Goal: Task Accomplishment & Management: Complete application form

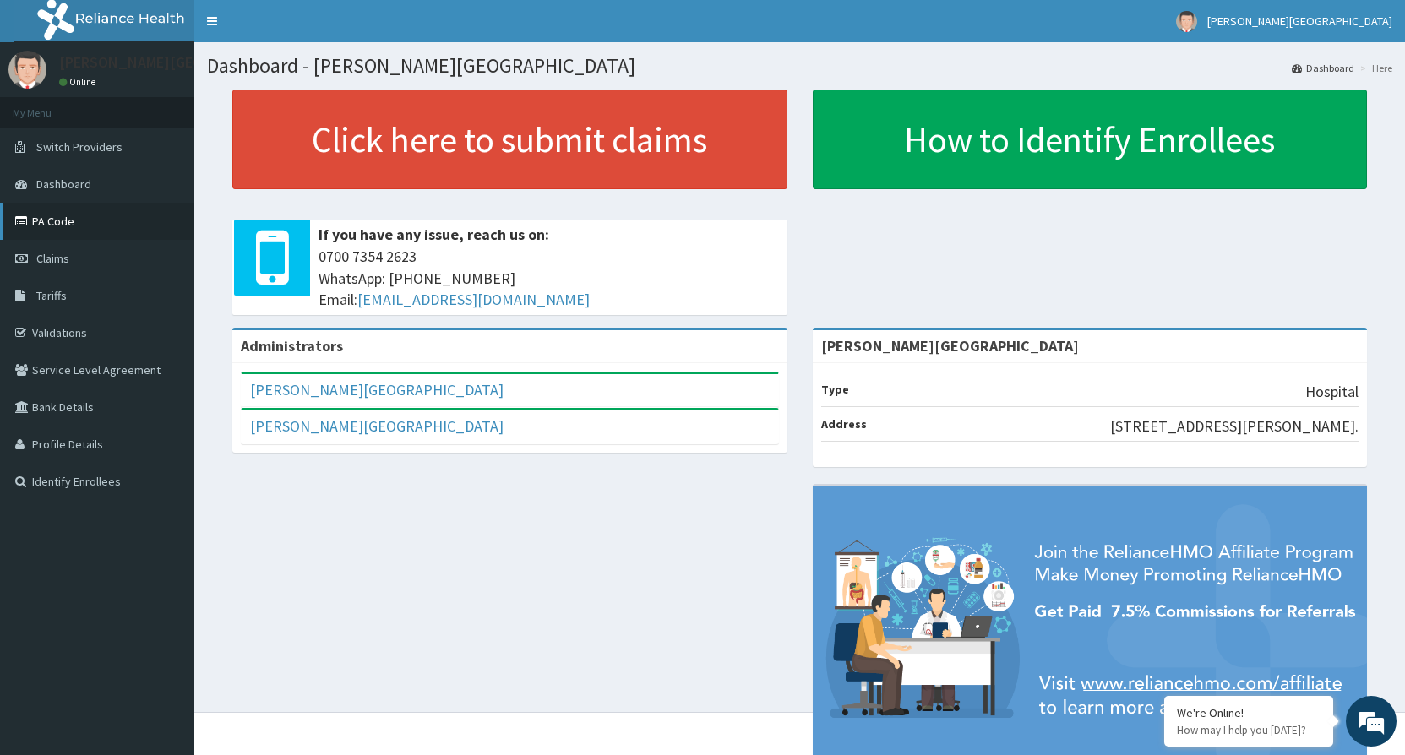
click at [56, 226] on link "PA Code" at bounding box center [97, 221] width 194 height 37
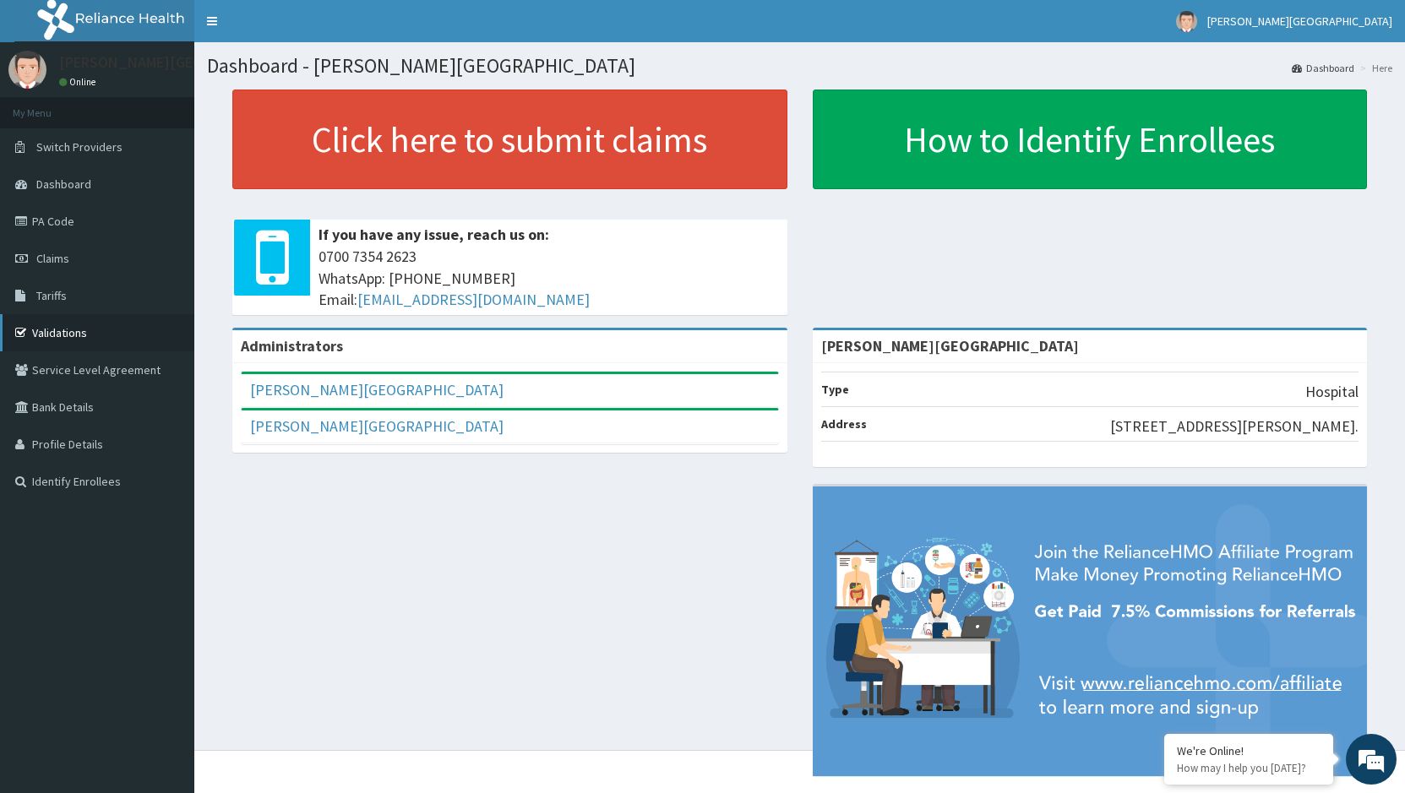
click at [61, 333] on link "Validations" at bounding box center [97, 332] width 194 height 37
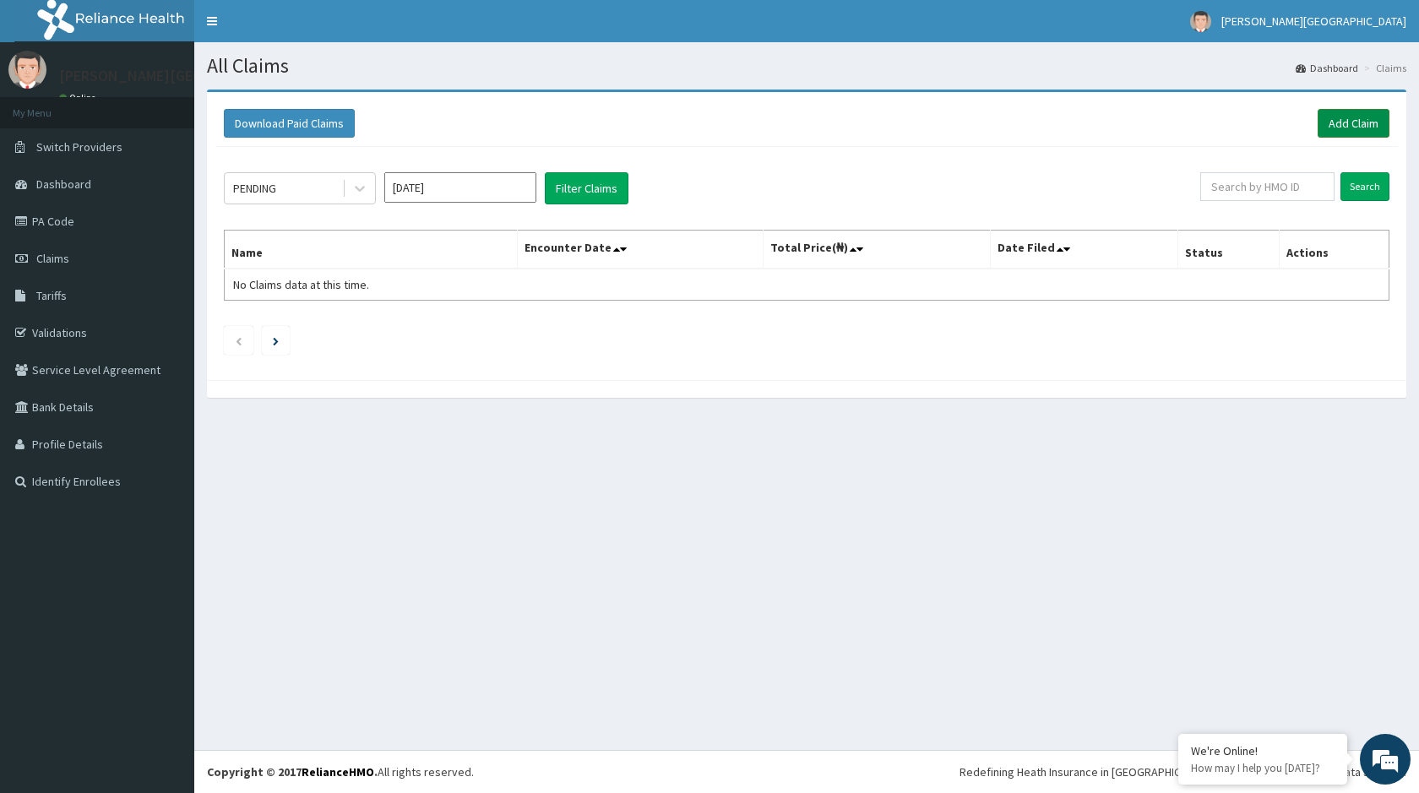
click at [1352, 116] on link "Add Claim" at bounding box center [1354, 123] width 72 height 29
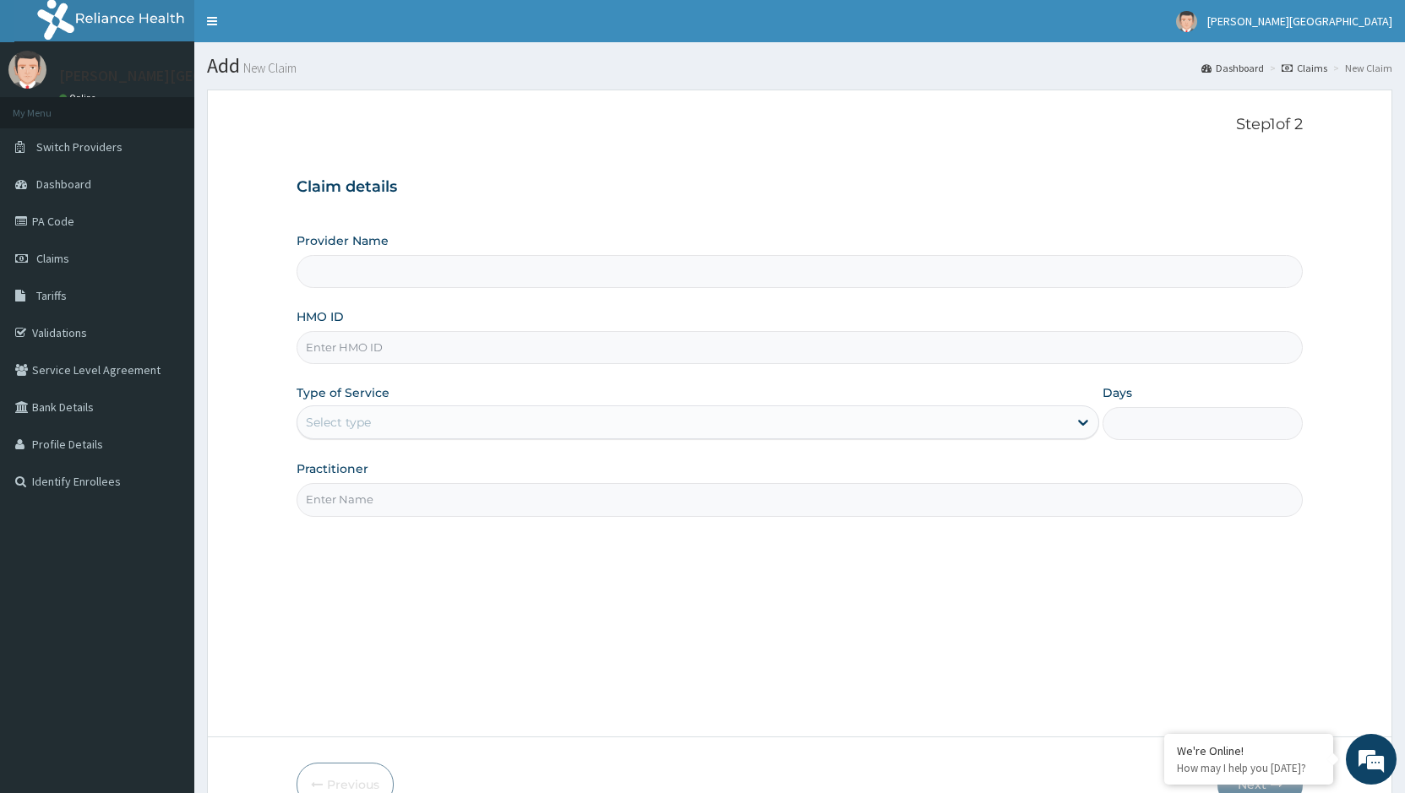
type input "[PERSON_NAME][GEOGRAPHIC_DATA]"
type input "SBG/10672/B"
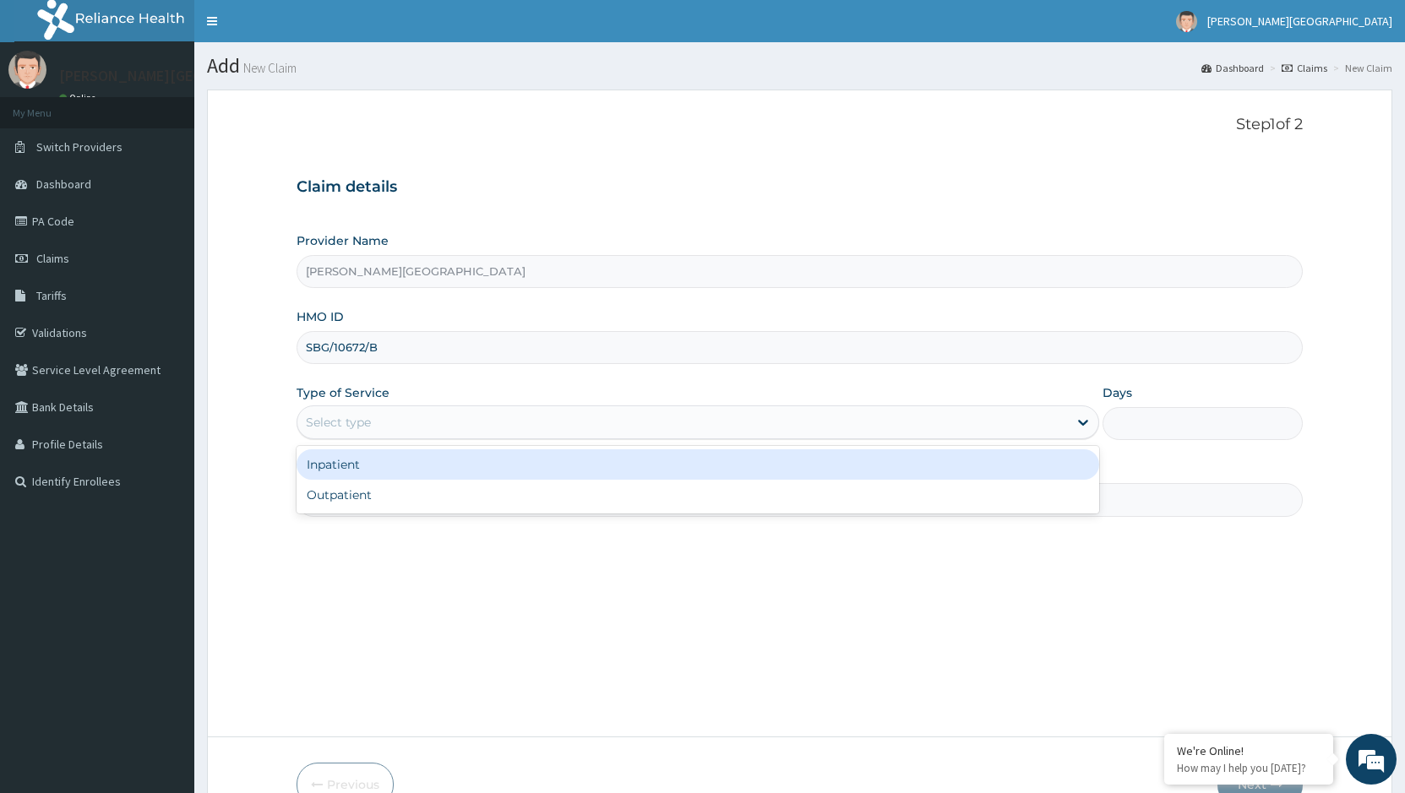
click at [634, 425] on div "Select type" at bounding box center [681, 422] width 769 height 27
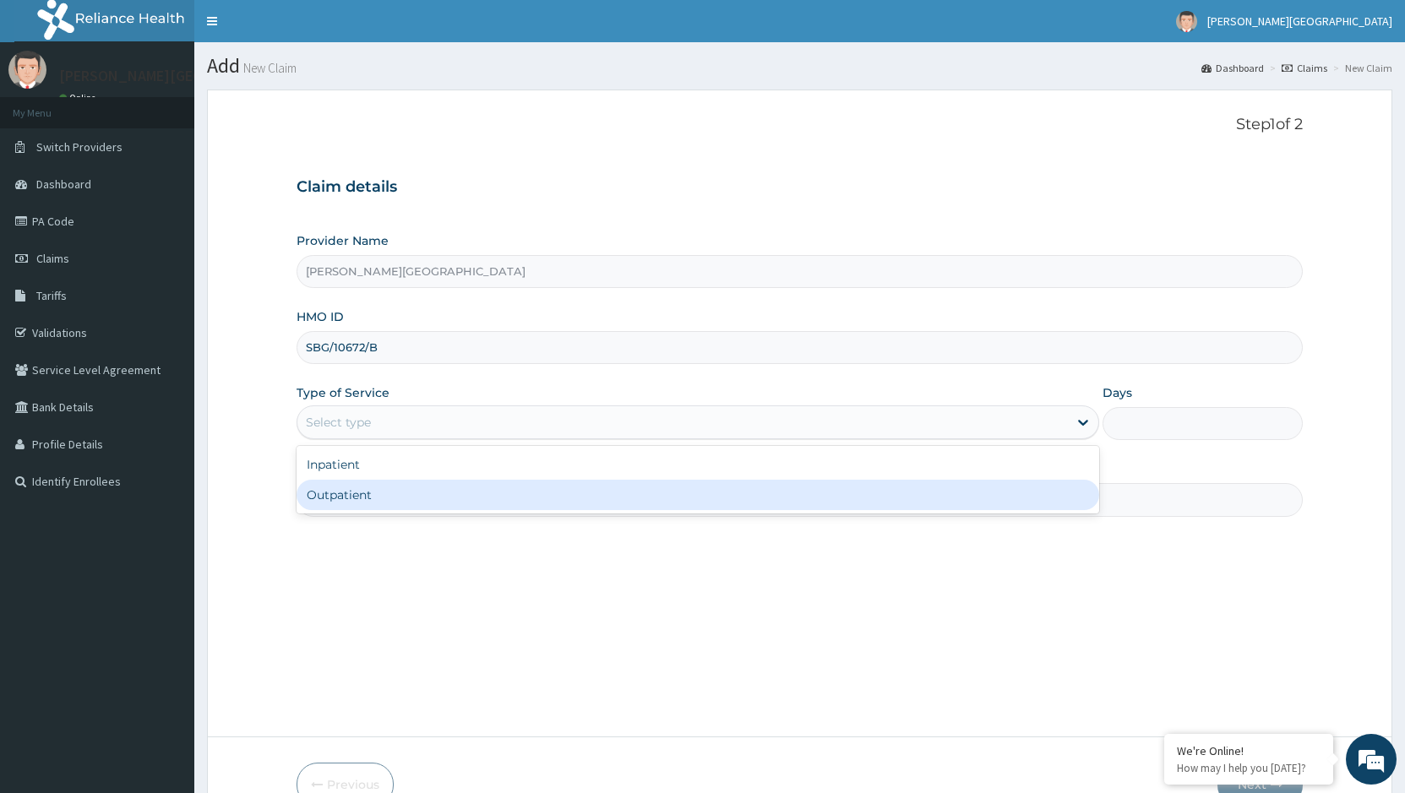
click at [394, 497] on div "Outpatient" at bounding box center [697, 495] width 802 height 30
type input "1"
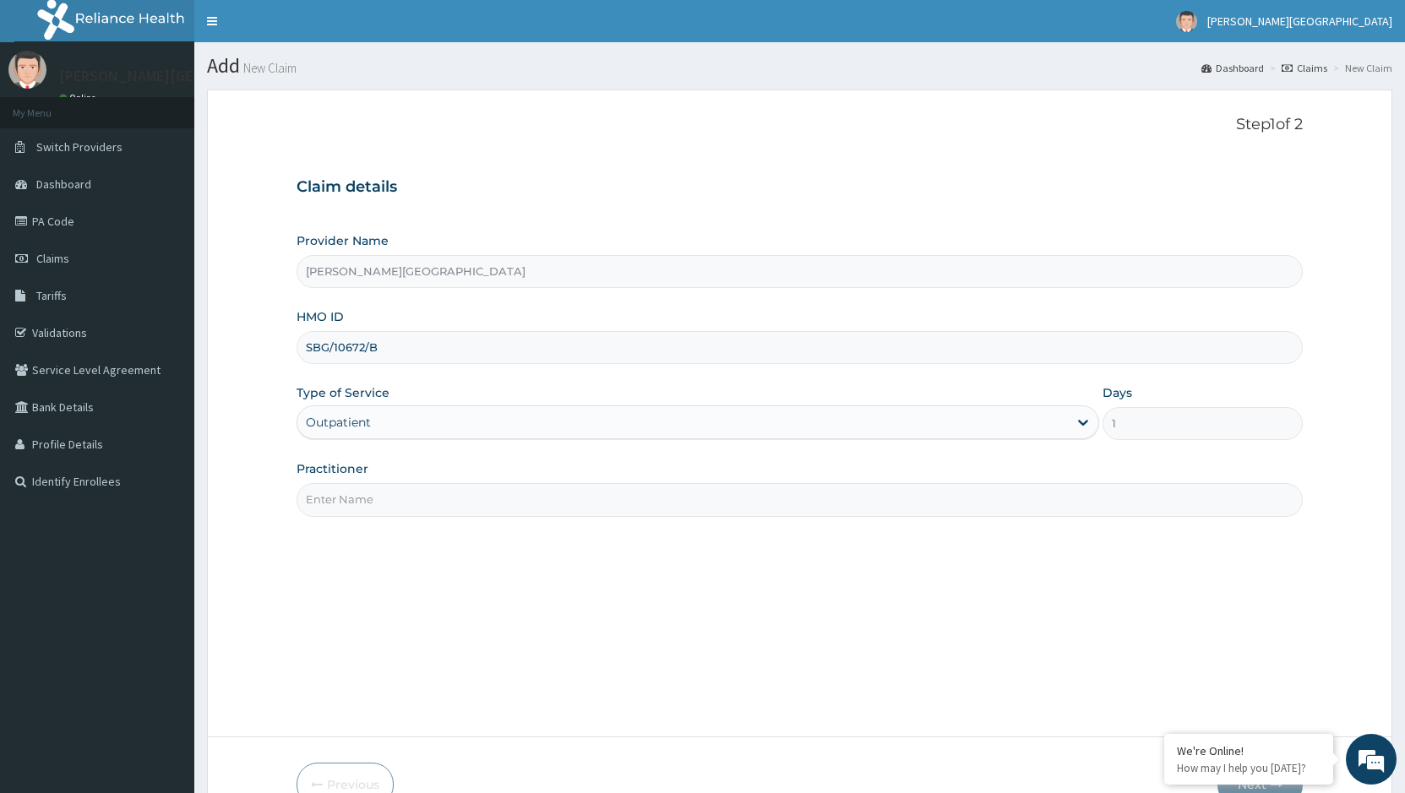
click at [1028, 497] on input "Practitioner" at bounding box center [799, 499] width 1006 height 33
type input "Dr Onos"
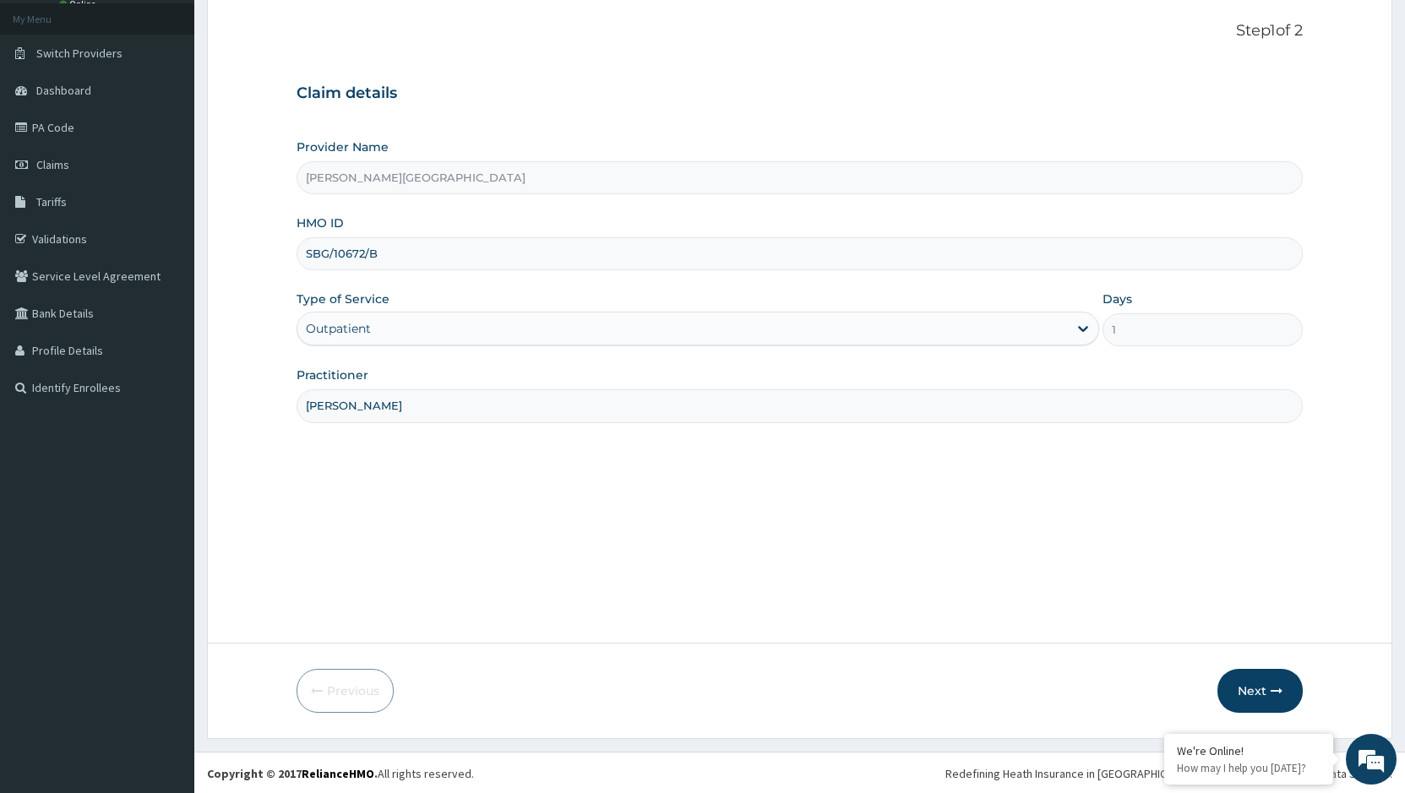
scroll to position [95, 0]
click at [1262, 690] on button "Next" at bounding box center [1259, 689] width 85 height 44
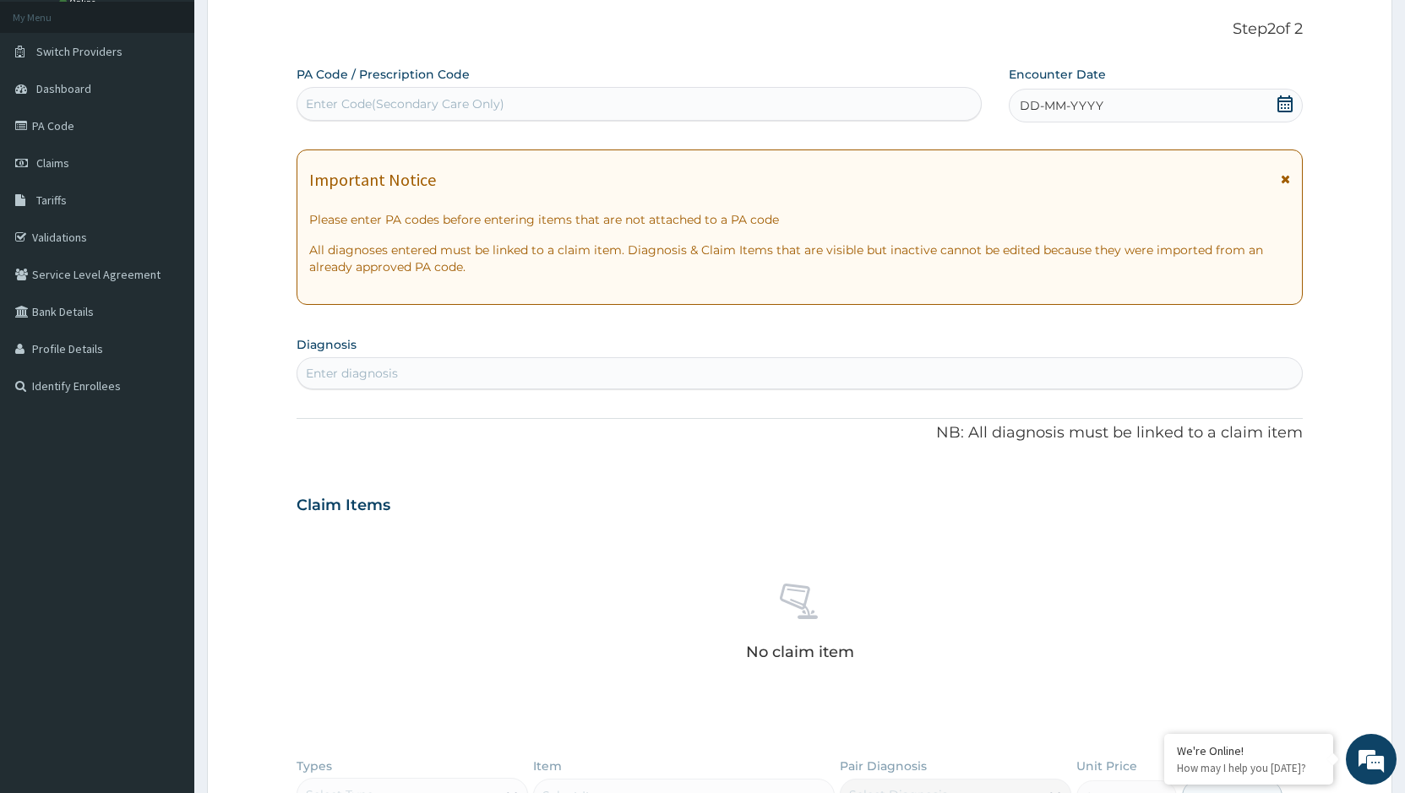
scroll to position [0, 0]
click at [1142, 108] on div "DD-MM-YYYY" at bounding box center [1155, 106] width 294 height 34
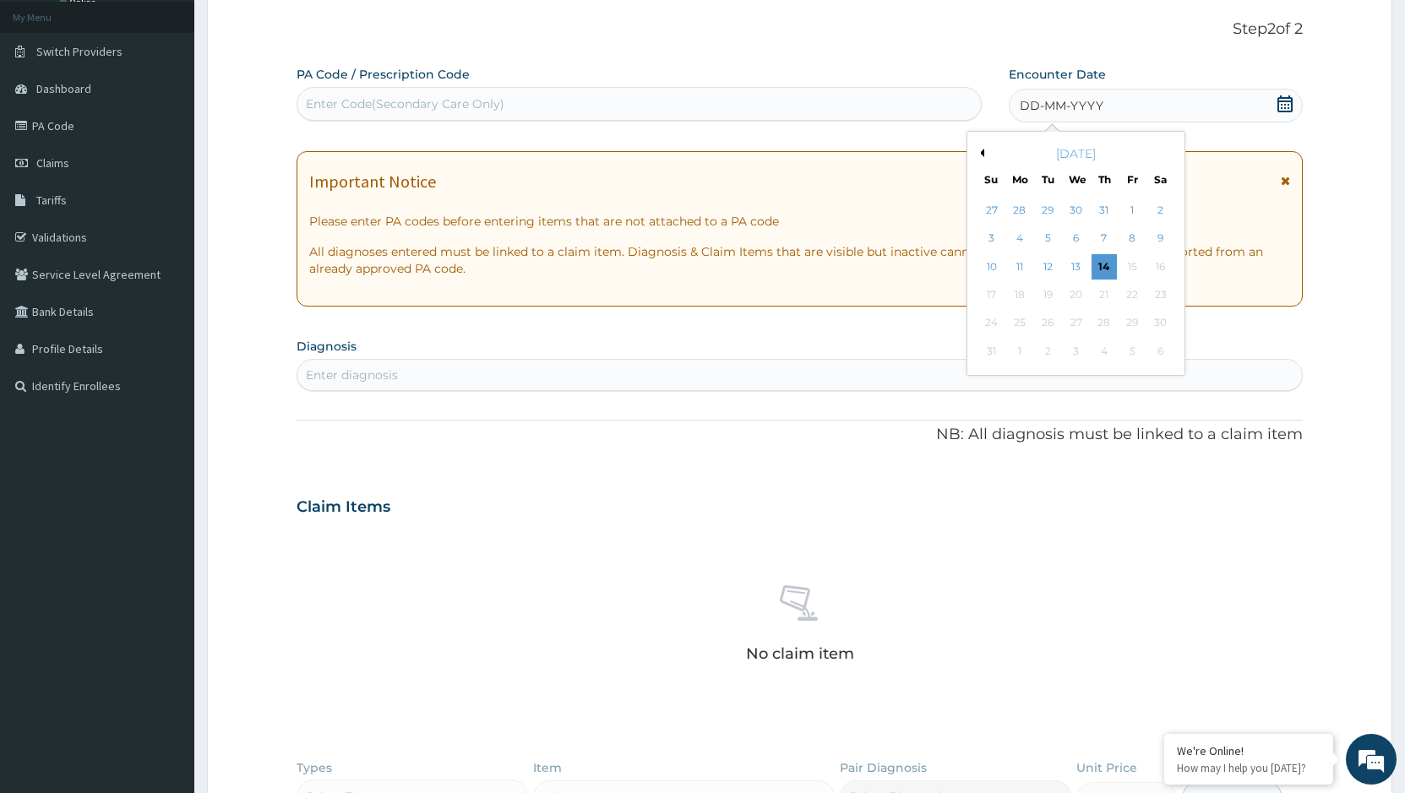
click at [985, 157] on div "August 2025" at bounding box center [1076, 153] width 204 height 17
click at [981, 153] on button "Previous Month" at bounding box center [980, 153] width 8 height 8
click at [1066, 210] on div "2" at bounding box center [1075, 210] width 25 height 25
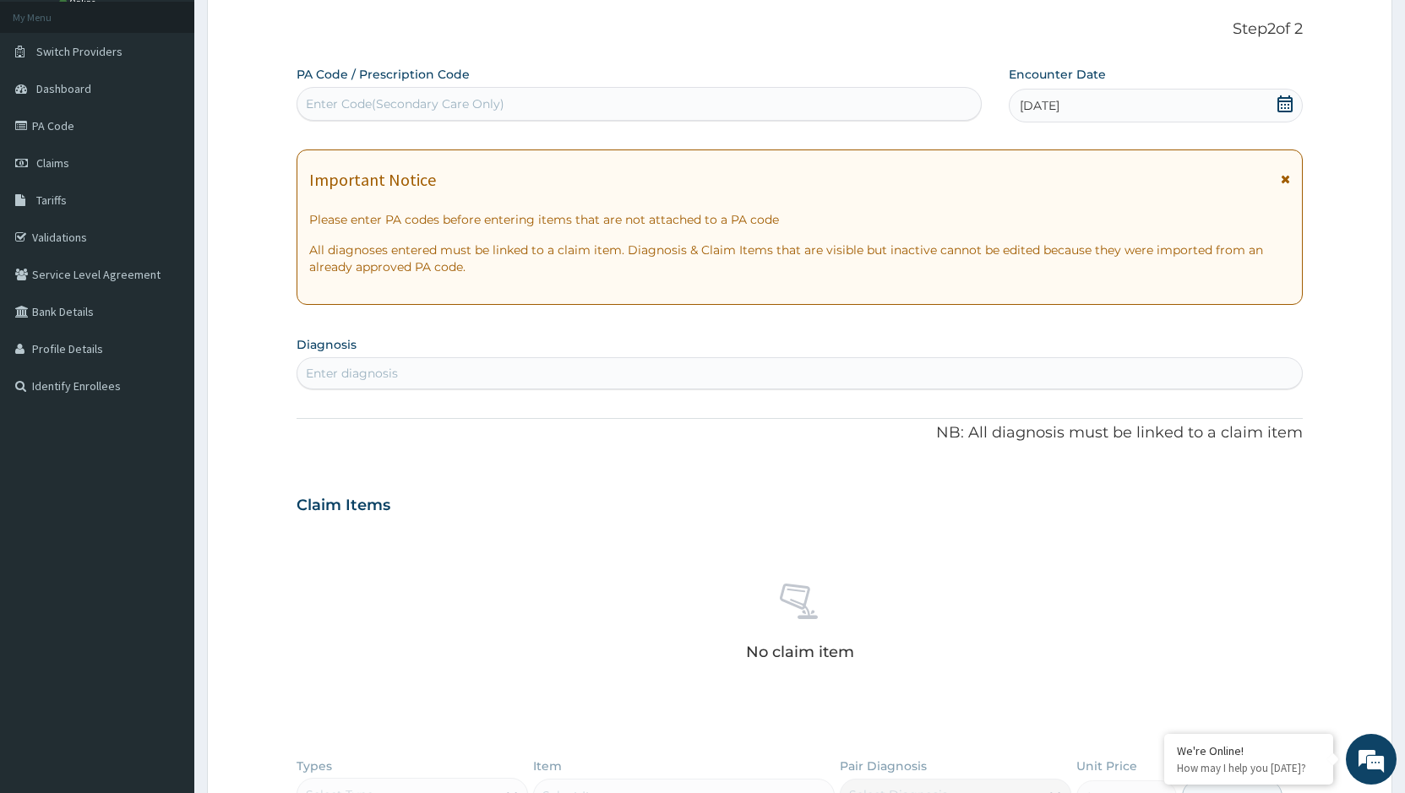
click at [524, 372] on div "Enter diagnosis" at bounding box center [799, 373] width 1004 height 27
click at [370, 374] on div "Enter diagnosis" at bounding box center [352, 373] width 92 height 17
type input "[MEDICAL_DATA]"
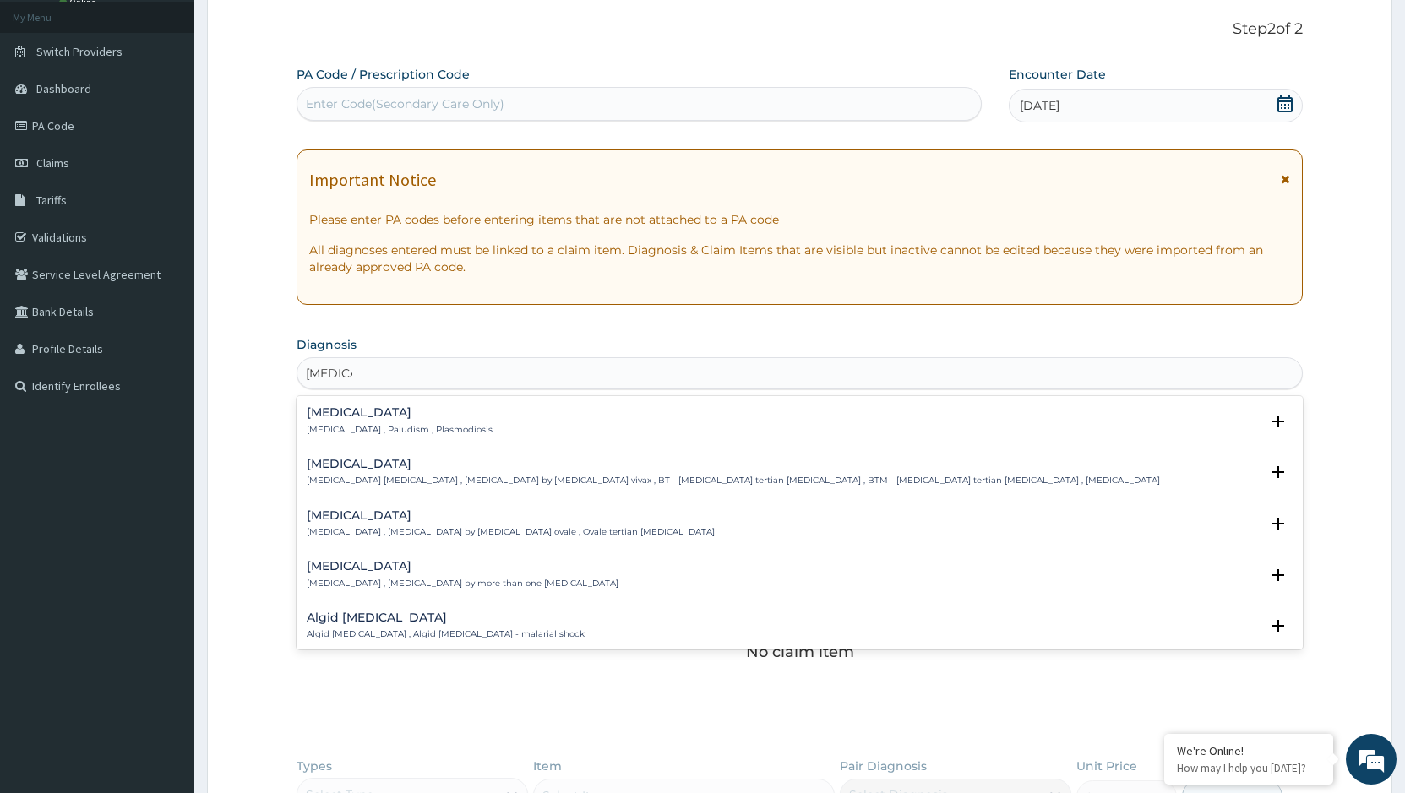
click at [354, 417] on h4 "Malaria" at bounding box center [400, 412] width 186 height 13
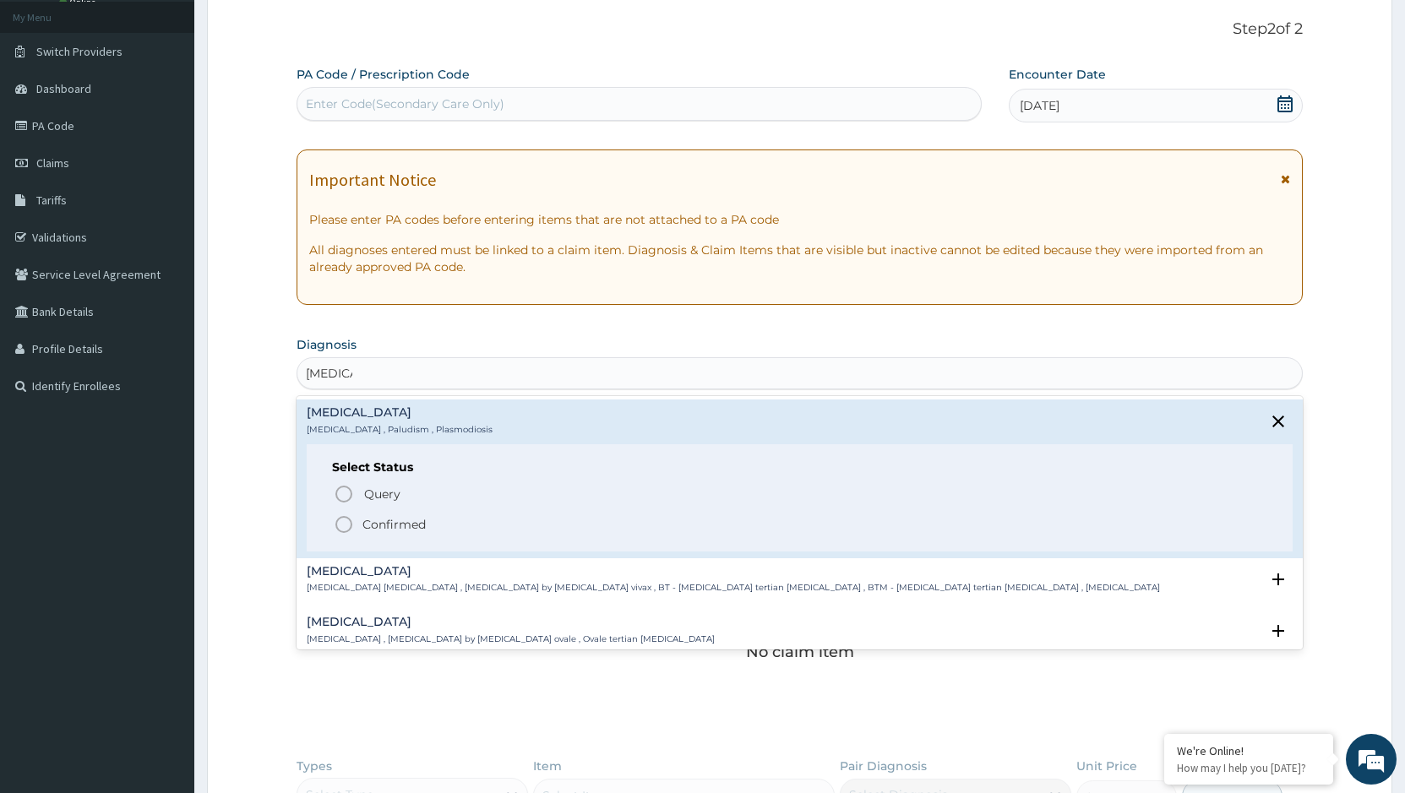
click at [374, 523] on p "Confirmed" at bounding box center [393, 524] width 63 height 17
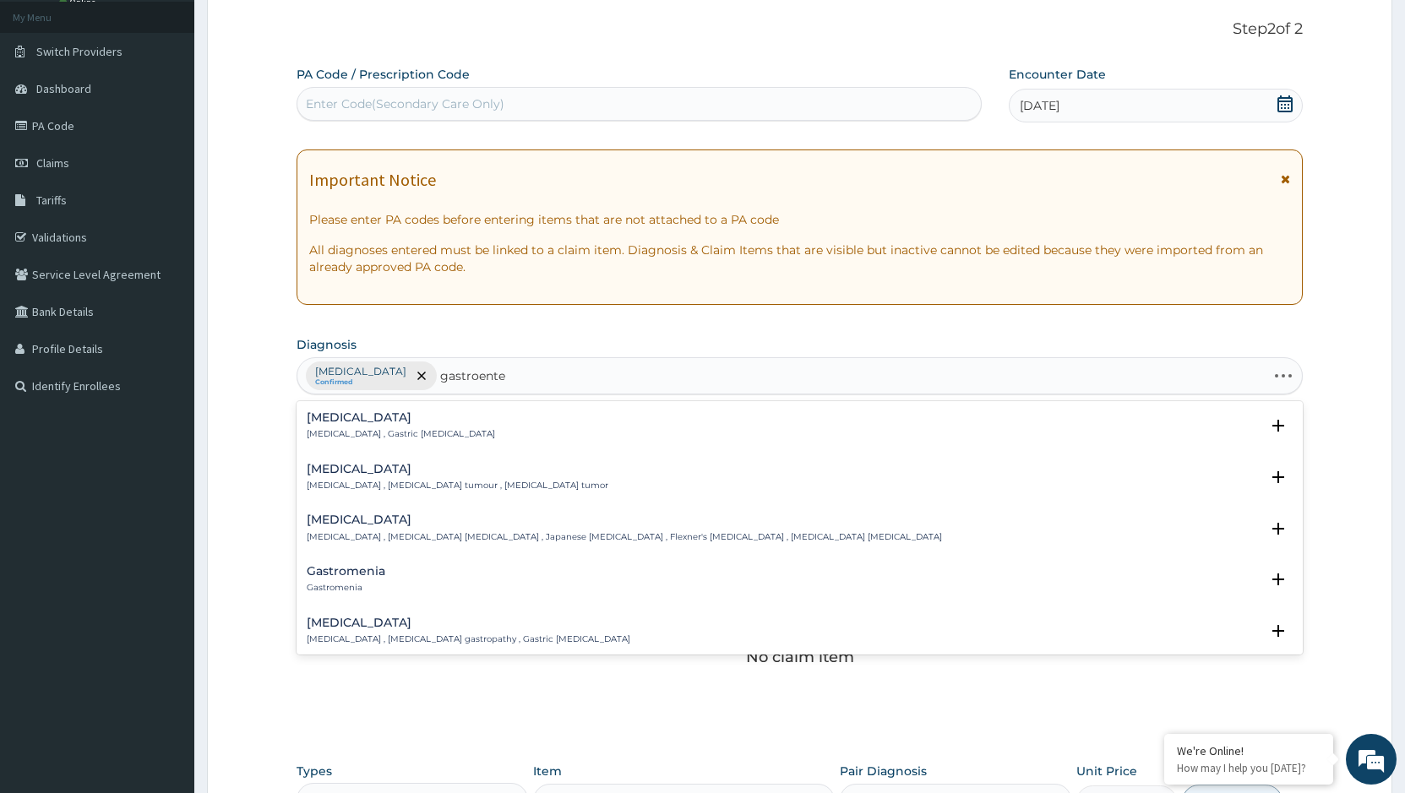
type input "gastroenter"
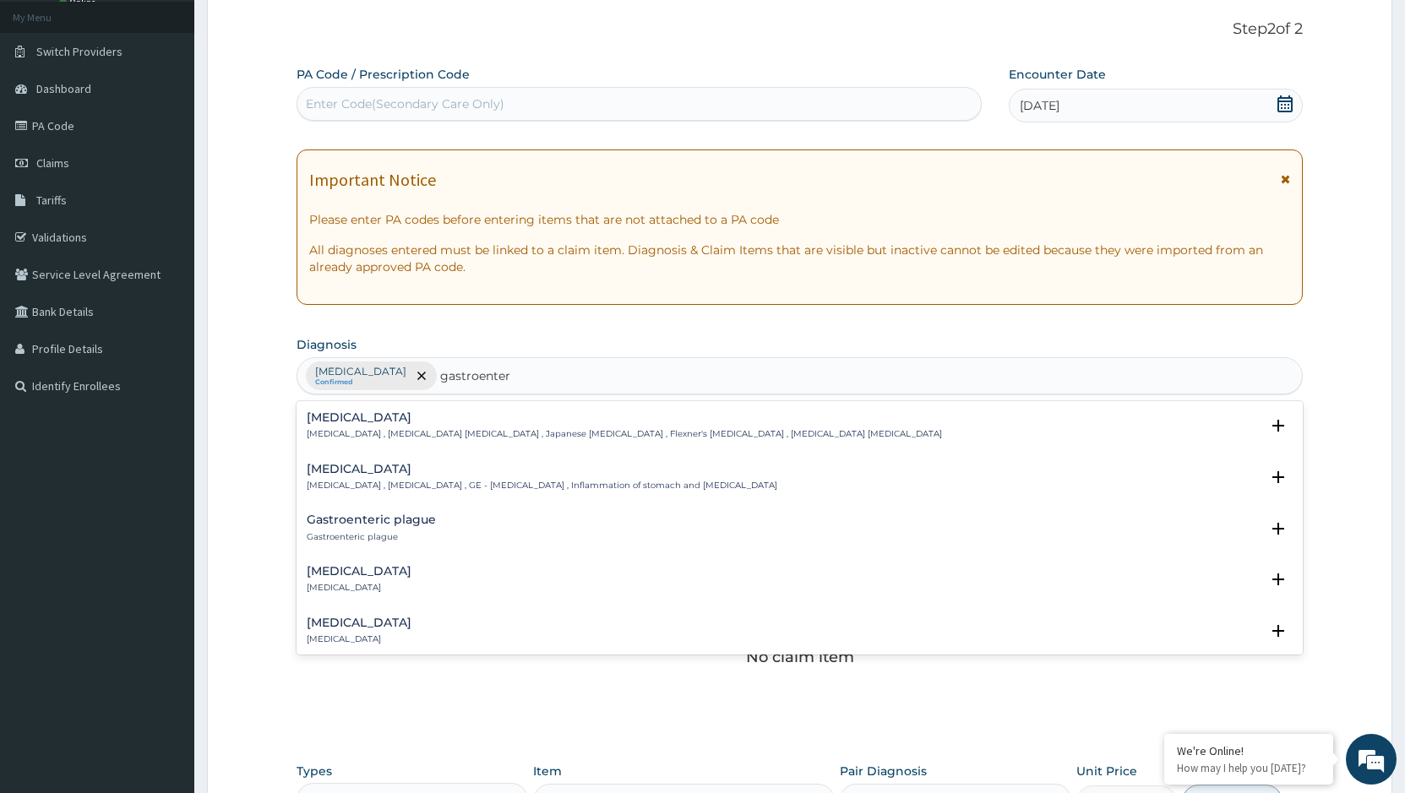
click at [370, 467] on h4 "Gastroenteritis" at bounding box center [542, 469] width 470 height 13
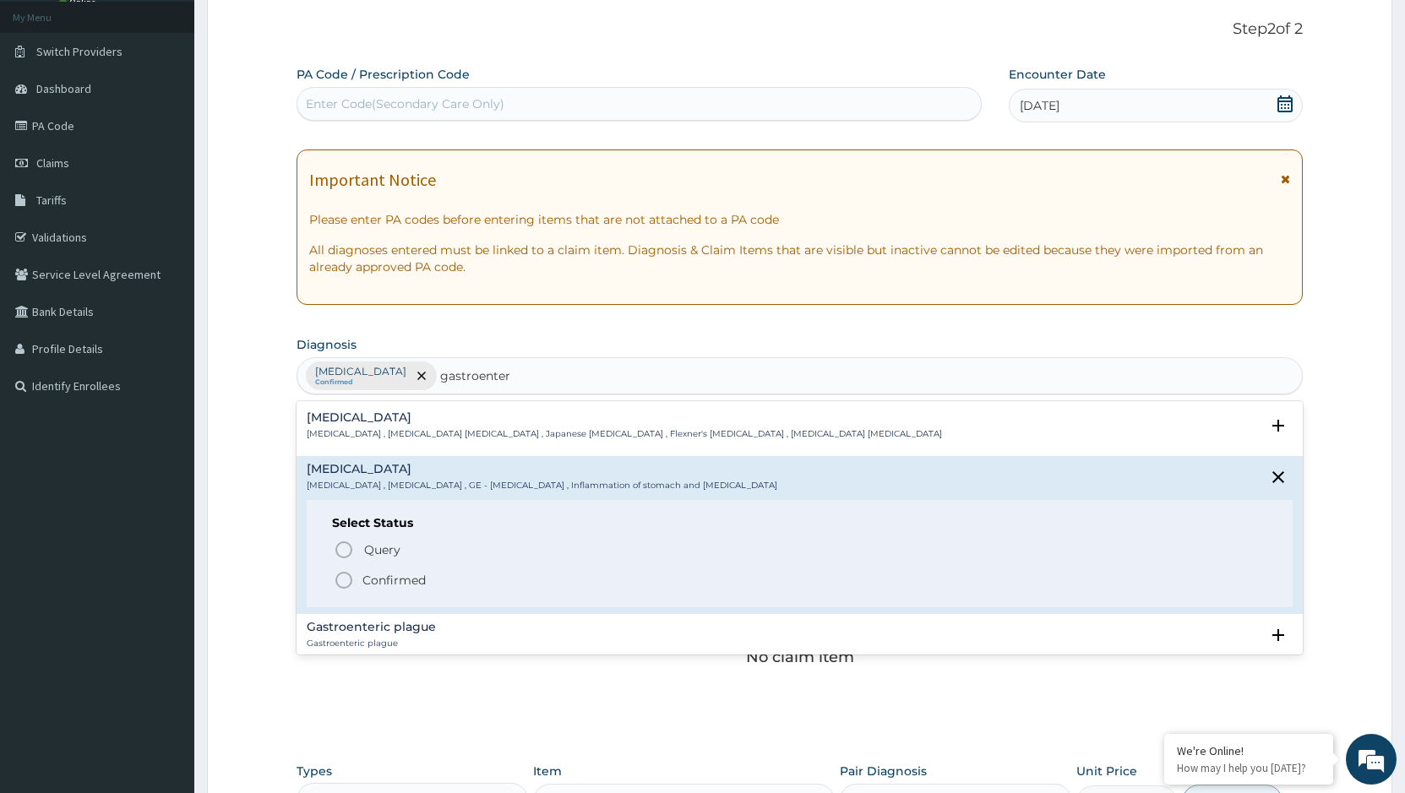
drag, startPoint x: 391, startPoint y: 578, endPoint x: 398, endPoint y: 588, distance: 12.2
click at [394, 578] on p "Confirmed" at bounding box center [393, 580] width 63 height 17
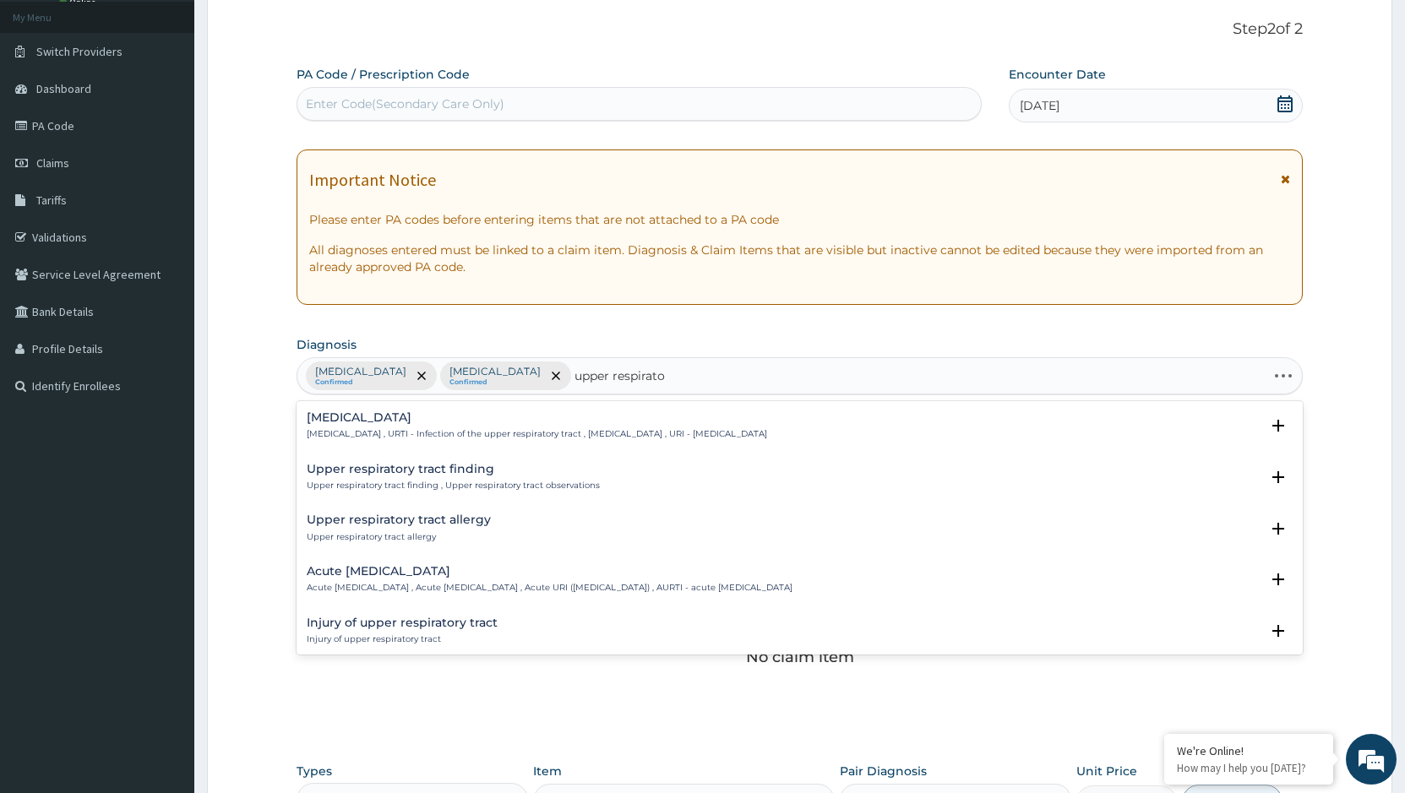
type input "upper respirator"
click at [376, 412] on h4 "Upper respiratory infection" at bounding box center [537, 417] width 460 height 13
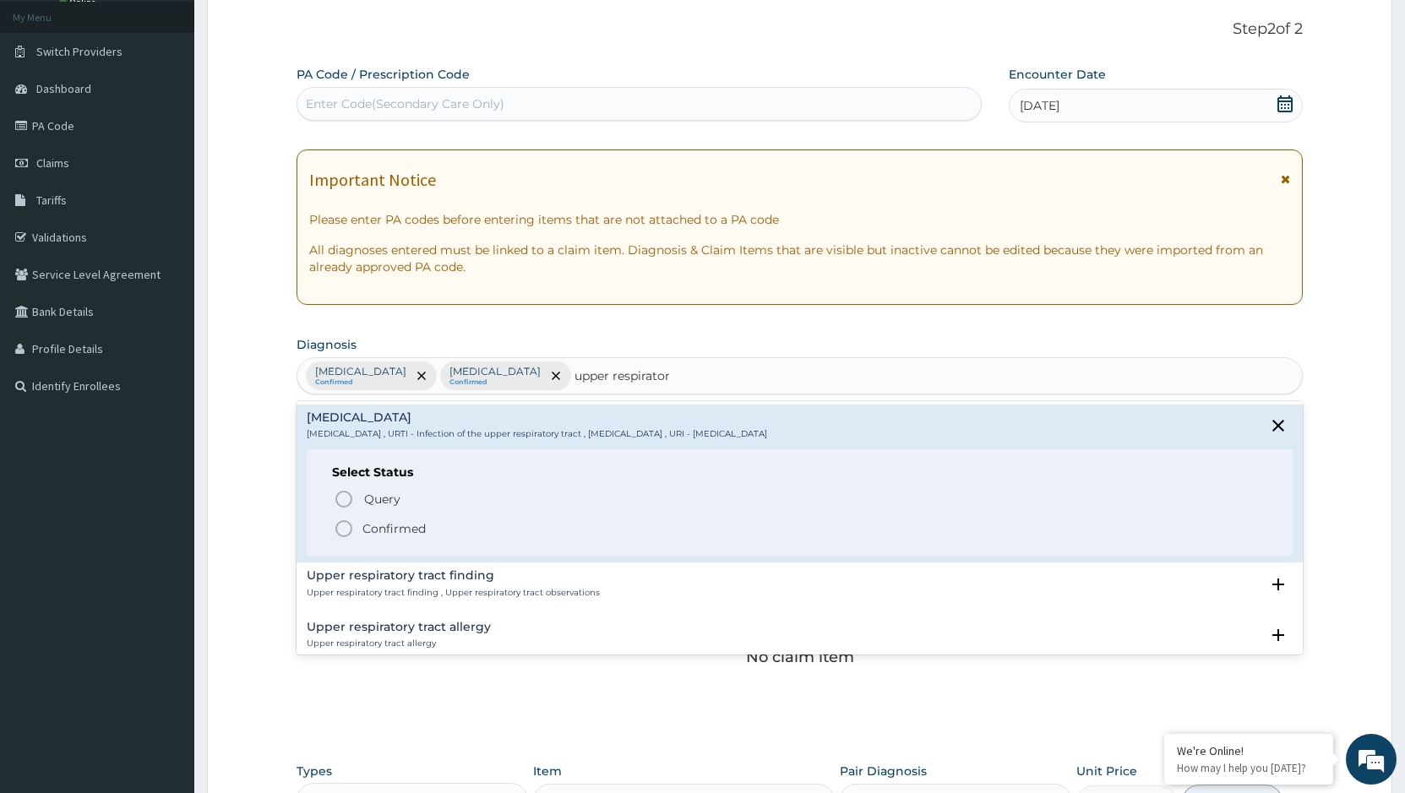
click at [376, 528] on p "Confirmed" at bounding box center [393, 528] width 63 height 17
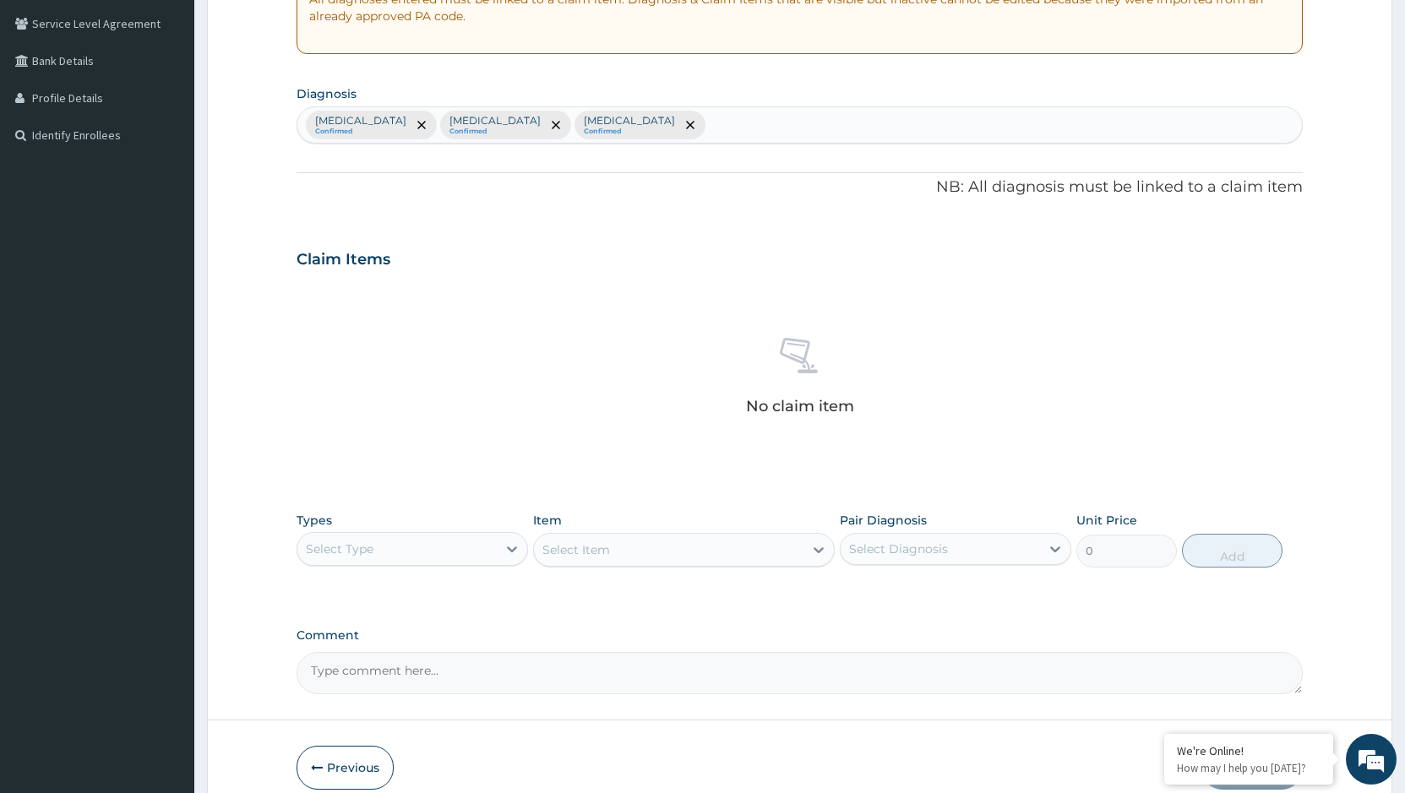
scroll to position [349, 0]
click at [481, 546] on div "Select Type" at bounding box center [396, 546] width 199 height 27
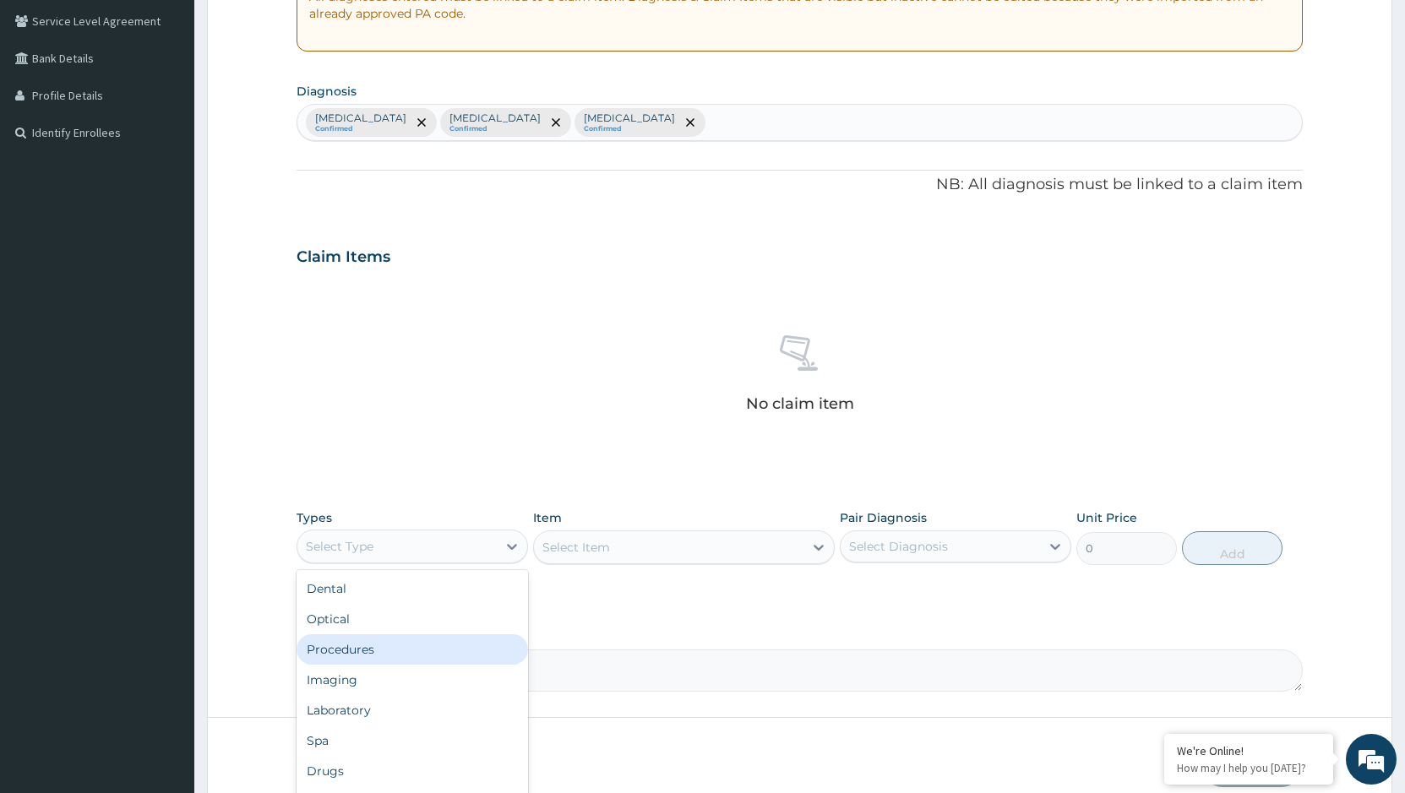
click at [364, 658] on div "Procedures" at bounding box center [411, 649] width 231 height 30
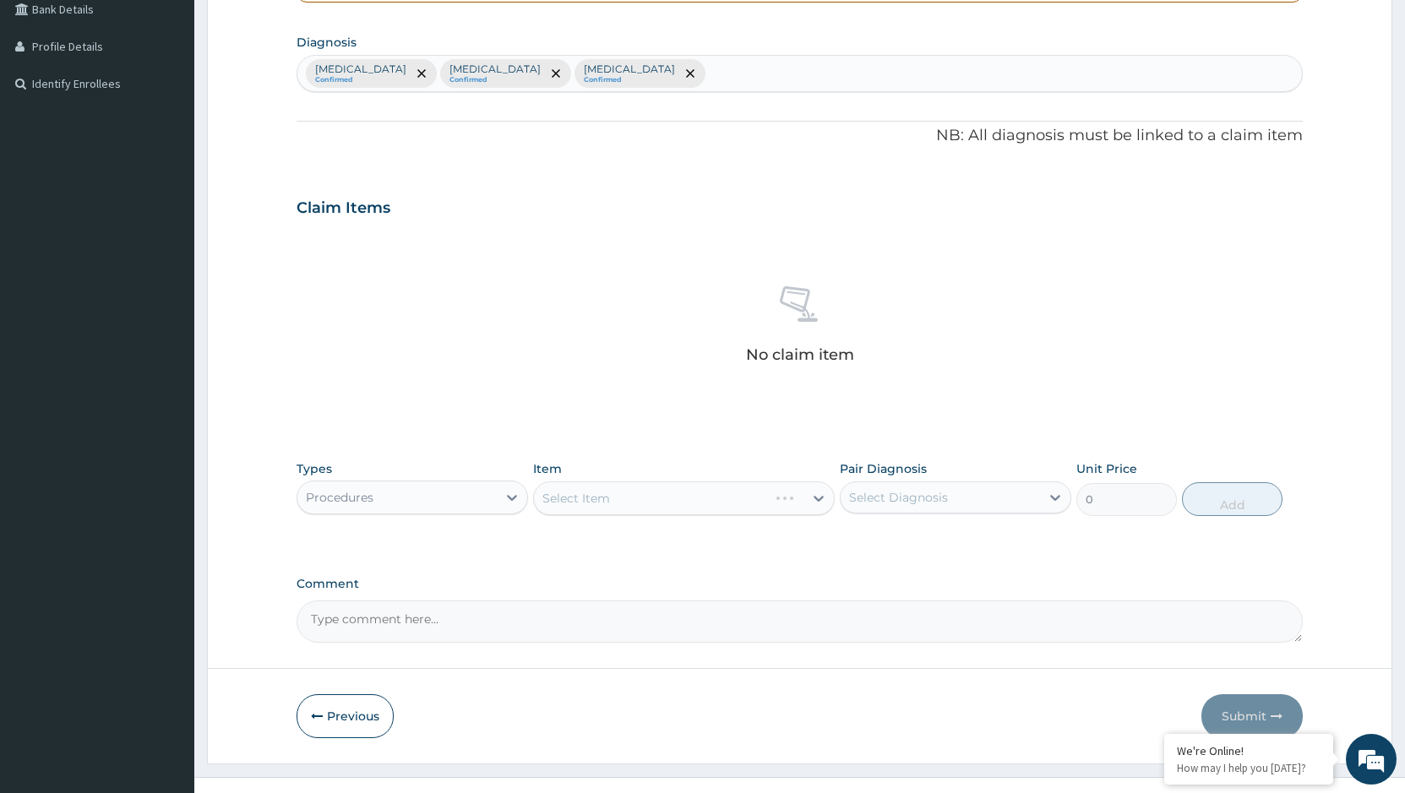
scroll to position [425, 0]
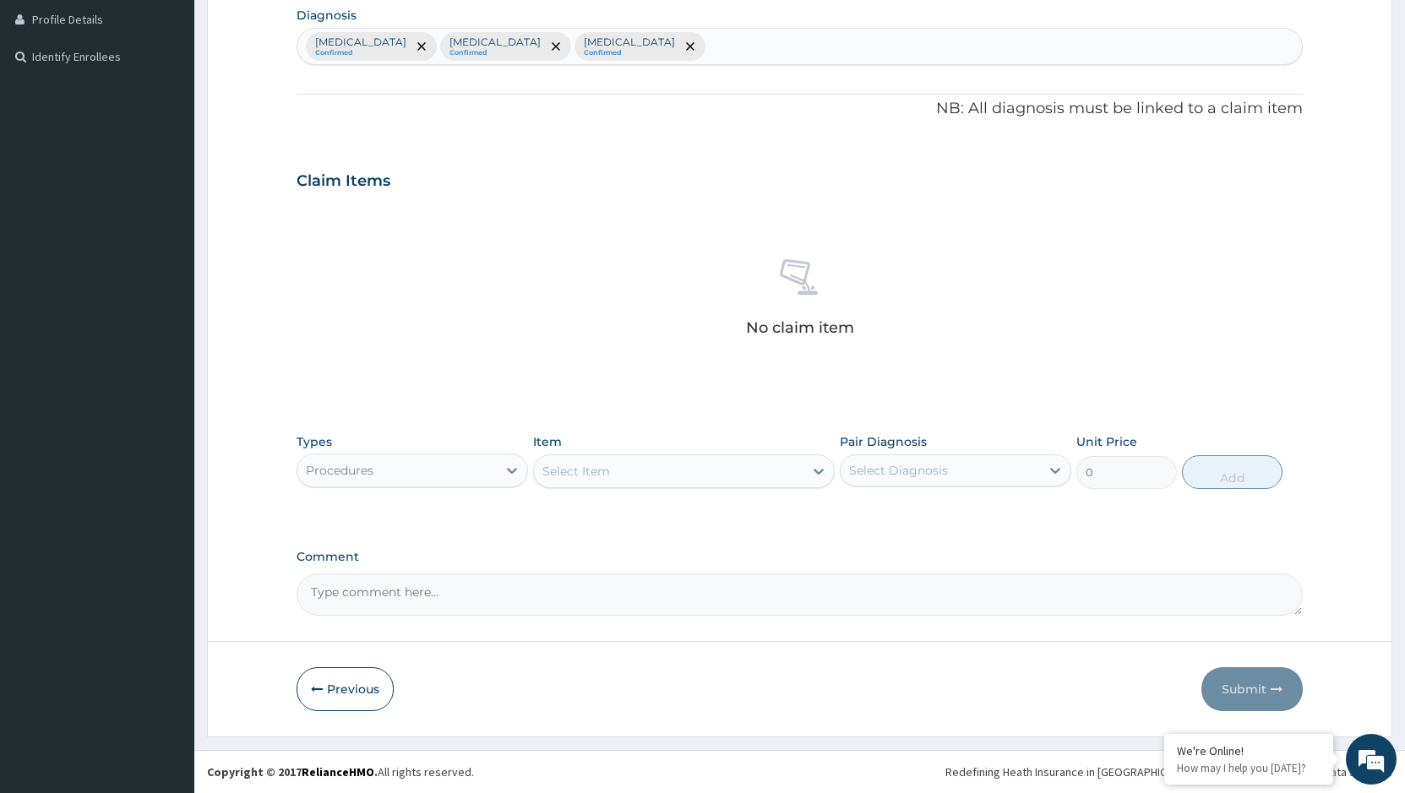
click at [670, 477] on div "Select Item" at bounding box center [684, 471] width 302 height 34
click at [693, 468] on div "Select Item" at bounding box center [668, 471] width 269 height 27
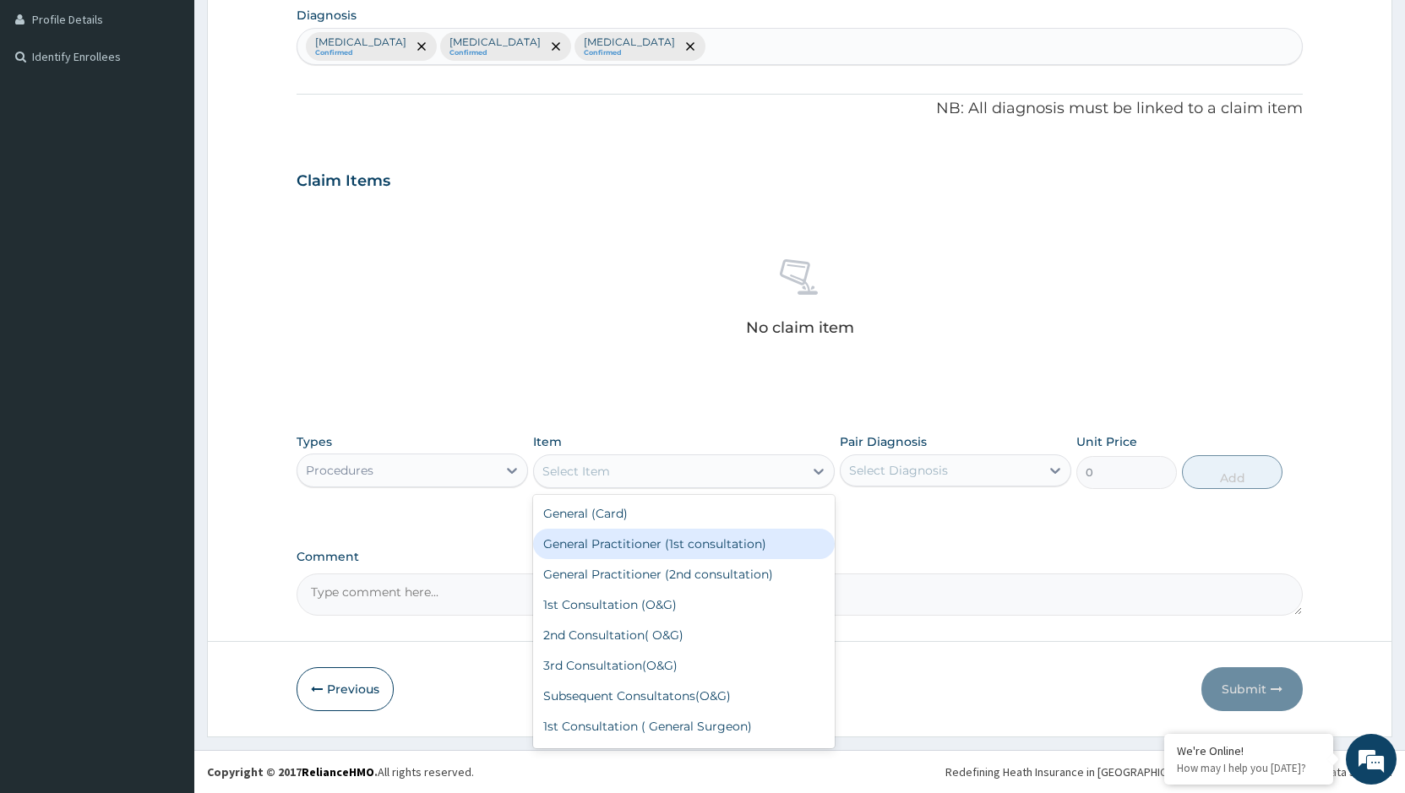
click at [669, 543] on div "General Practitioner (1st consultation)" at bounding box center [684, 544] width 302 height 30
type input "1500"
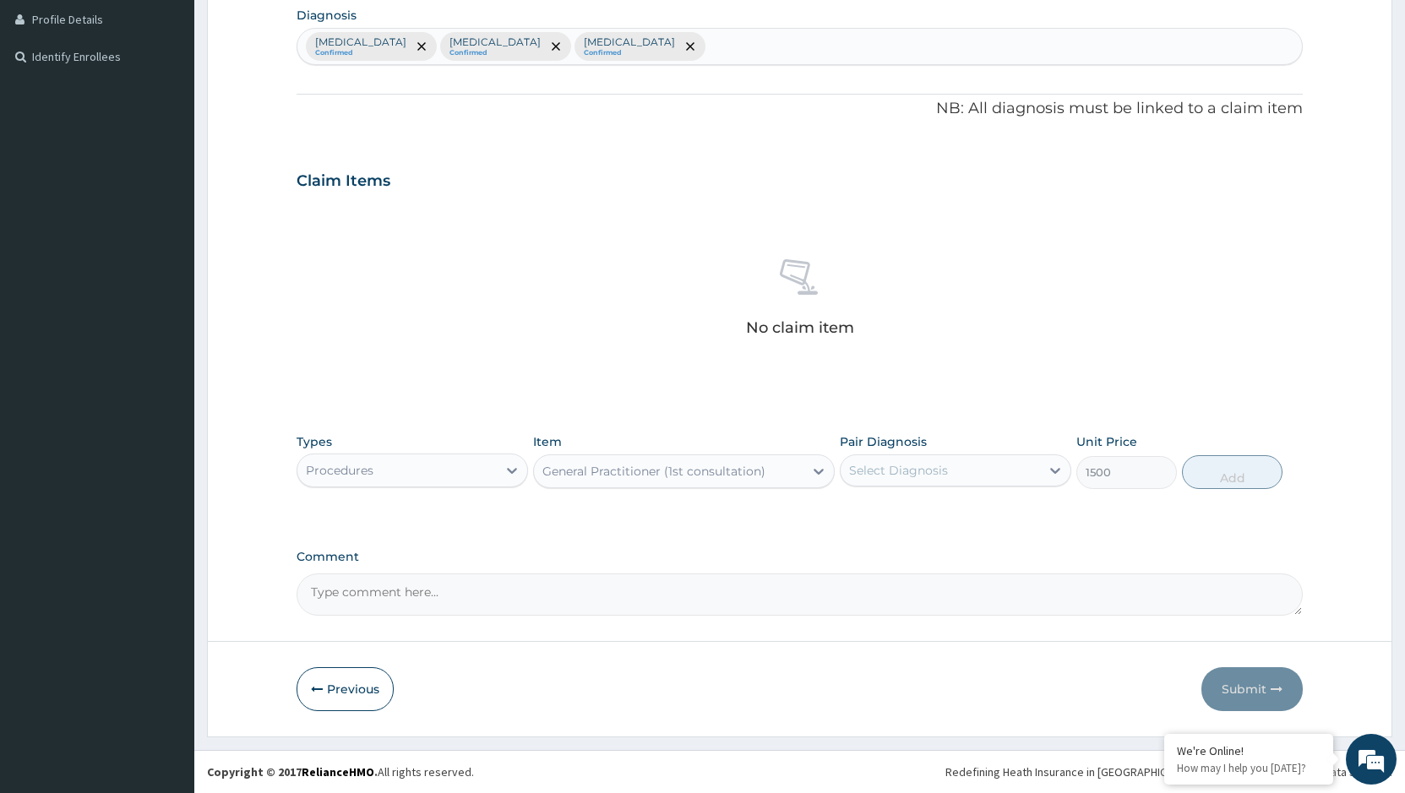
click at [964, 464] on div "Select Diagnosis" at bounding box center [939, 470] width 199 height 27
click at [912, 514] on div "[MEDICAL_DATA]" at bounding box center [955, 514] width 231 height 35
checkbox input "true"
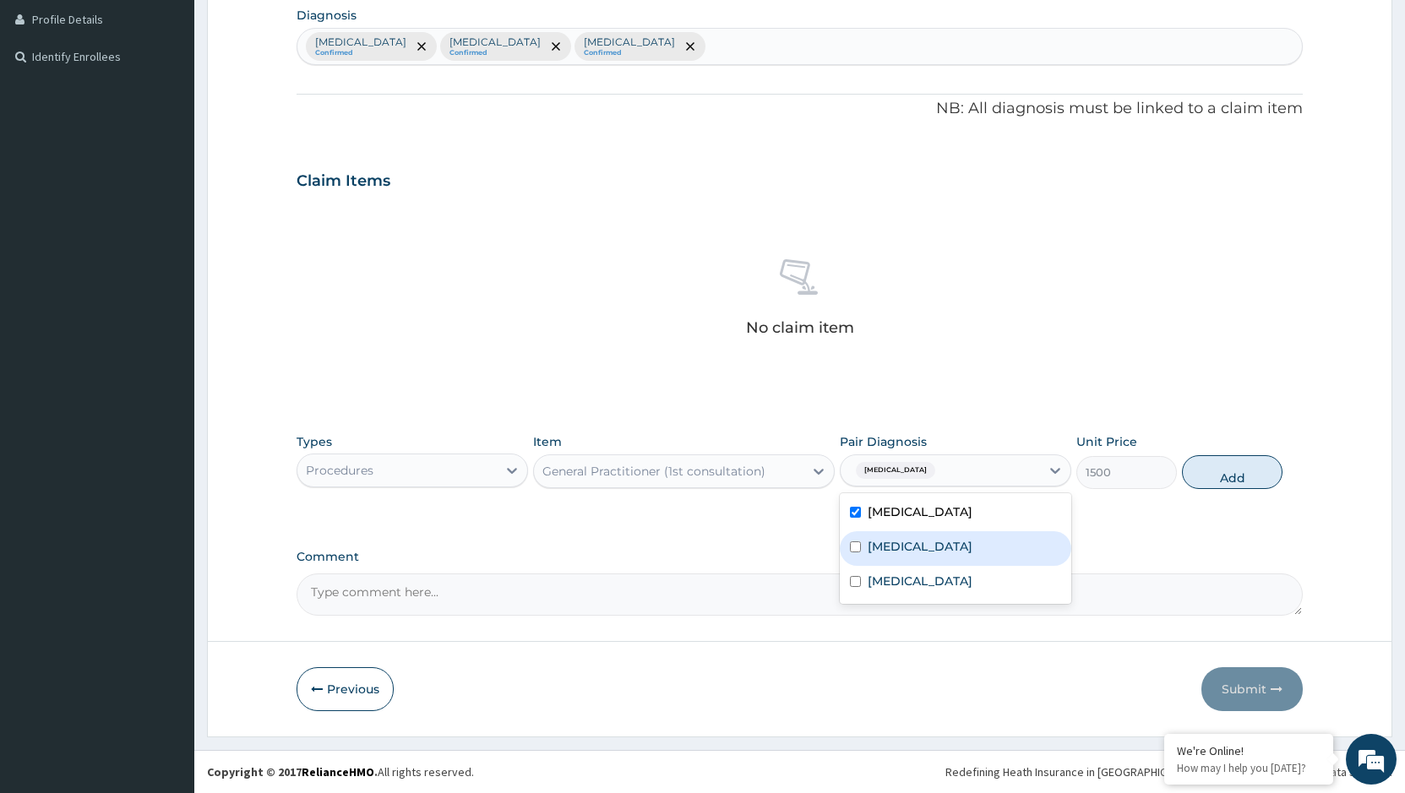
click at [862, 546] on div "Gastroenteritis" at bounding box center [955, 548] width 231 height 35
checkbox input "true"
click at [859, 583] on input "checkbox" at bounding box center [855, 581] width 11 height 11
checkbox input "true"
click at [1244, 472] on button "Add" at bounding box center [1232, 472] width 101 height 34
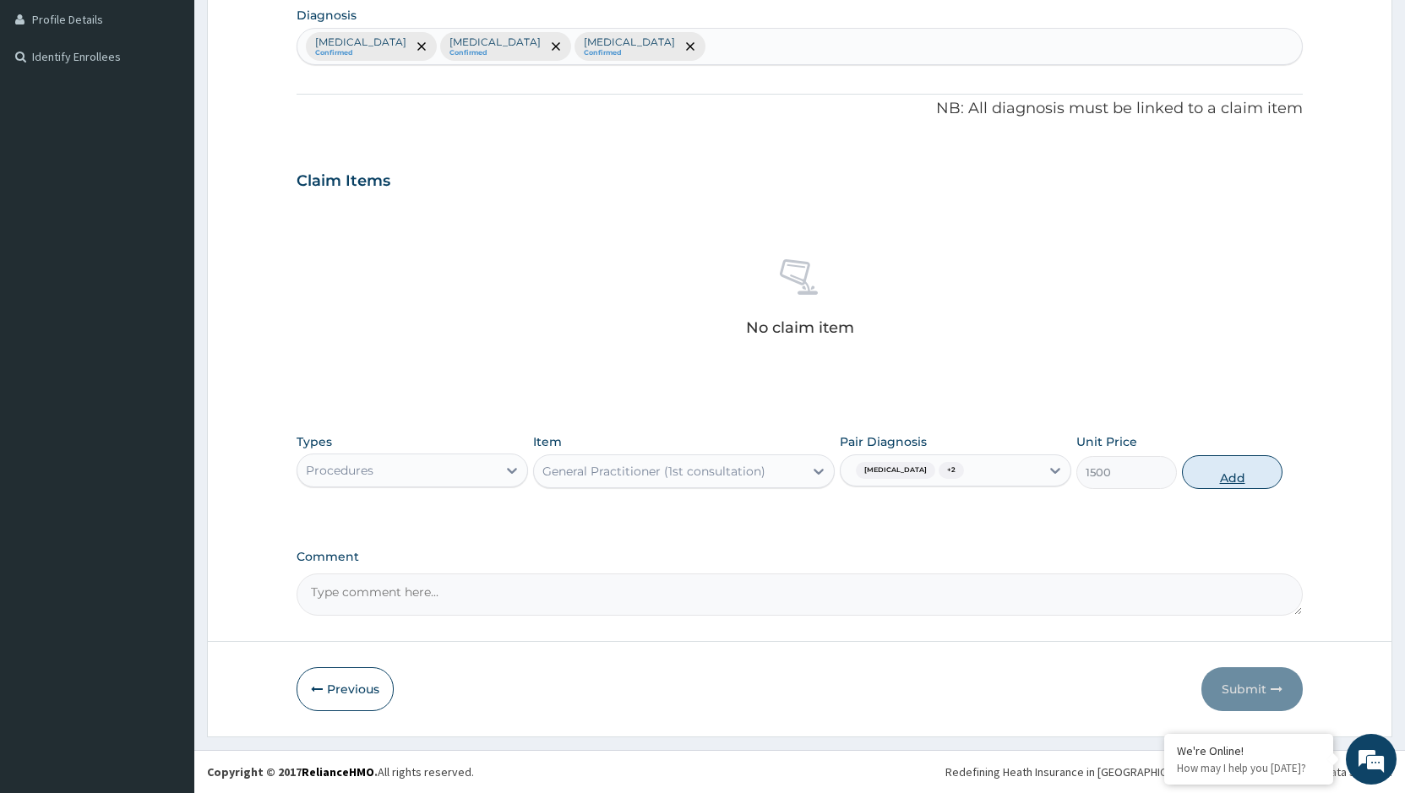
type input "0"
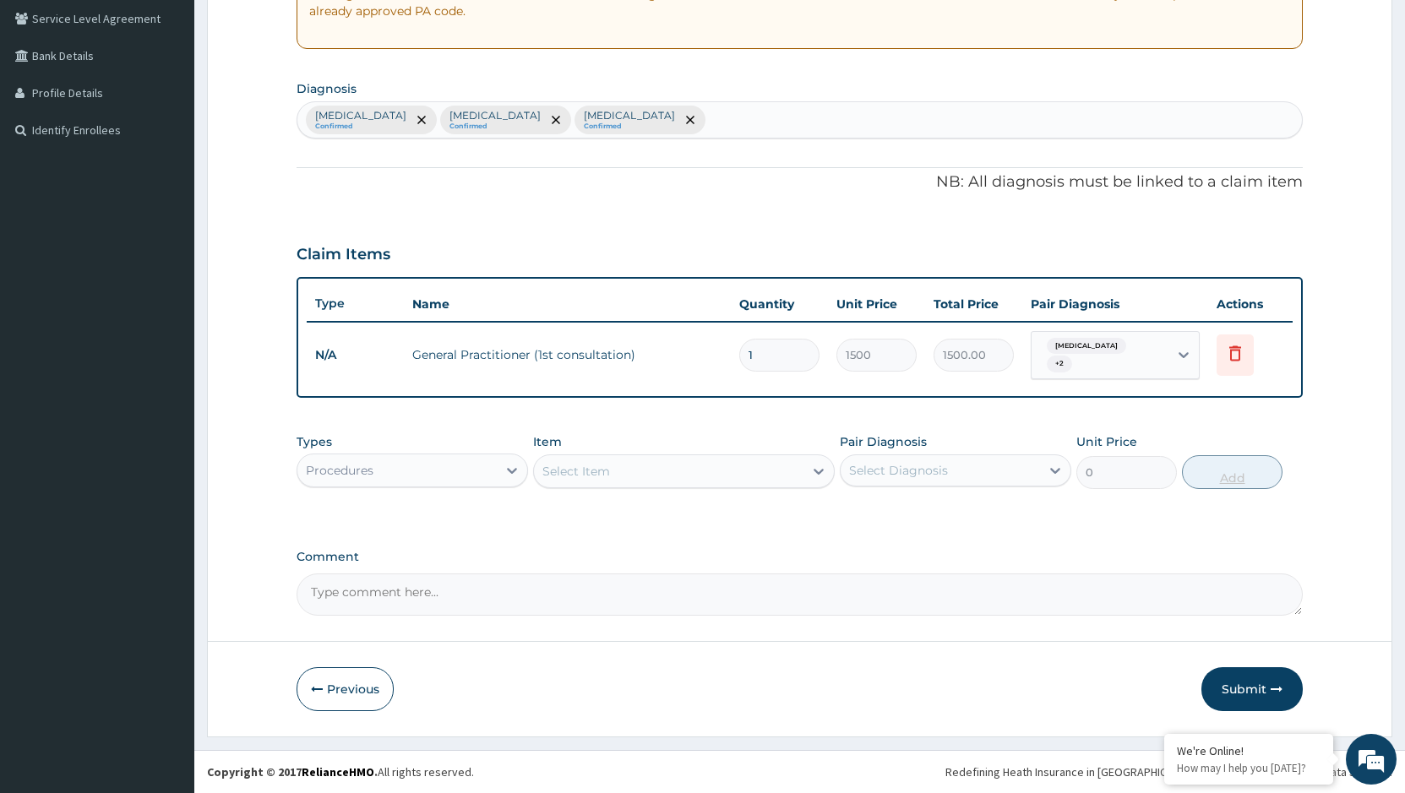
scroll to position [345, 0]
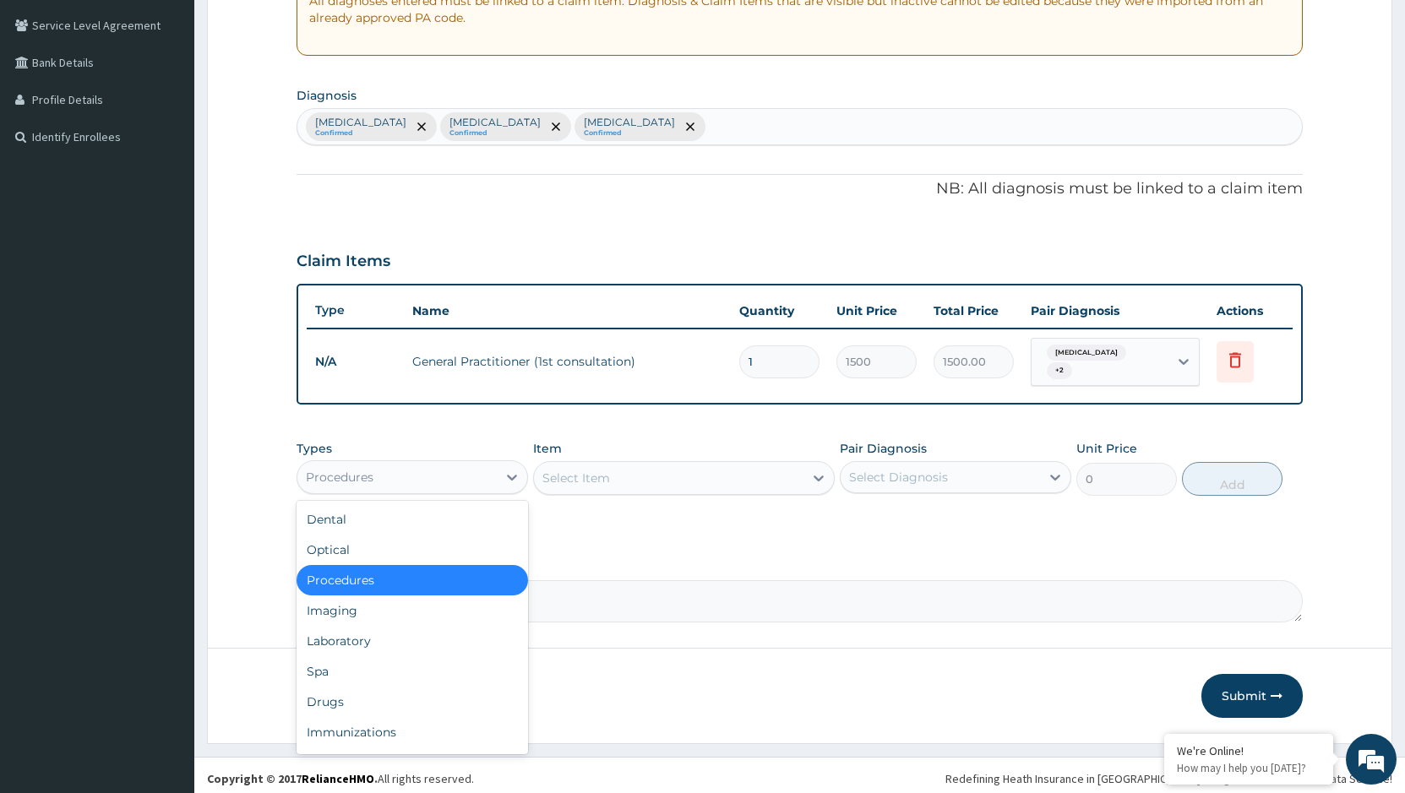
click at [433, 470] on div "Procedures" at bounding box center [396, 477] width 199 height 27
click at [361, 641] on div "Laboratory" at bounding box center [411, 641] width 231 height 30
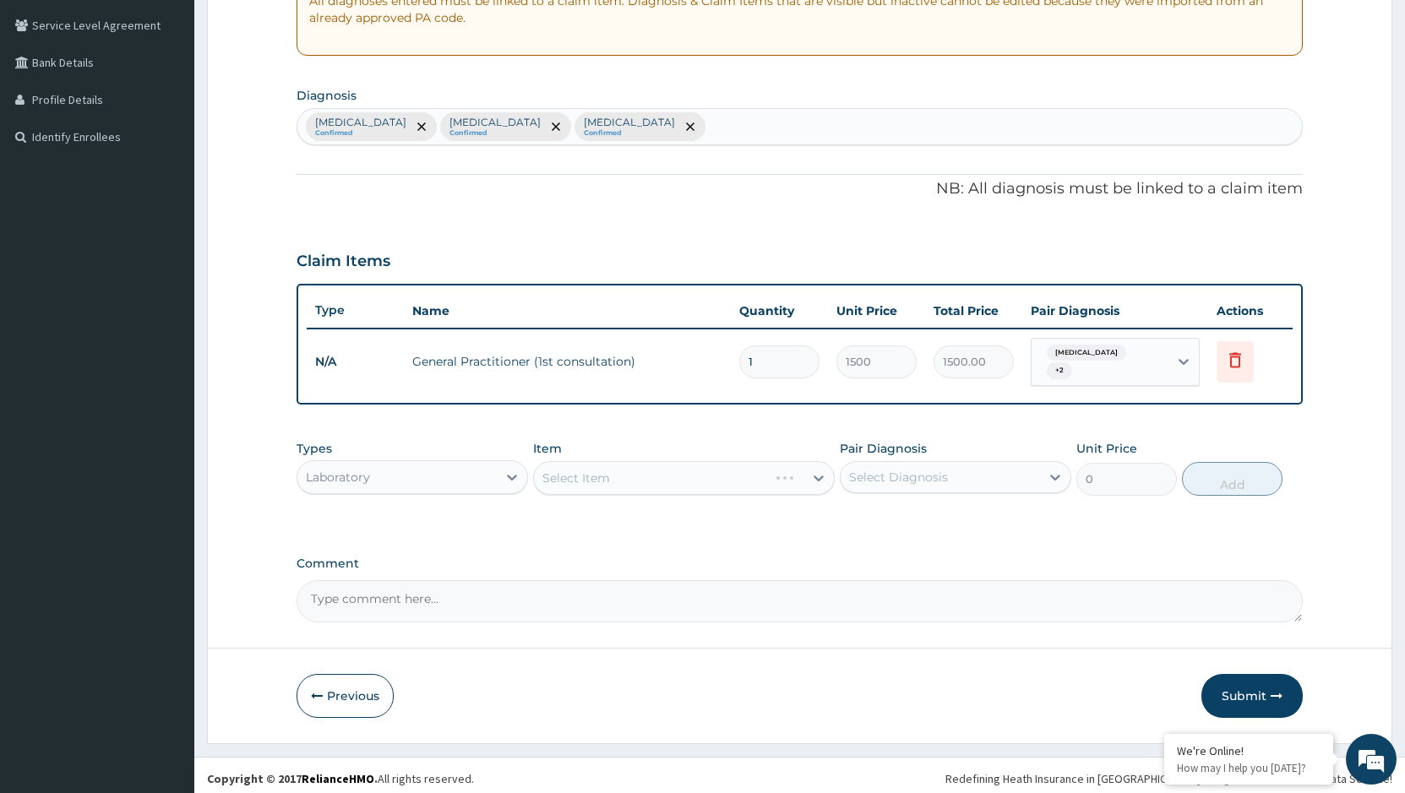
click at [679, 468] on div "Select Item" at bounding box center [684, 478] width 302 height 34
click at [678, 468] on div "Select Item" at bounding box center [684, 478] width 302 height 34
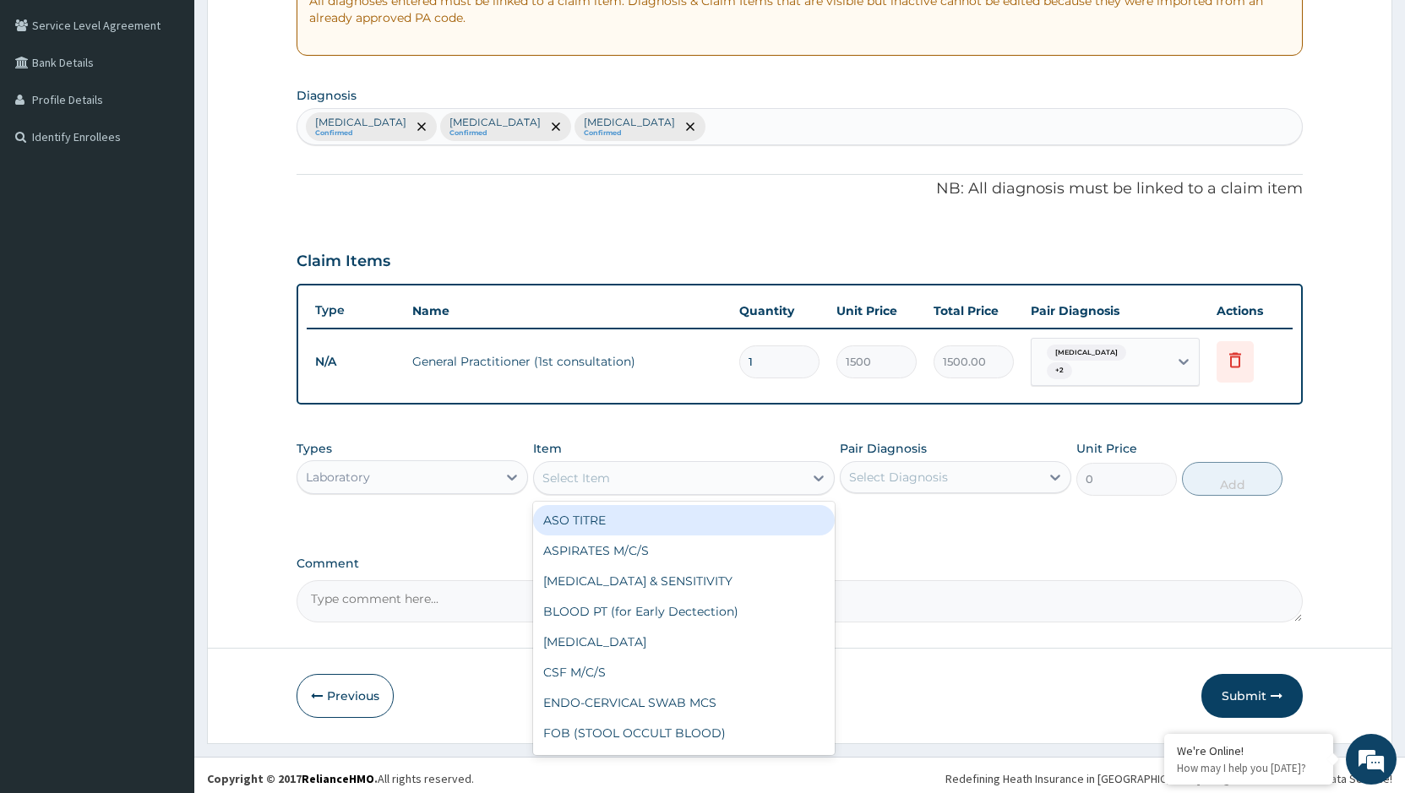
click at [678, 468] on div "Select Item" at bounding box center [668, 478] width 269 height 27
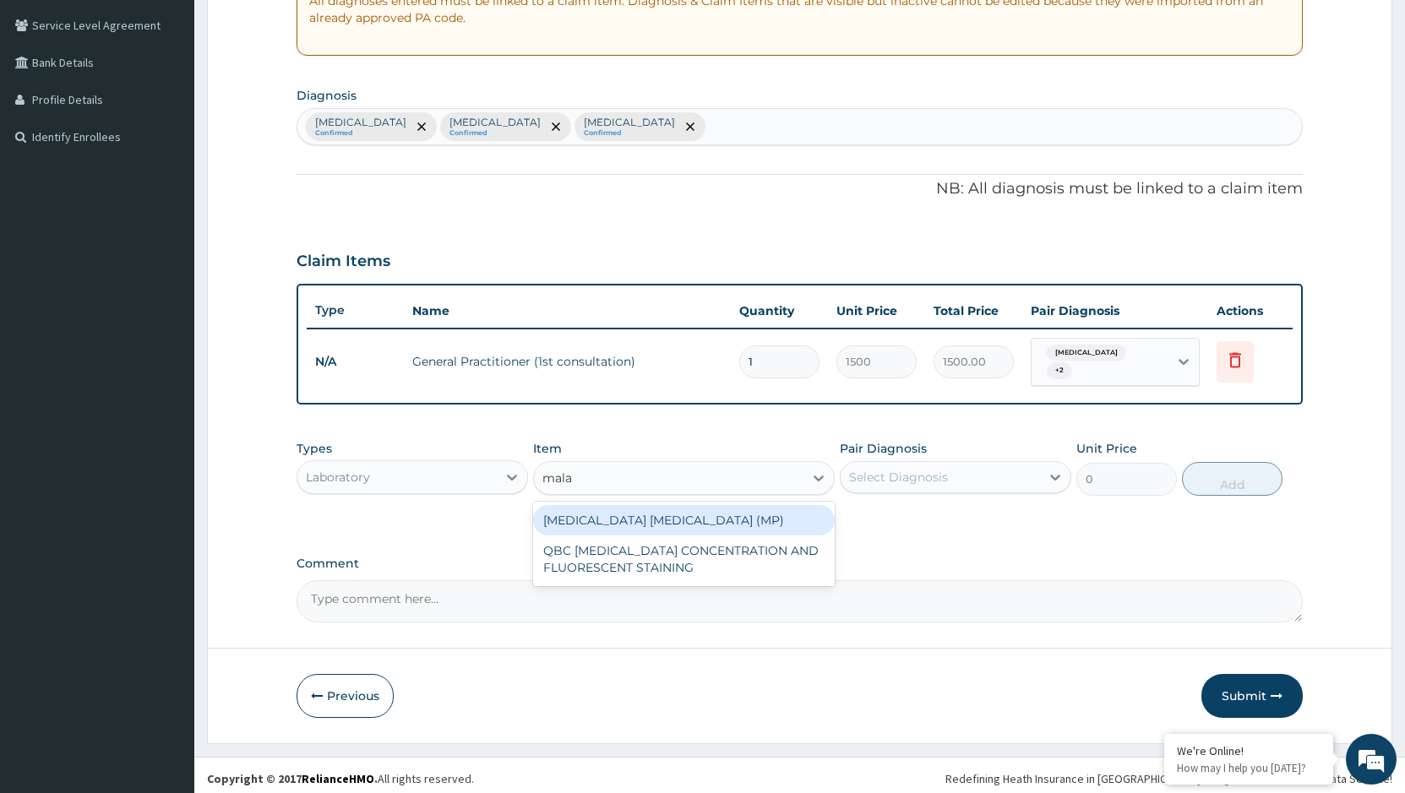
type input "malar"
click at [730, 512] on div "[MEDICAL_DATA] [MEDICAL_DATA] (MP)" at bounding box center [684, 520] width 302 height 30
type input "560"
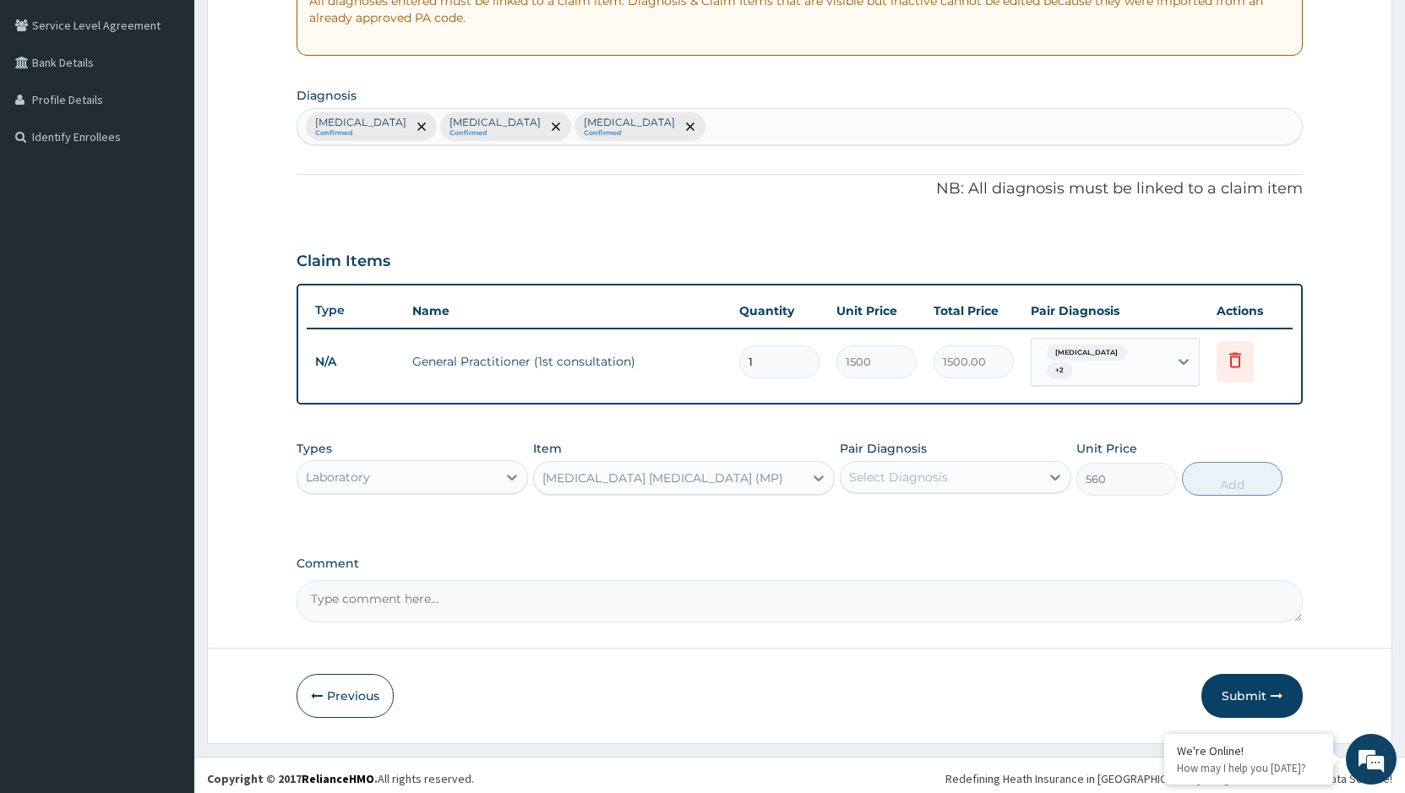
click at [962, 466] on div "Select Diagnosis" at bounding box center [939, 477] width 199 height 27
click at [897, 514] on label "[MEDICAL_DATA]" at bounding box center [919, 518] width 105 height 17
checkbox input "true"
click at [1259, 452] on div "Types Laboratory Item MALARIA PARASITE (MP) Pair Diagnosis Malaria Unit Price 5…" at bounding box center [799, 468] width 1006 height 73
click at [1235, 478] on button "Add" at bounding box center [1232, 479] width 101 height 34
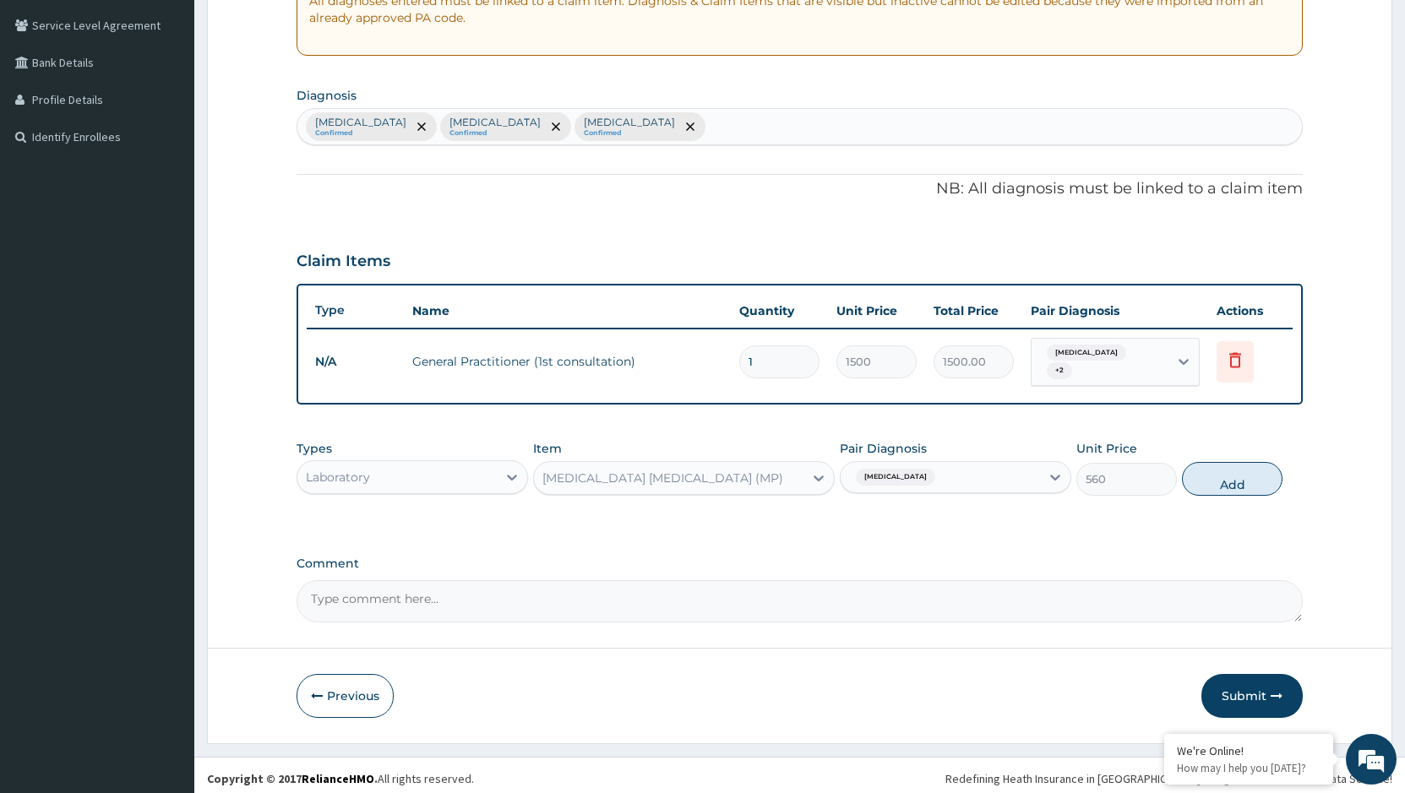
type input "0"
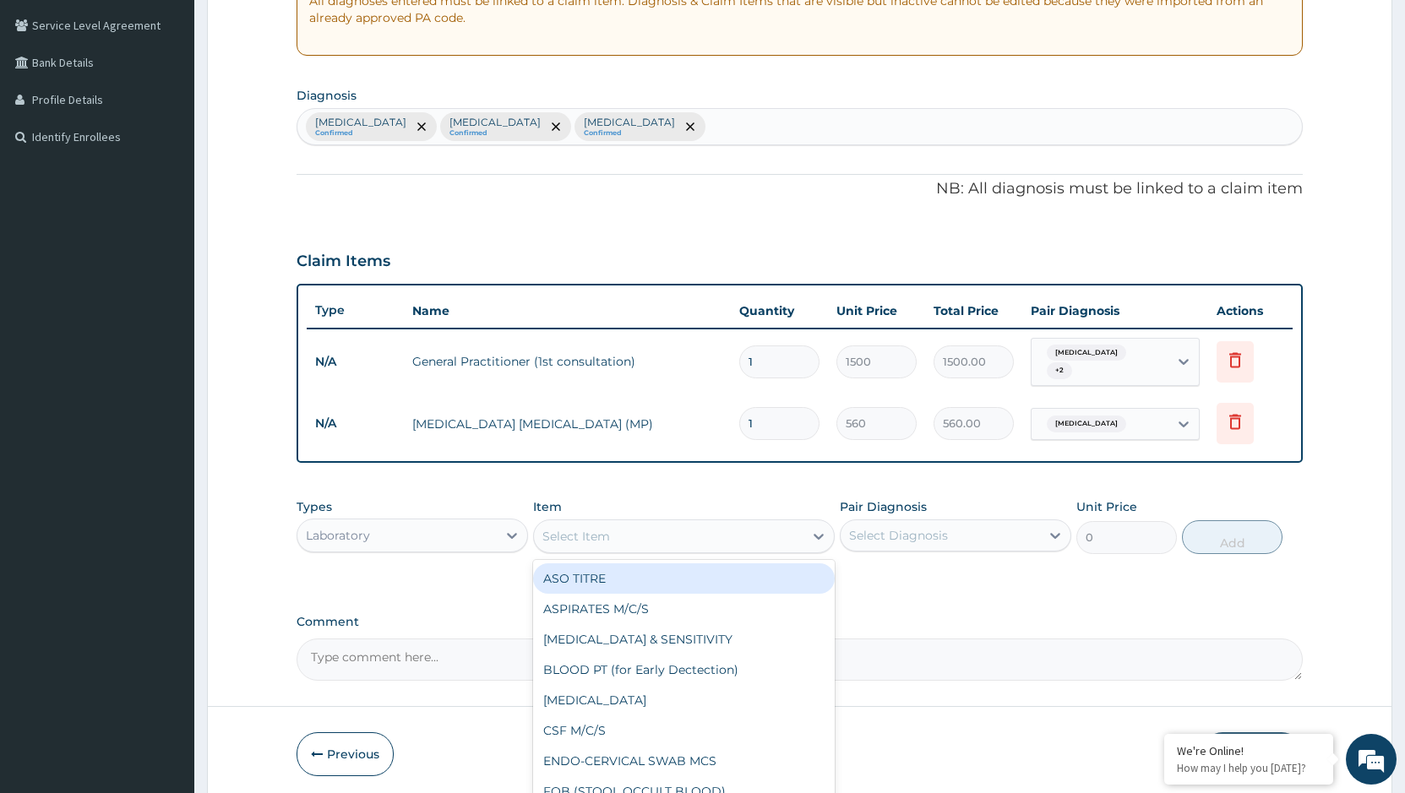
click at [601, 528] on div "Select Item" at bounding box center [576, 536] width 68 height 17
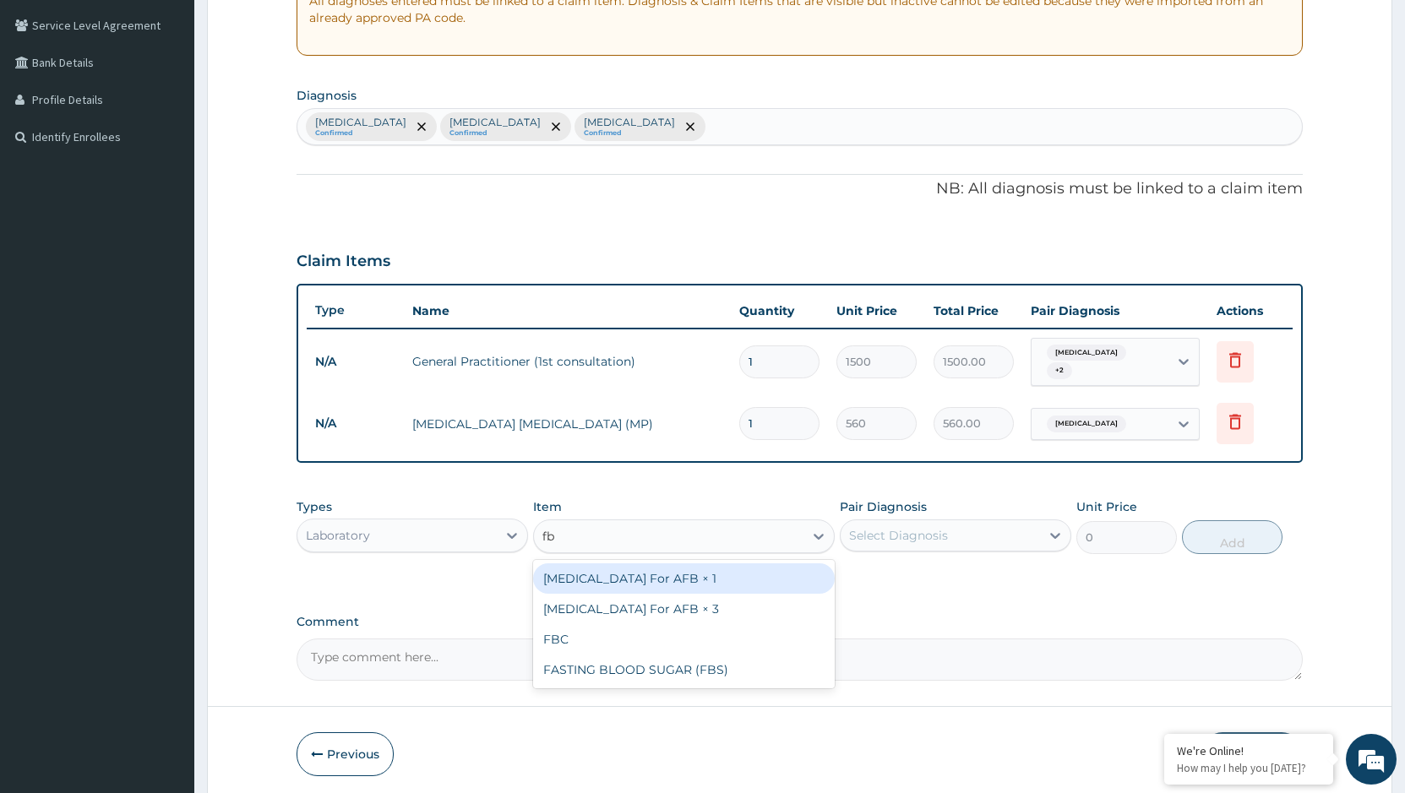
type input "fbc"
click at [611, 576] on div "FBC" at bounding box center [684, 578] width 302 height 30
type input "1800"
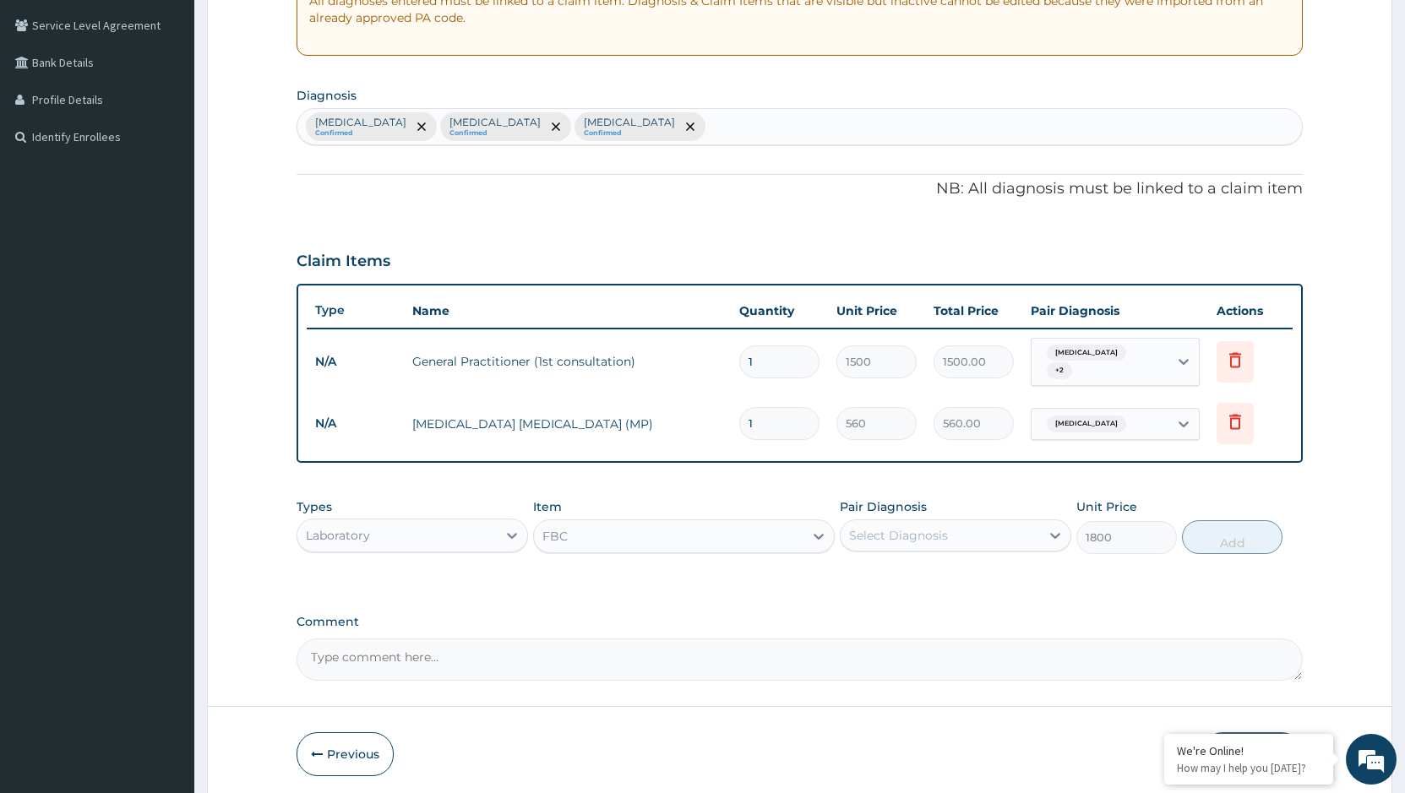
click at [948, 522] on div "Select Diagnosis" at bounding box center [939, 535] width 199 height 27
click at [902, 569] on label "Malaria" at bounding box center [919, 576] width 105 height 17
checkbox input "true"
click at [1245, 527] on button "Add" at bounding box center [1232, 537] width 101 height 34
type input "0"
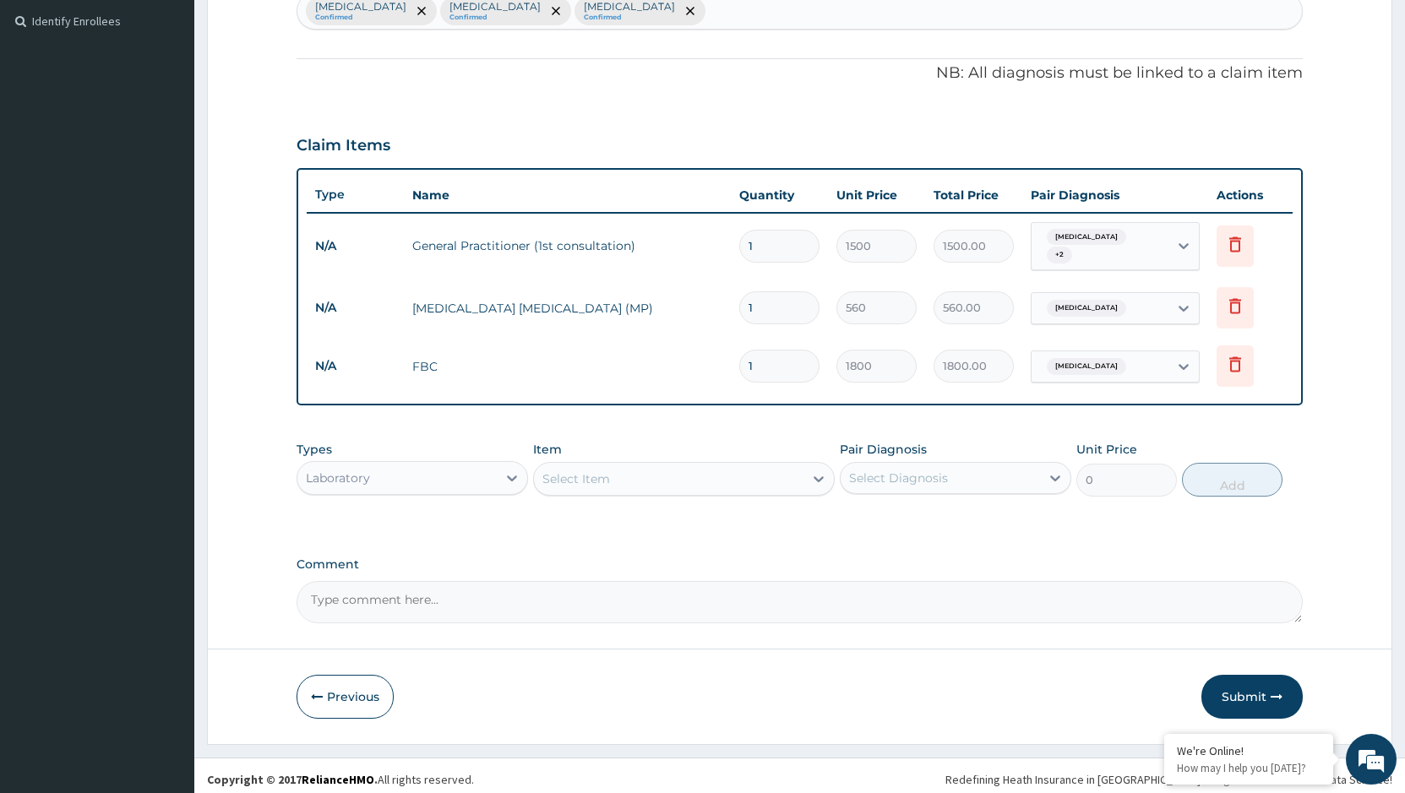
scroll to position [461, 0]
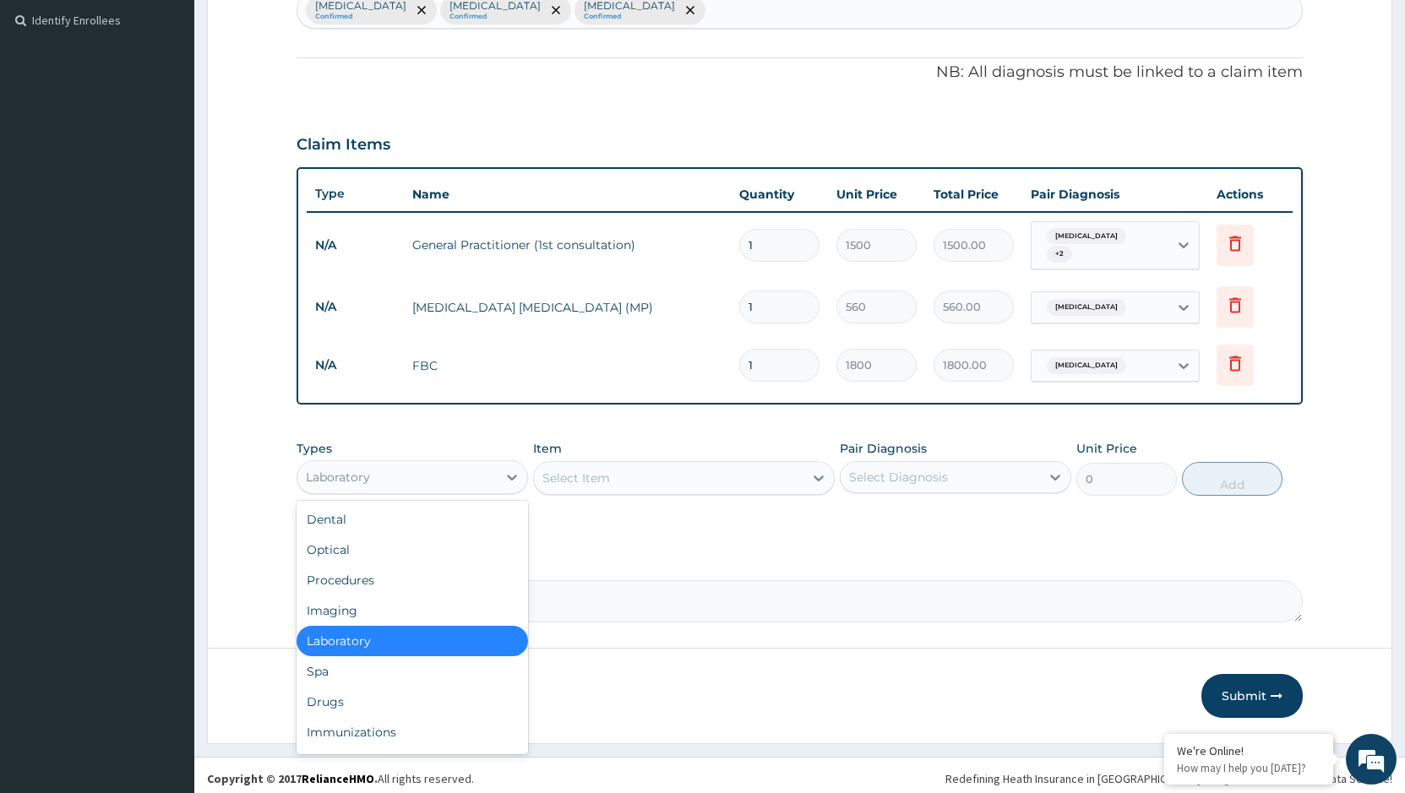
click at [459, 470] on div "Laboratory" at bounding box center [396, 477] width 199 height 27
click at [361, 703] on div "Drugs" at bounding box center [411, 702] width 231 height 30
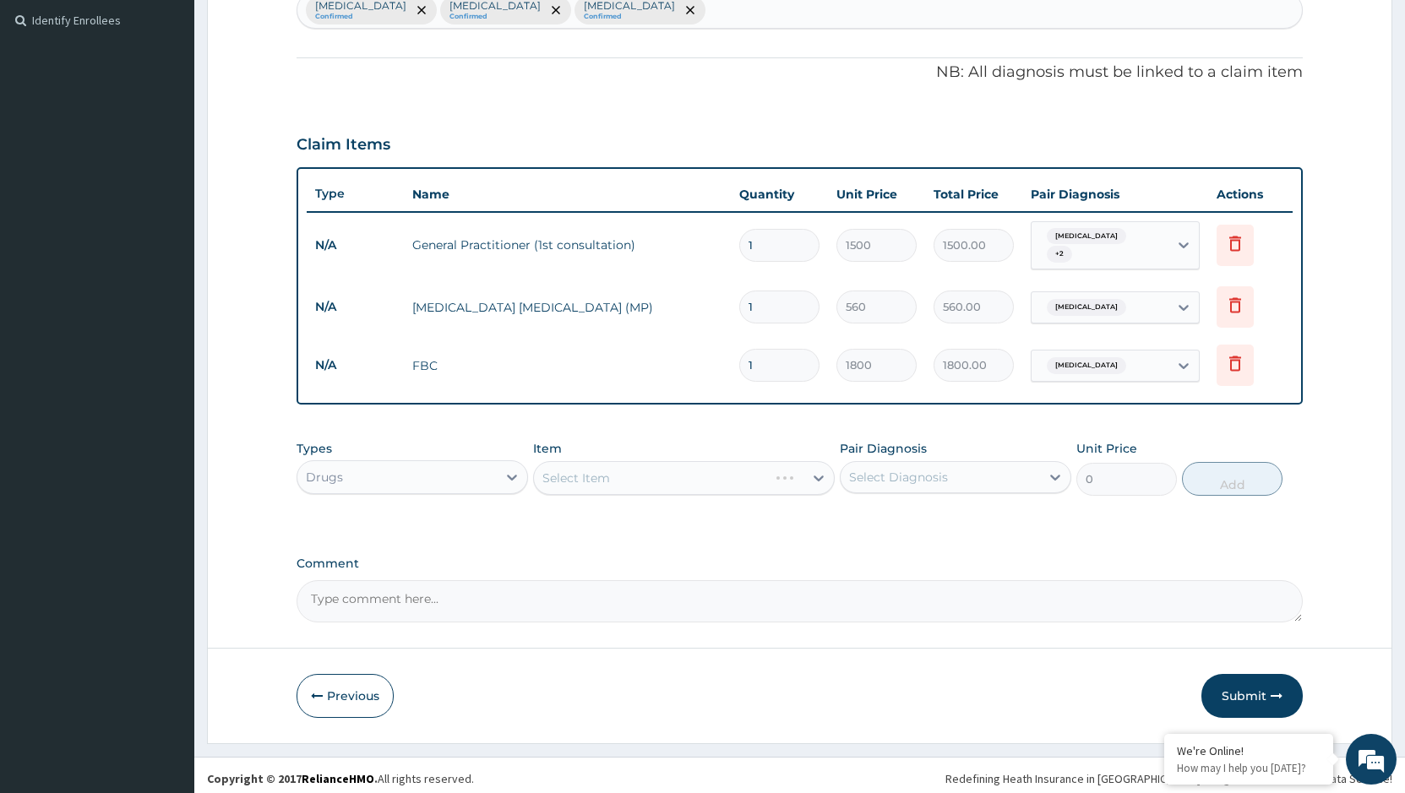
click at [678, 470] on div "Select Item" at bounding box center [684, 478] width 302 height 34
click at [666, 477] on div "Select Item" at bounding box center [668, 478] width 269 height 27
click at [664, 473] on div "Select Item" at bounding box center [668, 478] width 269 height 27
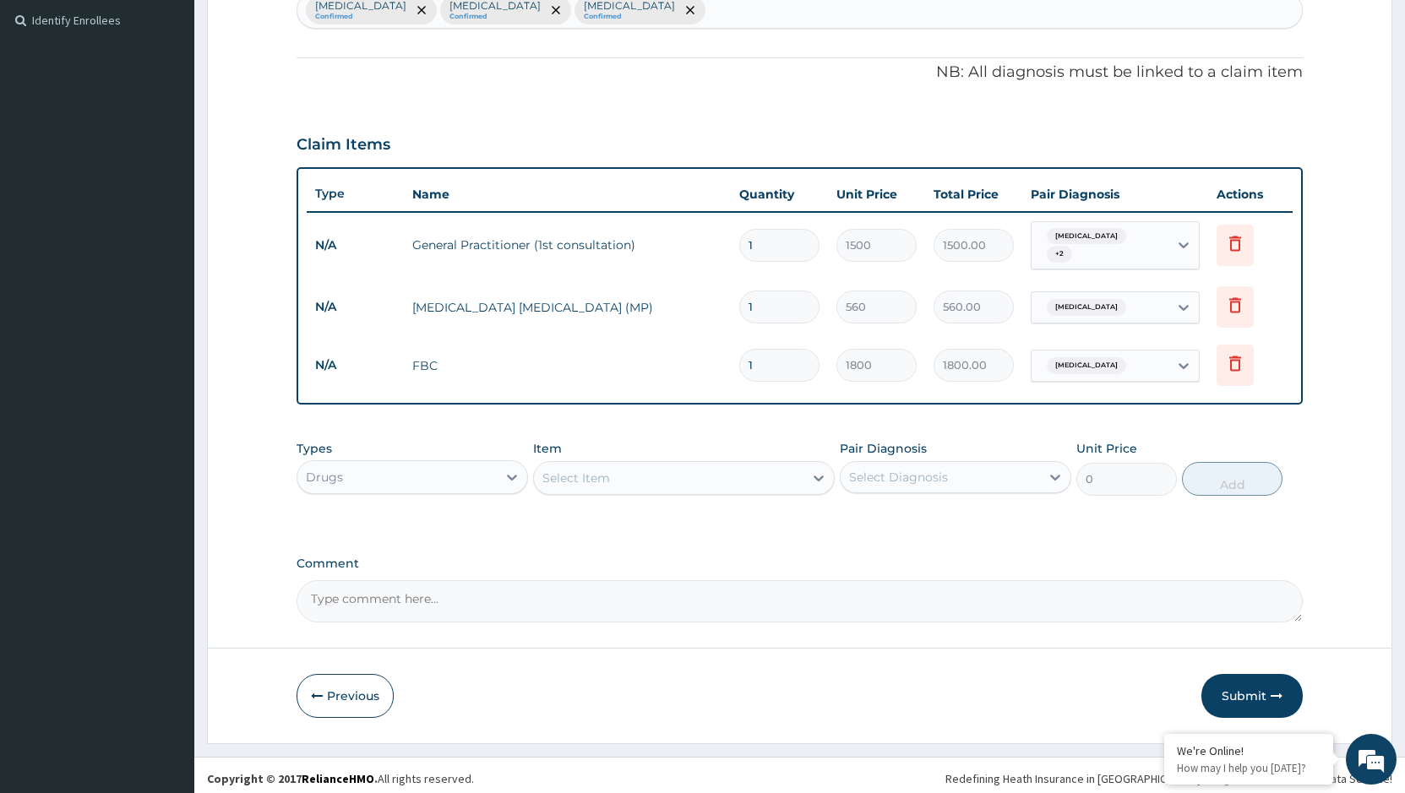
click at [664, 473] on div "Select Item" at bounding box center [668, 478] width 269 height 27
type input "emal"
click at [672, 515] on div "EMAL INJECTION" at bounding box center [684, 520] width 302 height 30
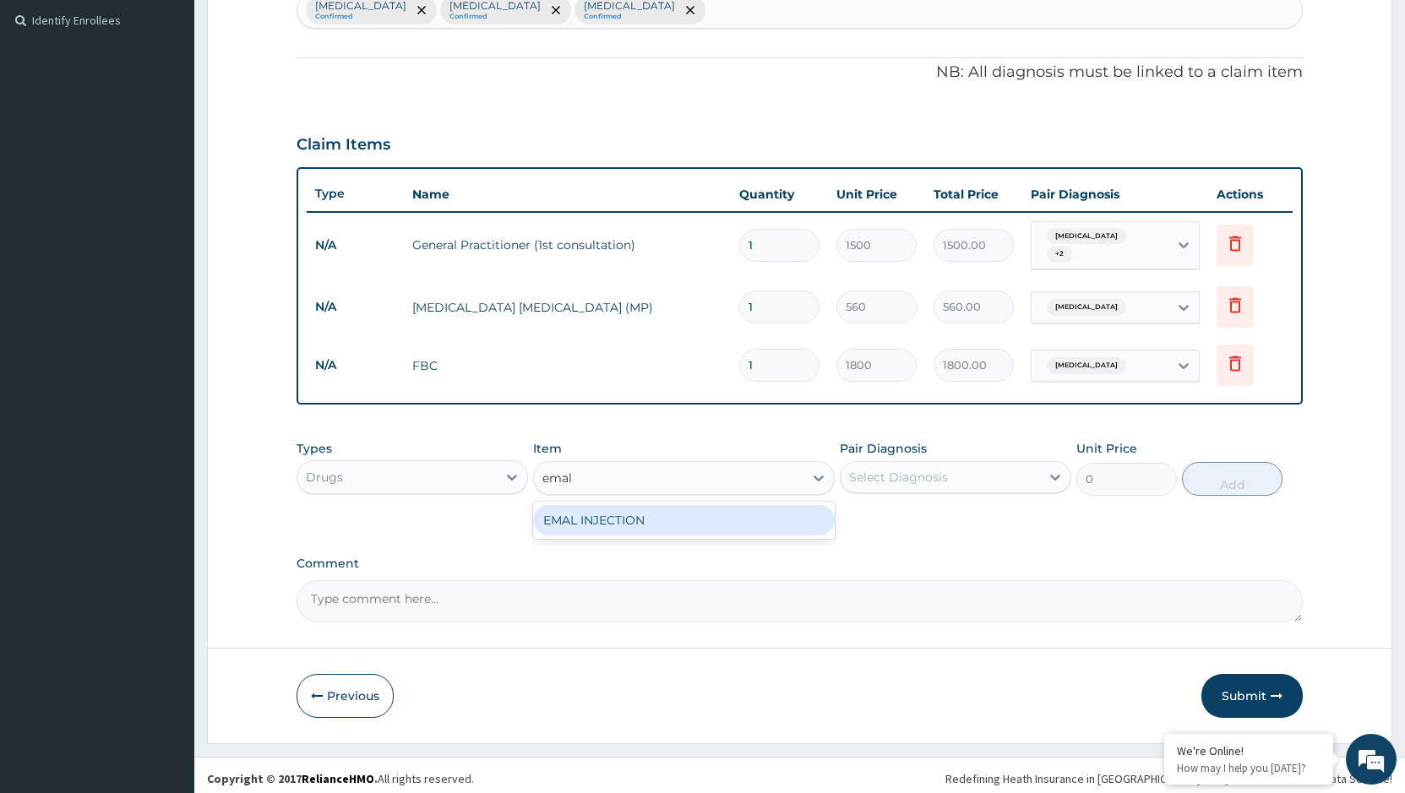
type input "708.75"
click at [980, 464] on div "Select Diagnosis" at bounding box center [939, 477] width 199 height 27
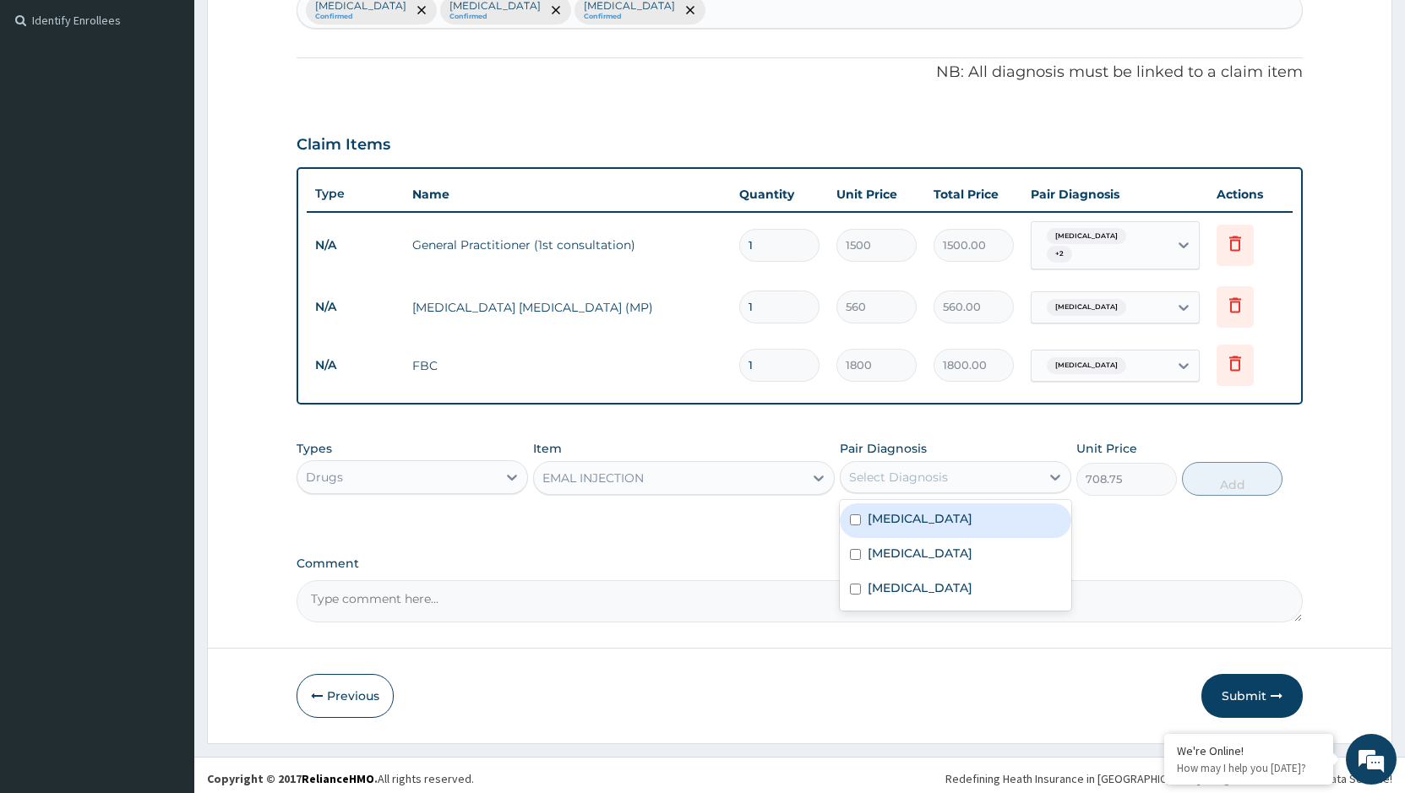
click at [885, 510] on label "[MEDICAL_DATA]" at bounding box center [919, 518] width 105 height 17
checkbox input "true"
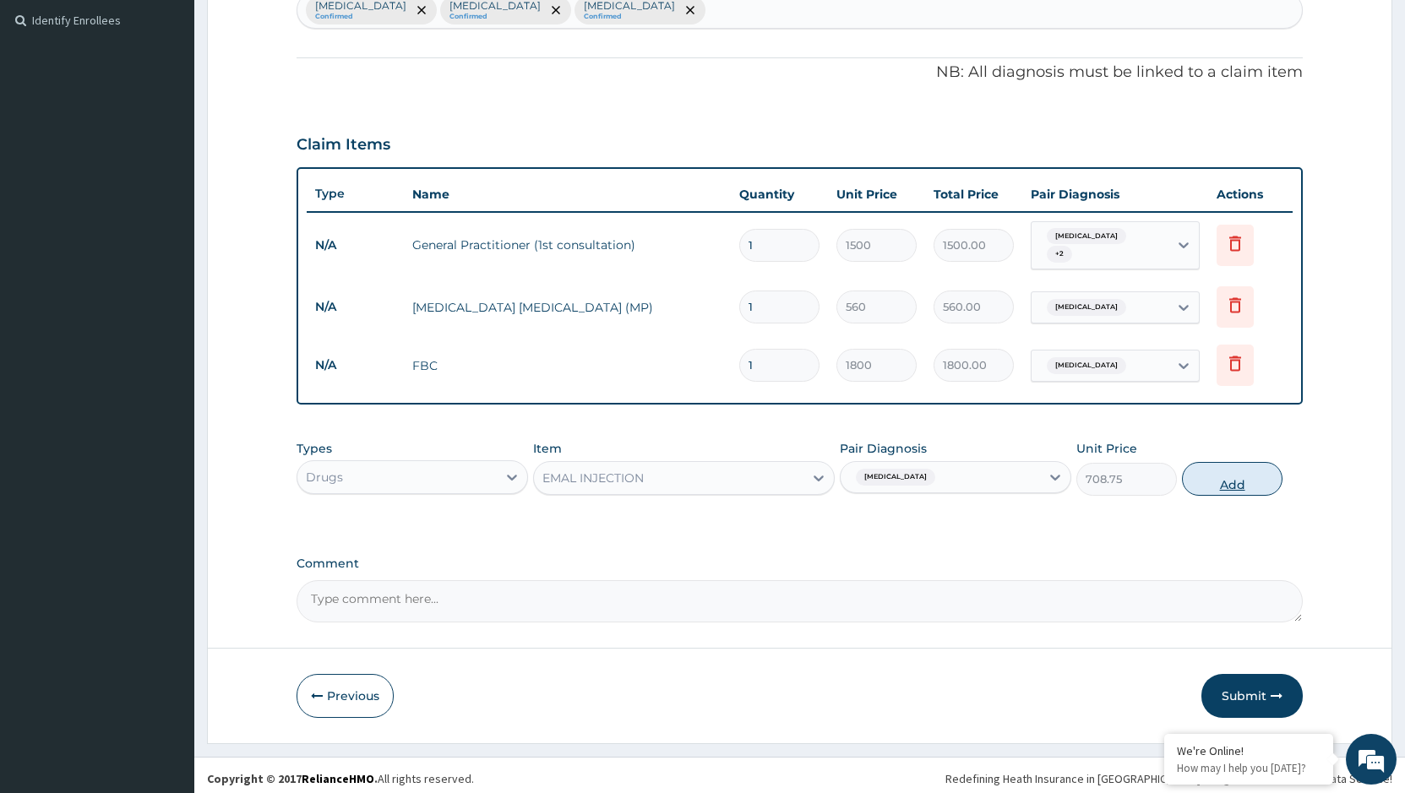
click at [1215, 471] on button "Add" at bounding box center [1232, 479] width 101 height 34
type input "0"
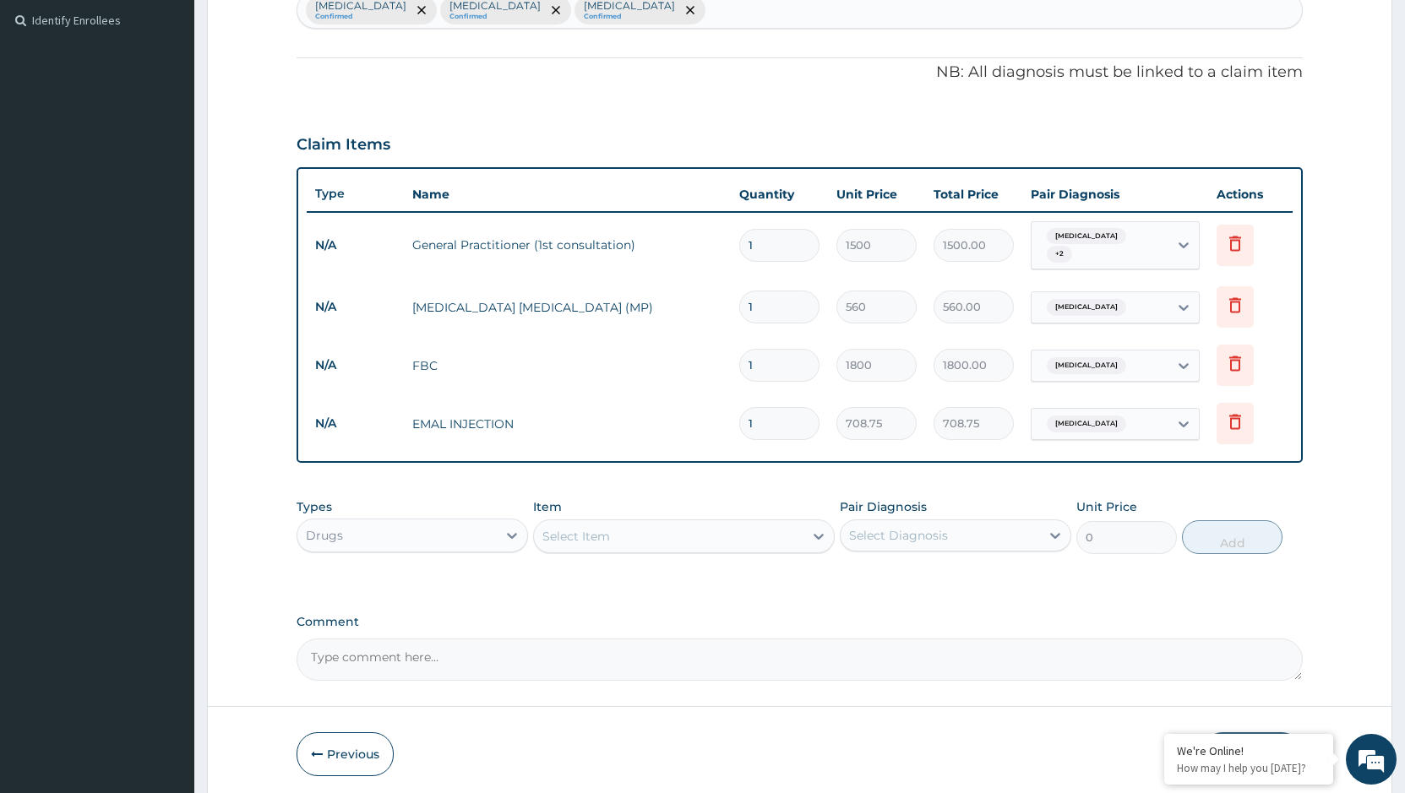
type input "0.00"
type input "3"
type input "2126.25"
type input "3"
click at [621, 530] on div "Select Item" at bounding box center [668, 536] width 269 height 27
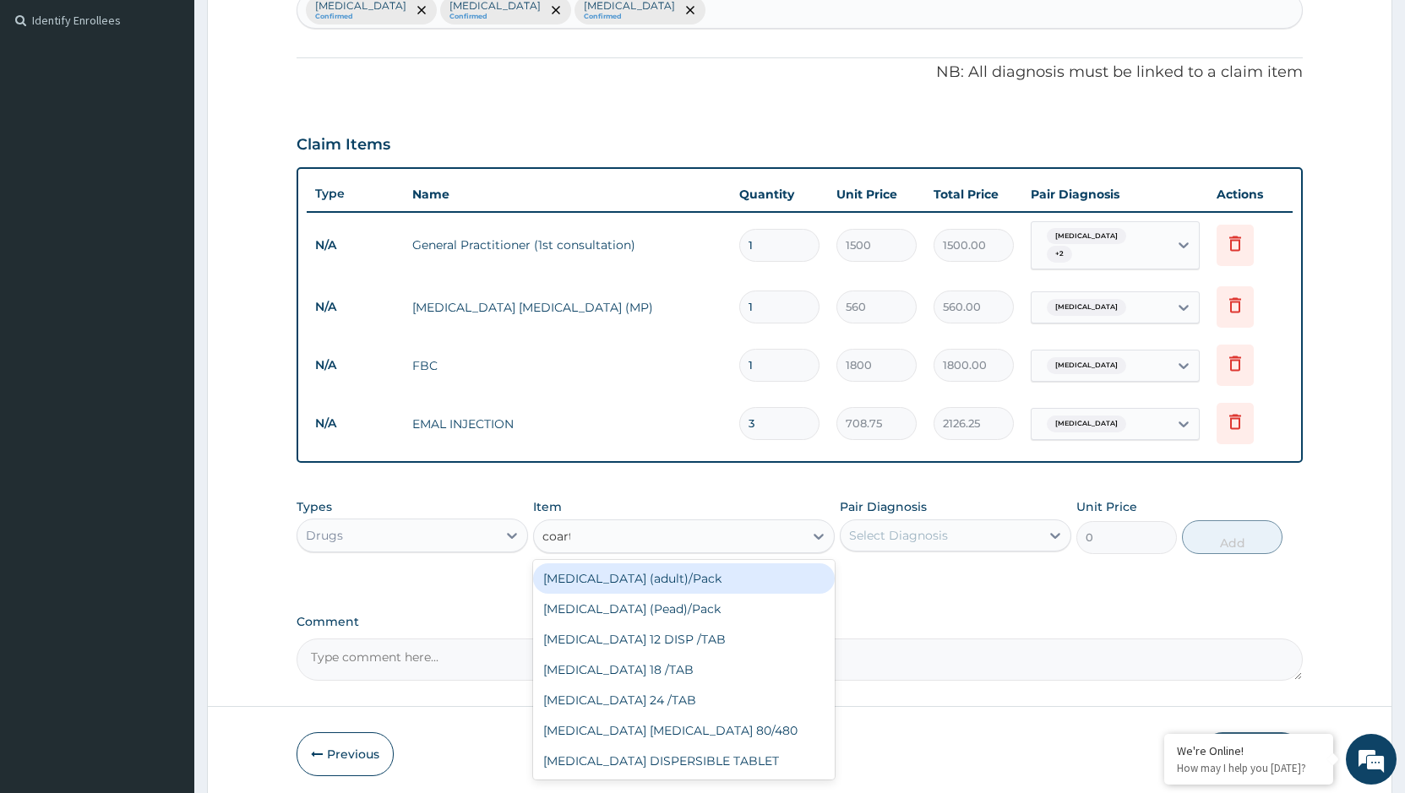
type input "coarte"
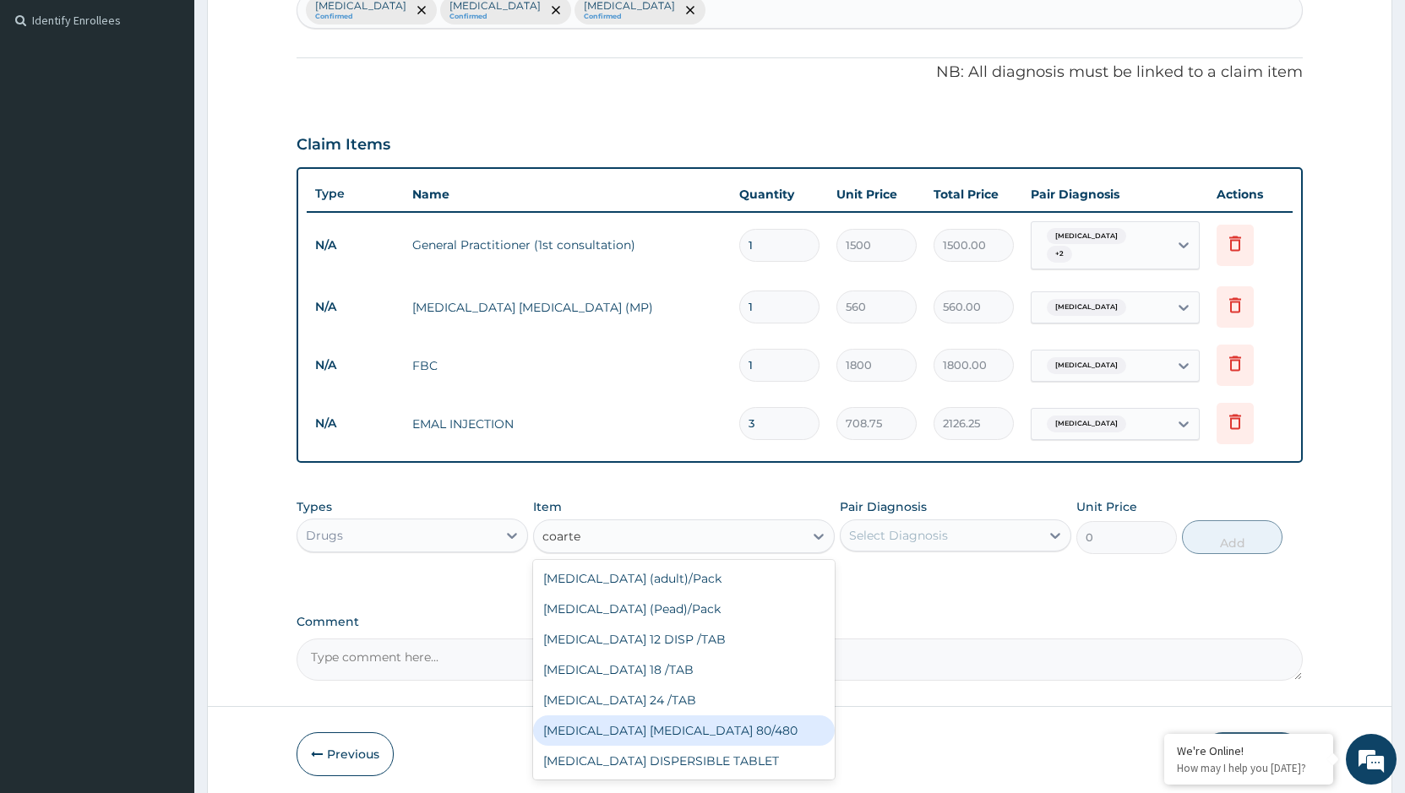
drag, startPoint x: 617, startPoint y: 721, endPoint x: 735, endPoint y: 699, distance: 119.4
click at [622, 720] on div "[MEDICAL_DATA] [MEDICAL_DATA] 80/480" at bounding box center [684, 730] width 302 height 30
type input "866.25"
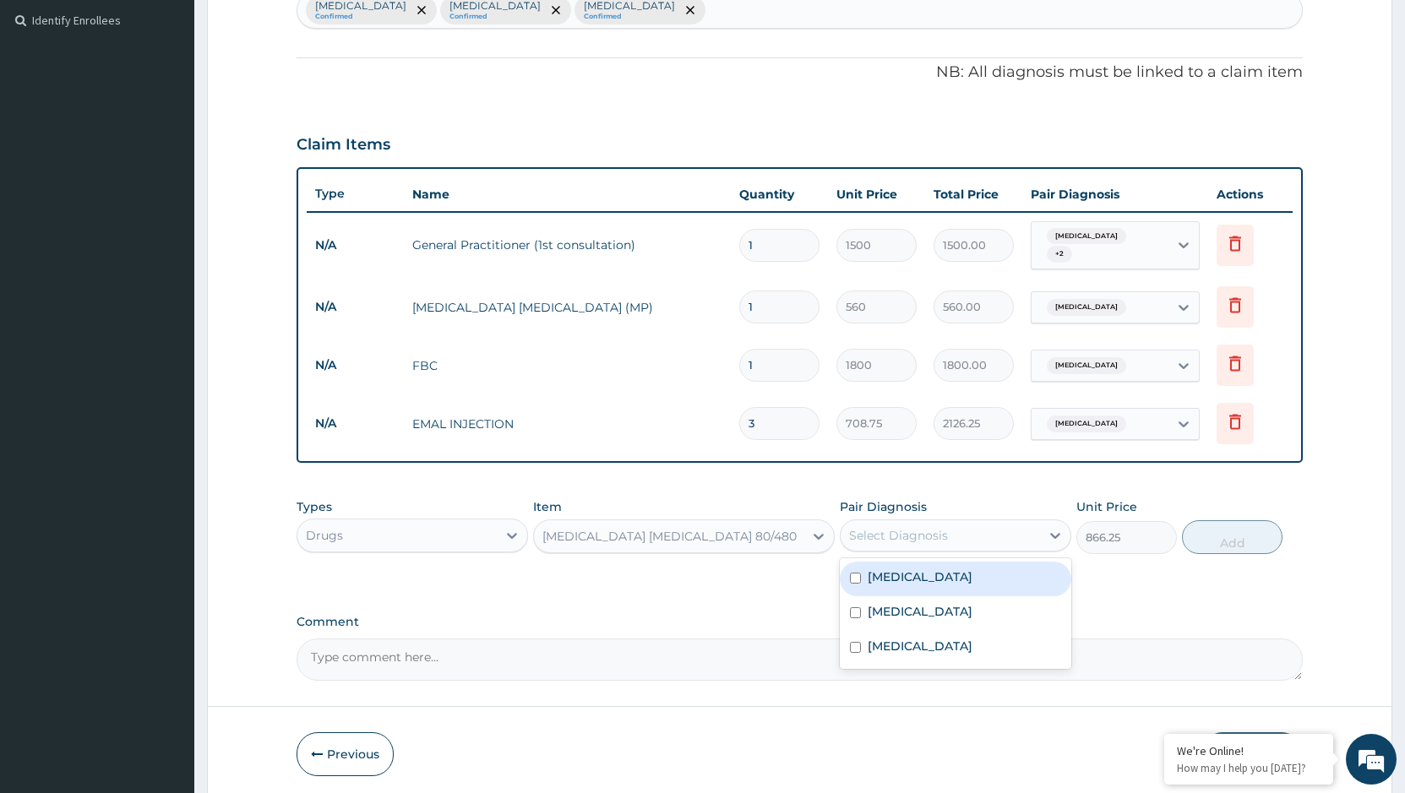
click at [921, 527] on div "Select Diagnosis" at bounding box center [898, 535] width 99 height 17
click at [912, 574] on div "[MEDICAL_DATA]" at bounding box center [955, 579] width 231 height 35
checkbox input "true"
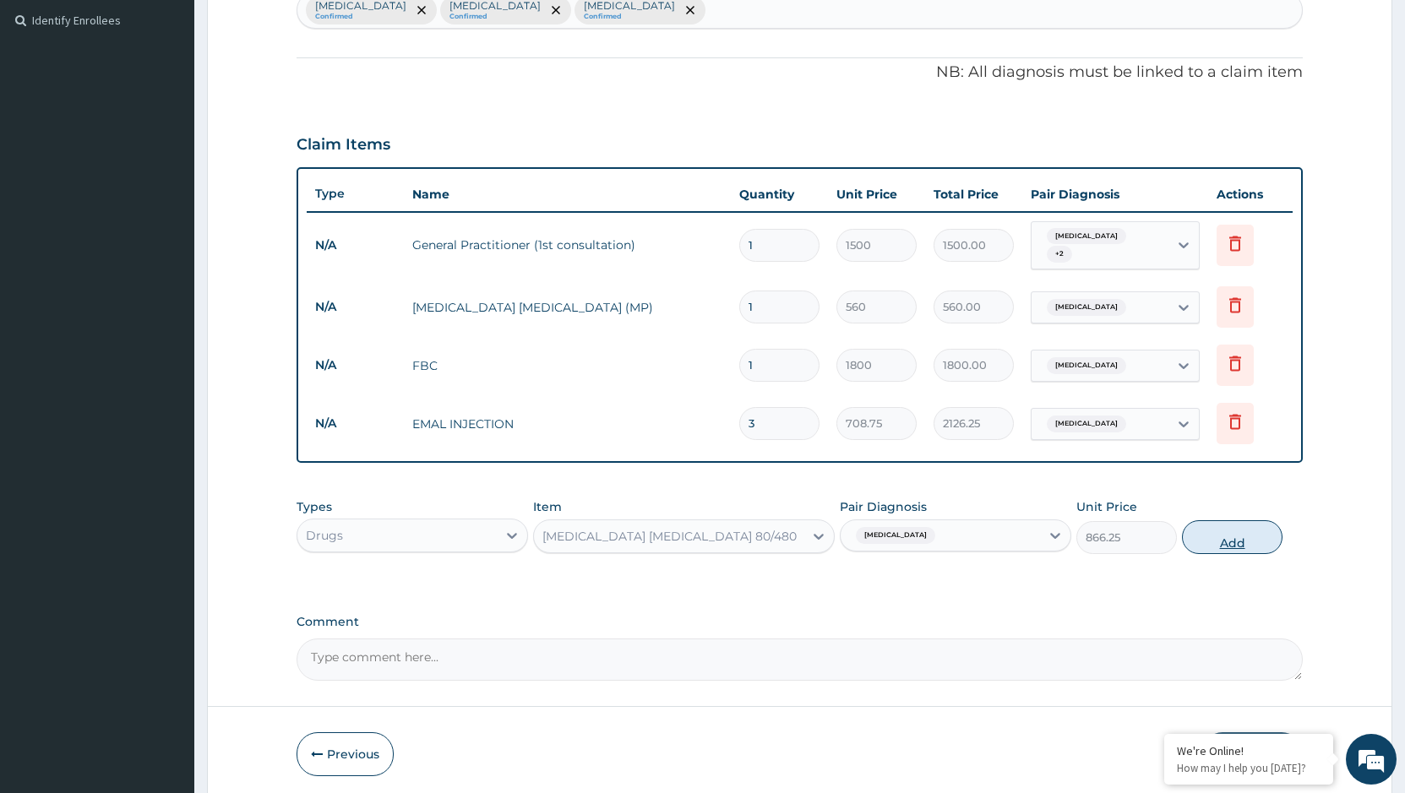
click at [1234, 532] on button "Add" at bounding box center [1232, 537] width 101 height 34
type input "0"
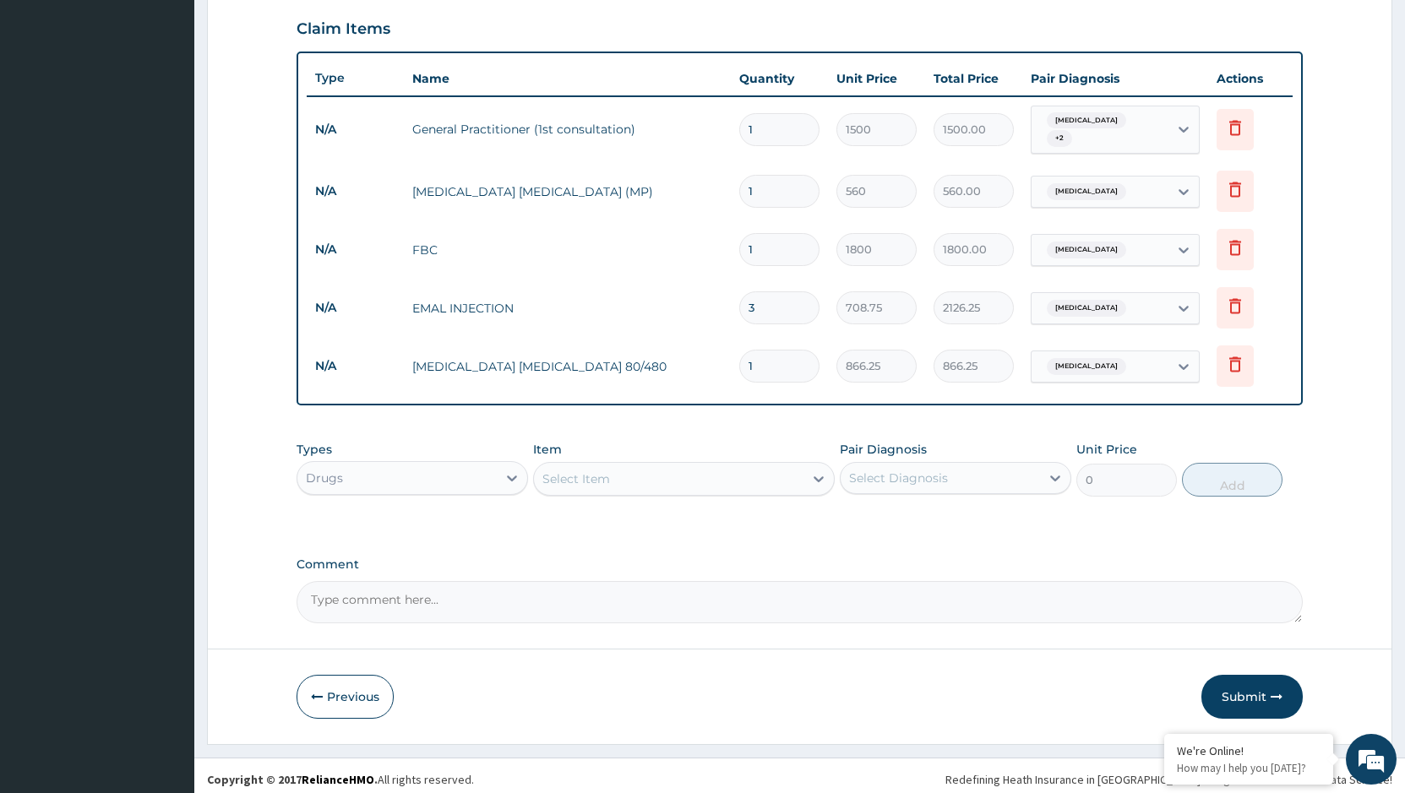
scroll to position [578, 0]
type input "0.00"
type input "6"
type input "5197.50"
type input "6"
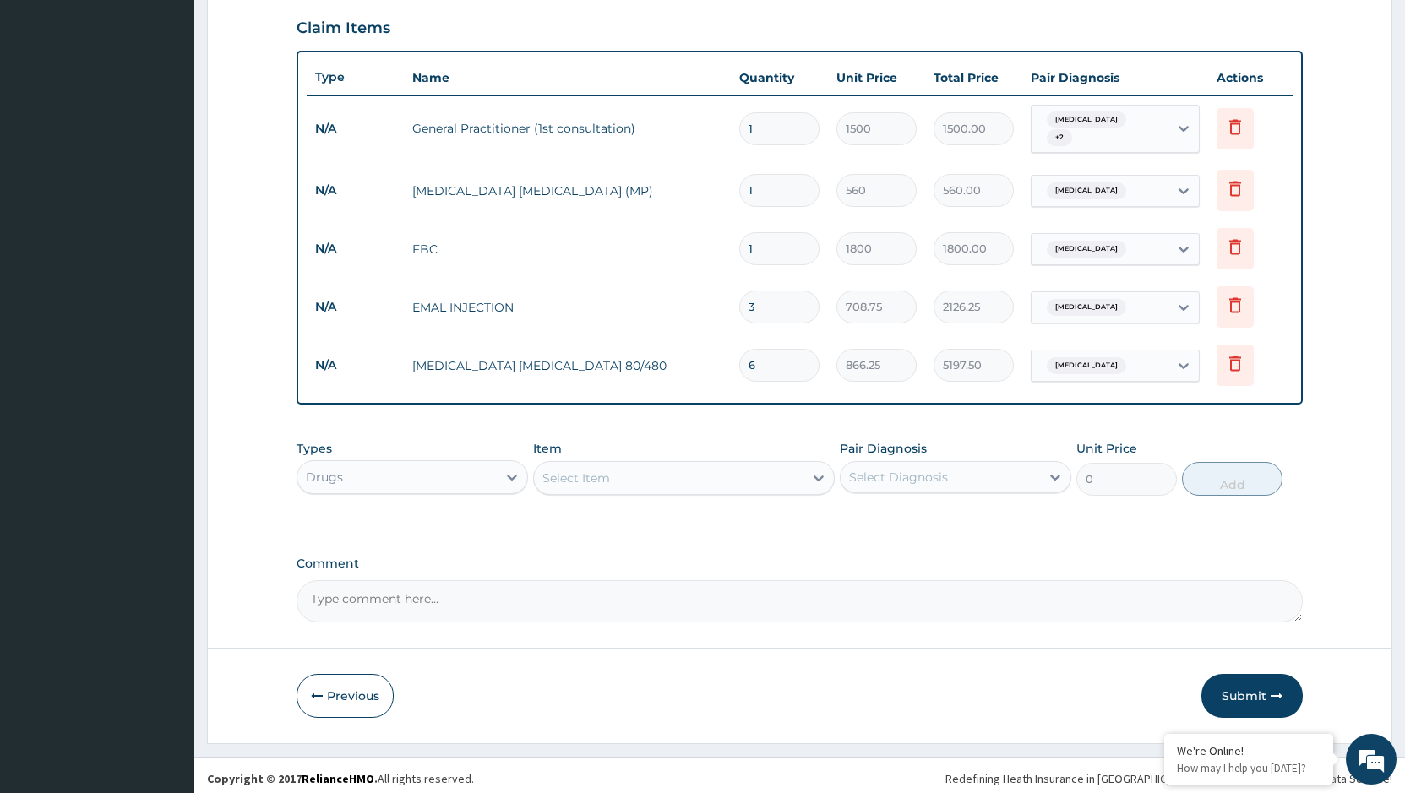
click at [678, 481] on div "Select Item" at bounding box center [668, 478] width 269 height 27
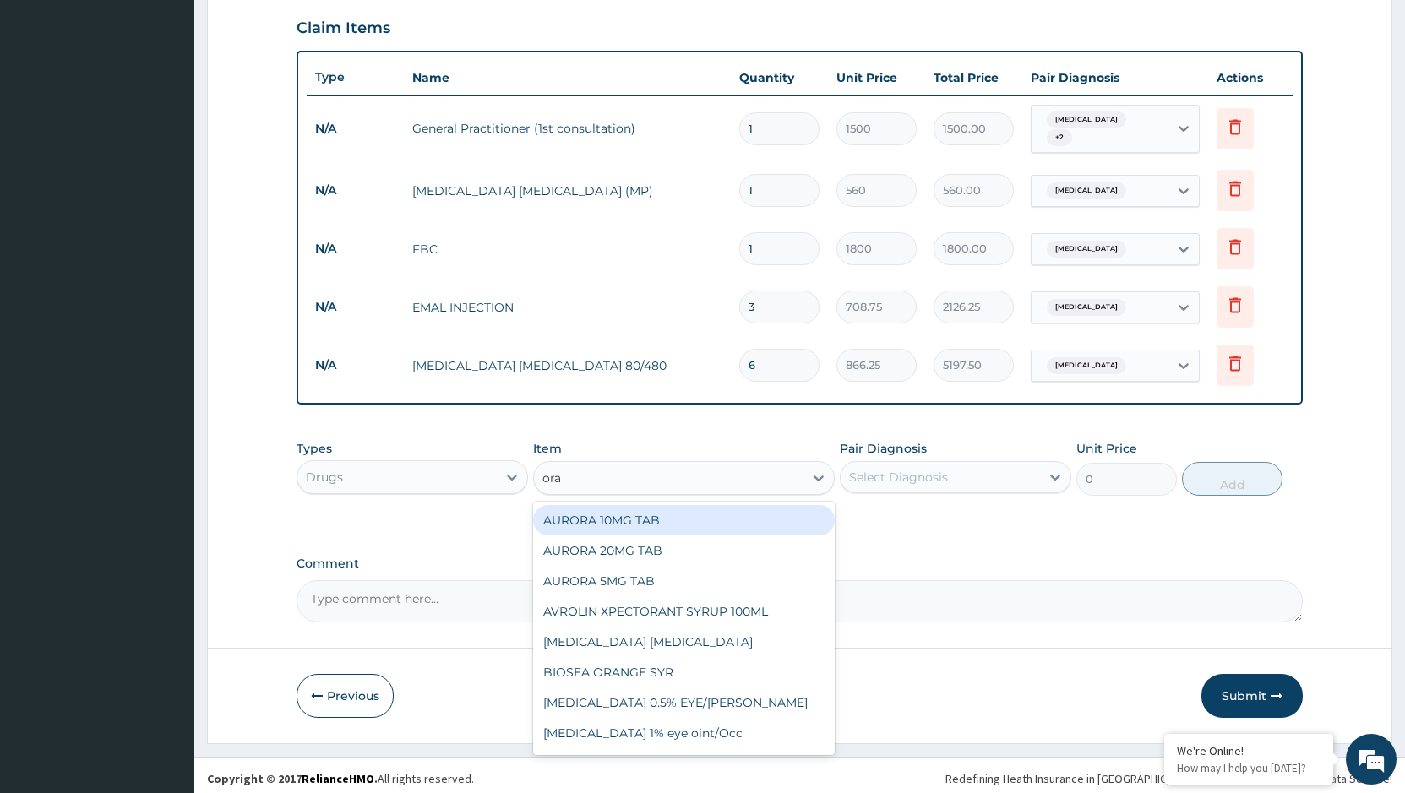
type input "oral"
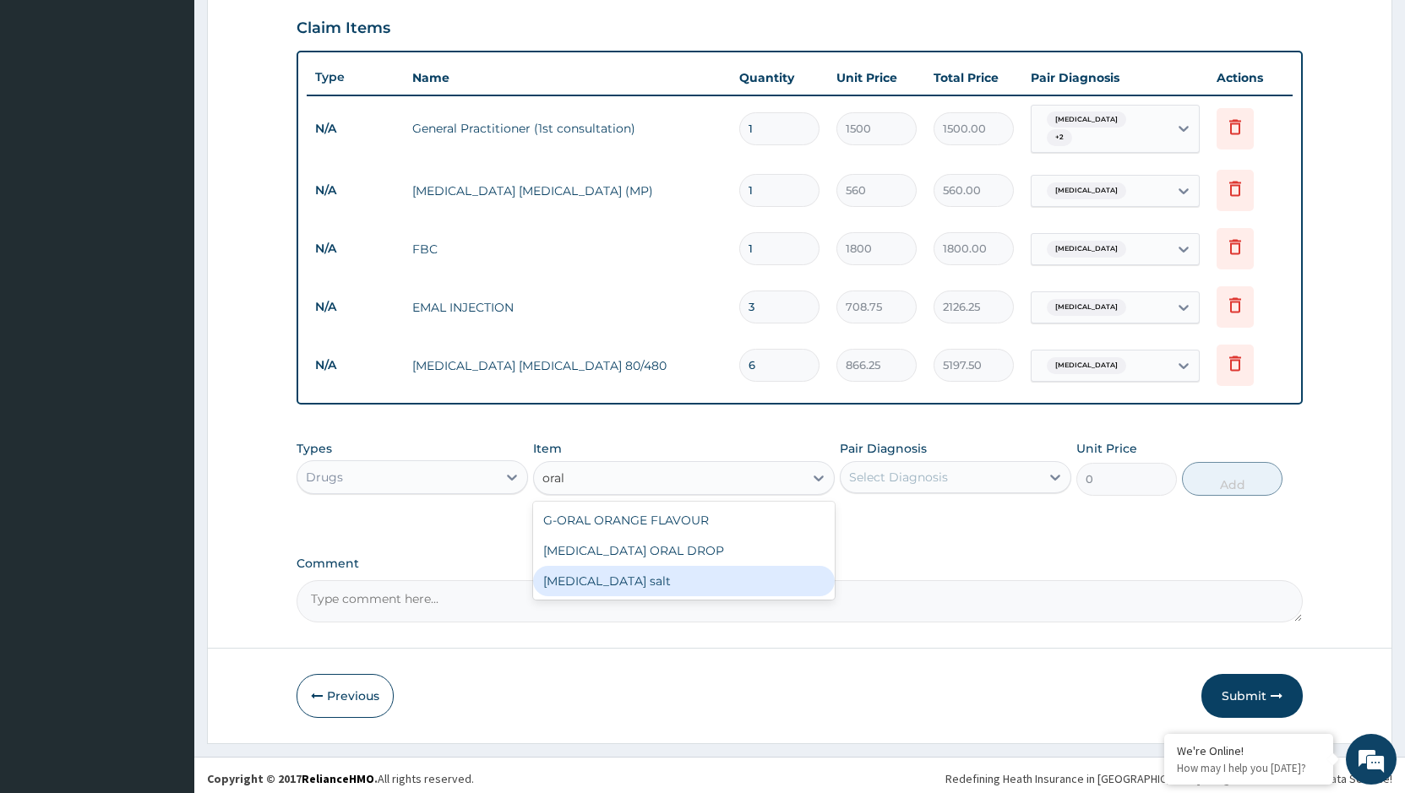
click at [644, 575] on div "[MEDICAL_DATA] salt" at bounding box center [684, 581] width 302 height 30
type input "500"
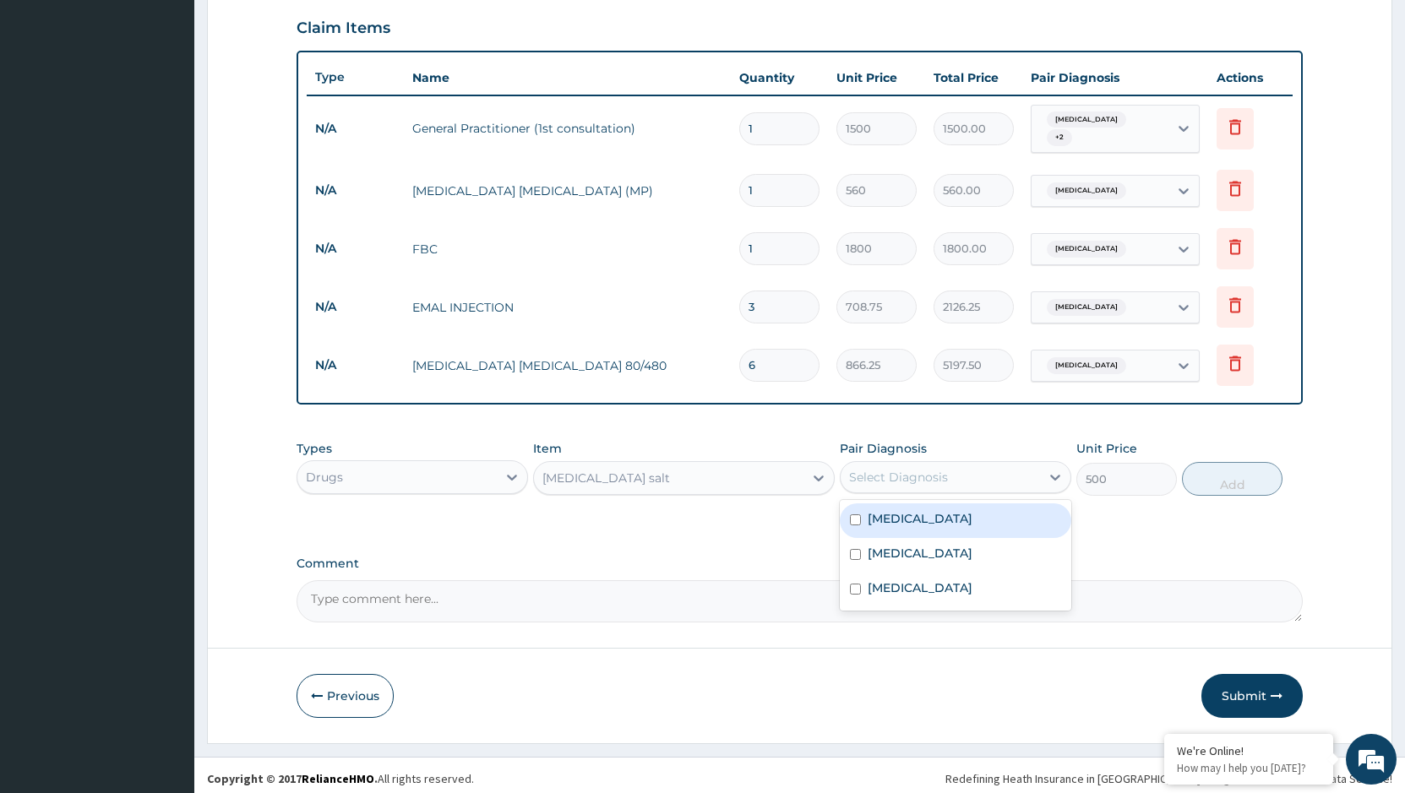
click at [972, 476] on div "Select Diagnosis" at bounding box center [939, 477] width 199 height 27
click at [957, 546] on label "Gastroenteritis" at bounding box center [919, 553] width 105 height 17
checkbox input "true"
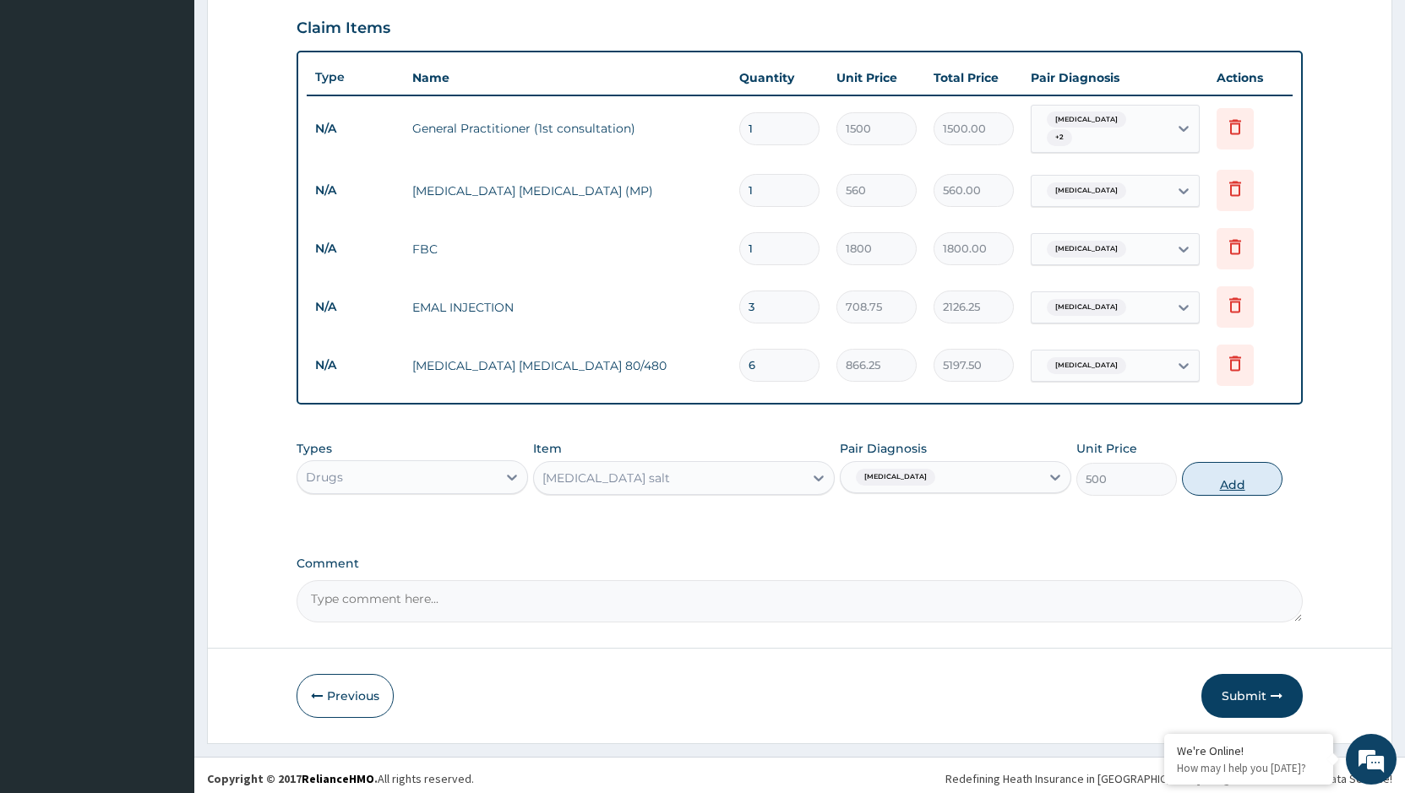
click at [1246, 476] on button "Add" at bounding box center [1232, 479] width 101 height 34
type input "0"
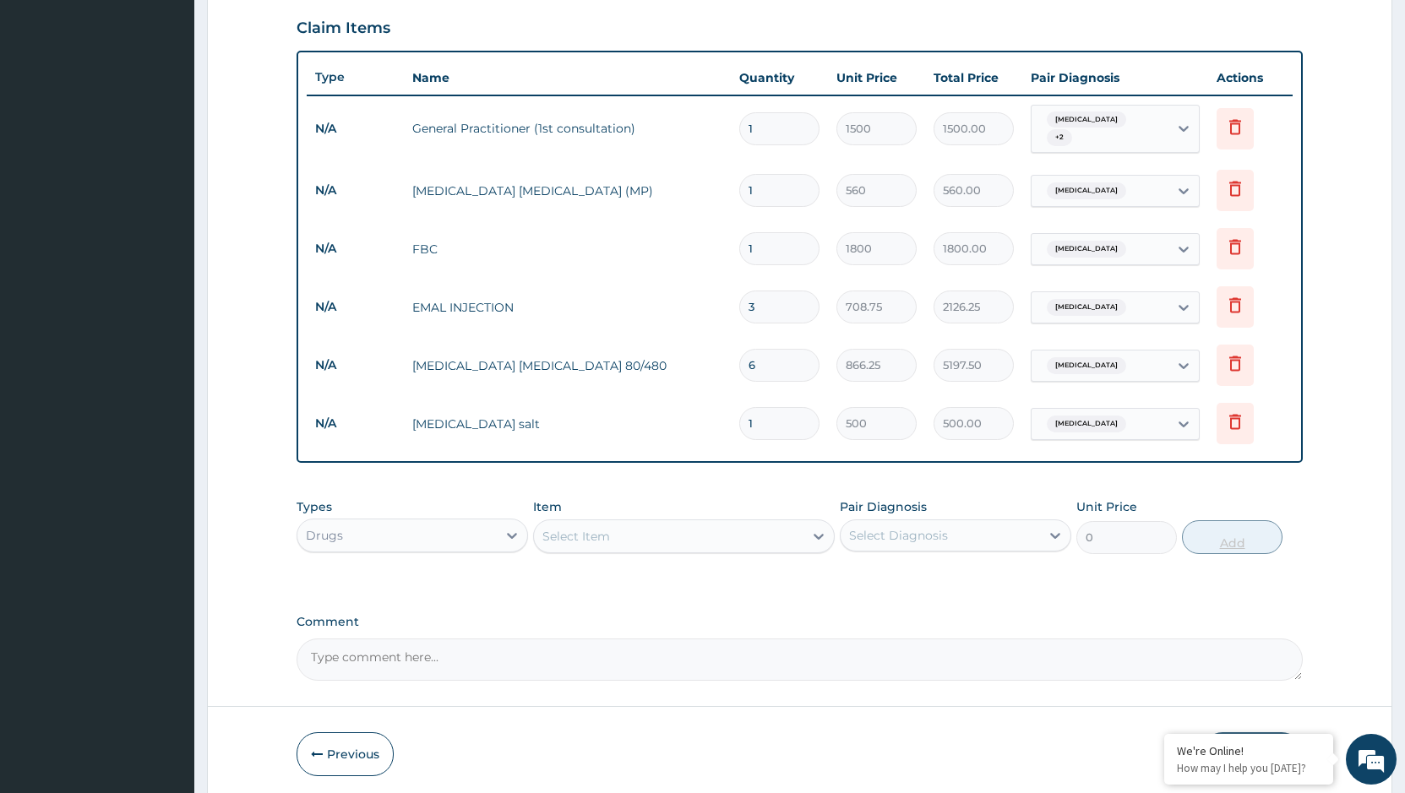
type input "12"
type input "6000.00"
type input "1"
type input "500.00"
type input "0.00"
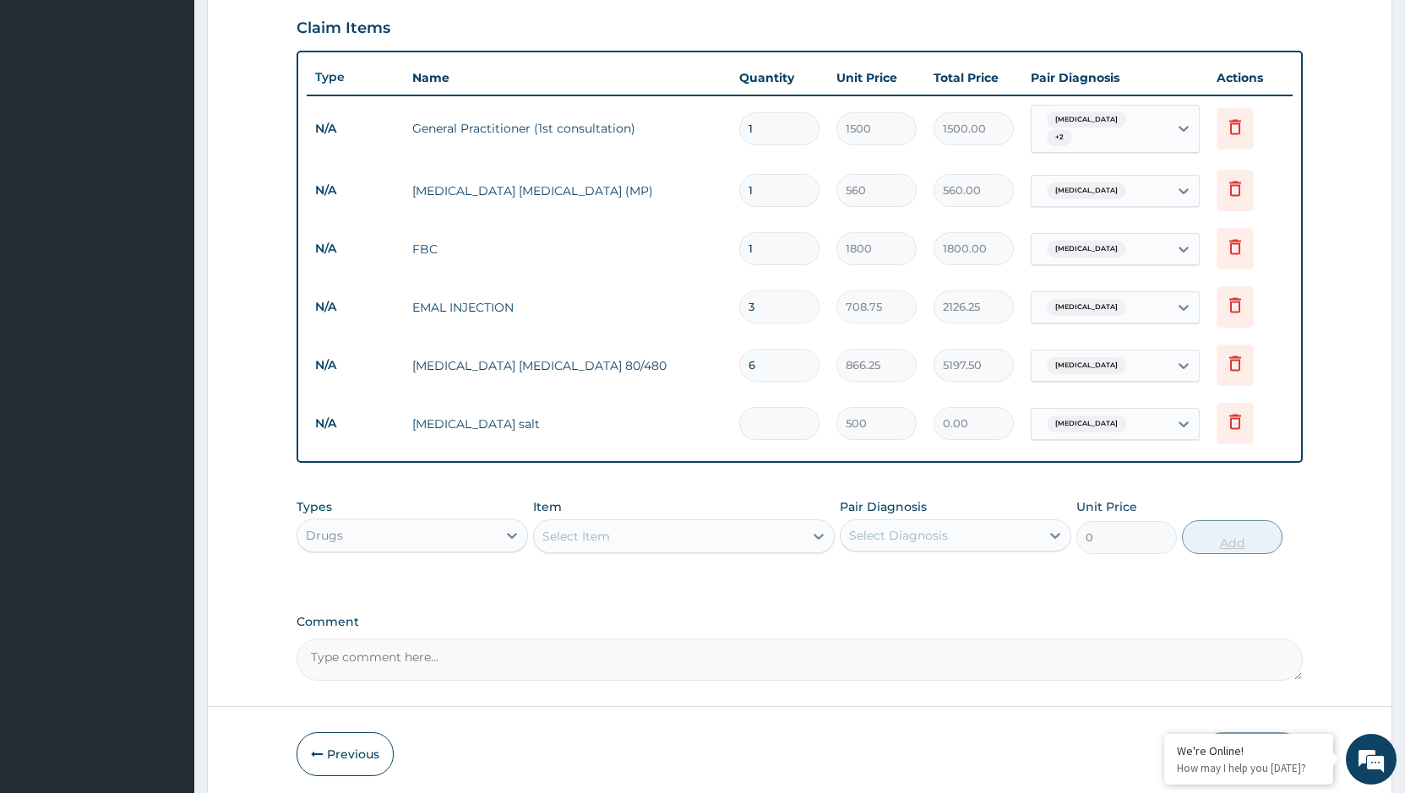
type input "2"
type input "1000.00"
type input "2"
click at [703, 528] on div "Select Item" at bounding box center [668, 536] width 269 height 27
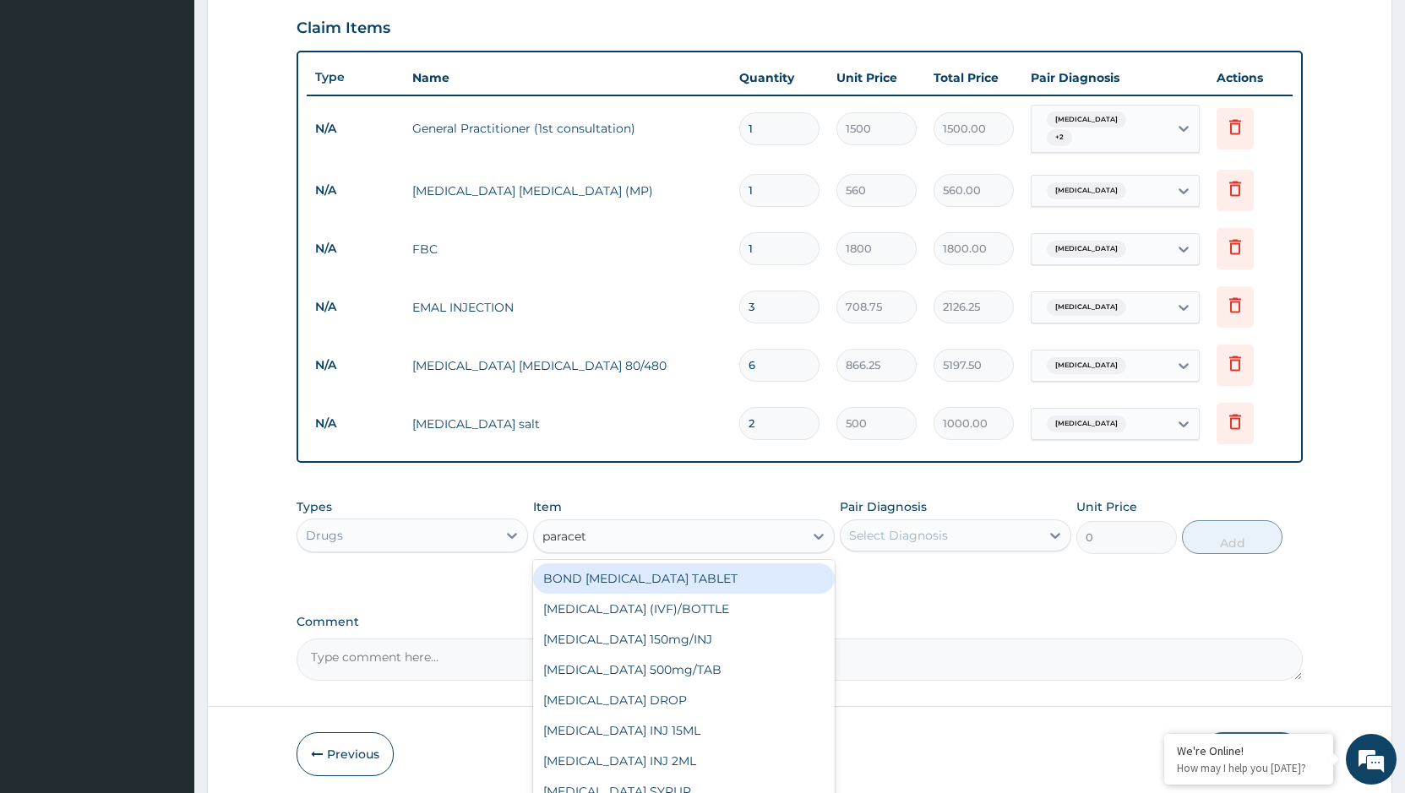
type input "paraceta"
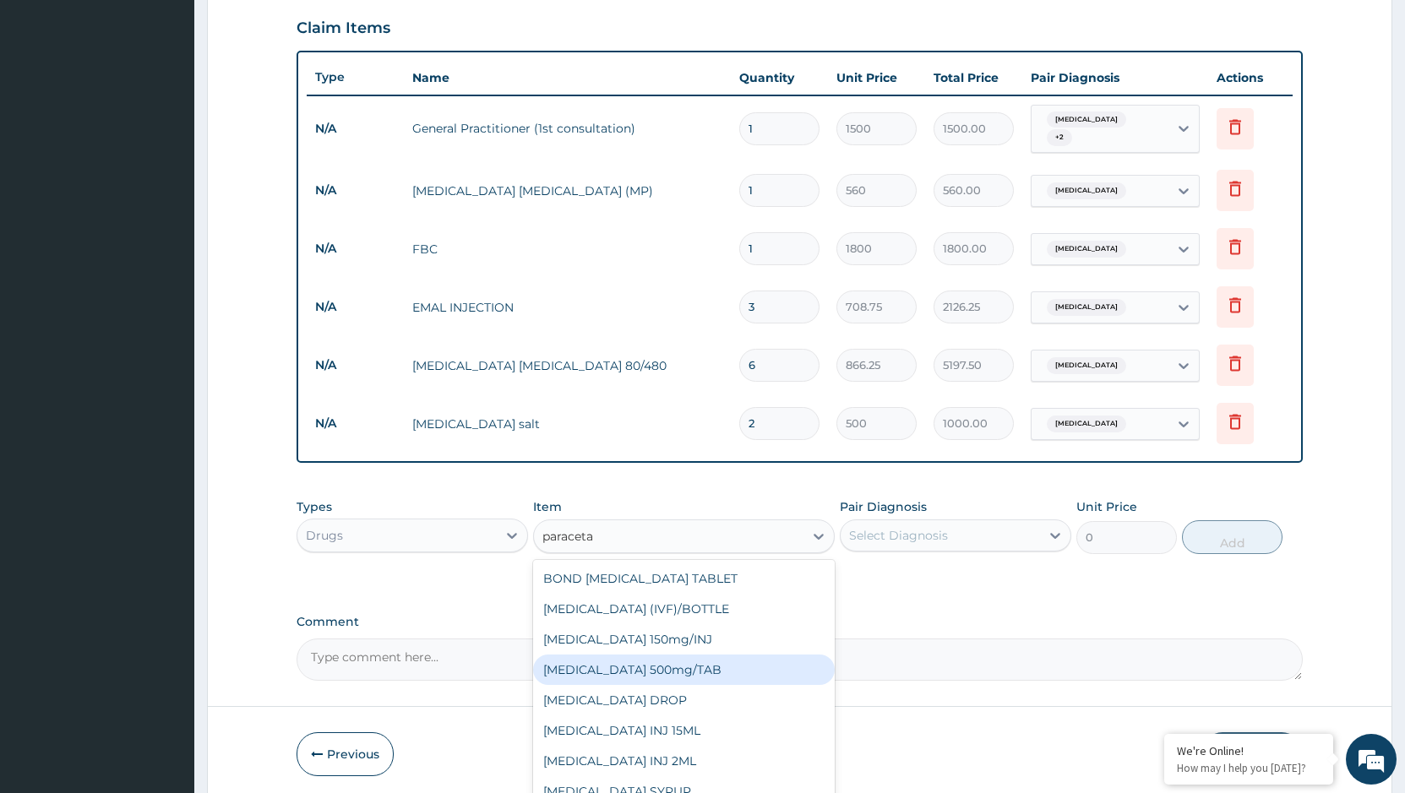
click at [680, 658] on div "[MEDICAL_DATA] 500mg/TAB" at bounding box center [684, 670] width 302 height 30
type input "17"
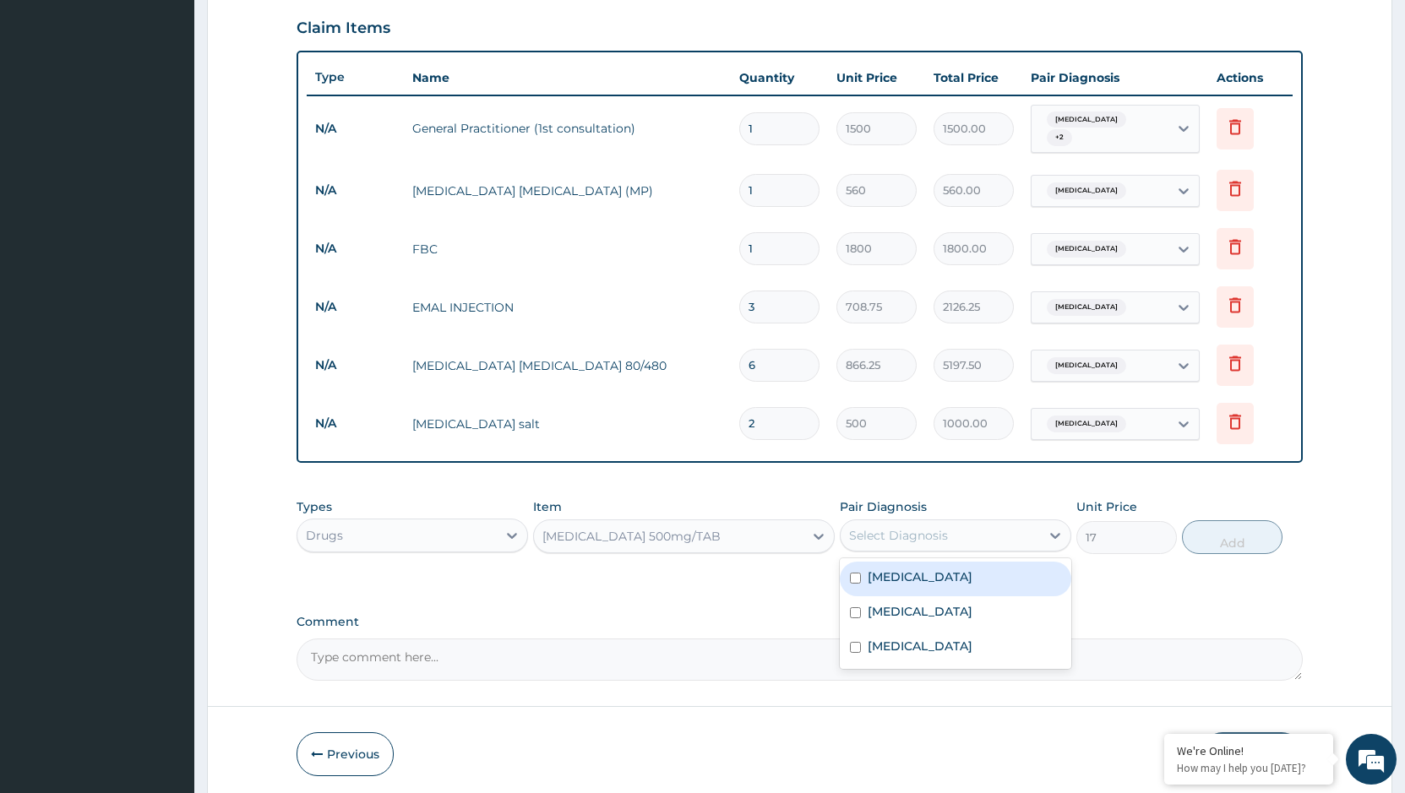
click at [953, 532] on div "Select Diagnosis" at bounding box center [939, 535] width 199 height 27
click at [905, 568] on label "[MEDICAL_DATA]" at bounding box center [919, 576] width 105 height 17
checkbox input "true"
click at [1216, 529] on button "Add" at bounding box center [1232, 537] width 101 height 34
type input "0"
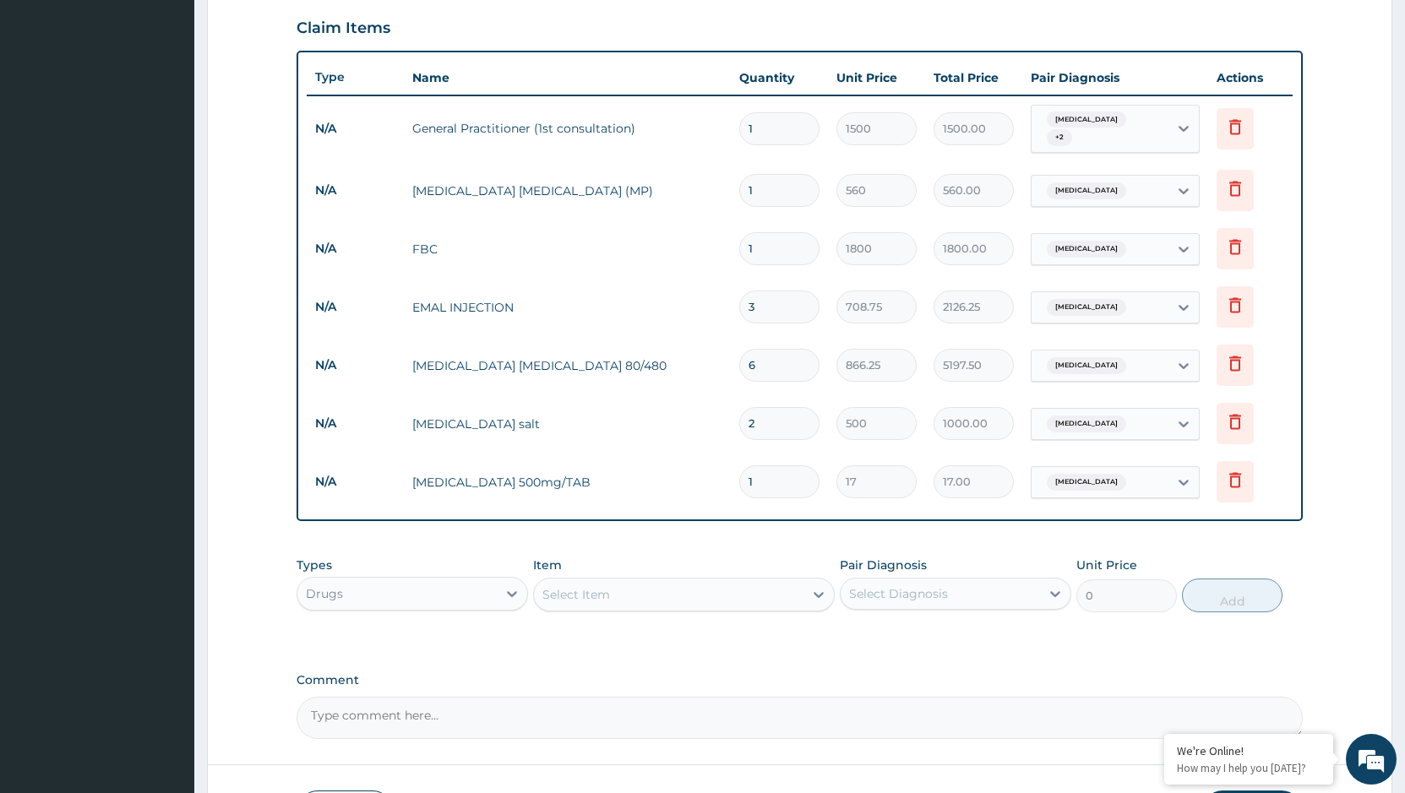
type input "0.00"
type input "3"
type input "51.00"
type input "30"
type input "510.00"
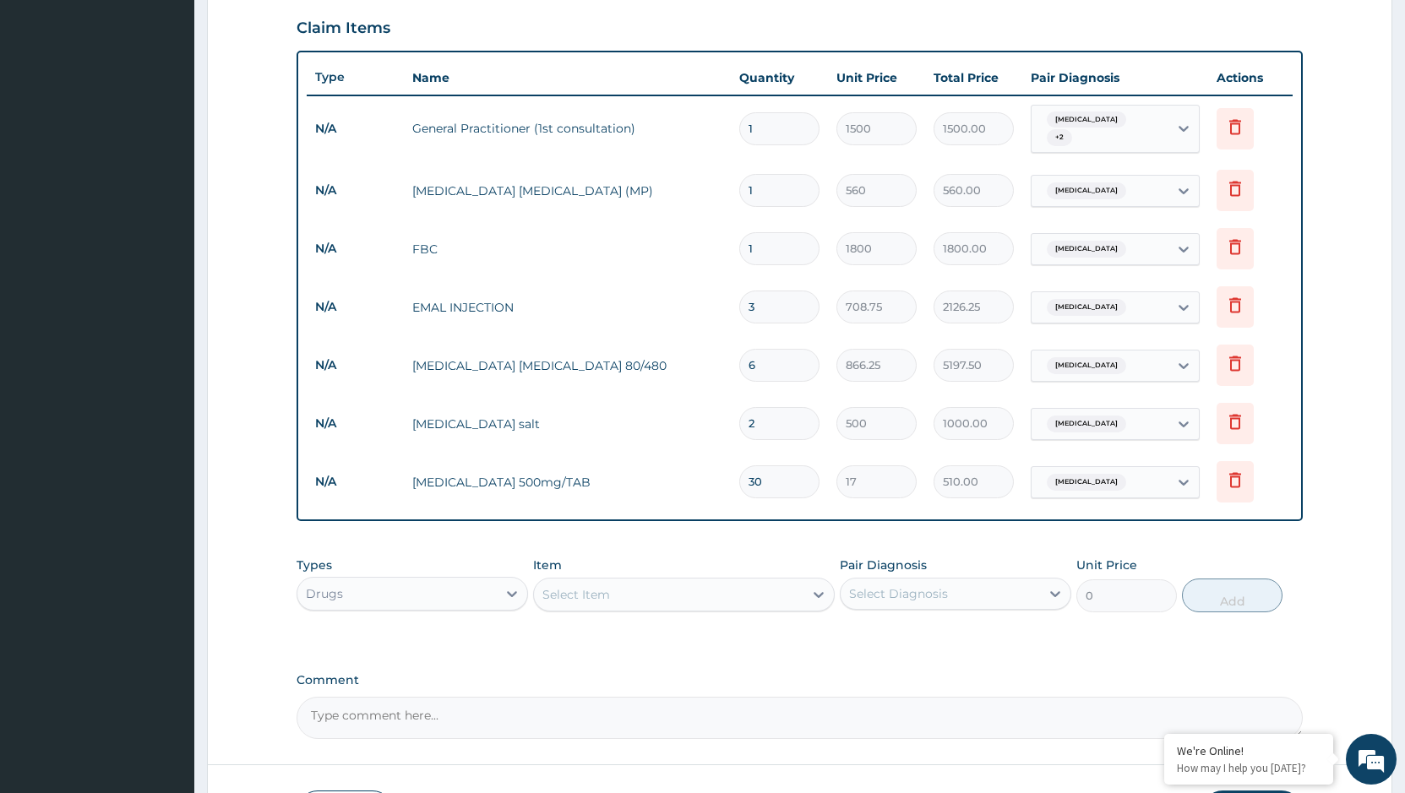
type input "30"
click at [721, 585] on div "Select Item" at bounding box center [668, 594] width 269 height 27
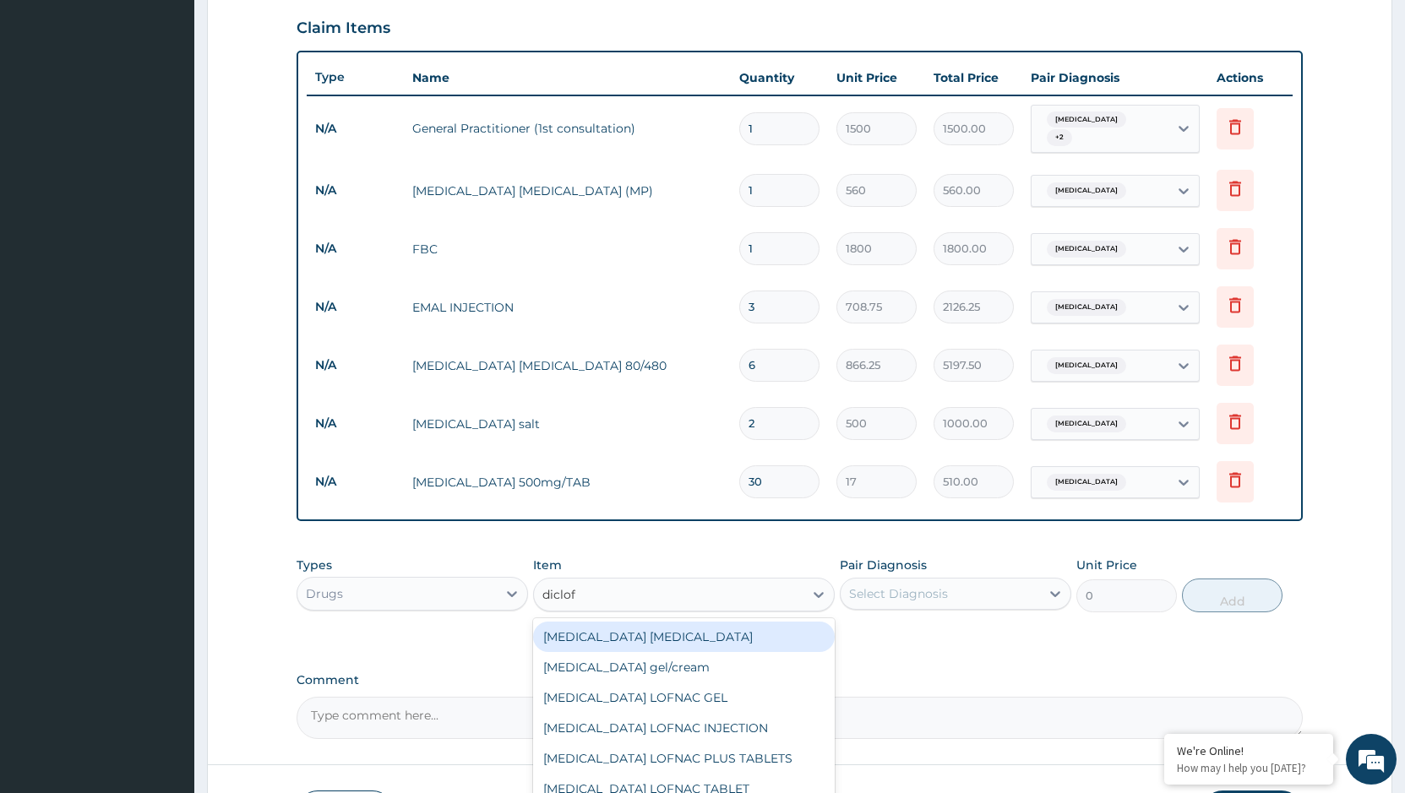
type input "diclofe"
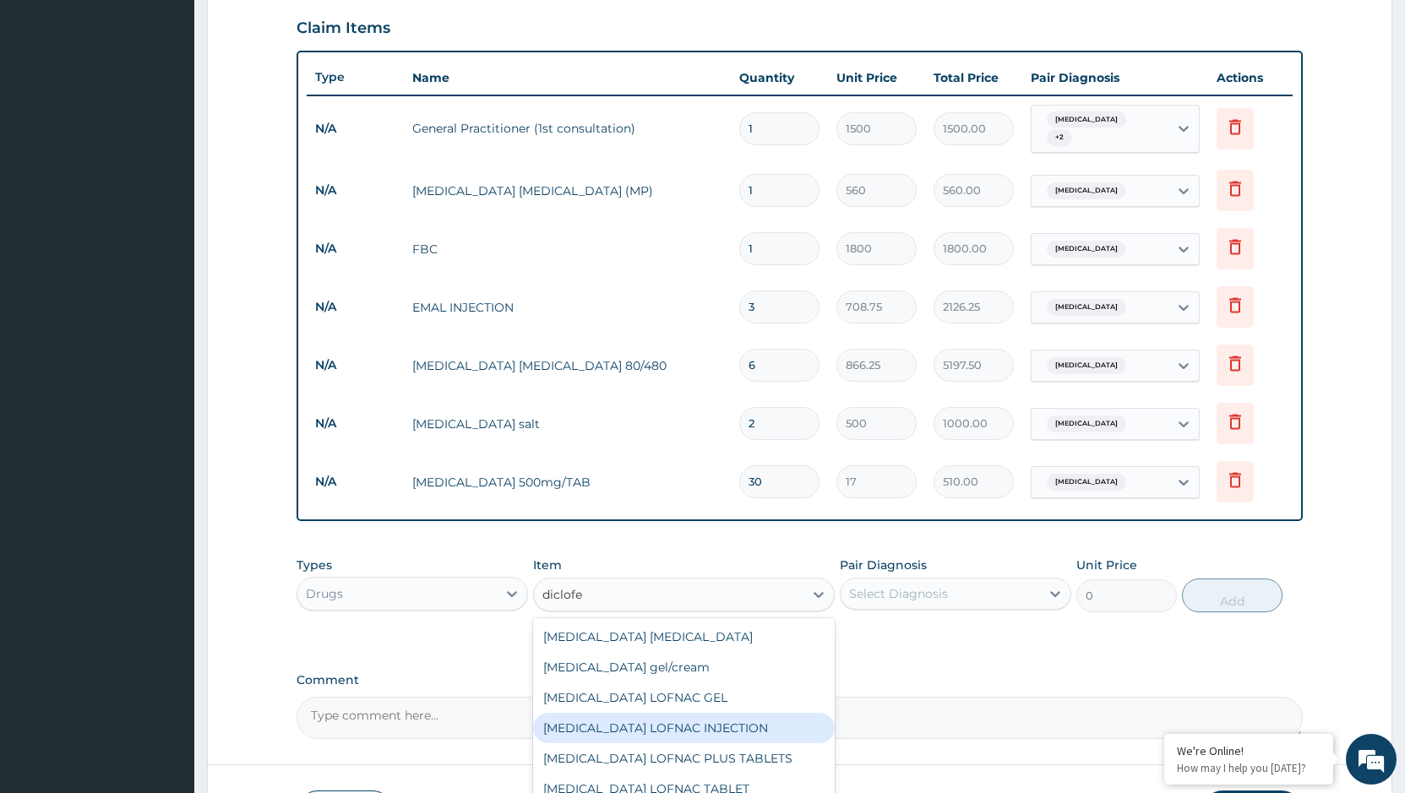
click at [675, 726] on div "[MEDICAL_DATA] LOFNAC INJECTION" at bounding box center [684, 728] width 302 height 30
type input "500"
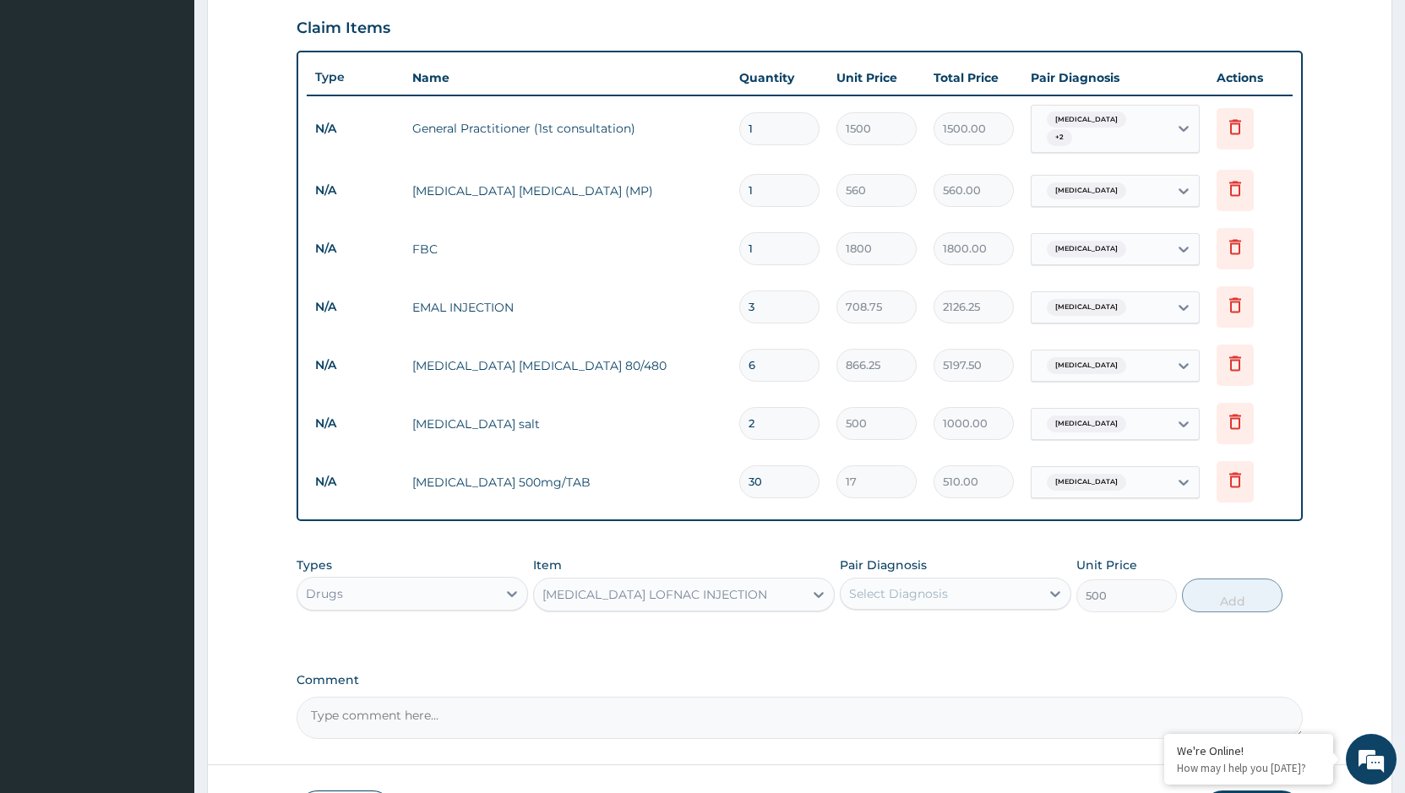
click at [1003, 580] on div "Select Diagnosis" at bounding box center [939, 593] width 199 height 27
click at [918, 637] on div "[MEDICAL_DATA]" at bounding box center [955, 637] width 231 height 35
checkbox input "true"
click at [1220, 588] on button "Add" at bounding box center [1232, 596] width 101 height 34
type input "0"
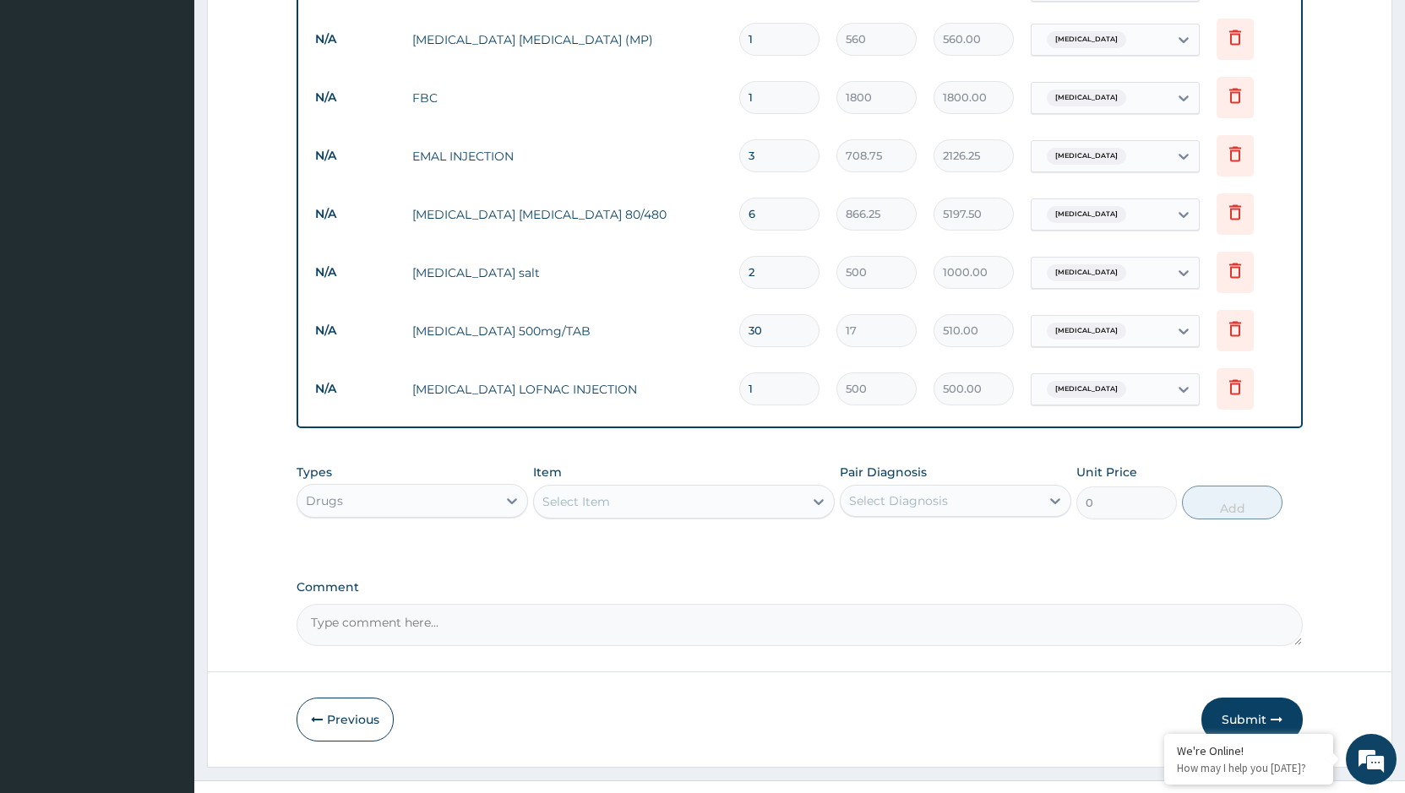
scroll to position [753, 0]
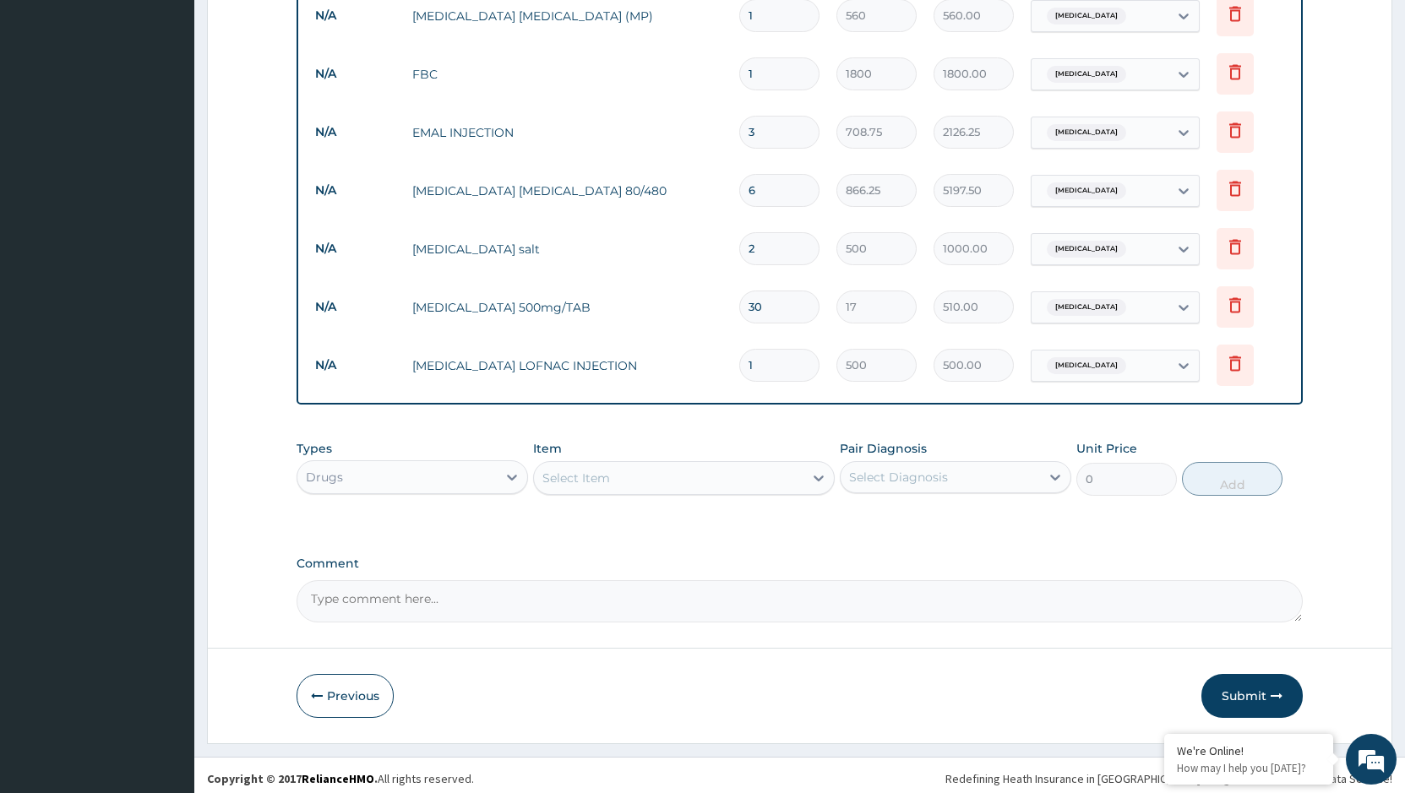
click at [612, 471] on div "Select Item" at bounding box center [668, 478] width 269 height 27
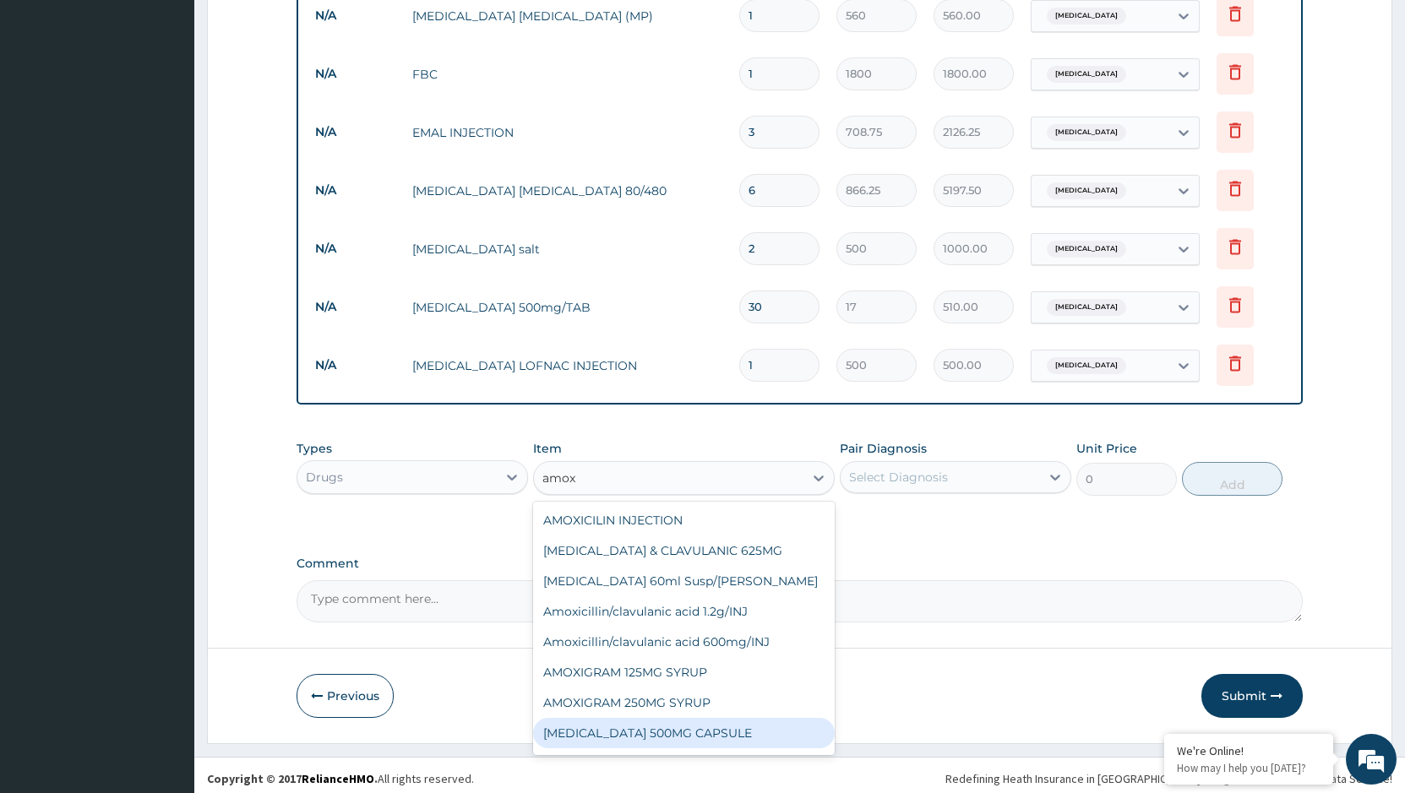
type input "amoxi"
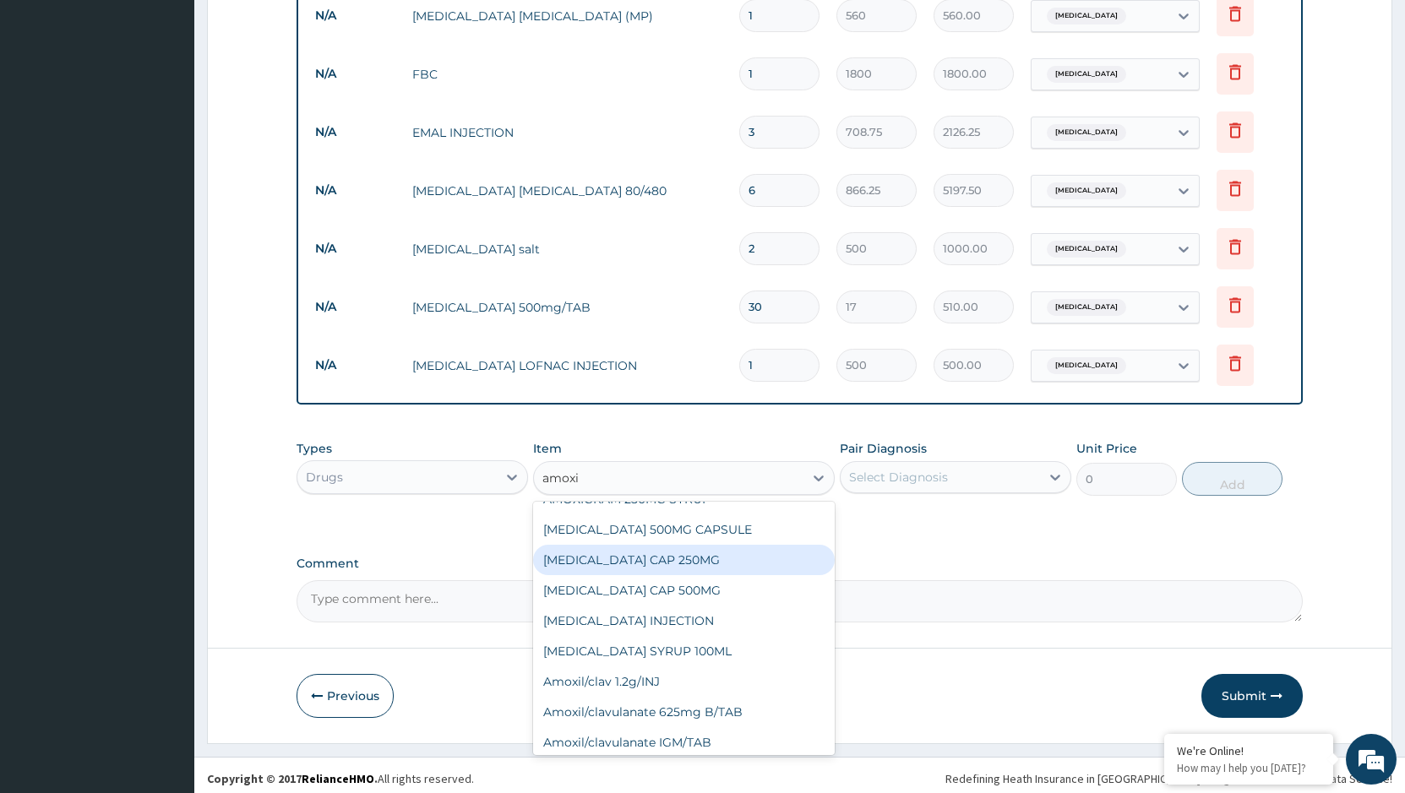
scroll to position [236, 0]
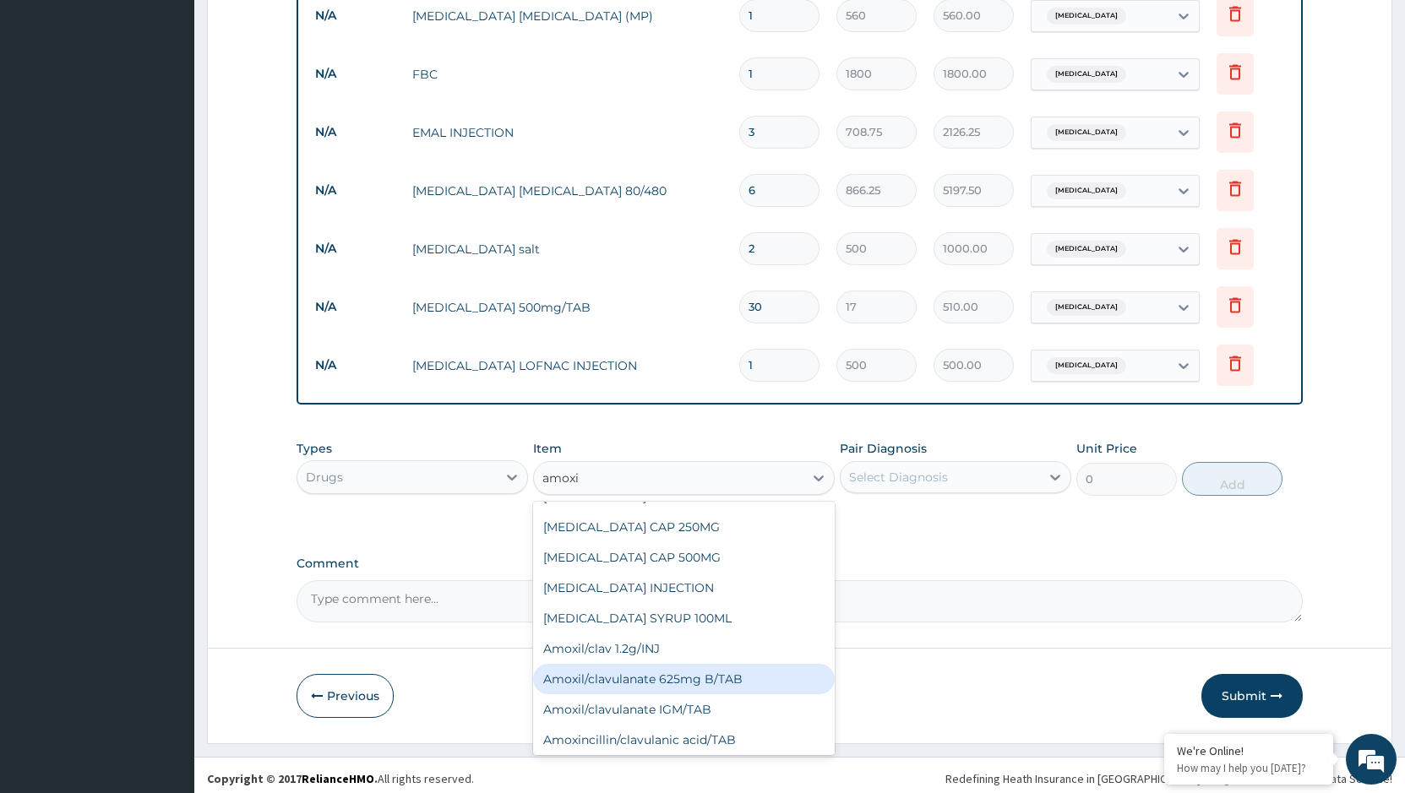
click at [714, 674] on div "Amoxil/clavulanate 625mg B/TAB" at bounding box center [684, 679] width 302 height 30
type input "175"
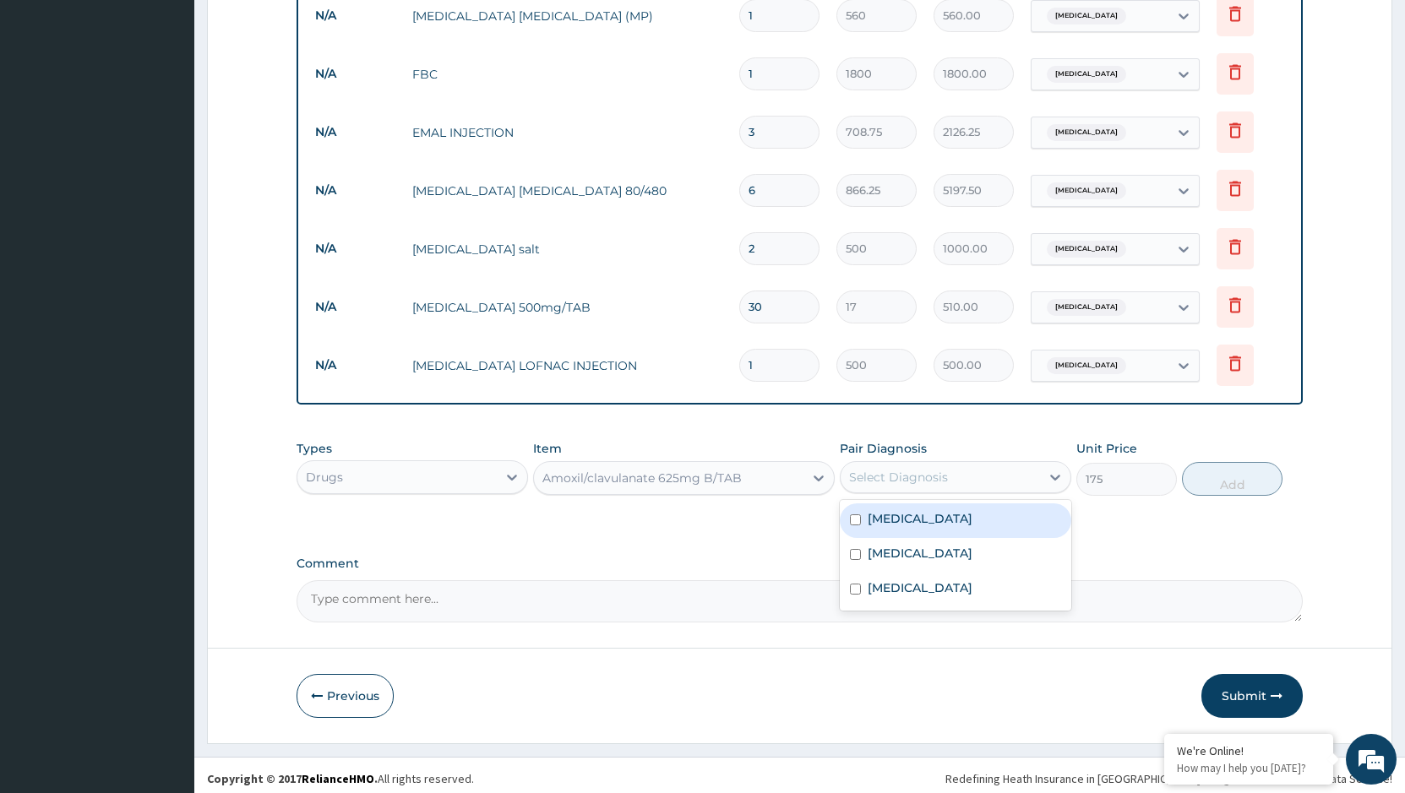
click at [960, 482] on div "Select Diagnosis" at bounding box center [939, 477] width 199 height 27
click at [932, 552] on label "Gastroenteritis" at bounding box center [919, 553] width 105 height 17
checkbox input "true"
click at [1231, 480] on button "Add" at bounding box center [1232, 479] width 101 height 34
type input "0"
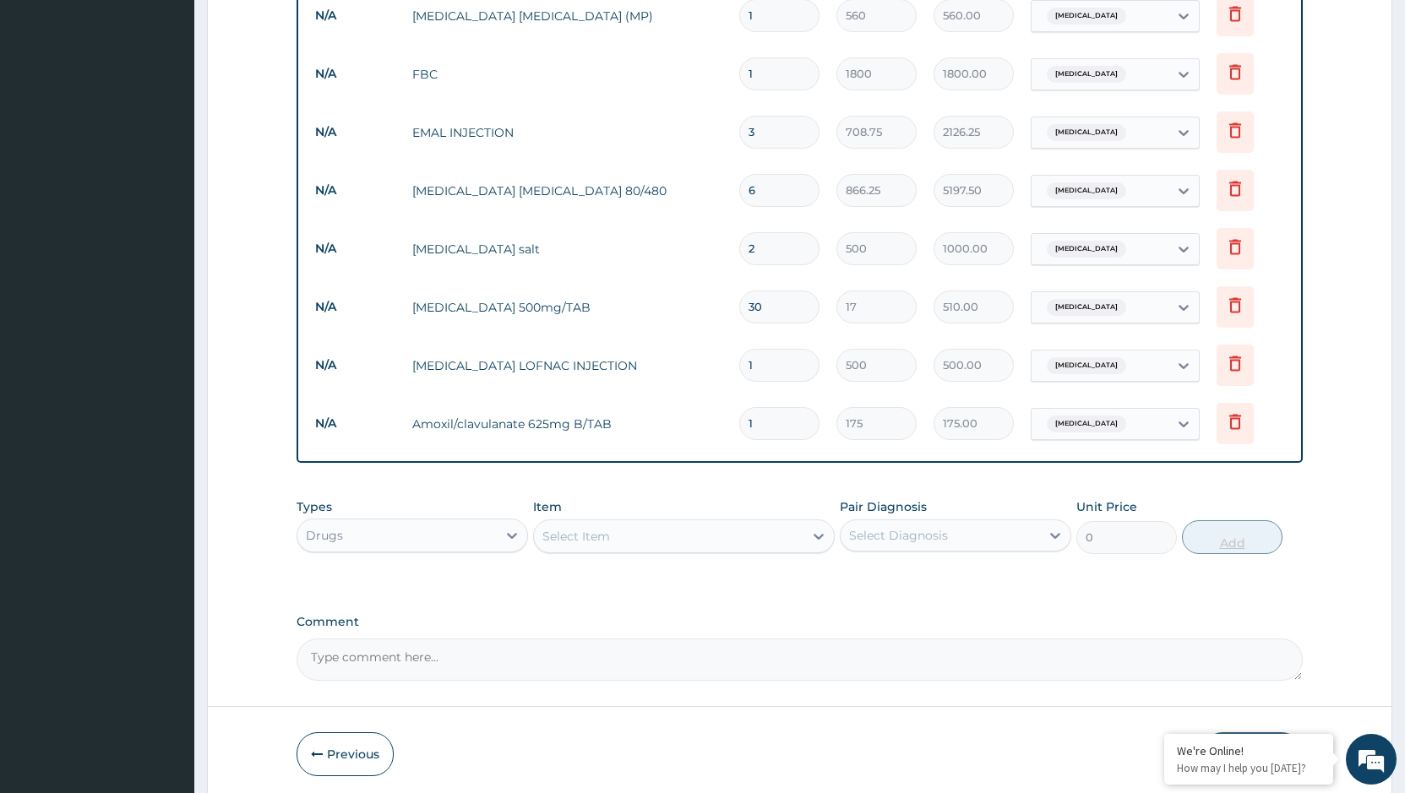
type input "14"
type input "2450.00"
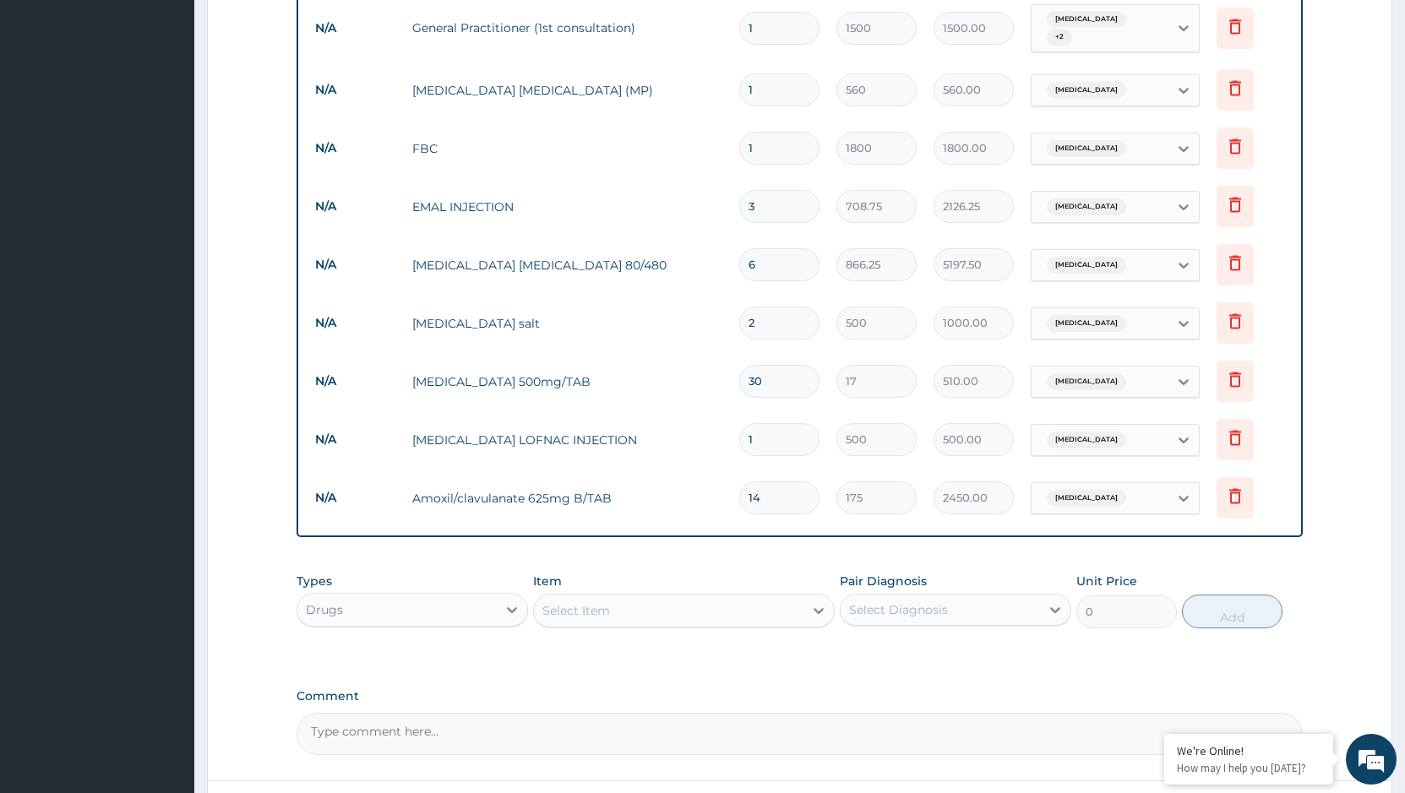
scroll to position [811, 0]
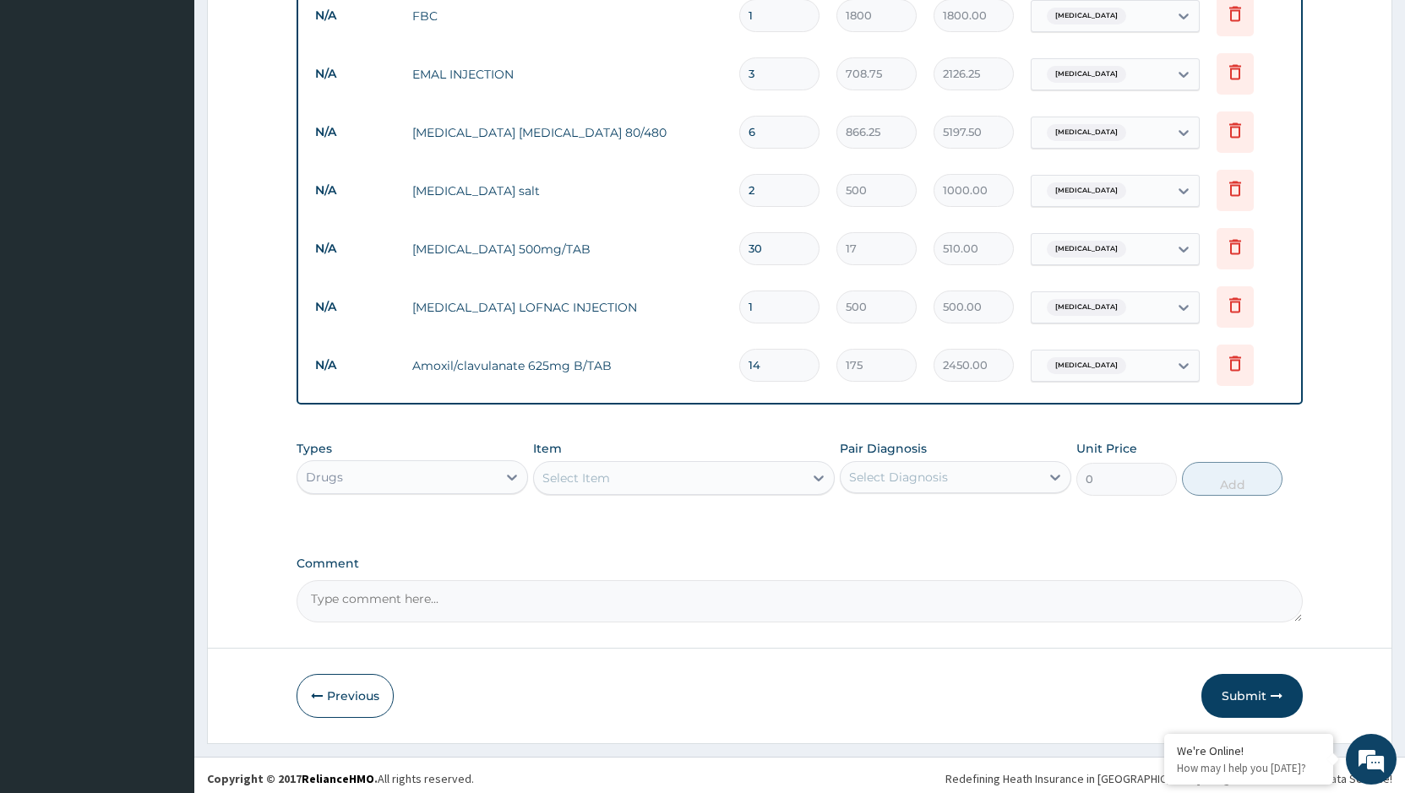
type input "14"
click at [635, 476] on div "Select Item" at bounding box center [668, 478] width 269 height 27
type input "lorati"
click at [614, 544] on div "LORATIDINE 10mg/TAB" at bounding box center [684, 550] width 302 height 30
type input "50"
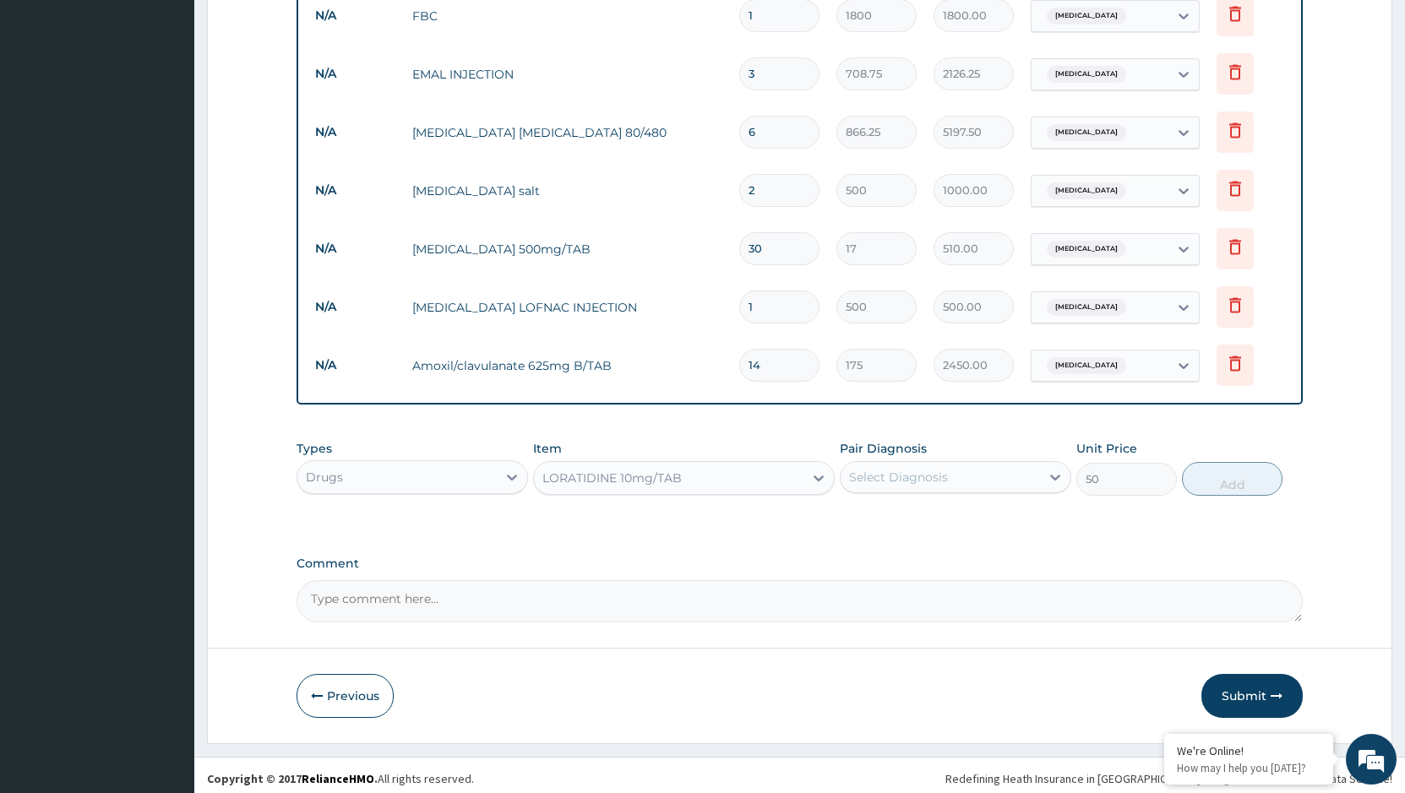
click at [950, 468] on div "Select Diagnosis" at bounding box center [939, 477] width 199 height 27
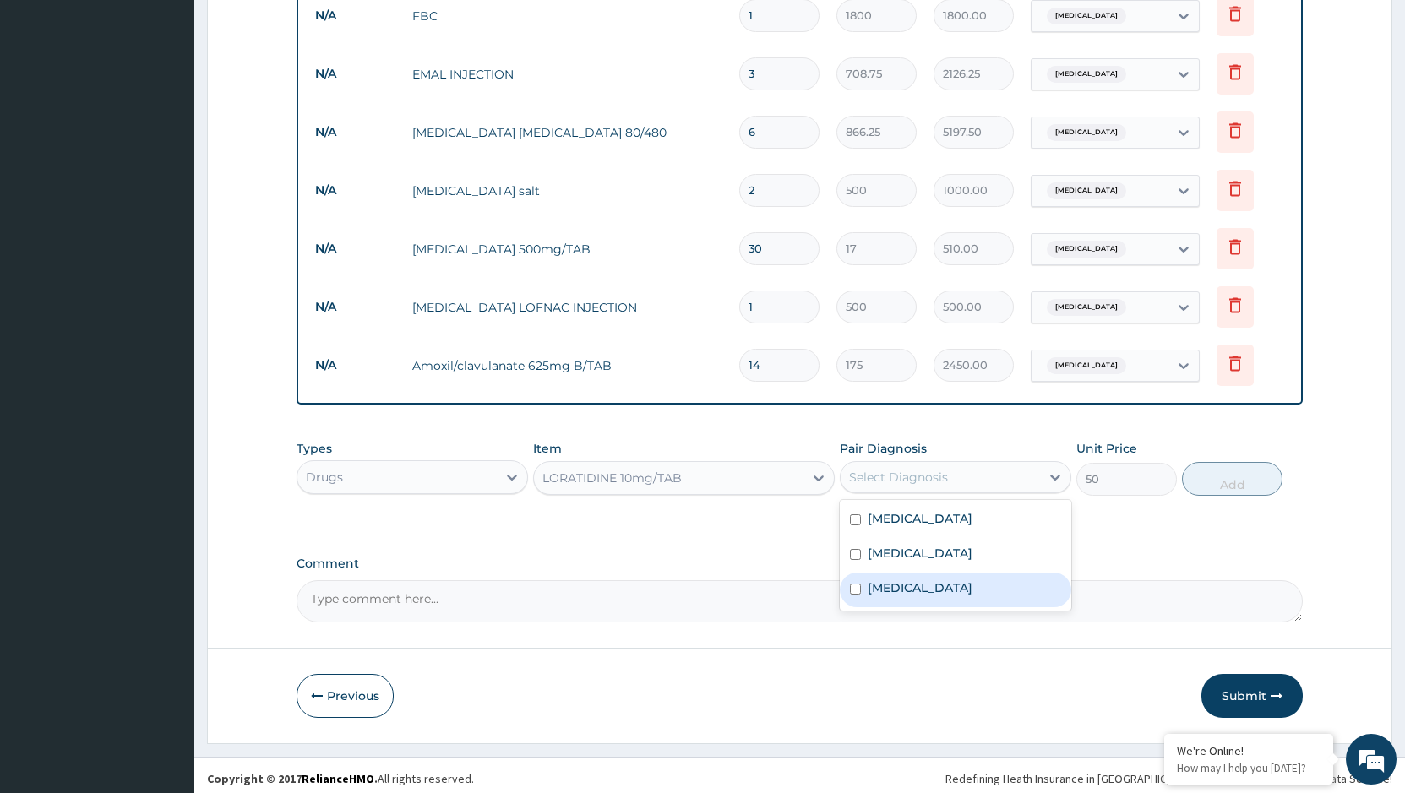
click at [933, 586] on label "Upper respiratory infection" at bounding box center [919, 587] width 105 height 17
checkbox input "true"
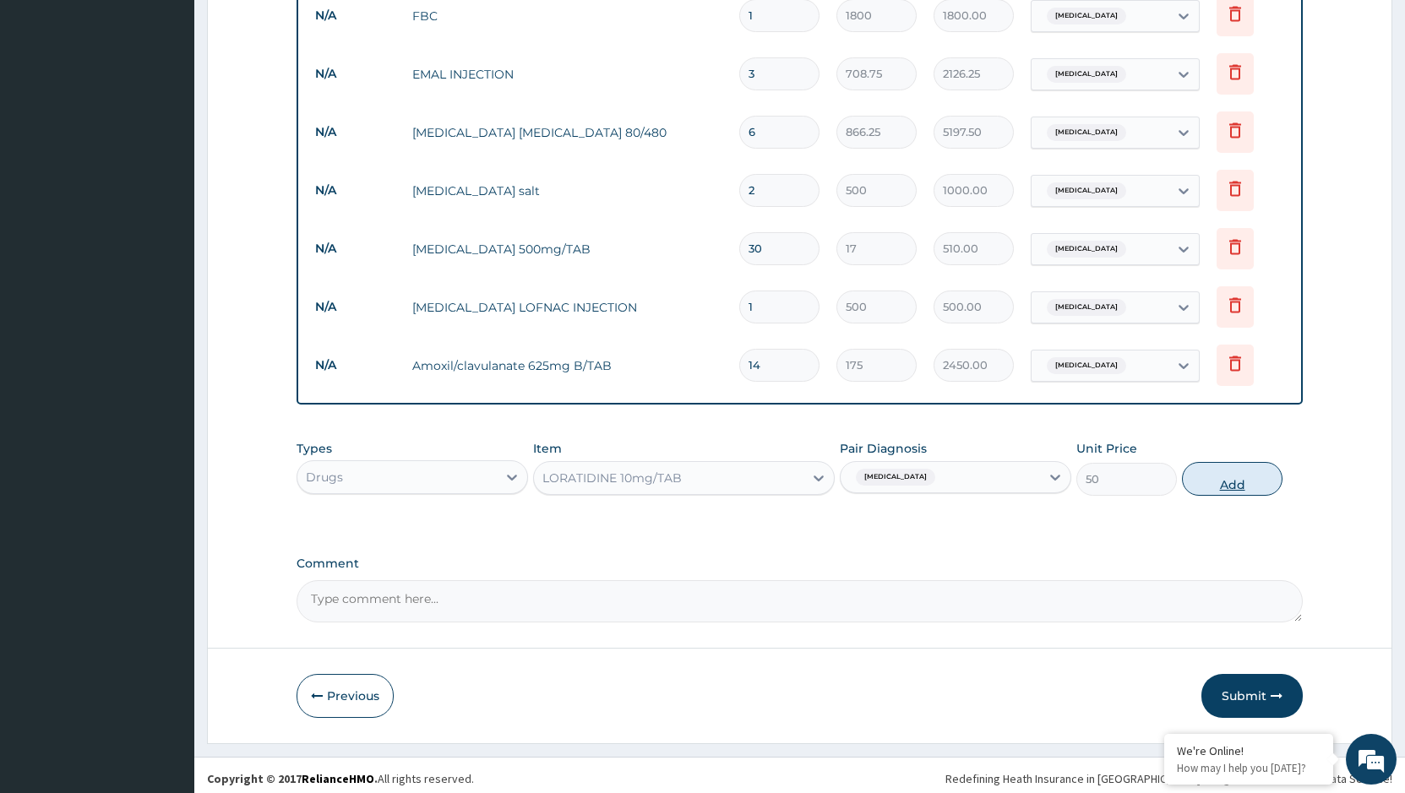
click at [1226, 476] on button "Add" at bounding box center [1232, 479] width 101 height 34
type input "0"
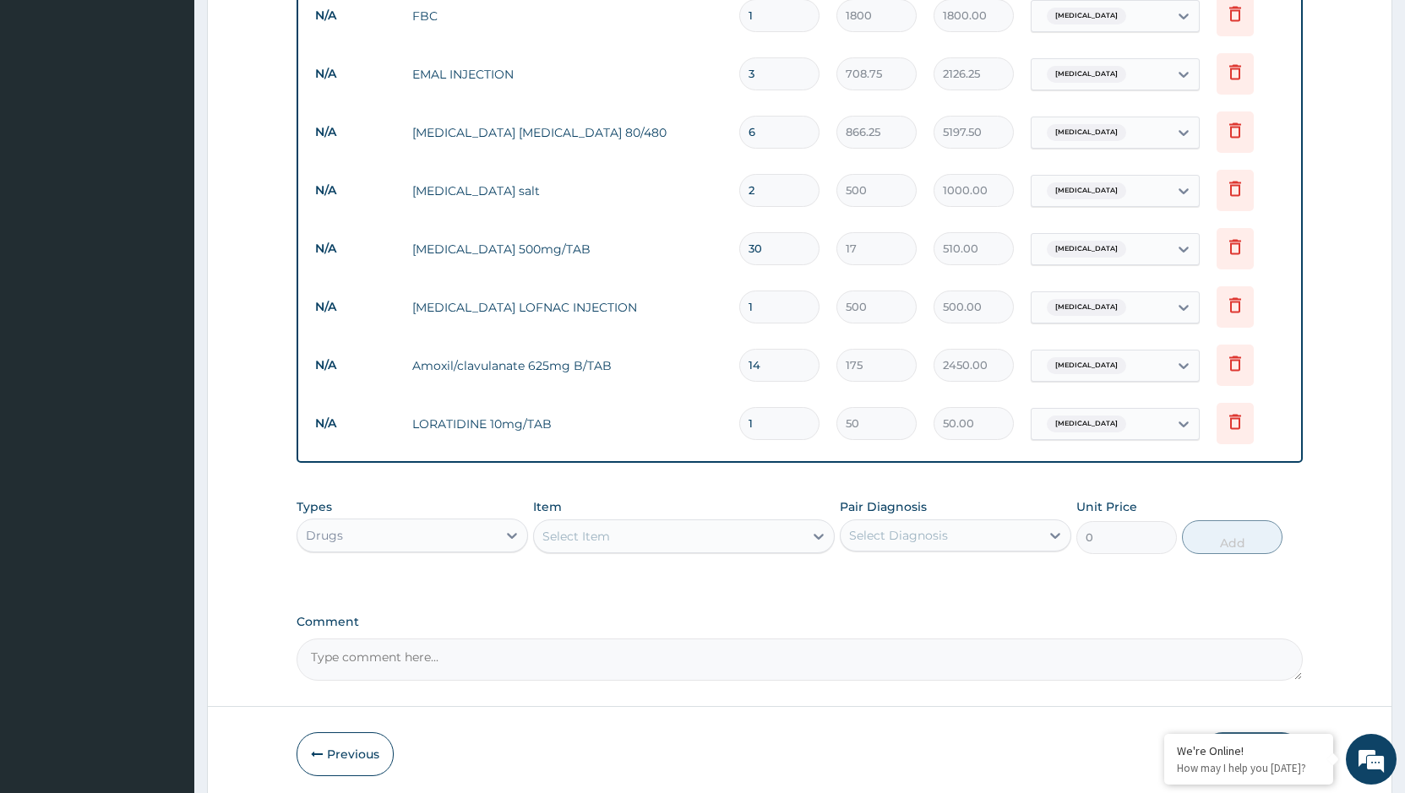
click at [622, 530] on div "Select Item" at bounding box center [668, 536] width 269 height 27
type input "broncholy"
click at [666, 581] on div "BRONCHOLYTE SYRUP" at bounding box center [684, 578] width 302 height 30
type input "1000"
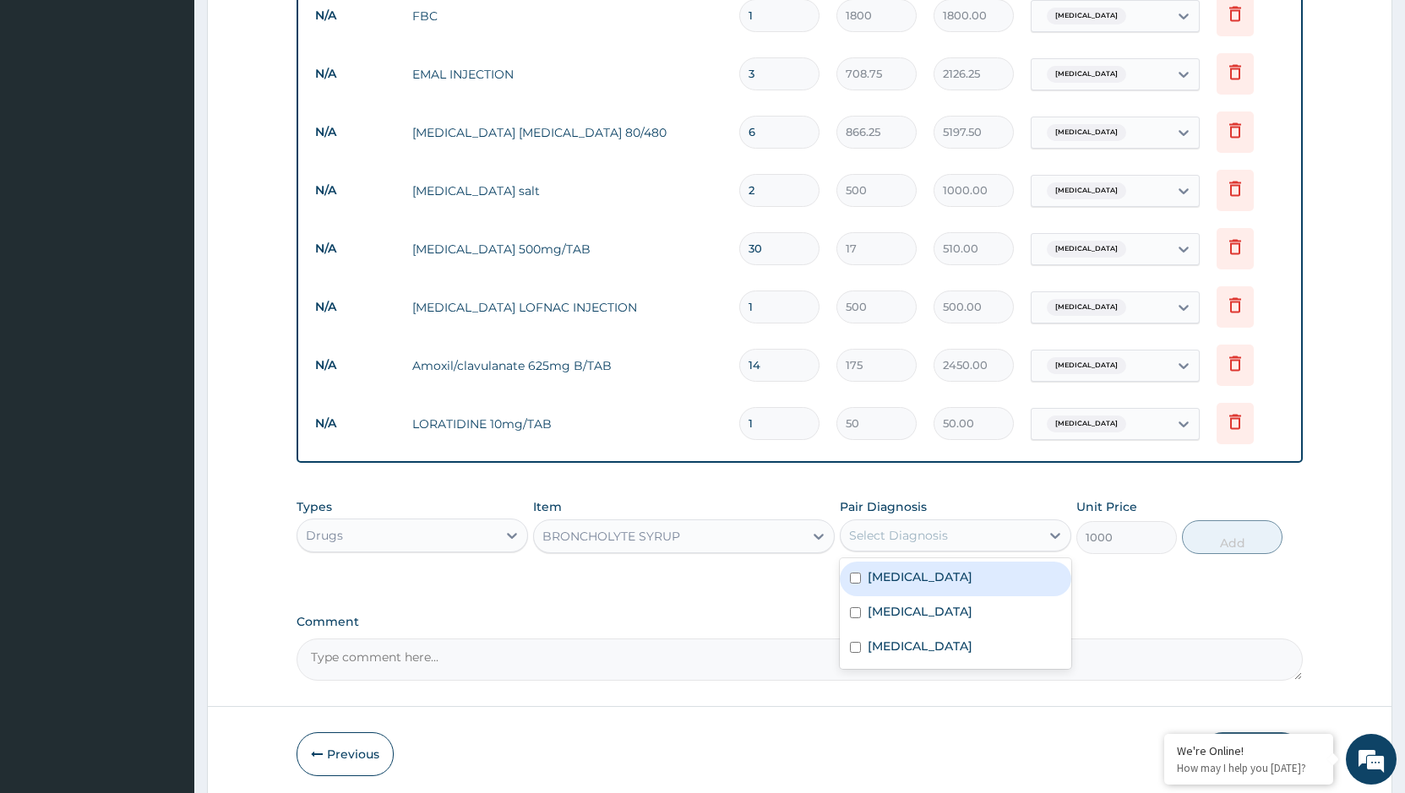
click at [952, 534] on div "Select Diagnosis" at bounding box center [939, 535] width 199 height 27
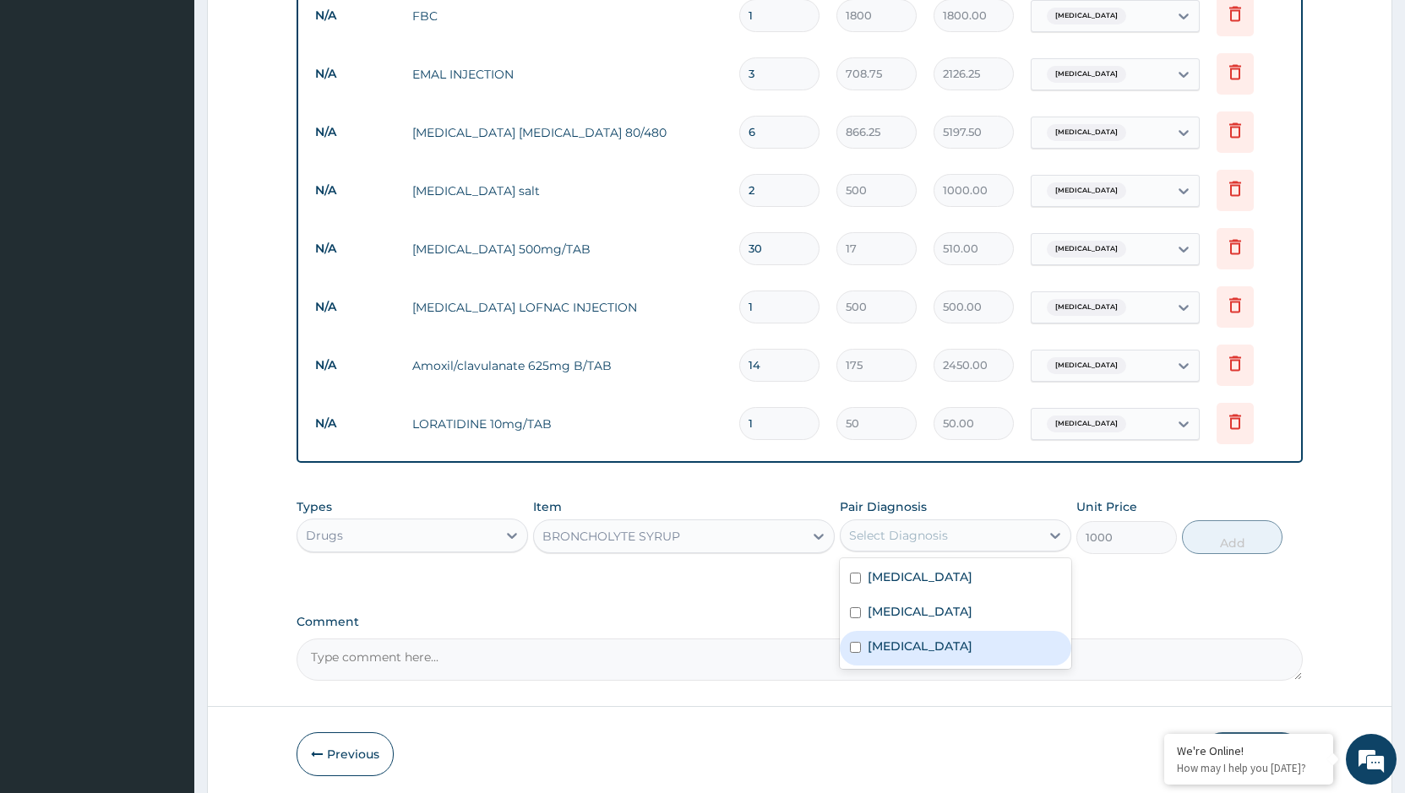
click at [930, 638] on label "[MEDICAL_DATA]" at bounding box center [919, 646] width 105 height 17
checkbox input "true"
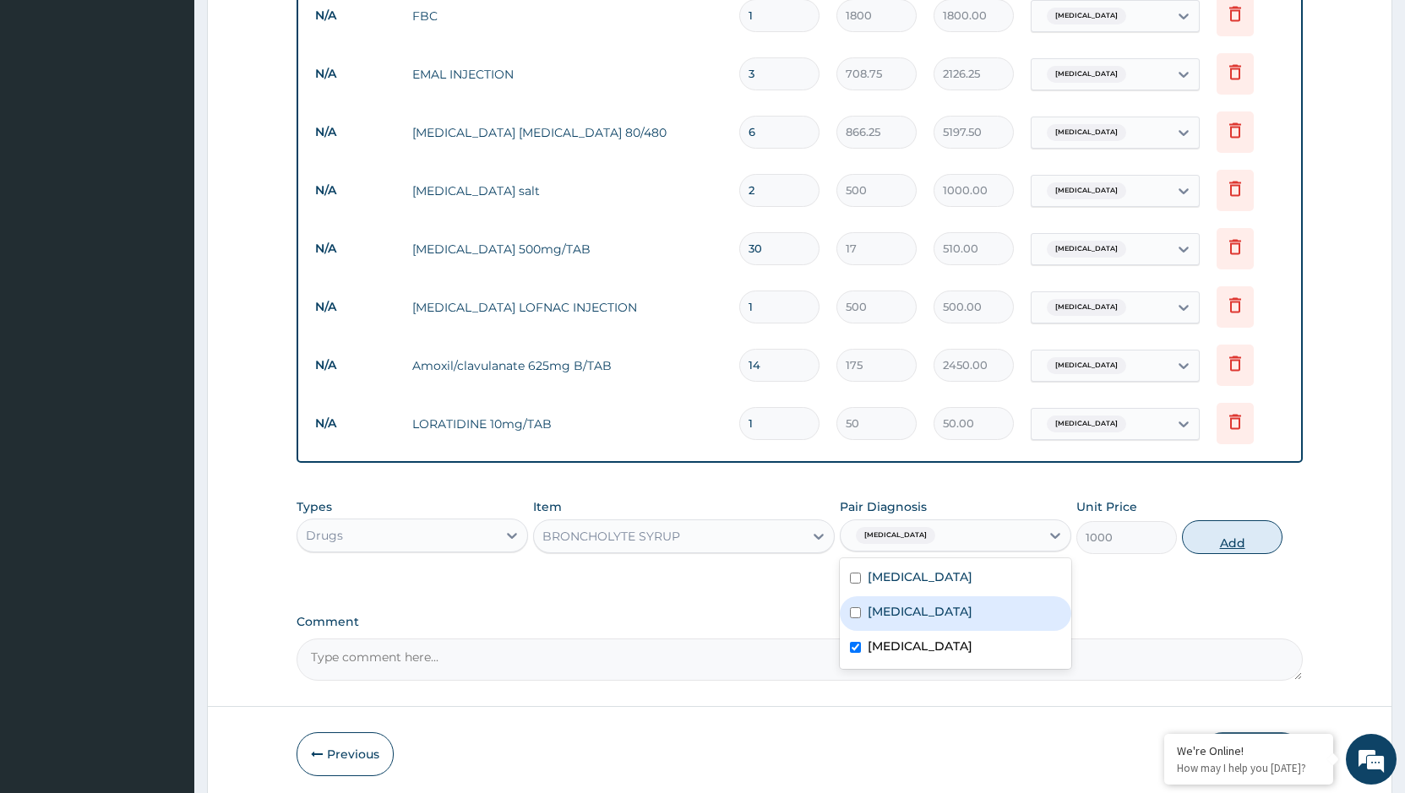
click at [1240, 532] on button "Add" at bounding box center [1232, 537] width 101 height 34
type input "0"
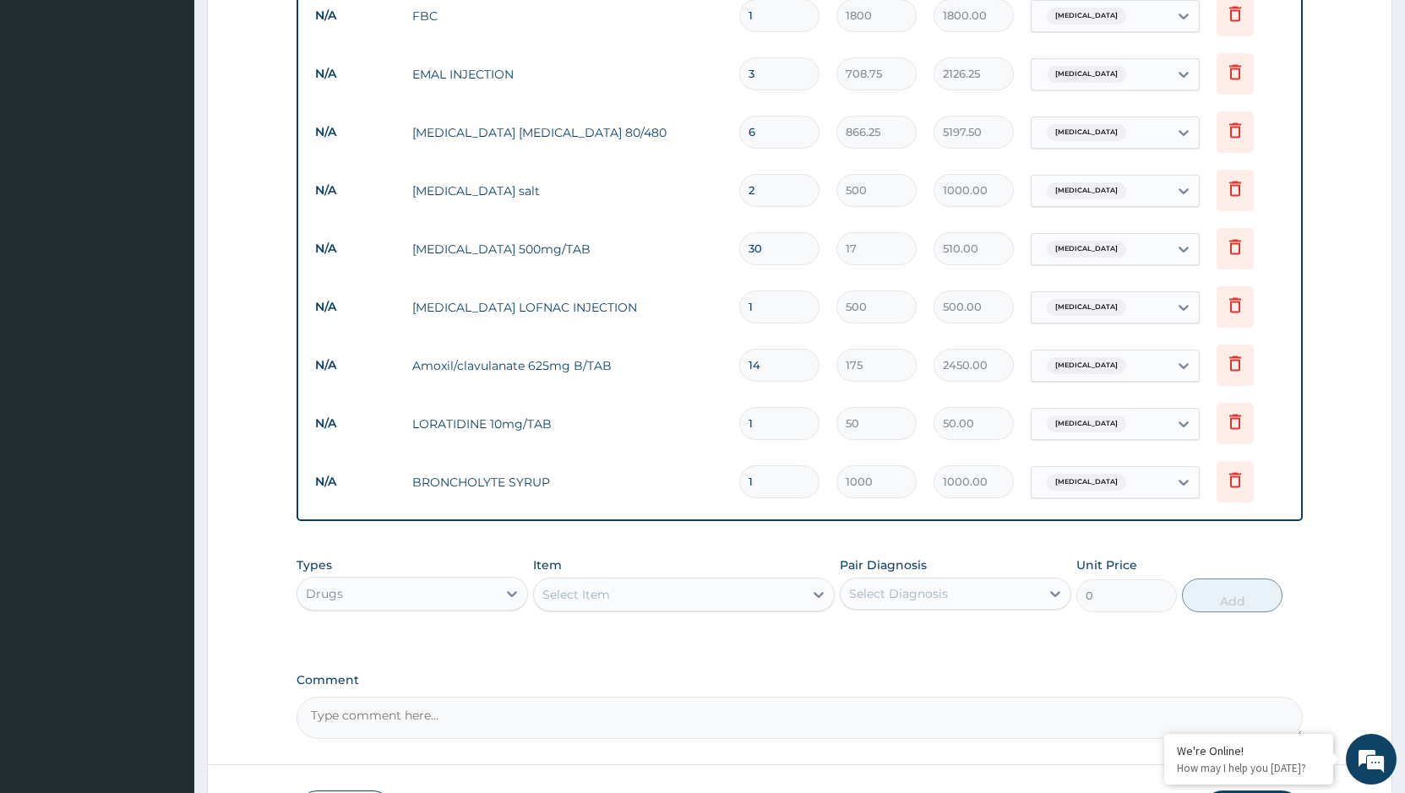
click at [779, 411] on input "1" at bounding box center [779, 423] width 80 height 33
type input "10"
type input "500.00"
type input "10"
click at [688, 593] on div "Select Item" at bounding box center [668, 594] width 269 height 27
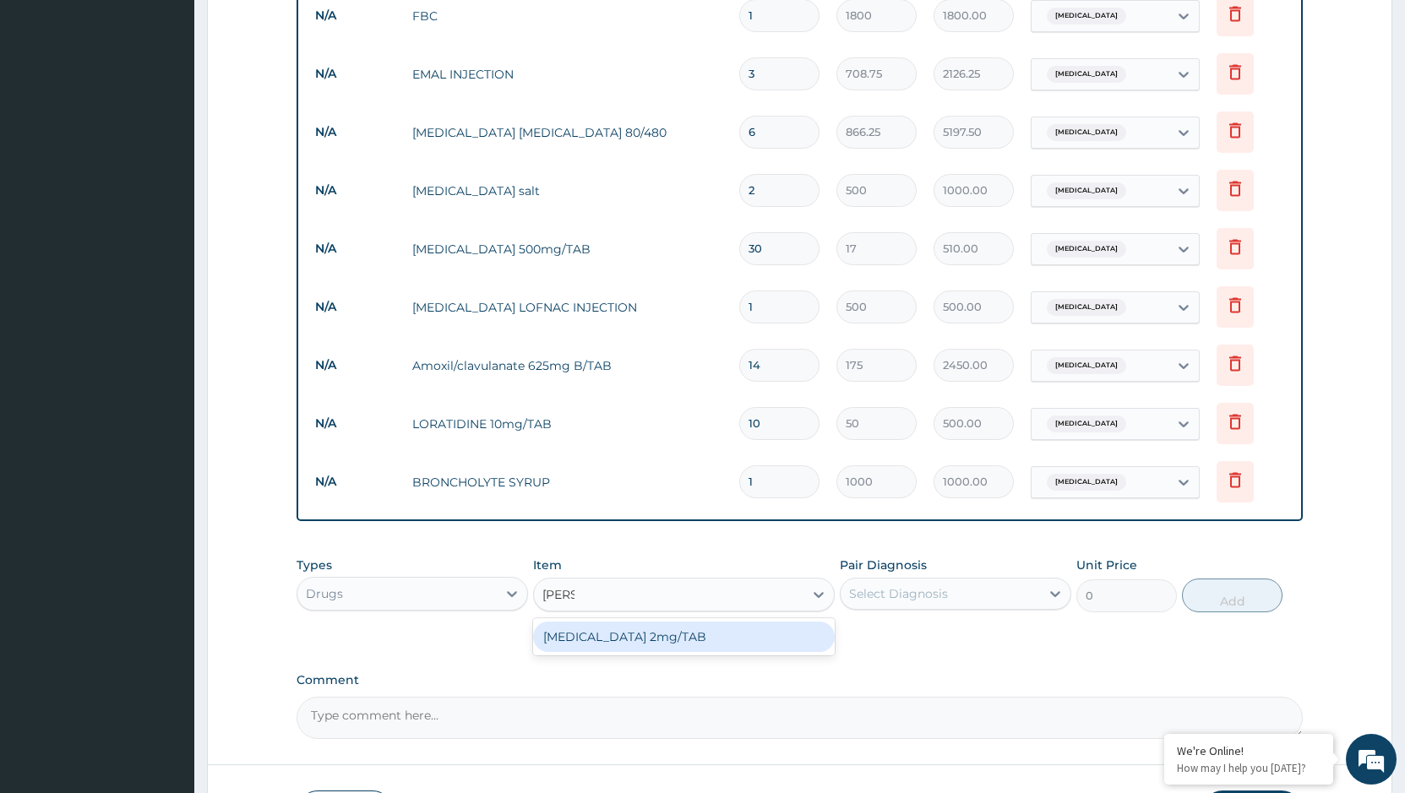
type input "lopera"
click at [682, 632] on div "LOPERAMIDE 2mg/TAB" at bounding box center [684, 637] width 302 height 30
type input "26.25"
click at [954, 580] on div "Select Diagnosis" at bounding box center [939, 593] width 199 height 27
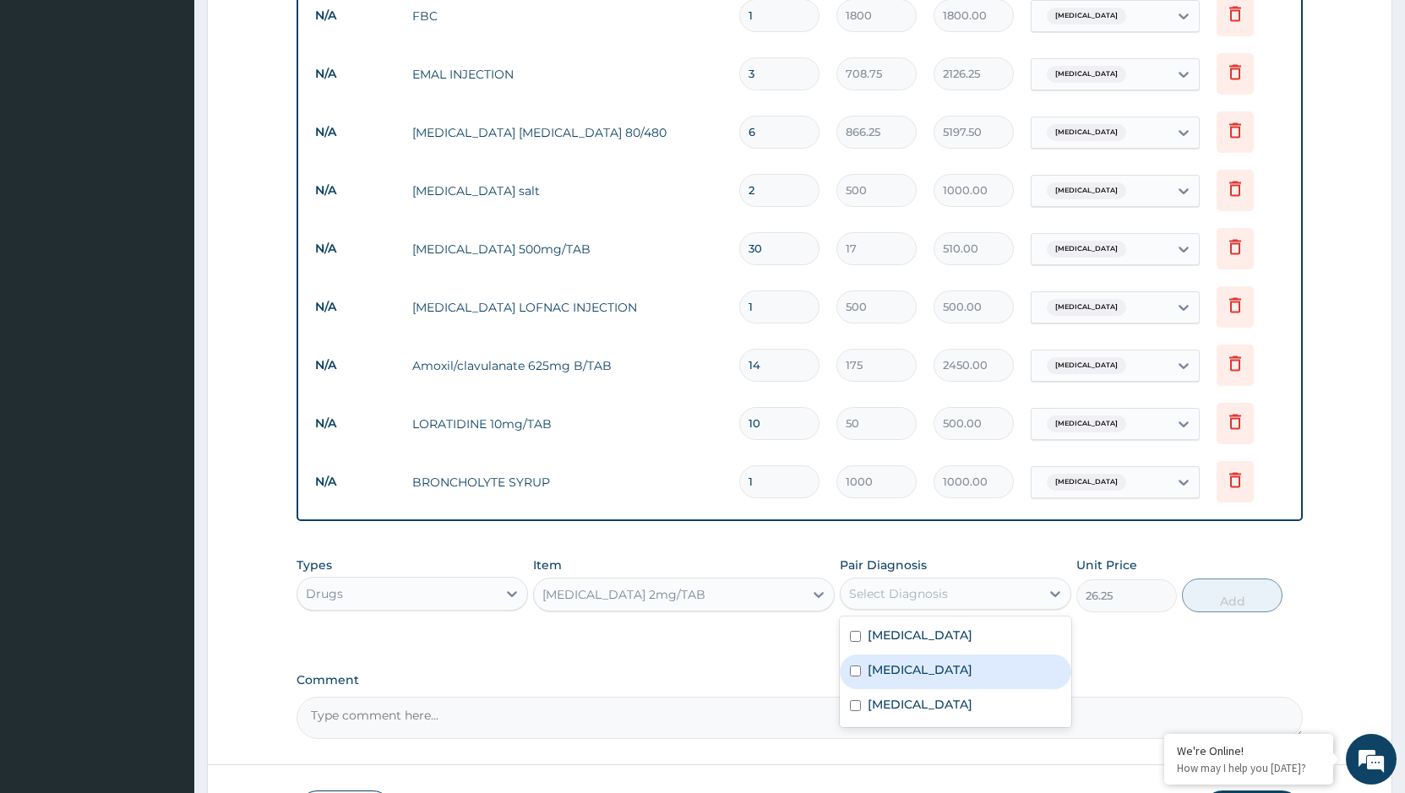
click at [925, 661] on label "Gastroenteritis" at bounding box center [919, 669] width 105 height 17
checkbox input "true"
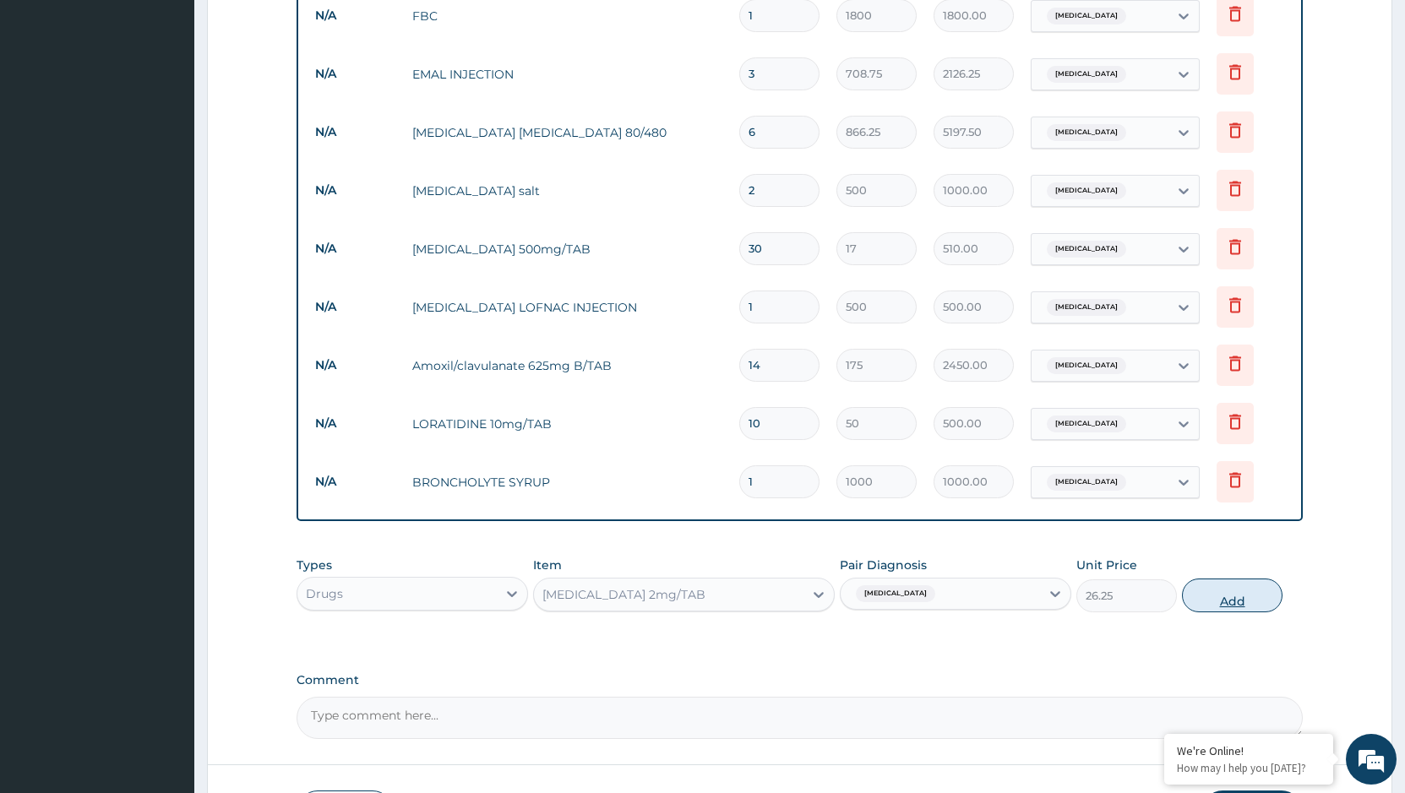
click at [1240, 594] on button "Add" at bounding box center [1232, 596] width 101 height 34
type input "0"
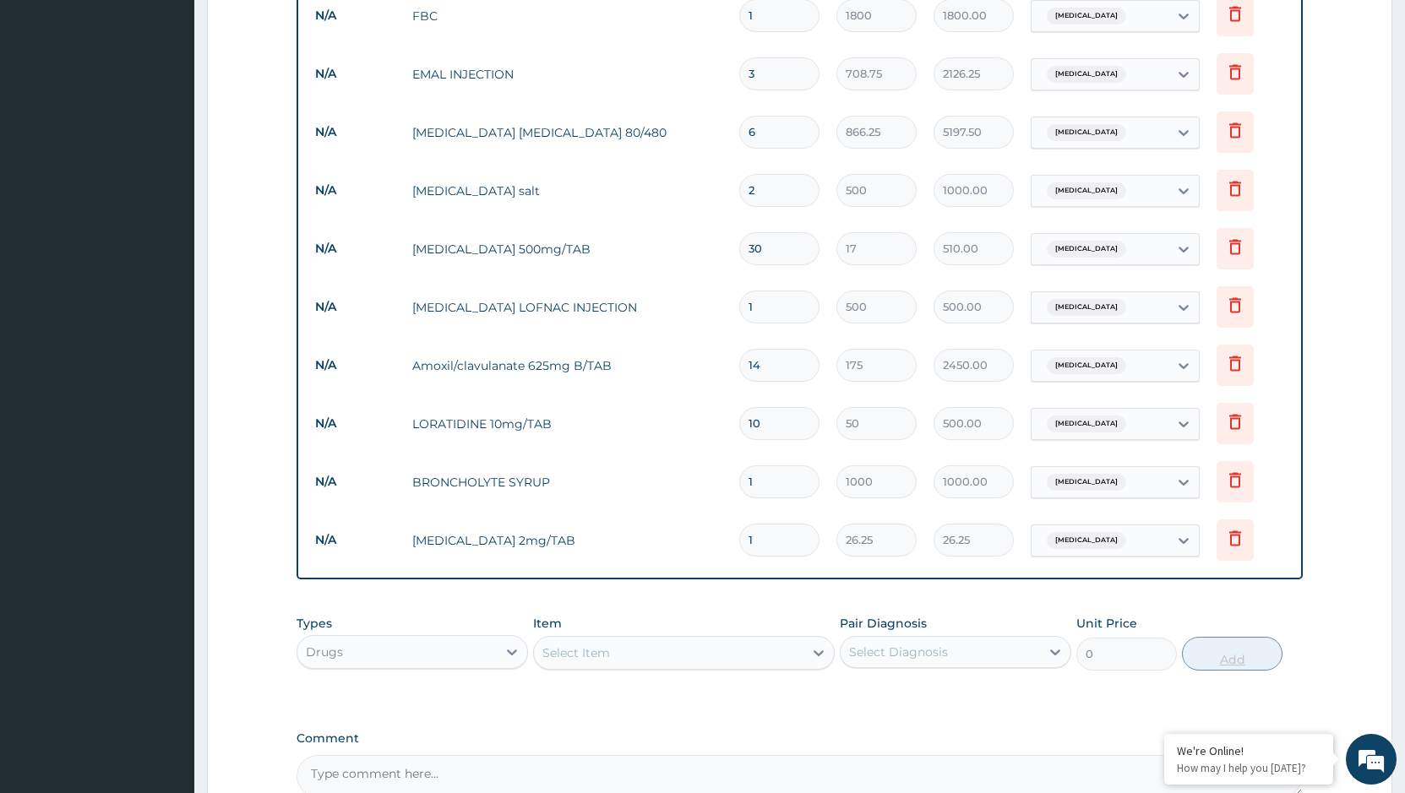
type input "11"
type input "288.75"
type input "110"
type input "2887.50"
type input "11"
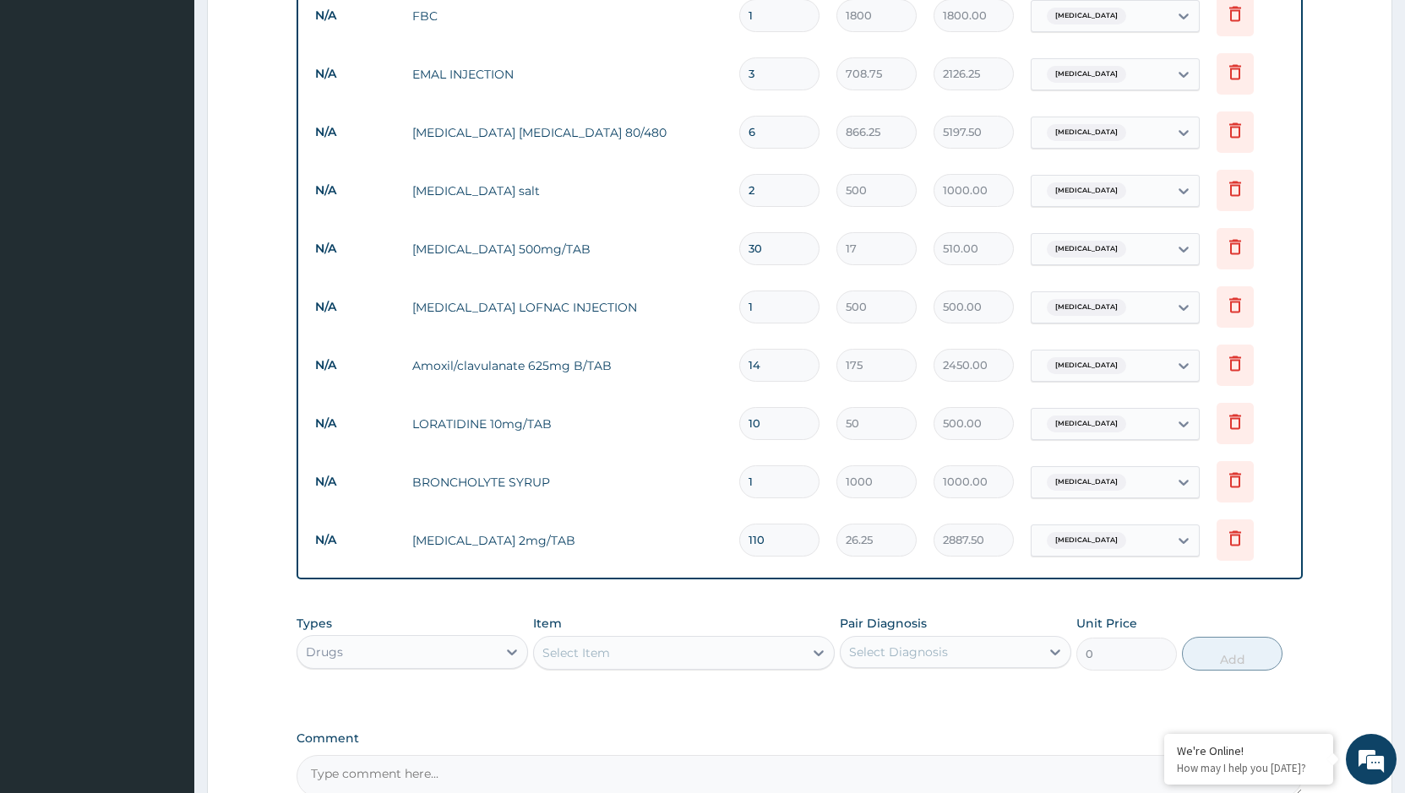
type input "288.75"
type input "1"
type input "26.25"
type input "10"
type input "262.50"
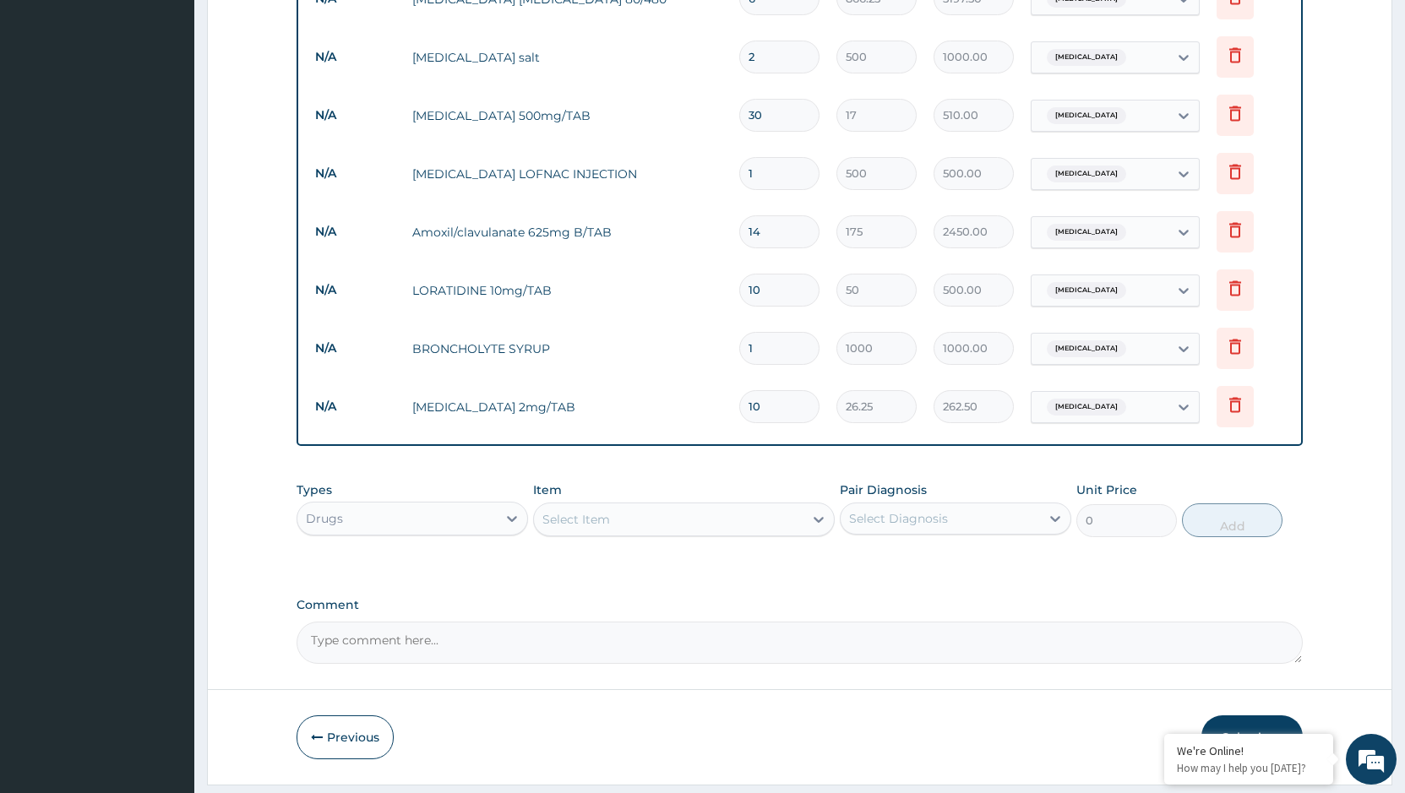
scroll to position [986, 0]
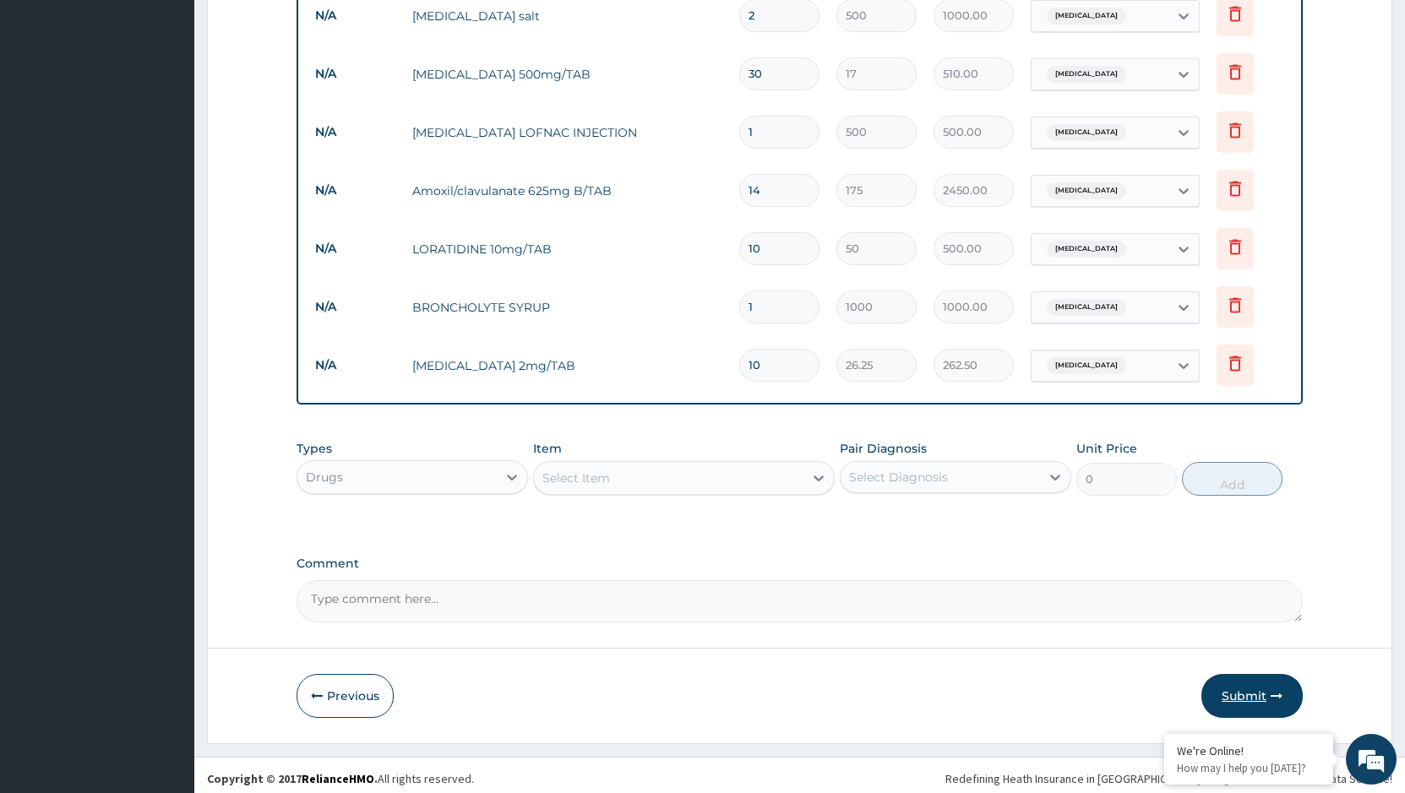
type input "10"
click at [1240, 682] on button "Submit" at bounding box center [1251, 696] width 101 height 44
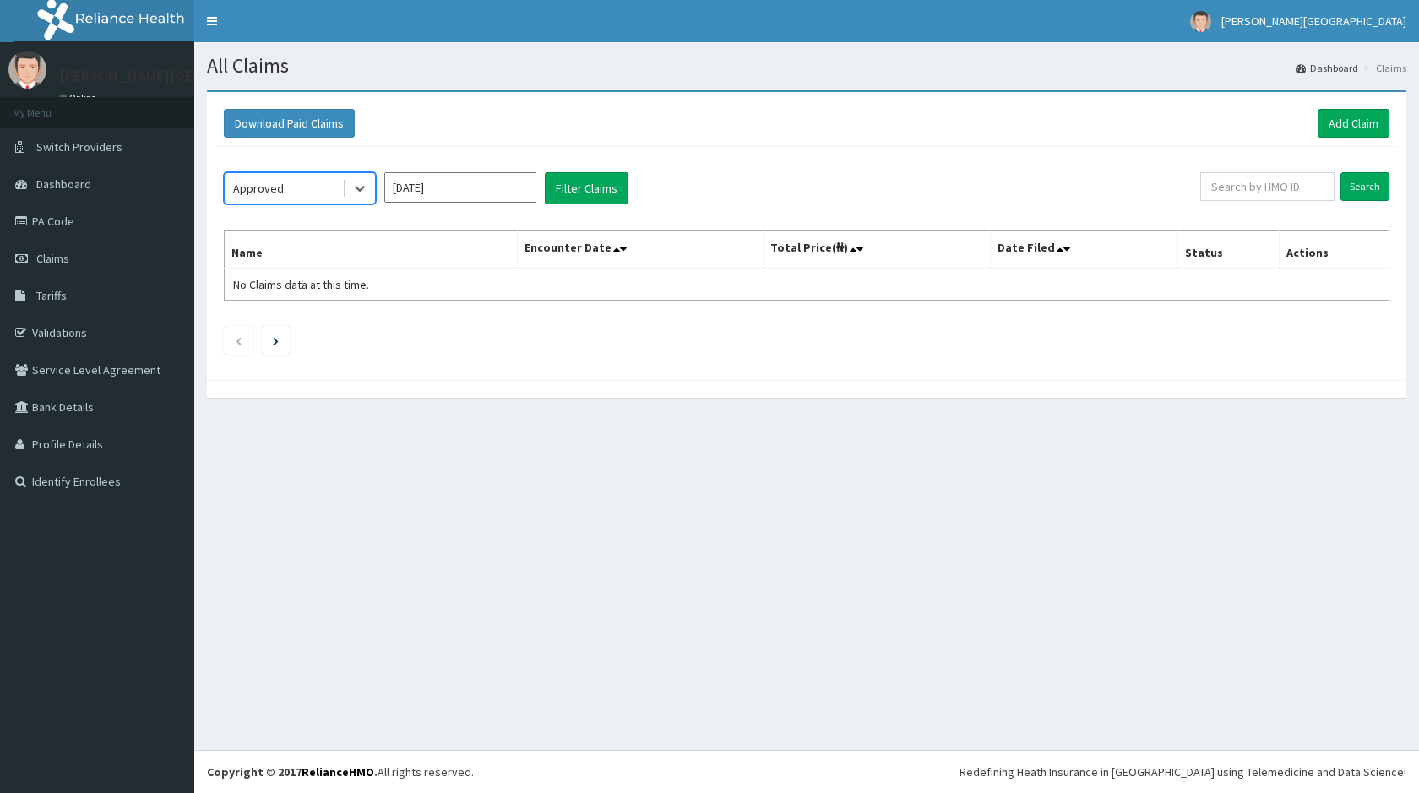
click at [504, 191] on input "[DATE]" at bounding box center [460, 187] width 152 height 30
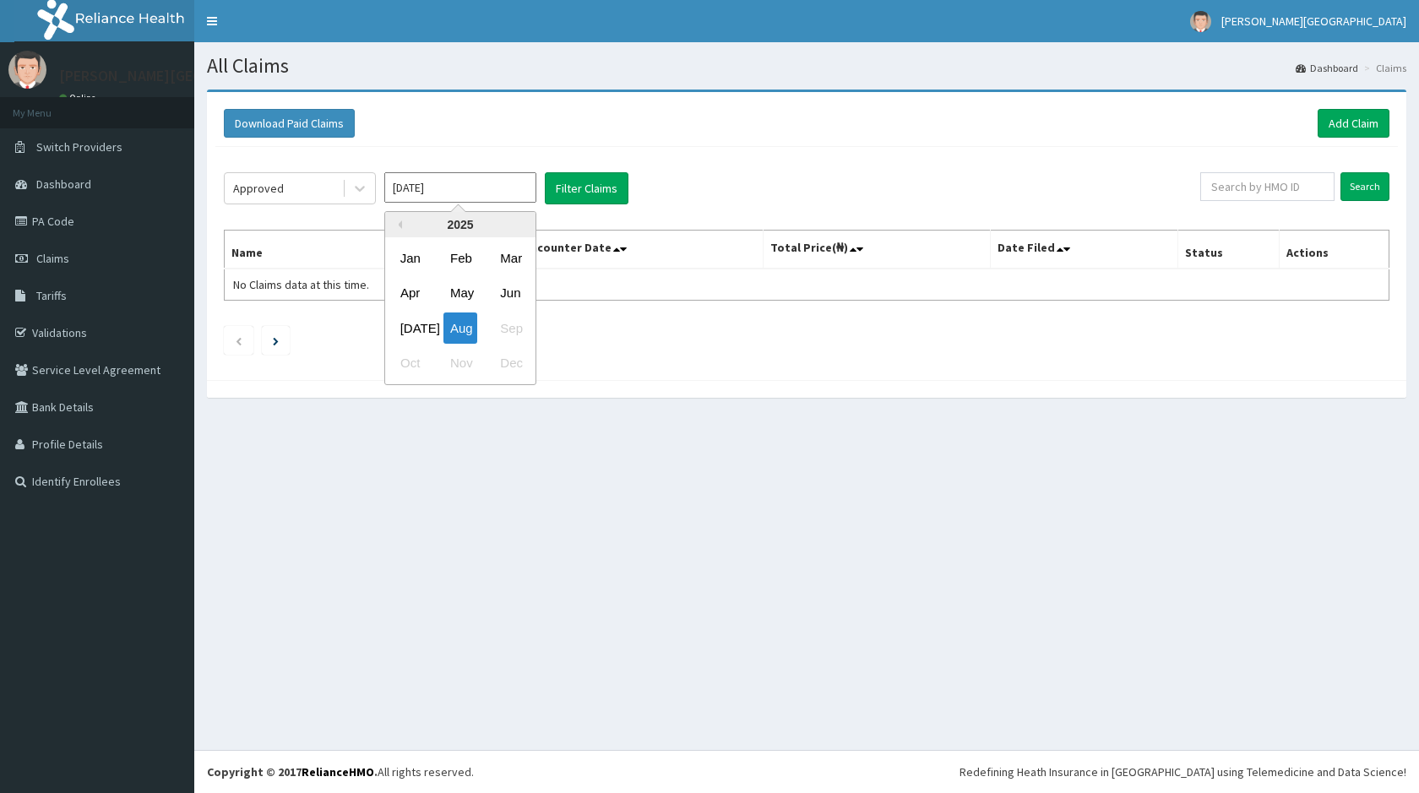
drag, startPoint x: 411, startPoint y: 323, endPoint x: 499, endPoint y: 246, distance: 116.7
click at [414, 318] on div "[DATE]" at bounding box center [411, 328] width 34 height 31
type input "[DATE]"
click at [595, 193] on button "Filter Claims" at bounding box center [587, 188] width 84 height 32
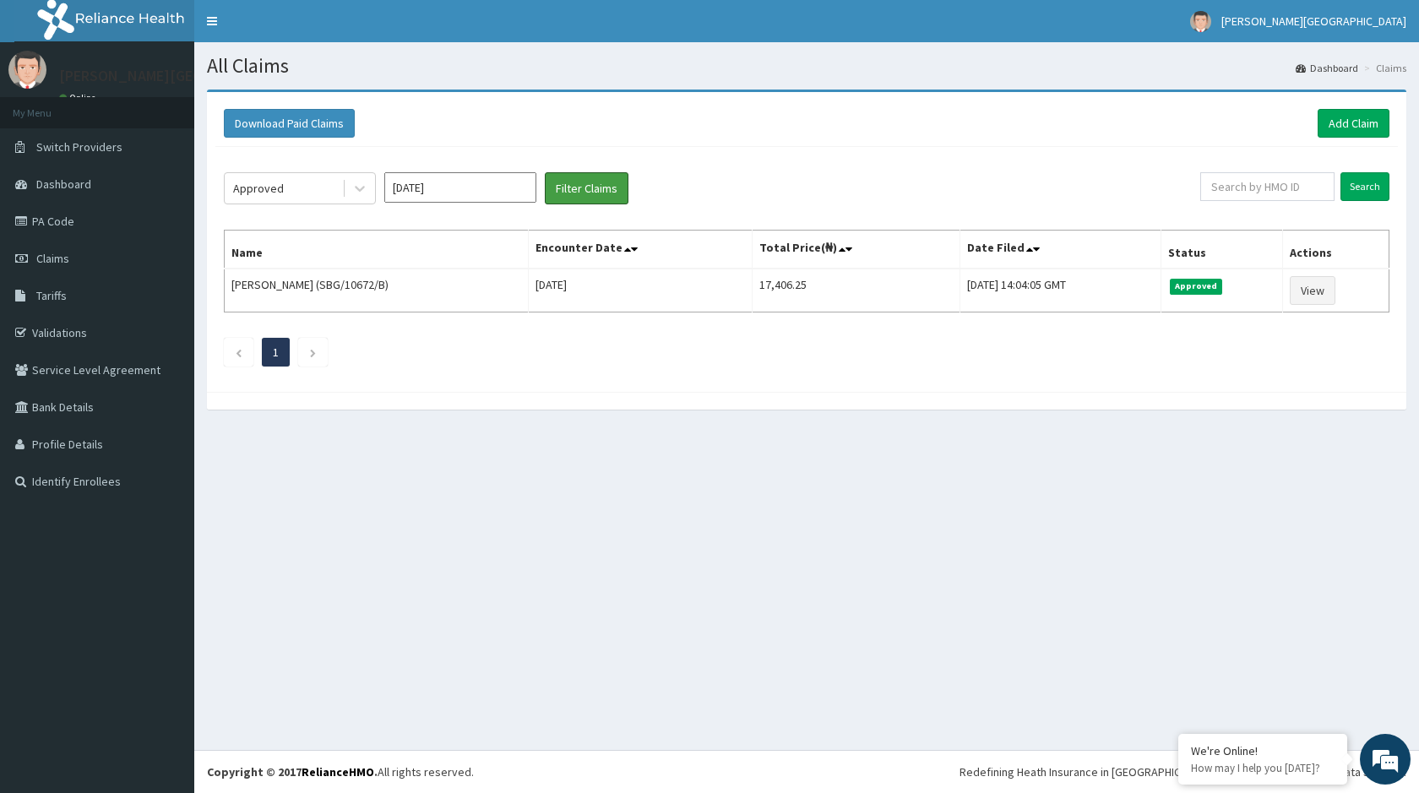
click at [545, 172] on button "Filter Claims" at bounding box center [587, 188] width 84 height 32
click at [708, 367] on ul "1" at bounding box center [807, 352] width 1166 height 29
click at [1358, 117] on link "Add Claim" at bounding box center [1354, 123] width 72 height 29
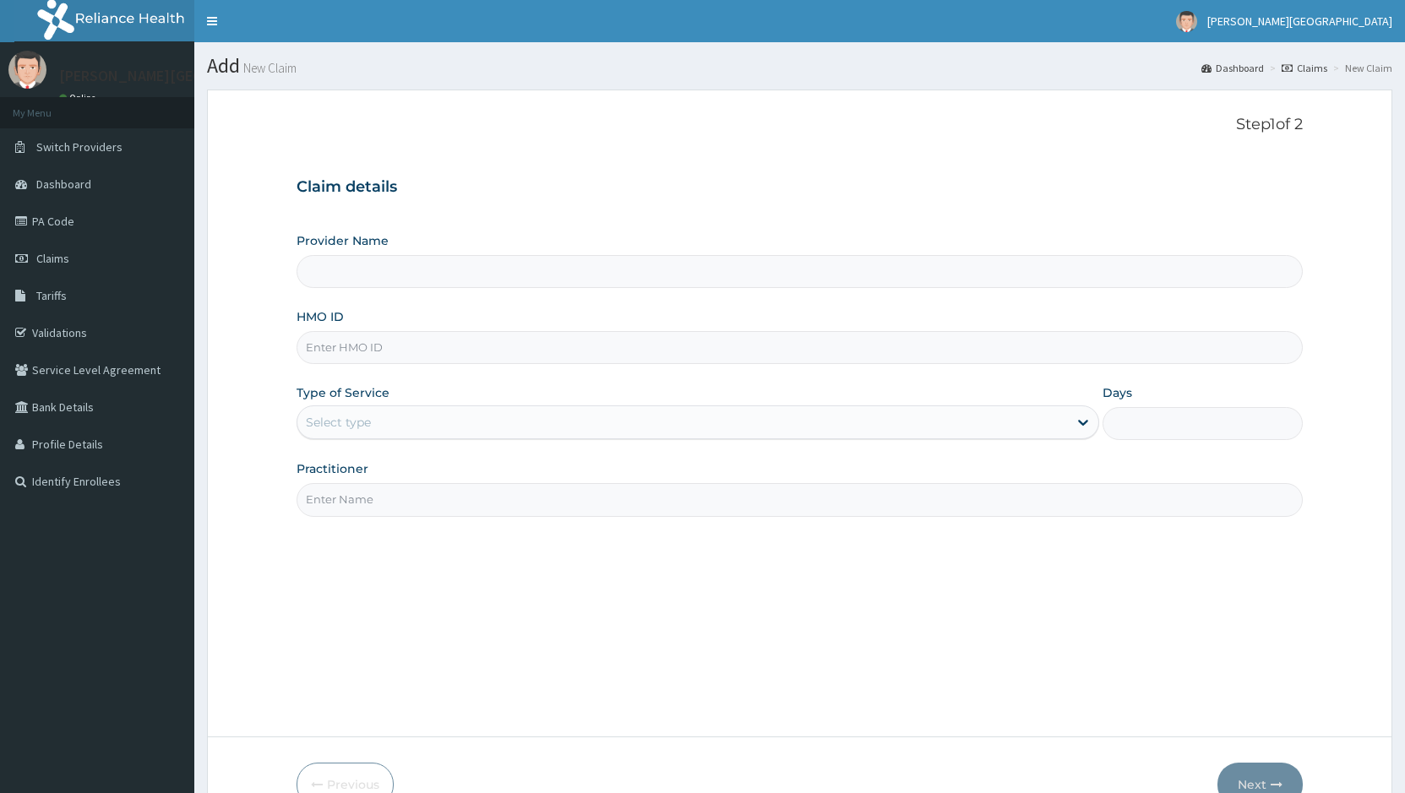
type input "[PERSON_NAME][GEOGRAPHIC_DATA]"
click at [333, 345] on input "HMO ID" at bounding box center [799, 347] width 1006 height 33
paste input "FAB/10217/B"
type input "FAB/10217/B"
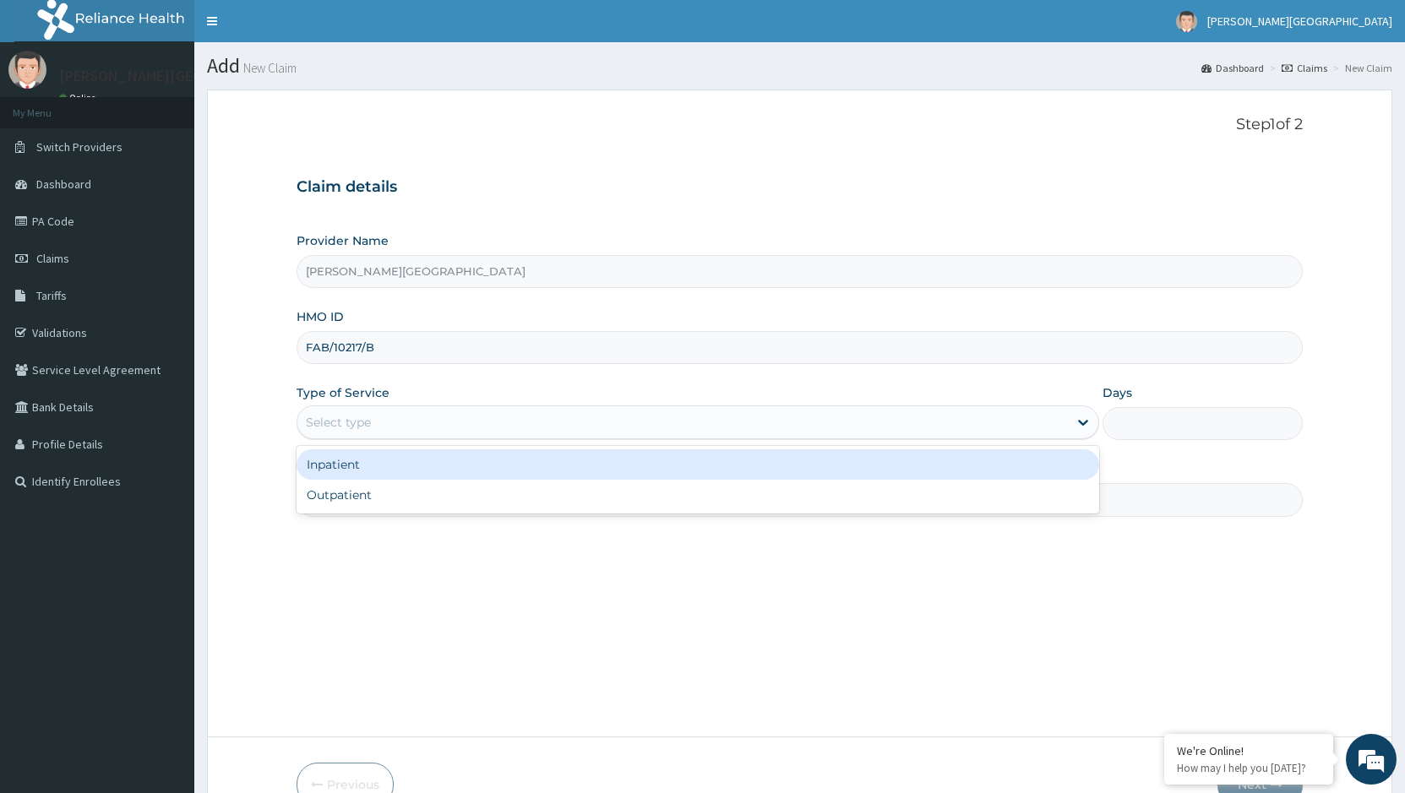
click at [799, 432] on div "Select type" at bounding box center [681, 422] width 769 height 27
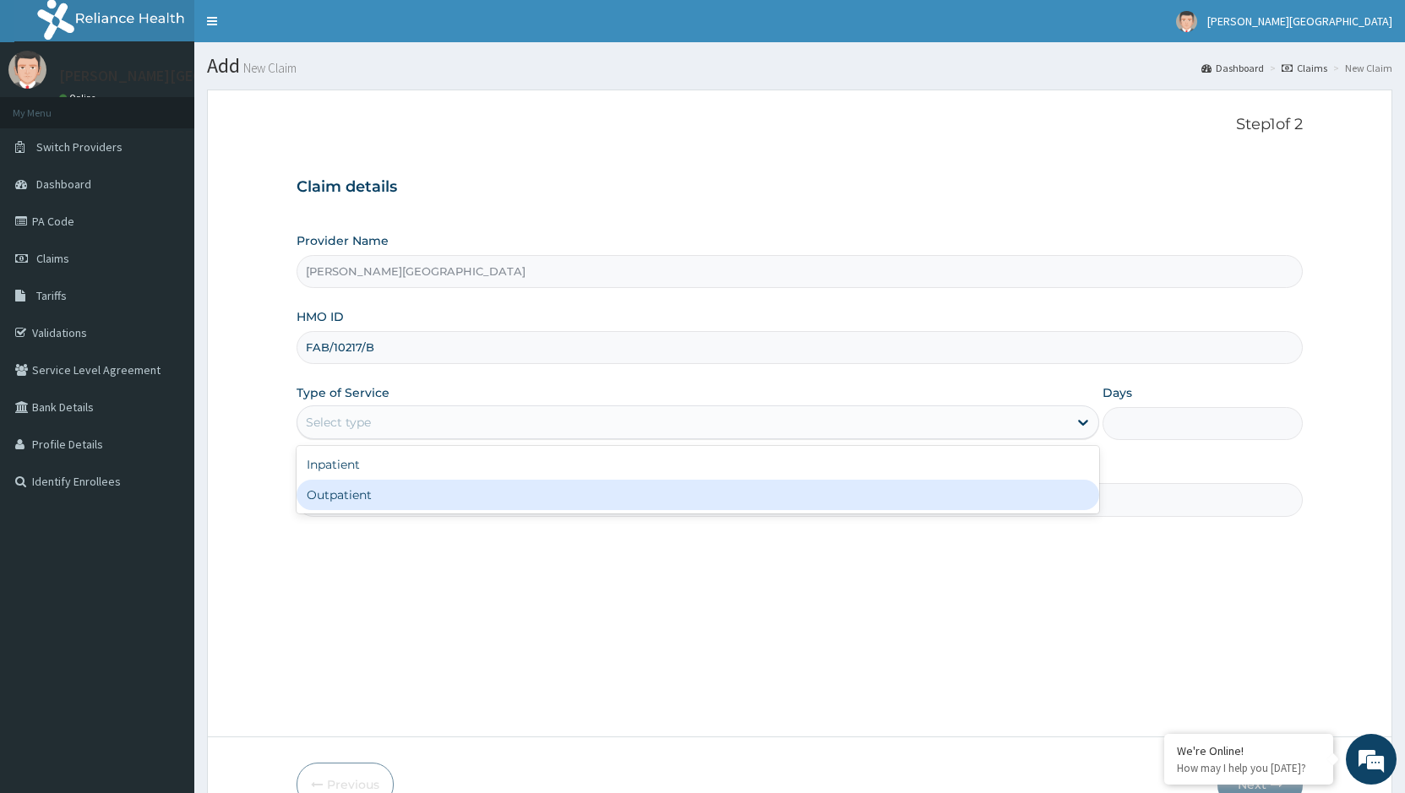
click at [353, 495] on div "Outpatient" at bounding box center [697, 495] width 802 height 30
type input "1"
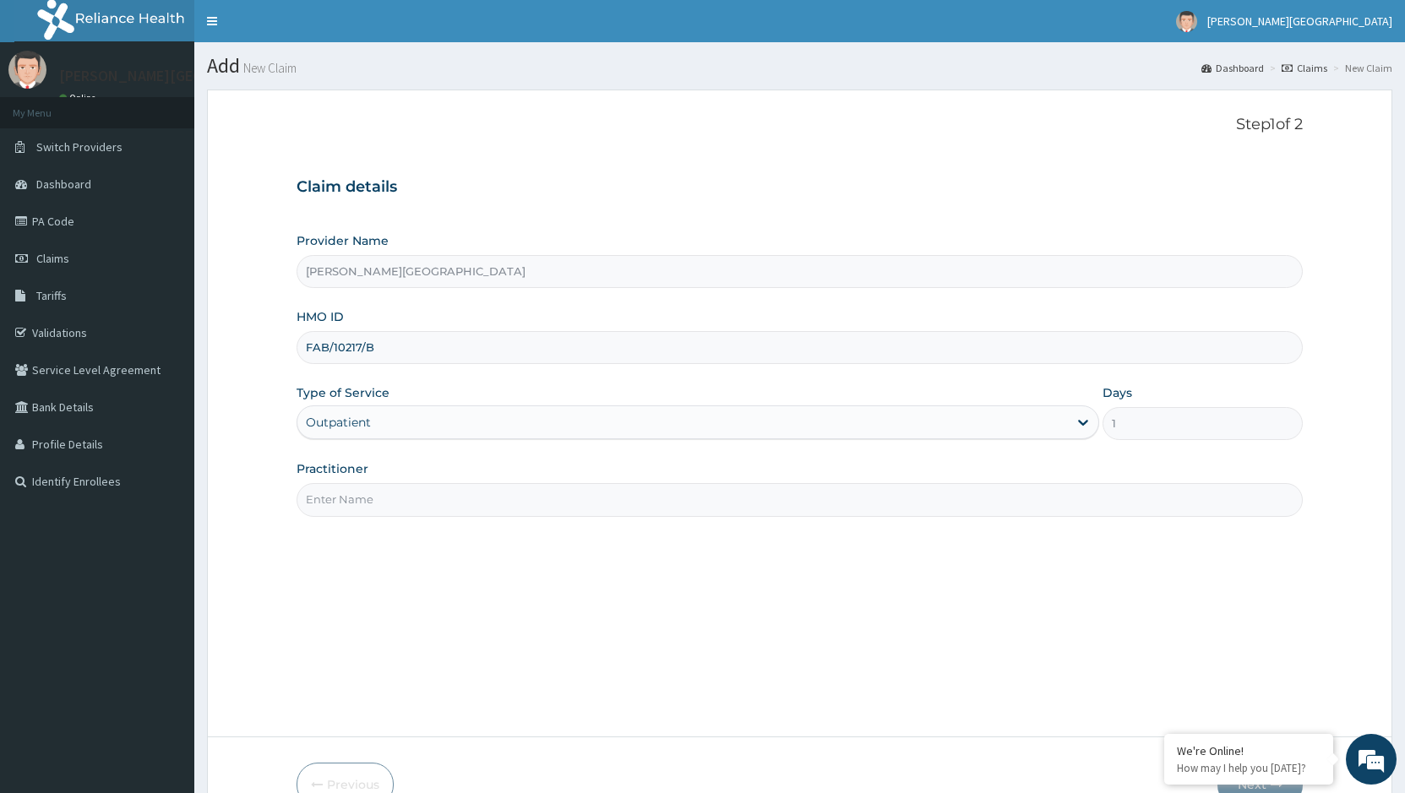
click at [553, 503] on input "Practitioner" at bounding box center [799, 499] width 1006 height 33
type input "Dr Onos"
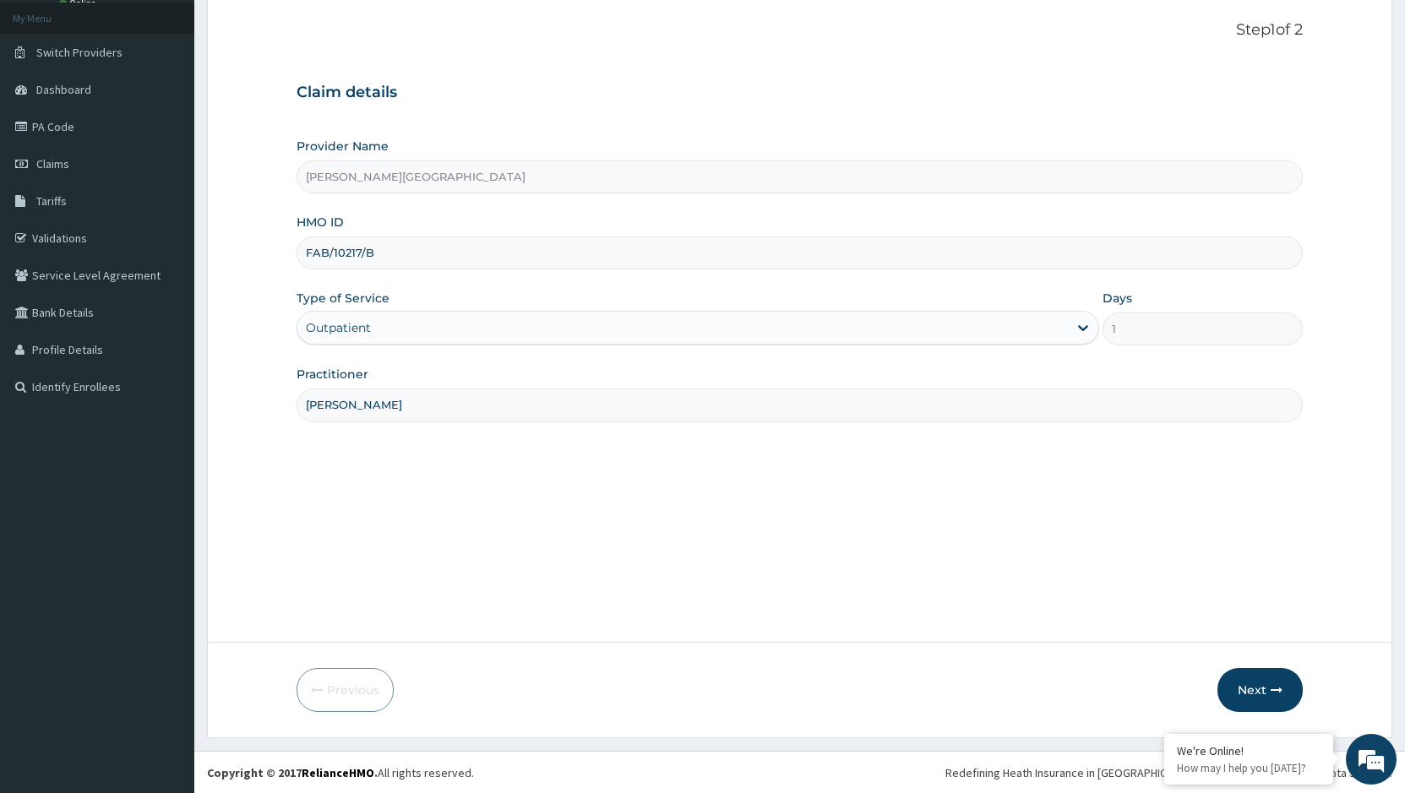
scroll to position [95, 0]
click at [1258, 692] on button "Next" at bounding box center [1259, 689] width 85 height 44
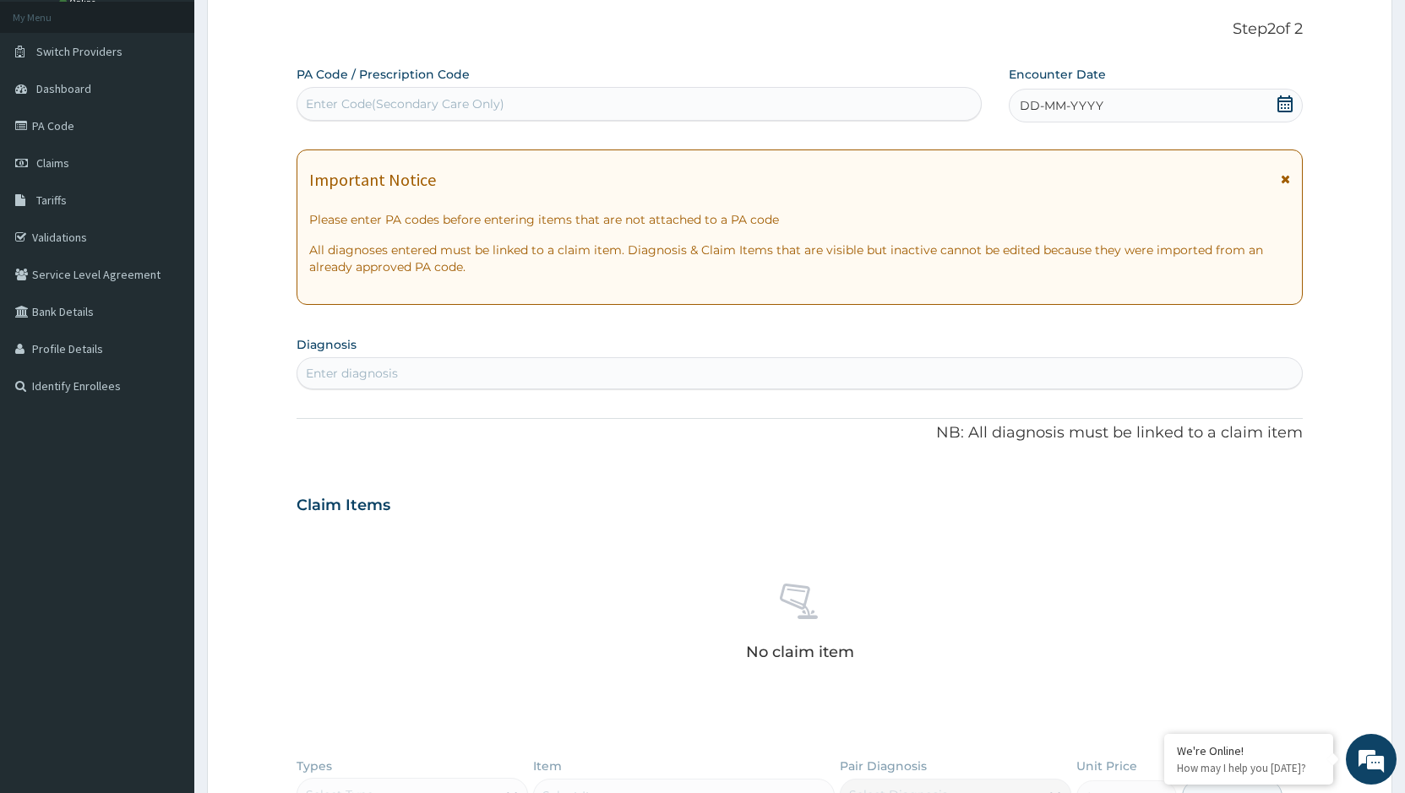
click at [378, 104] on div "Enter Code(Secondary Care Only)" at bounding box center [405, 103] width 198 height 17
drag, startPoint x: 377, startPoint y: 101, endPoint x: 340, endPoint y: 96, distance: 36.7
paste input "PA/0CA60E"
type input "PA/0CA60E"
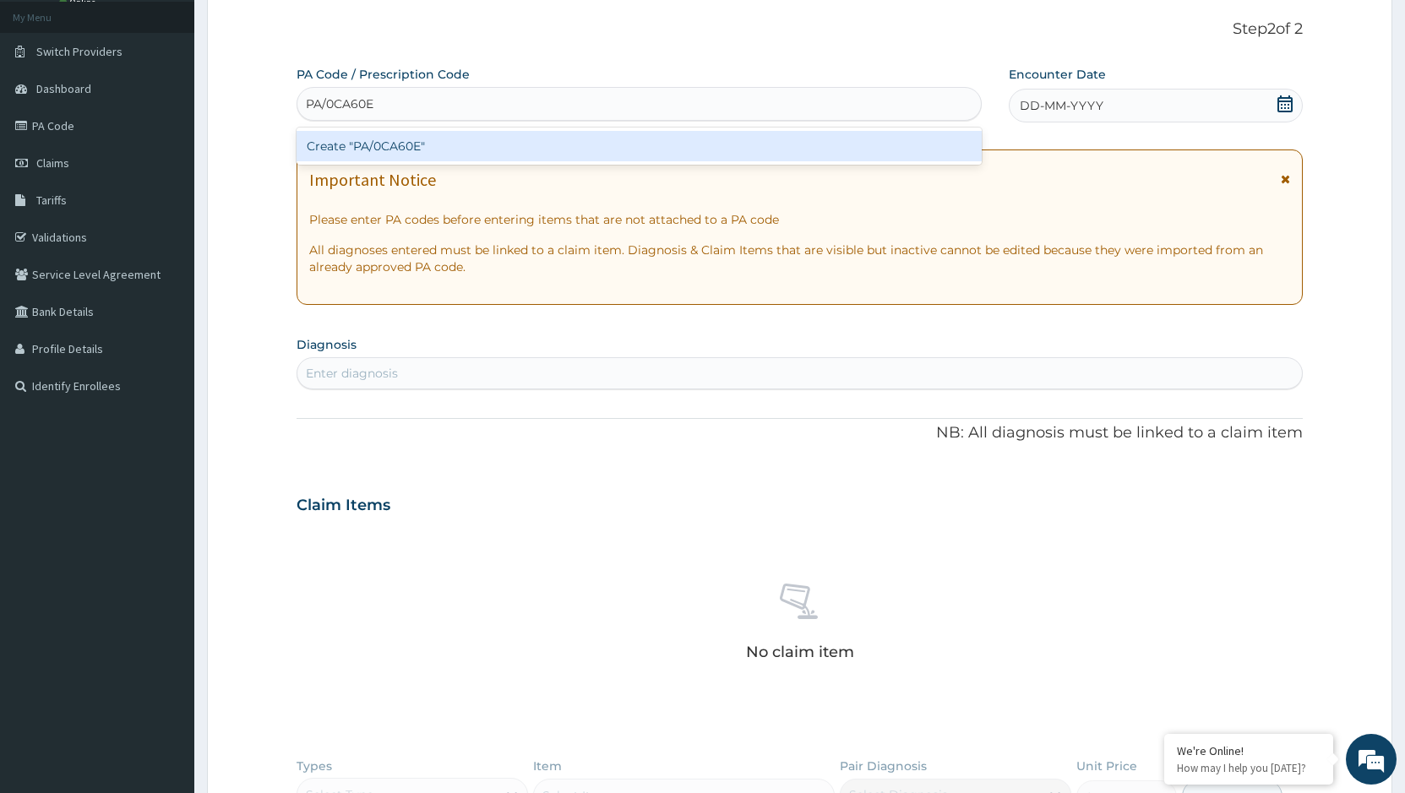
click at [361, 148] on div "Create "PA/0CA60E"" at bounding box center [638, 146] width 685 height 30
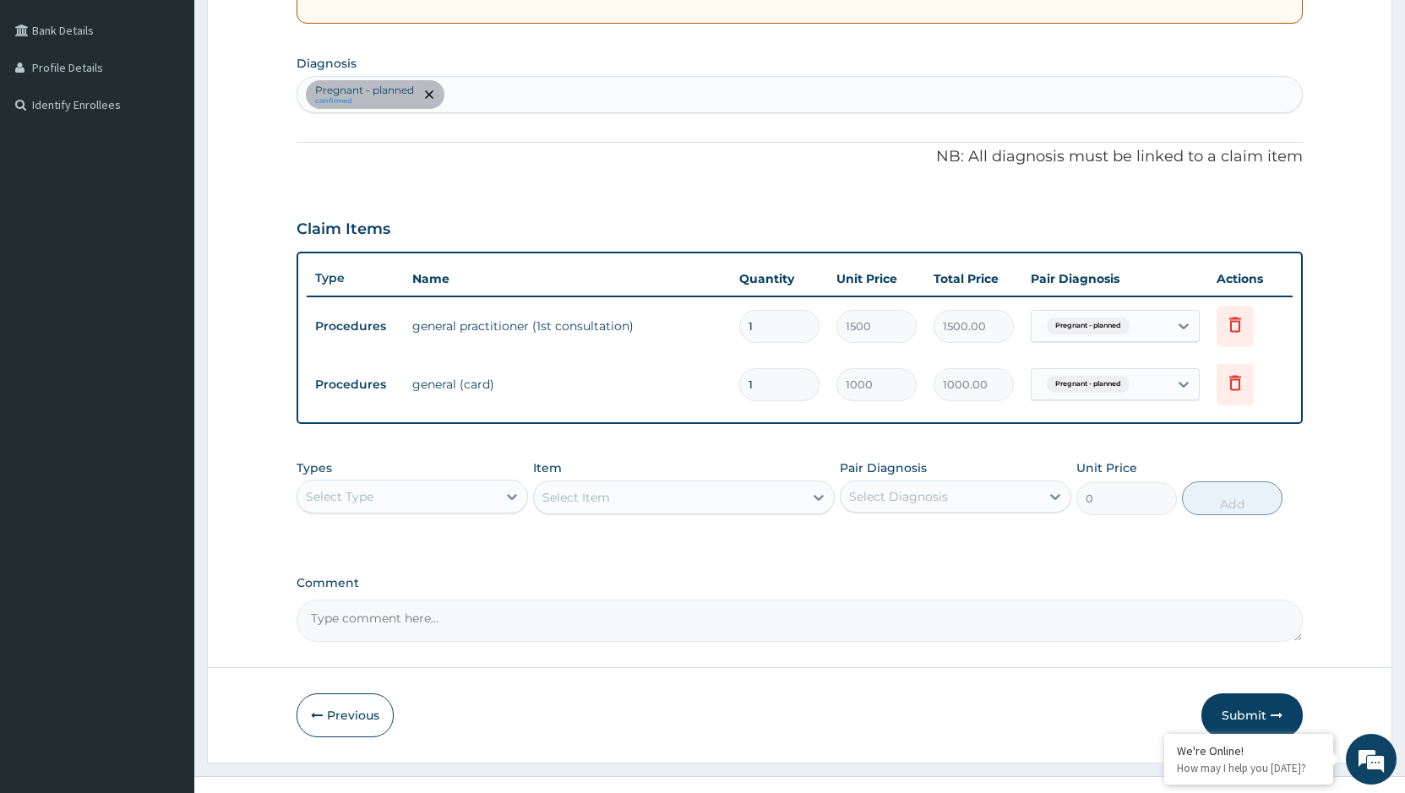
scroll to position [403, 0]
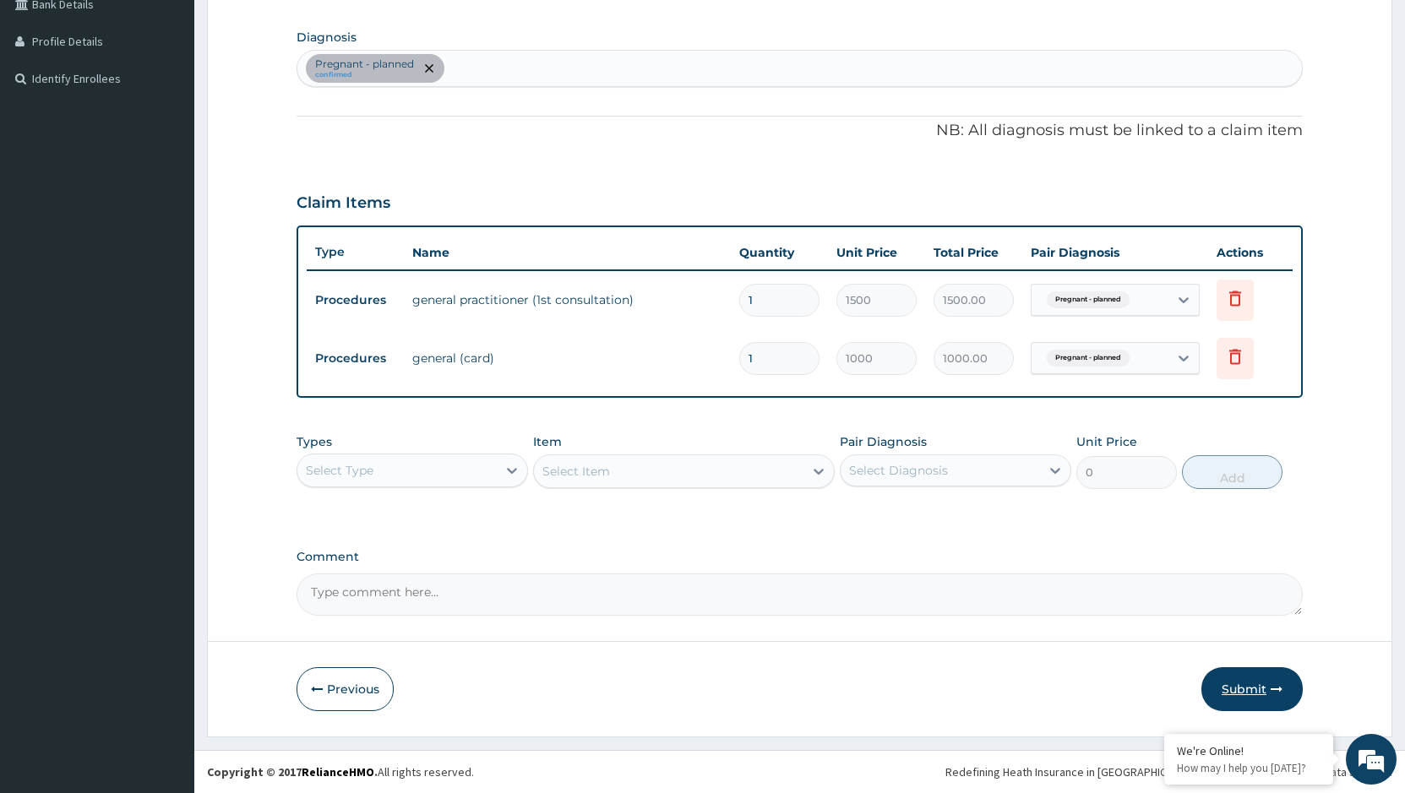
click at [1249, 693] on button "Submit" at bounding box center [1251, 689] width 101 height 44
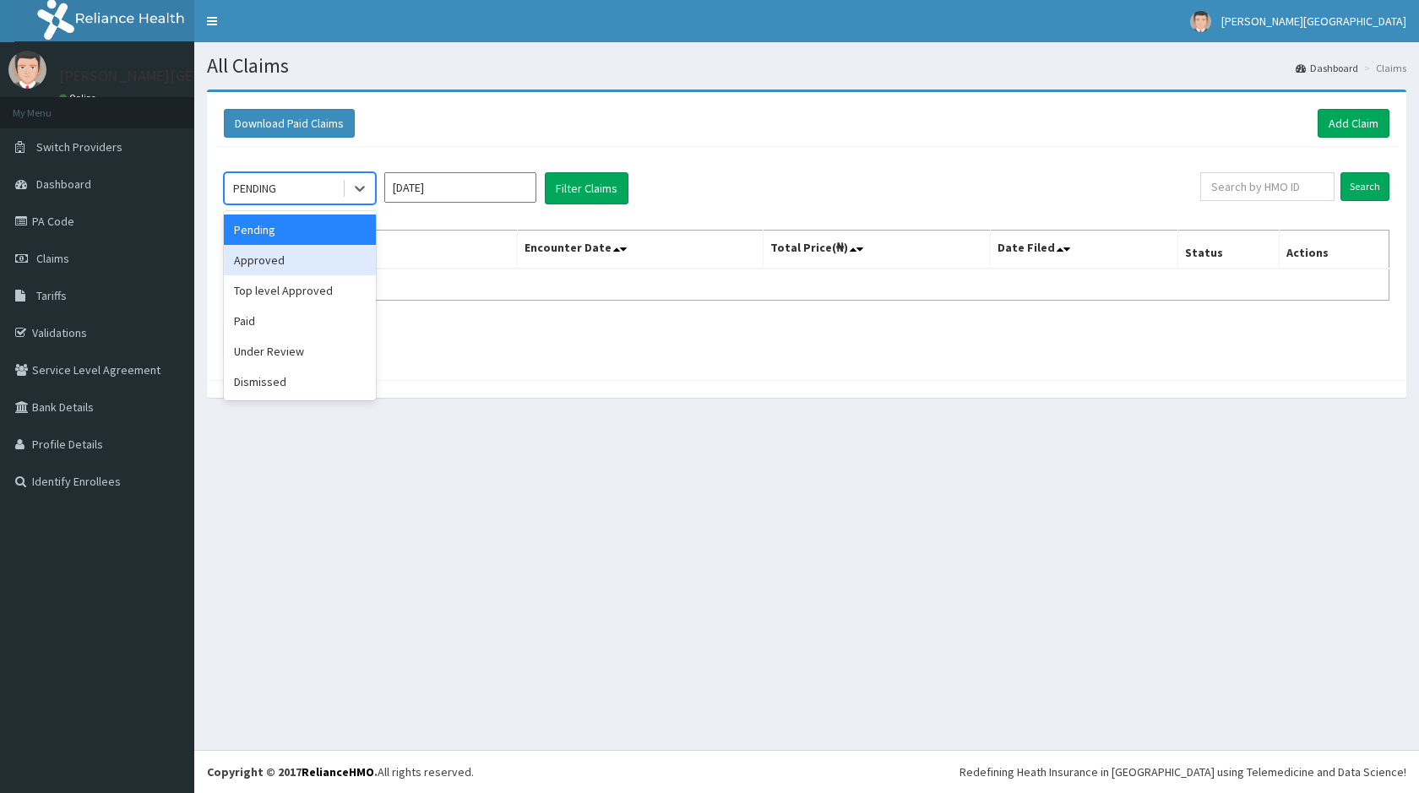
click at [285, 266] on div "Approved" at bounding box center [300, 260] width 152 height 30
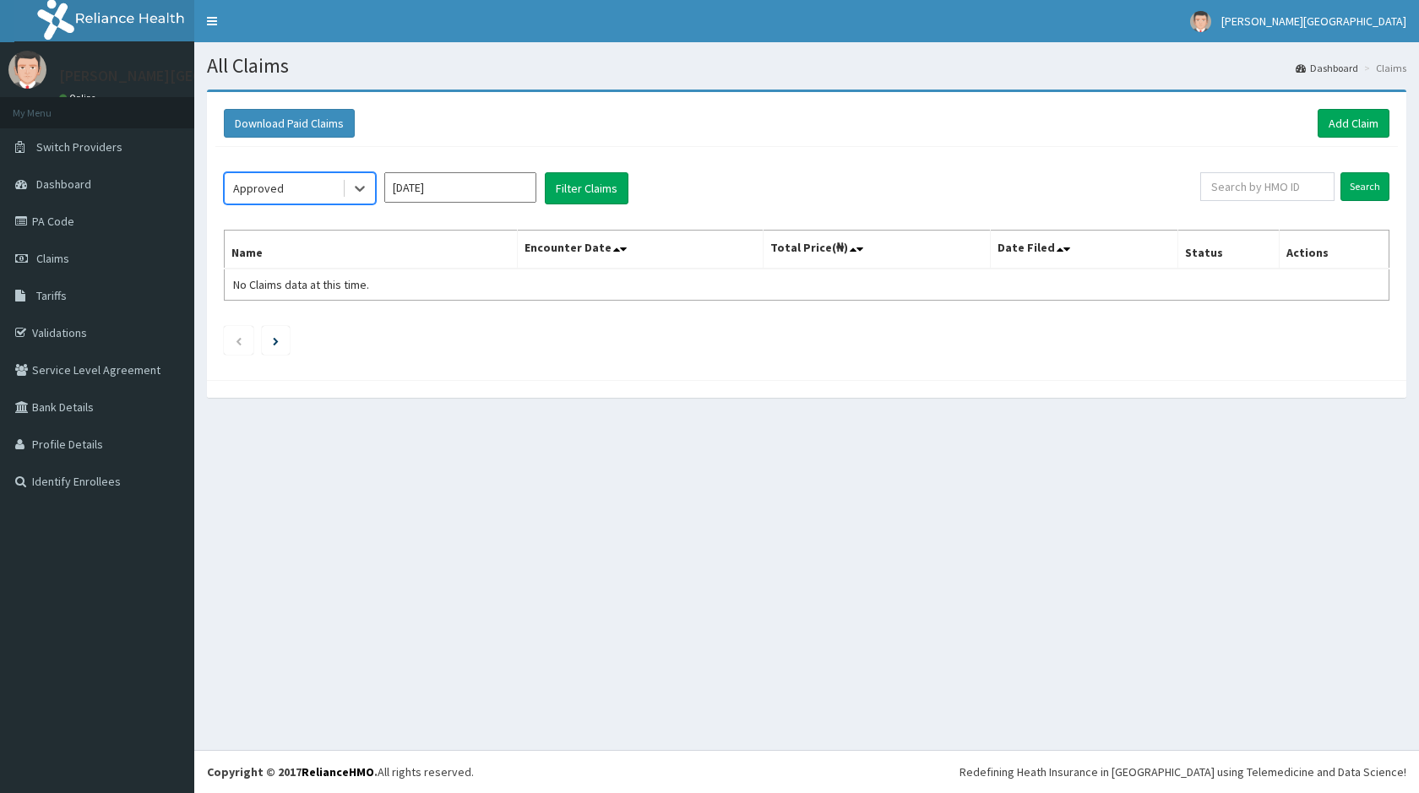
click at [464, 187] on input "[DATE]" at bounding box center [460, 187] width 152 height 30
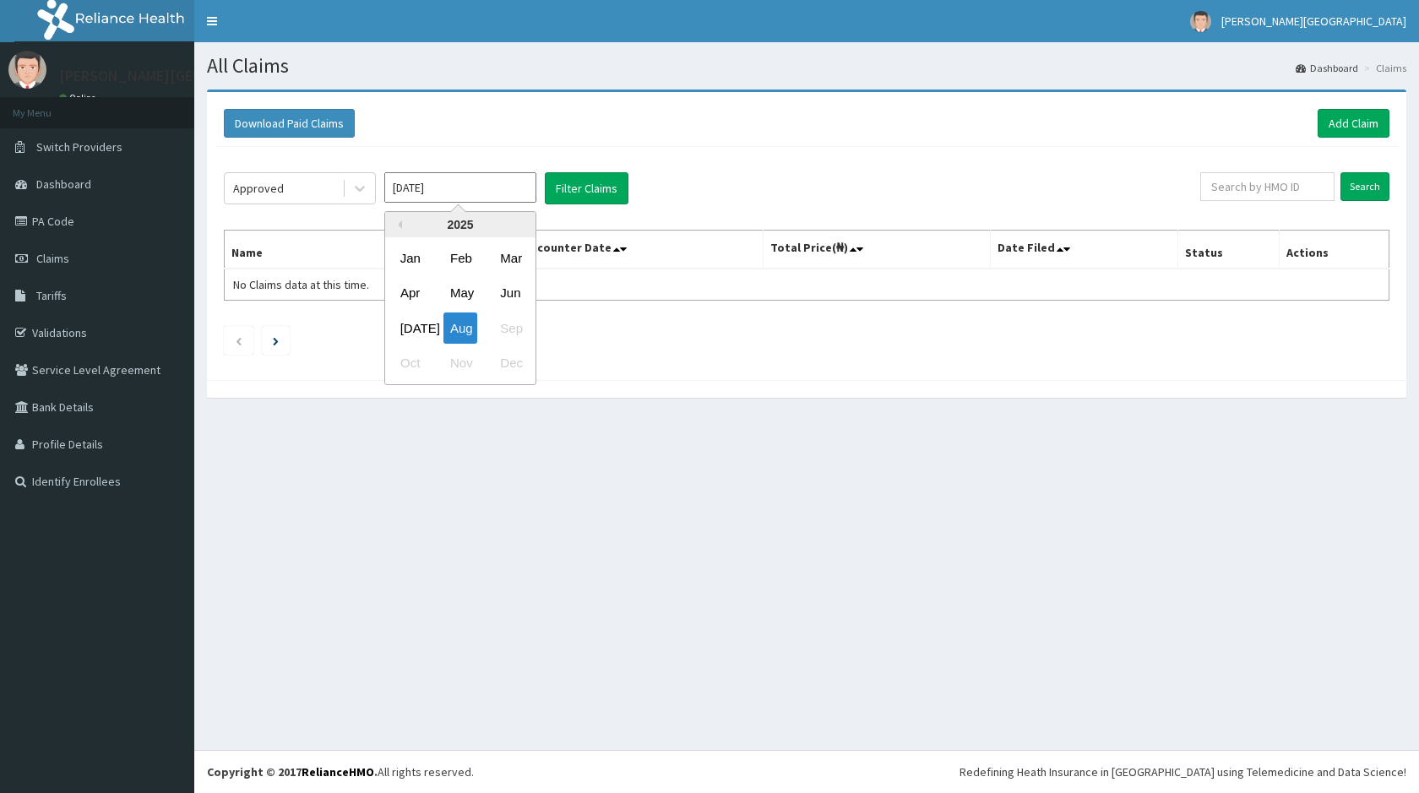
drag, startPoint x: 410, startPoint y: 319, endPoint x: 505, endPoint y: 250, distance: 117.2
click at [412, 318] on div "Jul" at bounding box center [411, 328] width 34 height 31
type input "Jul 2025"
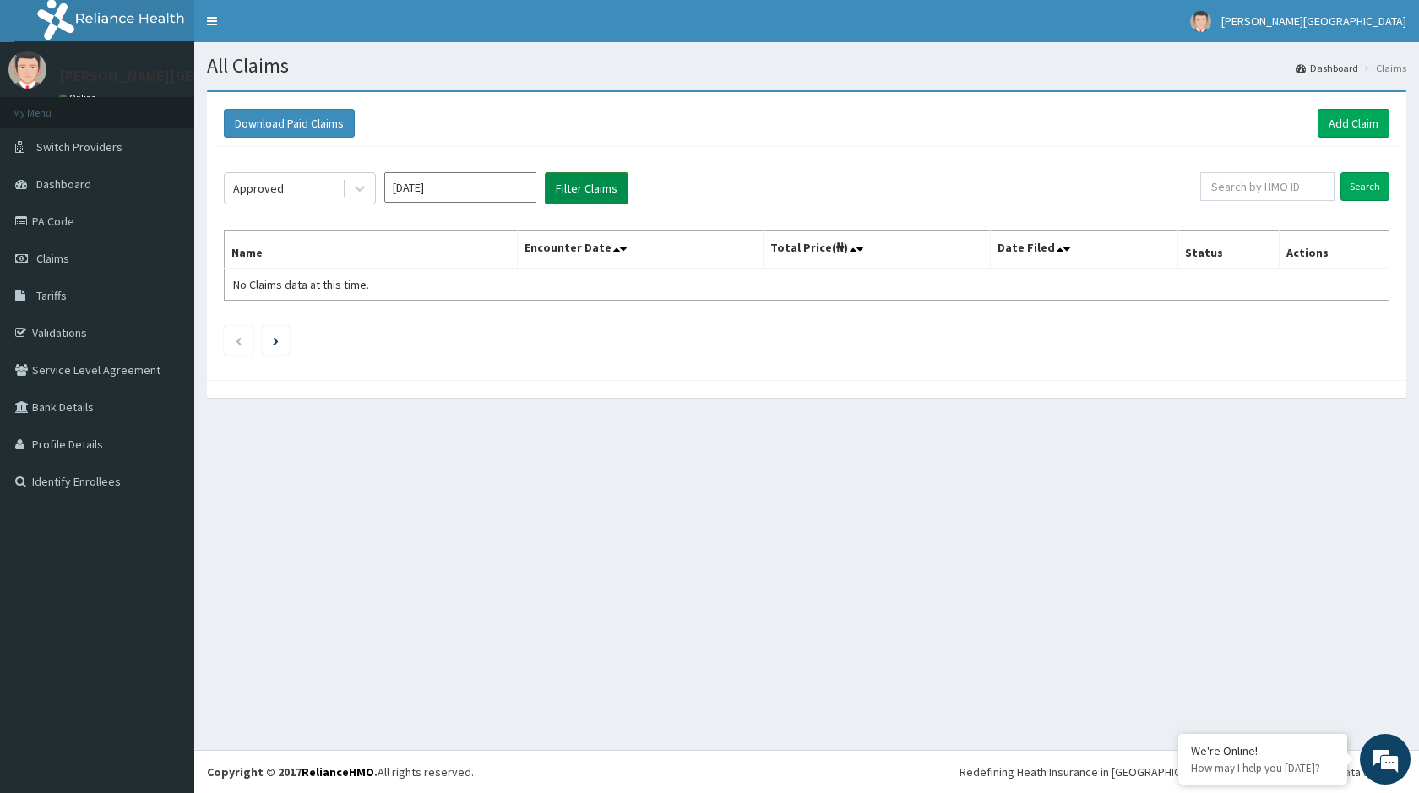
click at [581, 182] on button "Filter Claims" at bounding box center [587, 188] width 84 height 32
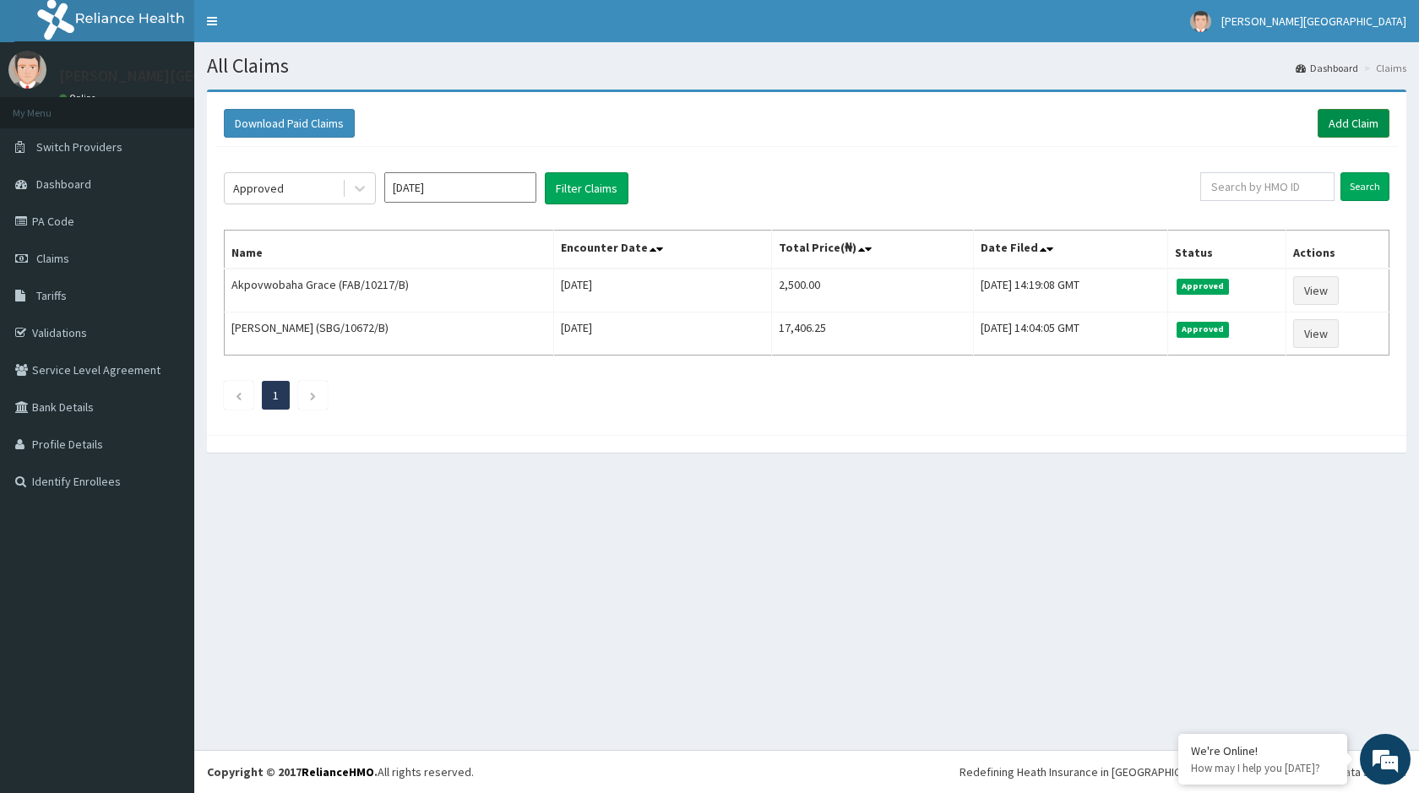
click at [1363, 121] on link "Add Claim" at bounding box center [1354, 123] width 72 height 29
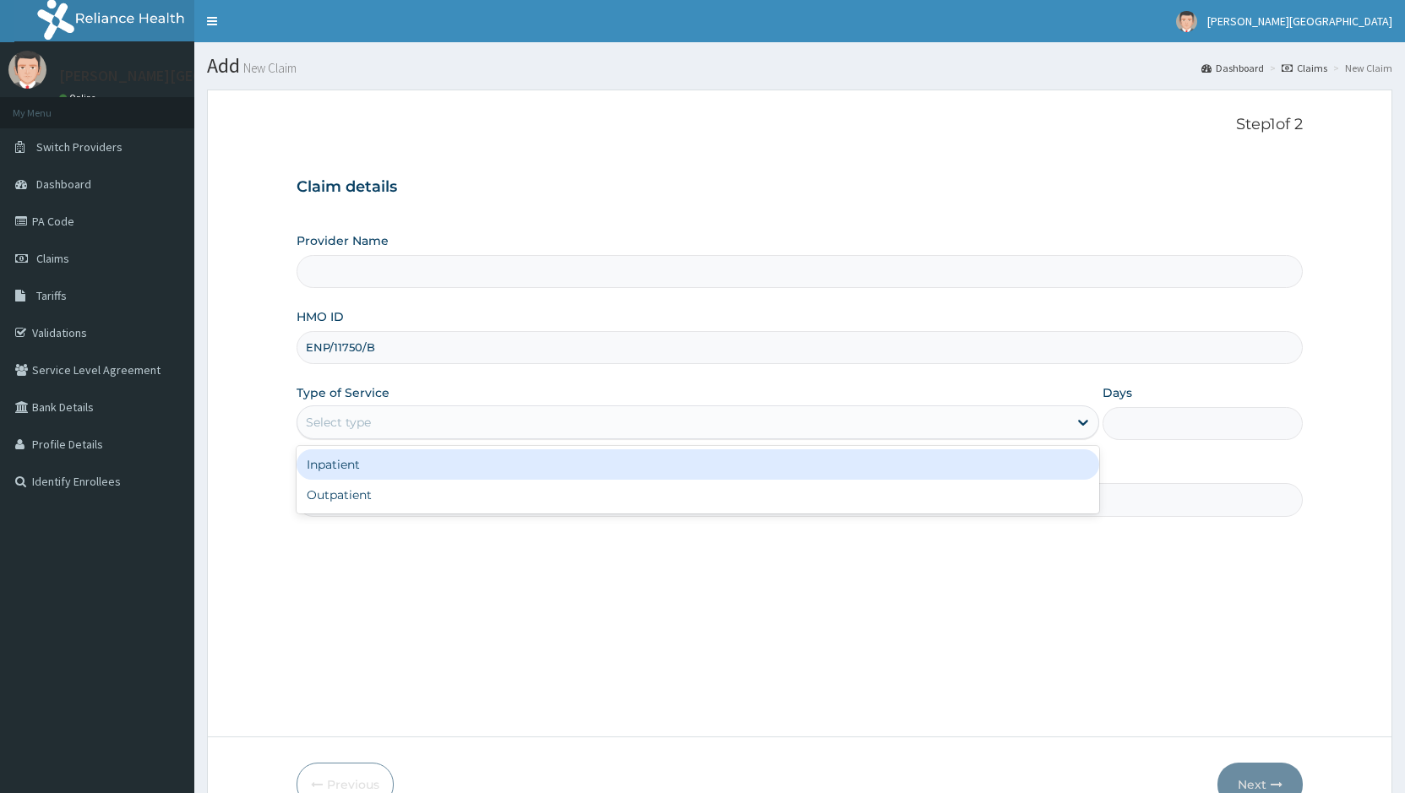
click at [377, 465] on div "Inpatient" at bounding box center [697, 464] width 802 height 30
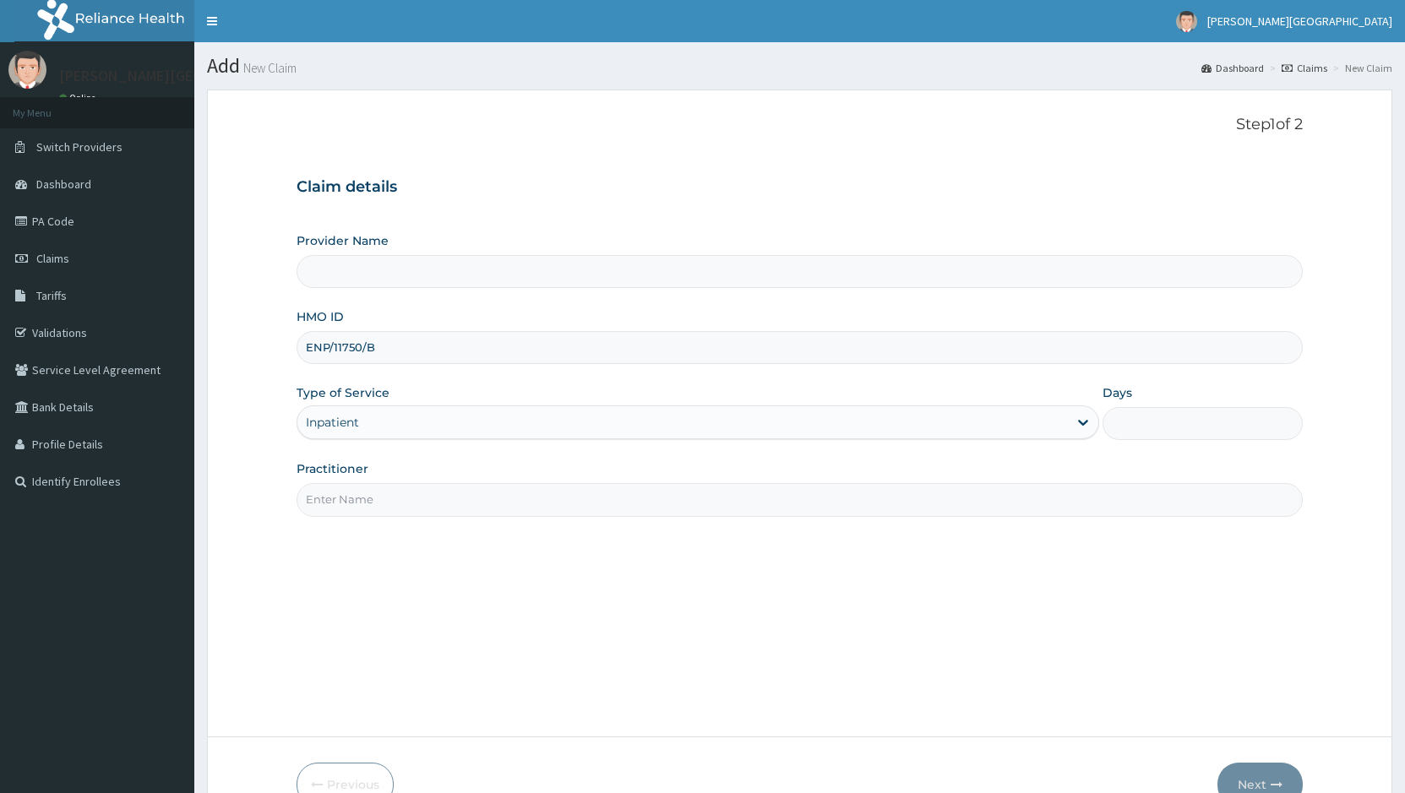
type input "[PERSON_NAME][GEOGRAPHIC_DATA]"
click at [1188, 428] on input "Days" at bounding box center [1202, 423] width 200 height 33
type input "2"
click at [417, 489] on input "Practitioner" at bounding box center [799, 499] width 1006 height 33
type input "DR [PERSON_NAME]"
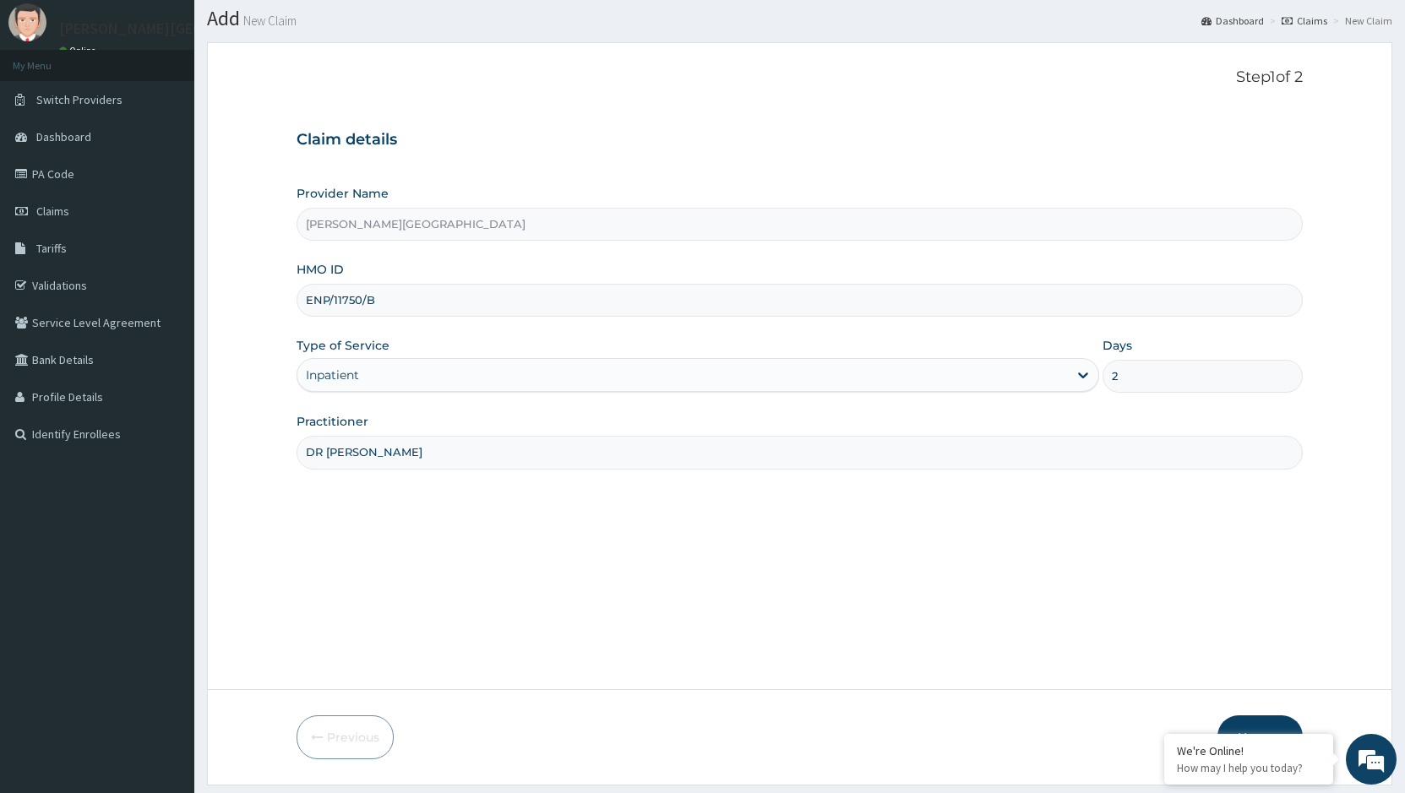
scroll to position [95, 0]
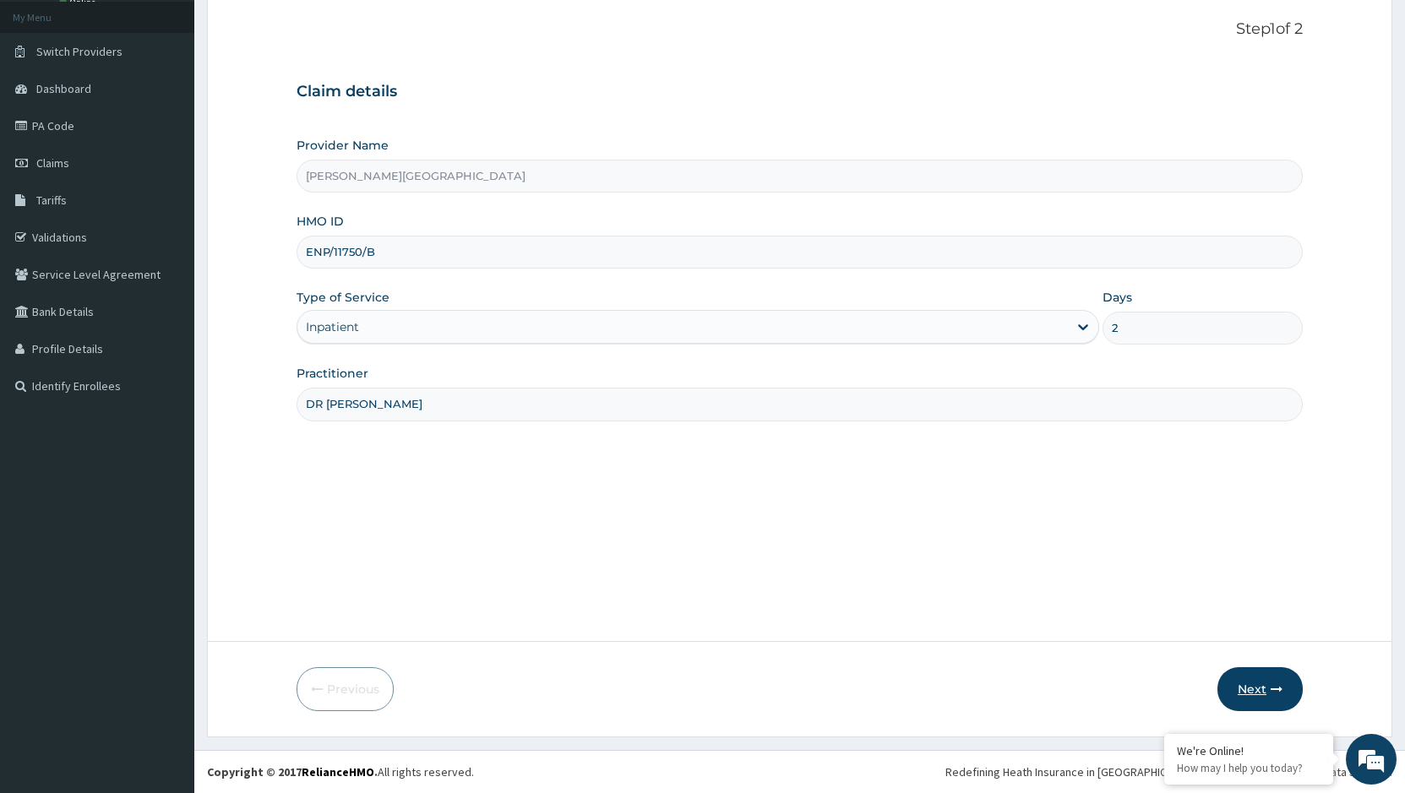
click at [1257, 691] on button "Next" at bounding box center [1259, 689] width 85 height 44
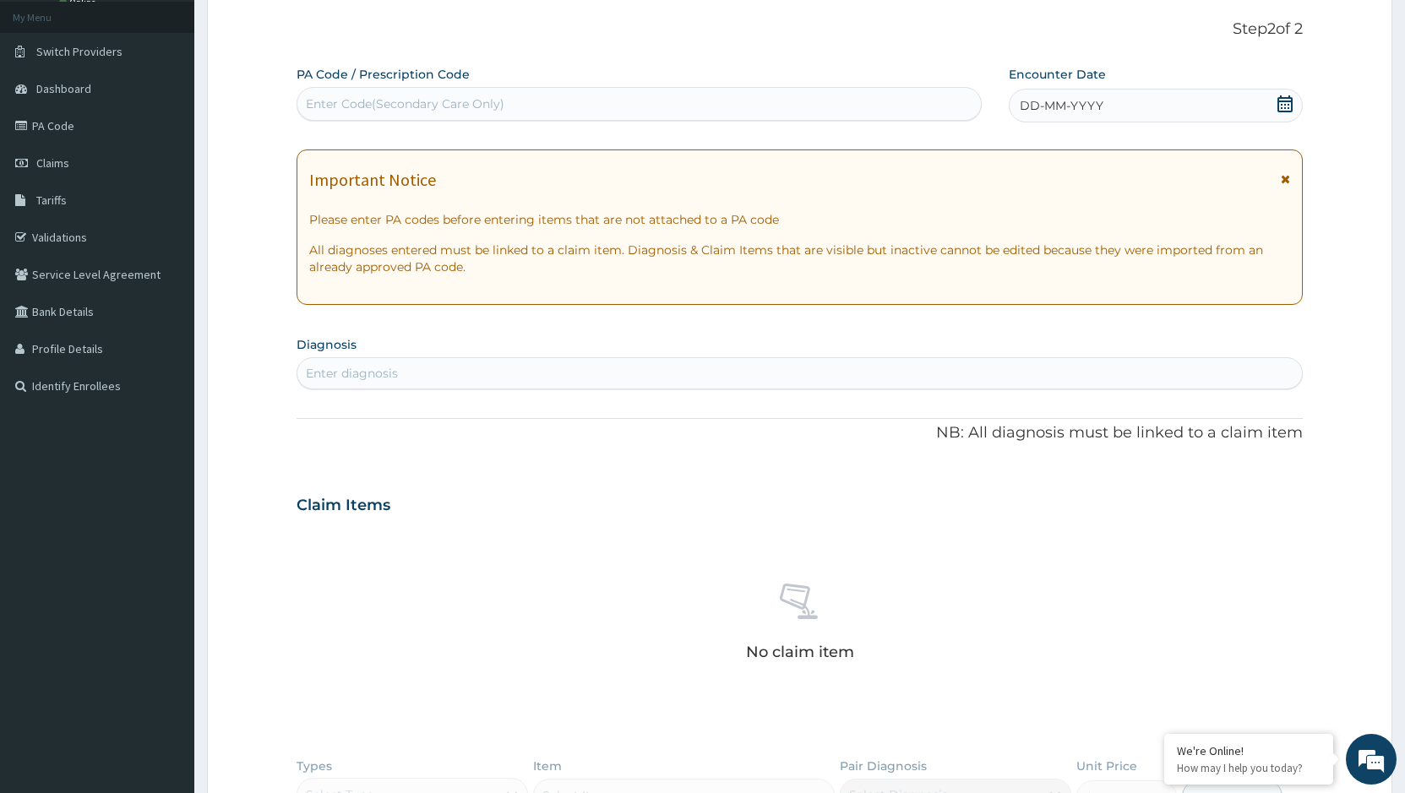
scroll to position [0, 0]
click at [428, 97] on div "Enter Code(Secondary Care Only)" at bounding box center [405, 103] width 198 height 17
drag, startPoint x: 428, startPoint y: 97, endPoint x: 361, endPoint y: 99, distance: 67.6
click at [361, 99] on div "Enter Code(Secondary Care Only)" at bounding box center [405, 103] width 198 height 17
paste input "PA/D1C35D"
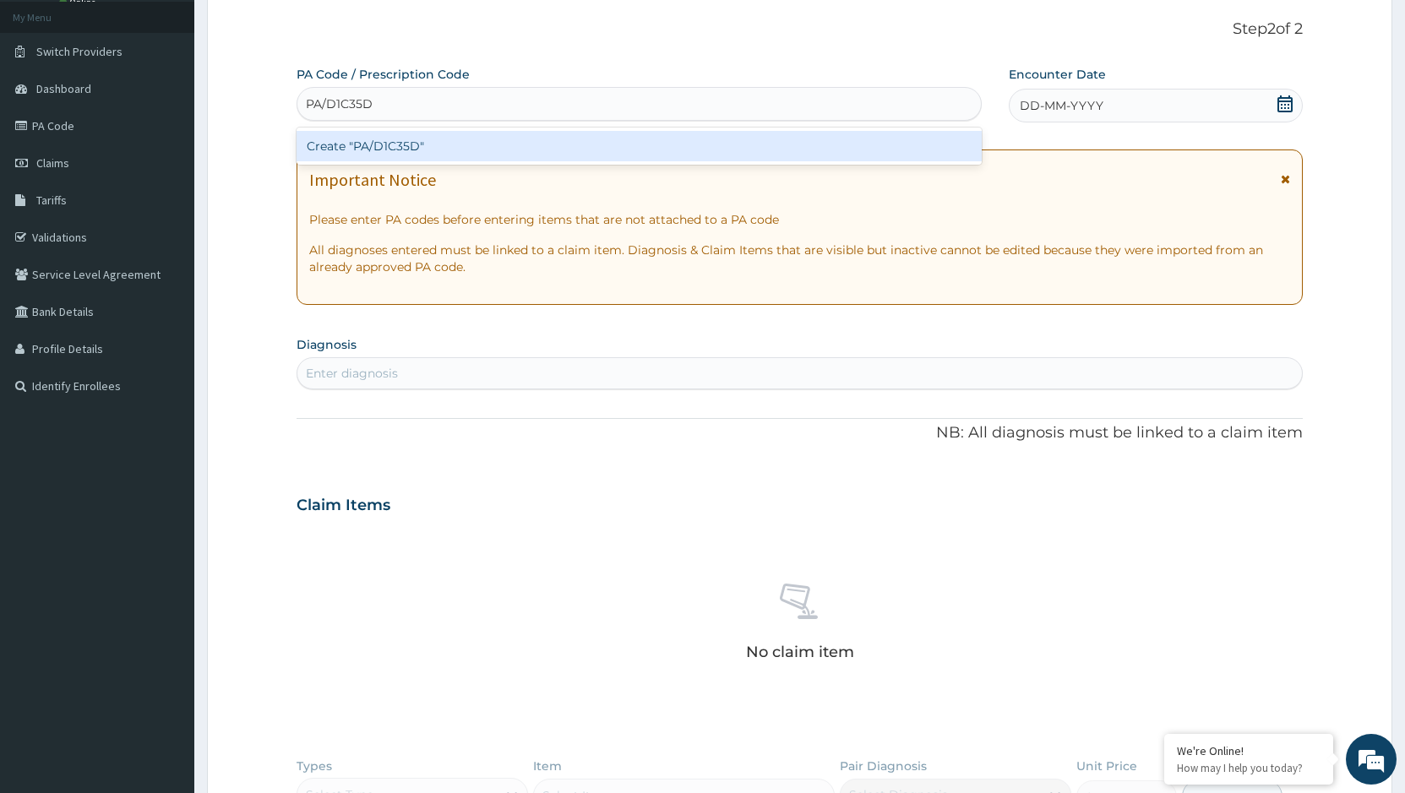
paste input "PA/D1C35D"
type input "PA/D1C35DPA/D1C35D"
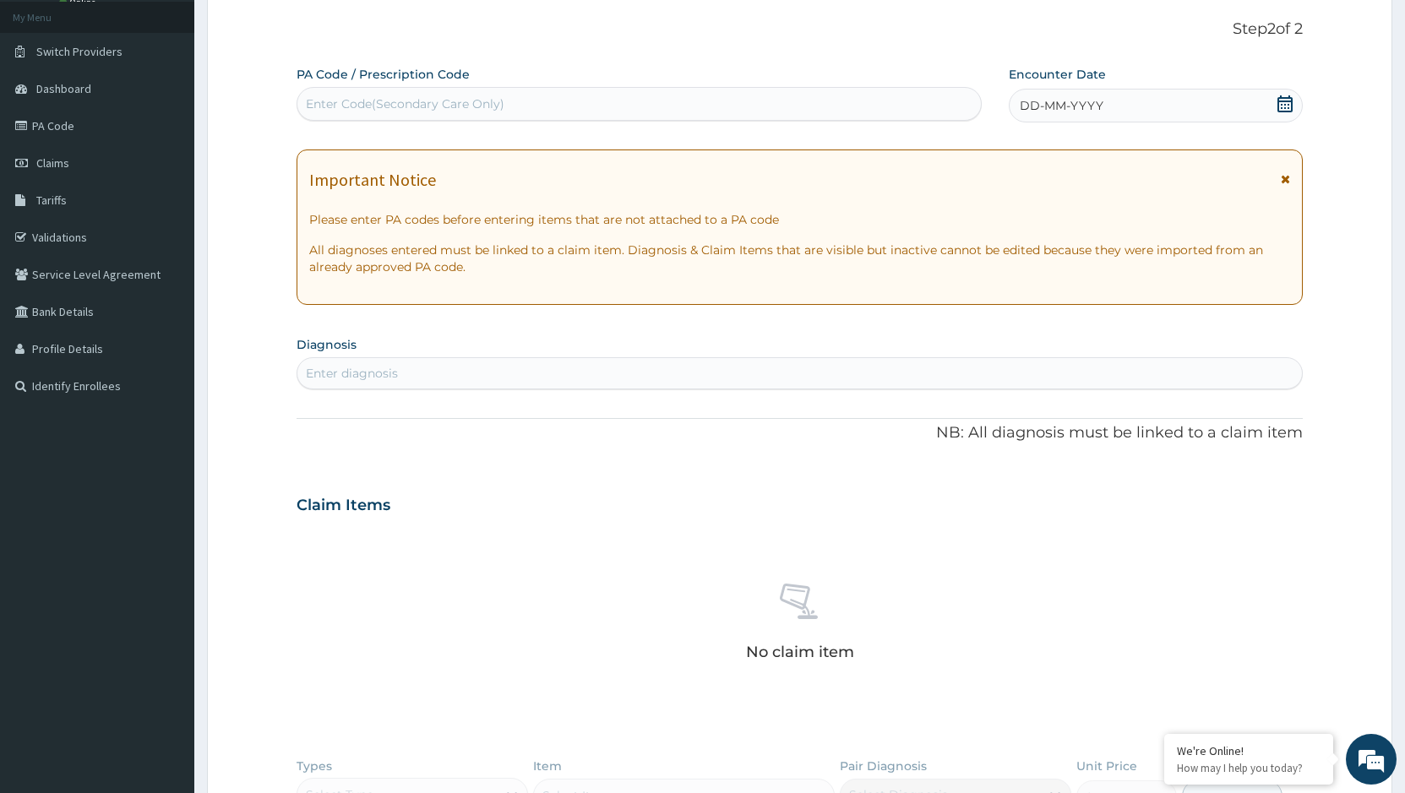
drag, startPoint x: 471, startPoint y: 105, endPoint x: 395, endPoint y: 104, distance: 76.0
click at [395, 104] on div "Enter Code(Secondary Care Only)" at bounding box center [638, 103] width 683 height 27
paste input "PA/D1C35D"
type input "PA/D1C35D"
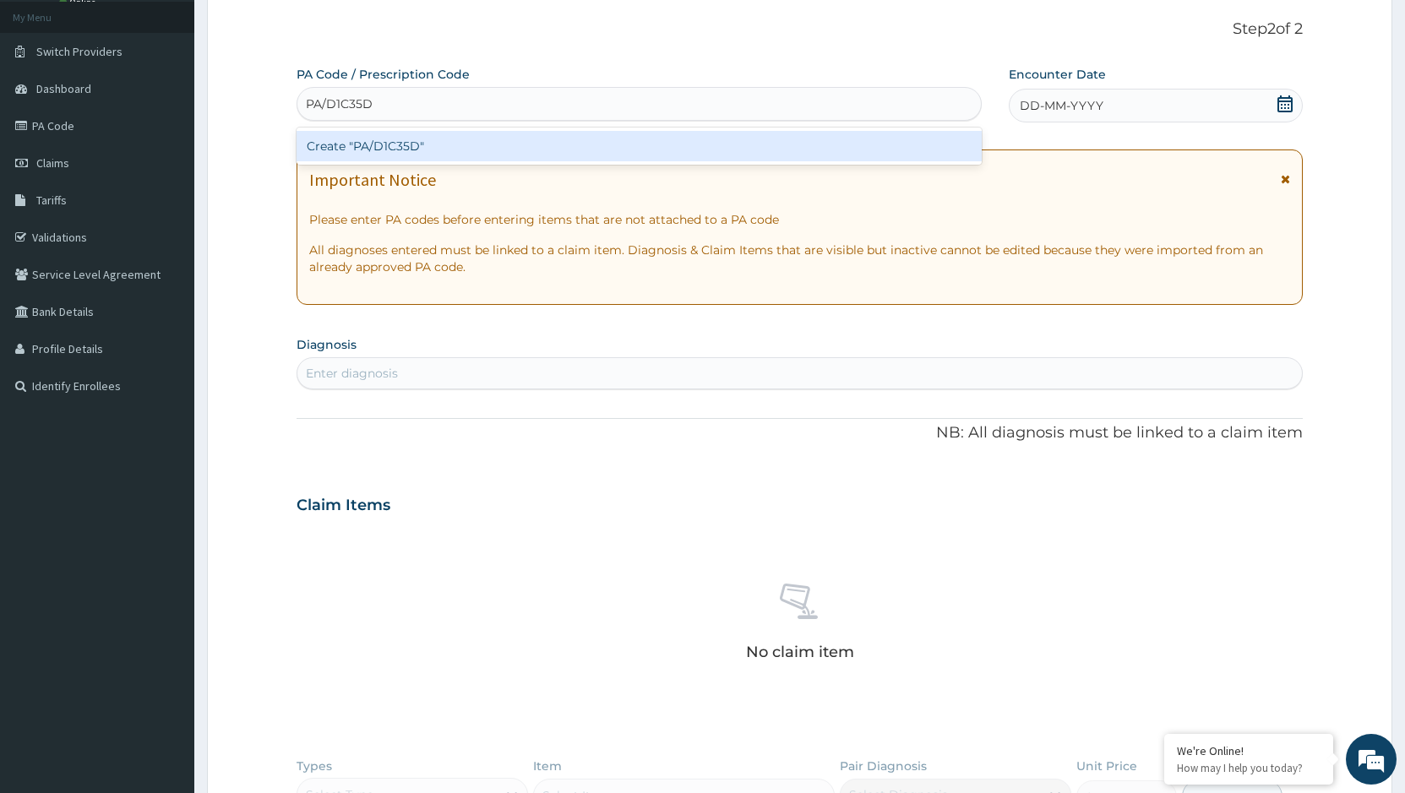
click at [372, 143] on div "Create "PA/D1C35D"" at bounding box center [638, 146] width 685 height 30
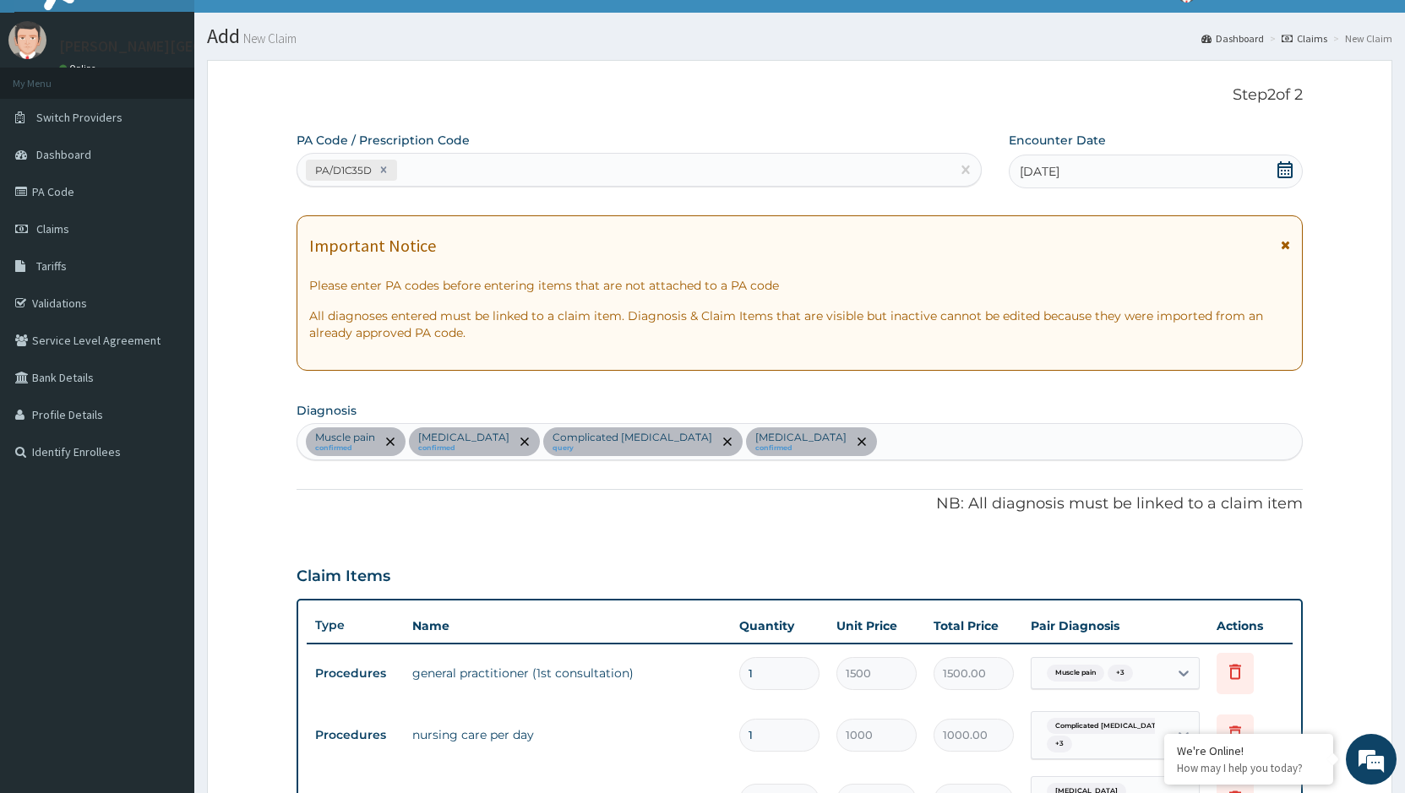
scroll to position [27, 0]
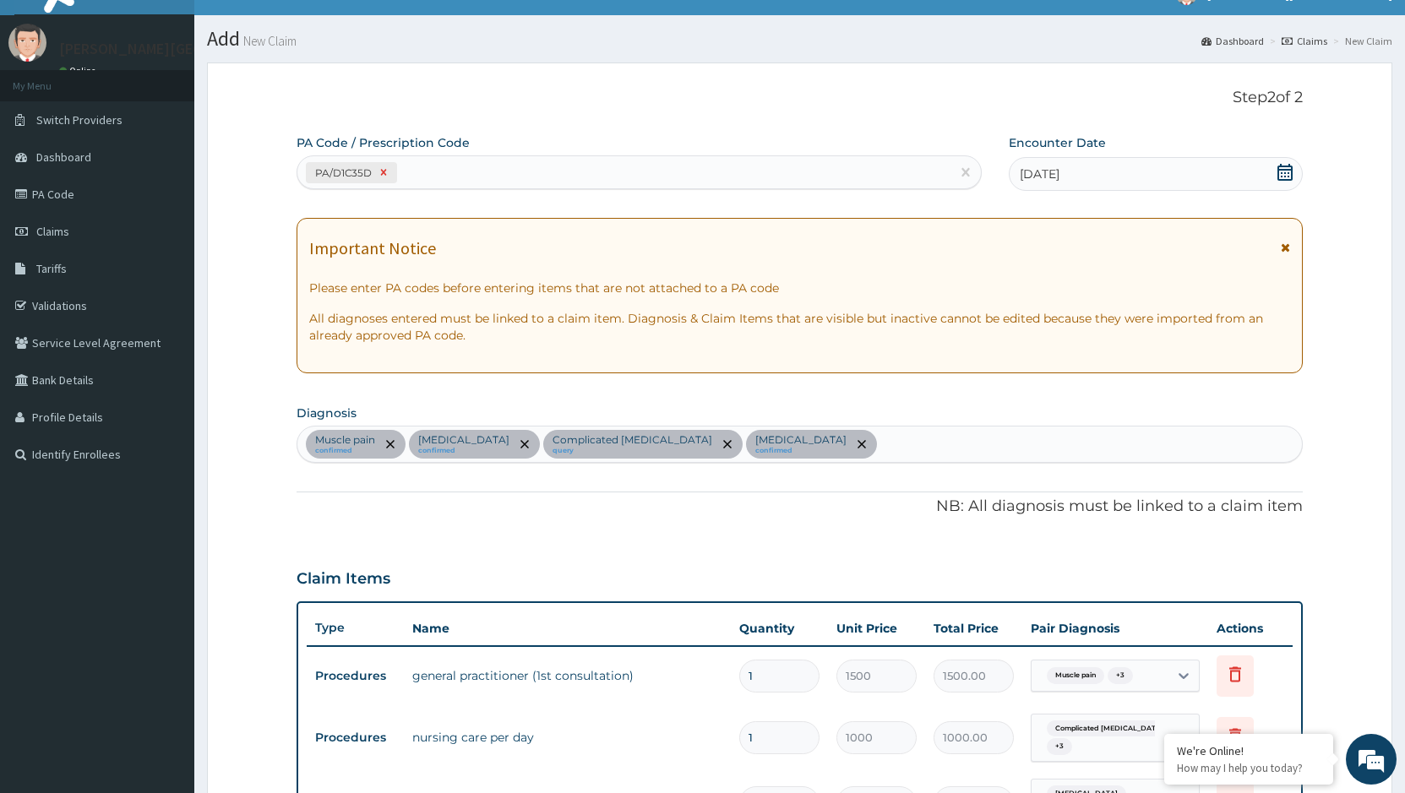
click at [387, 171] on icon at bounding box center [384, 173] width 6 height 6
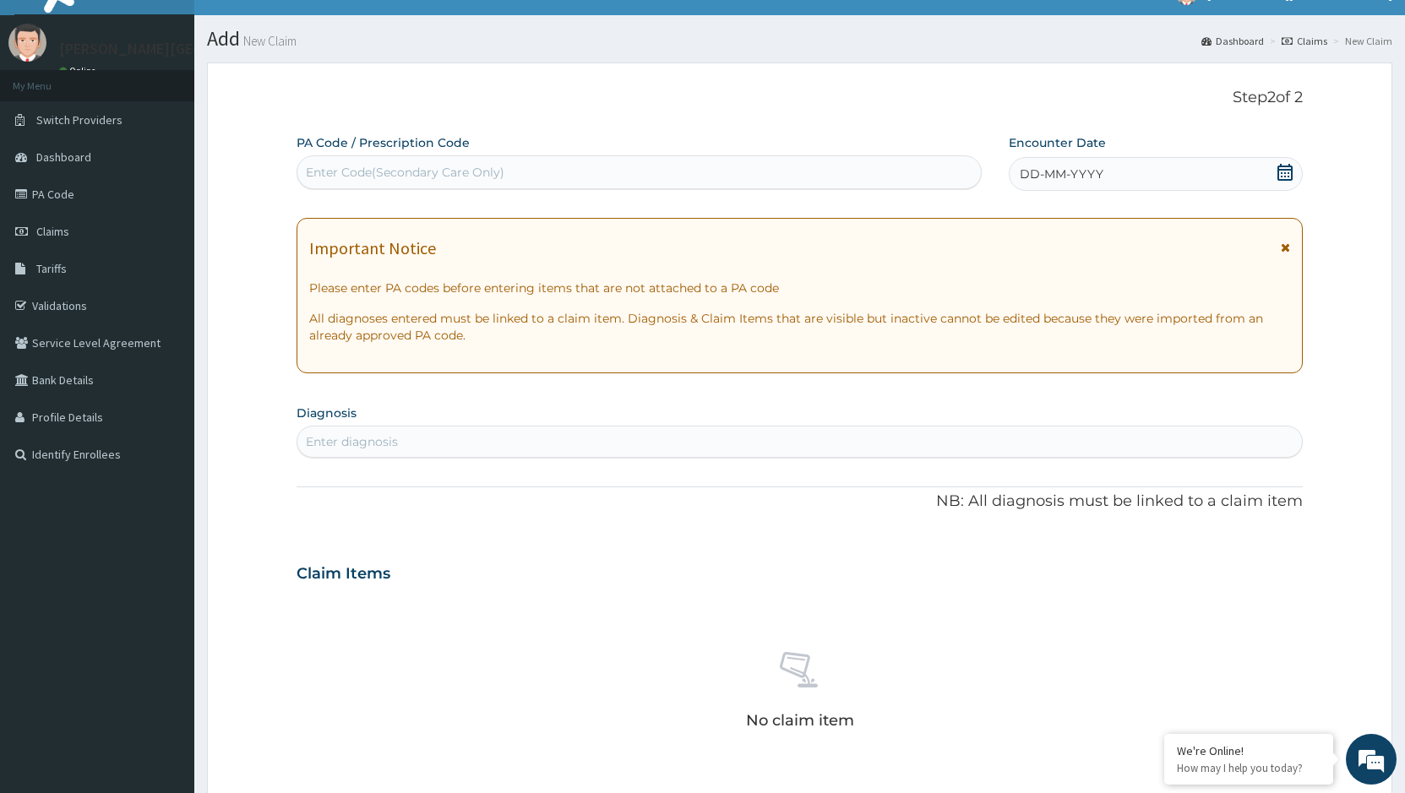
paste input "PA/156D41"
type input "PA/156D41"
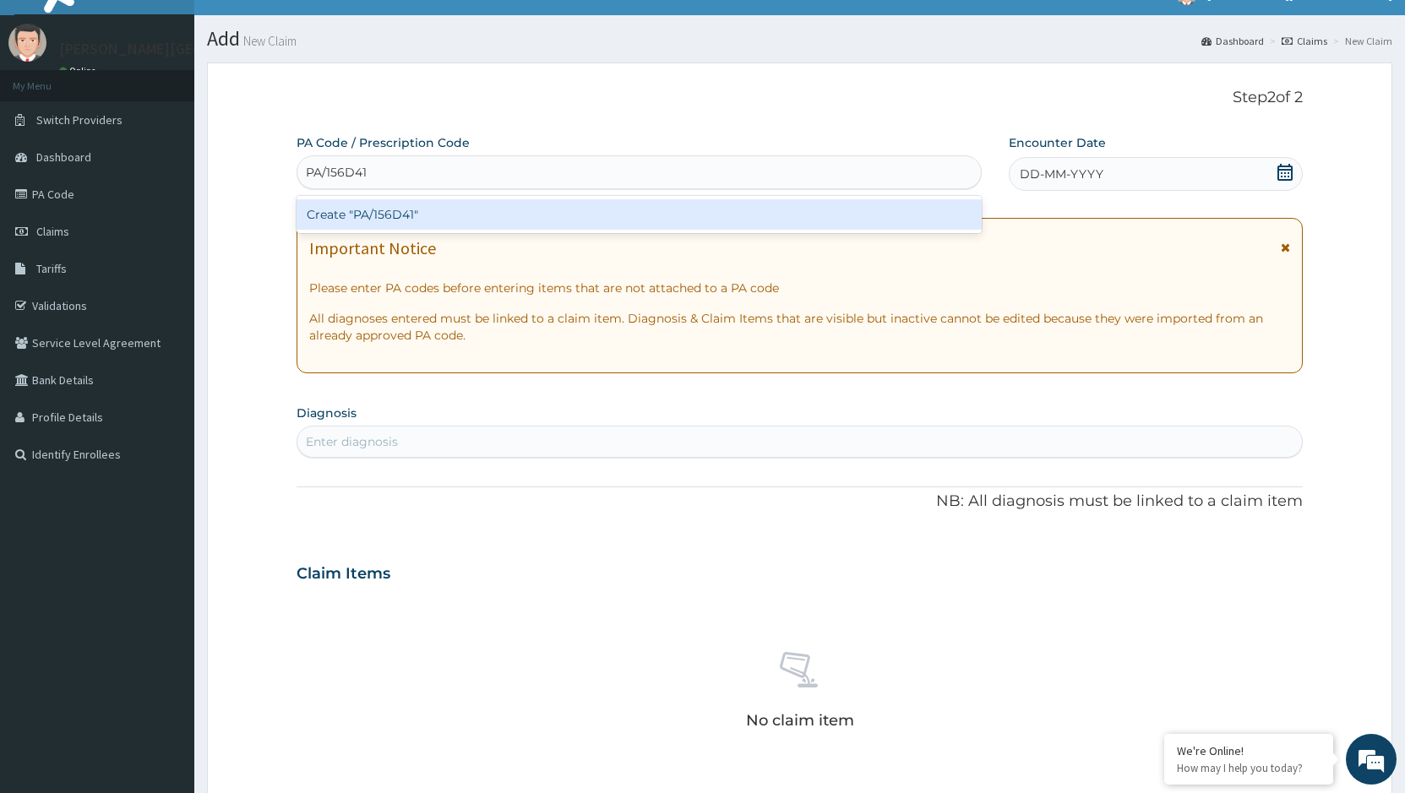
click at [345, 211] on div "Create "PA/156D41"" at bounding box center [638, 214] width 685 height 30
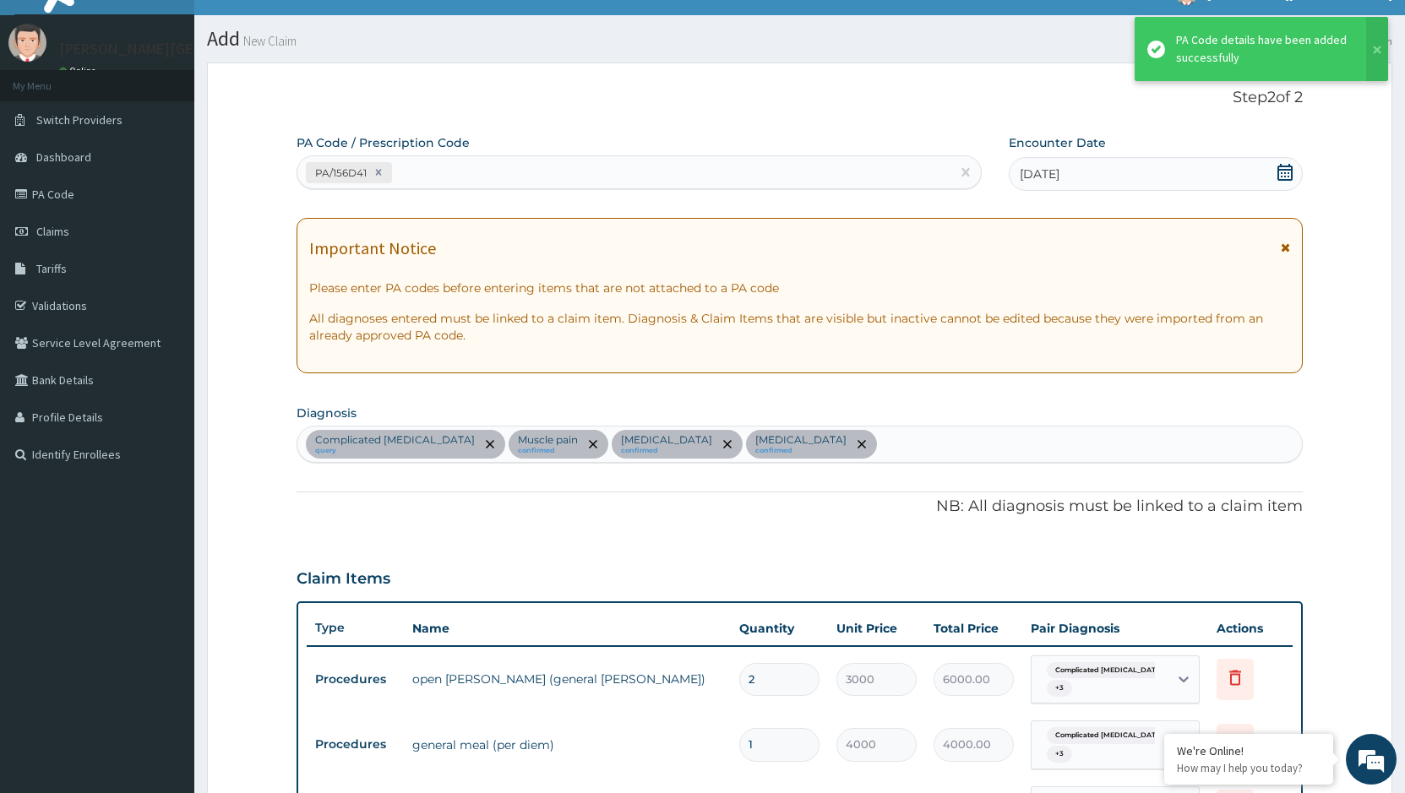
scroll to position [495, 0]
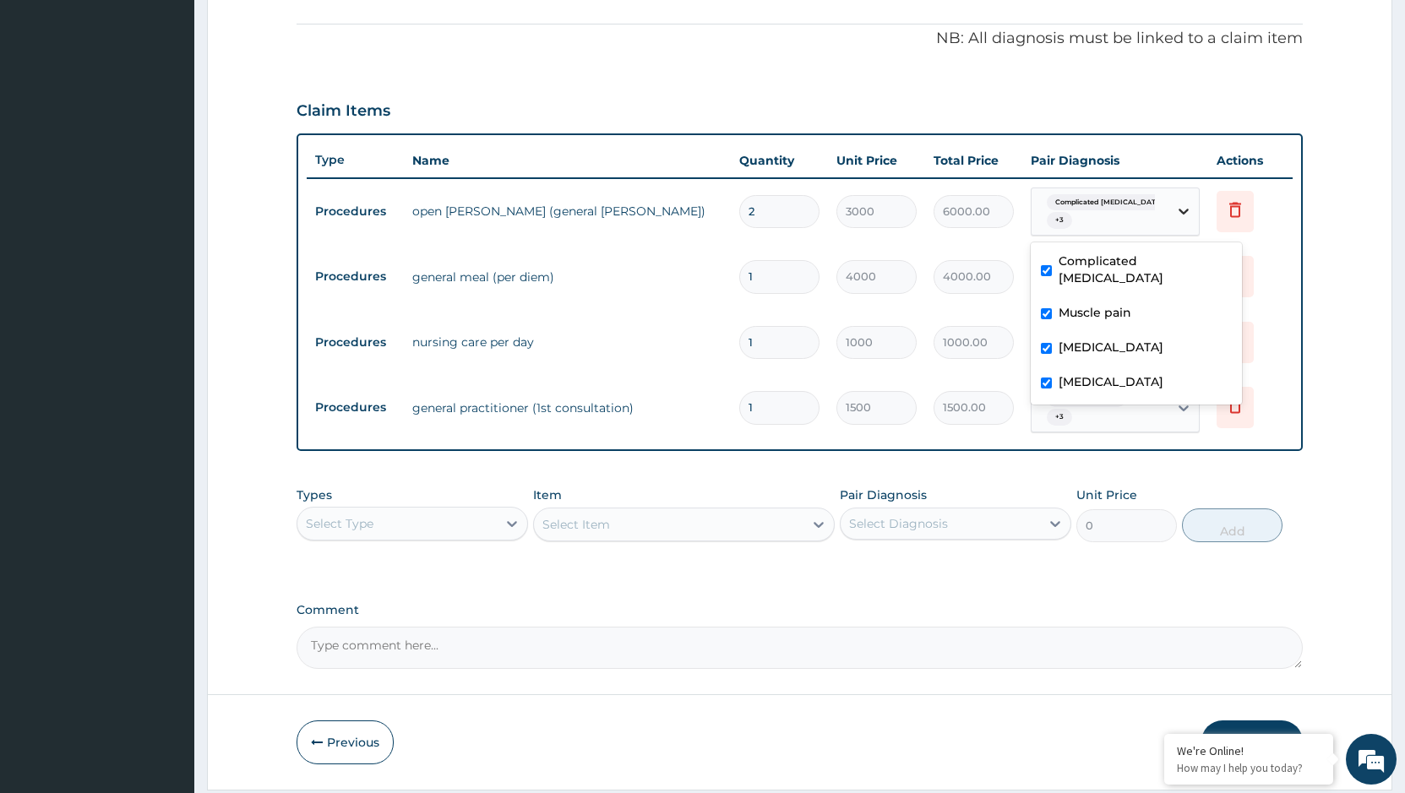
click at [1177, 209] on icon at bounding box center [1183, 211] width 17 height 17
click at [781, 276] on input "1" at bounding box center [779, 276] width 80 height 33
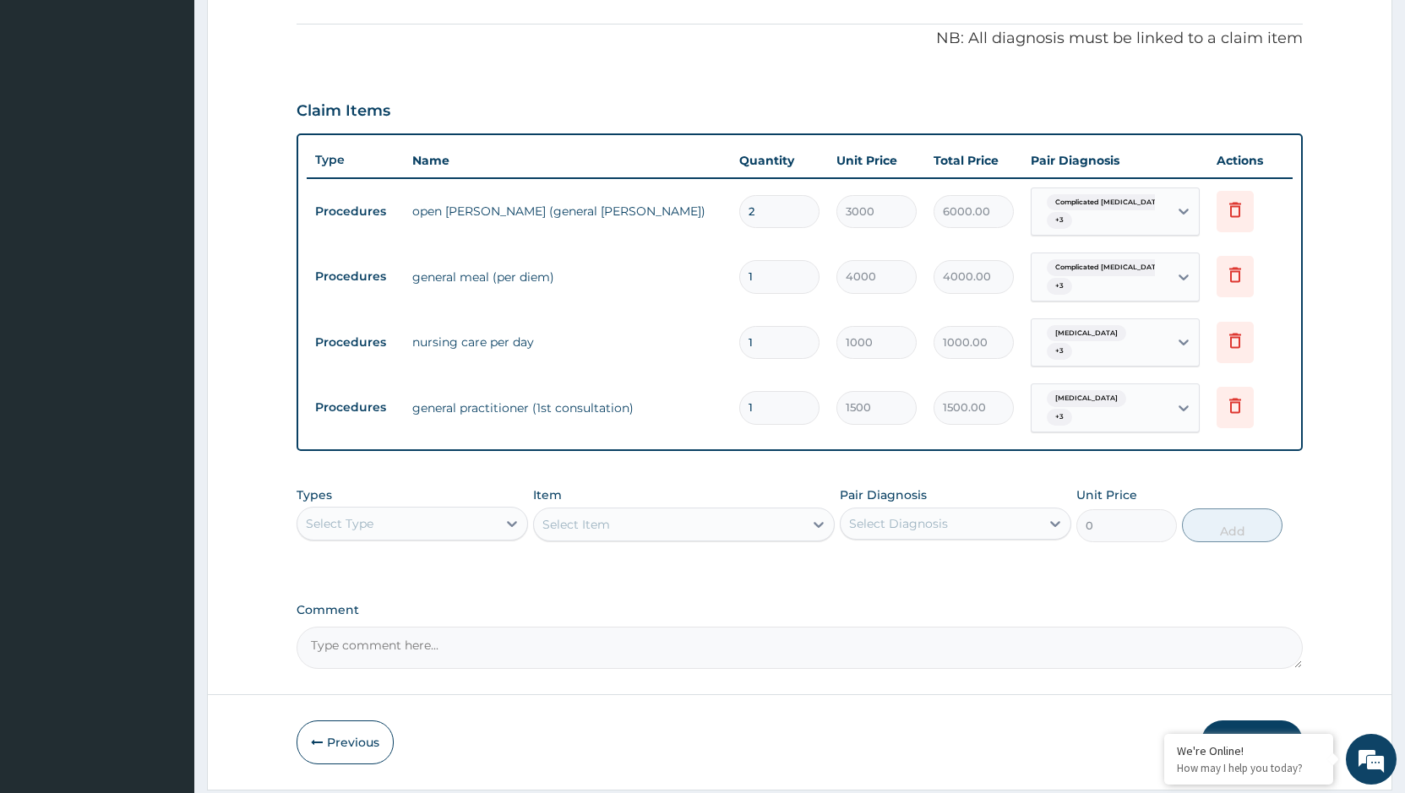
click at [781, 276] on input "1" at bounding box center [779, 276] width 80 height 33
click at [628, 524] on div "Select Item" at bounding box center [684, 525] width 302 height 34
click at [626, 514] on div "Select Item" at bounding box center [684, 525] width 302 height 34
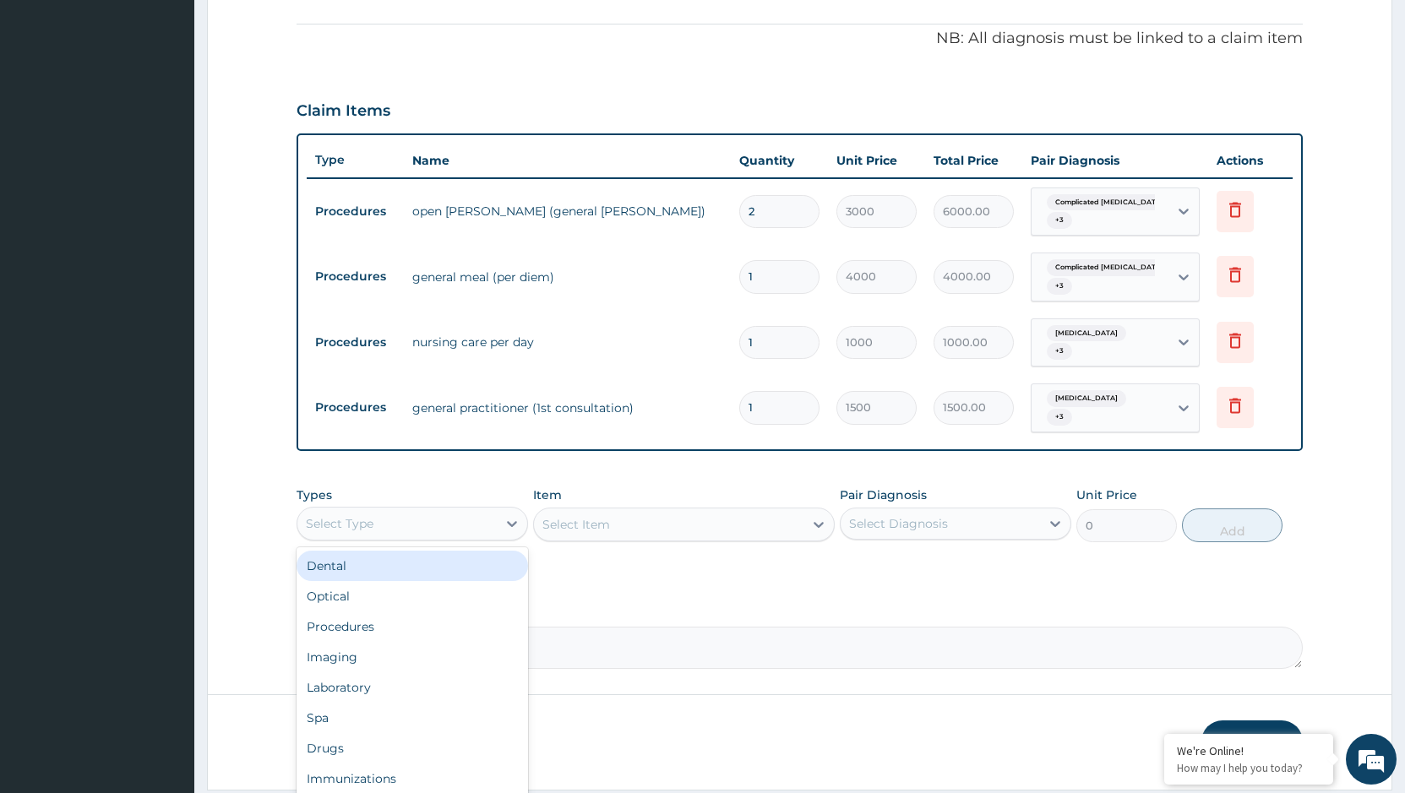
click at [456, 513] on div "Select Type" at bounding box center [396, 523] width 199 height 27
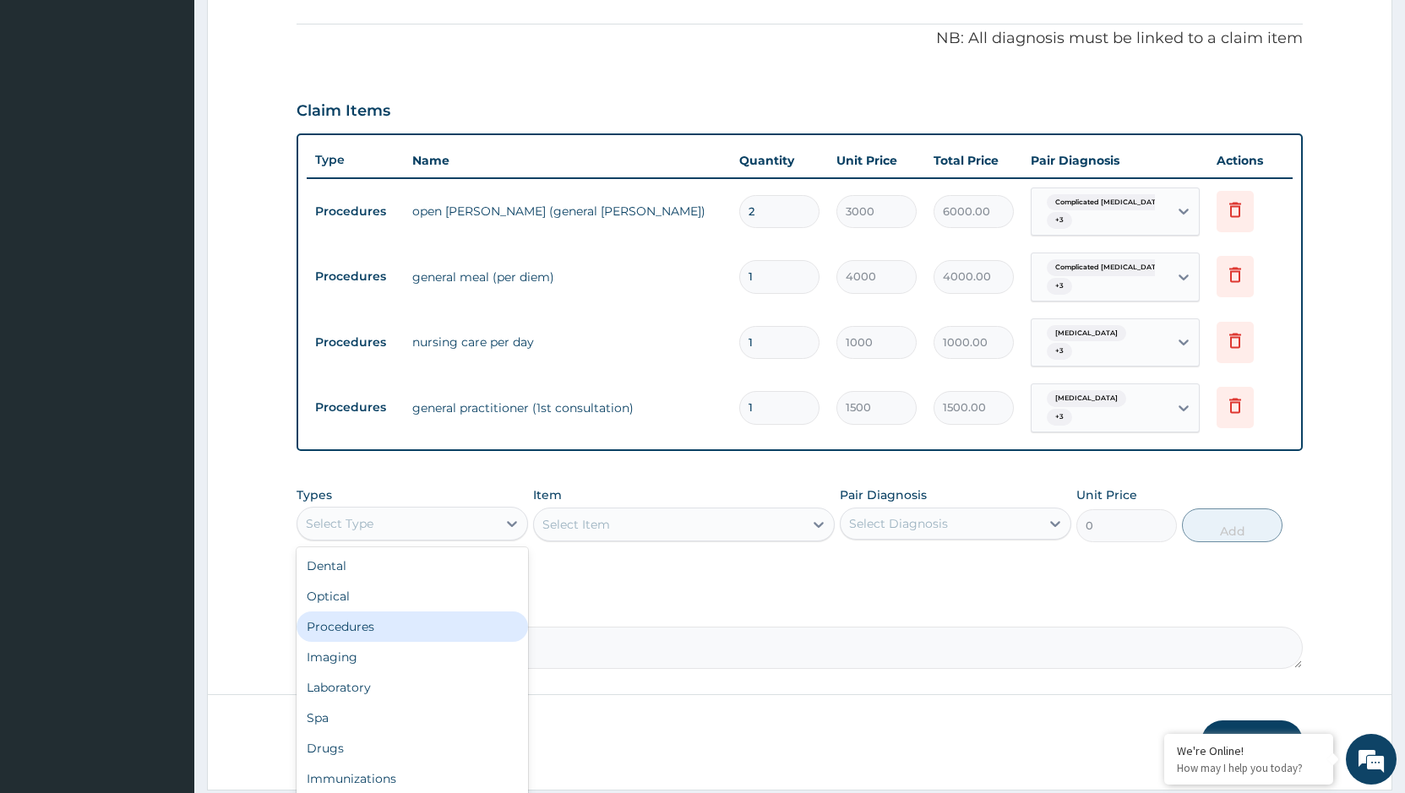
click at [352, 615] on div "Procedures" at bounding box center [411, 627] width 231 height 30
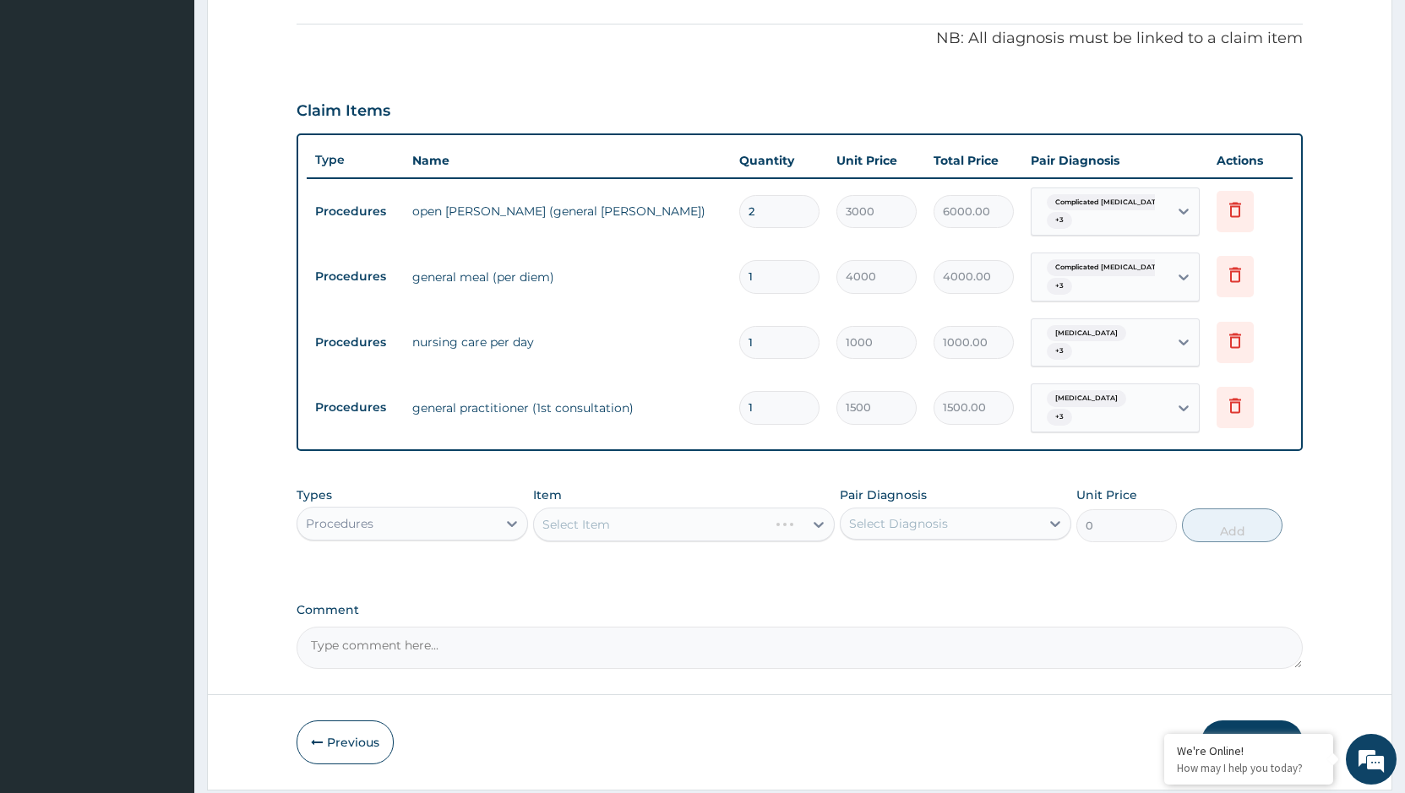
click at [730, 518] on div "Select Item" at bounding box center [684, 525] width 302 height 34
click at [793, 519] on div "Select Item" at bounding box center [684, 525] width 302 height 34
click at [798, 510] on div "Select Item" at bounding box center [684, 525] width 302 height 34
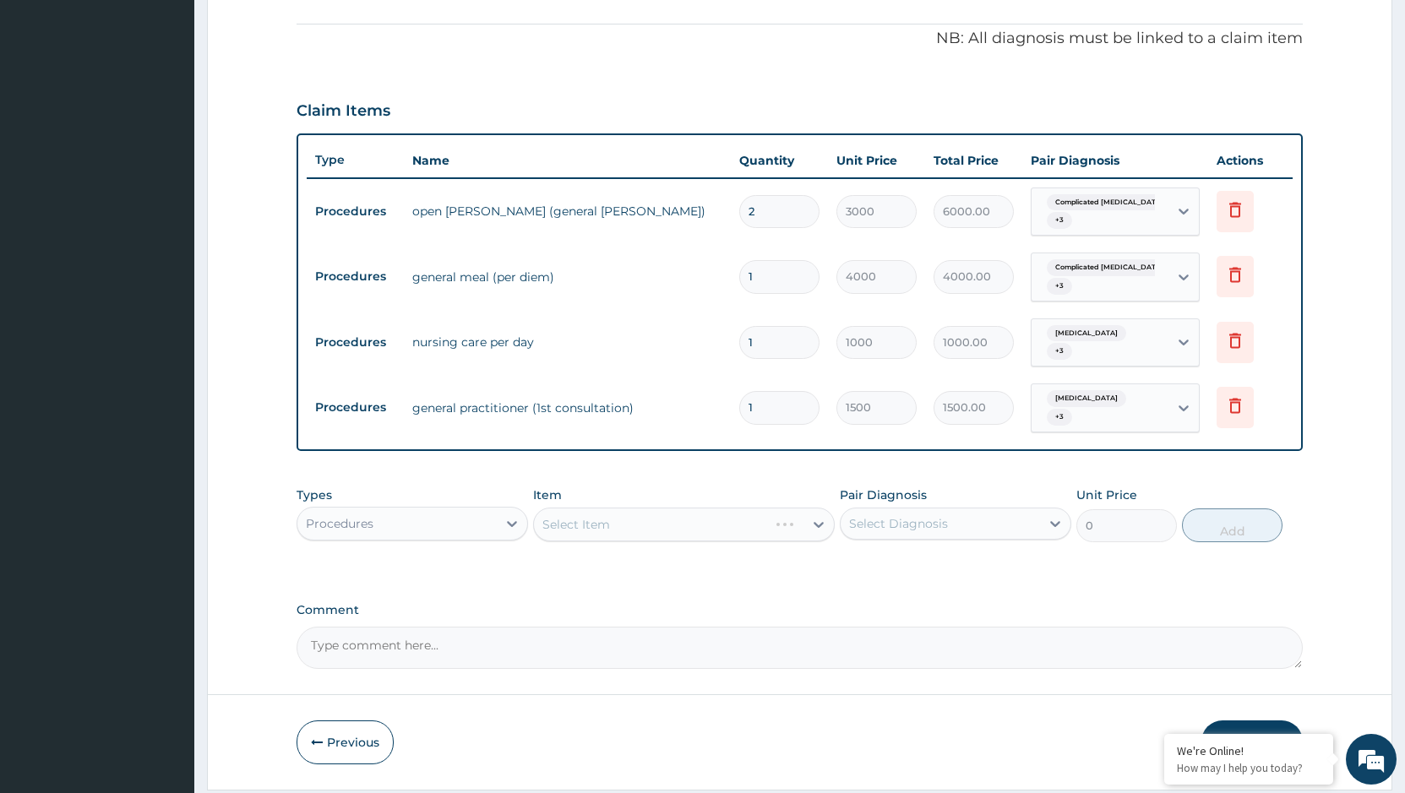
click at [798, 510] on div "Select Item" at bounding box center [684, 525] width 302 height 34
click at [795, 514] on div "Select Item" at bounding box center [684, 525] width 302 height 34
click at [820, 508] on div "Select Item" at bounding box center [684, 525] width 302 height 34
click at [789, 346] on input "1" at bounding box center [779, 342] width 80 height 33
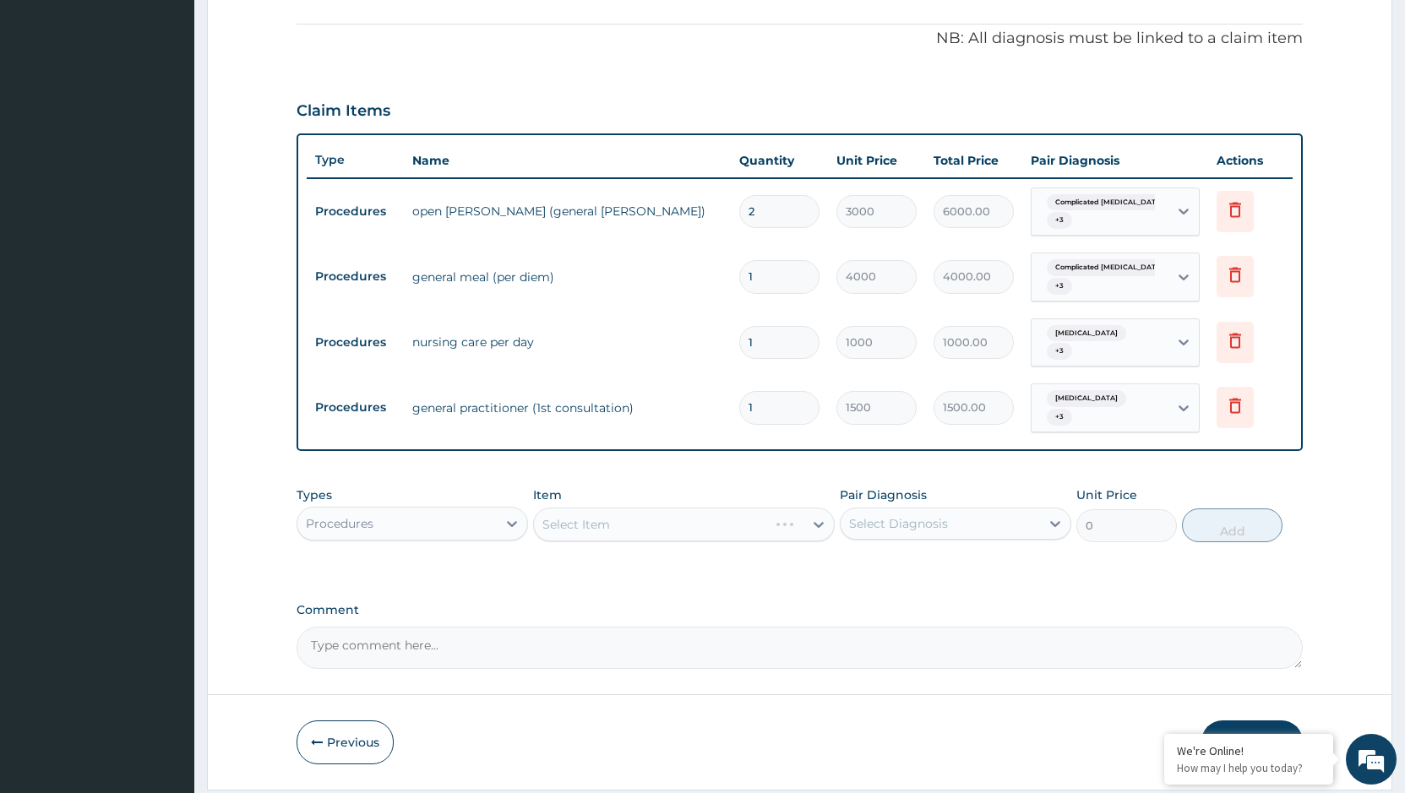
click at [789, 326] on input "1" at bounding box center [779, 342] width 80 height 33
click at [781, 336] on input "1" at bounding box center [779, 342] width 80 height 33
click at [671, 514] on div "Select Item" at bounding box center [684, 525] width 302 height 34
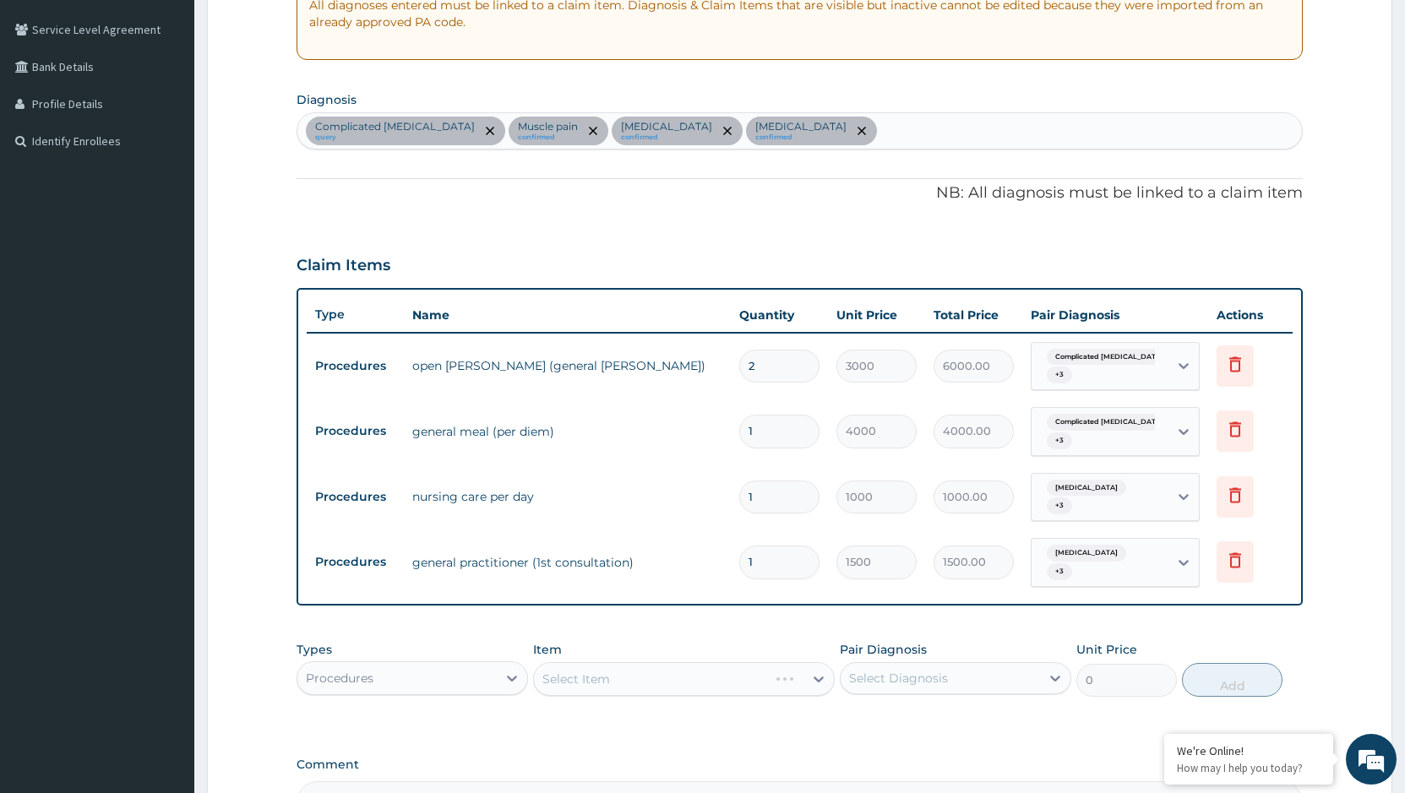
scroll to position [534, 0]
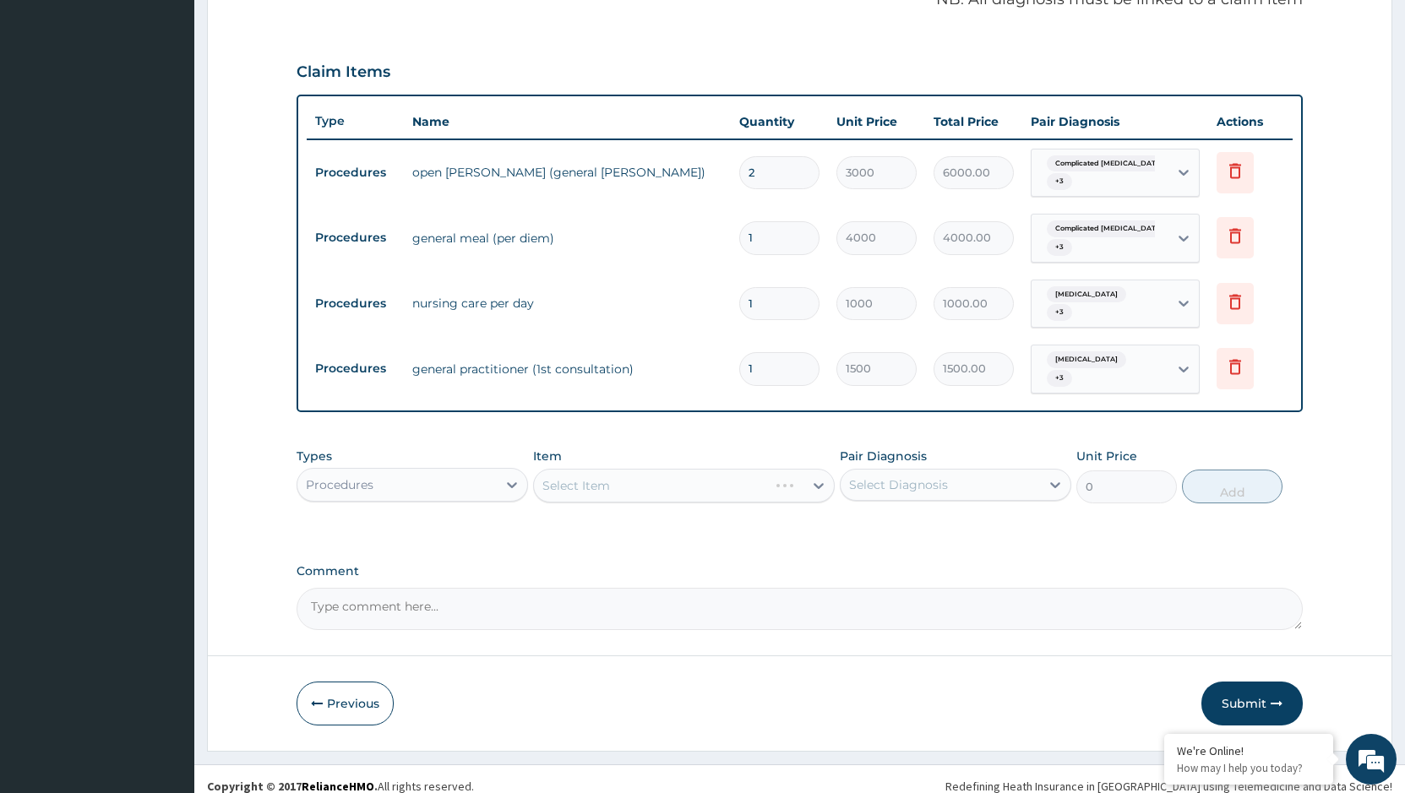
click at [784, 472] on div "Select Item" at bounding box center [684, 486] width 302 height 34
click at [819, 475] on div "Select Item" at bounding box center [684, 486] width 302 height 34
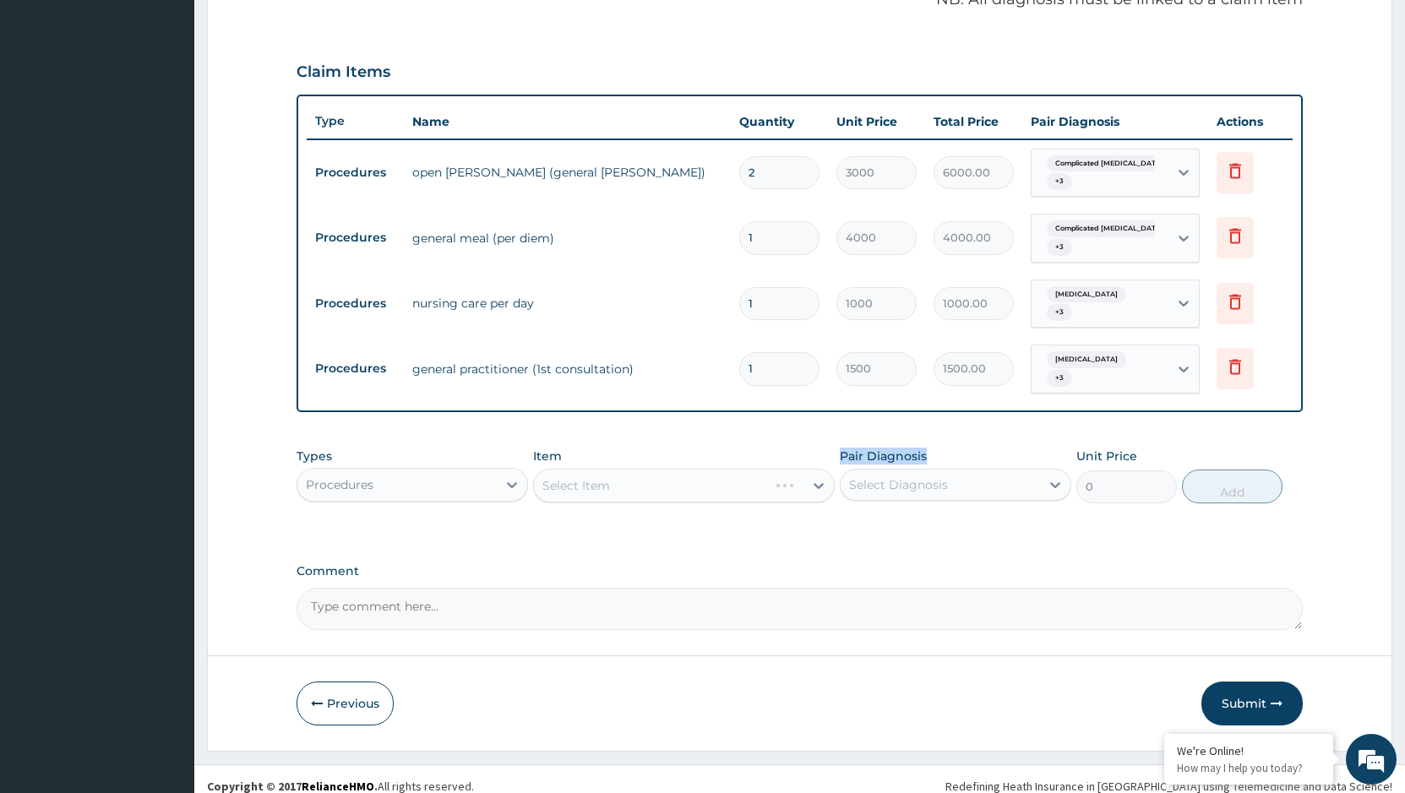
click at [819, 475] on div "Select Item" at bounding box center [684, 486] width 302 height 34
click at [729, 469] on div "Select Item" at bounding box center [684, 486] width 302 height 34
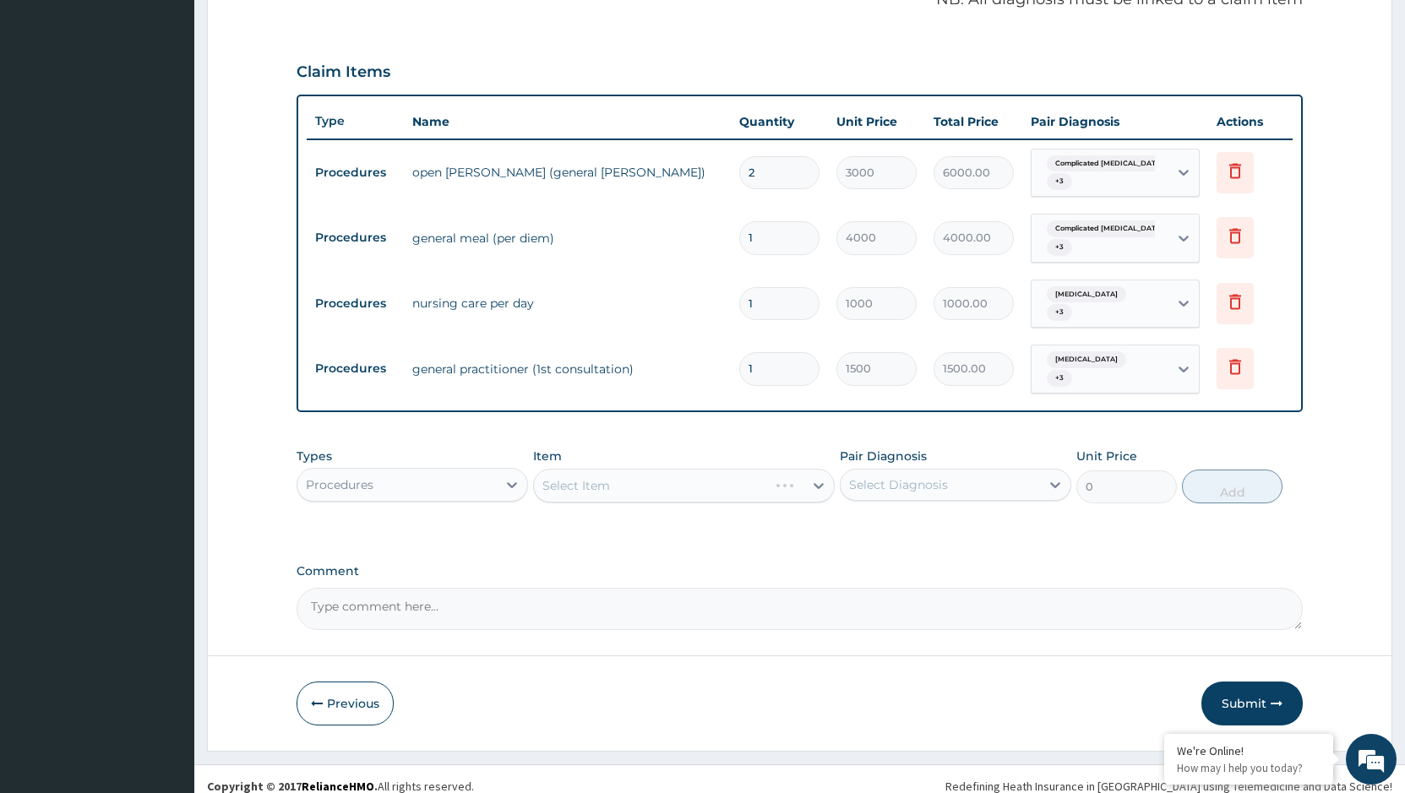
click at [729, 469] on div "Select Item" at bounding box center [684, 486] width 302 height 34
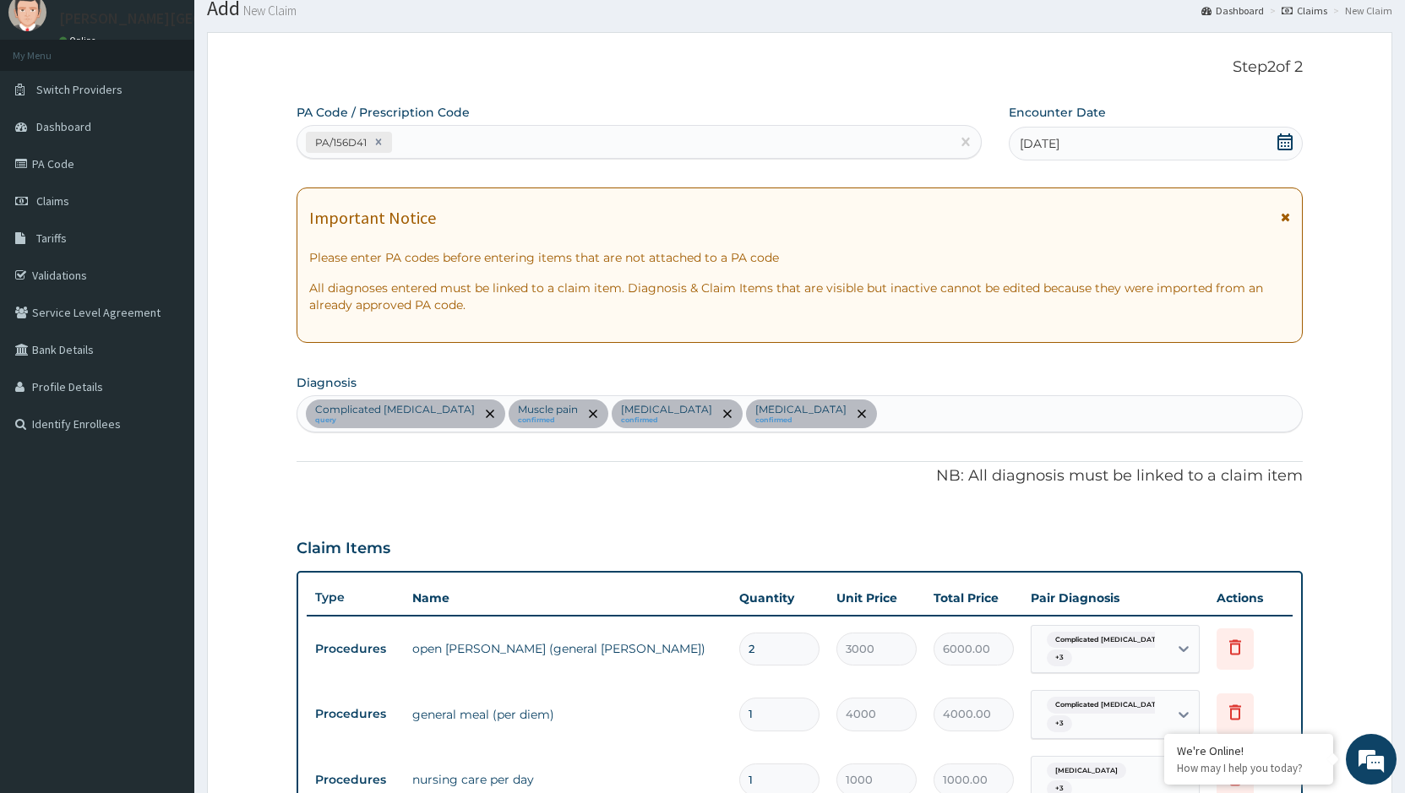
scroll to position [27, 0]
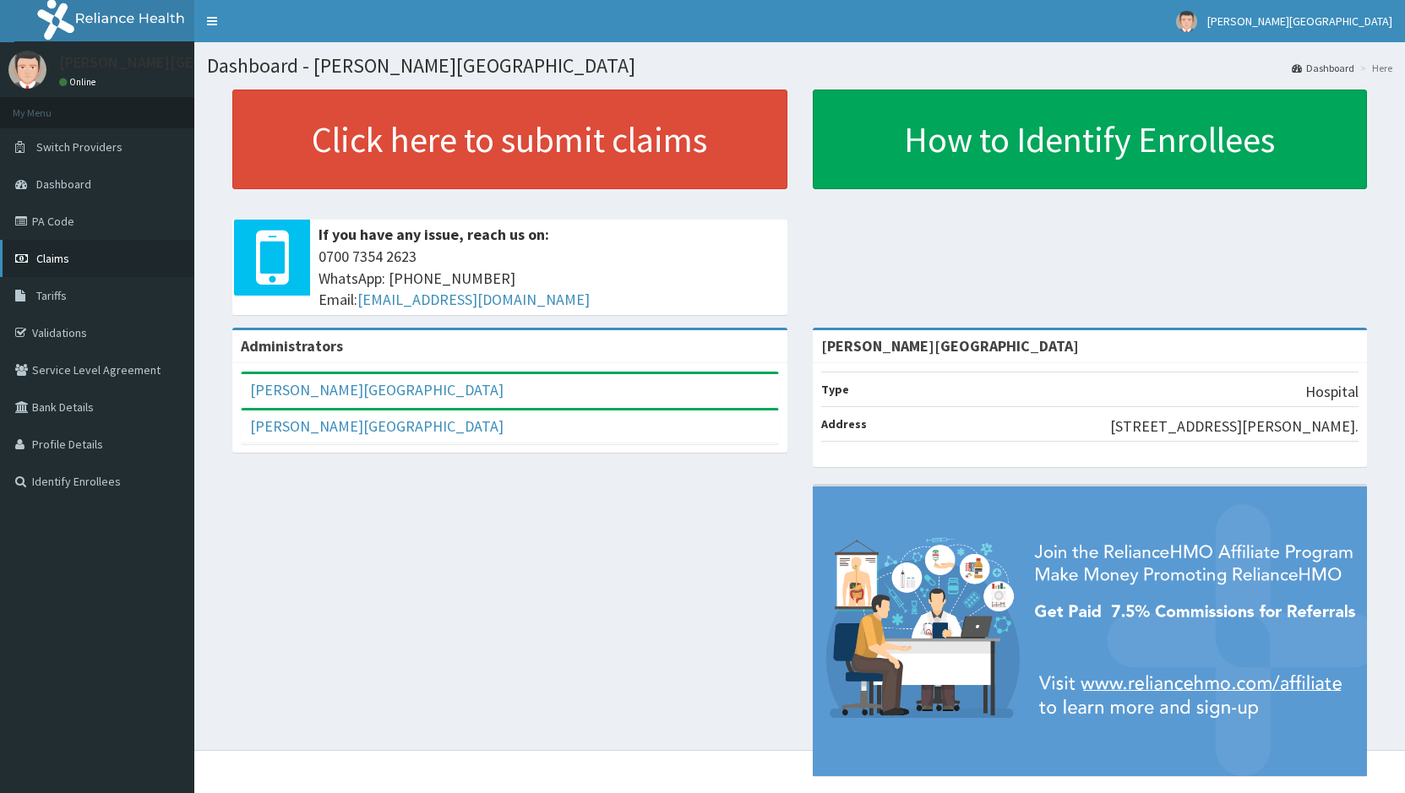
click at [51, 249] on link "Claims" at bounding box center [97, 258] width 194 height 37
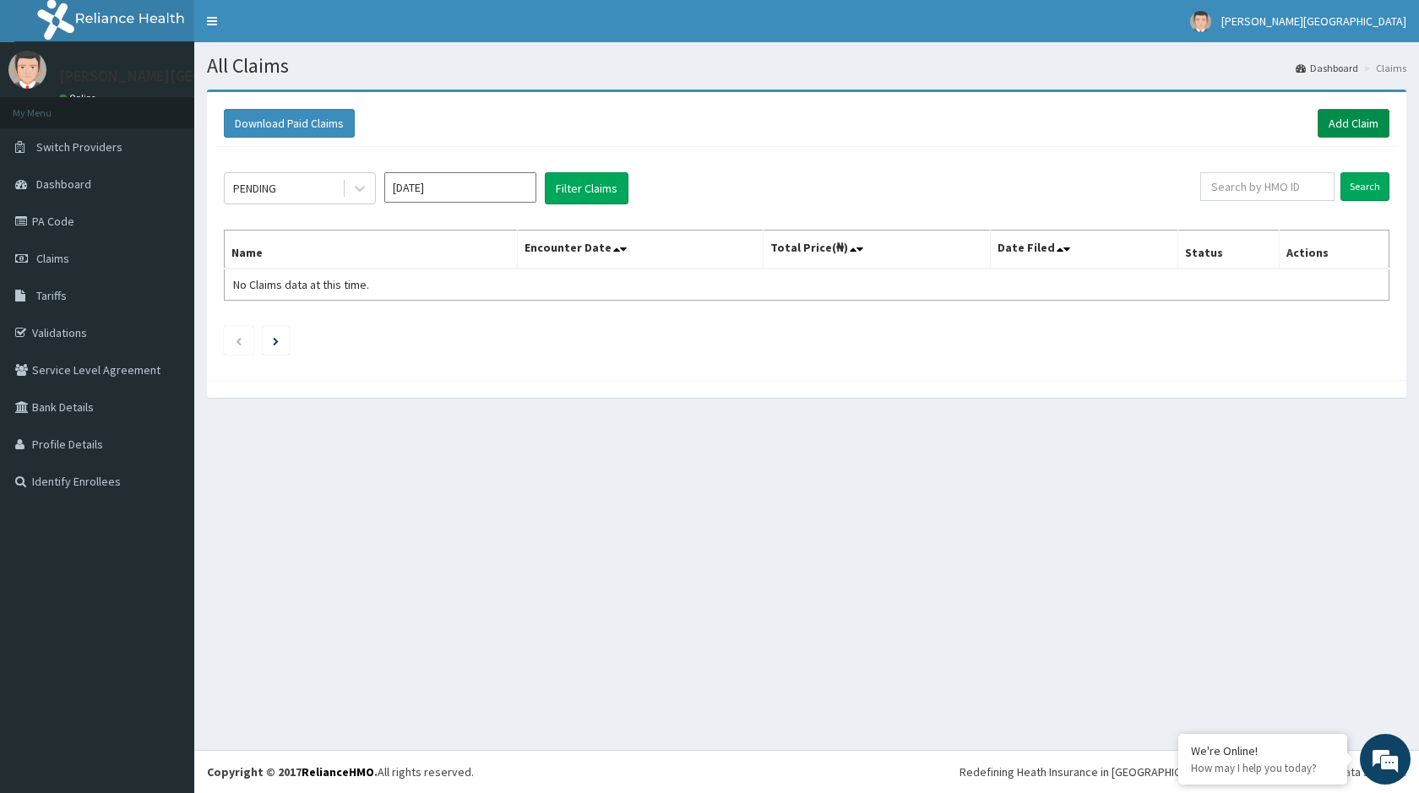
click at [1353, 117] on link "Add Claim" at bounding box center [1354, 123] width 72 height 29
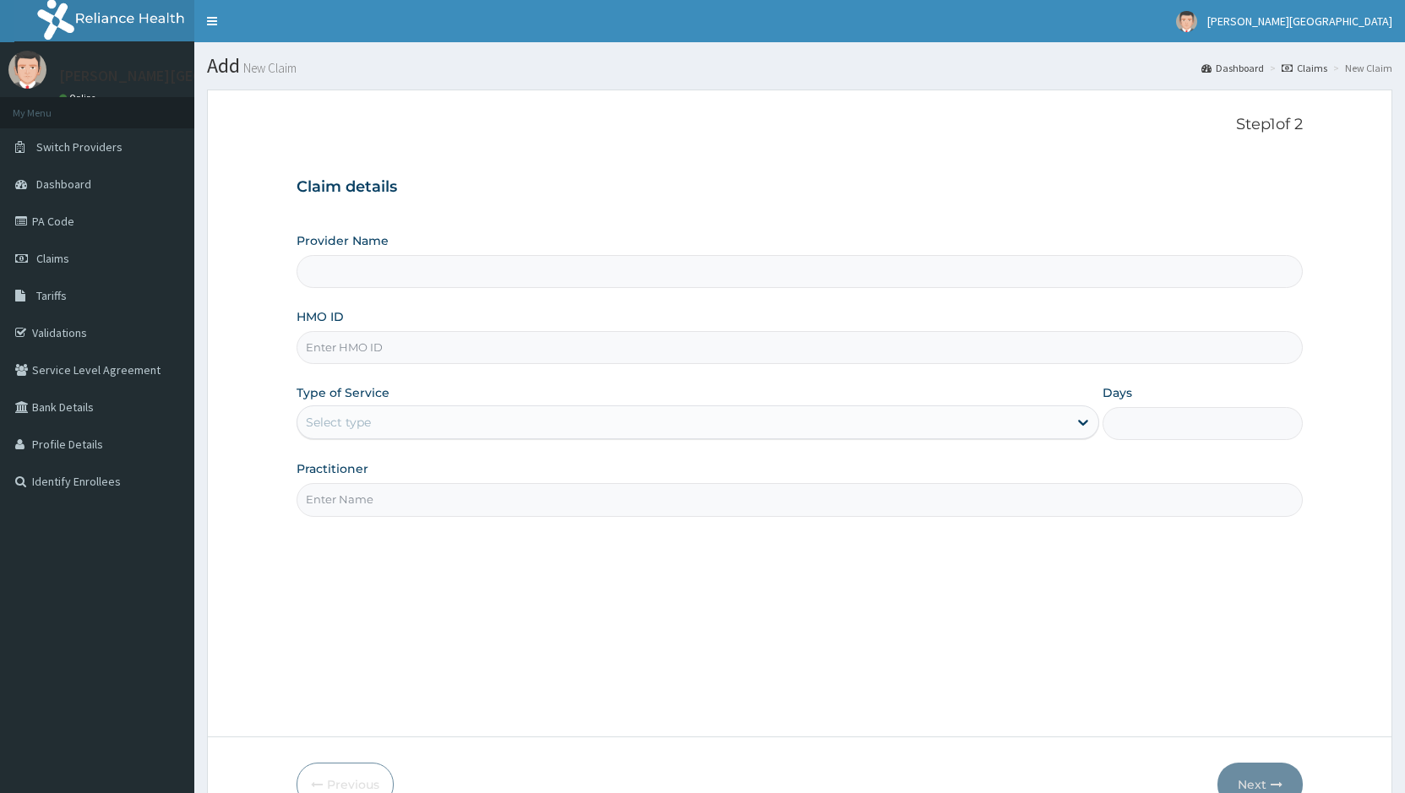
click at [402, 354] on input "HMO ID" at bounding box center [799, 347] width 1006 height 33
type input "[PERSON_NAME][GEOGRAPHIC_DATA]"
paste input "ENP/11750/B"
type input "ENP/11750/B"
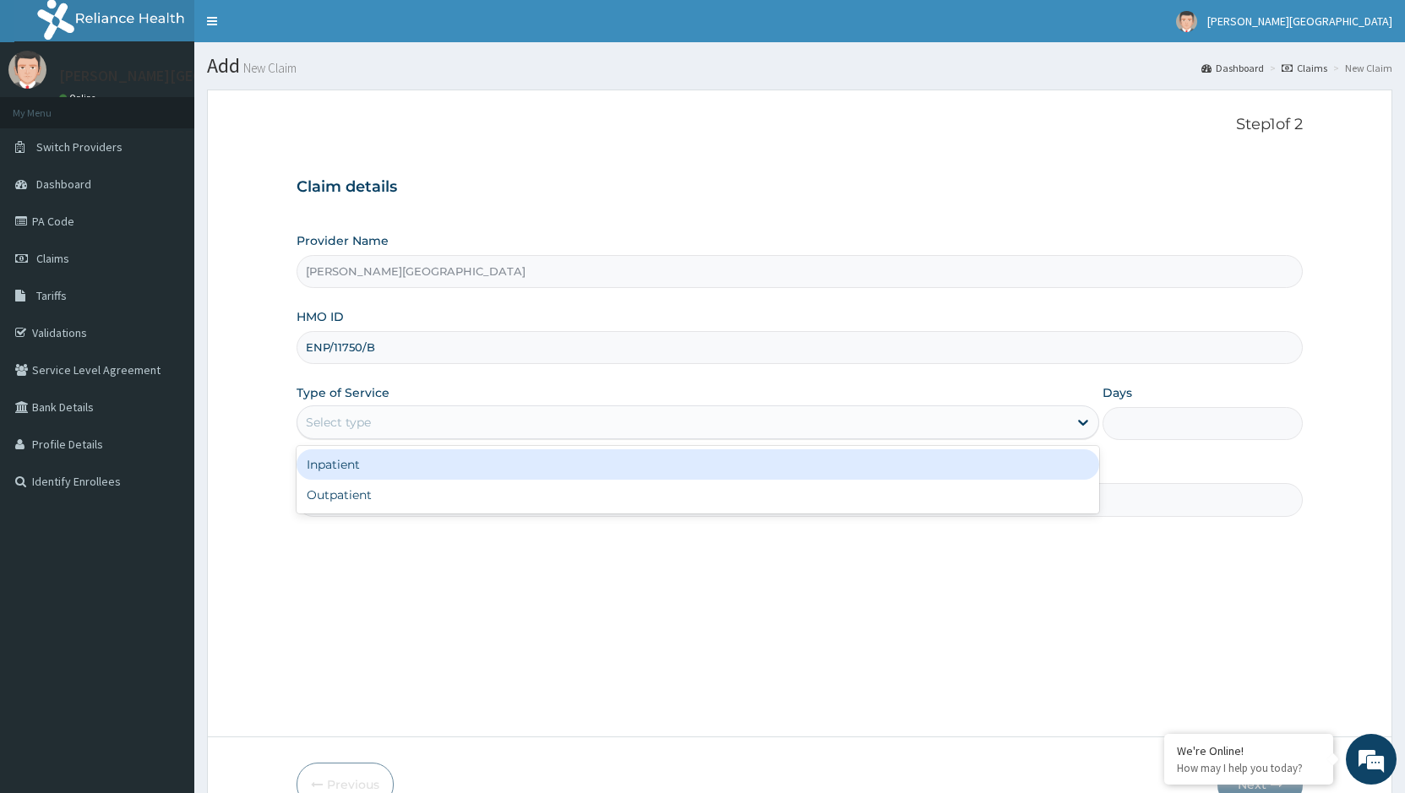
click at [542, 427] on div "Select type" at bounding box center [681, 422] width 769 height 27
click at [448, 467] on div "Inpatient" at bounding box center [697, 464] width 802 height 30
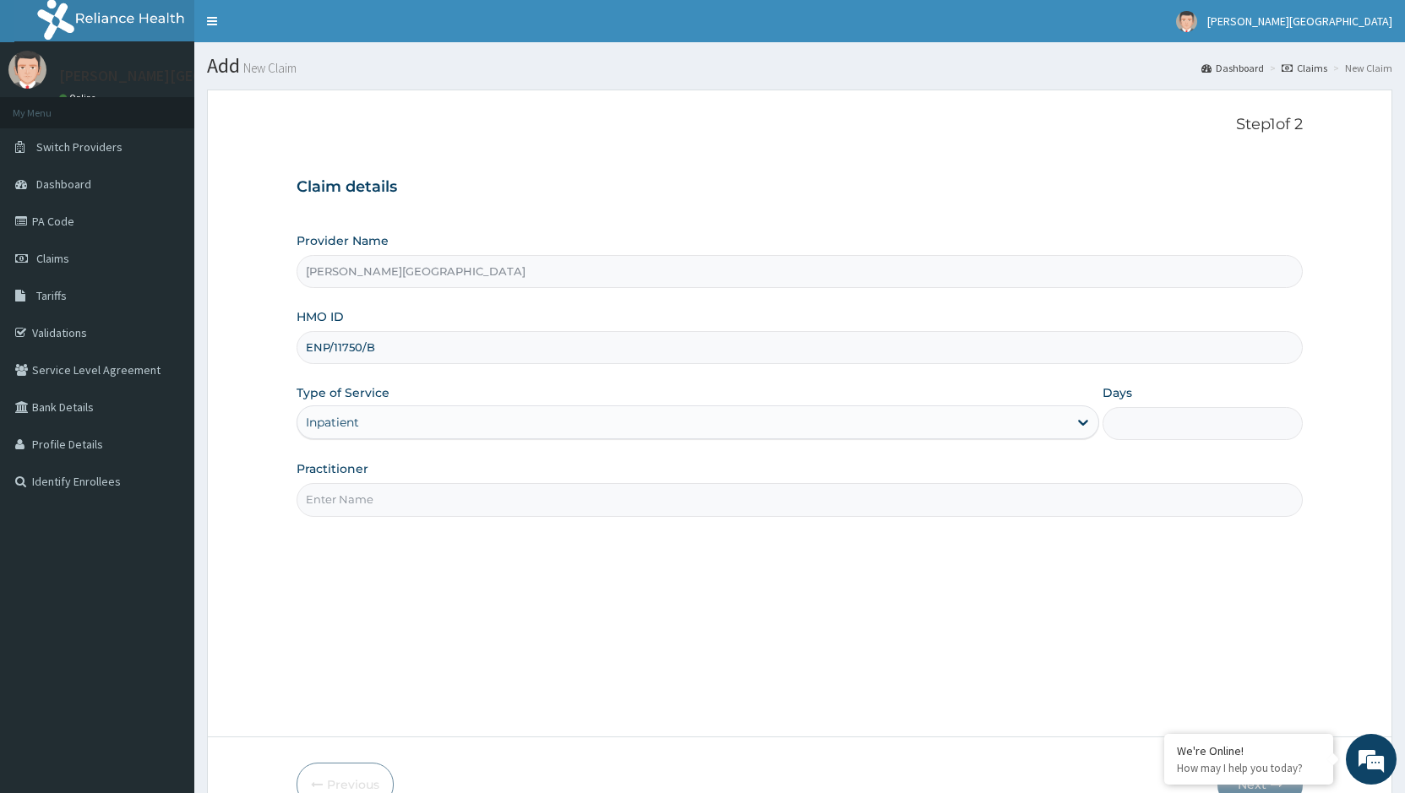
click at [1171, 421] on input "Days" at bounding box center [1202, 423] width 200 height 33
type input "2"
click at [1009, 504] on input "Practitioner" at bounding box center [799, 499] width 1006 height 33
type input "DR [PERSON_NAME]"
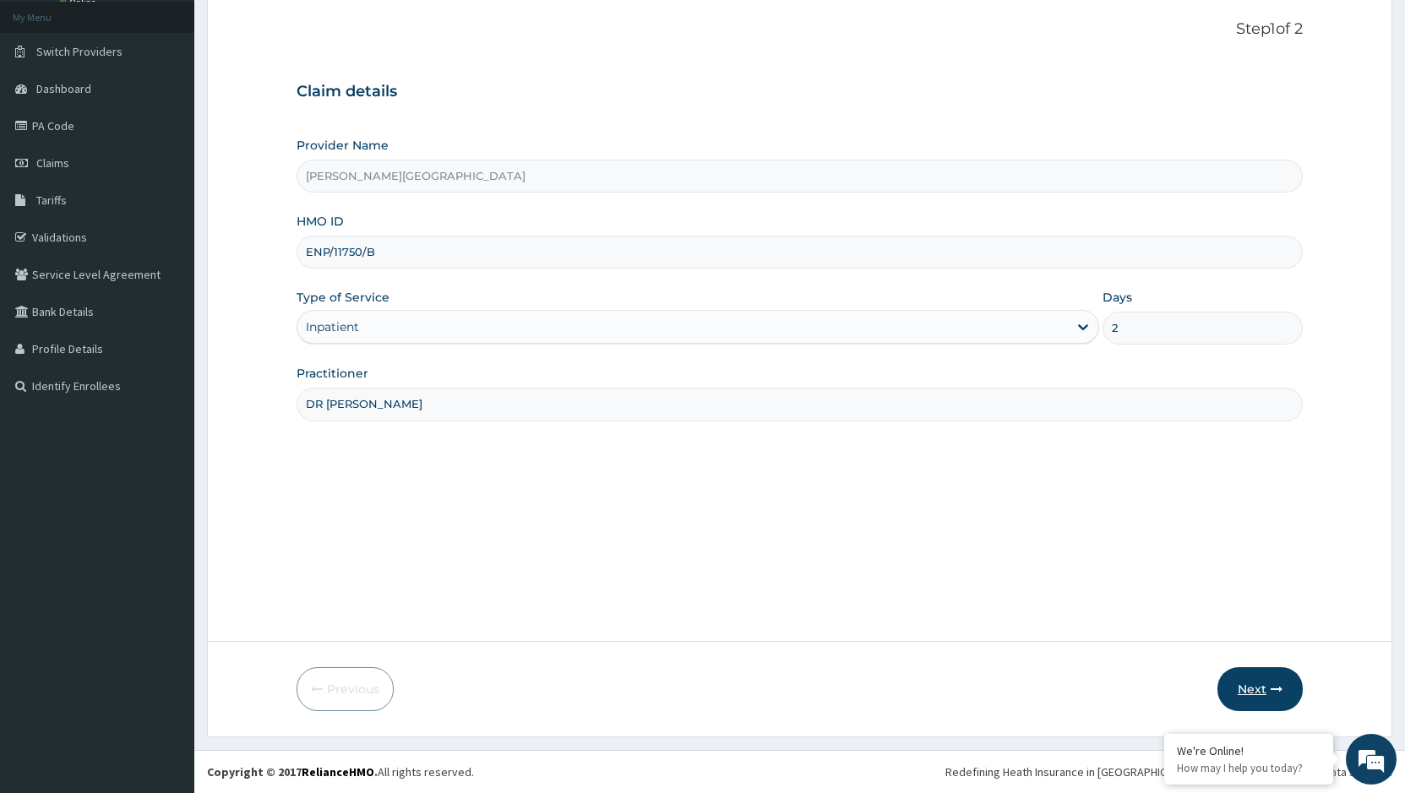
click at [1268, 686] on button "Next" at bounding box center [1259, 689] width 85 height 44
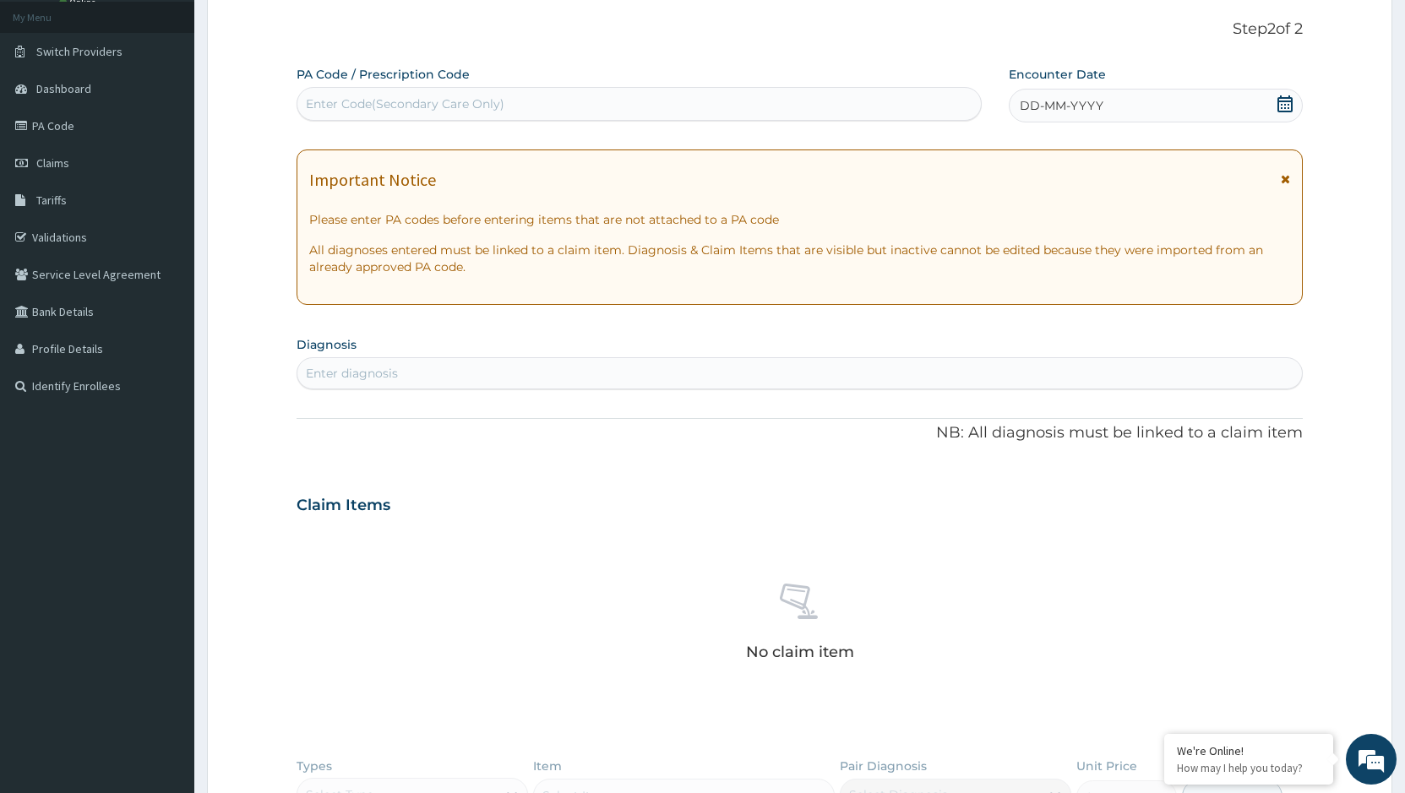
click at [525, 95] on div "Enter Code(Secondary Care Only)" at bounding box center [638, 103] width 683 height 27
type input "V"
paste input "PA/156D41"
type input "PA/156D41"
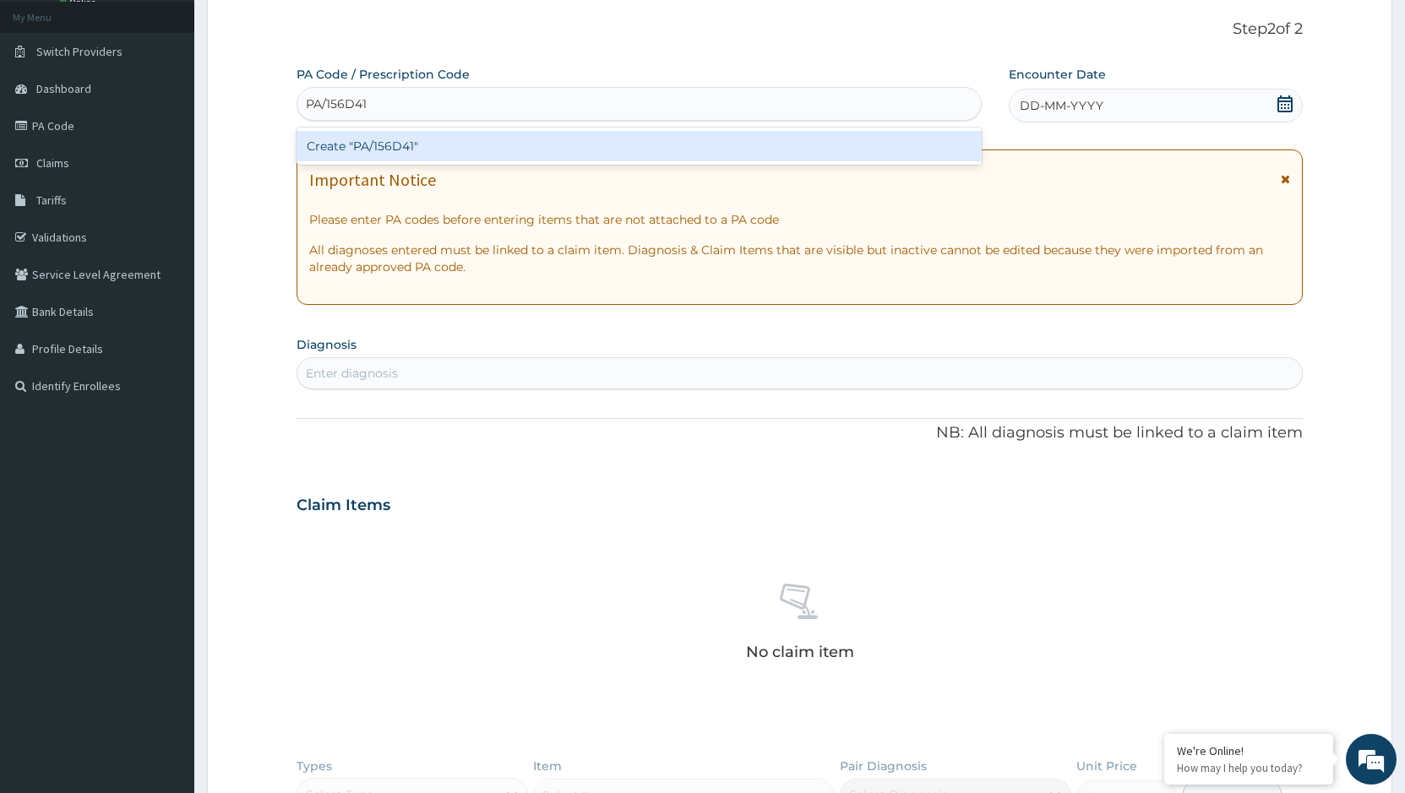
click at [389, 141] on div "Create "PA/156D41"" at bounding box center [638, 146] width 685 height 30
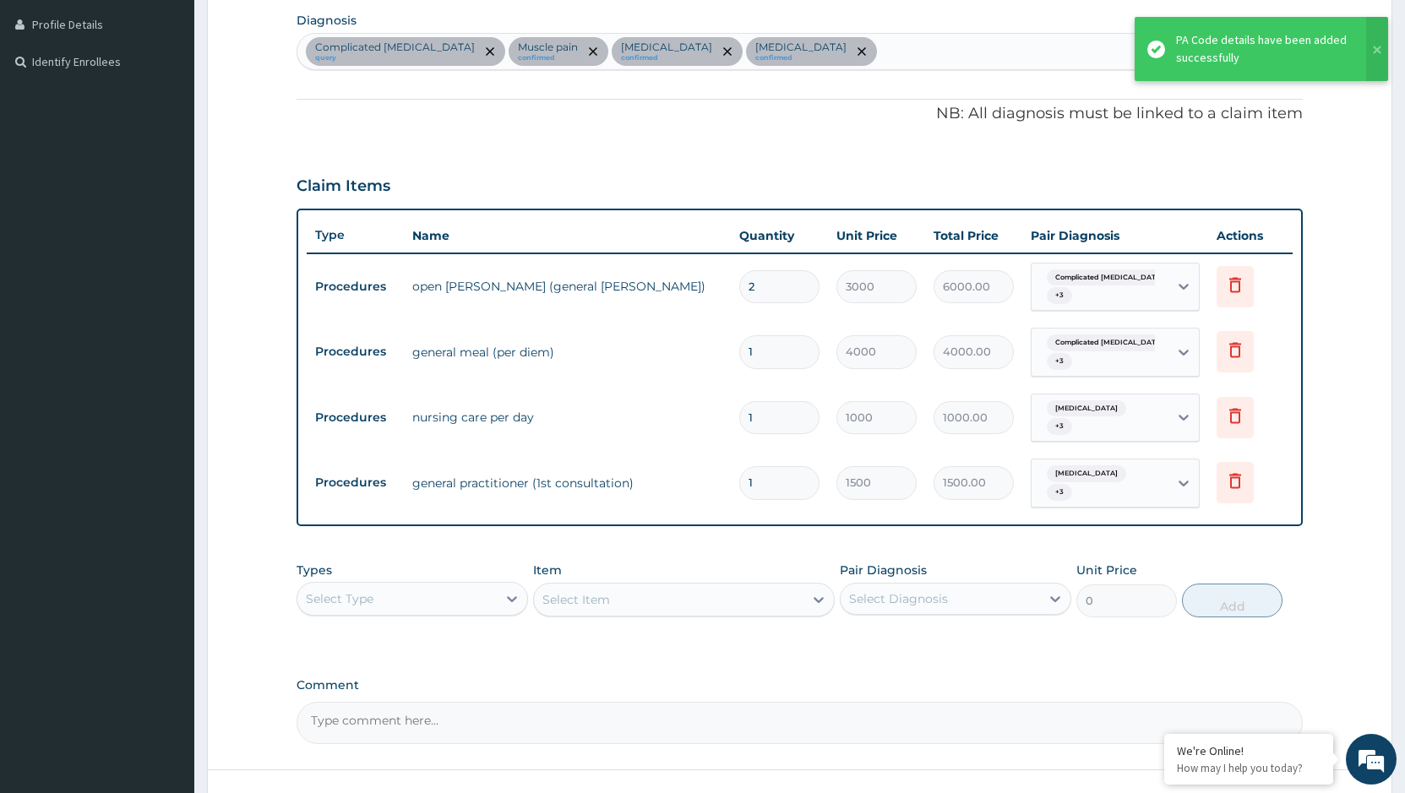
scroll to position [453, 0]
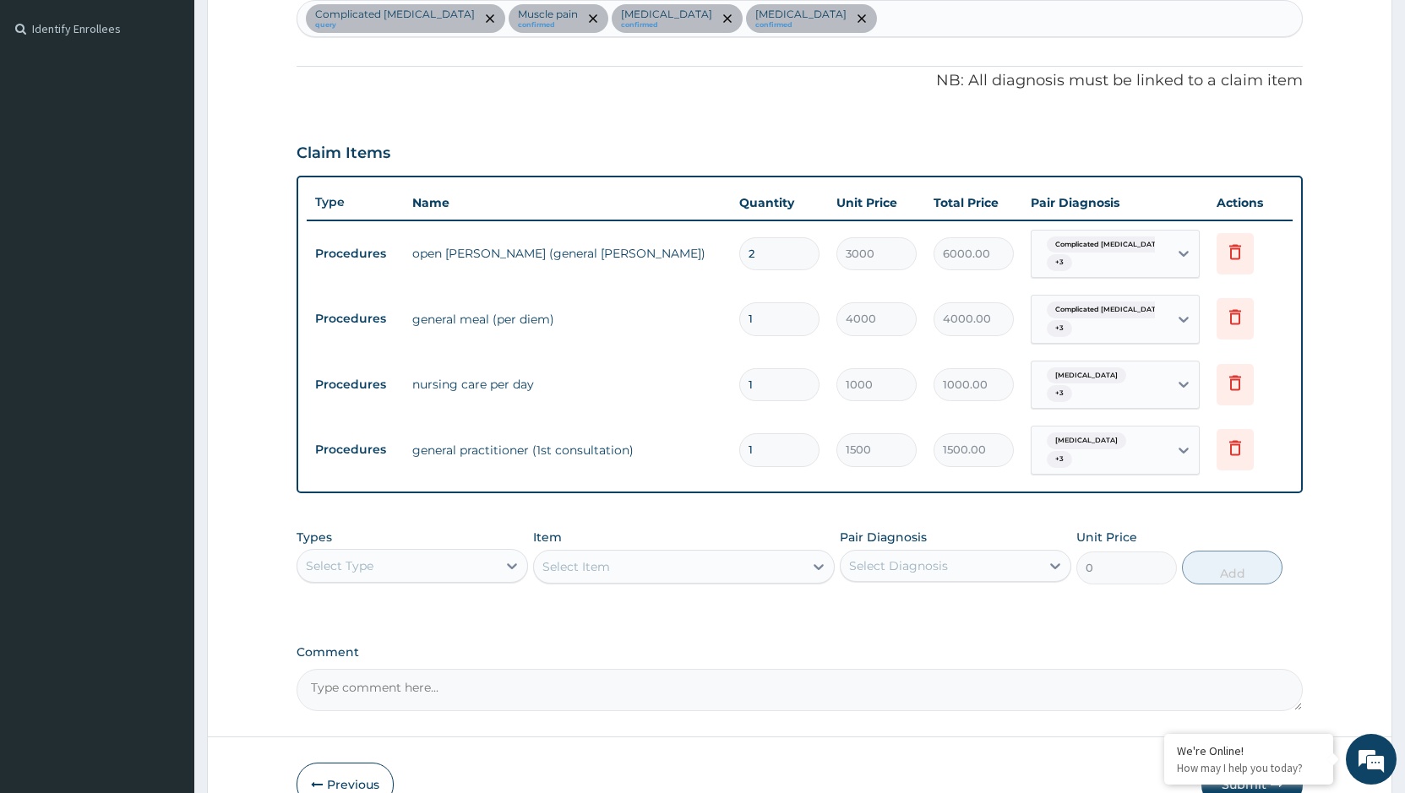
click at [467, 552] on div "Select Type" at bounding box center [396, 565] width 199 height 27
click at [340, 659] on div "Procedures" at bounding box center [411, 669] width 231 height 30
click at [710, 553] on div "Select Item" at bounding box center [668, 566] width 269 height 27
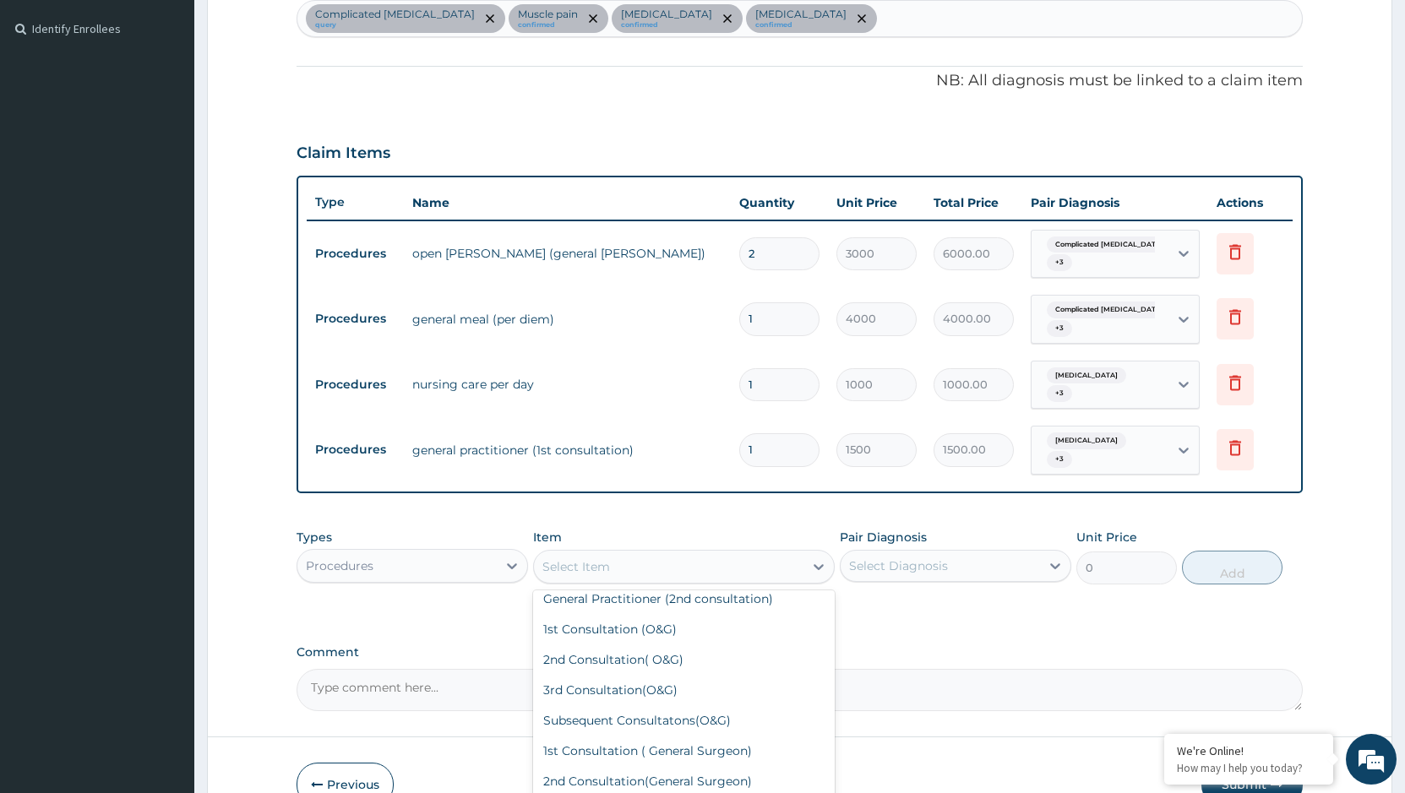
scroll to position [169, 0]
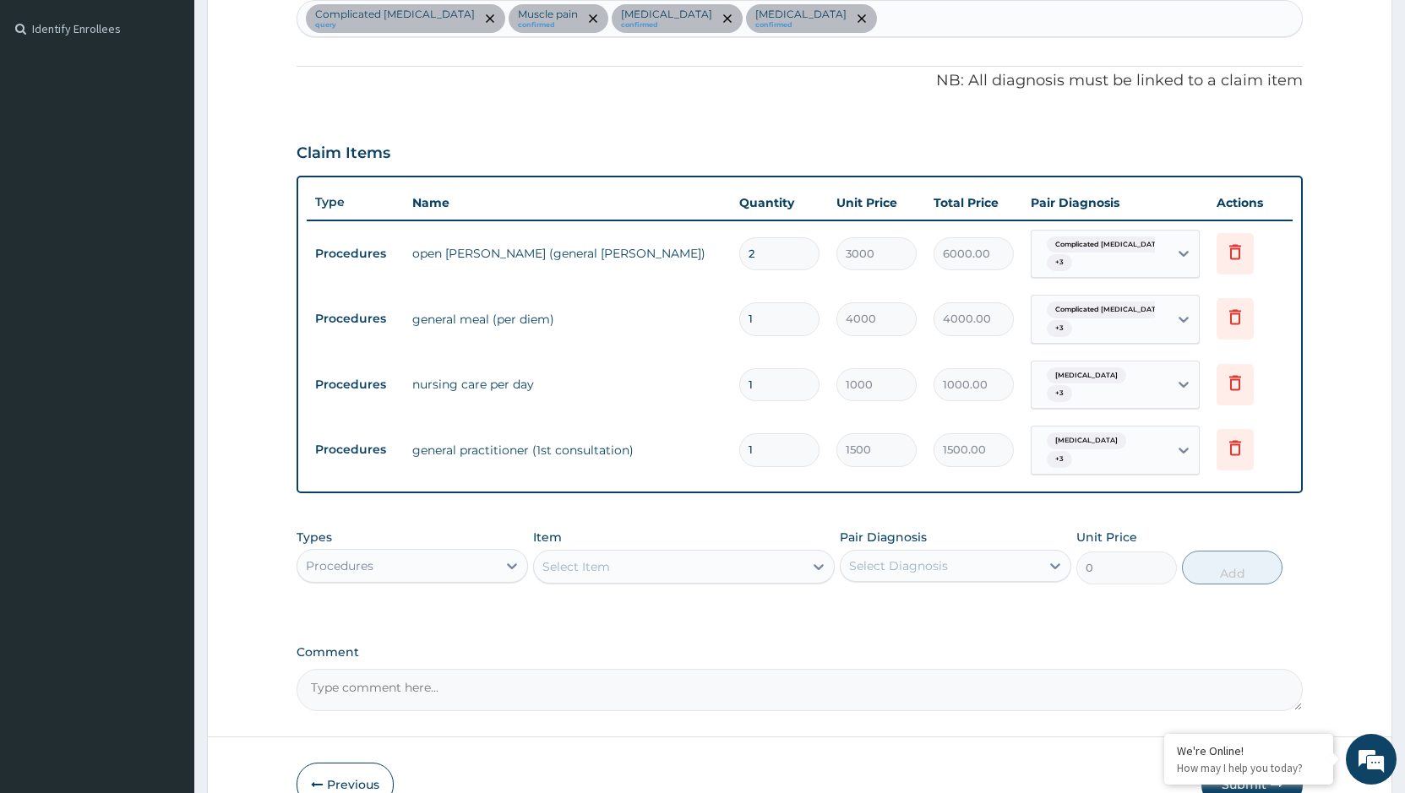
click at [699, 553] on div "Select Item" at bounding box center [668, 566] width 269 height 27
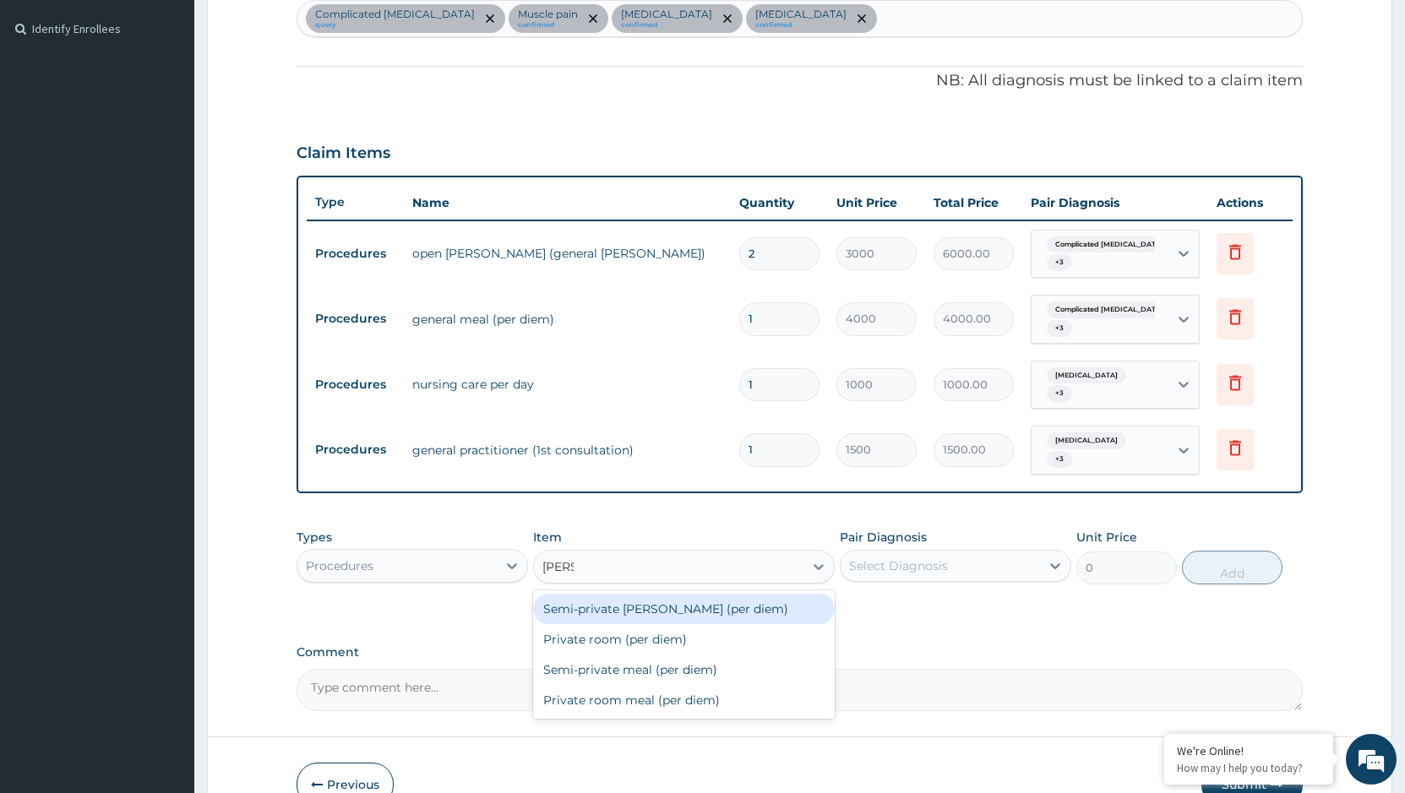
type input "privat"
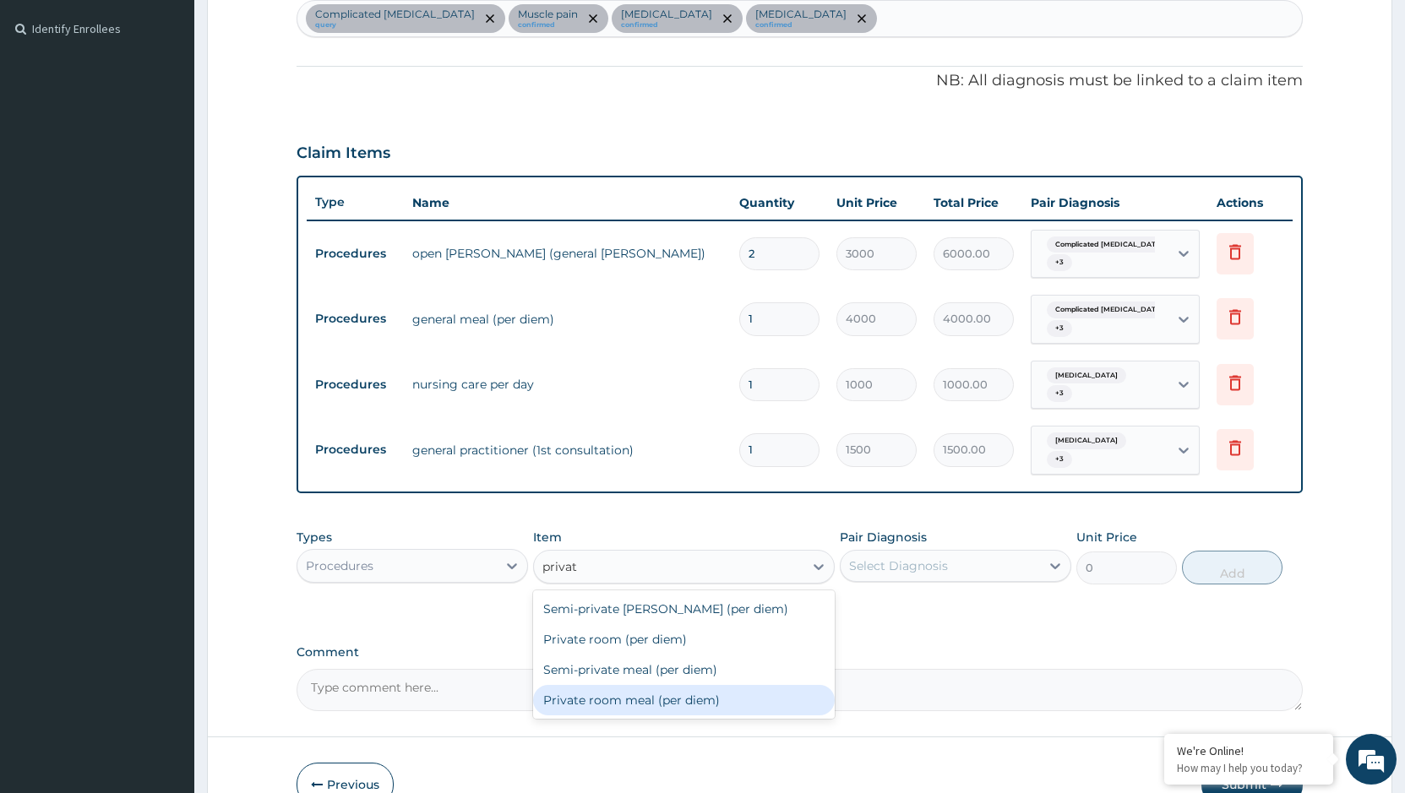
click at [574, 685] on div "Private room meal (per diem)" at bounding box center [684, 700] width 302 height 30
type input "4000"
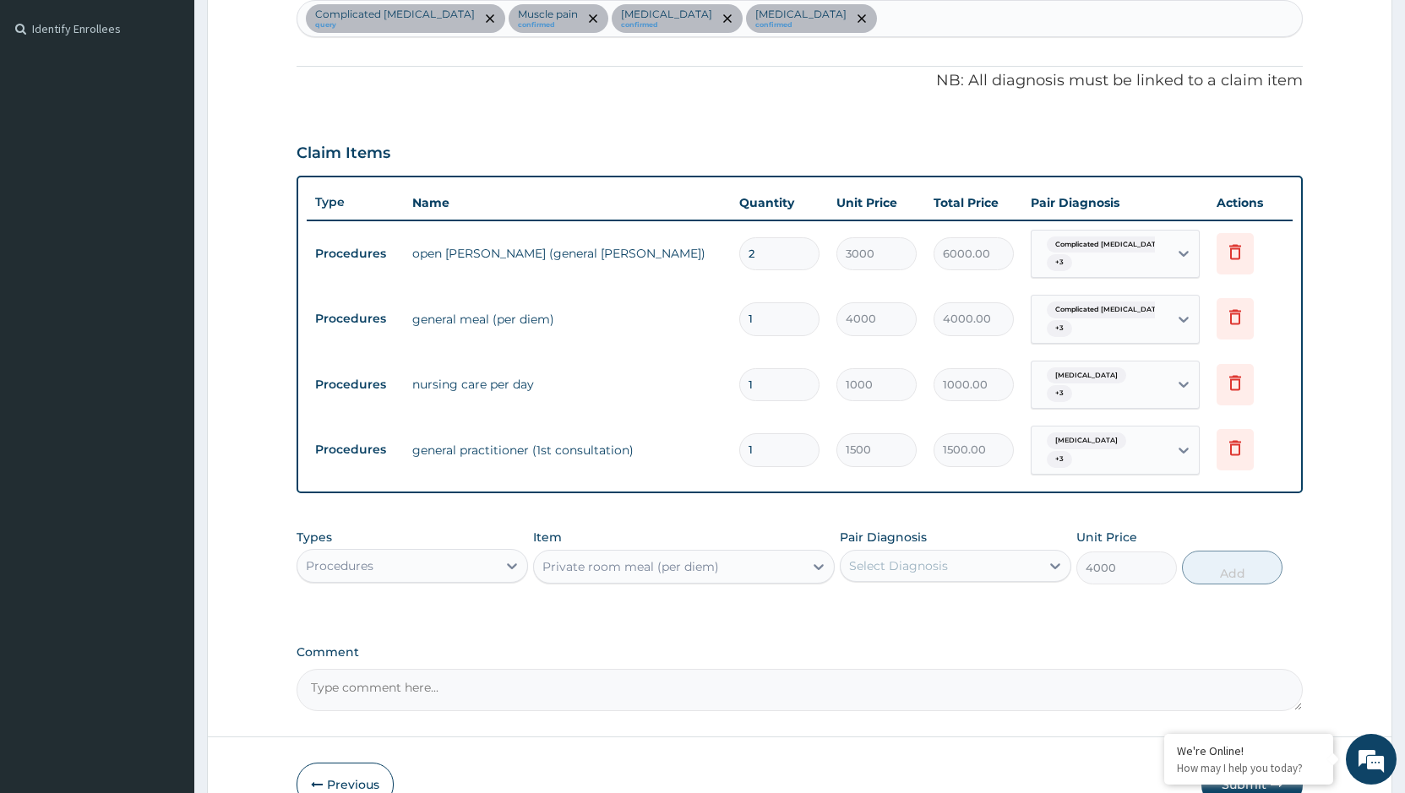
click at [764, 329] on input "1" at bounding box center [779, 318] width 80 height 33
click at [418, 554] on div "Procedures" at bounding box center [396, 565] width 199 height 27
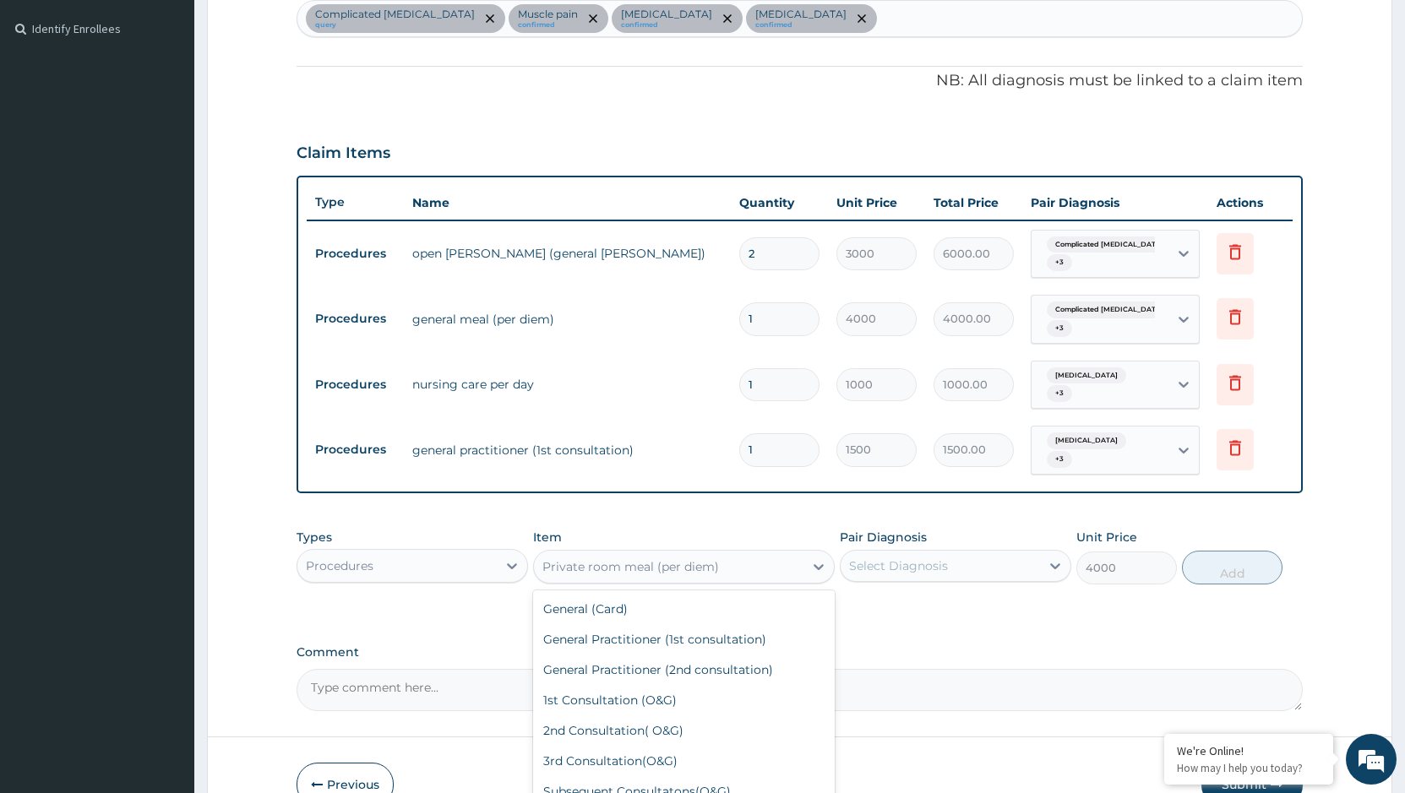
click at [629, 558] on div "Private room meal (per diem)" at bounding box center [630, 566] width 177 height 17
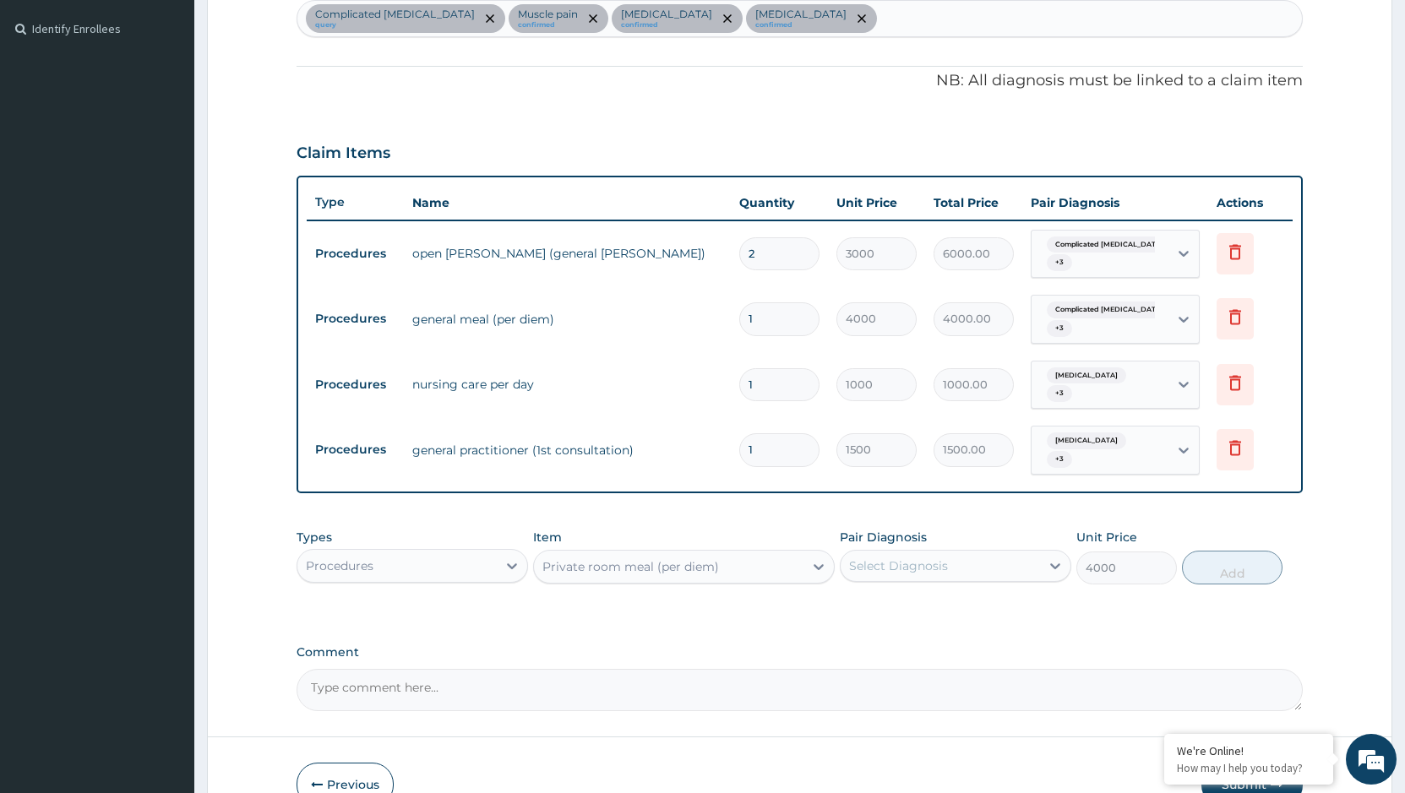
click at [645, 558] on div "Private room meal (per diem)" at bounding box center [630, 566] width 177 height 17
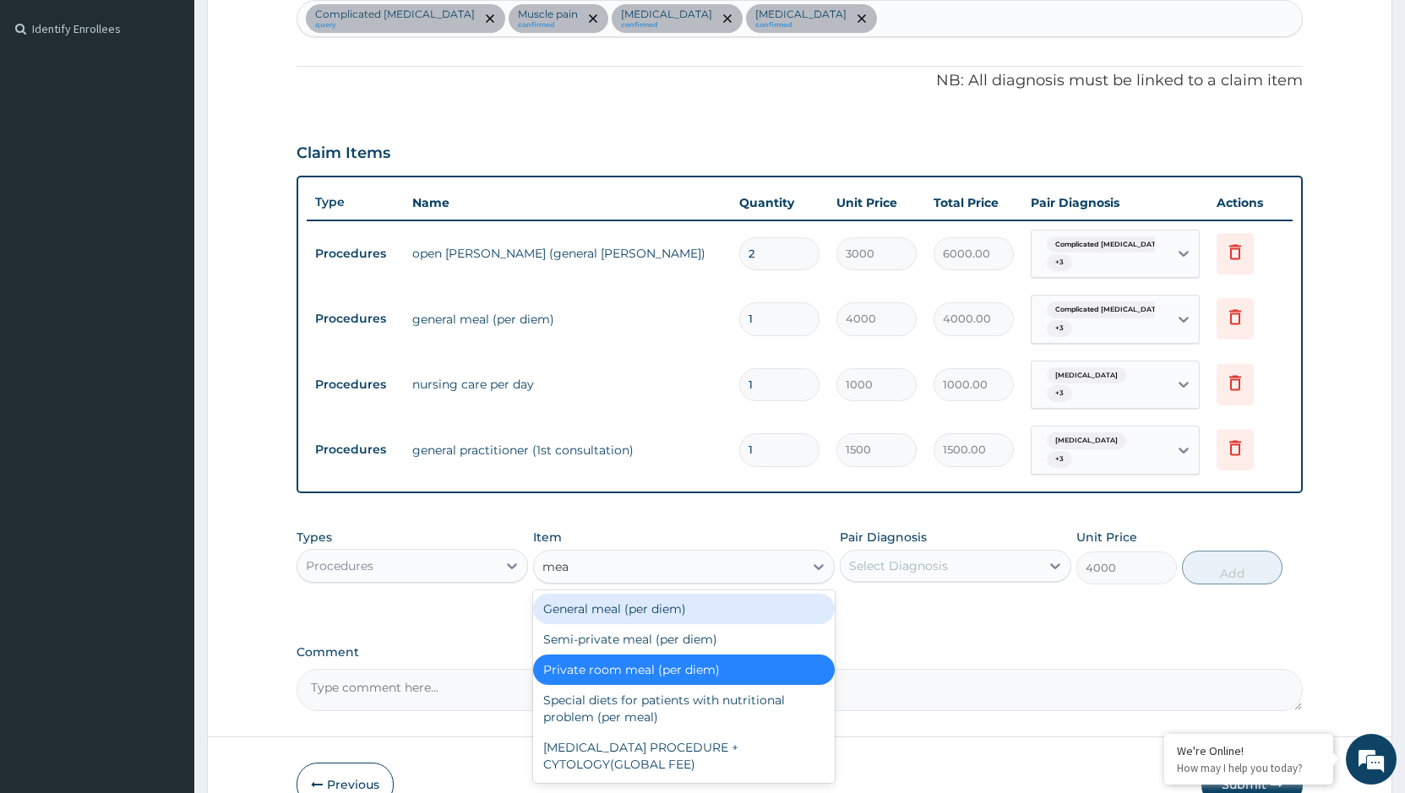
type input "meal"
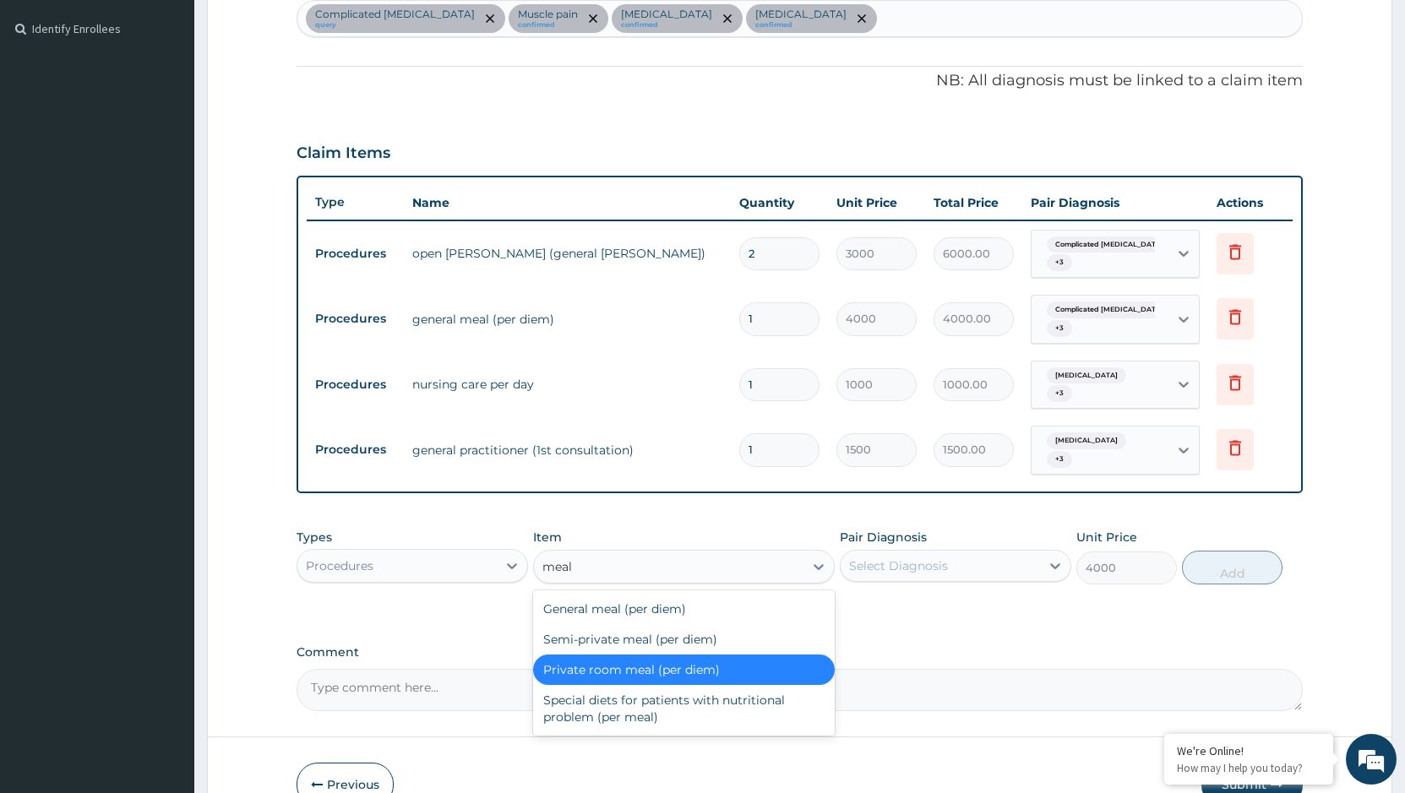
click at [620, 661] on div "Private room meal (per diem)" at bounding box center [684, 670] width 302 height 30
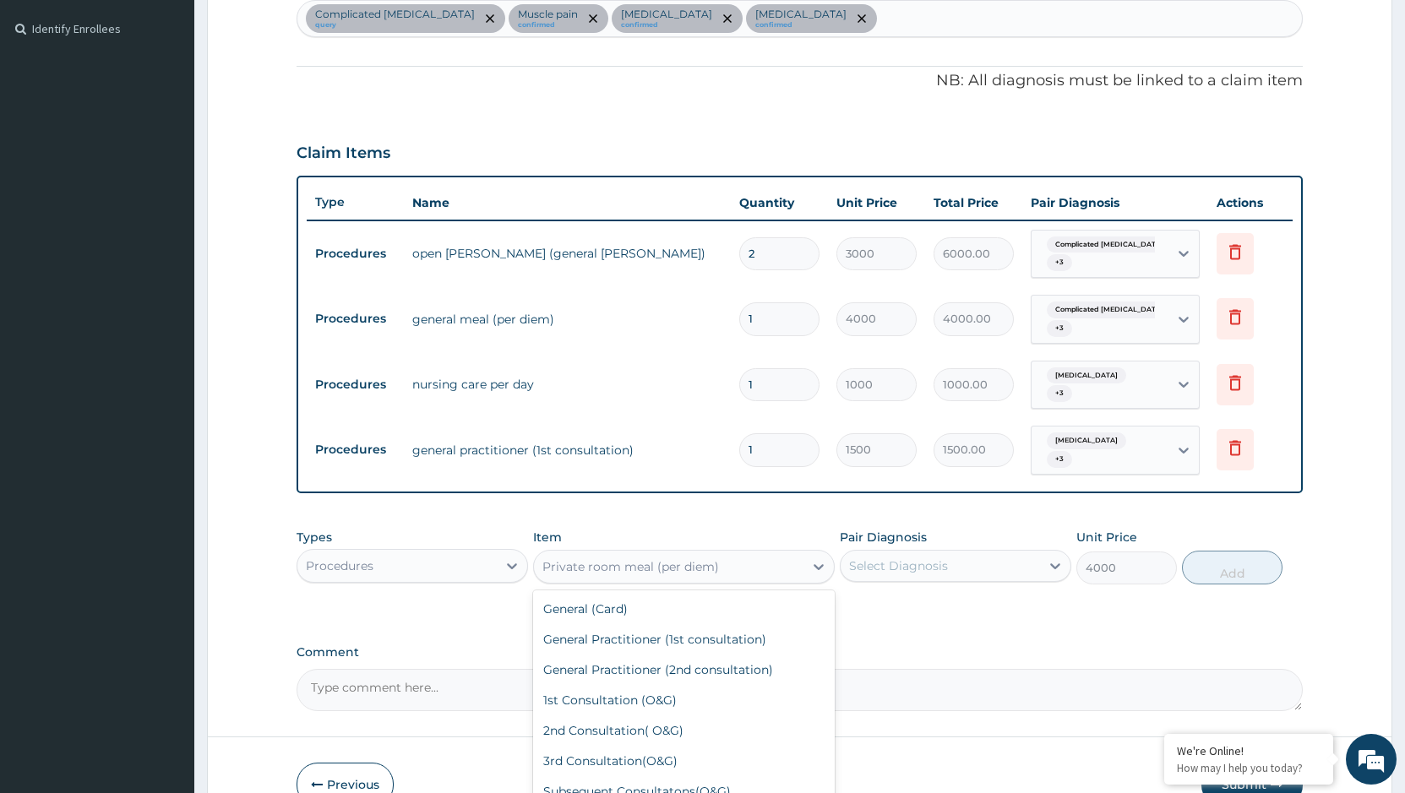
click at [755, 553] on div "Private room meal (per diem)" at bounding box center [668, 566] width 269 height 27
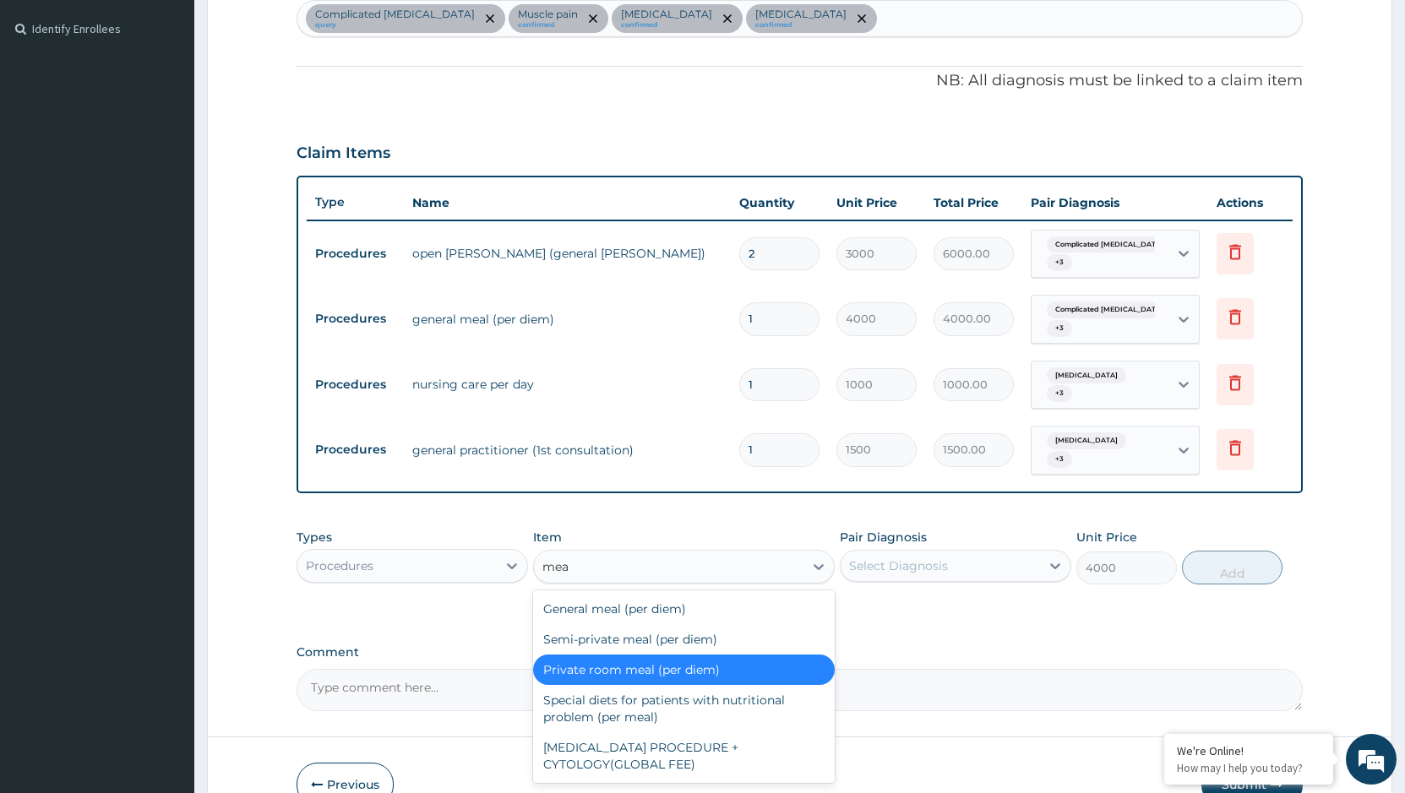
scroll to position [0, 0]
type input "meal"
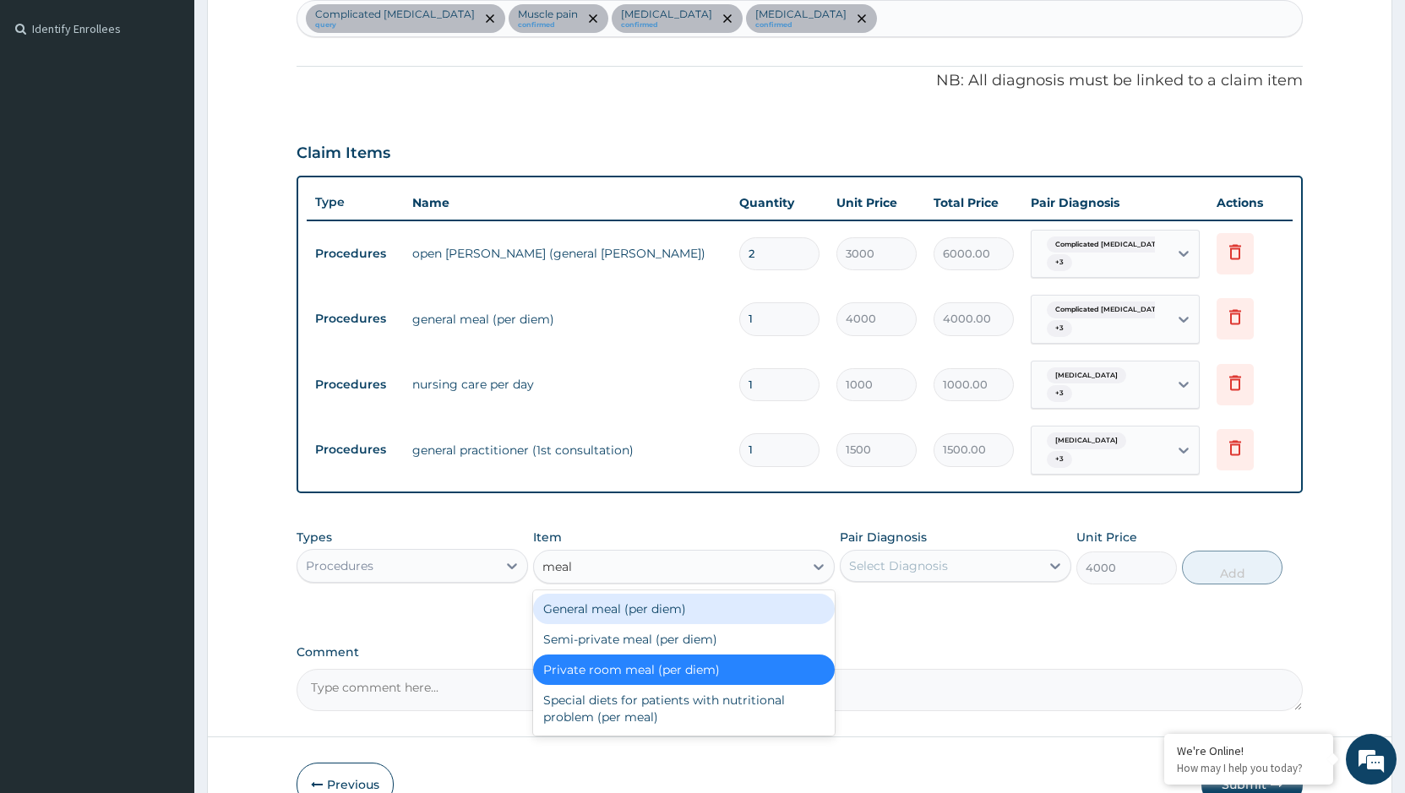
click at [646, 596] on div "General meal (per diem)" at bounding box center [684, 609] width 302 height 30
type input "0"
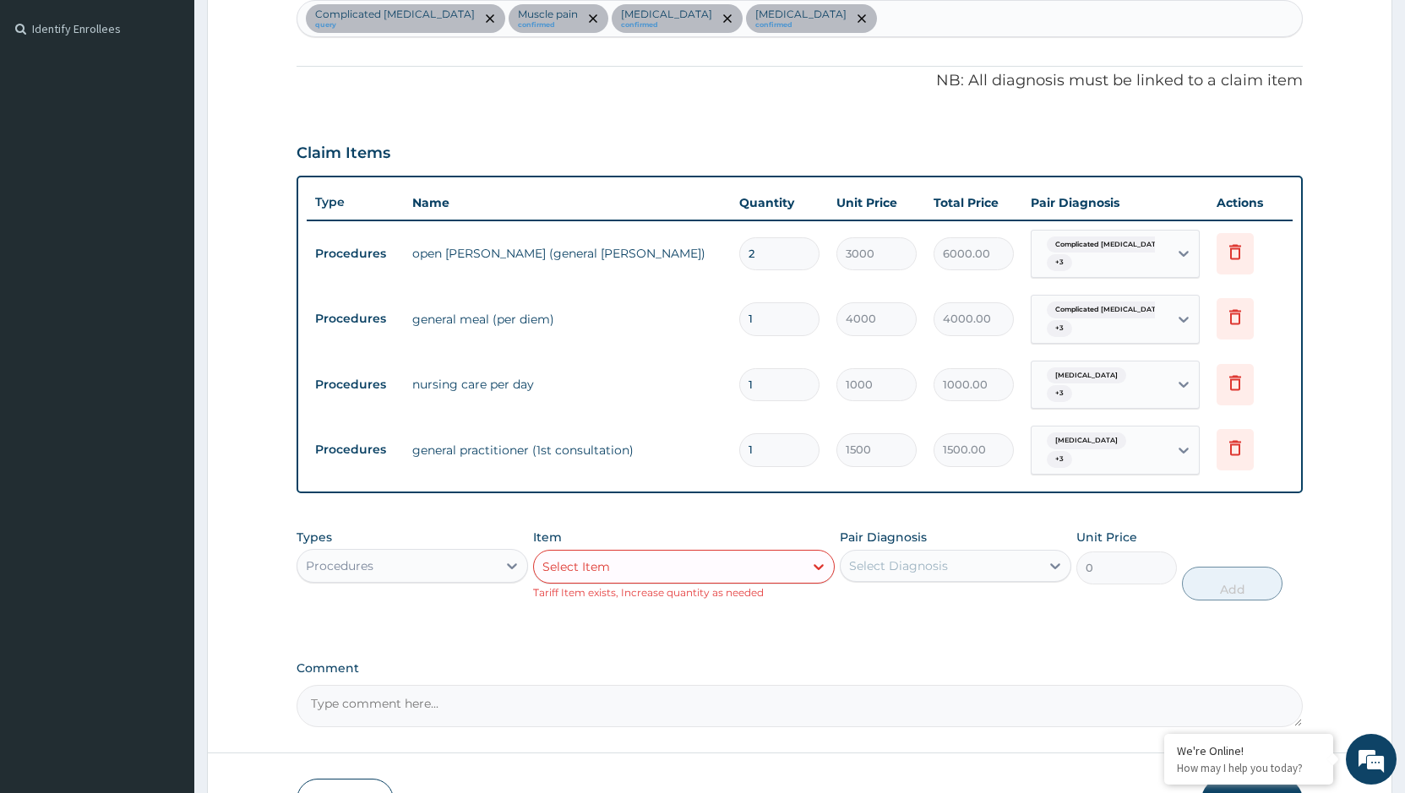
click at [776, 328] on input "1" at bounding box center [779, 318] width 80 height 33
type input "0.00"
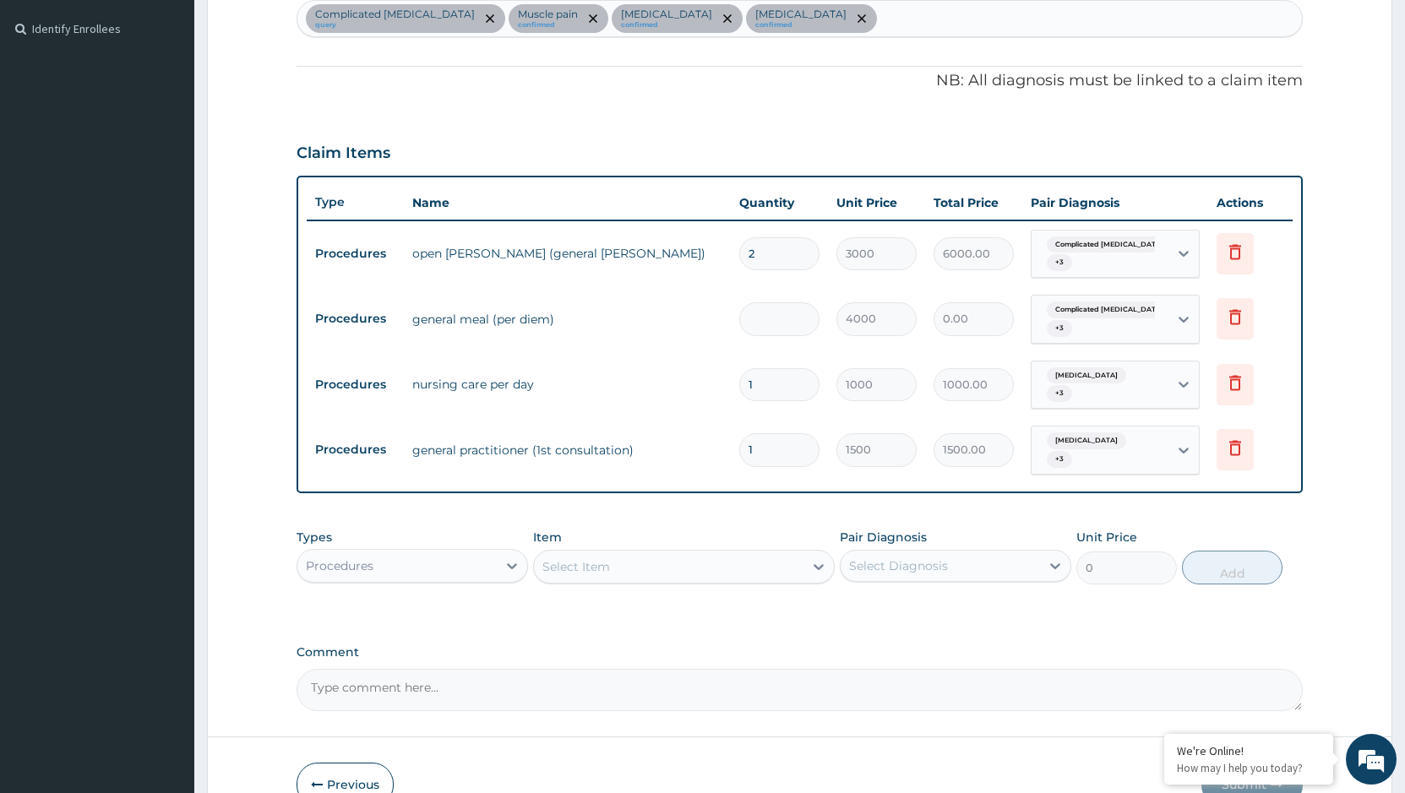
type input "2"
type input "8000.00"
type input "2"
click at [779, 384] on input "1" at bounding box center [779, 384] width 80 height 33
type input "0.00"
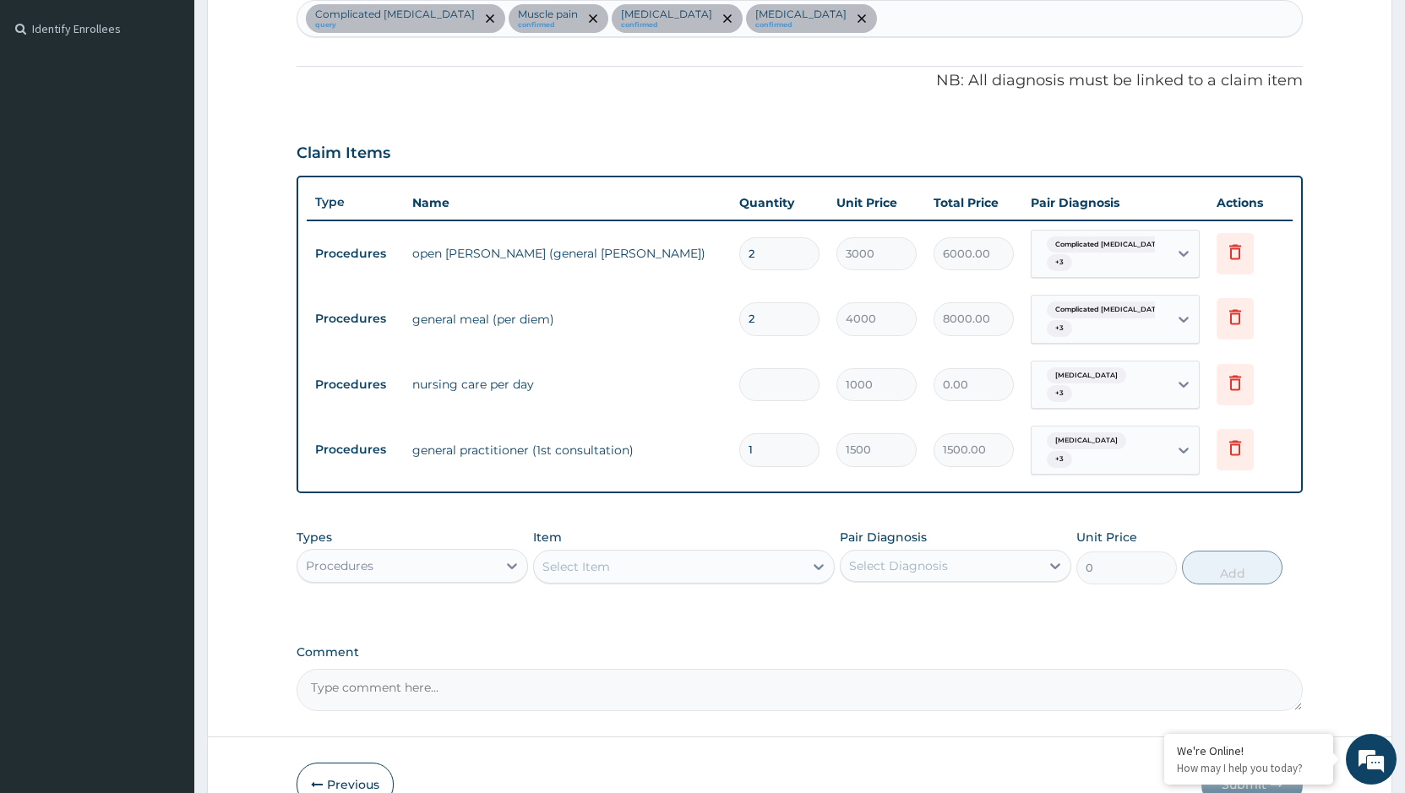
type input "2"
type input "2000.00"
type input "2"
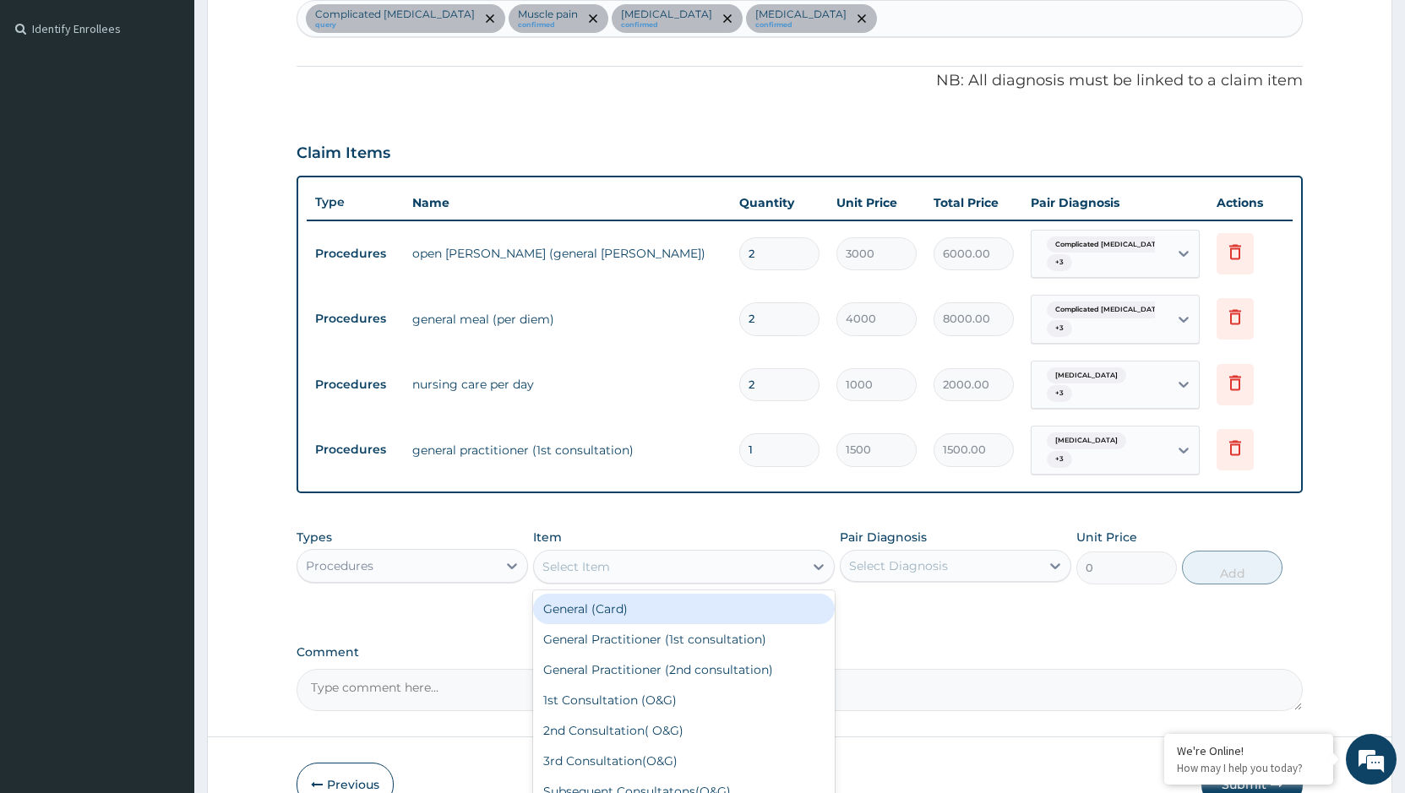
click at [667, 553] on div "Select Item" at bounding box center [668, 566] width 269 height 27
click at [490, 554] on div "Procedures" at bounding box center [396, 565] width 199 height 27
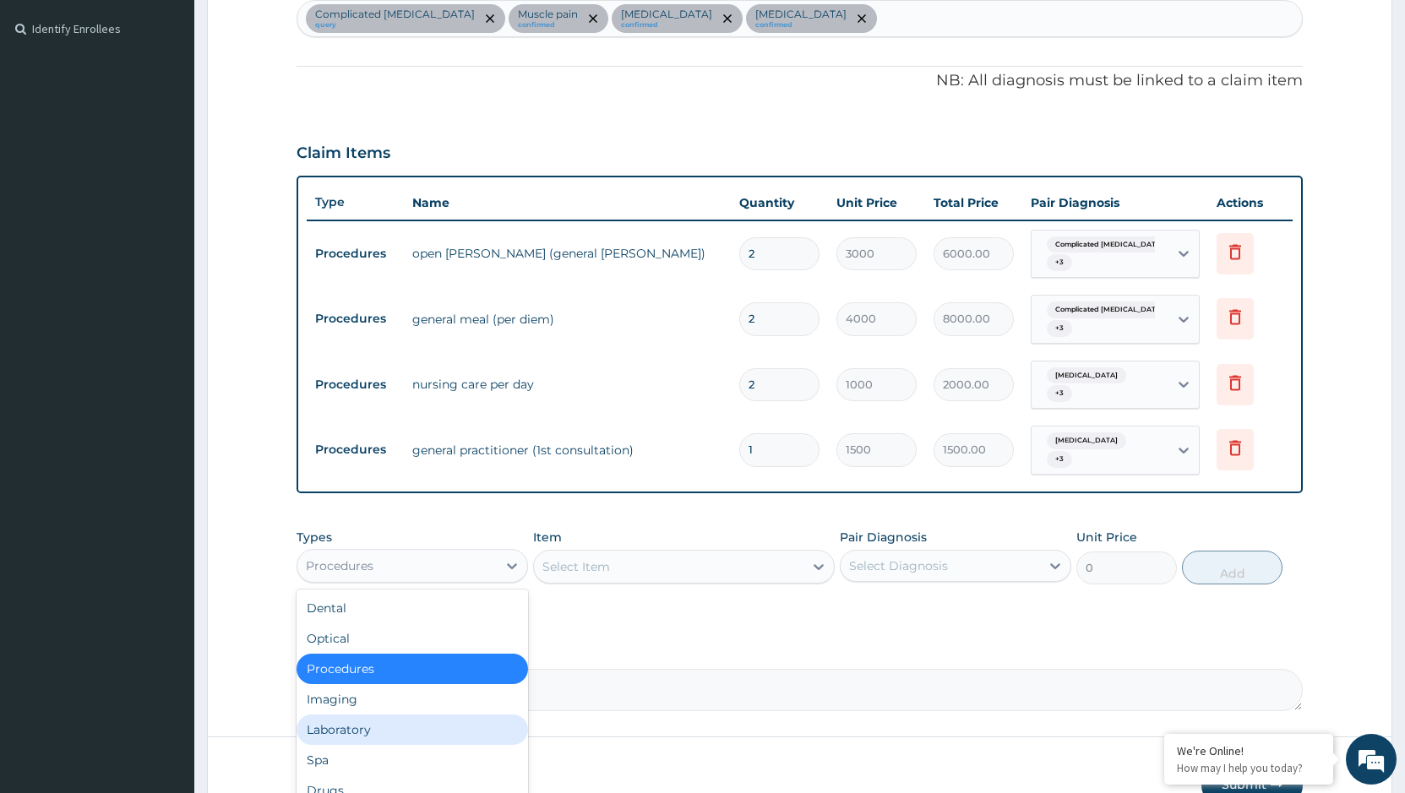
click at [350, 724] on div "Laboratory" at bounding box center [411, 730] width 231 height 30
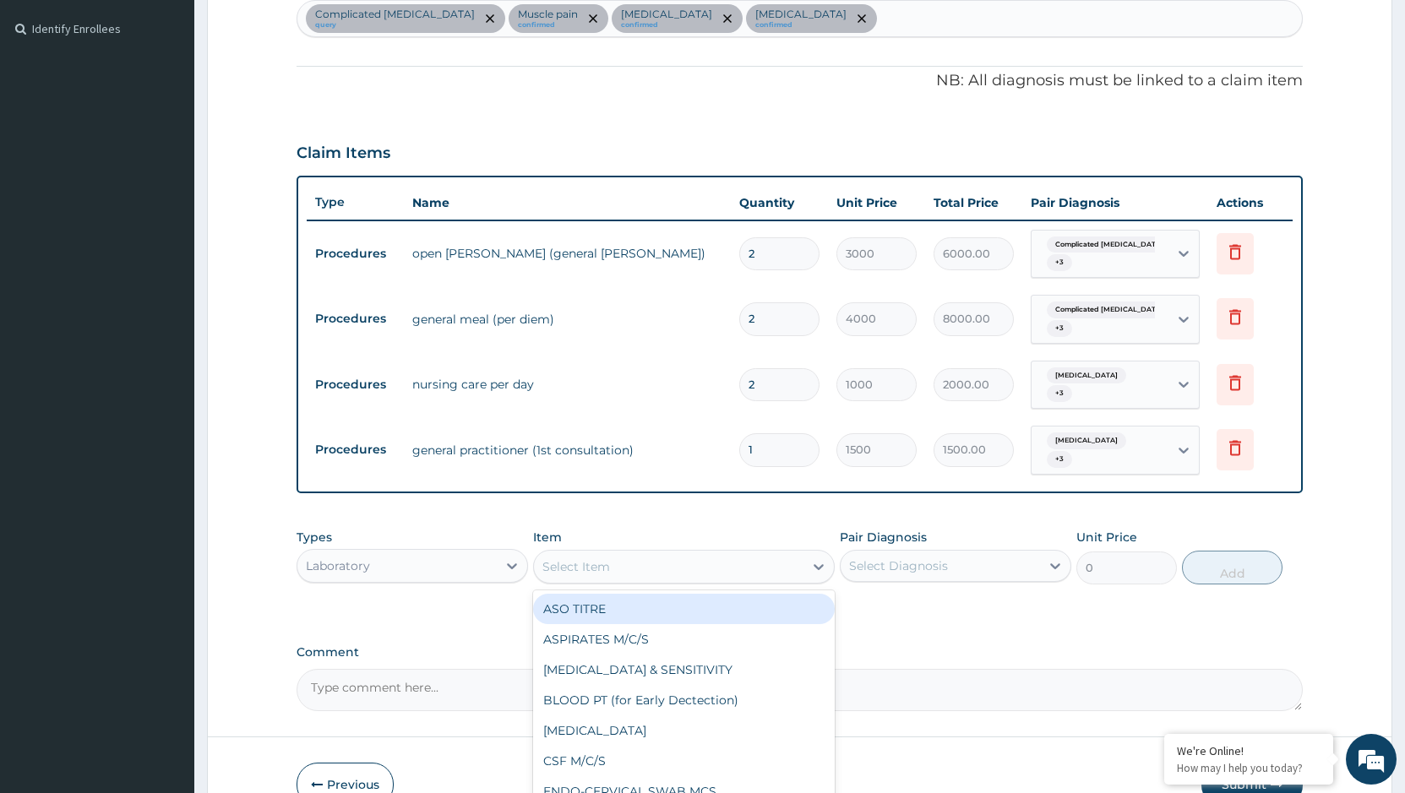
click at [683, 553] on div "Select Item" at bounding box center [668, 566] width 269 height 27
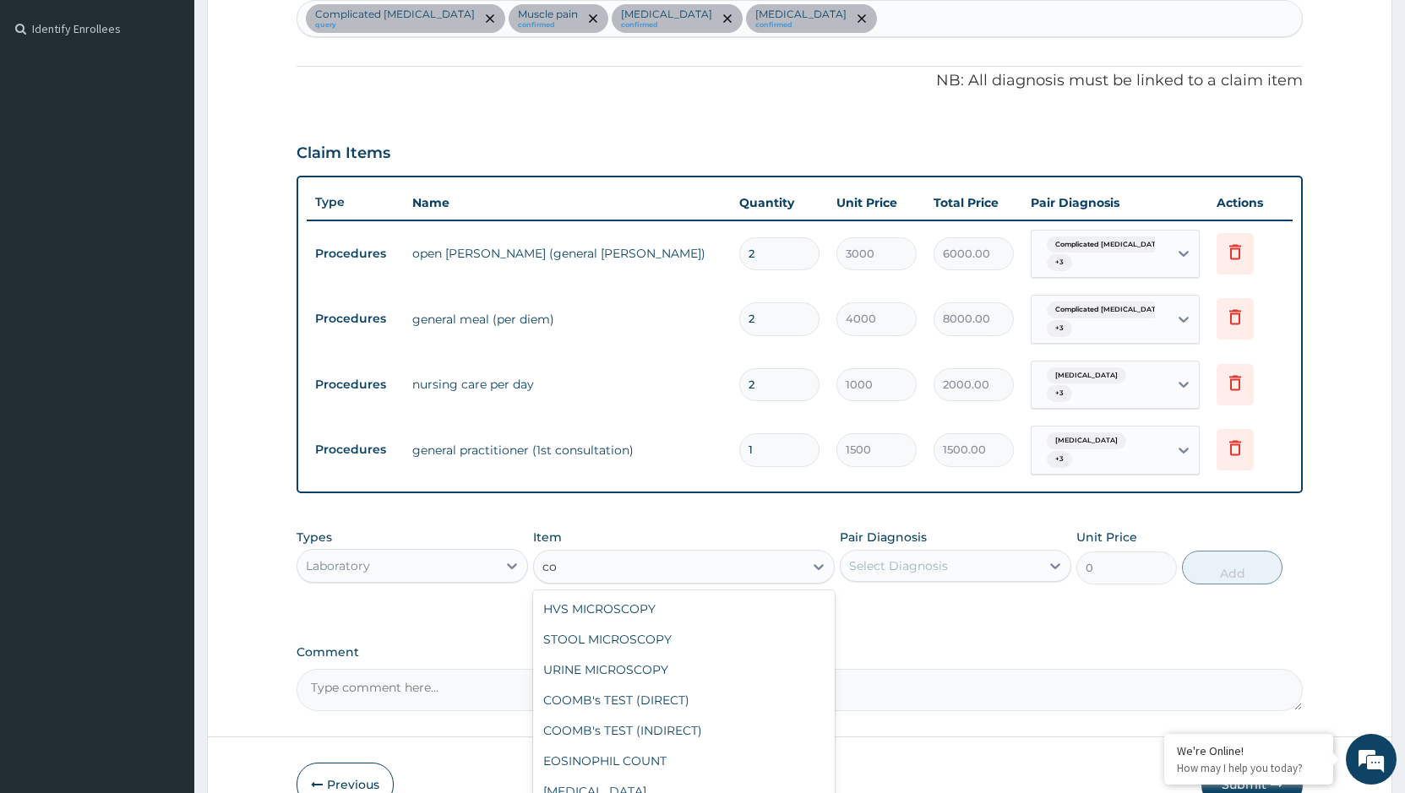
type input "c"
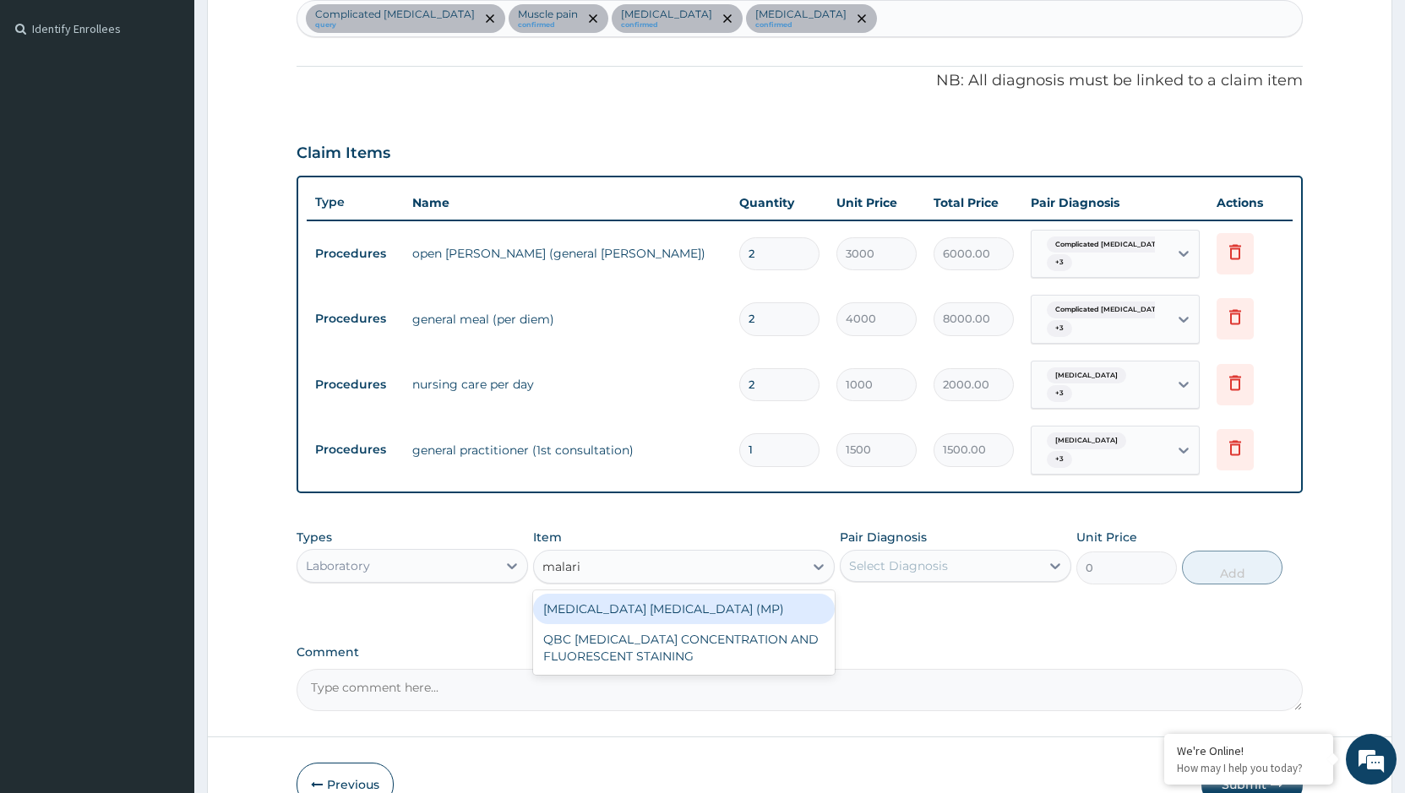
type input "malaria"
click at [658, 601] on div "MALARIA PARASITE (MP)" at bounding box center [684, 609] width 302 height 30
type input "560"
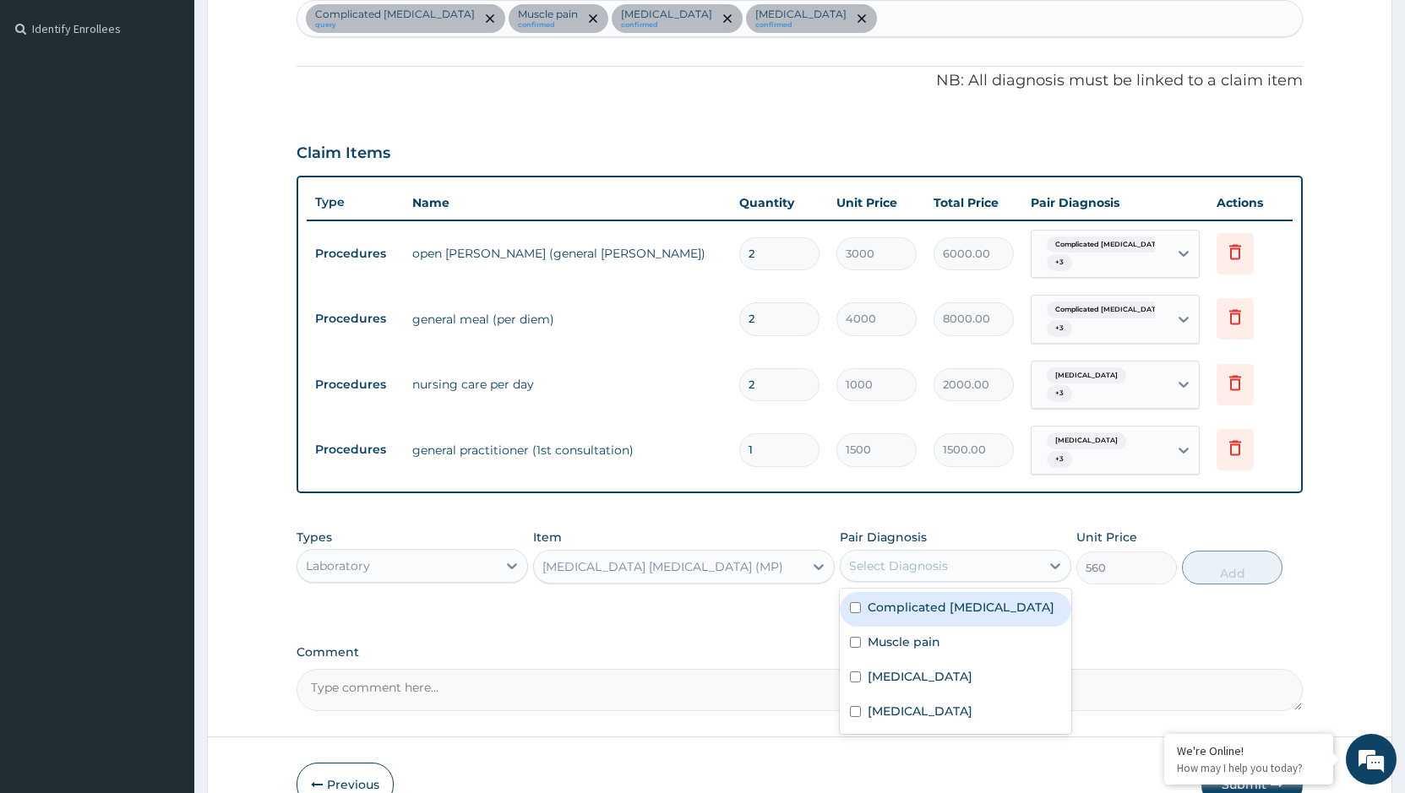
click at [889, 557] on div "Select Diagnosis" at bounding box center [898, 565] width 99 height 17
click at [927, 599] on label "Complicated [MEDICAL_DATA]" at bounding box center [960, 607] width 187 height 17
checkbox input "true"
click at [1223, 554] on button "Add" at bounding box center [1232, 568] width 101 height 34
type input "0"
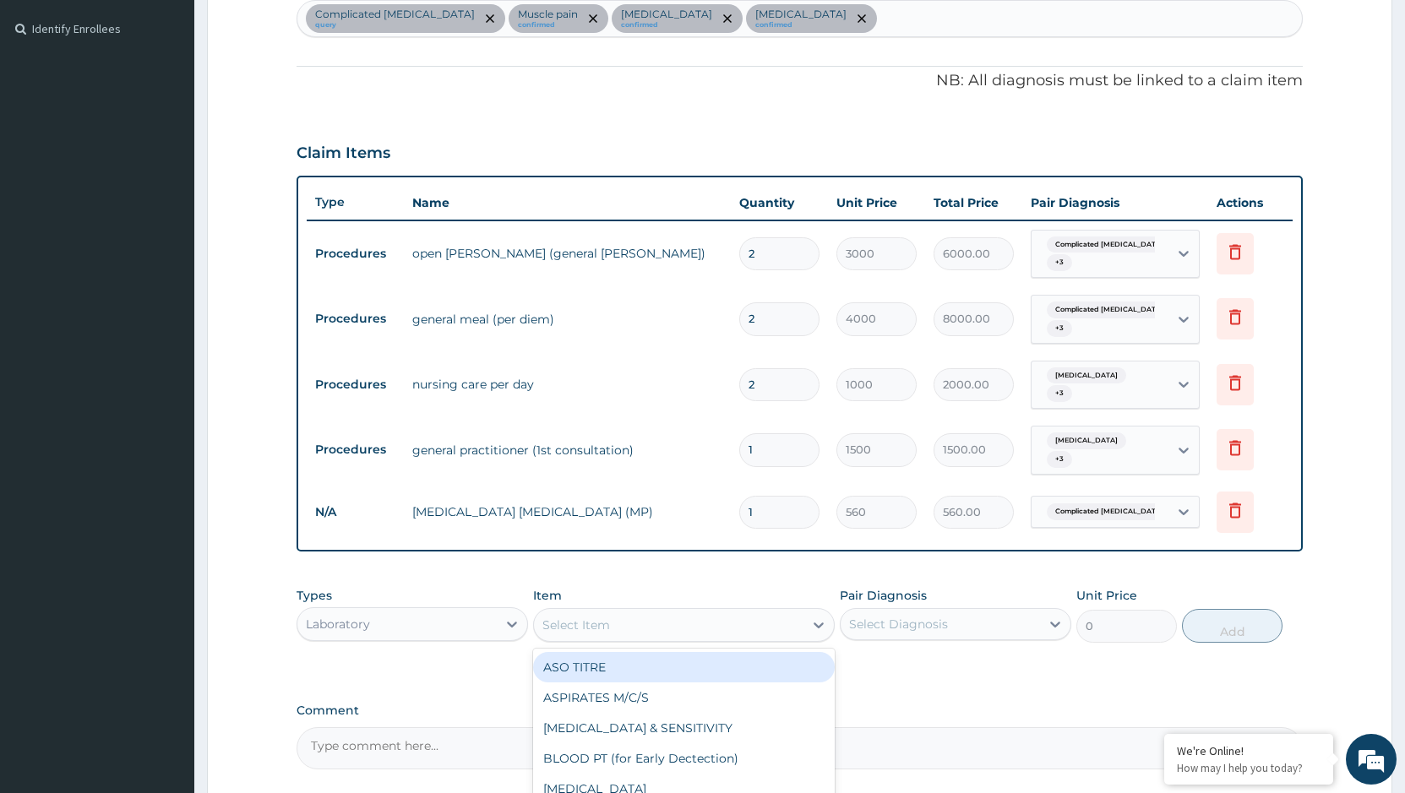
click at [729, 612] on div "Select Item" at bounding box center [668, 625] width 269 height 27
type input "fbc"
click at [713, 653] on div "FBC" at bounding box center [684, 667] width 302 height 30
type input "1800"
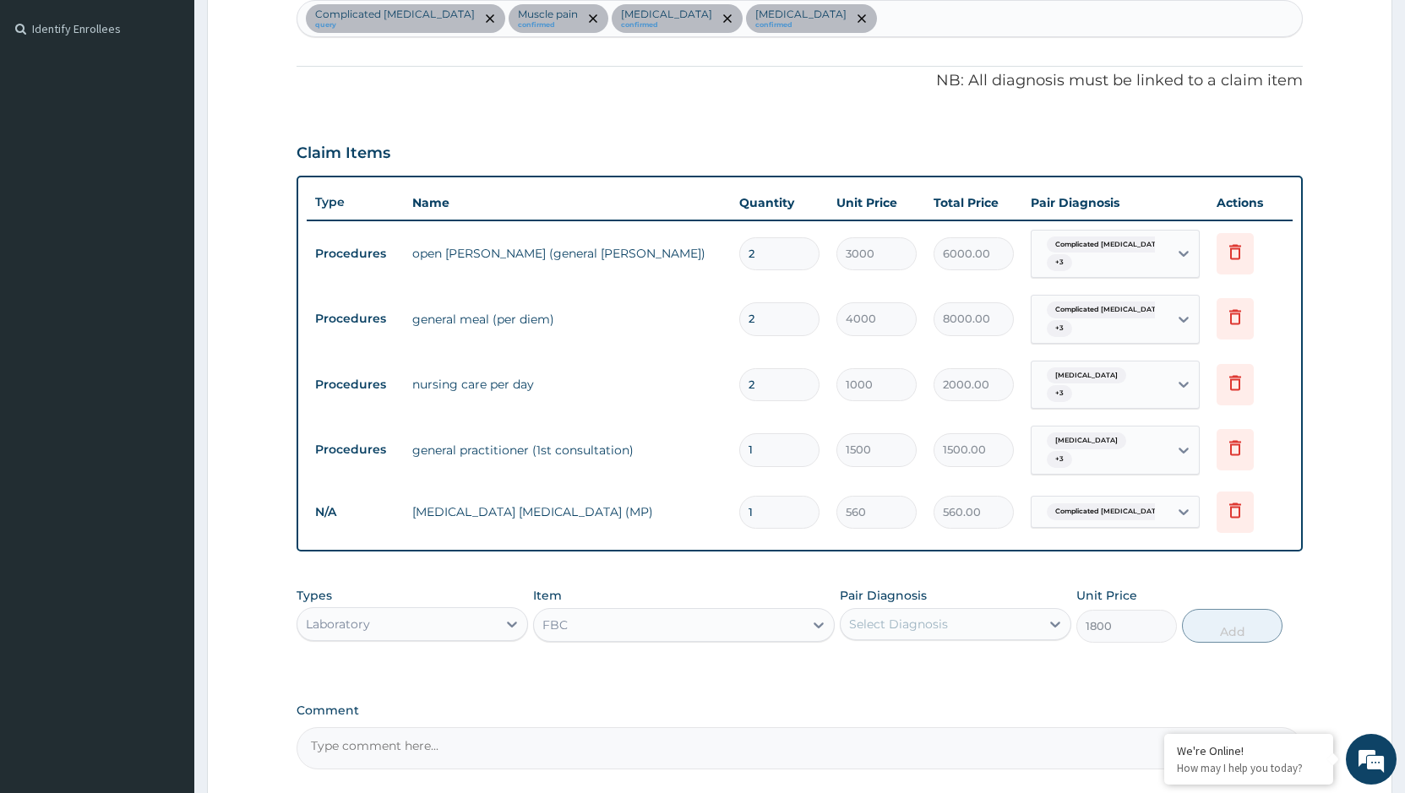
click at [944, 616] on div "Select Diagnosis" at bounding box center [898, 624] width 99 height 17
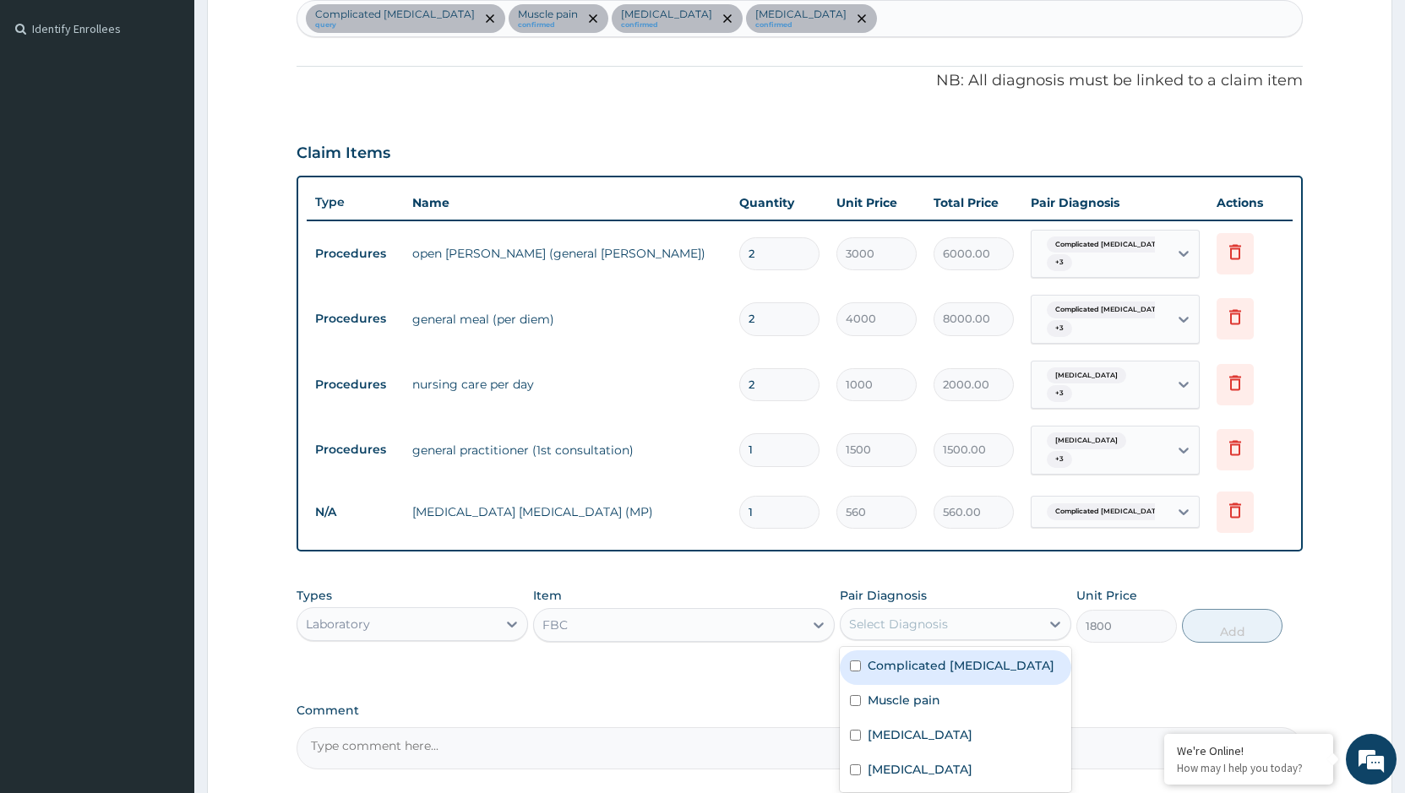
click at [934, 657] on label "Complicated [MEDICAL_DATA]" at bounding box center [960, 665] width 187 height 17
checkbox input "true"
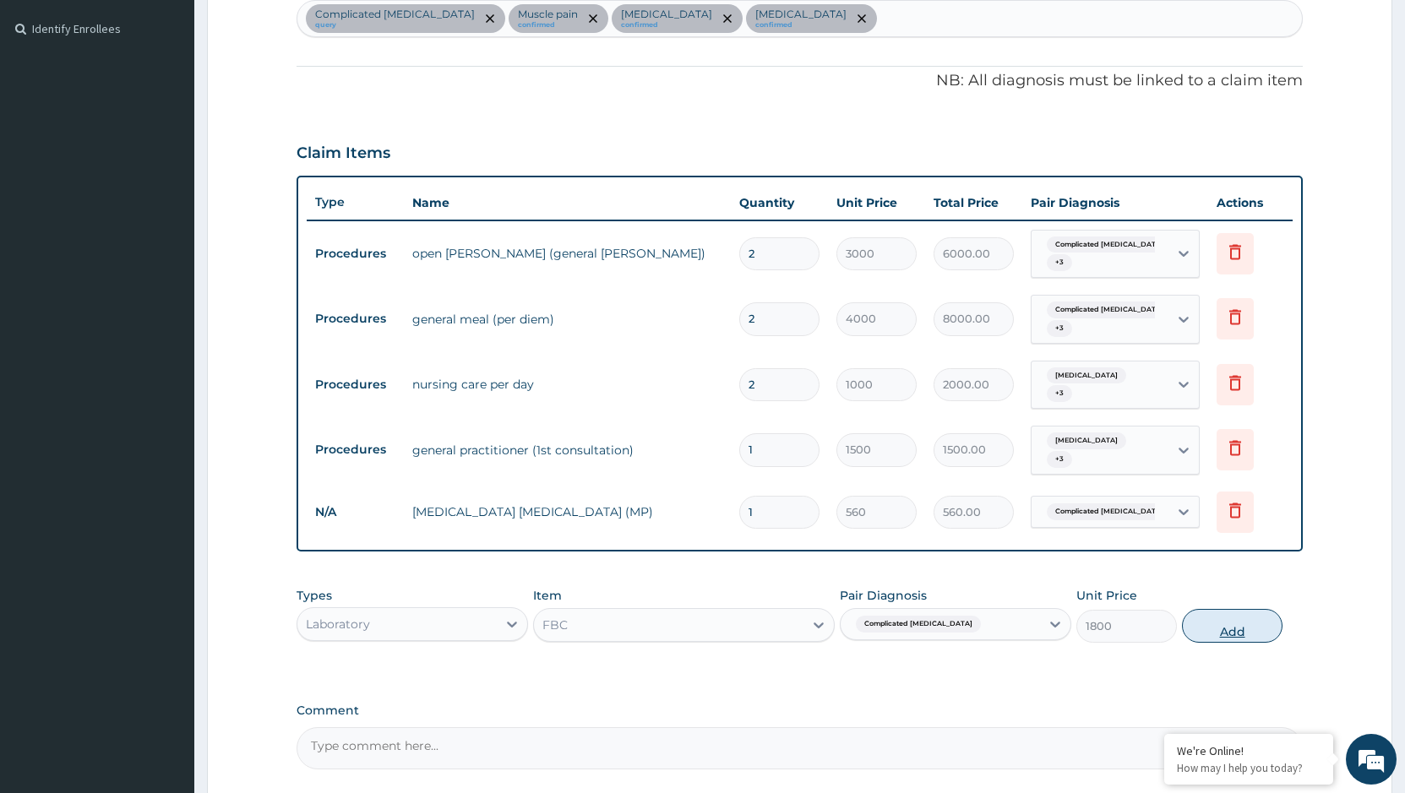
click at [1221, 613] on button "Add" at bounding box center [1232, 626] width 101 height 34
type input "0"
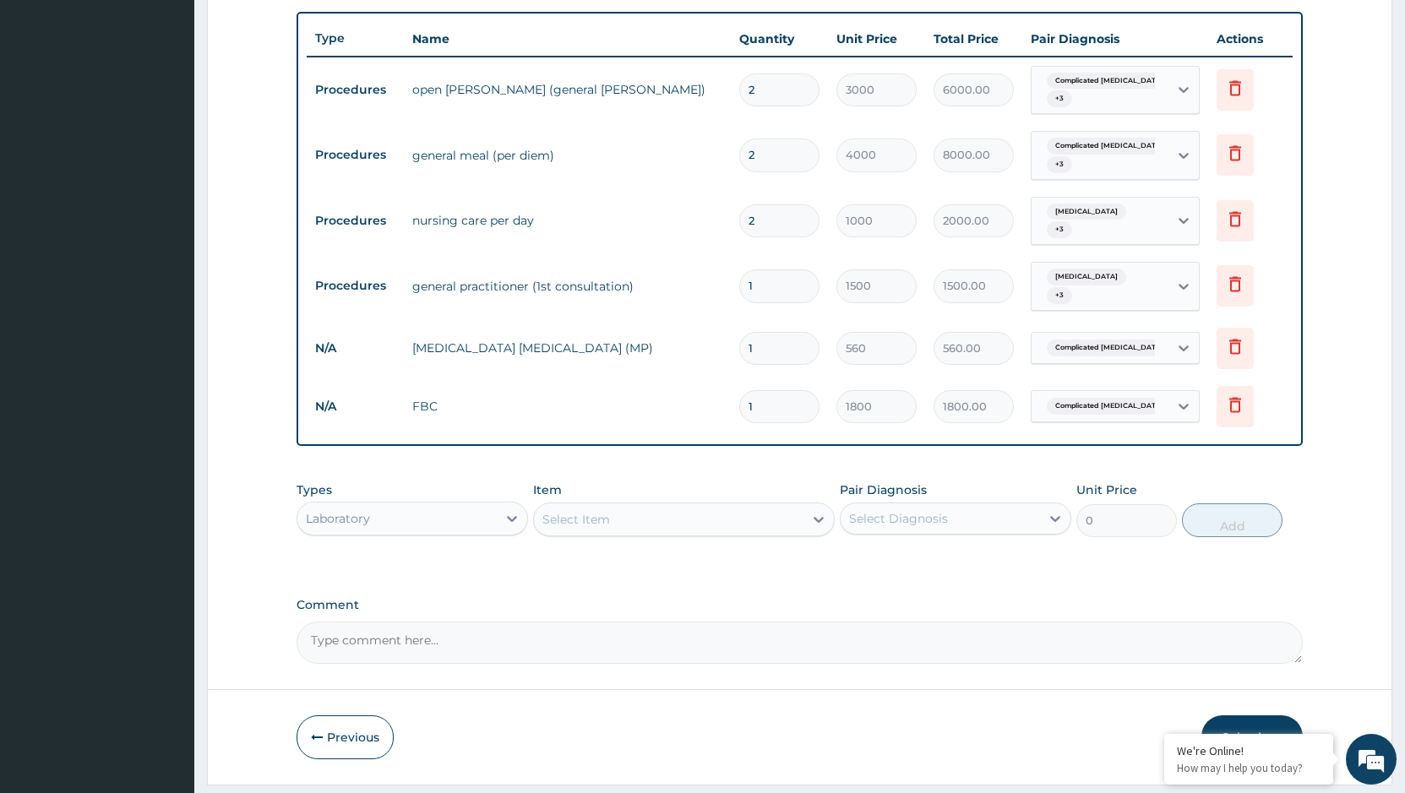
scroll to position [622, 0]
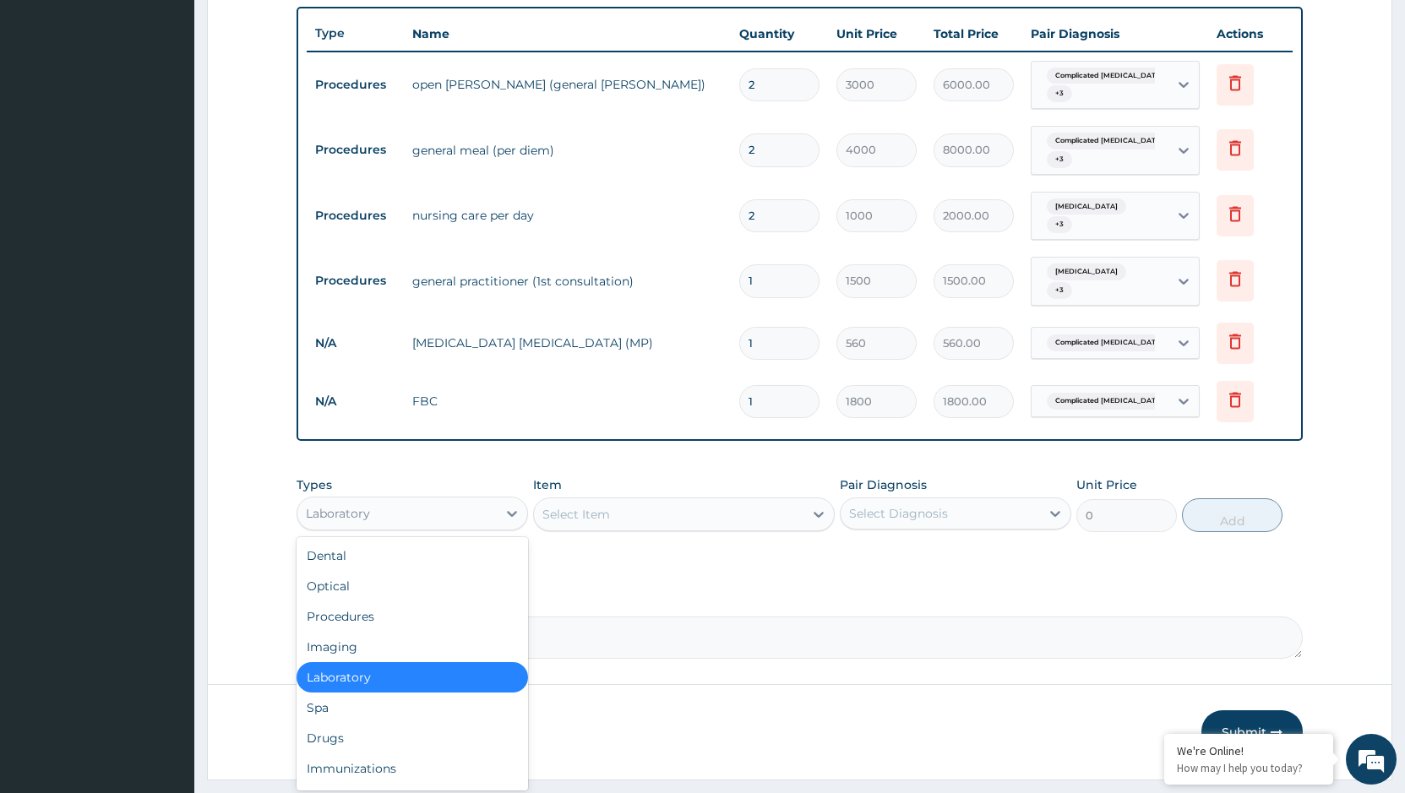
click at [478, 500] on div "Laboratory" at bounding box center [396, 513] width 199 height 27
click at [379, 729] on div "Drugs" at bounding box center [411, 738] width 231 height 30
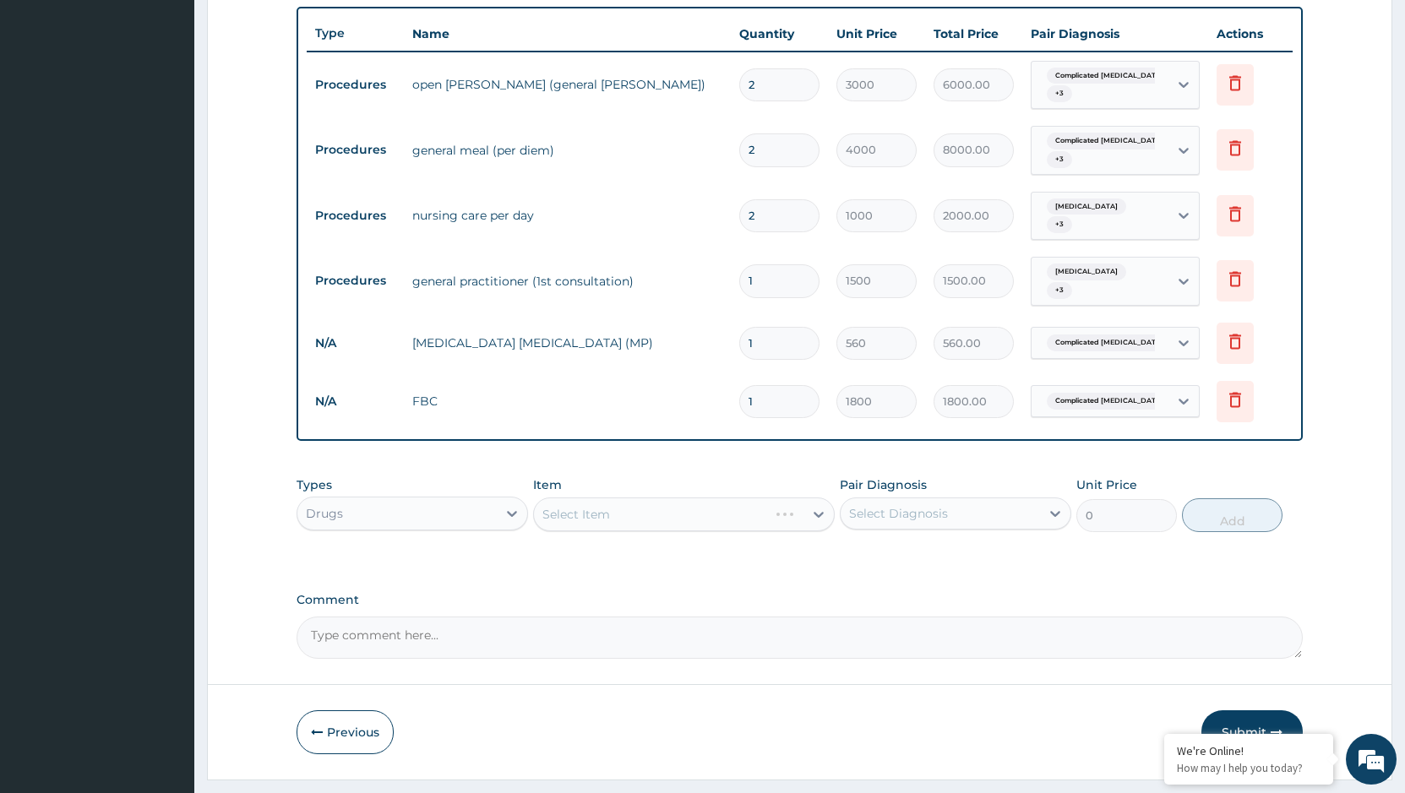
click at [704, 498] on div "Select Item" at bounding box center [684, 514] width 302 height 34
click at [663, 503] on div "Select Item" at bounding box center [668, 514] width 269 height 27
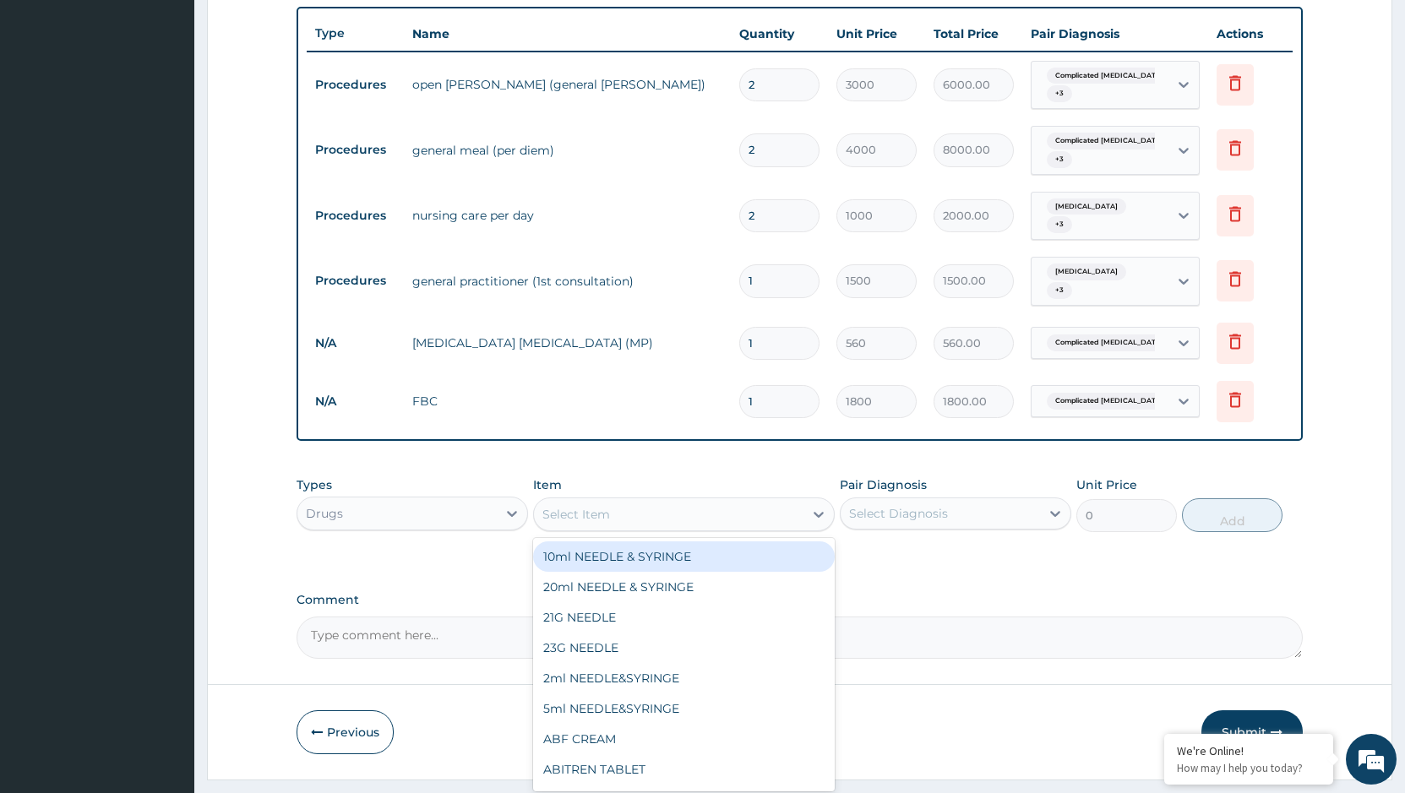
click at [675, 501] on div "Select Item" at bounding box center [668, 514] width 269 height 27
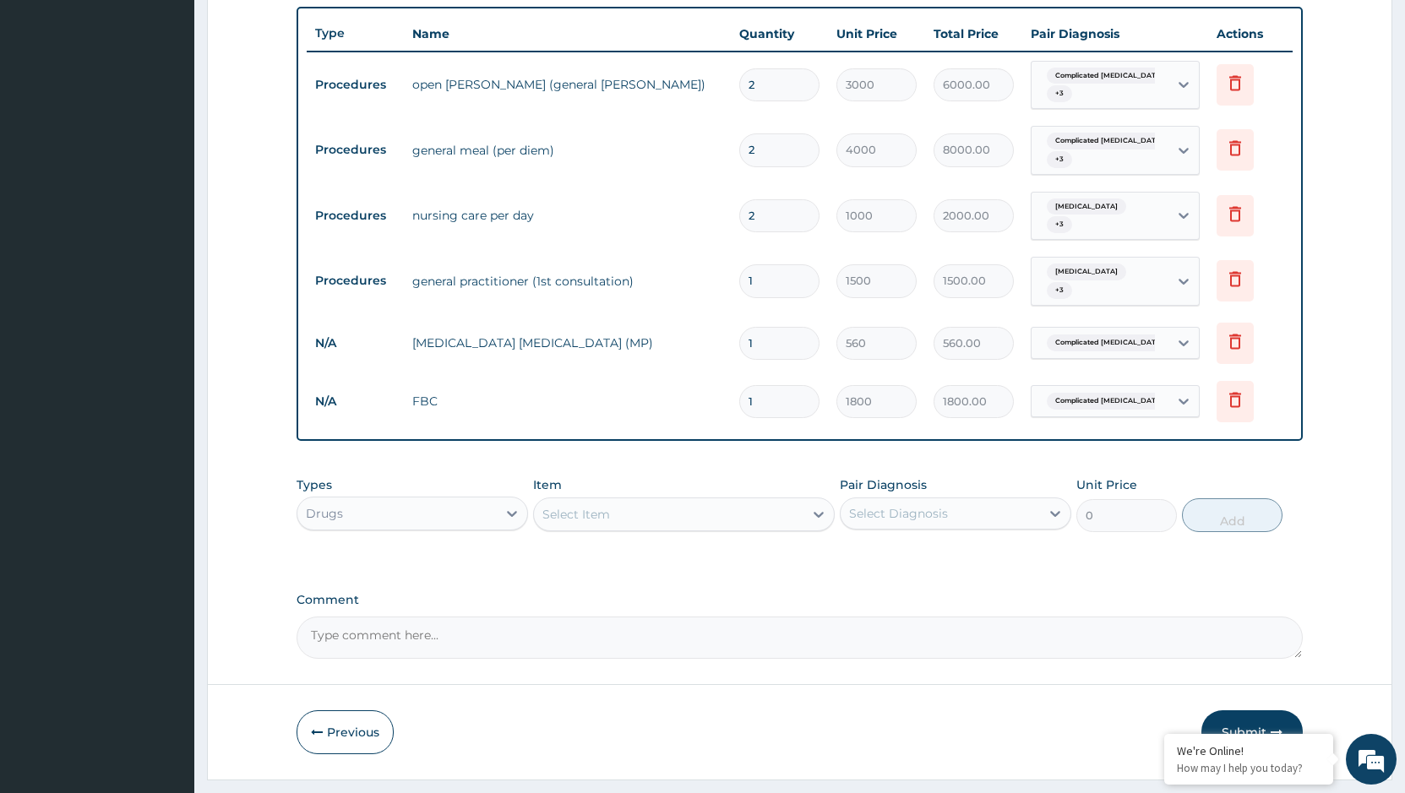
click at [675, 501] on div "Select Item" at bounding box center [668, 514] width 269 height 27
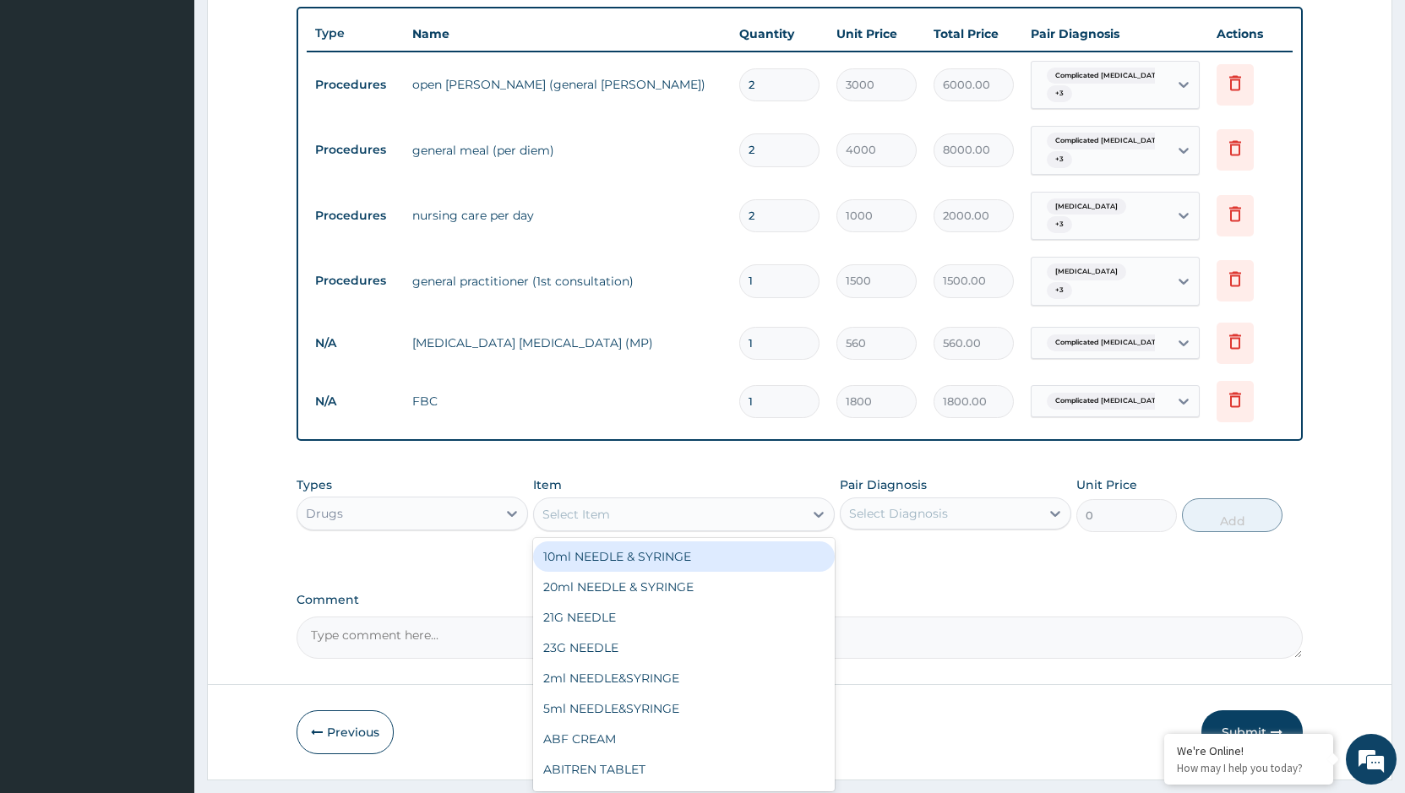
click at [675, 501] on div "Select Item" at bounding box center [668, 514] width 269 height 27
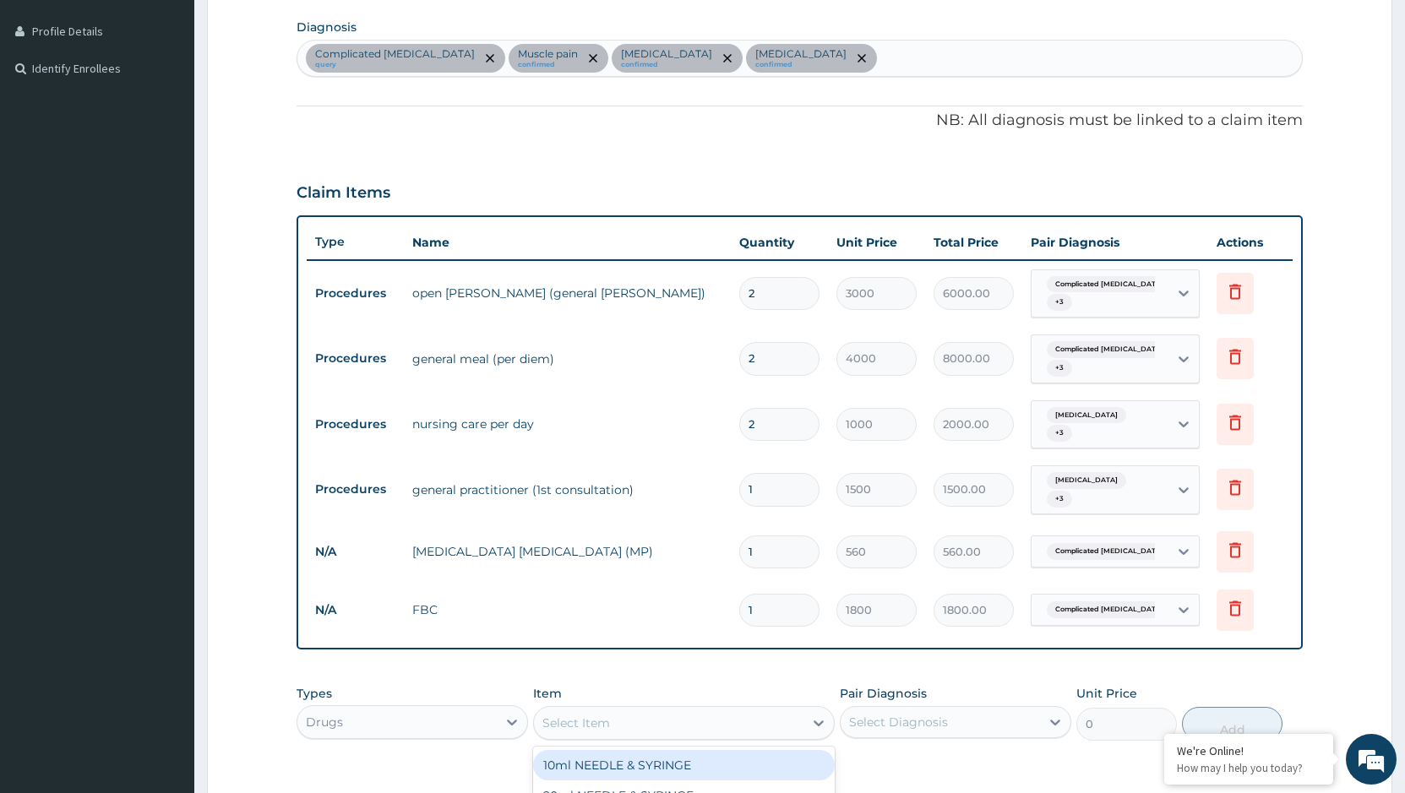
scroll to position [591, 0]
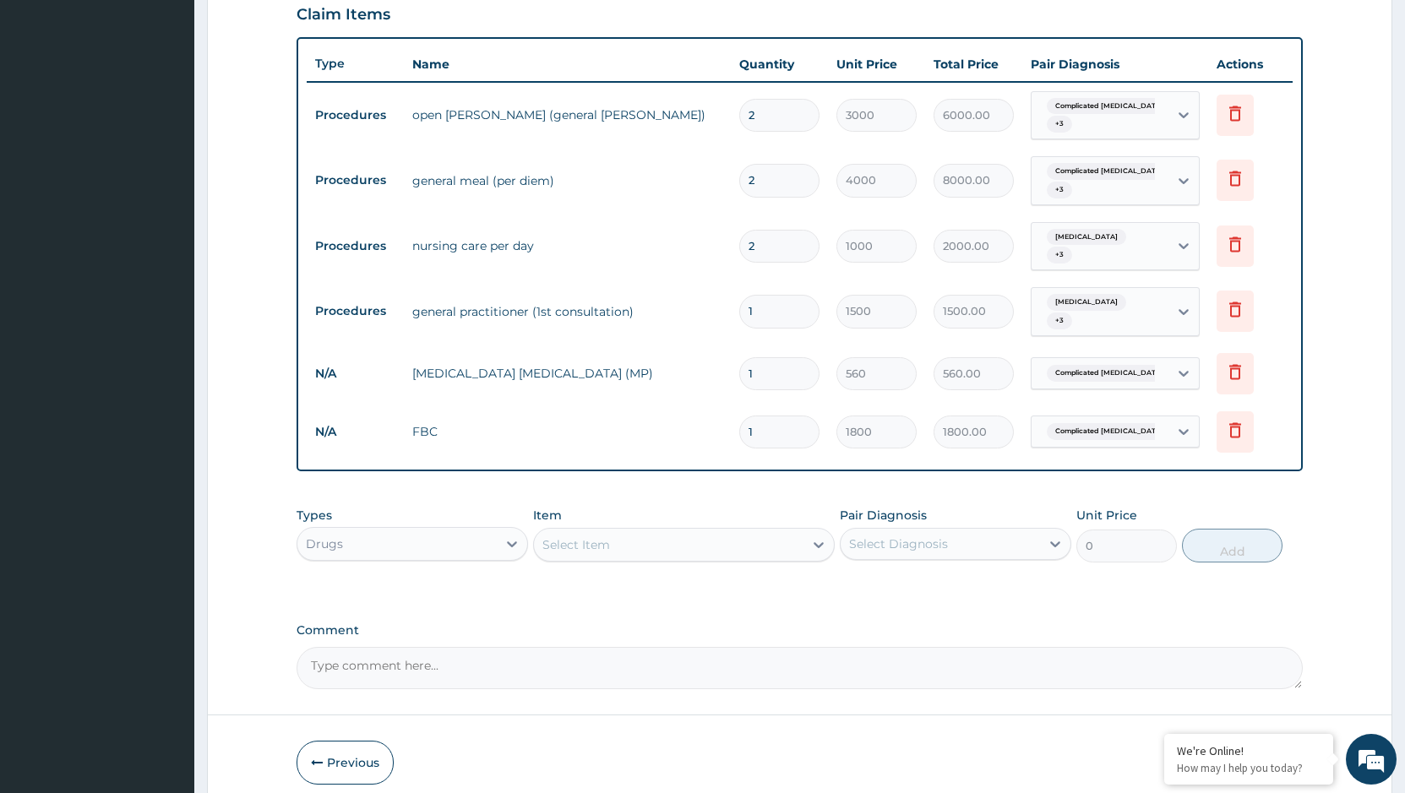
click at [673, 538] on div "Select Item" at bounding box center [668, 544] width 269 height 27
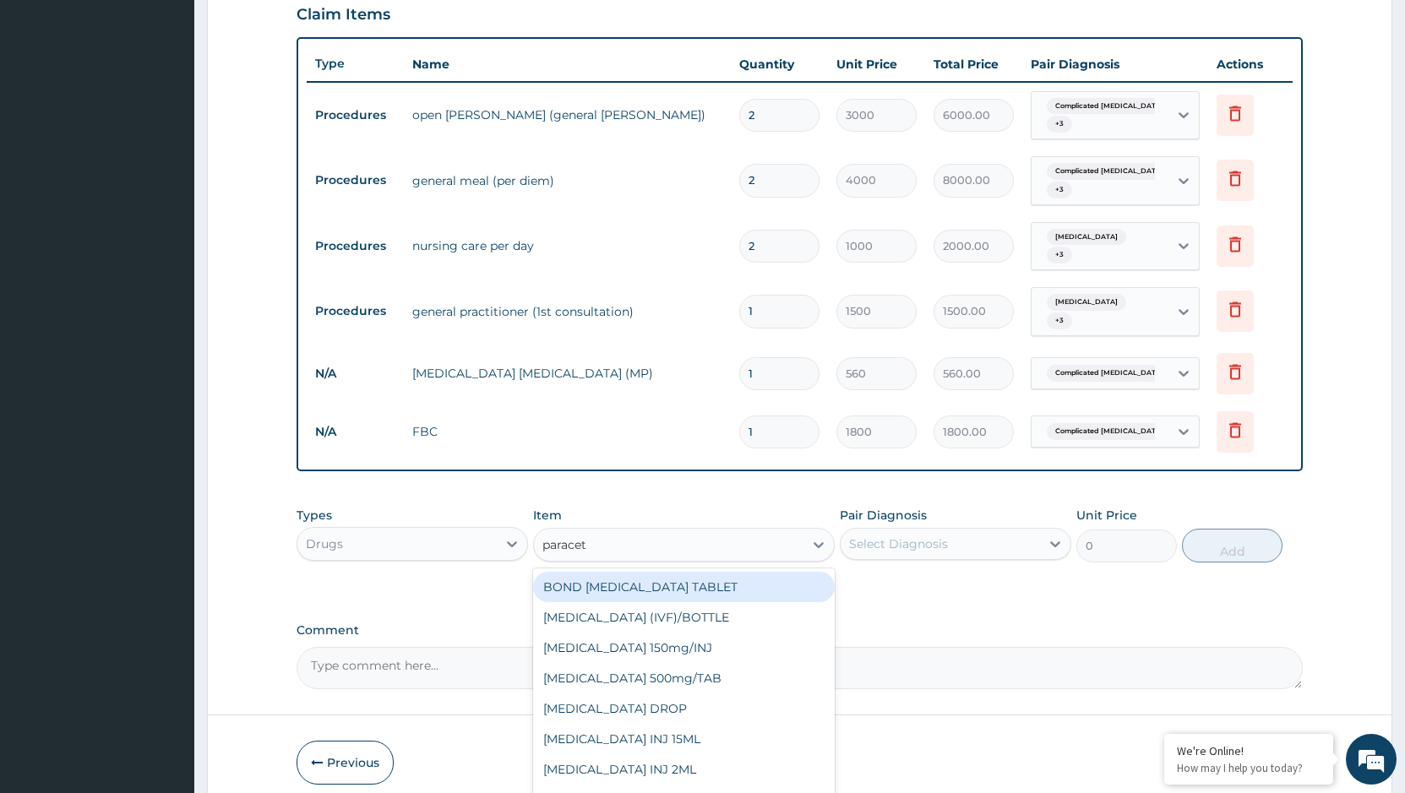
type input "paraceta"
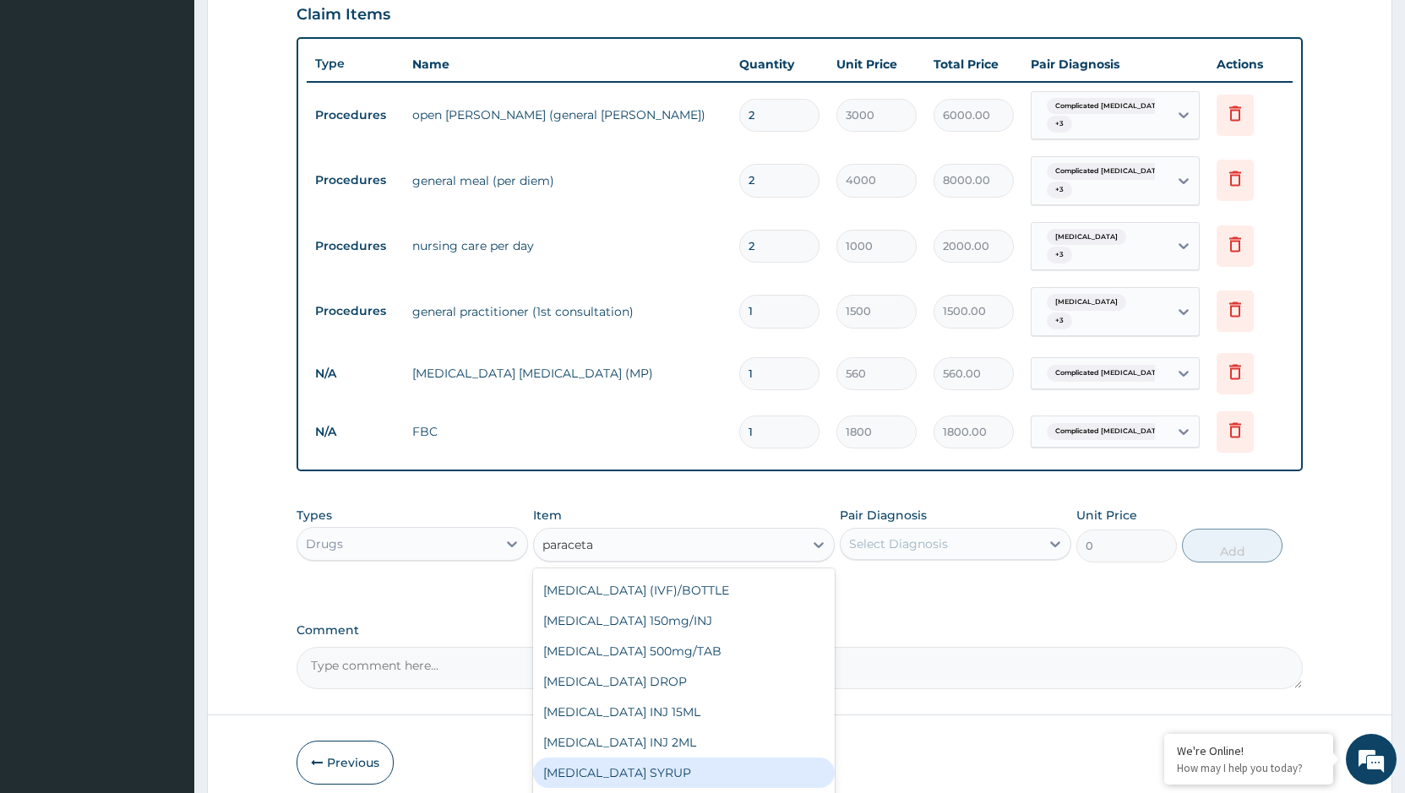
scroll to position [650, 0]
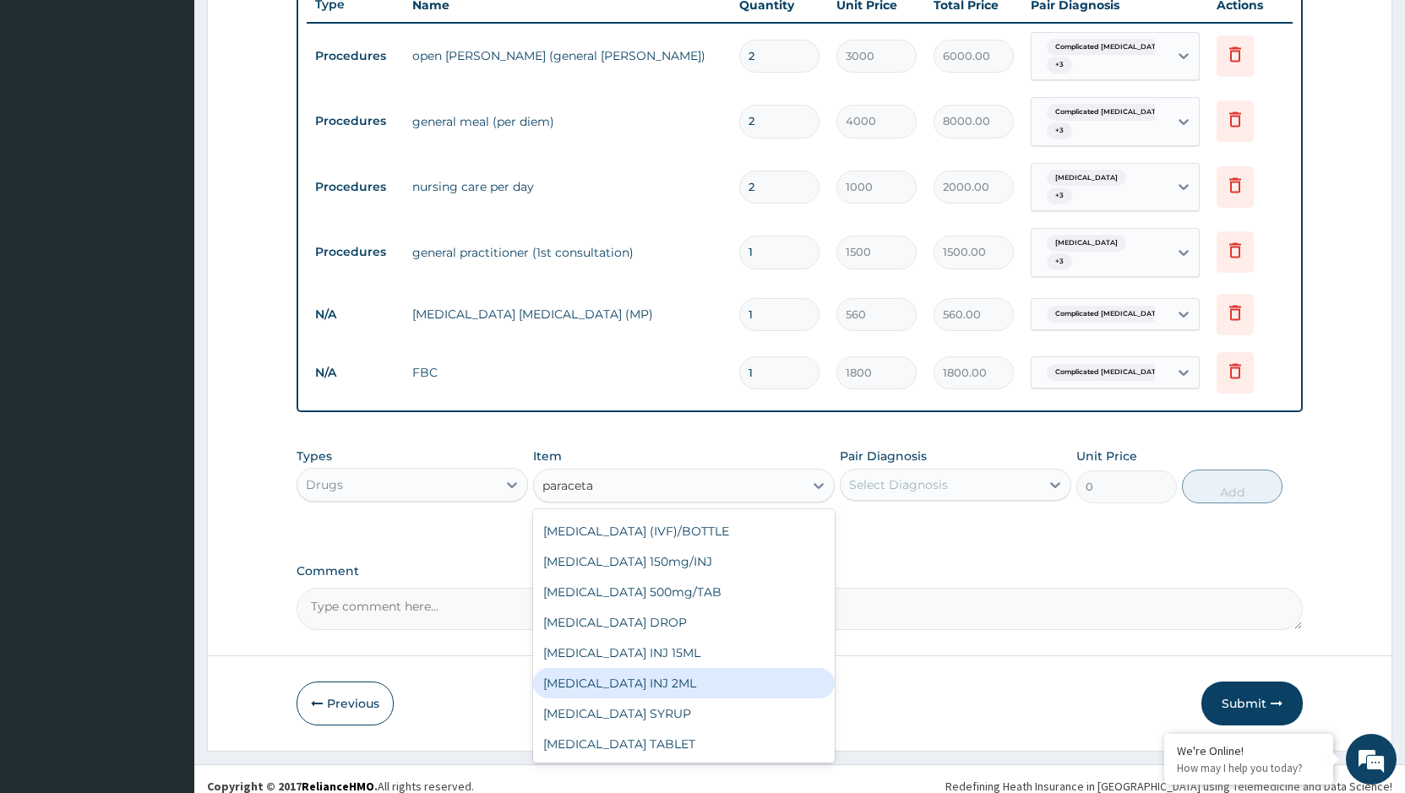
click at [667, 668] on div "[MEDICAL_DATA] INJ 2ML" at bounding box center [684, 683] width 302 height 30
type input "250"
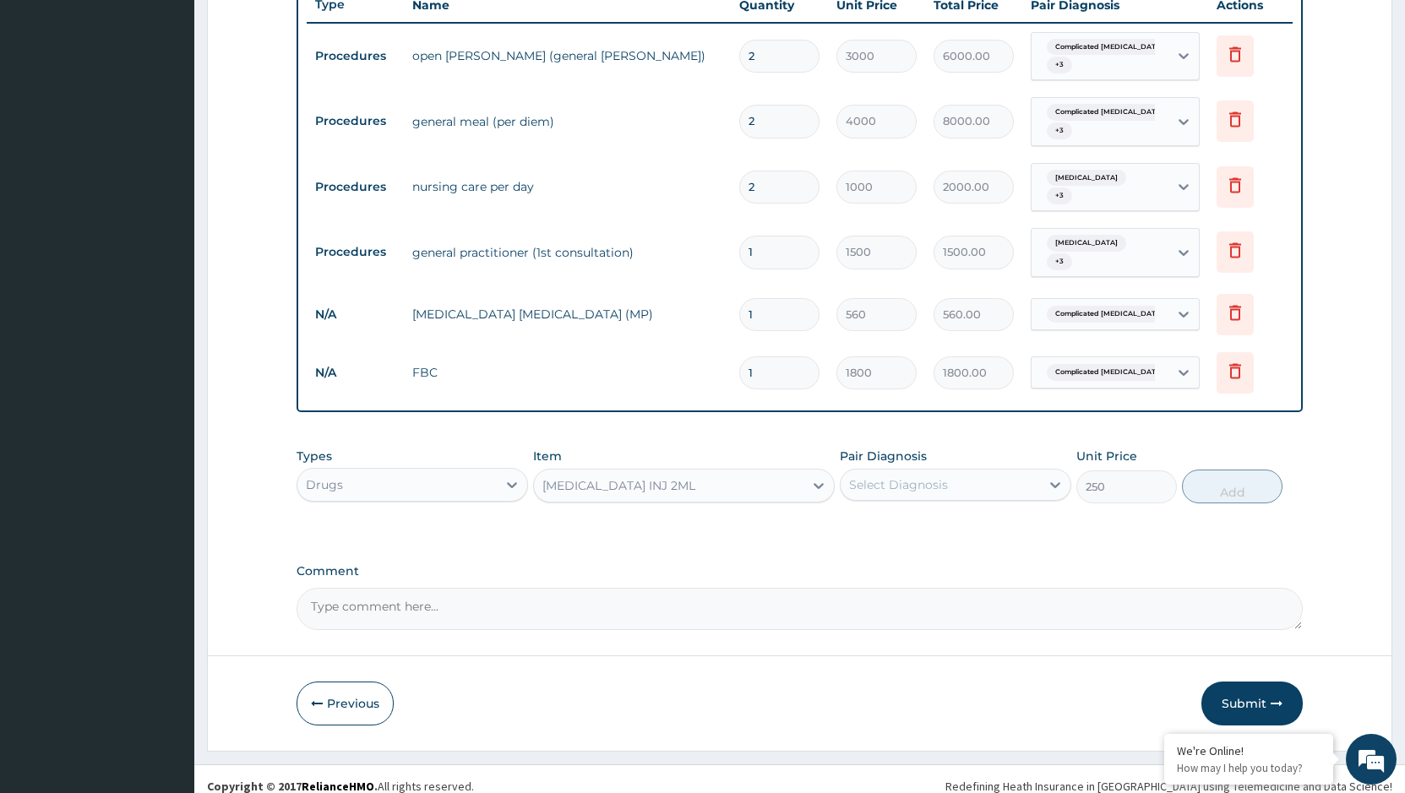
click at [959, 476] on div "Select Diagnosis" at bounding box center [939, 484] width 199 height 27
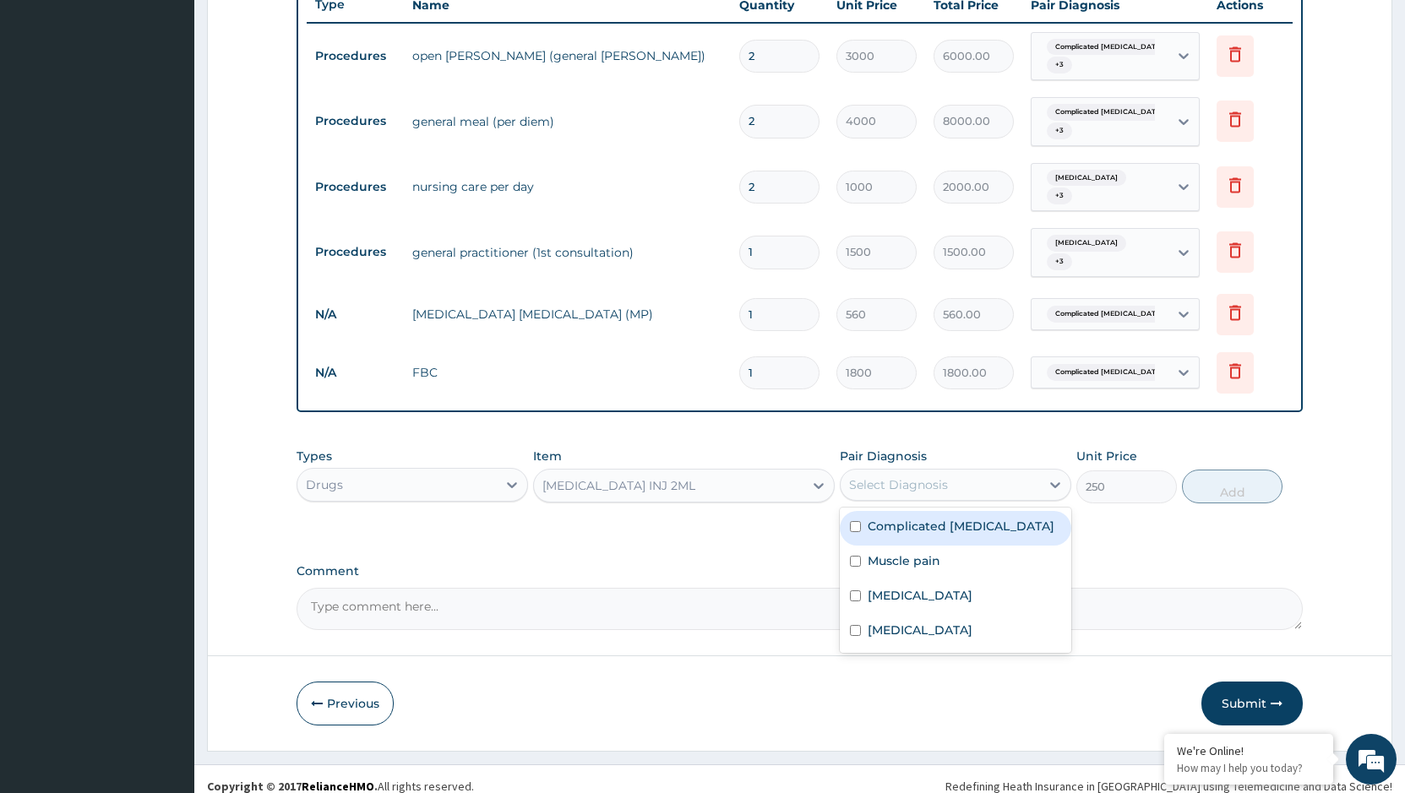
click at [948, 518] on label "Complicated [MEDICAL_DATA]" at bounding box center [960, 526] width 187 height 17
checkbox input "true"
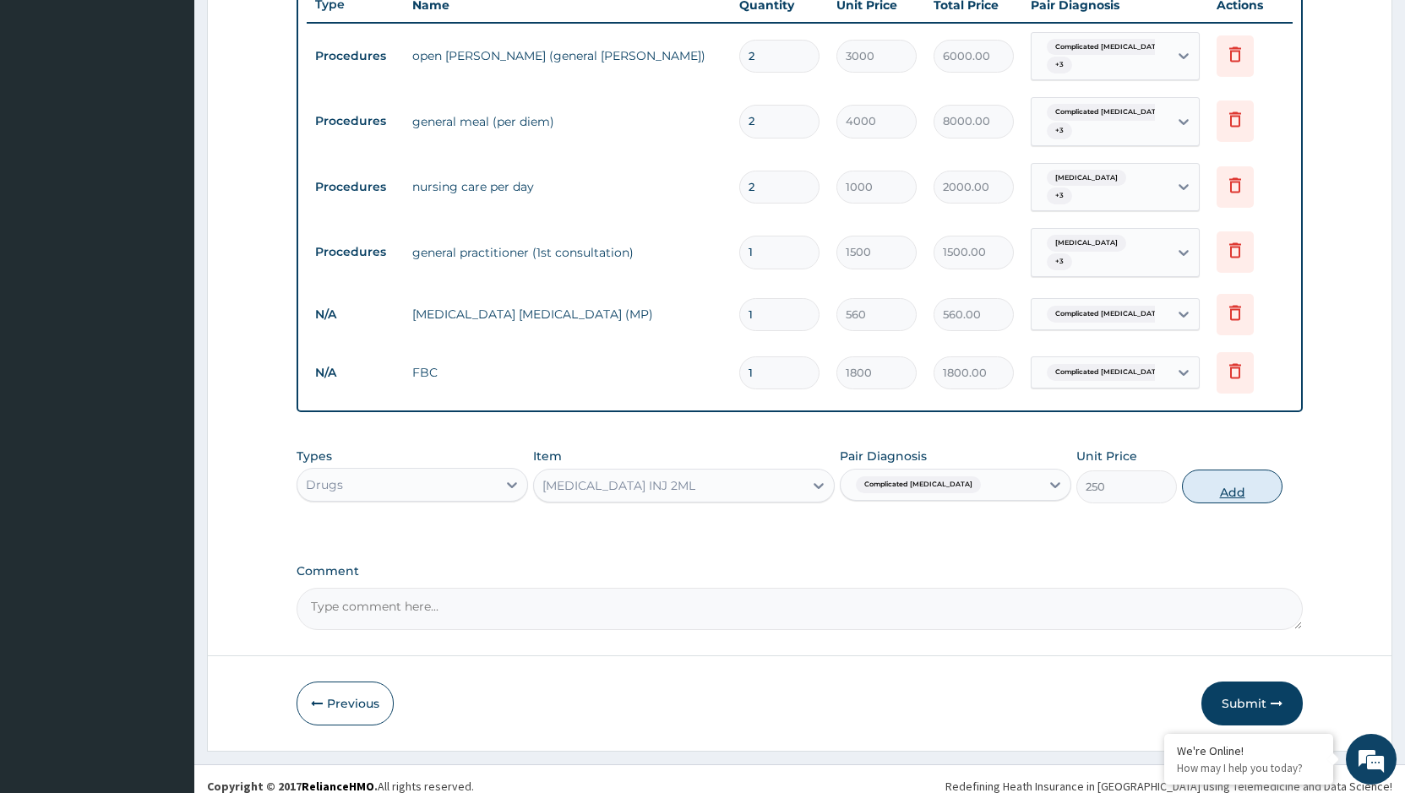
click at [1231, 477] on button "Add" at bounding box center [1232, 487] width 101 height 34
type input "0"
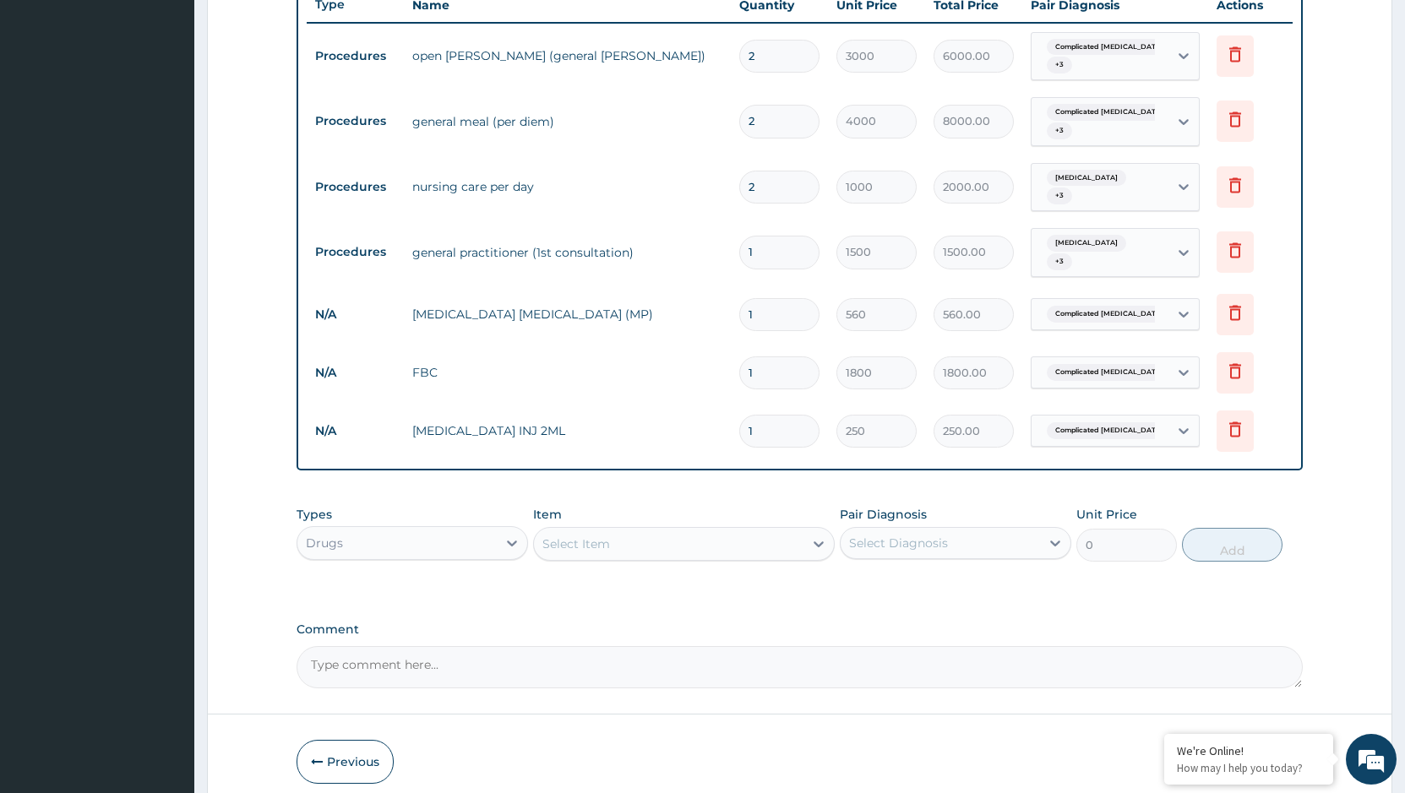
type input "0.00"
type input "6"
type input "1500.00"
type input "6"
click at [729, 533] on div "Select Item" at bounding box center [668, 543] width 269 height 27
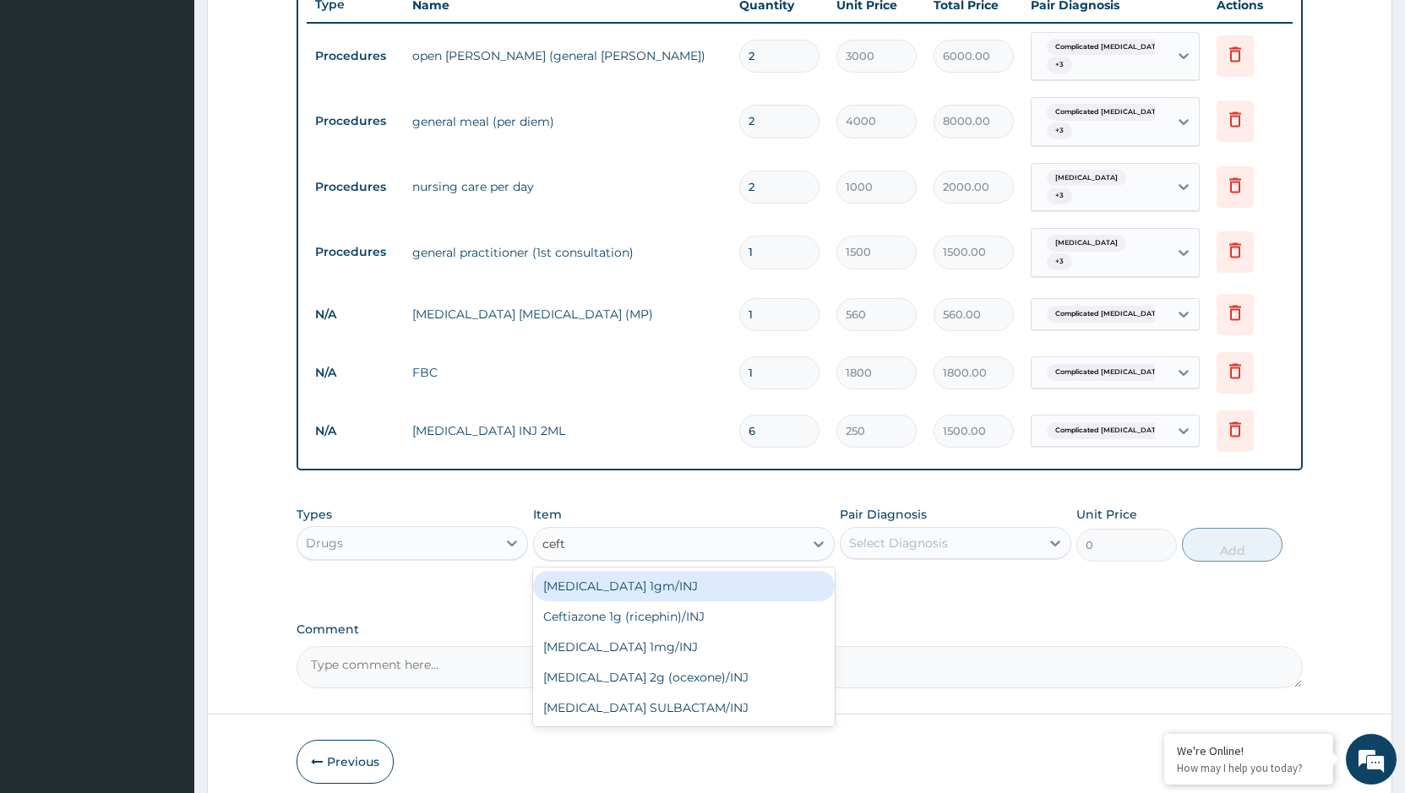
type input "ceftr"
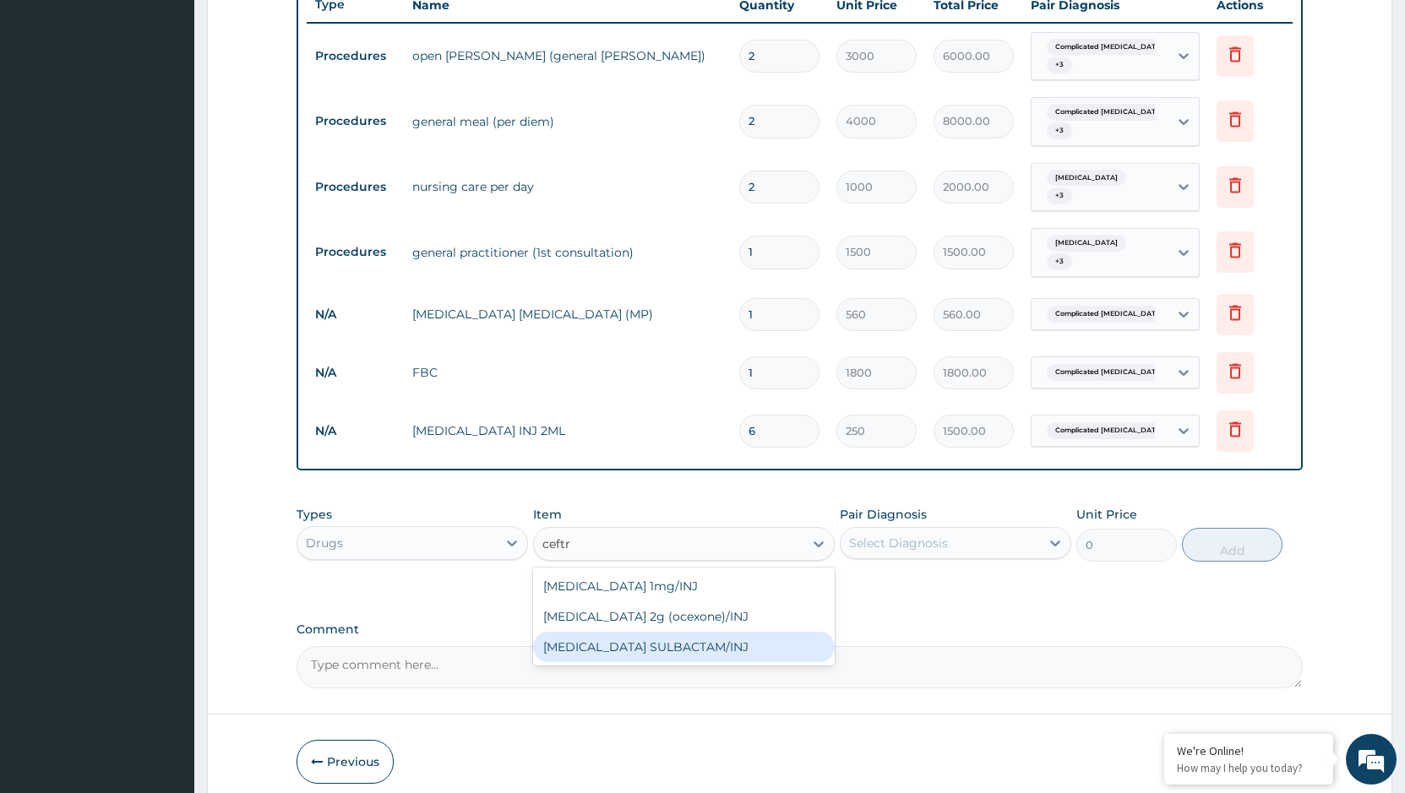
click at [637, 634] on div "[MEDICAL_DATA] SULBACTAM/INJ" at bounding box center [684, 647] width 302 height 30
type input "2000"
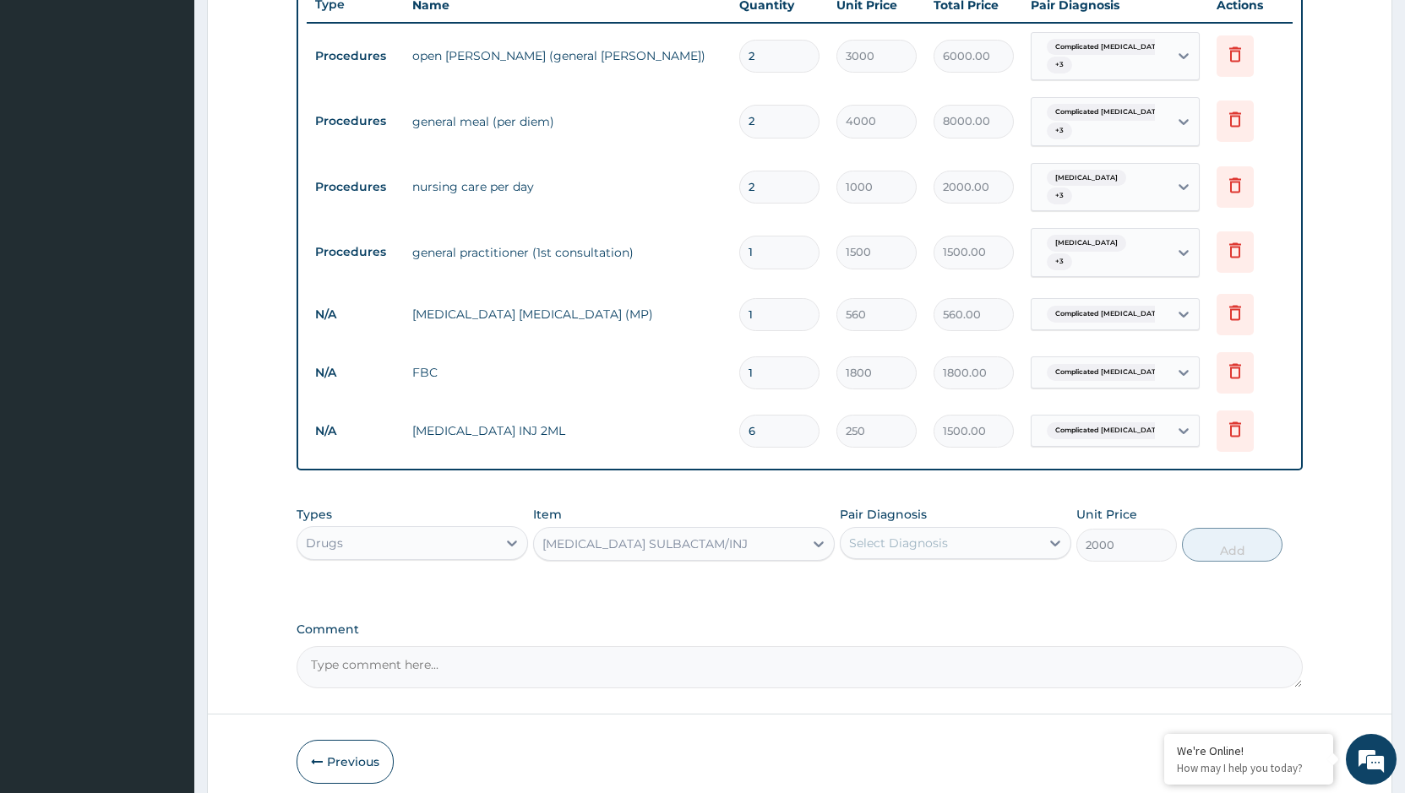
click at [1008, 507] on div "Pair Diagnosis Select Diagnosis" at bounding box center [955, 534] width 231 height 56
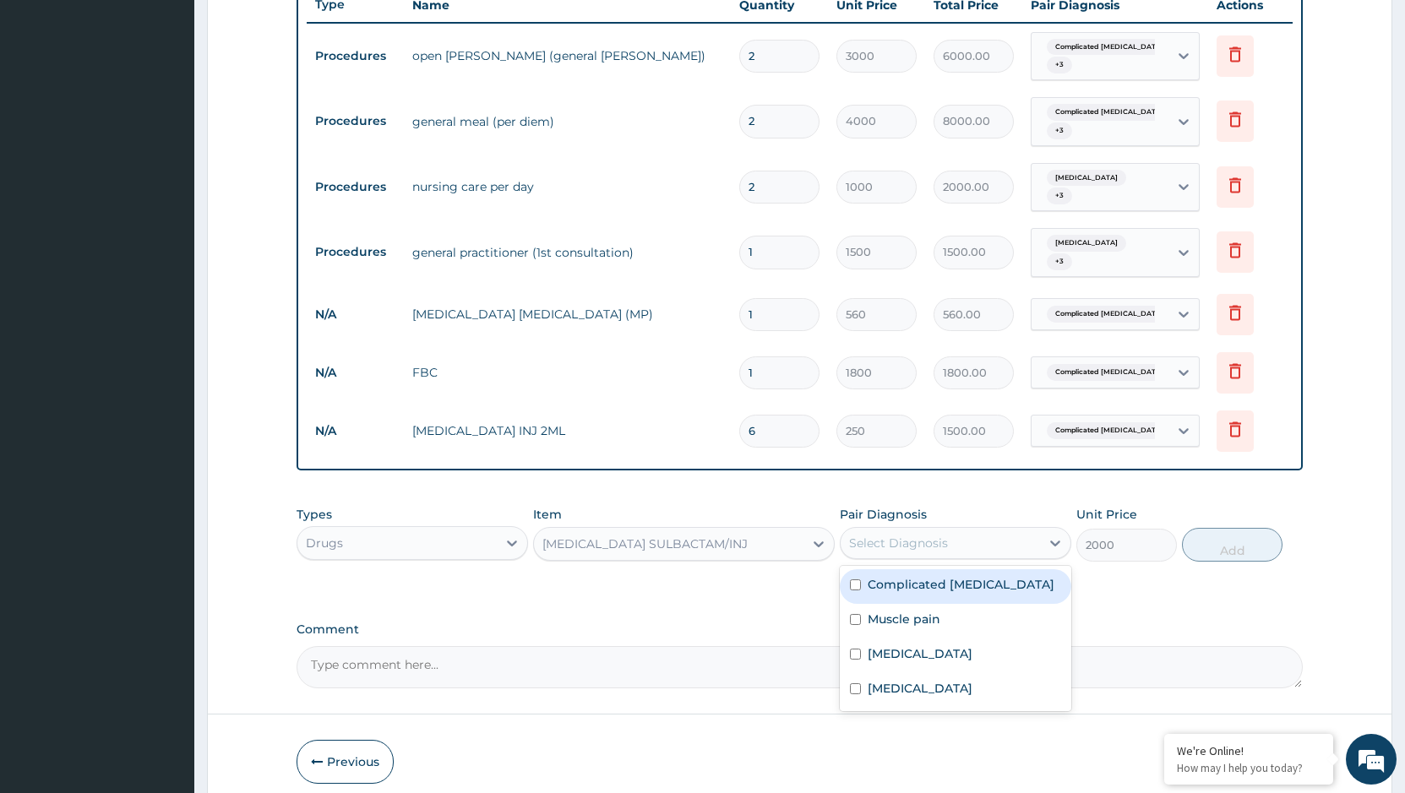
click at [1003, 530] on div "Select Diagnosis" at bounding box center [939, 543] width 199 height 27
click at [944, 576] on label "Complicated malaria" at bounding box center [960, 584] width 187 height 17
checkbox input "true"
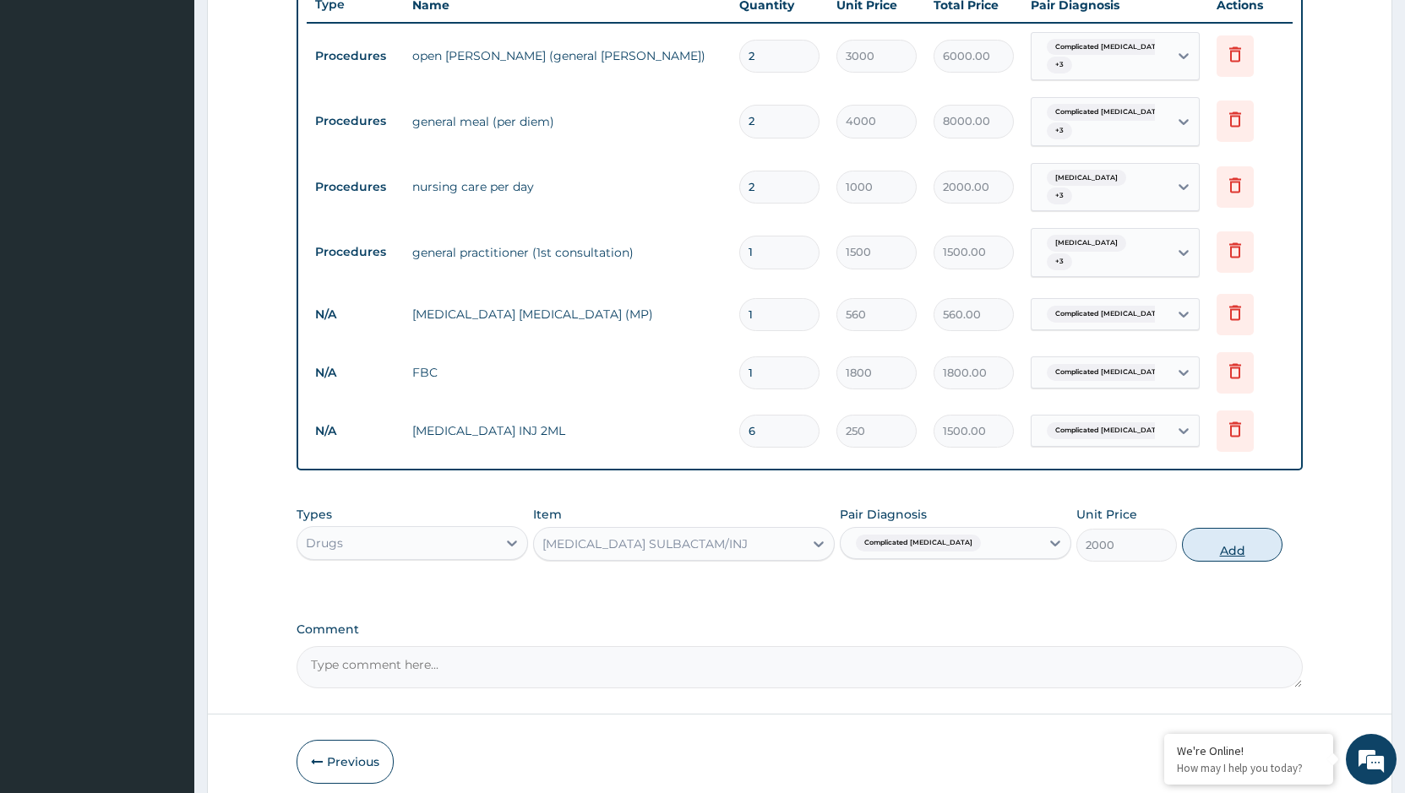
click at [1223, 534] on button "Add" at bounding box center [1232, 545] width 101 height 34
type input "0"
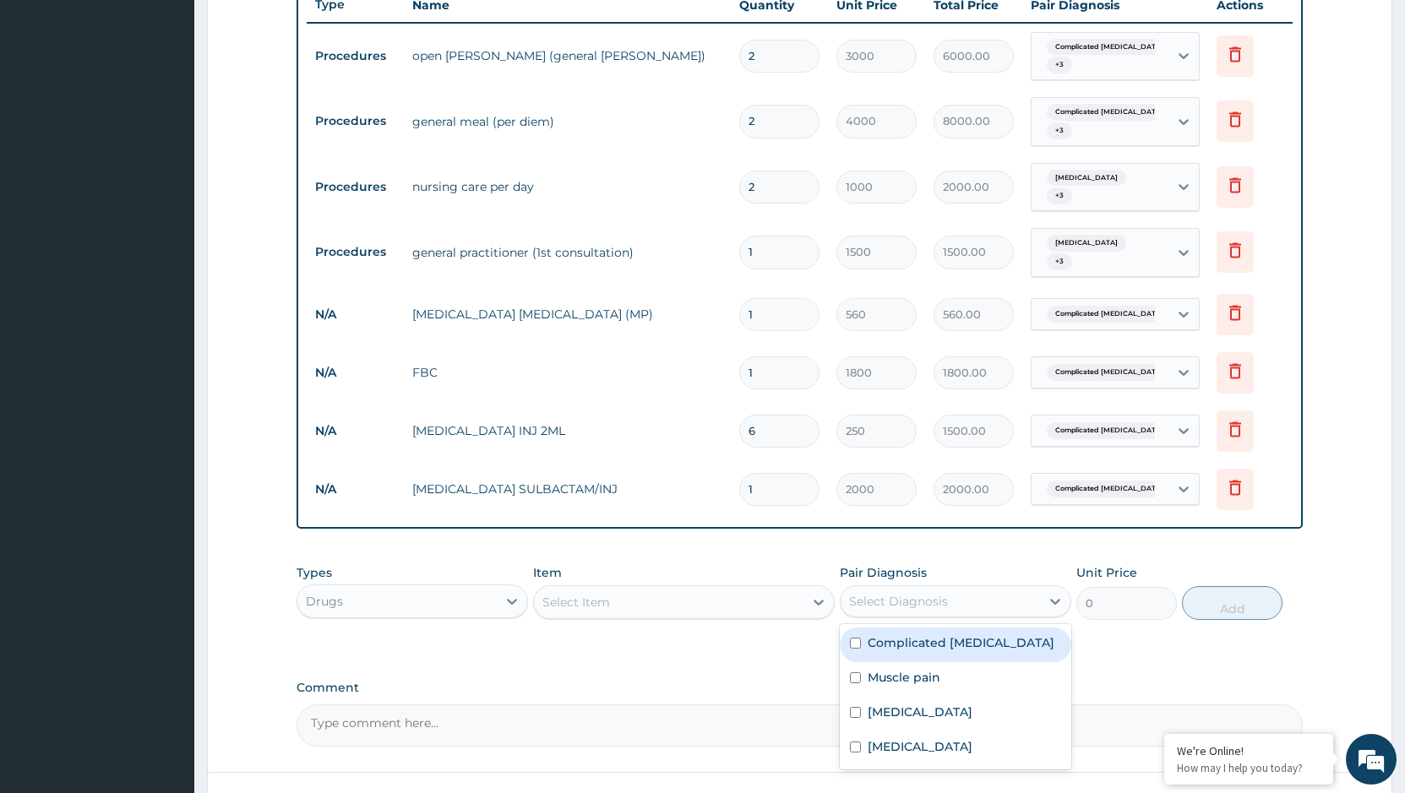
click at [913, 593] on div "Select Diagnosis" at bounding box center [898, 601] width 99 height 17
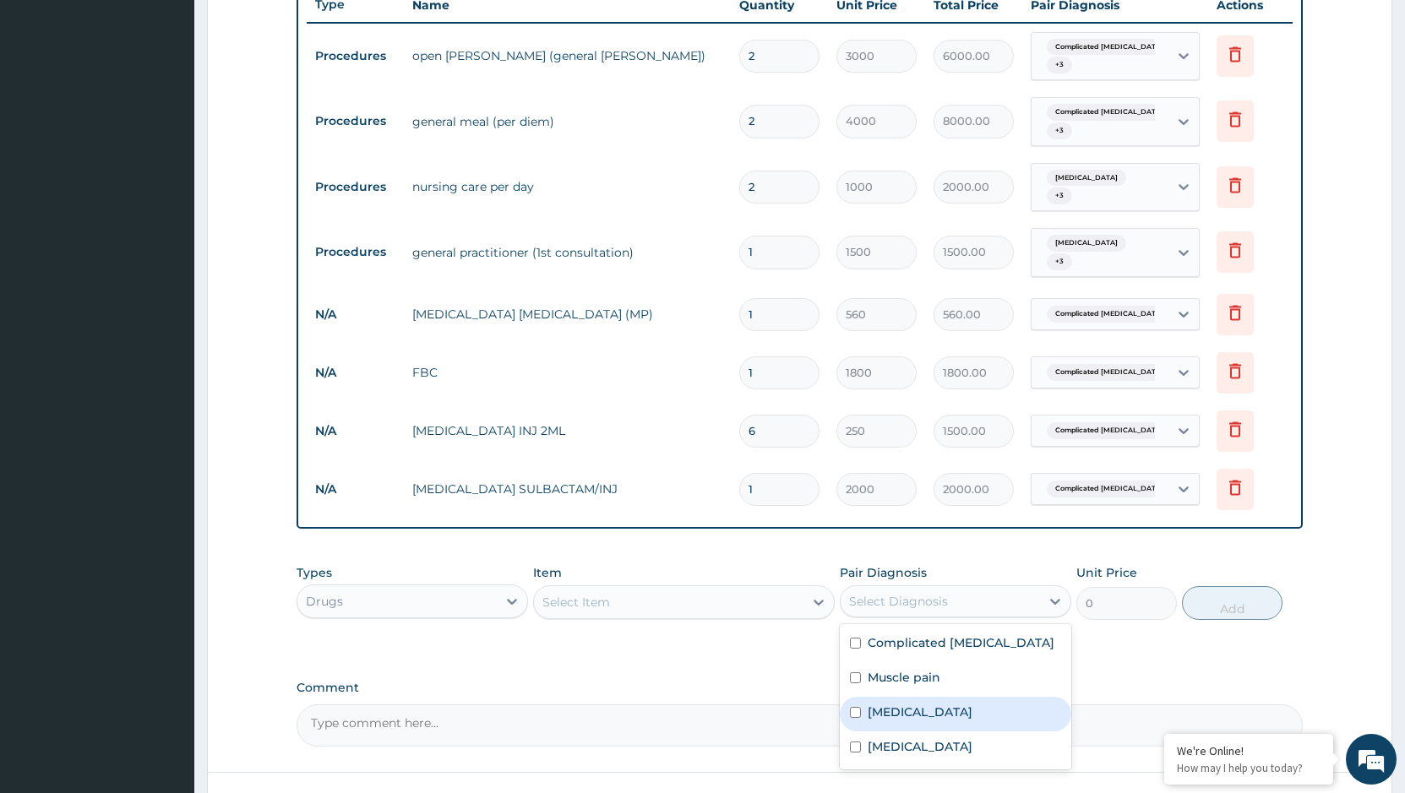
drag, startPoint x: 901, startPoint y: 693, endPoint x: 891, endPoint y: 553, distance: 139.7
click at [902, 697] on div "Sepsis" at bounding box center [955, 714] width 231 height 35
checkbox input "true"
click at [780, 589] on div "Select Item" at bounding box center [668, 602] width 269 height 27
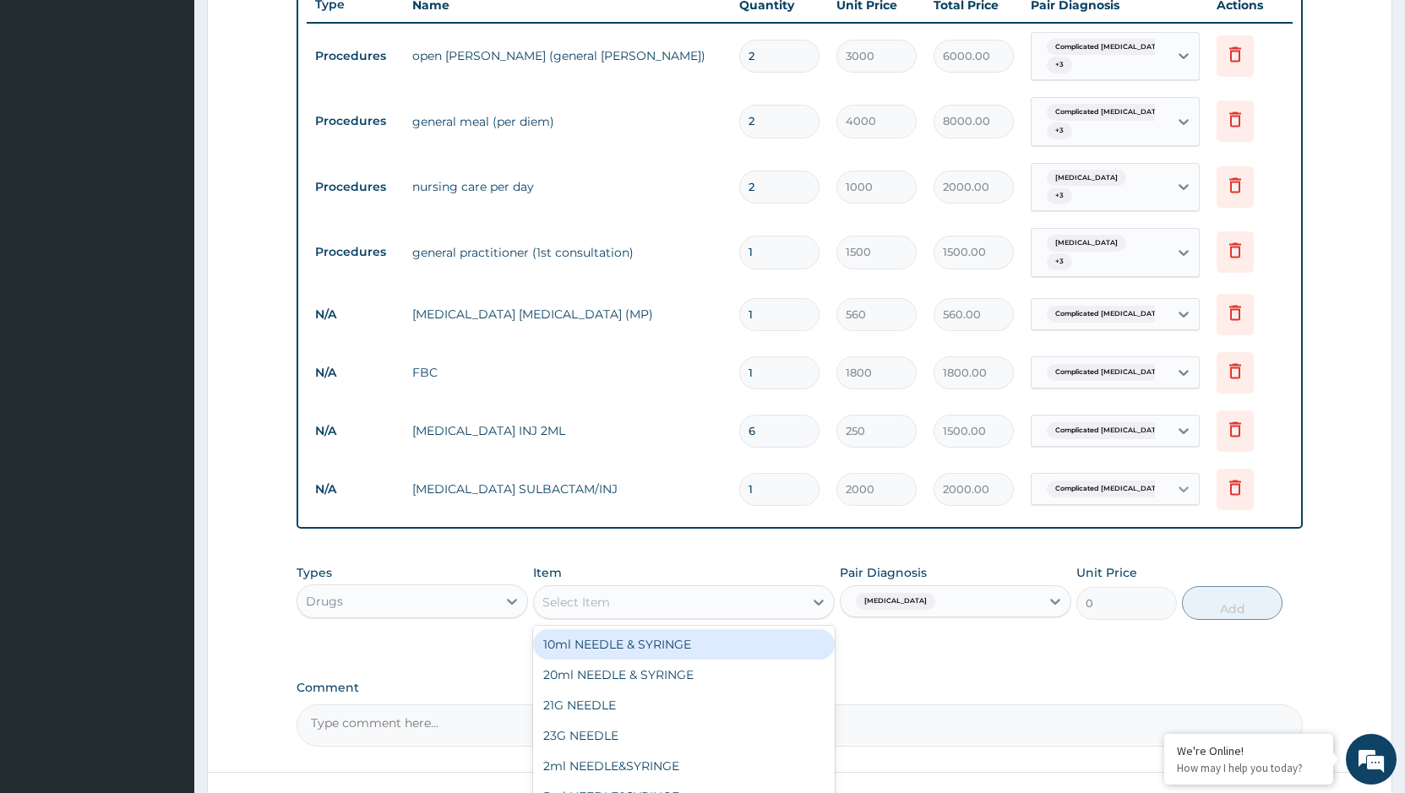
click at [1180, 481] on icon at bounding box center [1183, 489] width 17 height 17
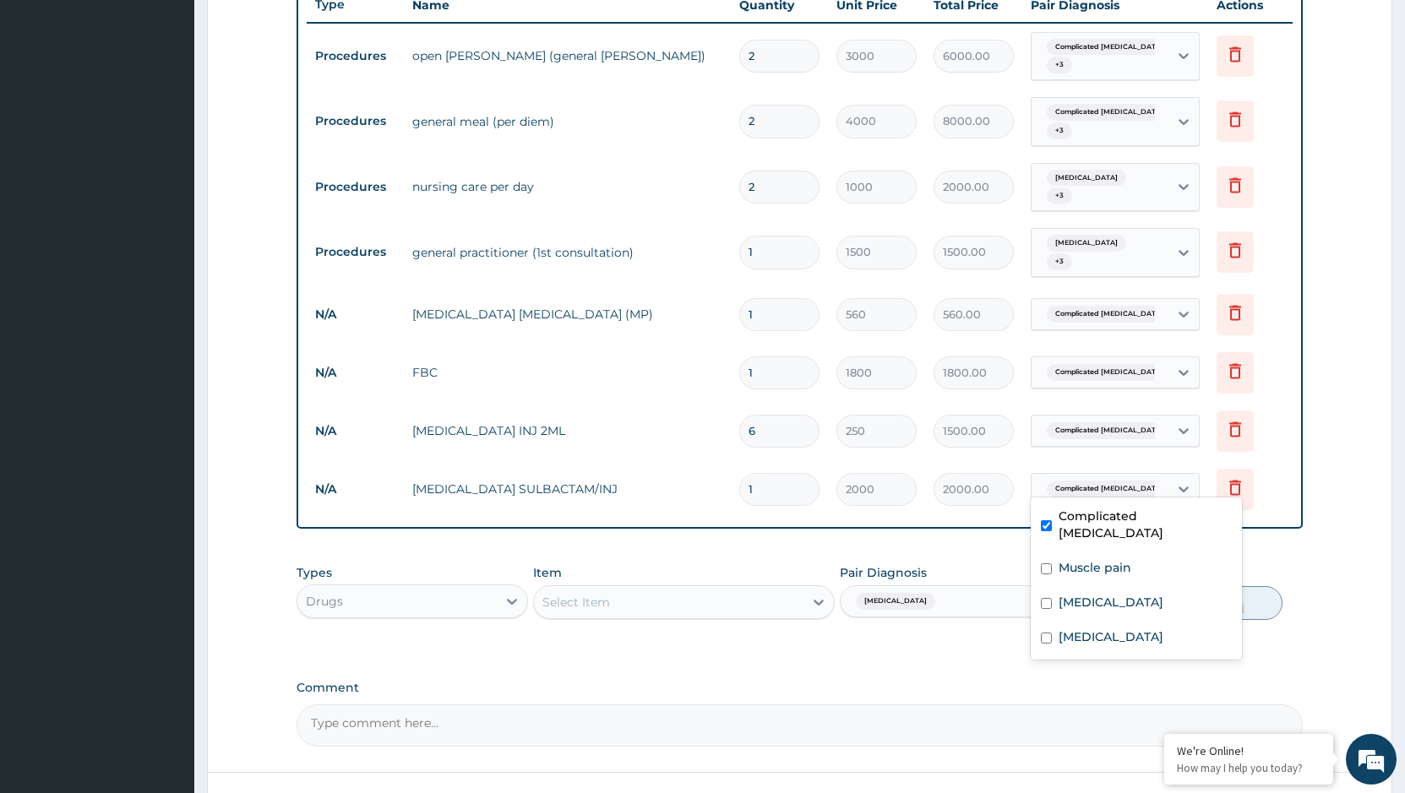
click at [1047, 520] on input "checkbox" at bounding box center [1046, 525] width 11 height 11
checkbox input "false"
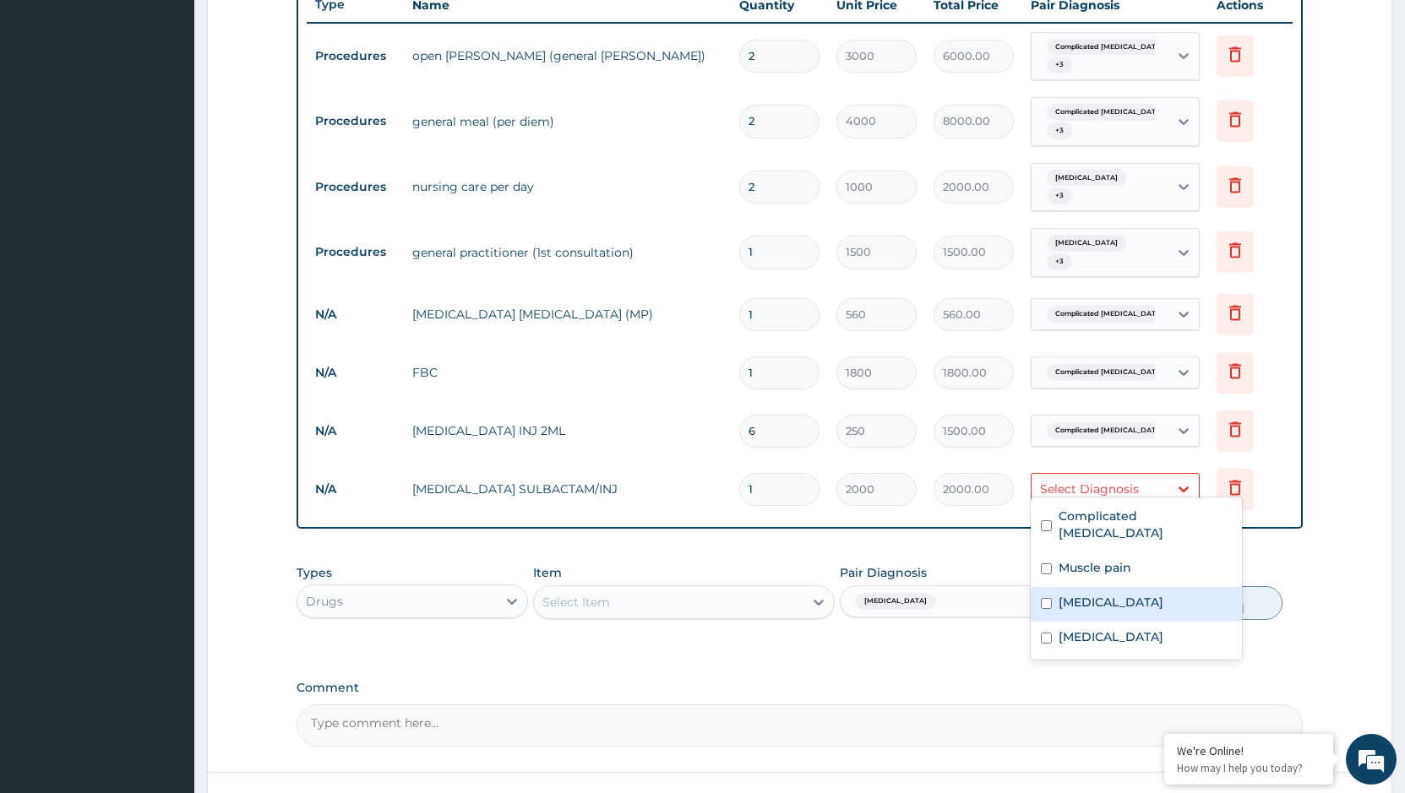
click at [1047, 598] on input "checkbox" at bounding box center [1046, 603] width 11 height 11
checkbox input "true"
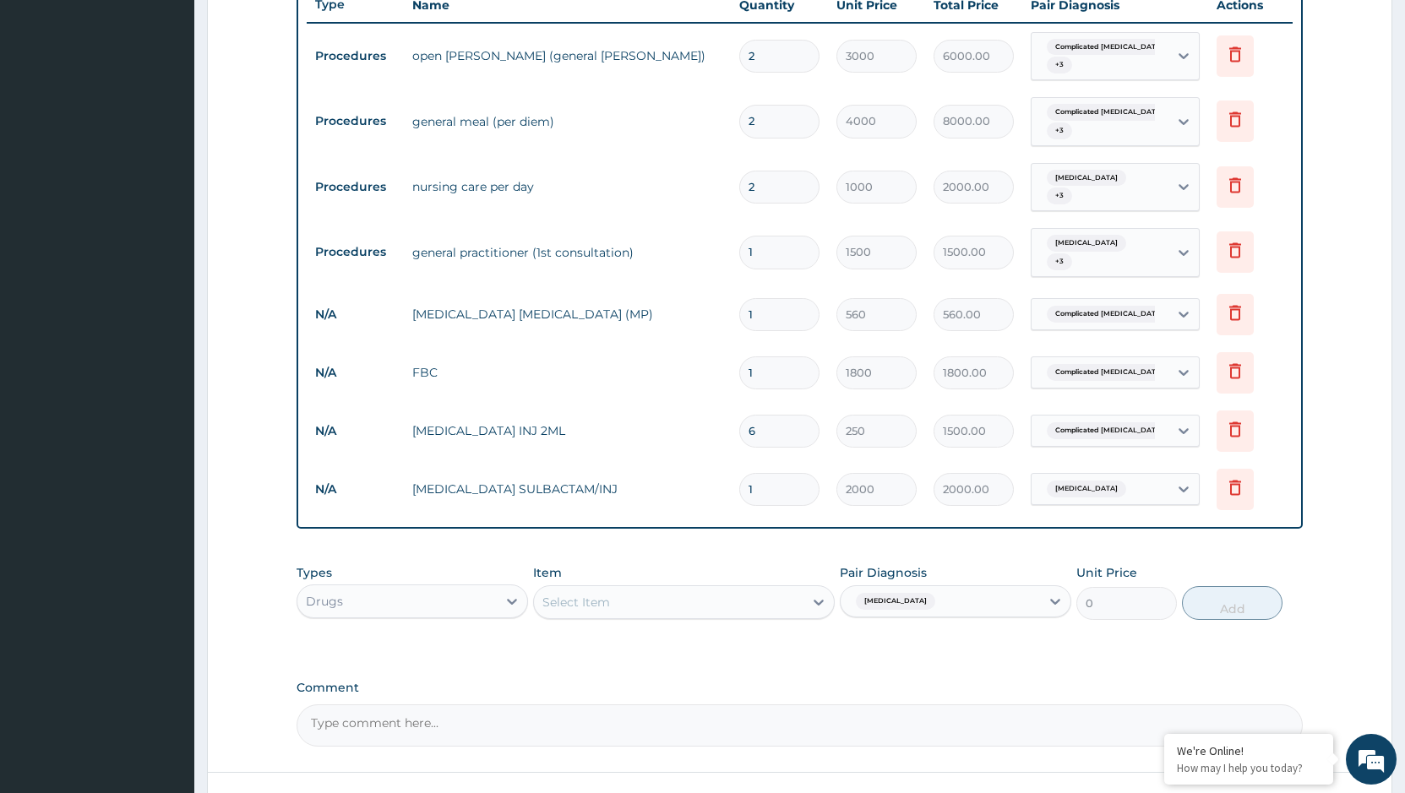
click at [769, 476] on input "1" at bounding box center [779, 489] width 80 height 33
type input "0.00"
type input "4"
type input "8000.00"
type input "4"
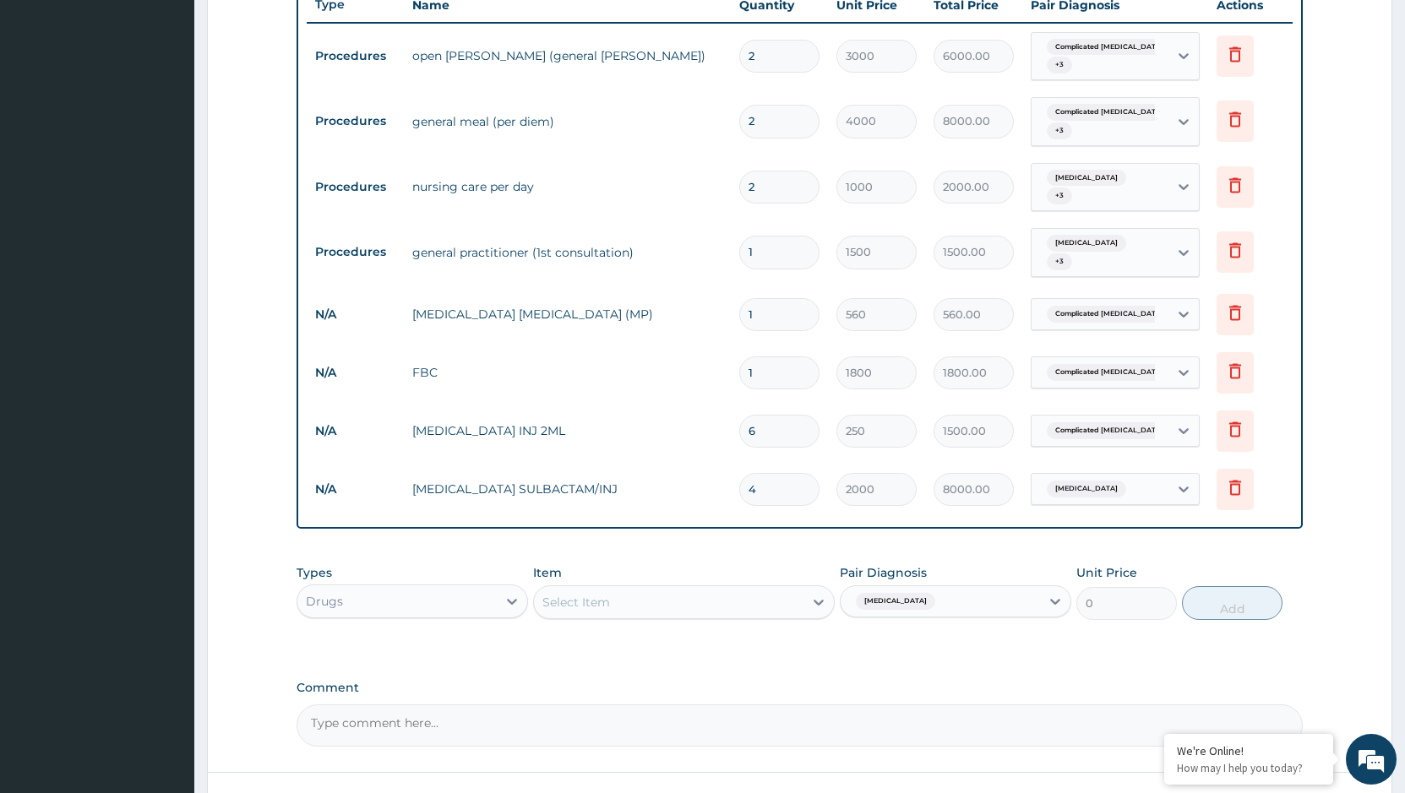
click at [666, 589] on div "Select Item" at bounding box center [668, 602] width 269 height 27
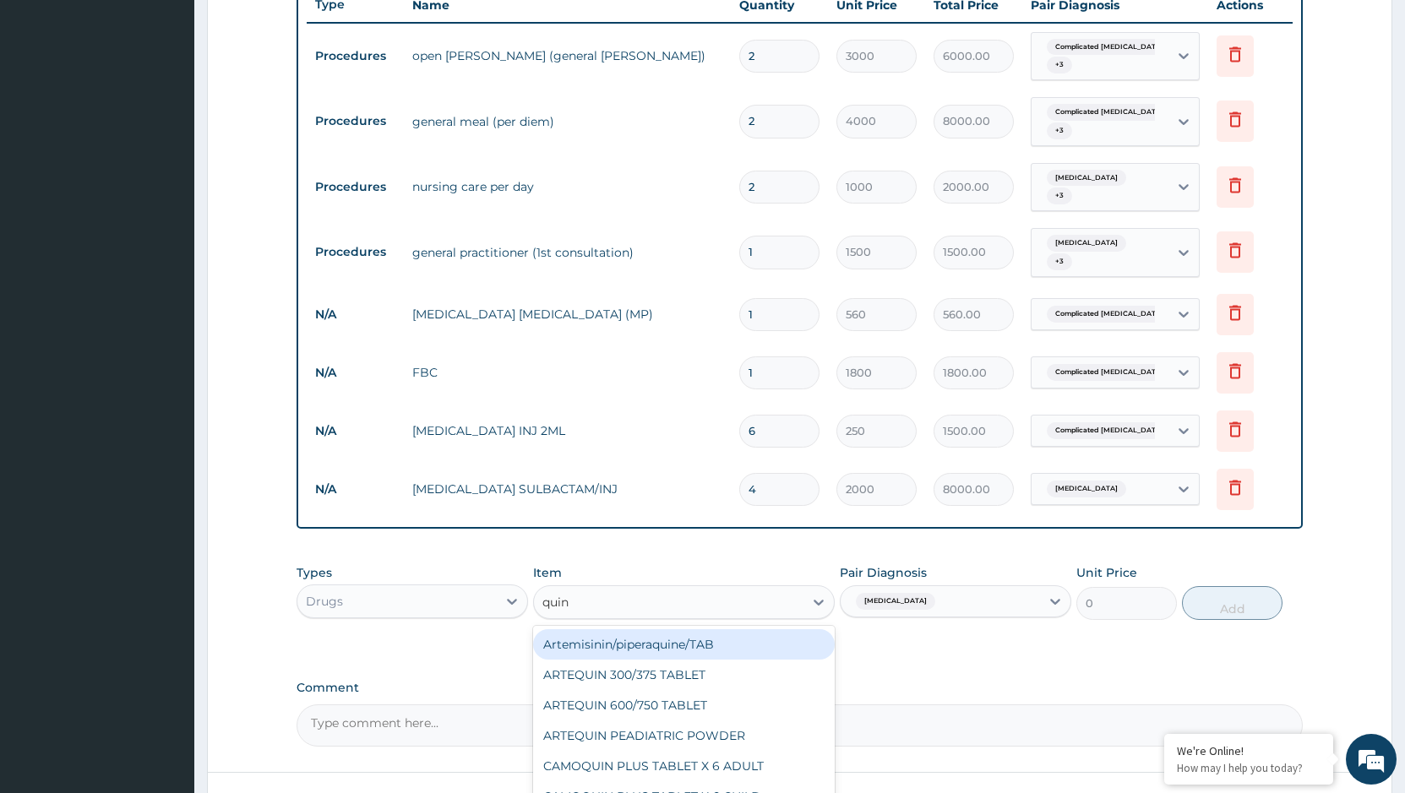
type input "quini"
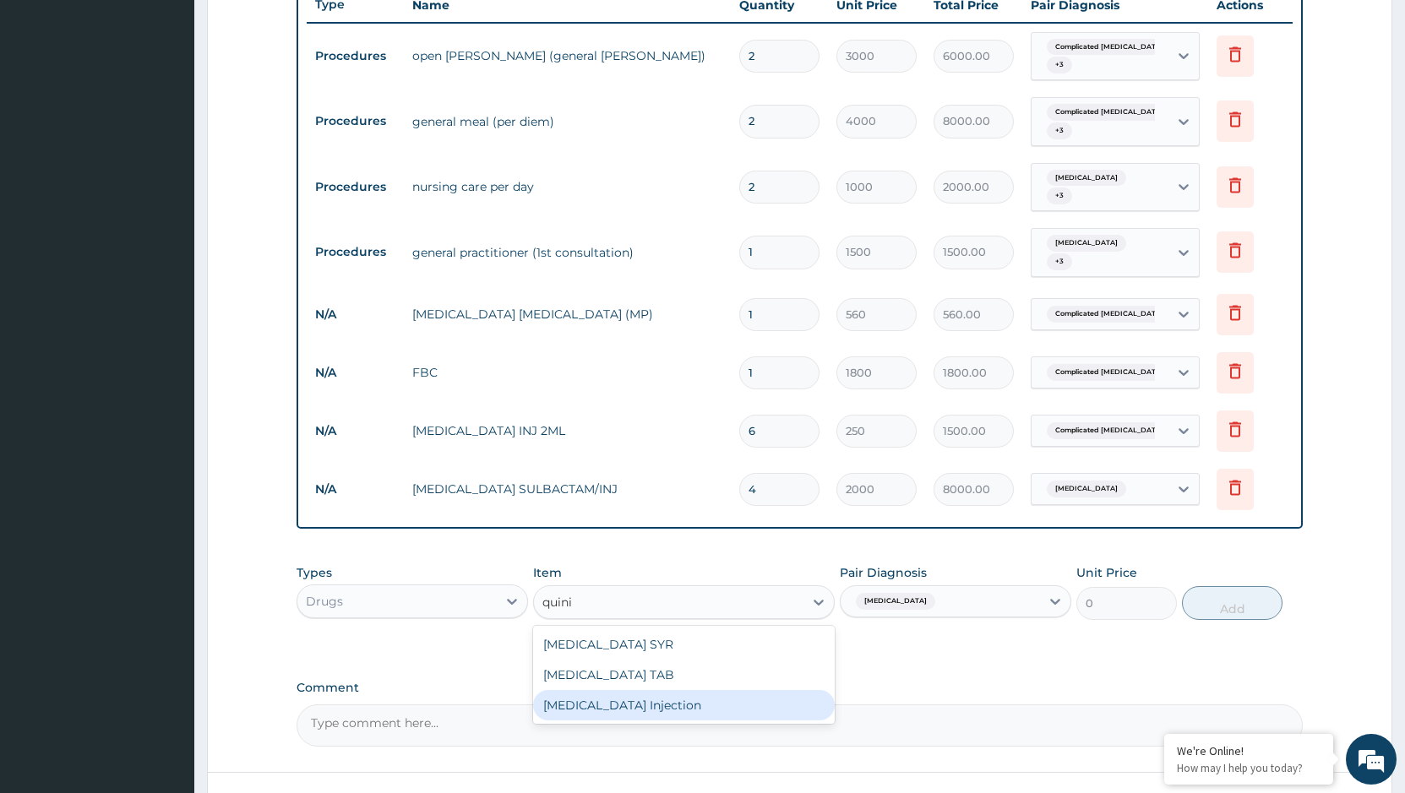
click at [652, 690] on div "[MEDICAL_DATA] Injection" at bounding box center [684, 705] width 302 height 30
type input "1000"
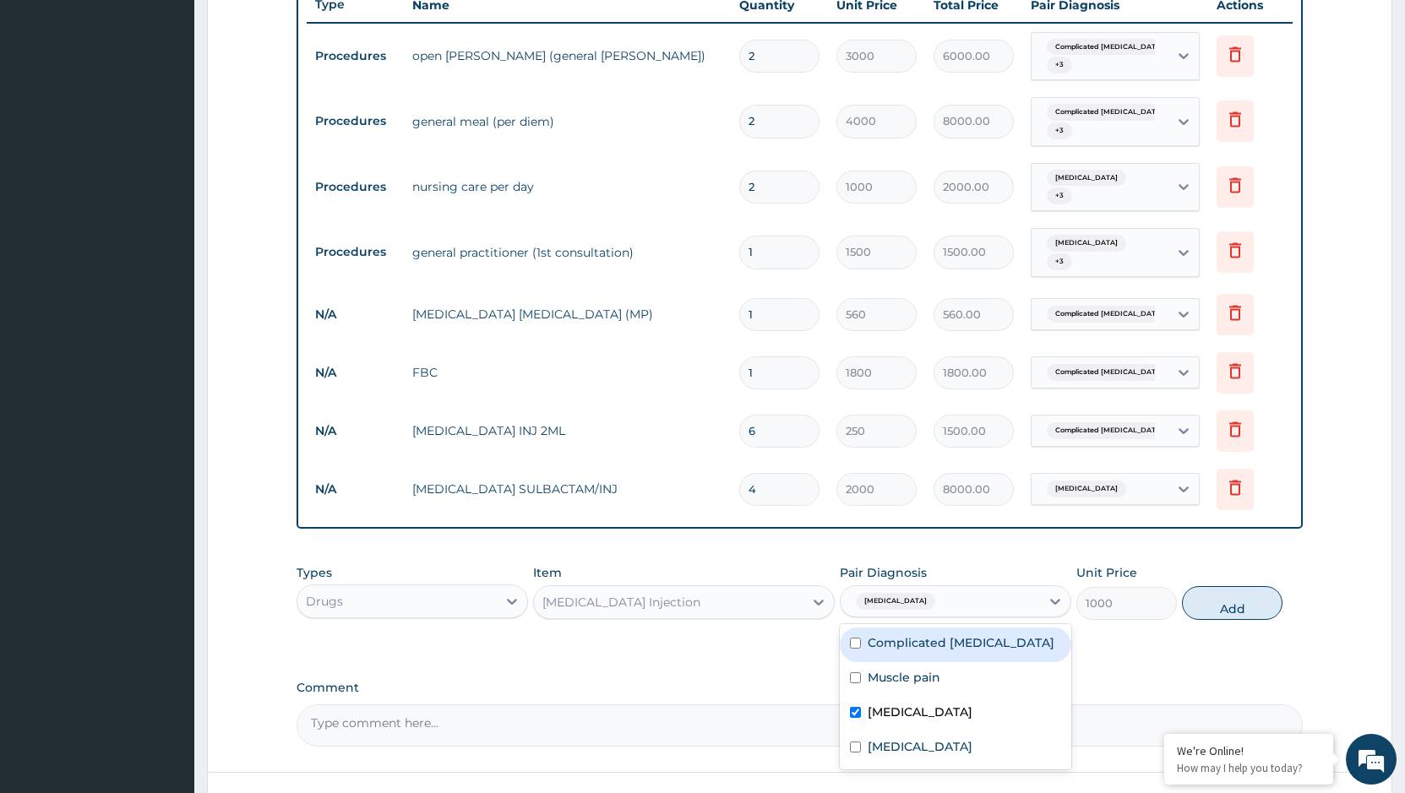
click at [1030, 587] on div "[MEDICAL_DATA]" at bounding box center [939, 601] width 199 height 29
click at [889, 634] on label "Complicated malaria" at bounding box center [960, 642] width 187 height 17
checkbox input "true"
click at [852, 707] on input "checkbox" at bounding box center [855, 712] width 11 height 11
checkbox input "false"
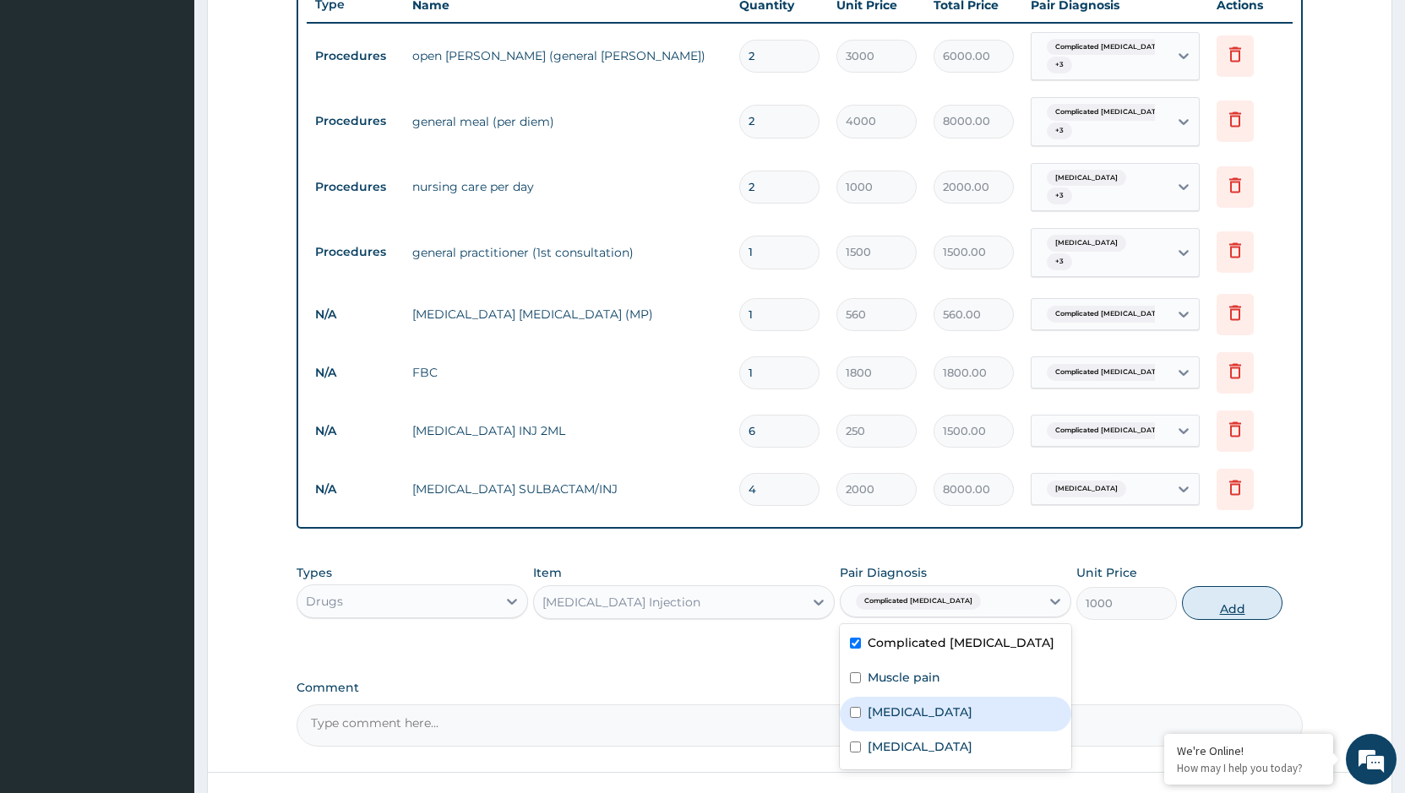
click at [1237, 586] on button "Add" at bounding box center [1232, 603] width 101 height 34
type input "0"
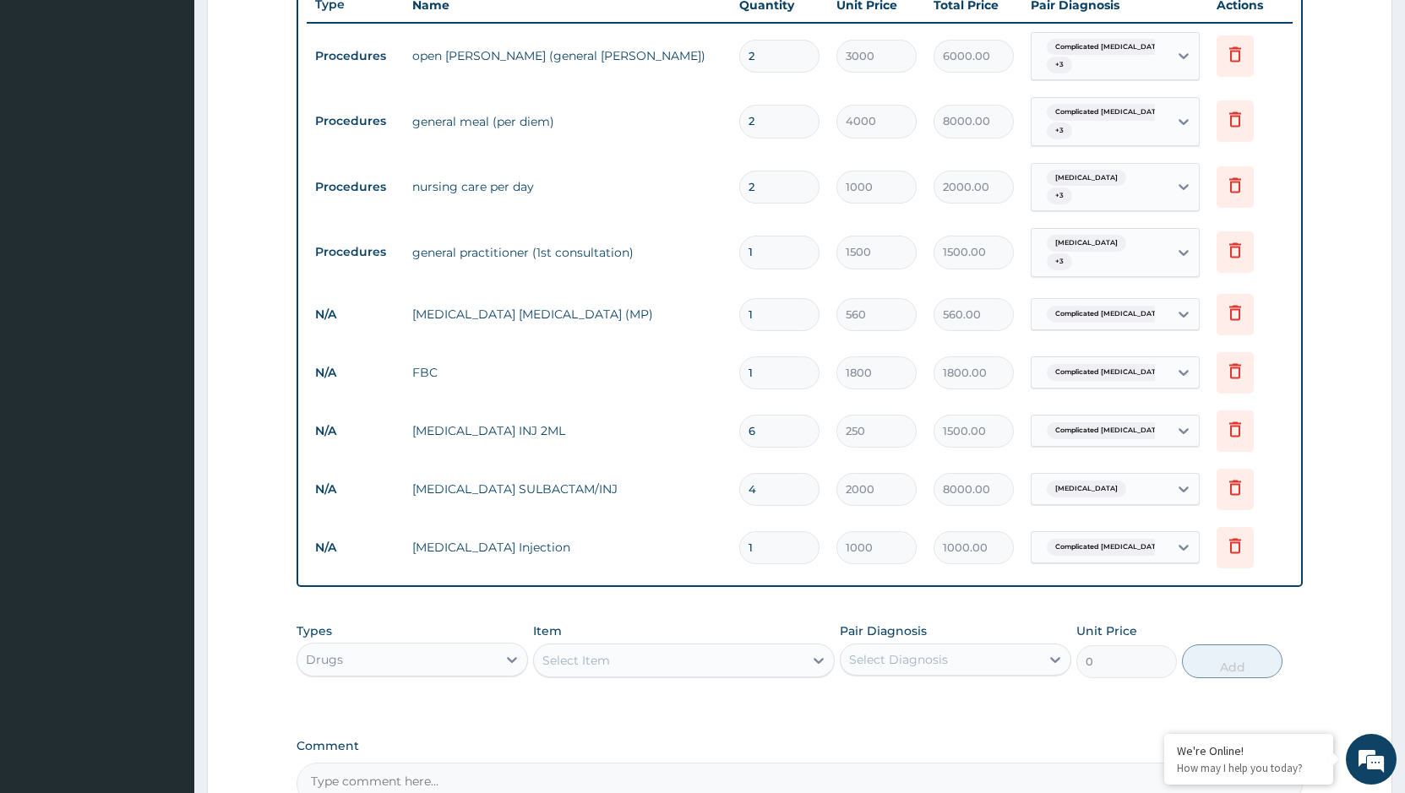
type input "0.00"
type input "3"
type input "3000.00"
type input "3"
click at [663, 653] on div "Select Item" at bounding box center [668, 660] width 269 height 27
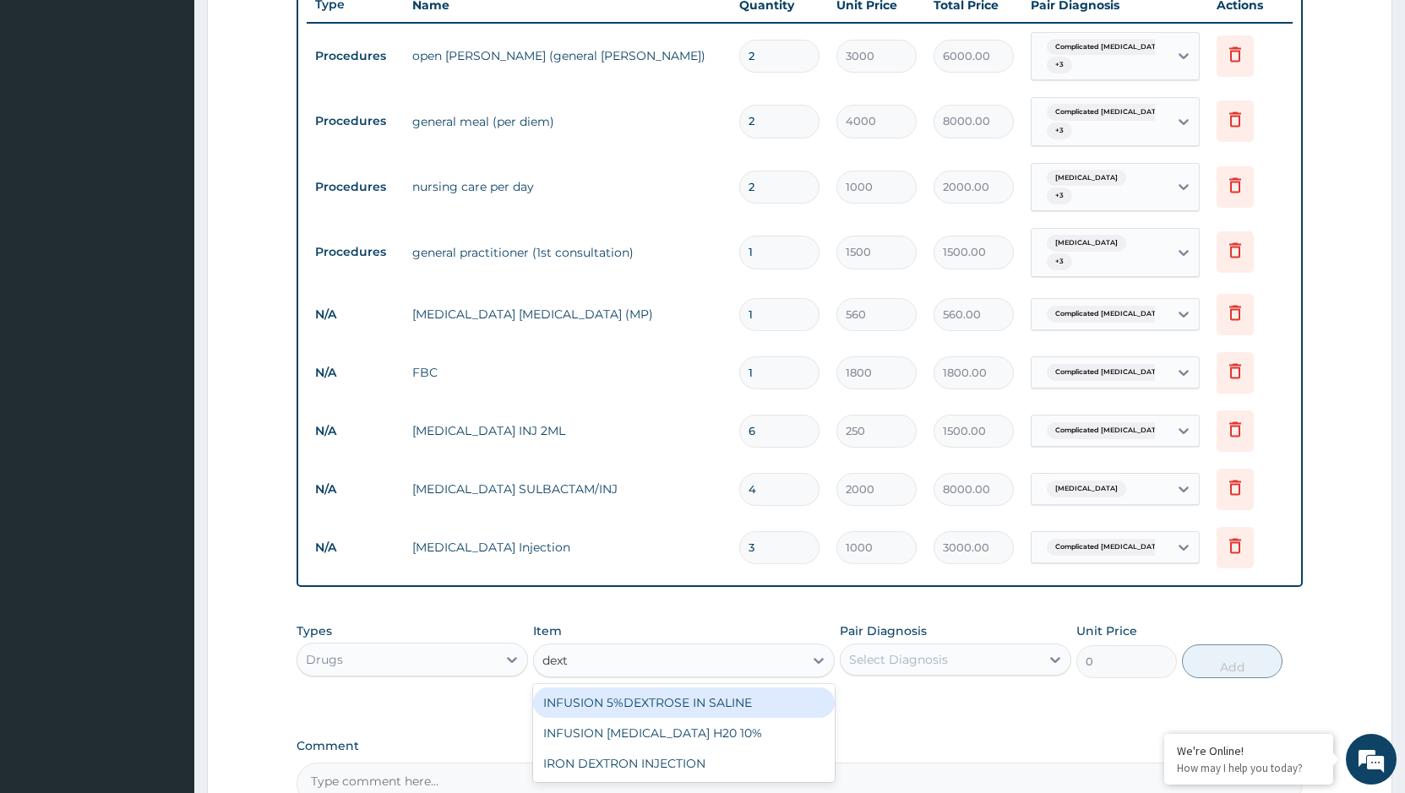
type input "dextr"
click at [680, 689] on div "INFUSION 5%DEXTROSE IN SALINE" at bounding box center [684, 703] width 302 height 30
type input "1500"
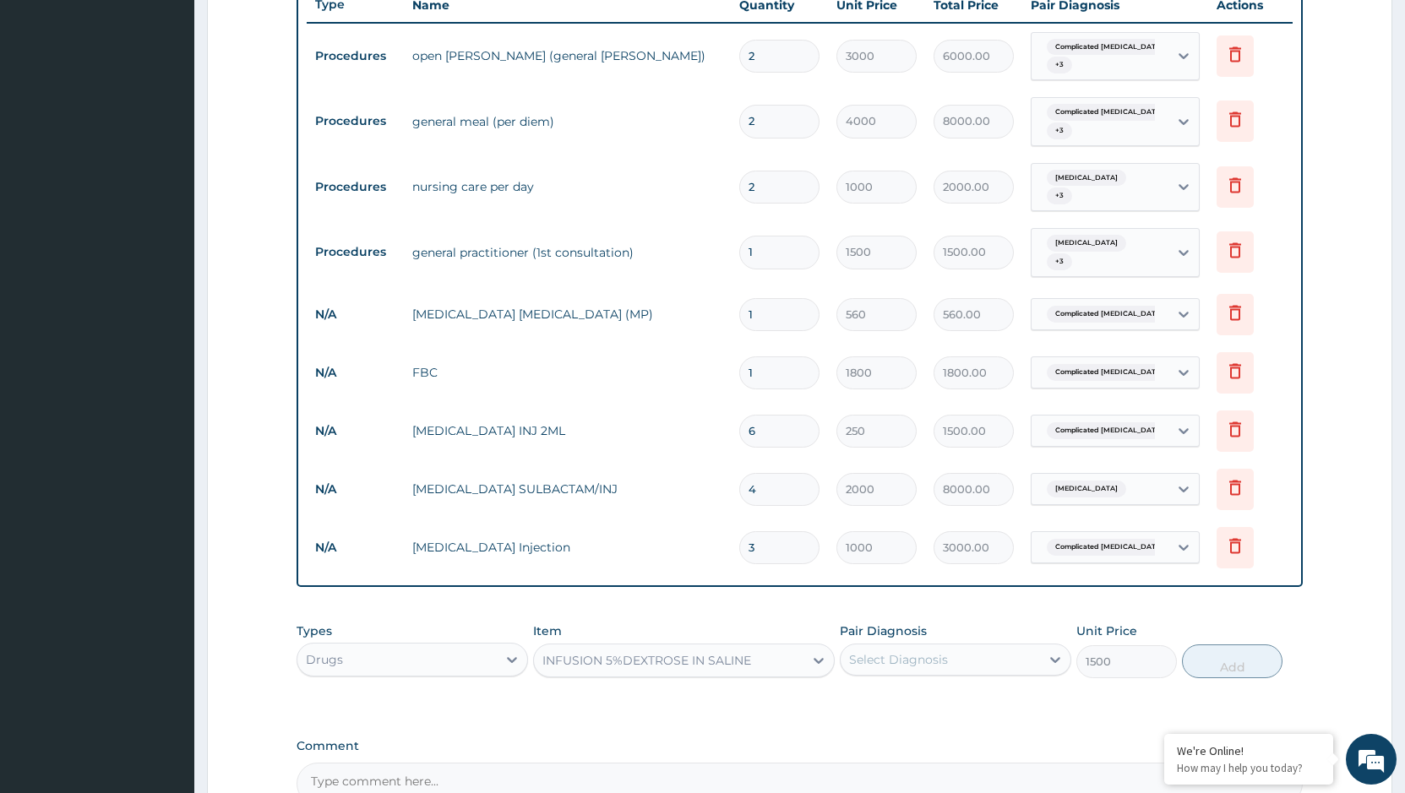
click at [949, 646] on div "Select Diagnosis" at bounding box center [939, 659] width 199 height 27
click at [934, 693] on label "Complicated malaria" at bounding box center [960, 701] width 187 height 17
checkbox input "true"
click at [1238, 650] on button "Add" at bounding box center [1232, 661] width 101 height 34
type input "0"
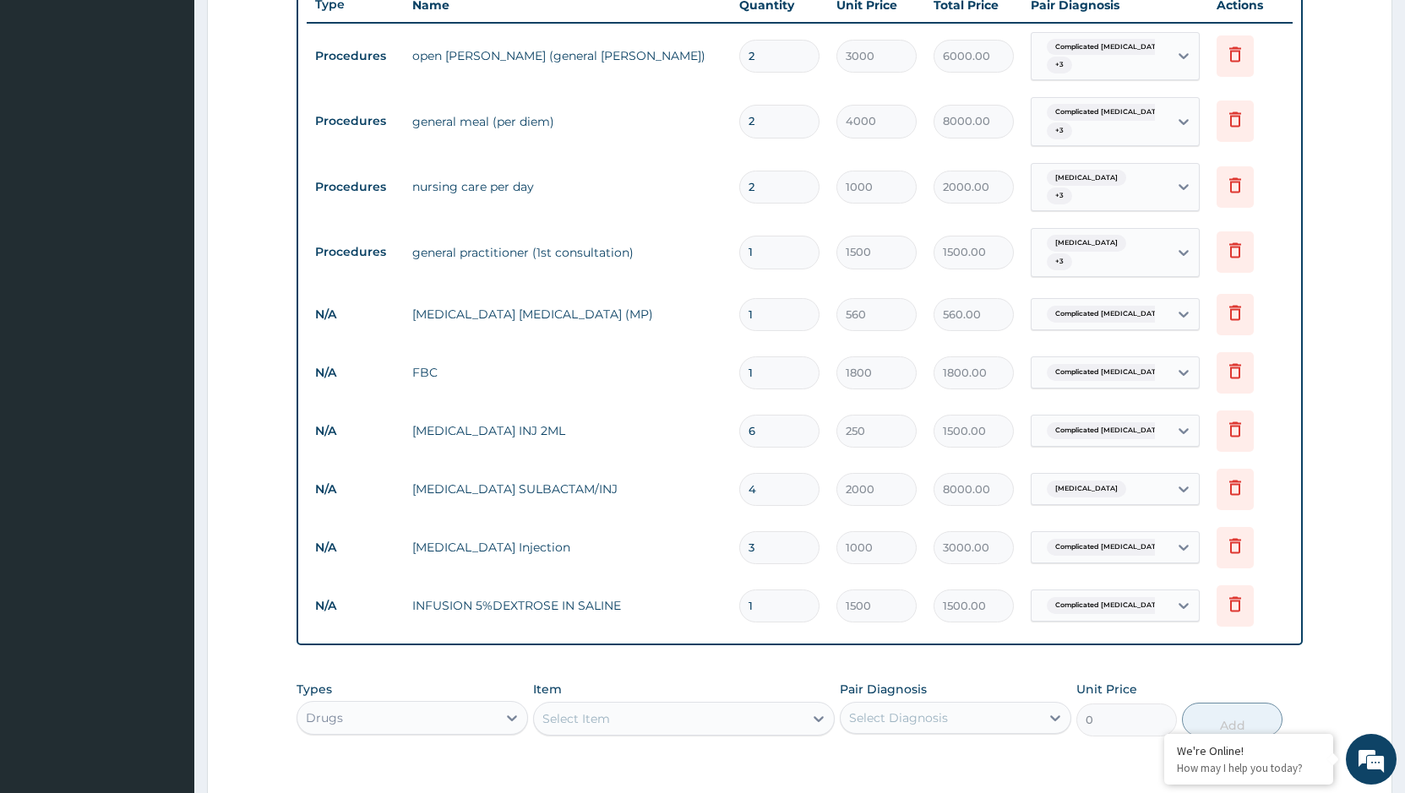
type input "0.00"
type input "4"
type input "6000.00"
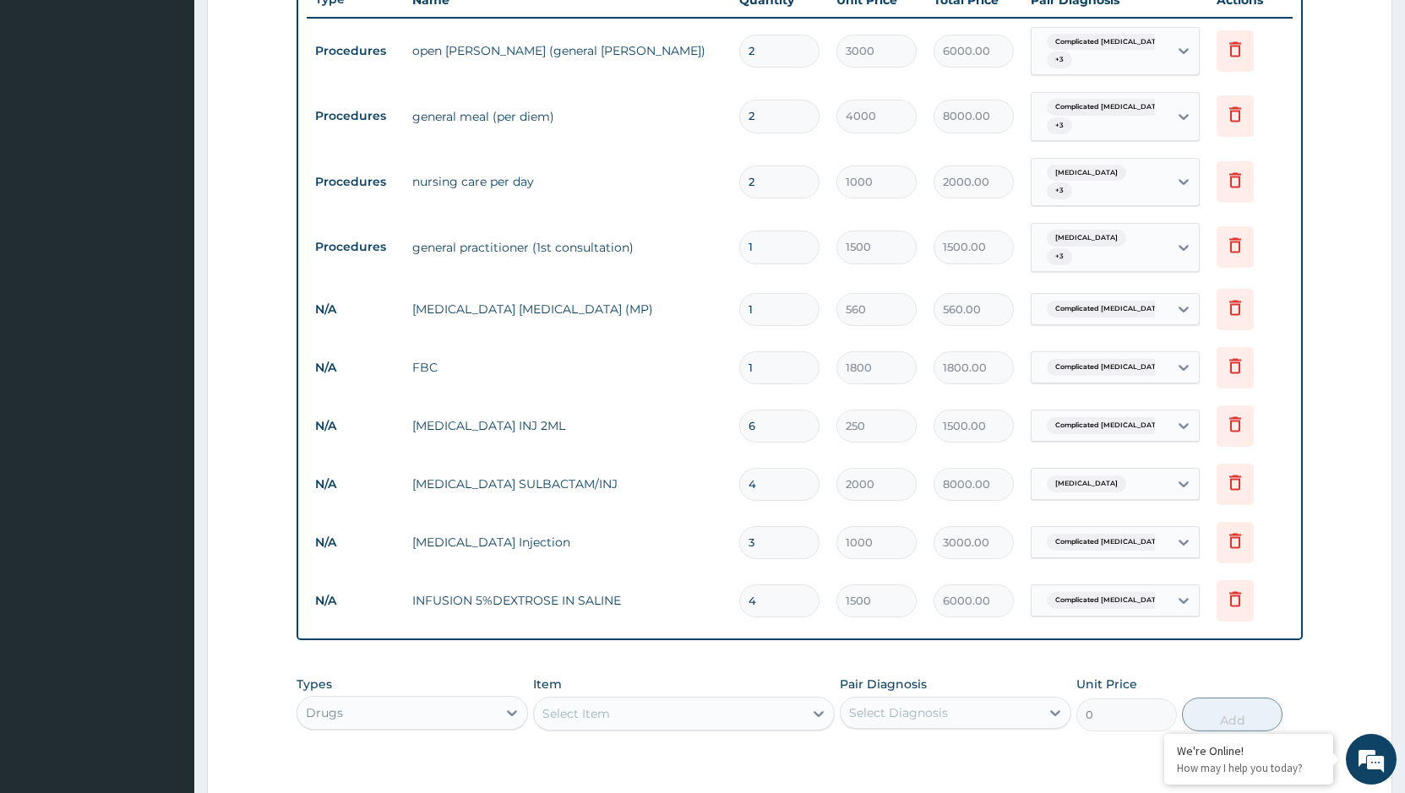
scroll to position [883, 0]
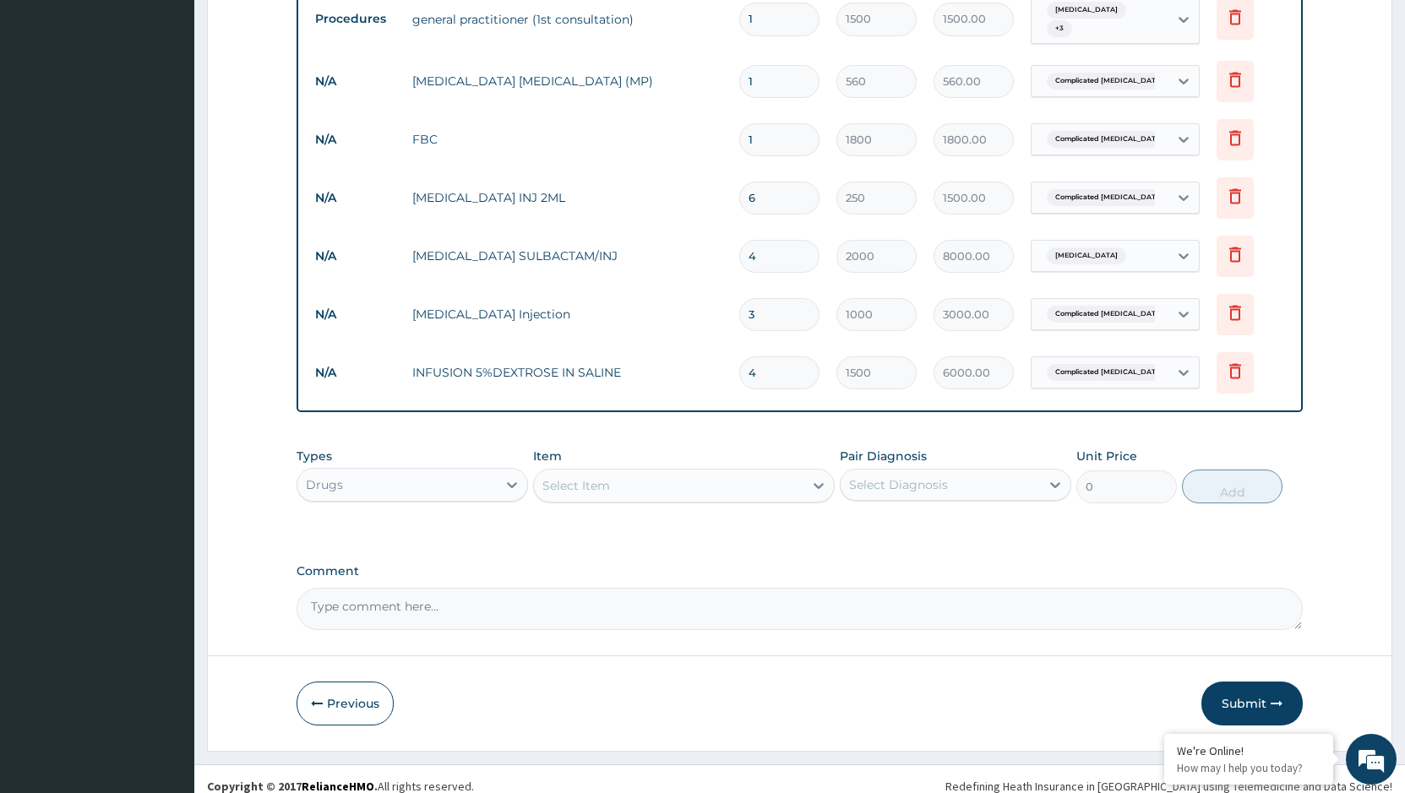
type input "4"
click at [730, 472] on div "Select Item" at bounding box center [668, 485] width 269 height 27
click at [656, 481] on div "Select Item" at bounding box center [668, 485] width 269 height 27
click at [658, 476] on div "Select Item" at bounding box center [668, 485] width 269 height 27
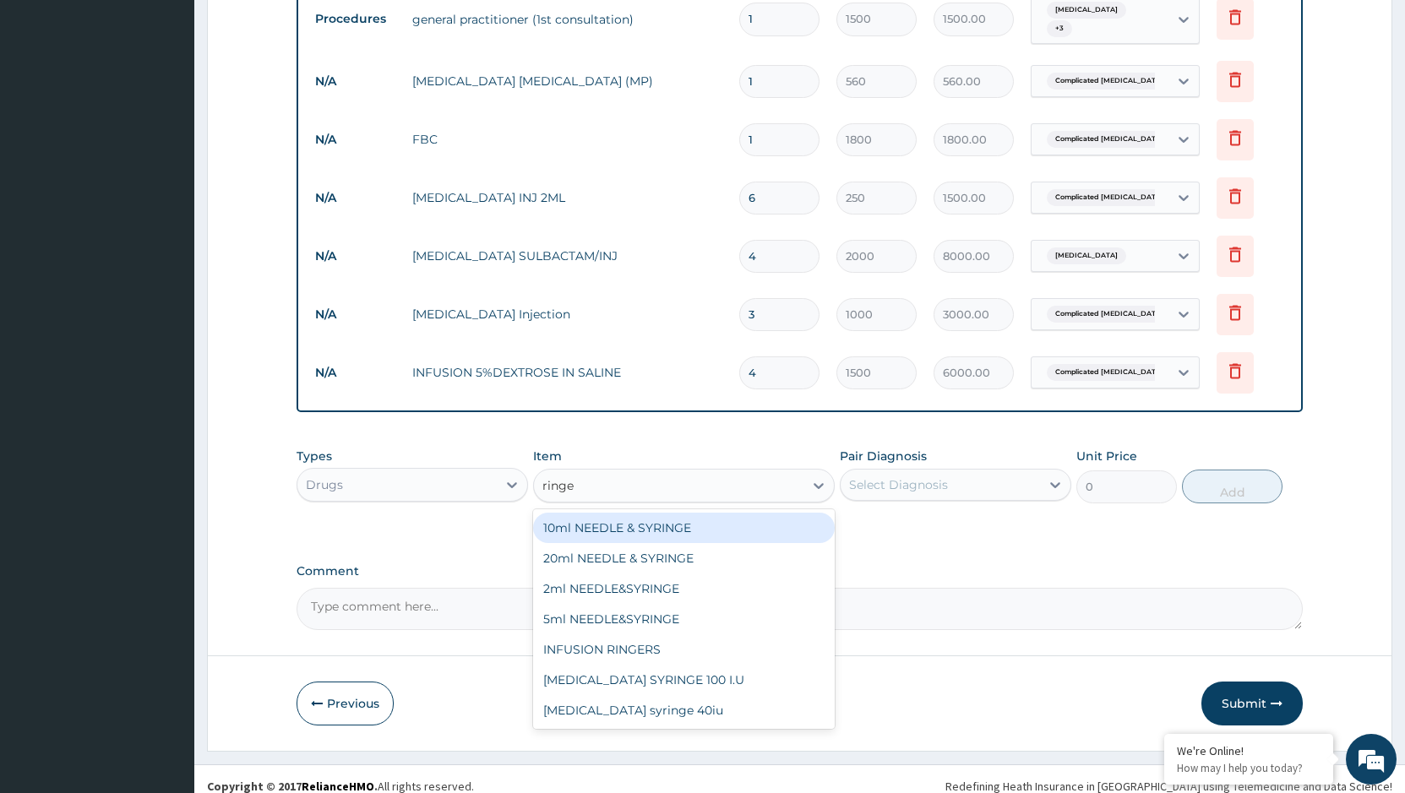
type input "ringer"
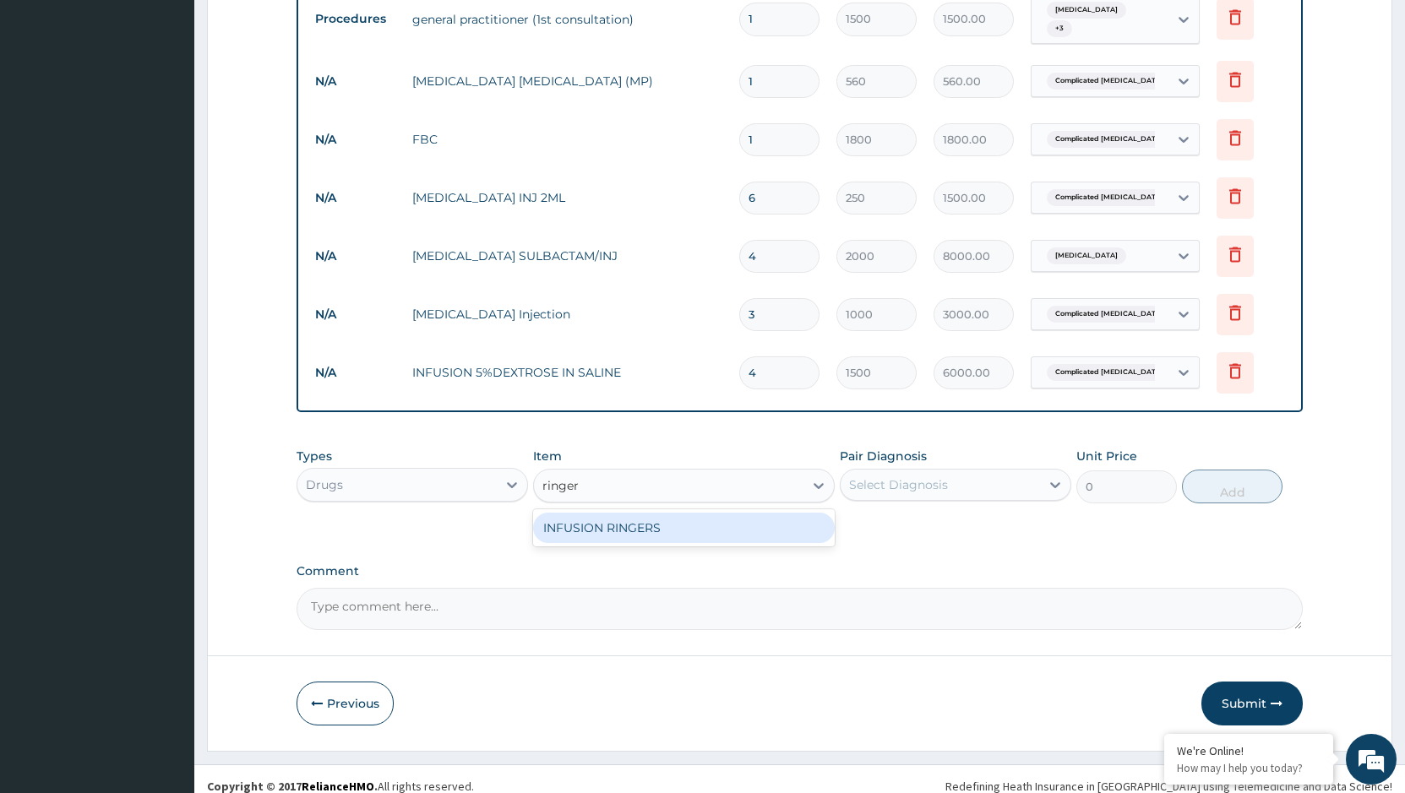
click at [713, 515] on div "INFUSION RINGERS" at bounding box center [684, 528] width 302 height 30
type input "367.5"
click at [758, 472] on div "INFUSION RINGERS" at bounding box center [668, 485] width 269 height 27
type input "omepra"
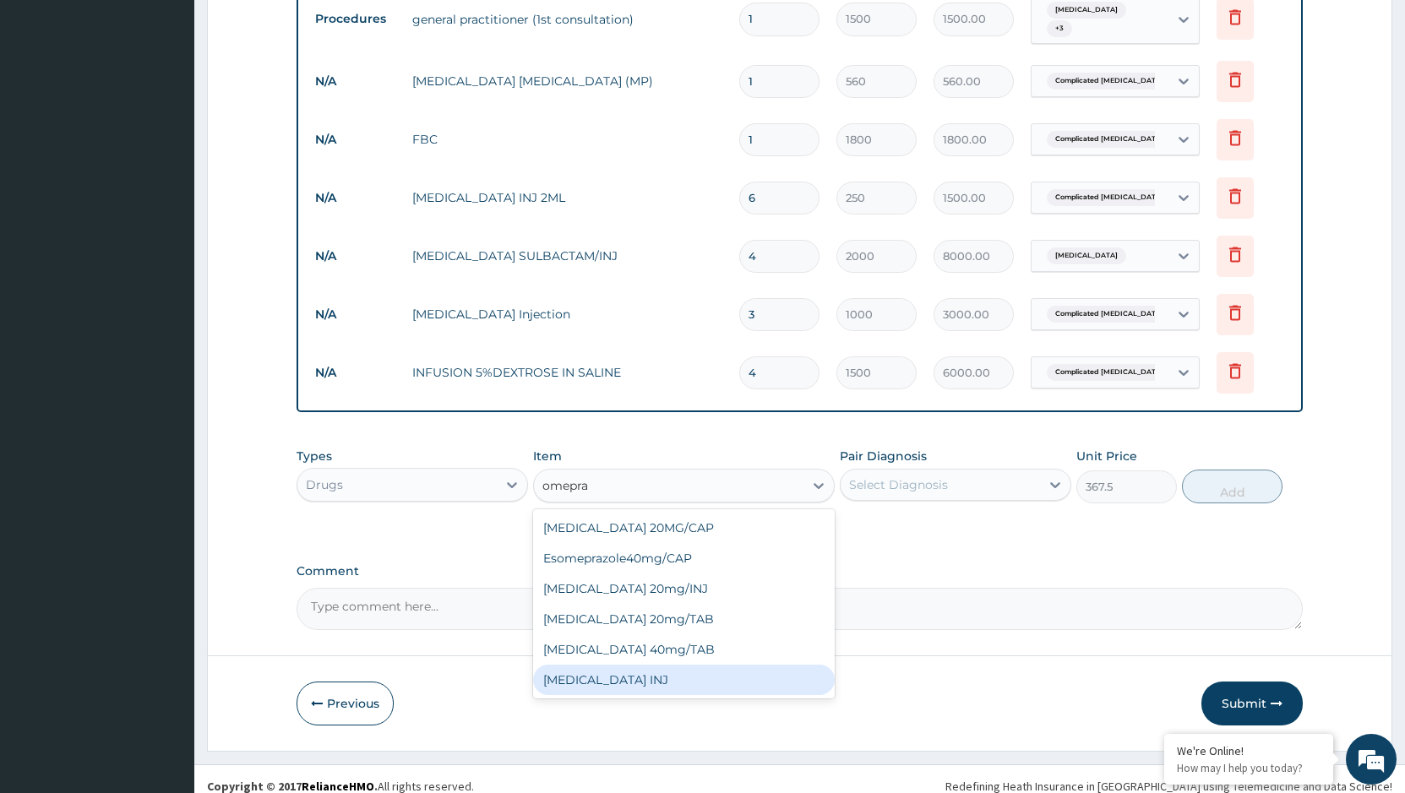
click at [637, 665] on div "[MEDICAL_DATA] INJ" at bounding box center [684, 680] width 302 height 30
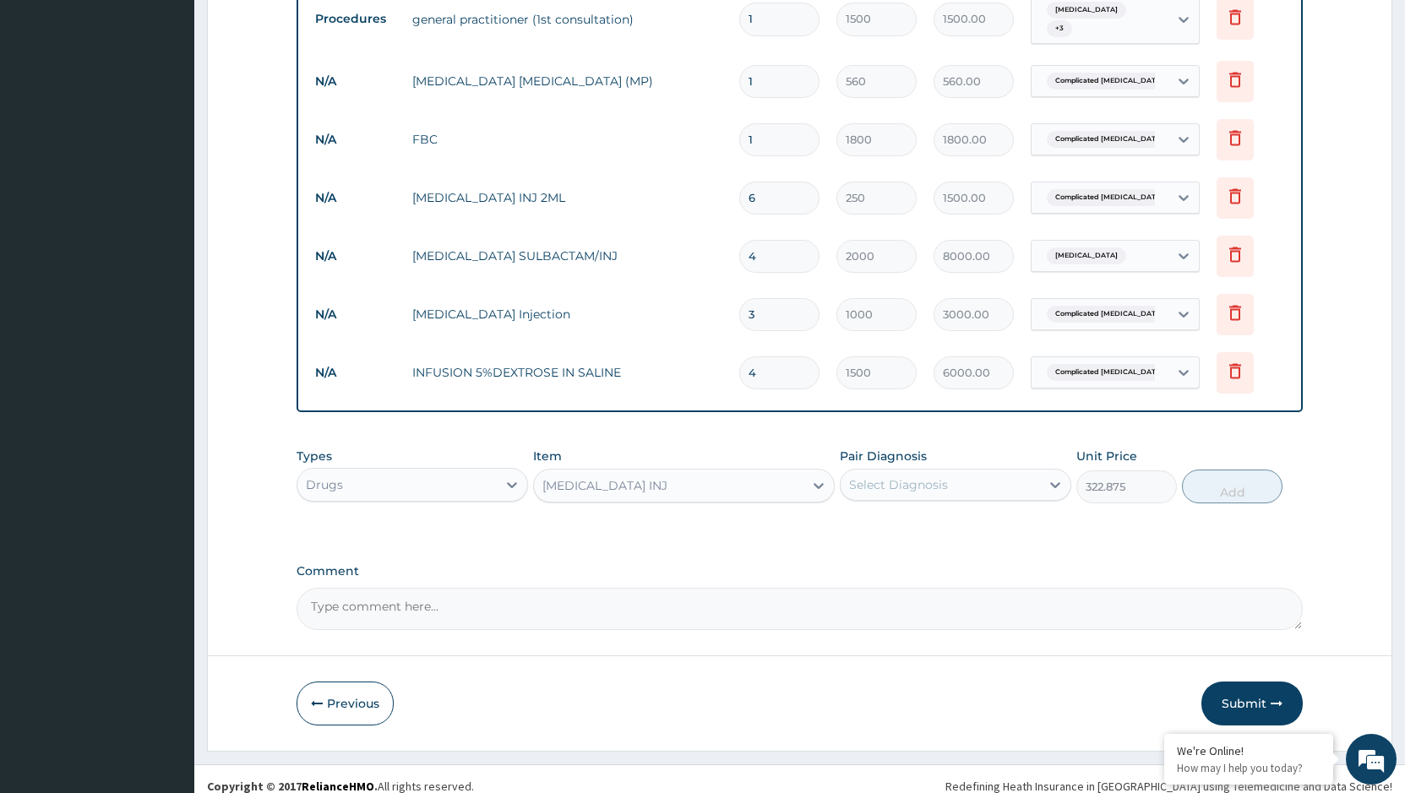
click at [796, 472] on div "[MEDICAL_DATA] INJ" at bounding box center [668, 485] width 269 height 27
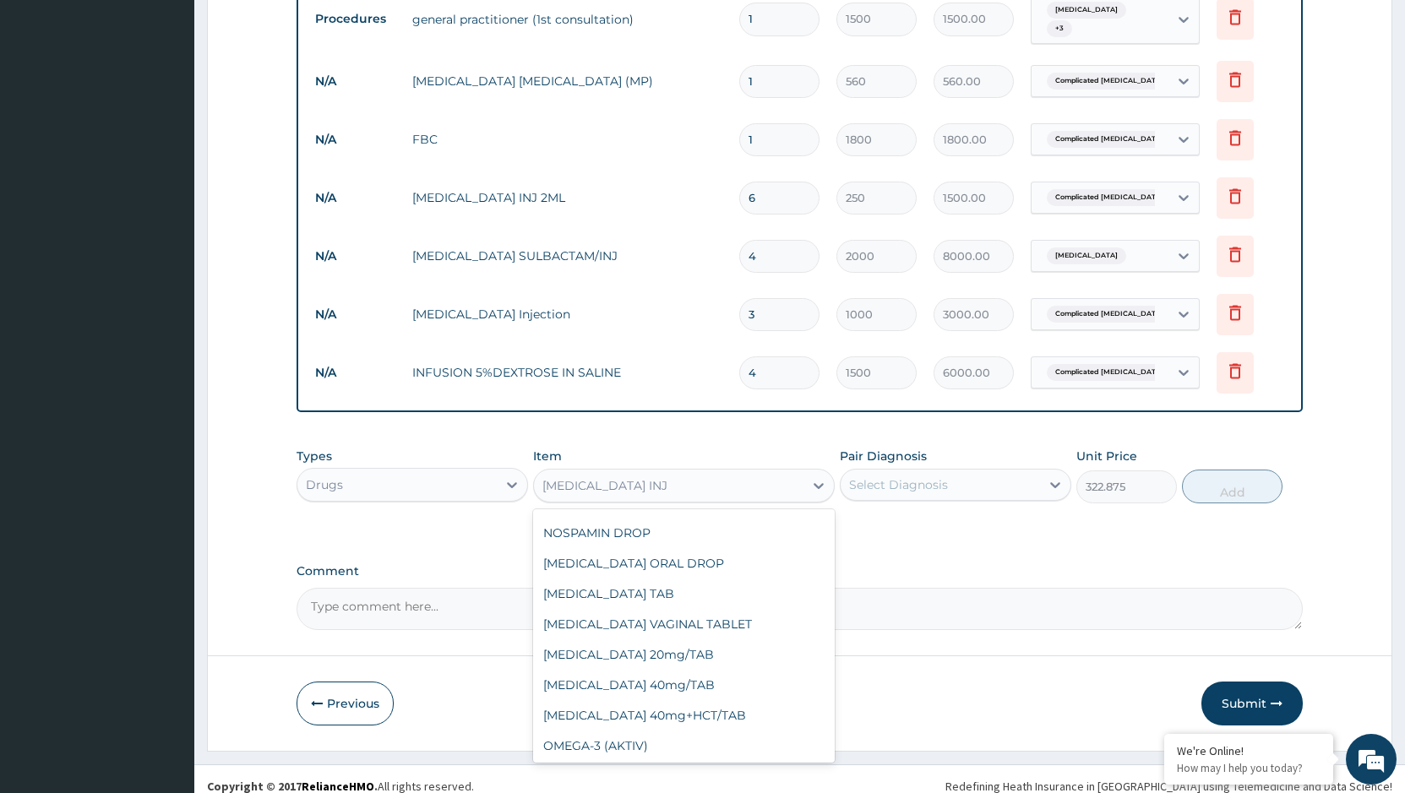
scroll to position [26765, 0]
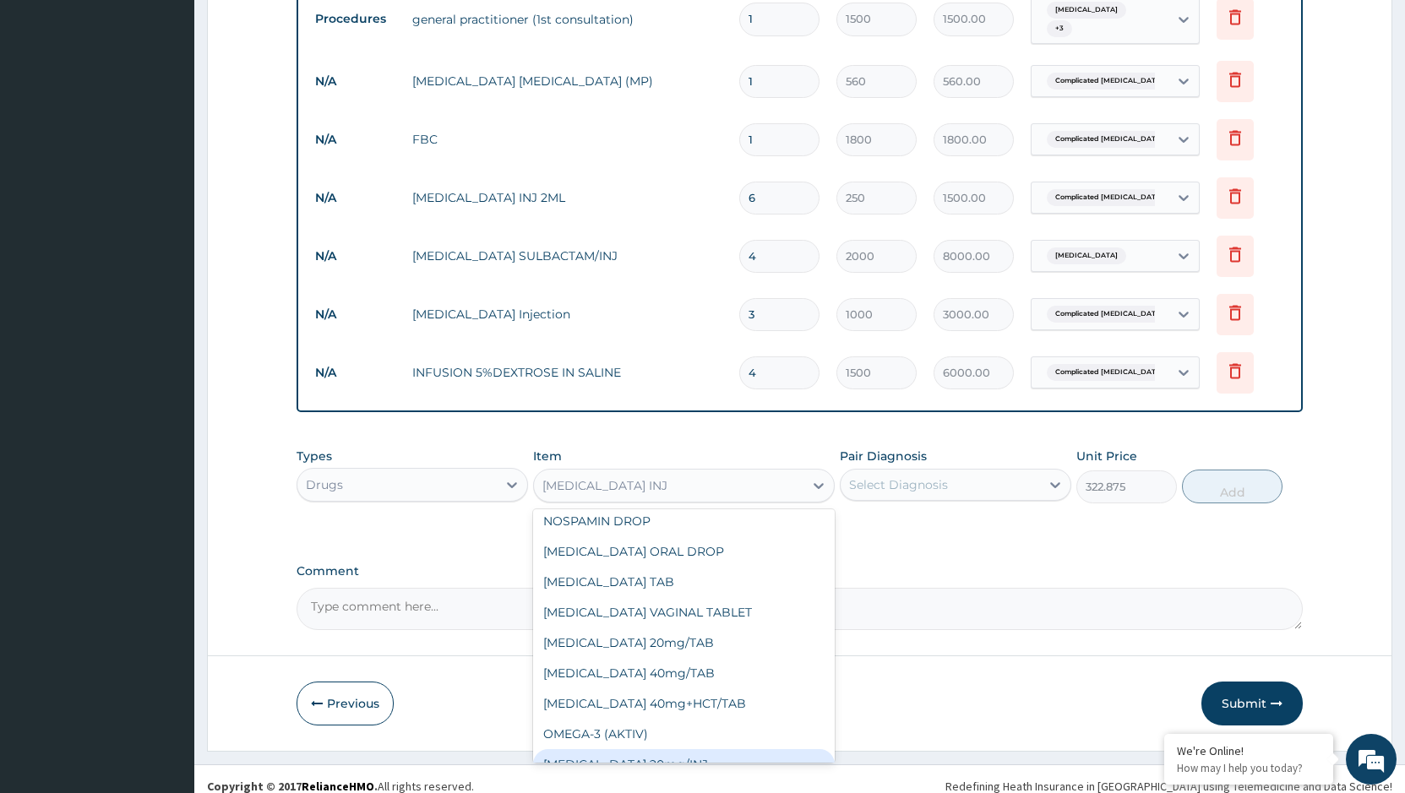
click at [669, 749] on div "[MEDICAL_DATA] 20mg/INJ" at bounding box center [684, 764] width 302 height 30
type input "500"
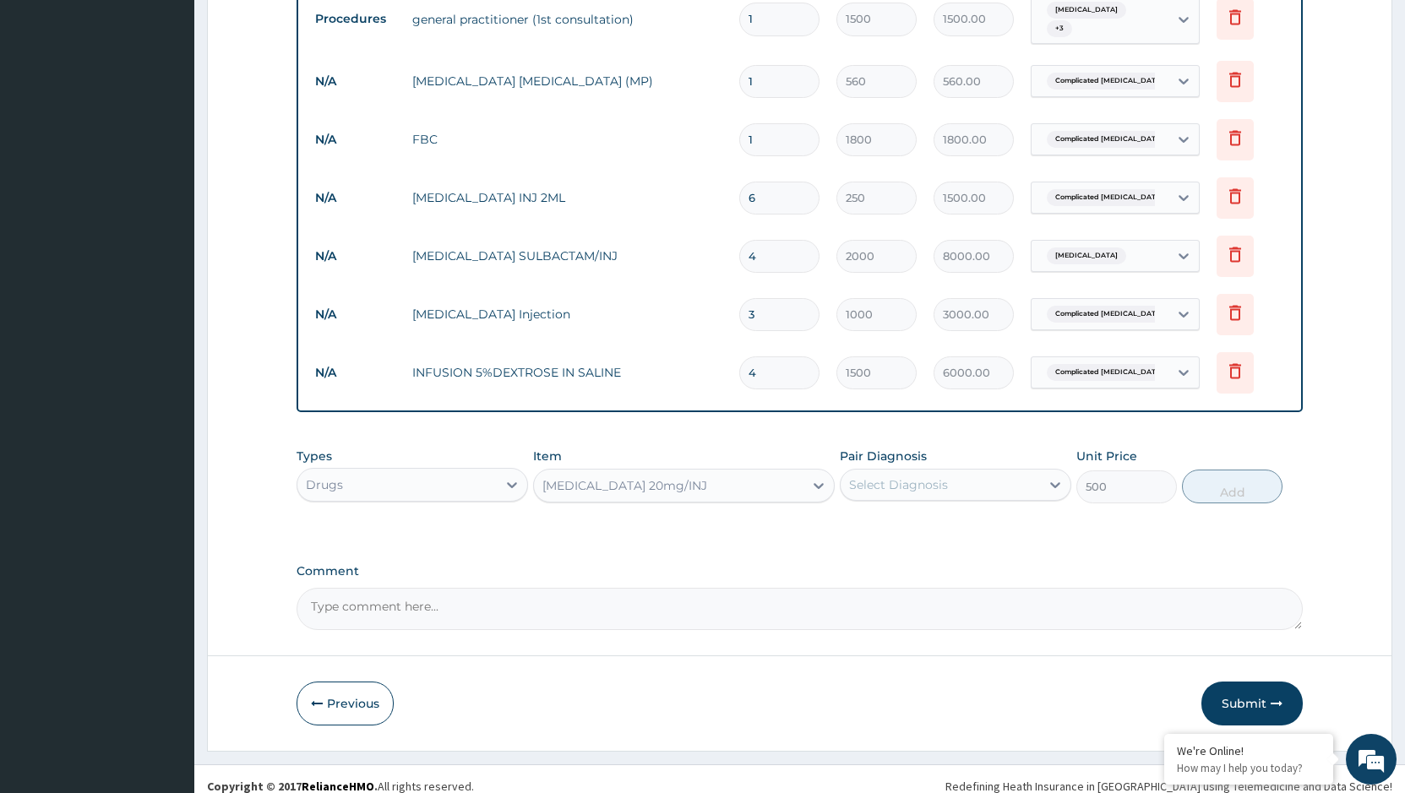
click at [1011, 471] on div "Select Diagnosis" at bounding box center [939, 484] width 199 height 27
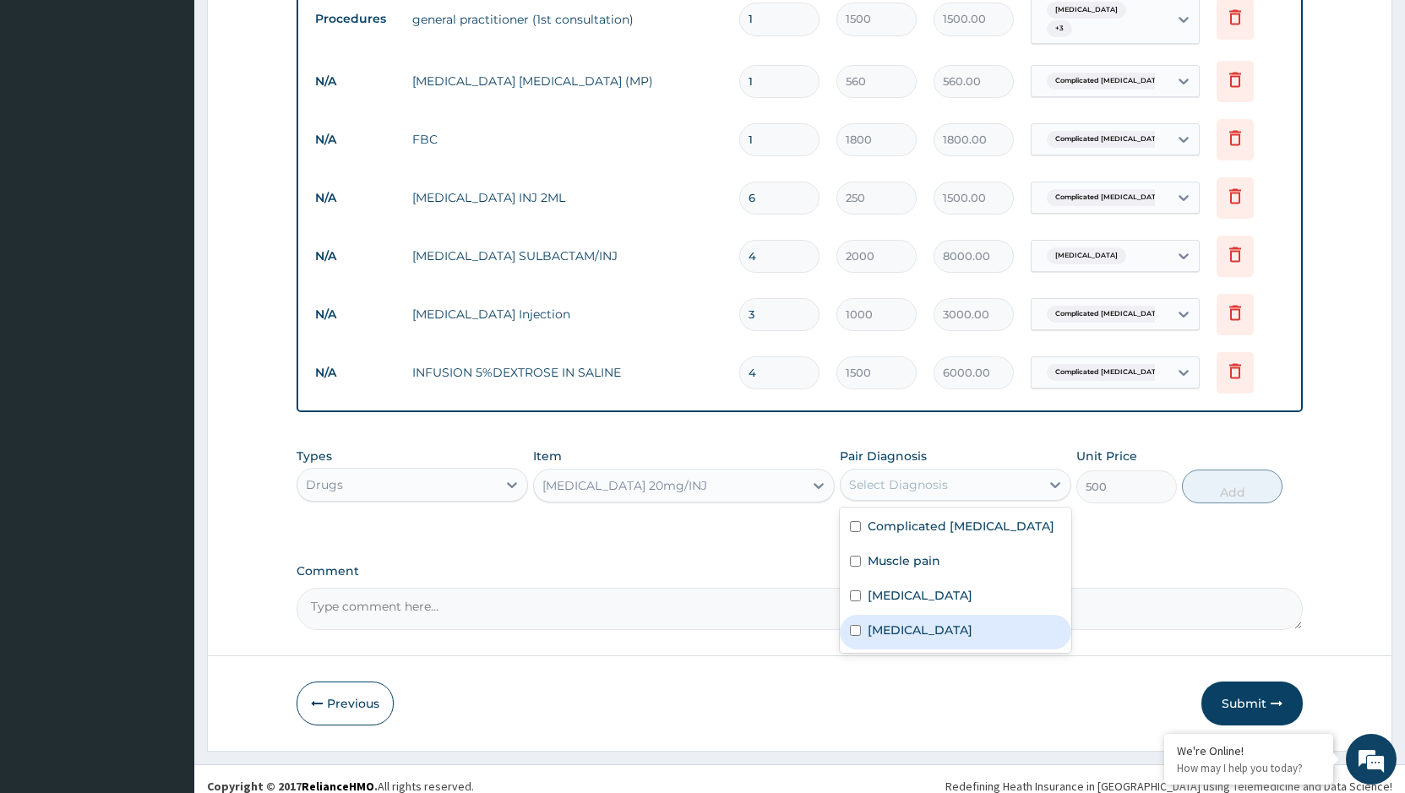
click at [896, 622] on label "Peptic ulcer" at bounding box center [919, 630] width 105 height 17
checkbox input "true"
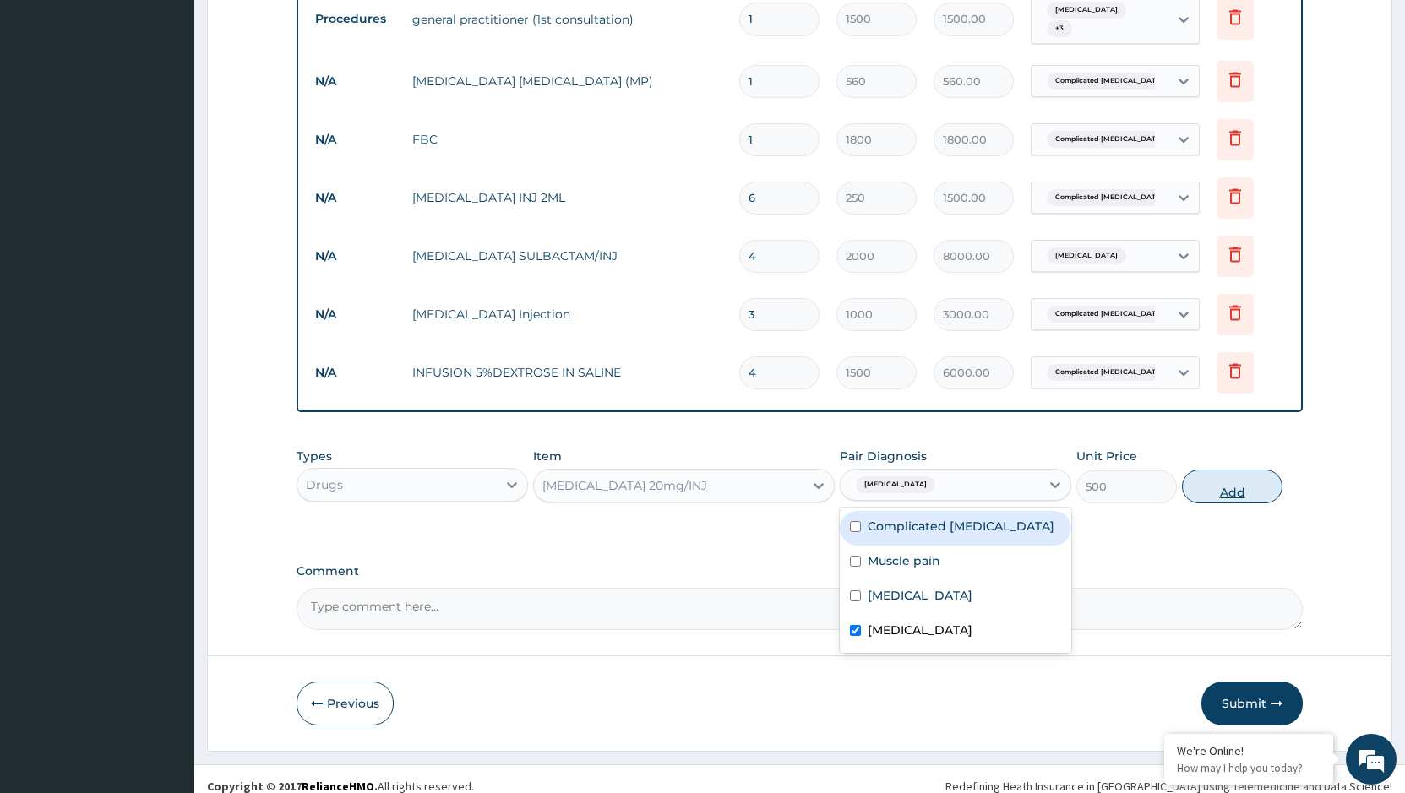
click at [1244, 472] on button "Add" at bounding box center [1232, 487] width 101 height 34
type input "0"
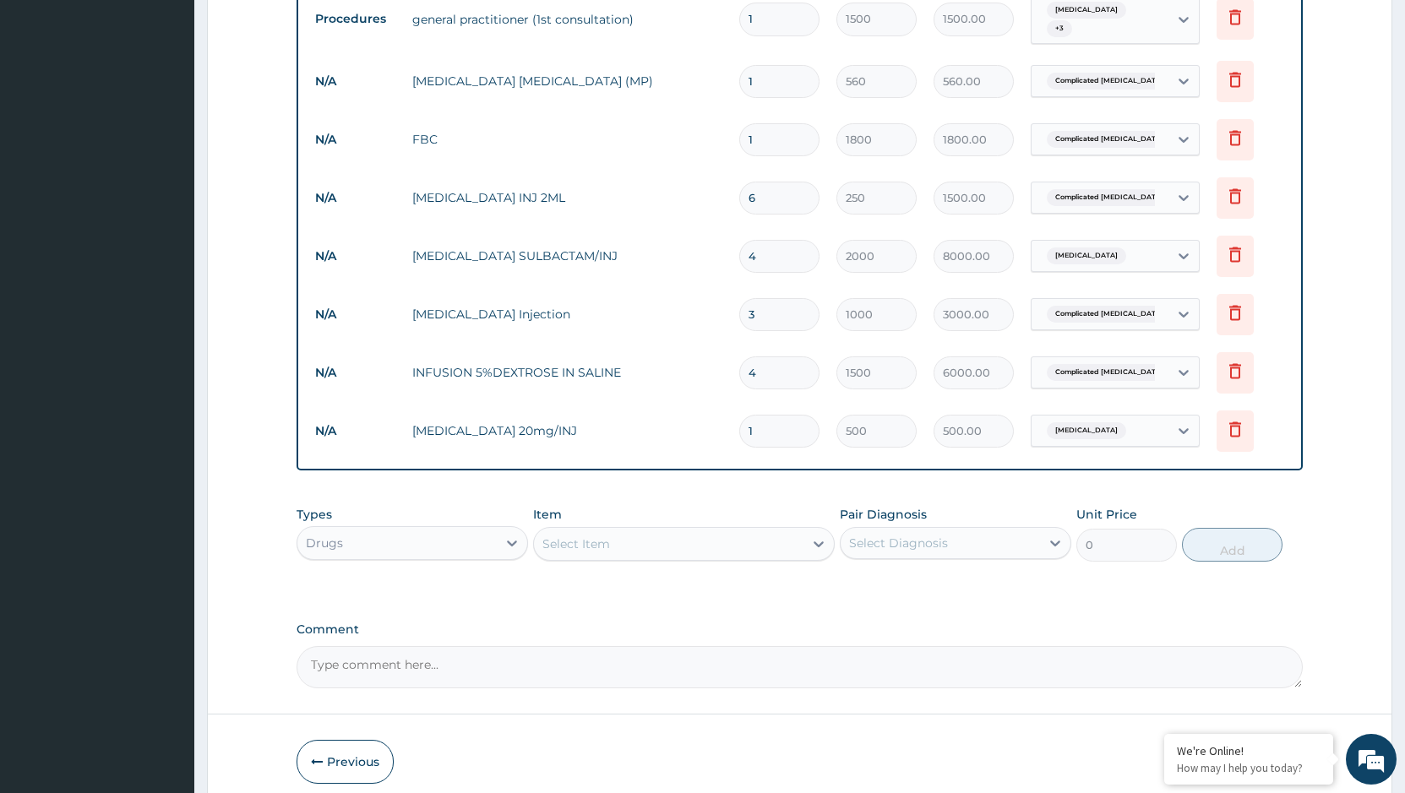
click at [765, 419] on input "1" at bounding box center [779, 431] width 80 height 33
type input "0.00"
type input "3"
type input "1500.00"
type input "3"
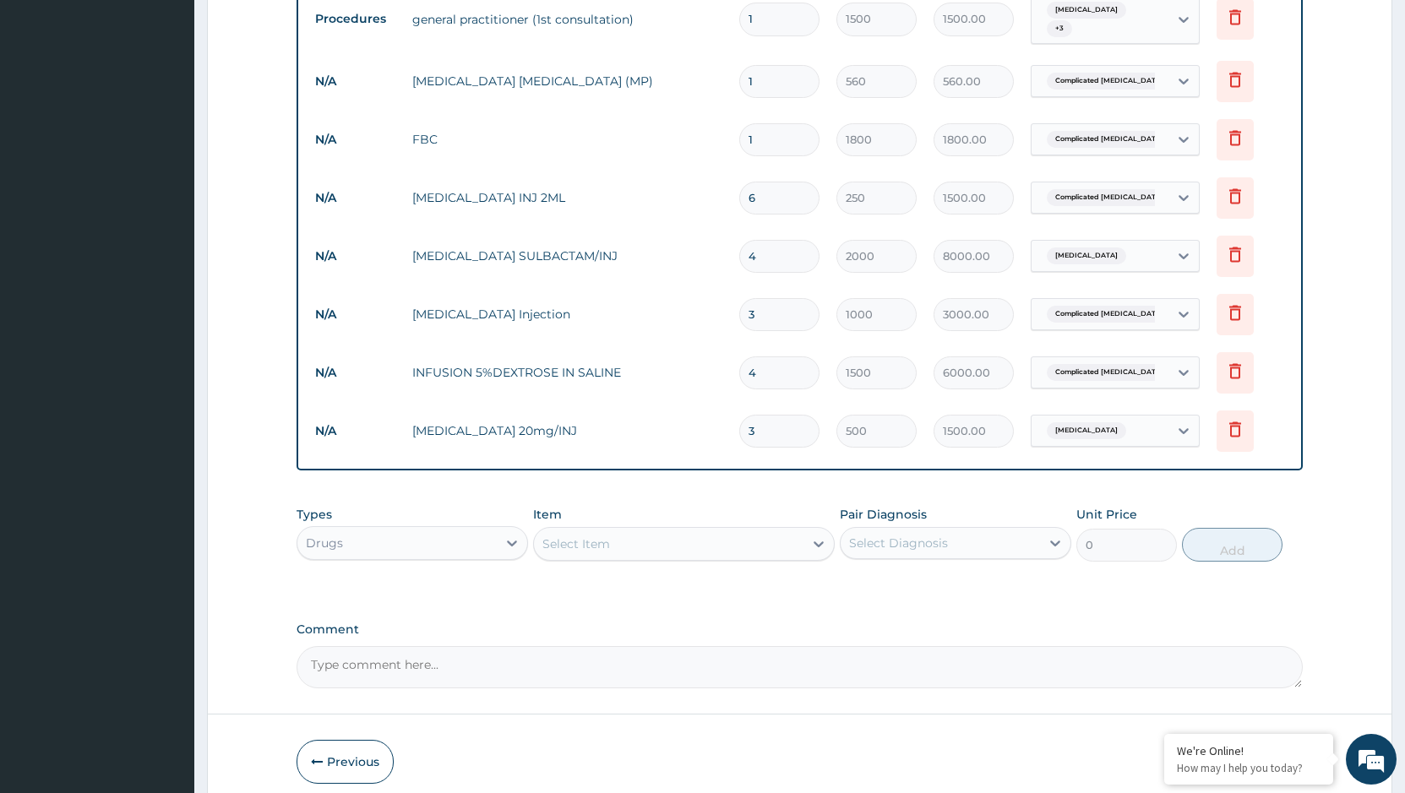
click at [778, 356] on input "4" at bounding box center [779, 372] width 80 height 33
type input "0.00"
type input "5"
type input "7500.00"
type input "5"
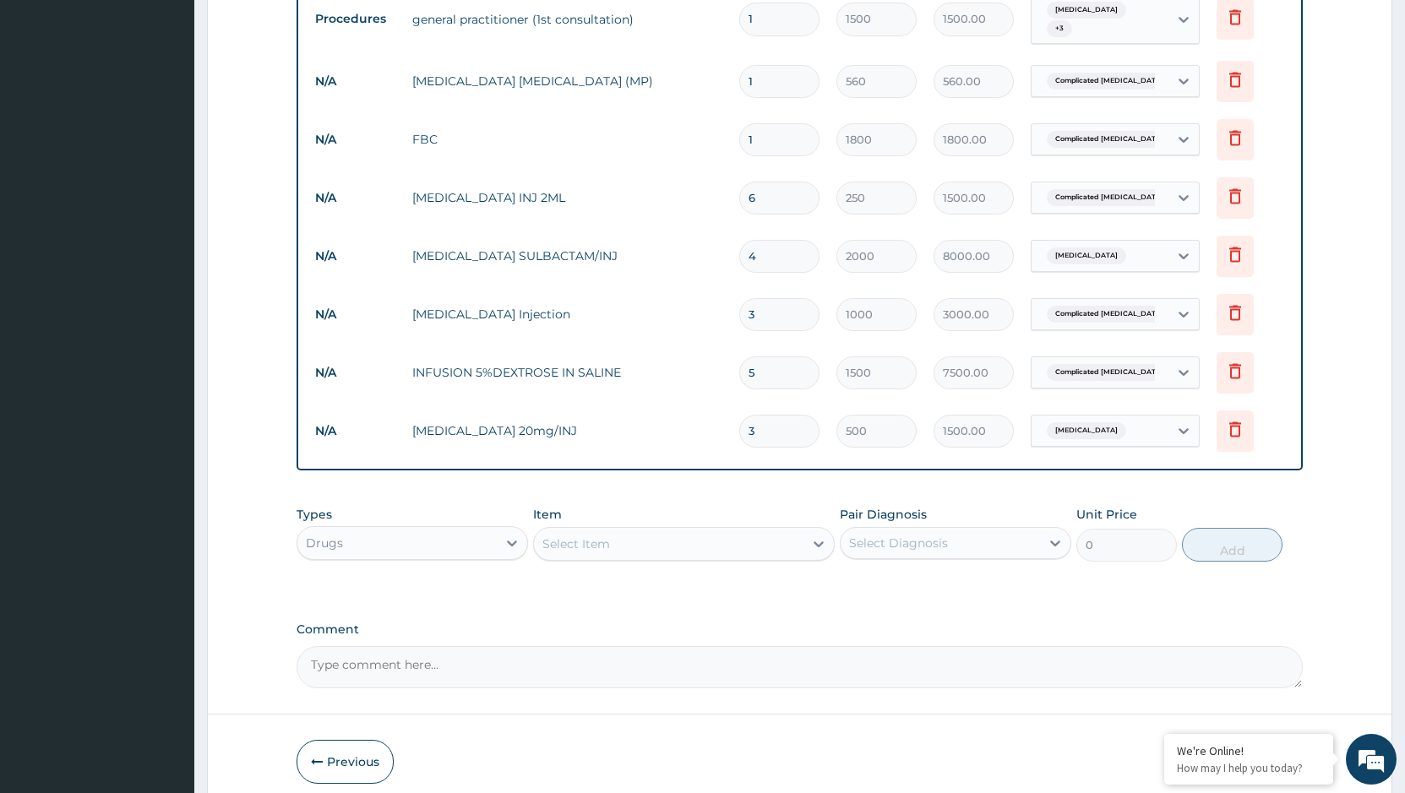
click at [771, 530] on div "Select Item" at bounding box center [668, 543] width 269 height 27
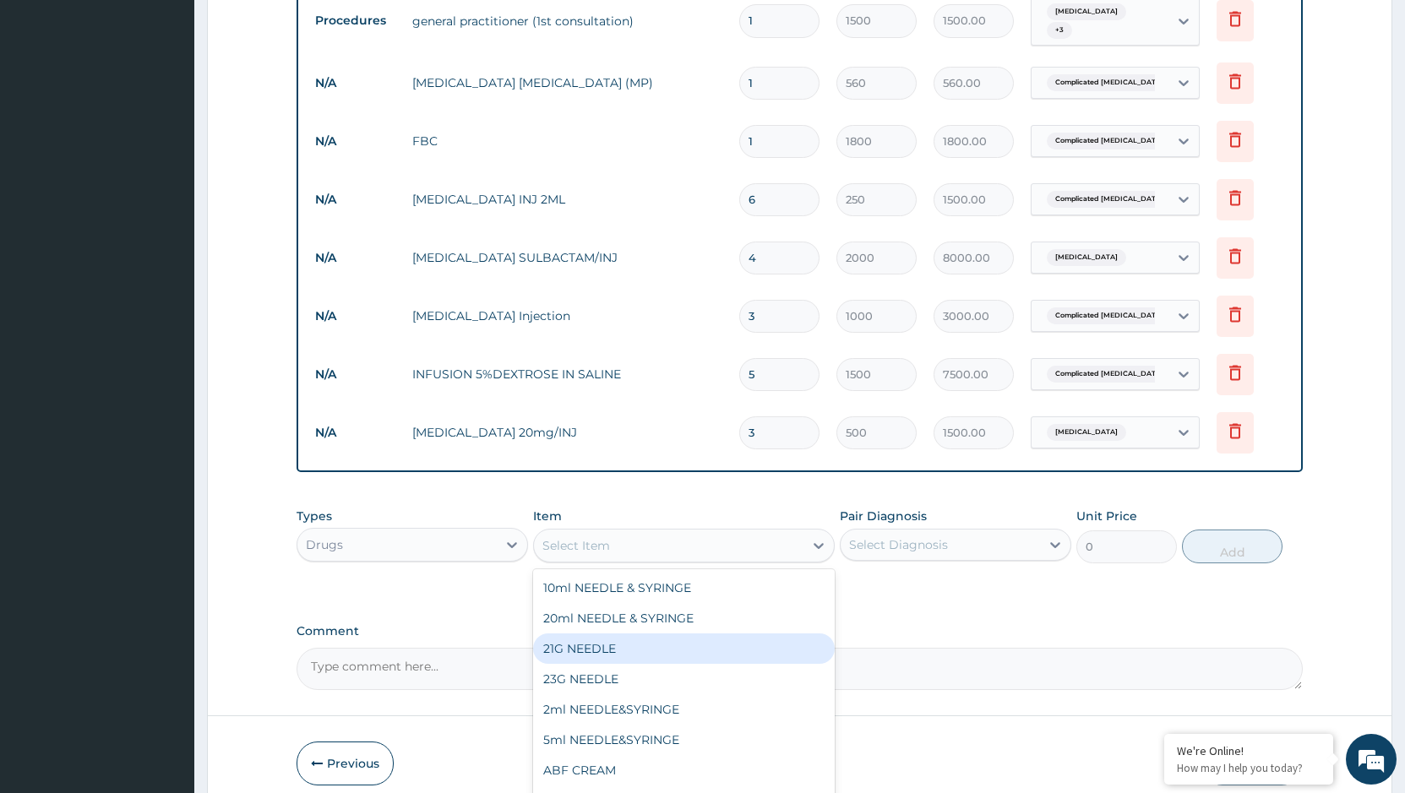
scroll to position [883, 0]
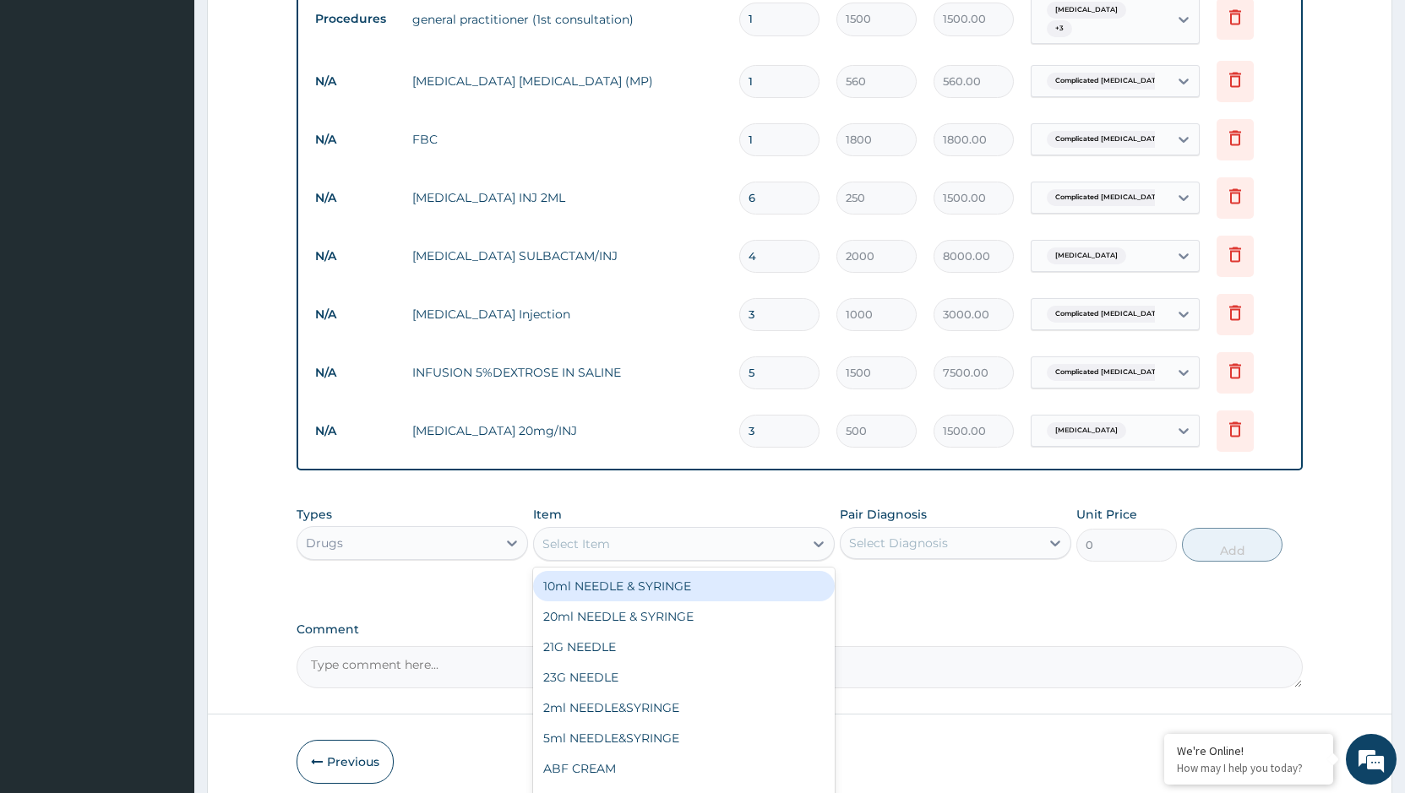
click at [682, 533] on div "Select Item" at bounding box center [668, 543] width 269 height 27
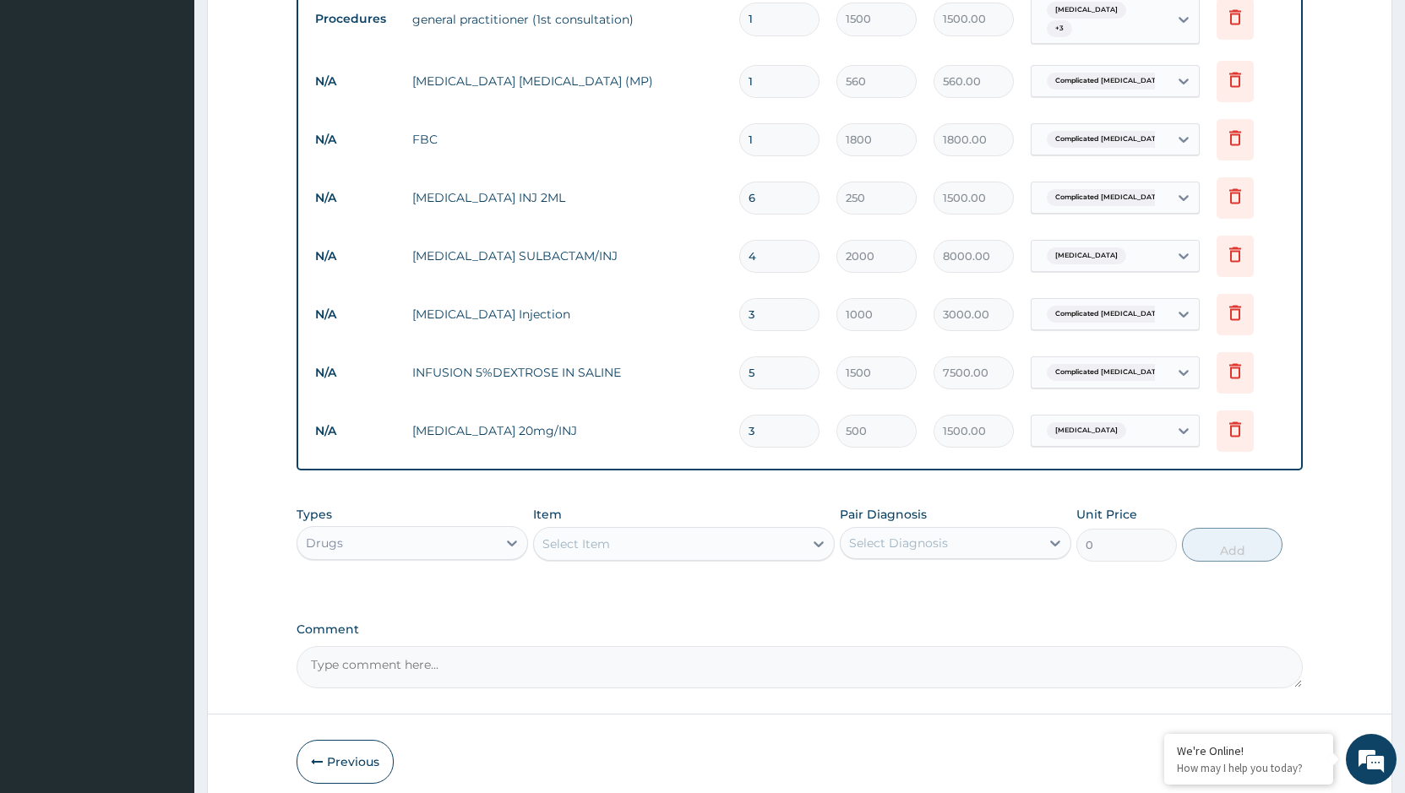
click at [748, 530] on div "Select Item" at bounding box center [668, 543] width 269 height 27
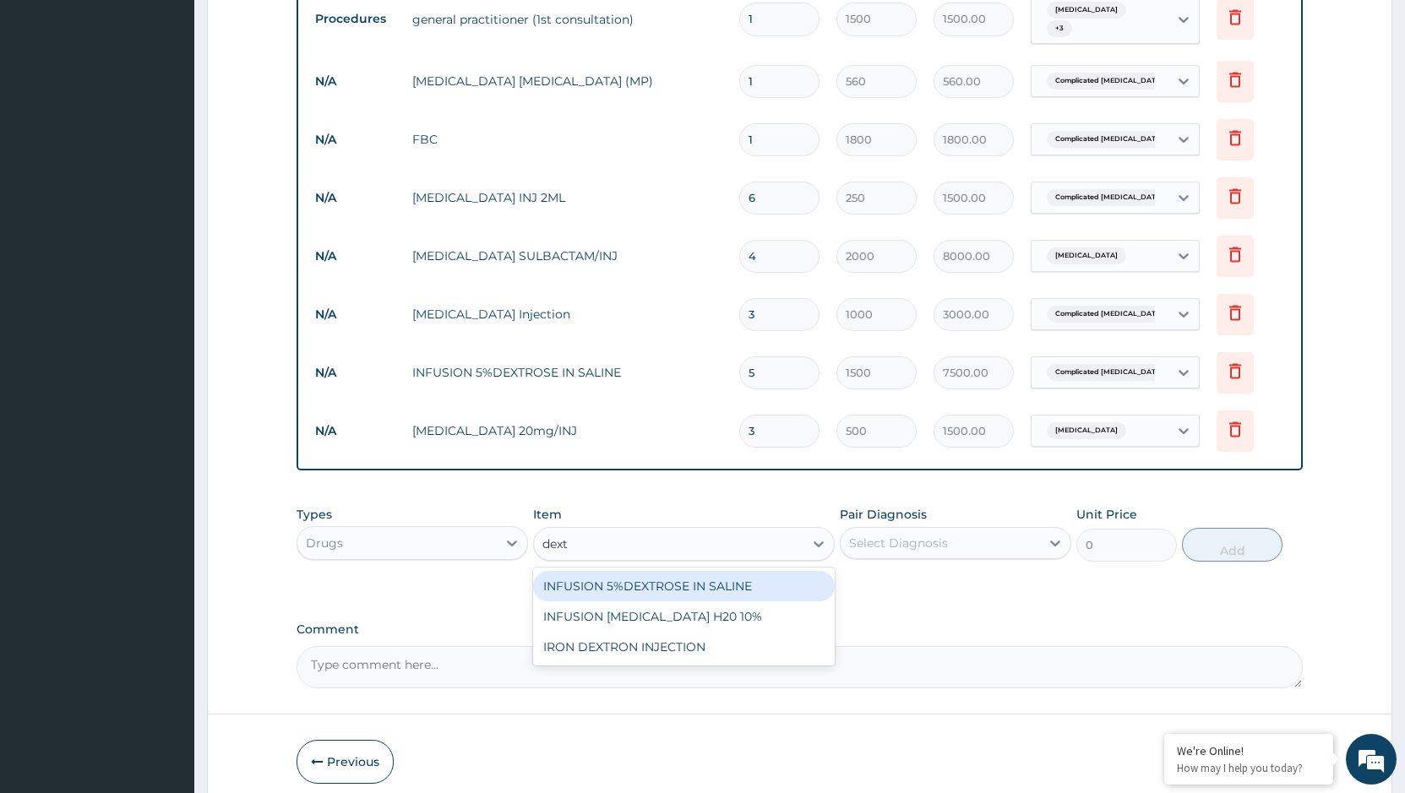
type input "dextr"
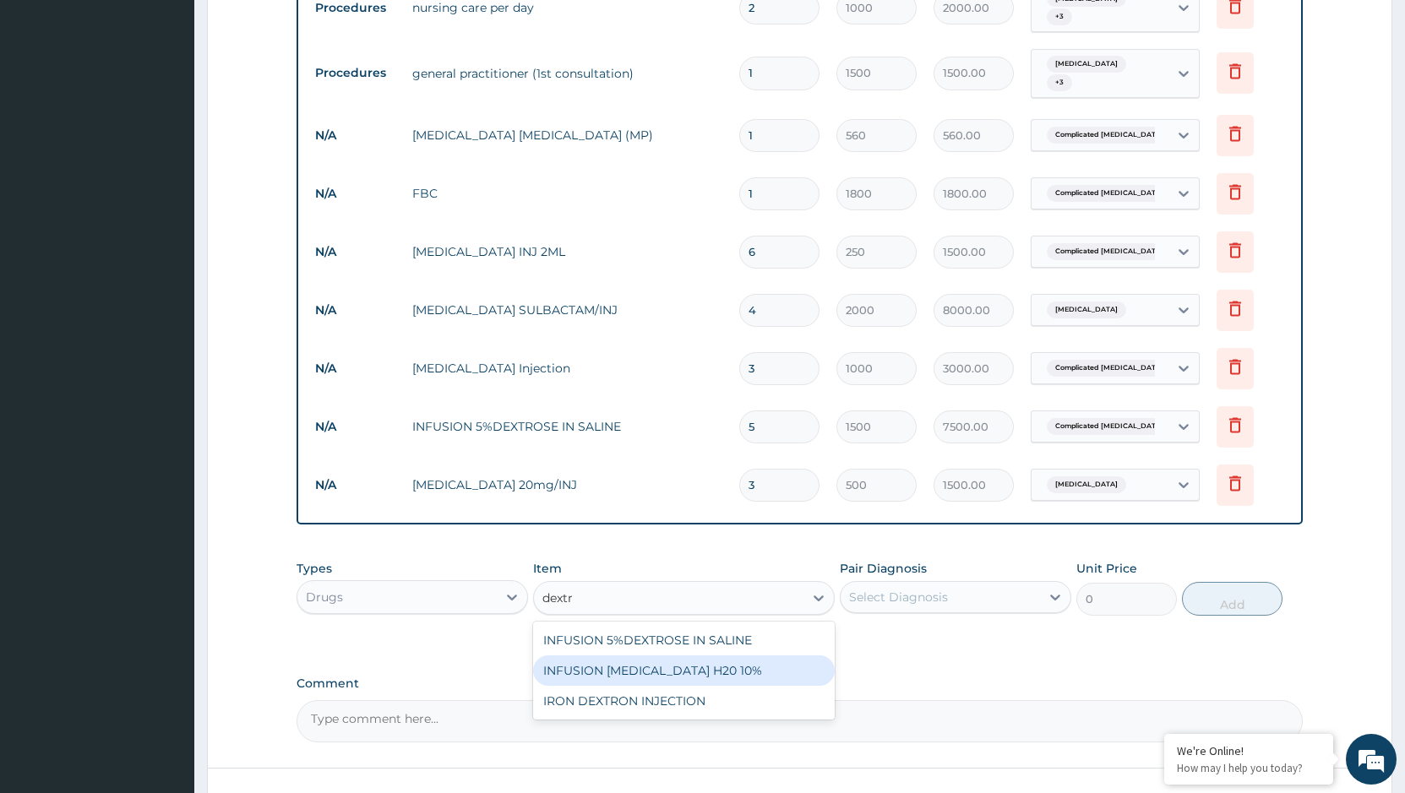
scroll to position [799, 0]
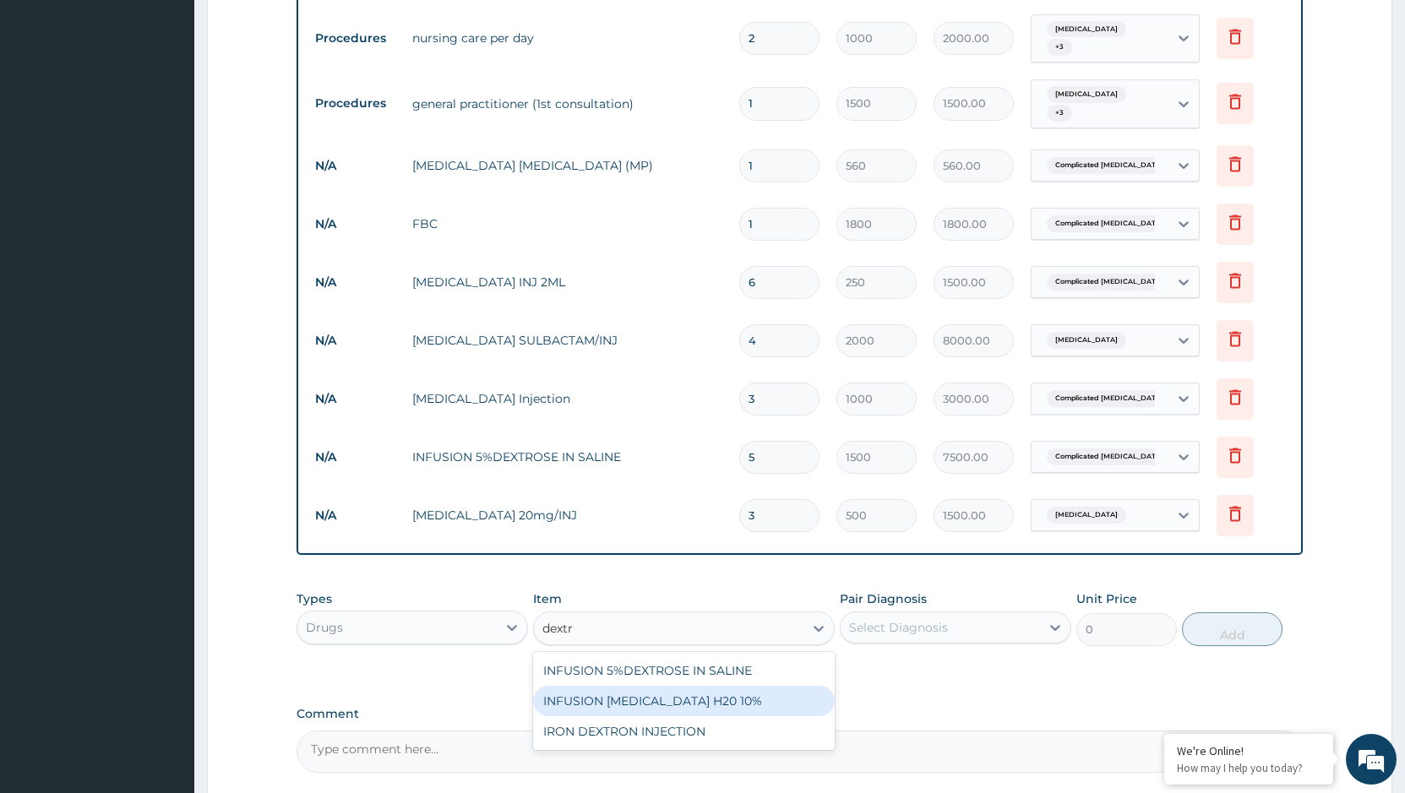
click at [619, 688] on div "INFUSION [MEDICAL_DATA] H20 10%" at bounding box center [684, 701] width 302 height 30
type input "1500"
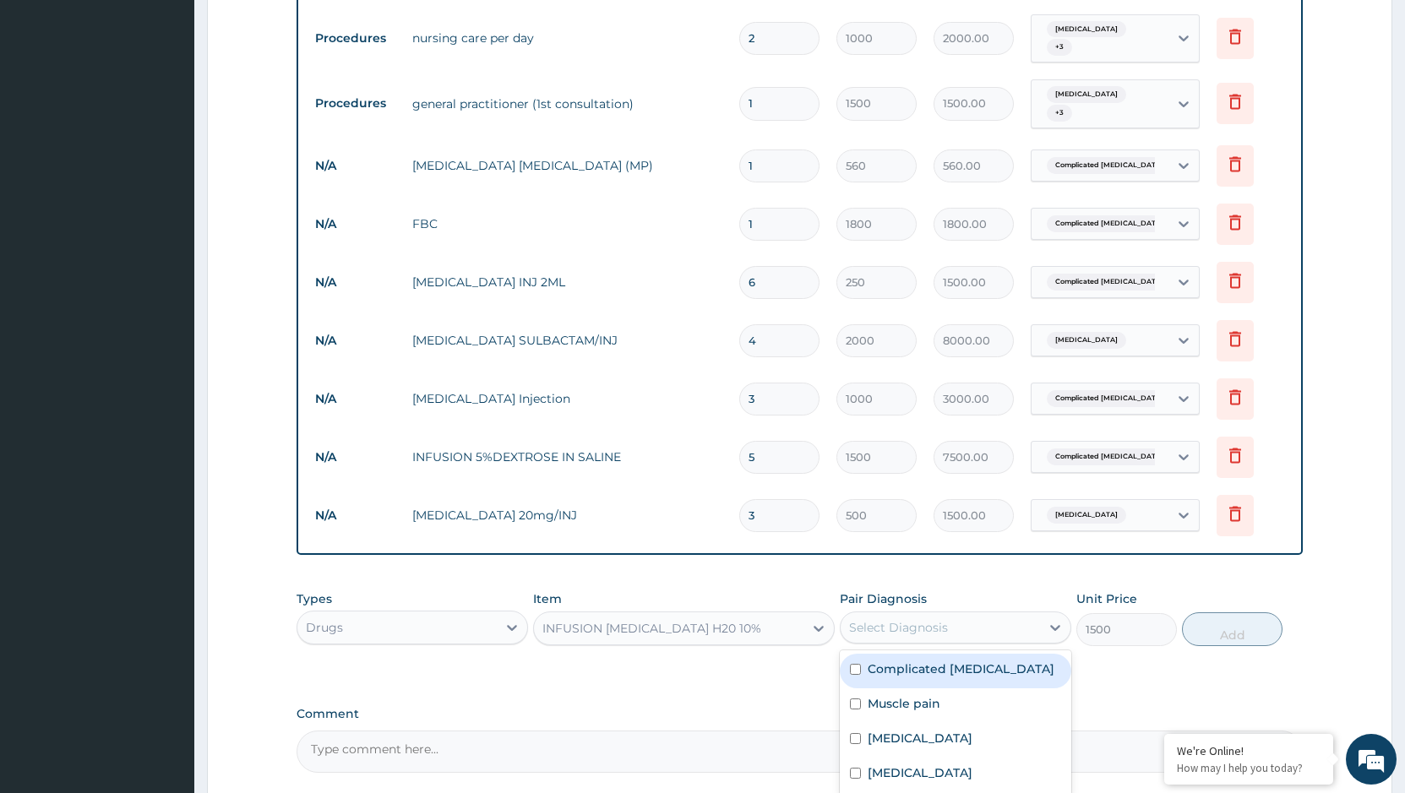
click at [938, 619] on div "Select Diagnosis" at bounding box center [898, 627] width 99 height 17
click at [893, 661] on label "Complicated malaria" at bounding box center [960, 669] width 187 height 17
checkbox input "true"
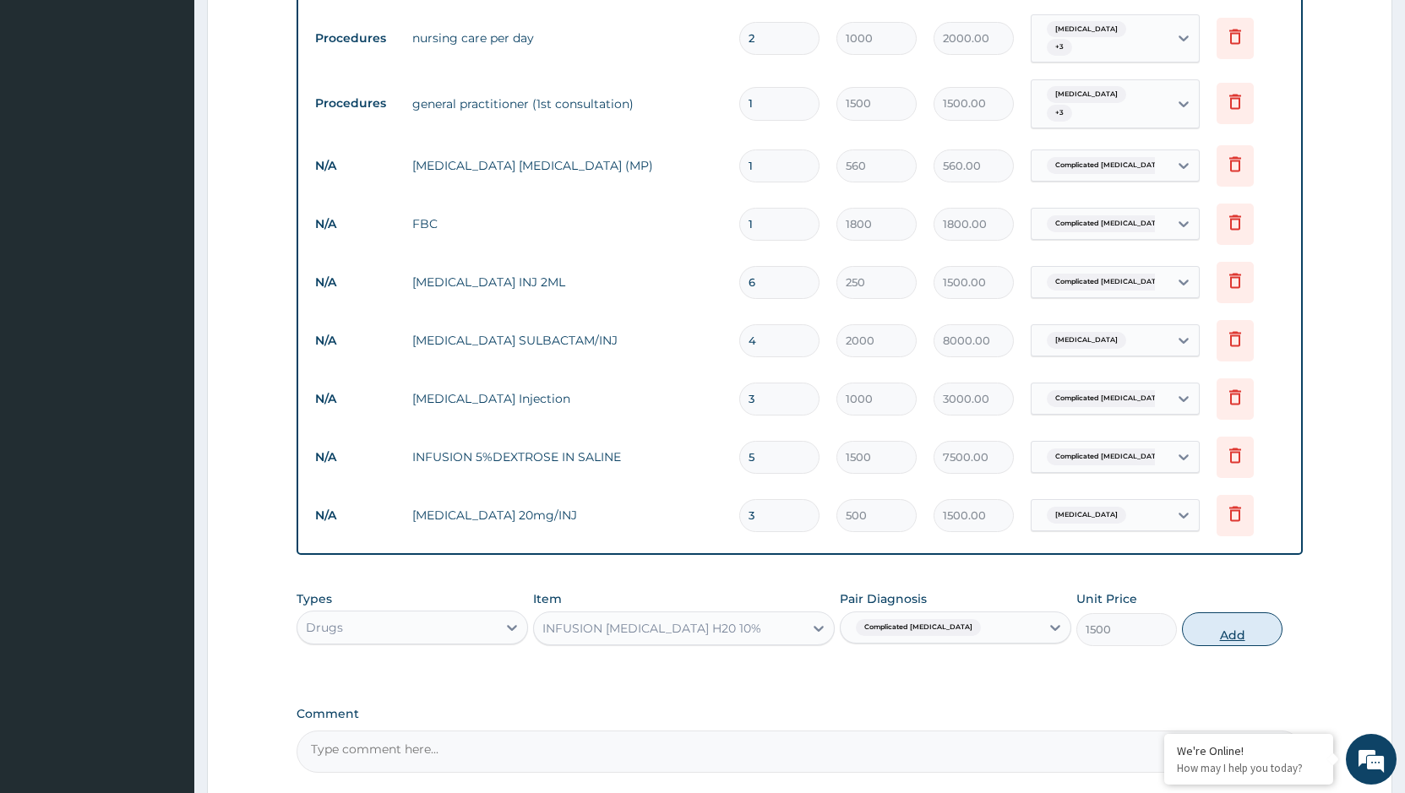
click at [1241, 619] on button "Add" at bounding box center [1232, 629] width 101 height 34
type input "0"
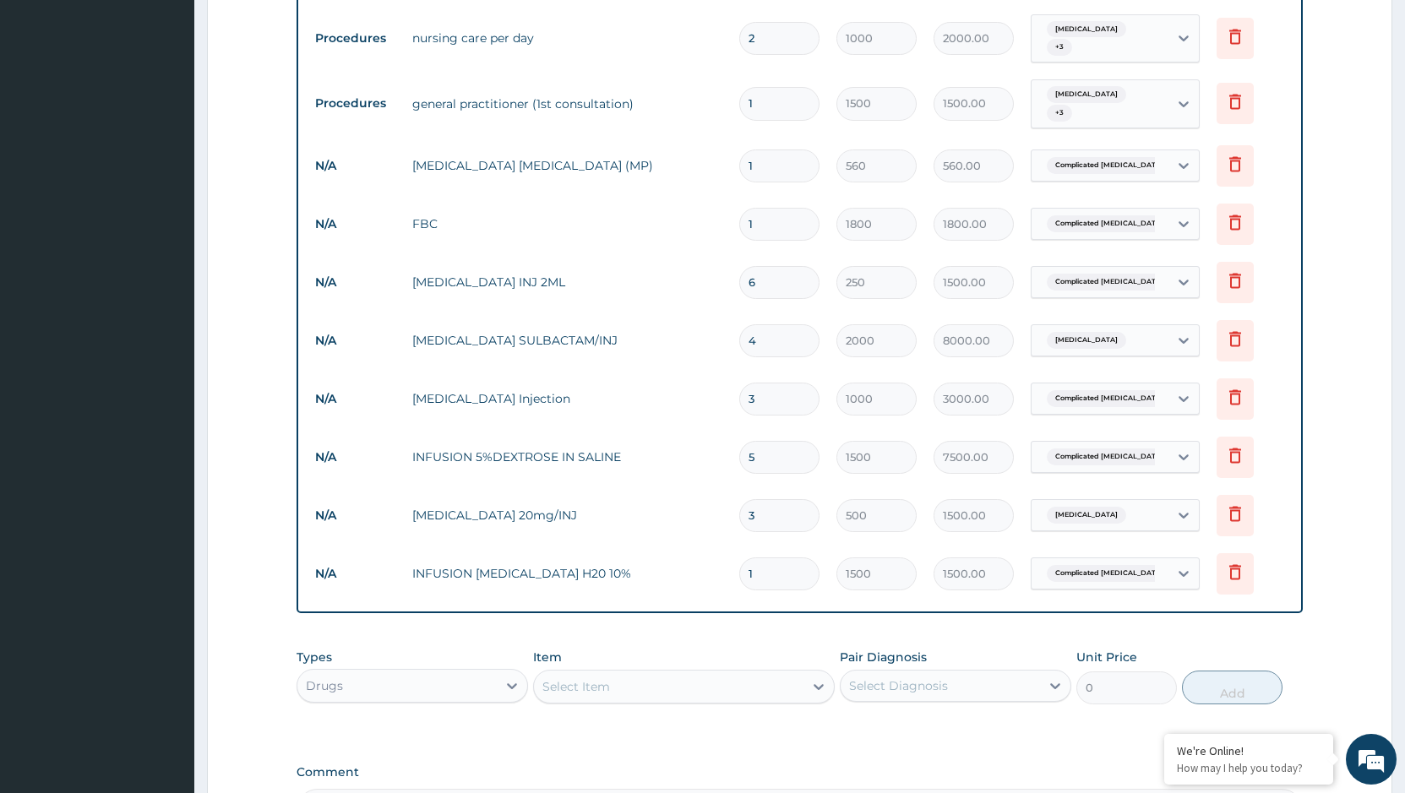
type input "0.00"
type input "2"
type input "3000.00"
type input "2"
click at [788, 443] on input "5" at bounding box center [779, 457] width 80 height 33
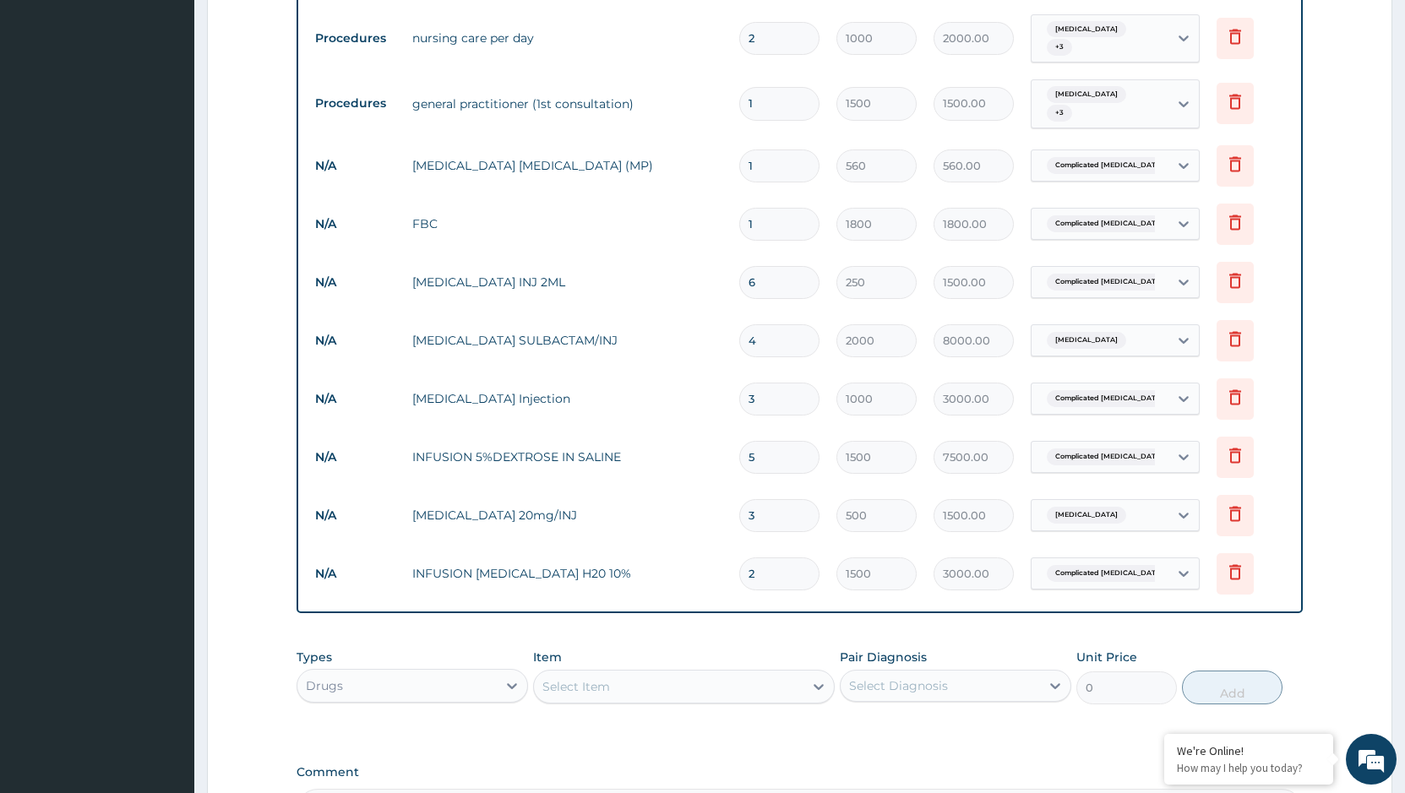
type input "0.00"
type input "3"
type input "4500.00"
type input "3"
click at [742, 677] on div "Select Item" at bounding box center [668, 686] width 269 height 27
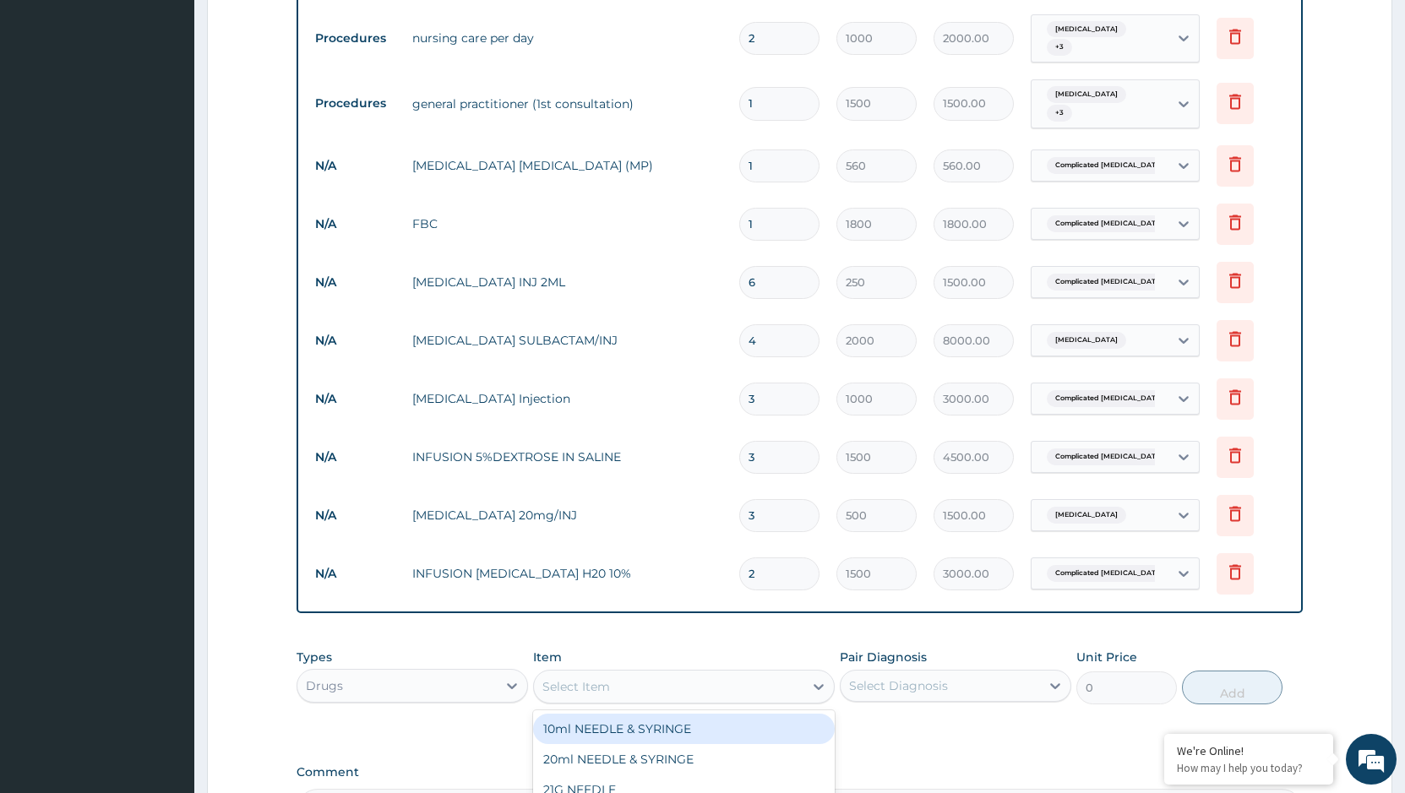
click at [726, 673] on div "Select Item" at bounding box center [668, 686] width 269 height 27
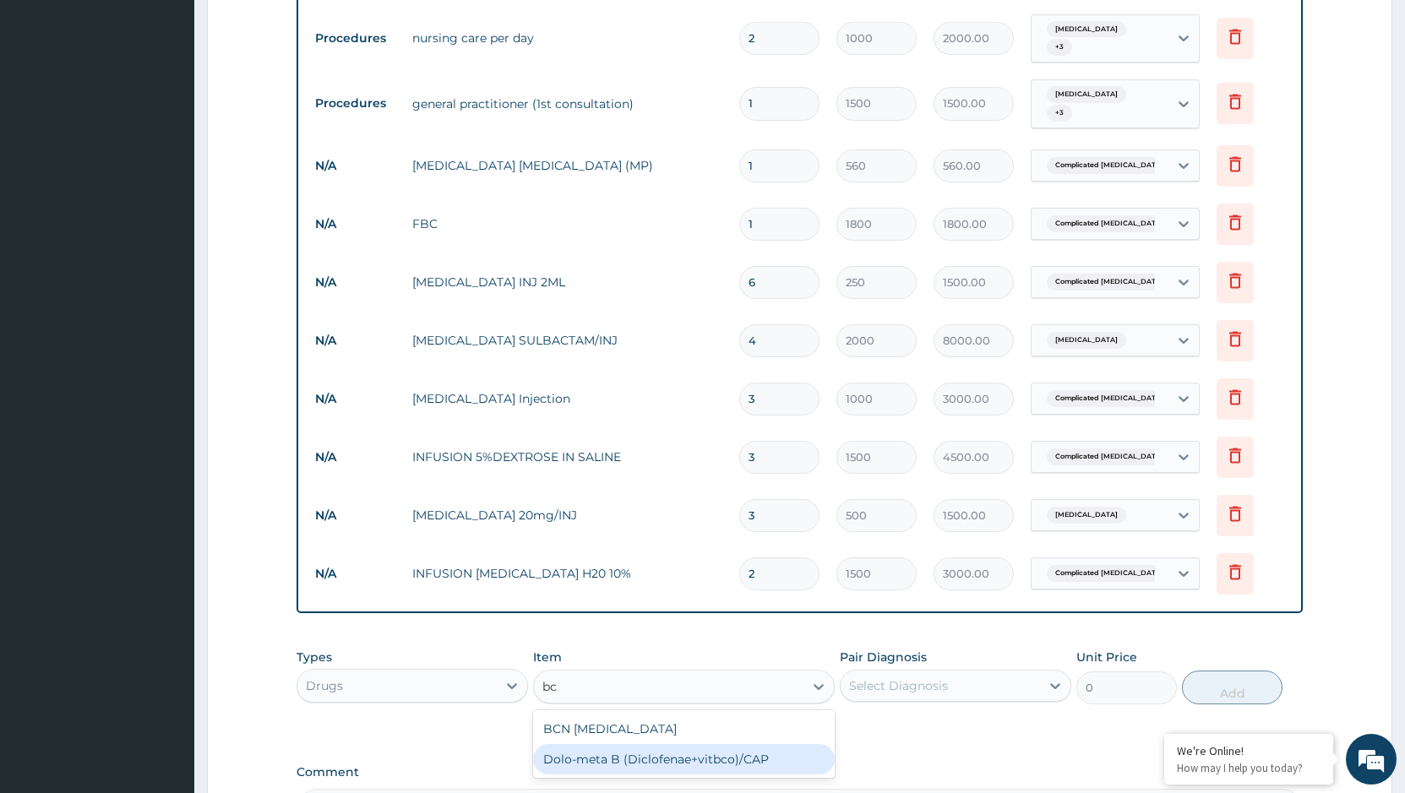
type input "b"
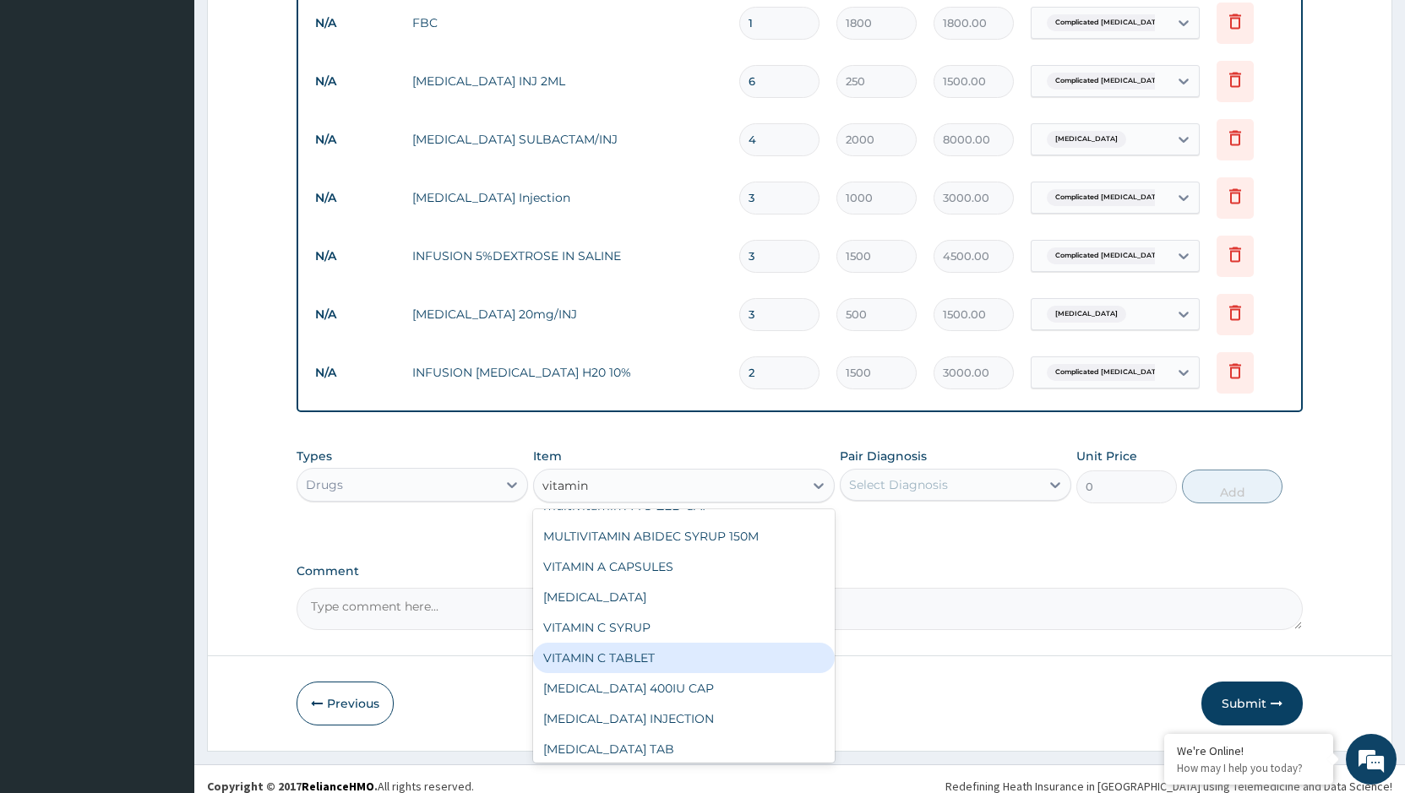
scroll to position [88, 0]
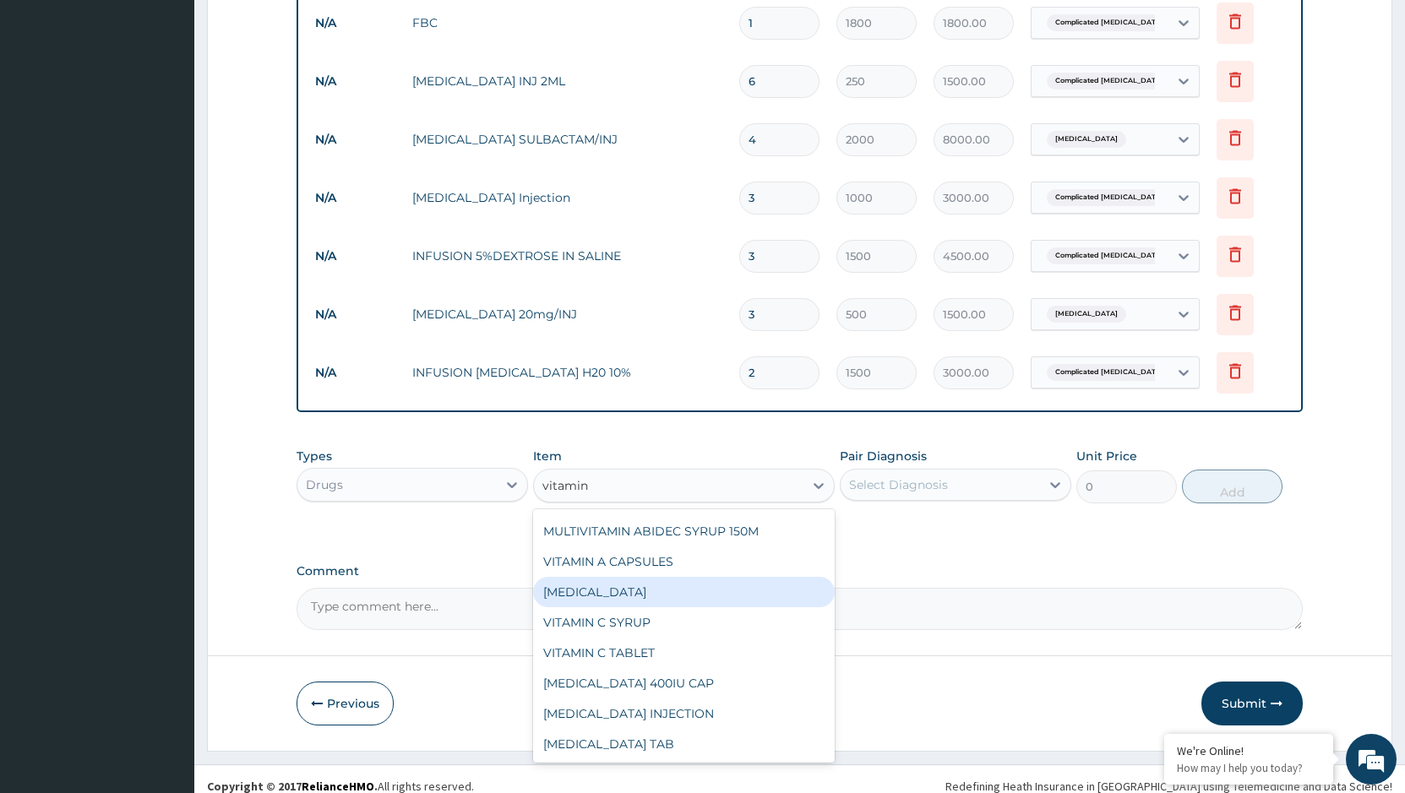
type input "vitamin b"
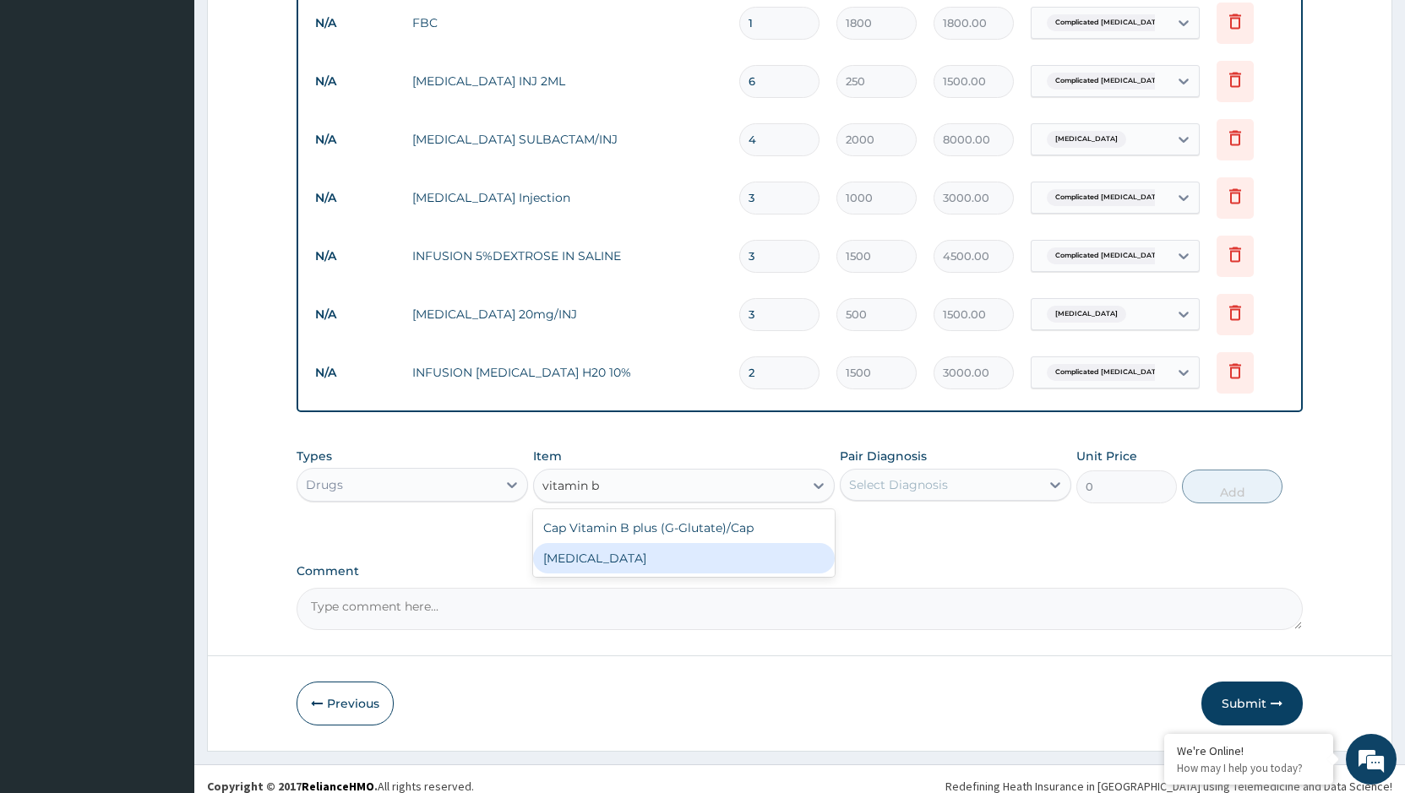
scroll to position [0, 0]
click at [648, 544] on div "[MEDICAL_DATA]" at bounding box center [684, 558] width 302 height 30
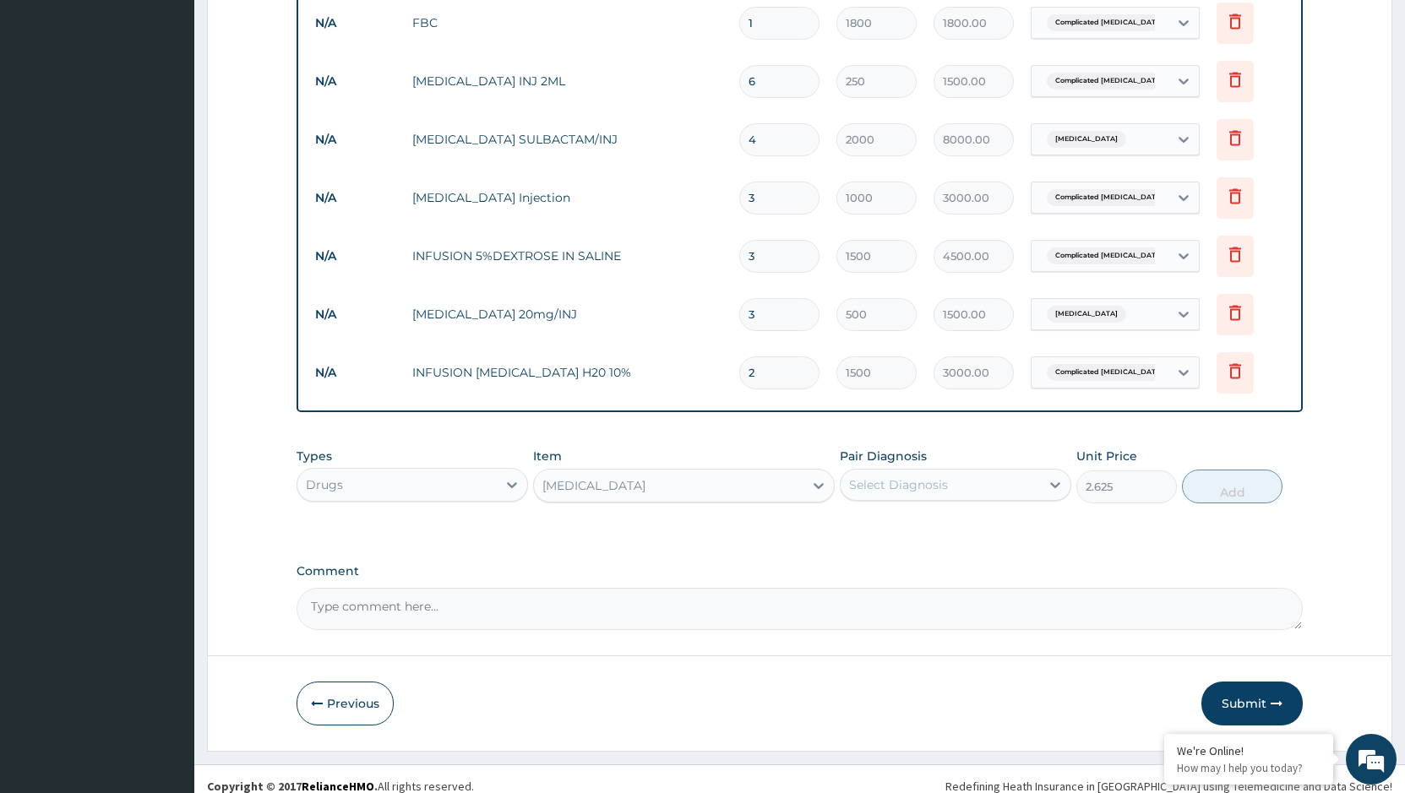
click at [652, 472] on div "[MEDICAL_DATA]" at bounding box center [668, 485] width 269 height 27
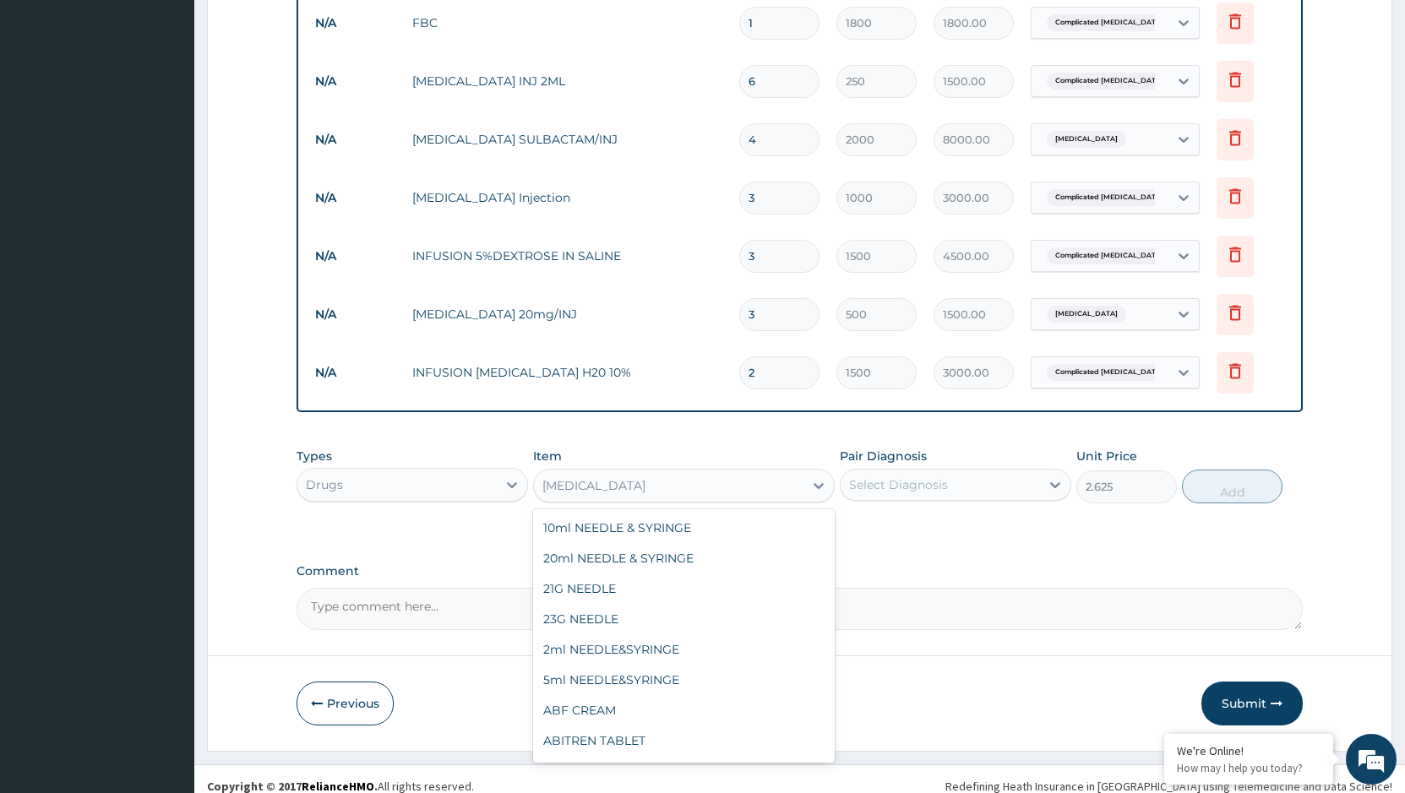
scroll to position [30731, 0]
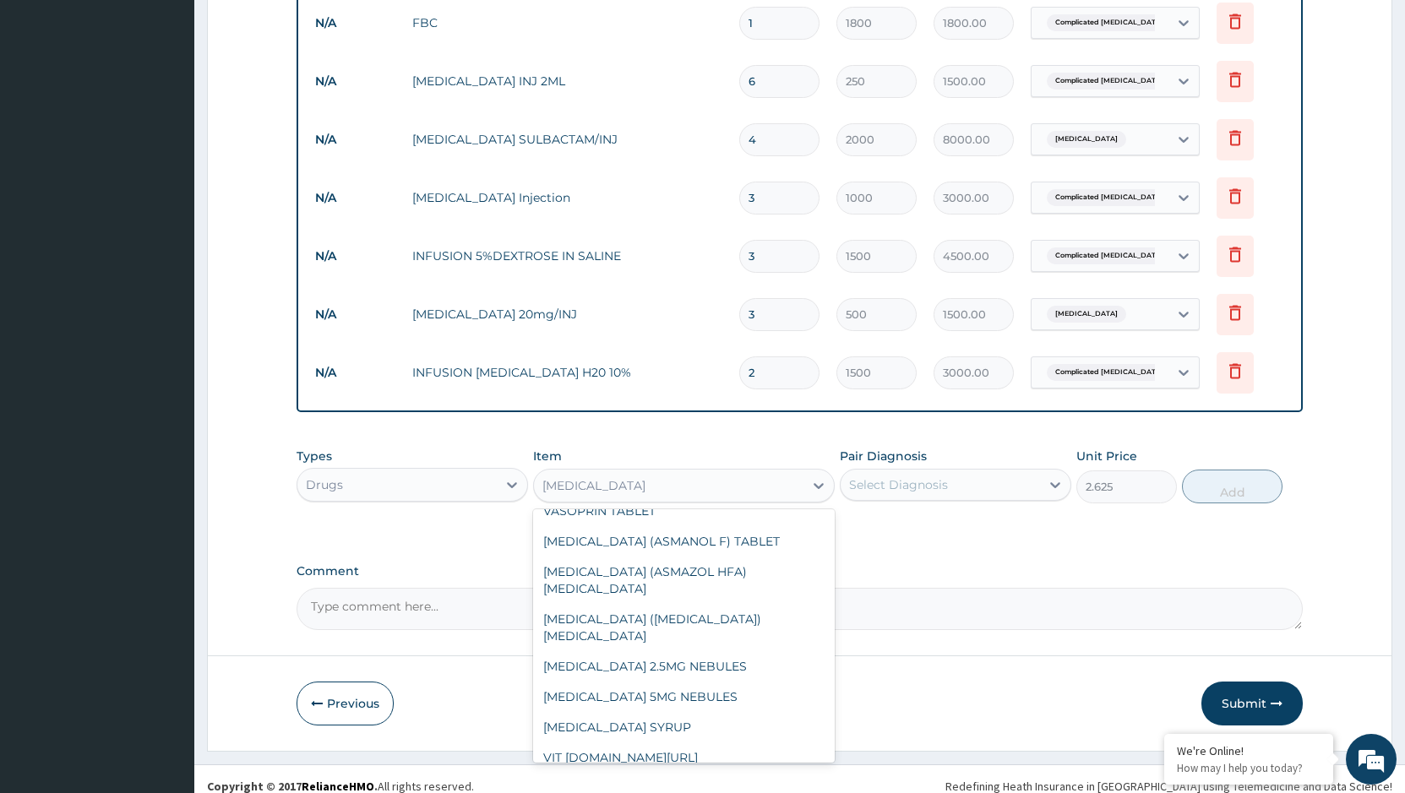
type input "500"
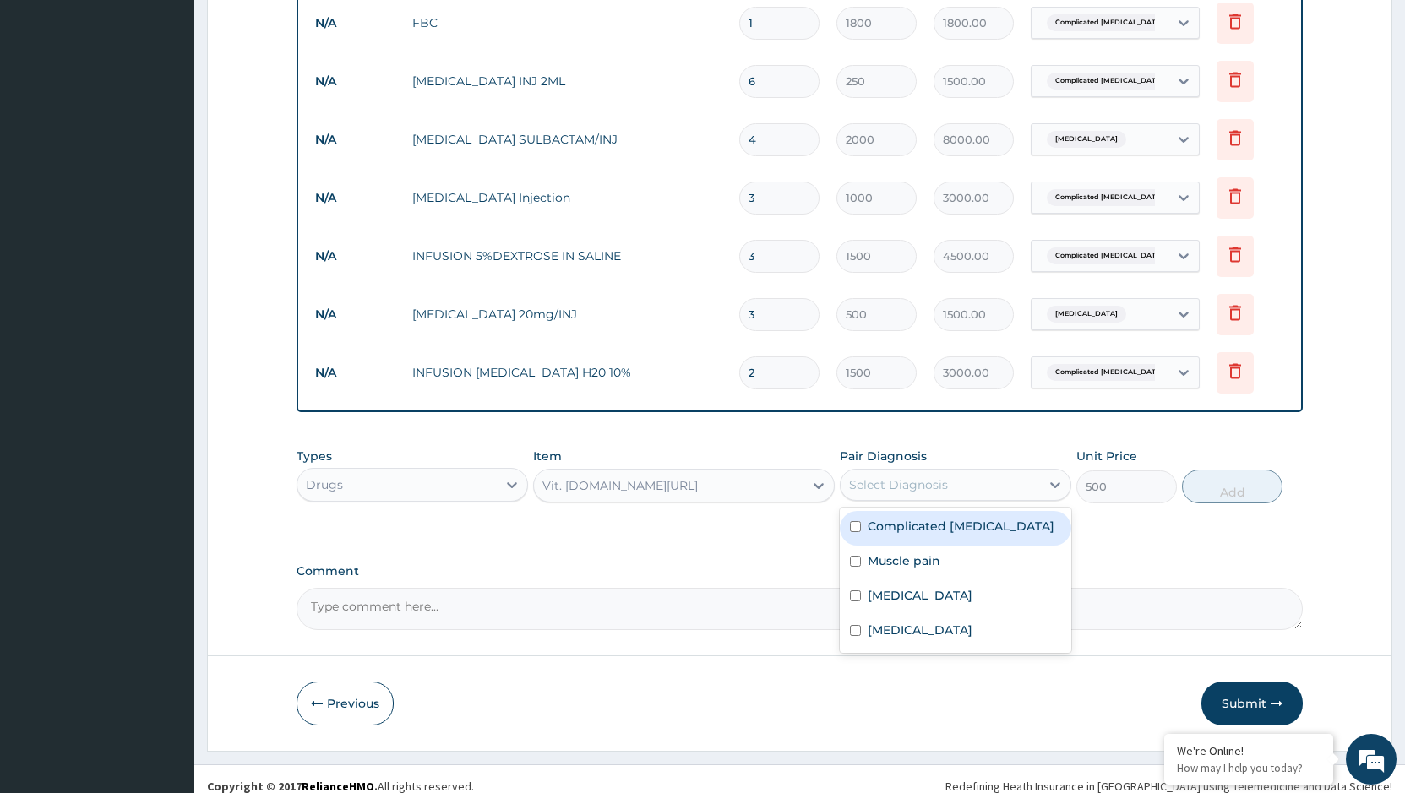
click at [965, 471] on div "Select Diagnosis" at bounding box center [939, 484] width 199 height 27
click at [935, 518] on label "Complicated malaria" at bounding box center [960, 526] width 187 height 17
checkbox input "true"
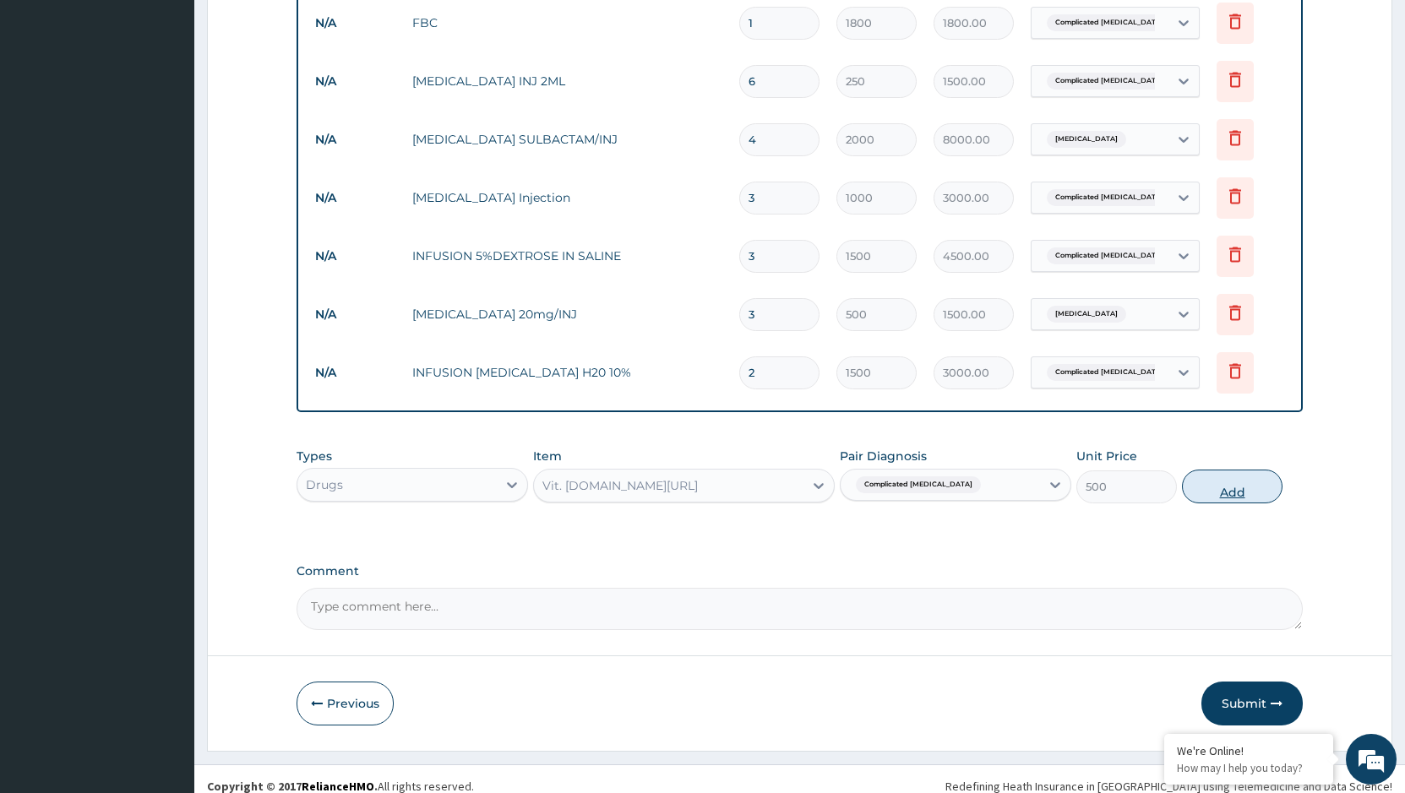
click at [1259, 470] on button "Add" at bounding box center [1232, 487] width 101 height 34
type input "0"
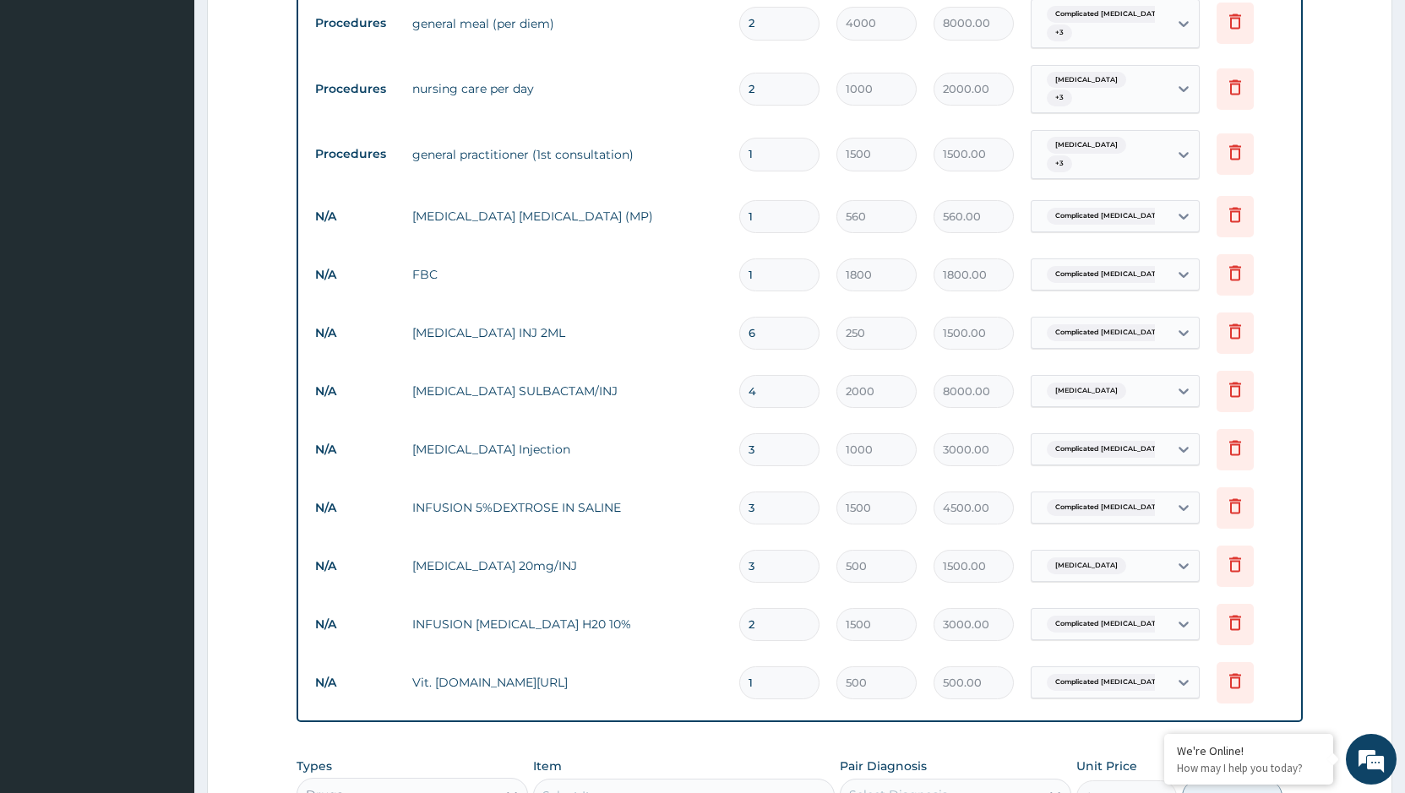
scroll to position [578, 0]
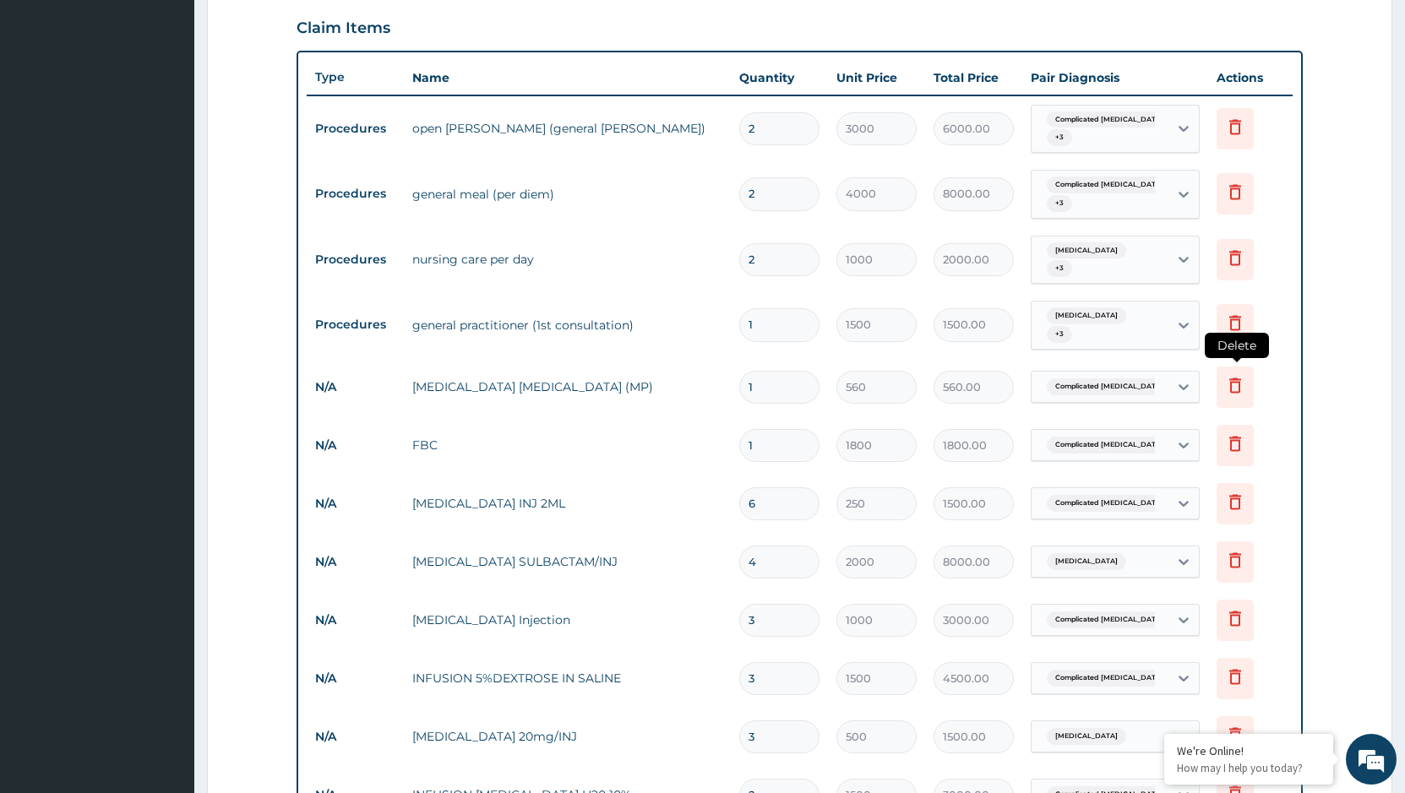
click at [1237, 378] on icon at bounding box center [1235, 385] width 12 height 15
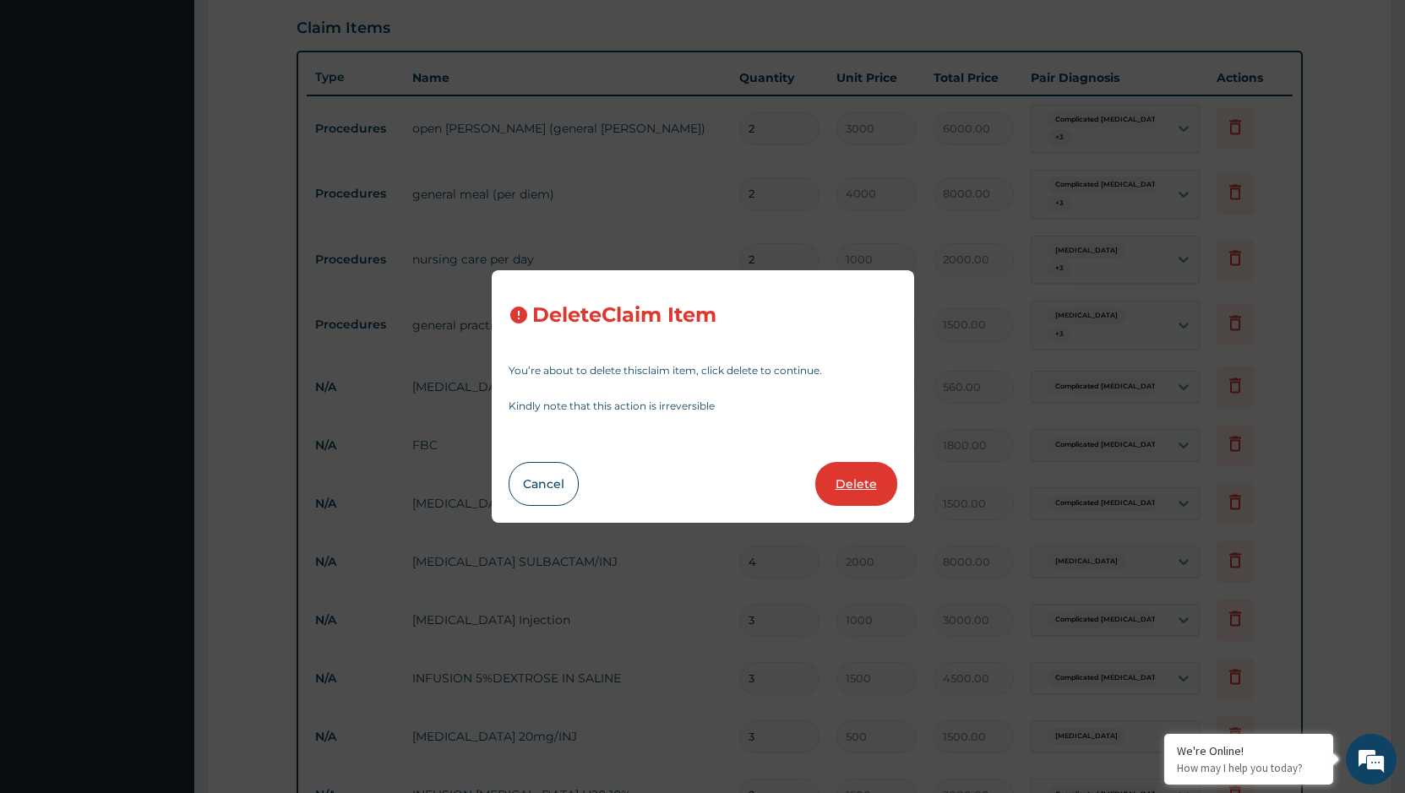
click at [878, 502] on button "Delete" at bounding box center [856, 484] width 82 height 44
type input "1800"
type input "1800.00"
type input "6"
type input "250"
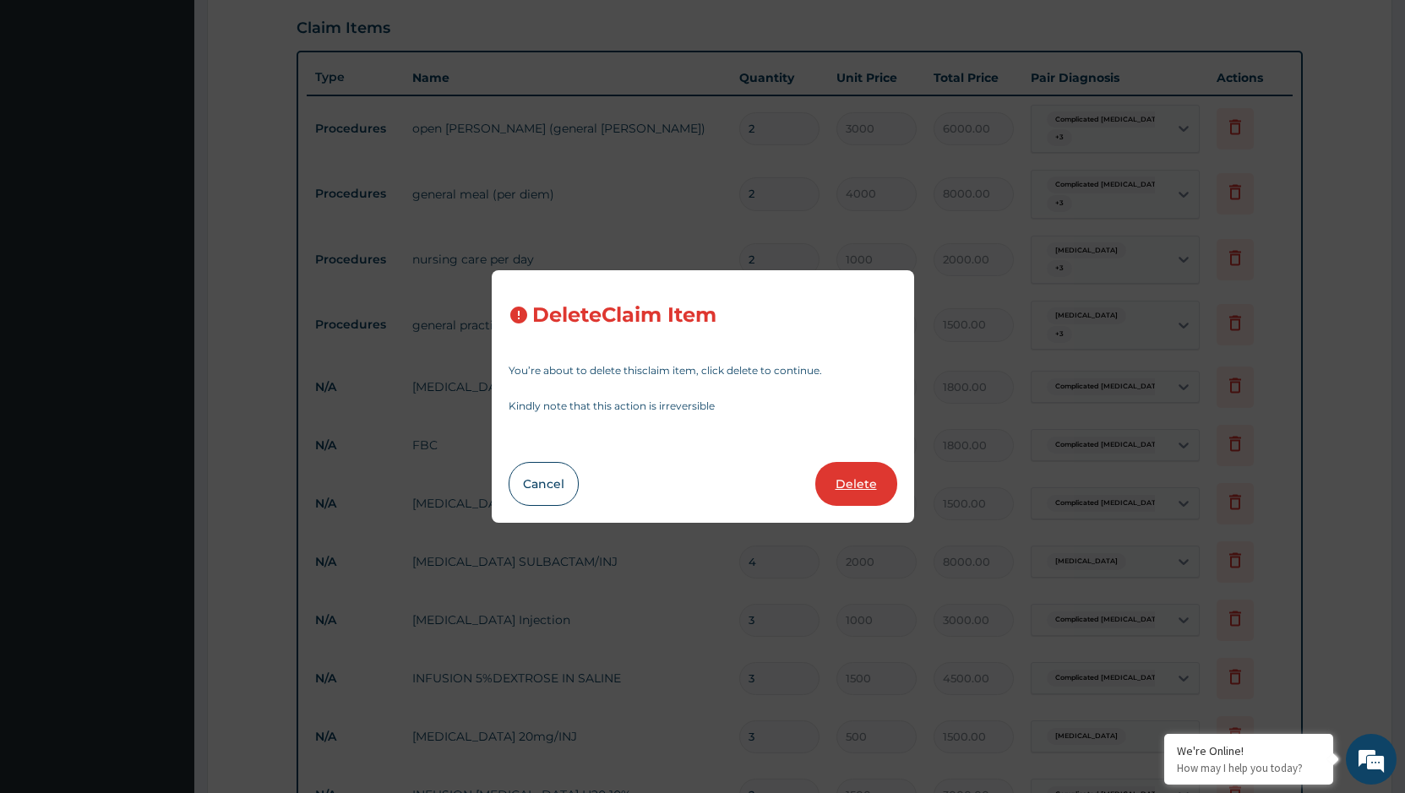
type input "1500.00"
type input "4"
type input "2000"
type input "8000.00"
type input "3"
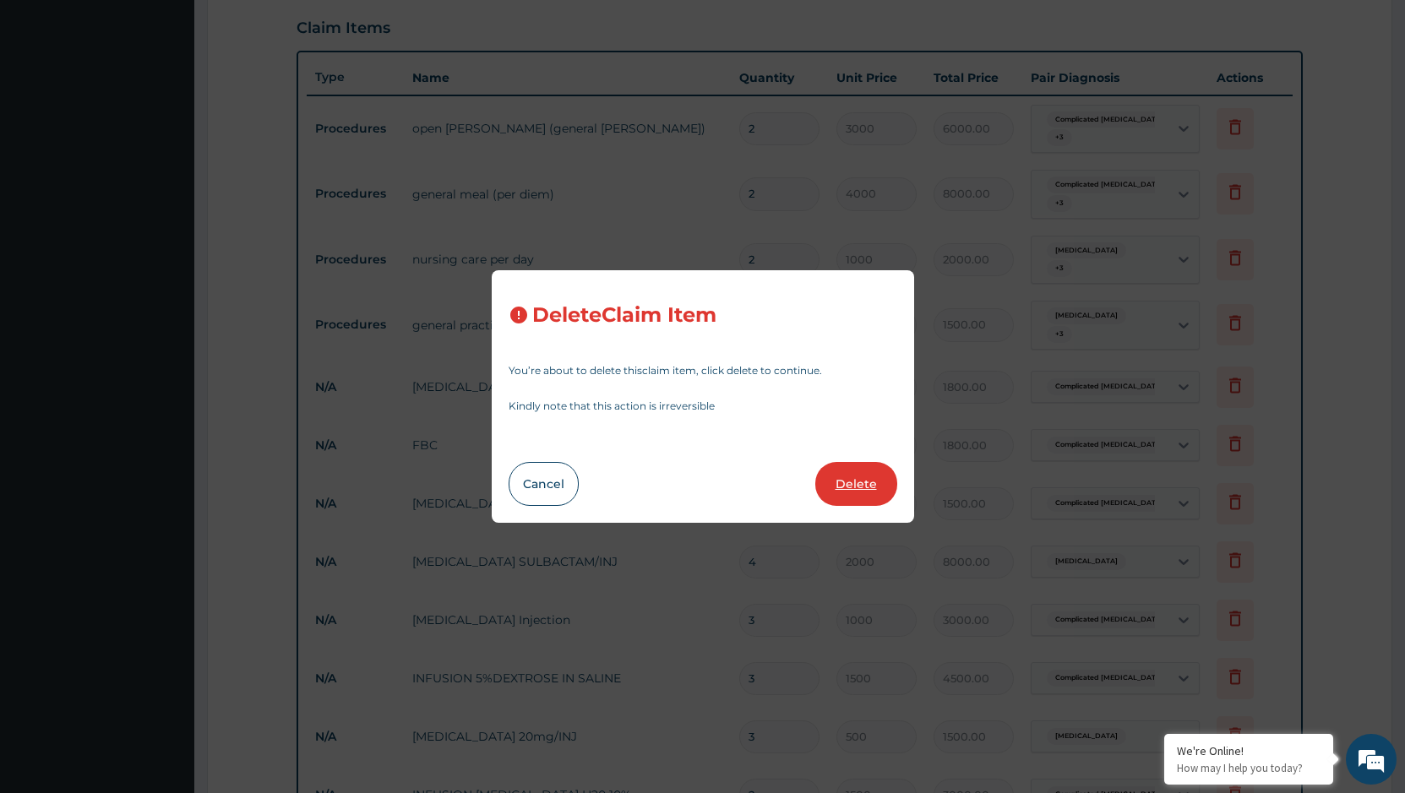
type input "1000"
type input "3000.00"
type input "1500"
type input "4500.00"
type input "500"
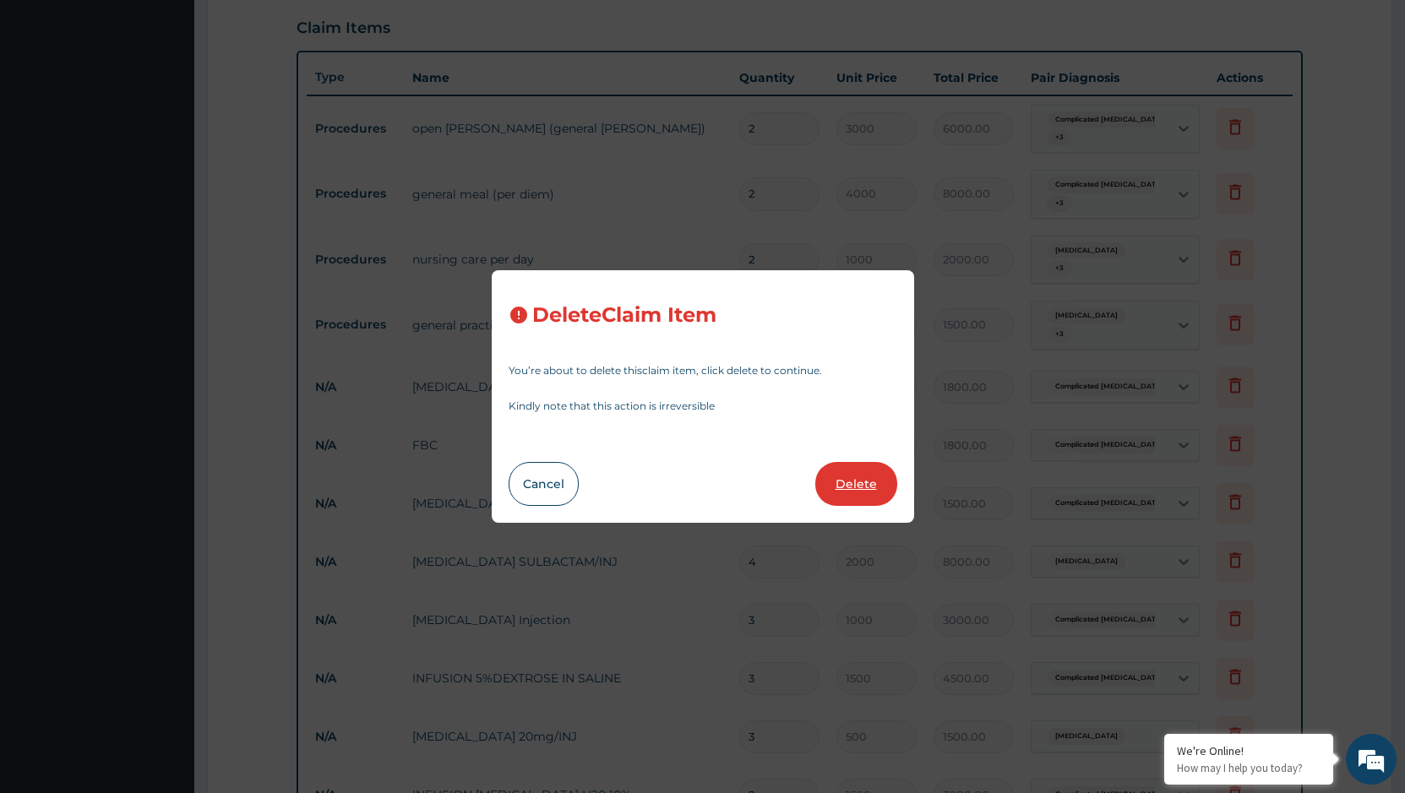
type input "1500.00"
type input "2"
type input "1500"
type input "3000.00"
type input "1"
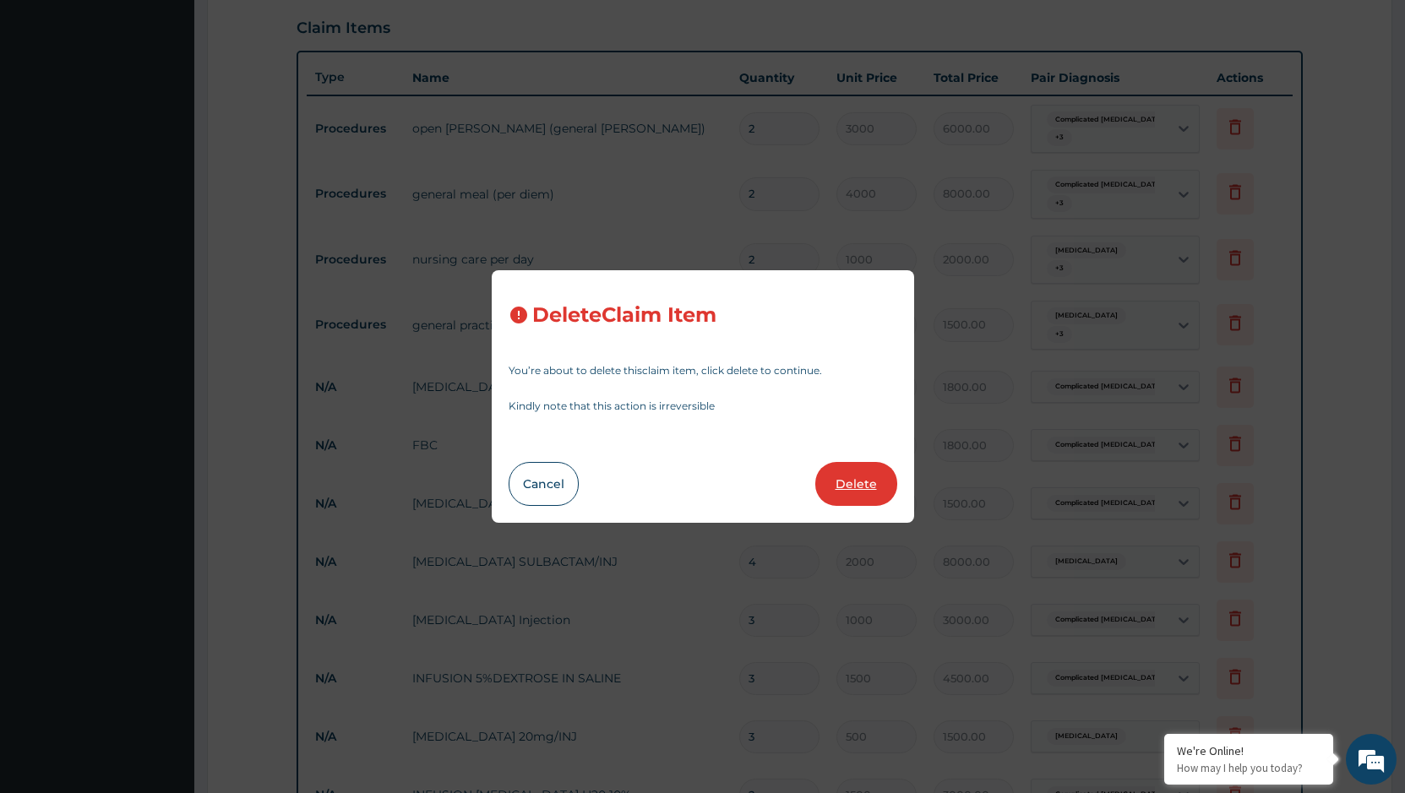
type input "500"
type input "500.00"
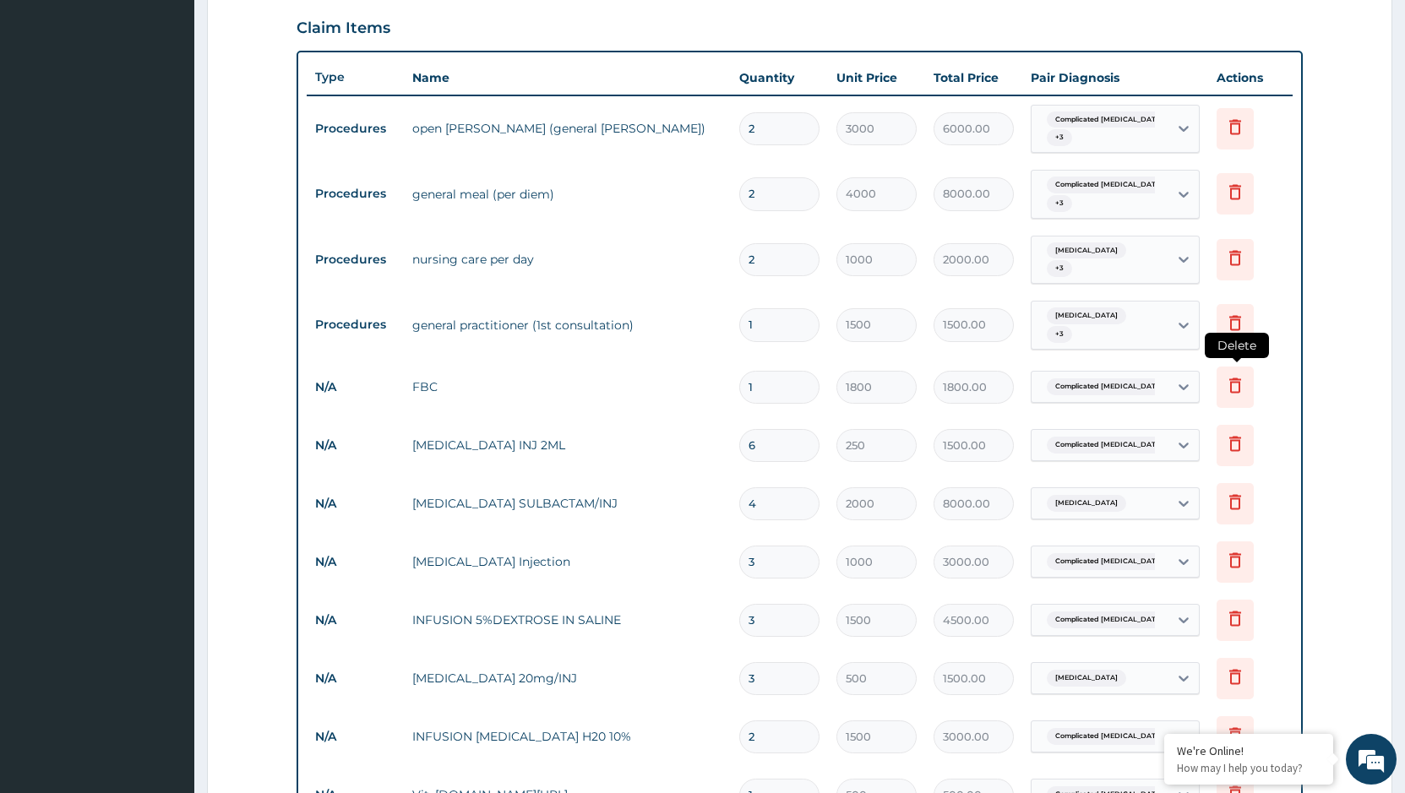
click at [1241, 375] on icon at bounding box center [1235, 385] width 20 height 20
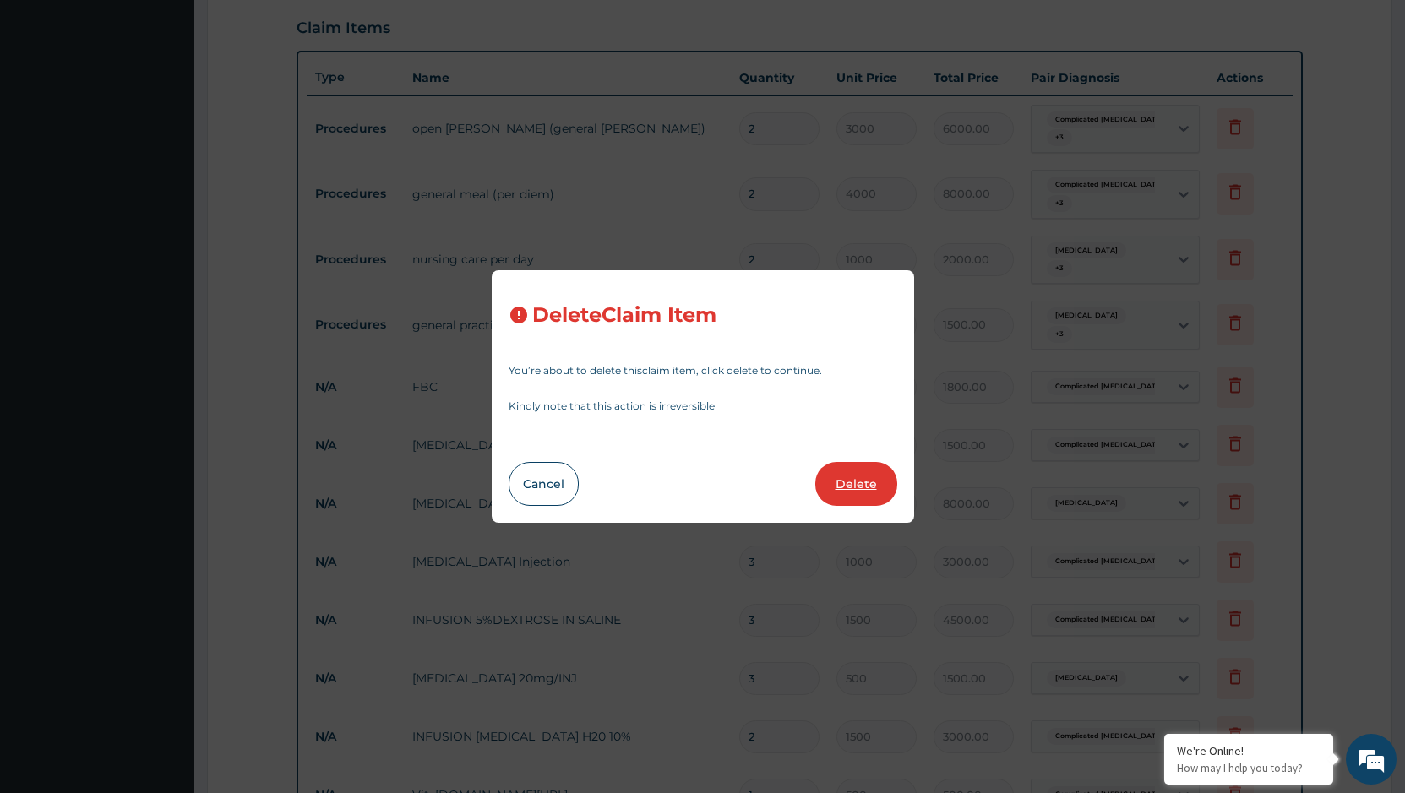
click at [863, 487] on button "Delete" at bounding box center [856, 484] width 82 height 44
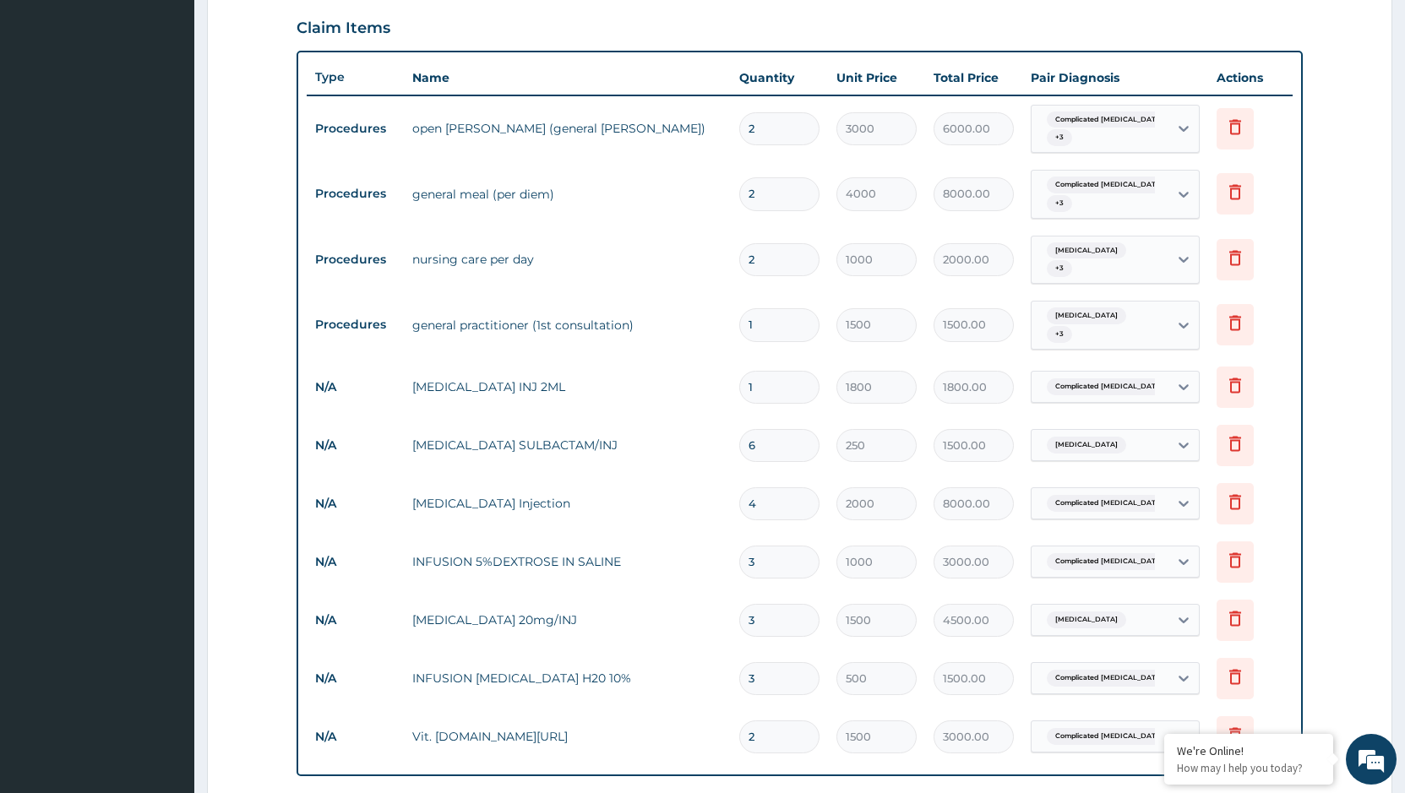
type input "6"
type input "250"
type input "1500.00"
type input "4"
type input "2000"
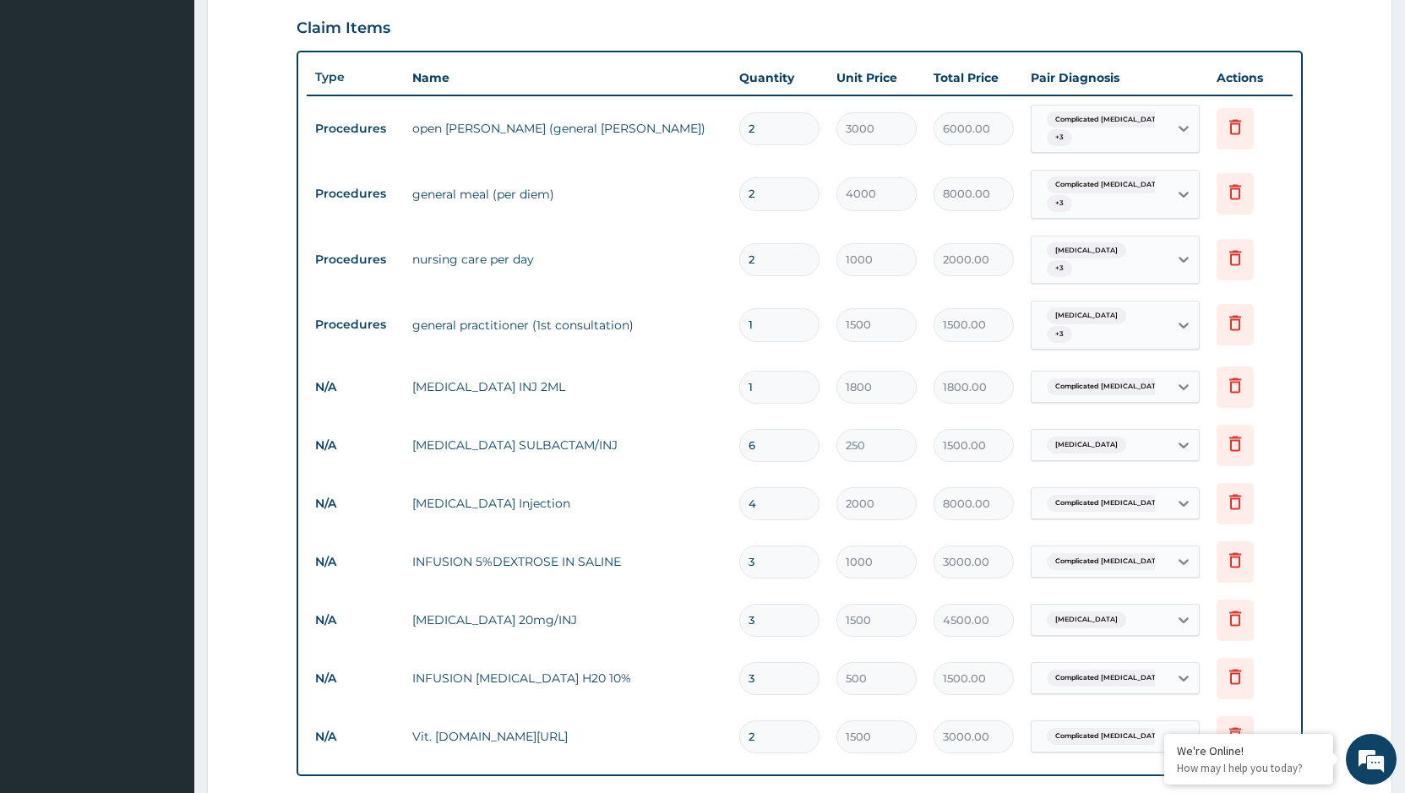
type input "8000.00"
type input "3"
type input "1000"
type input "3000.00"
type input "1500"
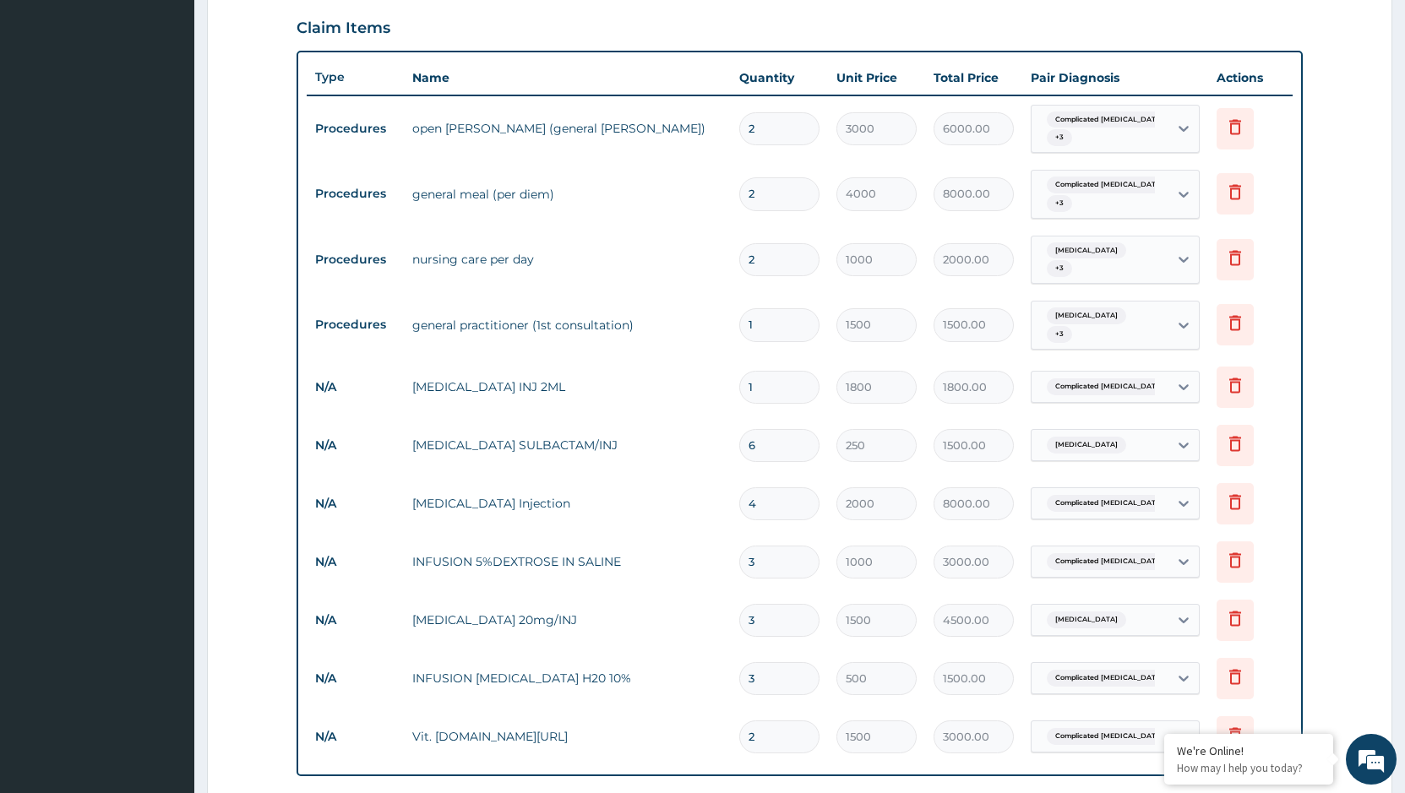
type input "4500.00"
type input "500"
type input "1500.00"
type input "2"
type input "1500"
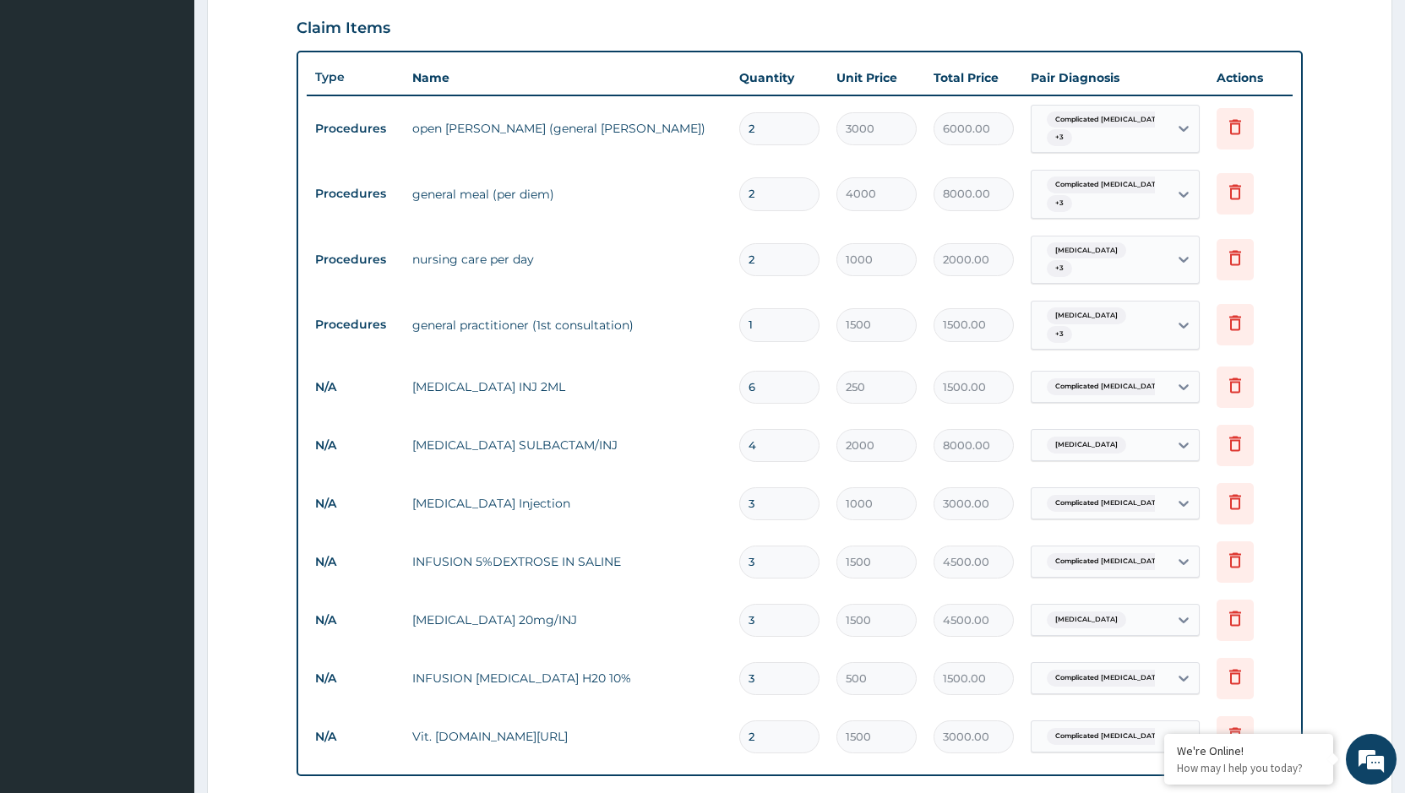
type input "3000.00"
type input "1"
type input "500"
type input "500.00"
click at [1231, 317] on icon at bounding box center [1235, 323] width 20 height 20
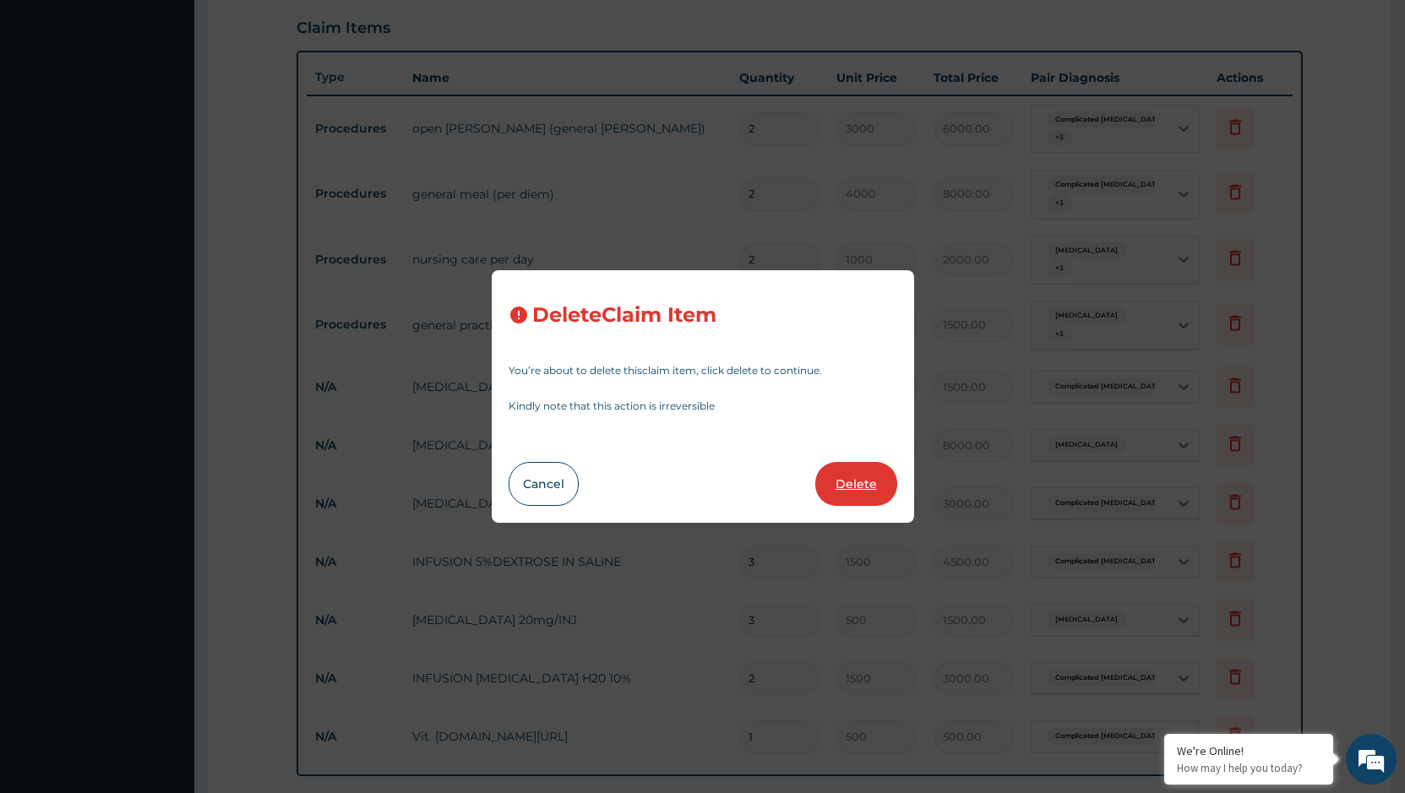
click at [864, 484] on button "Delete" at bounding box center [856, 484] width 82 height 44
type input "6"
type input "250"
type input "4"
type input "2000"
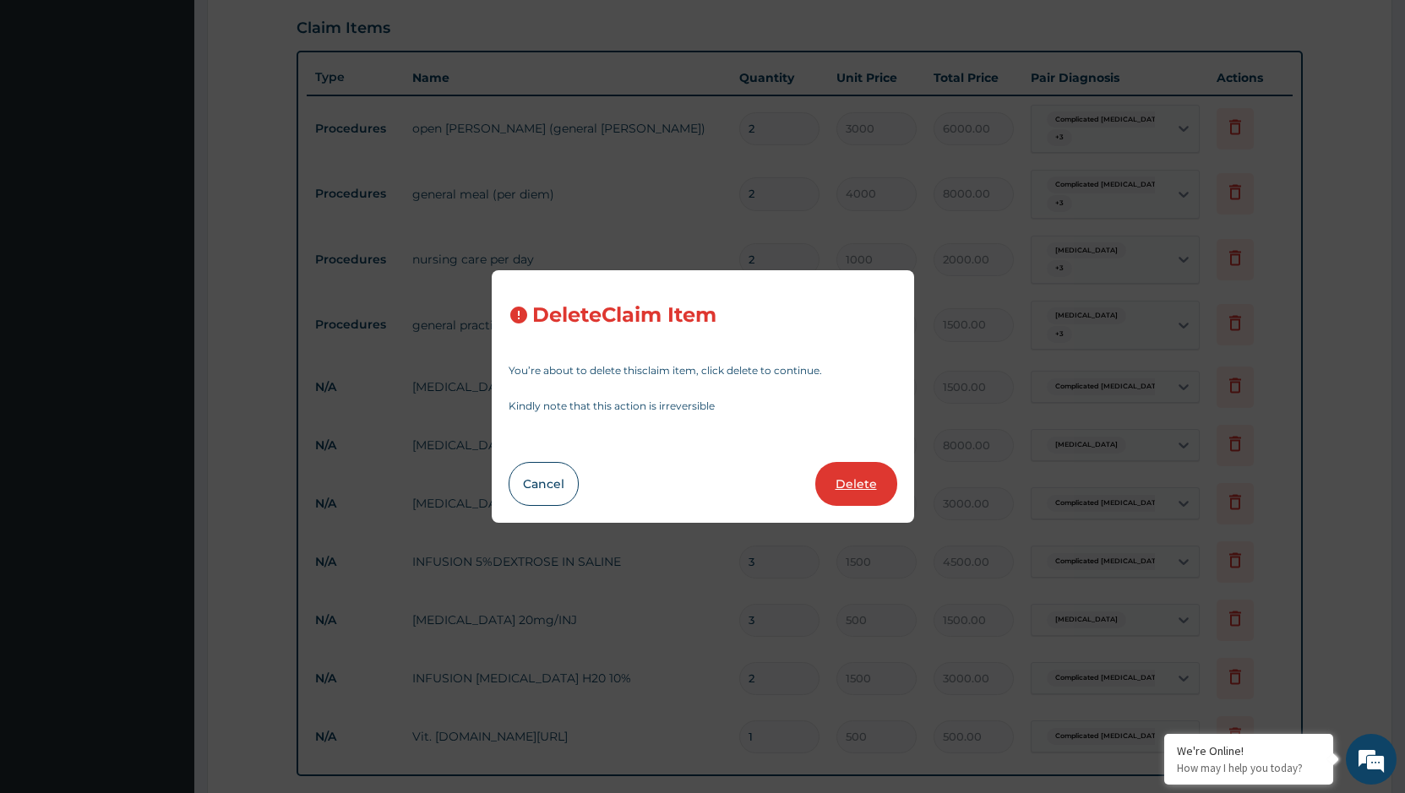
type input "8000.00"
type input "3"
type input "1000"
type input "3000.00"
type input "1500"
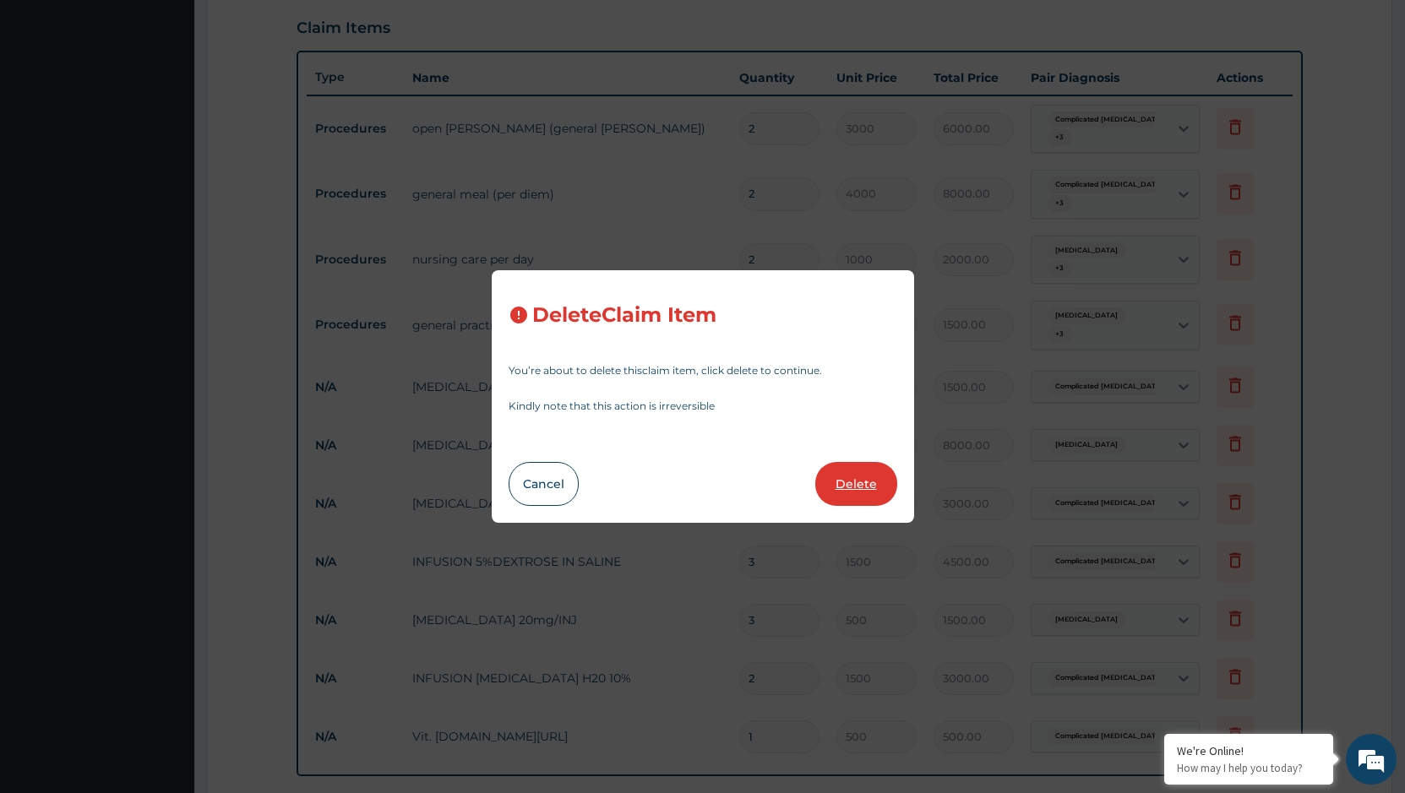
type input "4500.00"
type input "500"
type input "1500.00"
type input "2"
type input "1500"
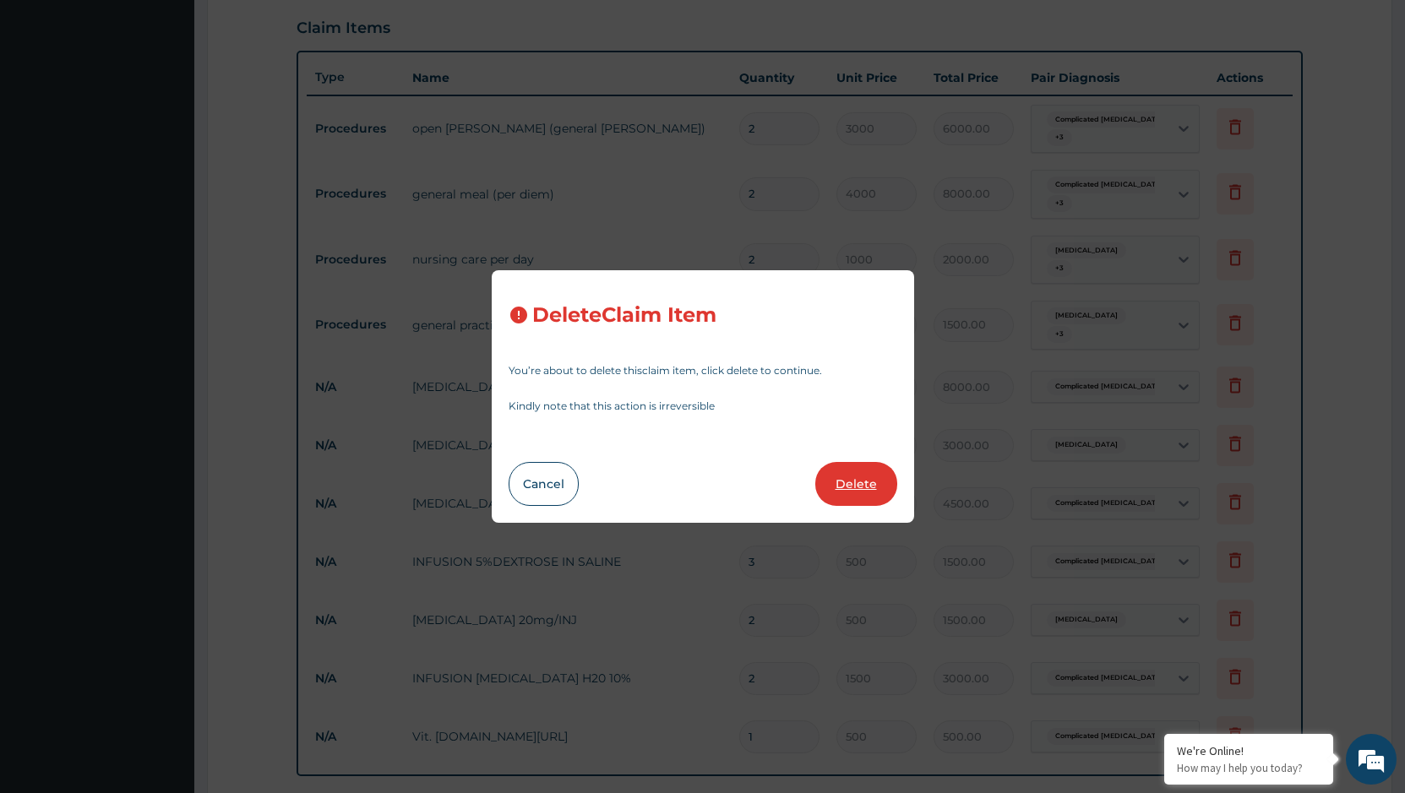
type input "3000.00"
type input "1"
type input "500"
type input "500.00"
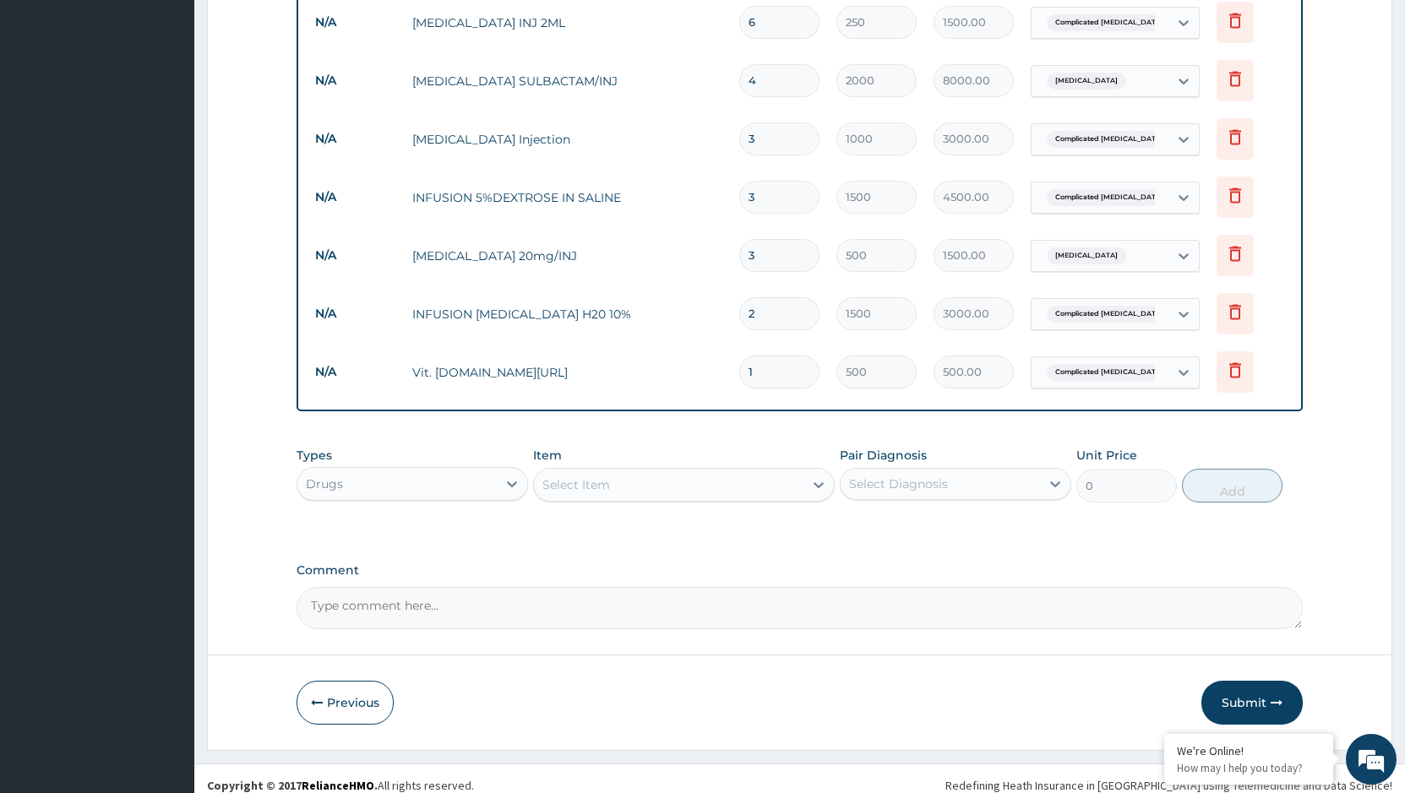
scroll to position [883, 0]
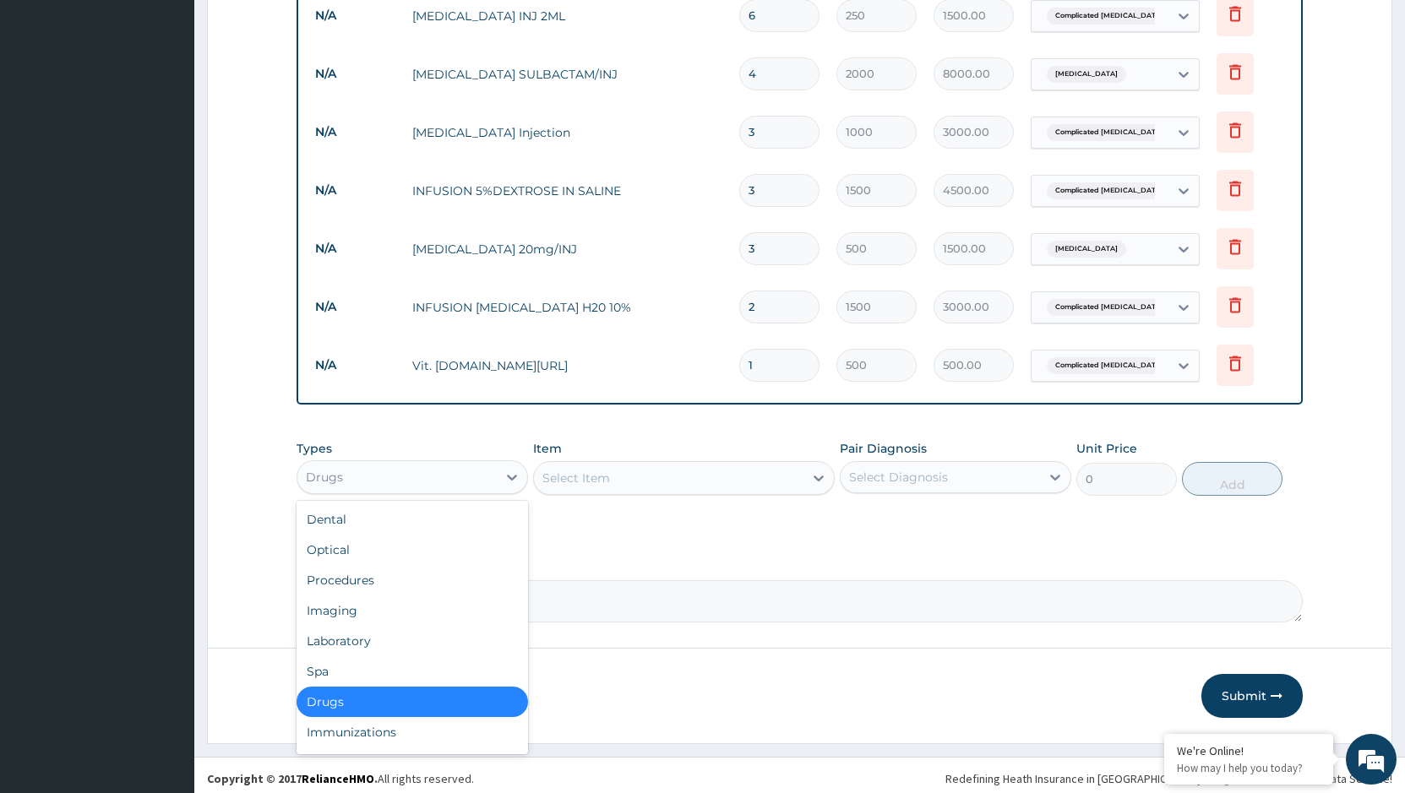
click at [459, 472] on div "Drugs" at bounding box center [396, 477] width 199 height 27
click at [394, 565] on div "Procedures" at bounding box center [411, 580] width 231 height 30
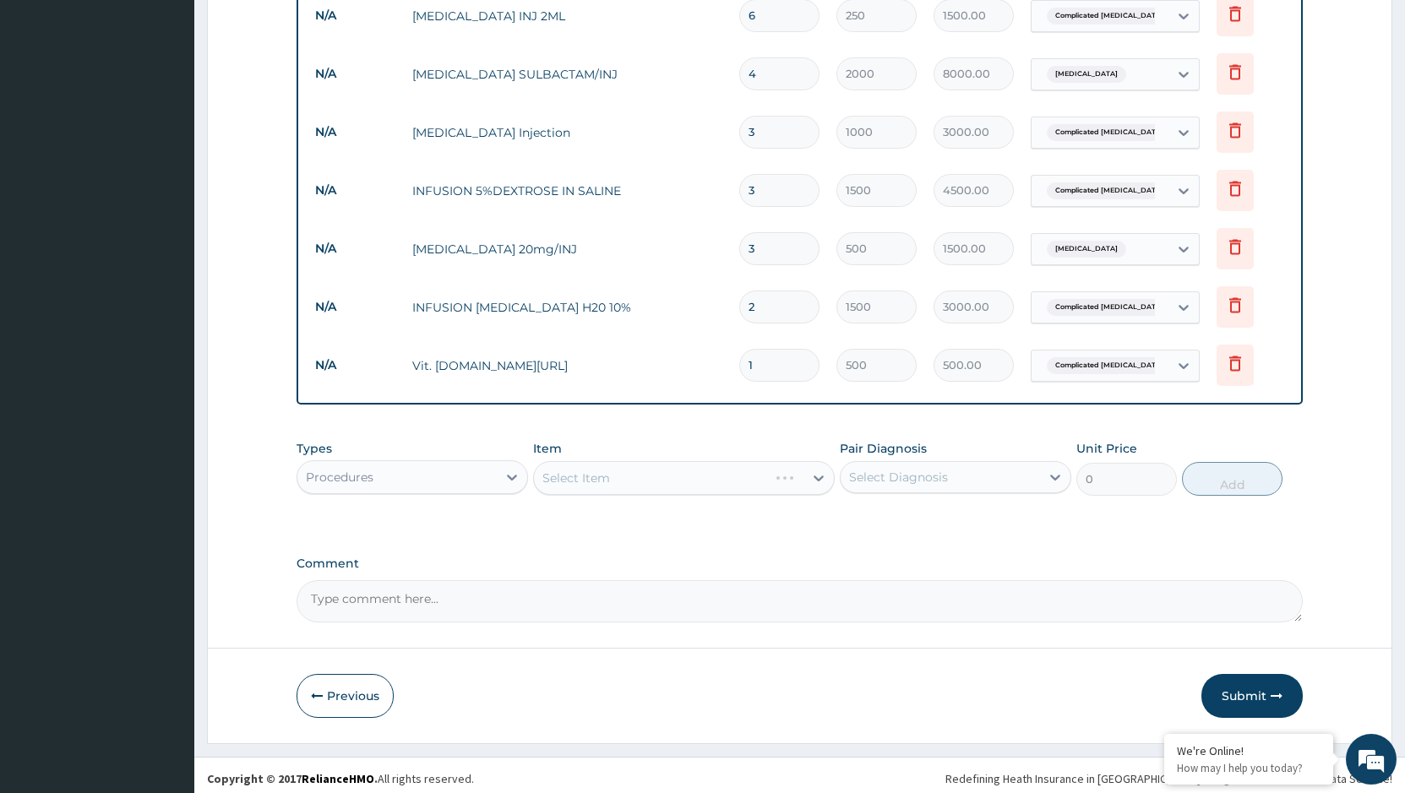
click at [641, 469] on div "Select Item" at bounding box center [684, 478] width 302 height 34
click at [651, 476] on div "Select Item" at bounding box center [684, 478] width 302 height 34
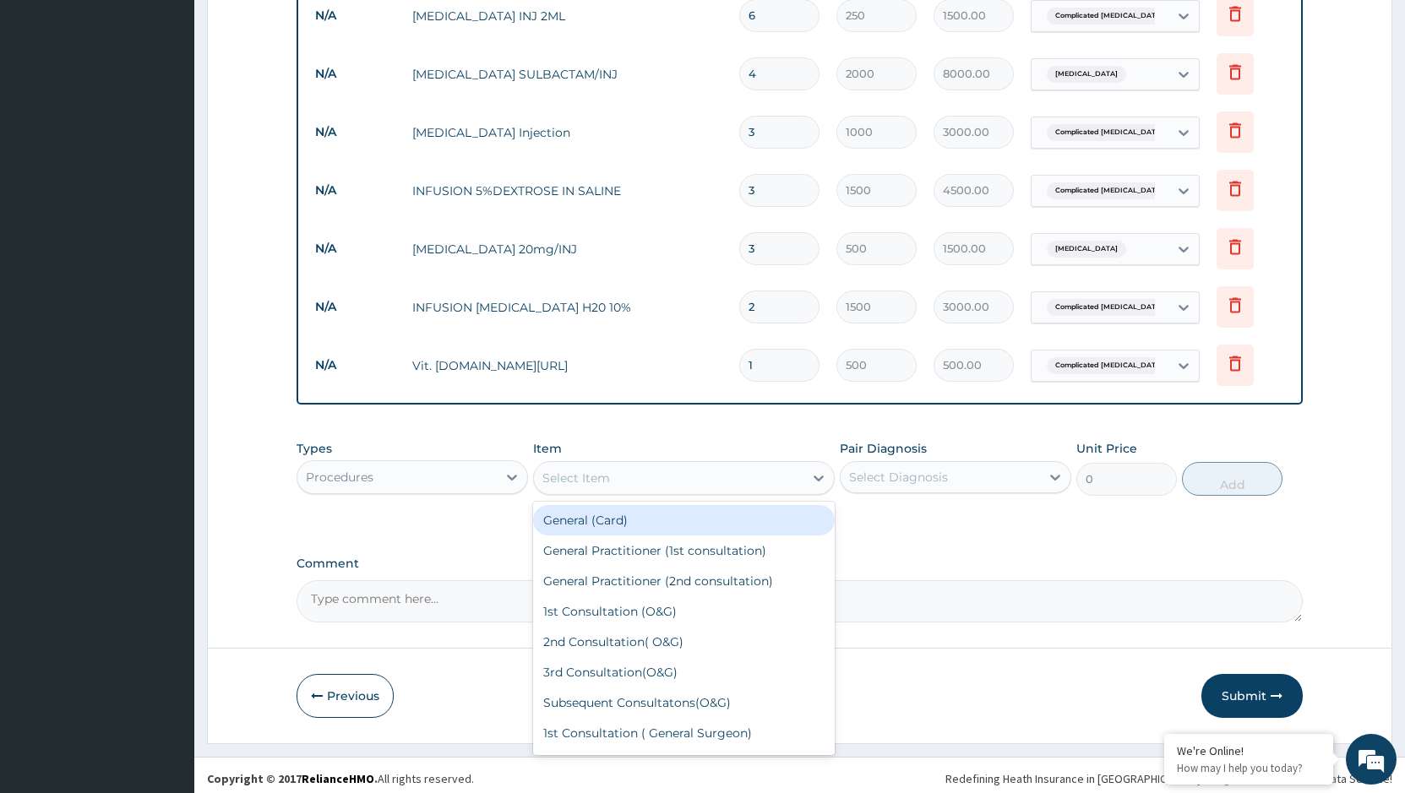
click at [651, 476] on div "Select Item" at bounding box center [668, 478] width 269 height 27
type input "consulta"
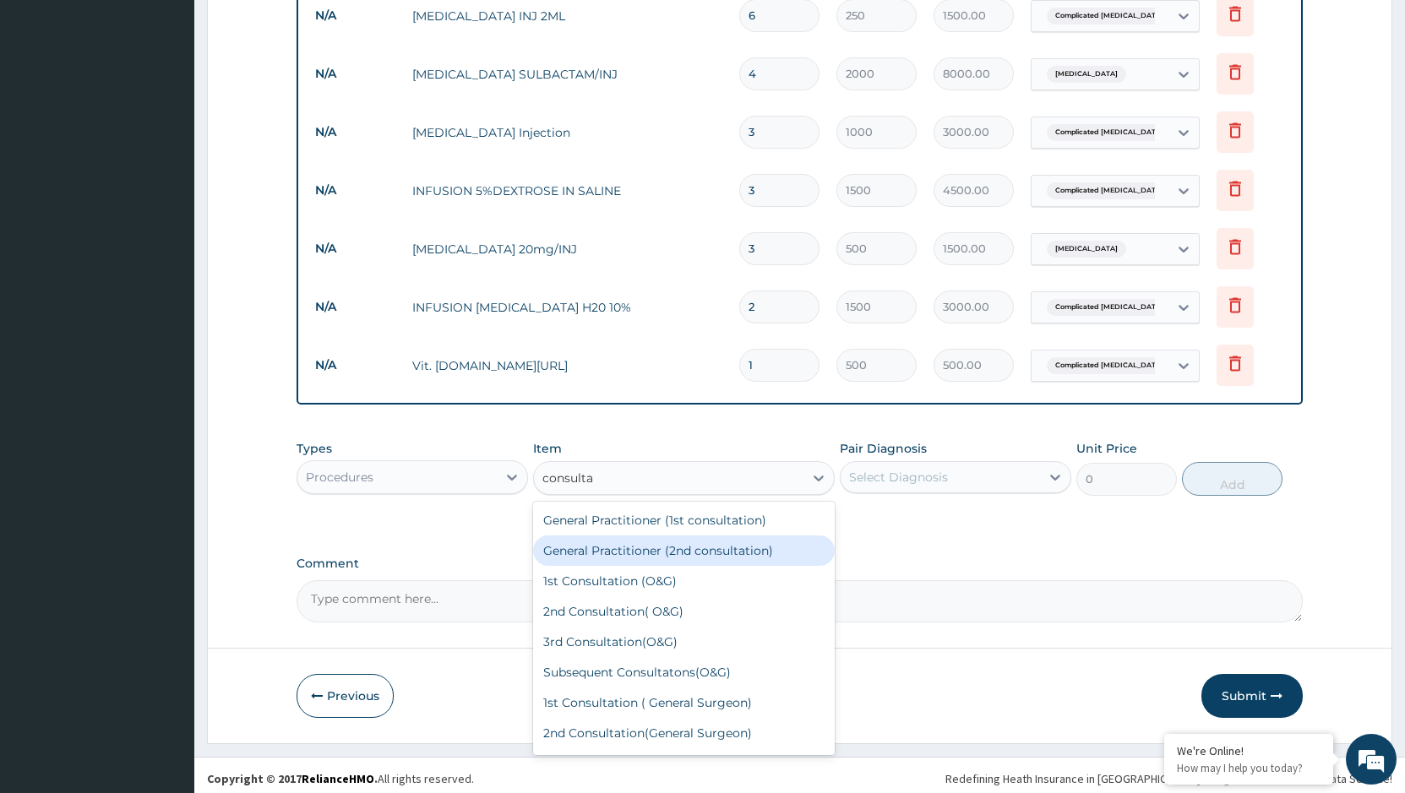
click at [662, 543] on div "General Practitioner (2nd consultation)" at bounding box center [684, 550] width 302 height 30
type input "1000"
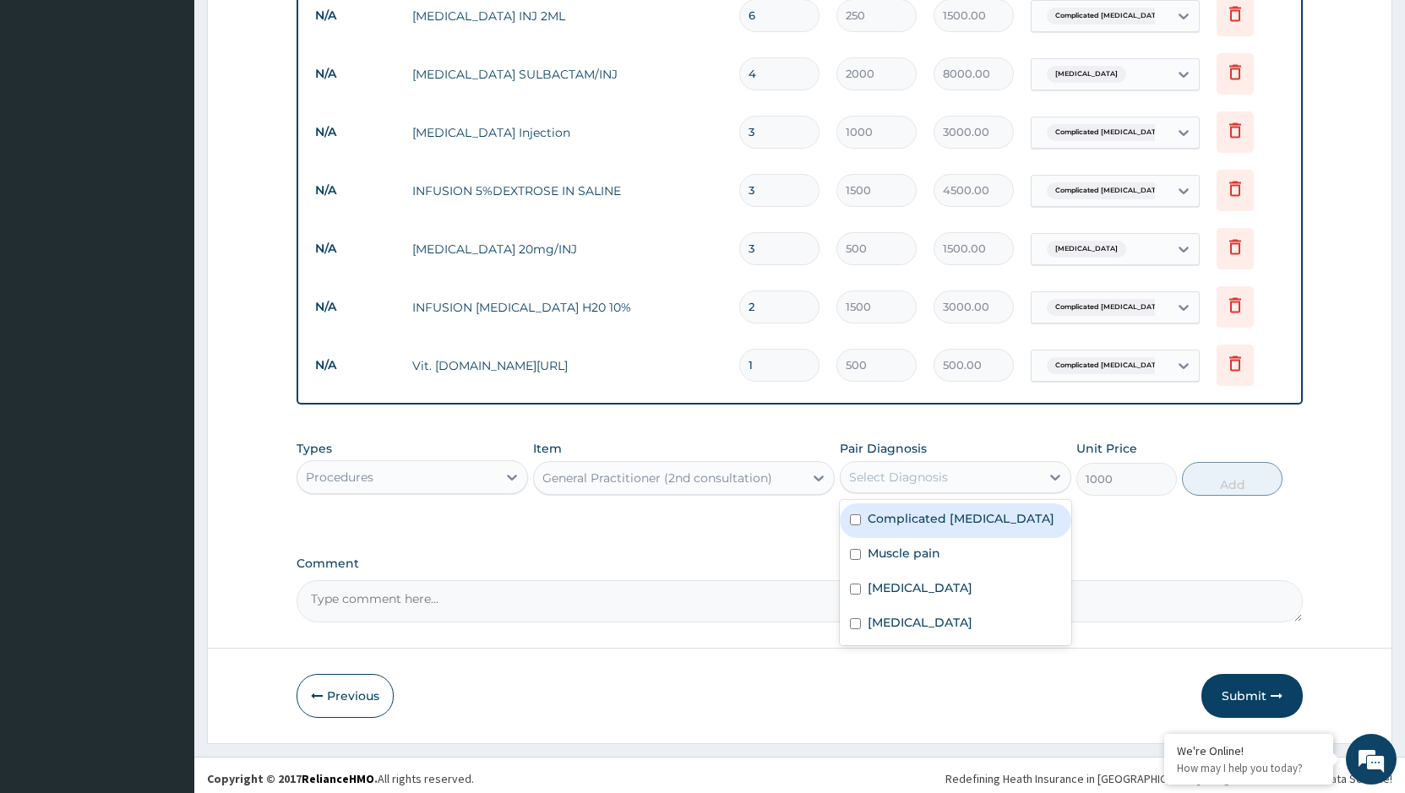
click at [935, 469] on div "Select Diagnosis" at bounding box center [898, 477] width 99 height 17
click at [907, 512] on label "Complicated malaria" at bounding box center [960, 518] width 187 height 17
checkbox input "true"
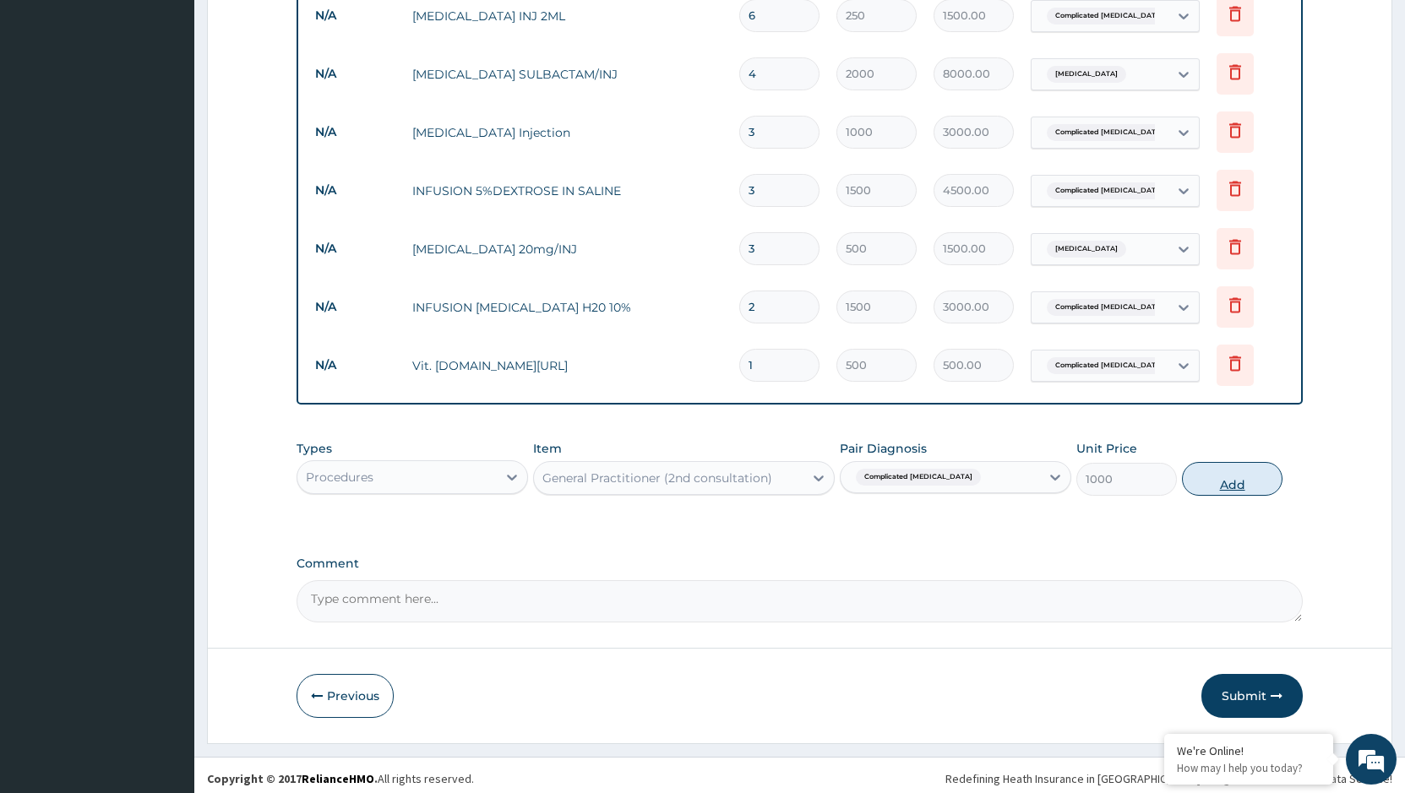
click at [1224, 463] on button "Add" at bounding box center [1232, 479] width 101 height 34
type input "0"
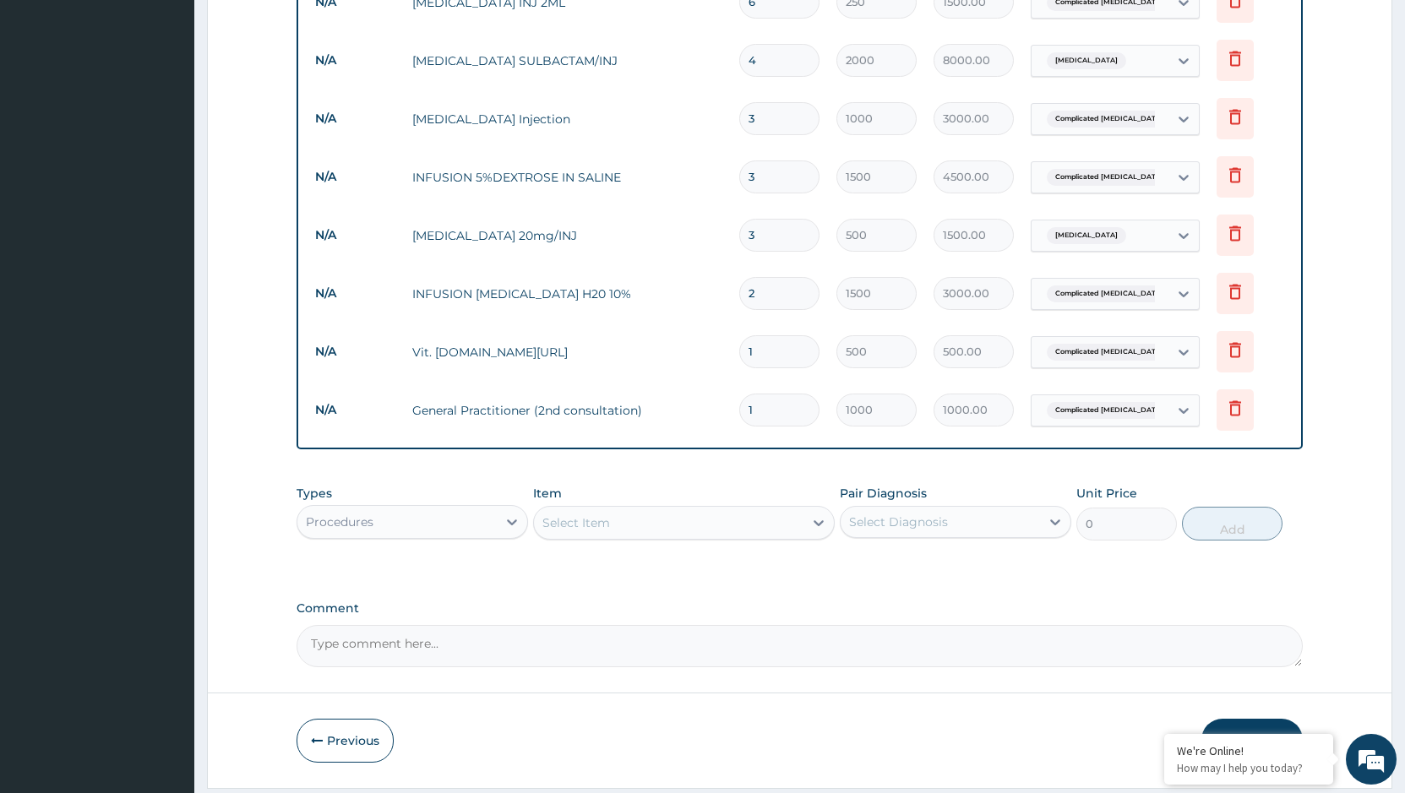
scroll to position [929, 0]
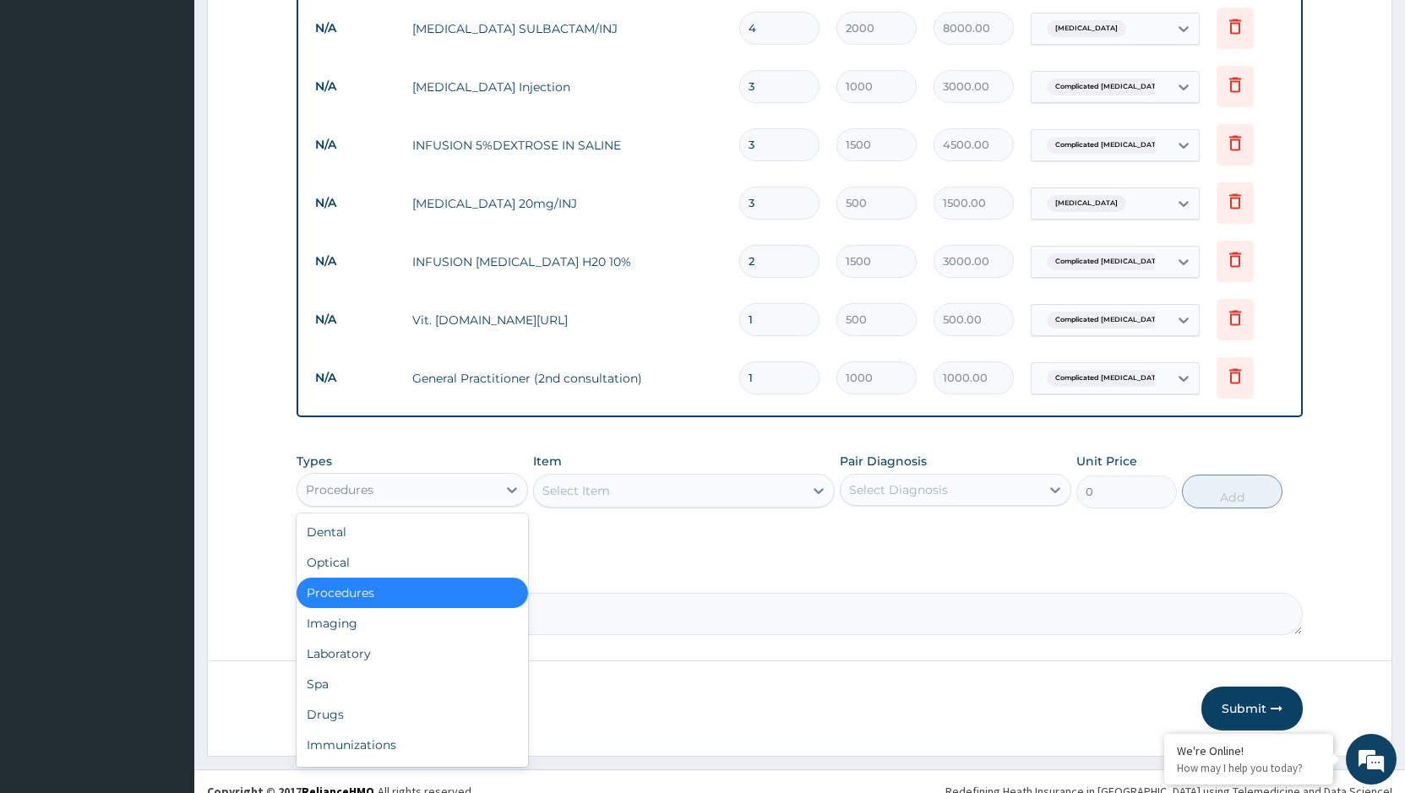
click at [483, 487] on div "Procedures" at bounding box center [396, 489] width 199 height 27
click at [345, 706] on div "Drugs" at bounding box center [411, 714] width 231 height 30
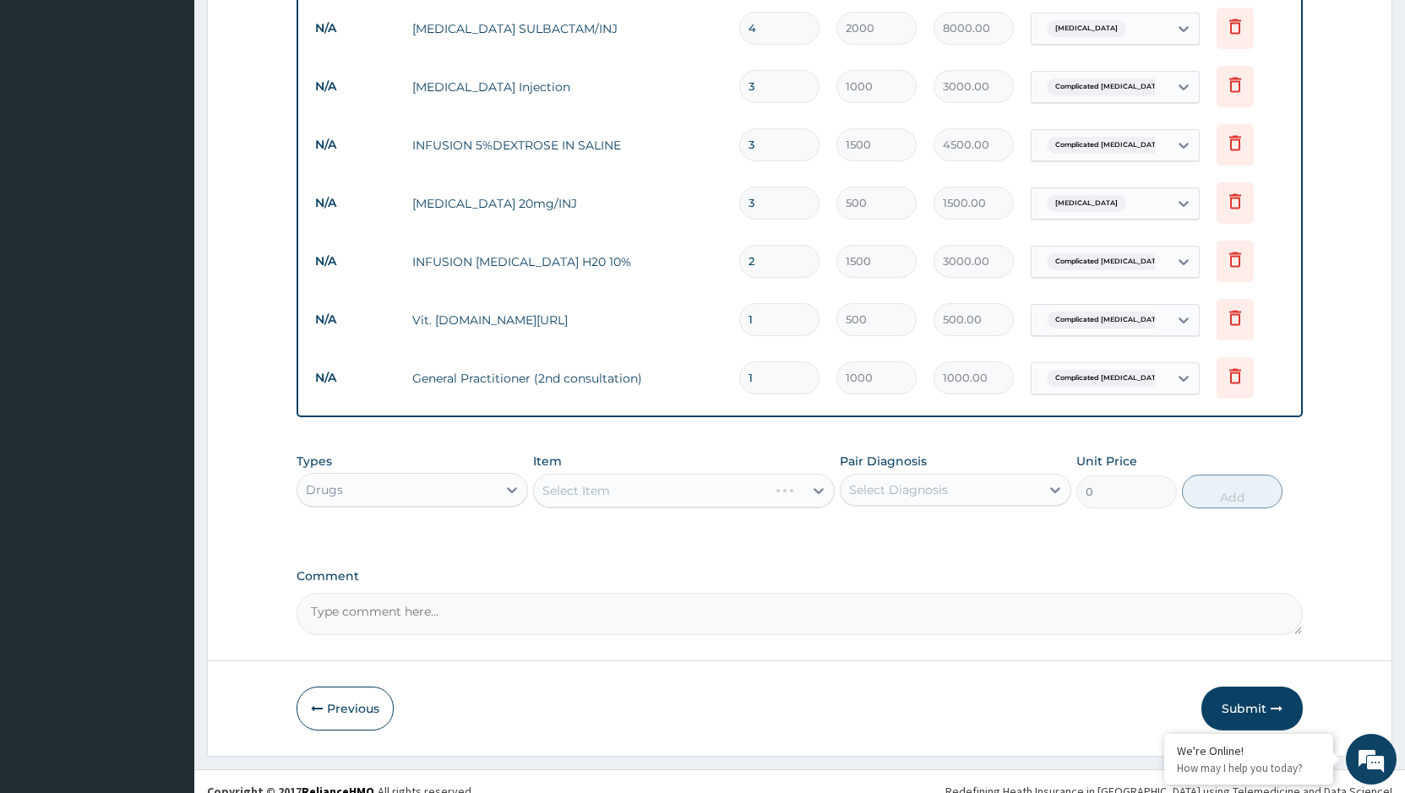
click at [708, 483] on div "Select Item" at bounding box center [684, 491] width 302 height 34
click at [719, 484] on div "Select Item" at bounding box center [668, 490] width 269 height 27
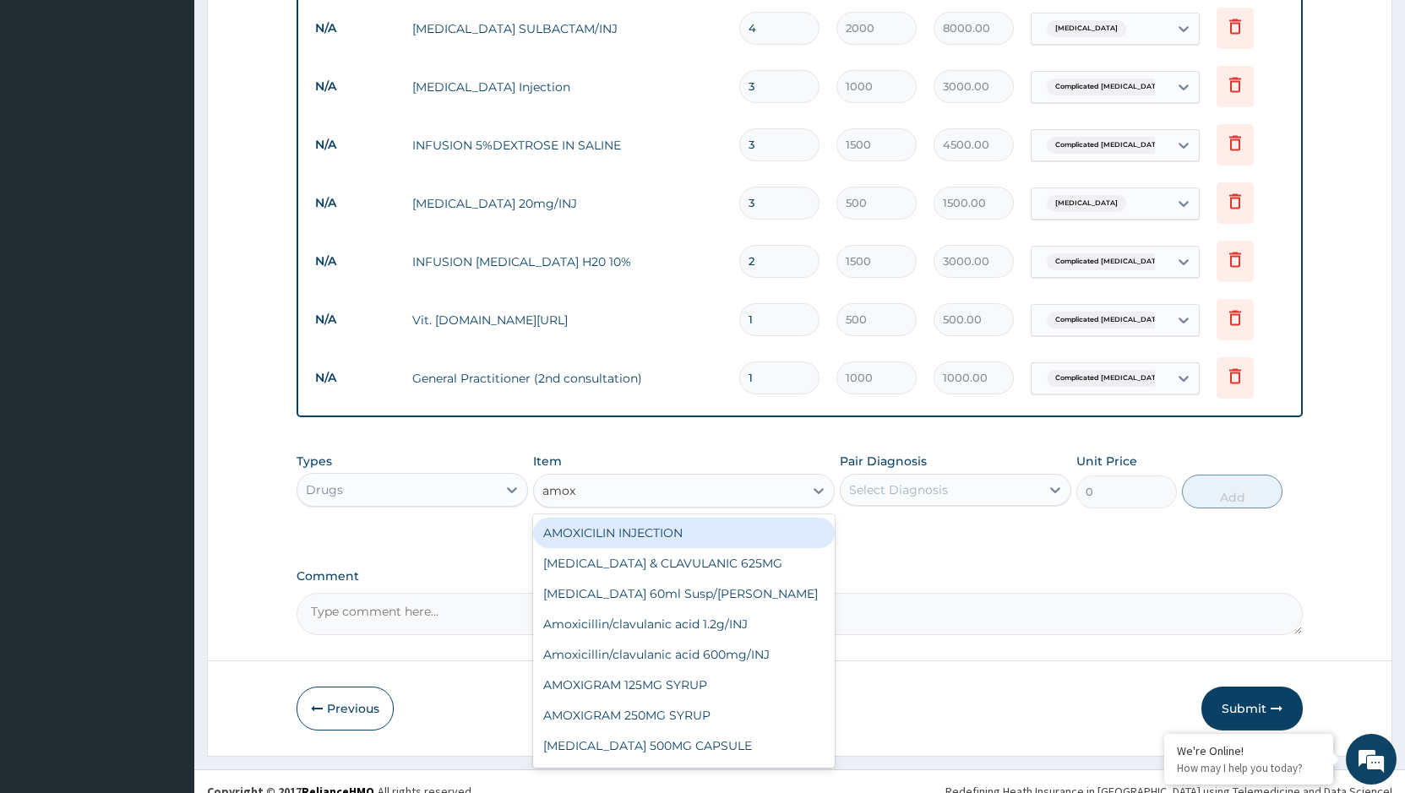
type input "amoxi"
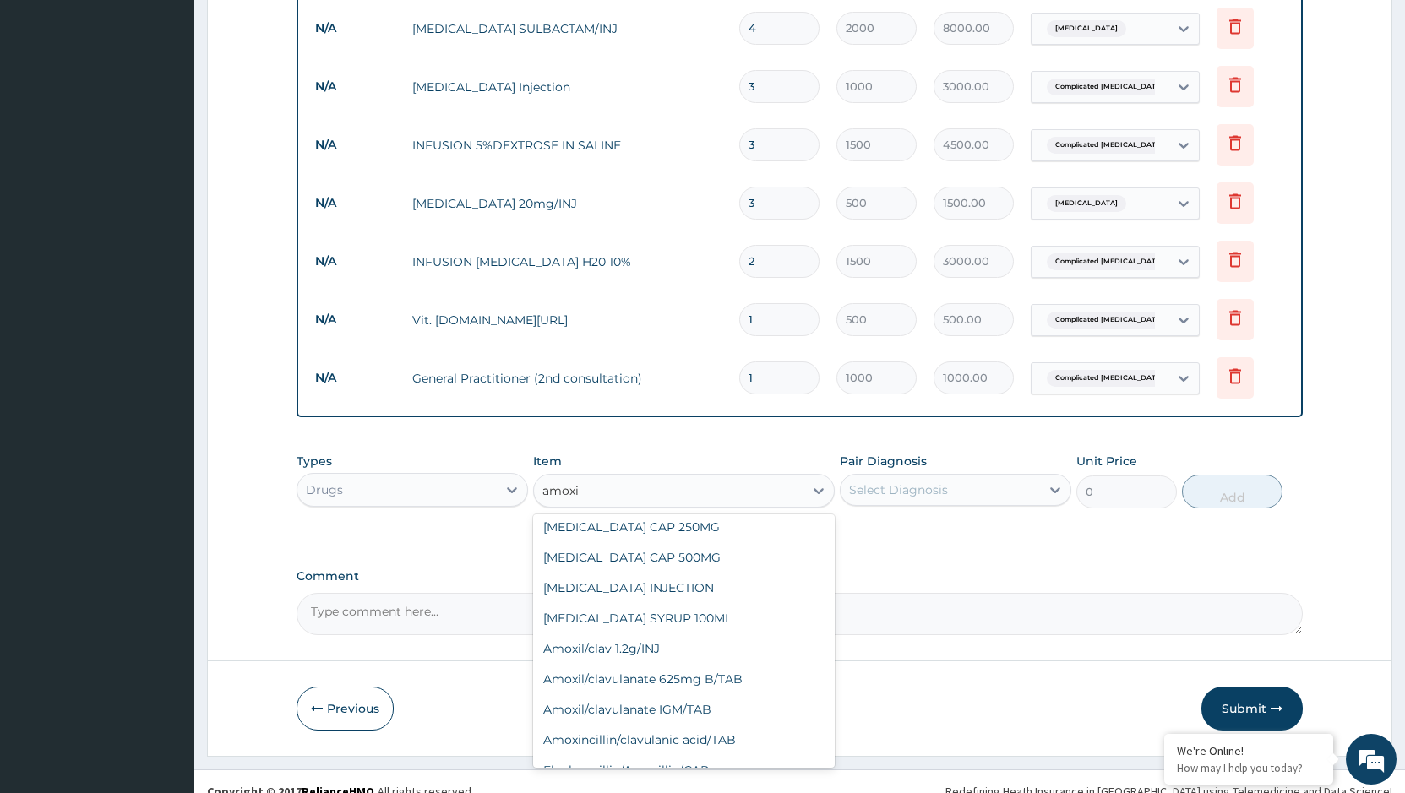
scroll to position [270, 0]
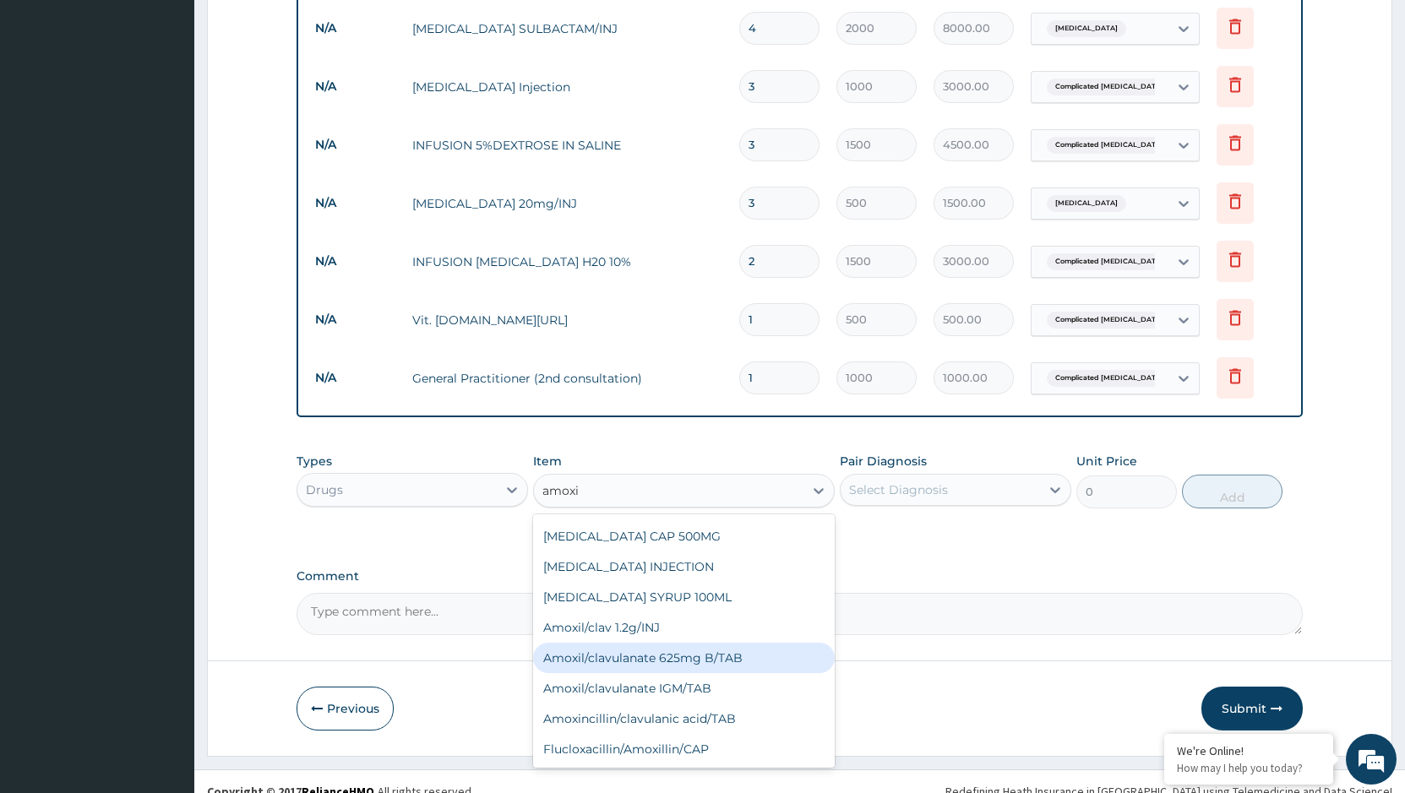
click at [710, 655] on div "Amoxil/clavulanate 625mg B/TAB" at bounding box center [684, 658] width 302 height 30
type input "175"
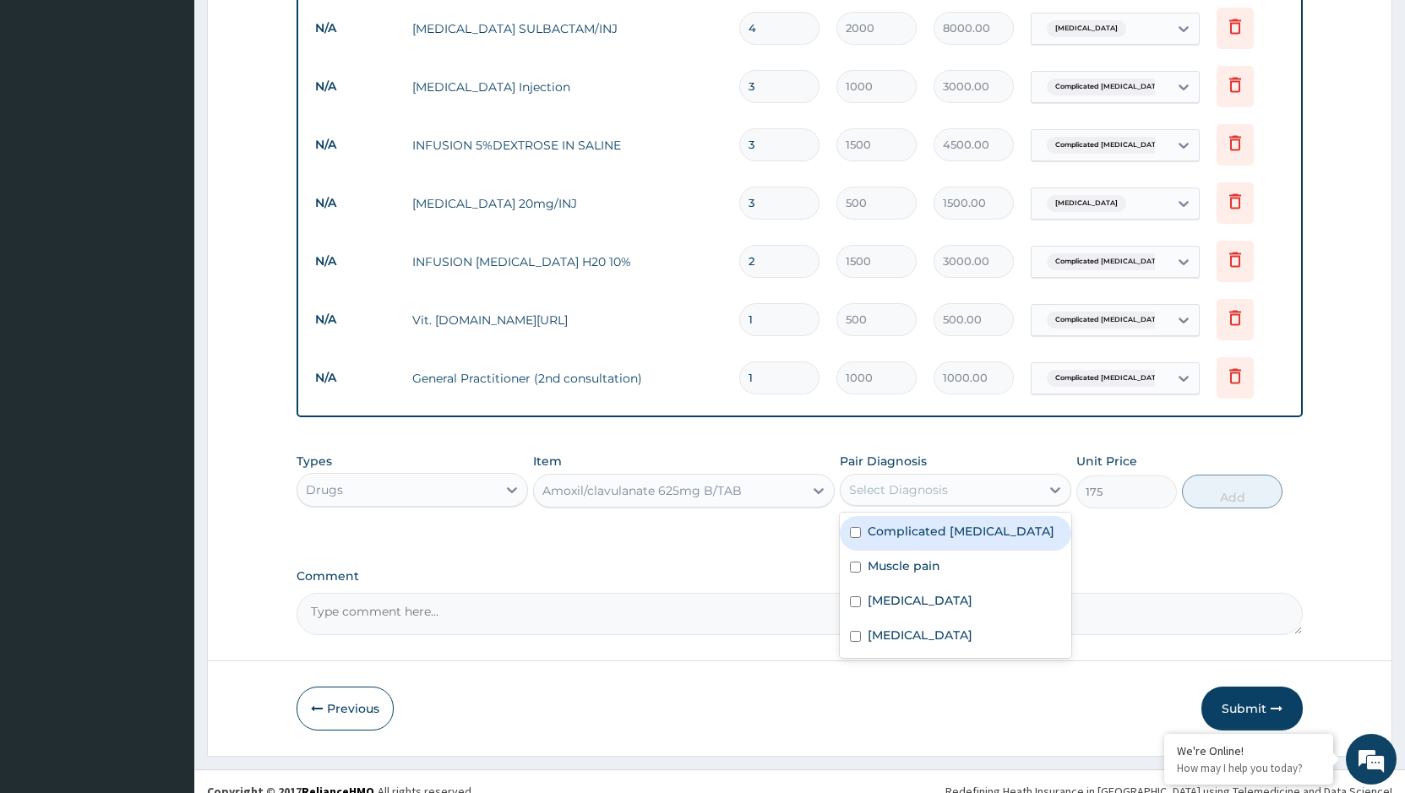
click at [965, 487] on div "Select Diagnosis" at bounding box center [939, 489] width 199 height 27
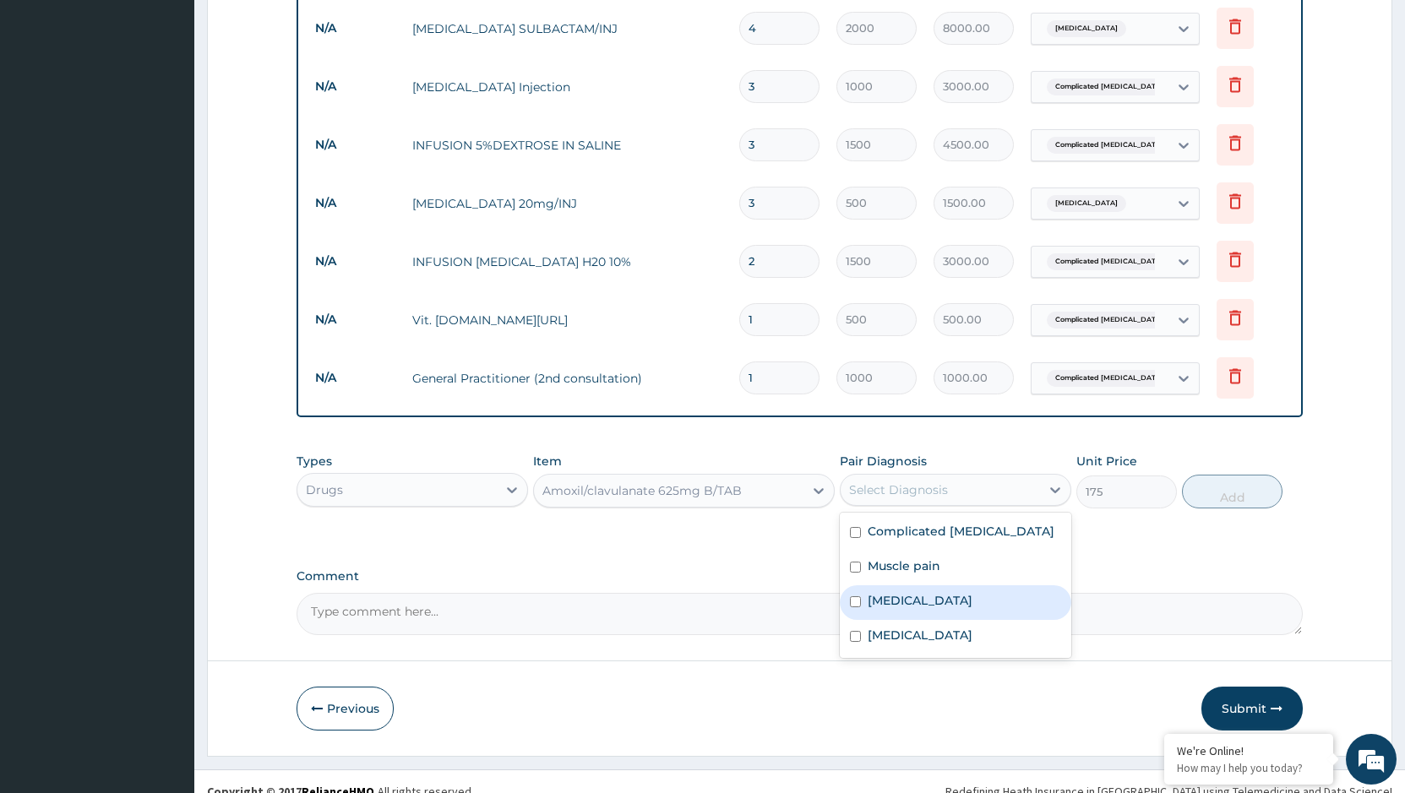
click at [904, 595] on label "[MEDICAL_DATA]" at bounding box center [919, 600] width 105 height 17
checkbox input "true"
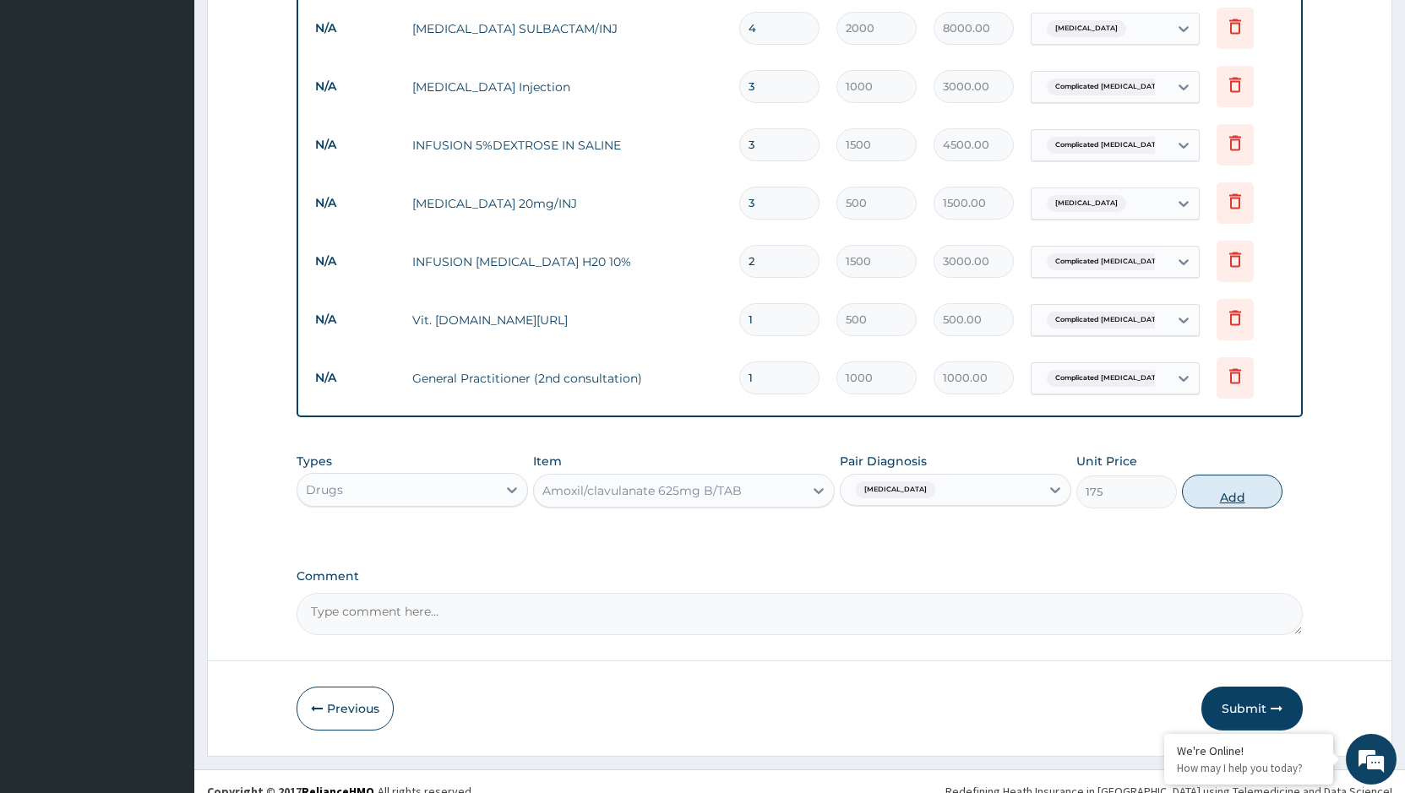
click at [1237, 481] on button "Add" at bounding box center [1232, 492] width 101 height 34
type input "0"
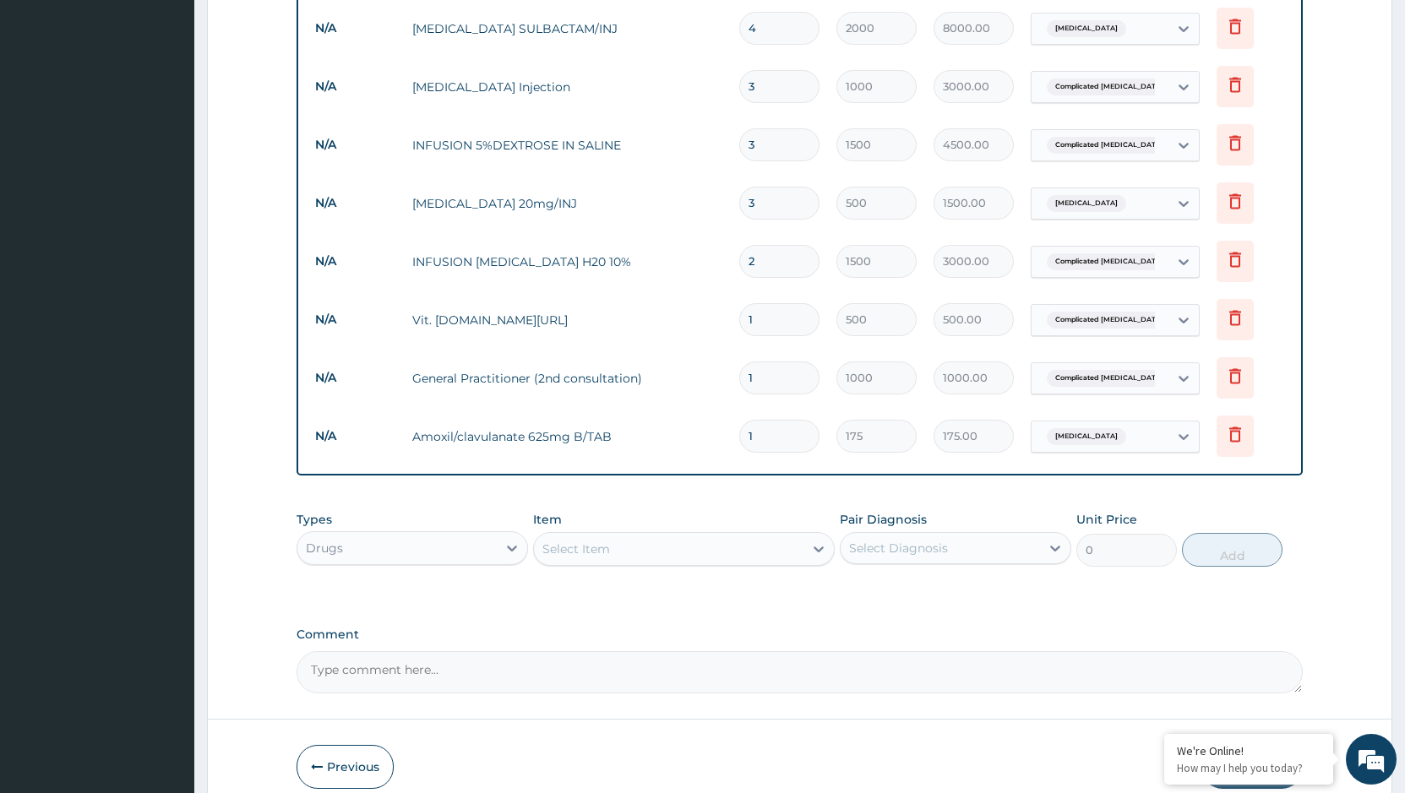
type input "14"
type input "2450.00"
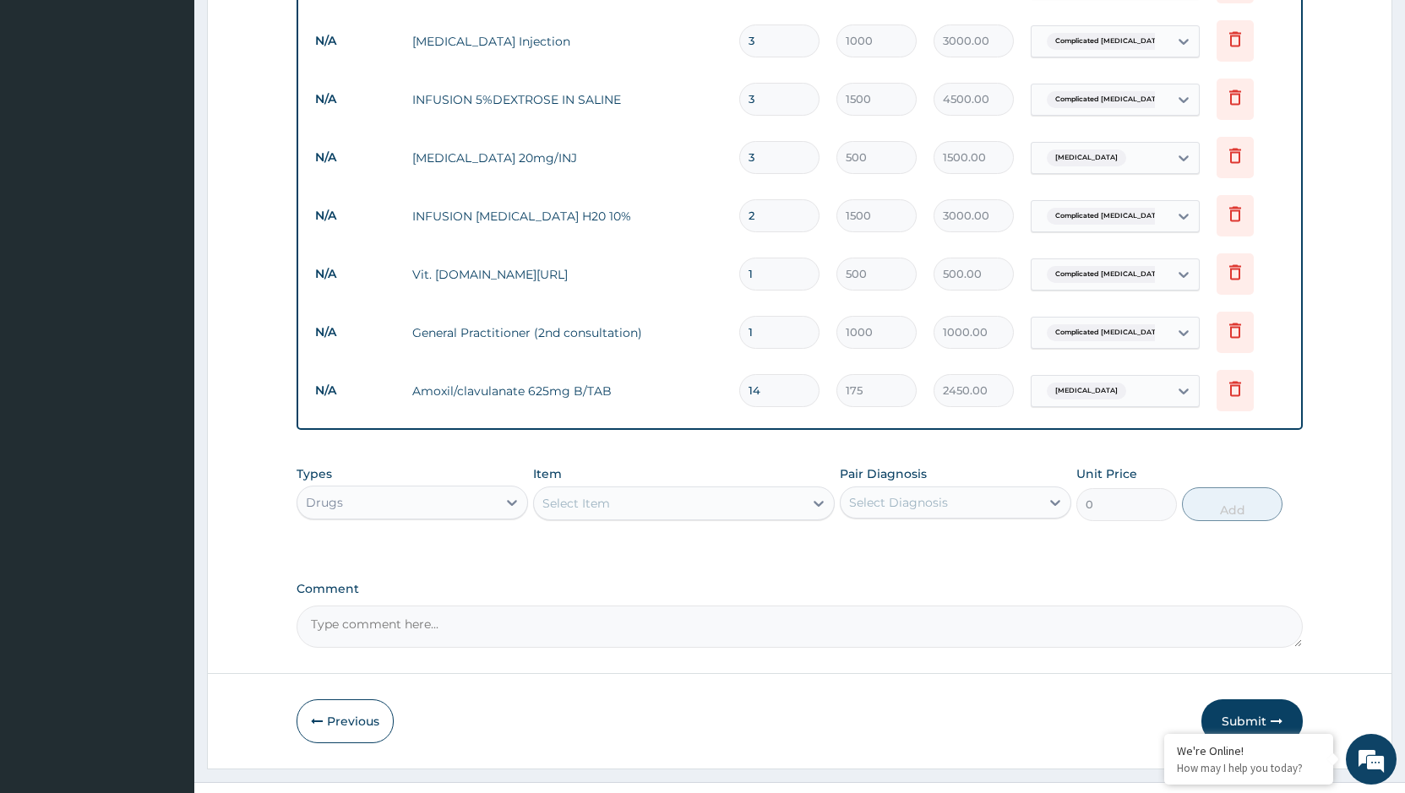
scroll to position [1000, 0]
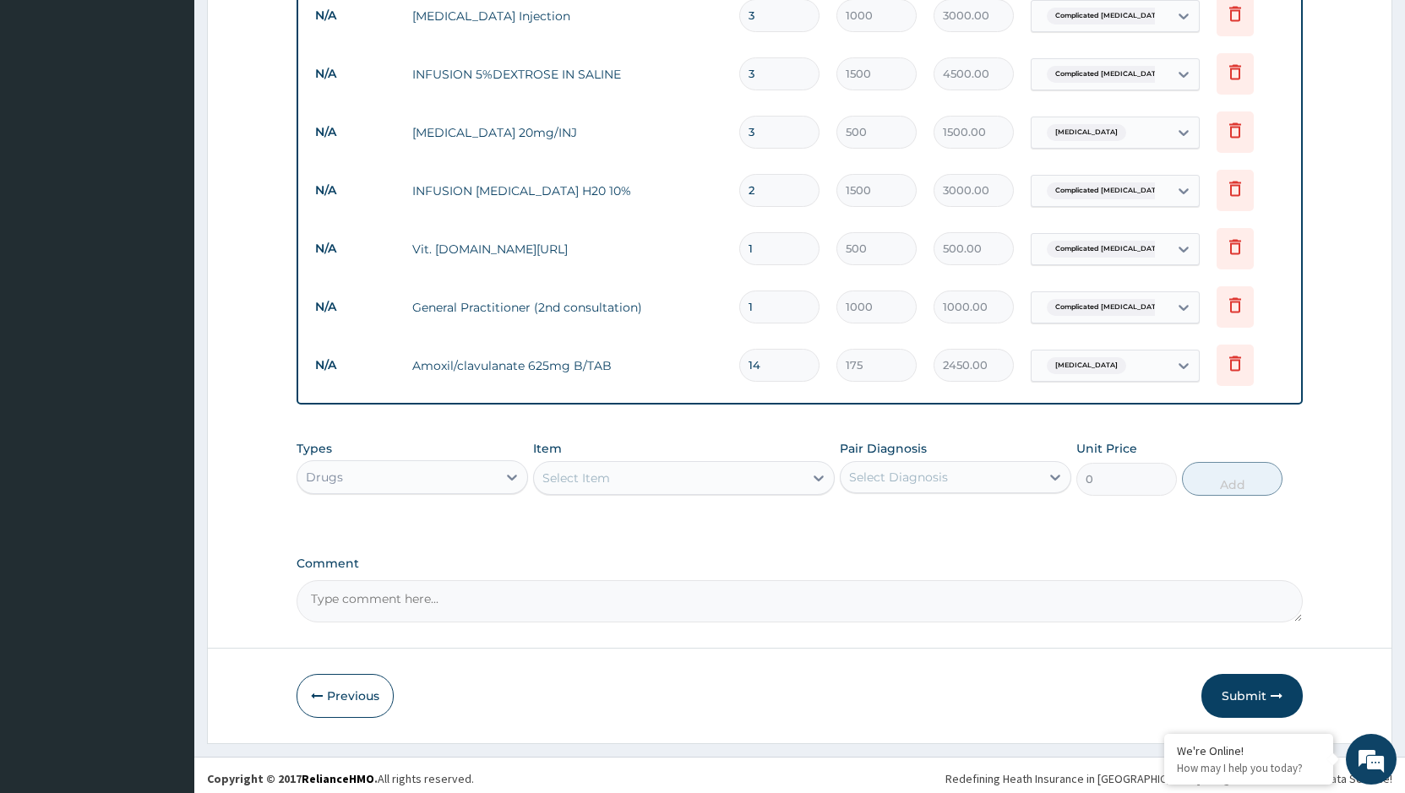
type input "14"
click at [655, 468] on div "Select Item" at bounding box center [668, 478] width 269 height 27
type input "celebrex"
click at [685, 510] on div "[MEDICAL_DATA] 20MG CAPSULES" at bounding box center [684, 520] width 302 height 30
type input "200"
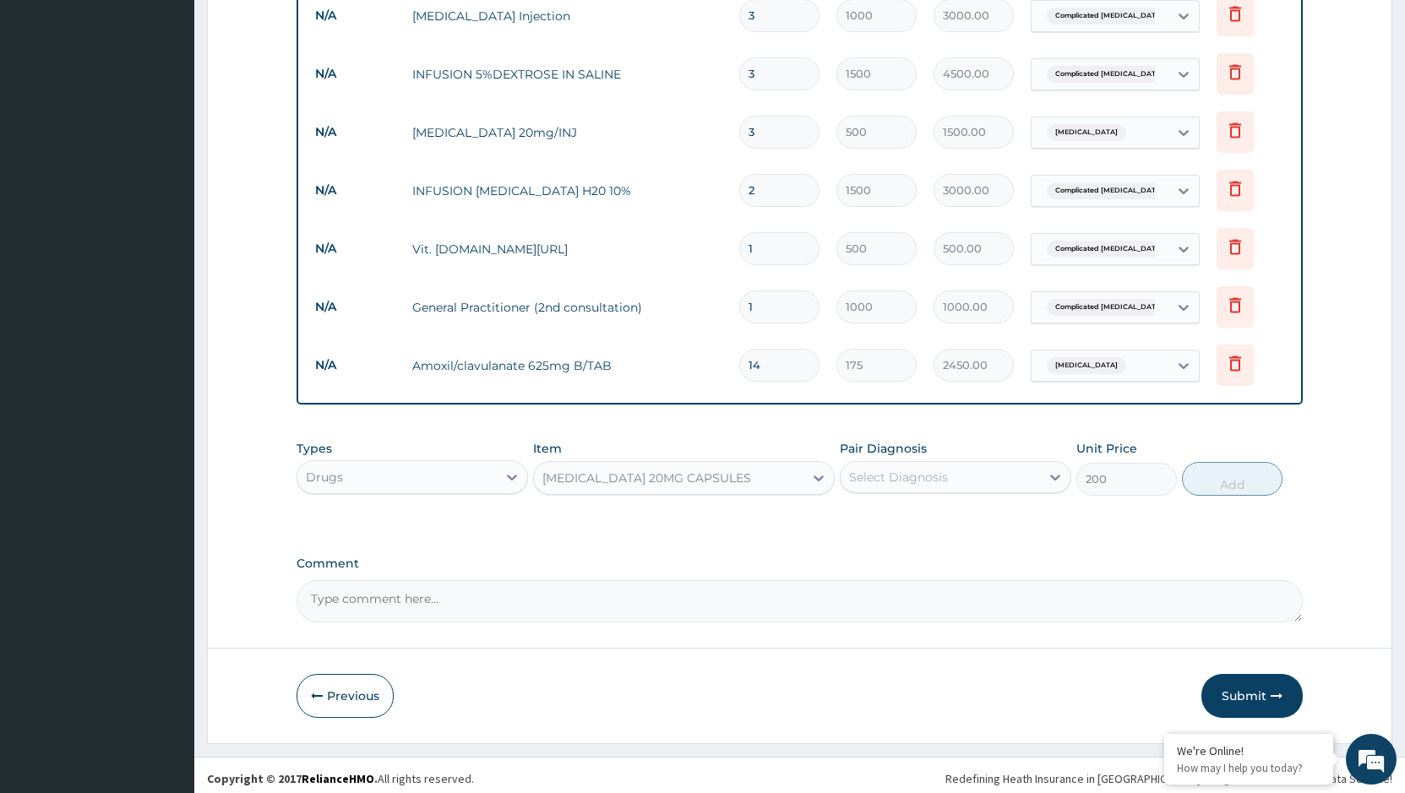
click at [969, 471] on div "Select Diagnosis" at bounding box center [939, 477] width 199 height 27
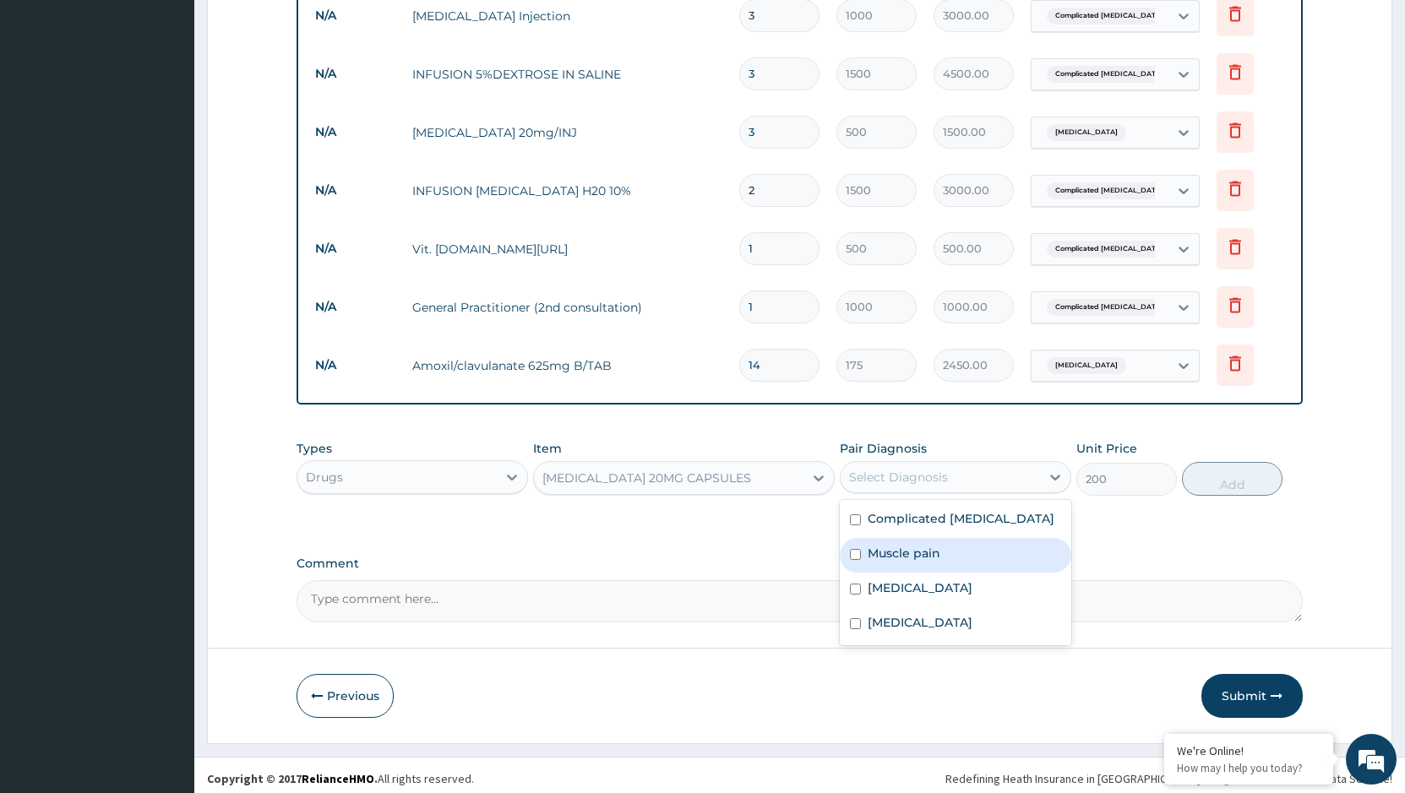
click at [936, 545] on label "Muscle pain" at bounding box center [903, 553] width 73 height 17
checkbox input "true"
click at [1253, 472] on button "Add" at bounding box center [1232, 479] width 101 height 34
type input "0"
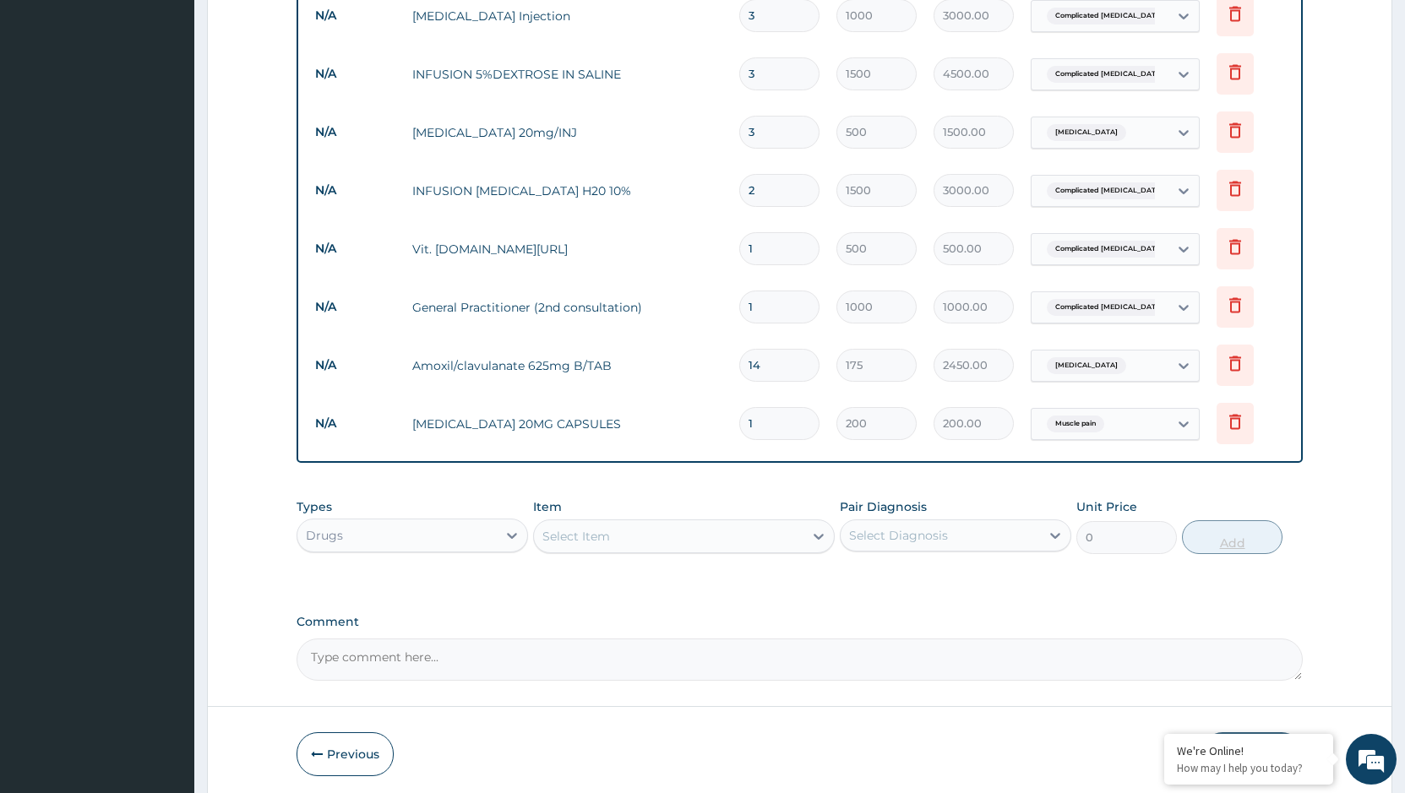
type input "10"
type input "2000.00"
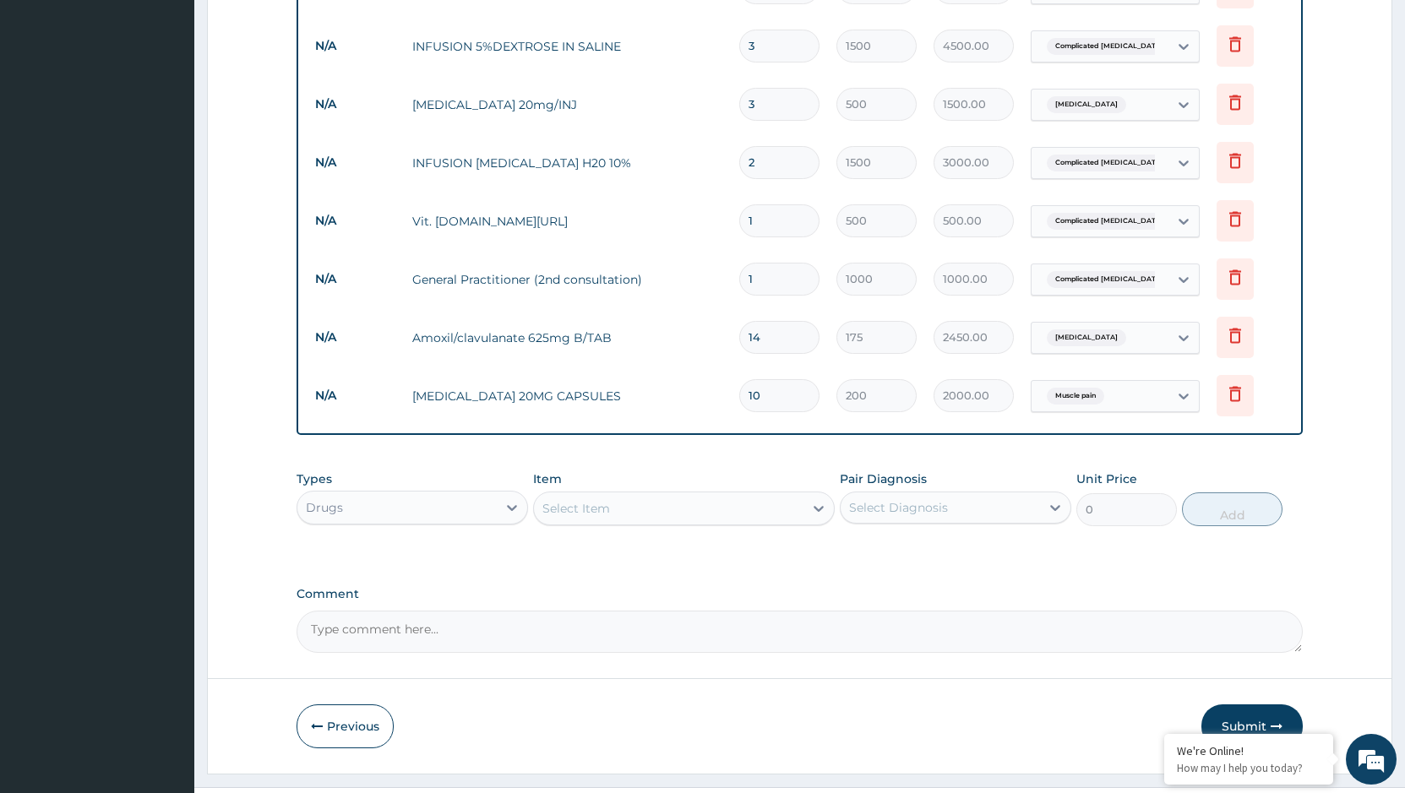
scroll to position [1058, 0]
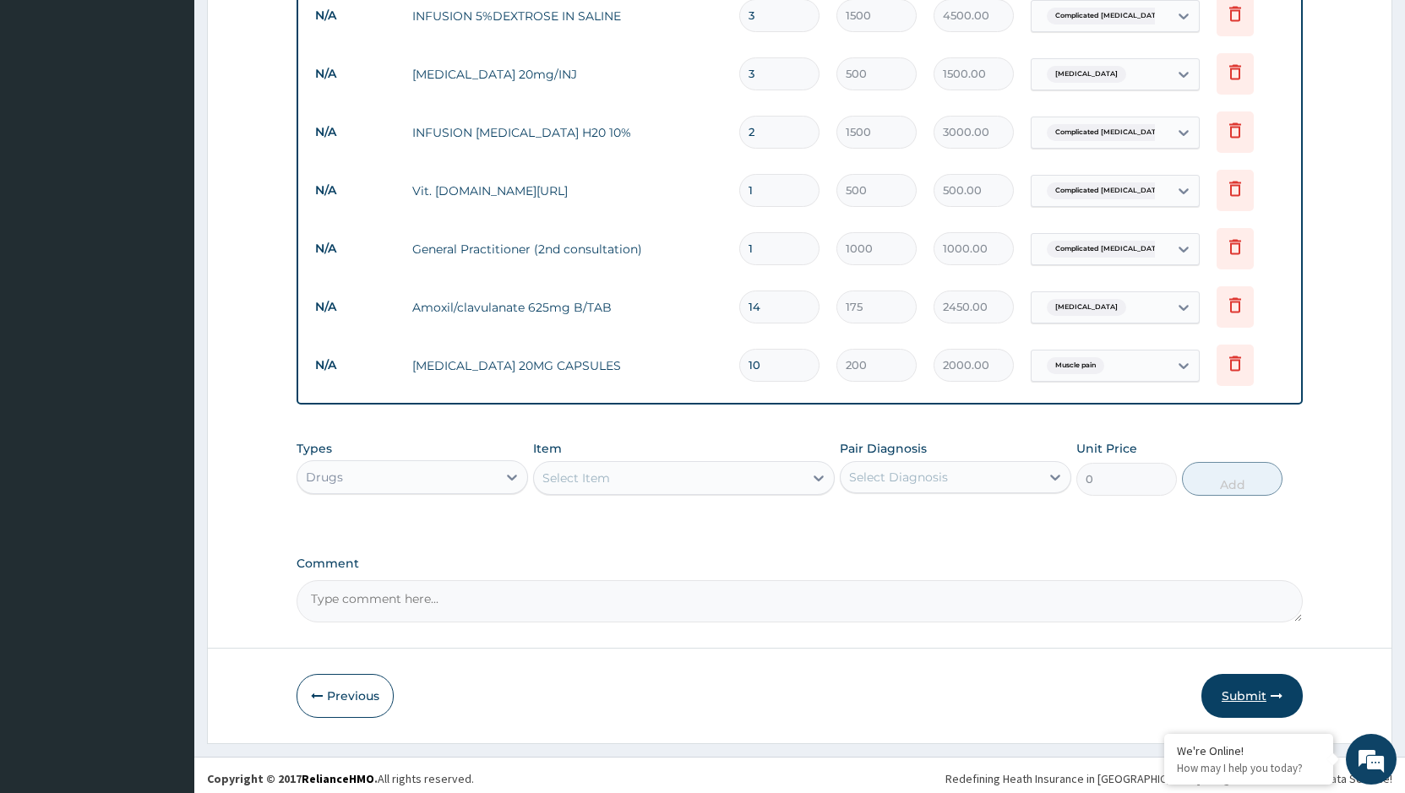
type input "10"
click at [1269, 695] on button "Submit" at bounding box center [1251, 696] width 101 height 44
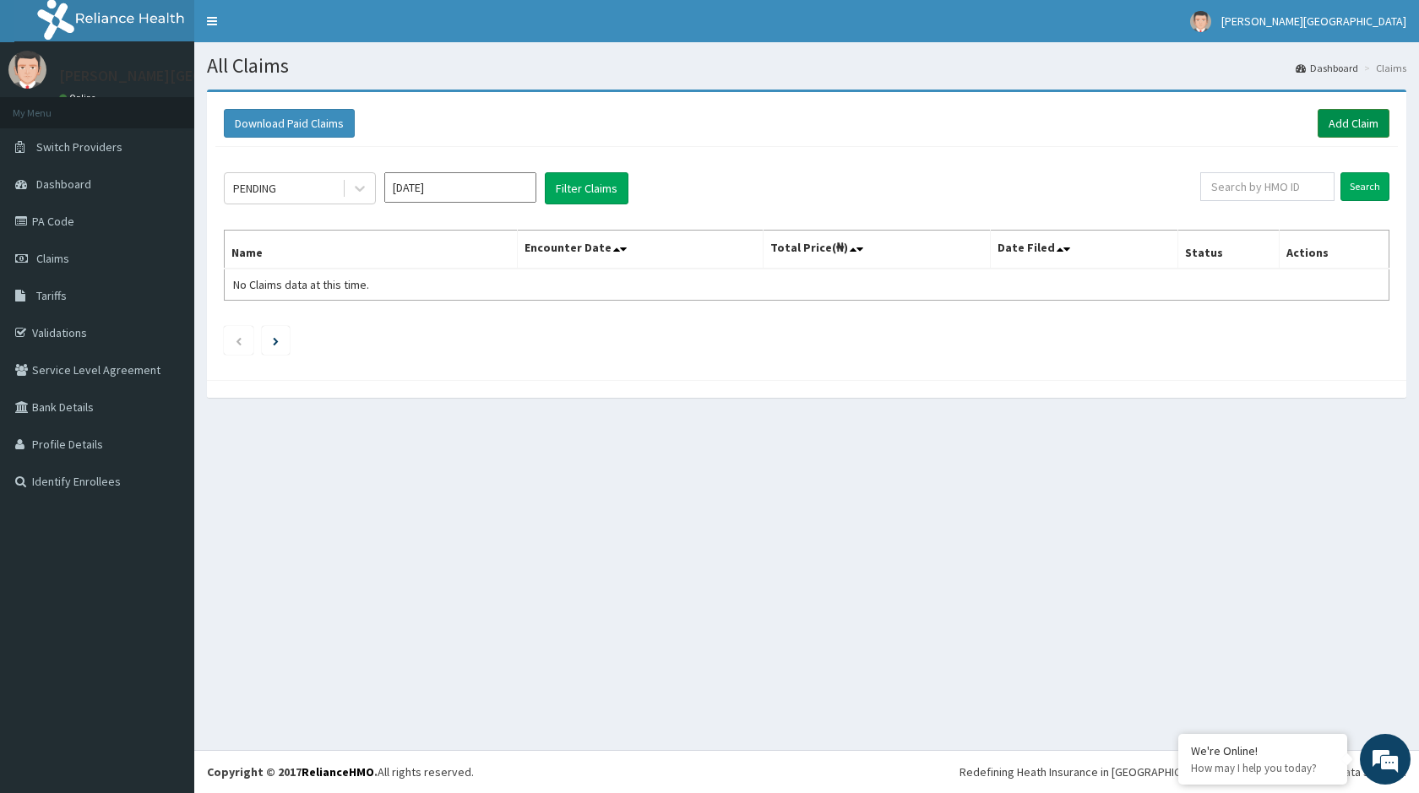
click at [1346, 117] on link "Add Claim" at bounding box center [1354, 123] width 72 height 29
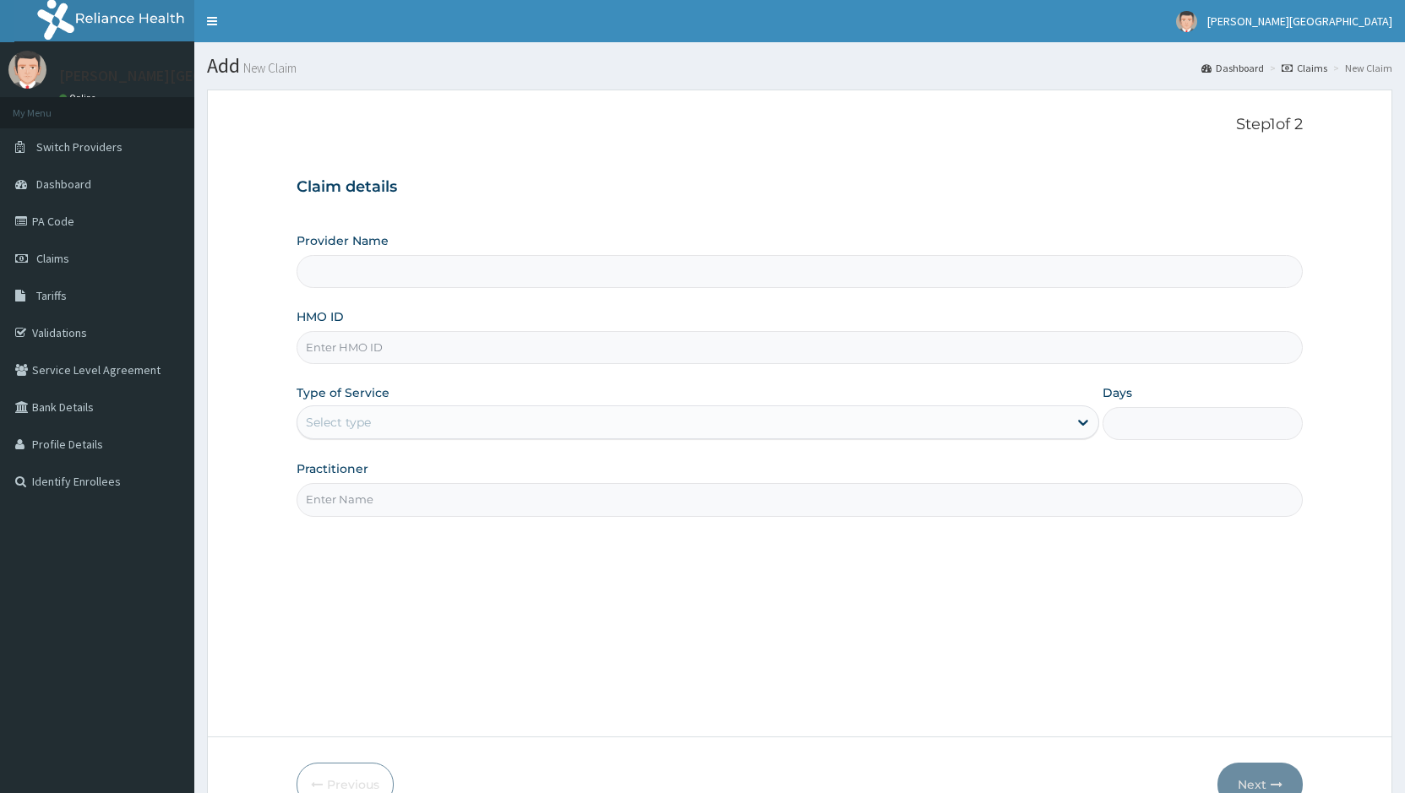
click at [379, 346] on input "HMO ID" at bounding box center [799, 347] width 1006 height 33
paste input "ENP/11750/B"
type input "ENP/11750/B"
type input "[PERSON_NAME][GEOGRAPHIC_DATA]"
type input "ENP/11750/B"
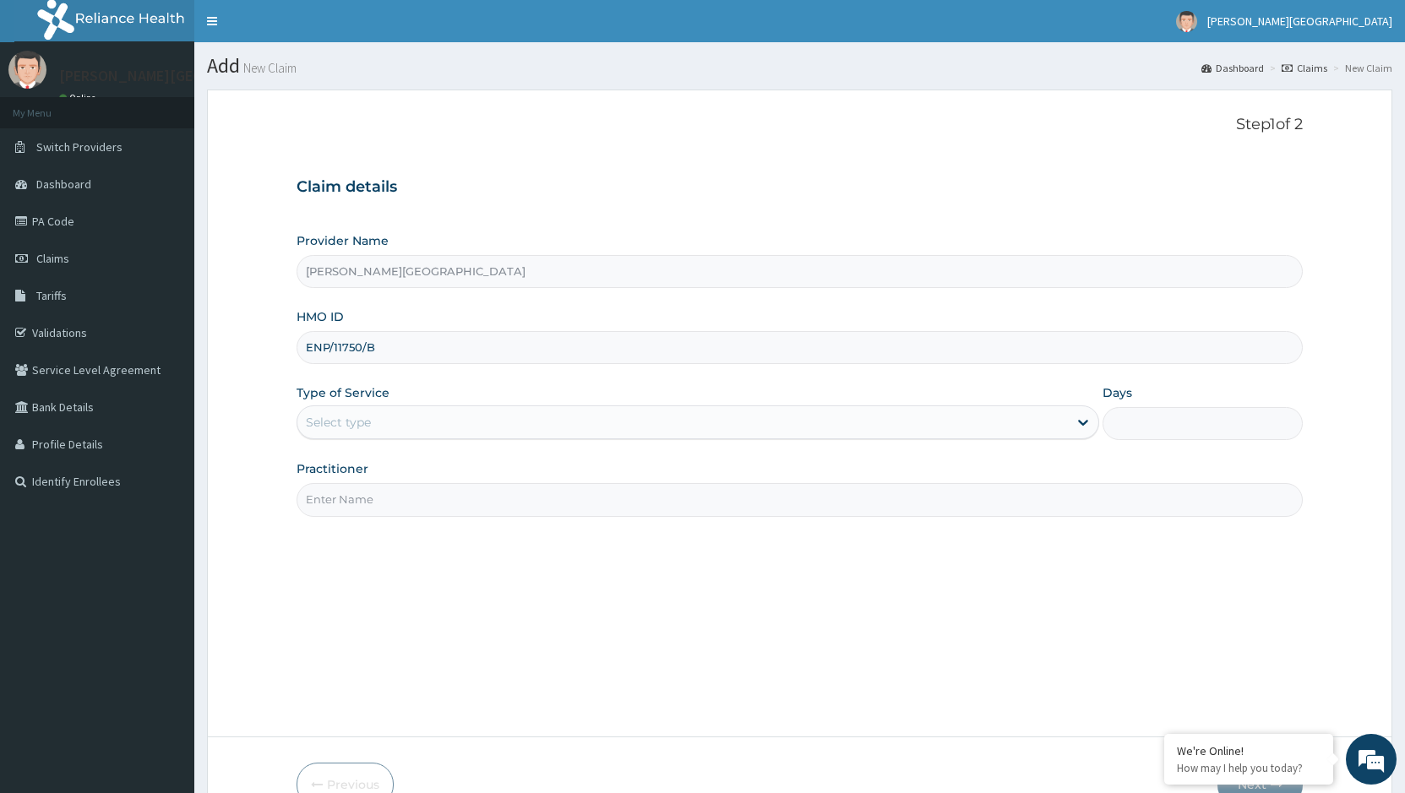
click at [511, 430] on div "Select type" at bounding box center [681, 422] width 769 height 27
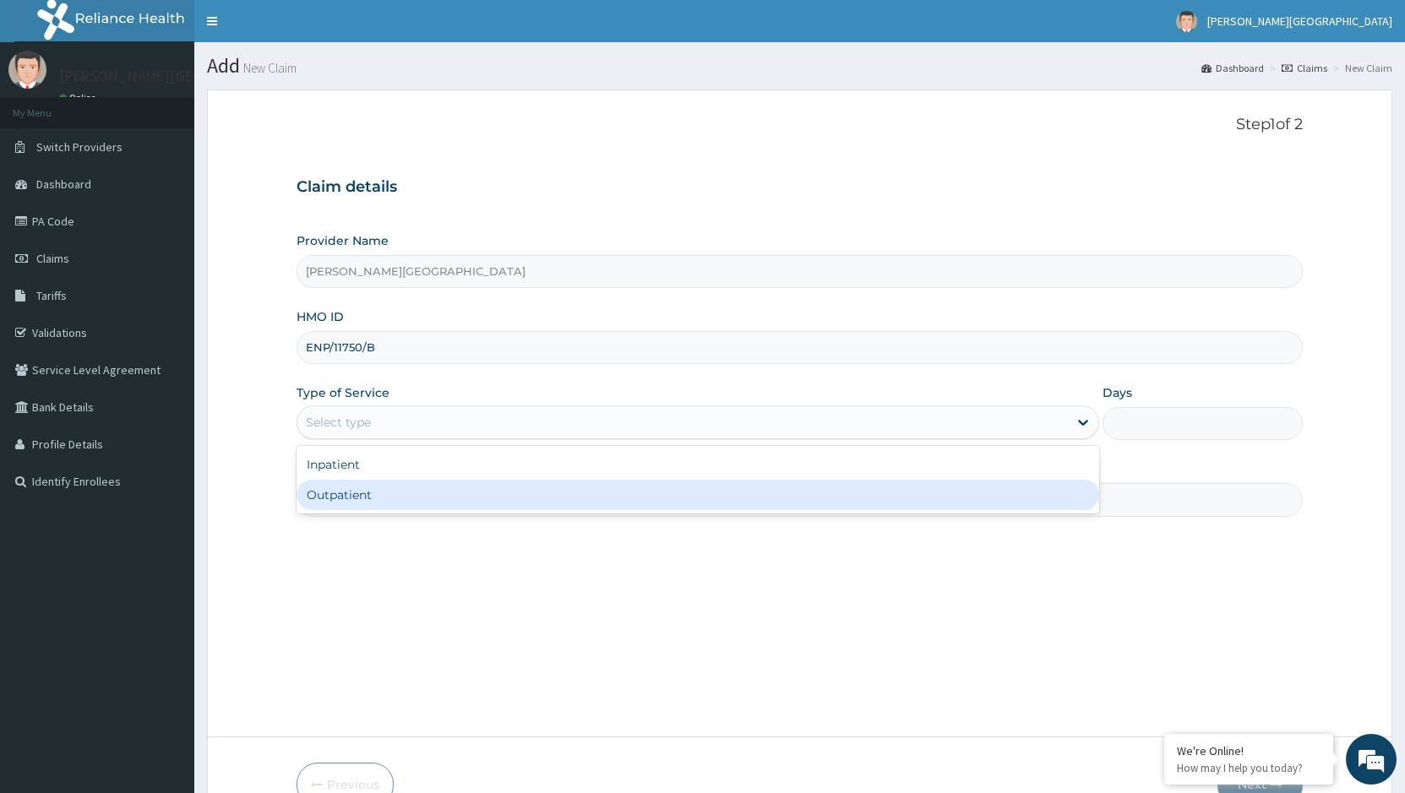
click at [428, 498] on div "Outpatient" at bounding box center [697, 495] width 802 height 30
type input "1"
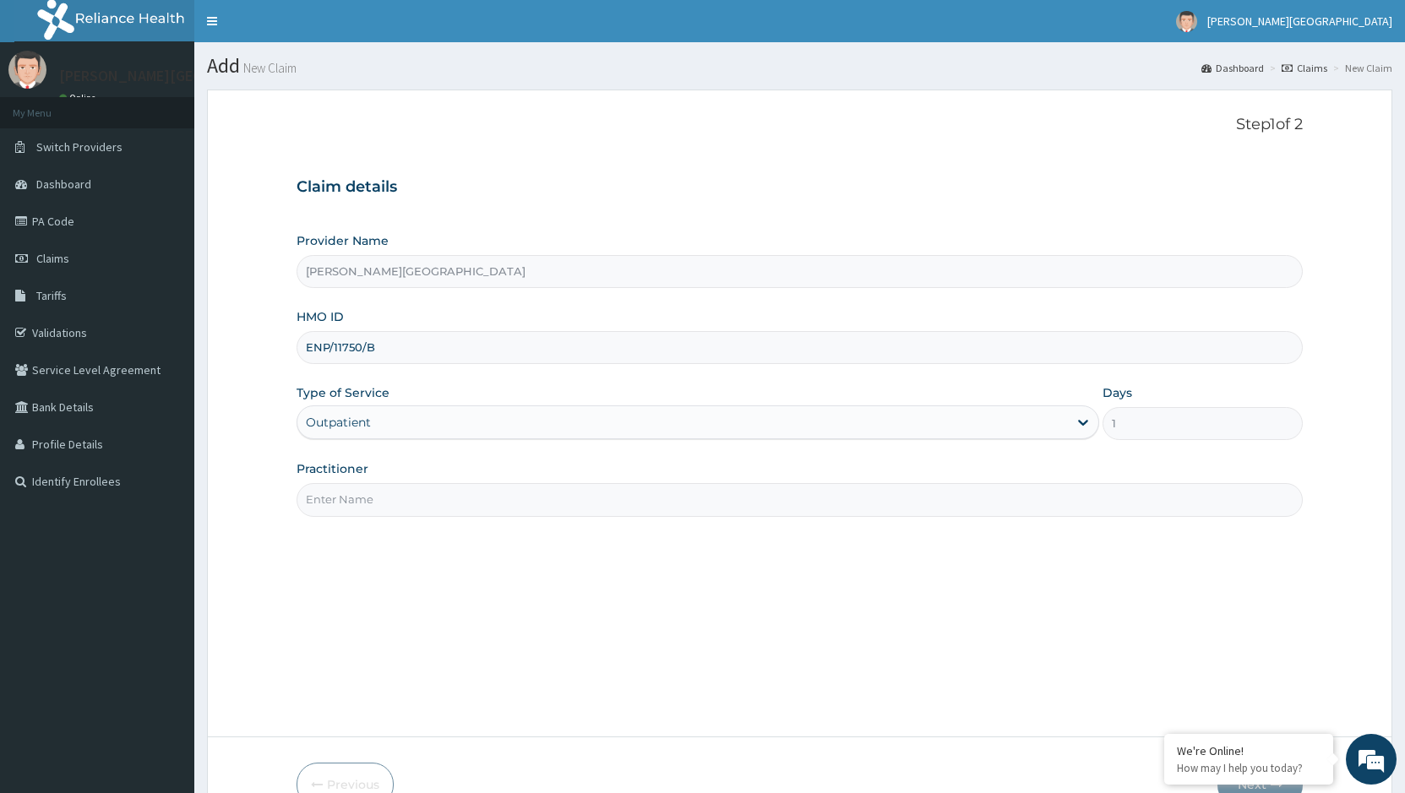
click at [782, 513] on input "Practitioner" at bounding box center [799, 499] width 1006 height 33
click at [432, 503] on input "DR [PERSON_NAME]" at bounding box center [799, 499] width 1006 height 33
drag, startPoint x: 432, startPoint y: 515, endPoint x: 559, endPoint y: 487, distance: 129.9
click at [433, 515] on input "DR [PERSON_NAME]" at bounding box center [799, 499] width 1006 height 33
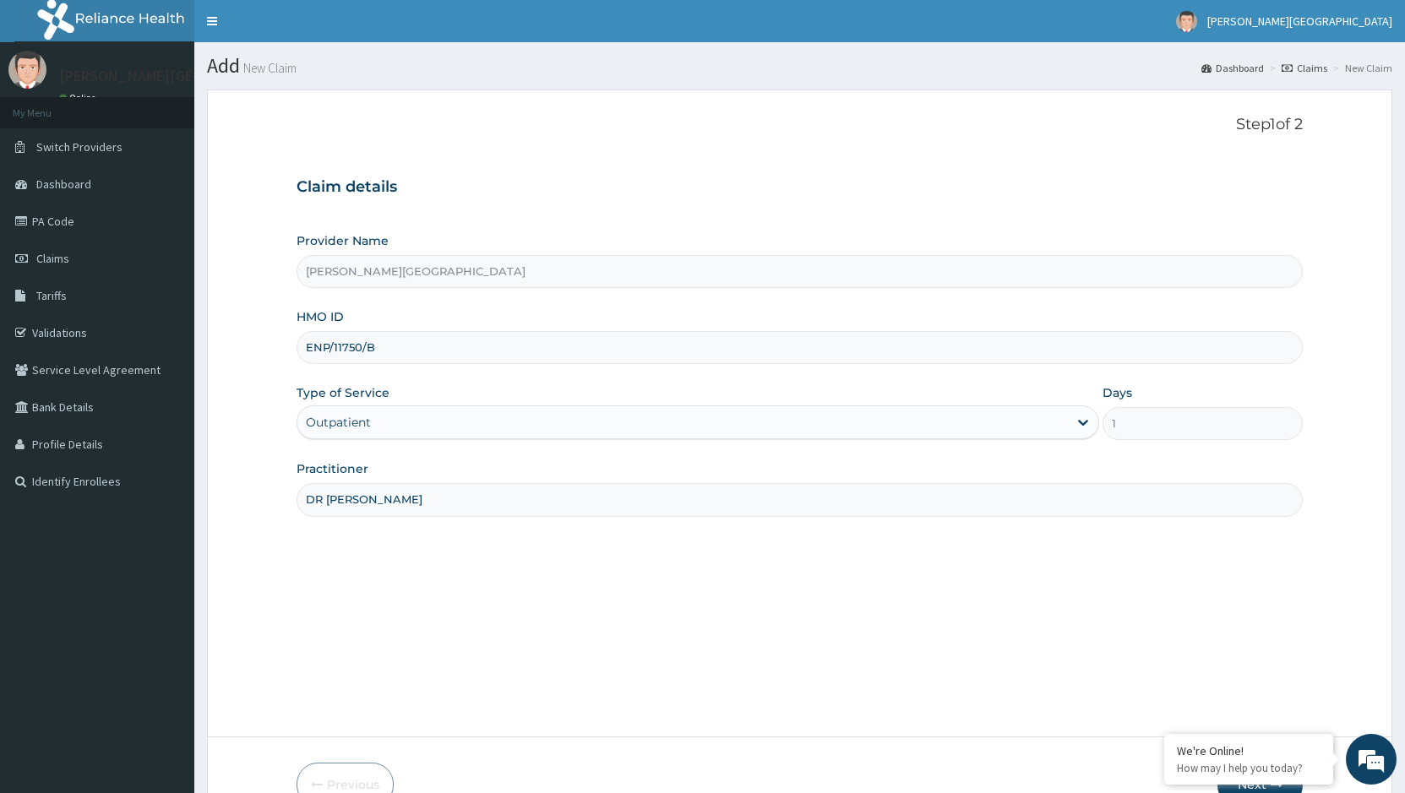
click at [559, 487] on input "DR [PERSON_NAME]" at bounding box center [799, 499] width 1006 height 33
click at [548, 499] on input "DR [PERSON_NAME]" at bounding box center [799, 499] width 1006 height 33
type input "[PERSON_NAME]"
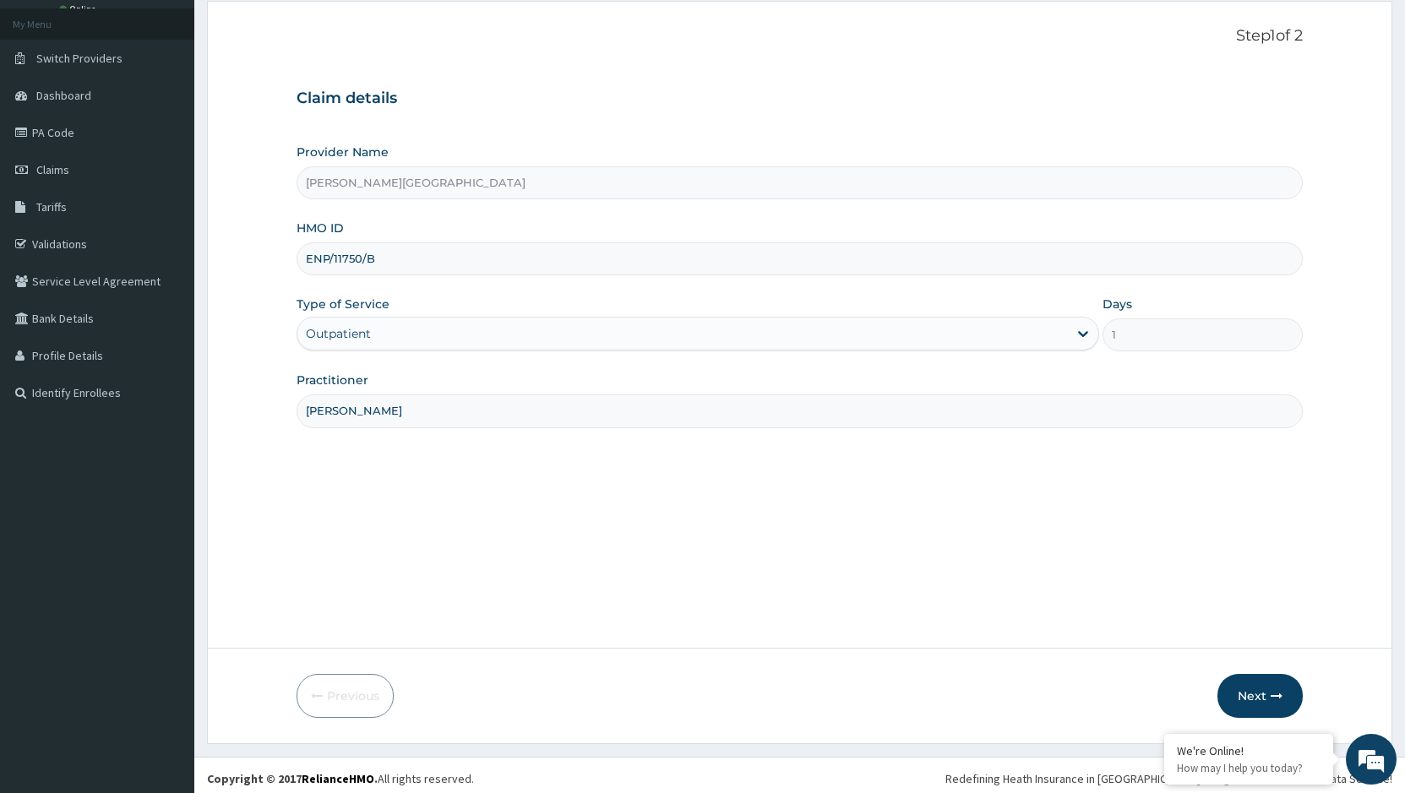
scroll to position [95, 0]
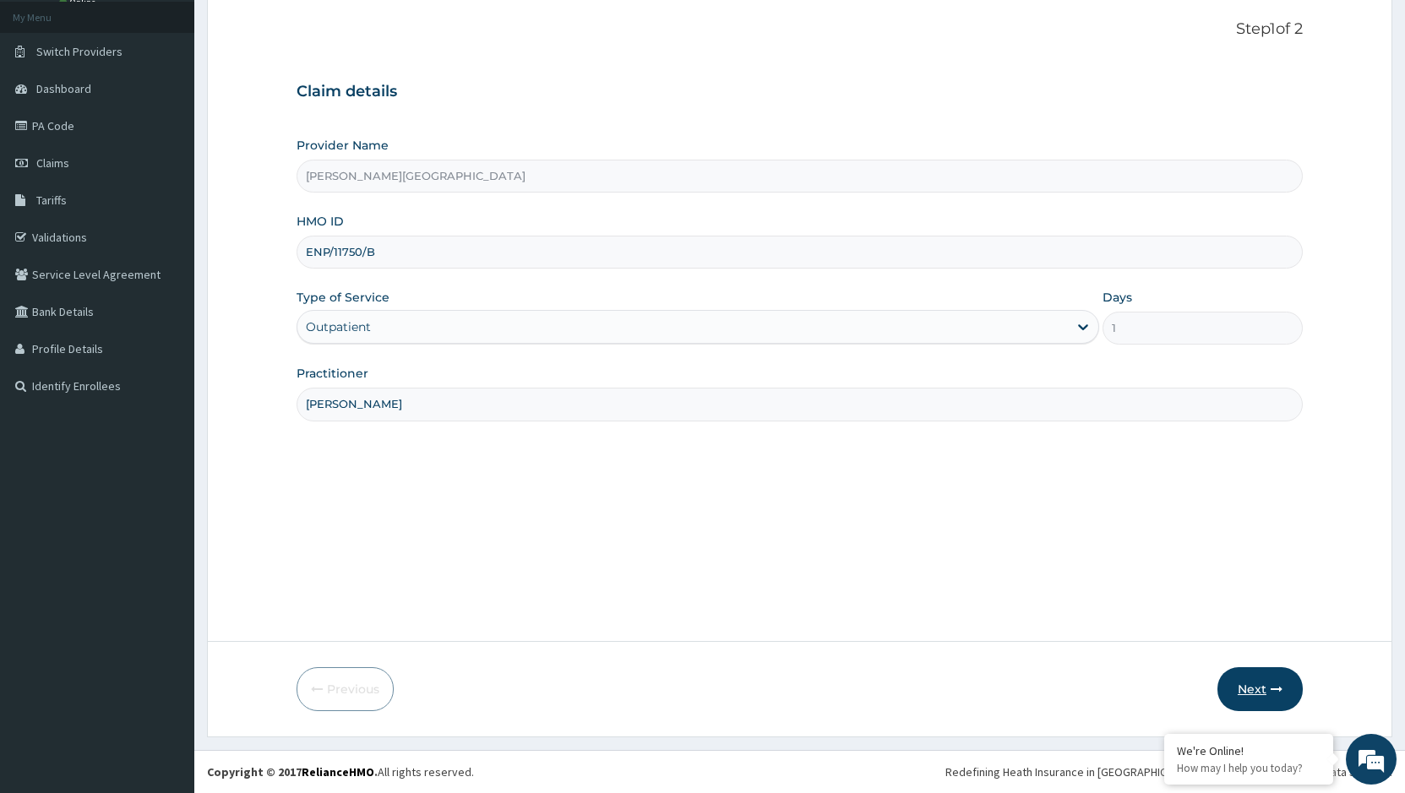
click at [1269, 695] on button "Next" at bounding box center [1259, 689] width 85 height 44
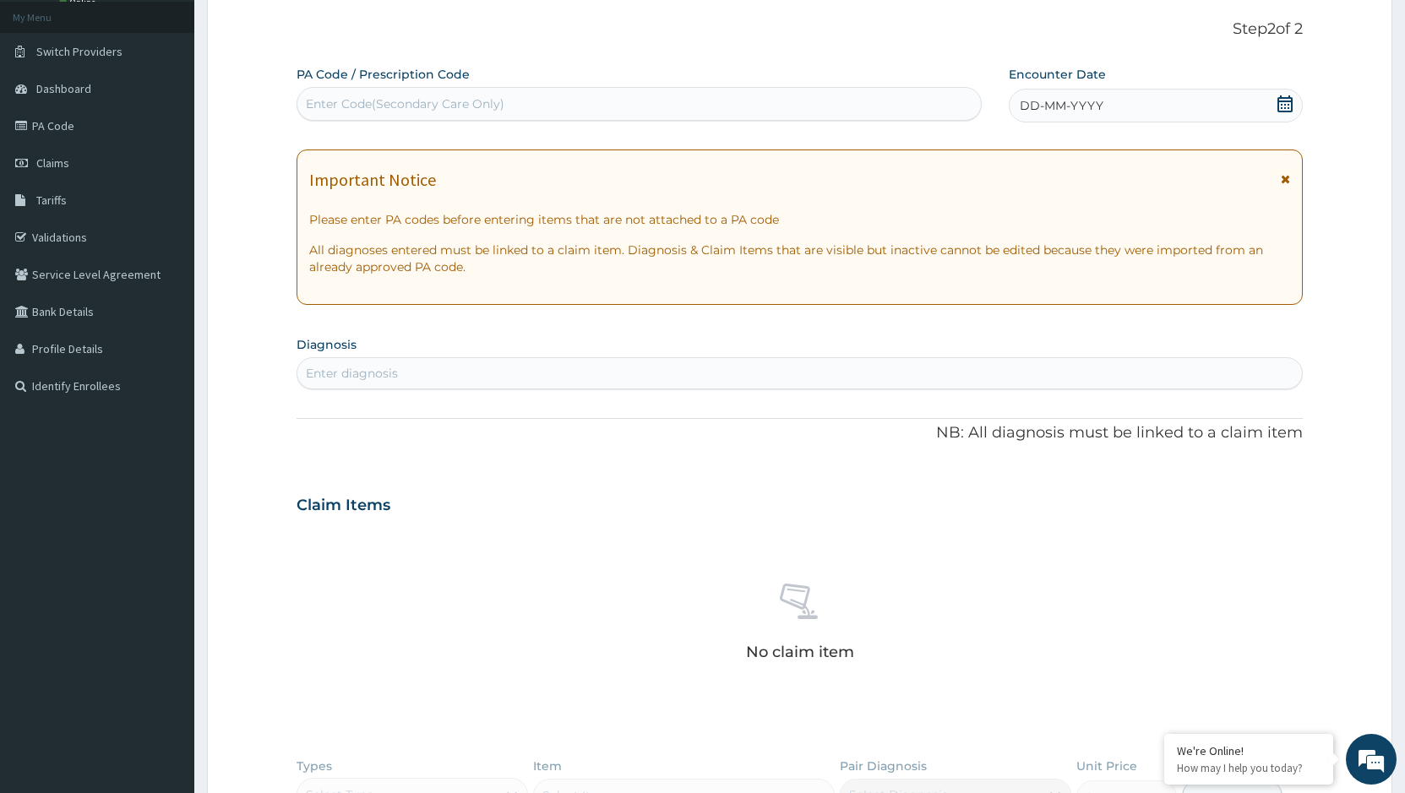
click at [634, 93] on div "Enter Code(Secondary Care Only)" at bounding box center [638, 103] width 683 height 27
click at [1223, 113] on div "DD-MM-YYYY" at bounding box center [1155, 106] width 294 height 34
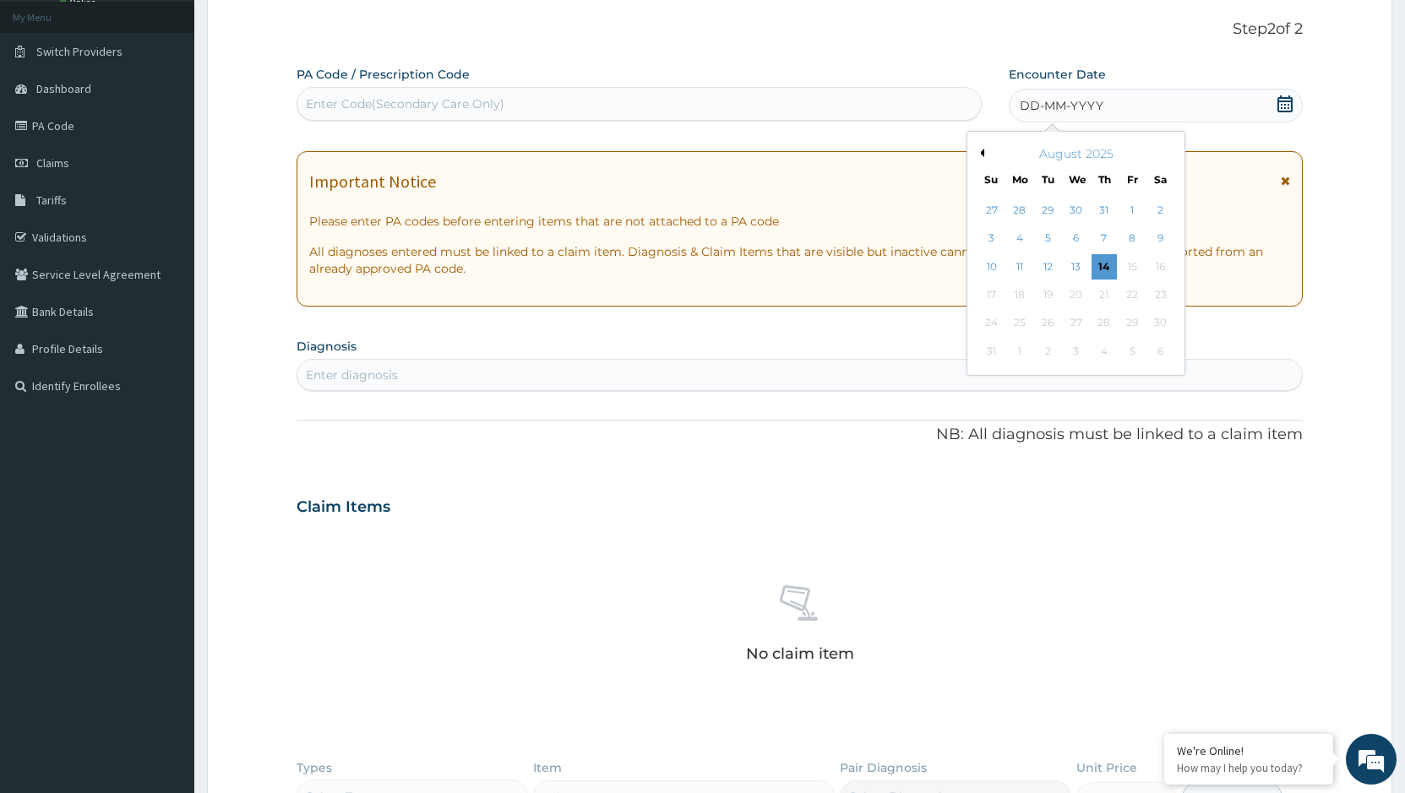
click at [986, 158] on div "August 2025" at bounding box center [1076, 153] width 204 height 17
click at [984, 154] on div "August 2025" at bounding box center [1076, 153] width 204 height 17
click at [981, 152] on button "Previous Month" at bounding box center [980, 153] width 8 height 8
click at [991, 234] on div "6" at bounding box center [991, 238] width 25 height 25
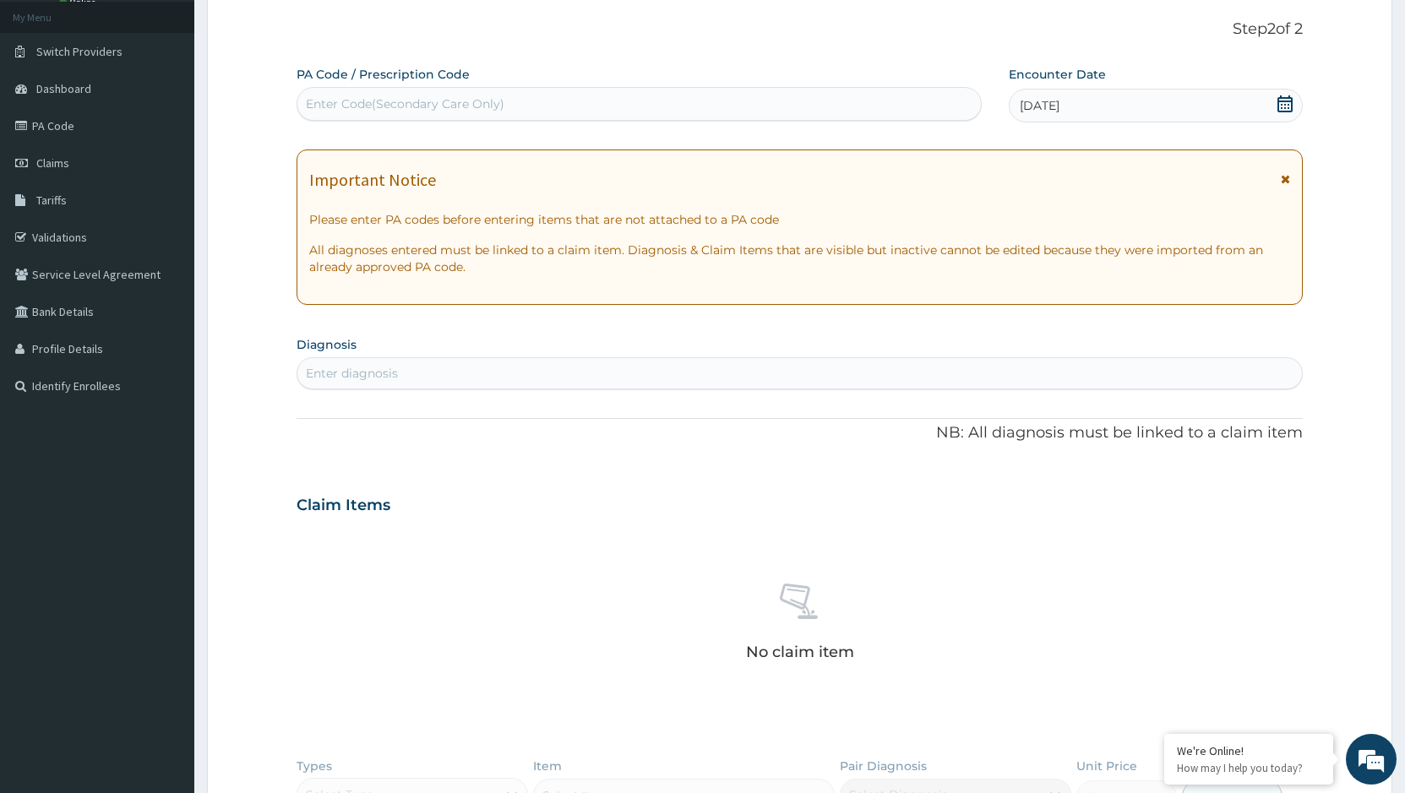
click at [569, 380] on div "Enter diagnosis" at bounding box center [799, 373] width 1004 height 27
type input "[MEDICAL_DATA]"
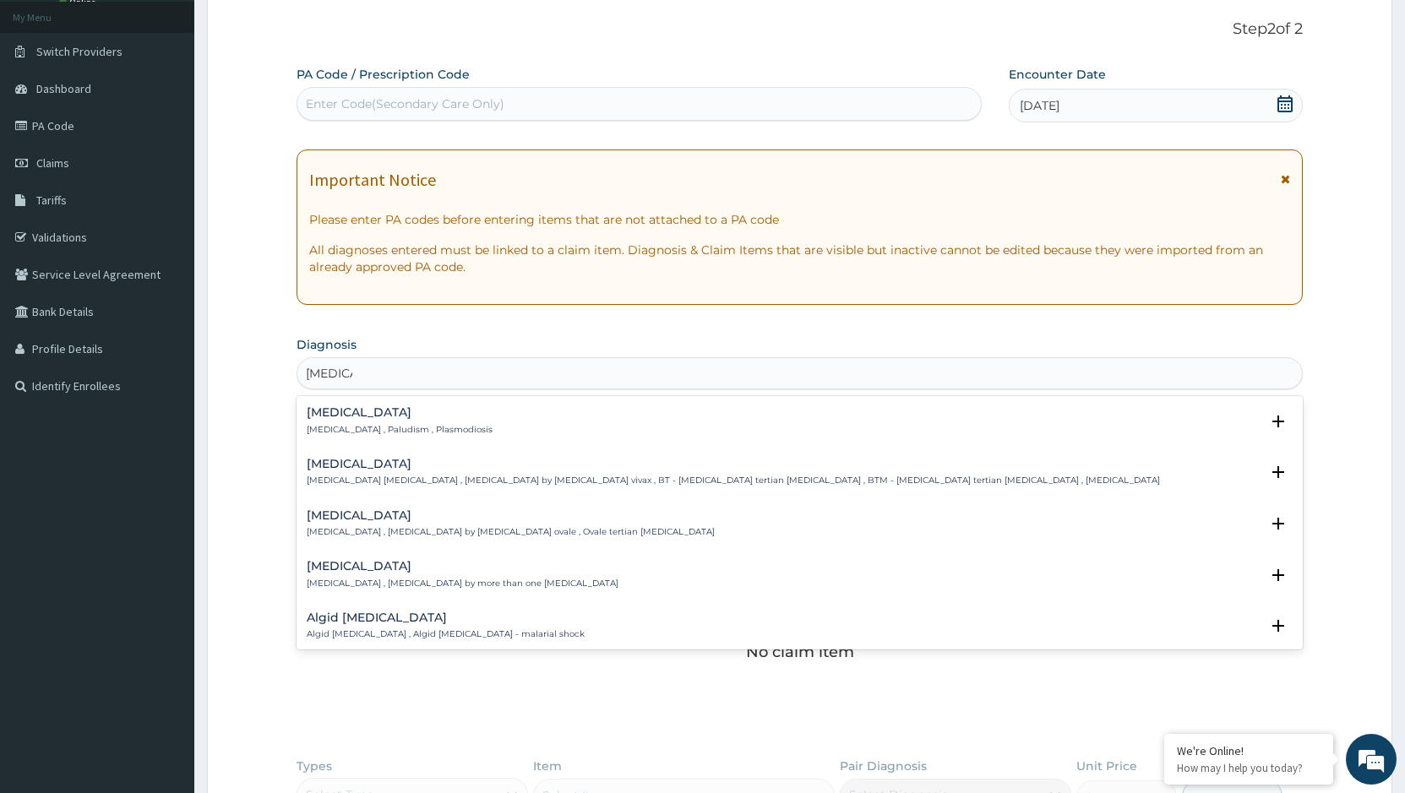
click at [416, 426] on p "[MEDICAL_DATA] , Paludism , Plasmodiosis" at bounding box center [400, 430] width 186 height 12
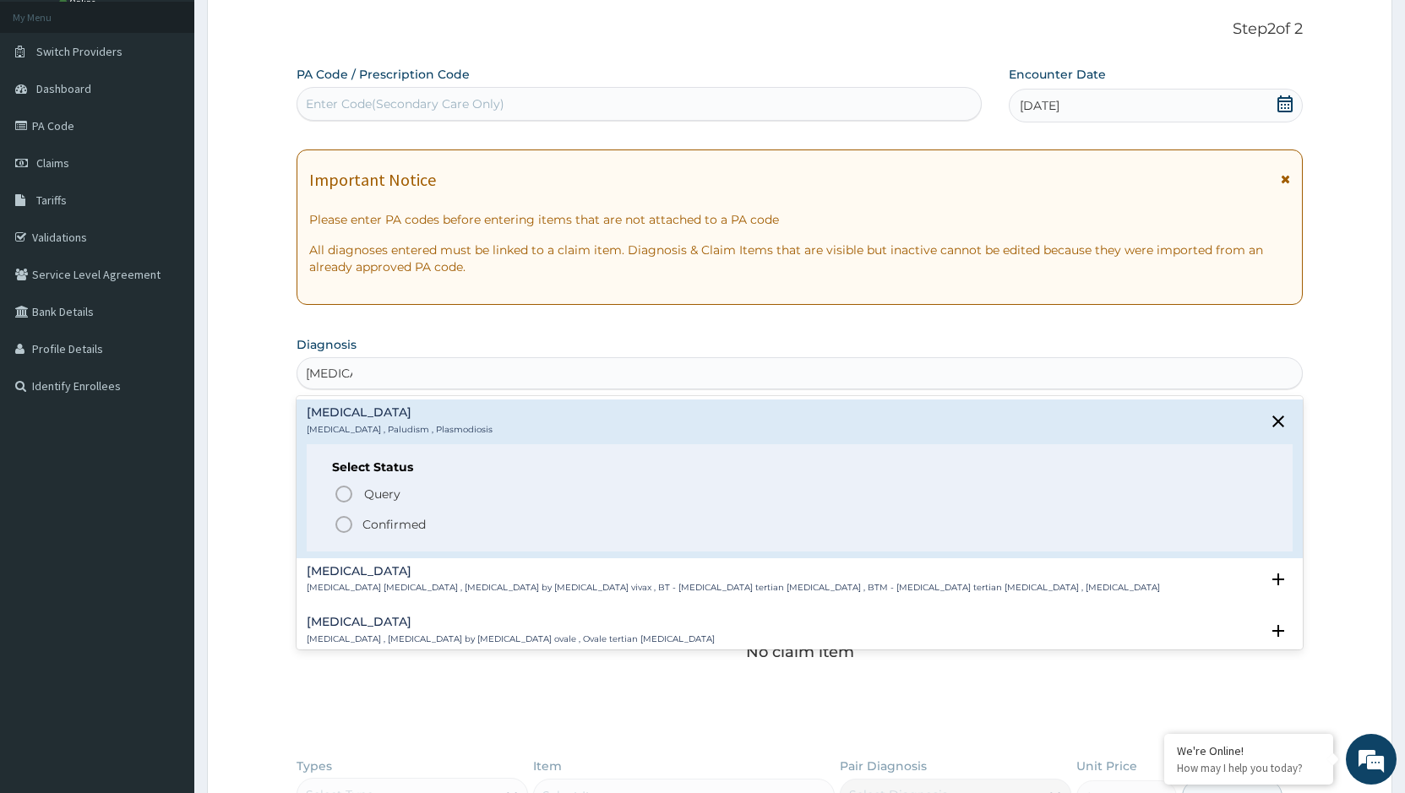
drag, startPoint x: 394, startPoint y: 519, endPoint x: 436, endPoint y: 402, distance: 124.8
click at [395, 513] on div "Query Query covers suspected (?), Keep in view (kiv), Ruled out (r/o) Confirmed" at bounding box center [799, 508] width 935 height 52
click at [386, 528] on p "Confirmed" at bounding box center [393, 524] width 63 height 17
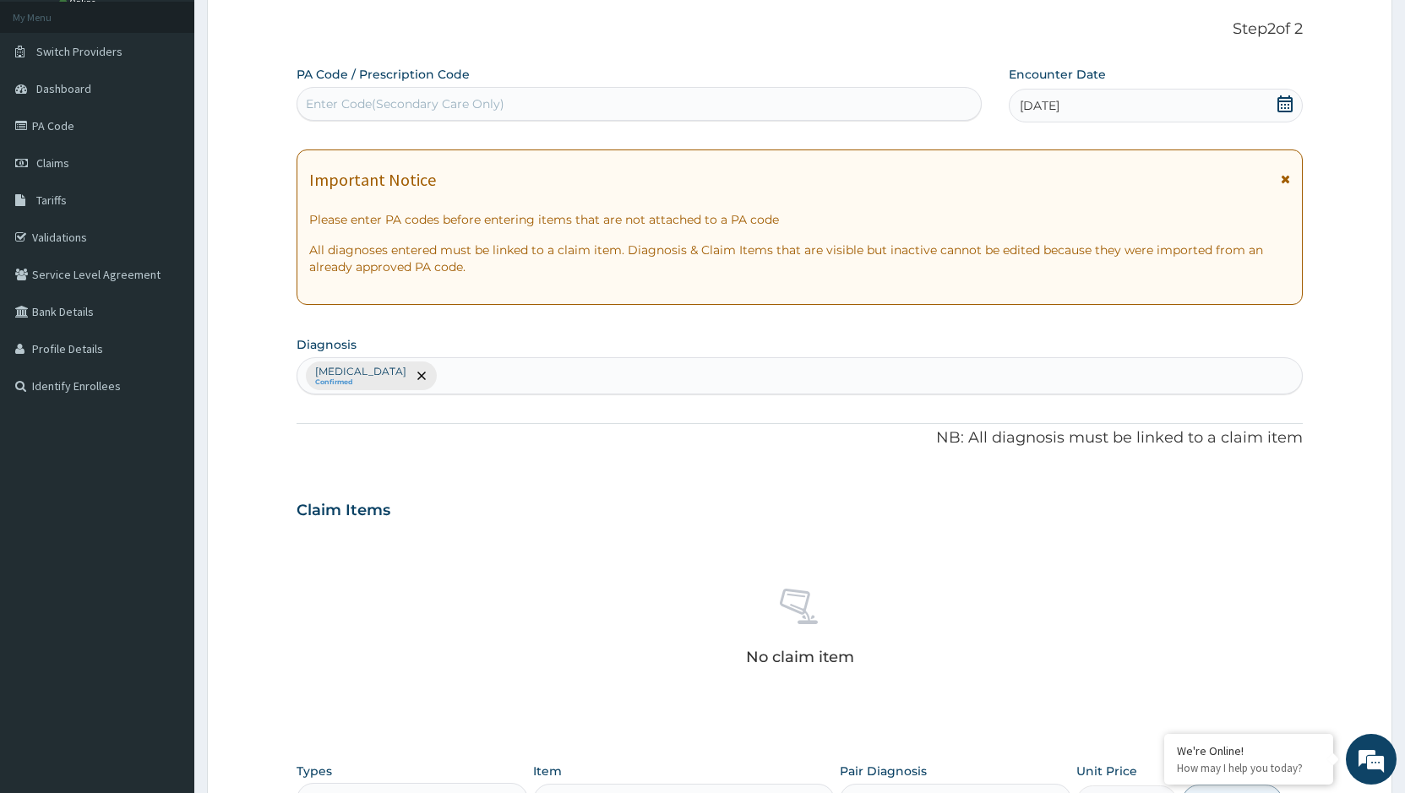
click at [386, 523] on div "Claim Items" at bounding box center [799, 507] width 1006 height 44
click at [444, 379] on div "[MEDICAL_DATA] Confirmed" at bounding box center [799, 375] width 1004 height 35
type input "[MEDICAL_DATA]"
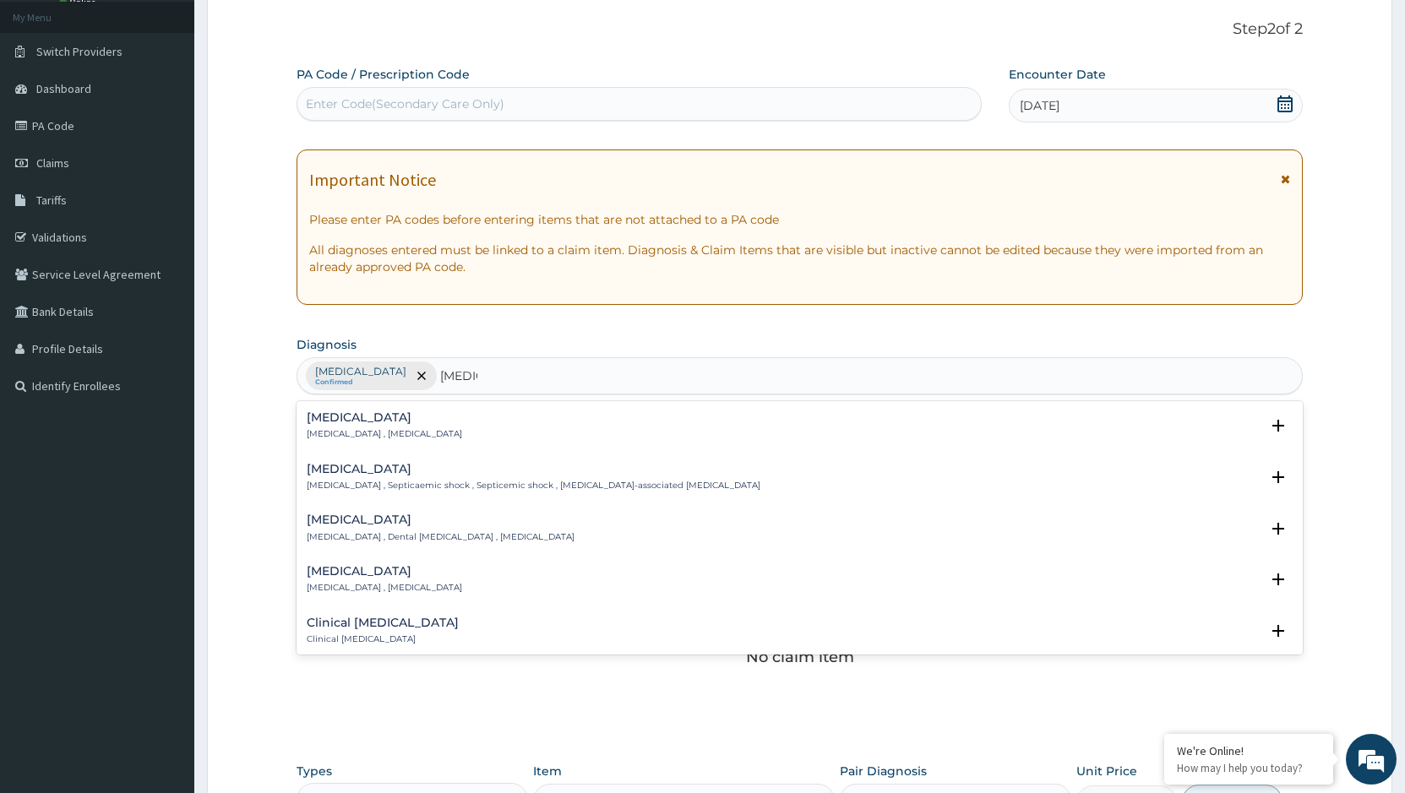
click at [357, 427] on div "[MEDICAL_DATA] [MEDICAL_DATA] , [MEDICAL_DATA]" at bounding box center [384, 426] width 155 height 30
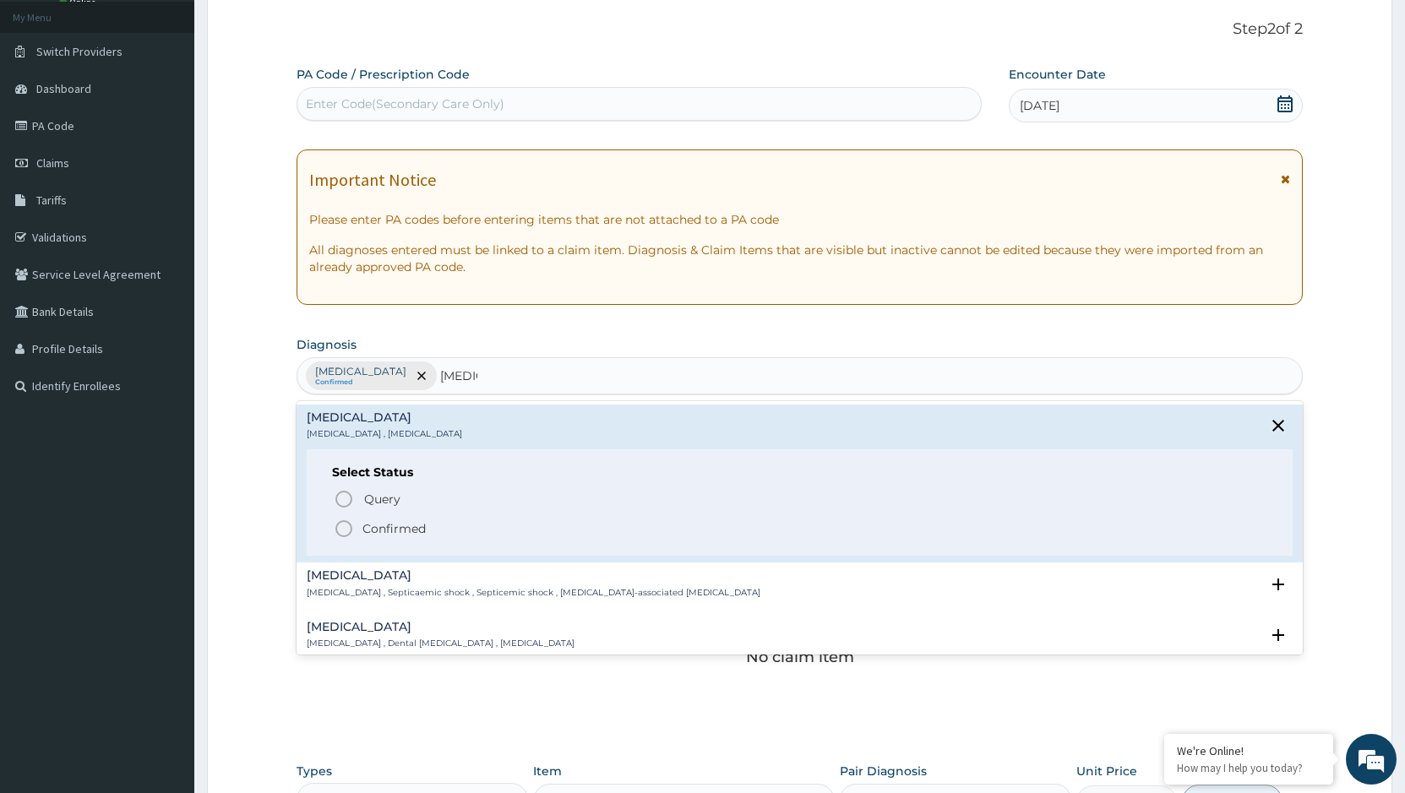
click at [407, 525] on p "Confirmed" at bounding box center [393, 528] width 63 height 17
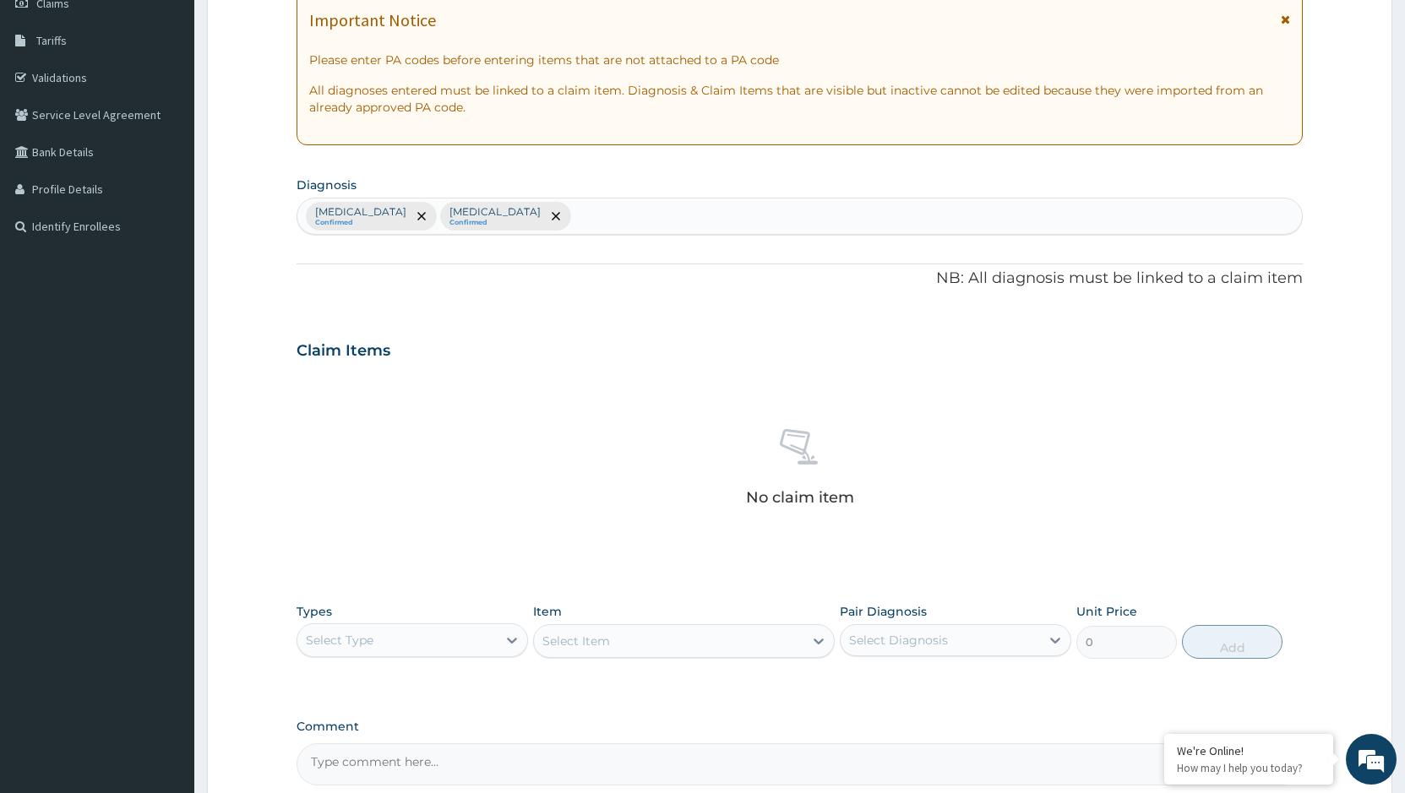
scroll to position [264, 0]
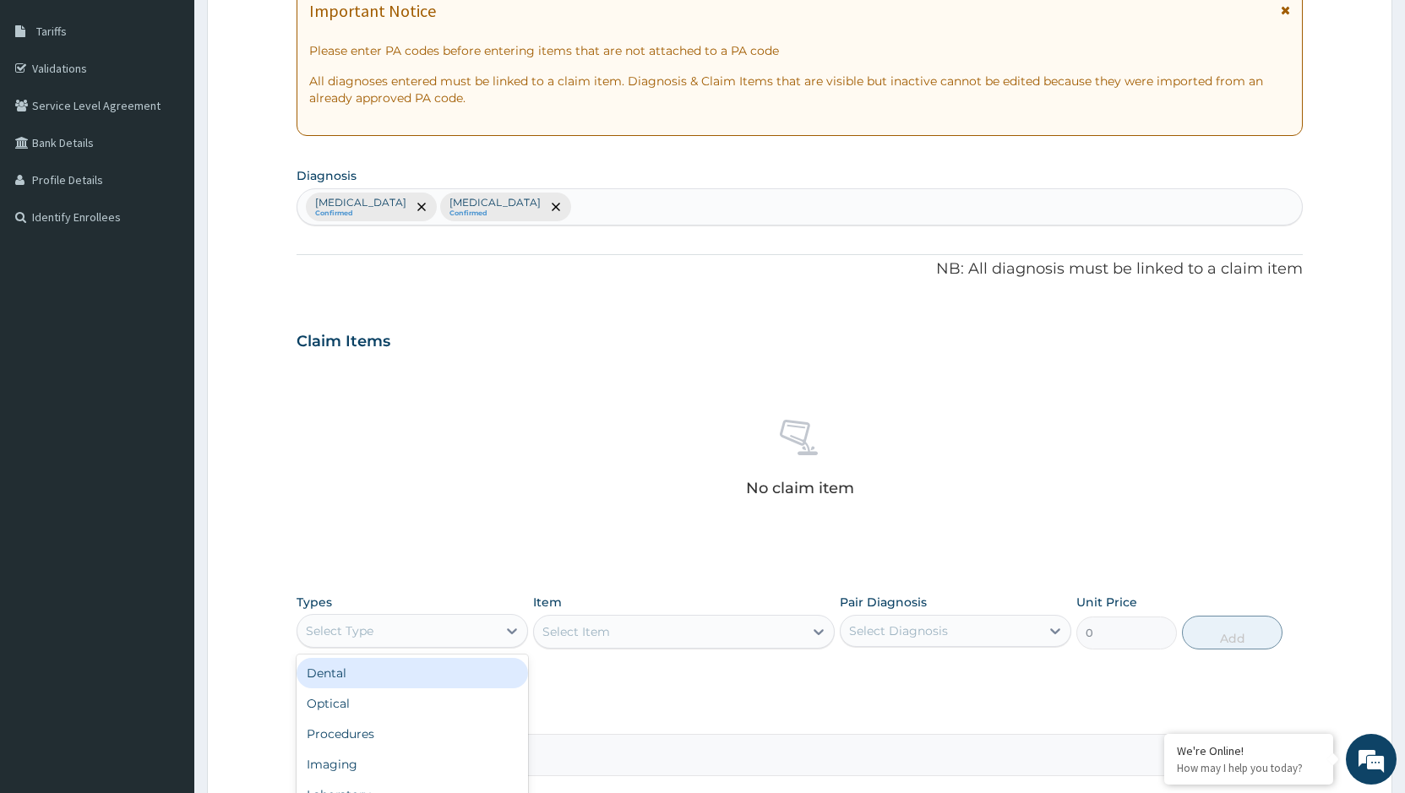
click at [451, 633] on div "Select Type" at bounding box center [396, 630] width 199 height 27
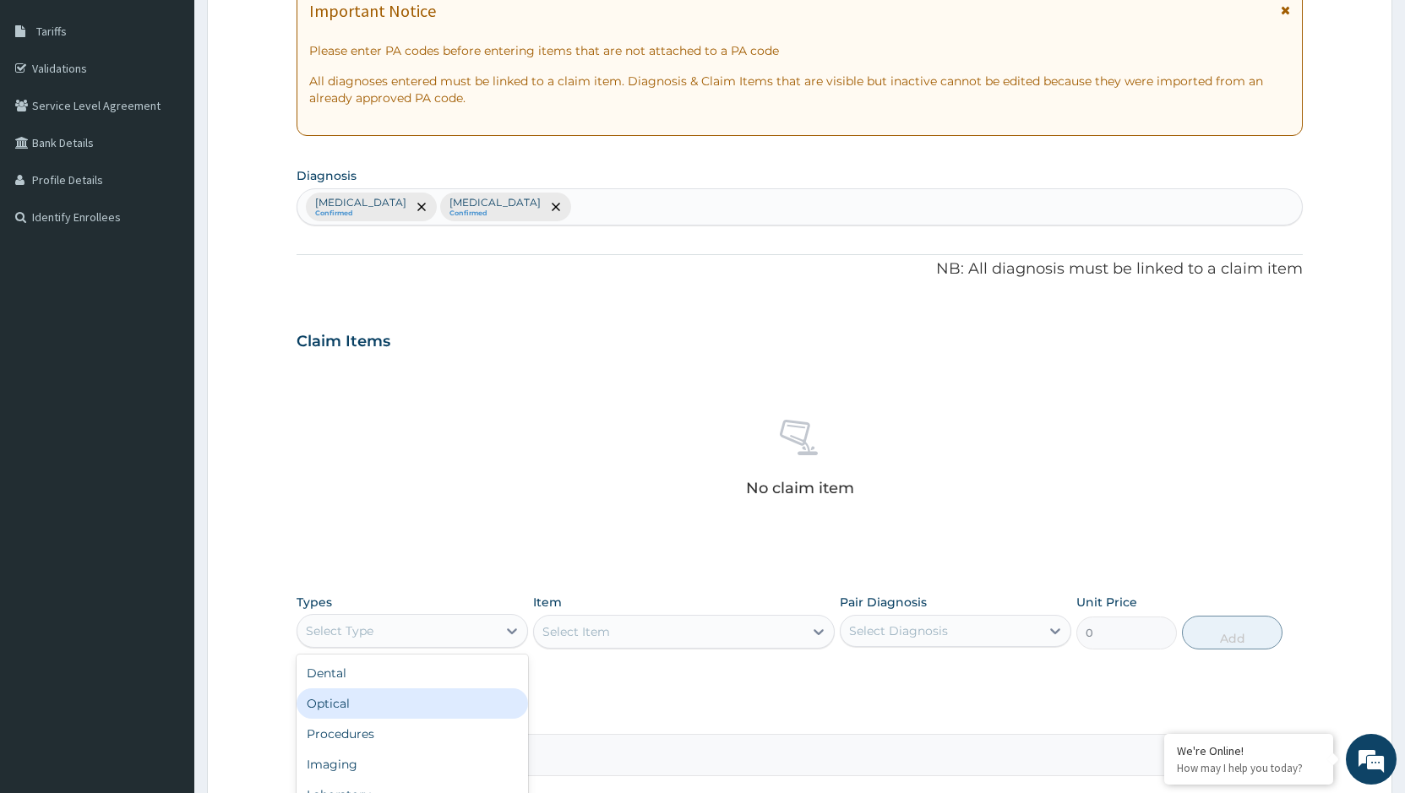
scroll to position [57, 0]
click at [380, 670] on div "Procedures" at bounding box center [411, 676] width 231 height 30
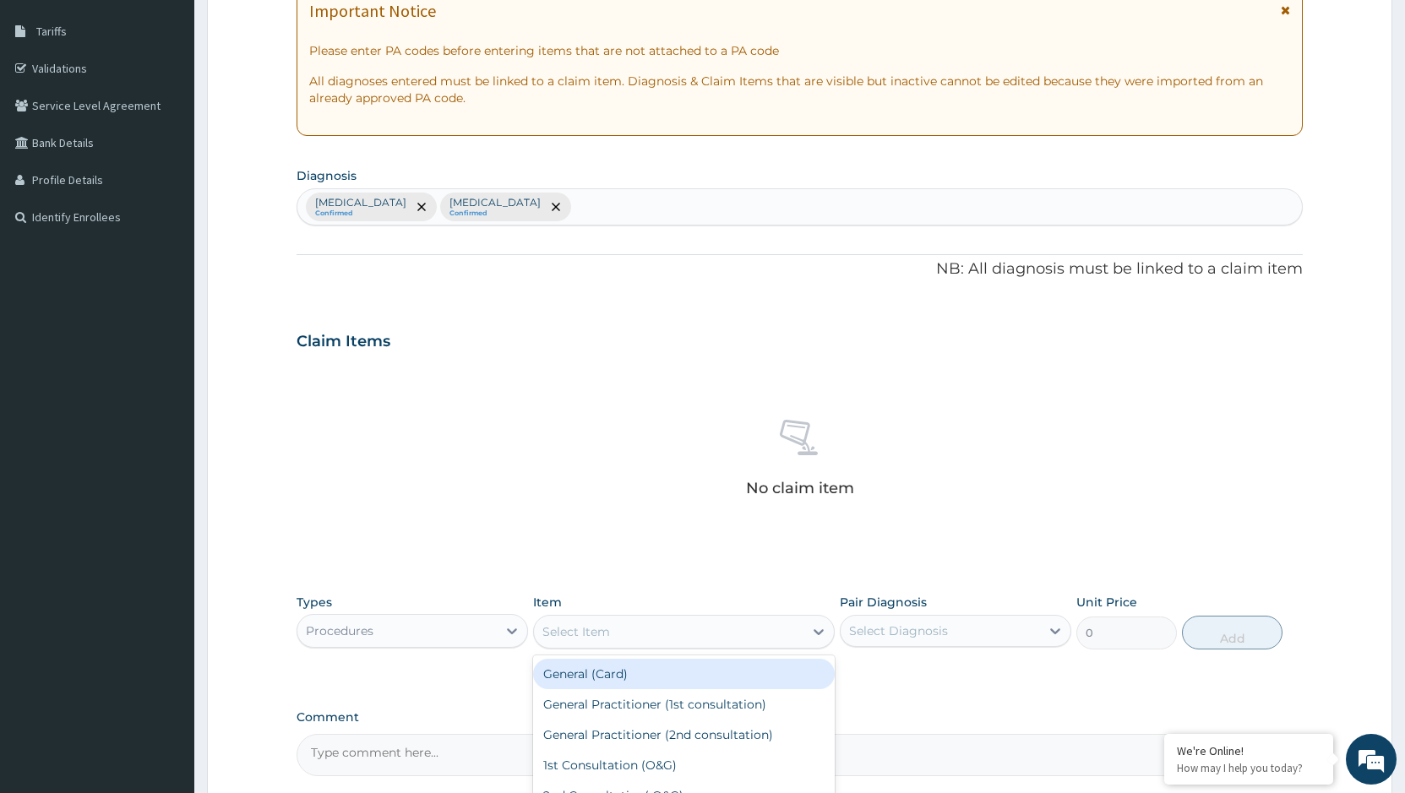
click at [690, 636] on div "Select Item" at bounding box center [668, 631] width 269 height 27
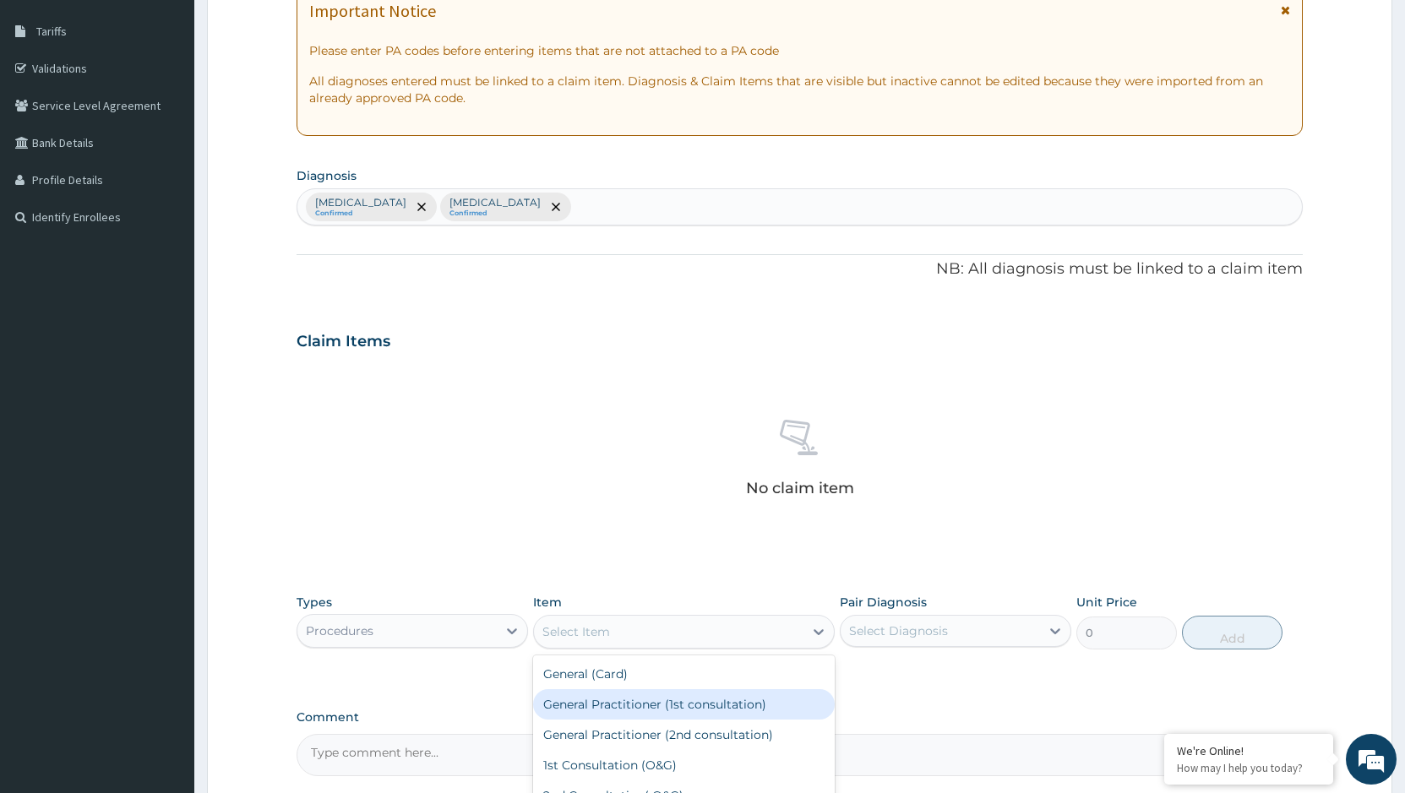
click at [693, 710] on div "General Practitioner (1st consultation)" at bounding box center [684, 704] width 302 height 30
type input "1500"
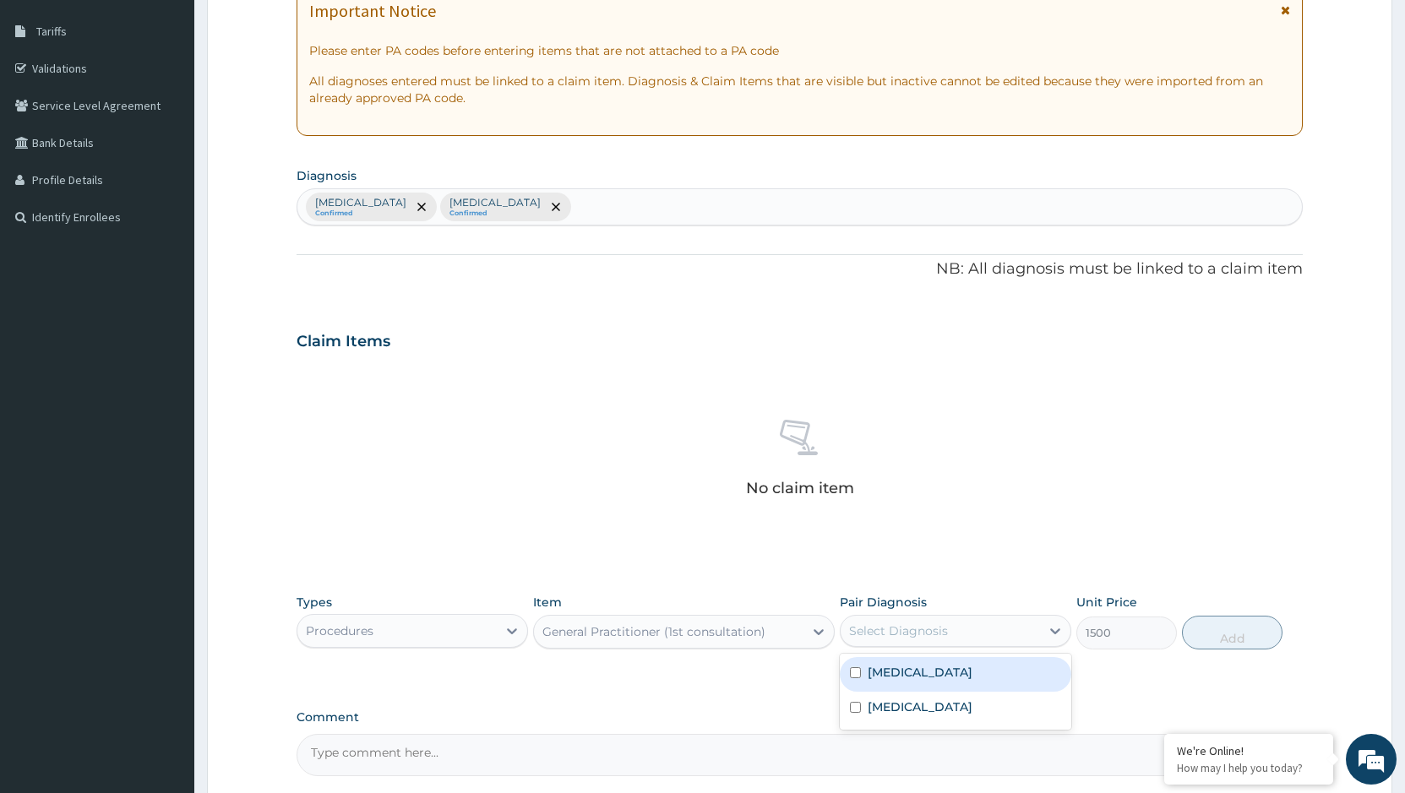
click at [949, 630] on div "Select Diagnosis" at bounding box center [939, 630] width 199 height 27
click at [924, 674] on div "[MEDICAL_DATA]" at bounding box center [955, 674] width 231 height 35
checkbox input "true"
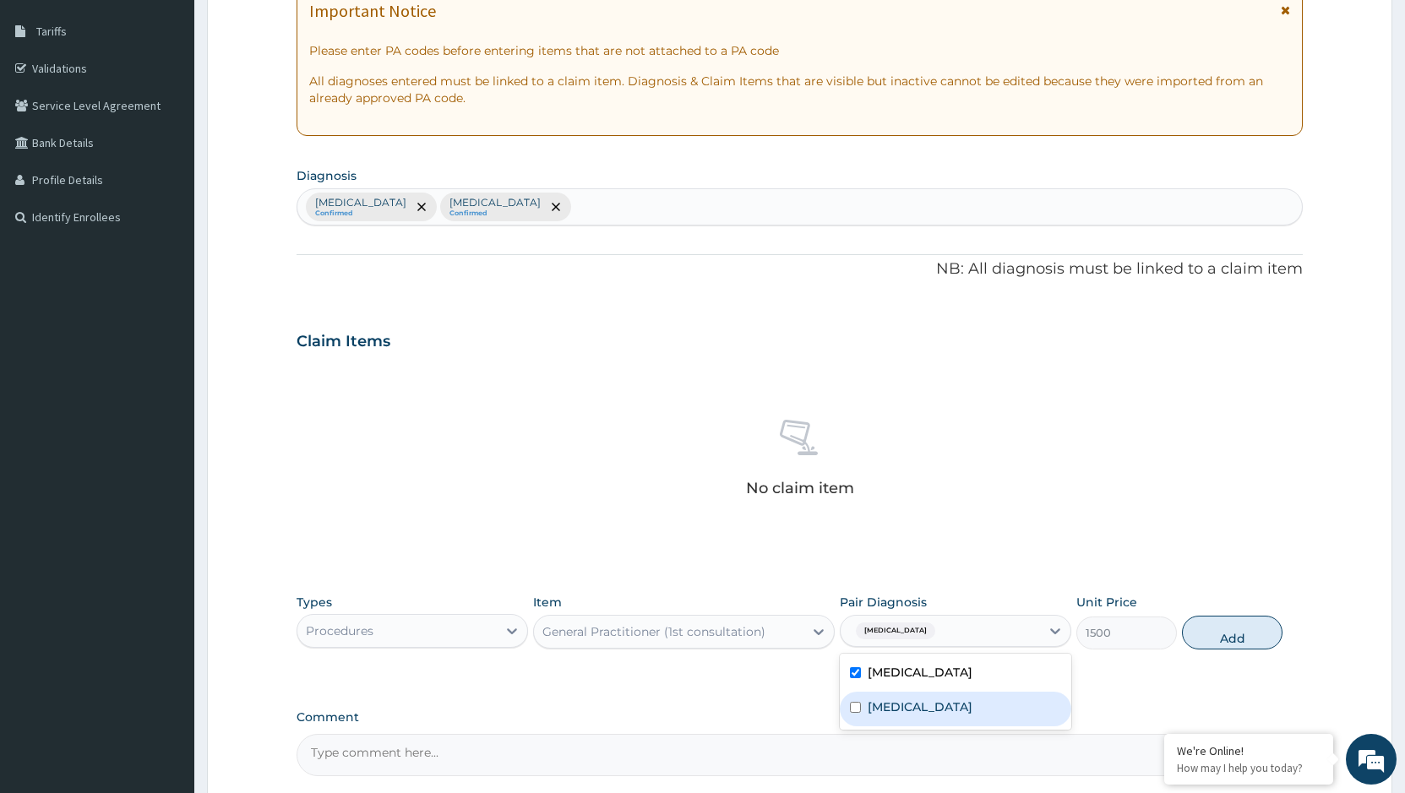
drag, startPoint x: 899, startPoint y: 704, endPoint x: 914, endPoint y: 701, distance: 15.4
click at [900, 704] on label "Sepsis" at bounding box center [919, 707] width 105 height 17
checkbox input "true"
click at [1219, 631] on button "Add" at bounding box center [1232, 633] width 101 height 34
type input "0"
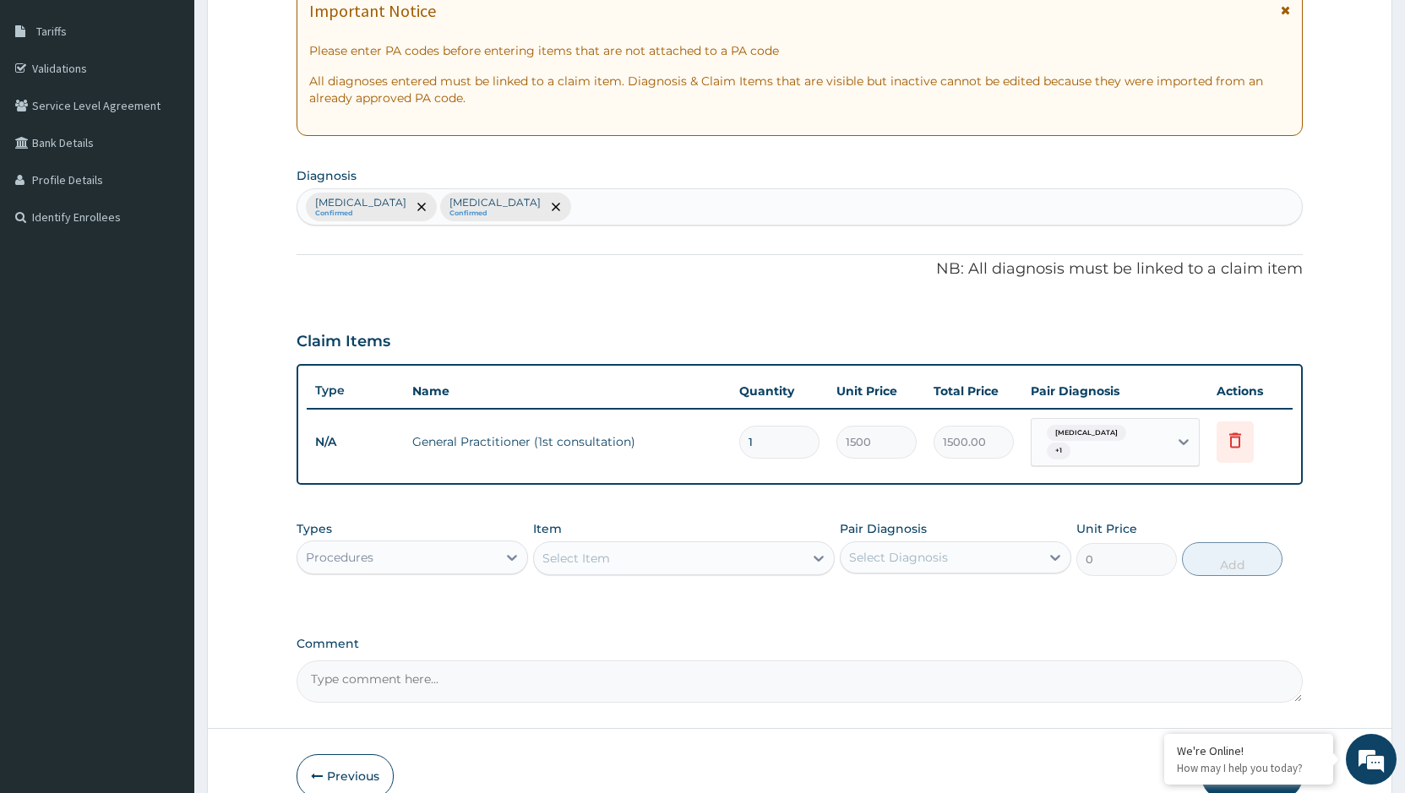
scroll to position [345, 0]
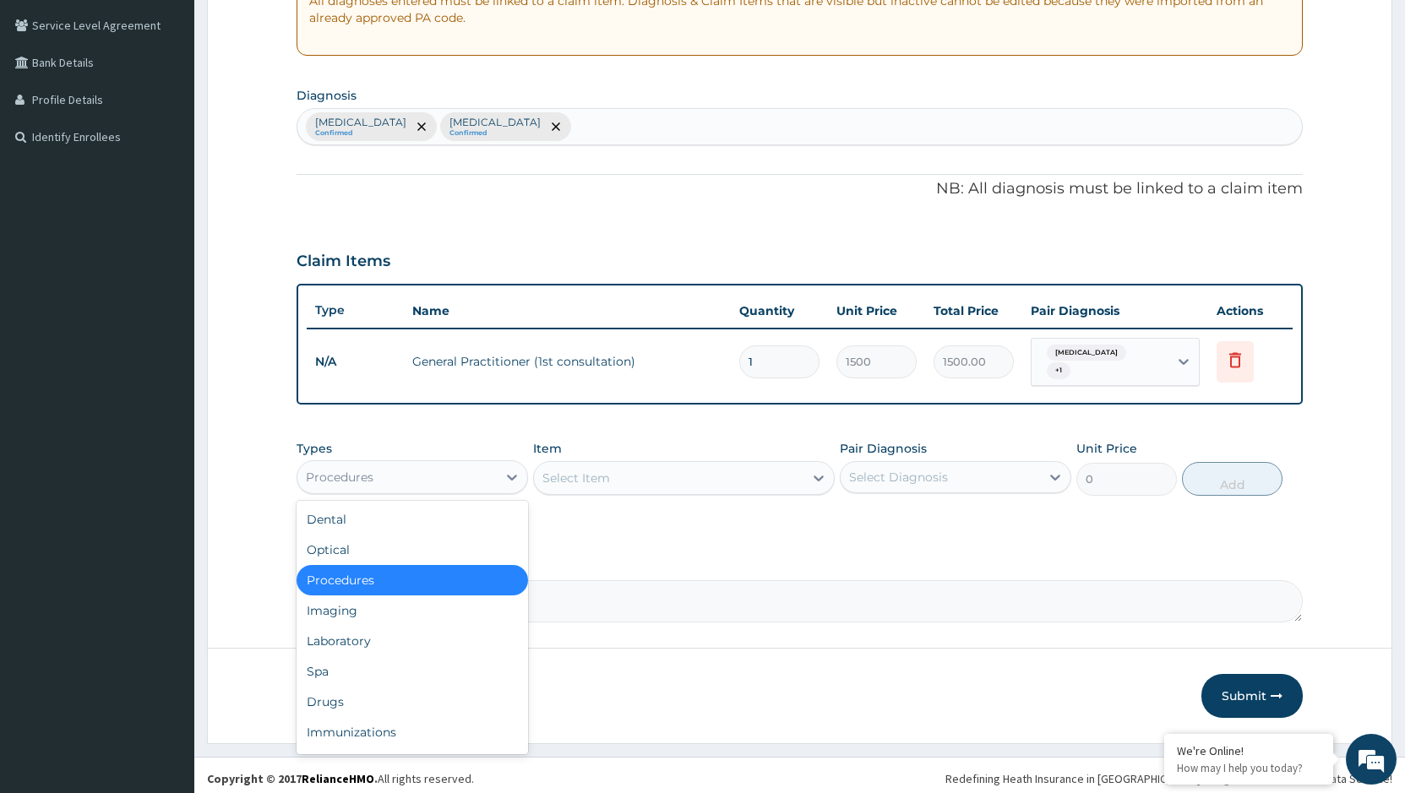
click at [459, 468] on div "Procedures" at bounding box center [396, 477] width 199 height 27
click at [368, 638] on div "Laboratory" at bounding box center [411, 641] width 231 height 30
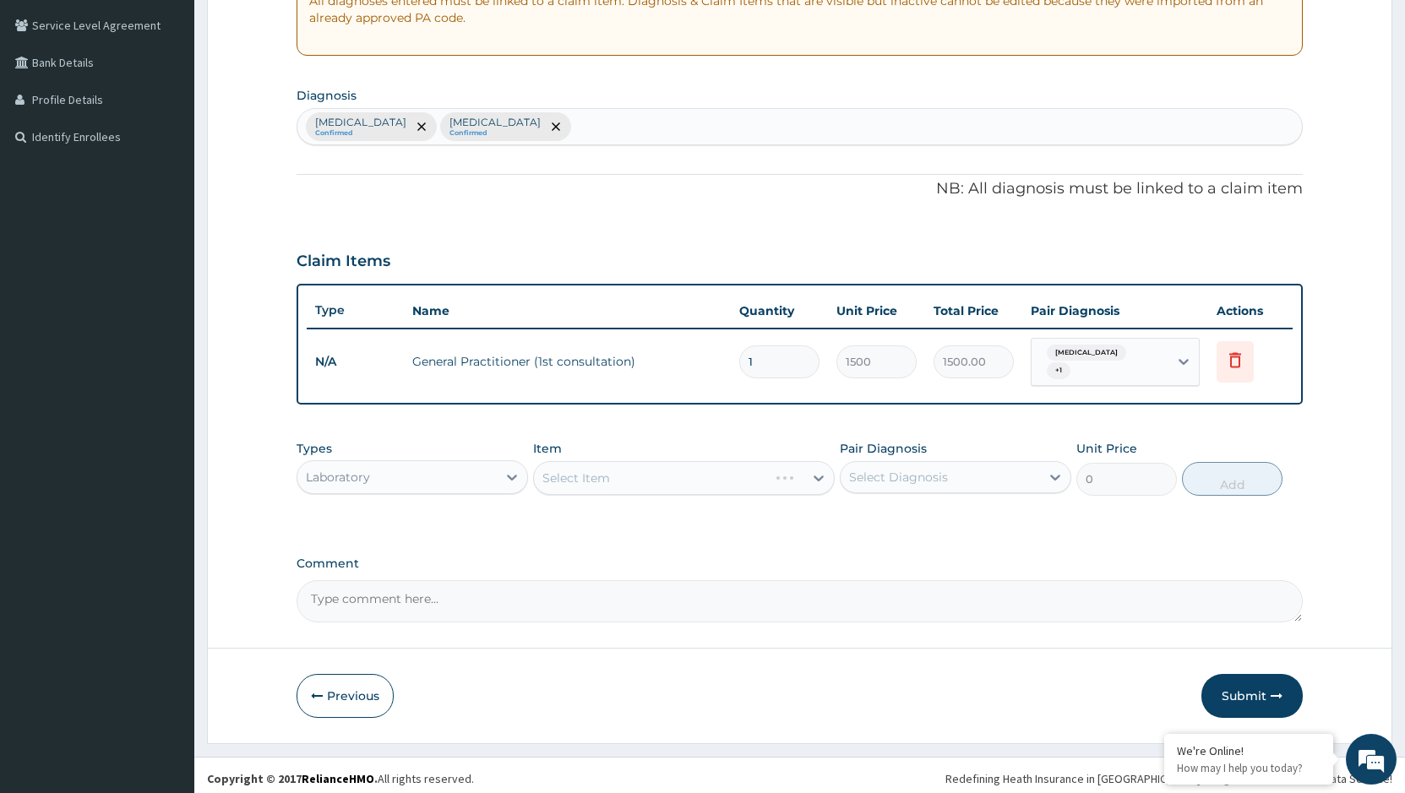
click at [676, 471] on div "Select Item" at bounding box center [684, 478] width 302 height 34
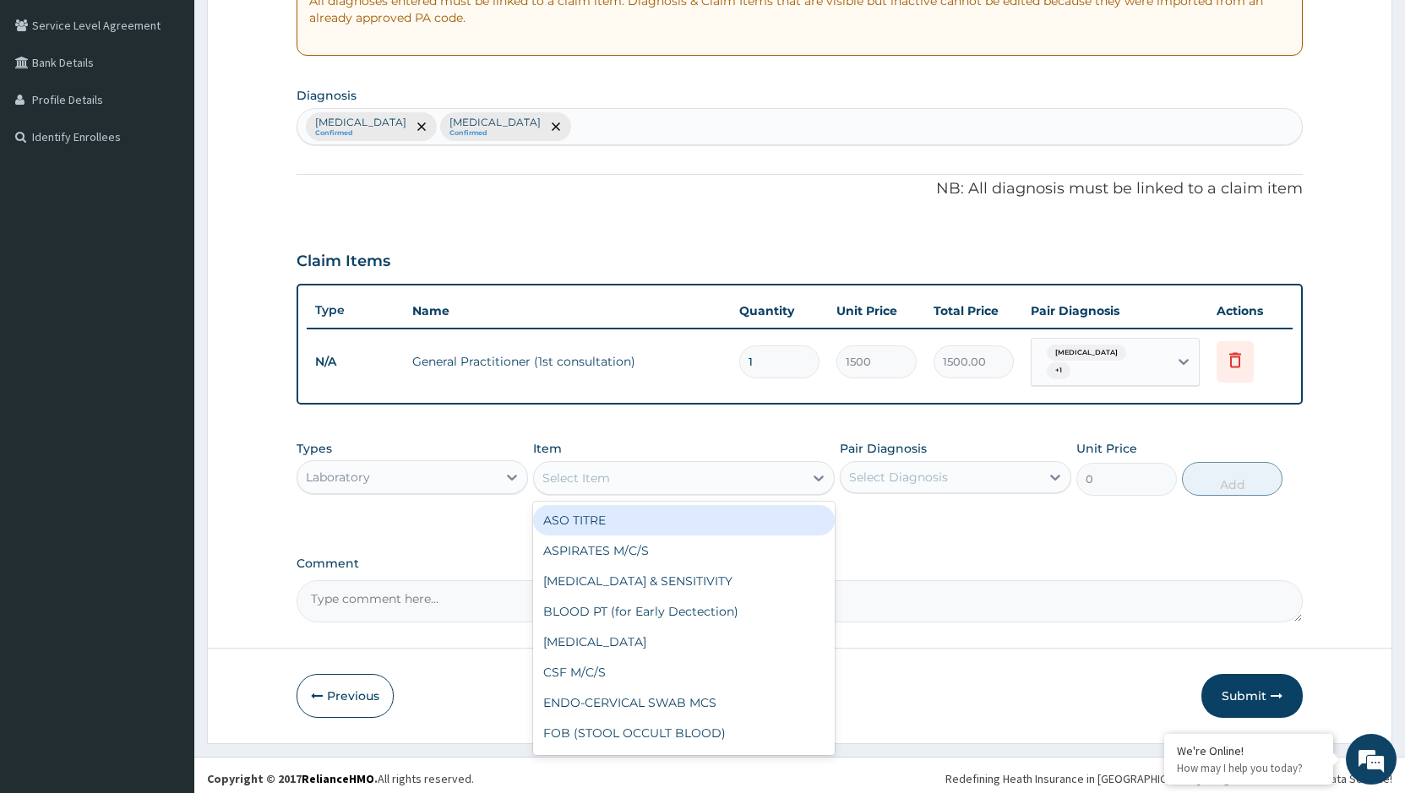
click at [660, 476] on div "Select Item" at bounding box center [668, 478] width 269 height 27
type input "c"
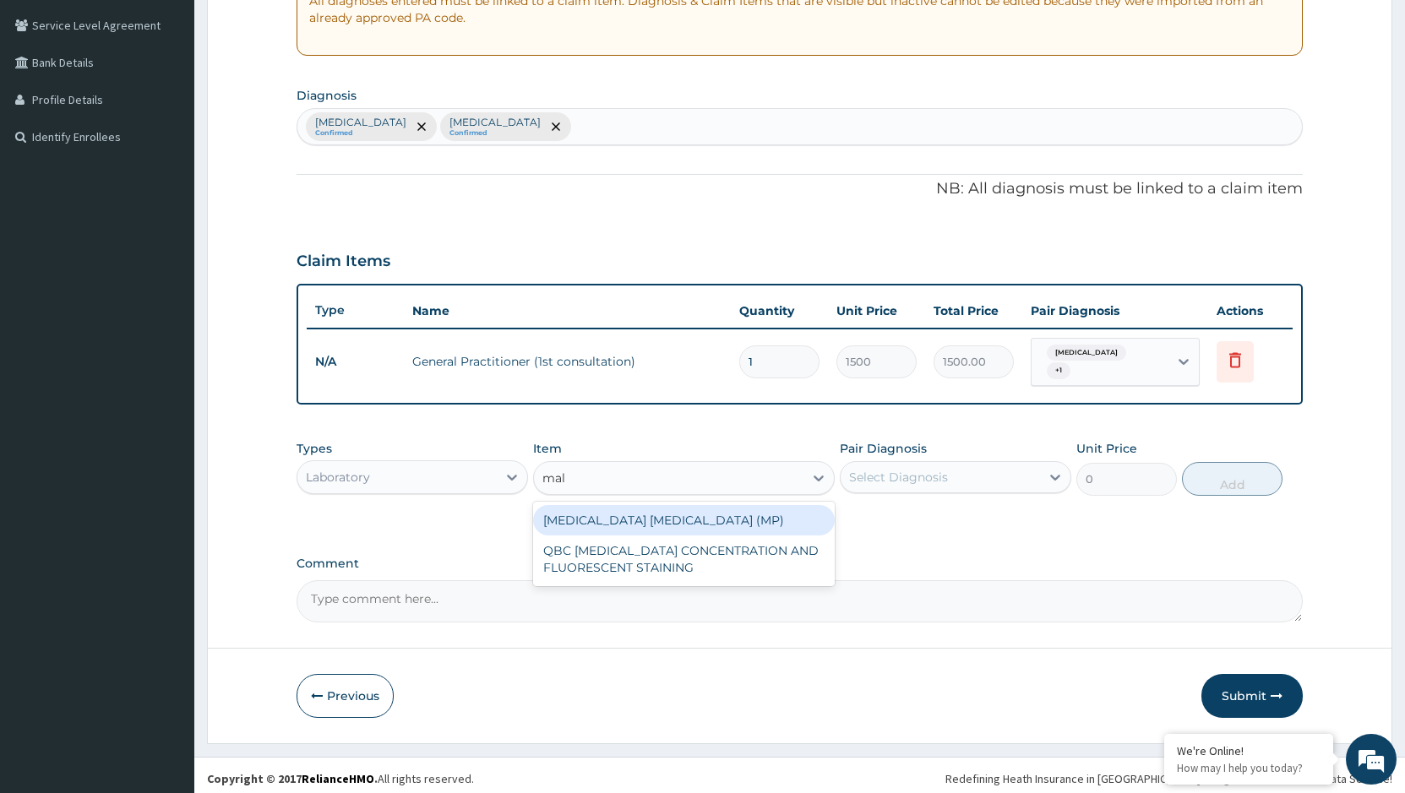
type input "mala"
click at [699, 515] on div "MALARIA PARASITE (MP)" at bounding box center [684, 520] width 302 height 30
type input "560"
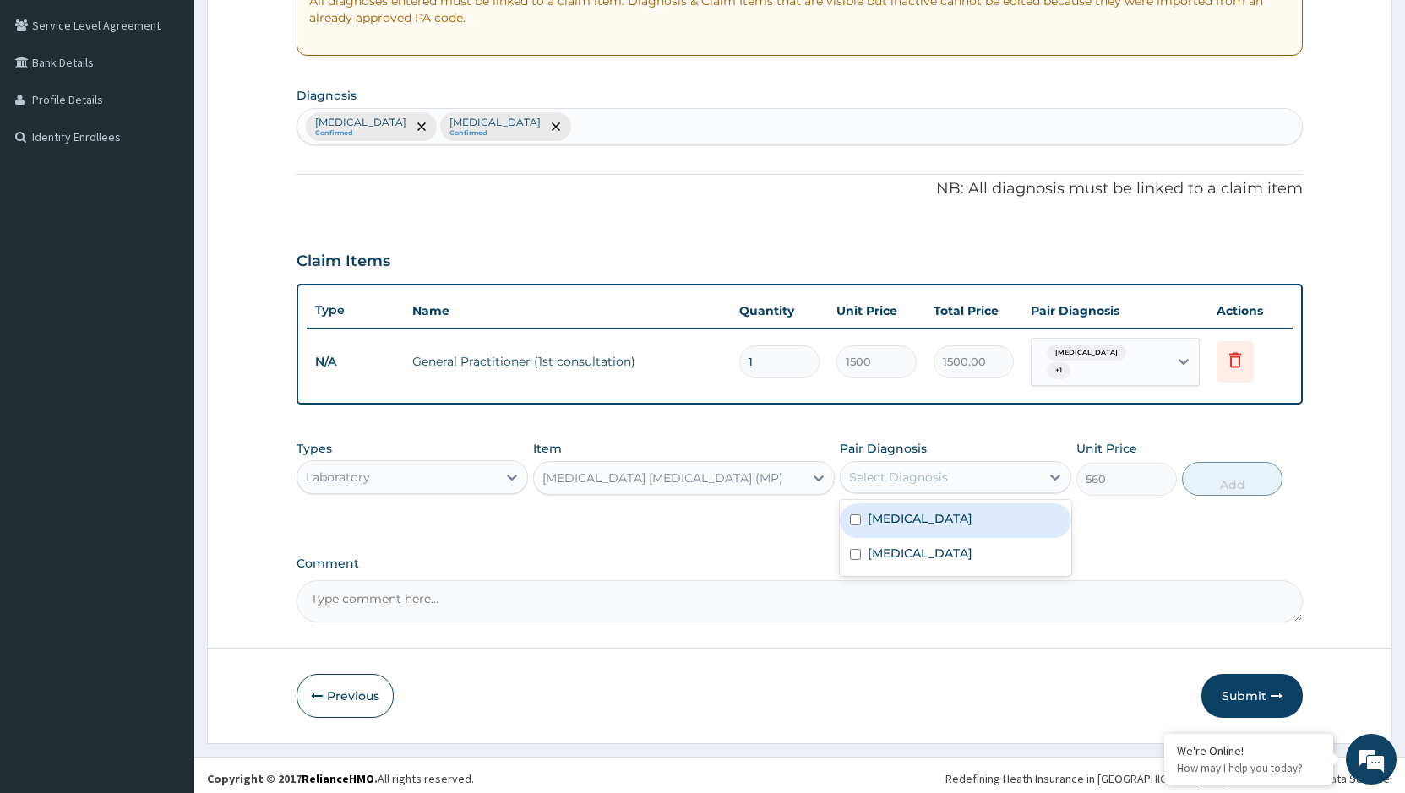
click at [1027, 466] on div "Select Diagnosis" at bounding box center [939, 477] width 199 height 27
click at [900, 515] on label "Malaria" at bounding box center [919, 518] width 105 height 17
checkbox input "true"
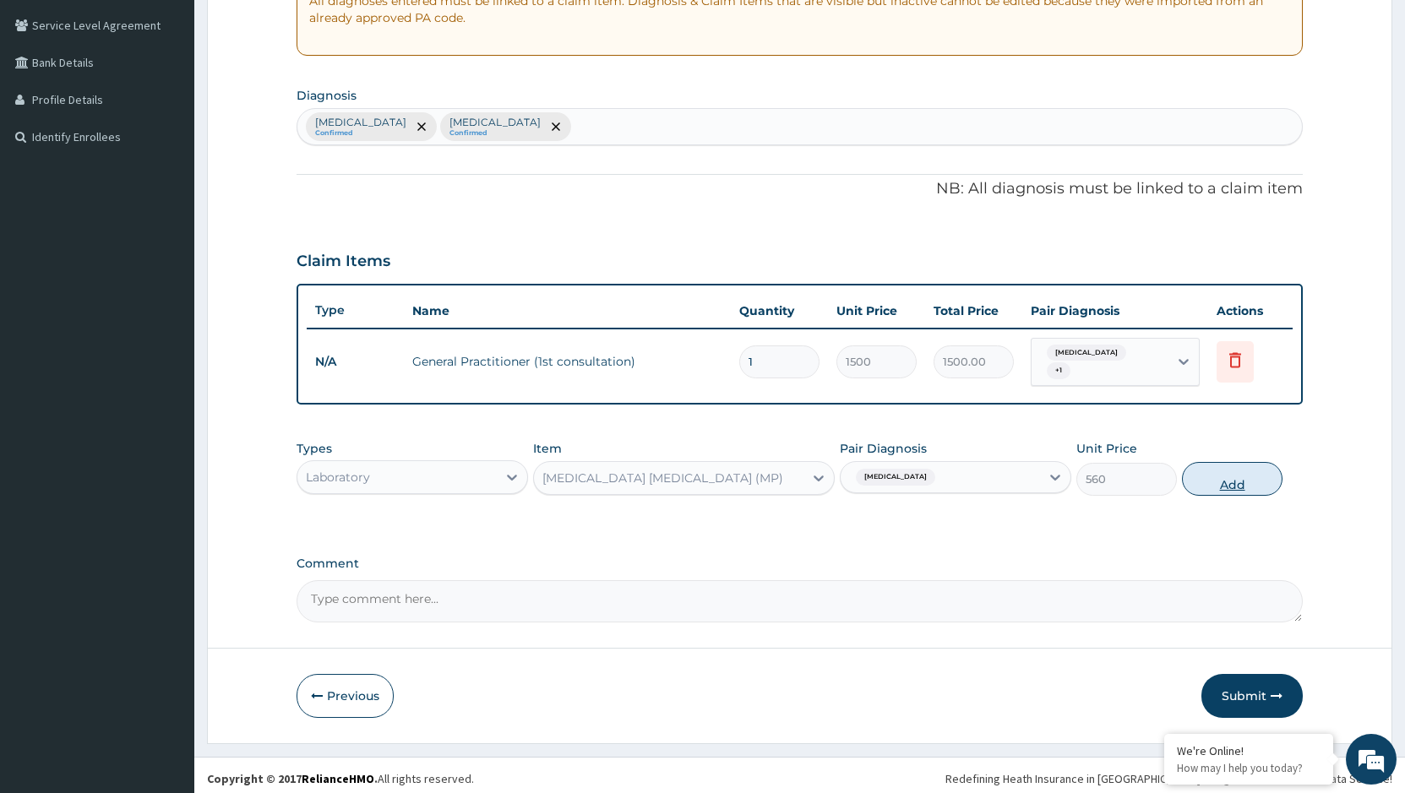
click at [1235, 467] on button "Add" at bounding box center [1232, 479] width 101 height 34
type input "0"
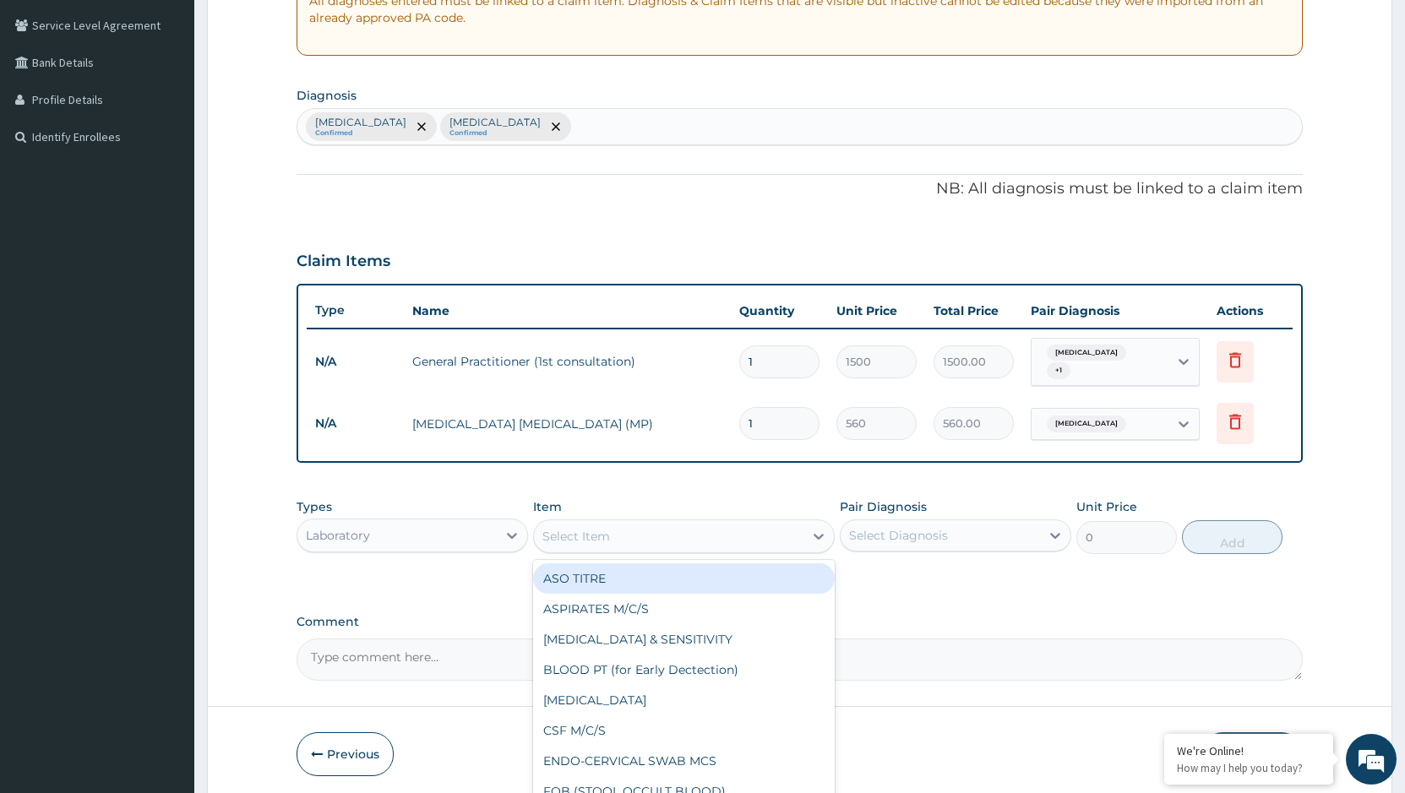
click at [673, 528] on div "Select Item" at bounding box center [668, 536] width 269 height 27
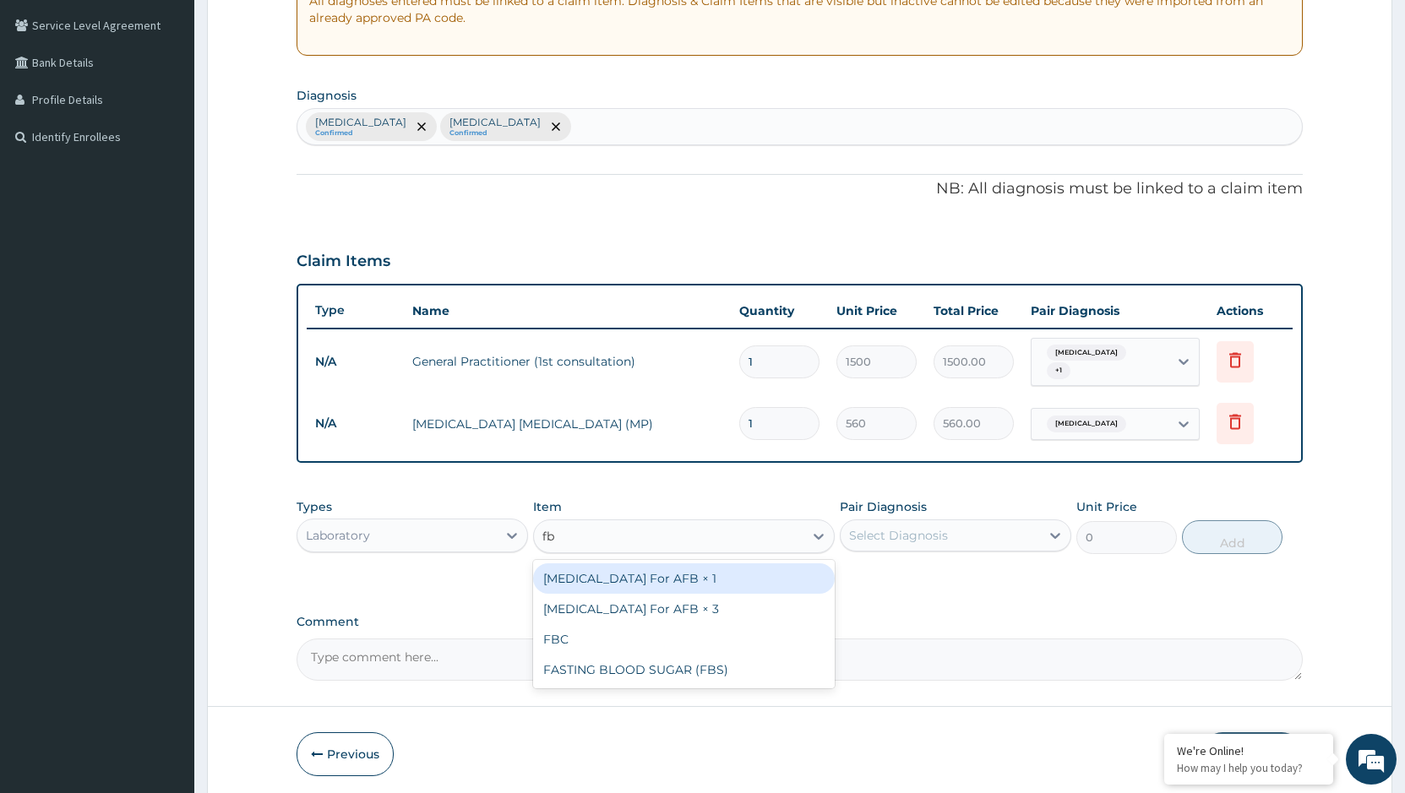
type input "fbc"
click at [699, 583] on div "FBC" at bounding box center [684, 578] width 302 height 30
type input "1800"
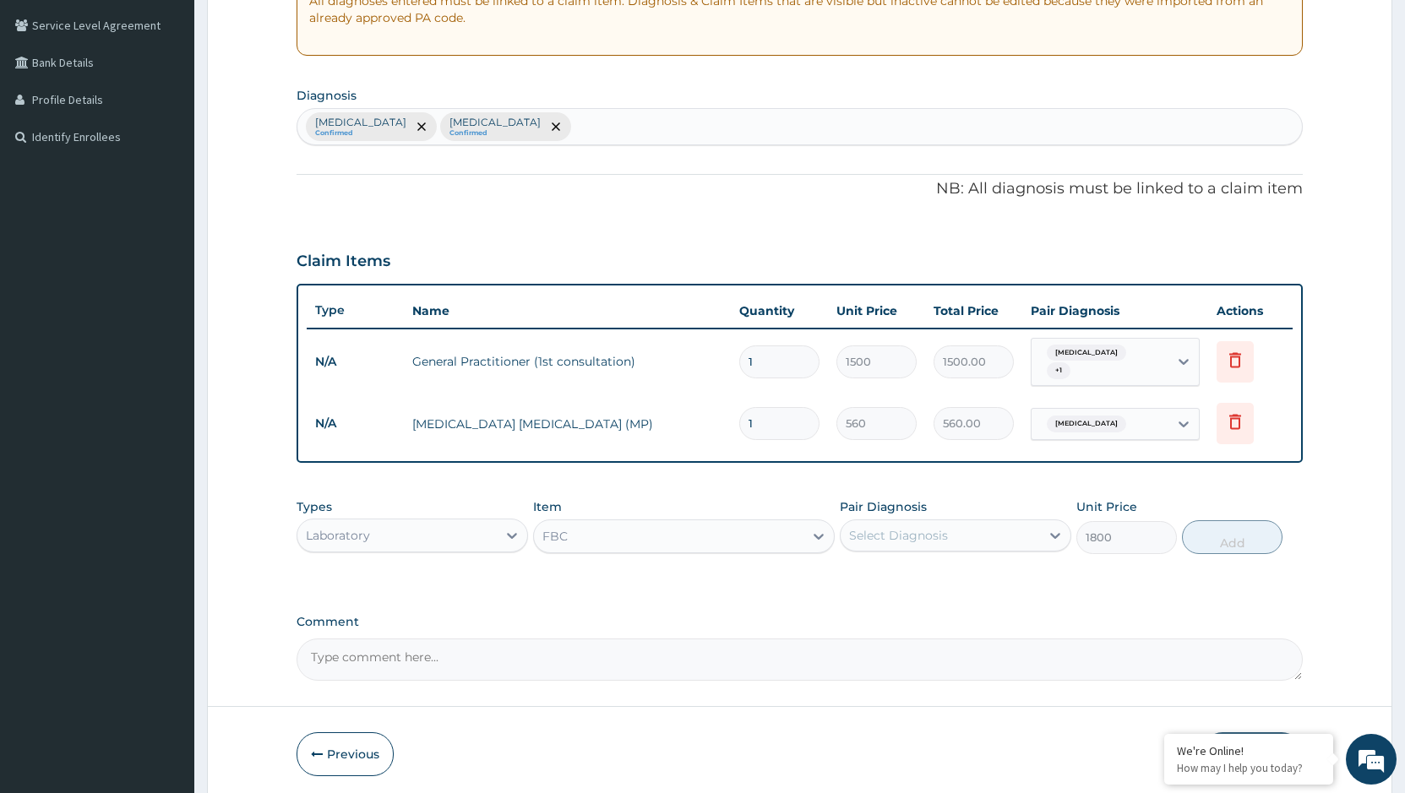
click at [938, 532] on div "Select Diagnosis" at bounding box center [898, 535] width 99 height 17
click at [922, 578] on div "Malaria" at bounding box center [955, 579] width 231 height 35
checkbox input "true"
click at [1239, 529] on button "Add" at bounding box center [1232, 537] width 101 height 34
type input "0"
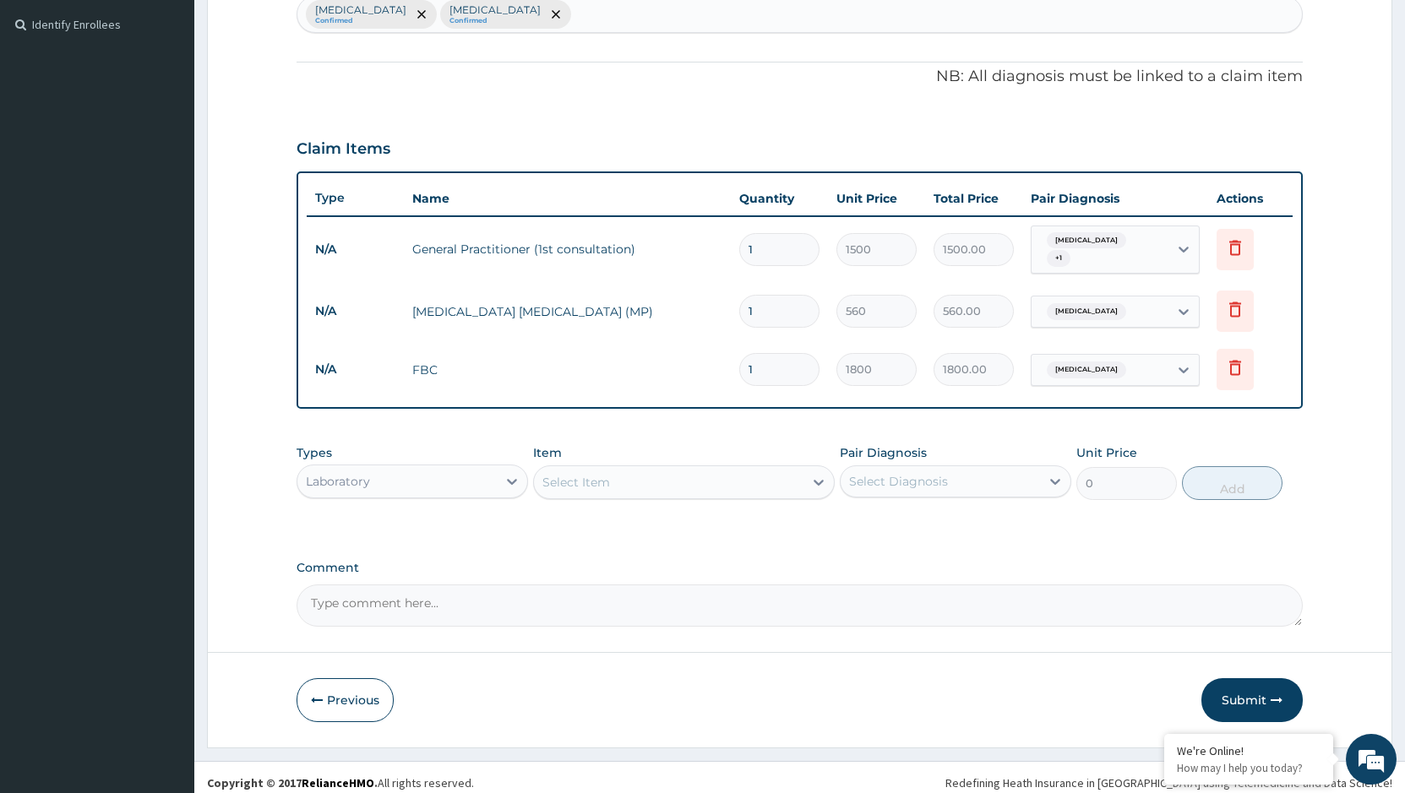
scroll to position [461, 0]
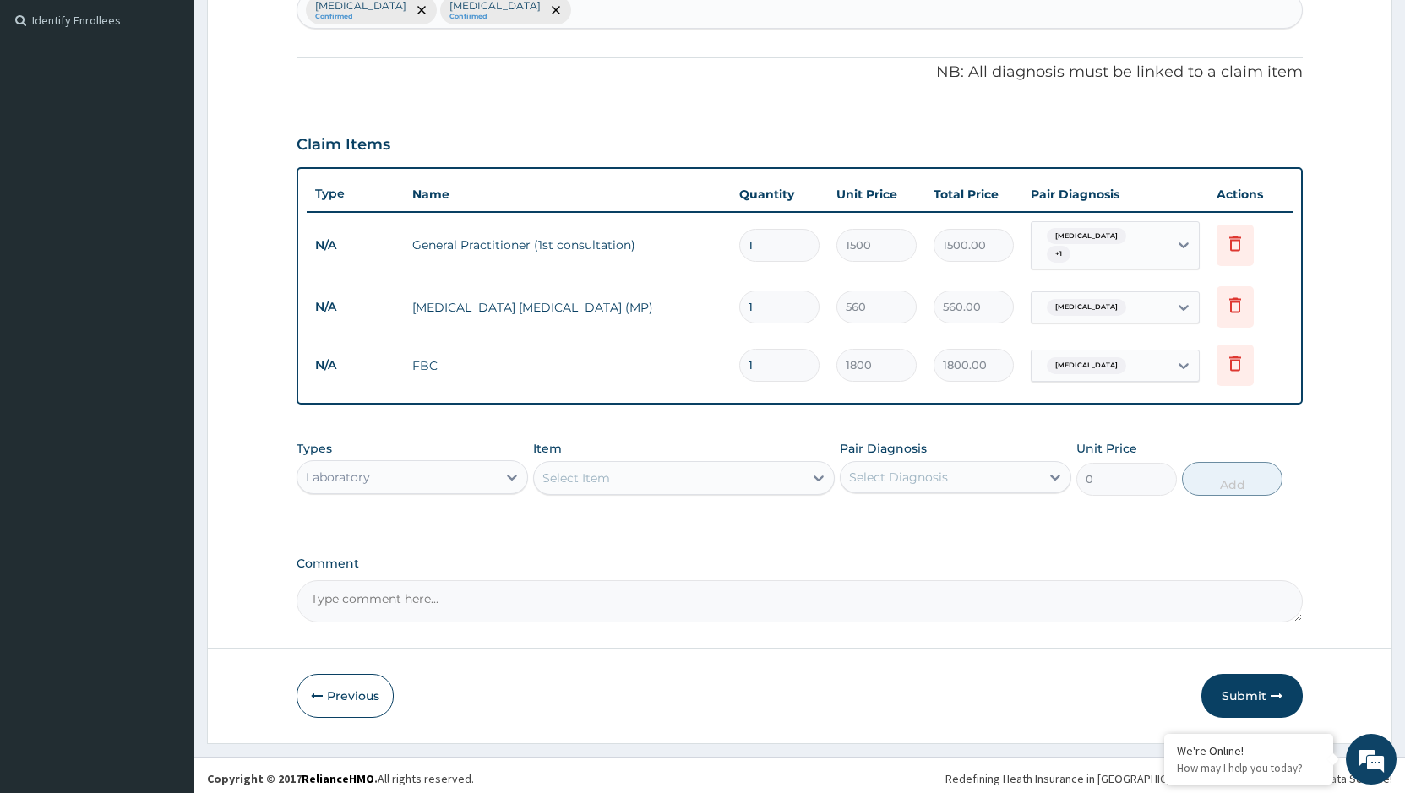
click at [496, 476] on div "Laboratory" at bounding box center [396, 477] width 199 height 27
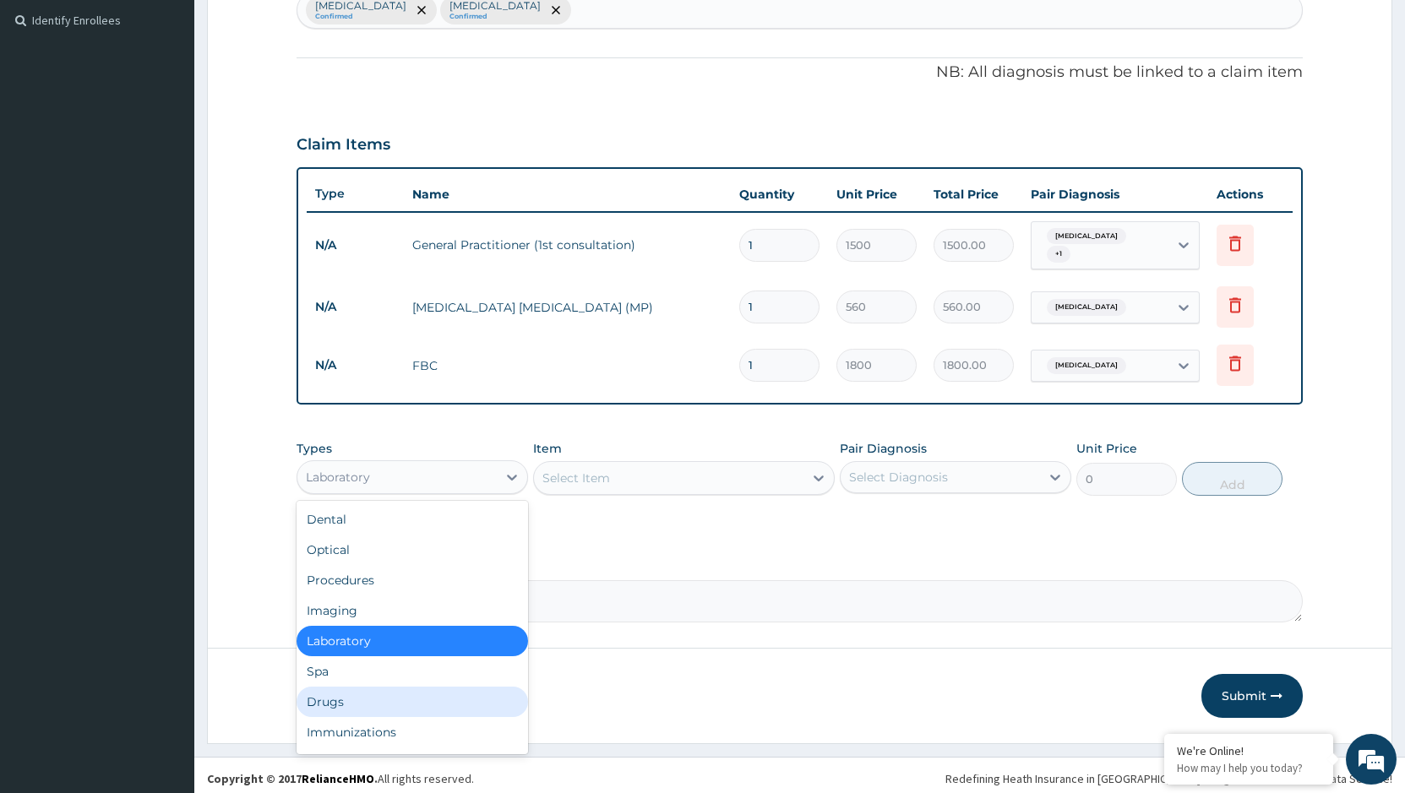
click at [374, 704] on div "Drugs" at bounding box center [411, 702] width 231 height 30
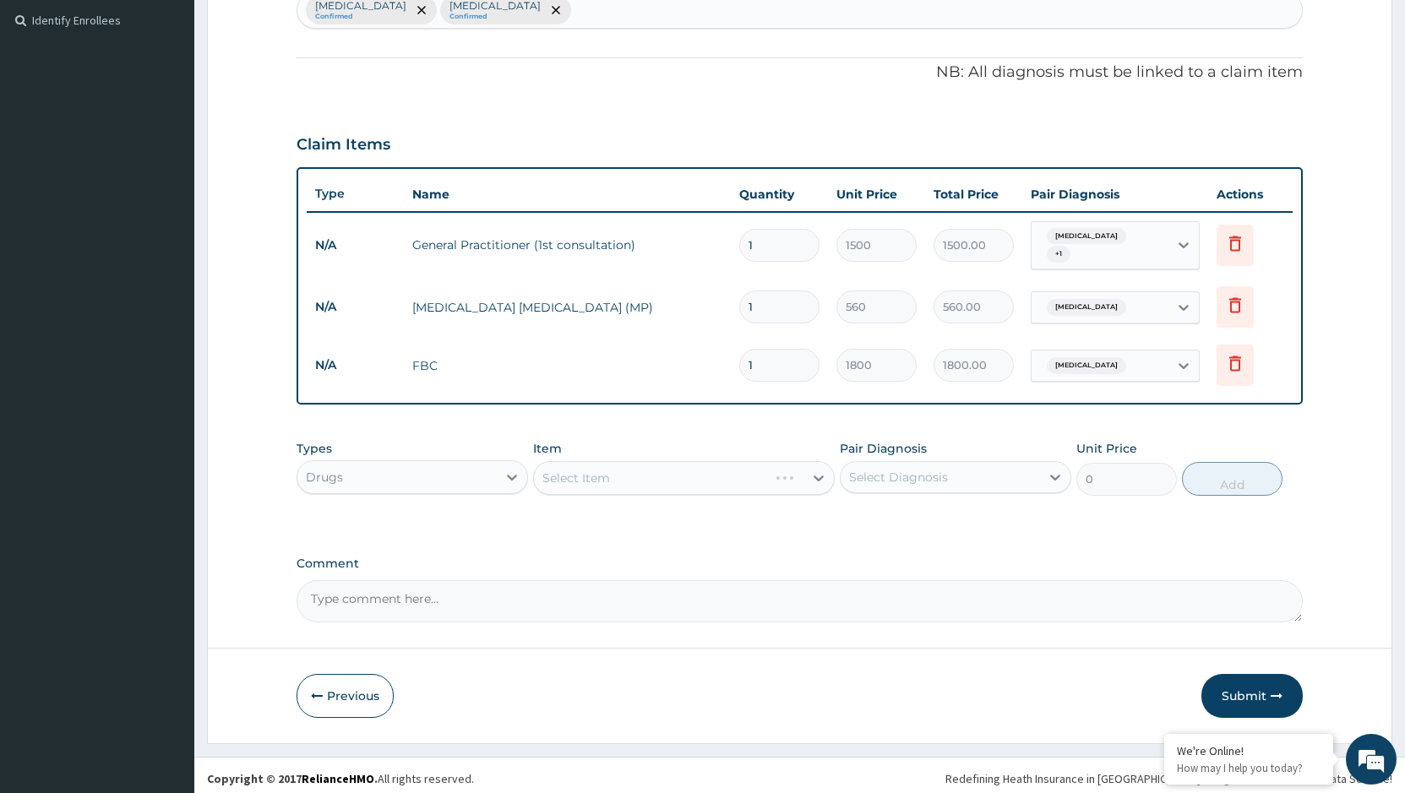
click at [637, 473] on div "Select Item" at bounding box center [684, 478] width 302 height 34
click at [625, 476] on div "Select Item" at bounding box center [668, 478] width 269 height 27
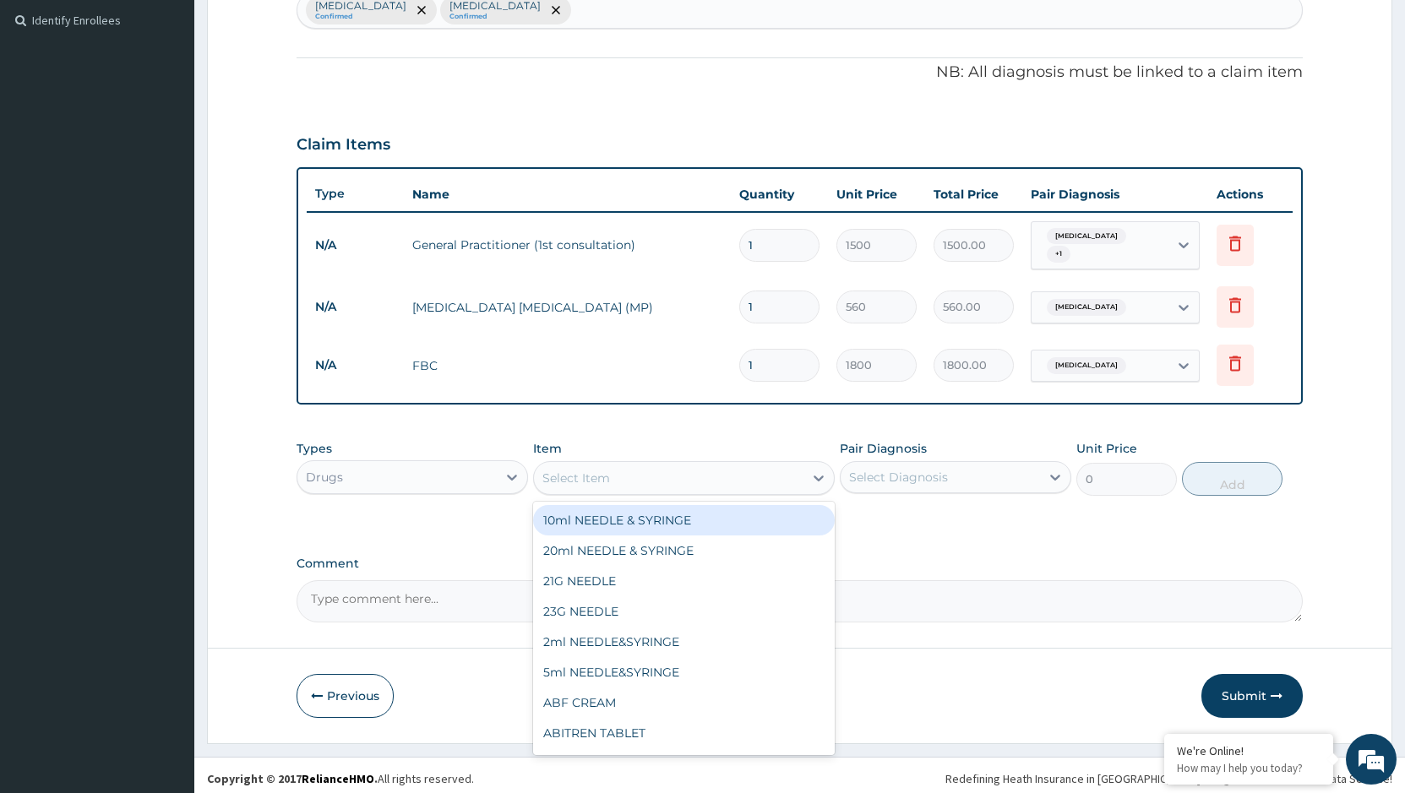
click at [628, 476] on div "Select Item" at bounding box center [668, 478] width 269 height 27
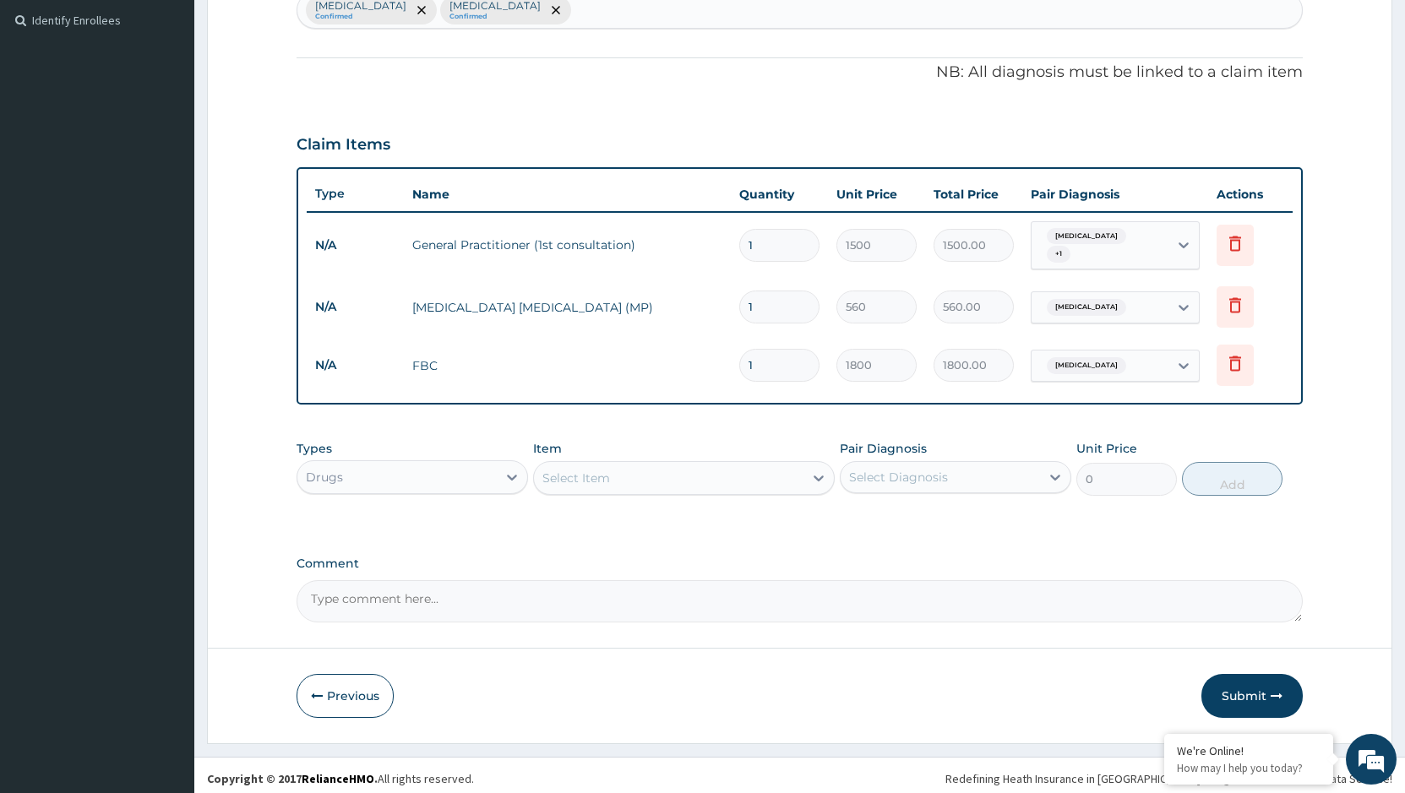
click at [628, 476] on div "Select Item" at bounding box center [668, 478] width 269 height 27
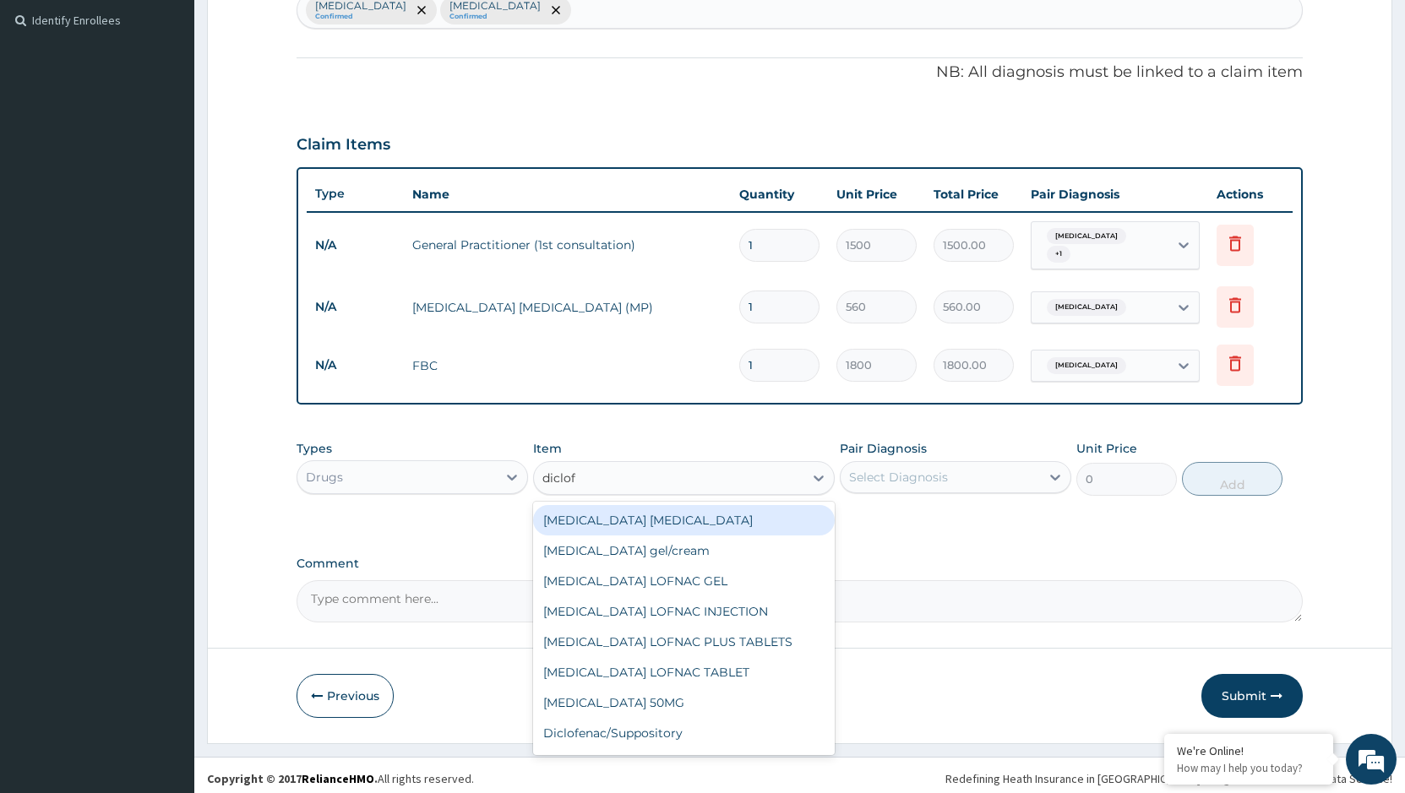
type input "diclofe"
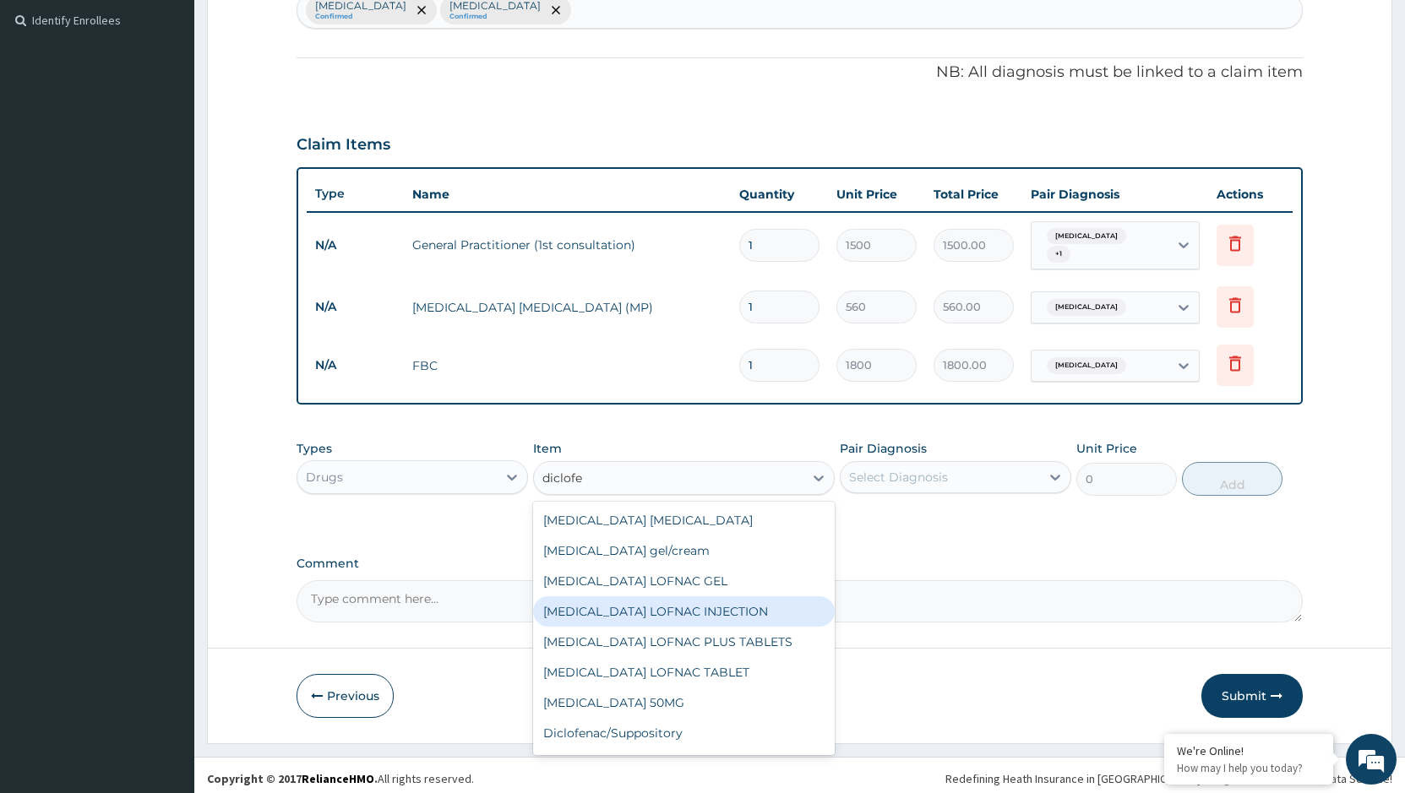
click at [681, 606] on div "Diclofenac LOFNAC INJECTION" at bounding box center [684, 611] width 302 height 30
type input "500"
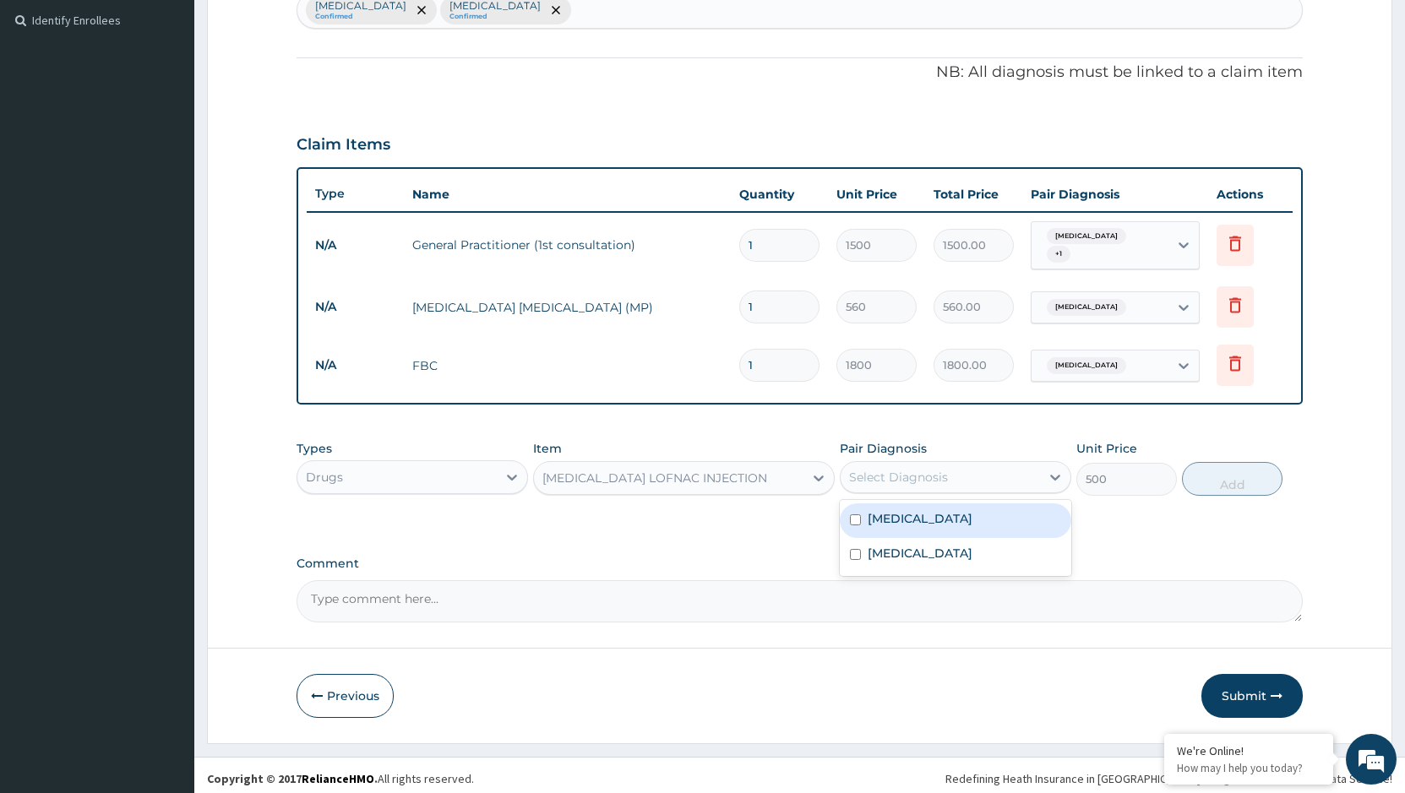
click at [1003, 464] on div "Select Diagnosis" at bounding box center [939, 477] width 199 height 27
click at [885, 514] on label "Malaria" at bounding box center [919, 518] width 105 height 17
checkbox input "true"
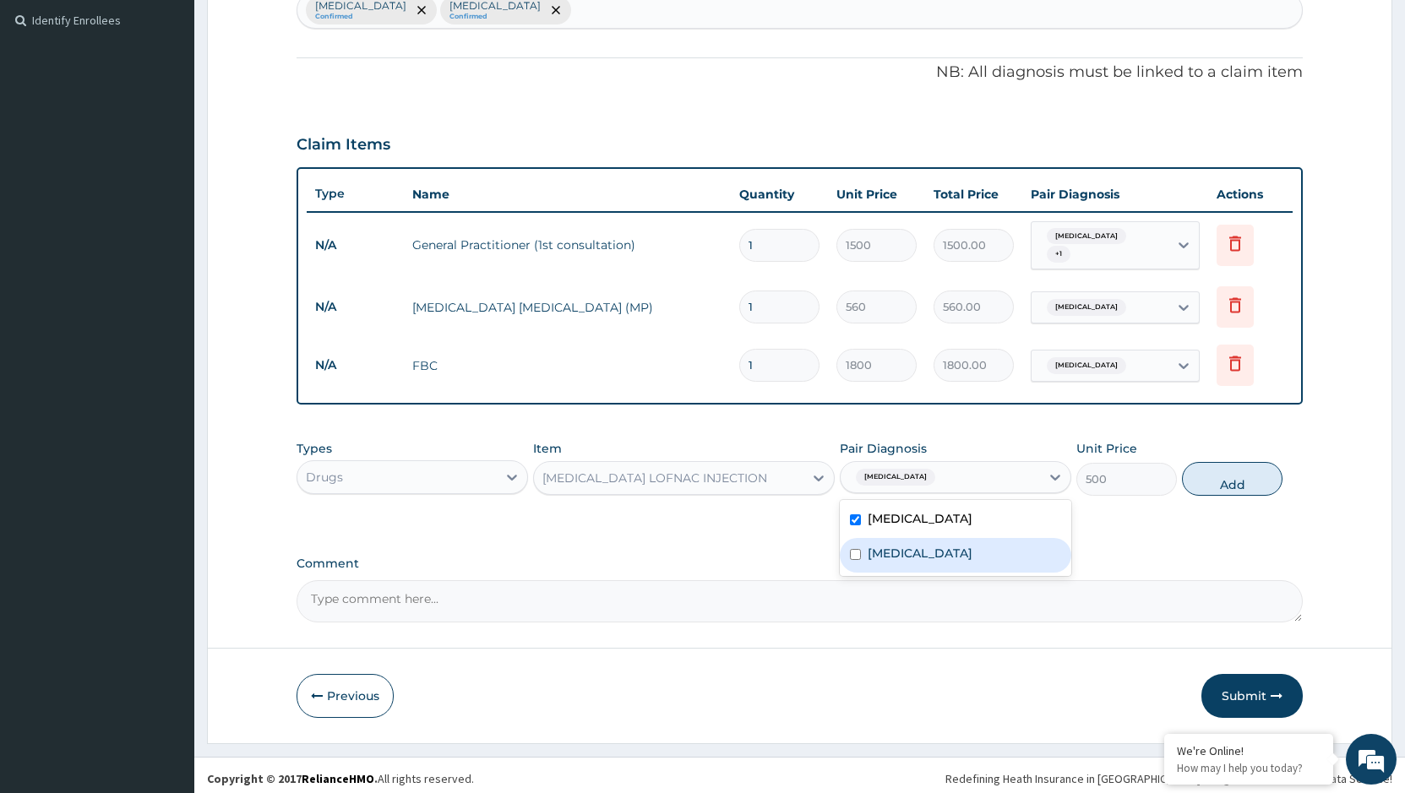
drag, startPoint x: 891, startPoint y: 552, endPoint x: 1010, endPoint y: 550, distance: 119.1
click at [905, 552] on label "Sepsis" at bounding box center [919, 553] width 105 height 17
checkbox input "true"
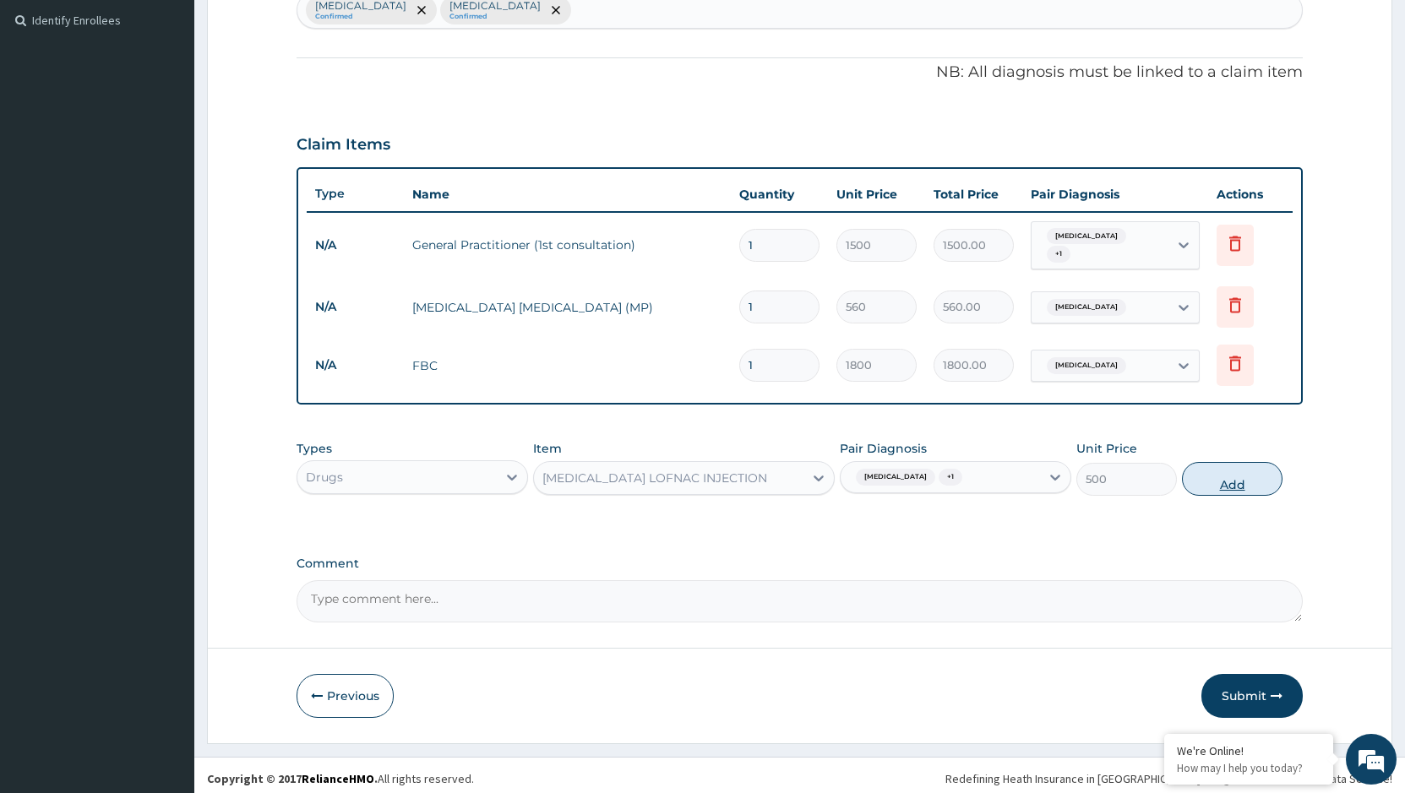
click at [1242, 482] on button "Add" at bounding box center [1232, 479] width 101 height 34
type input "0"
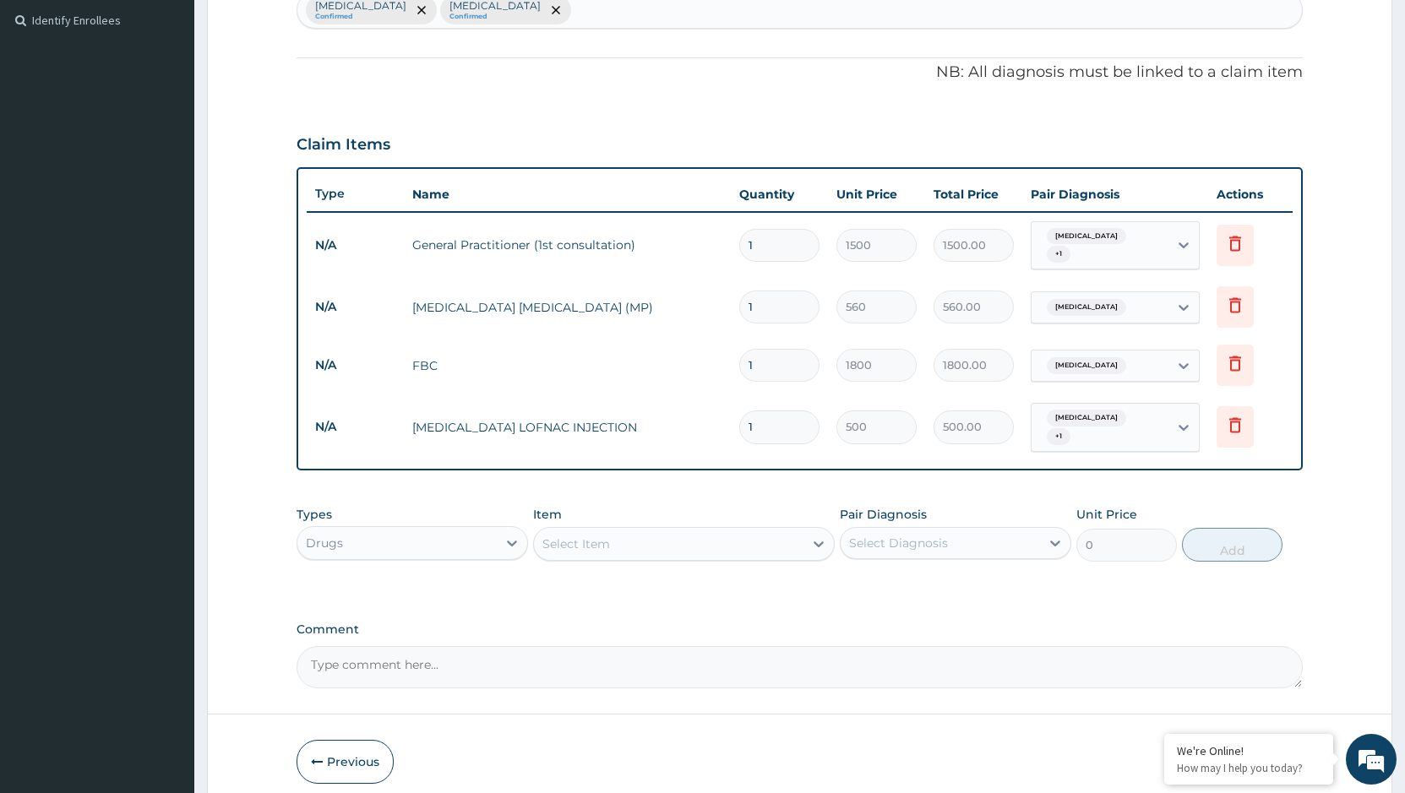
click at [627, 534] on div "Select Item" at bounding box center [668, 543] width 269 height 27
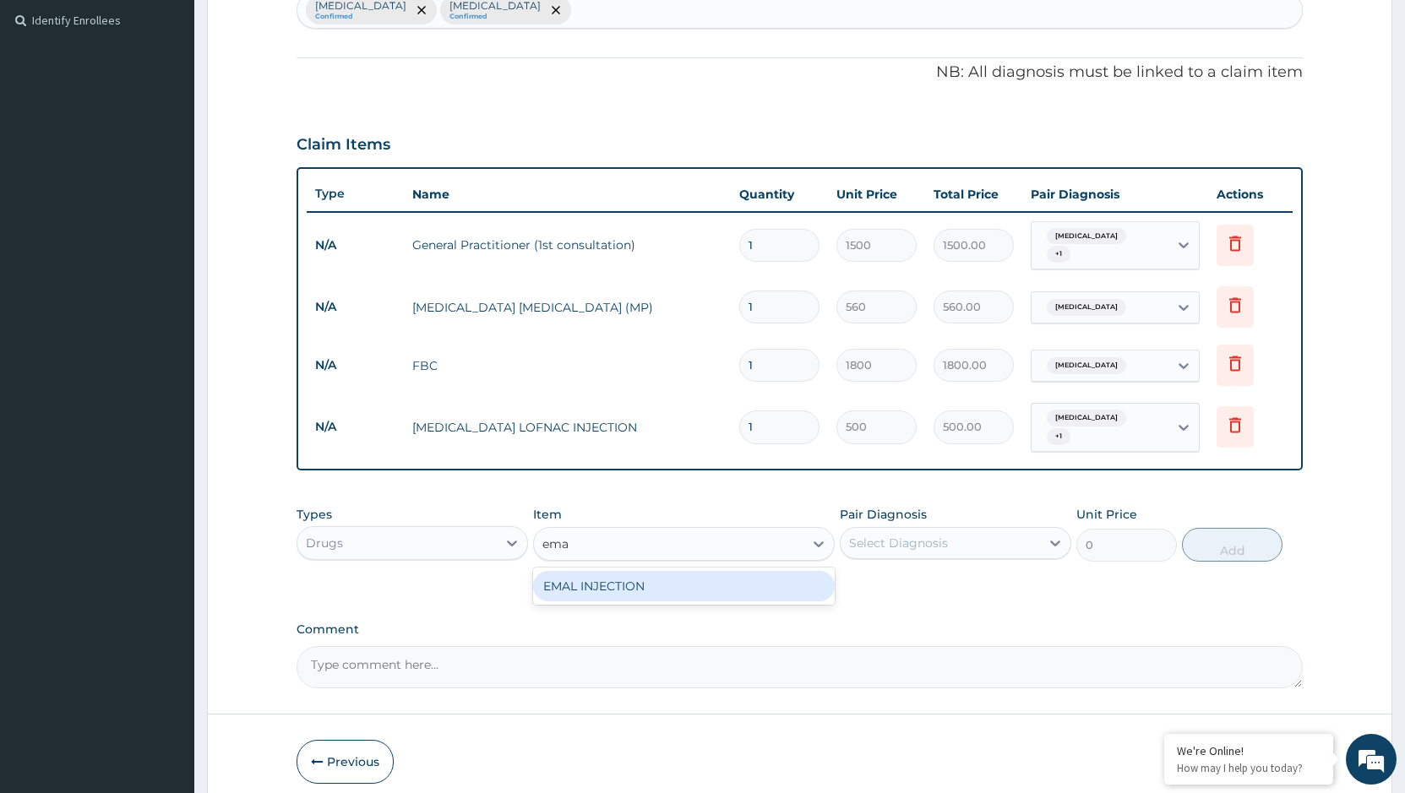
type input "emal"
click at [639, 576] on div "EMAL INJECTION" at bounding box center [684, 586] width 302 height 30
type input "708.75"
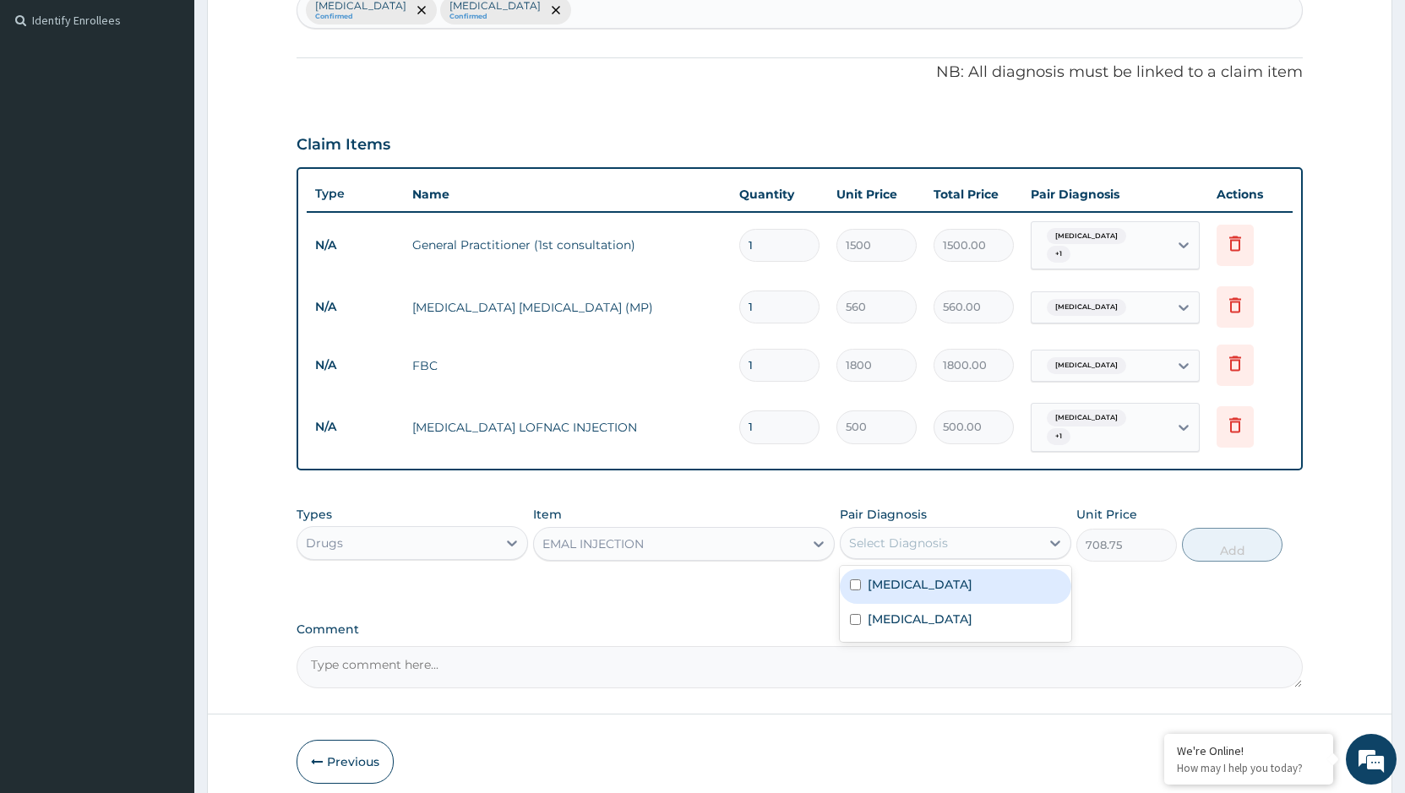
click at [941, 535] on div "Select Diagnosis" at bounding box center [898, 543] width 99 height 17
click at [881, 576] on label "[MEDICAL_DATA]" at bounding box center [919, 584] width 105 height 17
checkbox input "true"
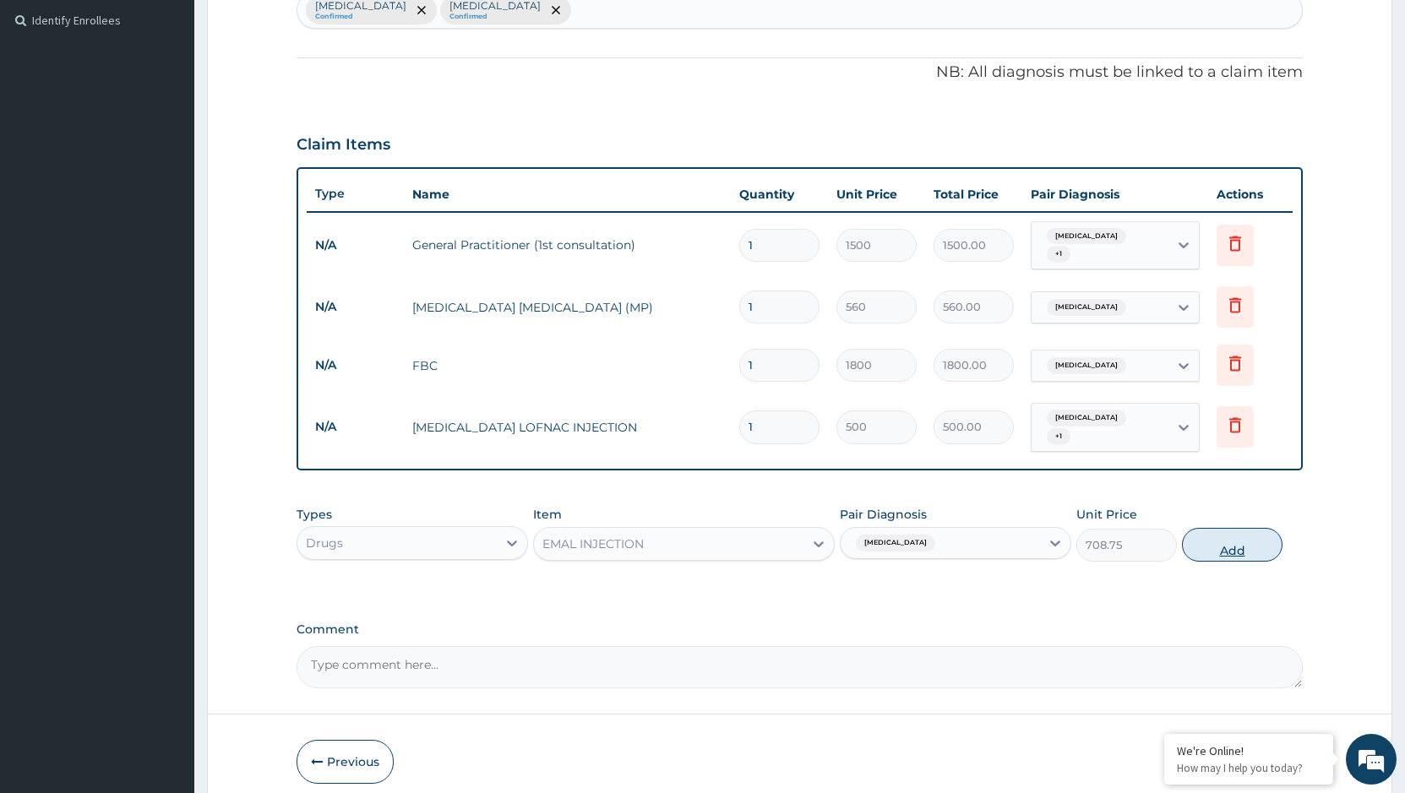
click at [1251, 528] on button "Add" at bounding box center [1232, 545] width 101 height 34
type input "0"
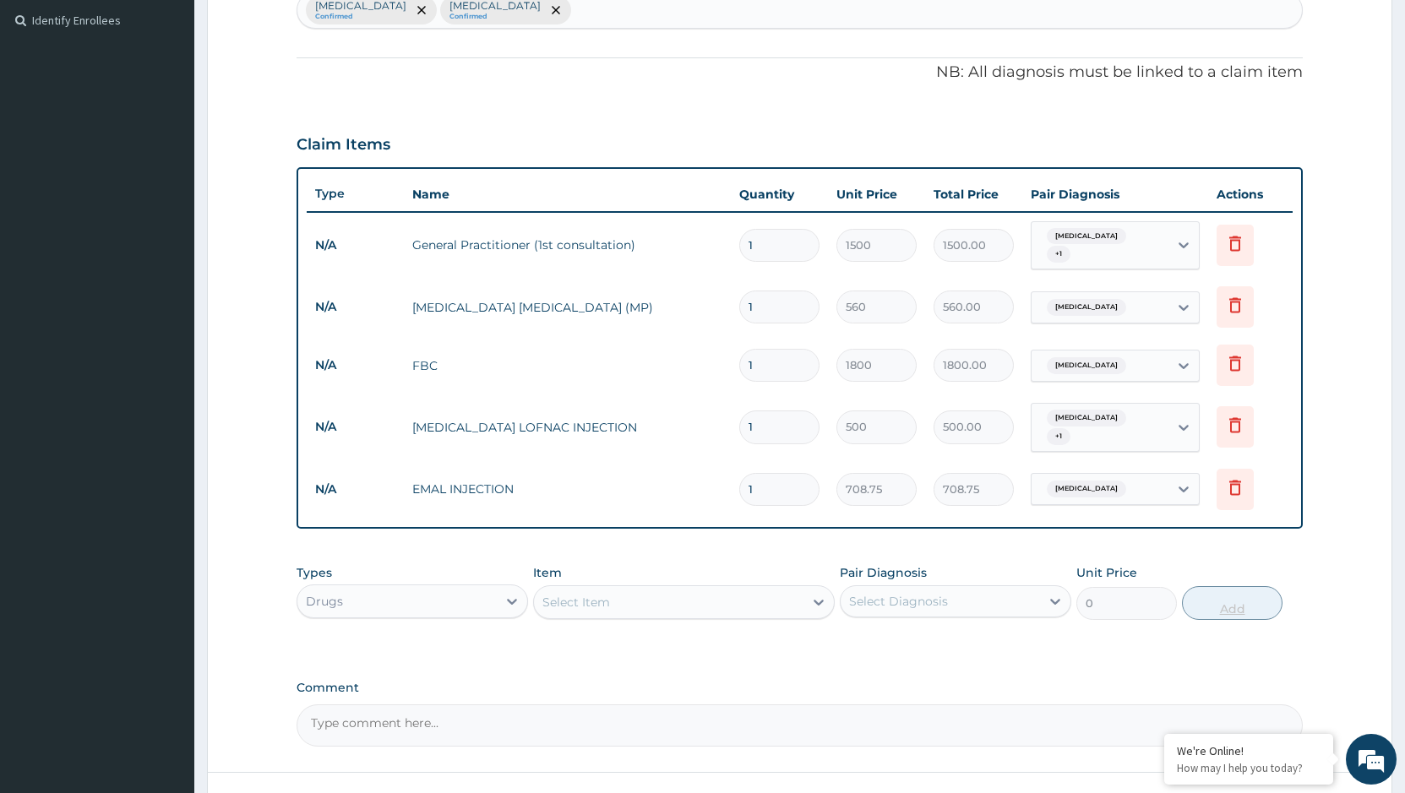
type input "0.00"
type input "3"
type input "2126.25"
type input "3"
click at [715, 593] on div "Select Item" at bounding box center [668, 602] width 269 height 27
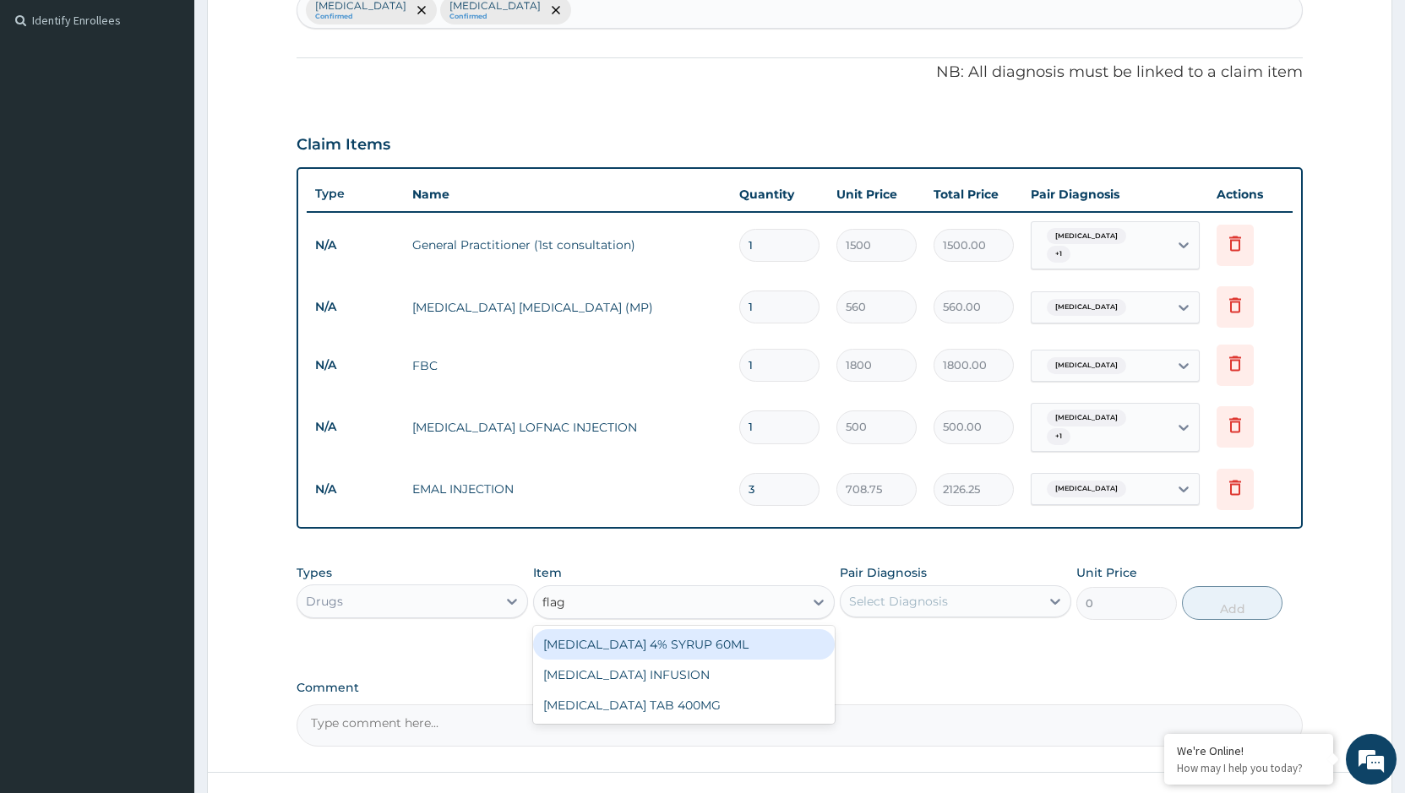
type input "flagy"
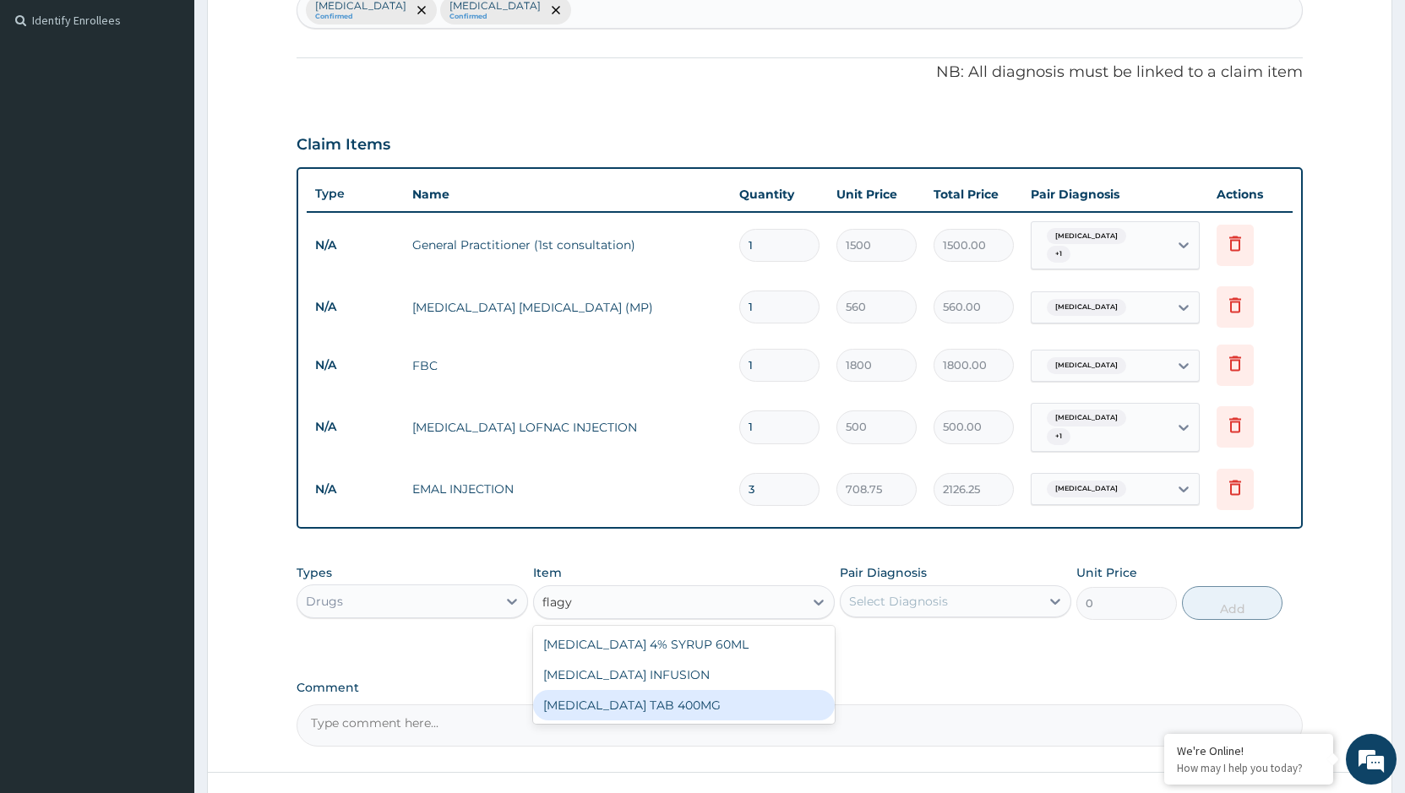
click at [628, 690] on div "[MEDICAL_DATA] TAB 400MG" at bounding box center [684, 705] width 302 height 30
type input "26.25"
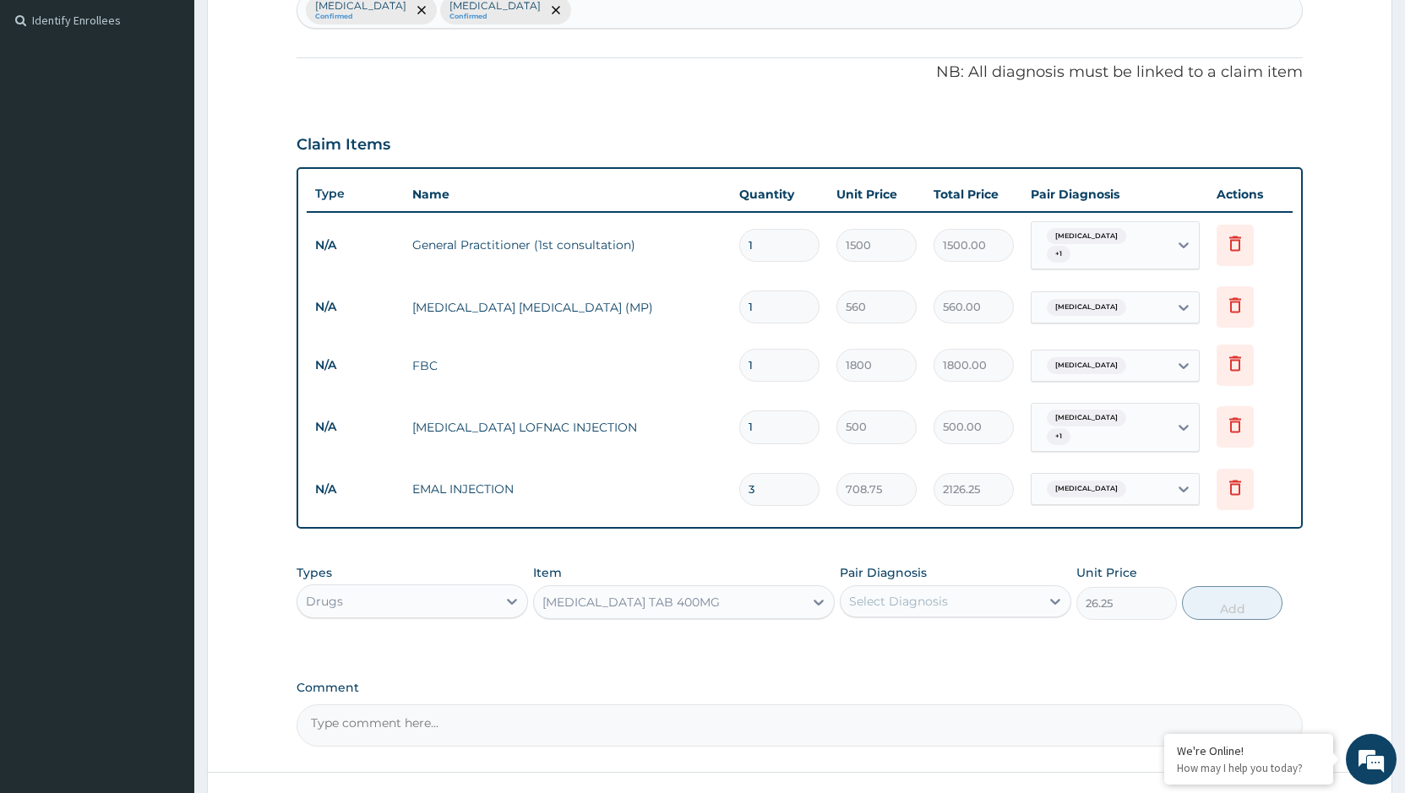
click at [703, 589] on div "[MEDICAL_DATA] TAB 400MG" at bounding box center [668, 602] width 269 height 27
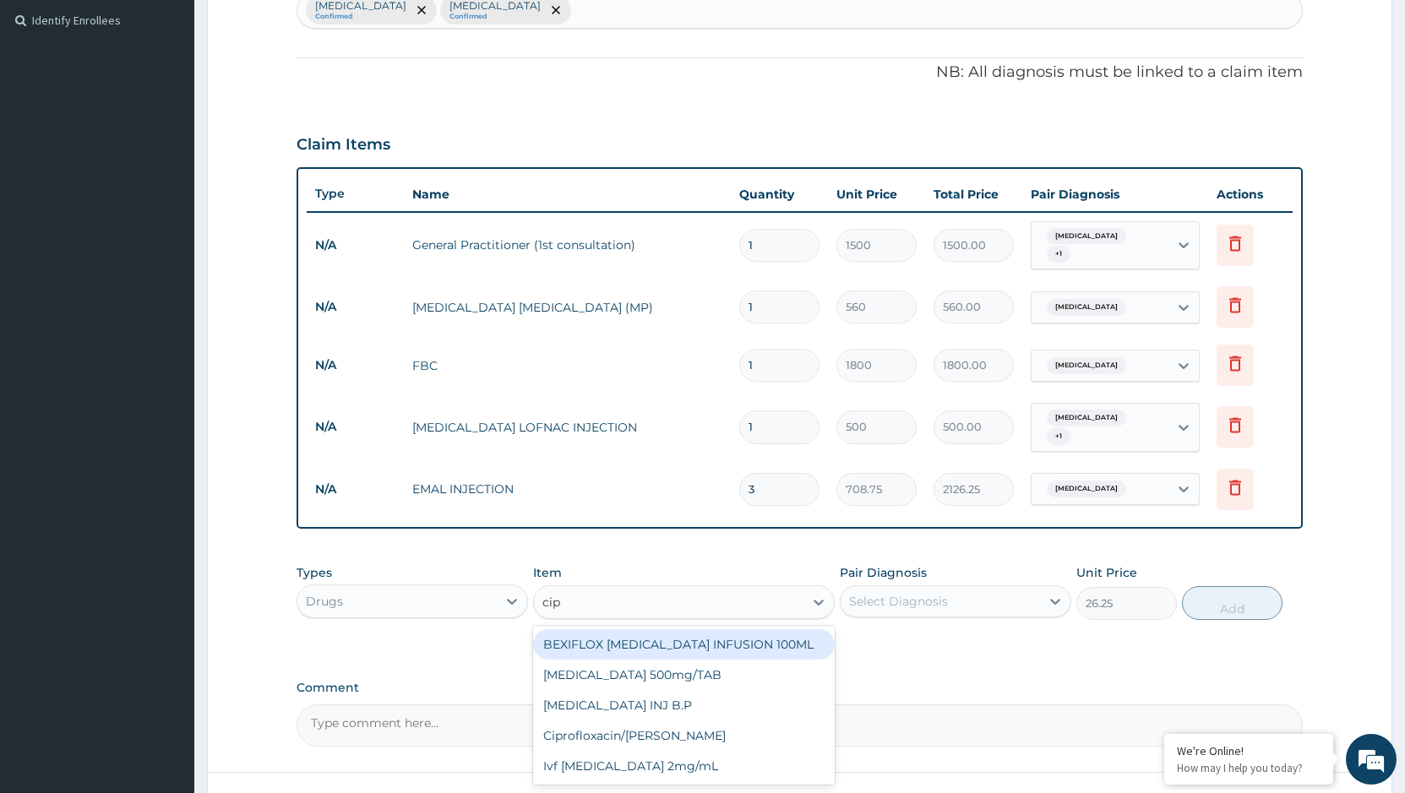
scroll to position [0, 0]
type input "cipro"
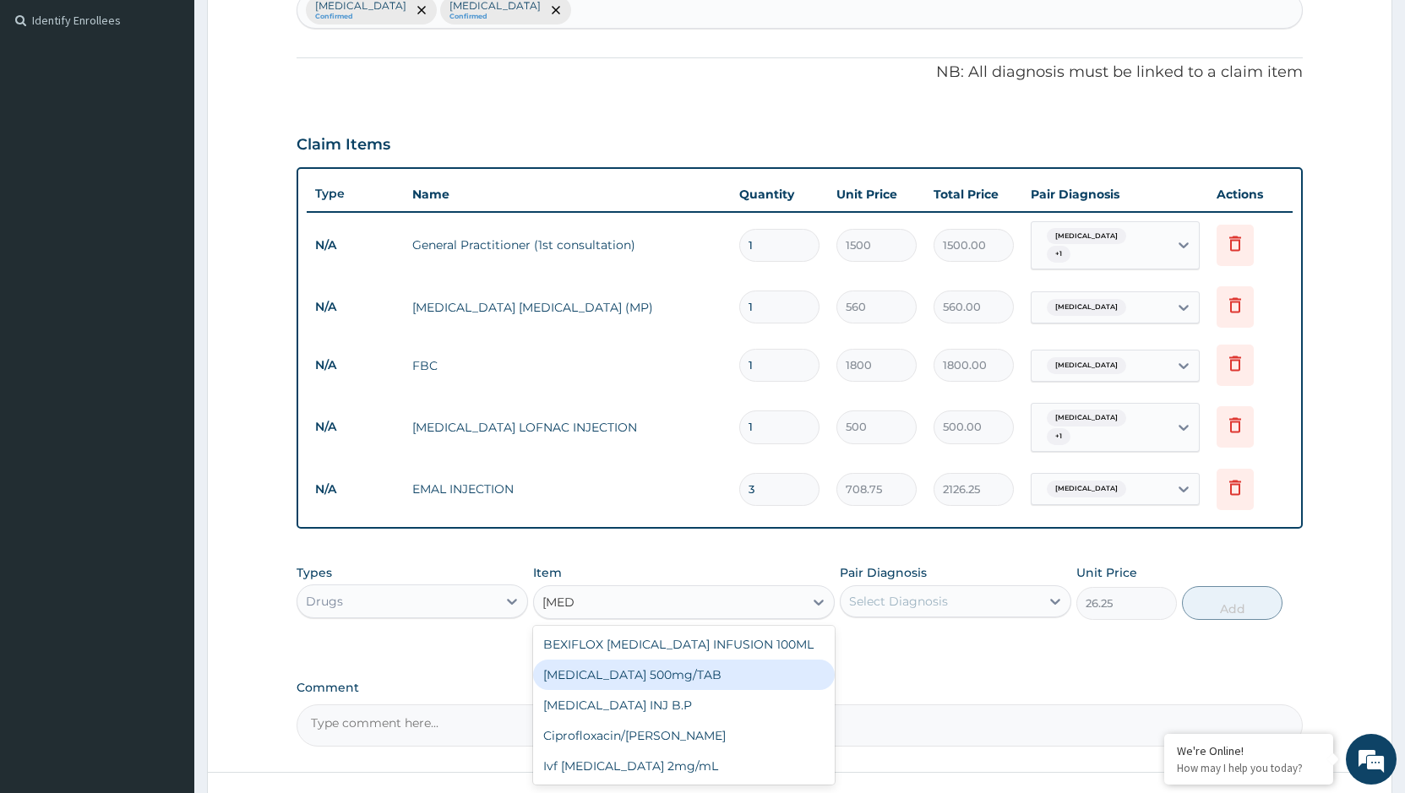
click at [639, 661] on div "[MEDICAL_DATA] 500mg/TAB" at bounding box center [684, 675] width 302 height 30
type input "150"
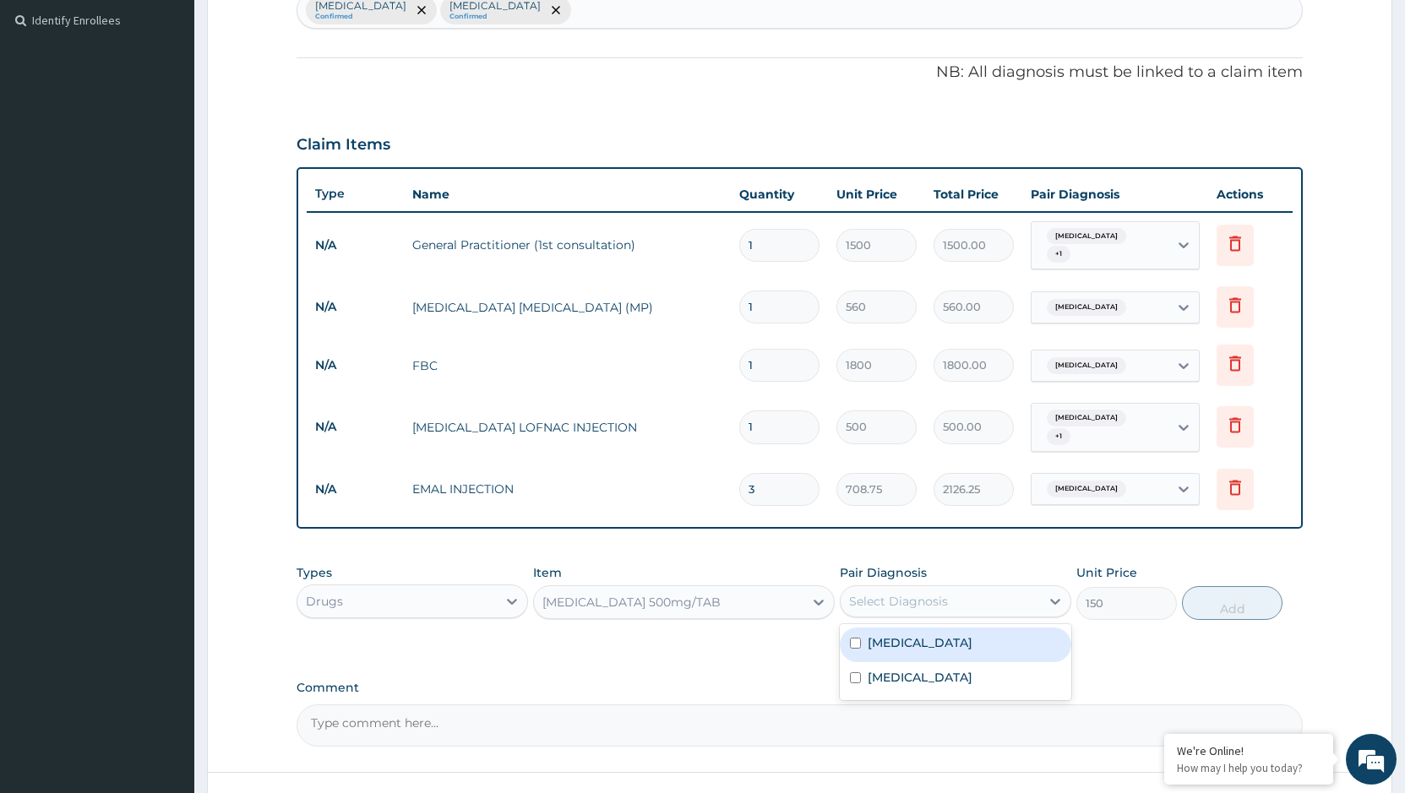
click at [945, 593] on div "Select Diagnosis" at bounding box center [898, 601] width 99 height 17
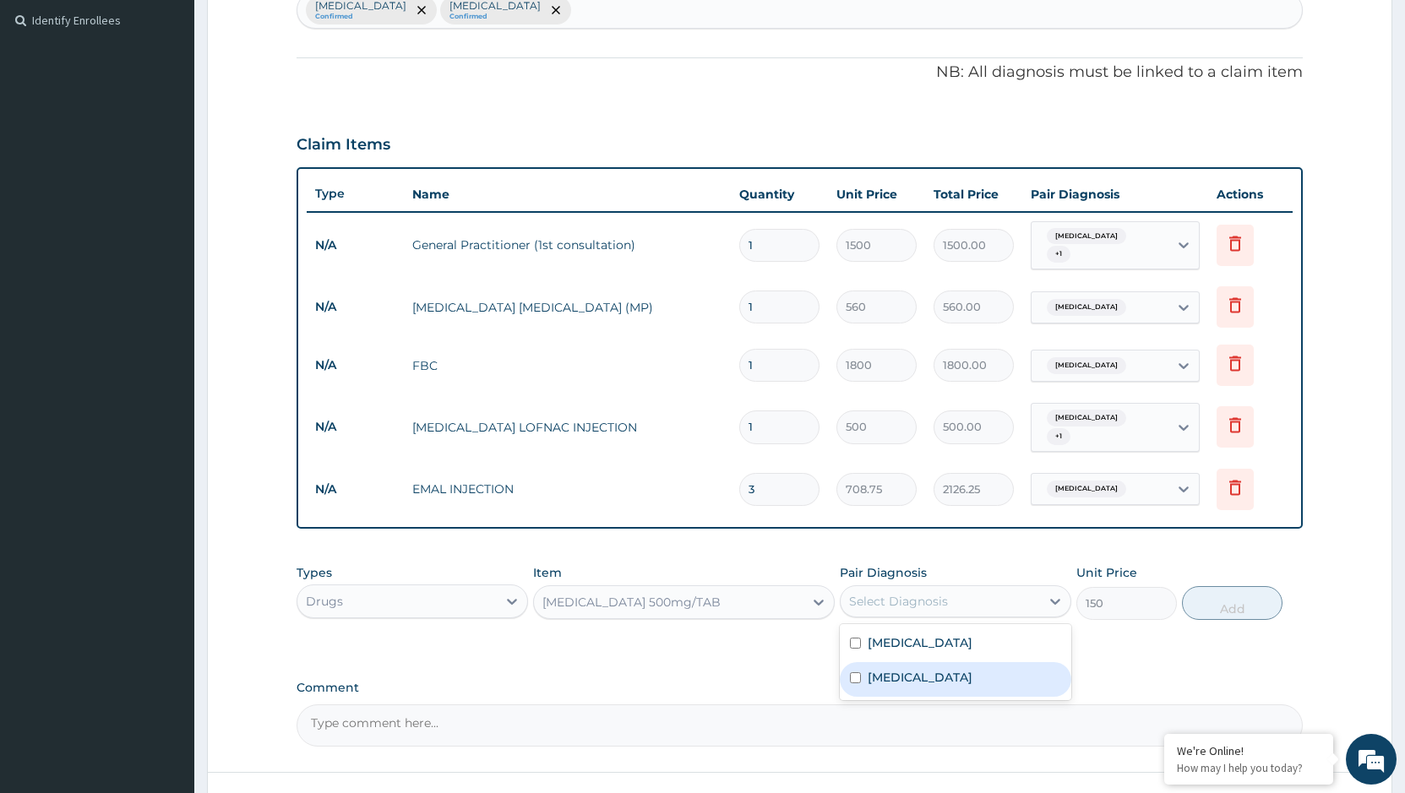
click at [904, 669] on label "[MEDICAL_DATA]" at bounding box center [919, 677] width 105 height 17
checkbox input "true"
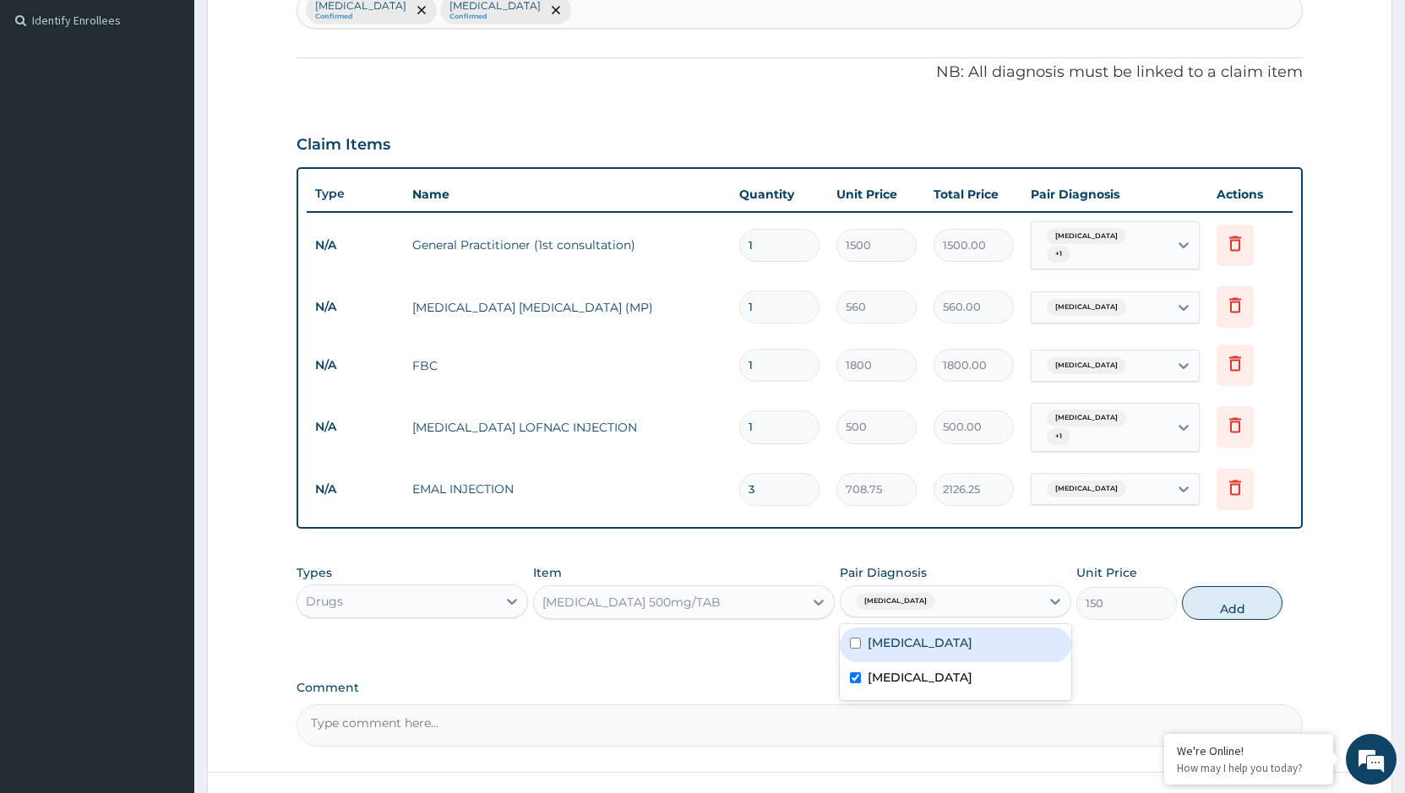
click at [921, 629] on div "[MEDICAL_DATA]" at bounding box center [955, 645] width 231 height 35
checkbox input "true"
click at [1237, 586] on button "Add" at bounding box center [1232, 603] width 101 height 34
type input "0"
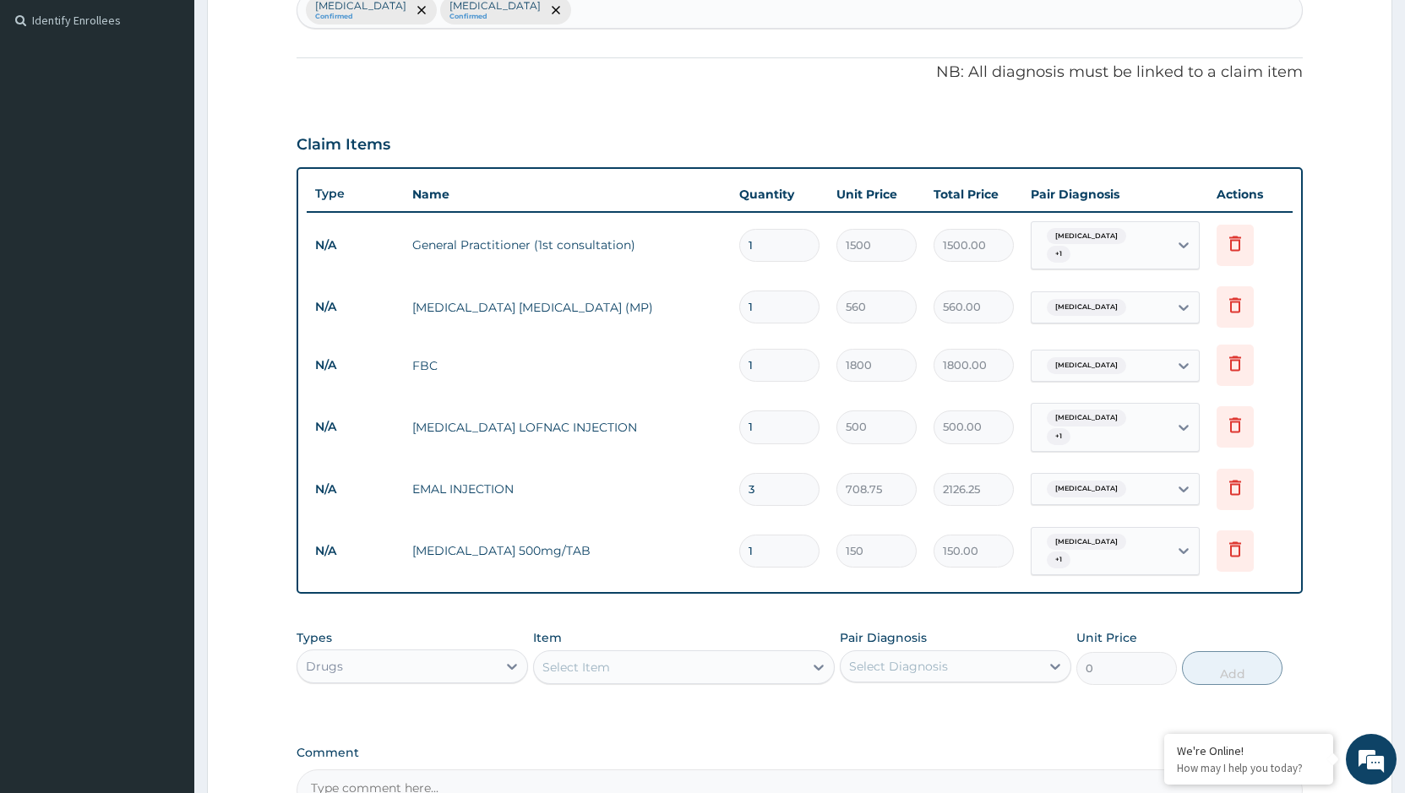
type input "10"
type input "1500.00"
type input "10"
click at [704, 654] on div "Select Item" at bounding box center [668, 667] width 269 height 27
click at [584, 12] on div "[MEDICAL_DATA] Confirmed [MEDICAL_DATA] Confirmed" at bounding box center [799, 9] width 1004 height 35
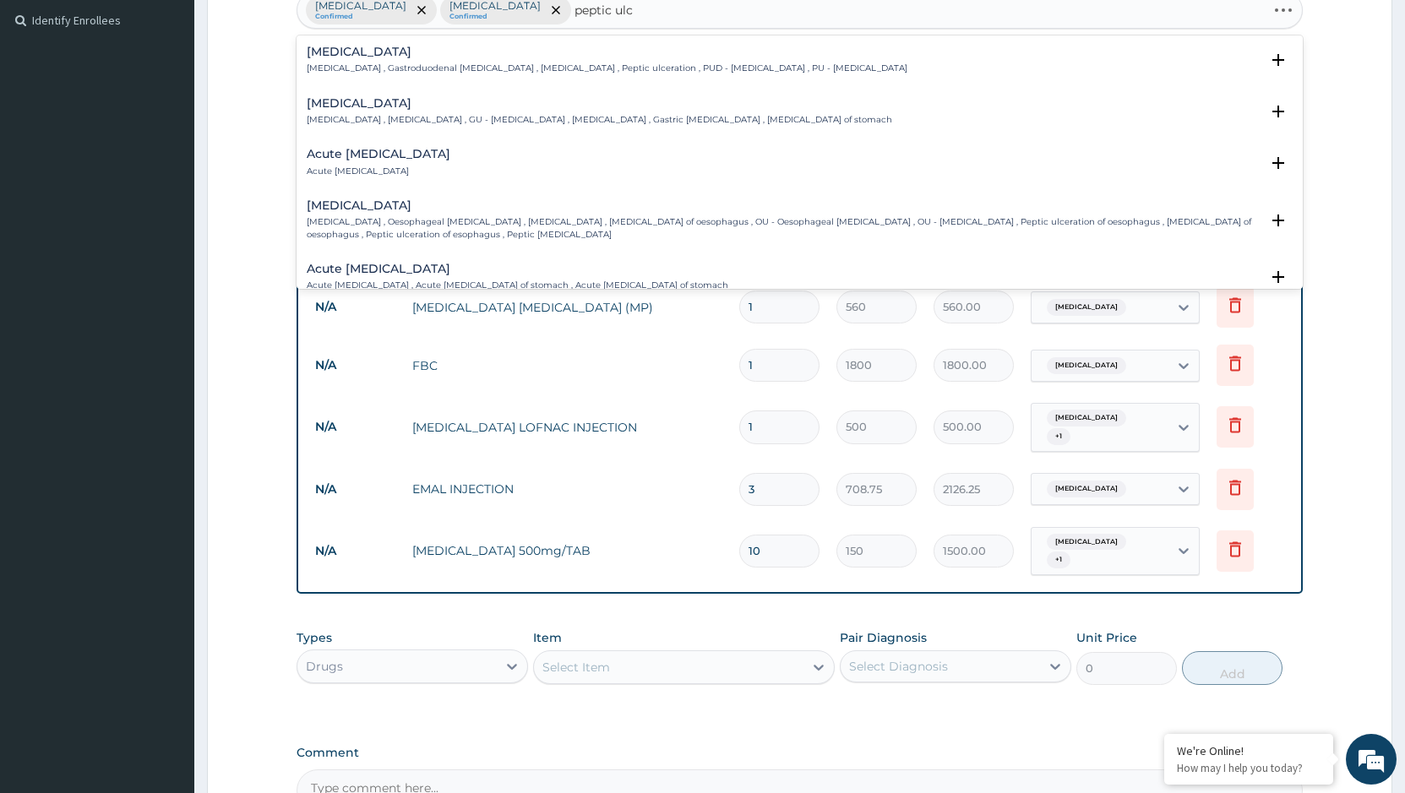
type input "peptic ulce"
click at [396, 57] on h4 "Peptic ulcer" at bounding box center [607, 52] width 601 height 13
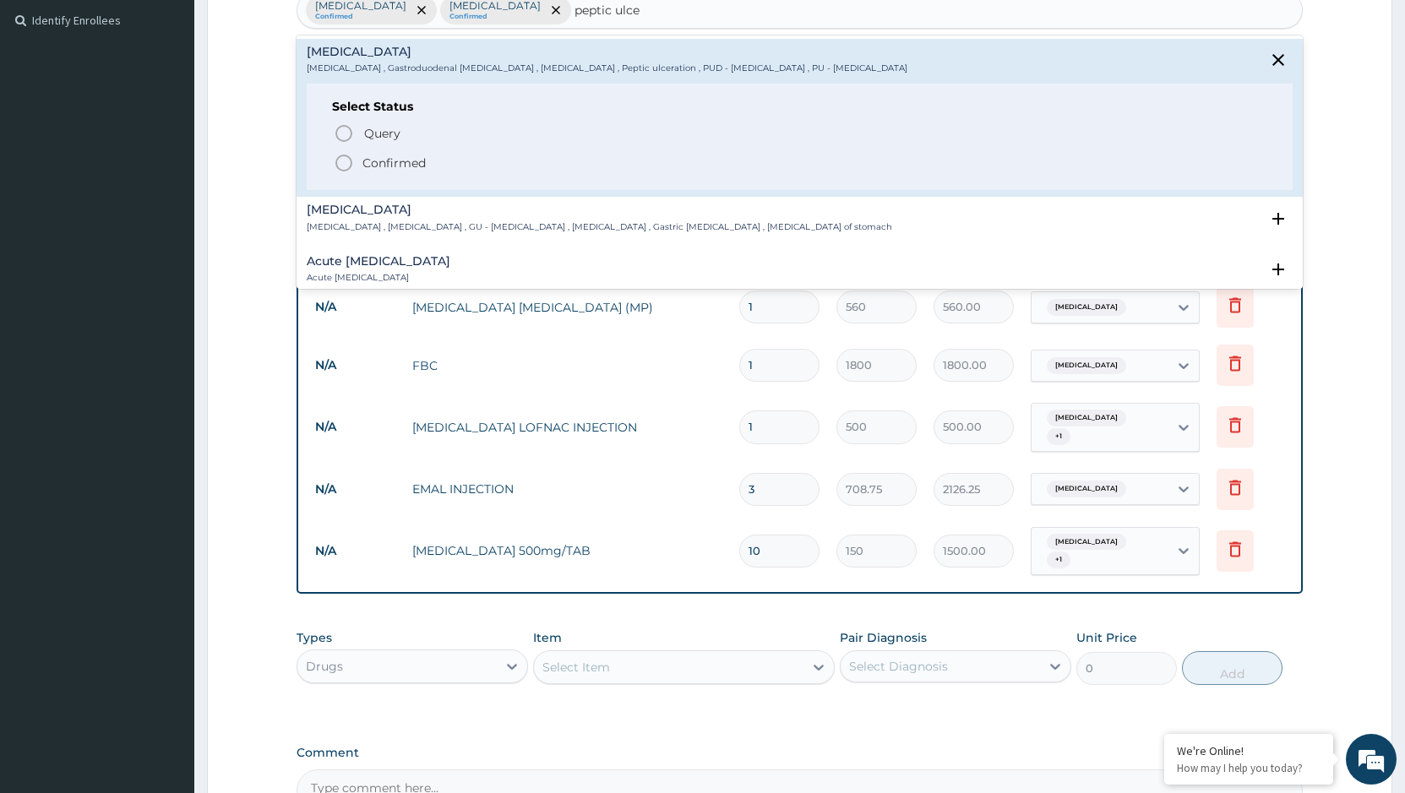
click at [393, 153] on span "Confirmed" at bounding box center [800, 163] width 933 height 20
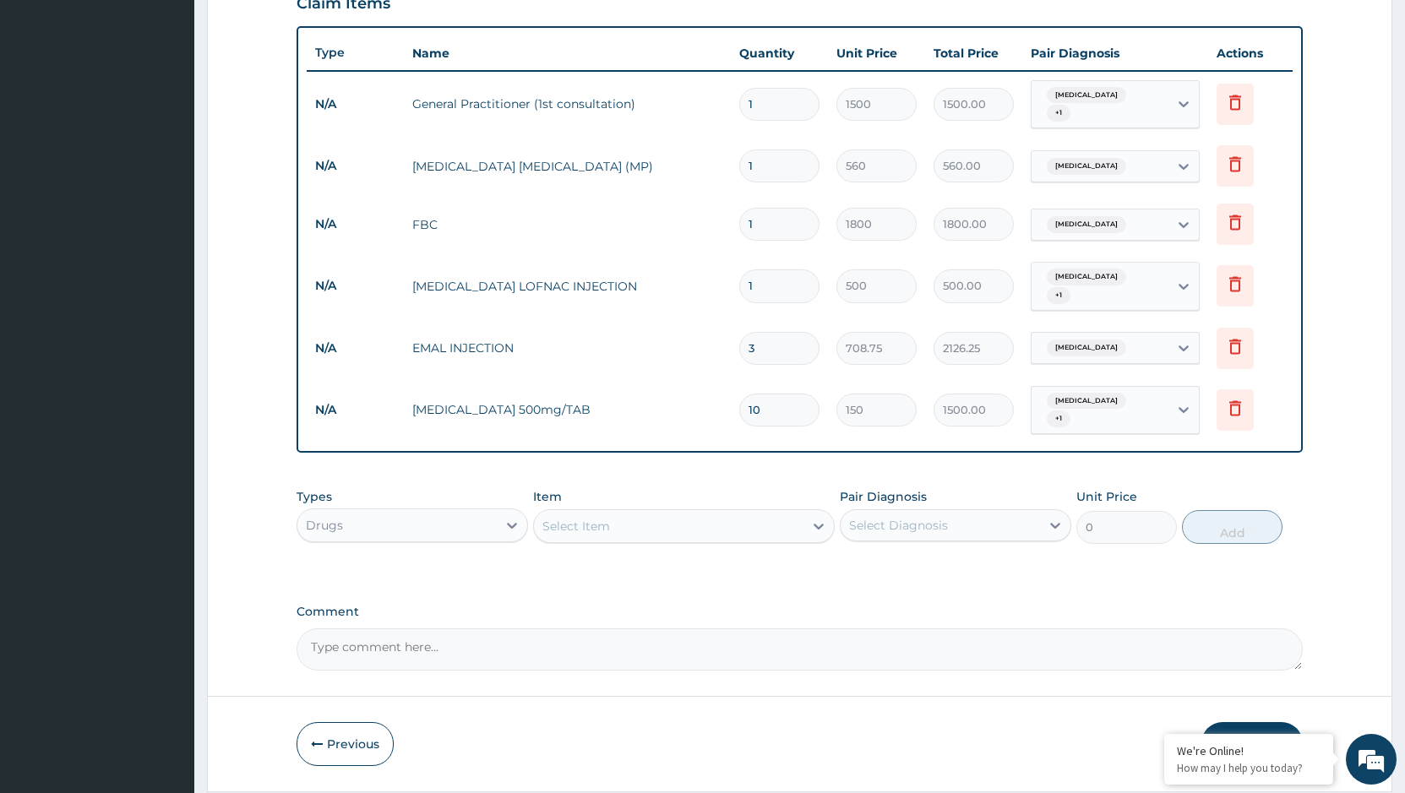
scroll to position [636, 0]
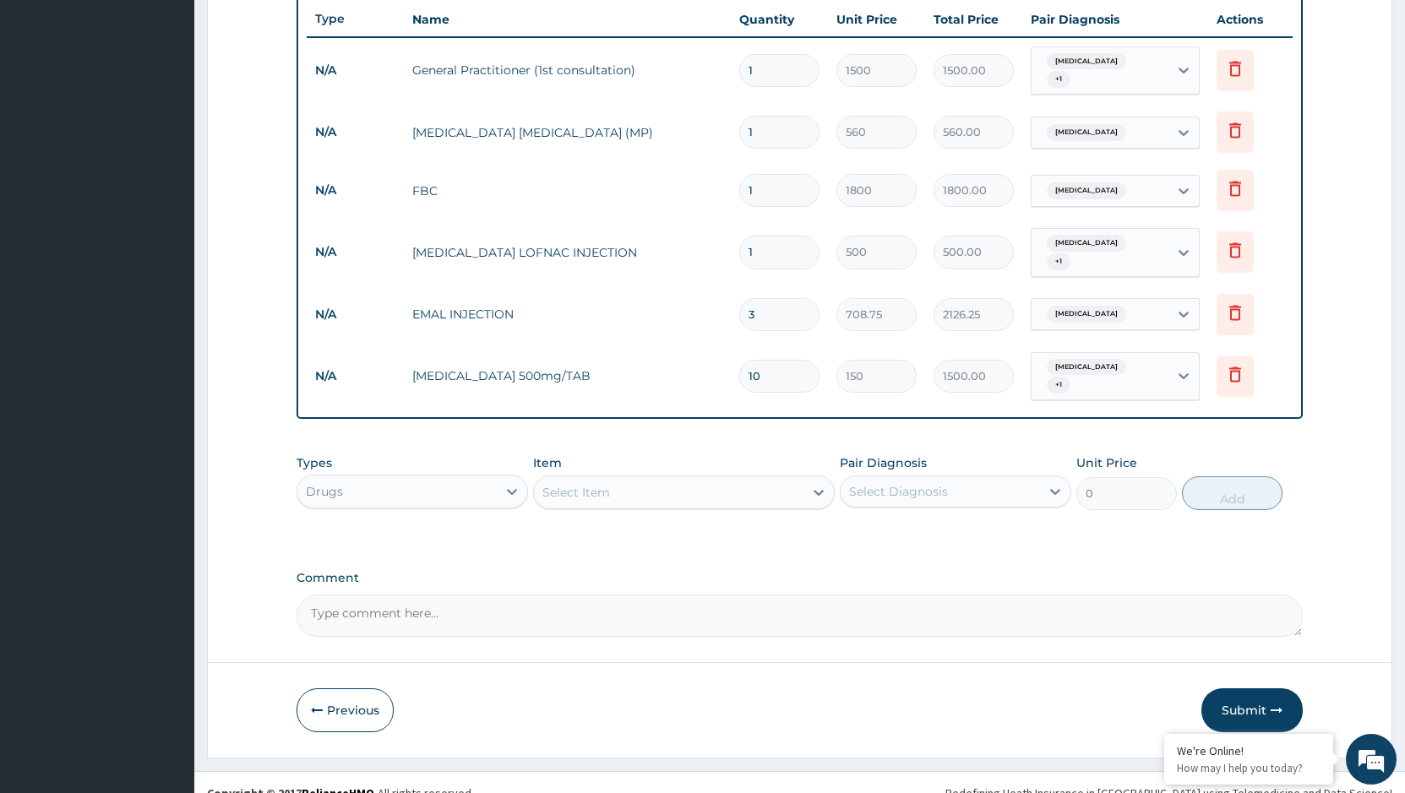
click at [726, 479] on div "Select Item" at bounding box center [668, 492] width 269 height 27
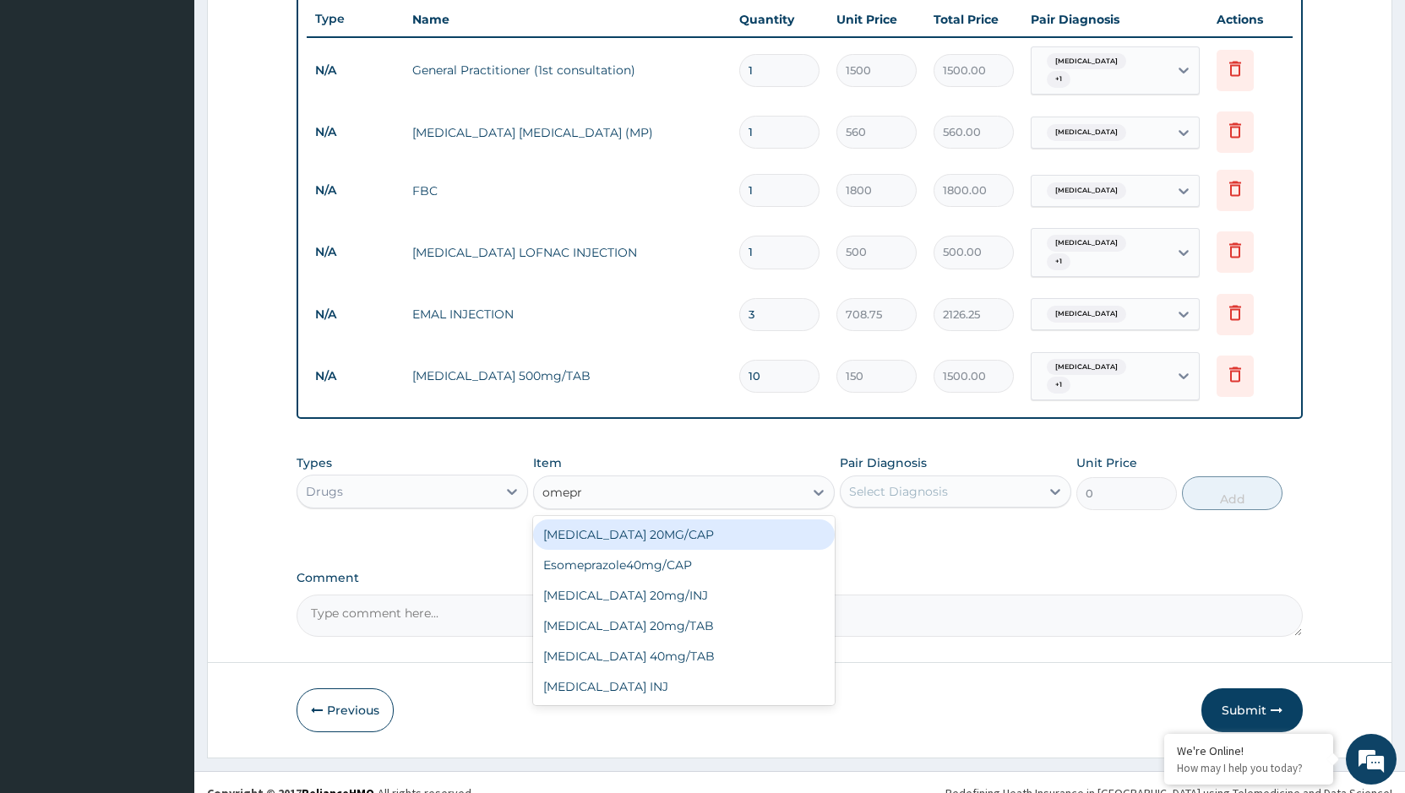
type input "omepra"
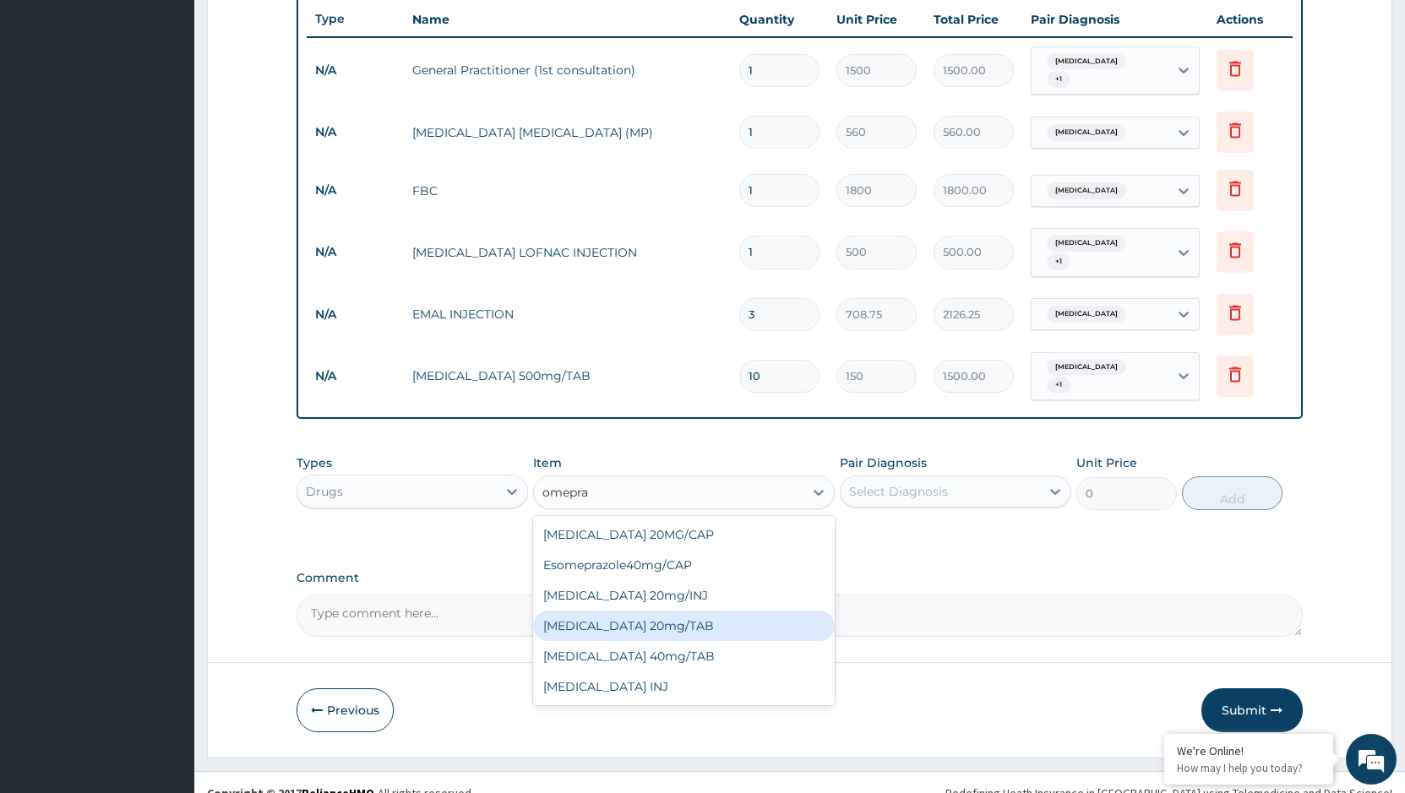
drag, startPoint x: 635, startPoint y: 576, endPoint x: 677, endPoint y: 601, distance: 49.3
click at [677, 601] on div "Esomeprazole 20MG/CAP Esomeprazole40mg/CAP Omeprazole 20mg/INJ OMEPRAZOLE 20mg/…" at bounding box center [684, 610] width 302 height 189
click at [678, 611] on div "[MEDICAL_DATA] 20mg/TAB" at bounding box center [684, 626] width 302 height 30
type input "80"
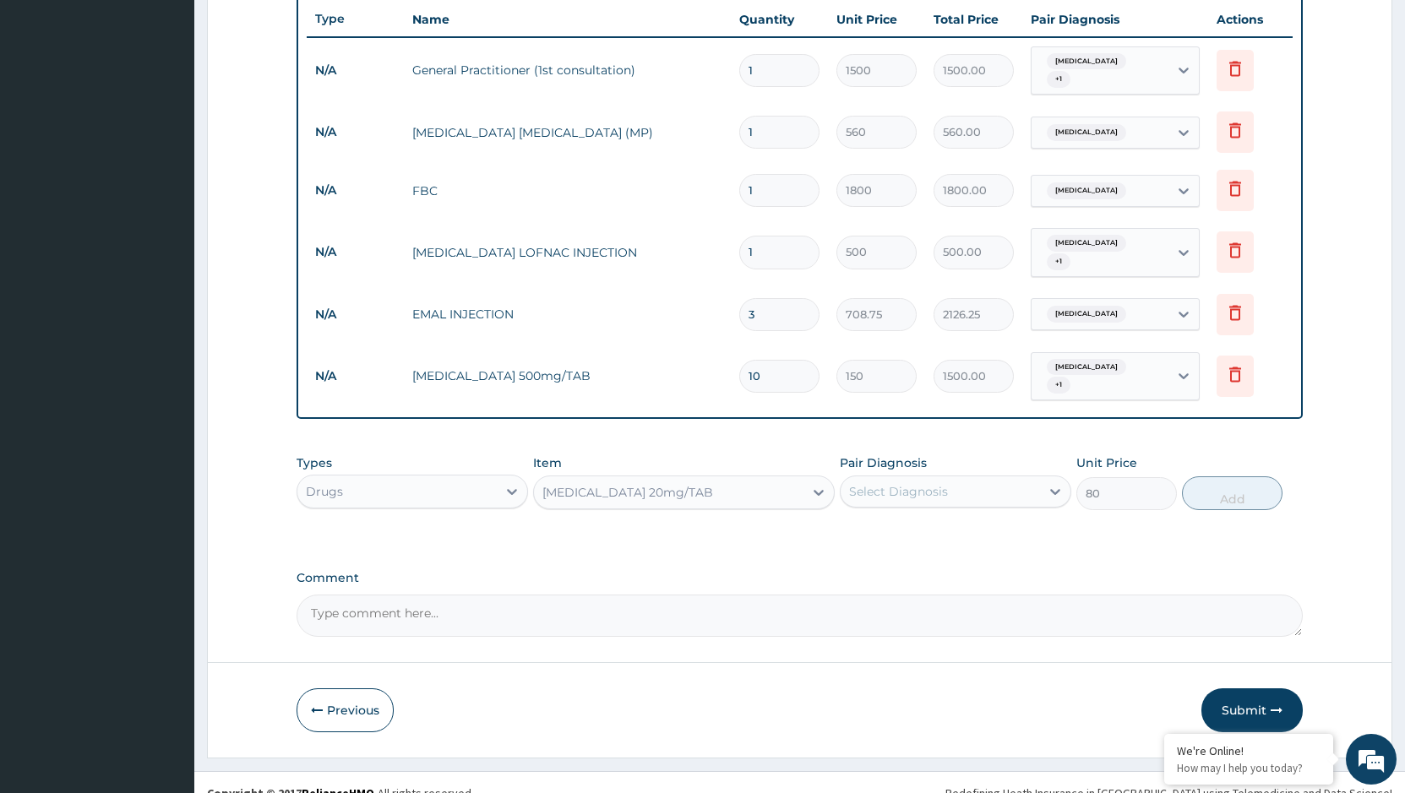
click at [985, 478] on div "Select Diagnosis" at bounding box center [939, 491] width 199 height 27
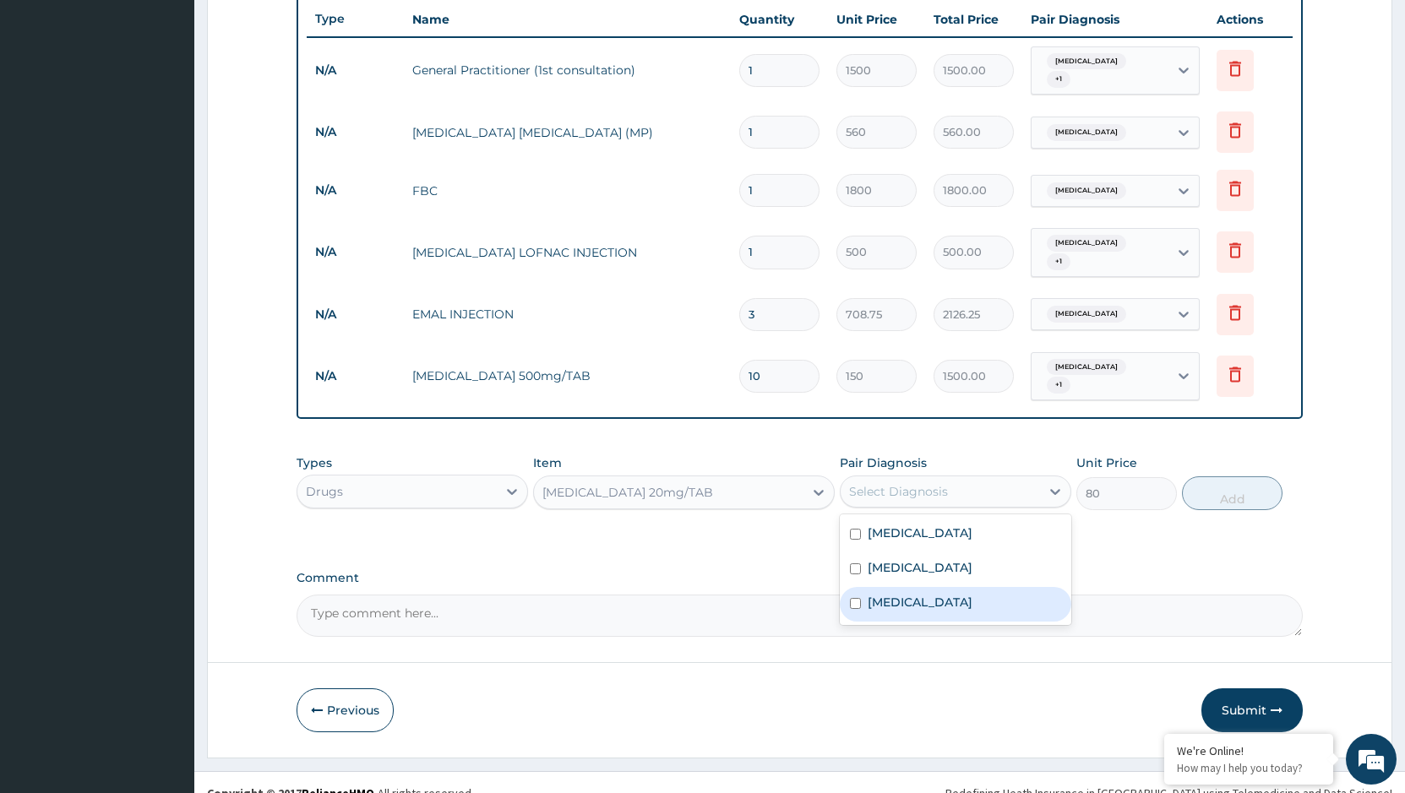
drag, startPoint x: 930, startPoint y: 579, endPoint x: 1054, endPoint y: 527, distance: 134.4
click at [932, 594] on label "Peptic ulcer" at bounding box center [919, 602] width 105 height 17
checkbox input "true"
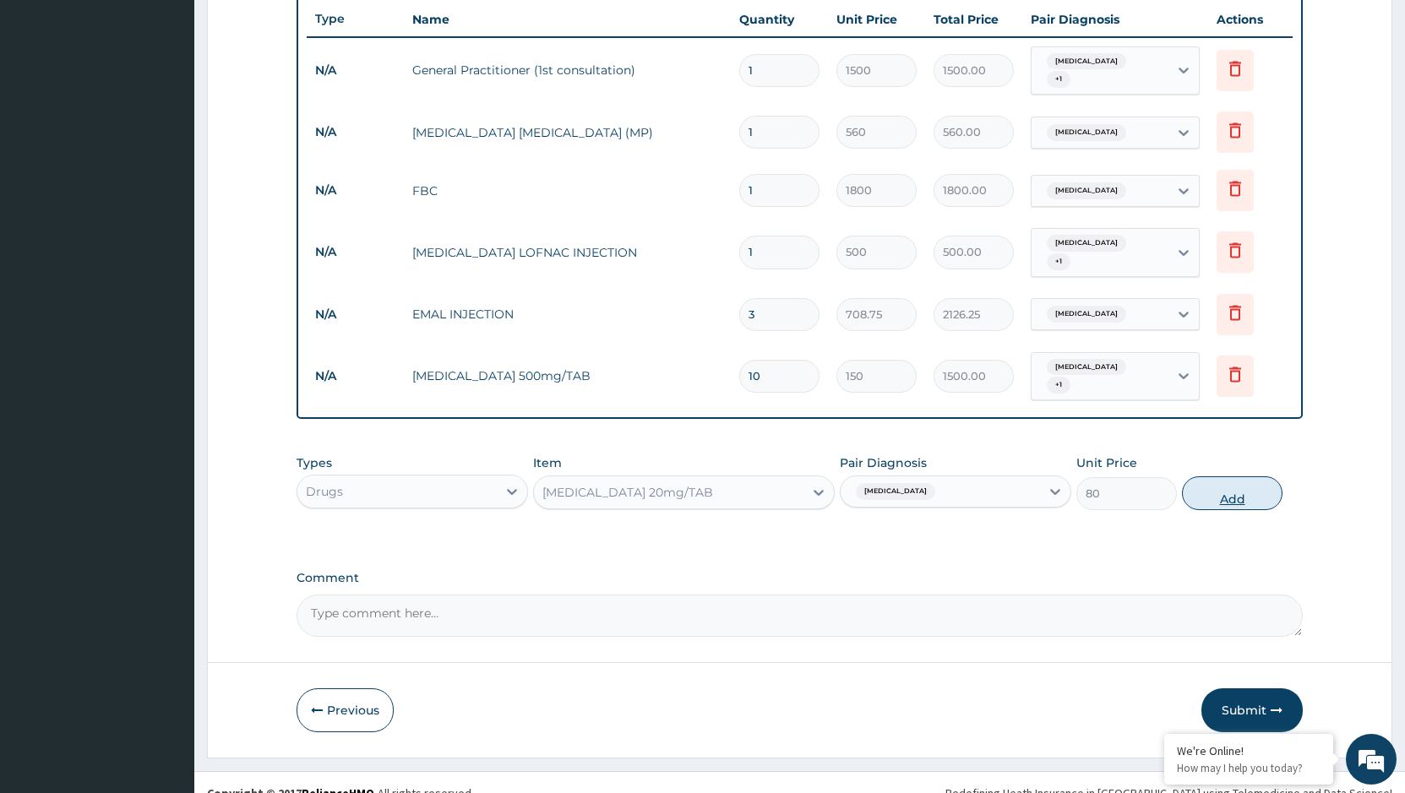
click at [1240, 477] on button "Add" at bounding box center [1232, 493] width 101 height 34
type input "0"
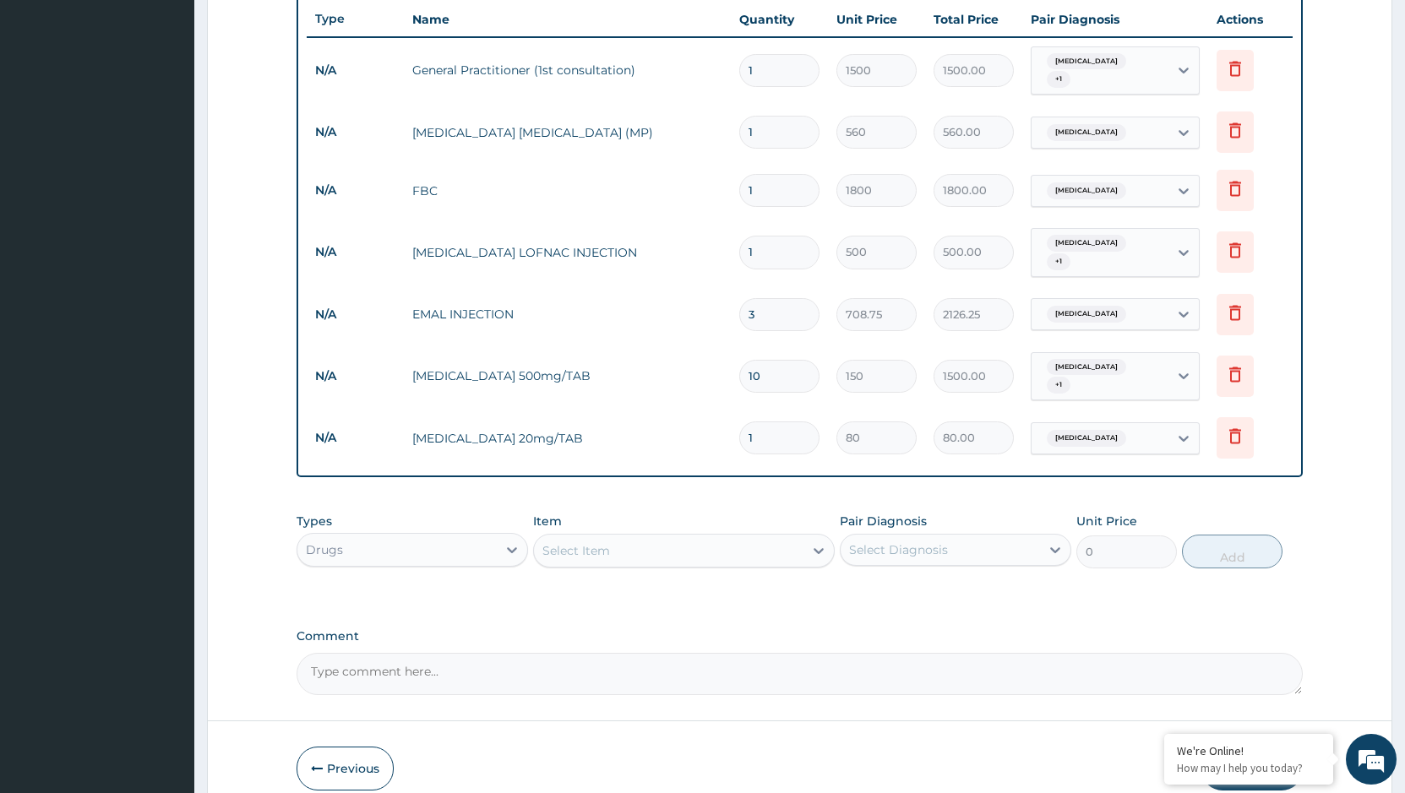
type input "0.00"
type input "2"
type input "160.00"
type input "28"
type input "2240.00"
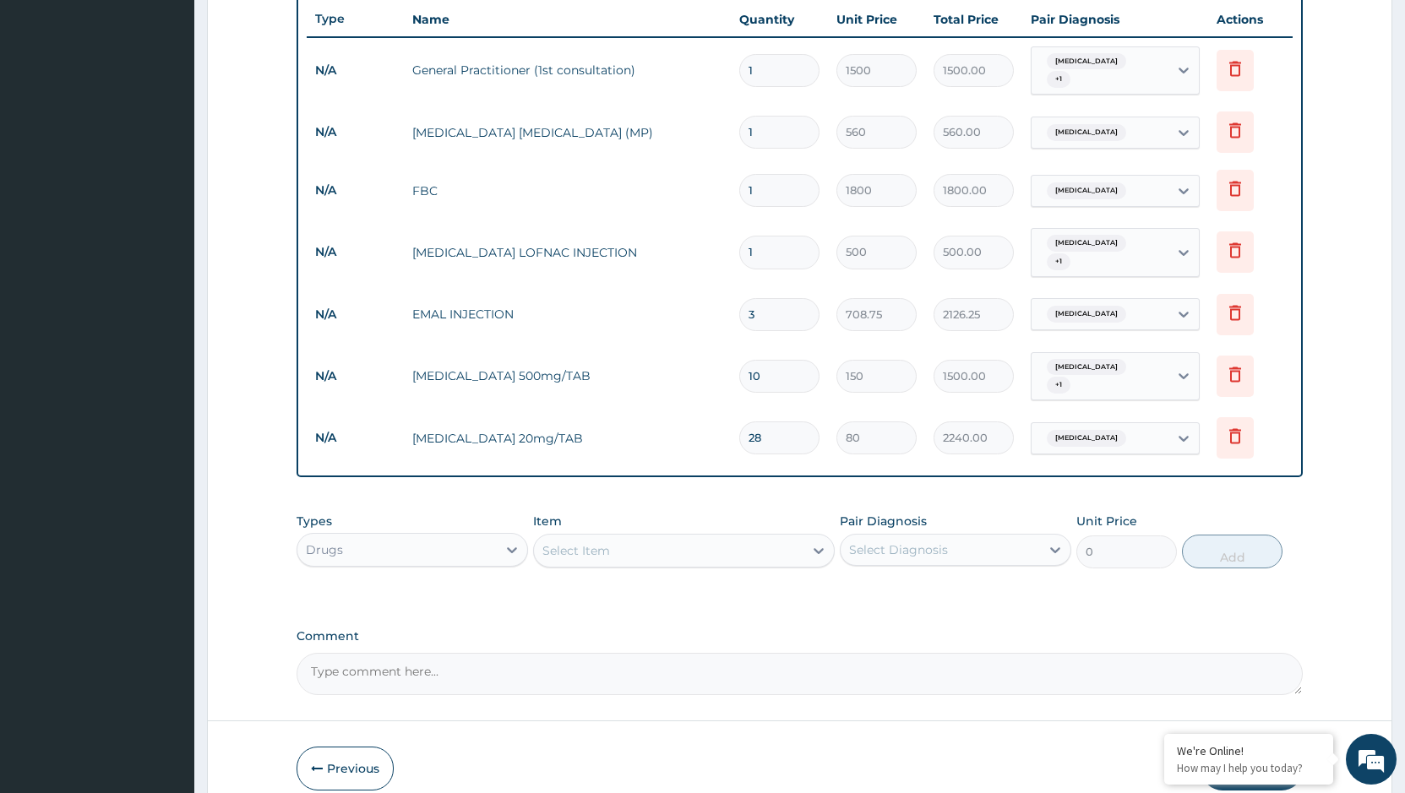
type input "28"
click at [673, 537] on div "Select Item" at bounding box center [668, 550] width 269 height 27
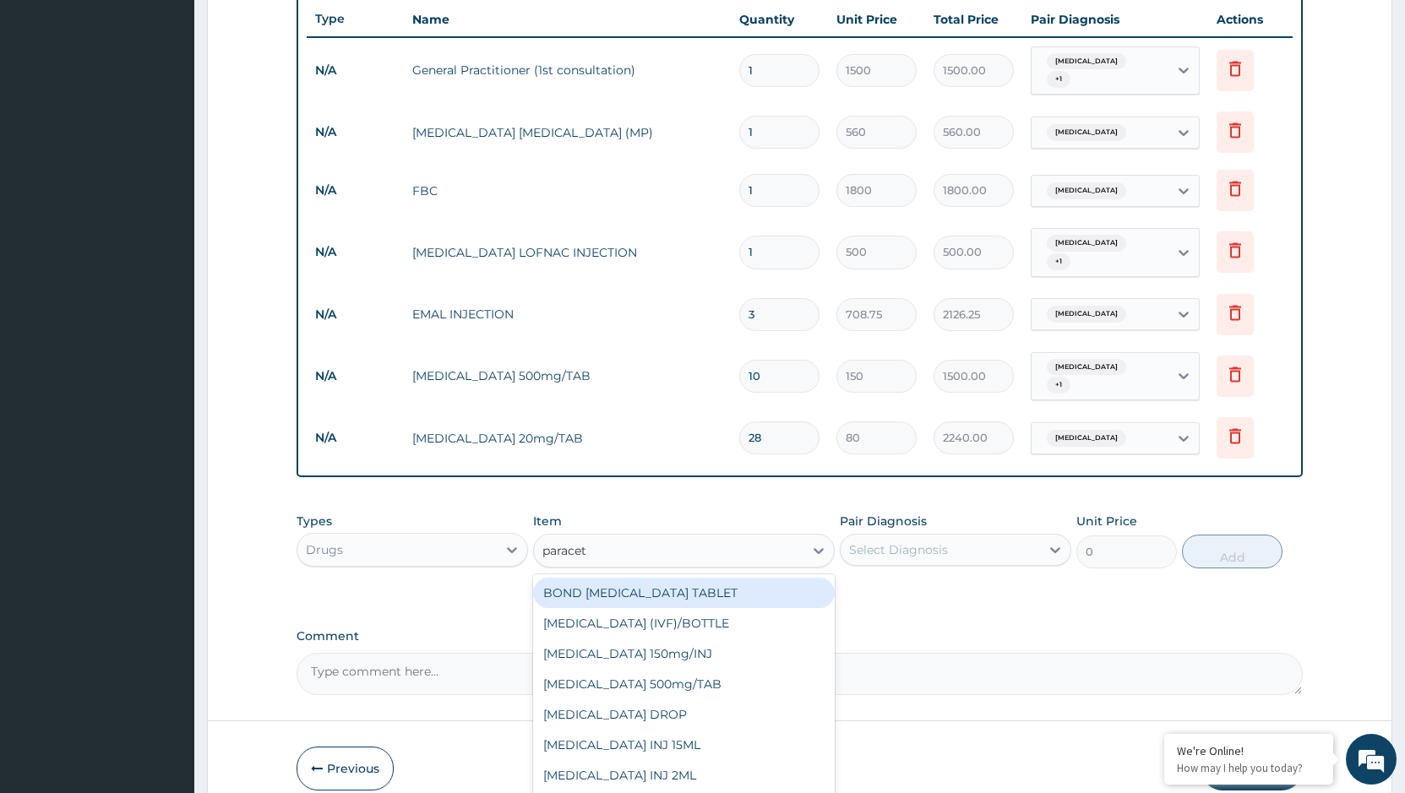
type input "paraceta"
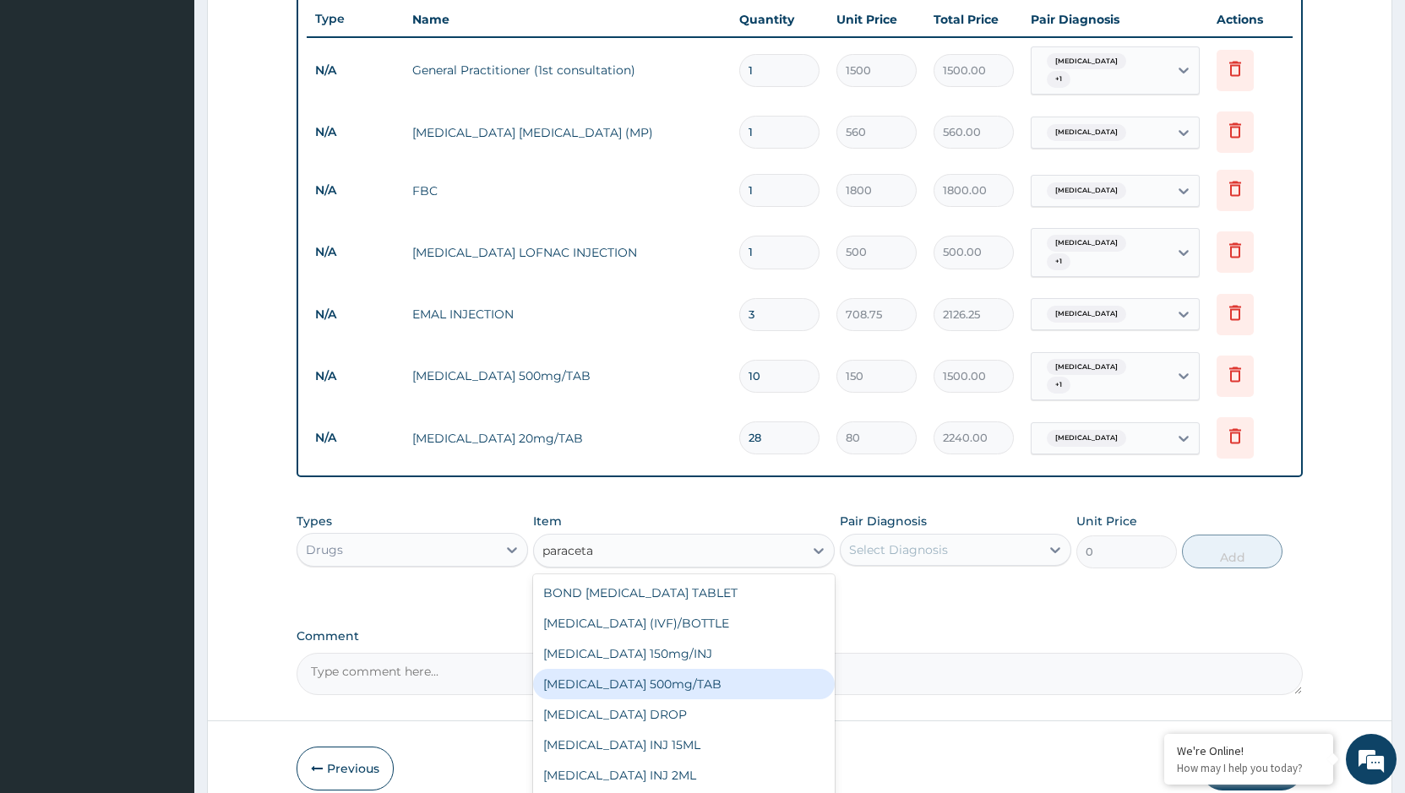
click at [688, 669] on div "[MEDICAL_DATA] 500mg/TAB" at bounding box center [684, 684] width 302 height 30
type input "17"
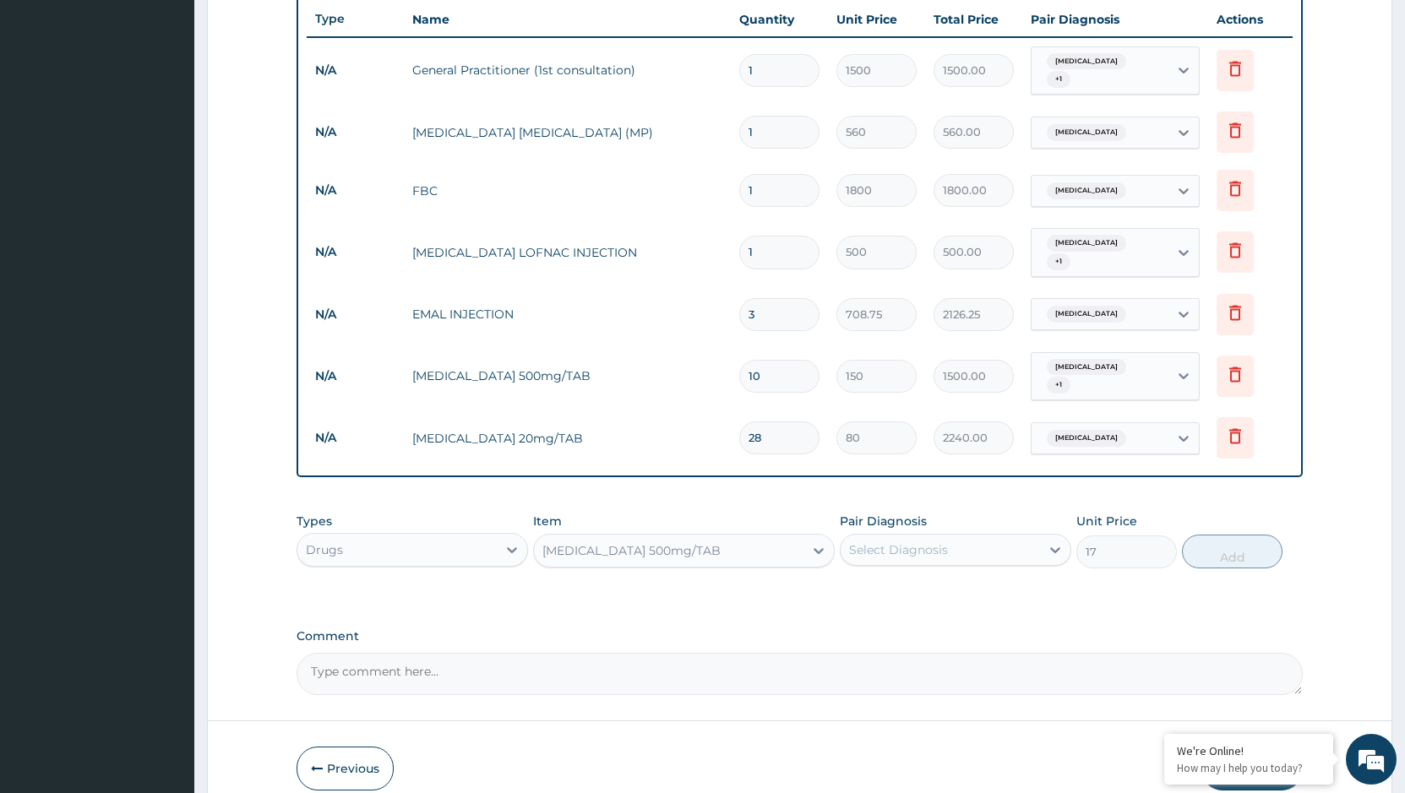
click at [975, 536] on div "Select Diagnosis" at bounding box center [939, 549] width 199 height 27
drag, startPoint x: 900, startPoint y: 575, endPoint x: 900, endPoint y: 611, distance: 35.5
click at [900, 589] on div "Malaria Sepsis Peptic ulcer" at bounding box center [955, 628] width 231 height 111
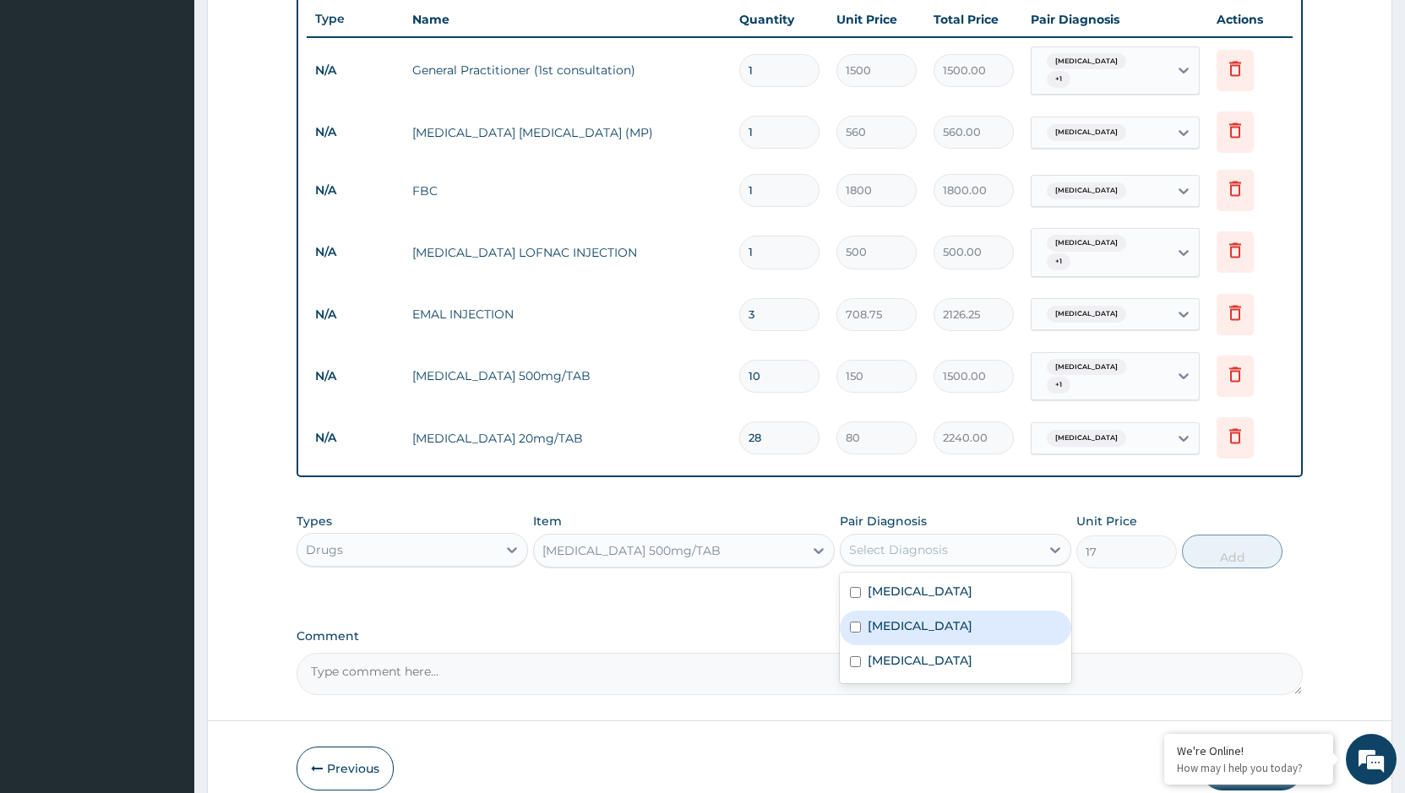
click at [900, 617] on label "[MEDICAL_DATA]" at bounding box center [919, 625] width 105 height 17
checkbox input "true"
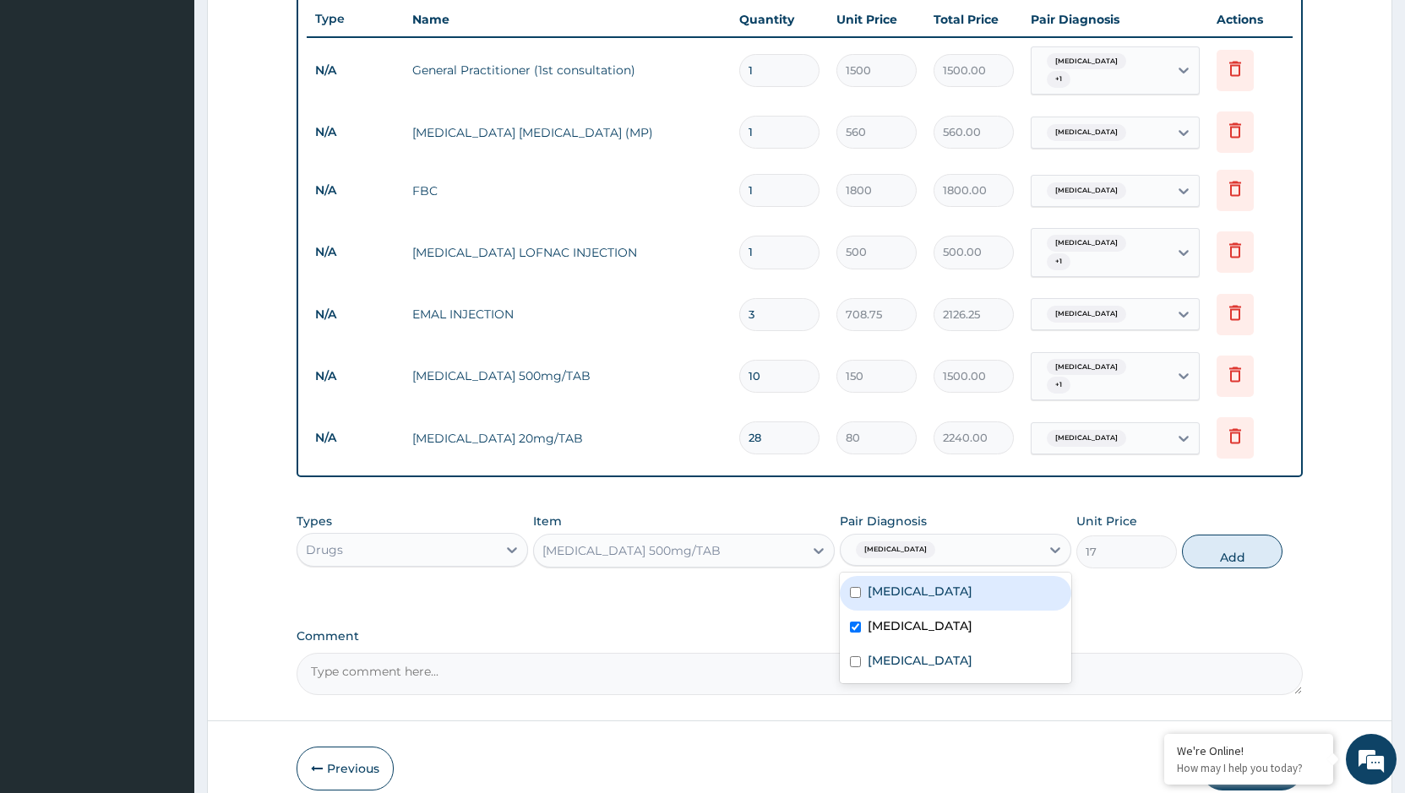
click at [890, 583] on label "[MEDICAL_DATA]" at bounding box center [919, 591] width 105 height 17
checkbox input "true"
click at [1223, 535] on button "Add" at bounding box center [1232, 552] width 101 height 34
type input "0"
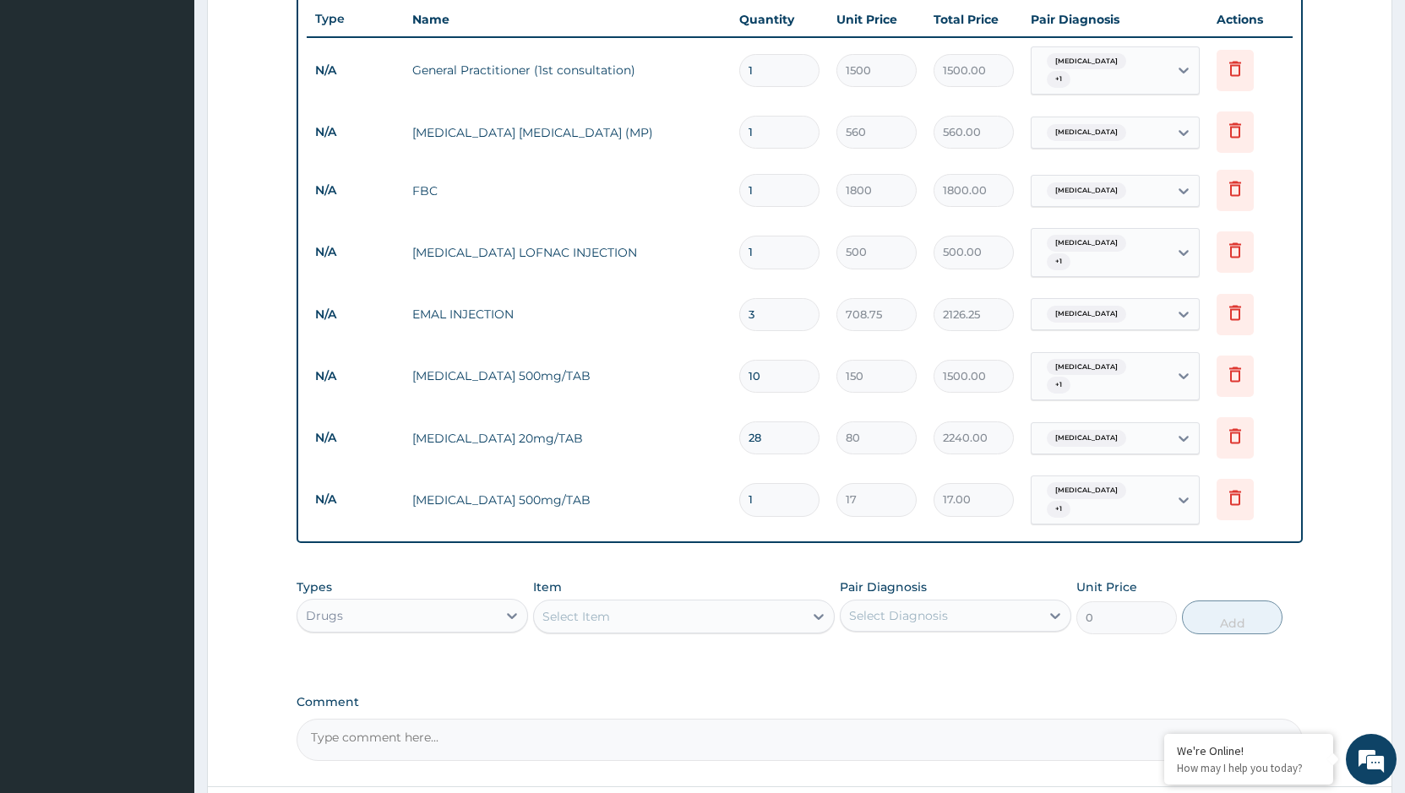
type input "0.00"
type input "3"
type input "51.00"
type input "30"
type input "510.00"
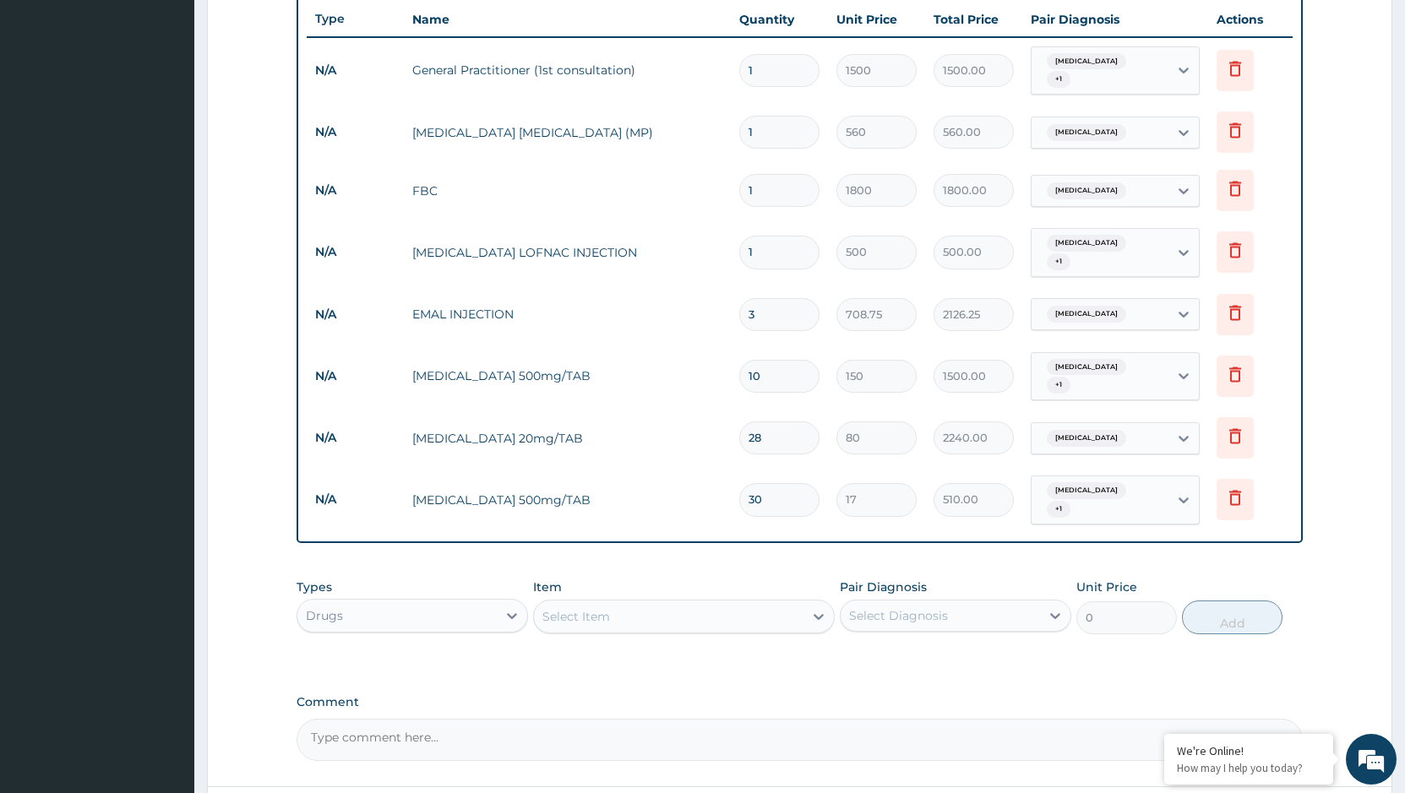
type input "30"
click at [676, 603] on div "Select Item" at bounding box center [668, 616] width 269 height 27
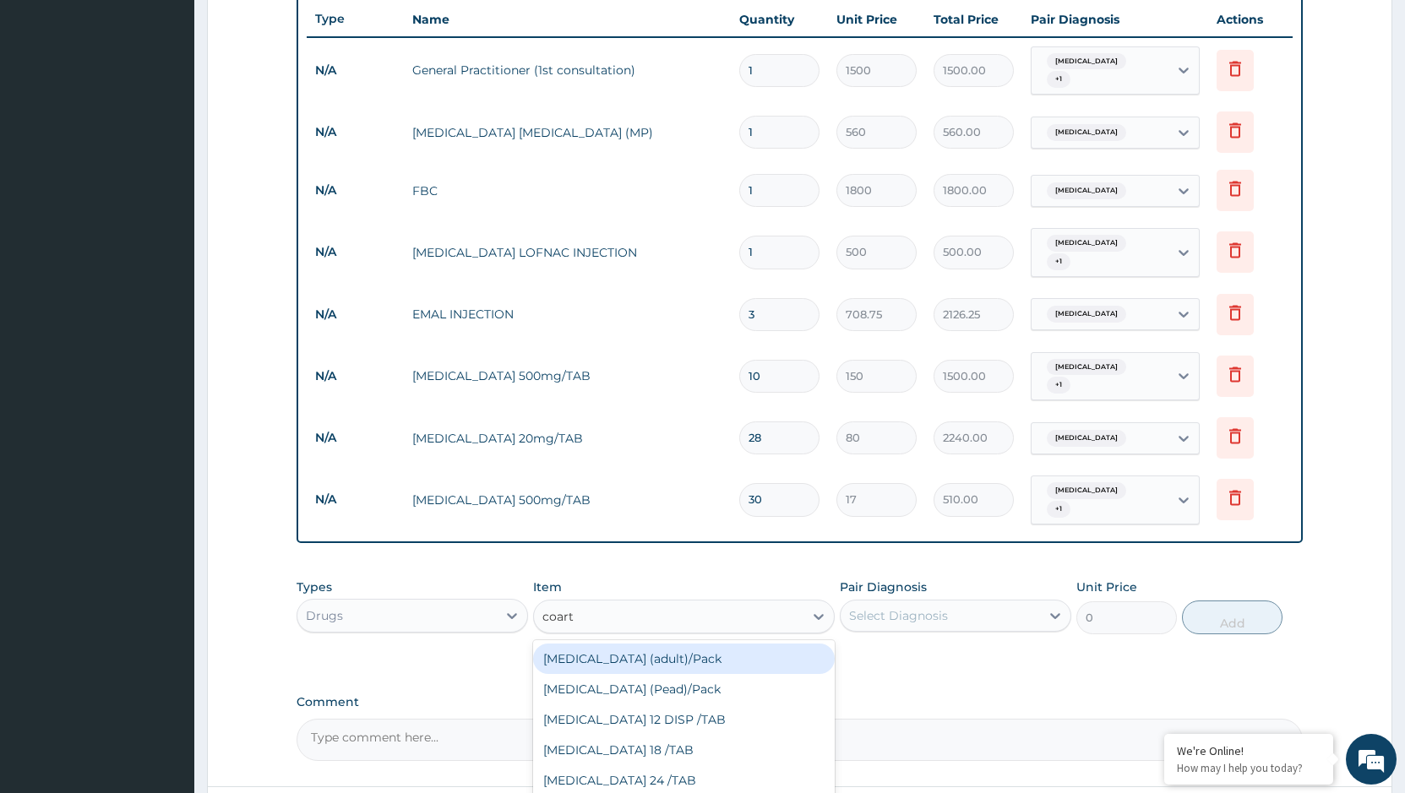
type input "coarte"
drag, startPoint x: 677, startPoint y: 781, endPoint x: 796, endPoint y: 685, distance: 153.1
type input "866.25"
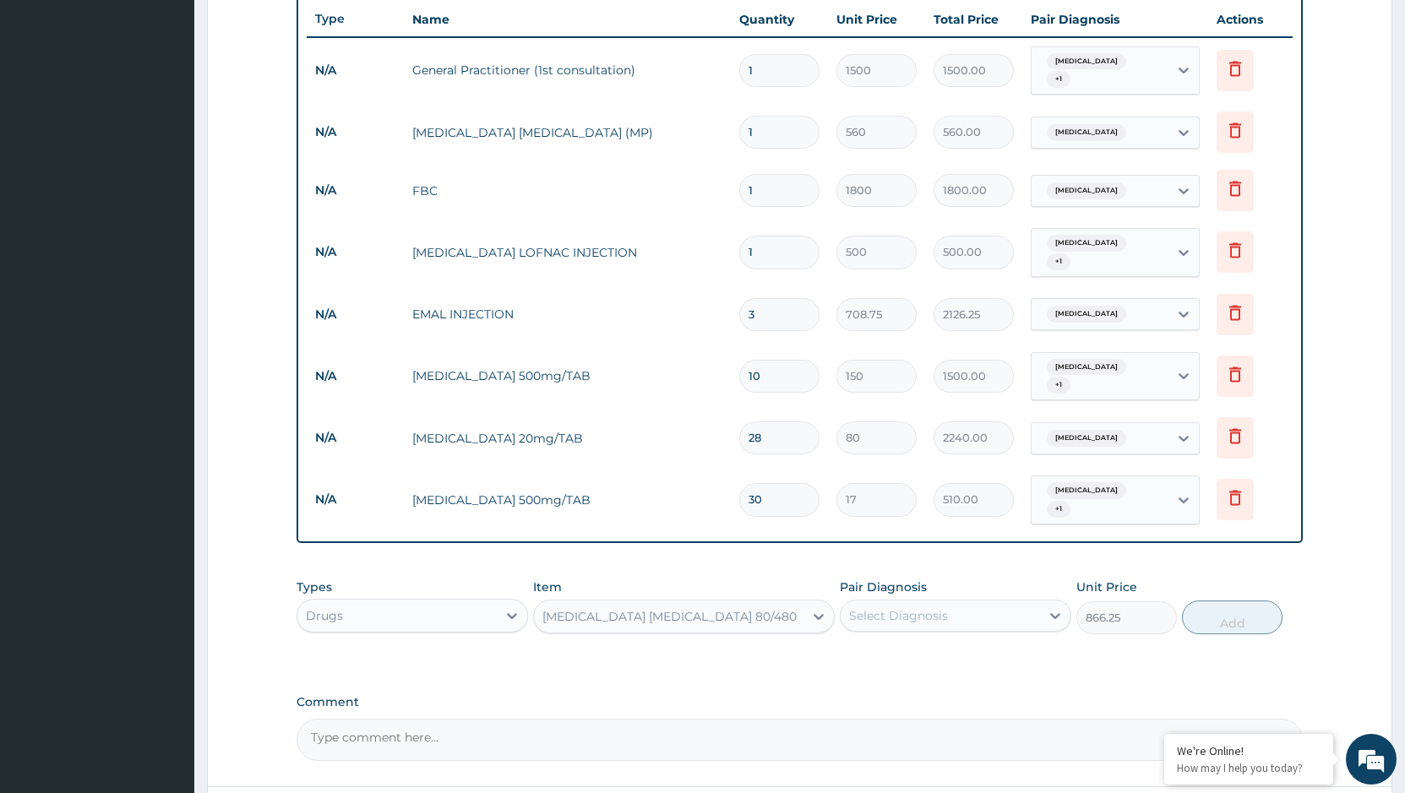
click at [956, 602] on div "Select Diagnosis" at bounding box center [939, 615] width 199 height 27
click at [907, 649] on label "[MEDICAL_DATA]" at bounding box center [919, 657] width 105 height 17
checkbox input "true"
click at [1234, 601] on button "Add" at bounding box center [1232, 618] width 101 height 34
type input "0"
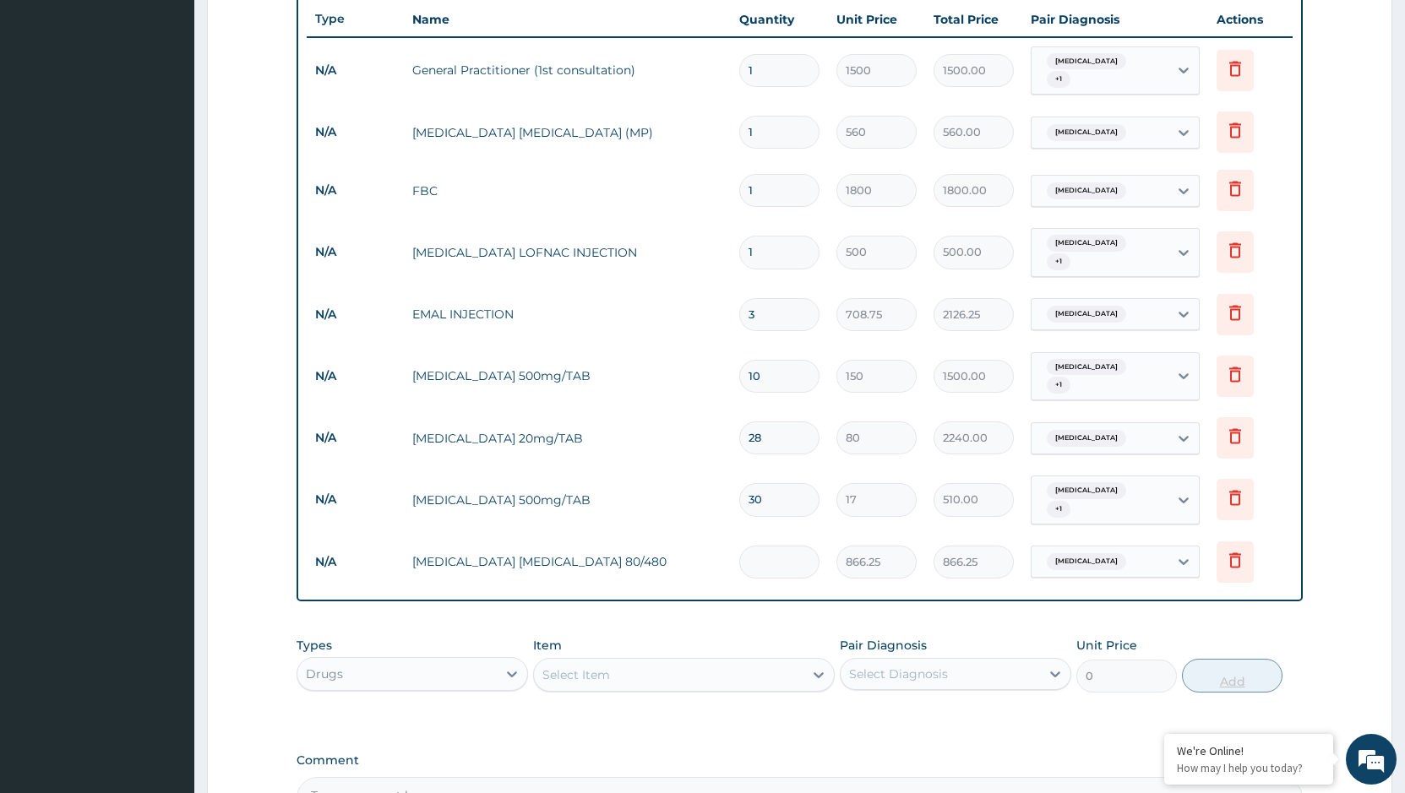
type input "0.00"
type input "6"
type input "5197.50"
type input "6"
click at [753, 661] on div "Select Item" at bounding box center [668, 674] width 269 height 27
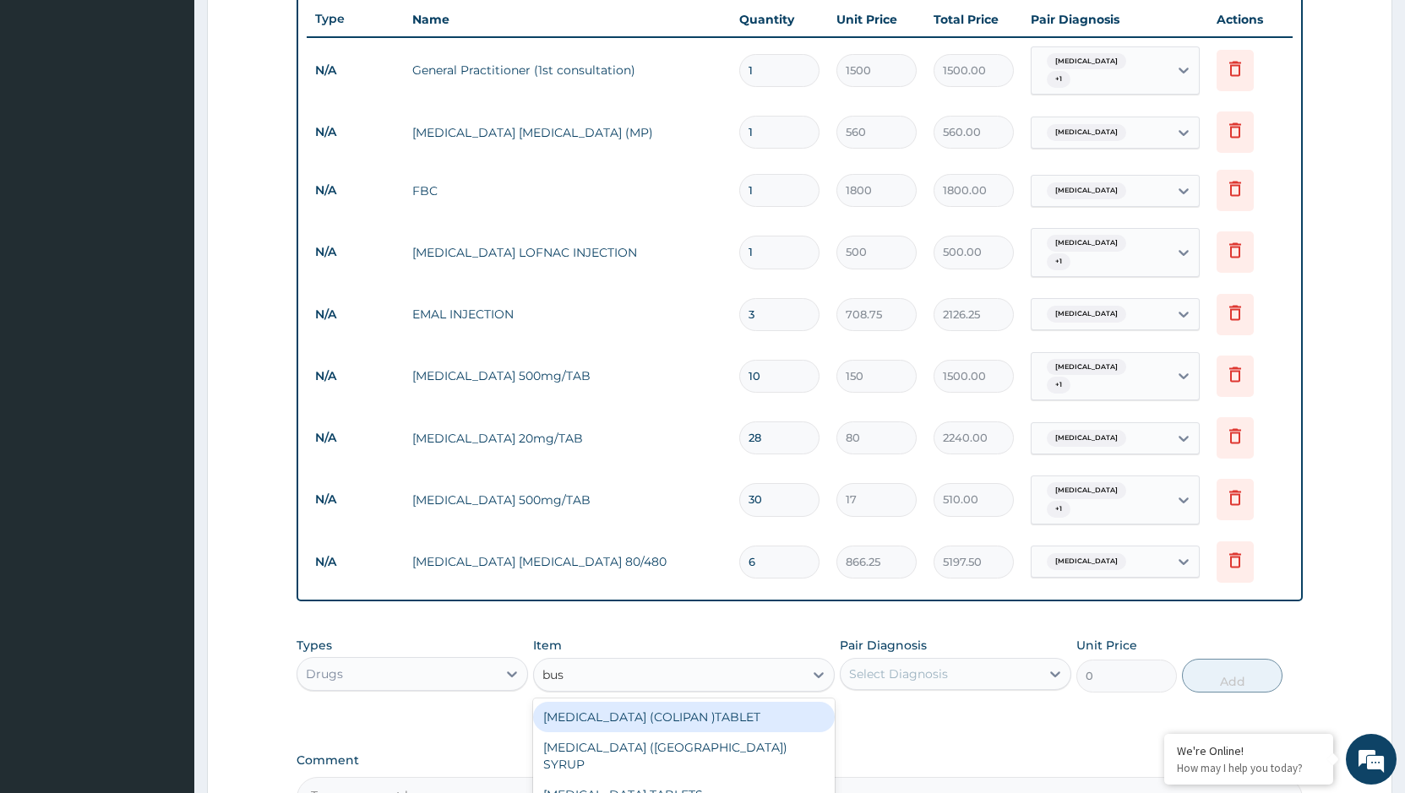
type input "busc"
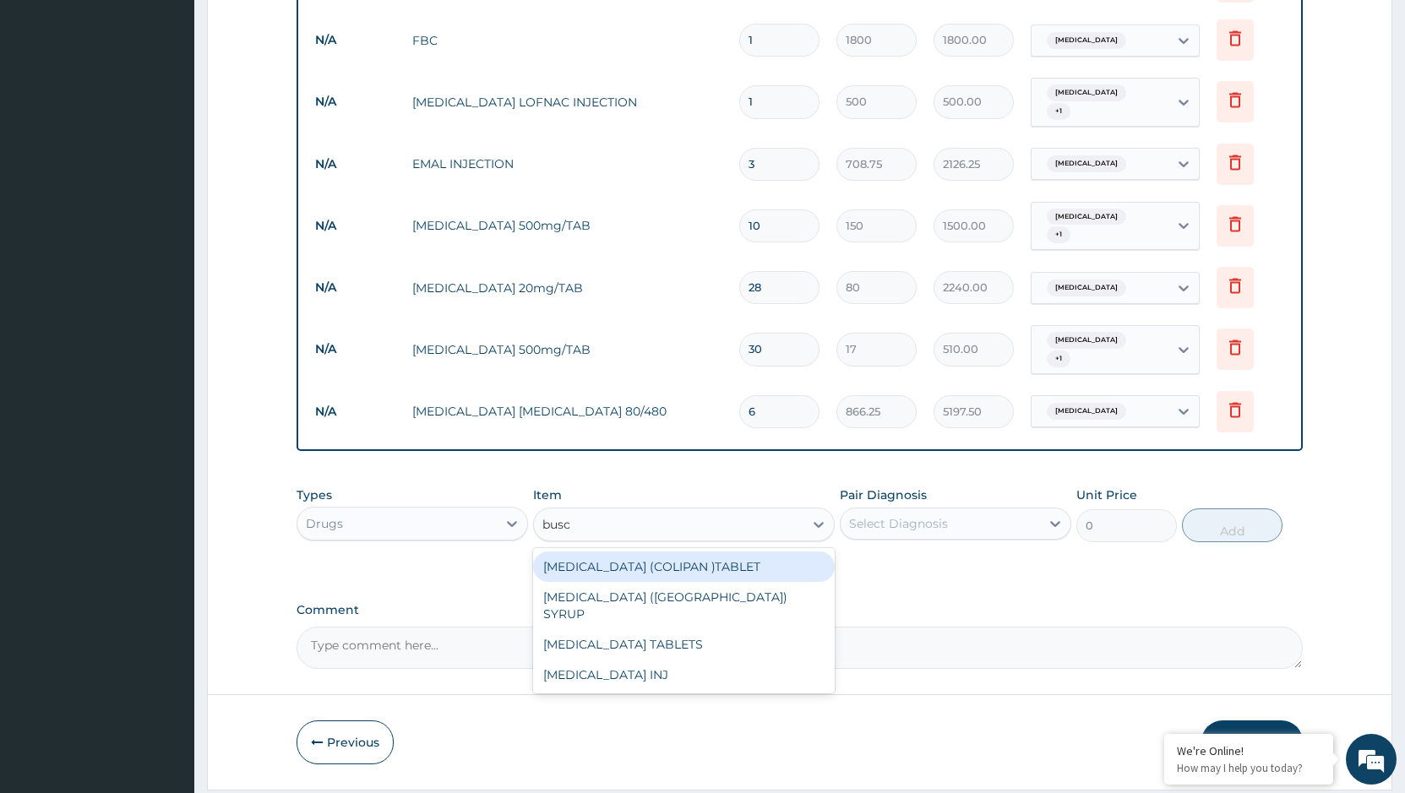
scroll to position [811, 0]
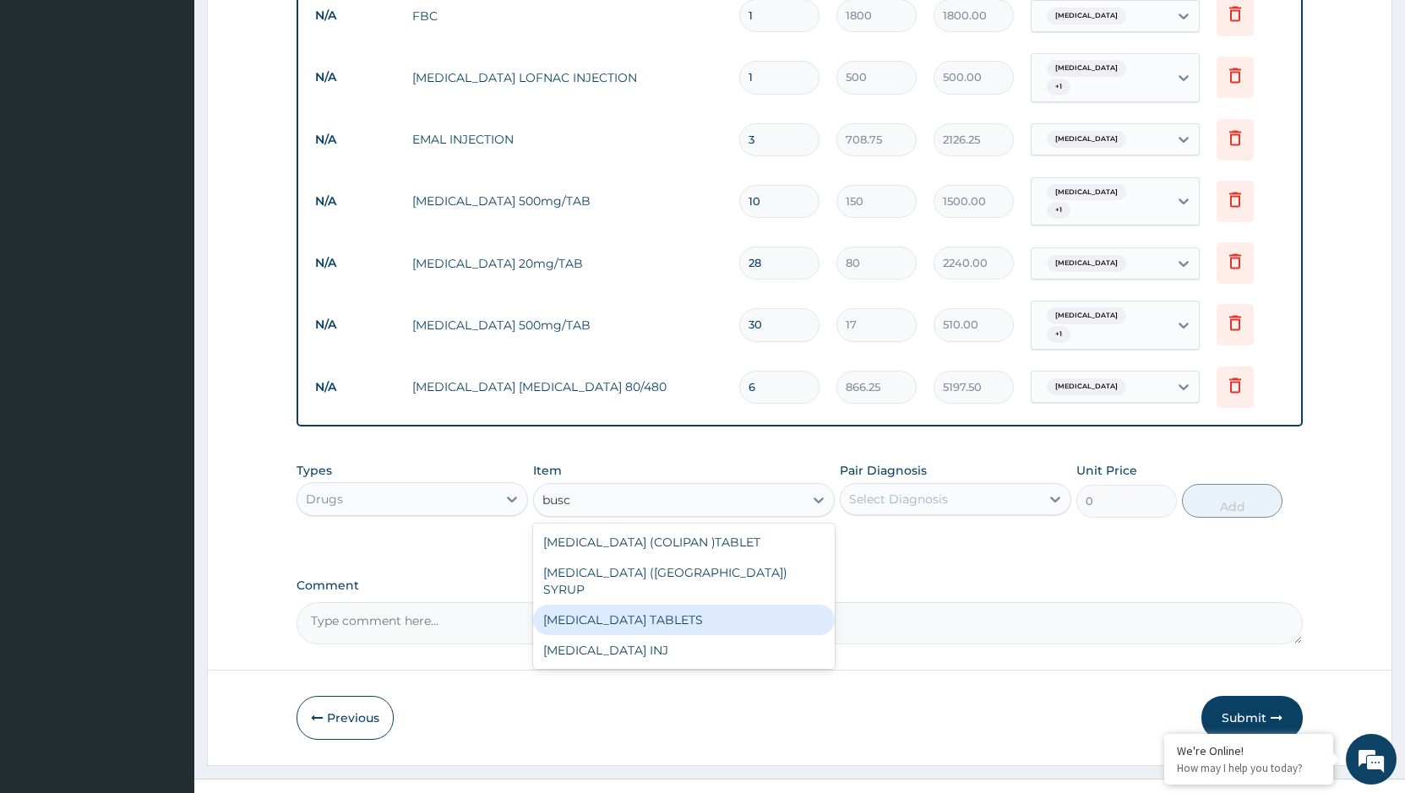
click at [579, 605] on div "[MEDICAL_DATA] TABLETS" at bounding box center [684, 620] width 302 height 30
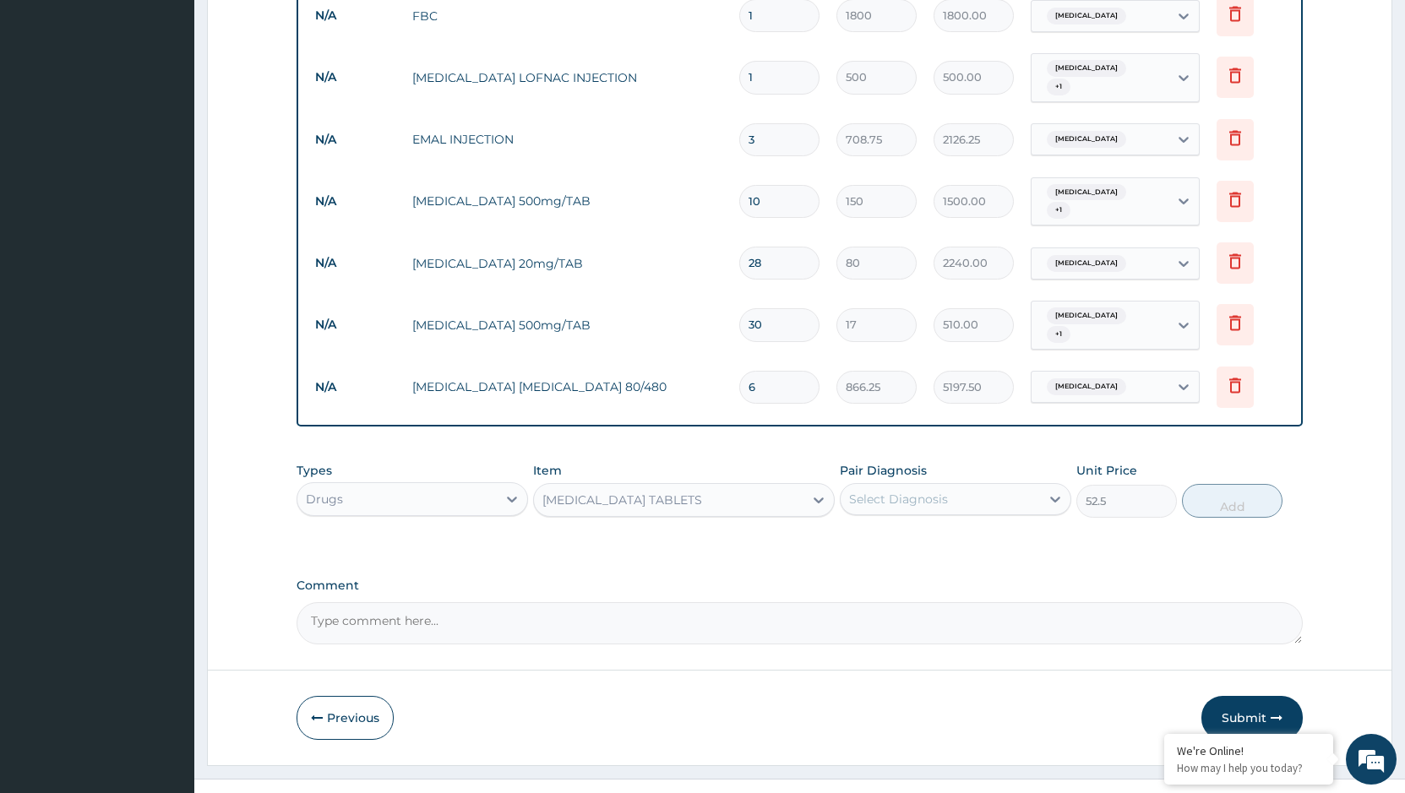
click at [688, 487] on div "[MEDICAL_DATA] TABLETS" at bounding box center [668, 500] width 269 height 27
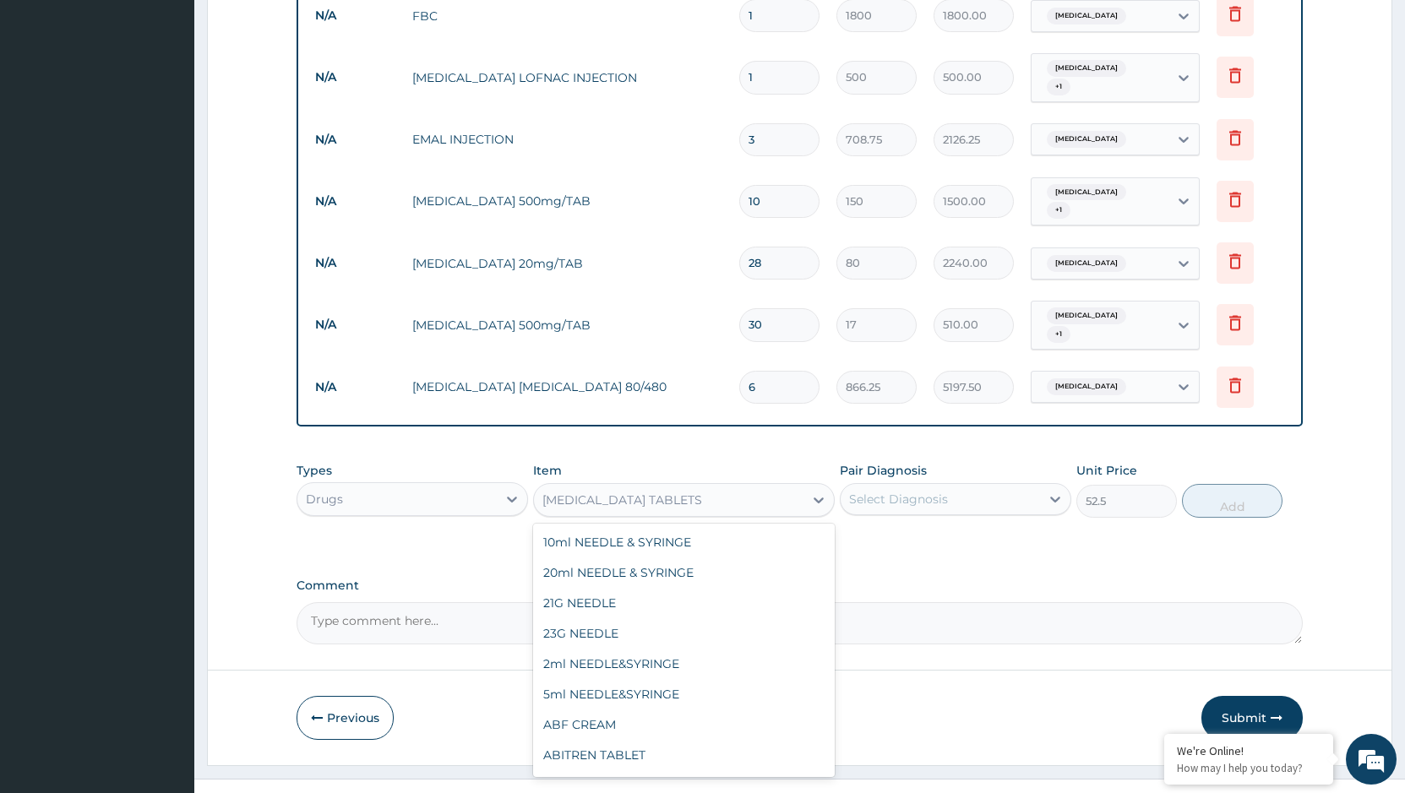
scroll to position [9963, 0]
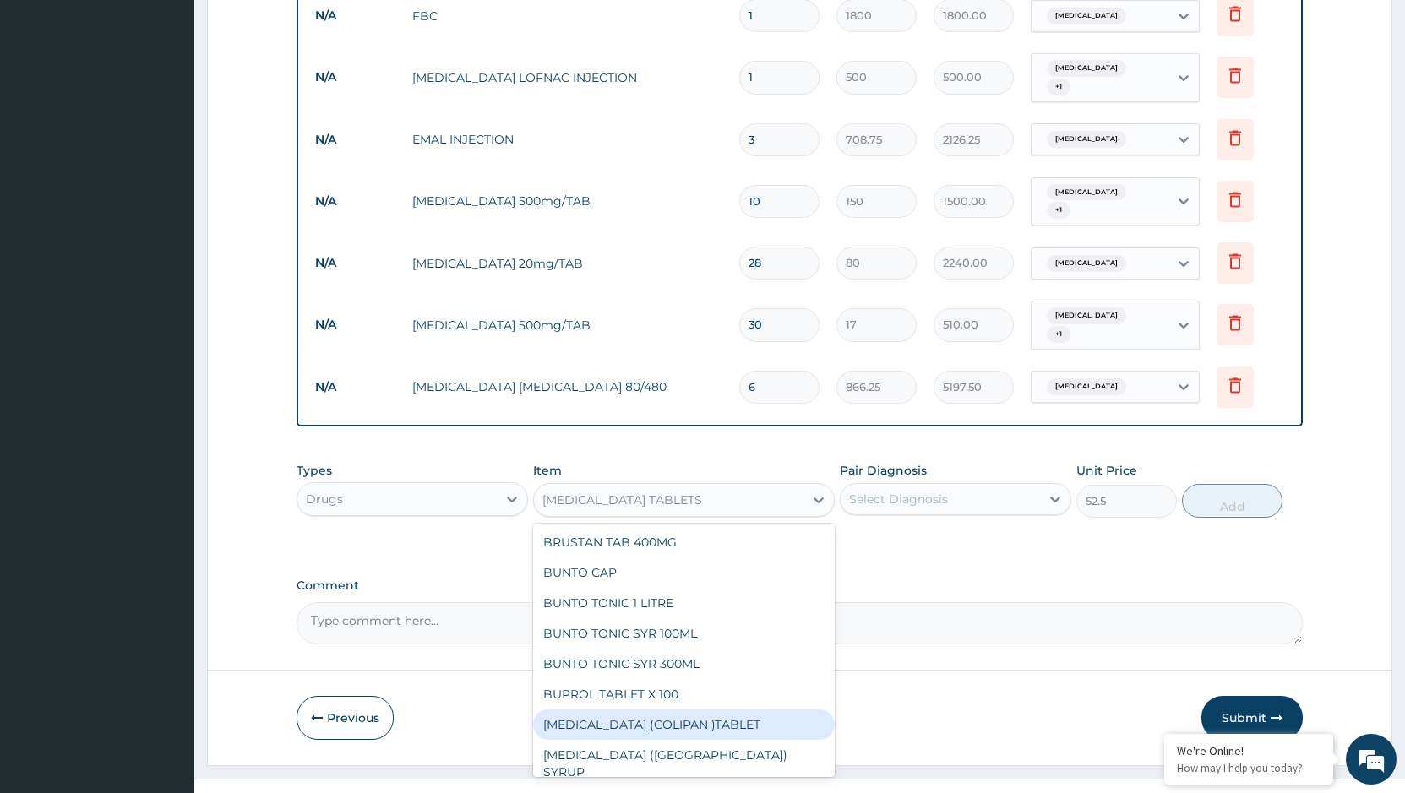
click at [668, 709] on div "[MEDICAL_DATA] (COLIPAN )TABLET" at bounding box center [684, 724] width 302 height 30
type input "50"
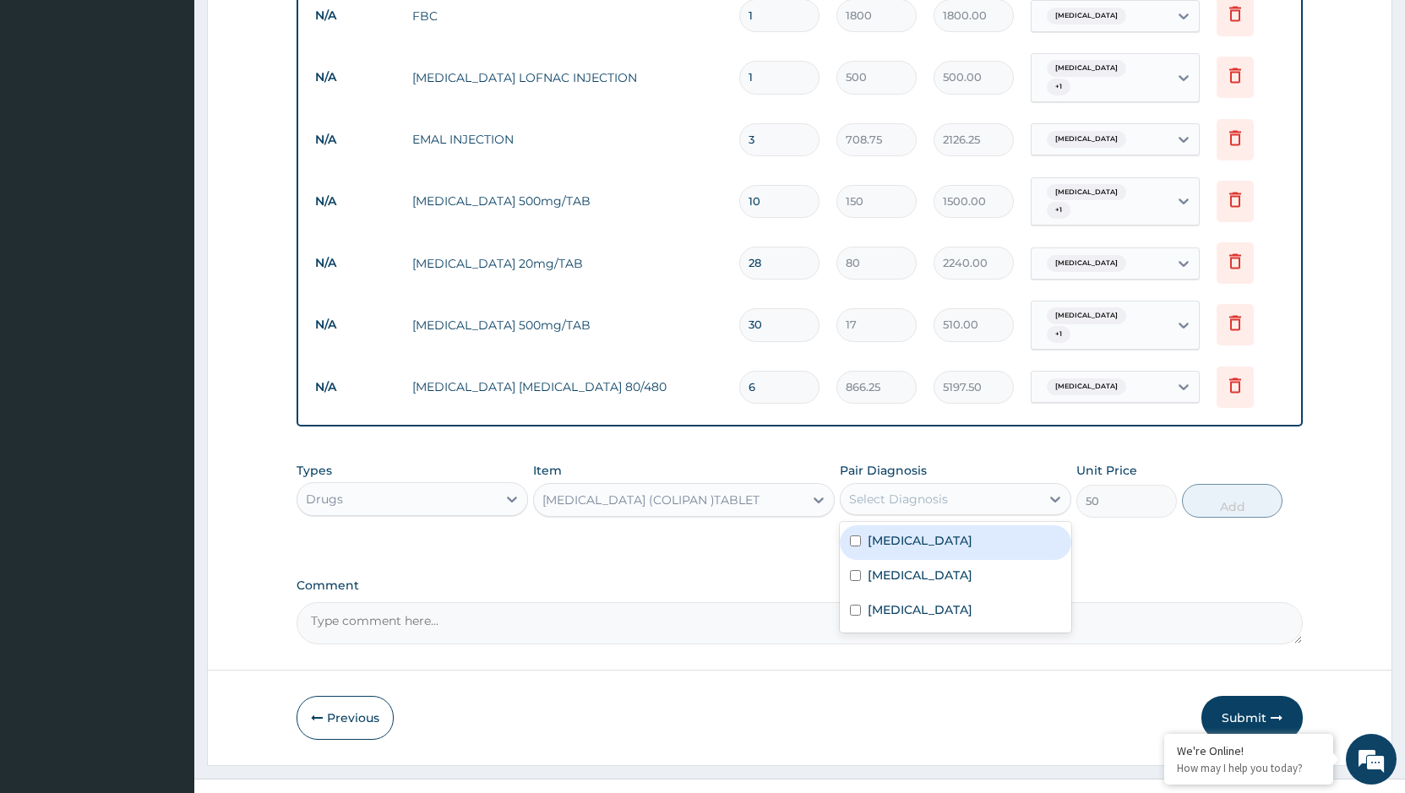
click at [922, 491] on div "Select Diagnosis" at bounding box center [898, 499] width 99 height 17
click at [894, 532] on label "[MEDICAL_DATA]" at bounding box center [919, 540] width 105 height 17
checkbox input "true"
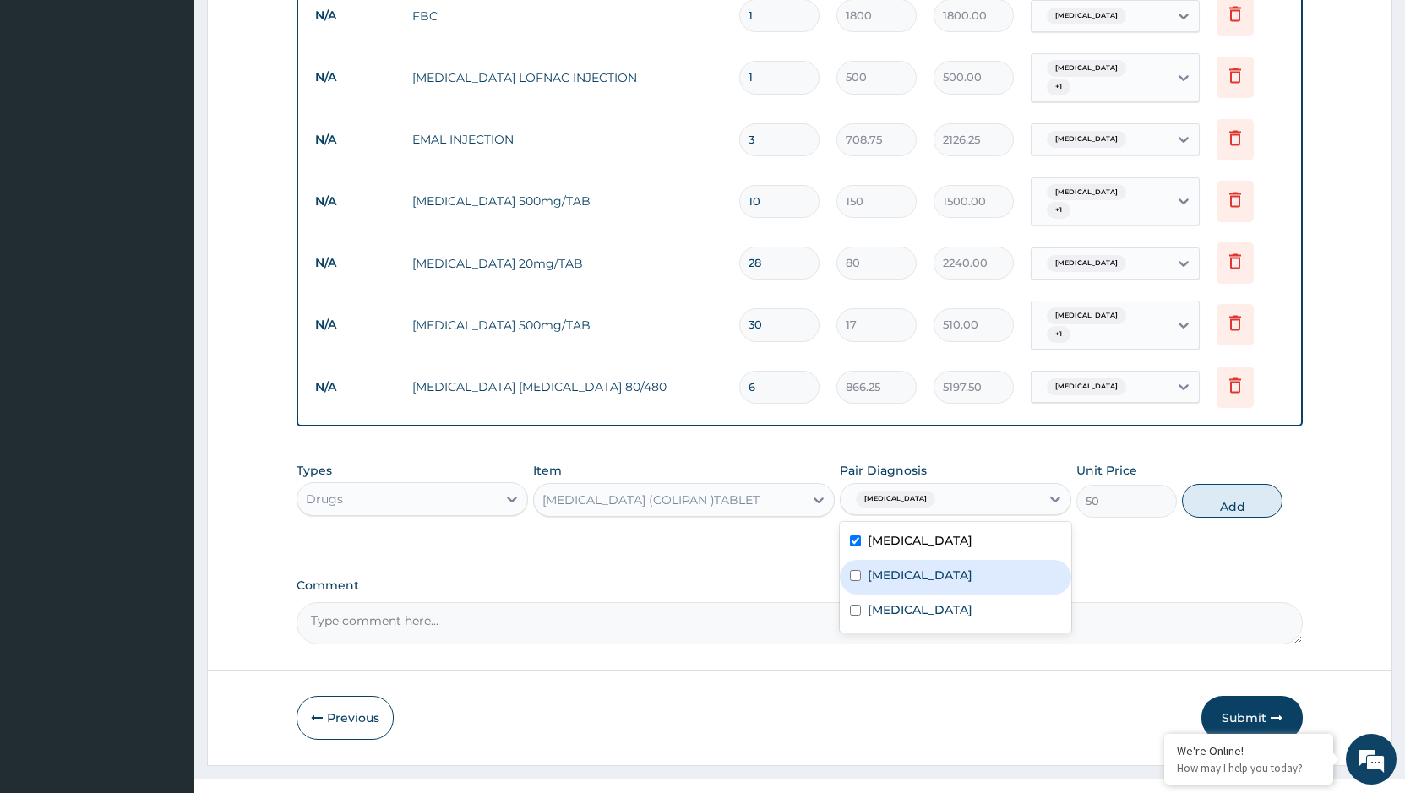
click at [885, 567] on label "[MEDICAL_DATA]" at bounding box center [919, 575] width 105 height 17
checkbox input "true"
click at [900, 601] on label "Peptic ulcer" at bounding box center [919, 609] width 105 height 17
checkbox input "true"
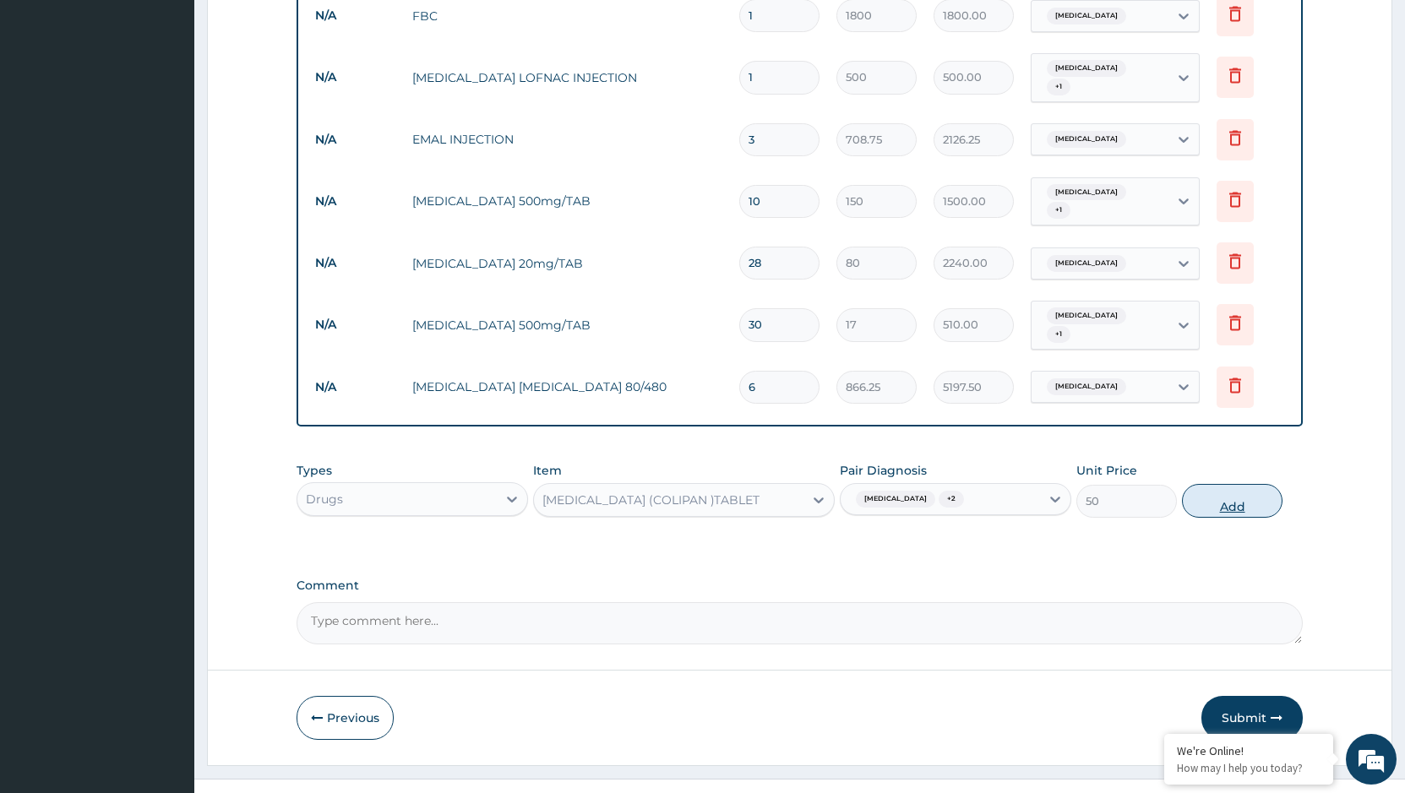
click at [1222, 484] on button "Add" at bounding box center [1232, 501] width 101 height 34
type input "0"
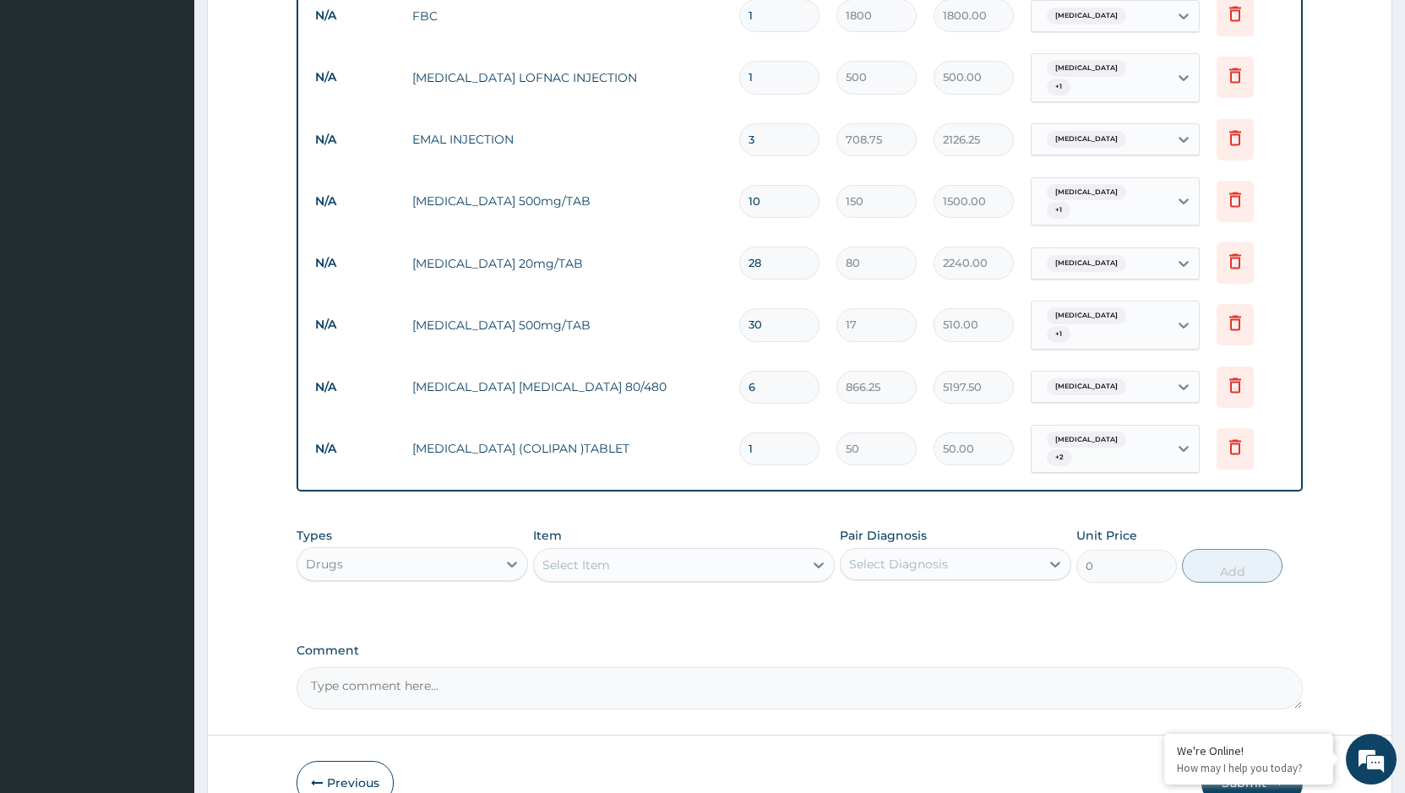
type input "10"
type input "500.00"
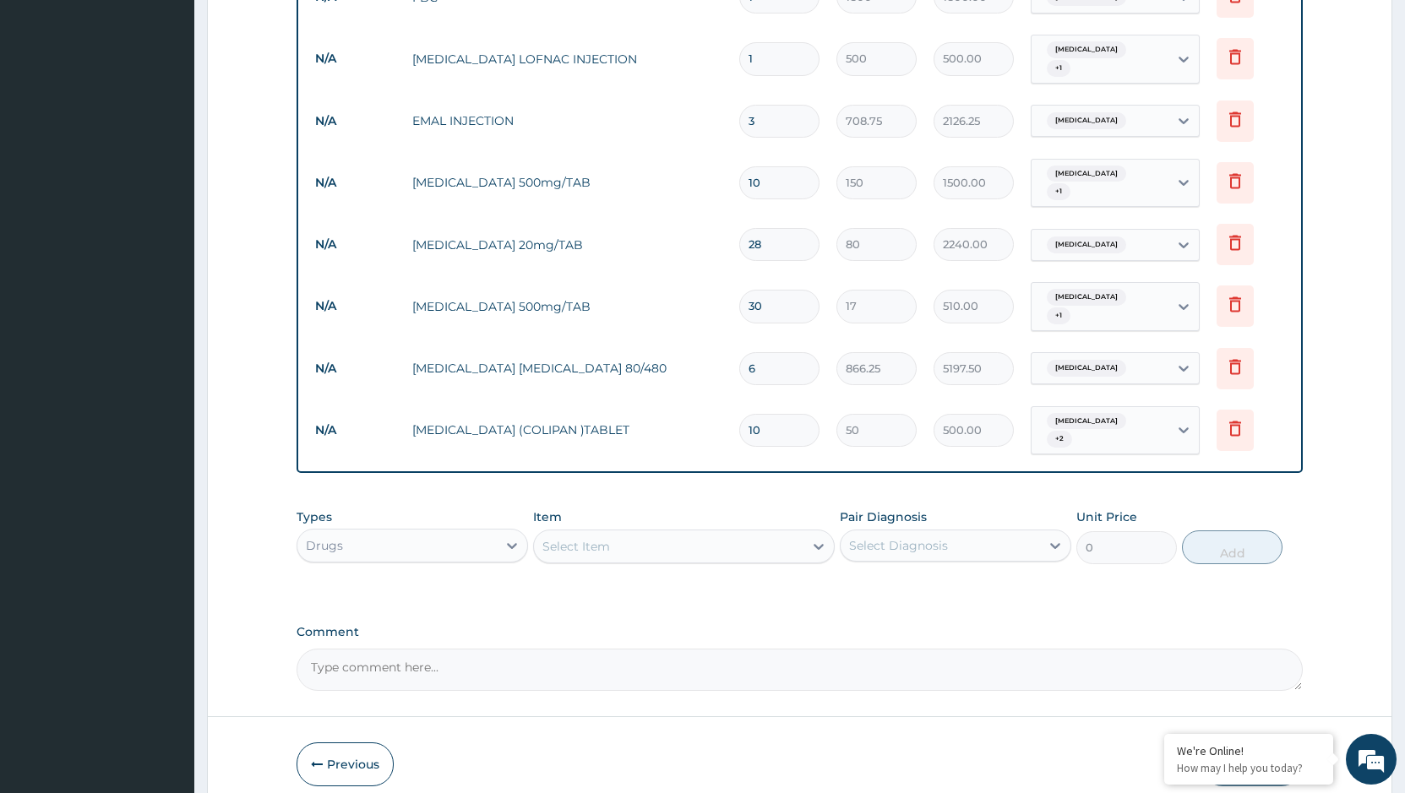
scroll to position [869, 0]
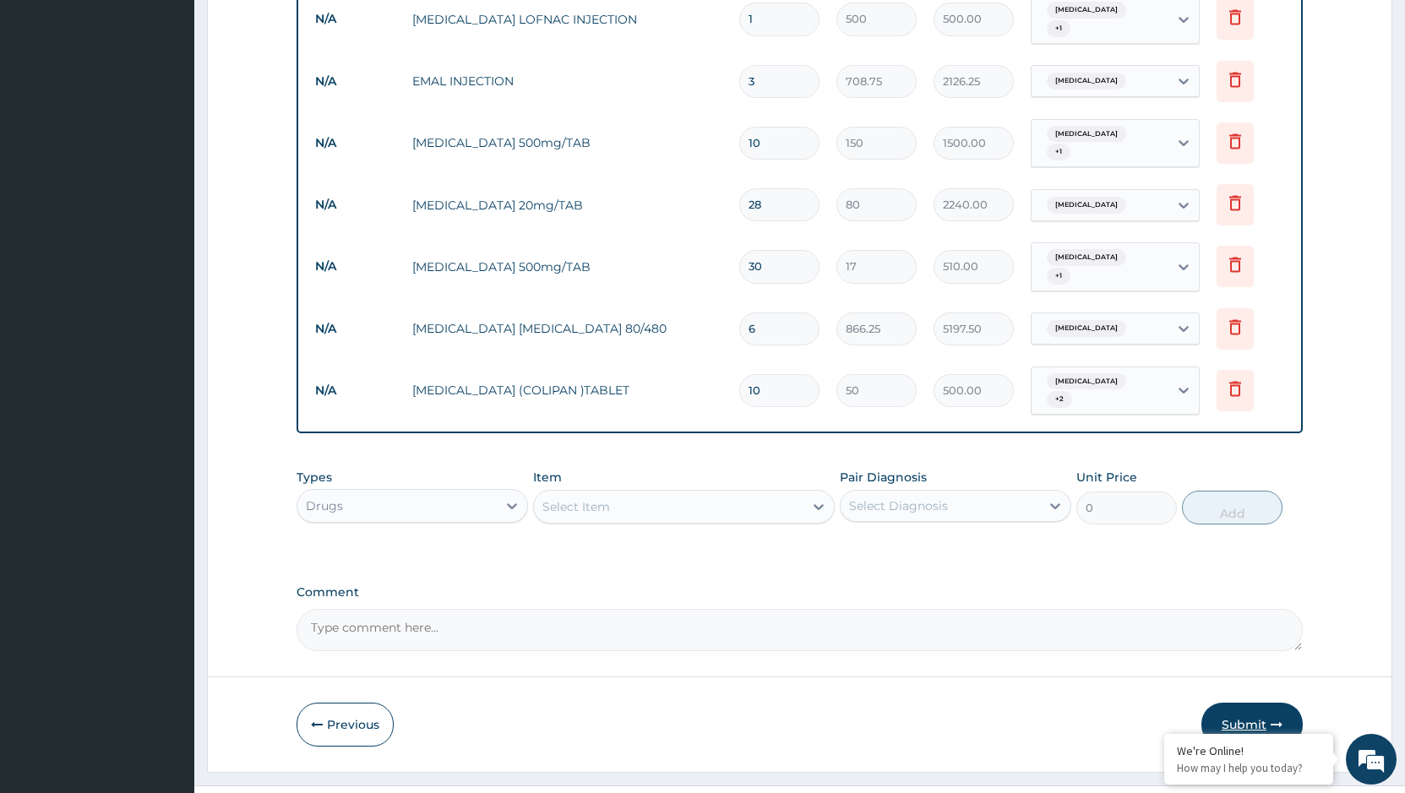
type input "10"
click at [1244, 703] on button "Submit" at bounding box center [1251, 725] width 101 height 44
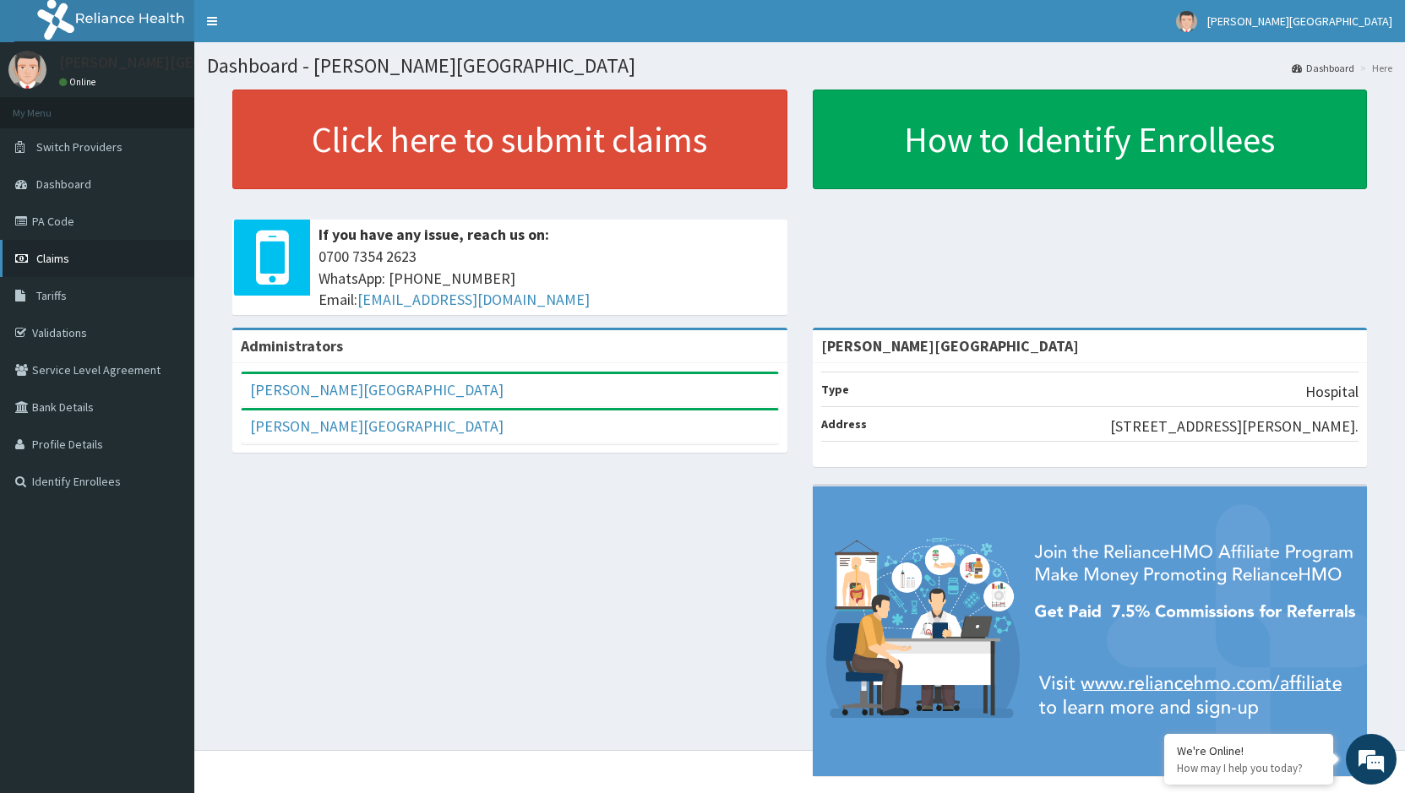
click at [44, 256] on span "Claims" at bounding box center [52, 258] width 33 height 15
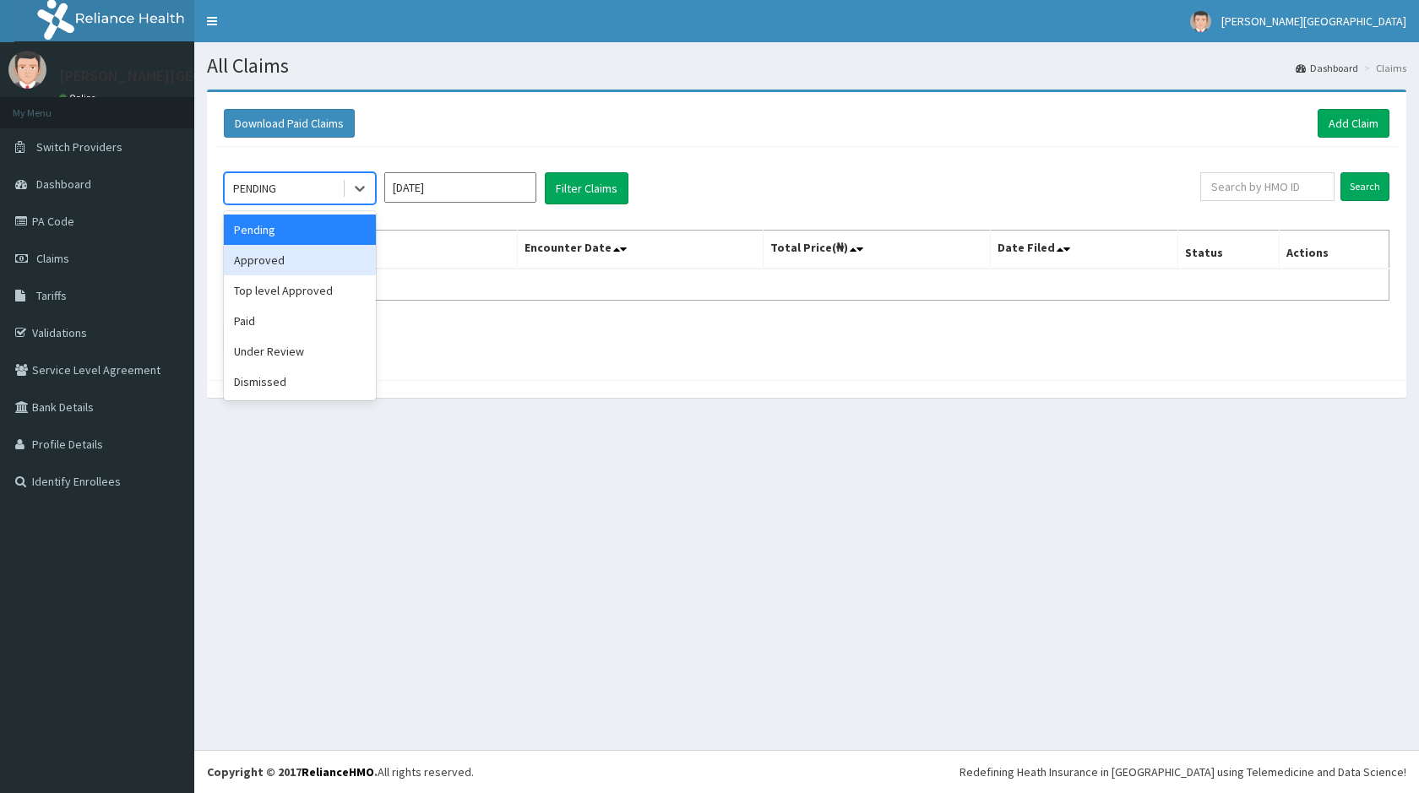
click at [278, 259] on div "Approved" at bounding box center [300, 260] width 152 height 30
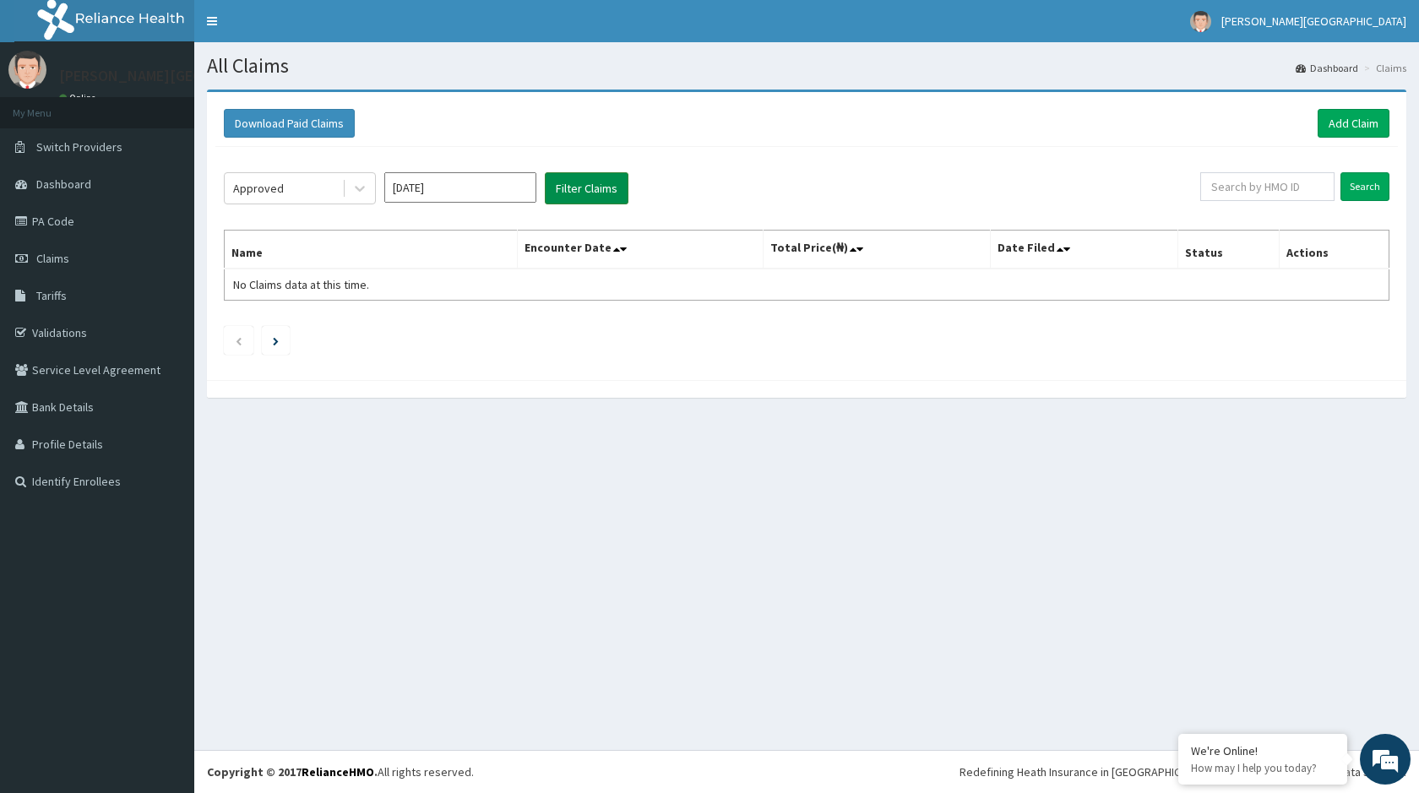
click at [599, 190] on button "Filter Claims" at bounding box center [587, 188] width 84 height 32
click at [492, 187] on input "[DATE]" at bounding box center [460, 187] width 152 height 30
click at [410, 321] on div "[DATE]" at bounding box center [411, 328] width 34 height 31
type input "[DATE]"
click at [598, 182] on button "Filter Claims" at bounding box center [587, 188] width 84 height 32
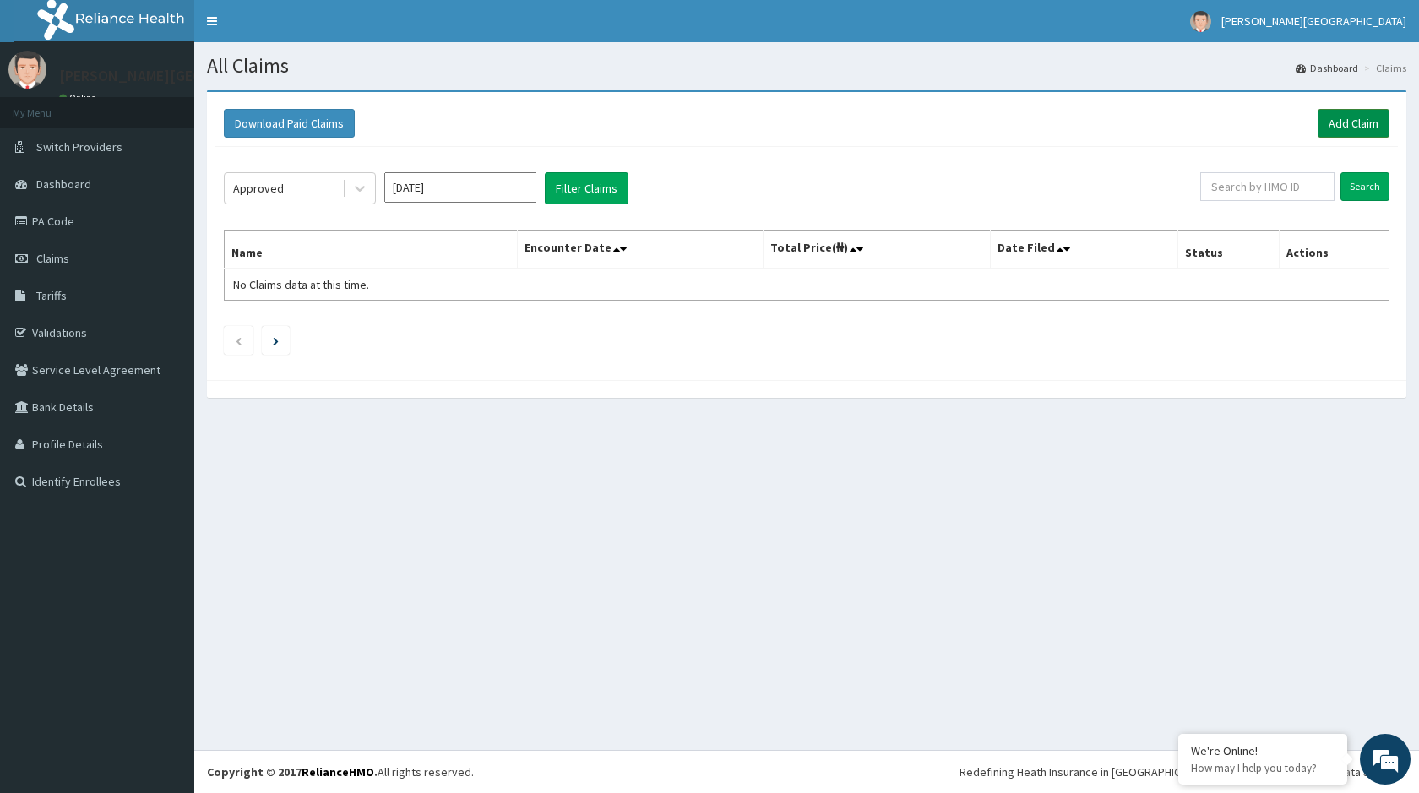
click at [1366, 115] on link "Add Claim" at bounding box center [1354, 123] width 72 height 29
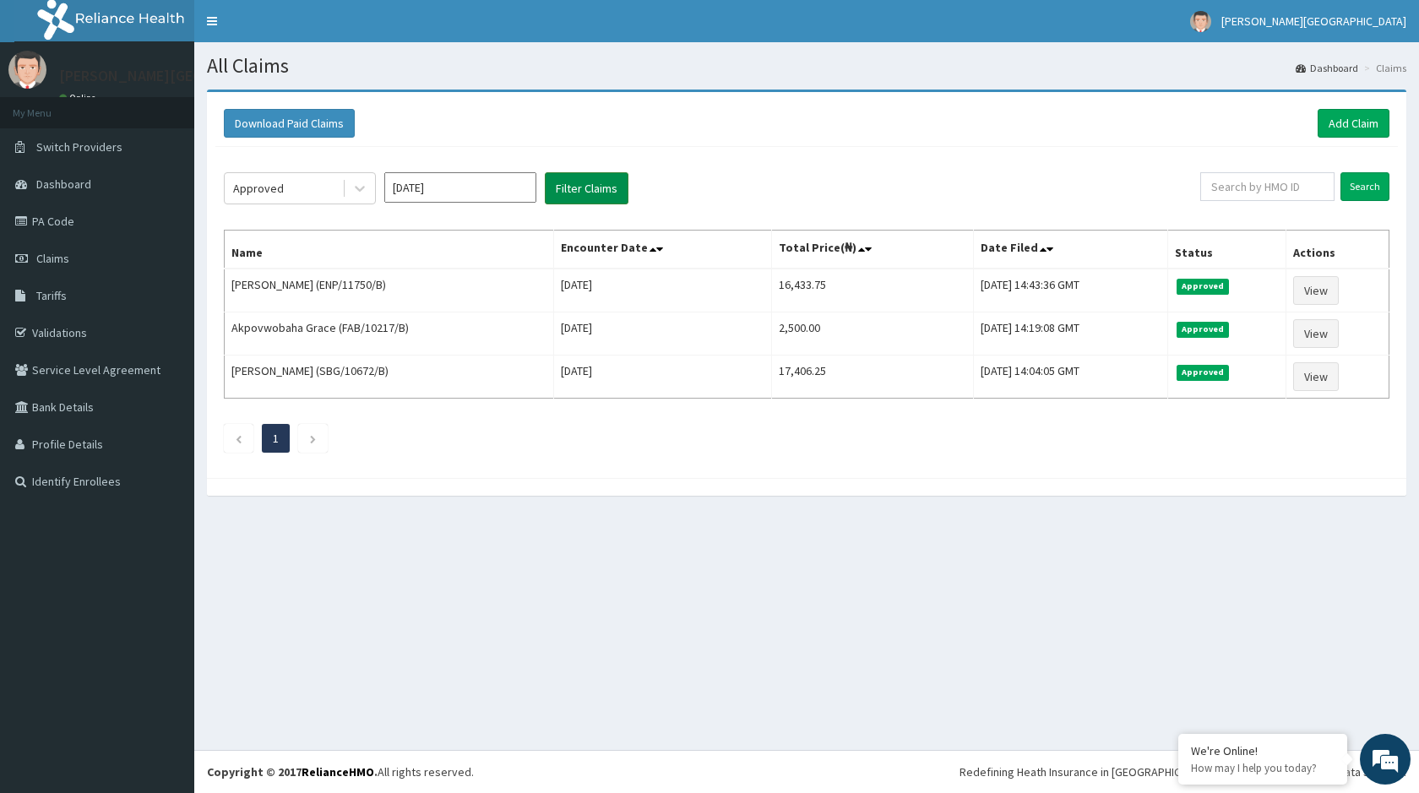
click at [577, 189] on button "Filter Claims" at bounding box center [587, 188] width 84 height 32
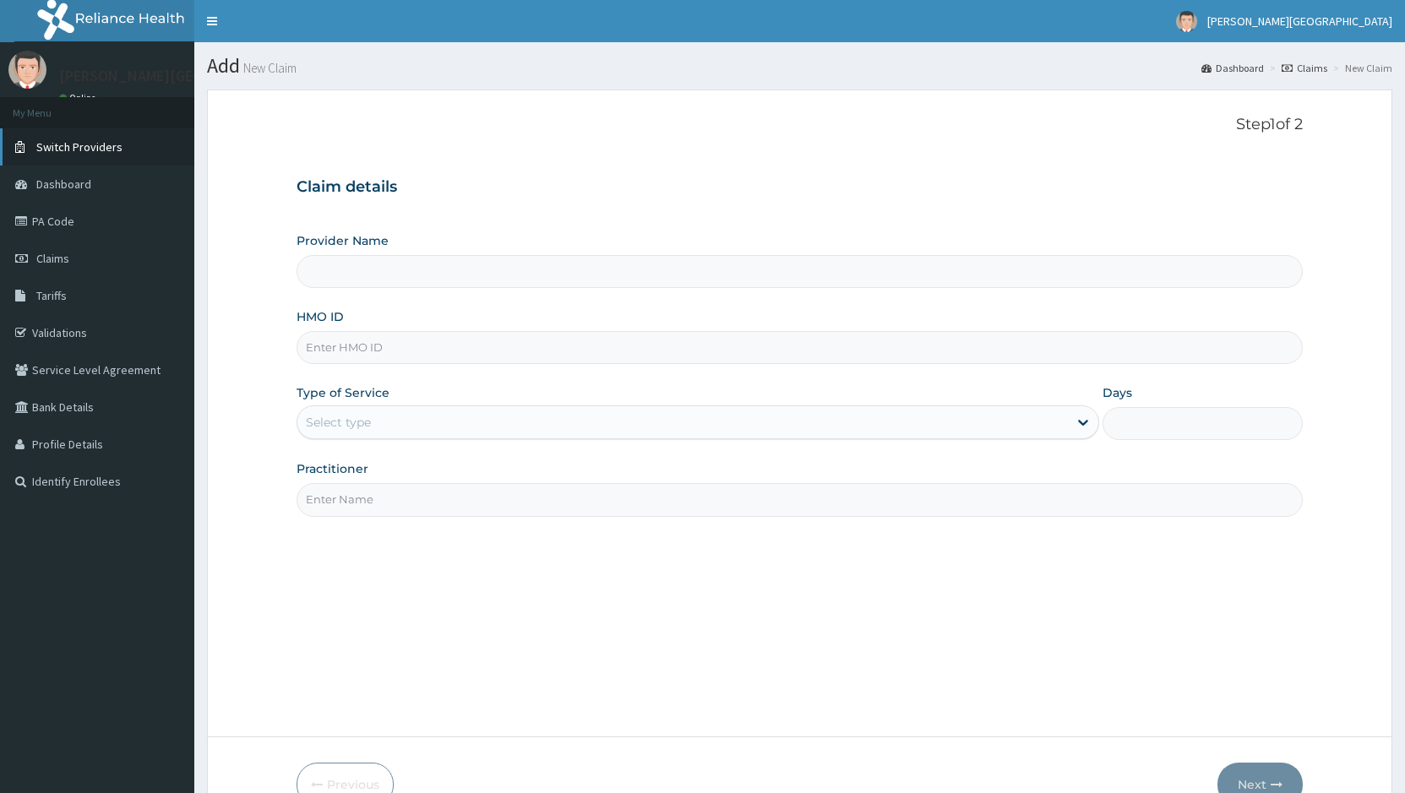
type input "[PERSON_NAME][GEOGRAPHIC_DATA]"
click at [422, 345] on input "HMO ID" at bounding box center [799, 347] width 1006 height 33
click at [423, 354] on input "HMO ID" at bounding box center [799, 347] width 1006 height 33
type input "e"
type input "ENP/10092/C"
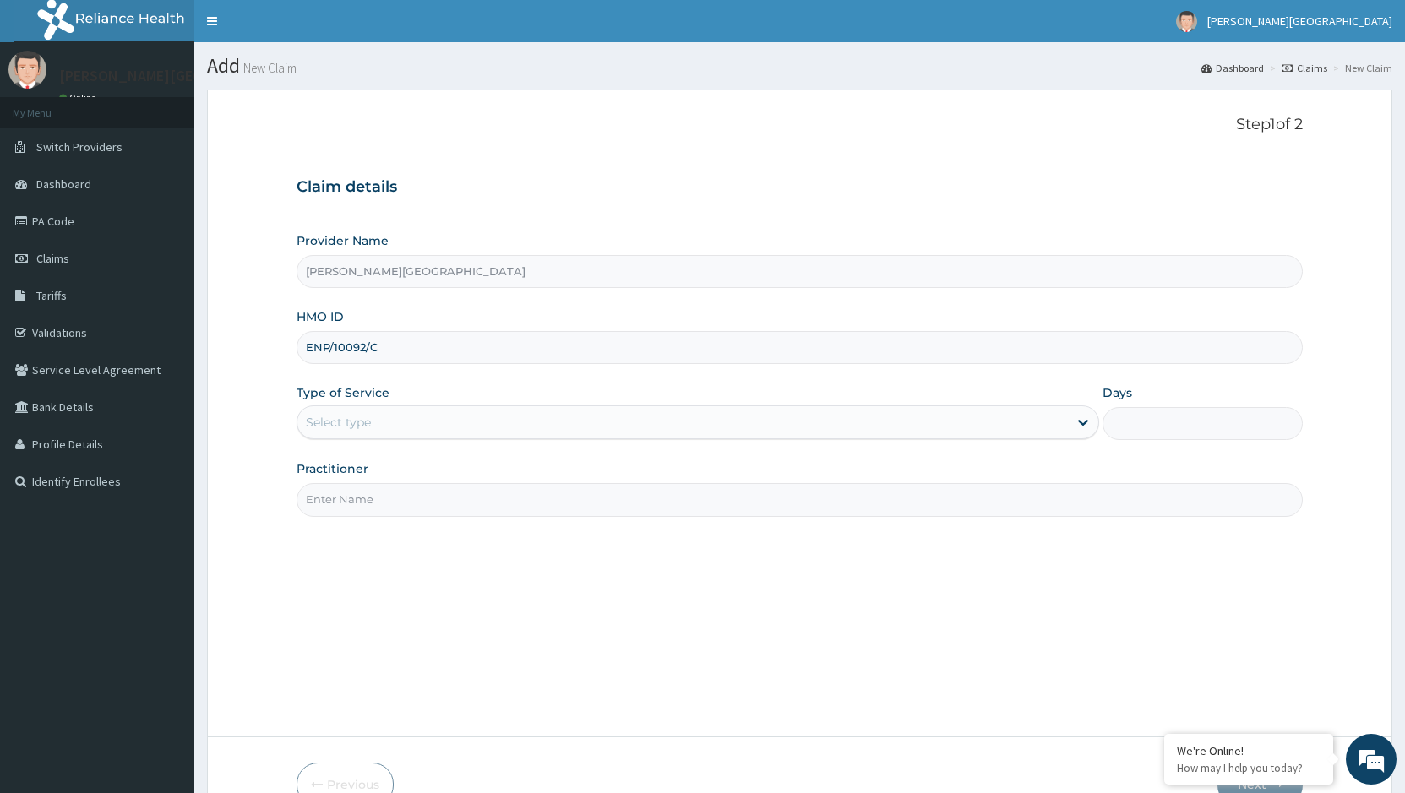
click at [503, 412] on div "Select type" at bounding box center [681, 422] width 769 height 27
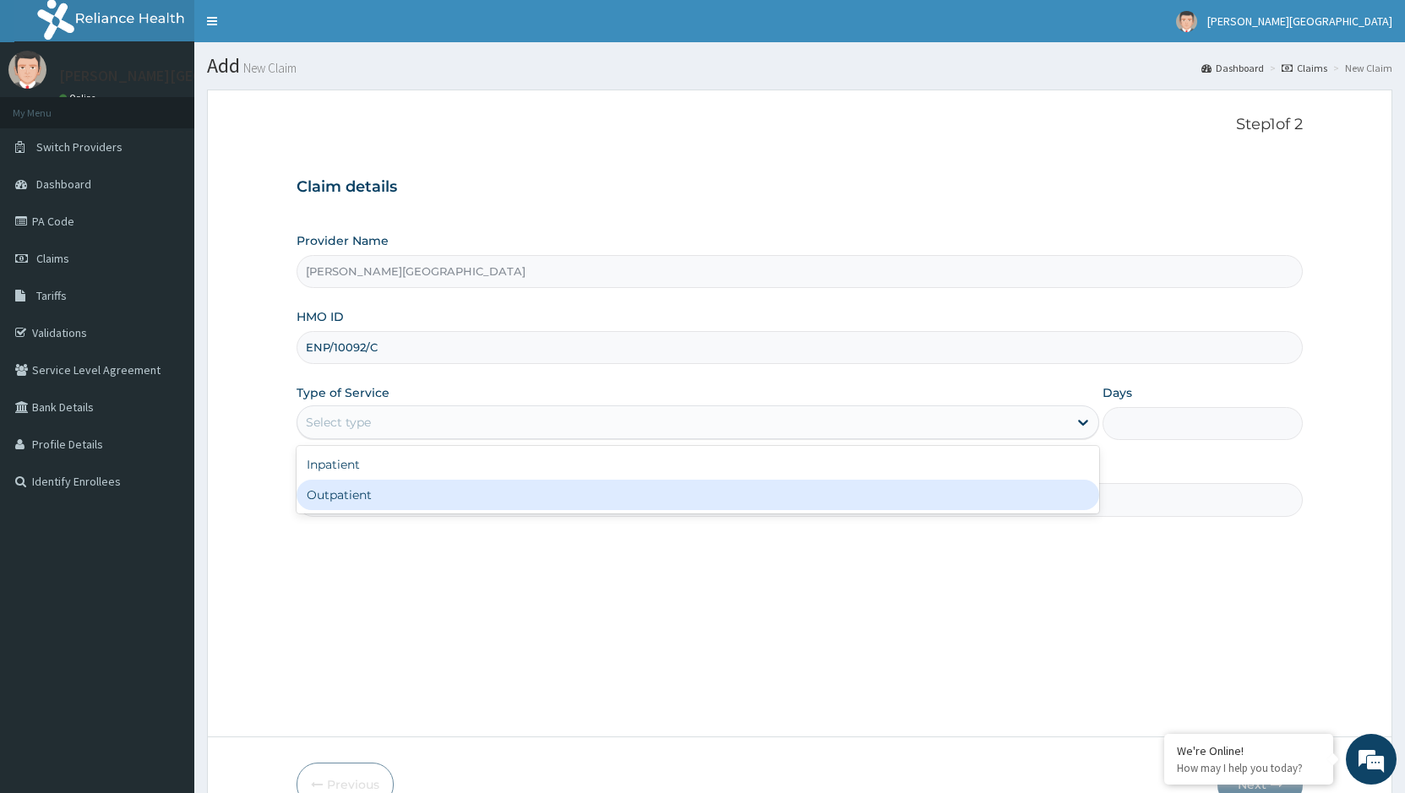
click at [386, 490] on div "Outpatient" at bounding box center [697, 495] width 802 height 30
type input "1"
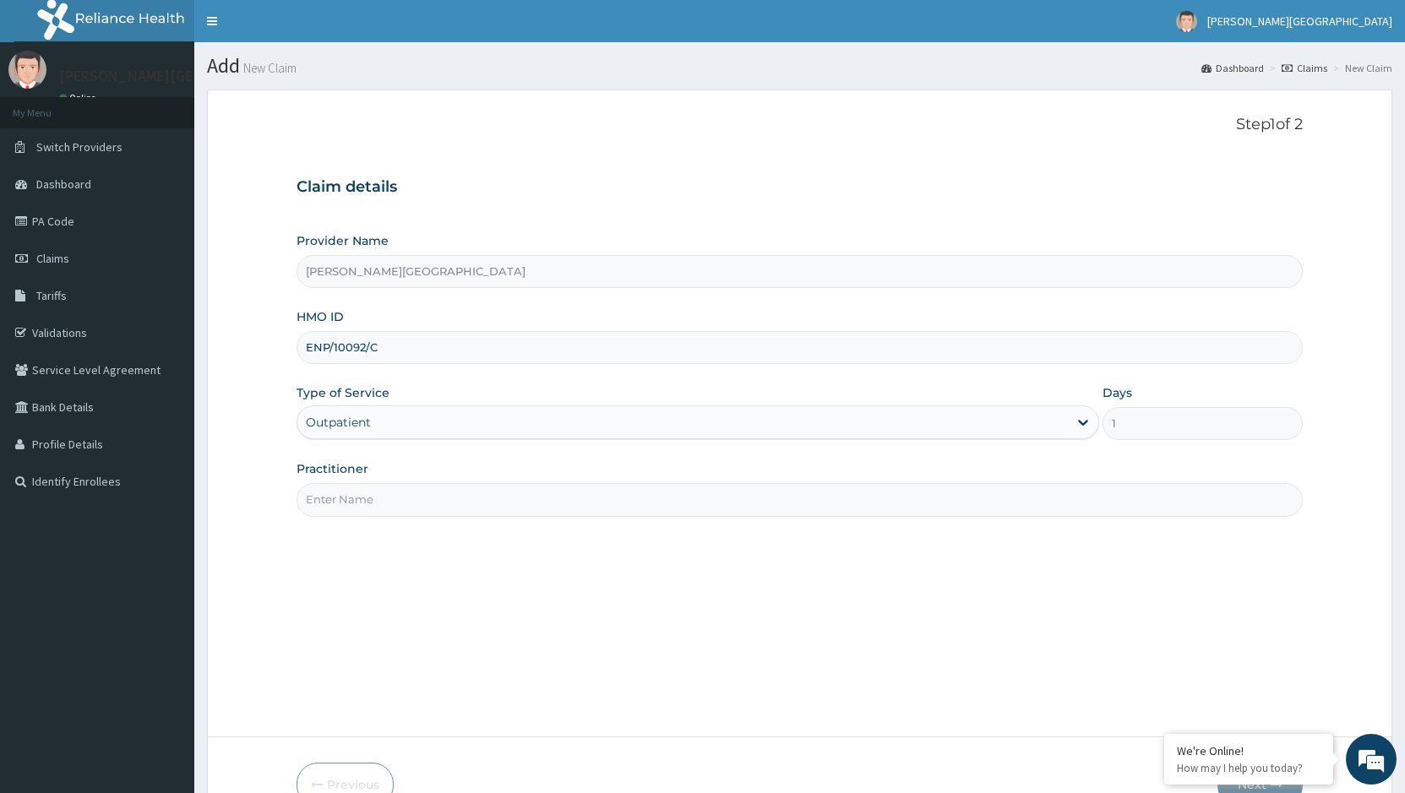
click at [870, 510] on input "Practitioner" at bounding box center [799, 499] width 1006 height 33
type input "DR [PERSON_NAME]"
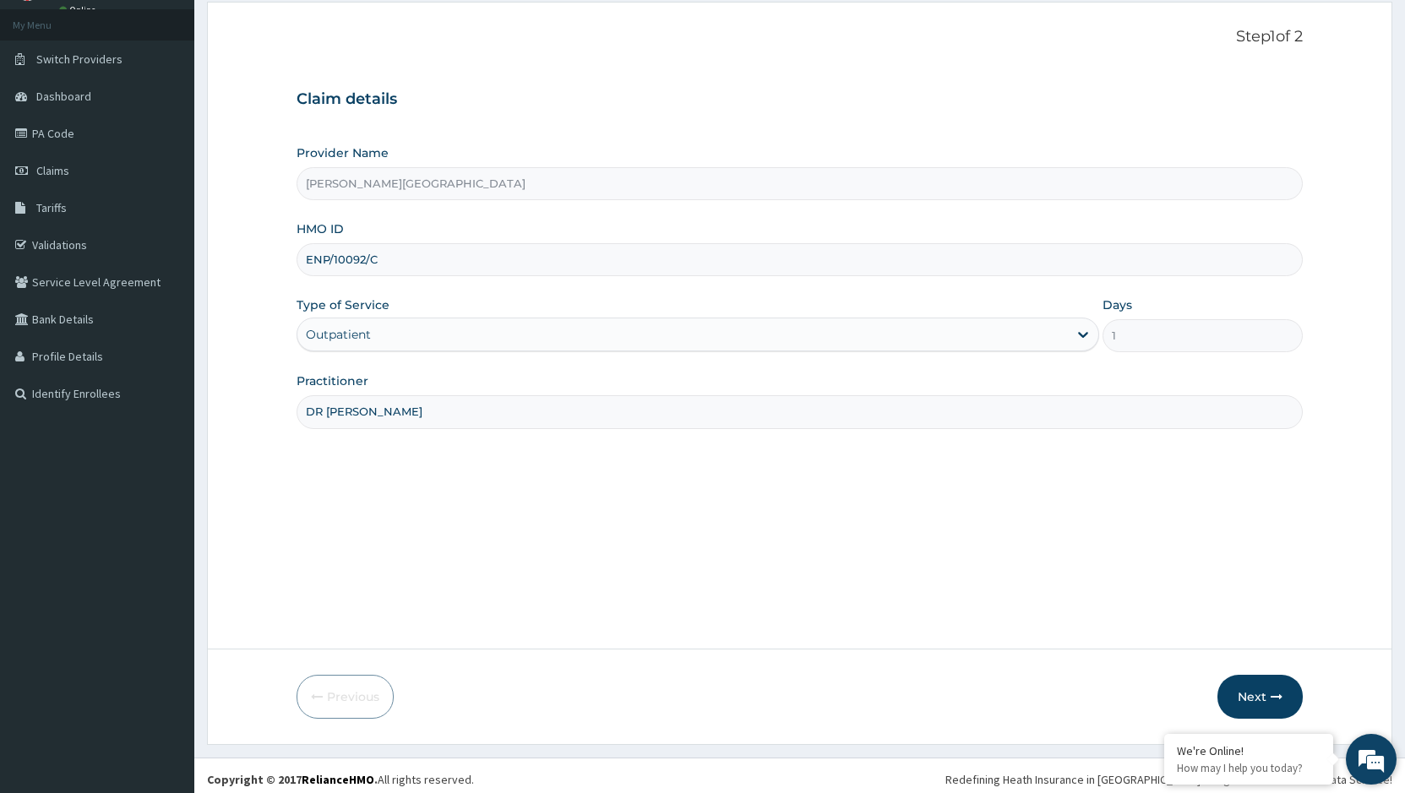
scroll to position [95, 0]
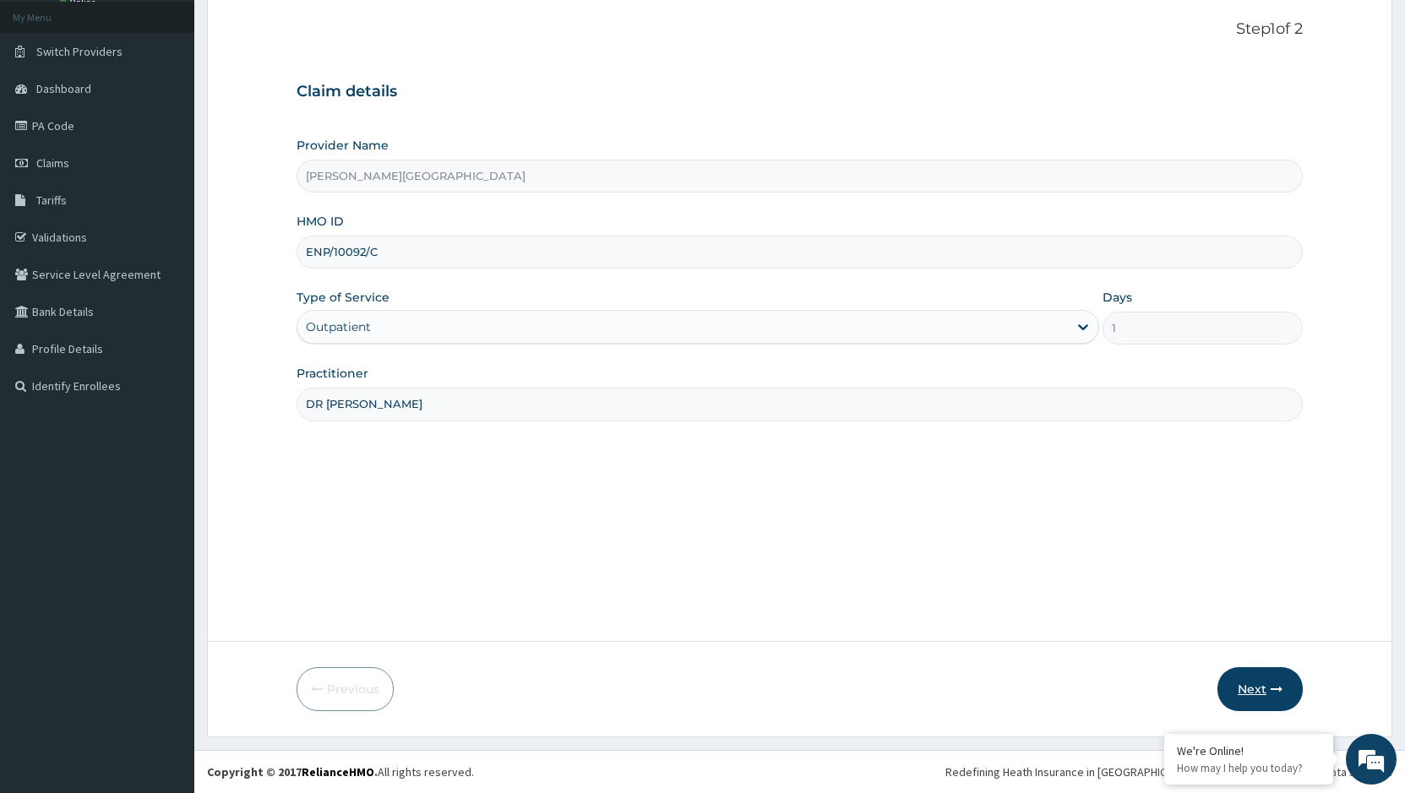
click at [1263, 668] on button "Next" at bounding box center [1259, 689] width 85 height 44
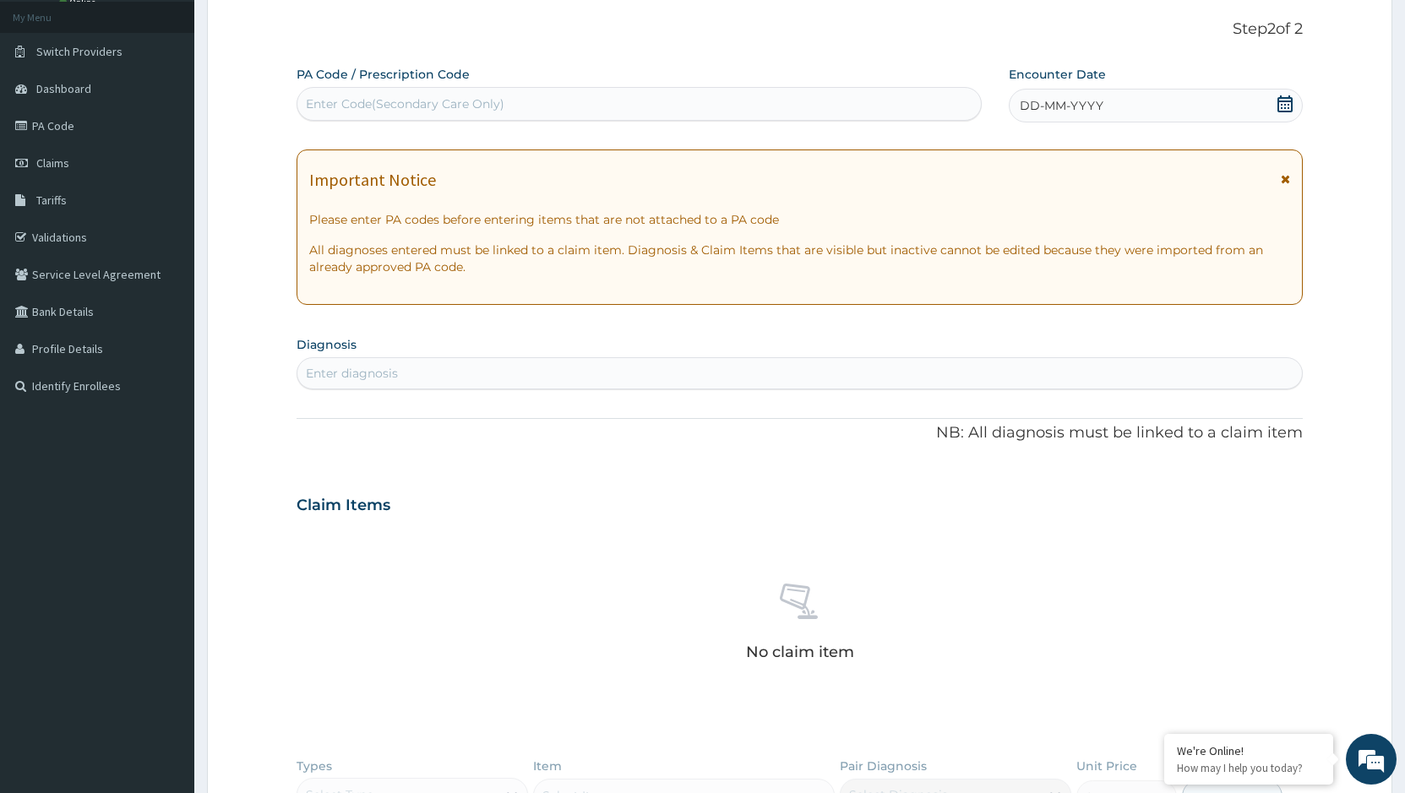
click at [1264, 682] on div "No claim item" at bounding box center [799, 625] width 1006 height 194
click at [1163, 103] on div "DD-MM-YYYY" at bounding box center [1155, 106] width 294 height 34
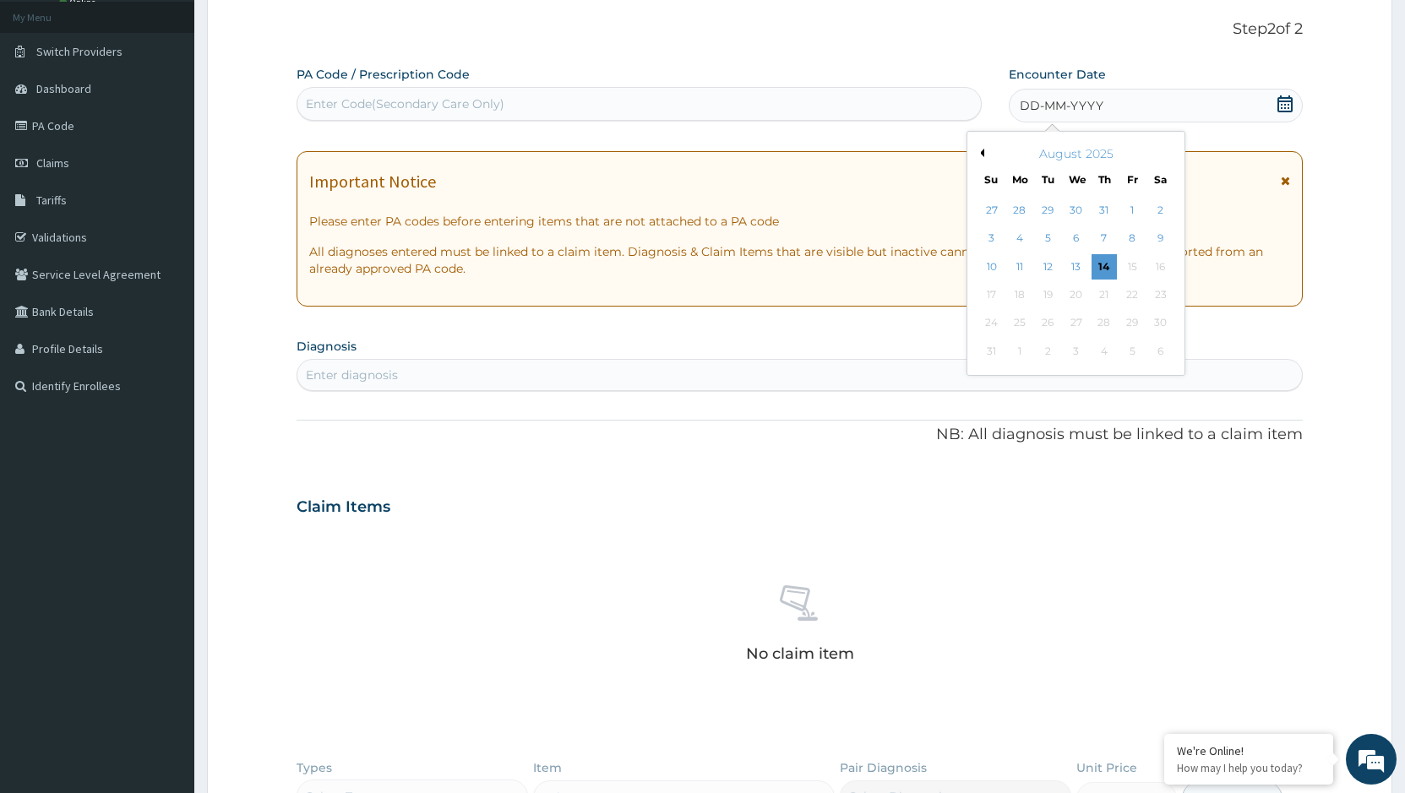
click at [988, 149] on div "August 2025" at bounding box center [1076, 153] width 204 height 17
click at [982, 150] on button "Previous Month" at bounding box center [980, 153] width 8 height 8
click at [991, 266] on div "13" at bounding box center [991, 266] width 25 height 25
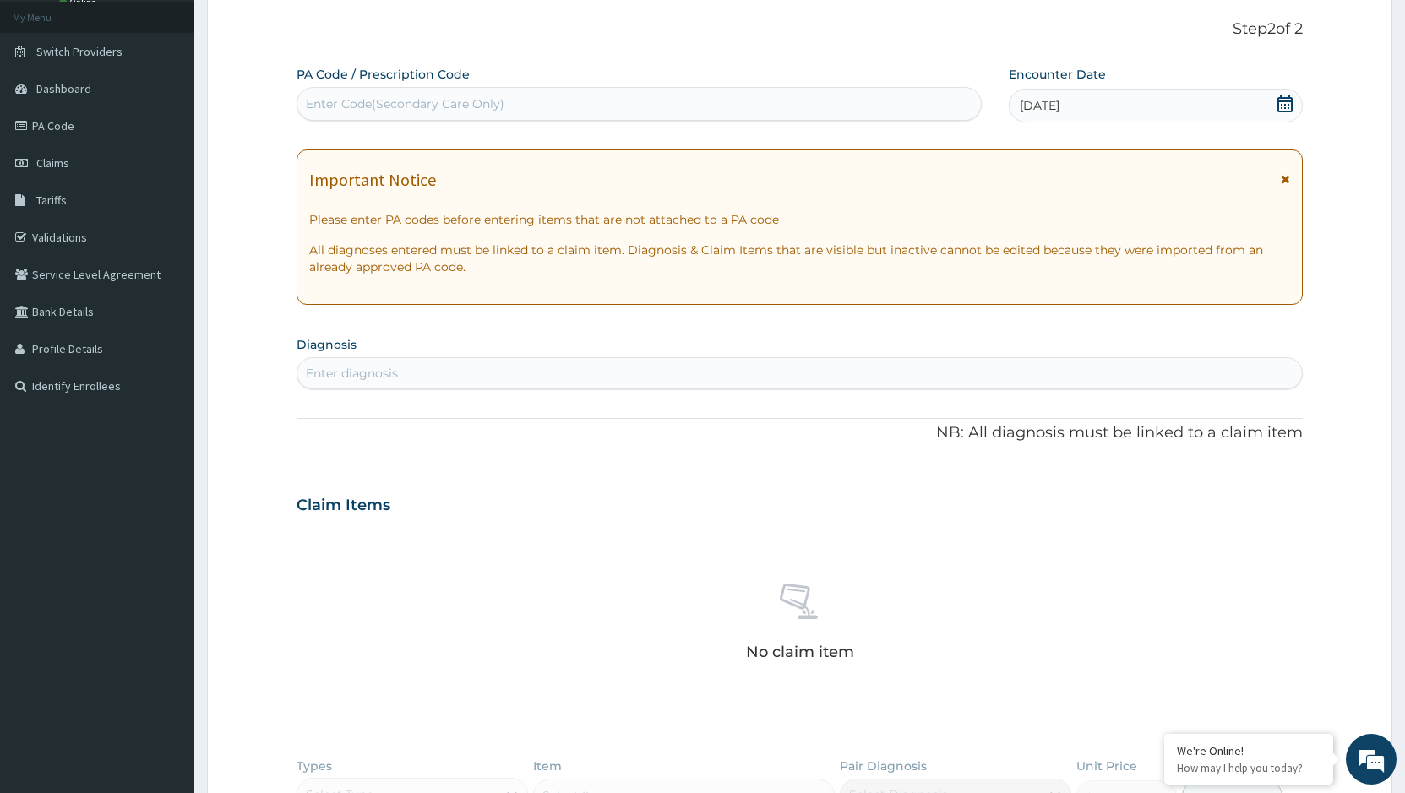
click at [425, 369] on div "Enter diagnosis" at bounding box center [799, 373] width 1004 height 27
type input "[MEDICAL_DATA]"
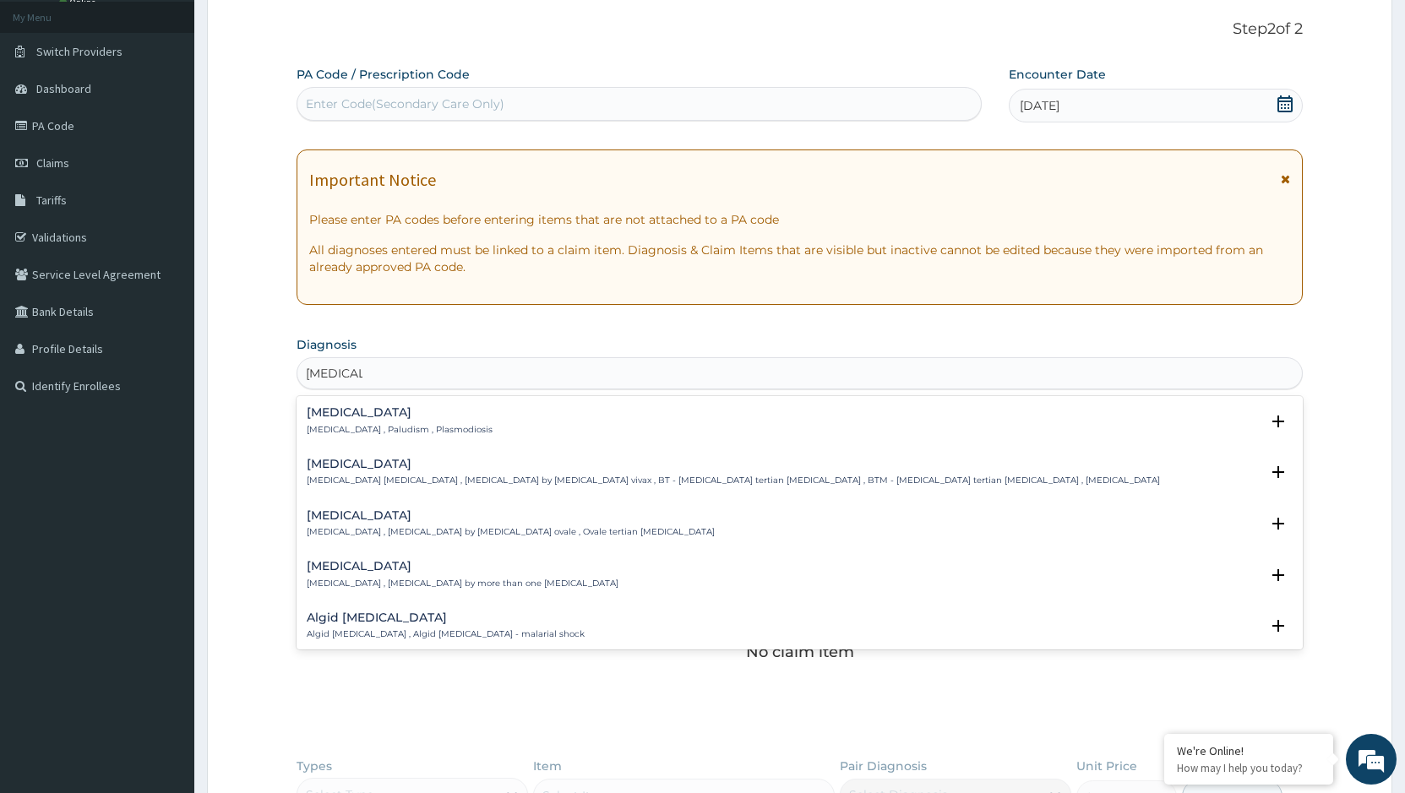
click at [384, 424] on p "[MEDICAL_DATA] , Paludism , Plasmodiosis" at bounding box center [400, 430] width 186 height 12
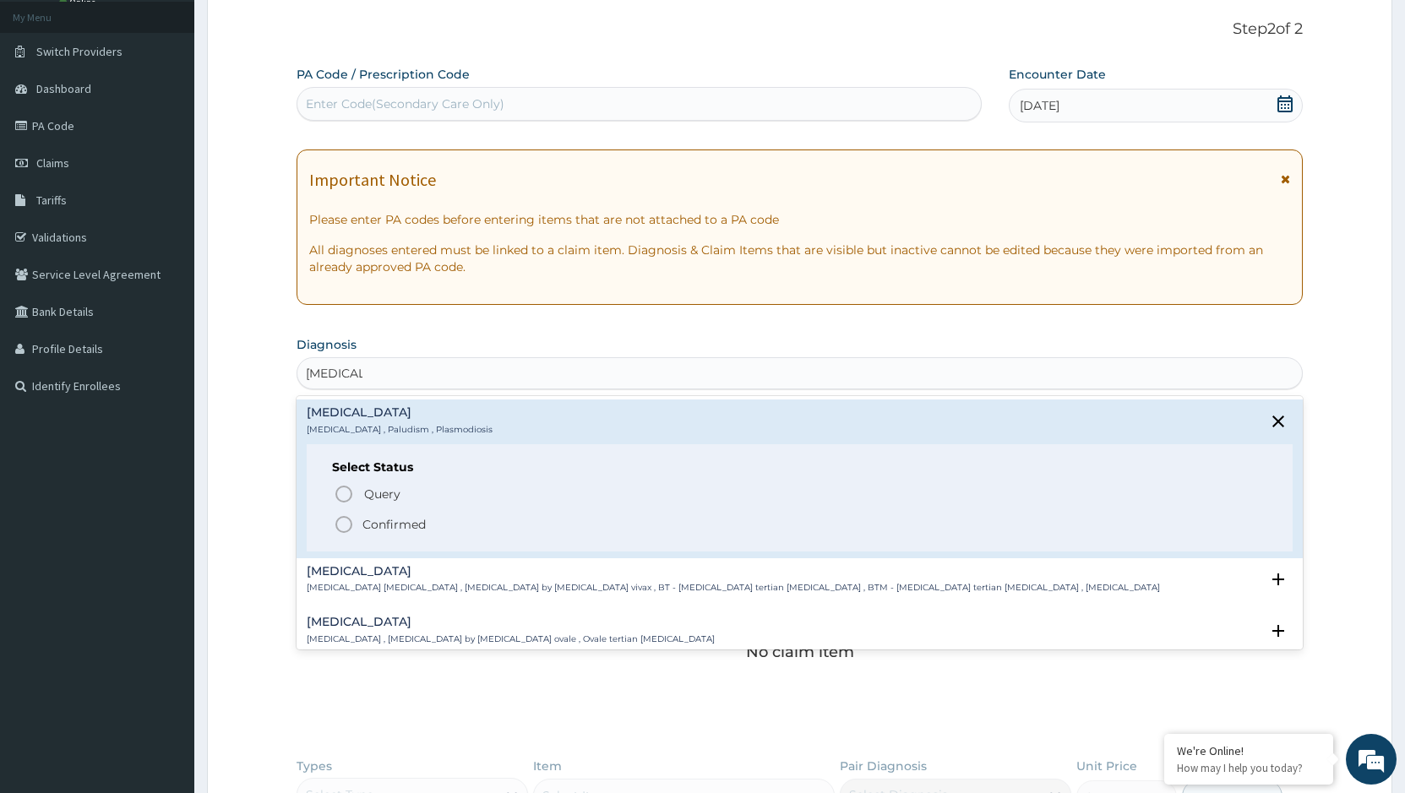
click at [394, 521] on p "Confirmed" at bounding box center [393, 524] width 63 height 17
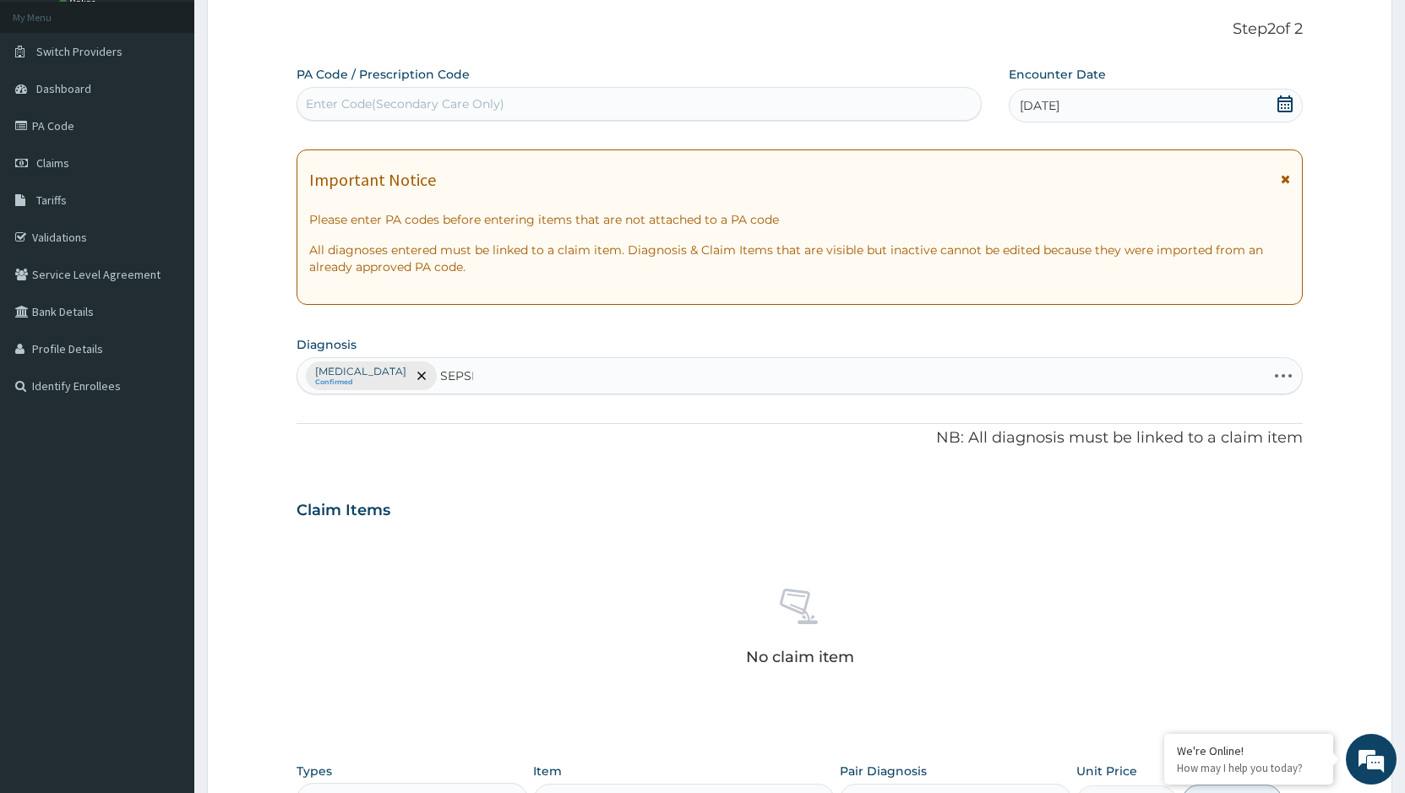
type input "SEPSIS"
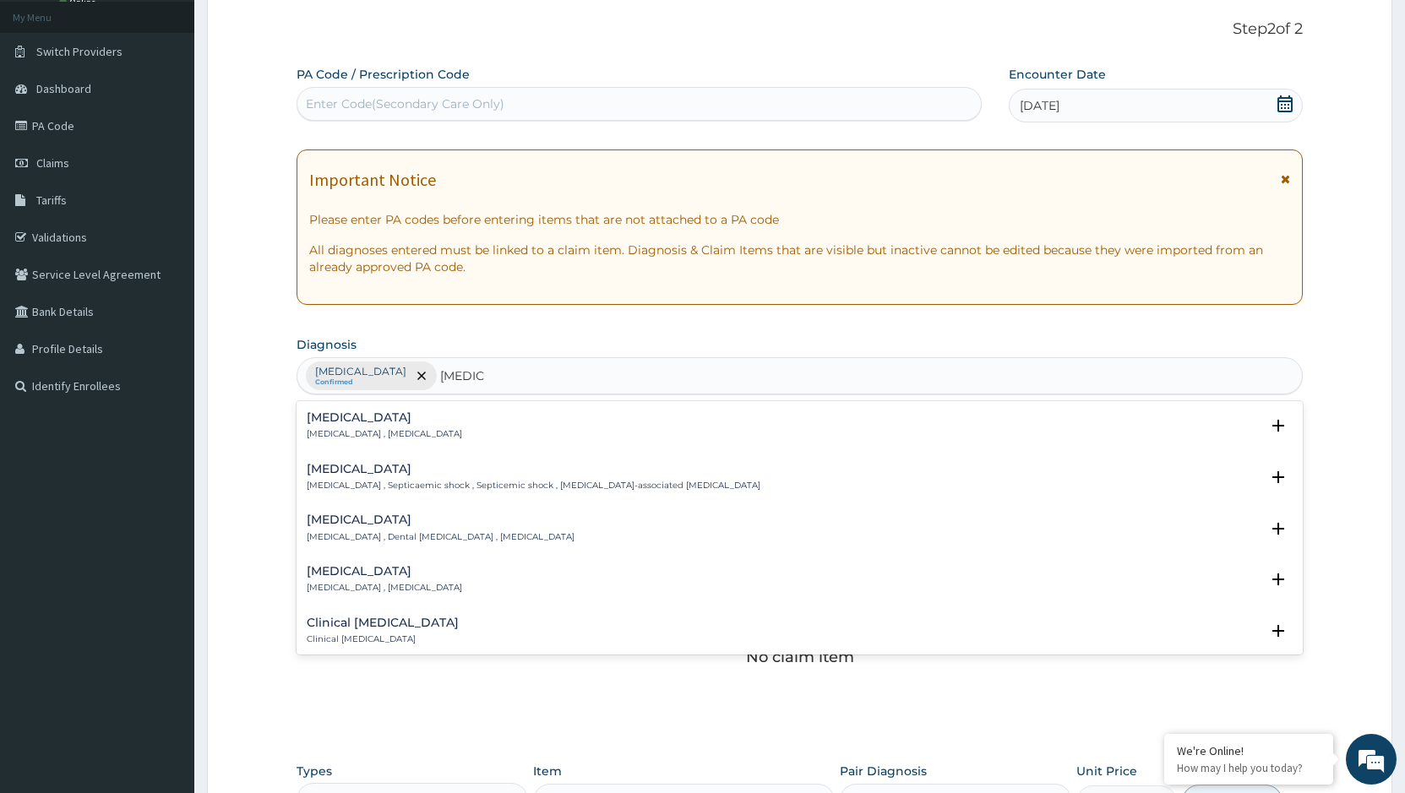
click at [381, 432] on p "Systemic infection , Sepsis" at bounding box center [384, 434] width 155 height 12
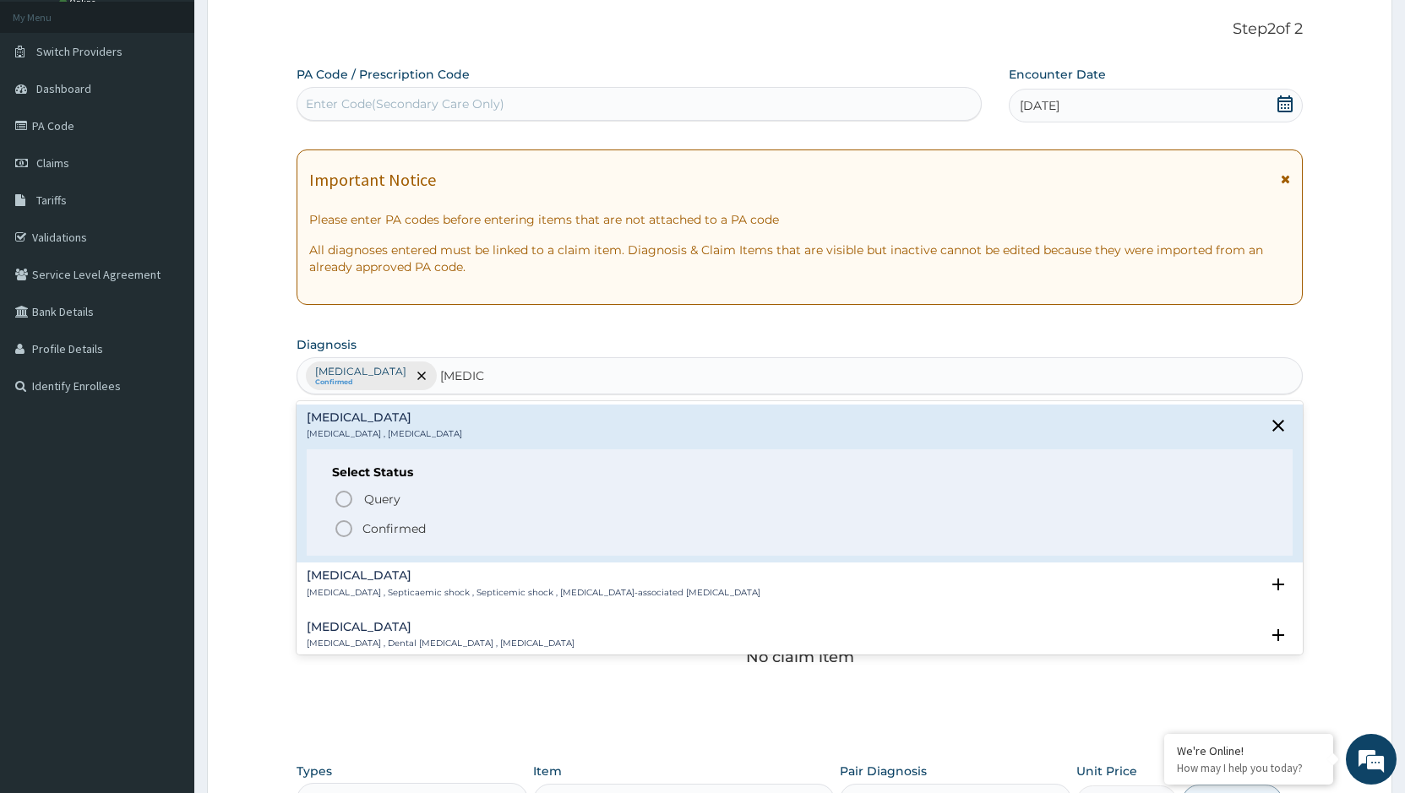
click at [408, 537] on span "Confirmed" at bounding box center [800, 529] width 933 height 20
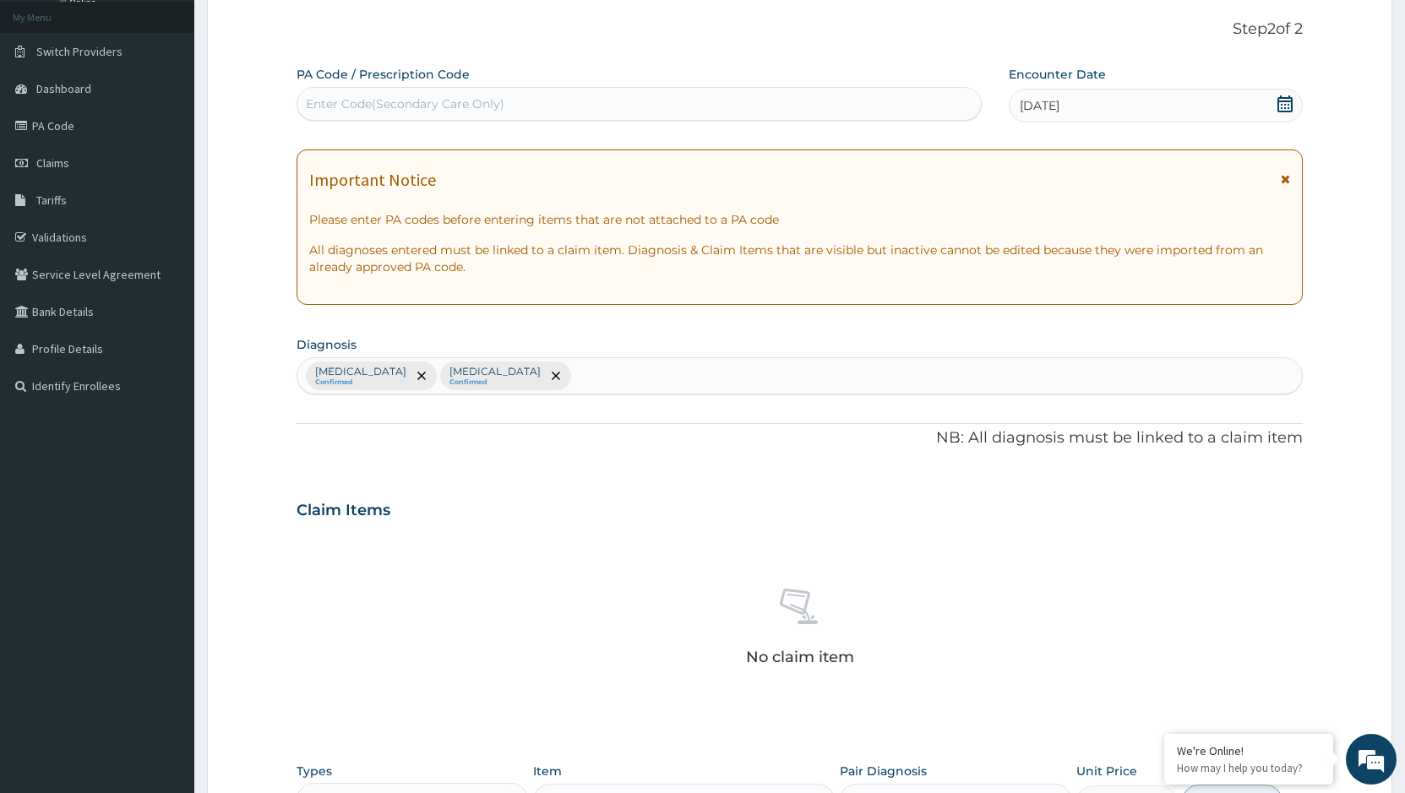
click at [536, 372] on div "Malaria Confirmed Sepsis Confirmed" at bounding box center [799, 375] width 1004 height 35
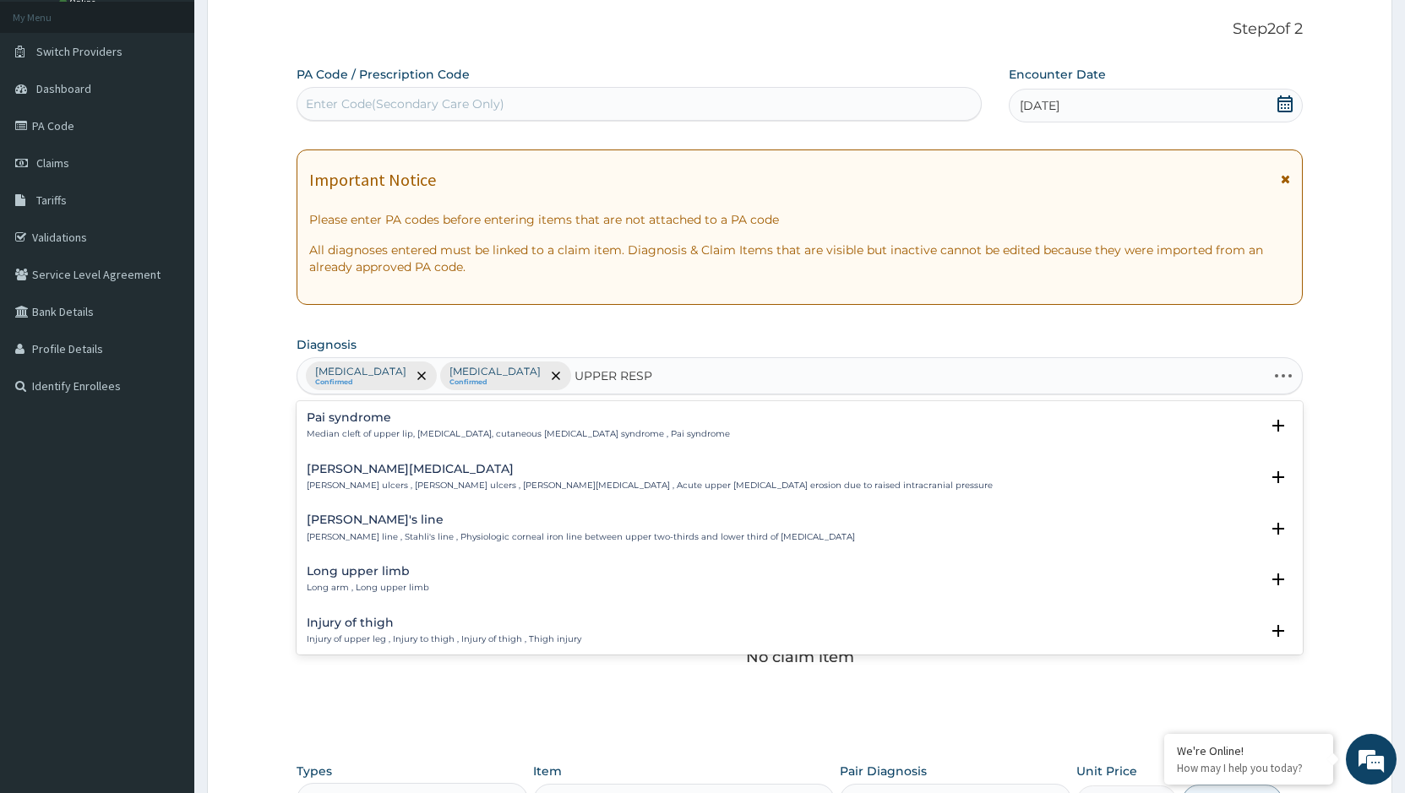
type input "UPPER RESPI"
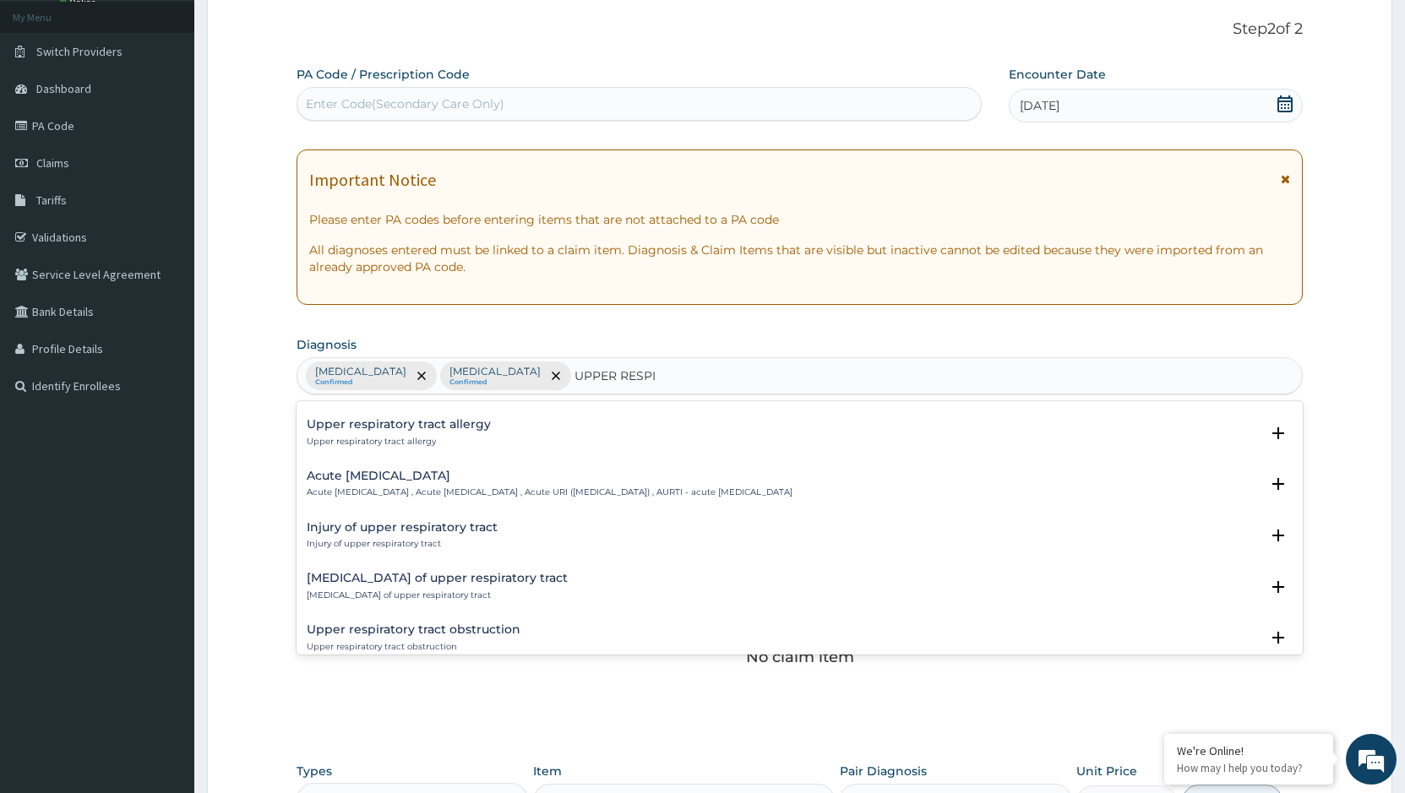
scroll to position [0, 0]
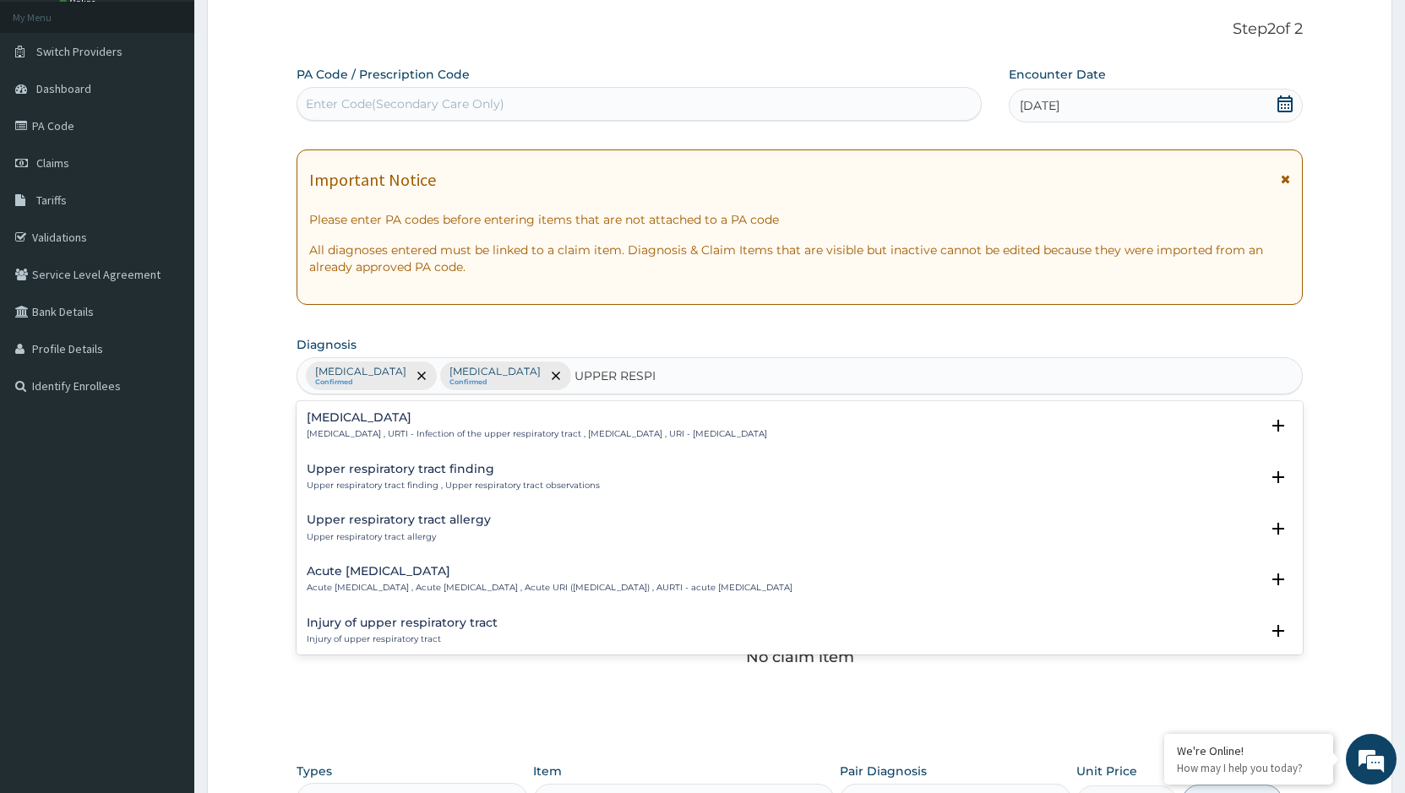
click at [457, 426] on div "Upper respiratory infection Upper respiratory infection , URTI - Infection of t…" at bounding box center [537, 426] width 460 height 30
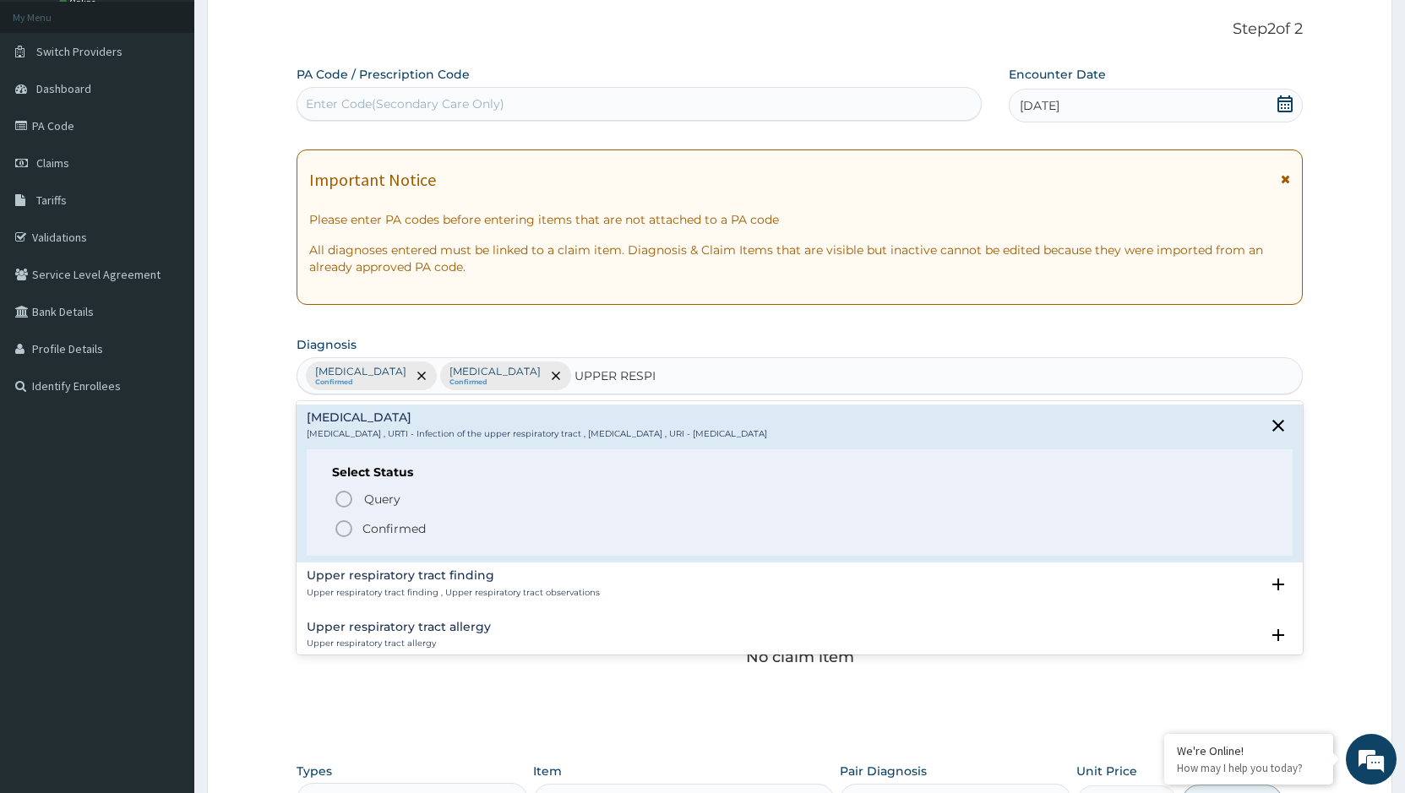
click at [420, 530] on p "Confirmed" at bounding box center [393, 528] width 63 height 17
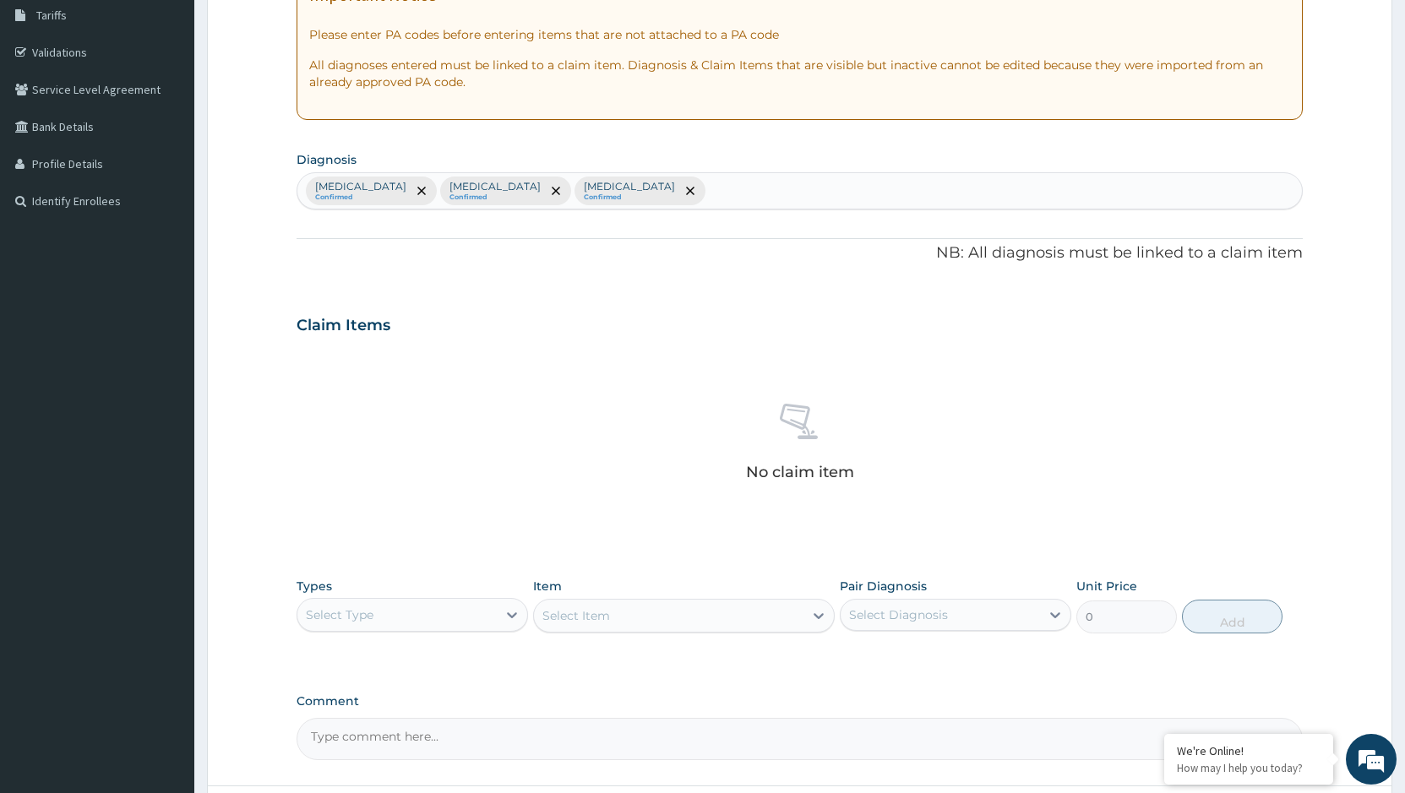
scroll to position [425, 0]
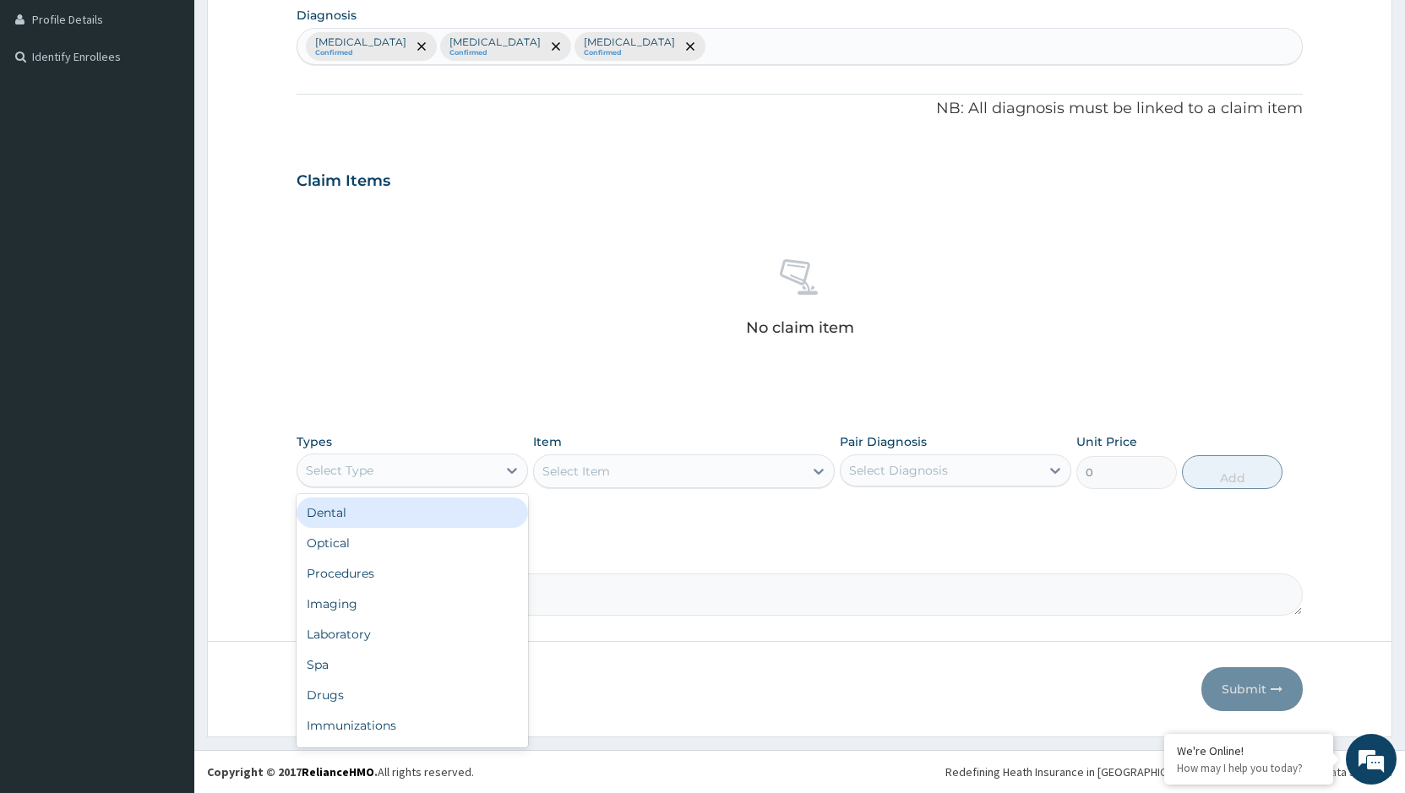
click at [485, 476] on div "Select Type" at bounding box center [396, 470] width 199 height 27
click at [354, 575] on div "Procedures" at bounding box center [411, 573] width 231 height 30
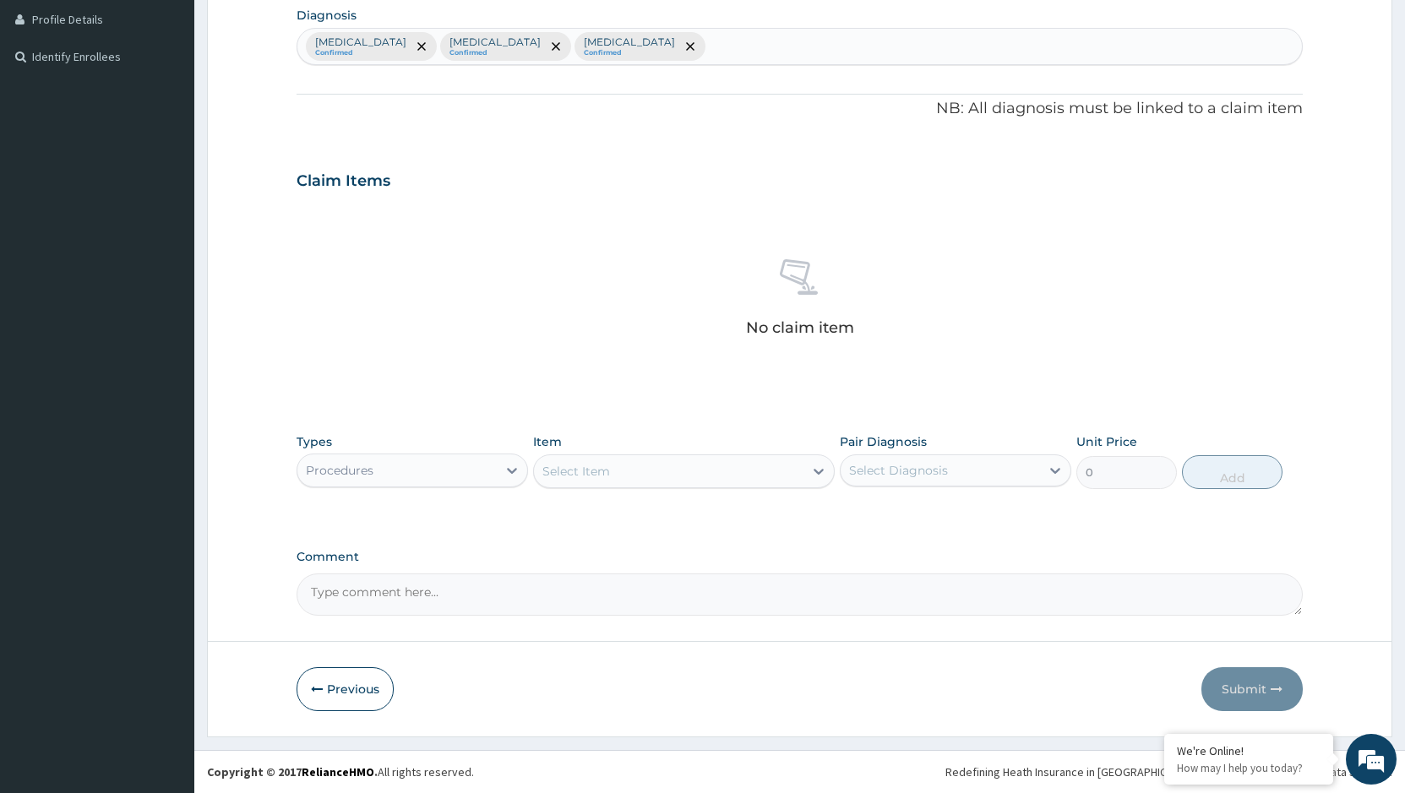
click at [633, 468] on div "Select Item" at bounding box center [668, 471] width 269 height 27
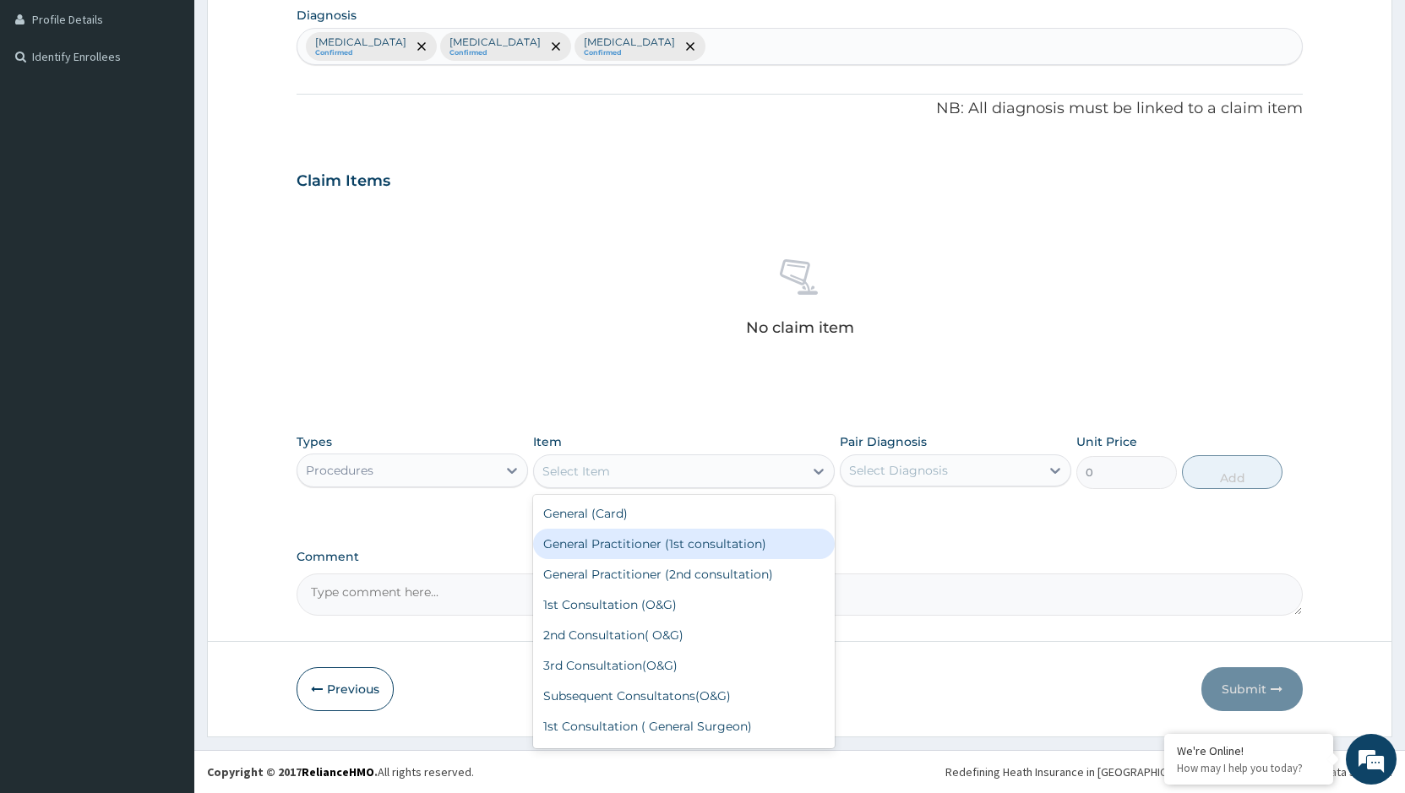
click at [617, 547] on div "General Practitioner (1st consultation)" at bounding box center [684, 544] width 302 height 30
type input "1500"
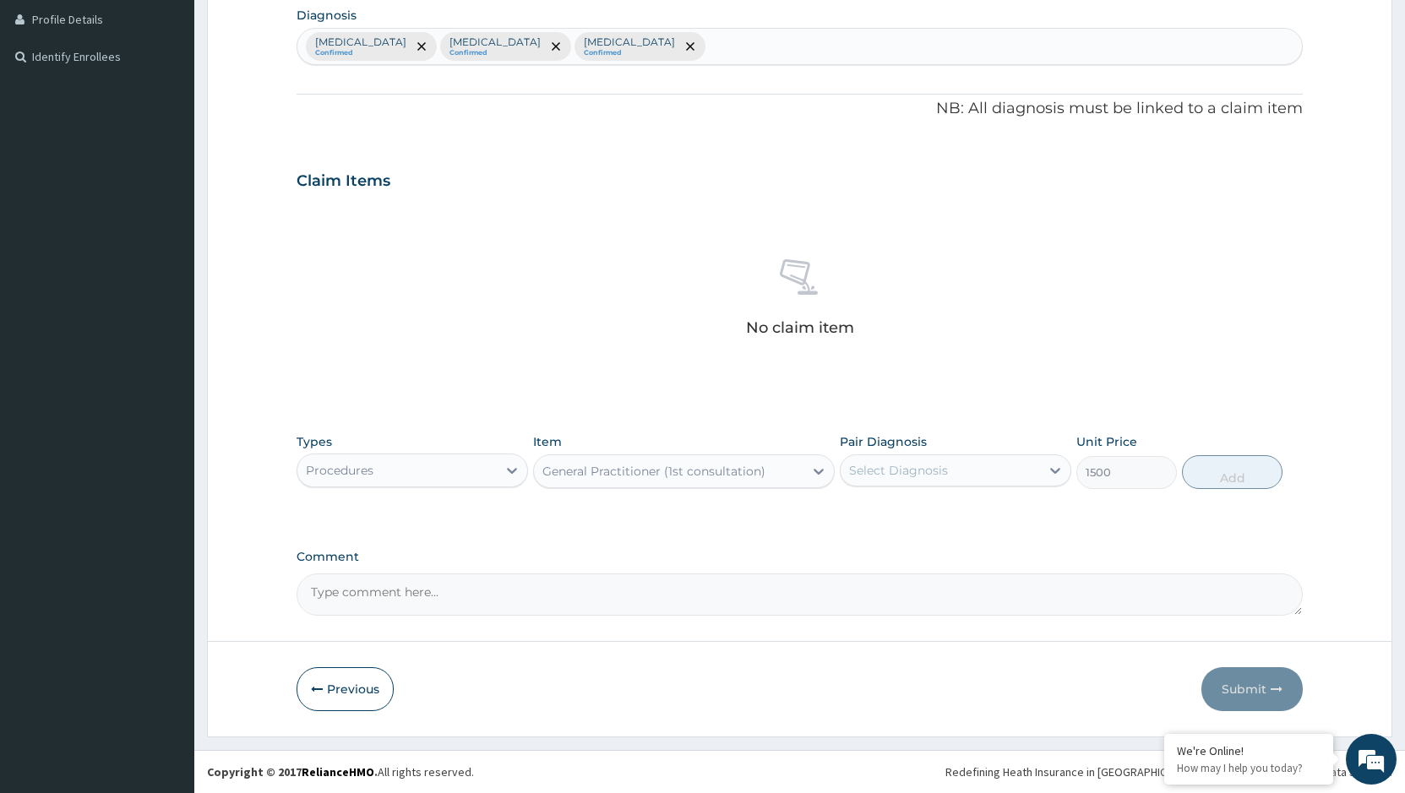
click at [924, 463] on div "Select Diagnosis" at bounding box center [898, 470] width 99 height 17
click at [890, 514] on label "[MEDICAL_DATA]" at bounding box center [919, 511] width 105 height 17
checkbox input "true"
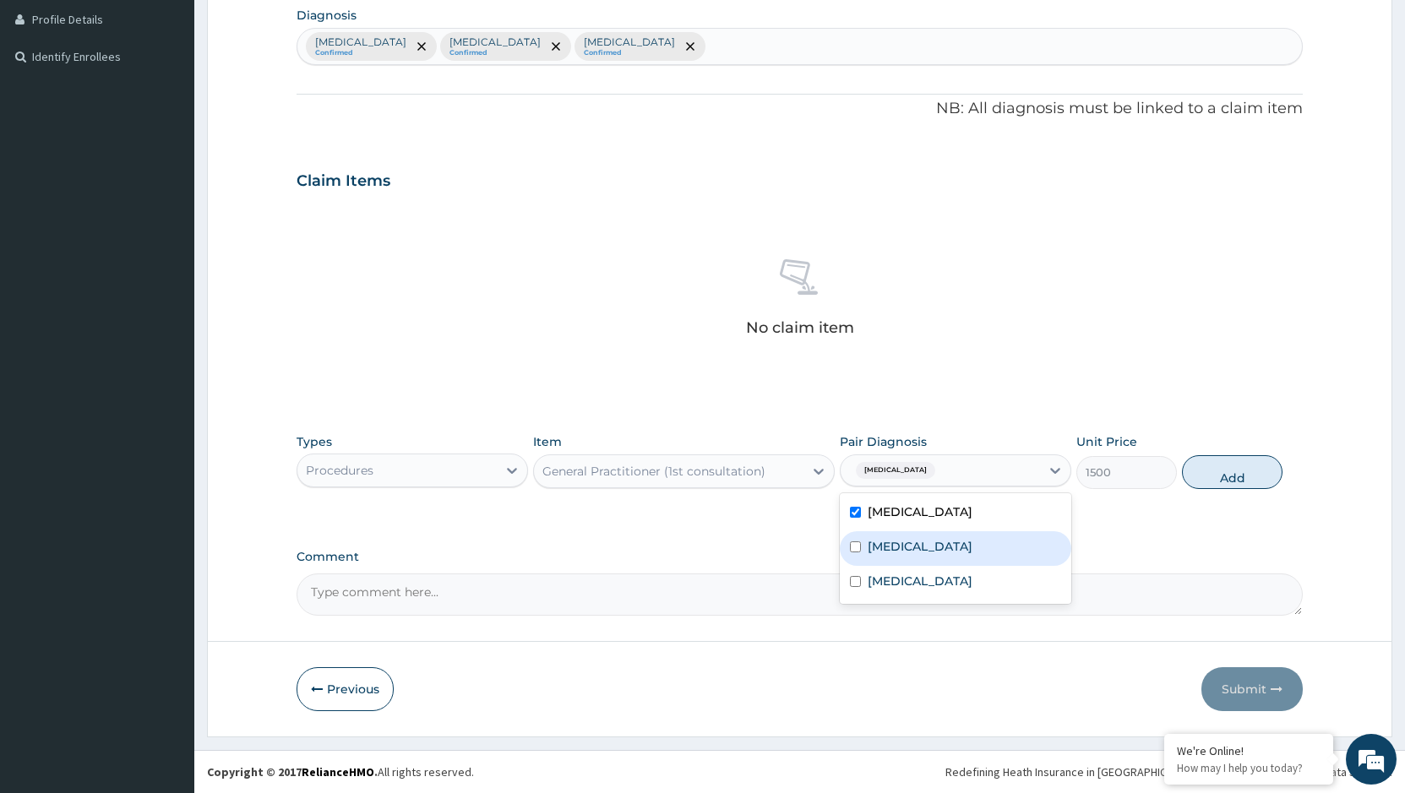
click at [896, 542] on label "[MEDICAL_DATA]" at bounding box center [919, 546] width 105 height 17
checkbox input "true"
click at [879, 577] on label "Upper respiratory infection" at bounding box center [919, 581] width 105 height 17
checkbox input "true"
click at [1250, 467] on button "Add" at bounding box center [1232, 472] width 101 height 34
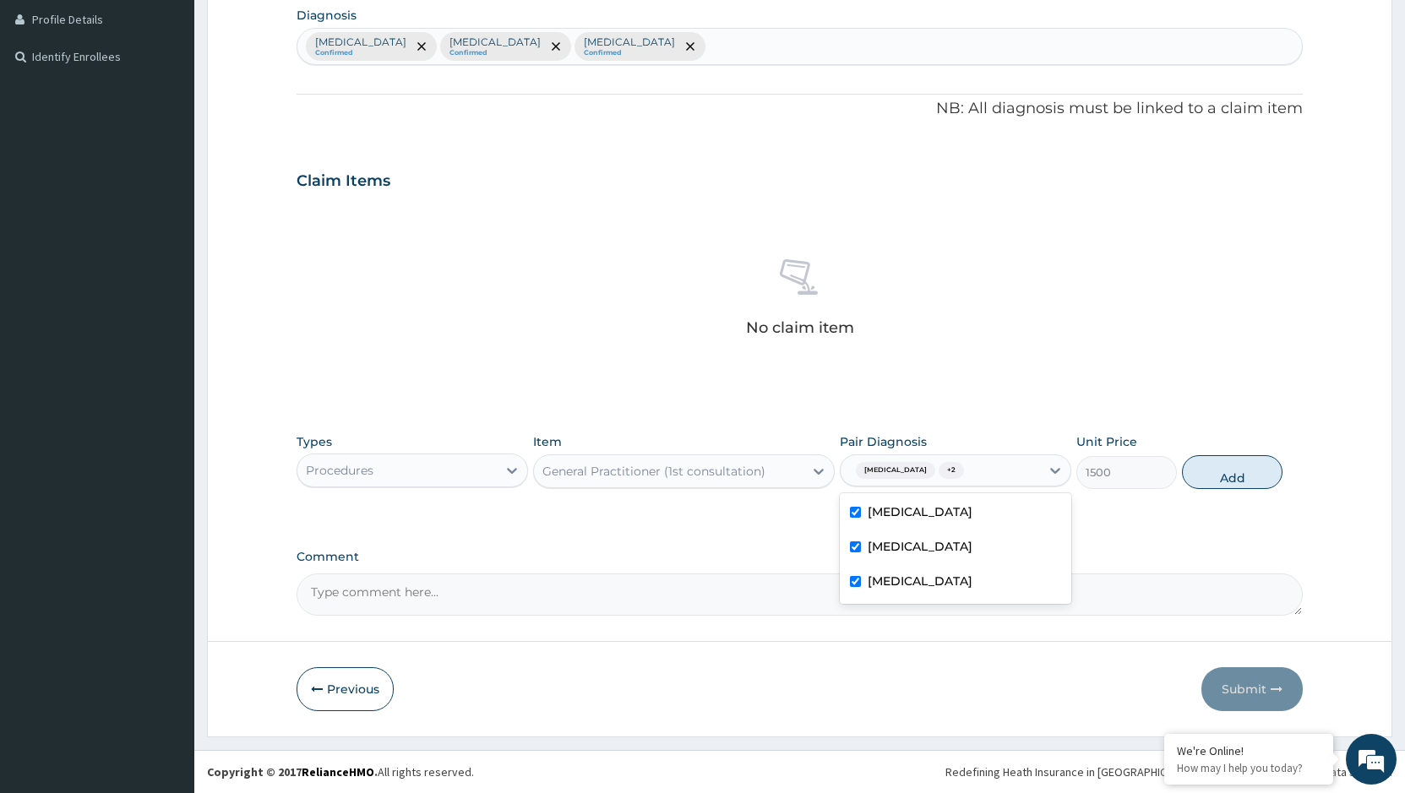
type input "0"
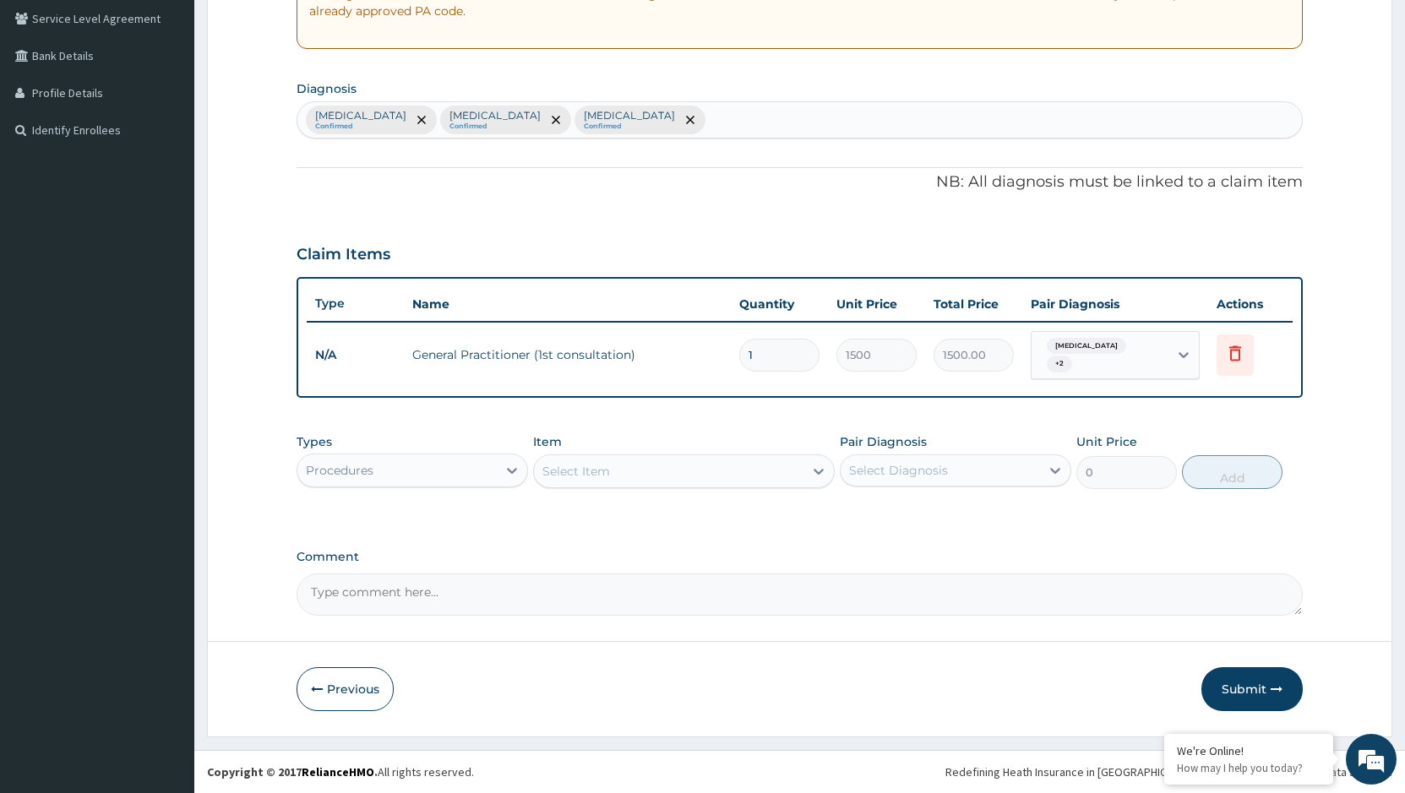
scroll to position [345, 0]
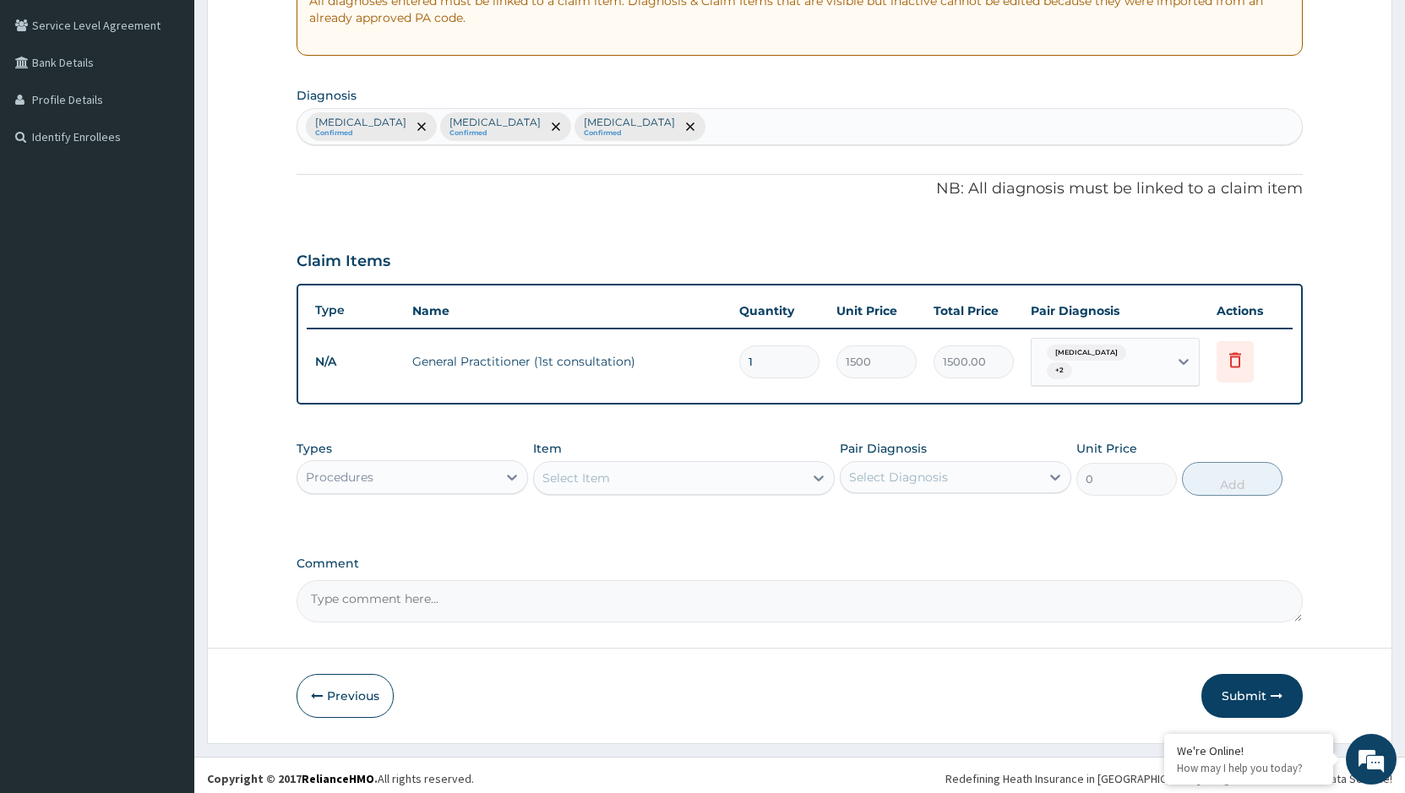
click at [467, 475] on div "Procedures" at bounding box center [396, 477] width 199 height 27
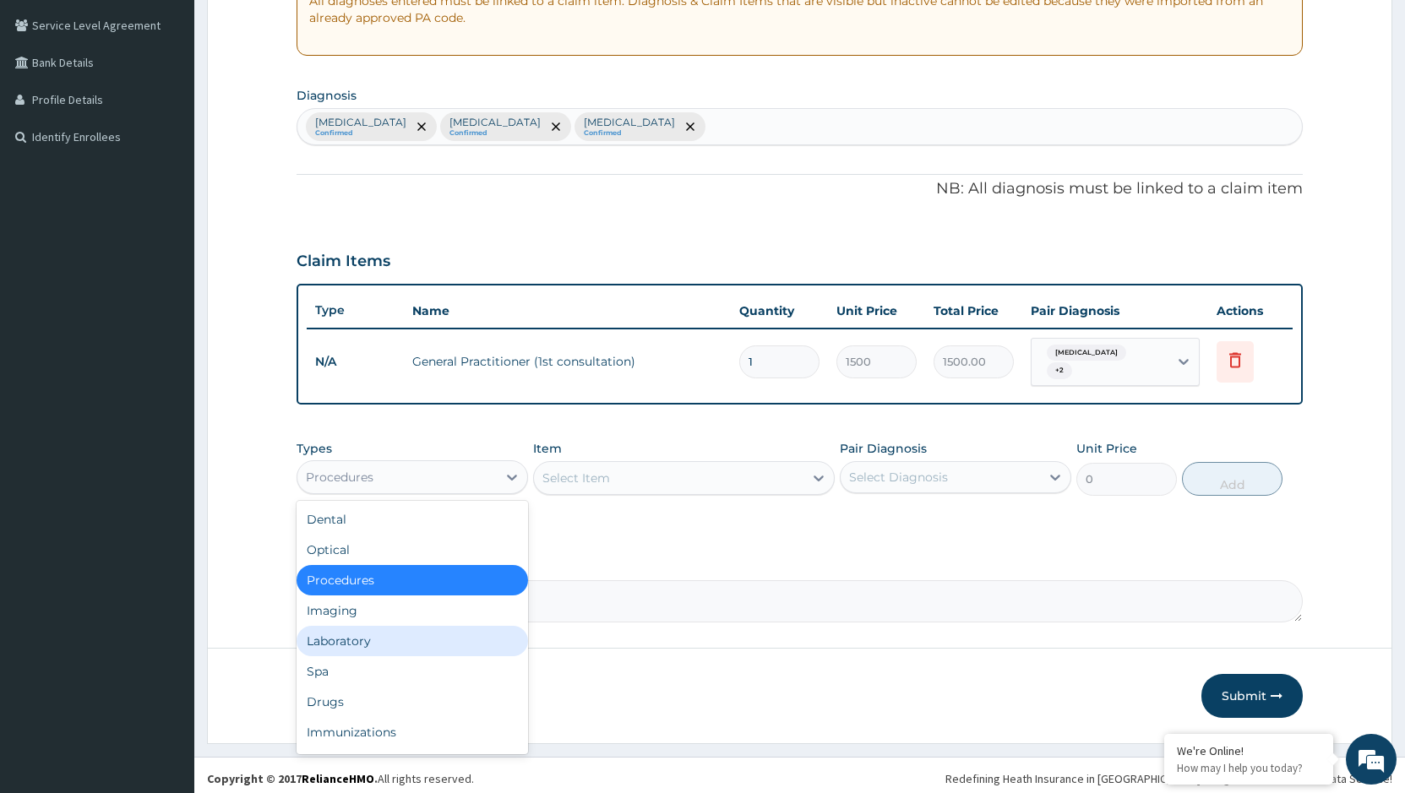
click at [340, 636] on div "Laboratory" at bounding box center [411, 641] width 231 height 30
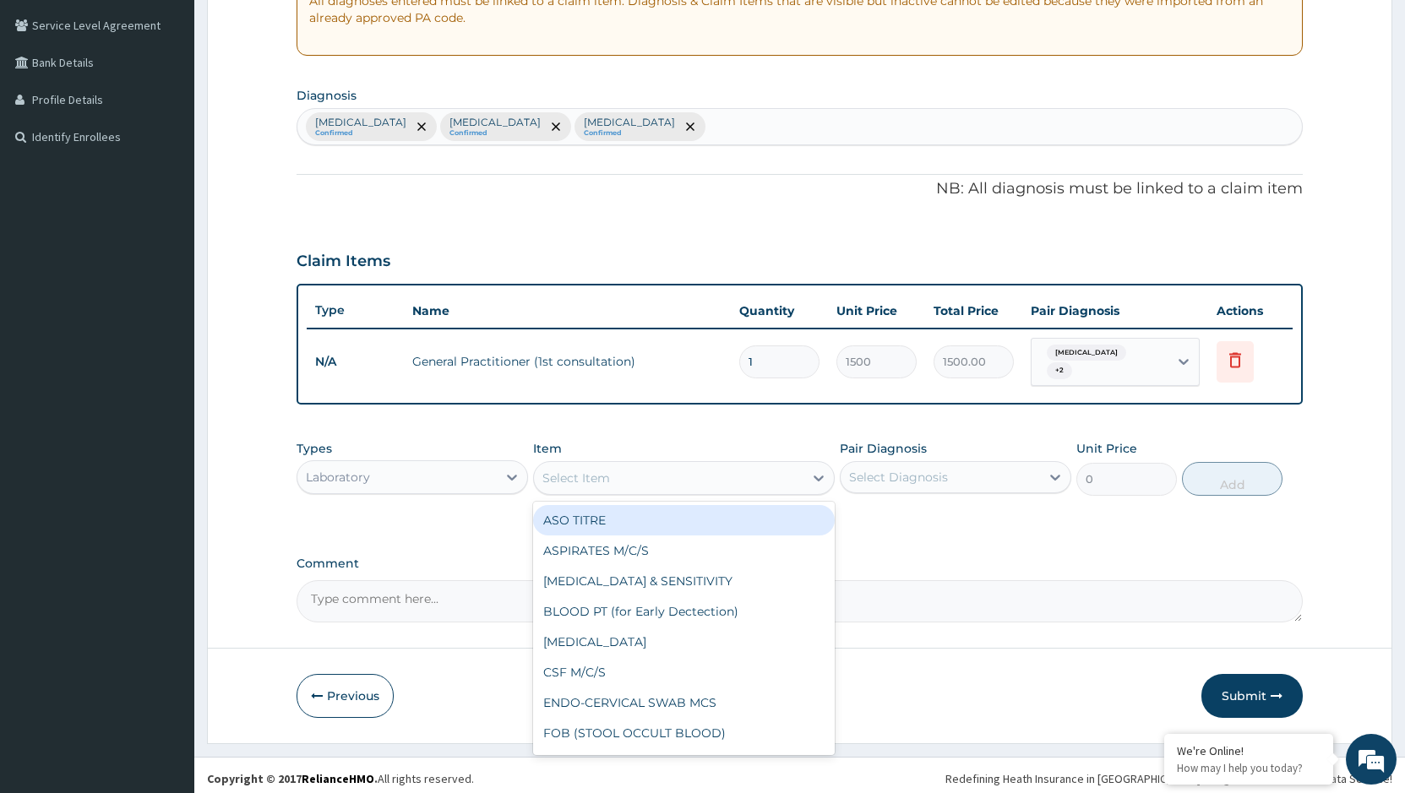
click at [686, 471] on div "Select Item" at bounding box center [668, 478] width 269 height 27
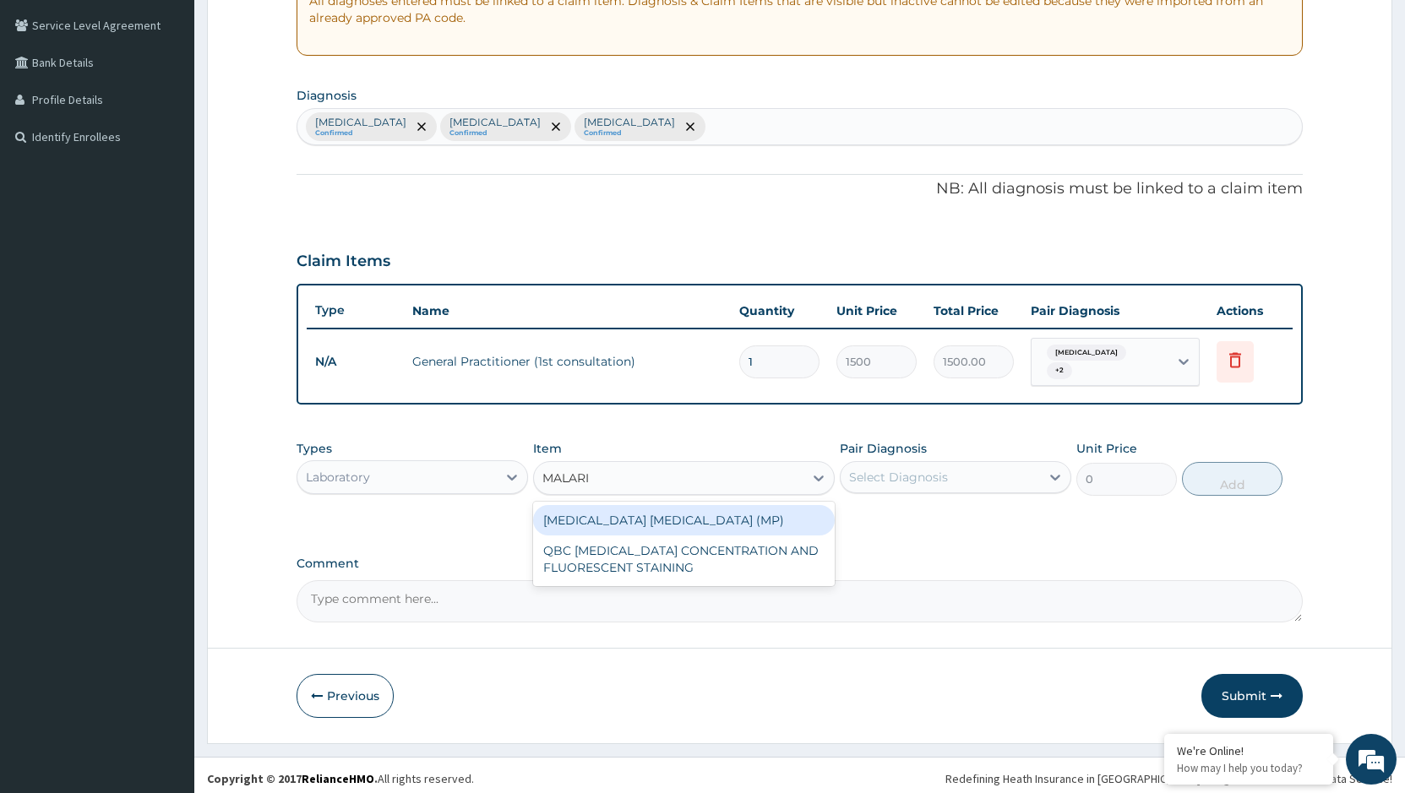
type input "[MEDICAL_DATA]"
click at [723, 515] on div "[MEDICAL_DATA] [MEDICAL_DATA] (MP)" at bounding box center [684, 520] width 302 height 30
type input "560"
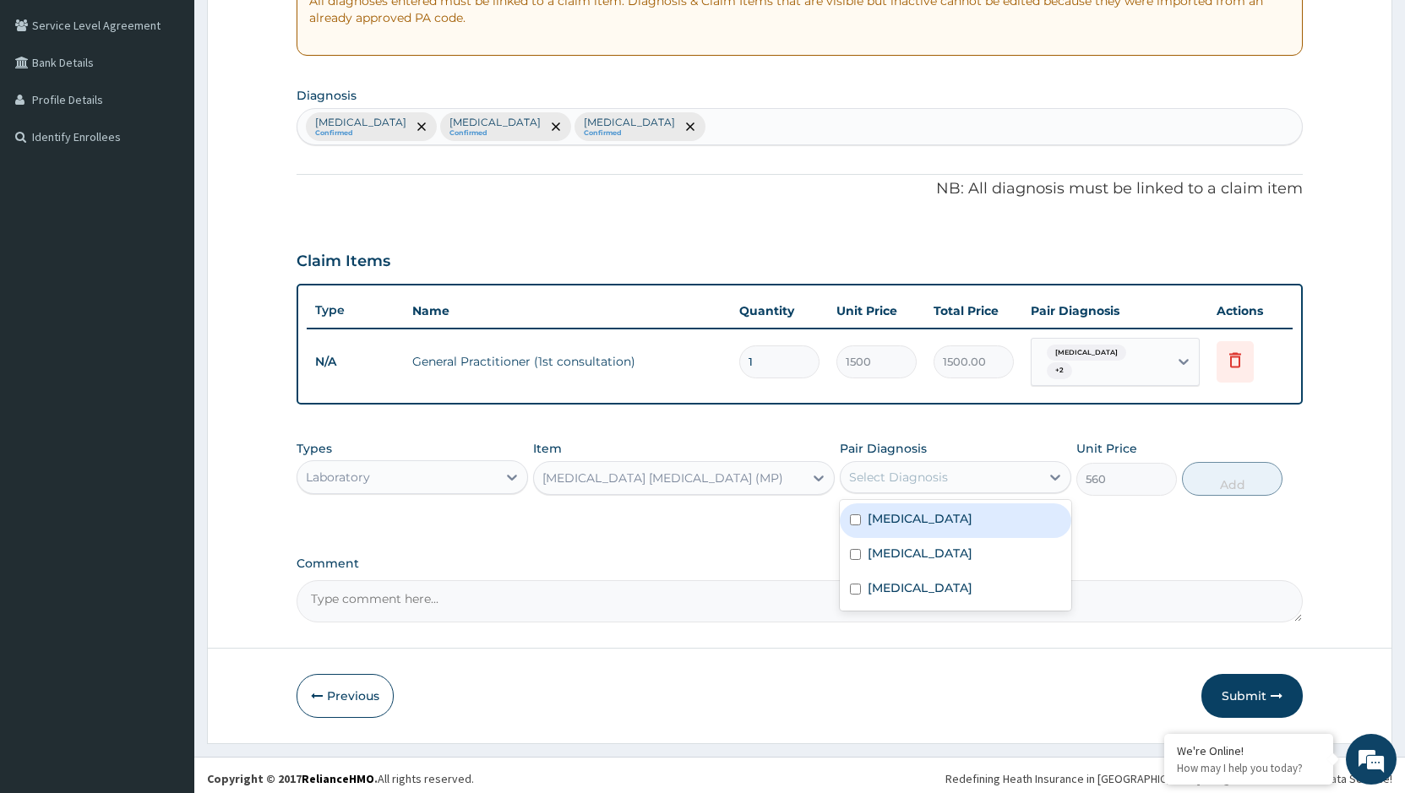
click at [992, 464] on div "Select Diagnosis" at bounding box center [939, 477] width 199 height 27
click at [904, 515] on label "[MEDICAL_DATA]" at bounding box center [919, 518] width 105 height 17
checkbox input "true"
click at [1218, 473] on button "Add" at bounding box center [1232, 479] width 101 height 34
type input "0"
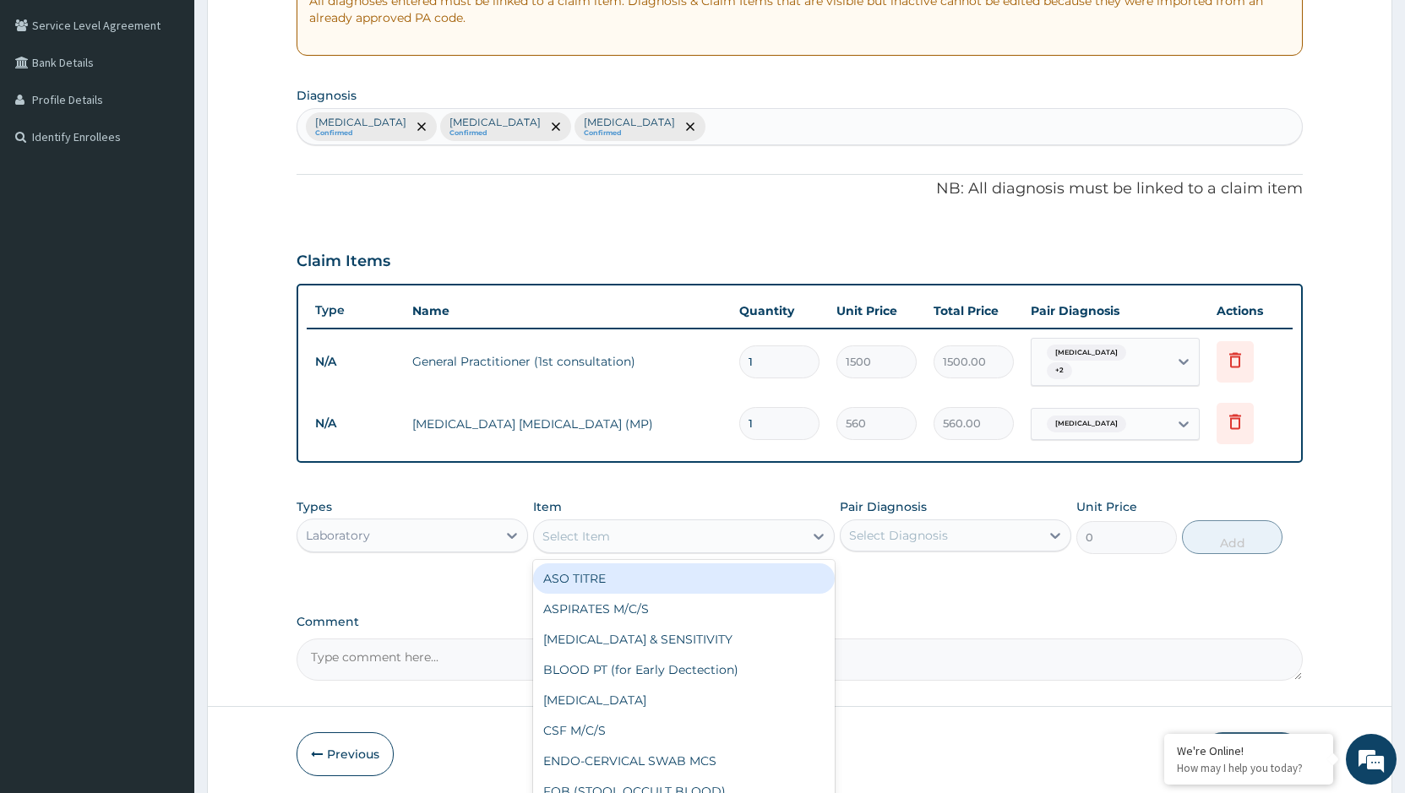
click at [702, 527] on div "Select Item" at bounding box center [668, 536] width 269 height 27
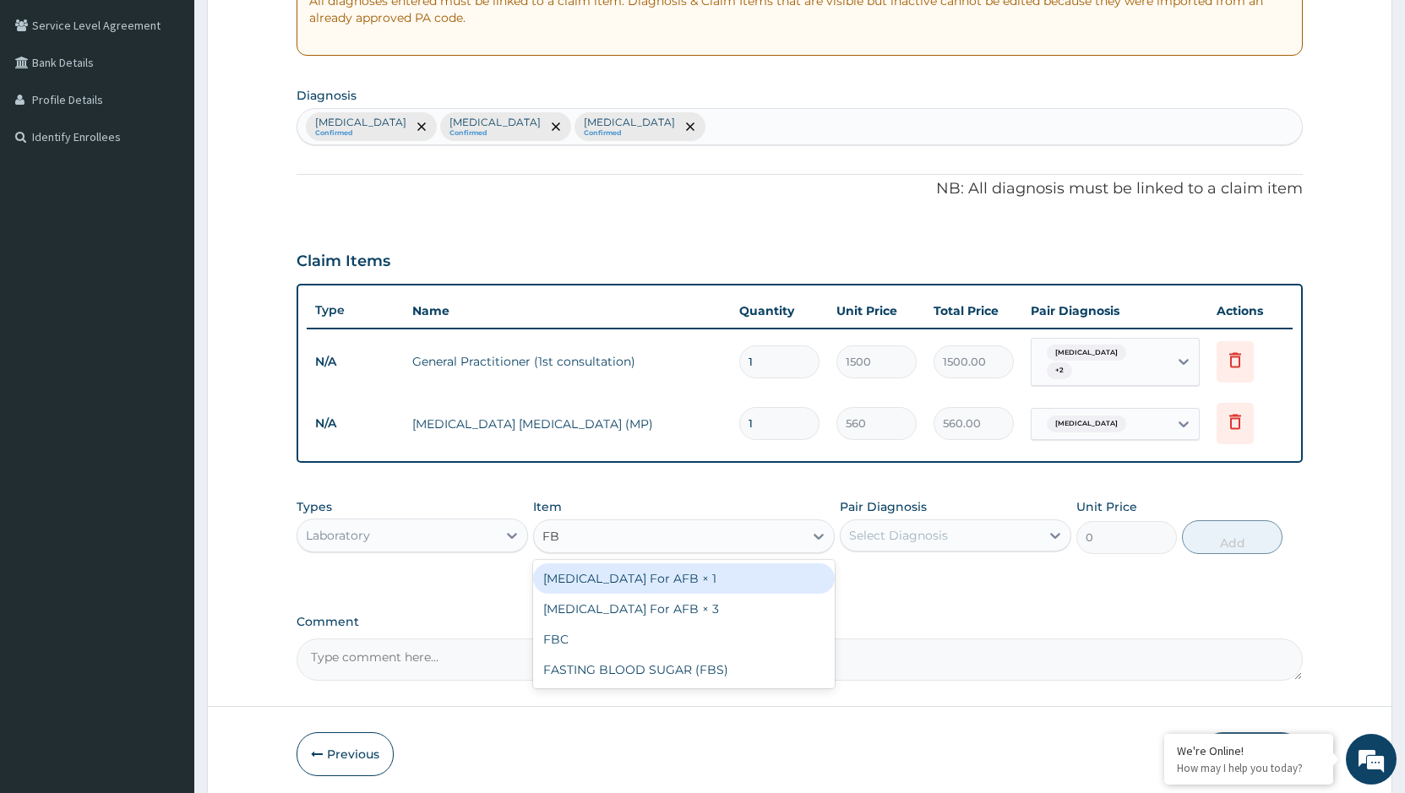
type input "FBC"
click at [698, 580] on div "FBC" at bounding box center [684, 578] width 302 height 30
type input "1800"
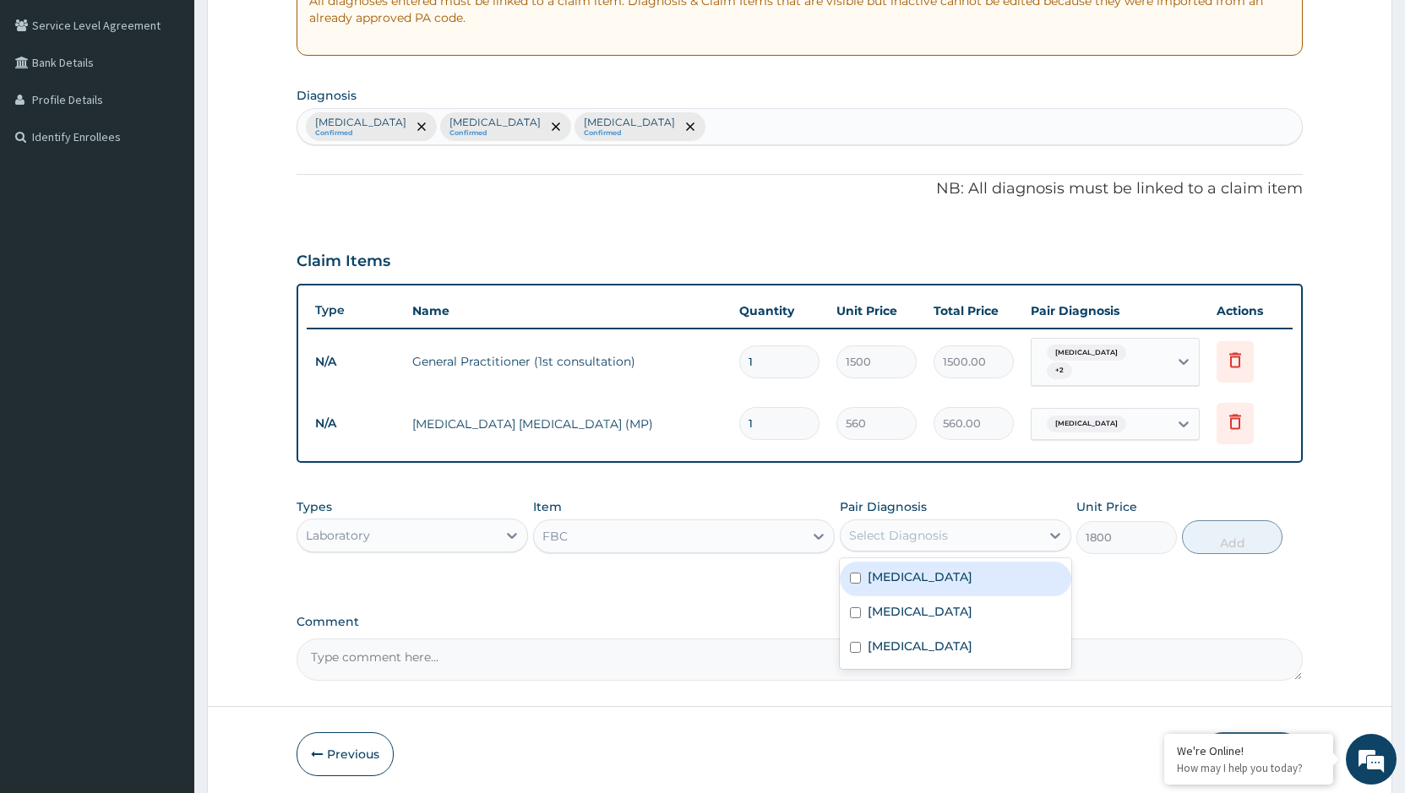
click at [983, 524] on div "Select Diagnosis" at bounding box center [939, 535] width 199 height 27
click at [988, 569] on div "[MEDICAL_DATA]" at bounding box center [955, 579] width 231 height 35
checkbox input "true"
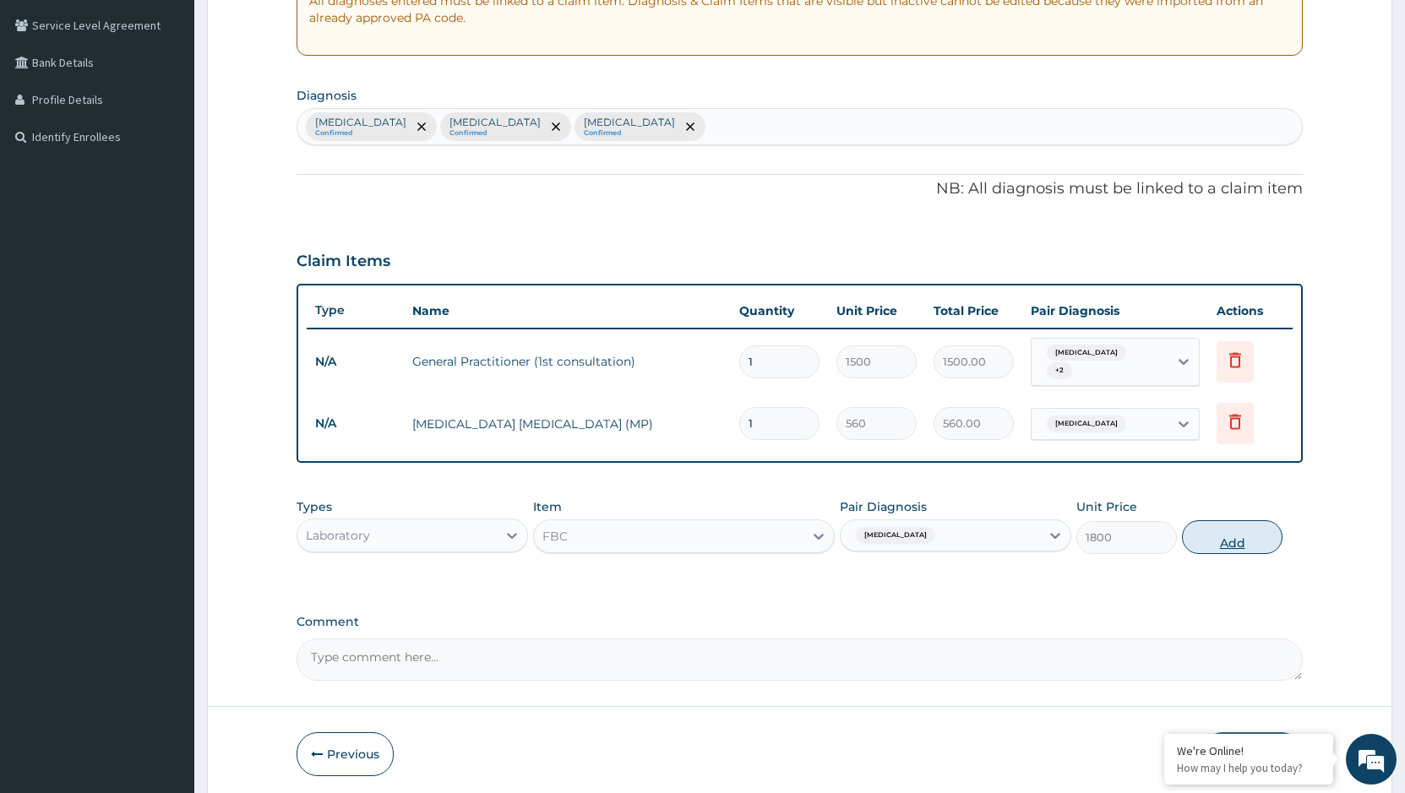
click at [1200, 533] on button "Add" at bounding box center [1232, 537] width 101 height 34
type input "0"
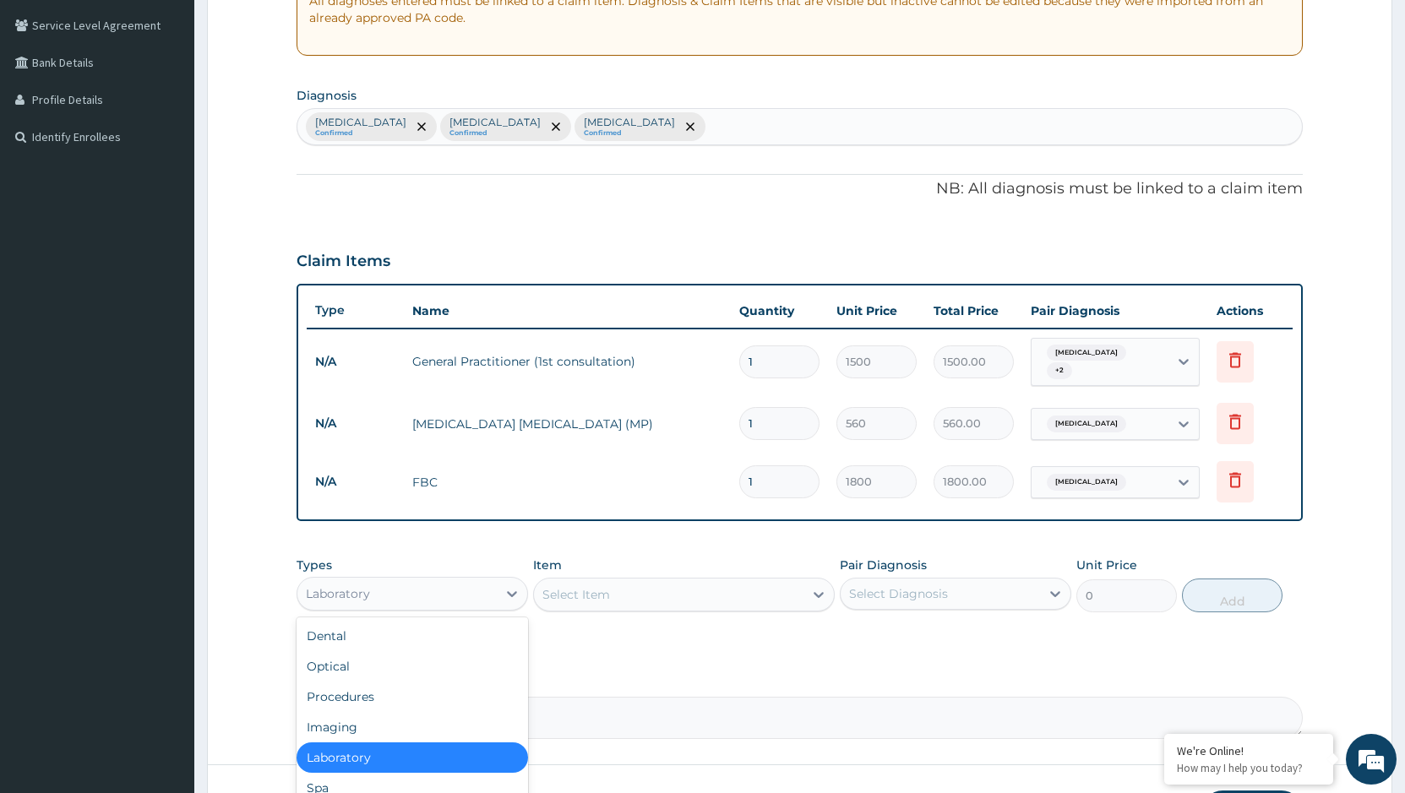
click at [406, 591] on div "Laboratory" at bounding box center [396, 593] width 199 height 27
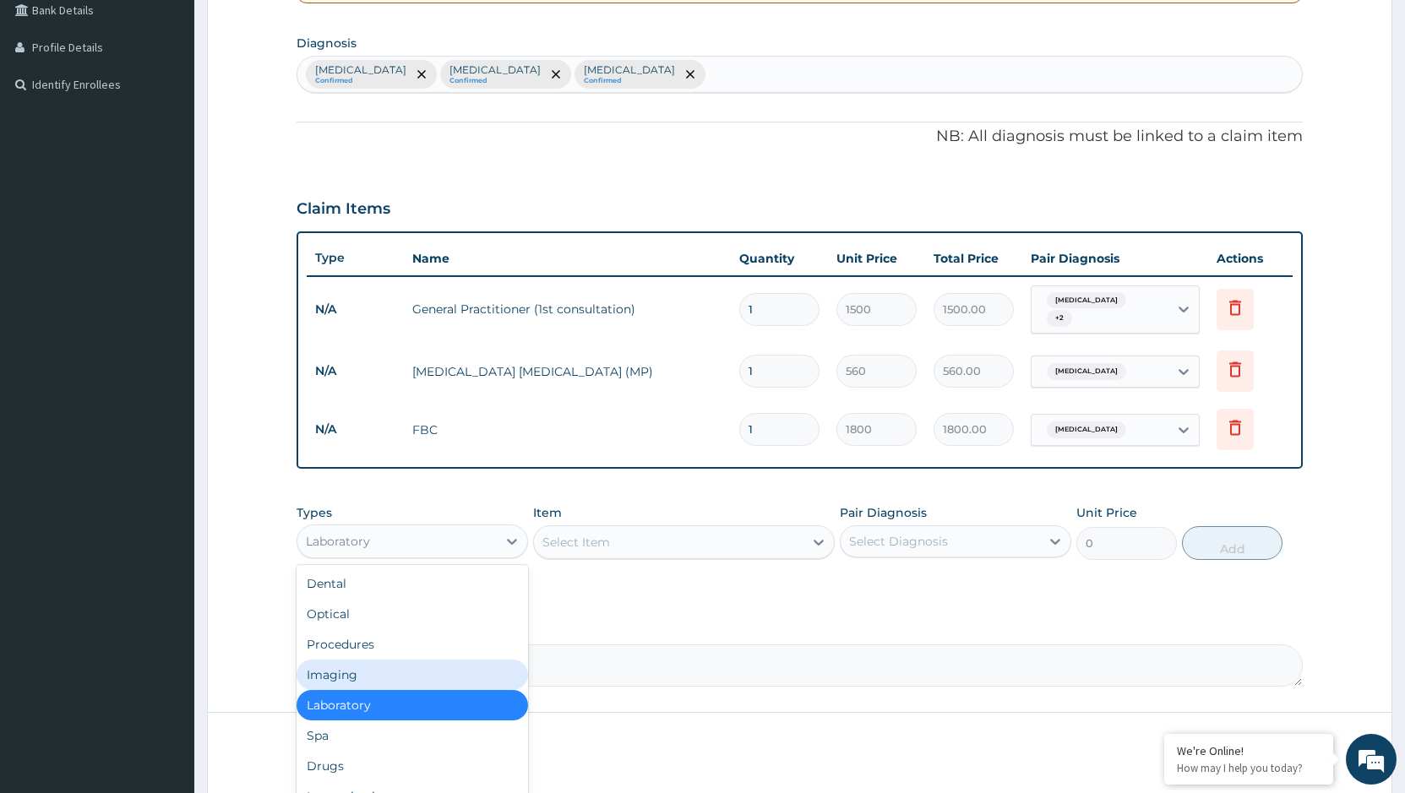
scroll to position [461, 0]
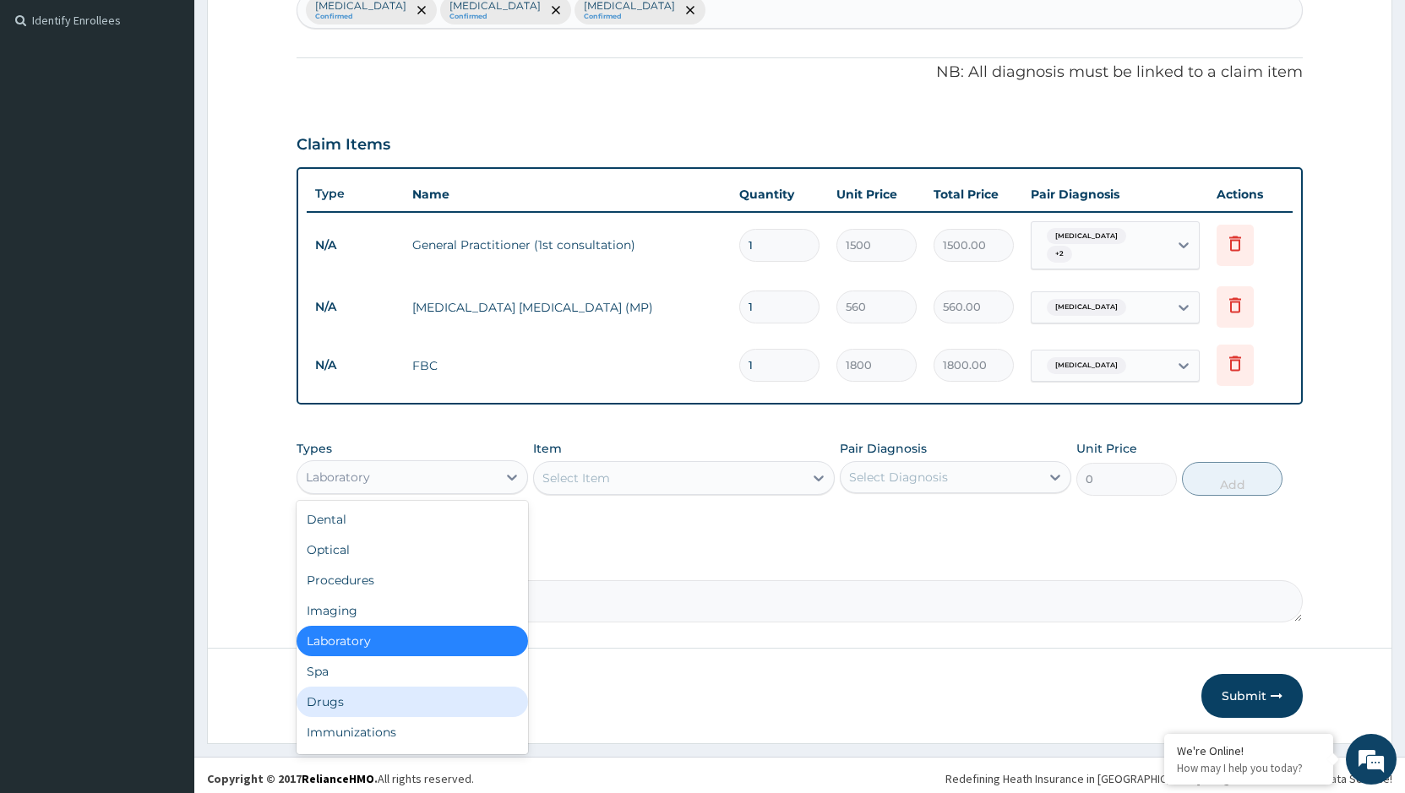
click at [318, 694] on div "Drugs" at bounding box center [411, 702] width 231 height 30
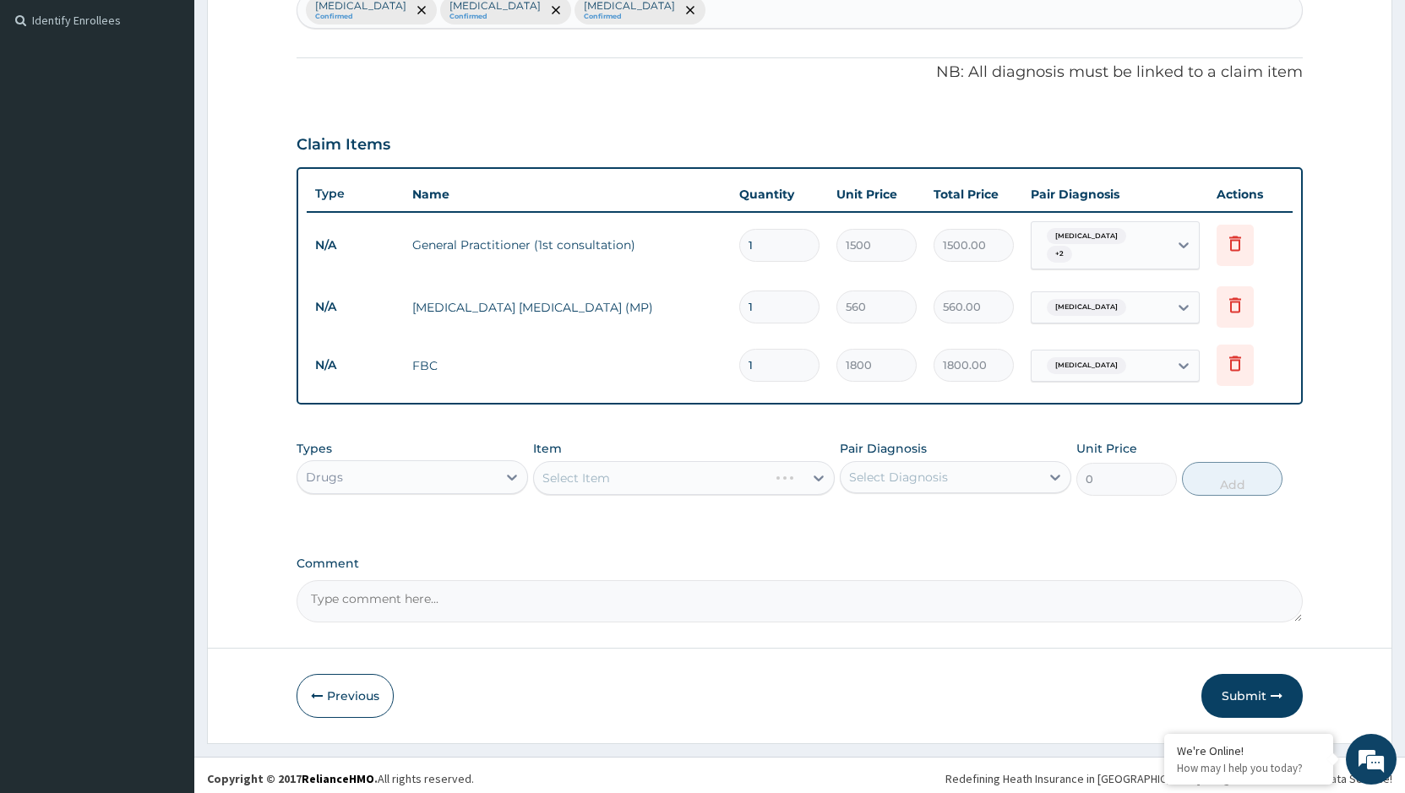
click at [663, 468] on div "Select Item" at bounding box center [684, 478] width 302 height 34
click at [663, 468] on div "Select Item" at bounding box center [668, 478] width 269 height 27
type input "EMAL"
click at [704, 515] on div "EMAL INJECTION" at bounding box center [684, 520] width 302 height 30
type input "708.75"
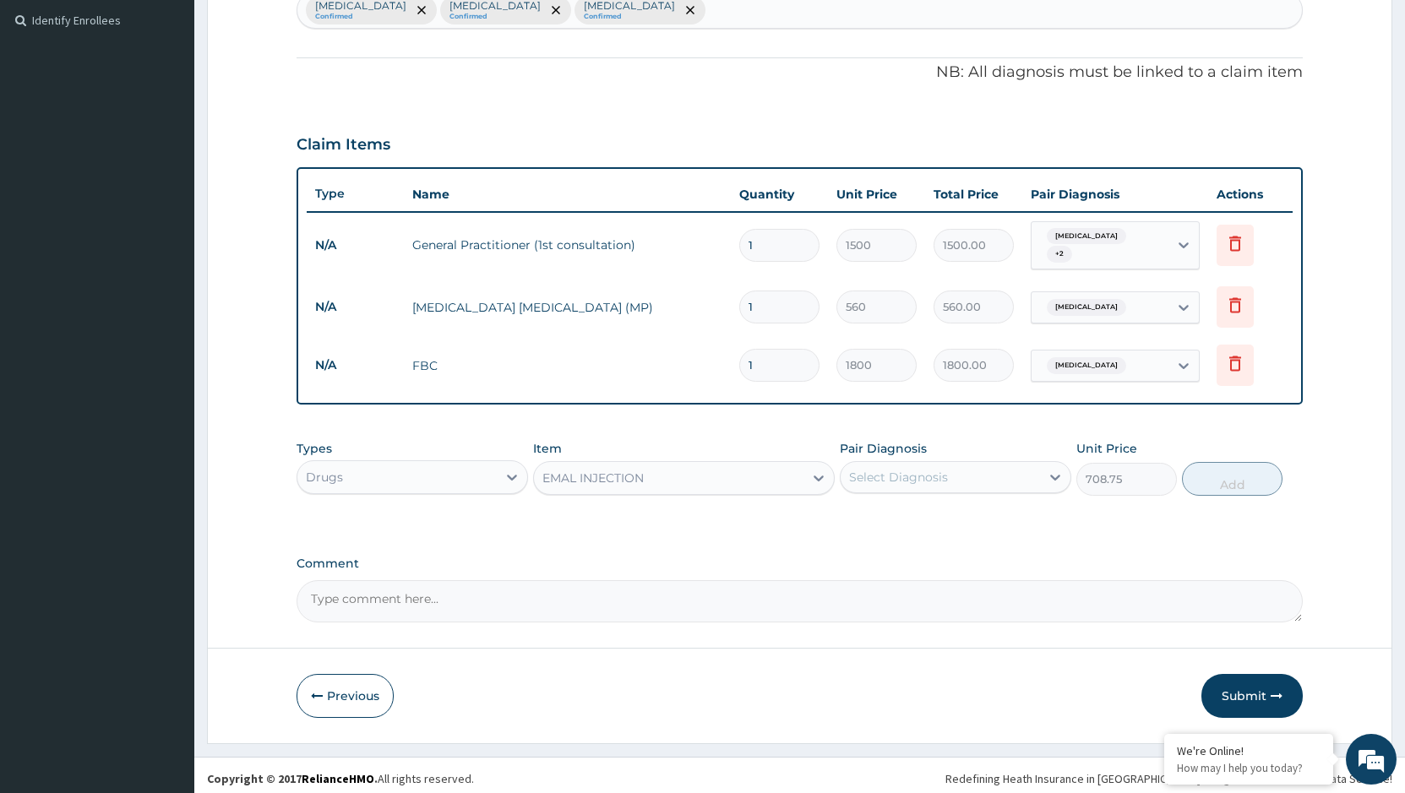
click at [961, 470] on div "Select Diagnosis" at bounding box center [939, 477] width 199 height 27
click at [933, 508] on div "[MEDICAL_DATA]" at bounding box center [955, 520] width 231 height 35
checkbox input "true"
click at [1235, 465] on button "Add" at bounding box center [1232, 479] width 101 height 34
type input "0"
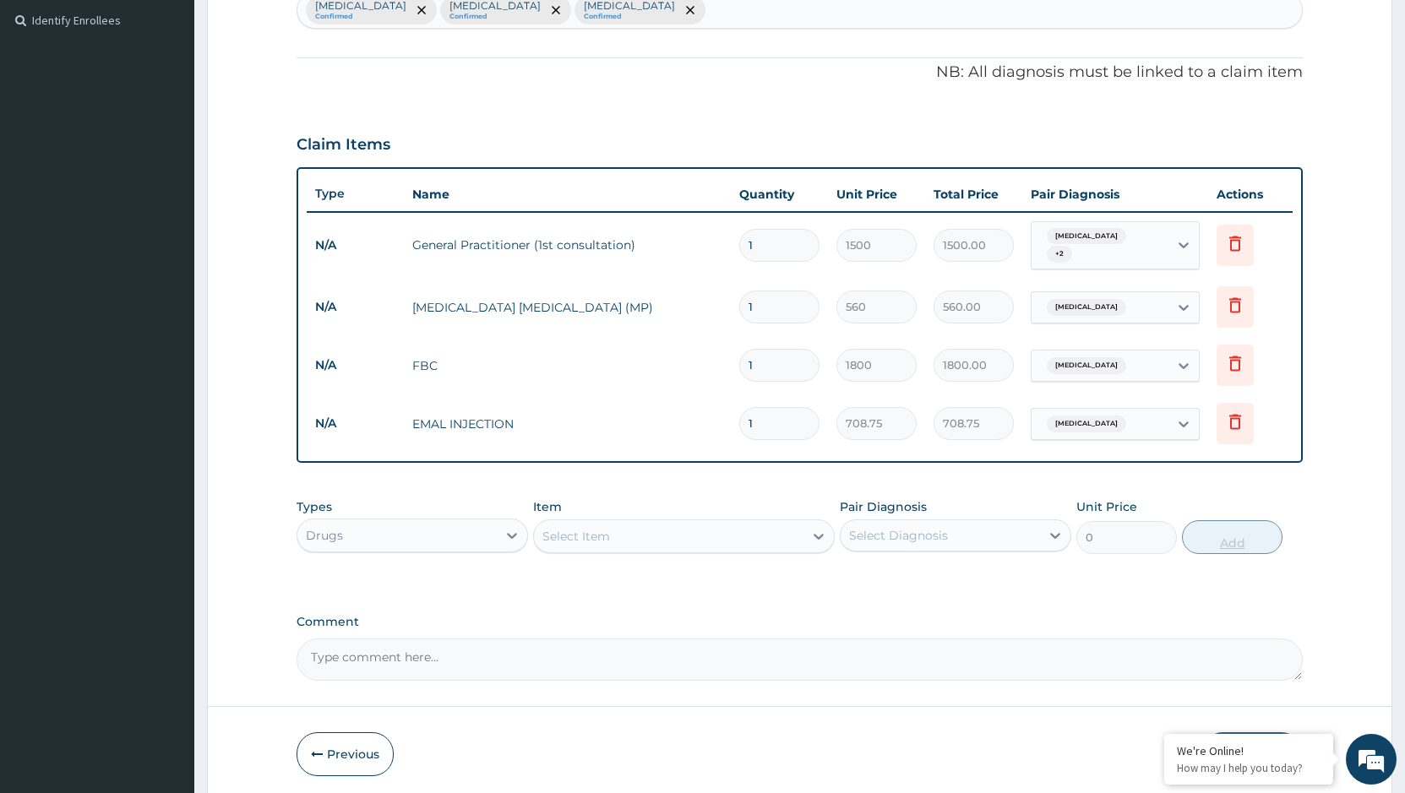
type input "0.00"
type input "3"
type input "2126.25"
type input "3"
click at [658, 527] on div "Select Item" at bounding box center [668, 536] width 269 height 27
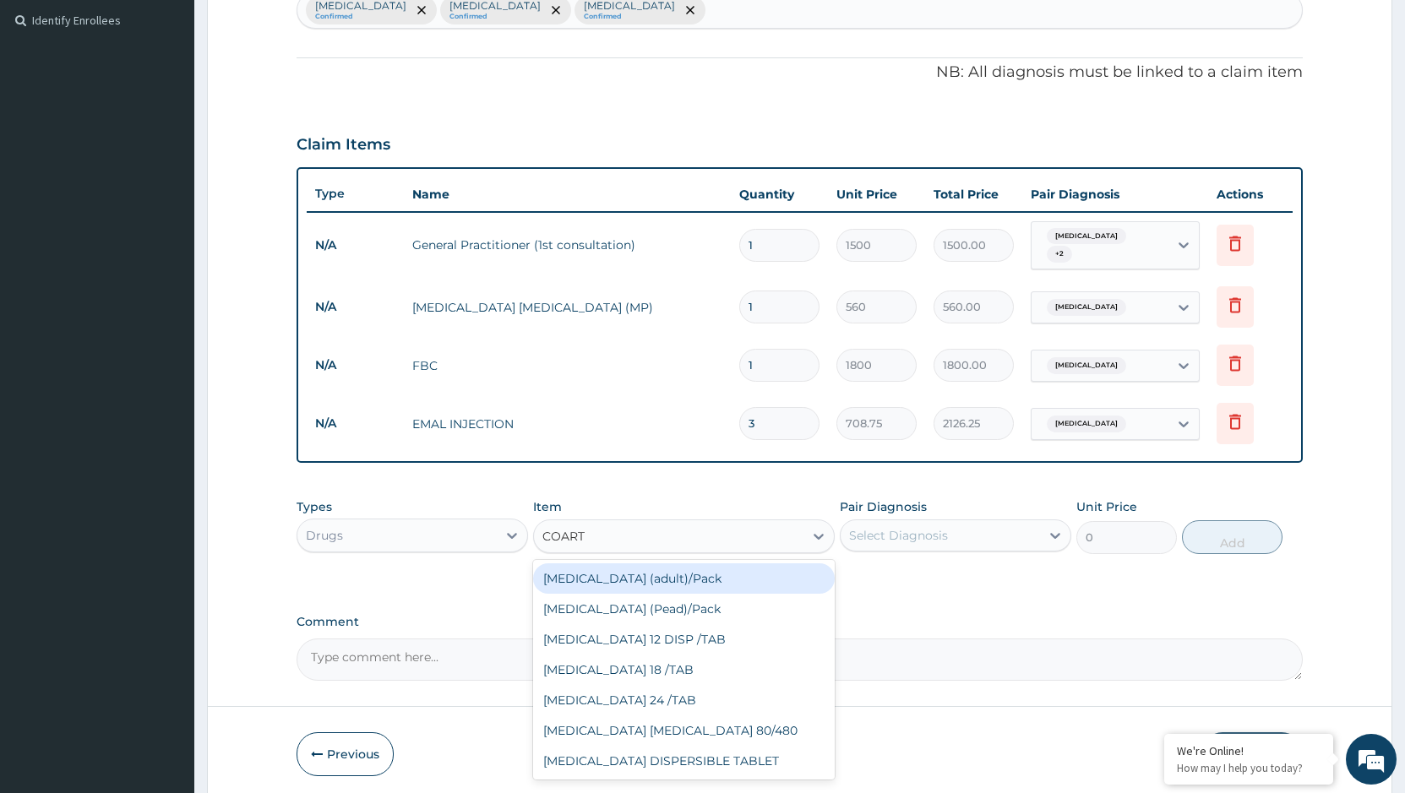
type input "COARTE"
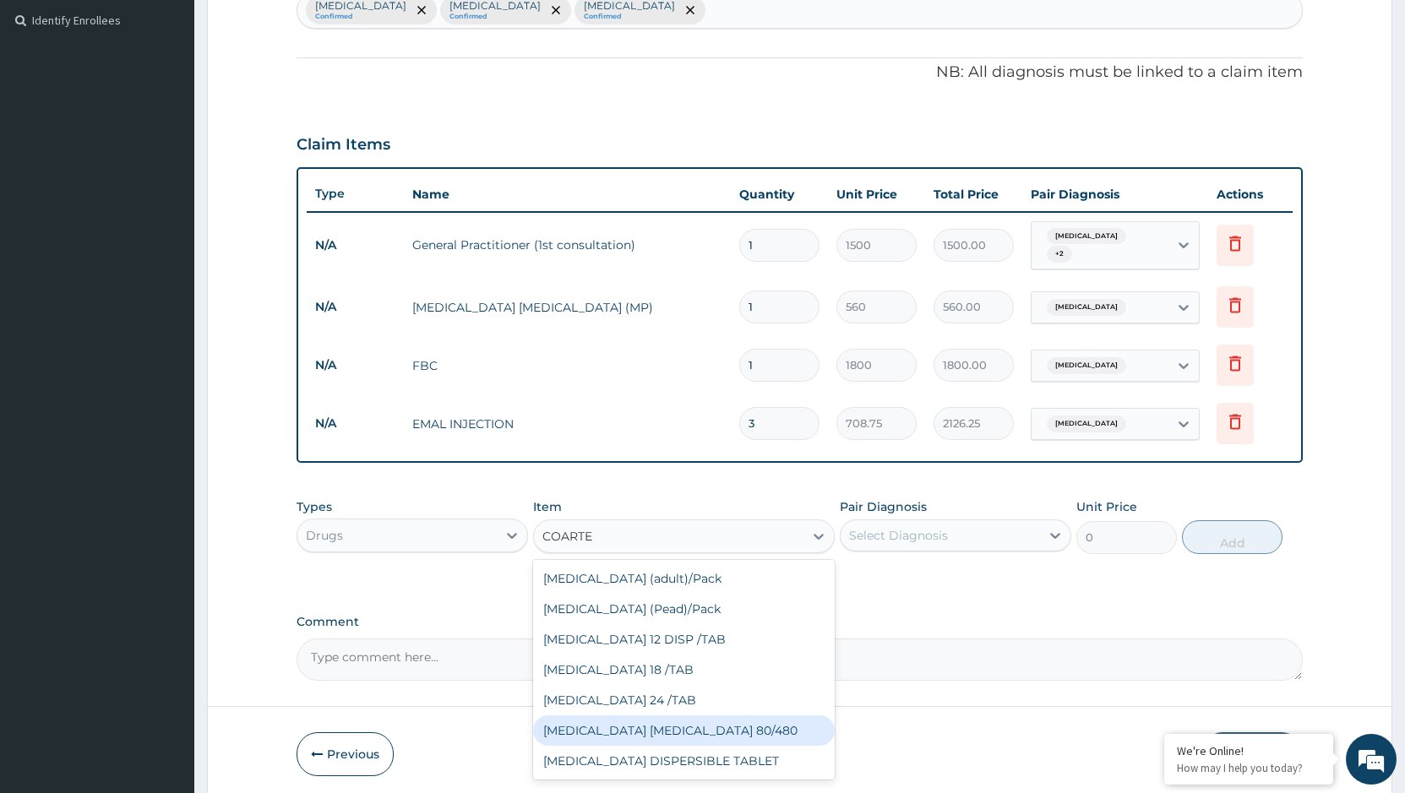
drag, startPoint x: 647, startPoint y: 719, endPoint x: 742, endPoint y: 666, distance: 109.3
click at [648, 719] on div "[MEDICAL_DATA] [MEDICAL_DATA] 80/480" at bounding box center [684, 730] width 302 height 30
type input "866.25"
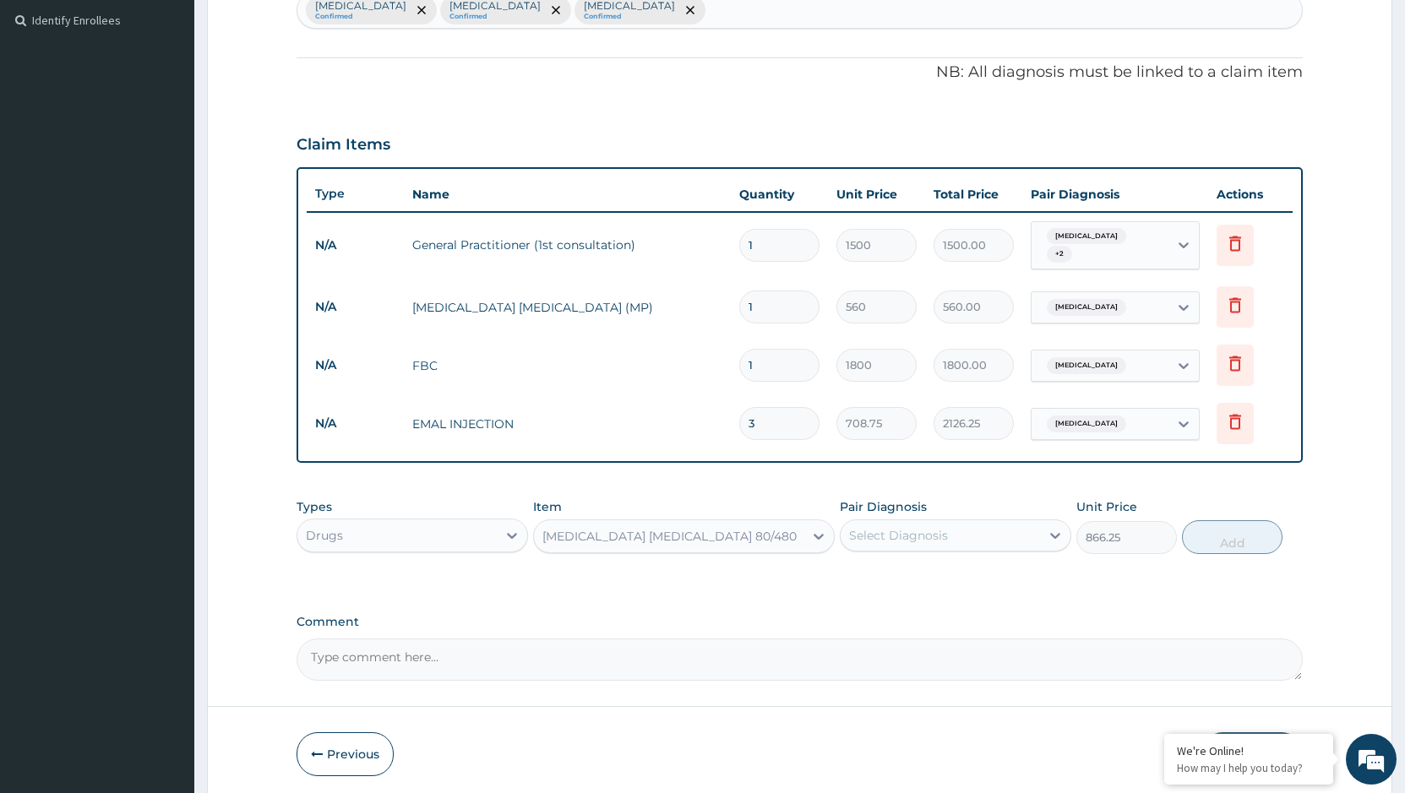
click at [940, 527] on div "Select Diagnosis" at bounding box center [898, 535] width 99 height 17
drag, startPoint x: 895, startPoint y: 577, endPoint x: 1050, endPoint y: 580, distance: 154.6
click at [899, 577] on label "[MEDICAL_DATA]" at bounding box center [919, 576] width 105 height 17
checkbox input "true"
click at [1240, 535] on button "Add" at bounding box center [1232, 537] width 101 height 34
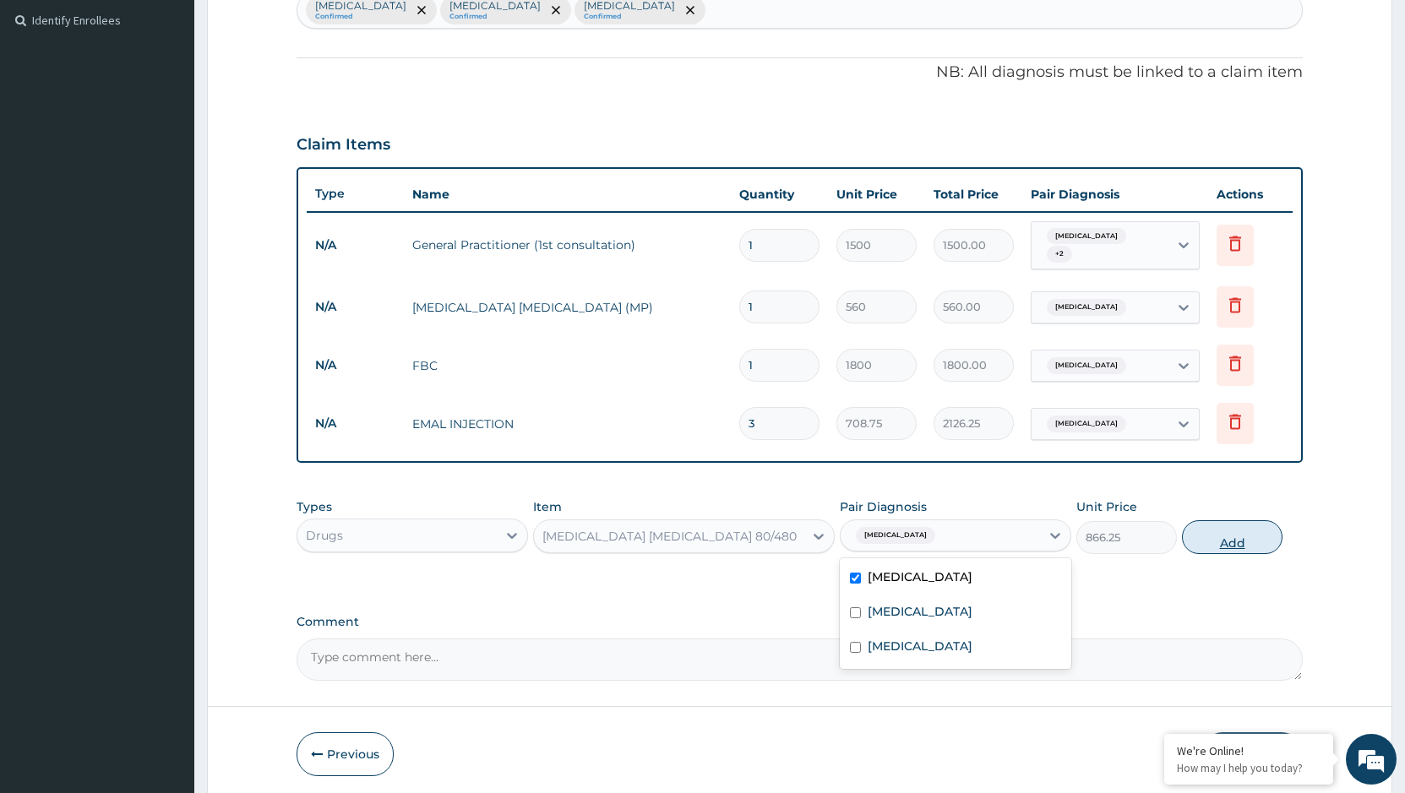
type input "0"
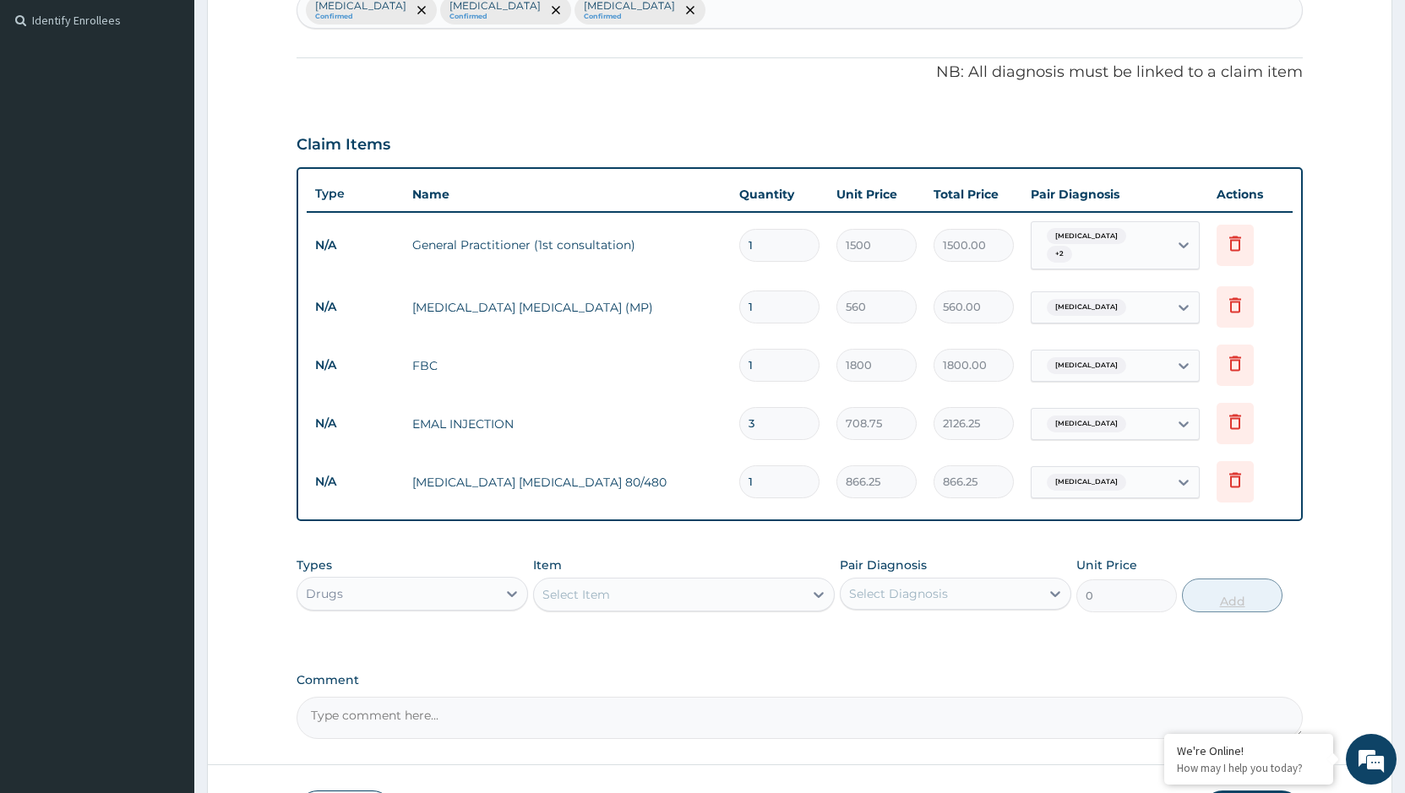
type input "0.00"
type input "6"
type input "5197.50"
type input "6"
click at [666, 595] on div "Select Item" at bounding box center [668, 594] width 269 height 27
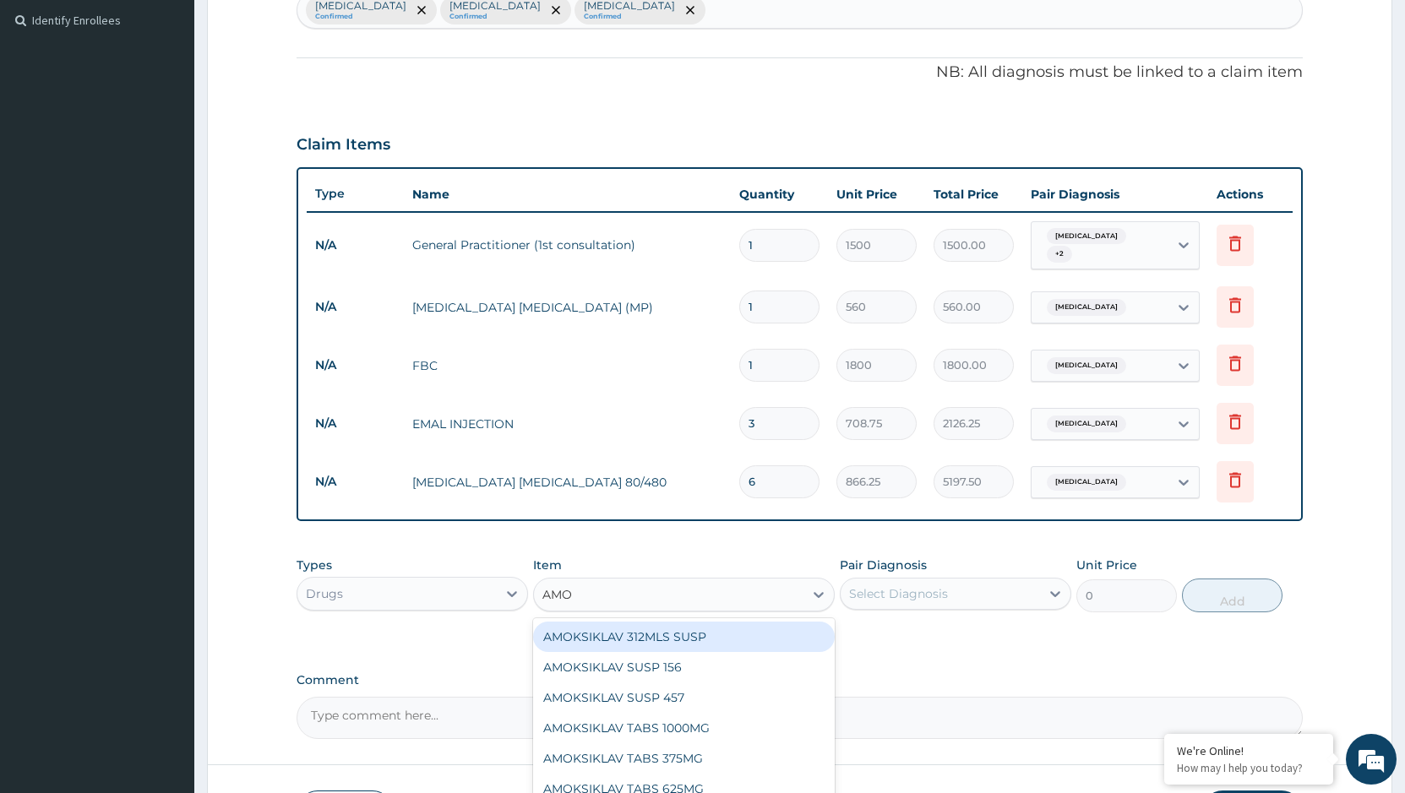
type input "AMOX"
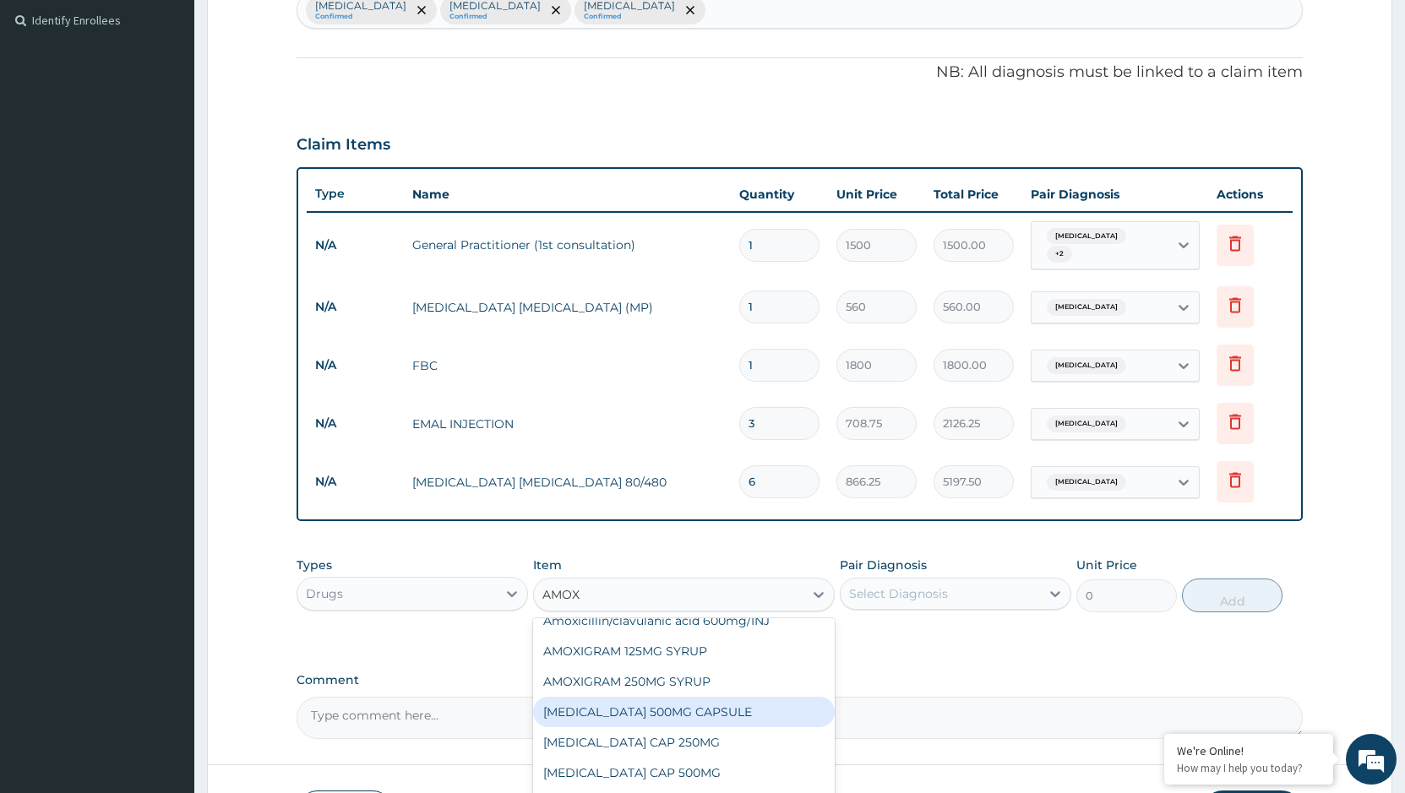
scroll to position [253, 0]
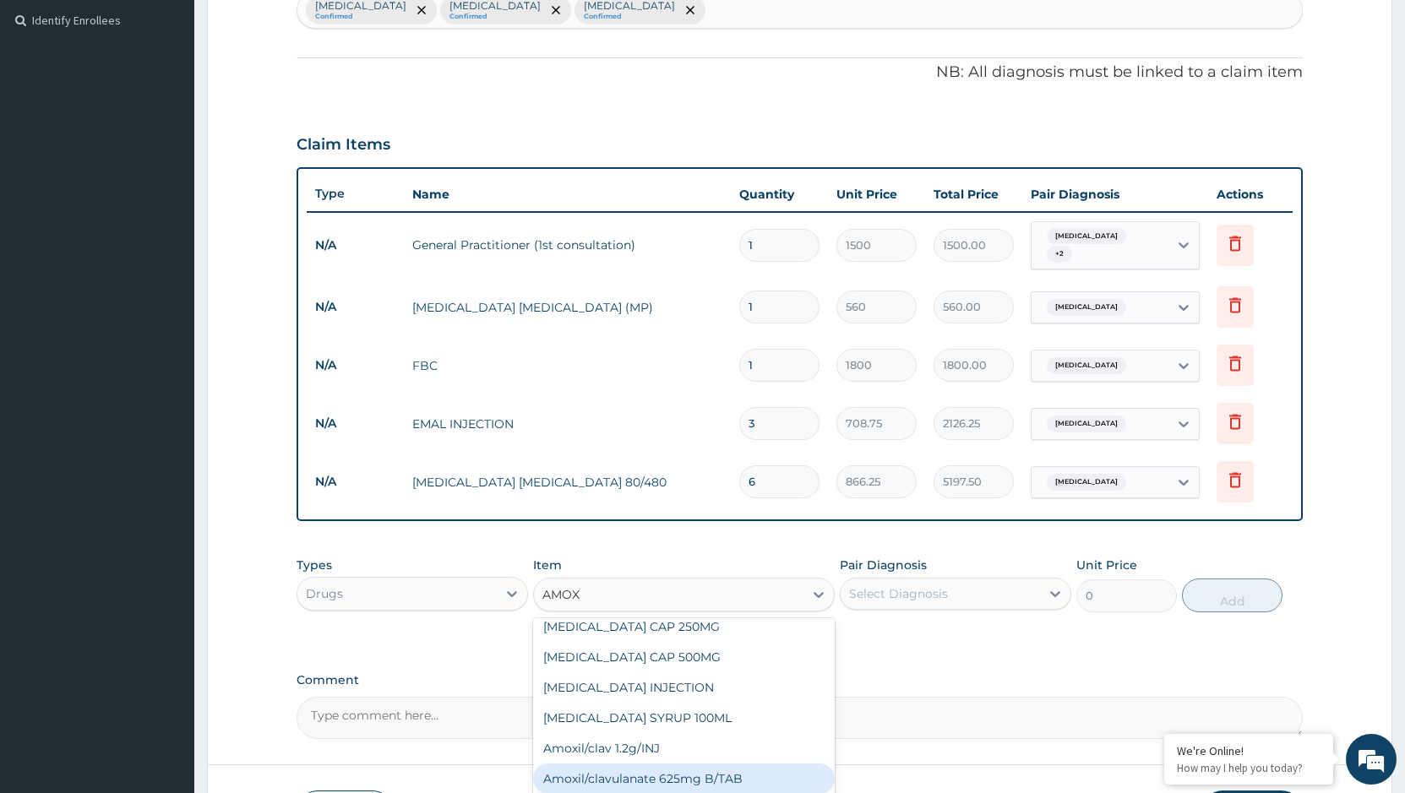
click at [760, 764] on div "Amoxil/clavulanate 625mg B/TAB" at bounding box center [684, 779] width 302 height 30
type input "175"
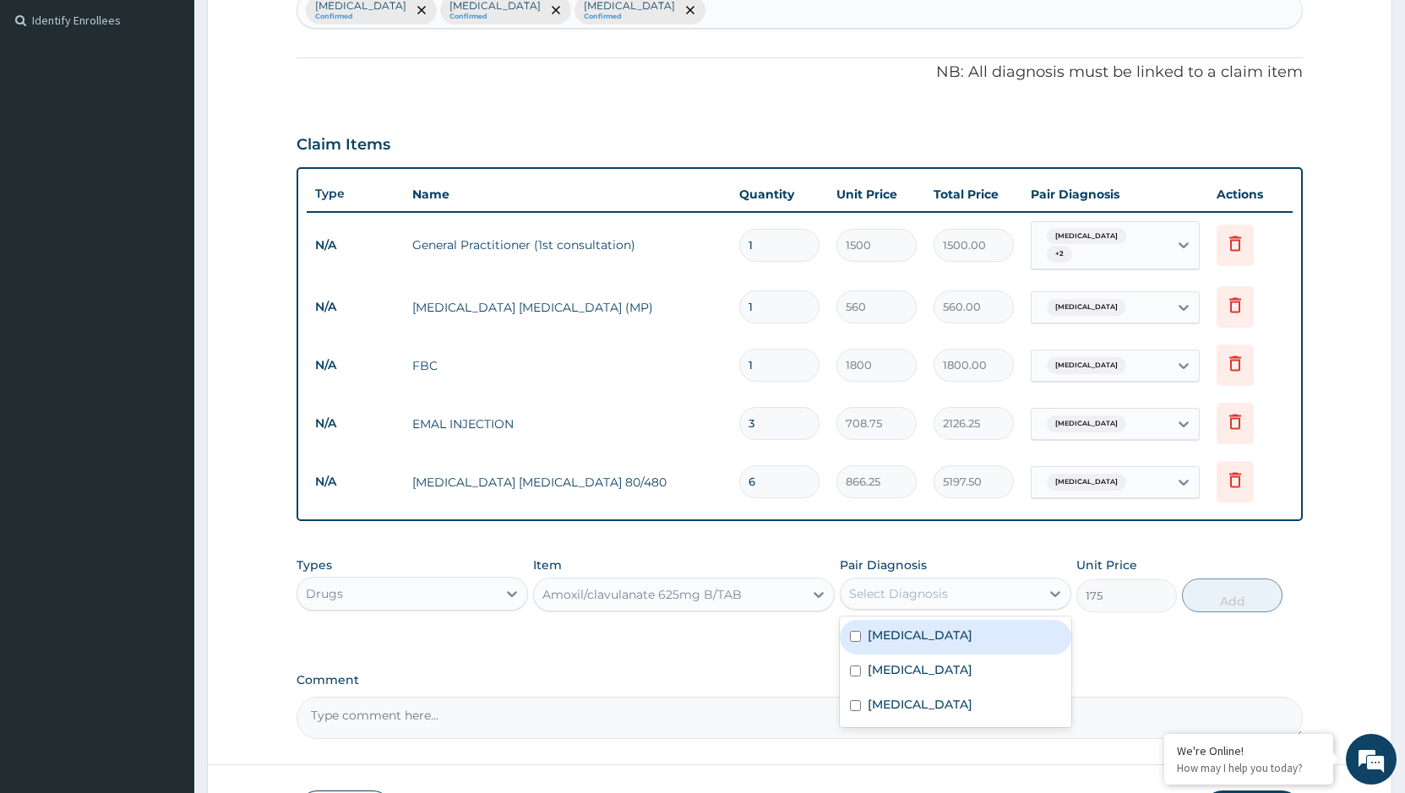
click at [936, 587] on div "Select Diagnosis" at bounding box center [898, 593] width 99 height 17
drag, startPoint x: 921, startPoint y: 658, endPoint x: 1193, endPoint y: 654, distance: 272.0
click at [989, 662] on div "[MEDICAL_DATA]" at bounding box center [955, 672] width 231 height 35
checkbox input "true"
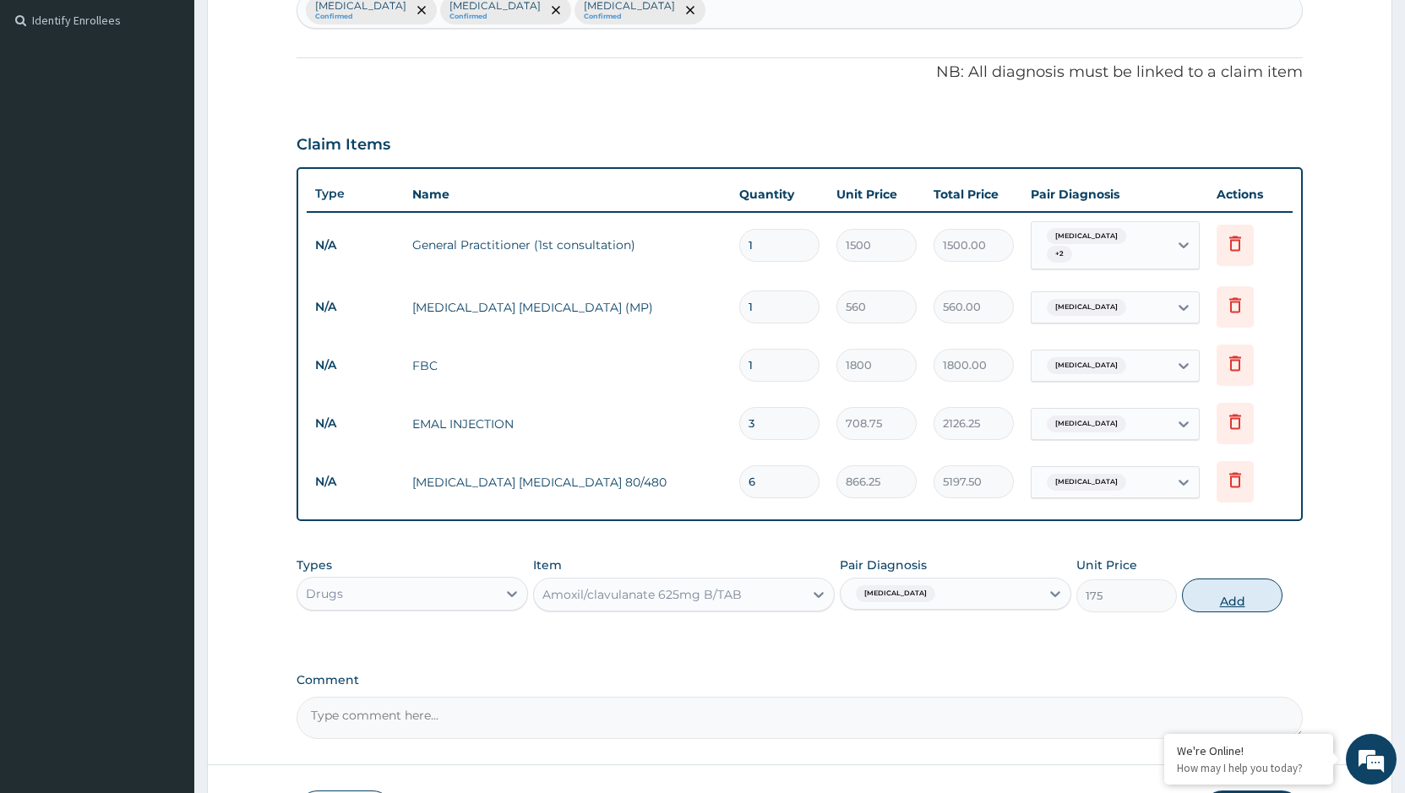
click at [1242, 586] on button "Add" at bounding box center [1232, 596] width 101 height 34
type input "0"
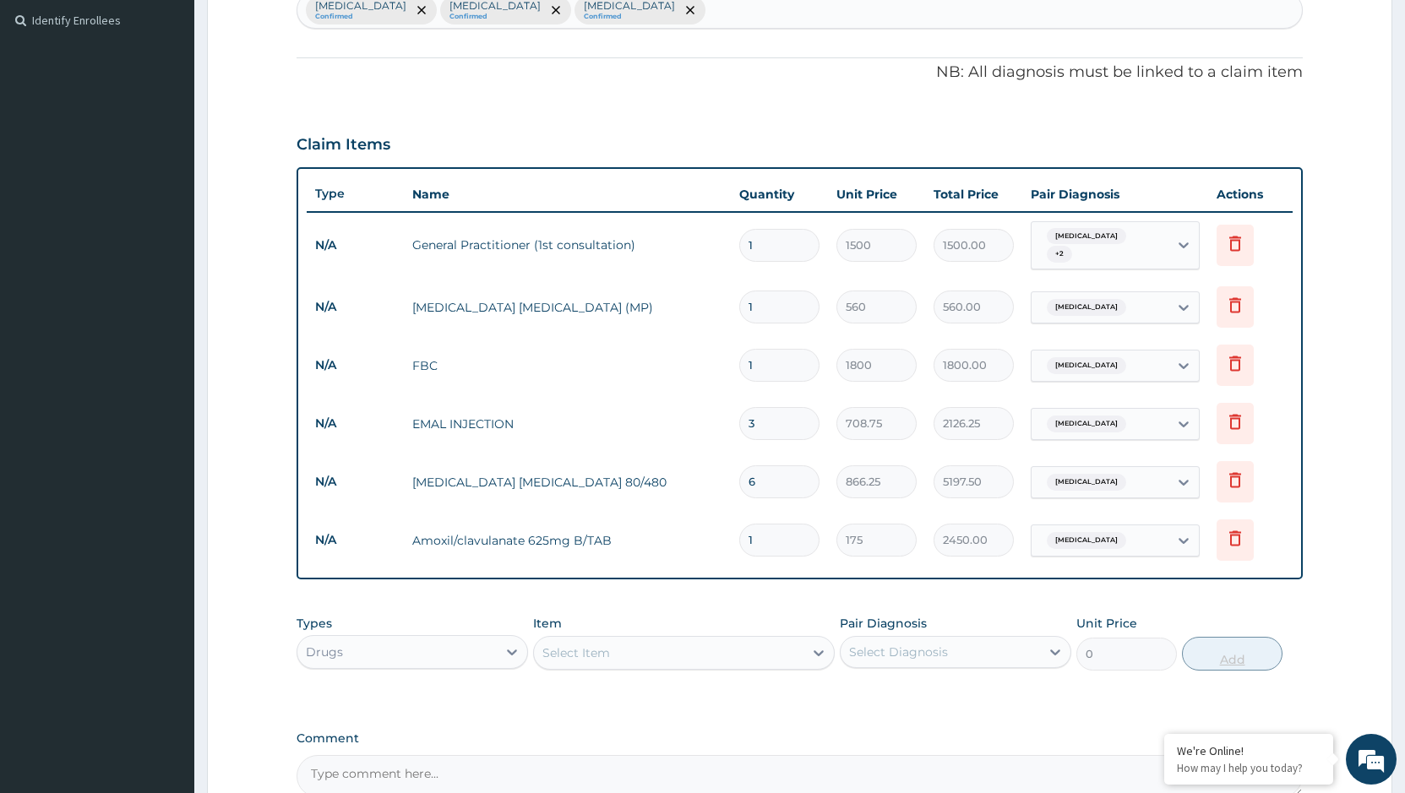
type input "14"
type input "2450.00"
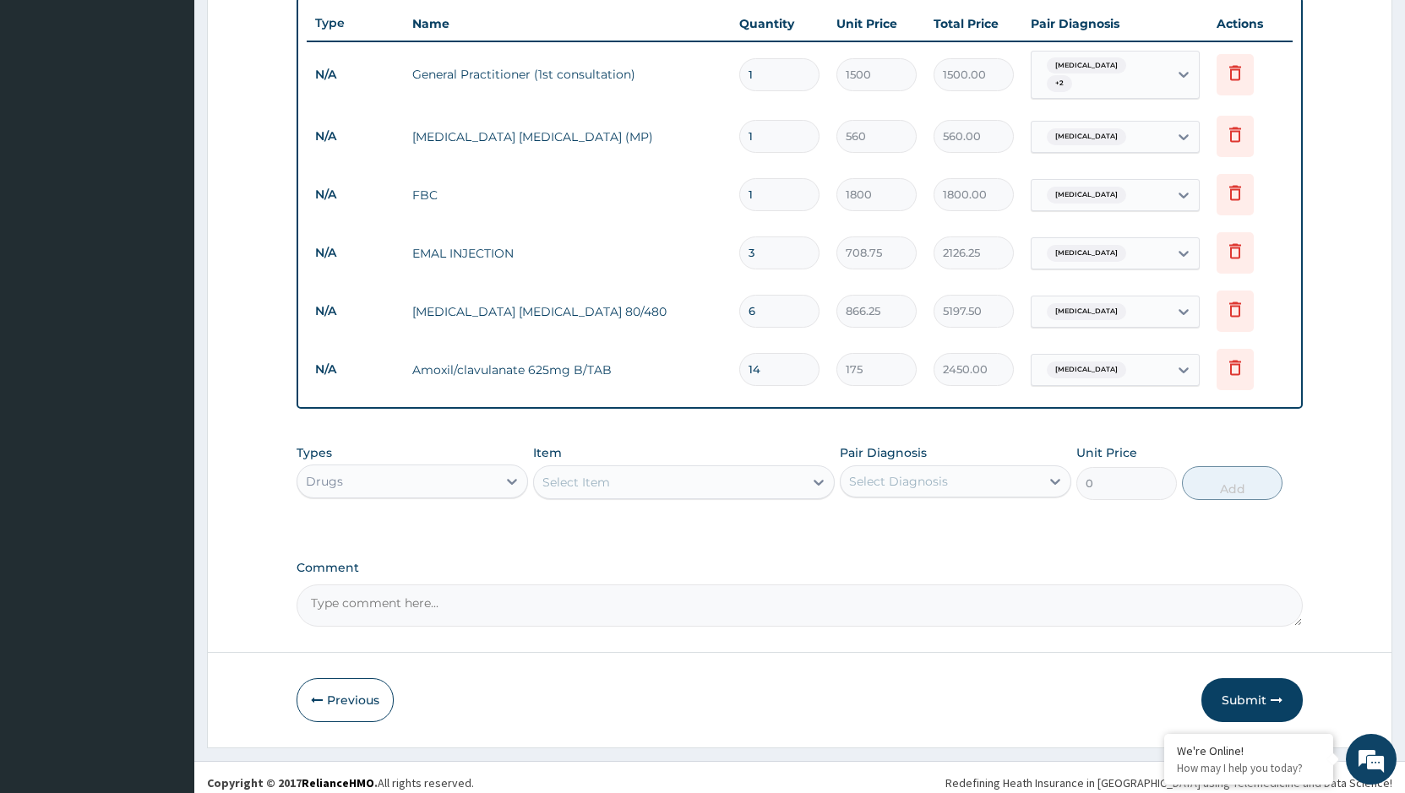
scroll to position [636, 0]
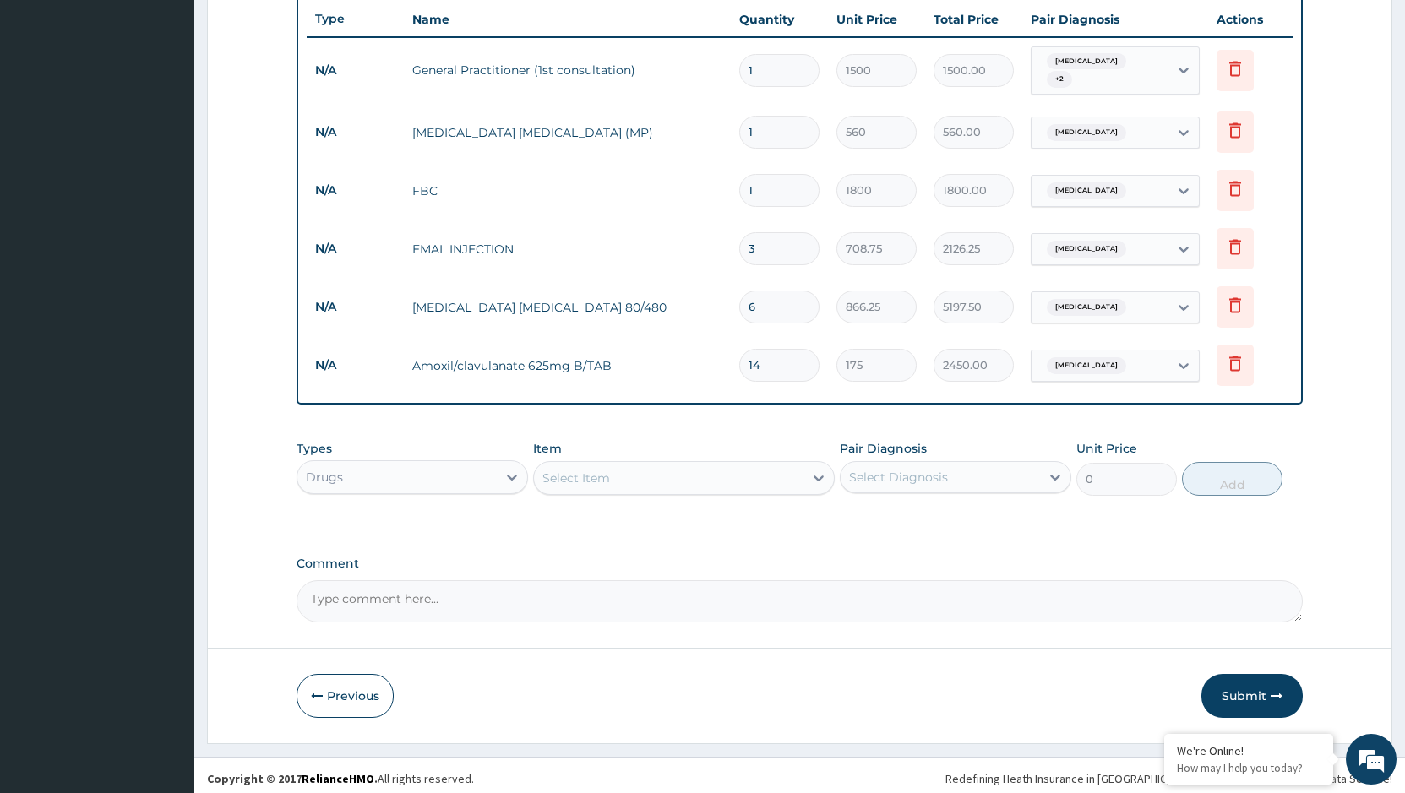
type input "14"
click at [661, 477] on div "Select Item" at bounding box center [668, 478] width 269 height 27
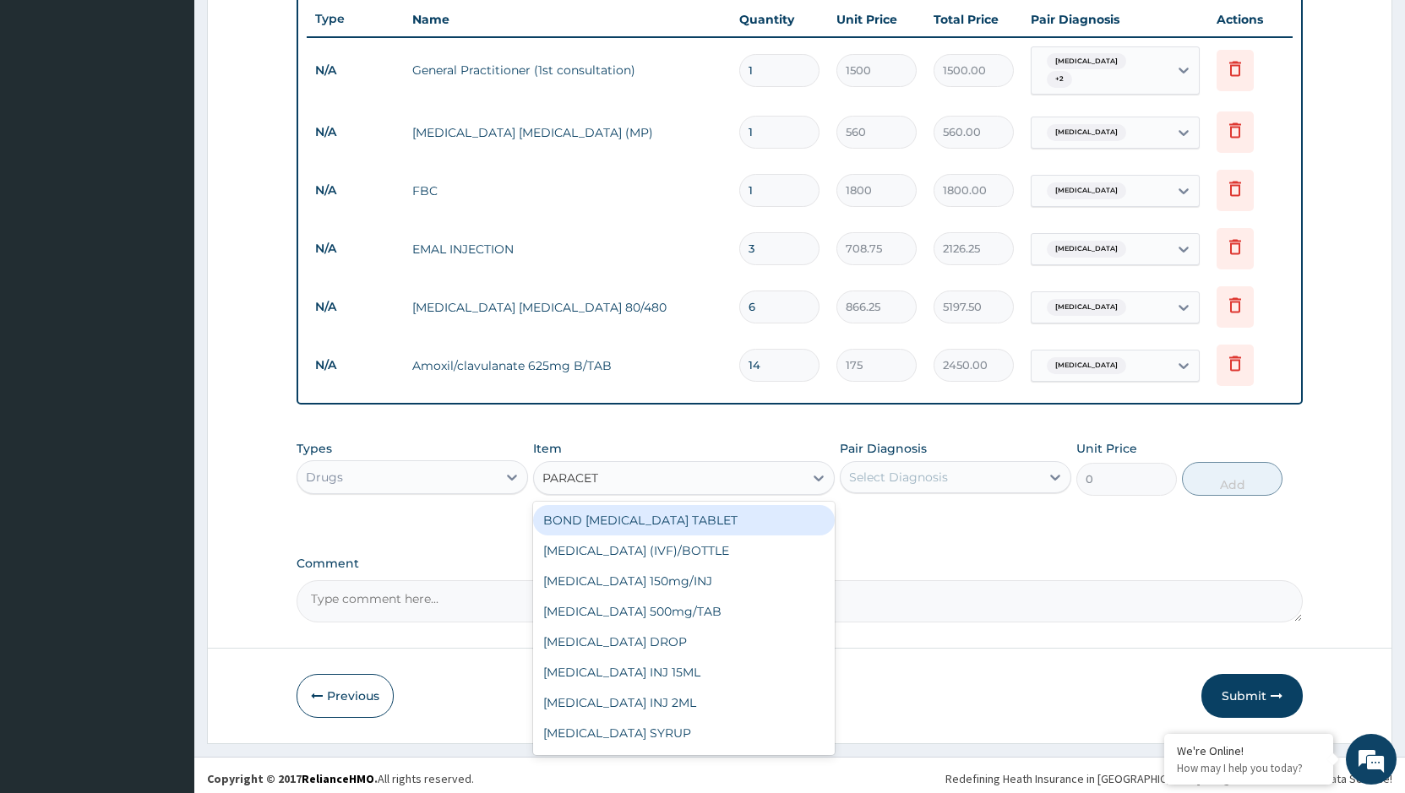
type input "PARACETA"
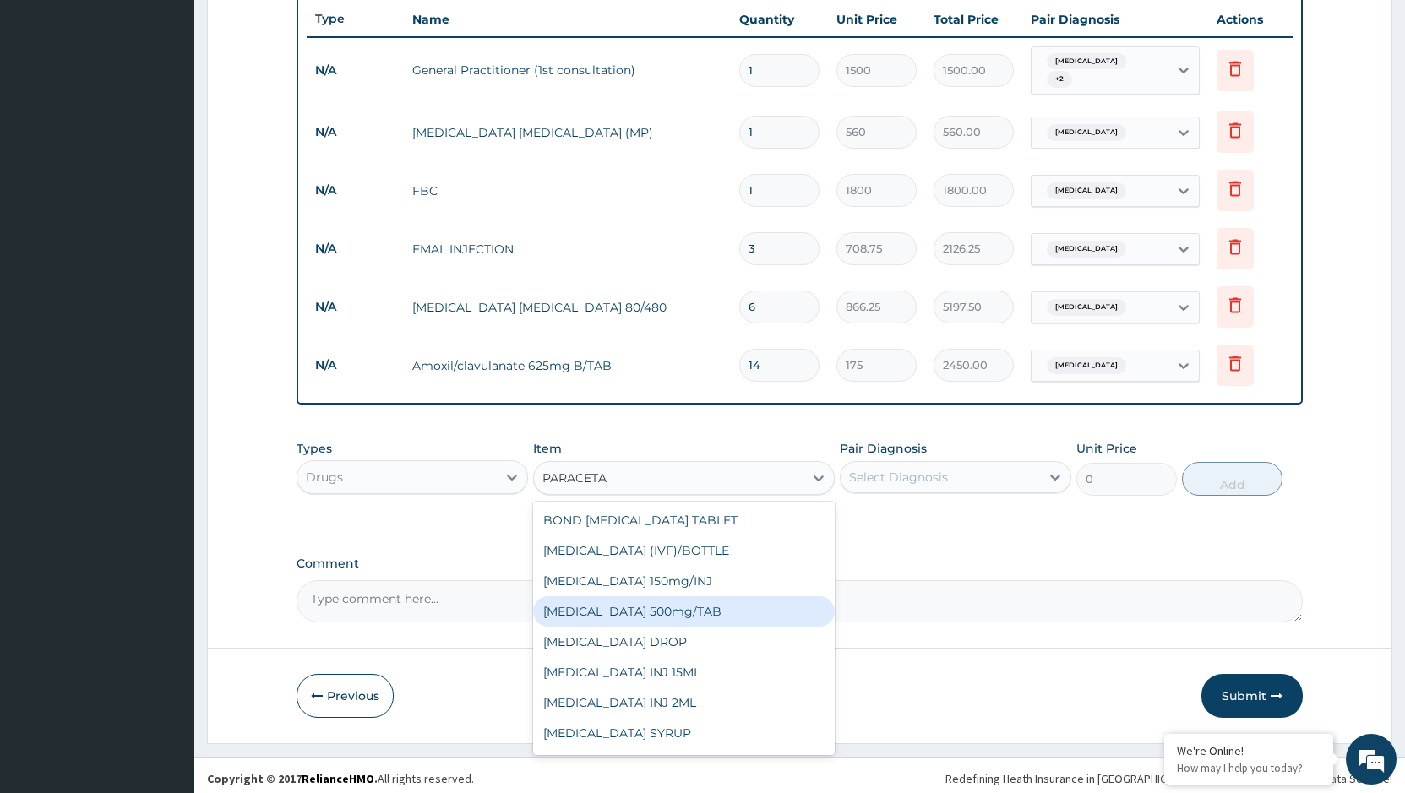
drag, startPoint x: 698, startPoint y: 608, endPoint x: 796, endPoint y: 561, distance: 109.6
click at [708, 602] on div "PARACETAMOL 500mg/TAB" at bounding box center [684, 611] width 302 height 30
type input "17"
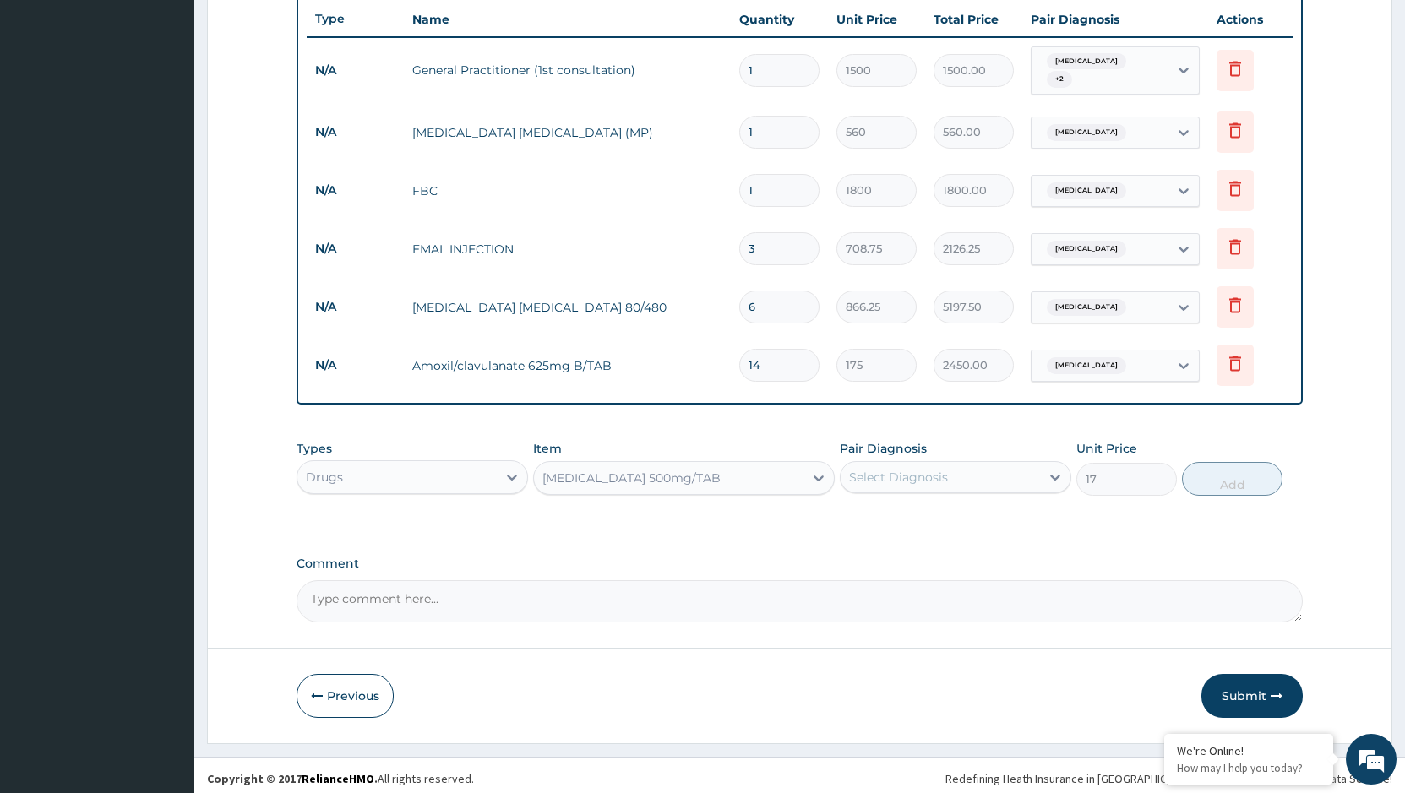
click at [943, 478] on div "Select Diagnosis" at bounding box center [898, 477] width 99 height 17
click at [923, 513] on div "Malaria" at bounding box center [955, 520] width 231 height 35
checkbox input "true"
click at [1250, 474] on button "Add" at bounding box center [1232, 479] width 101 height 34
type input "0"
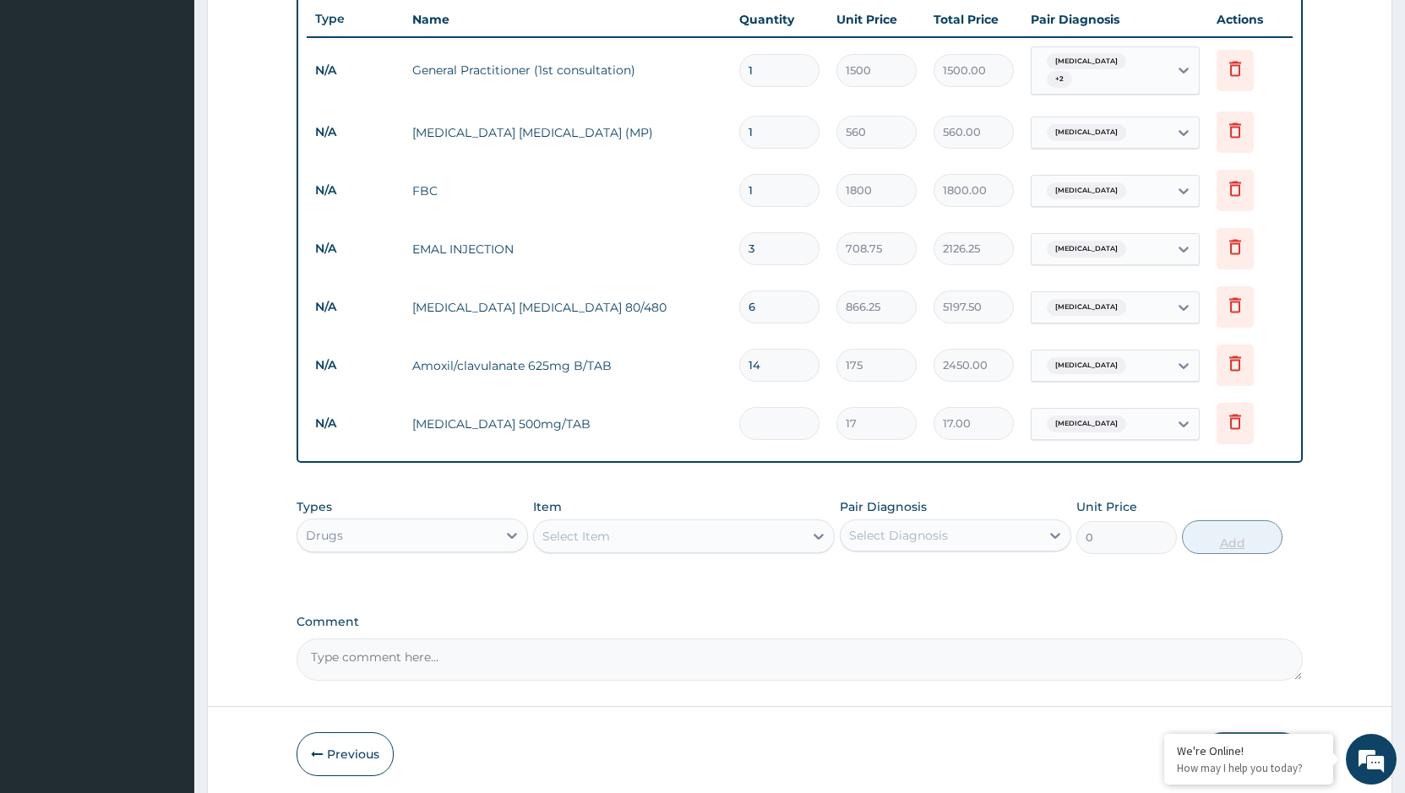
type input "0.00"
type input "3"
type input "51.00"
type input "30"
type input "510.00"
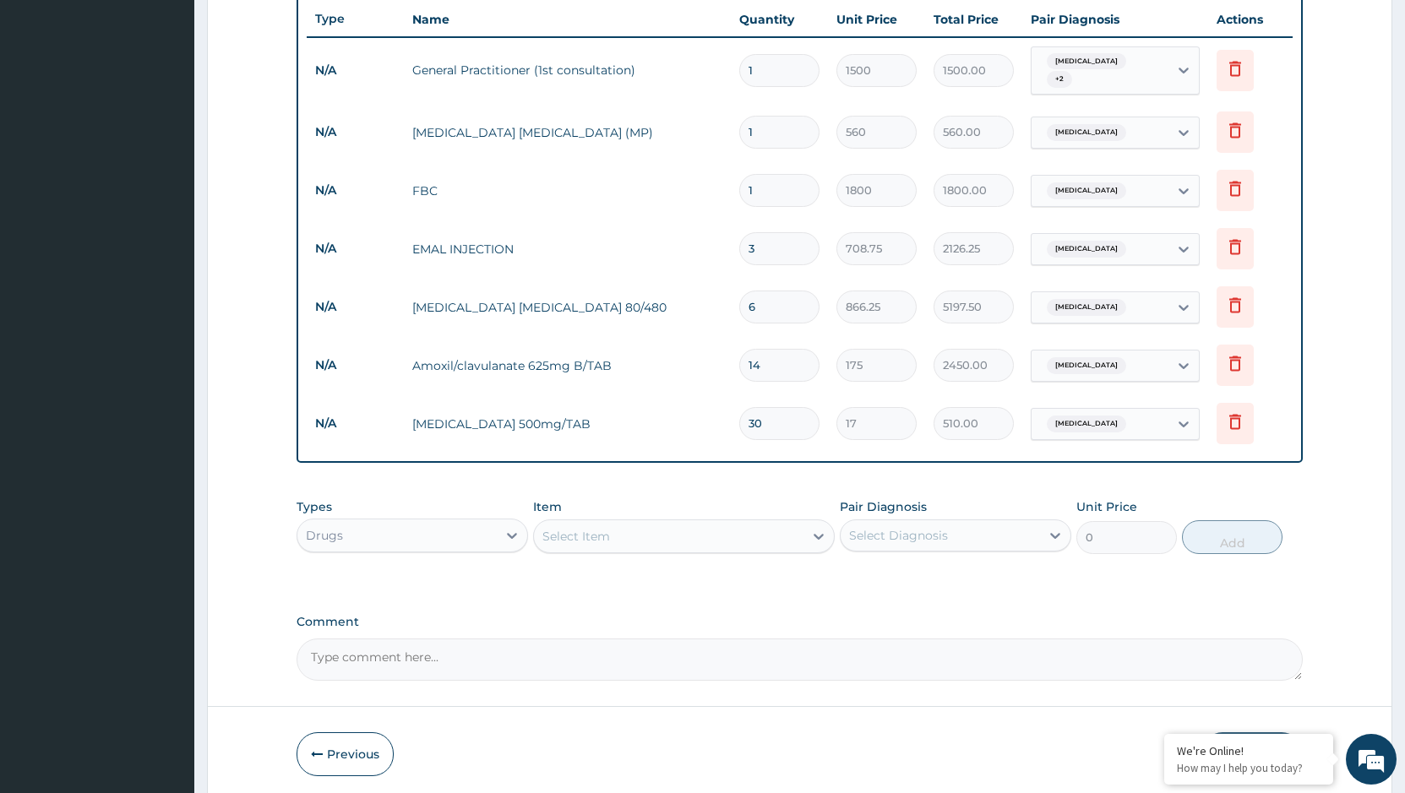
type input "30"
click at [697, 534] on div "Select Item" at bounding box center [668, 536] width 269 height 27
type input "BRONCH"
click at [659, 603] on div "BRONCHOLYTE SYRUP" at bounding box center [684, 609] width 302 height 30
type input "1000"
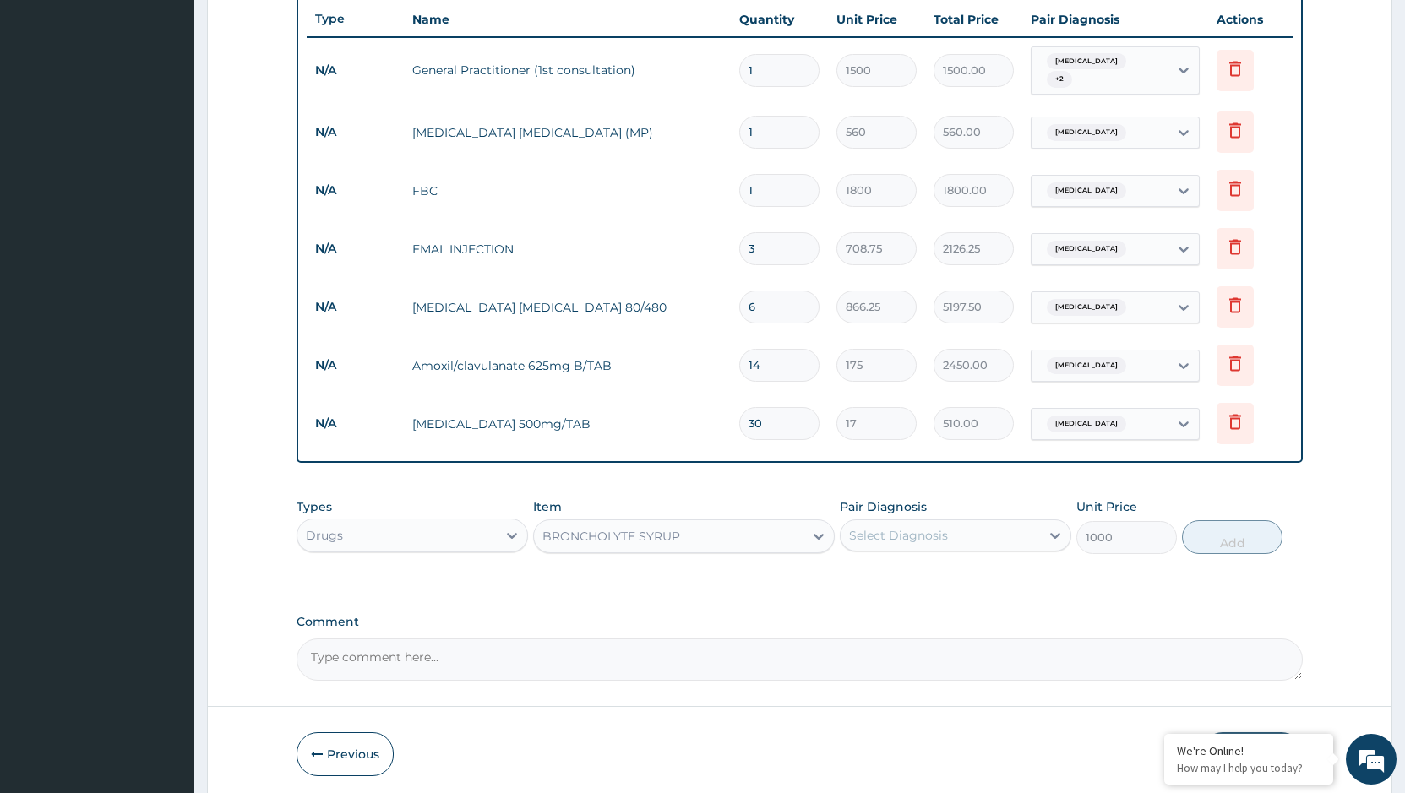
click at [920, 535] on div "Select Diagnosis" at bounding box center [898, 535] width 99 height 17
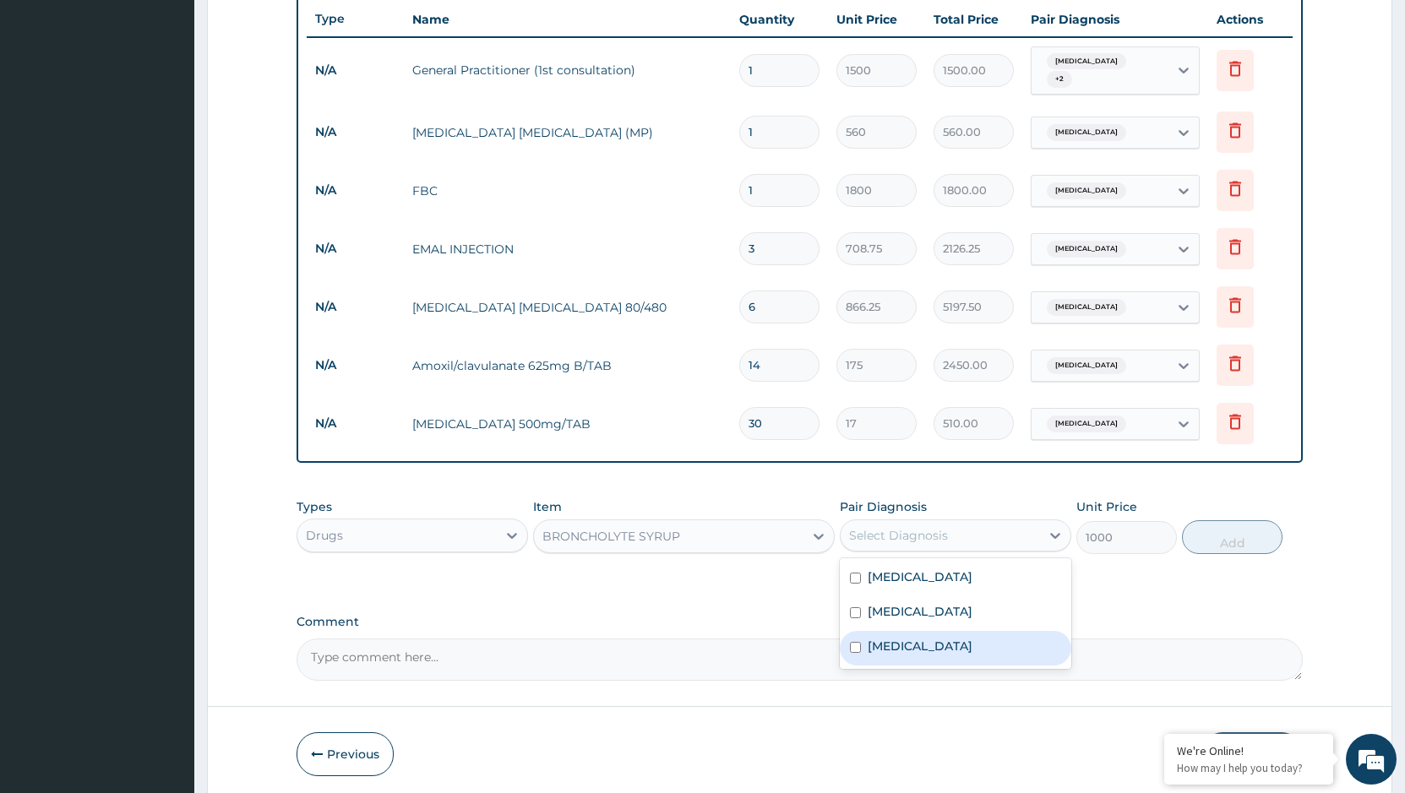
drag, startPoint x: 949, startPoint y: 641, endPoint x: 1205, endPoint y: 620, distance: 257.6
click at [953, 640] on label "Upper respiratory infection" at bounding box center [919, 646] width 105 height 17
checkbox input "true"
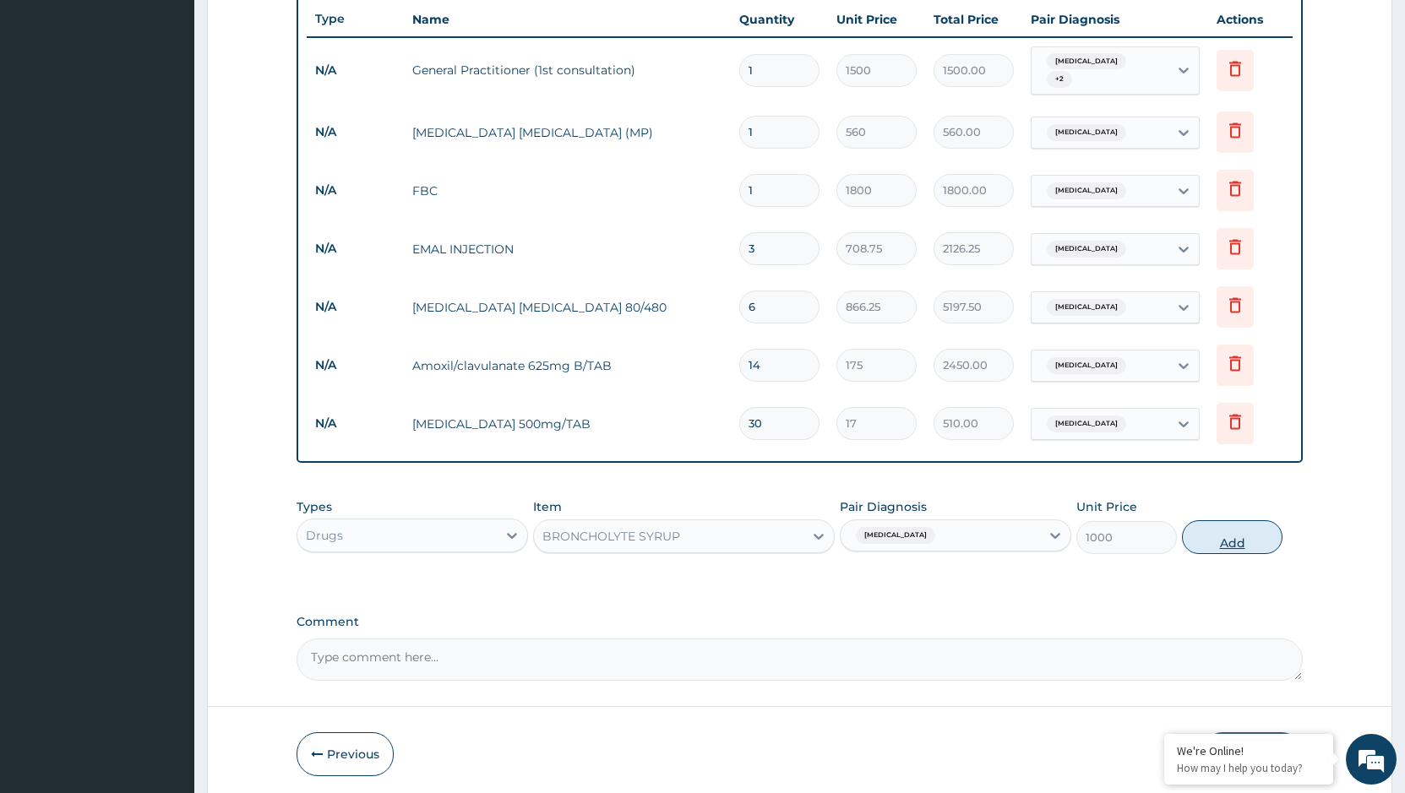
click at [1225, 525] on button "Add" at bounding box center [1232, 537] width 101 height 34
type input "0"
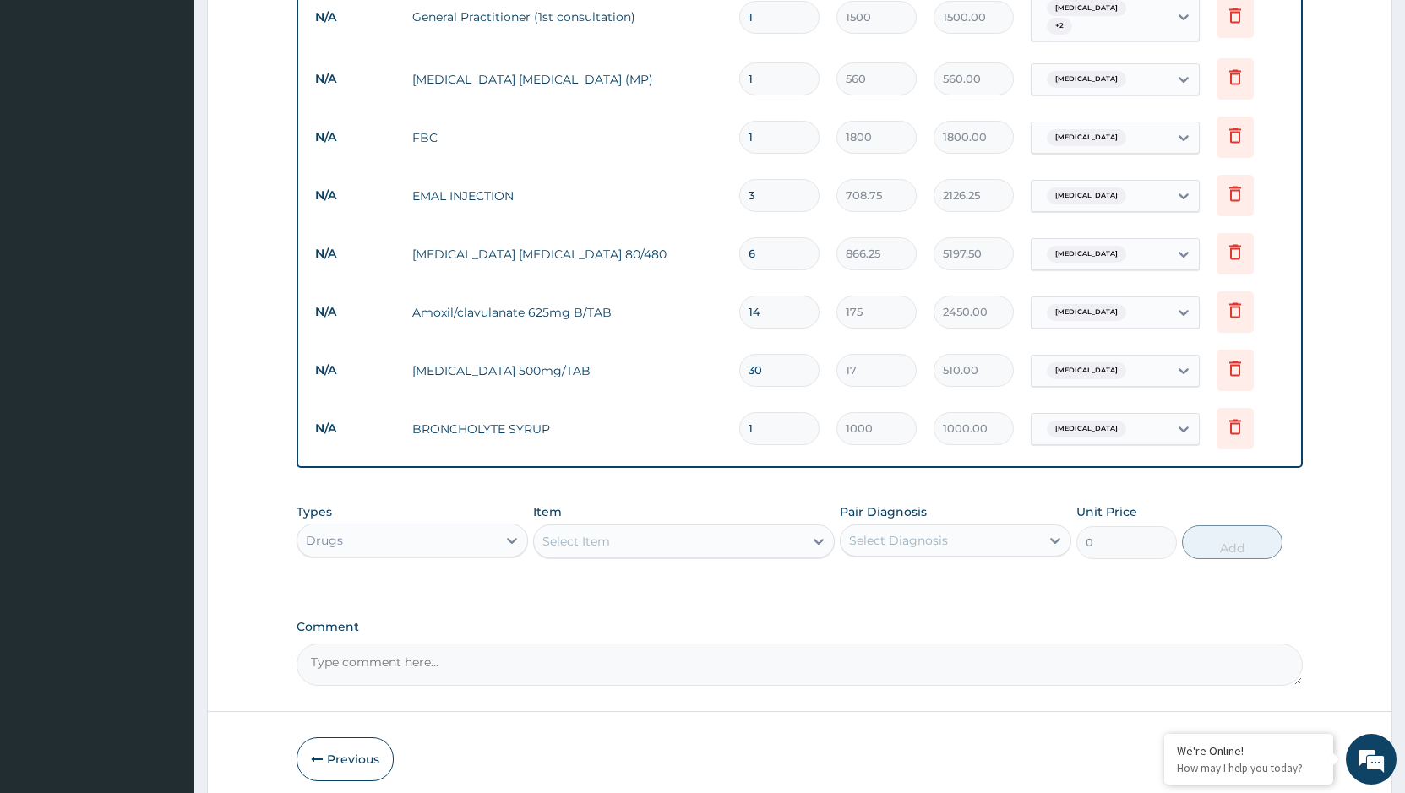
scroll to position [753, 0]
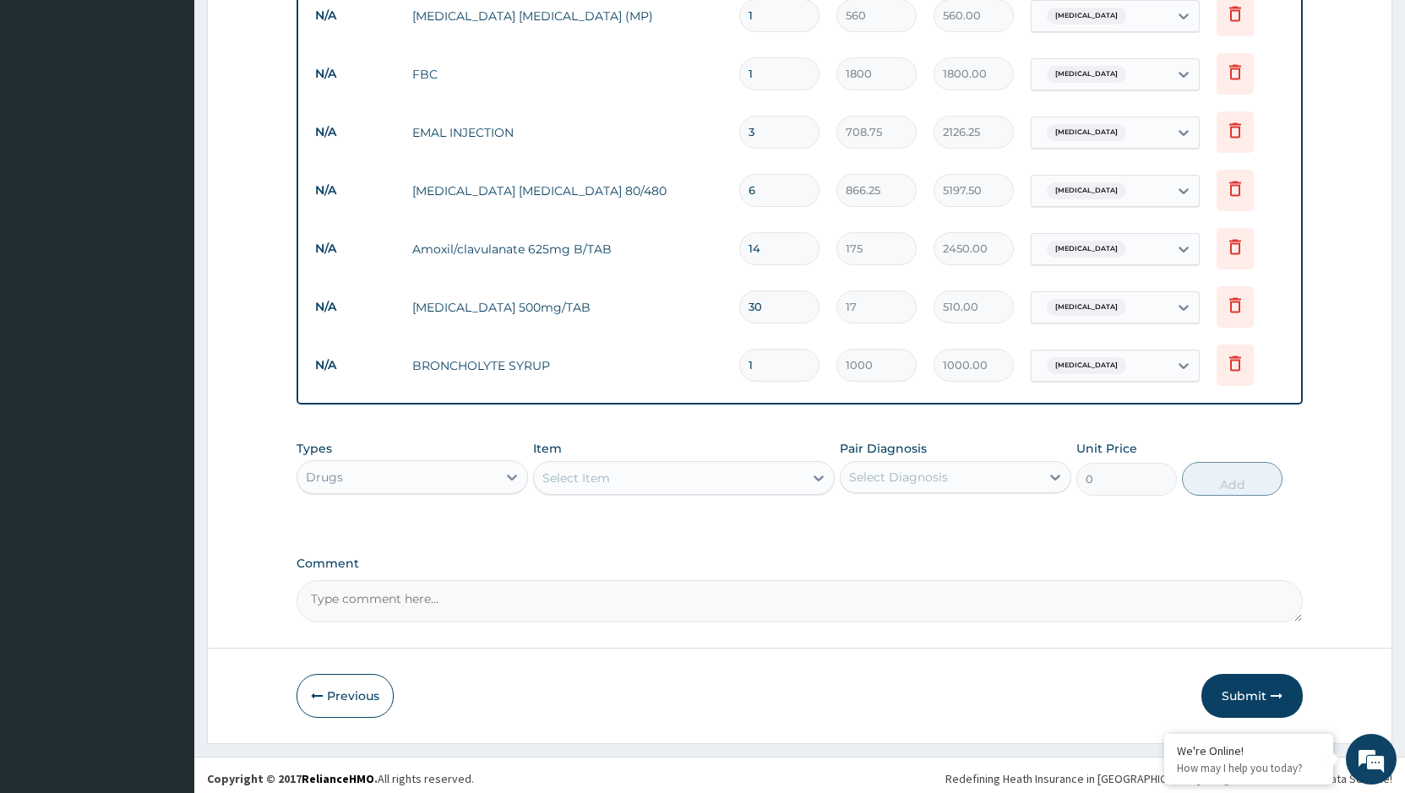
click at [693, 472] on div "Select Item" at bounding box center [668, 478] width 269 height 27
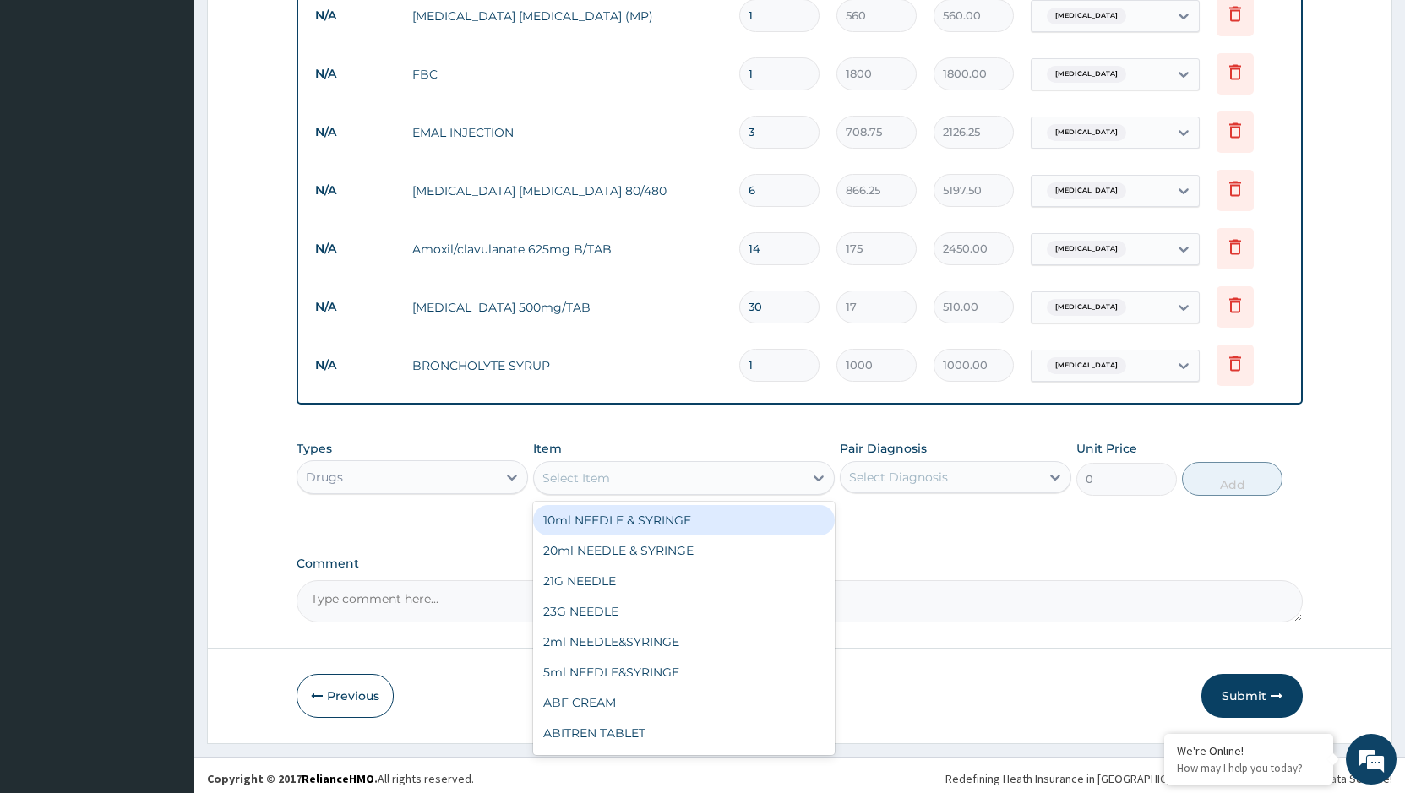
type input "P"
type input "LORATID"
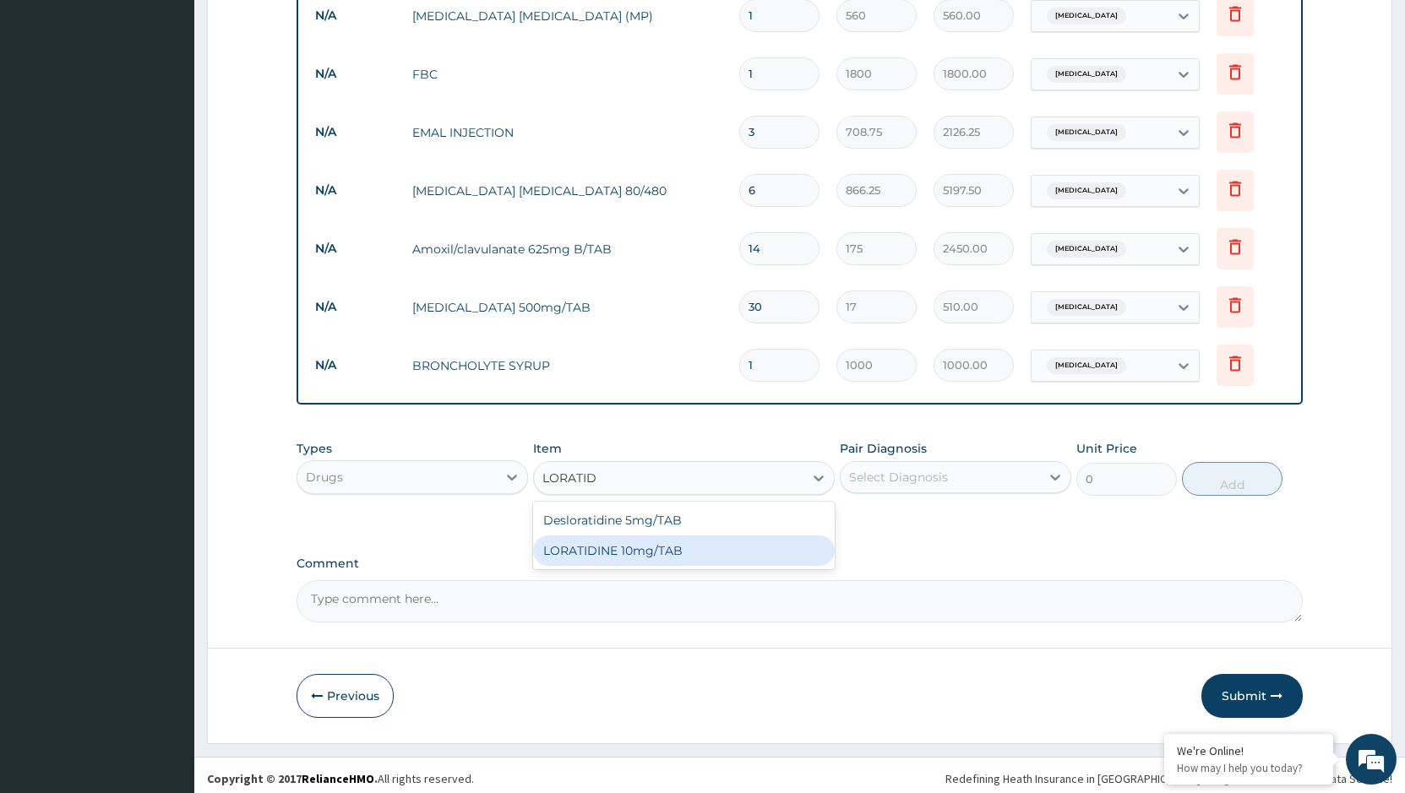
click at [648, 546] on div "LORATIDINE 10mg/TAB" at bounding box center [684, 550] width 302 height 30
type input "50"
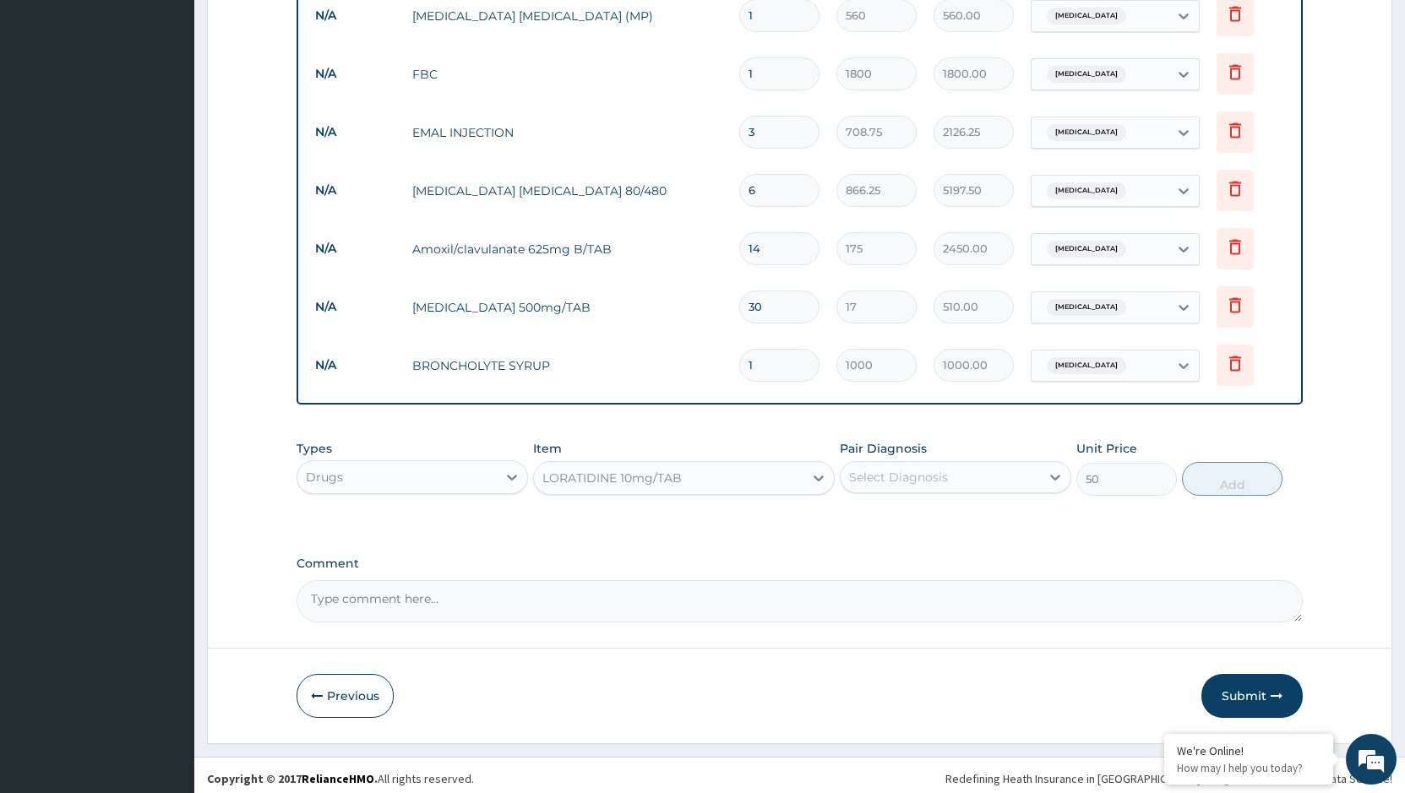
click at [921, 469] on div "Select Diagnosis" at bounding box center [898, 477] width 99 height 17
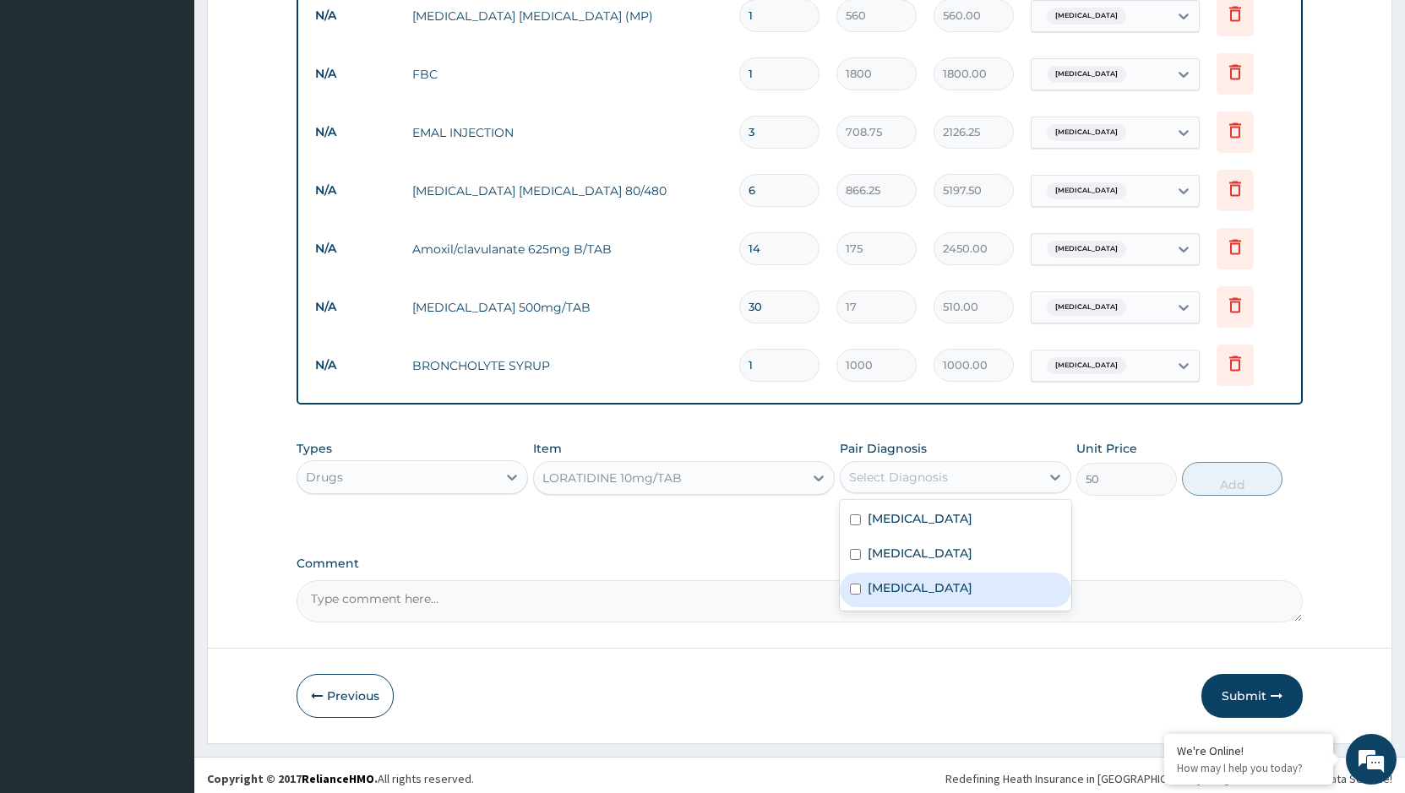
click at [936, 582] on label "Upper respiratory infection" at bounding box center [919, 587] width 105 height 17
checkbox input "true"
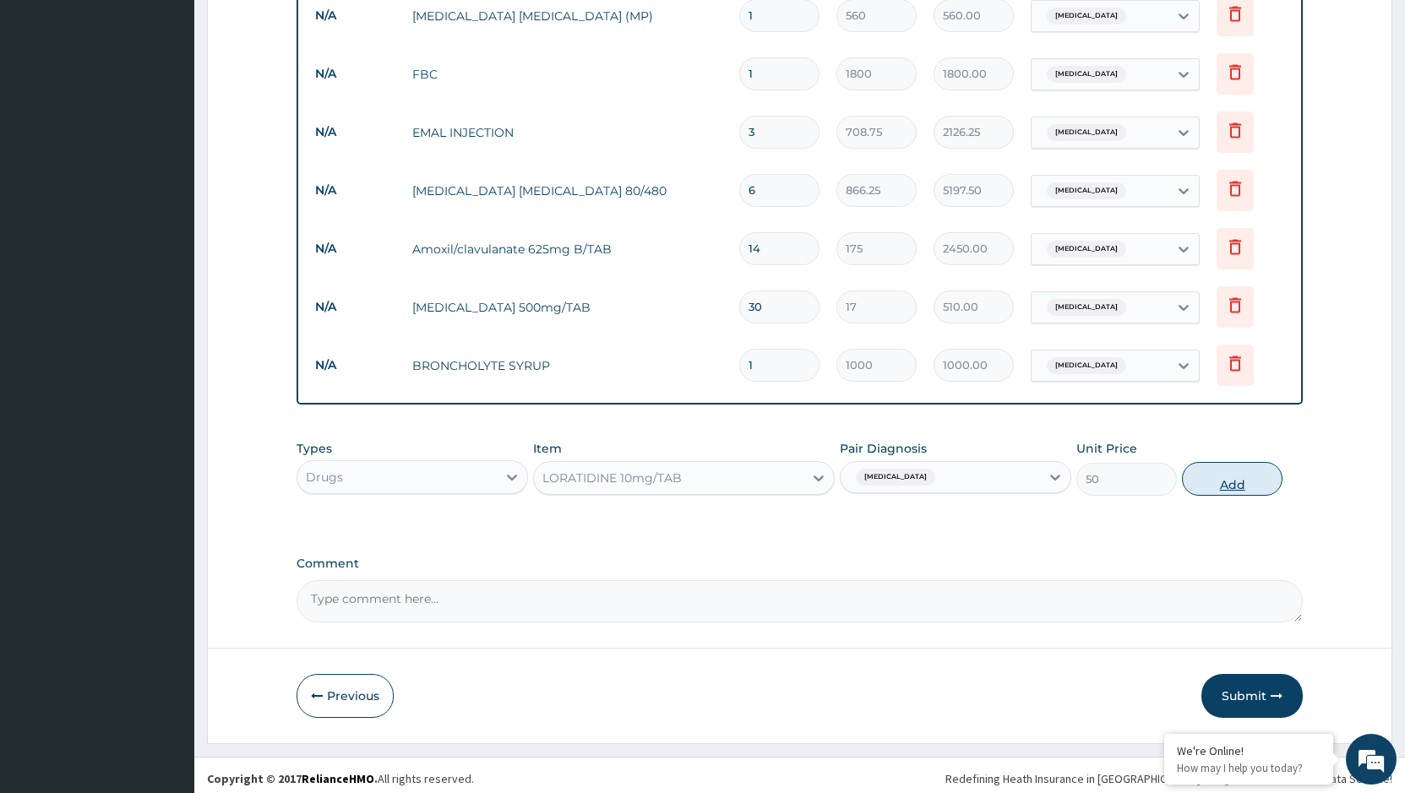
click at [1249, 481] on button "Add" at bounding box center [1232, 479] width 101 height 34
type input "0"
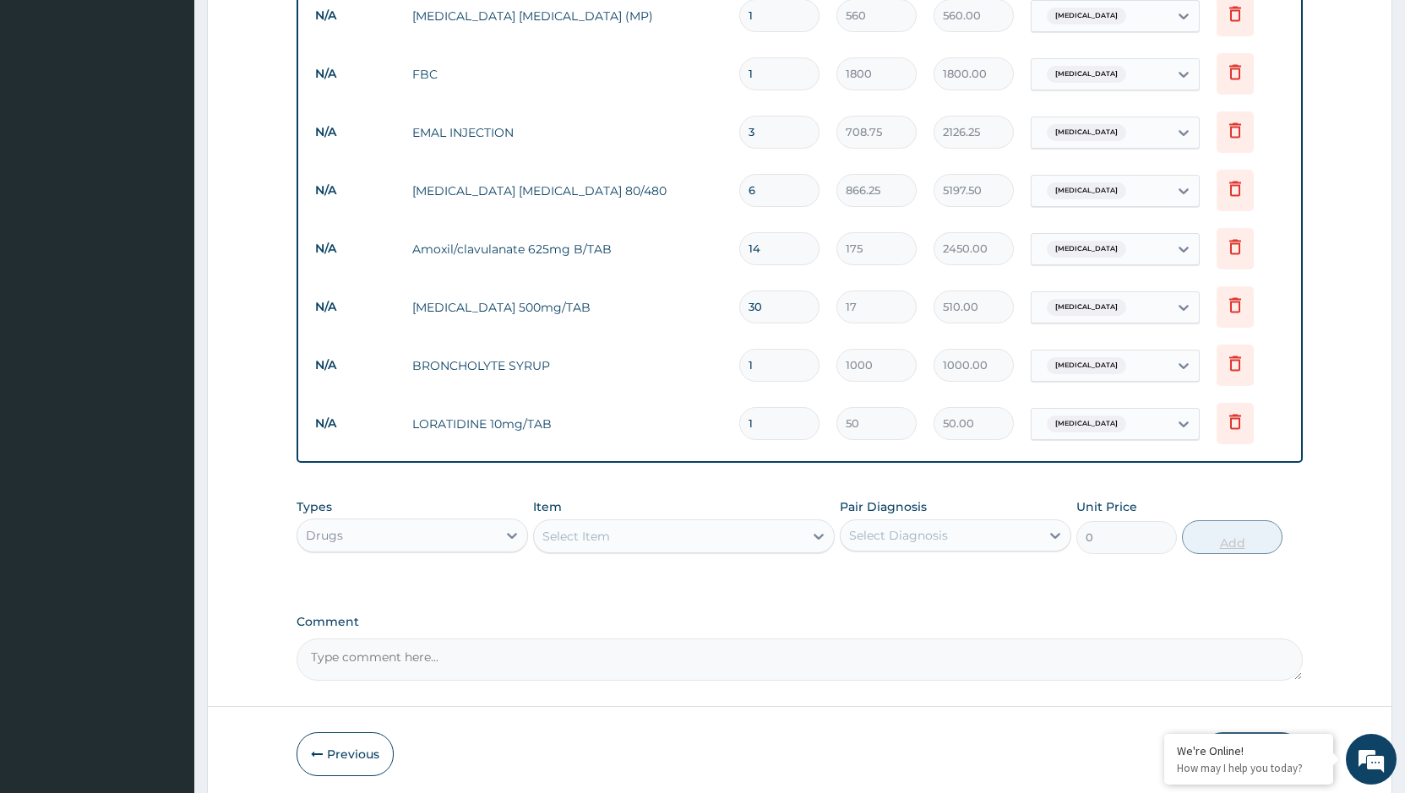
type input "15"
type input "750.00"
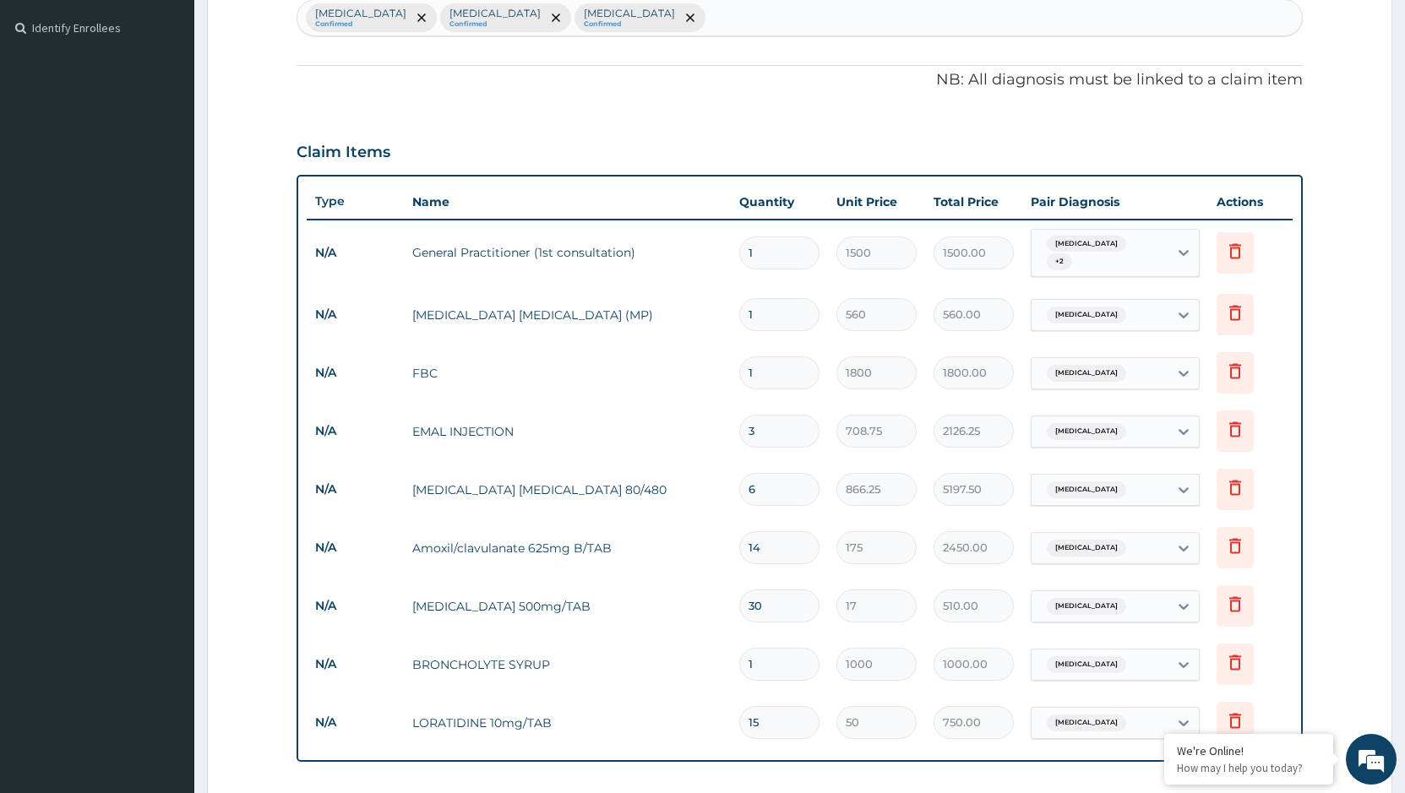
scroll to position [811, 0]
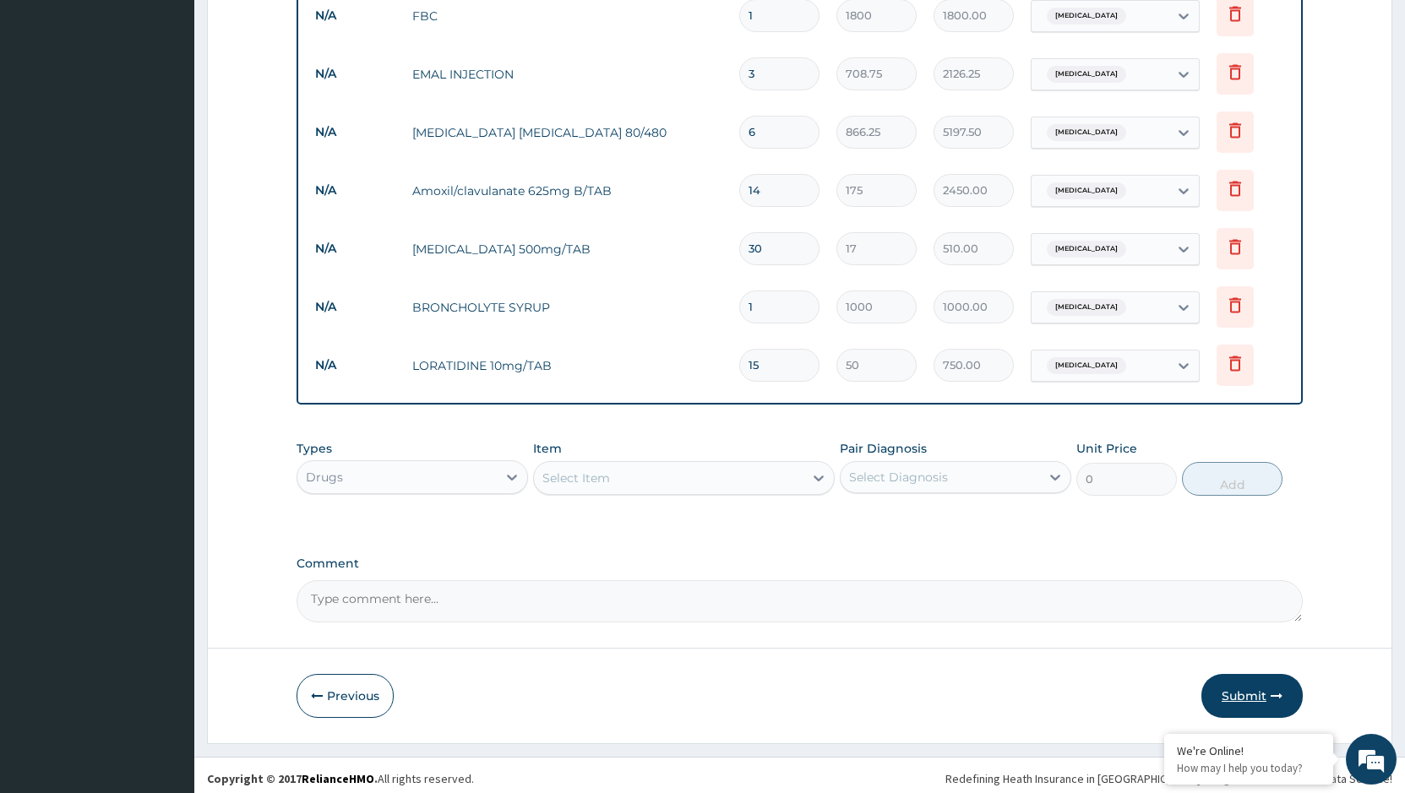
type input "15"
click at [1243, 690] on button "Submit" at bounding box center [1251, 696] width 101 height 44
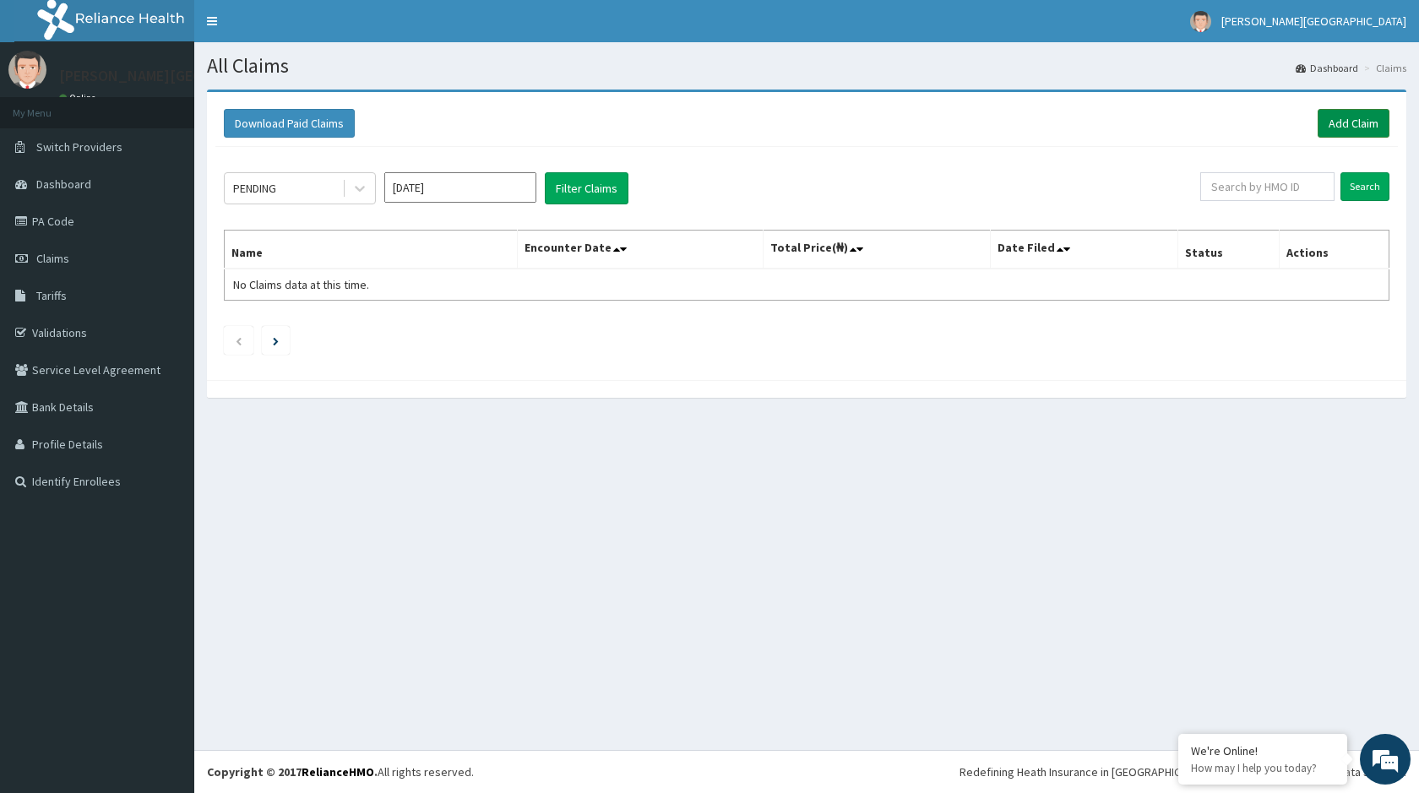
click at [1329, 118] on link "Add Claim" at bounding box center [1354, 123] width 72 height 29
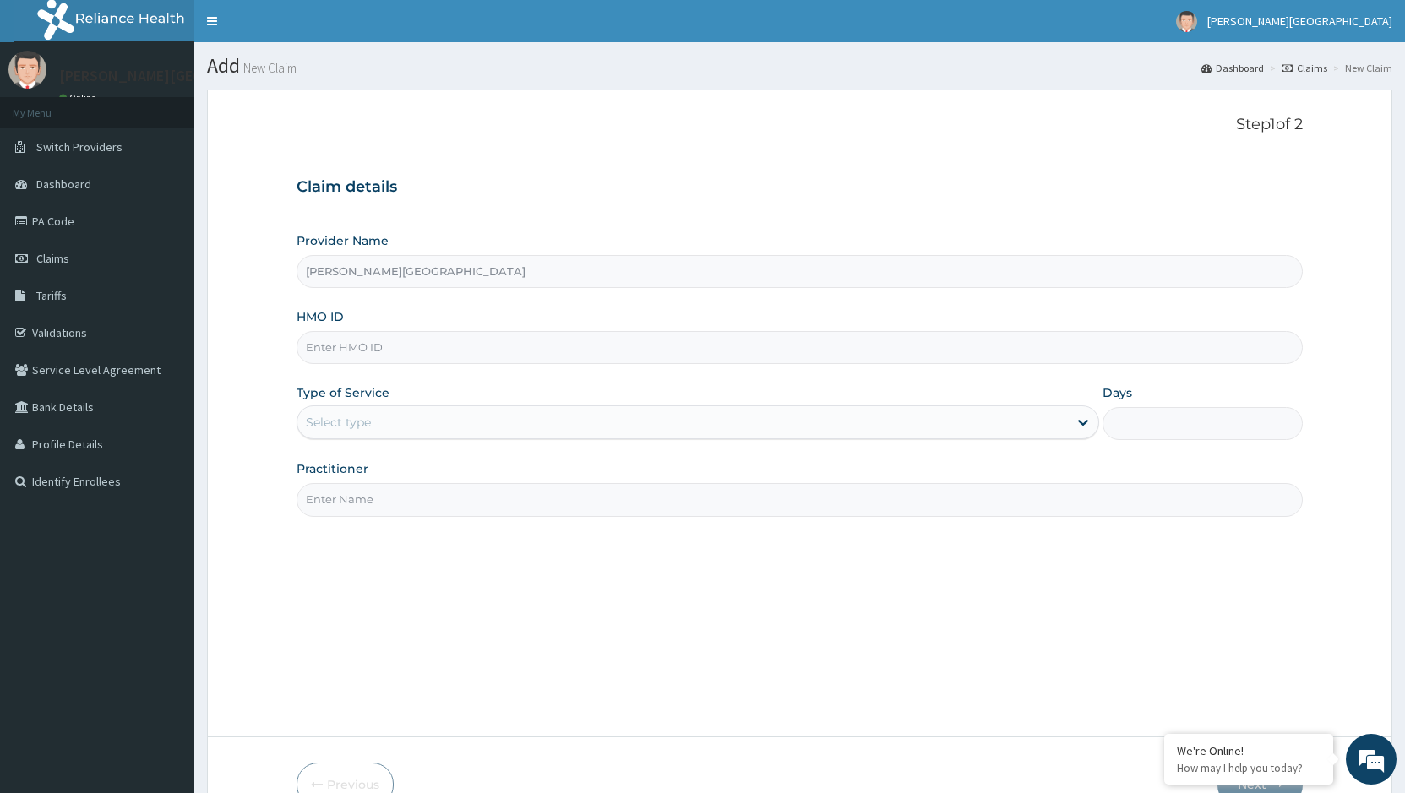
type input "[PERSON_NAME][GEOGRAPHIC_DATA]"
click at [367, 353] on input "HMO ID" at bounding box center [799, 347] width 1006 height 33
paste input "CLM/10063/A"
click at [339, 348] on input "CLM/10063/A" at bounding box center [799, 347] width 1006 height 33
type input "CLM/10063/A"
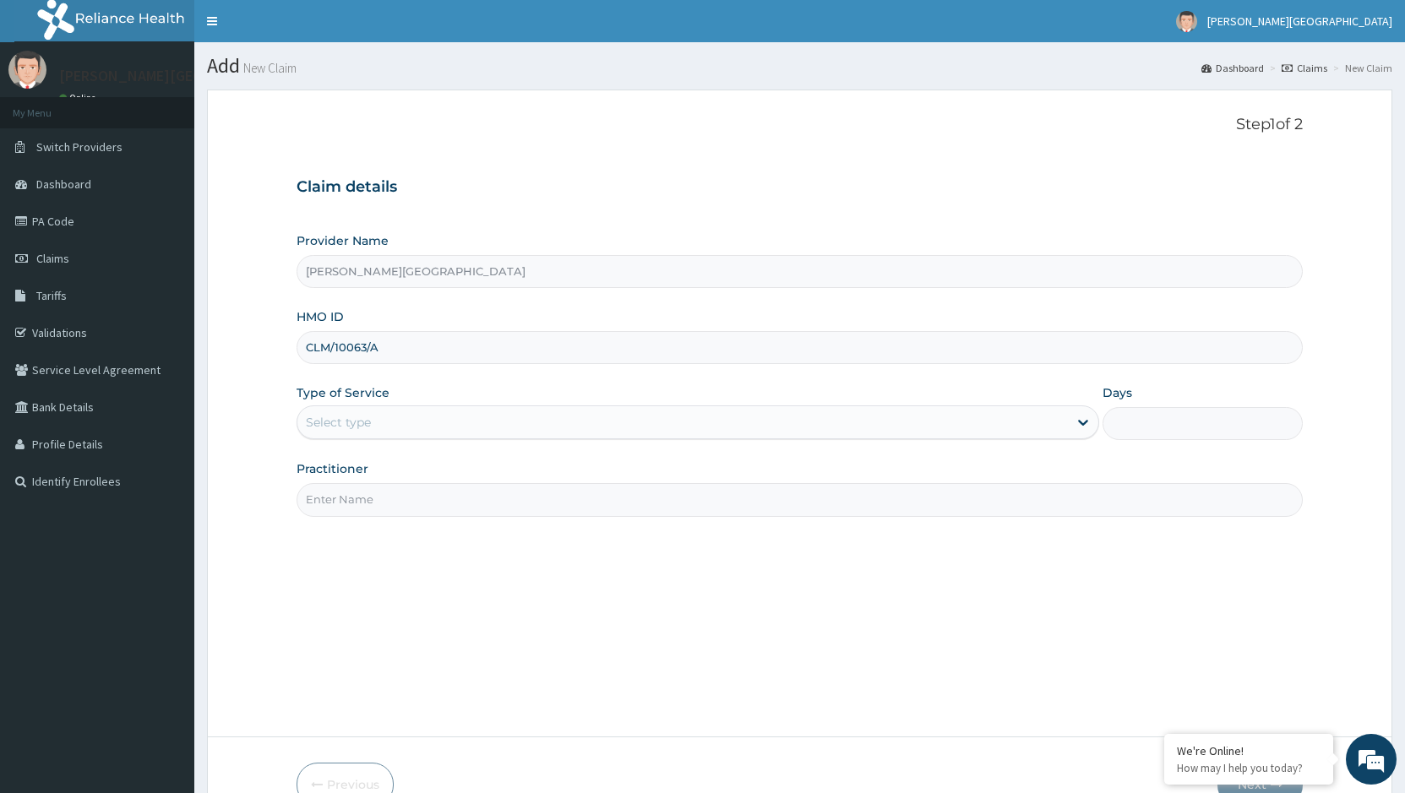
click at [497, 417] on div "Select type" at bounding box center [681, 422] width 769 height 27
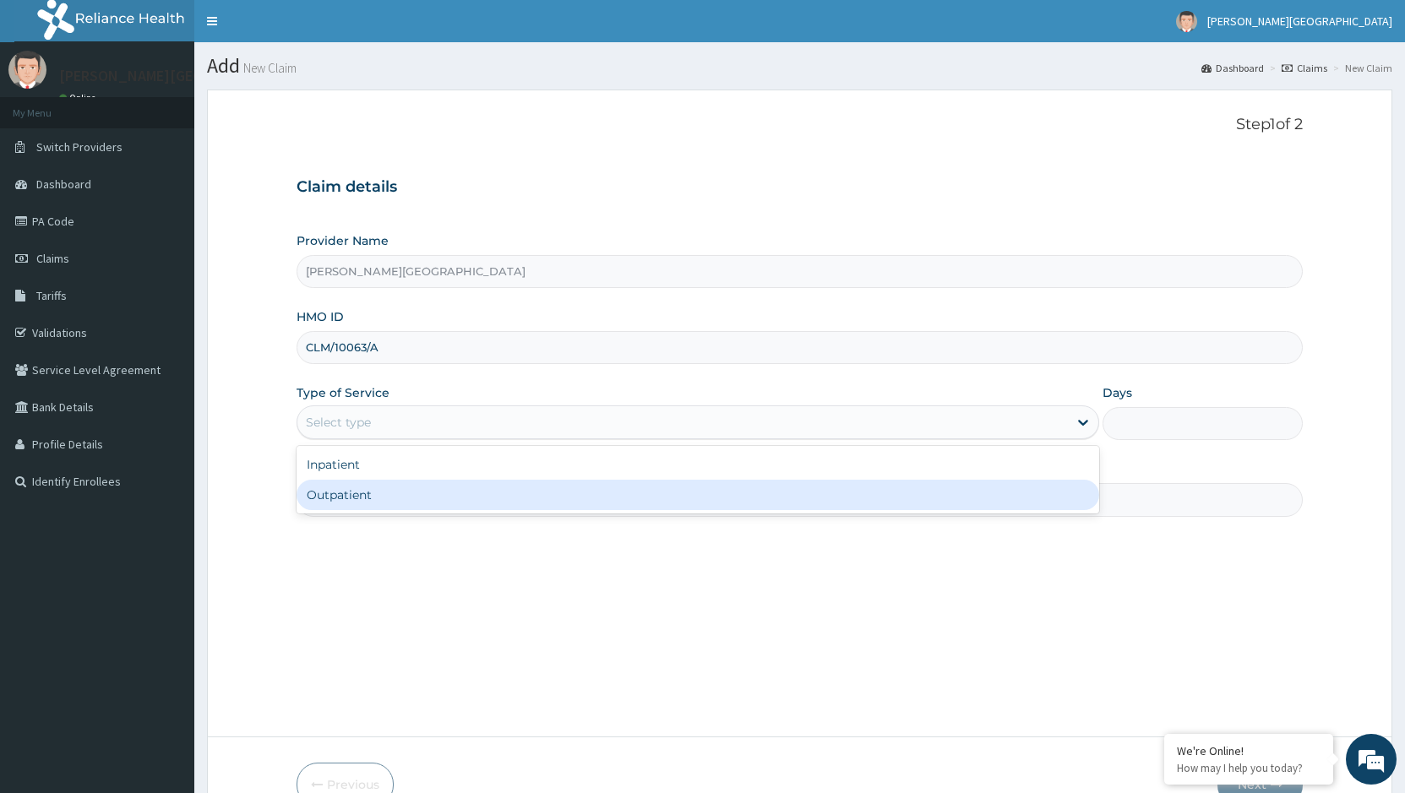
click at [417, 498] on div "Outpatient" at bounding box center [697, 495] width 802 height 30
type input "1"
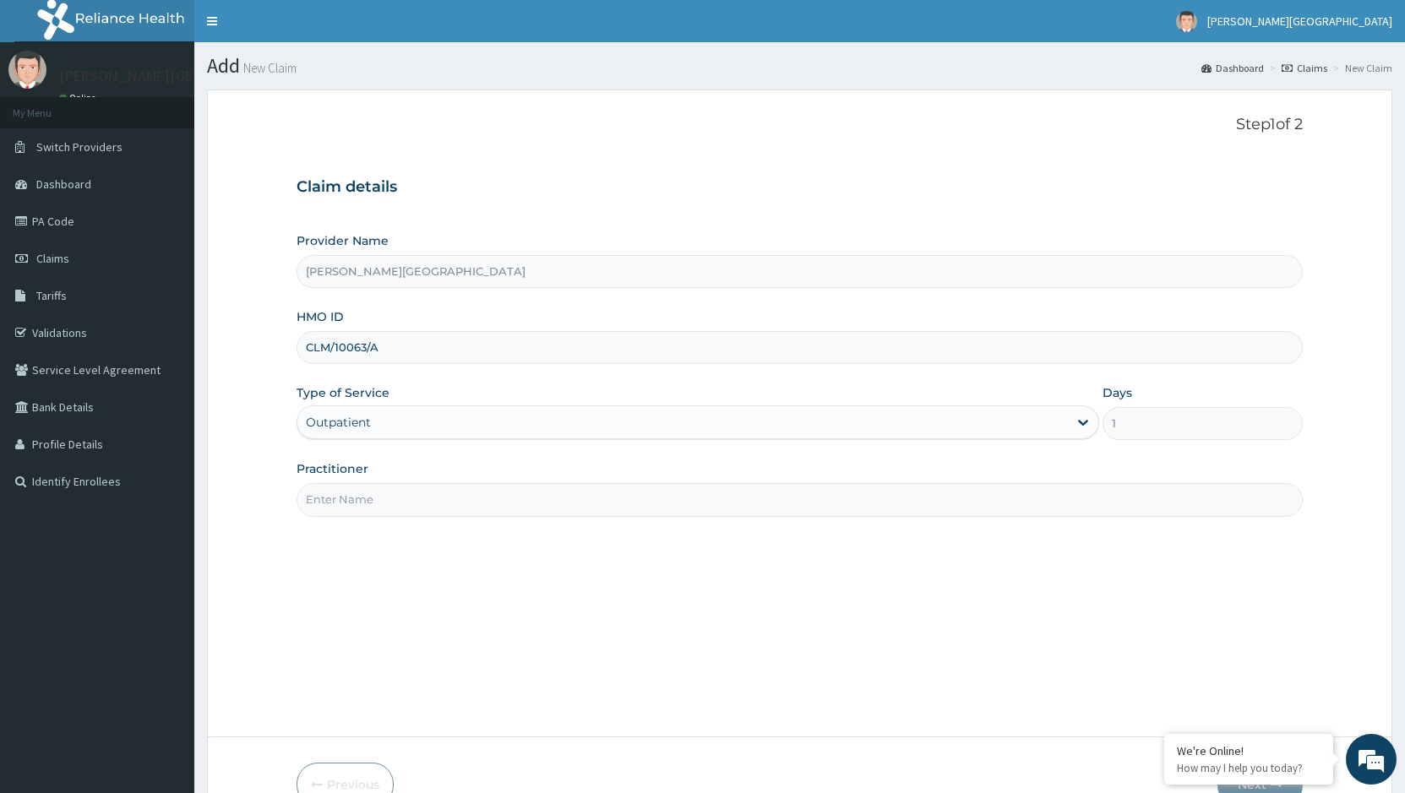
click at [836, 505] on input "Practitioner" at bounding box center [799, 499] width 1006 height 33
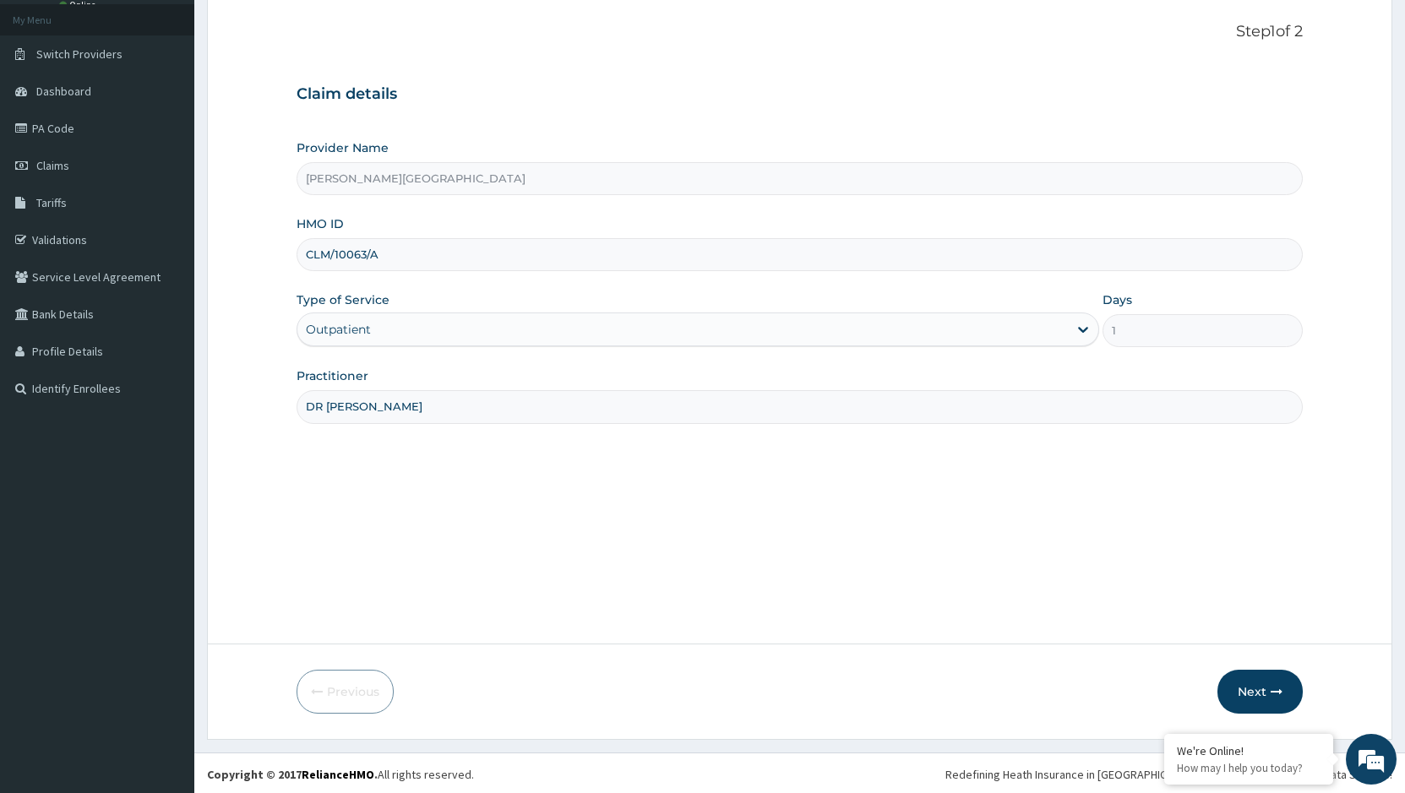
scroll to position [95, 0]
click at [499, 400] on input "DR [PERSON_NAME]" at bounding box center [799, 404] width 1006 height 33
type input "[PERSON_NAME]"
click at [1233, 691] on button "Next" at bounding box center [1259, 689] width 85 height 44
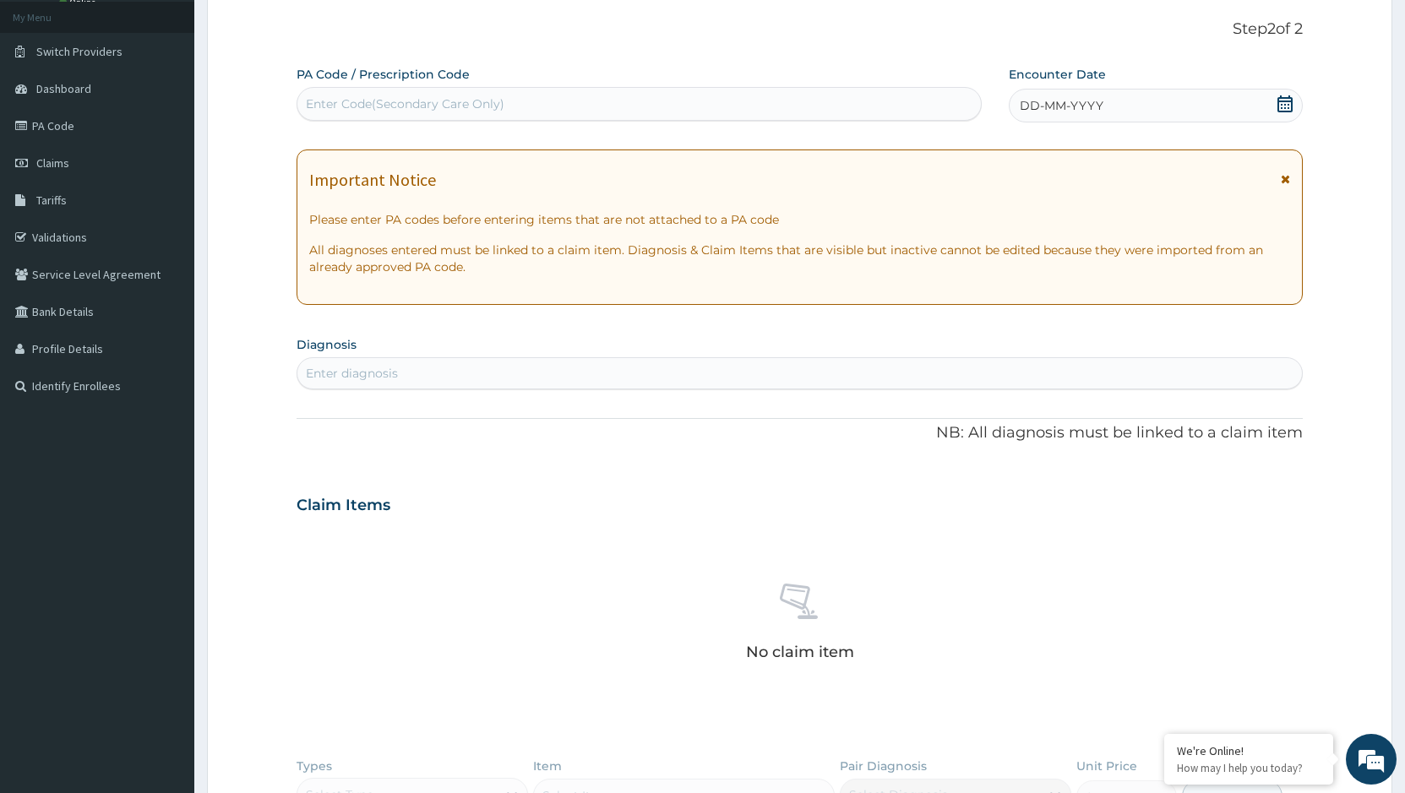
click at [496, 94] on div "Enter Code(Secondary Care Only)" at bounding box center [638, 103] width 683 height 27
paste input "PA/42AEAD"
type input "PA/42AEAD"
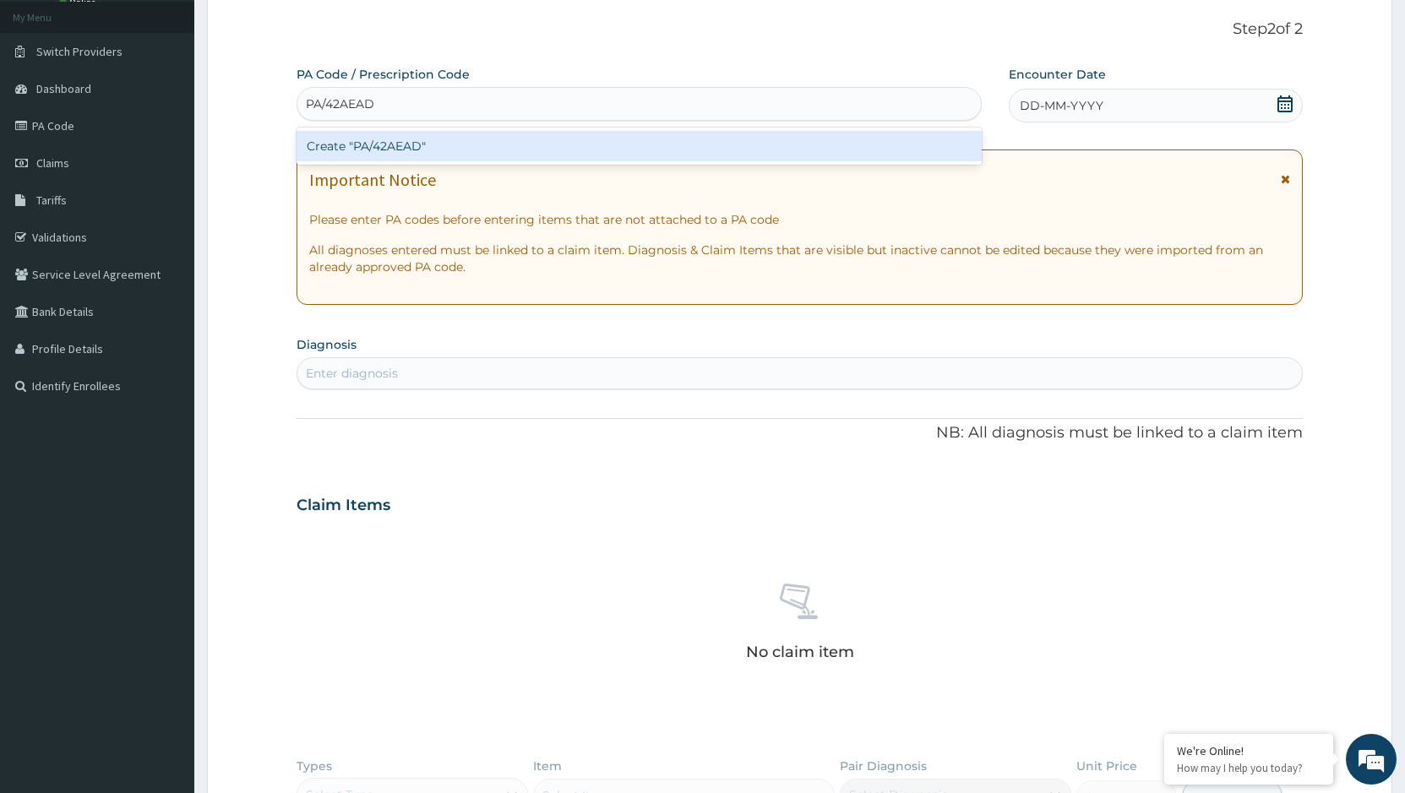
click at [349, 136] on div "Create "PA/42AEAD"" at bounding box center [638, 146] width 685 height 30
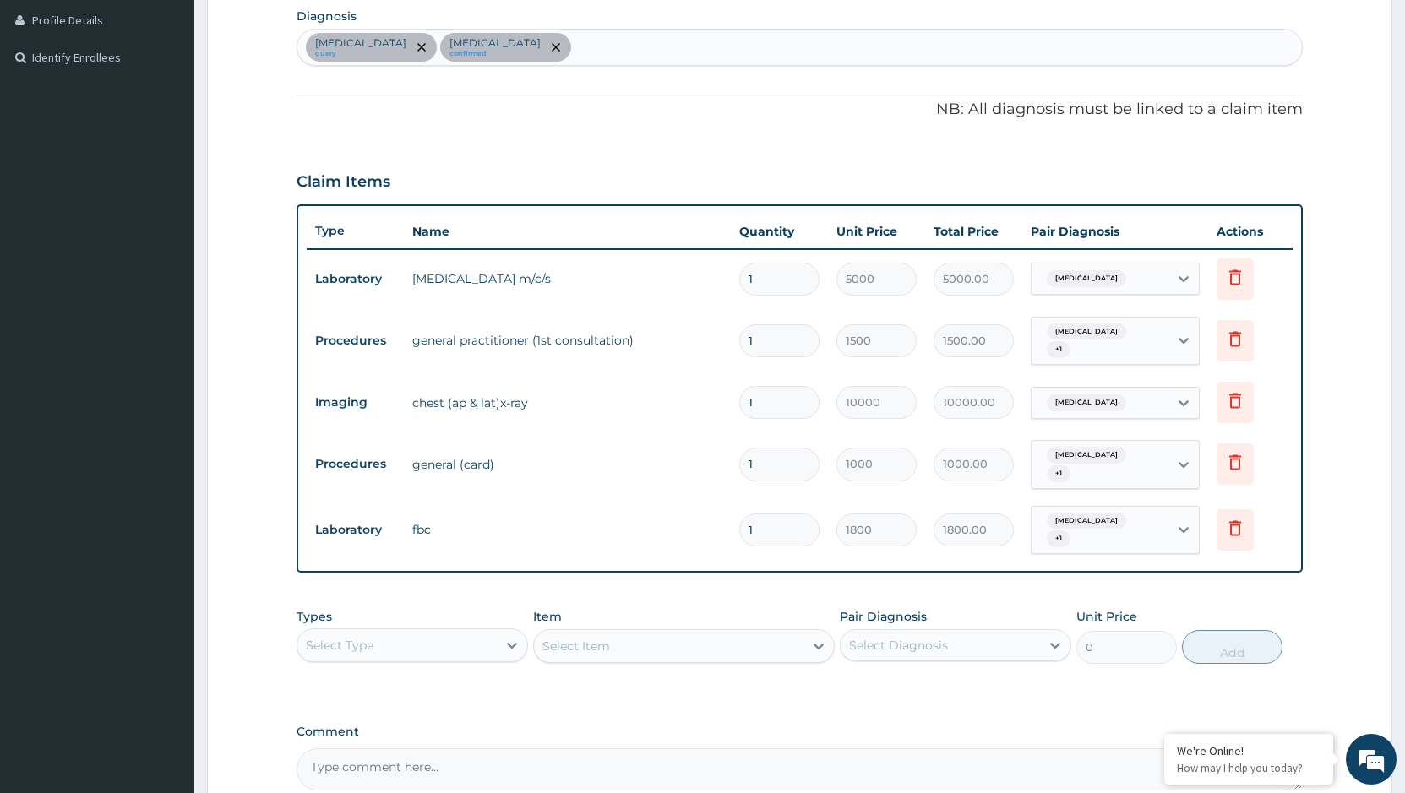
scroll to position [201, 0]
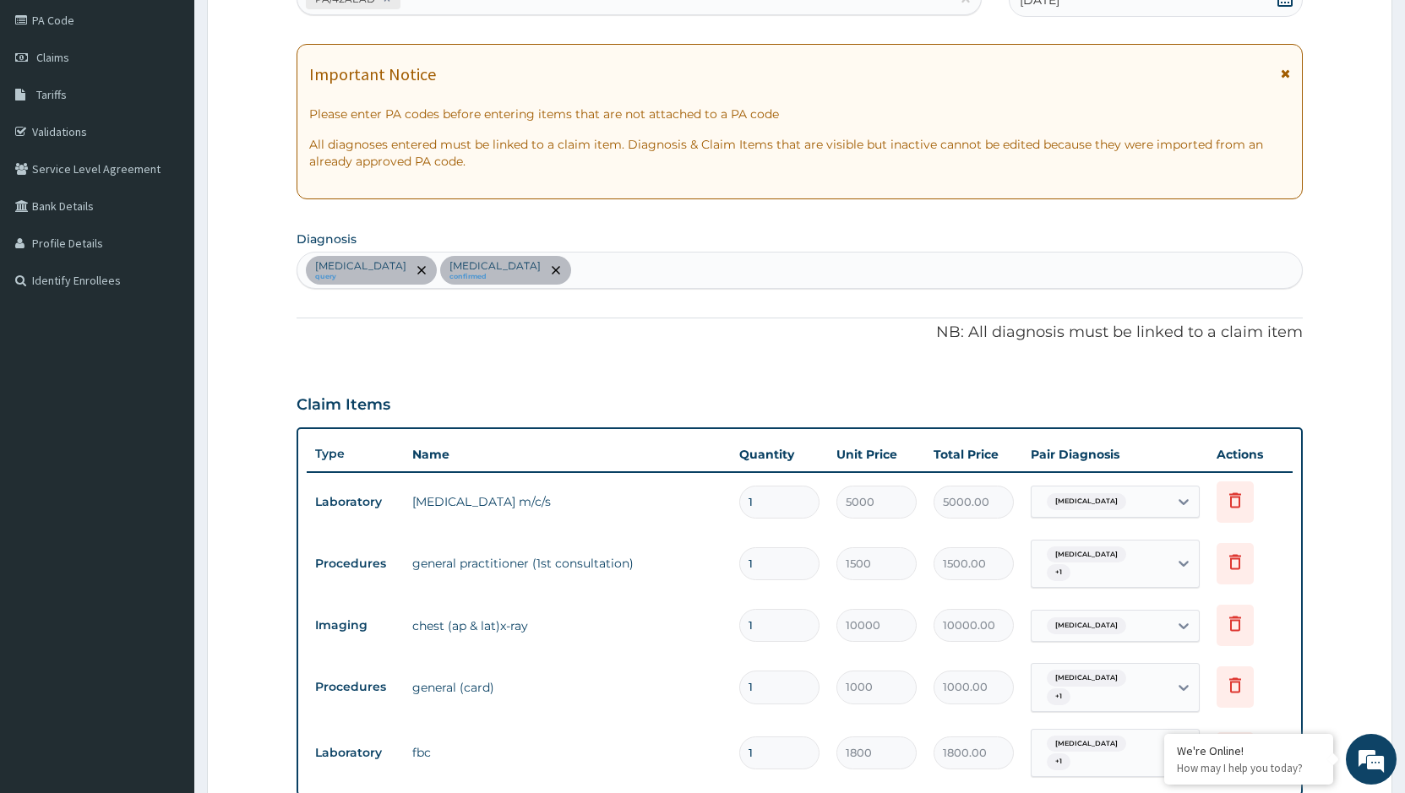
click at [614, 275] on div "[MEDICAL_DATA] query [MEDICAL_DATA] confirmed" at bounding box center [799, 270] width 1004 height 35
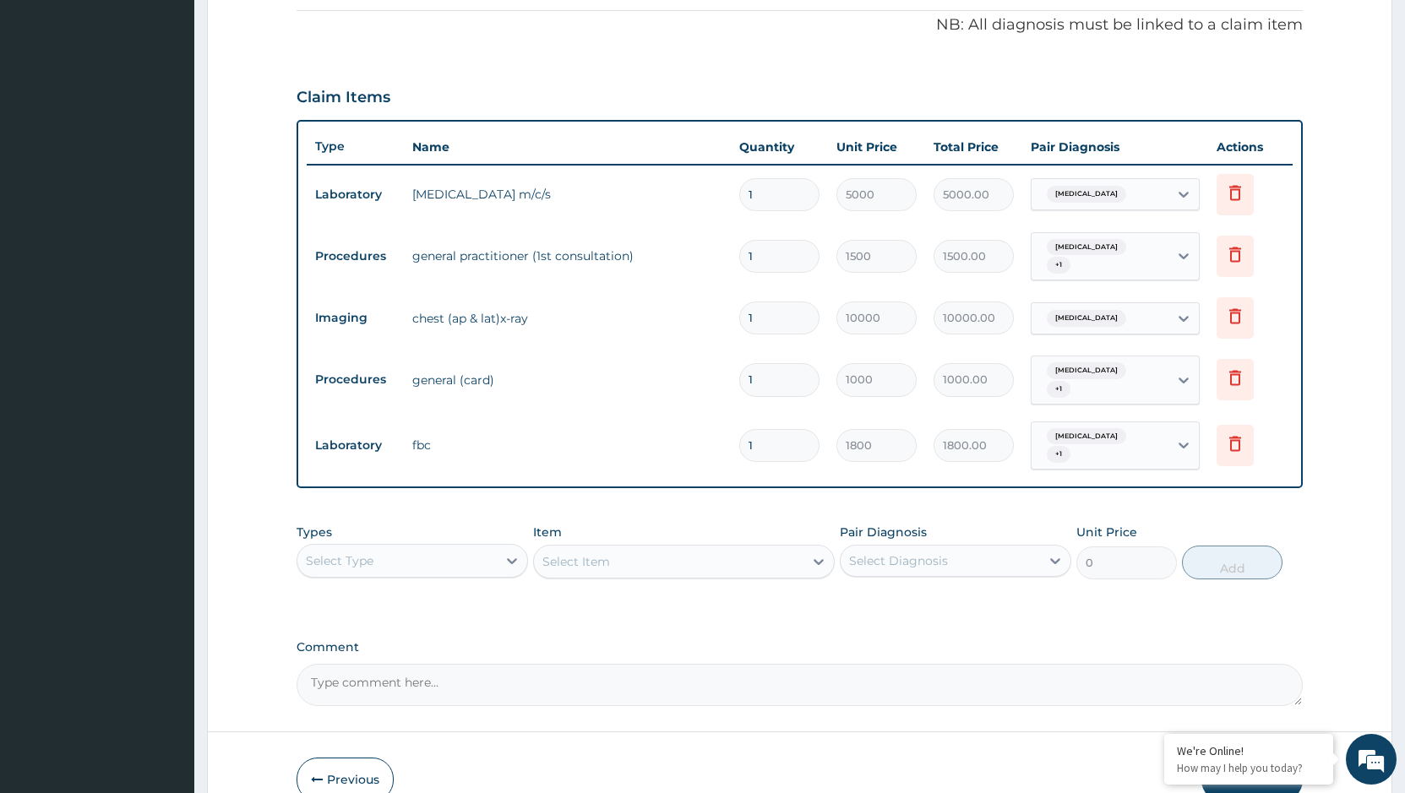
scroll to position [539, 0]
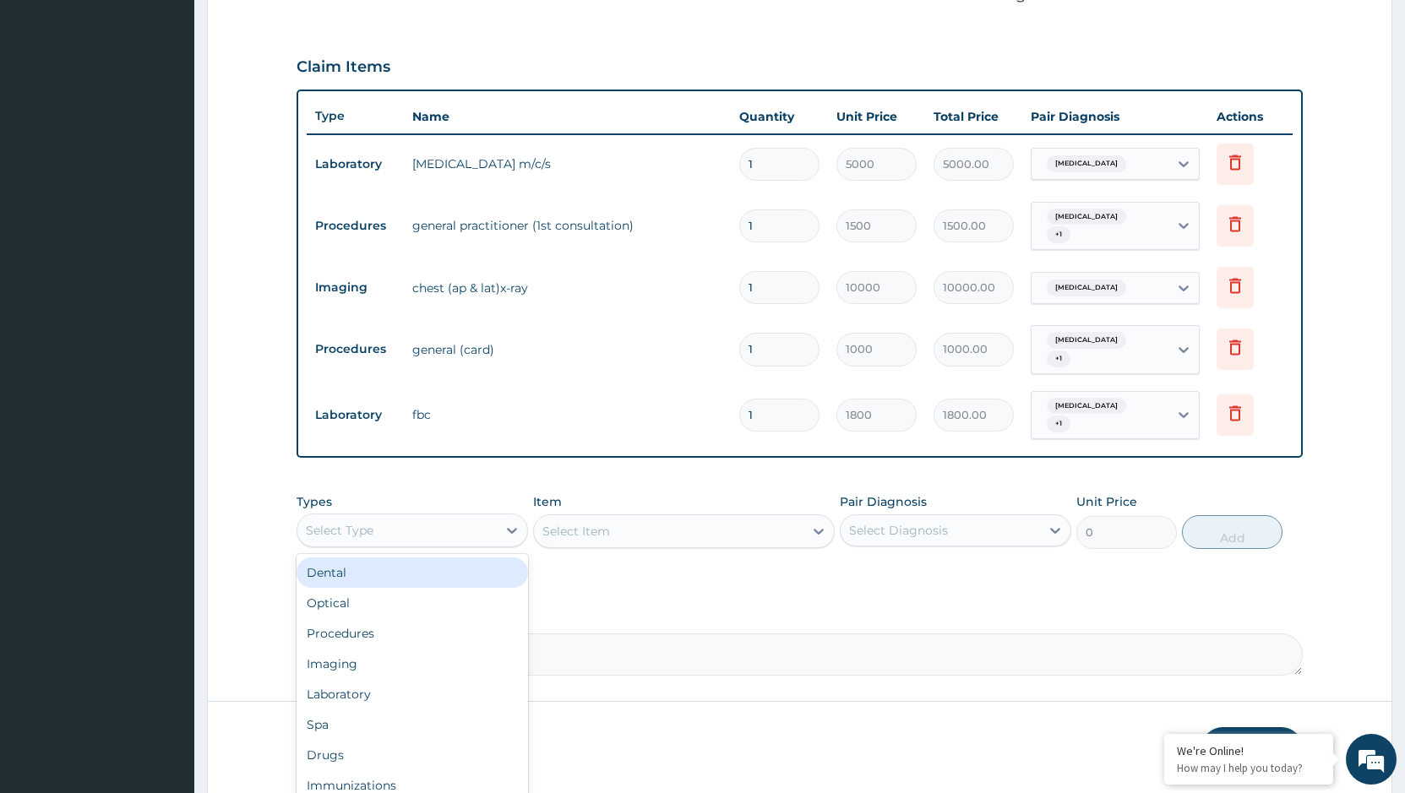
click at [463, 517] on div "Select Type" at bounding box center [396, 530] width 199 height 27
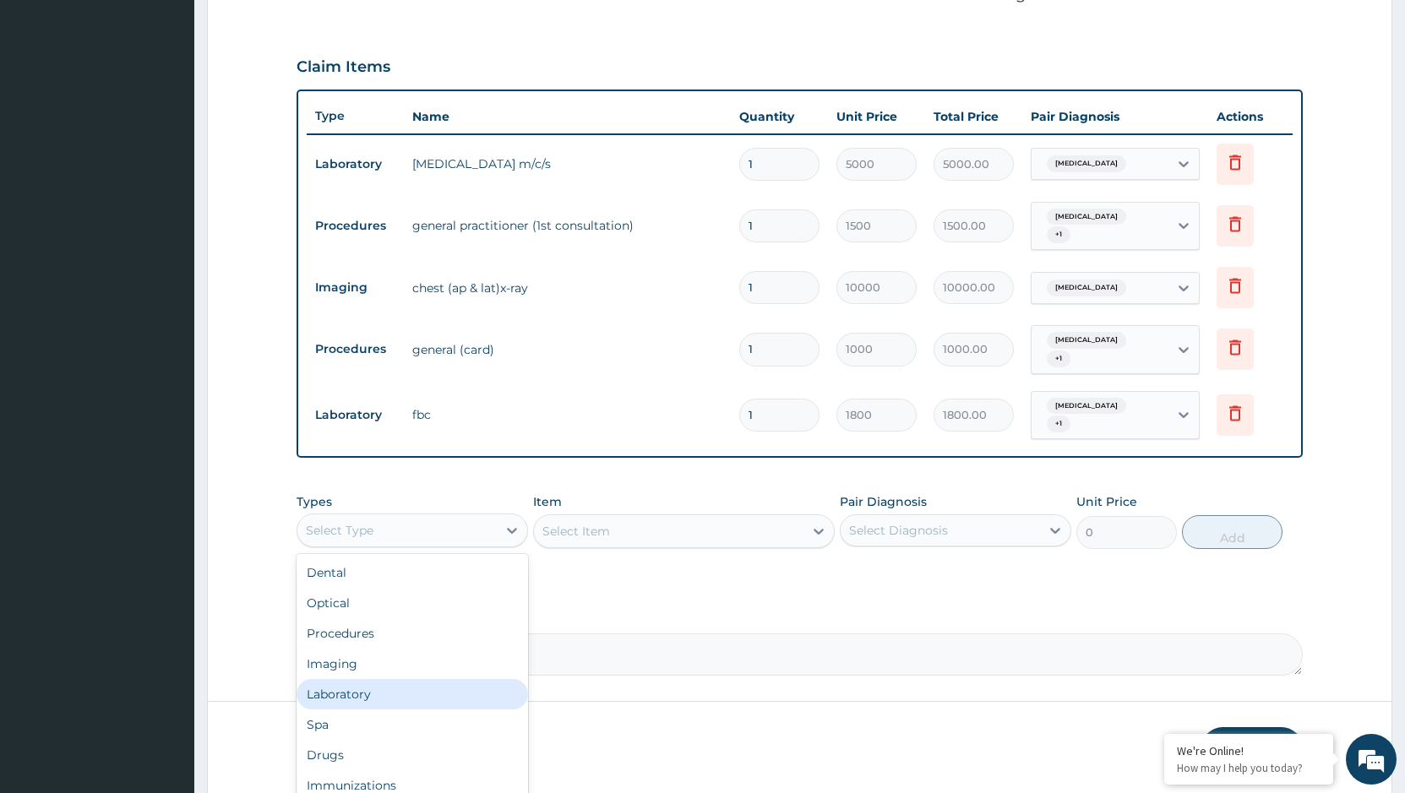
drag, startPoint x: 353, startPoint y: 673, endPoint x: 476, endPoint y: 629, distance: 130.9
click at [356, 679] on div "Laboratory" at bounding box center [411, 694] width 231 height 30
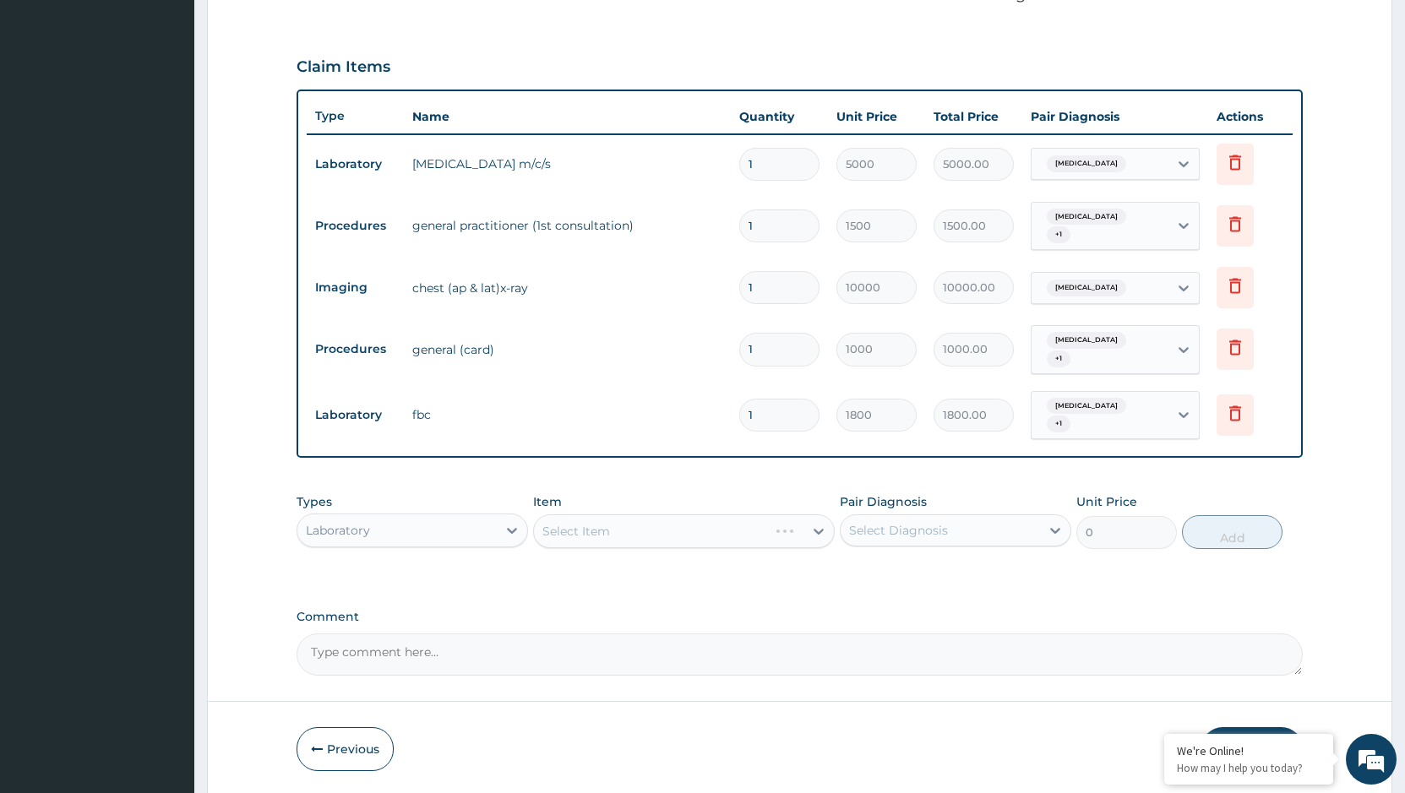
click at [651, 514] on div "Select Item" at bounding box center [684, 531] width 302 height 34
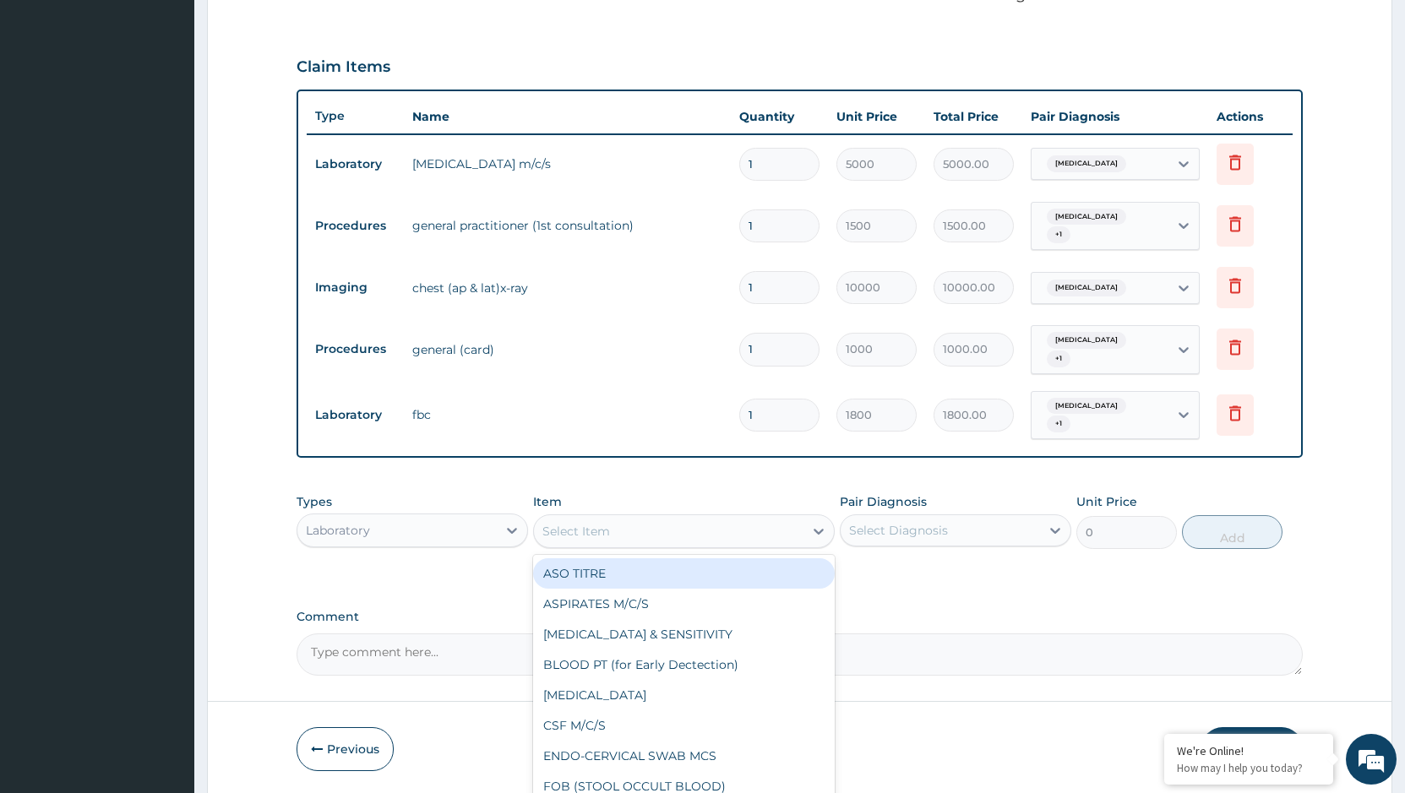
click at [650, 518] on div "Select Item" at bounding box center [668, 531] width 269 height 27
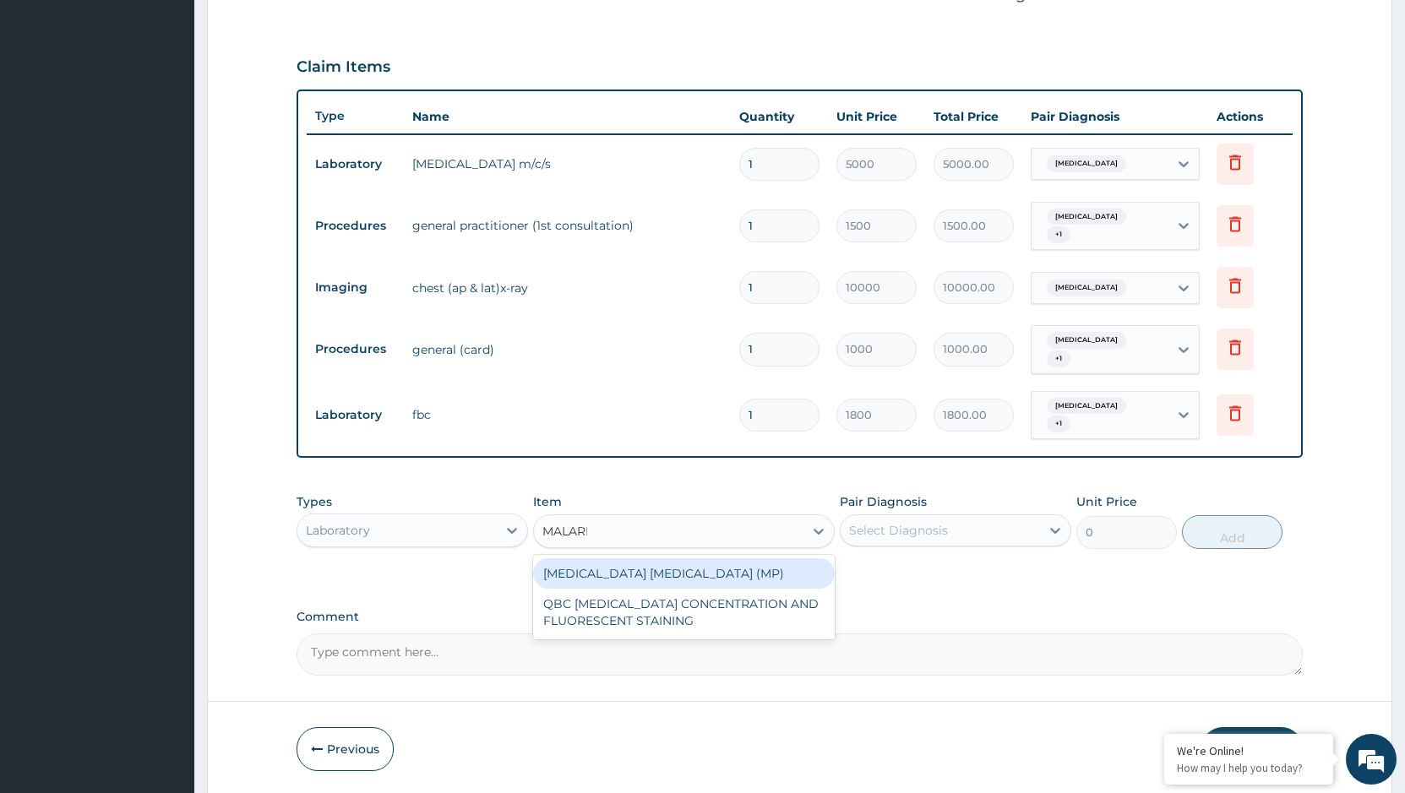
type input "[MEDICAL_DATA]"
click at [714, 564] on div "[MEDICAL_DATA] [MEDICAL_DATA] (MP)" at bounding box center [684, 573] width 302 height 30
type input "560"
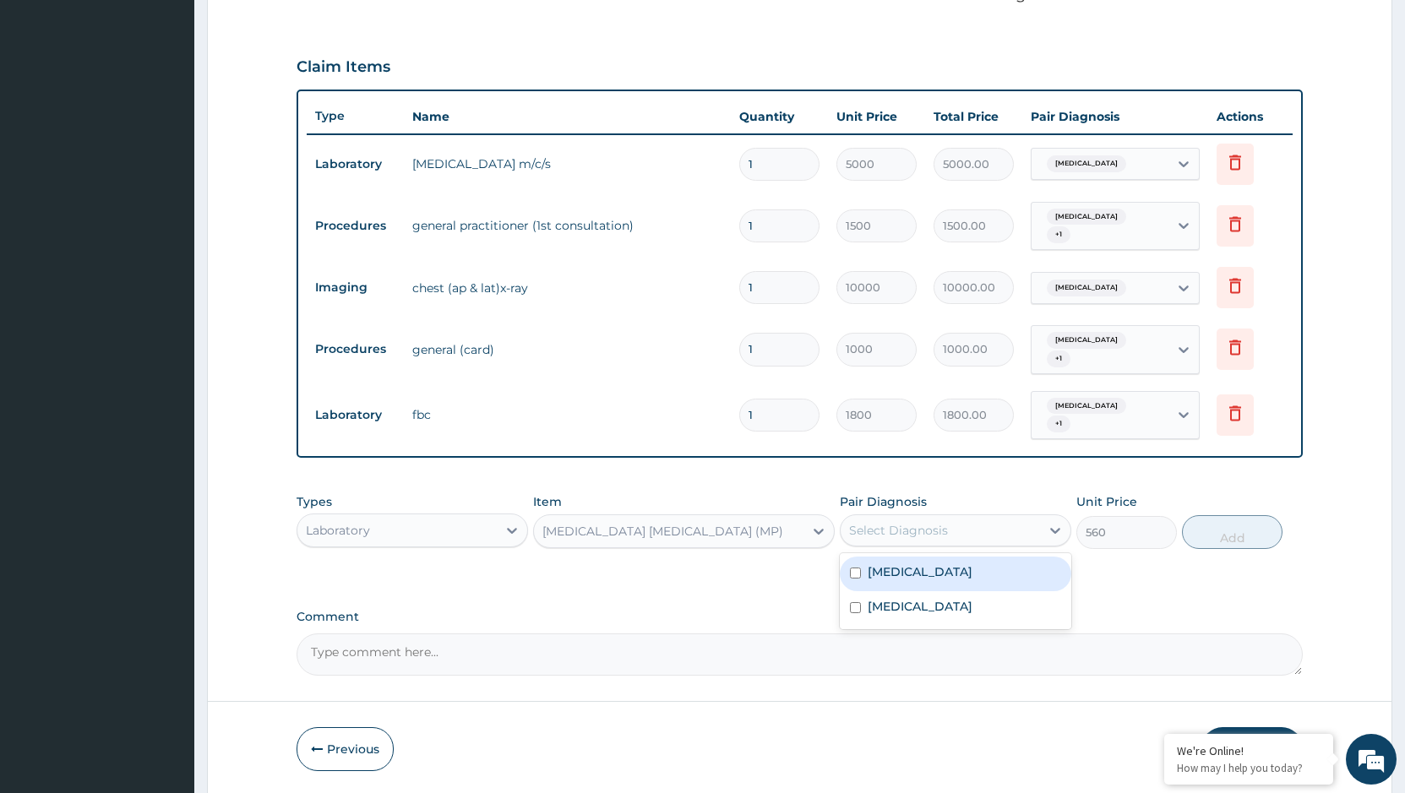
click at [970, 517] on div "Select Diagnosis" at bounding box center [939, 530] width 199 height 27
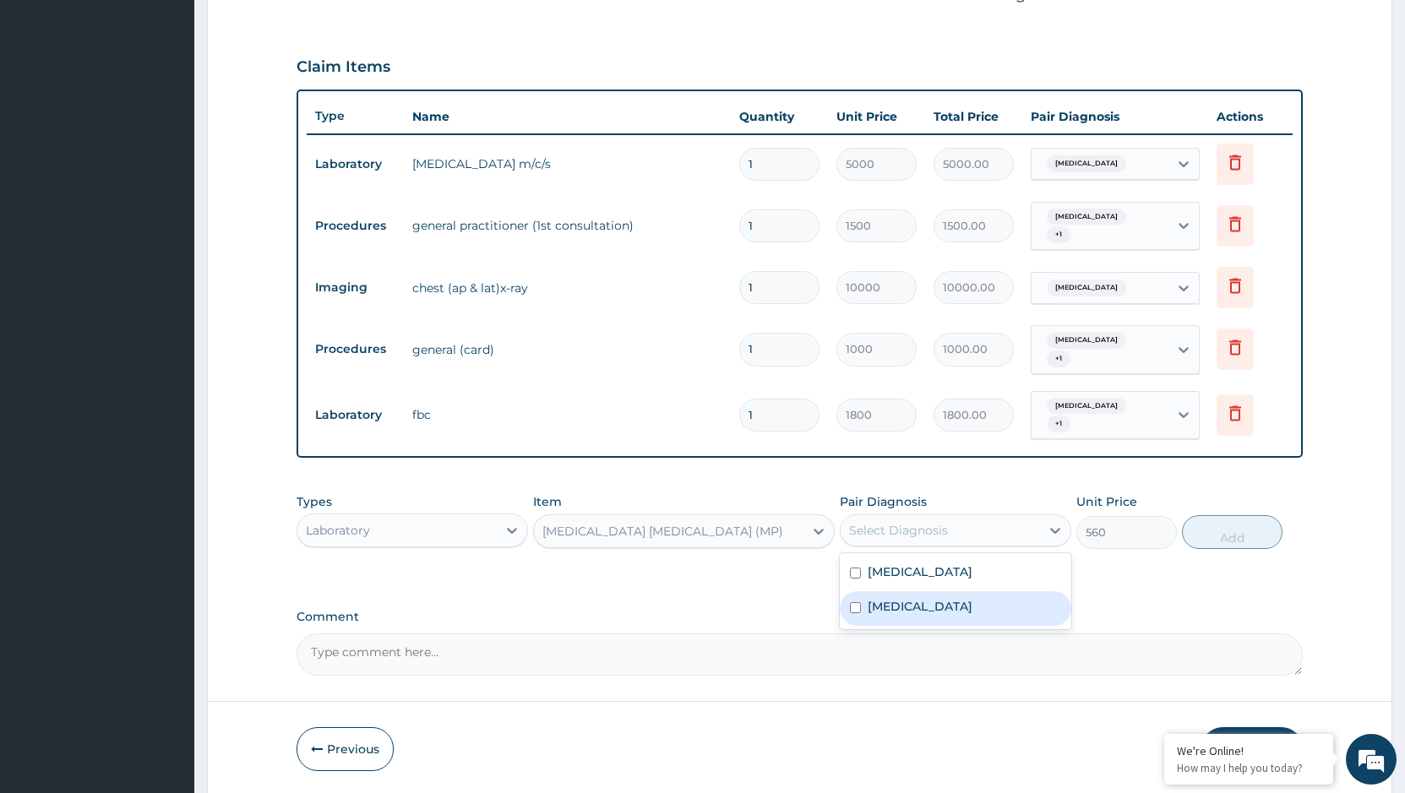
click at [916, 595] on div "[MEDICAL_DATA]" at bounding box center [955, 608] width 231 height 35
checkbox input "true"
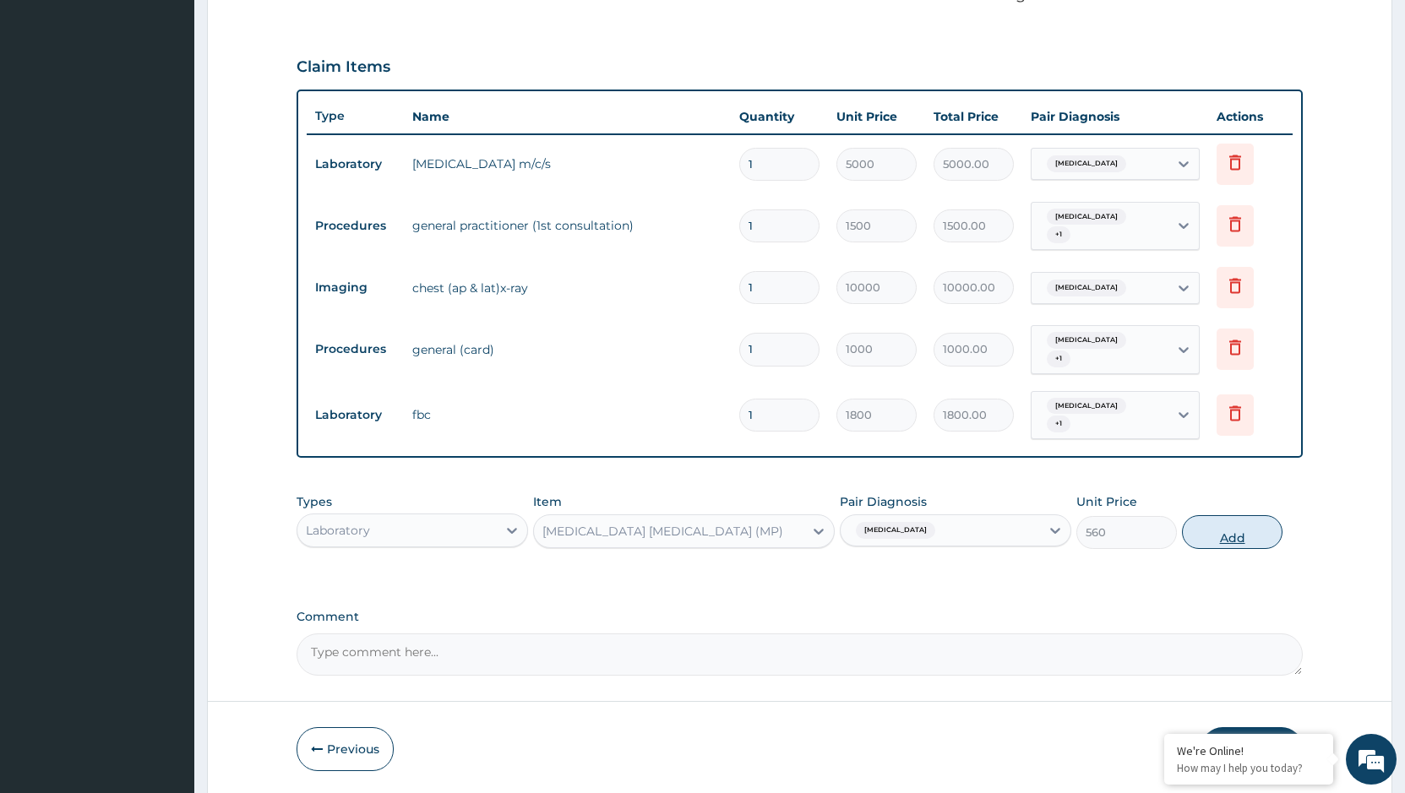
click at [1236, 515] on button "Add" at bounding box center [1232, 532] width 101 height 34
type input "0"
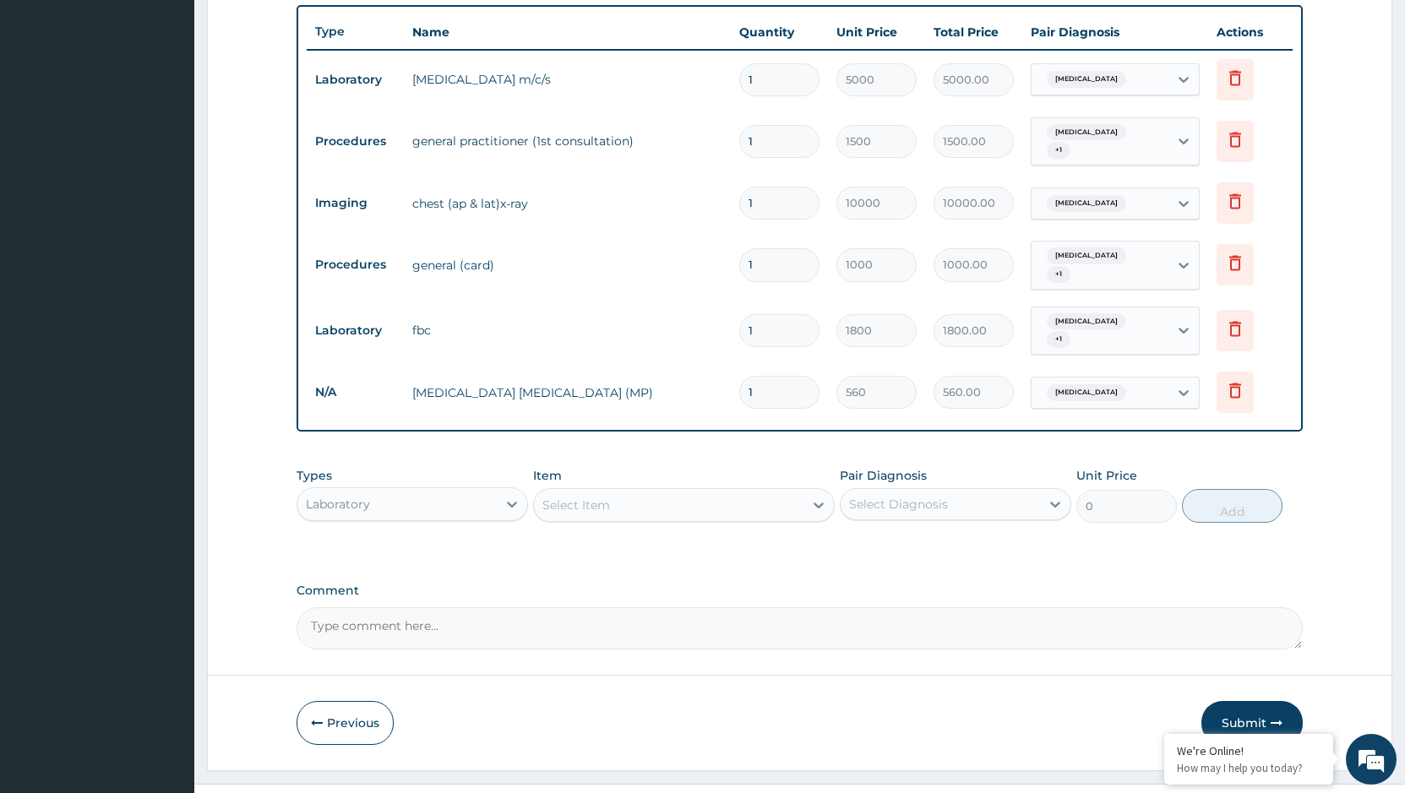
scroll to position [636, 0]
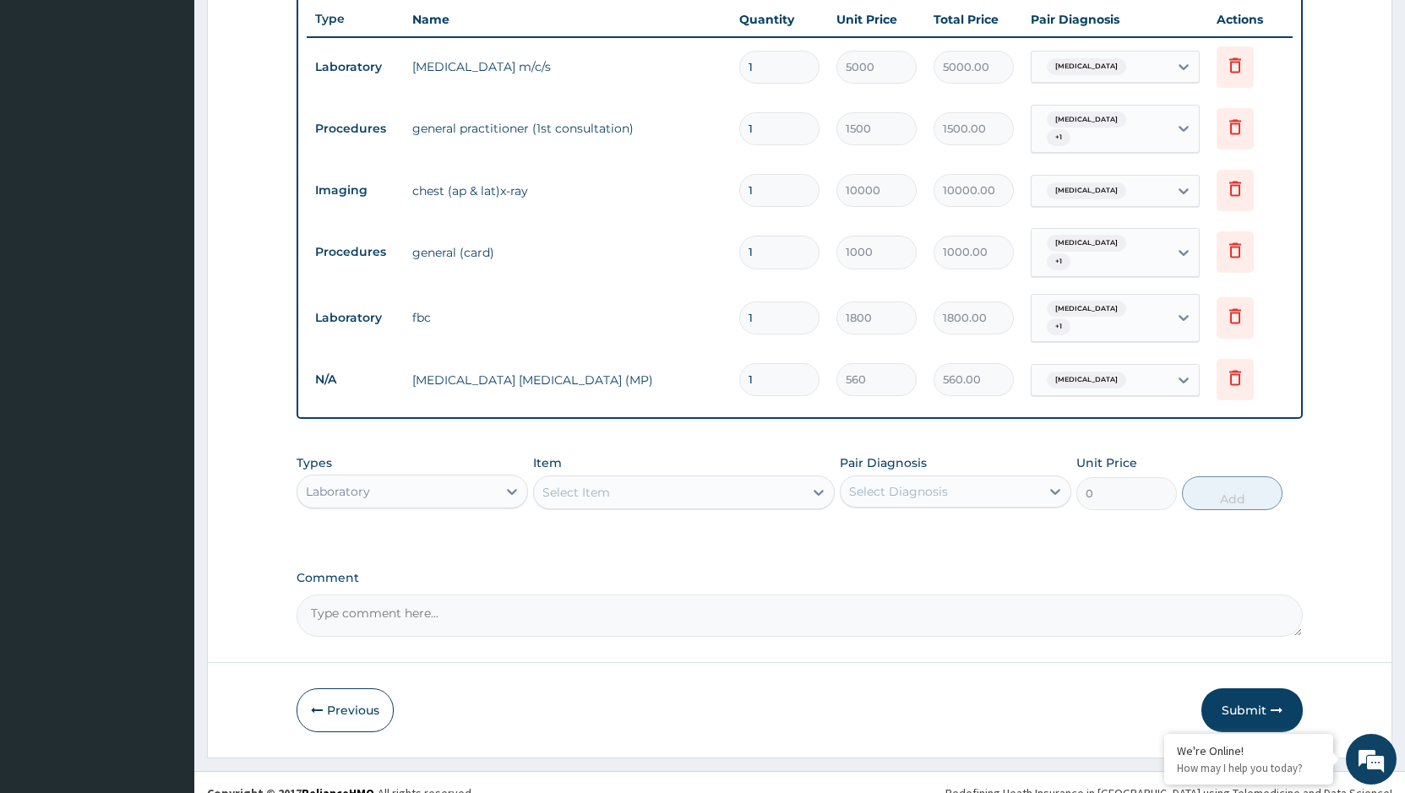
click at [467, 478] on div "Laboratory" at bounding box center [396, 491] width 199 height 27
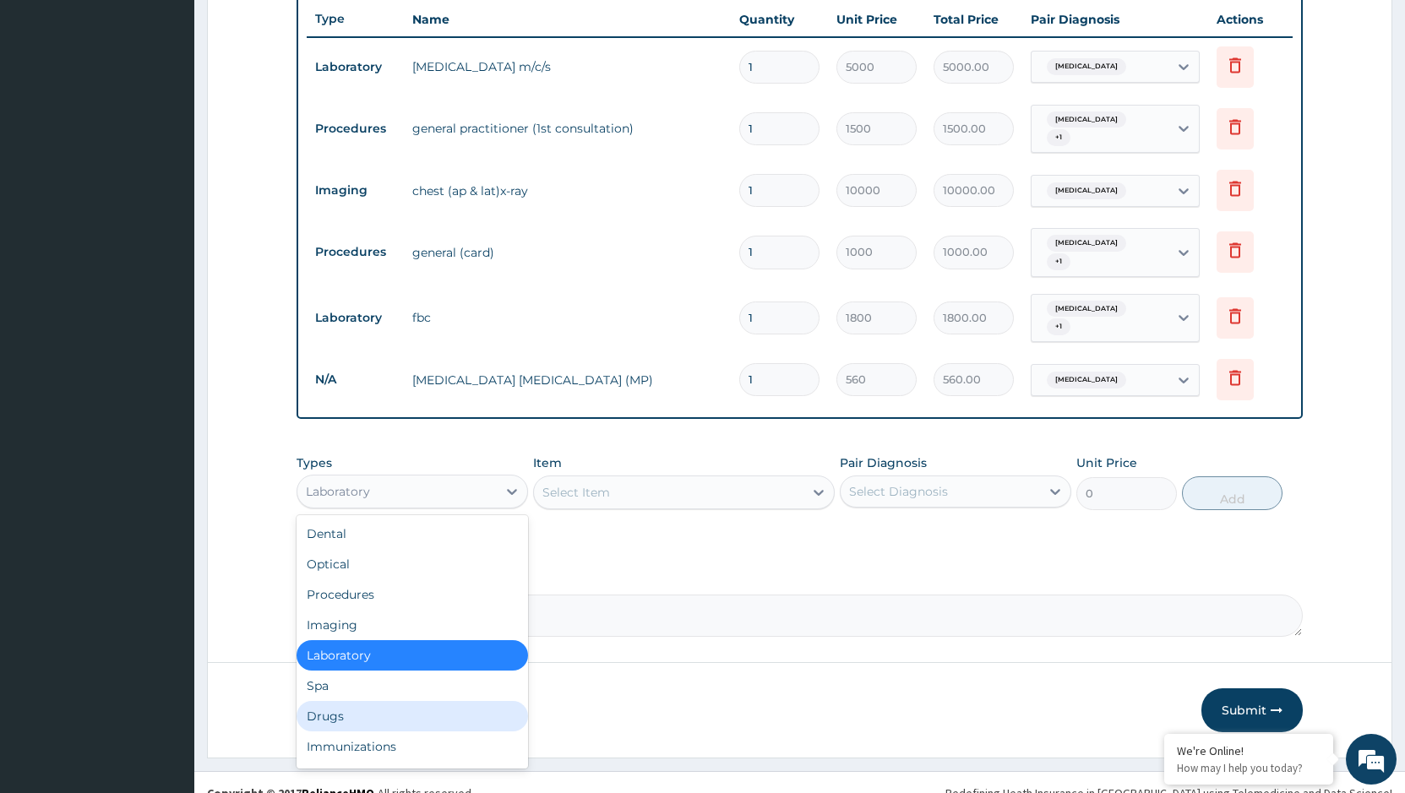
click at [345, 701] on div "Drugs" at bounding box center [411, 716] width 231 height 30
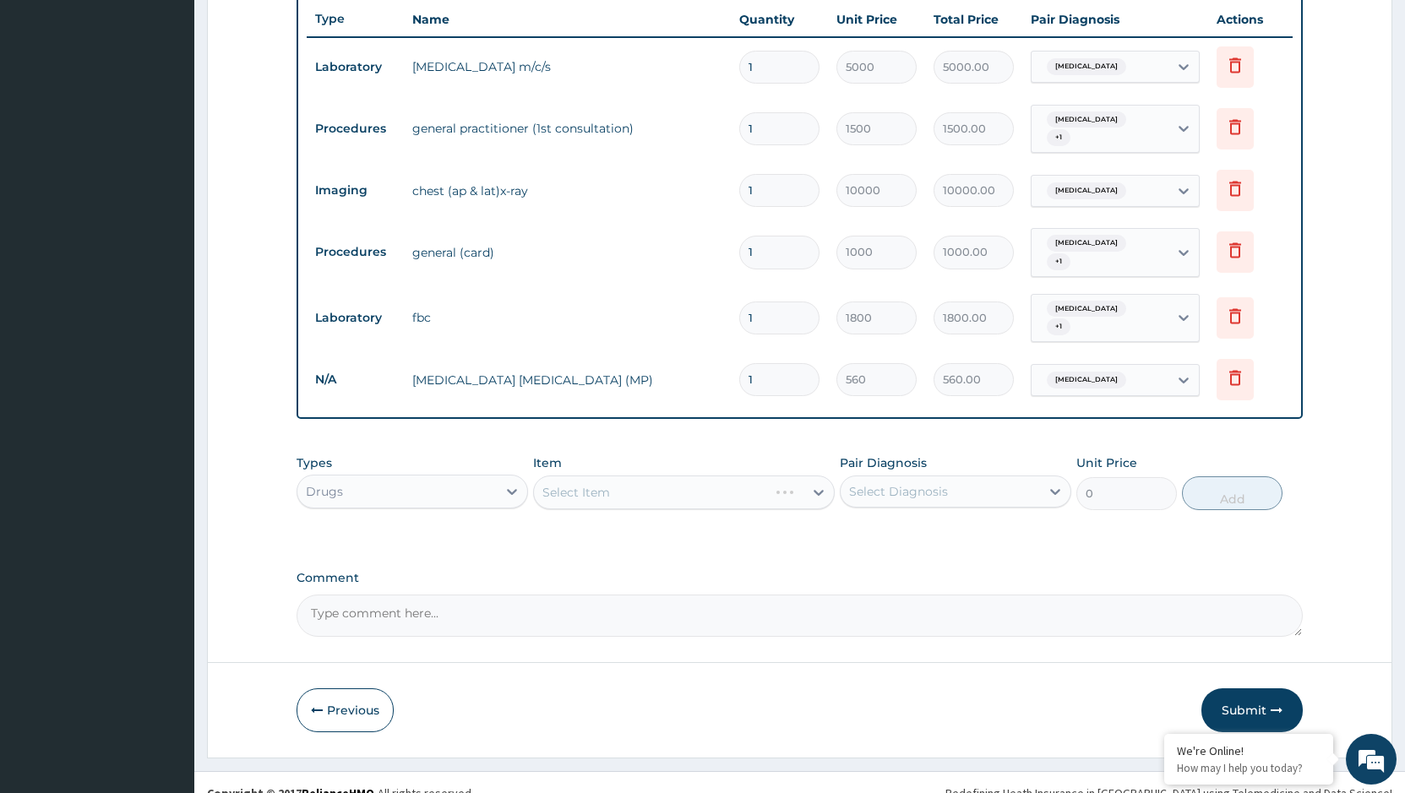
click at [662, 481] on div "Select Item" at bounding box center [684, 493] width 302 height 34
click at [668, 476] on div "Select Item" at bounding box center [684, 493] width 302 height 34
click at [718, 476] on div "Select Item" at bounding box center [684, 493] width 302 height 34
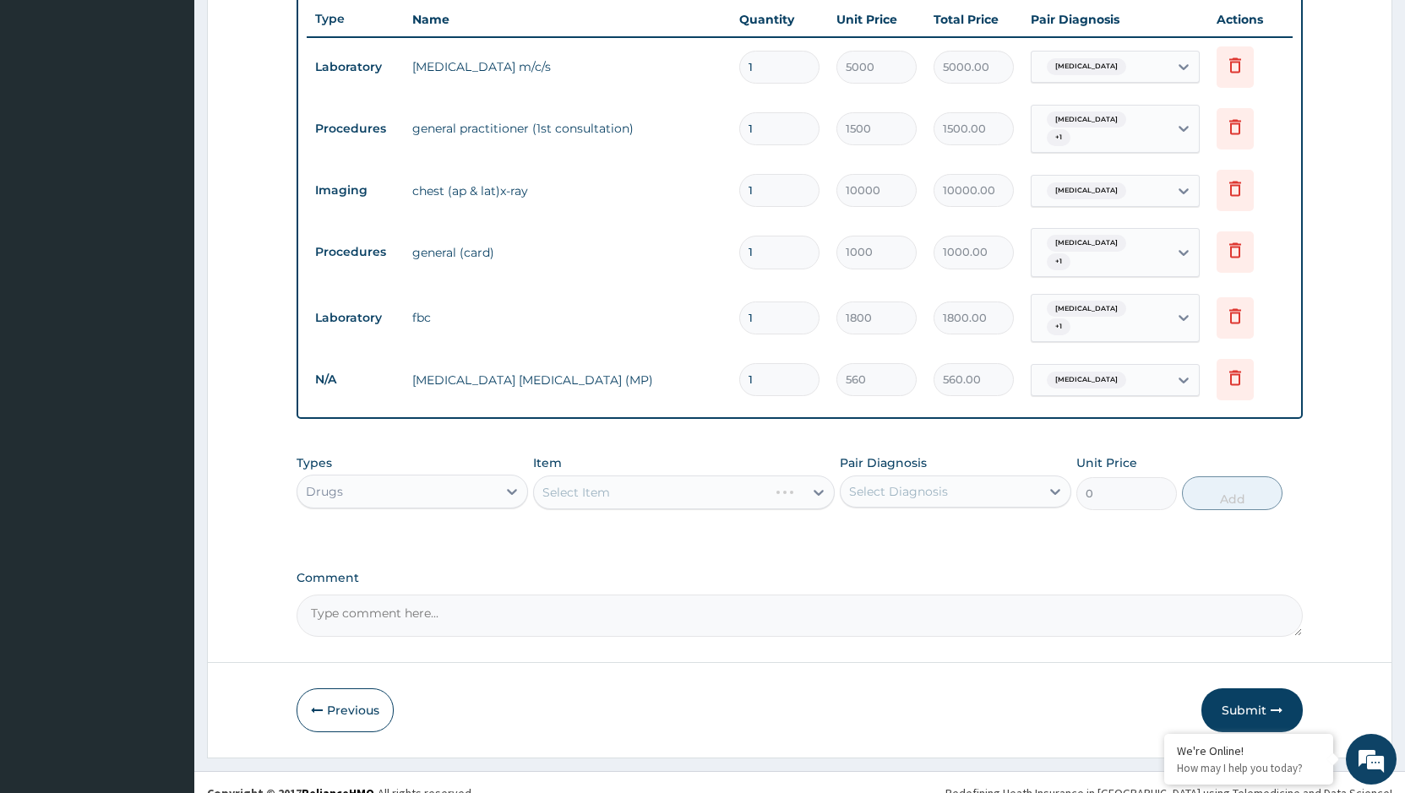
click at [756, 476] on div "Select Item" at bounding box center [684, 493] width 302 height 34
click at [702, 479] on div "Select Item" at bounding box center [668, 492] width 269 height 27
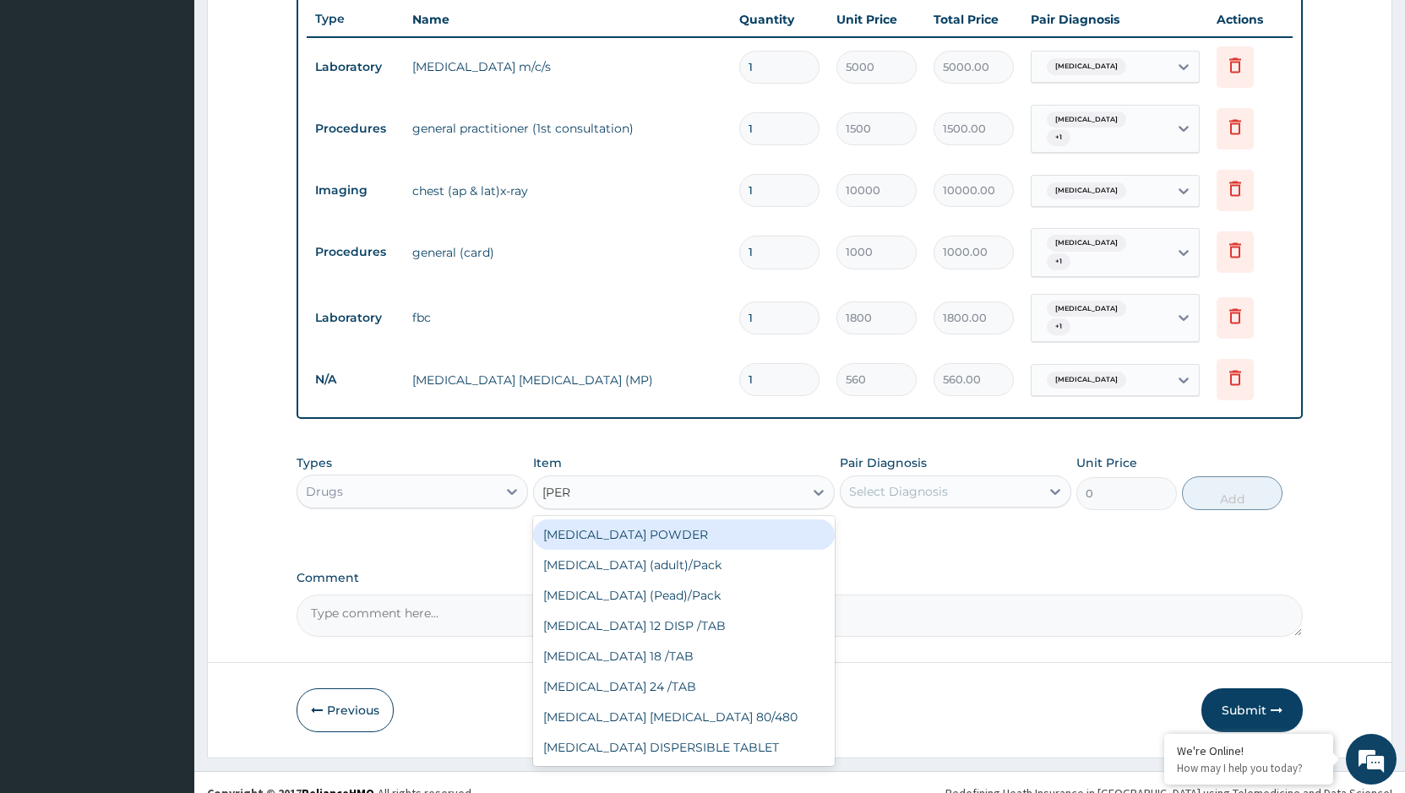
type input "COART"
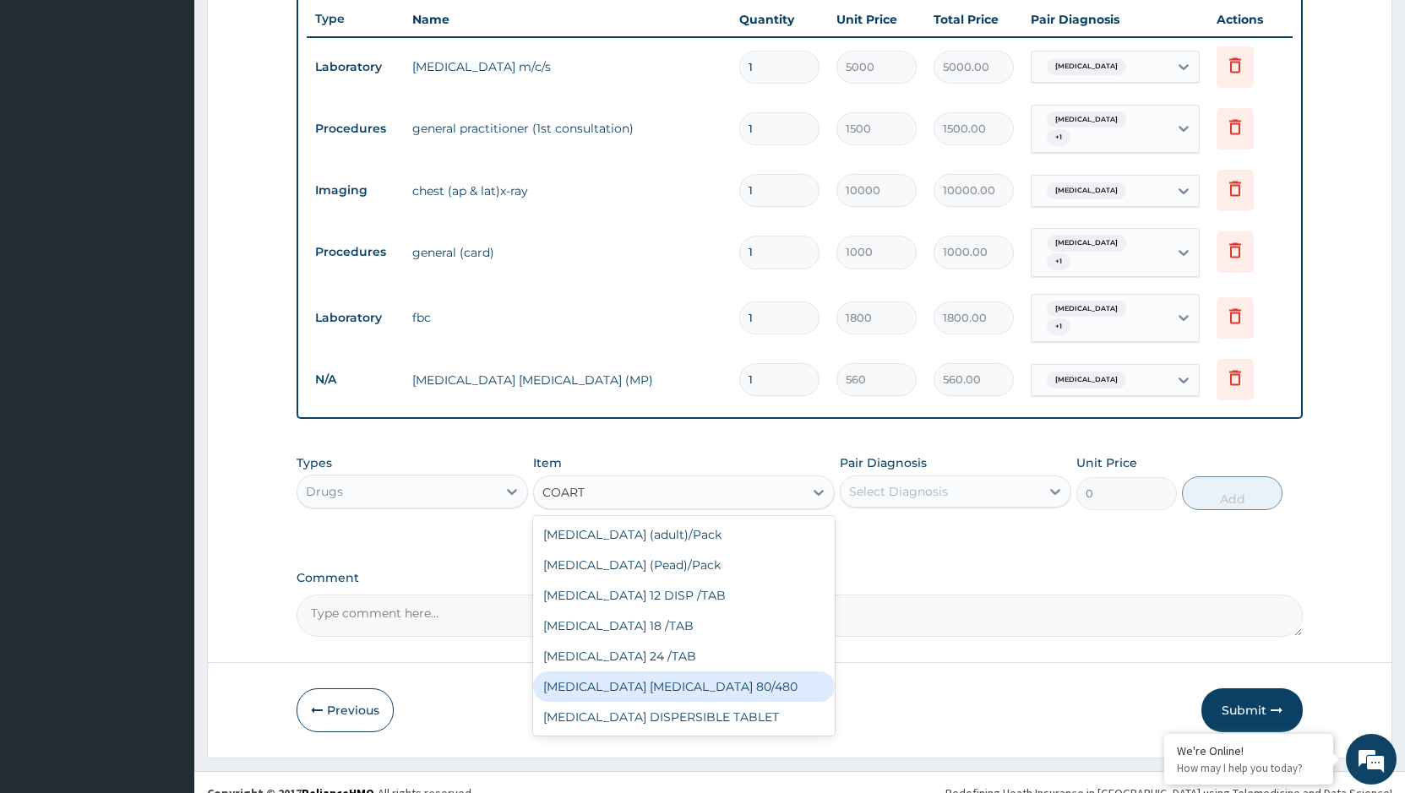
click at [658, 671] on div "[MEDICAL_DATA] [MEDICAL_DATA] 80/480" at bounding box center [684, 686] width 302 height 30
type input "866.25"
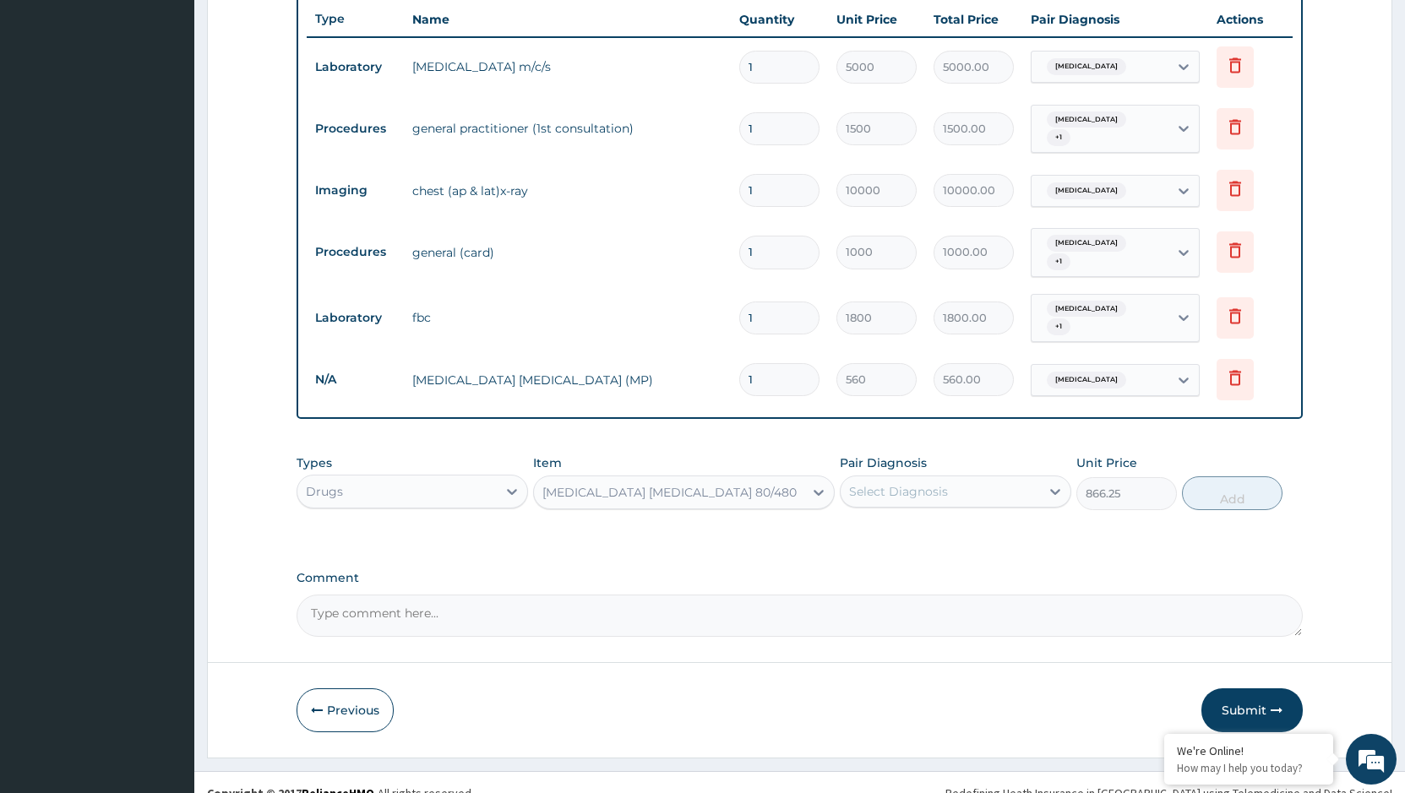
click at [952, 478] on div "Select Diagnosis" at bounding box center [939, 491] width 199 height 27
click at [903, 559] on label "[MEDICAL_DATA]" at bounding box center [919, 567] width 105 height 17
checkbox input "true"
click at [1220, 476] on button "Add" at bounding box center [1232, 493] width 101 height 34
type input "0"
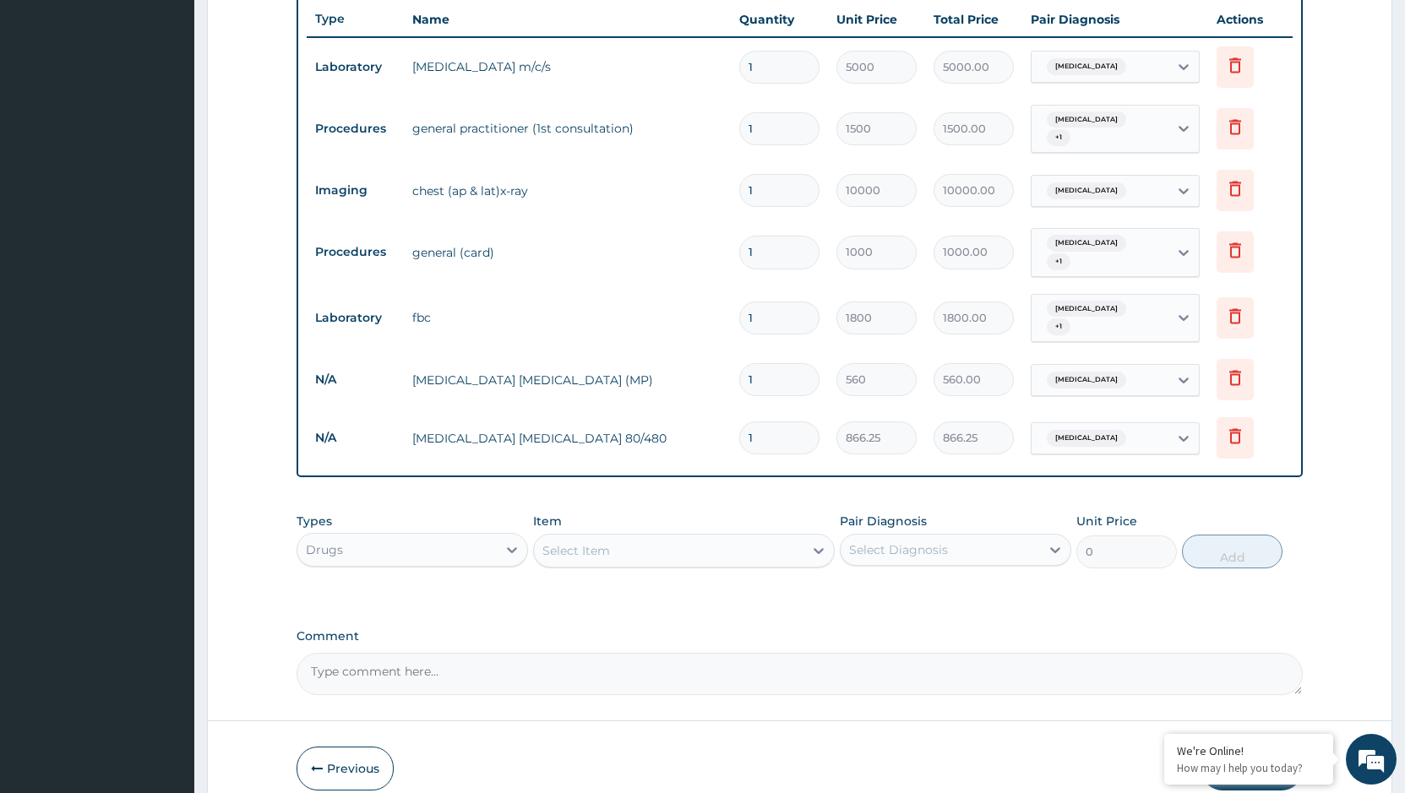
type input "0.00"
type input "6"
type input "5197.50"
type input "6"
click at [683, 537] on div "Select Item" at bounding box center [668, 550] width 269 height 27
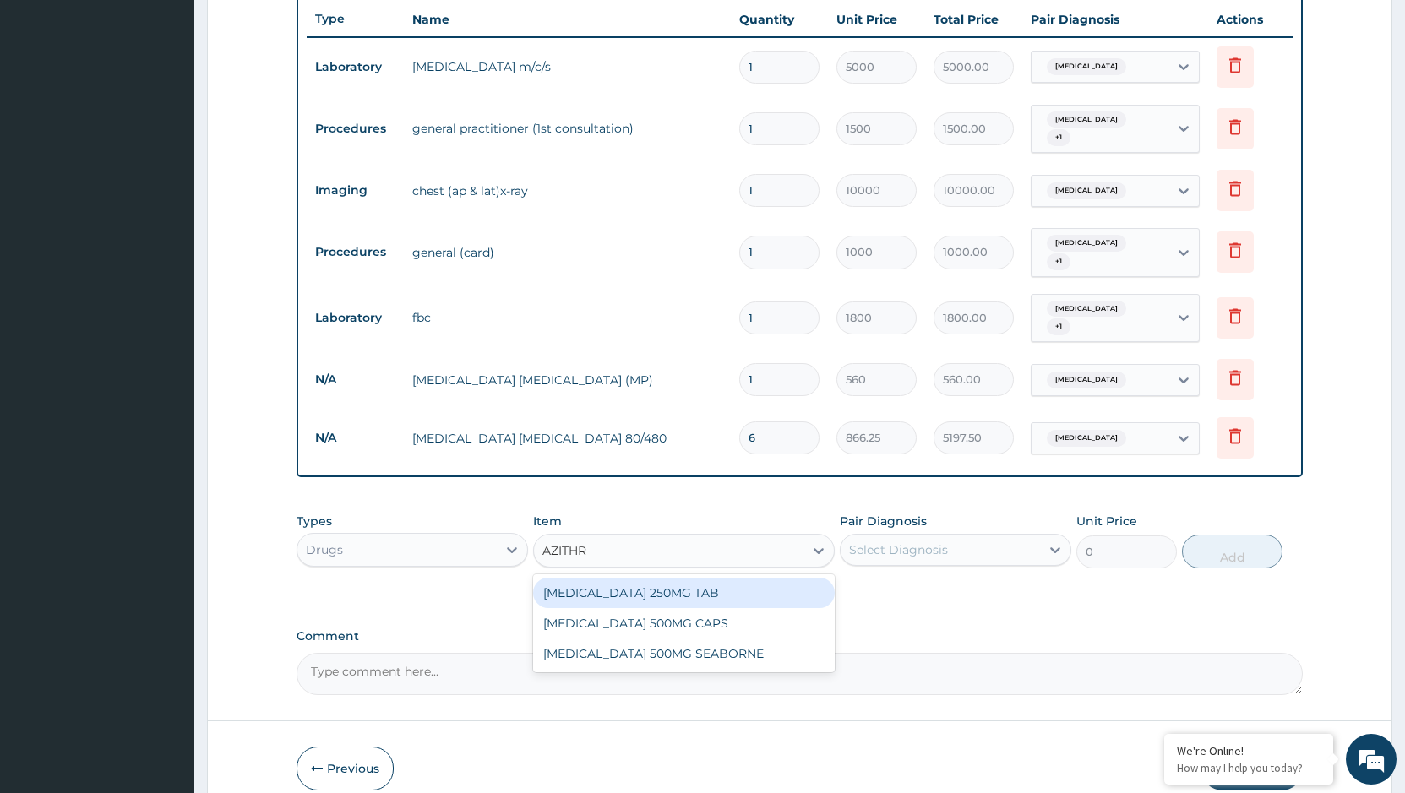
type input "AZITHRO"
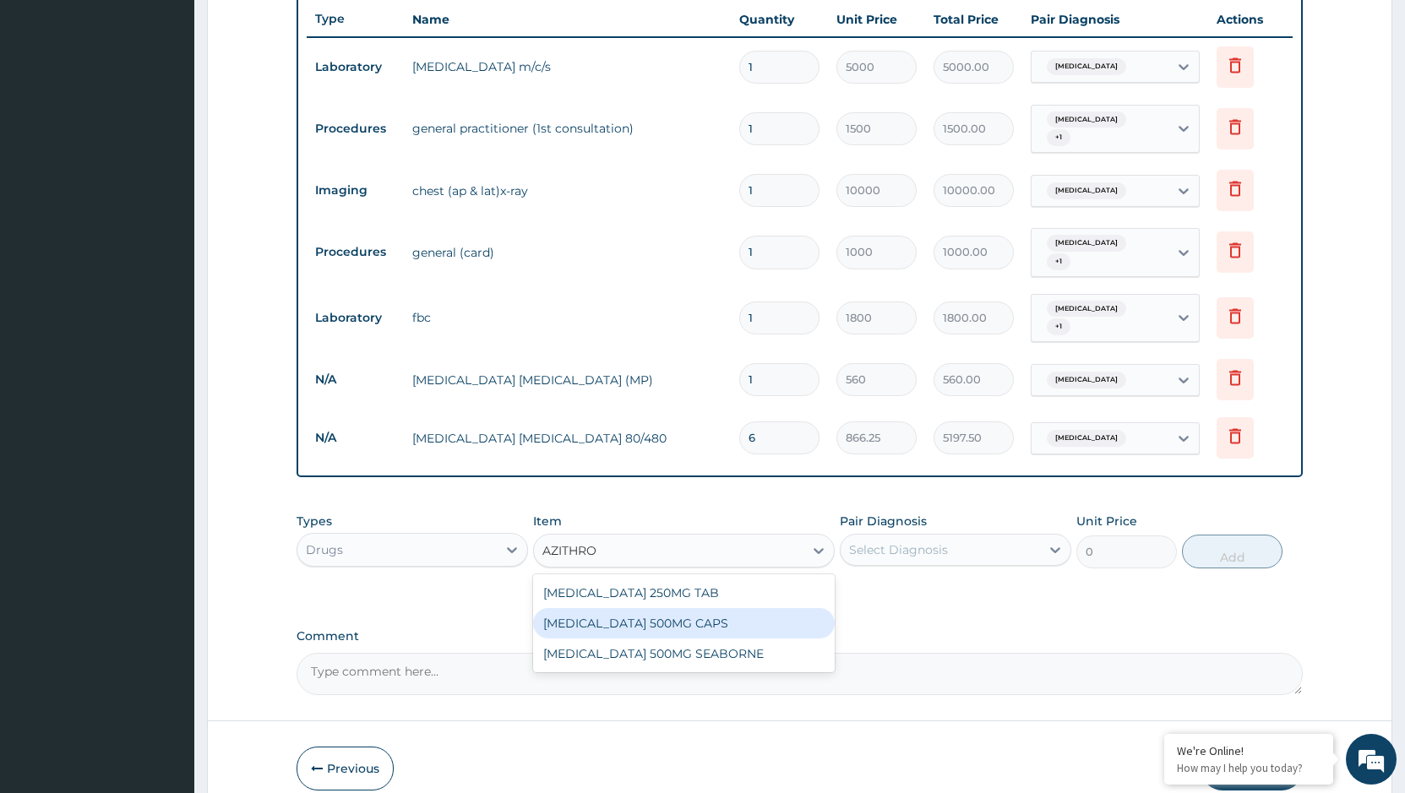
click at [690, 608] on div "[MEDICAL_DATA] 500MG CAPS" at bounding box center [684, 623] width 302 height 30
type input "131.25"
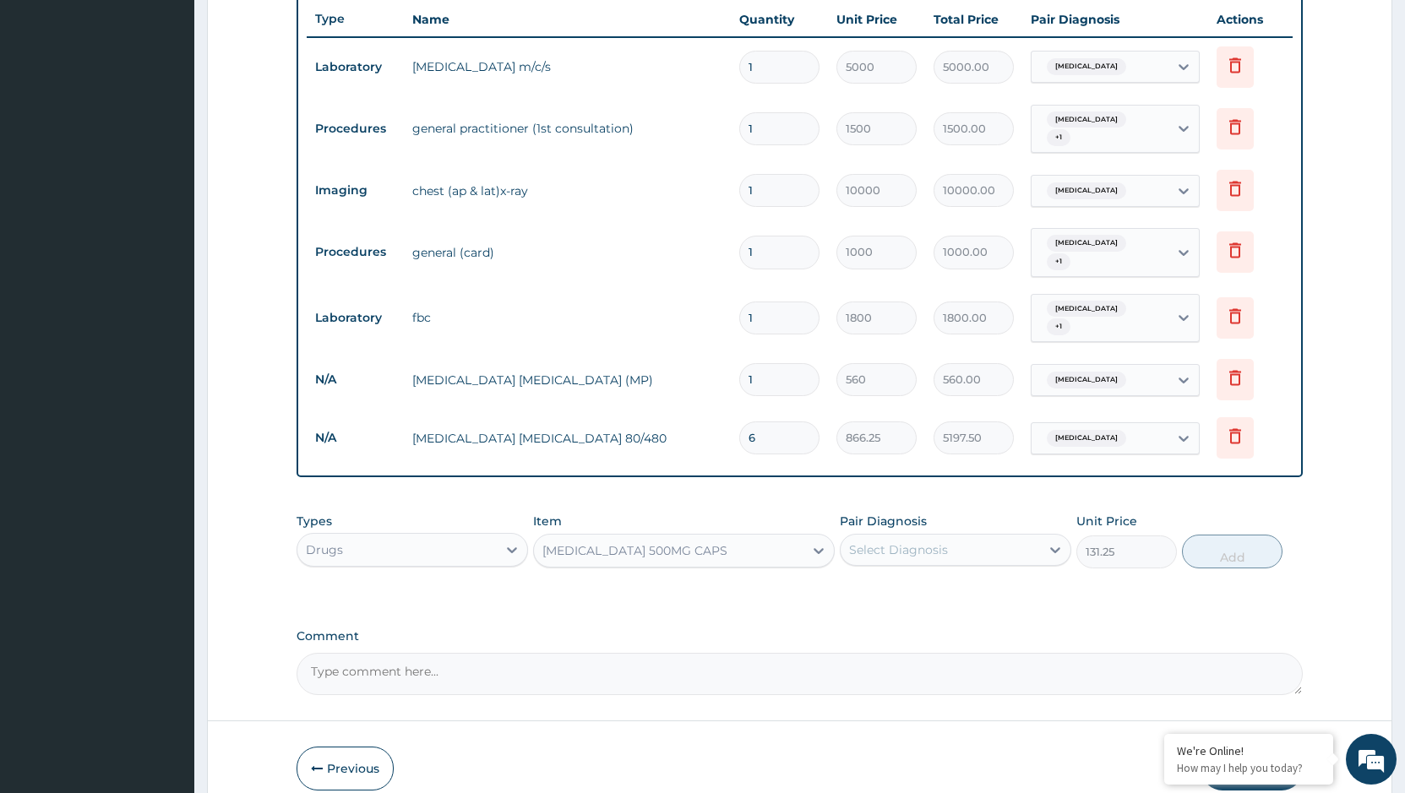
click at [915, 541] on div "Select Diagnosis" at bounding box center [898, 549] width 99 height 17
click at [917, 583] on label "[MEDICAL_DATA]" at bounding box center [919, 591] width 105 height 17
checkbox input "true"
click at [1208, 535] on button "Add" at bounding box center [1232, 552] width 101 height 34
type input "0"
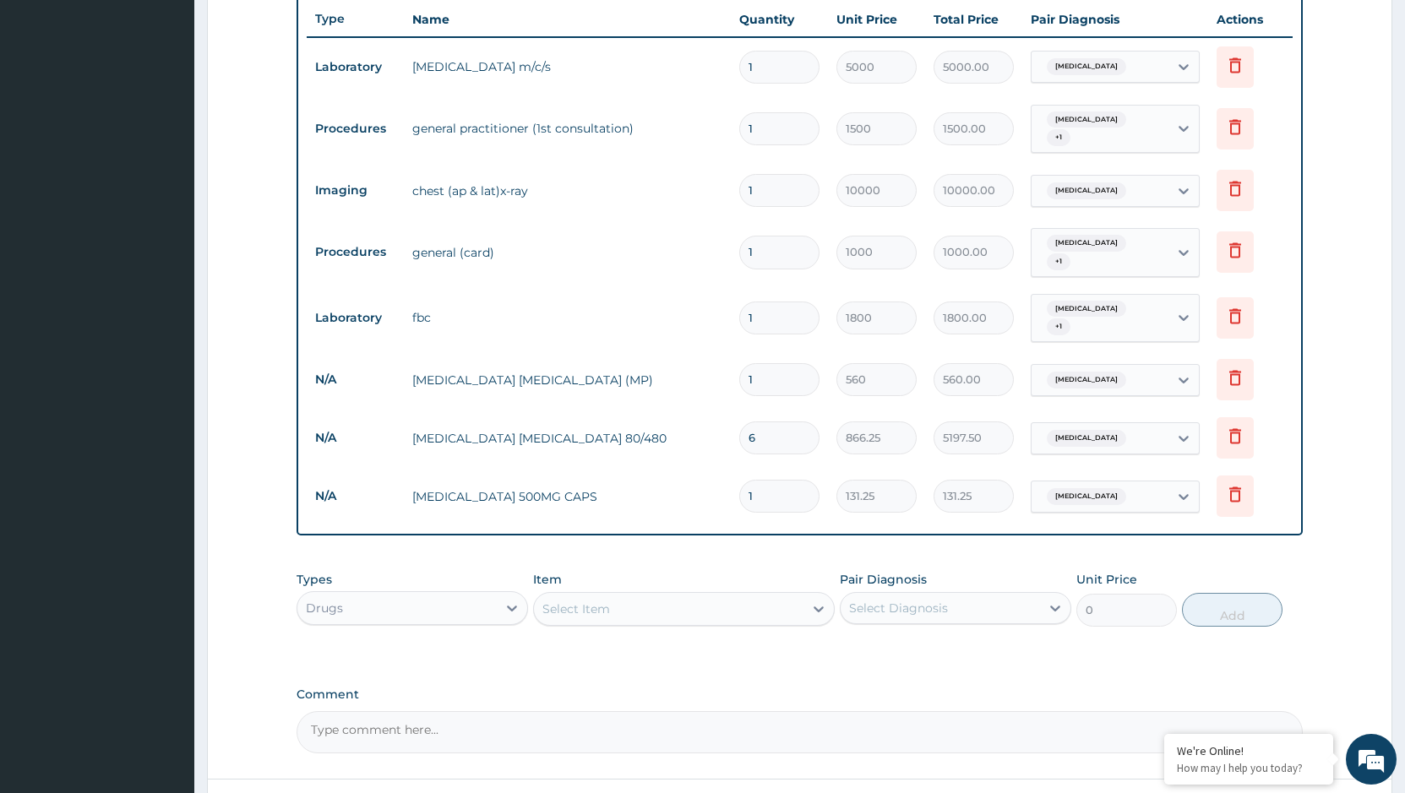
type input "10"
type input "1312.50"
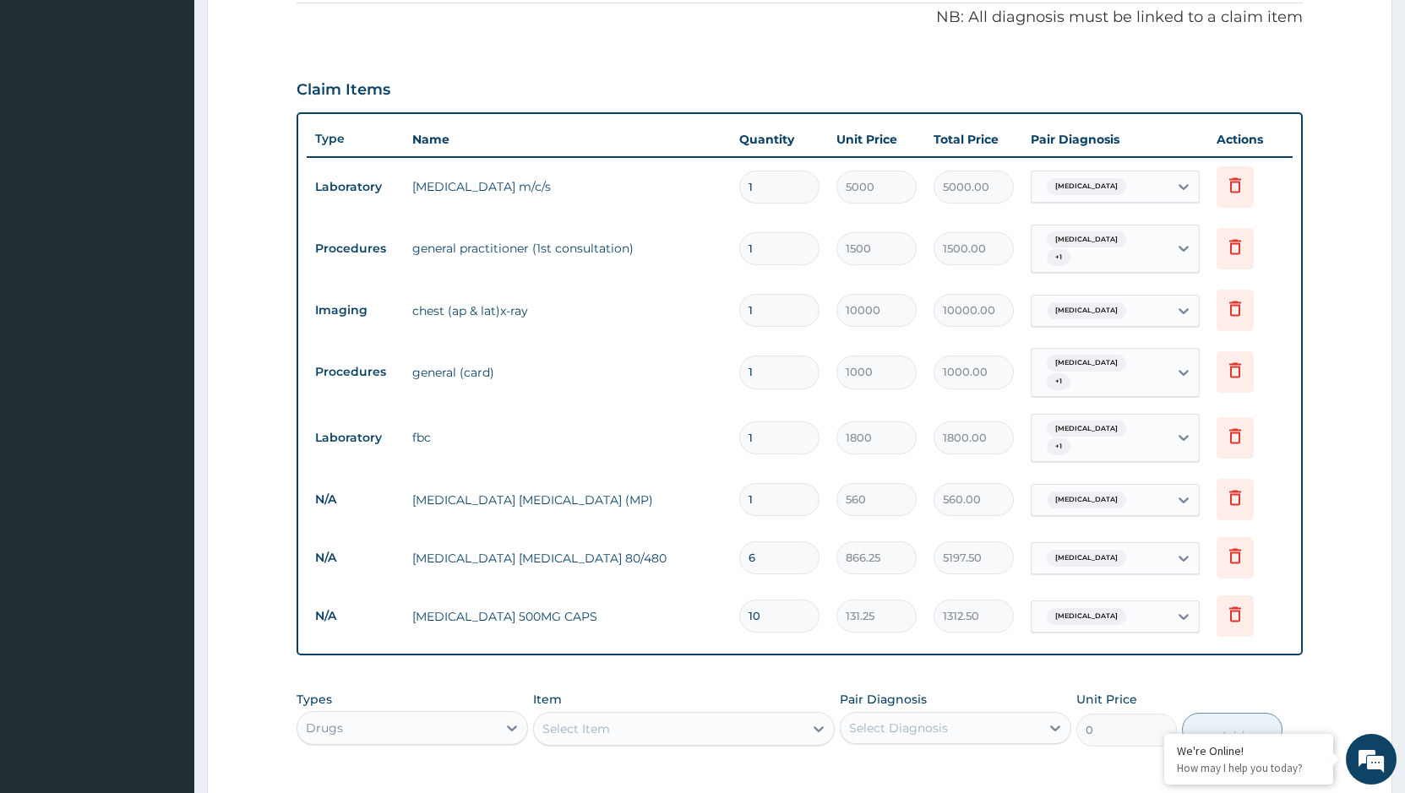
scroll to position [298, 0]
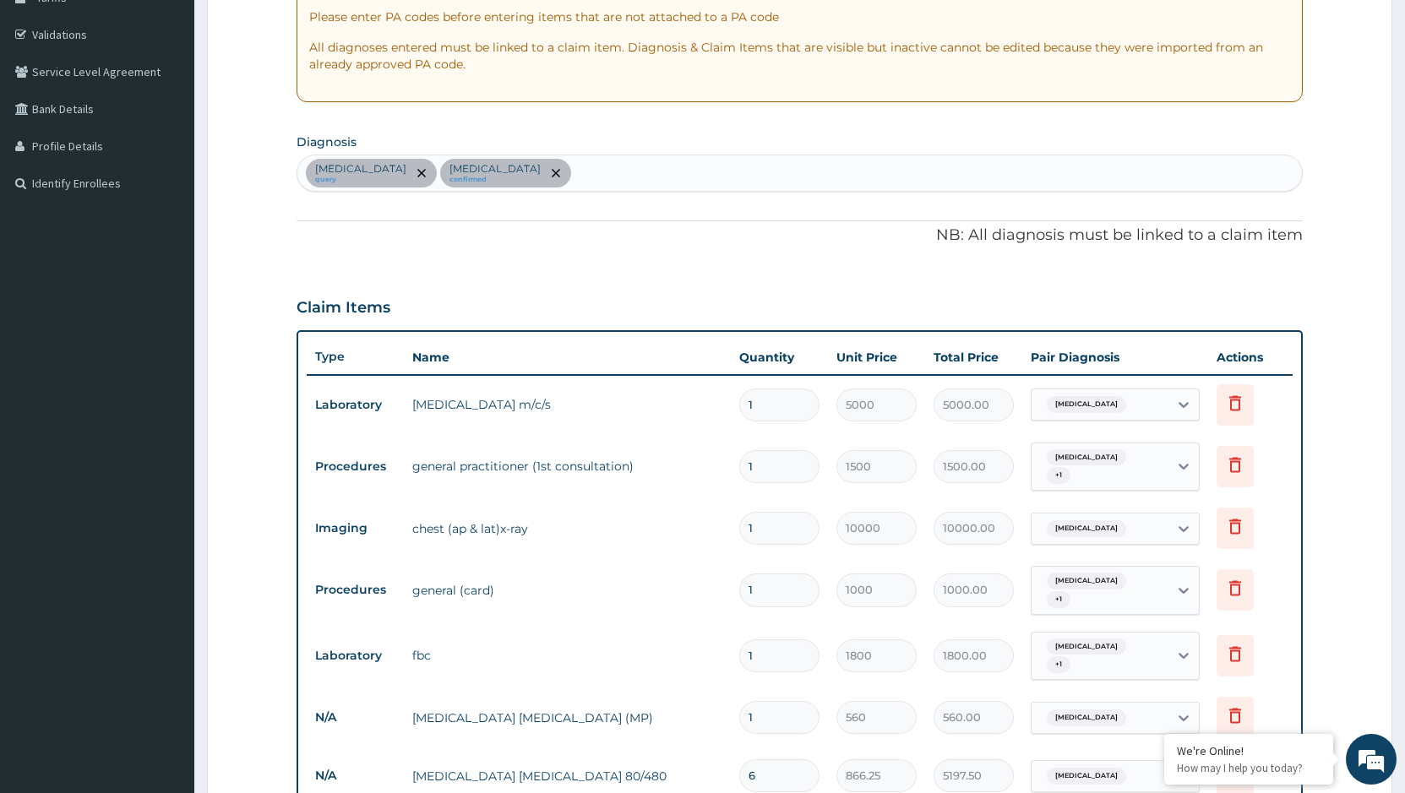
type input "10"
click at [565, 167] on div "[MEDICAL_DATA] query [MEDICAL_DATA] confirmed" at bounding box center [799, 172] width 1004 height 35
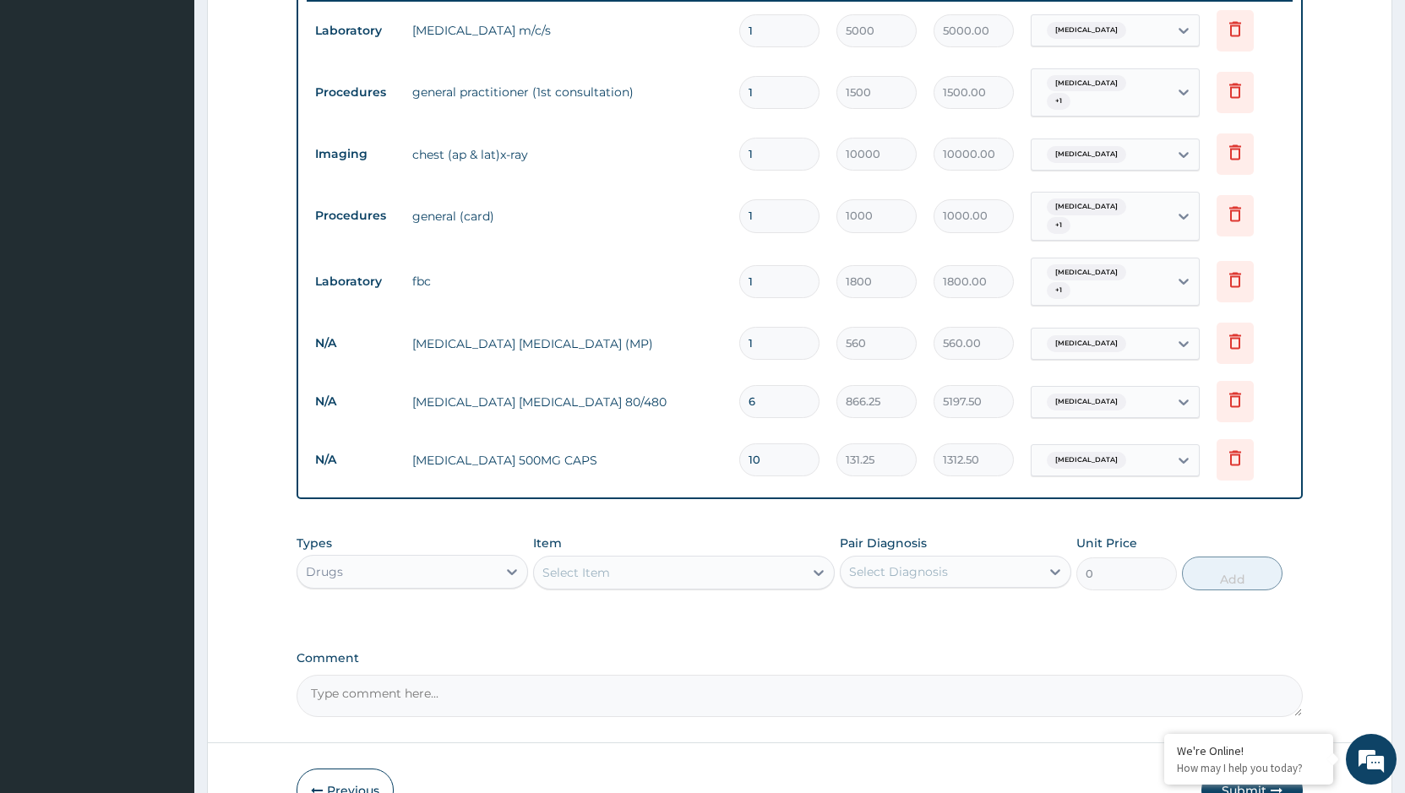
scroll to position [753, 0]
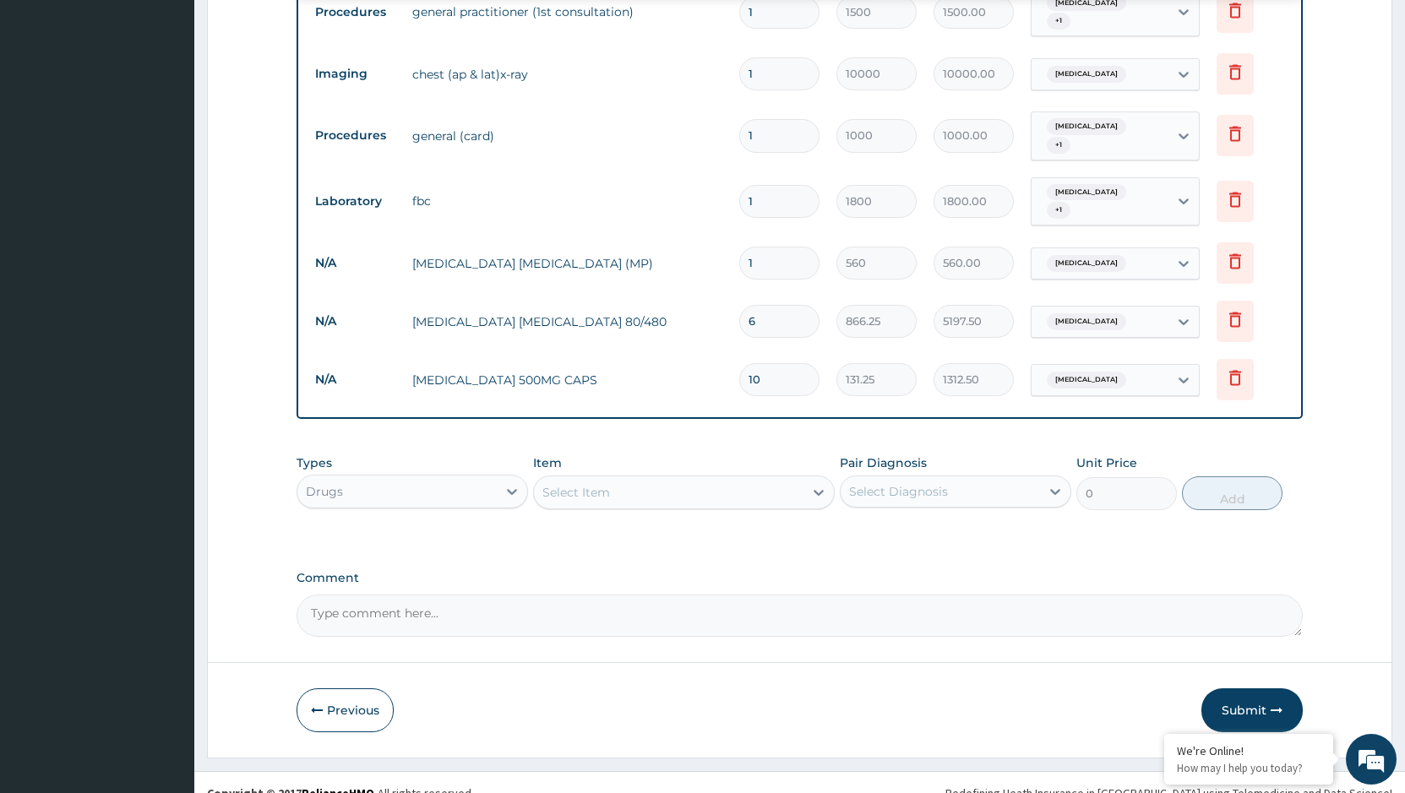
type input "[MEDICAL_DATA]"
click at [674, 479] on div "Select Item" at bounding box center [668, 492] width 269 height 27
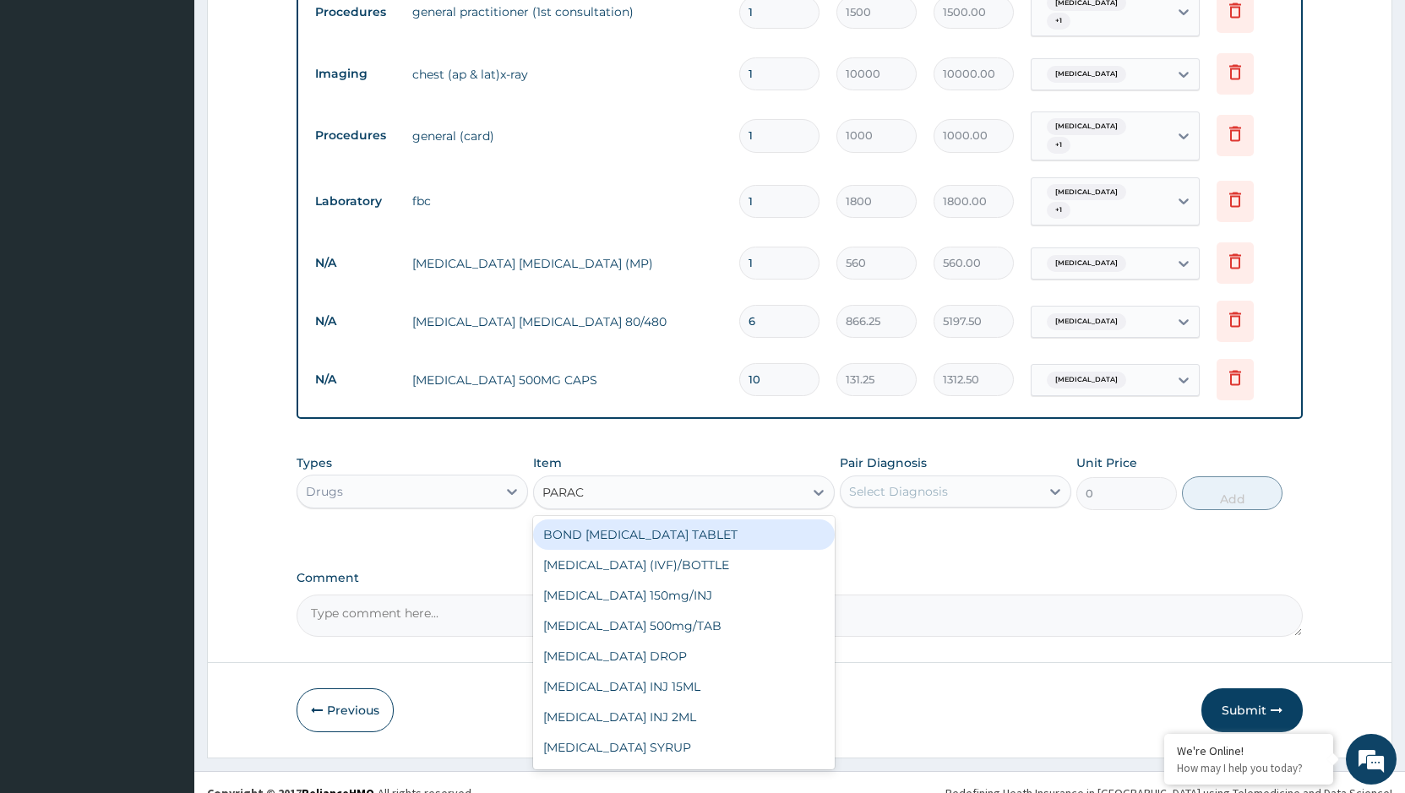
type input "PARACE"
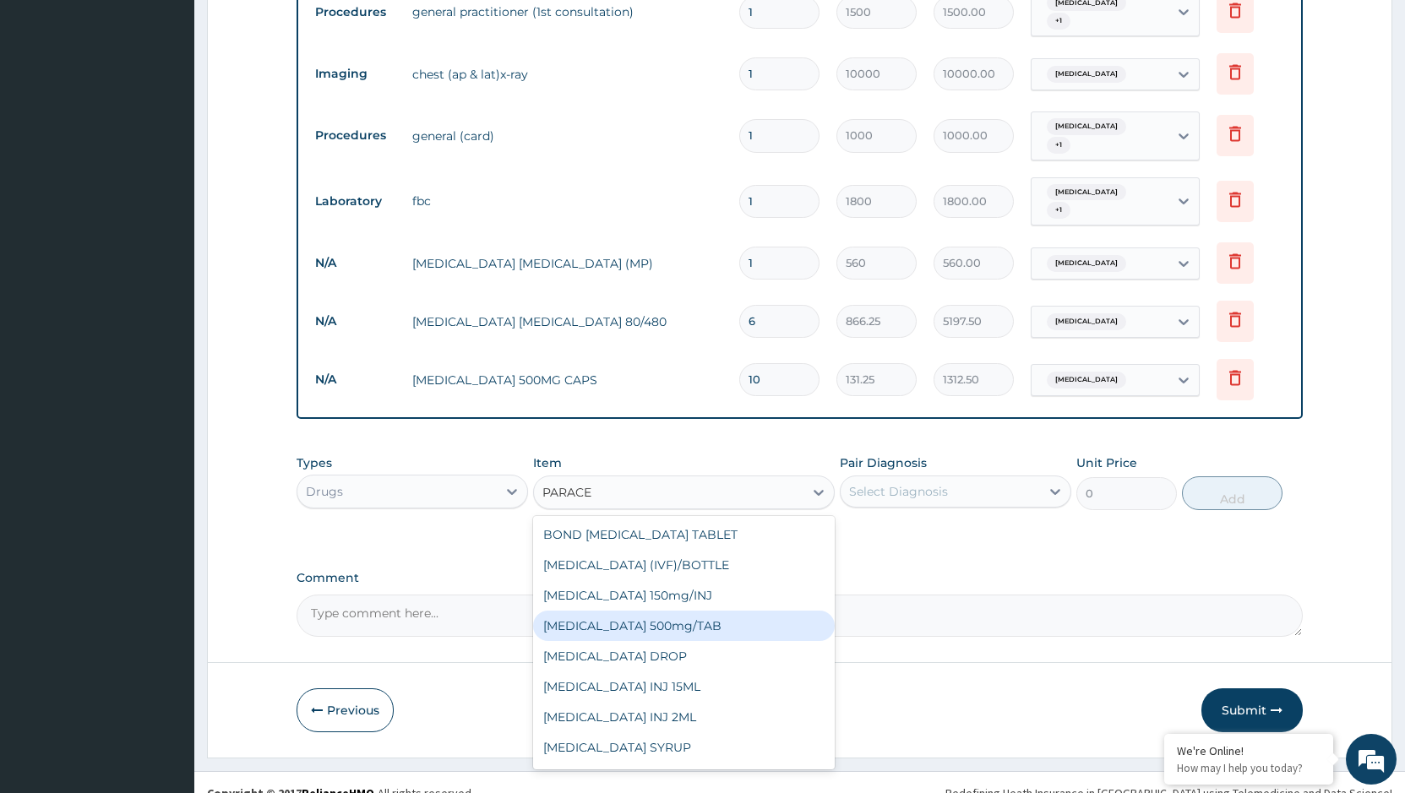
click at [614, 611] on div "[MEDICAL_DATA] 500mg/TAB" at bounding box center [684, 626] width 302 height 30
type input "17"
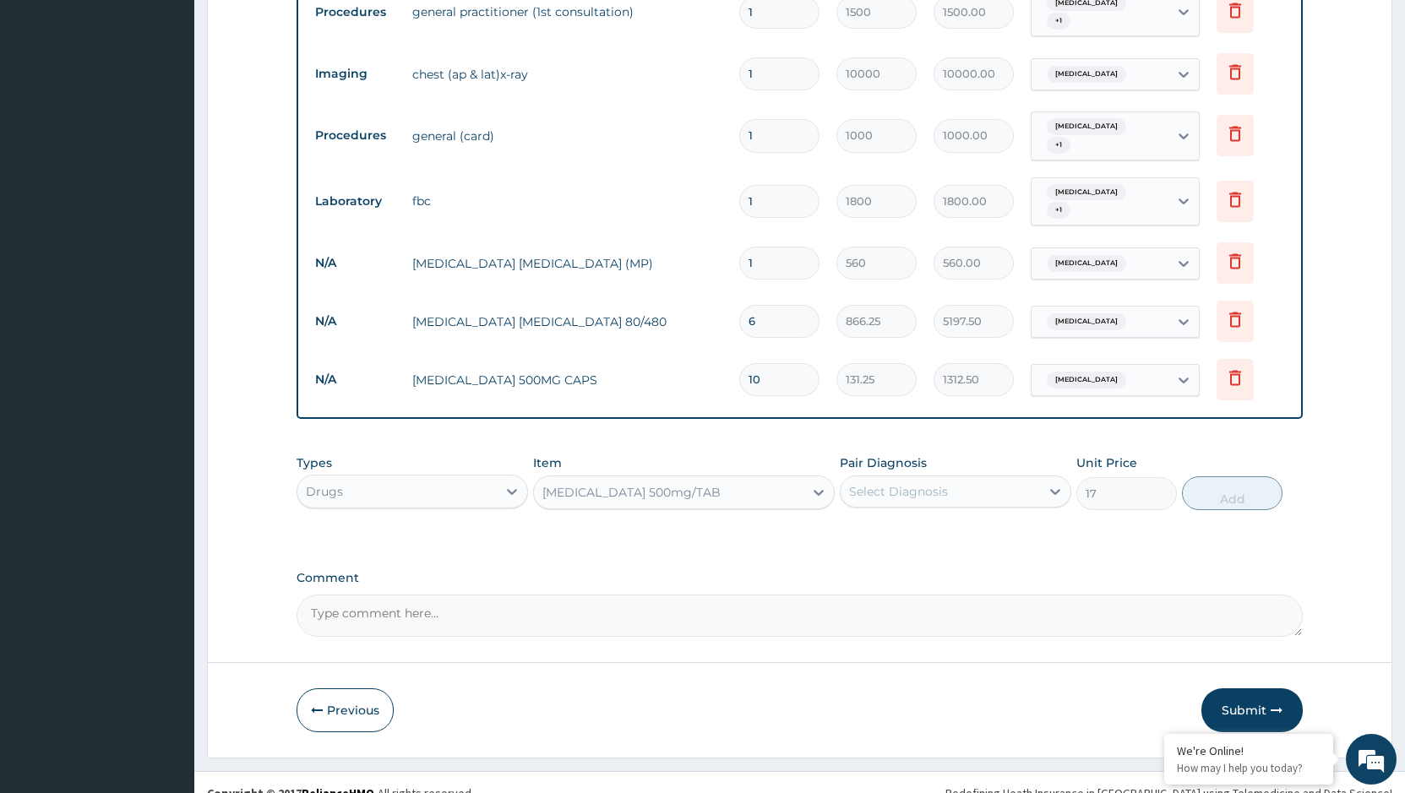
click at [992, 478] on div "Select Diagnosis" at bounding box center [939, 491] width 199 height 27
click at [956, 552] on div "[MEDICAL_DATA]" at bounding box center [955, 569] width 231 height 35
checkbox input "true"
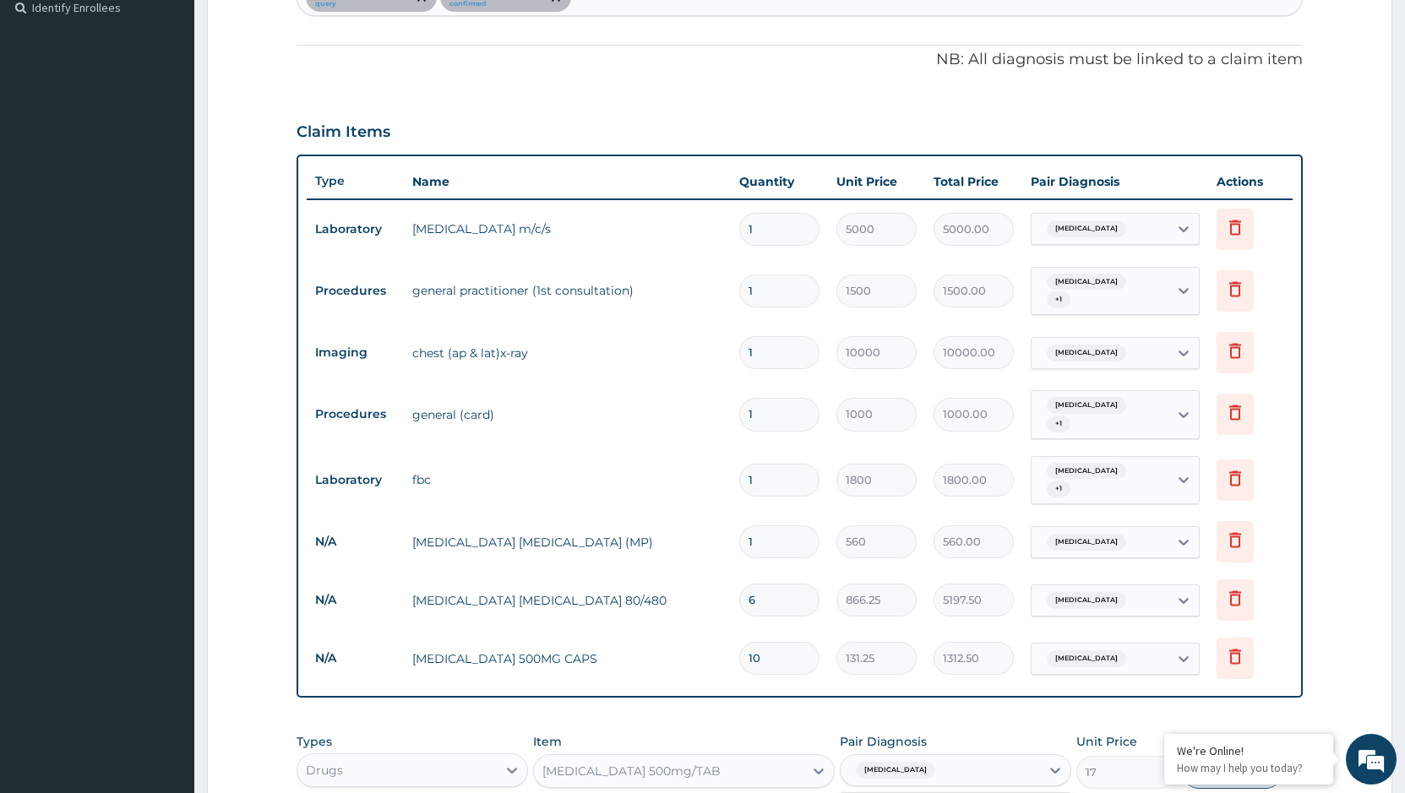
scroll to position [415, 0]
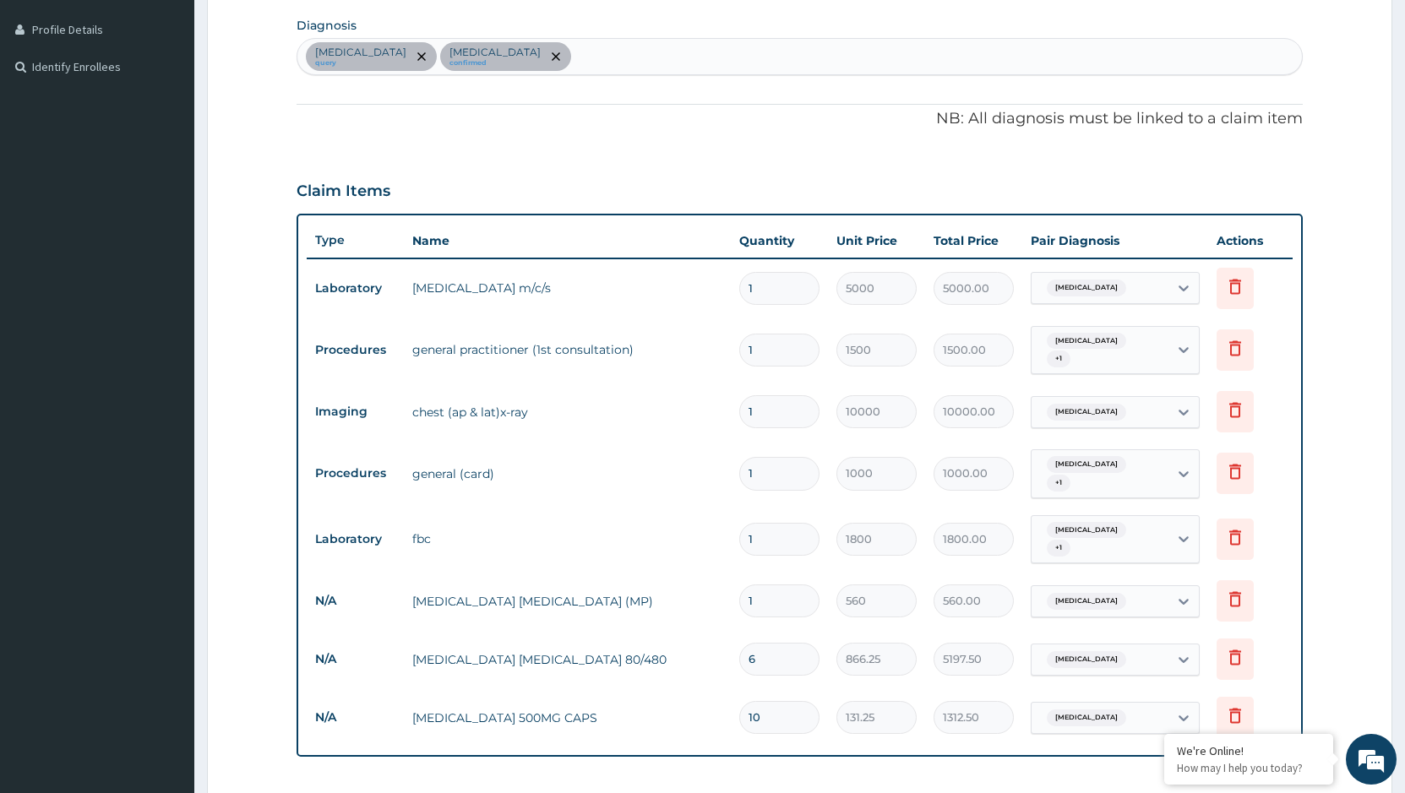
click at [588, 59] on div "[MEDICAL_DATA] query [MEDICAL_DATA] confirmed" at bounding box center [799, 56] width 1004 height 35
type input "SEPS"
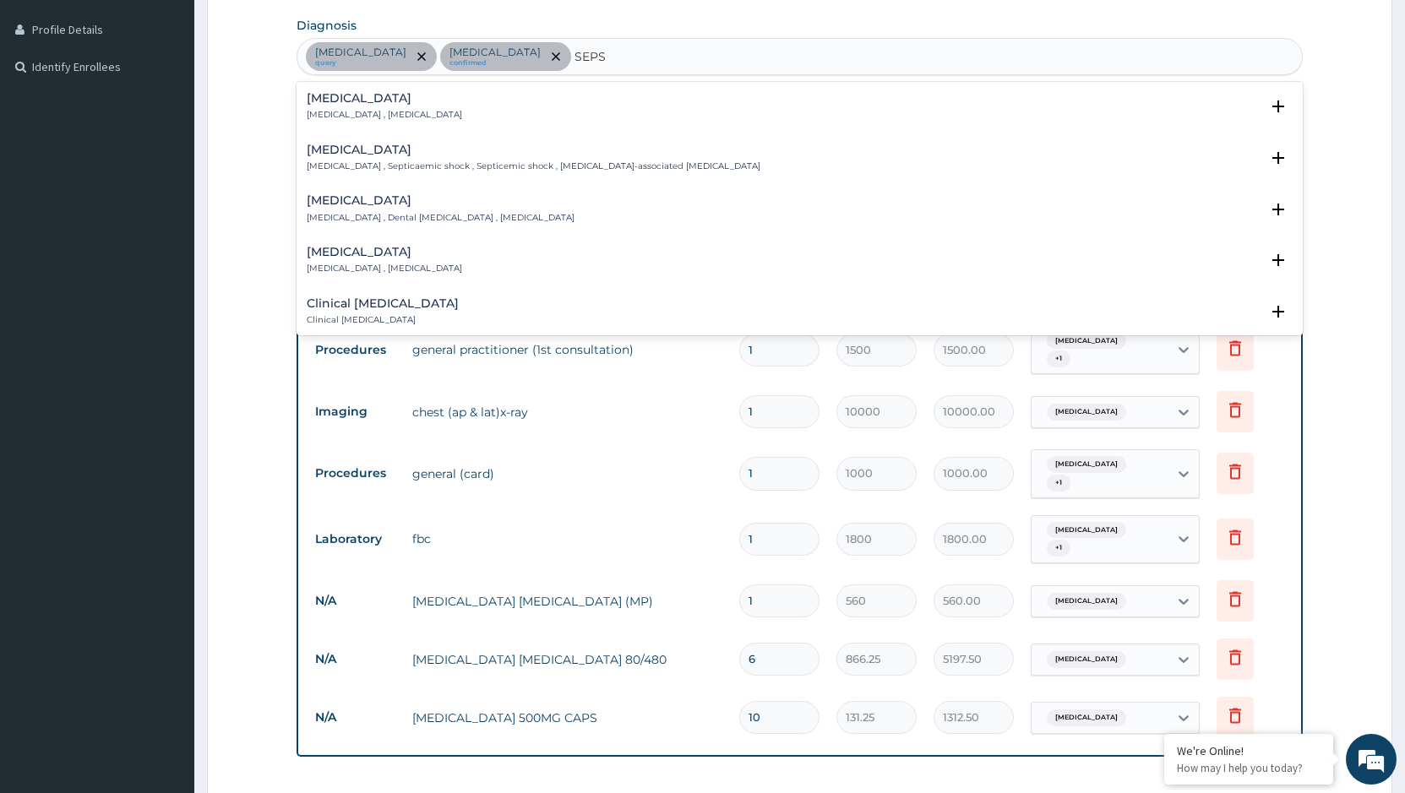
click at [385, 95] on h4 "[MEDICAL_DATA]" at bounding box center [384, 98] width 155 height 13
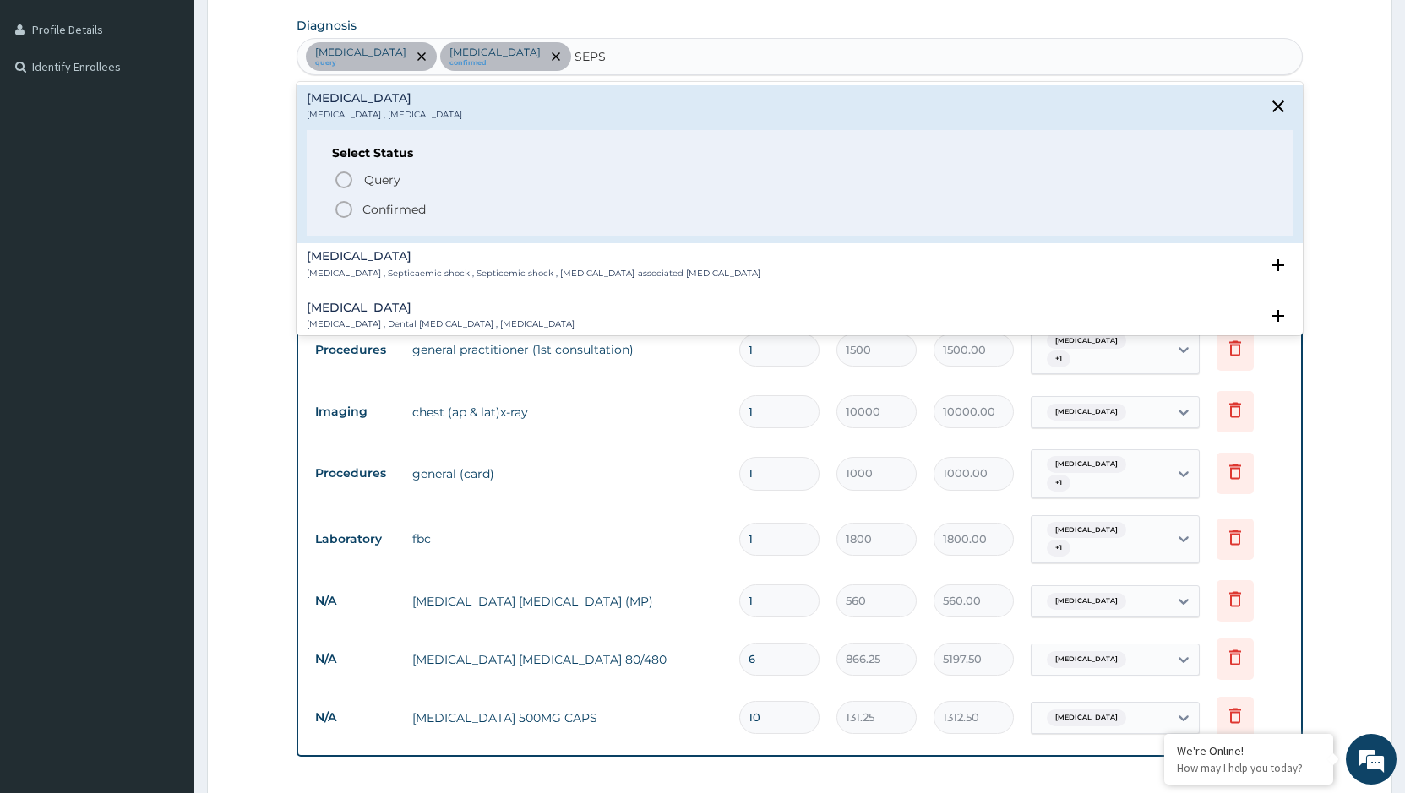
click at [403, 202] on p "Confirmed" at bounding box center [393, 209] width 63 height 17
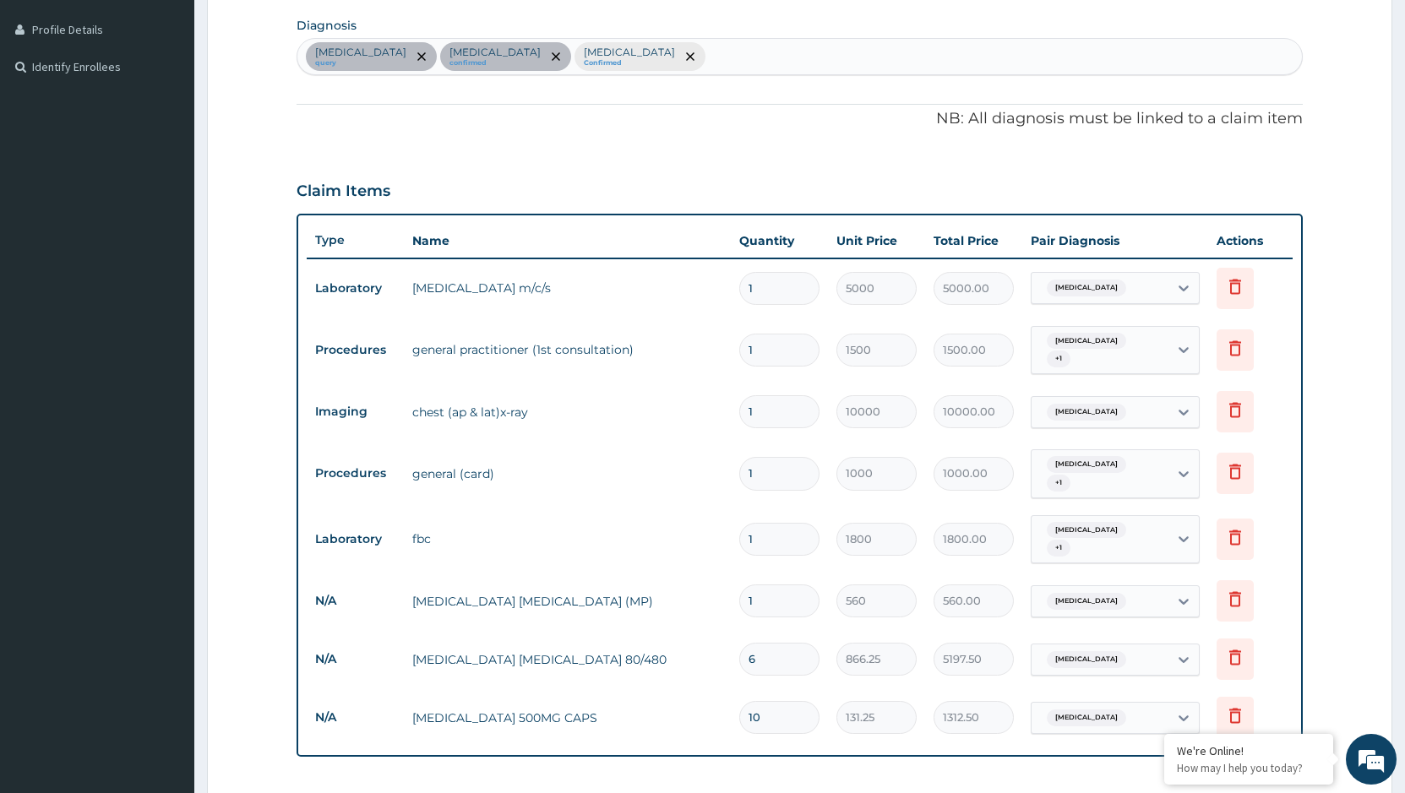
scroll to position [753, 0]
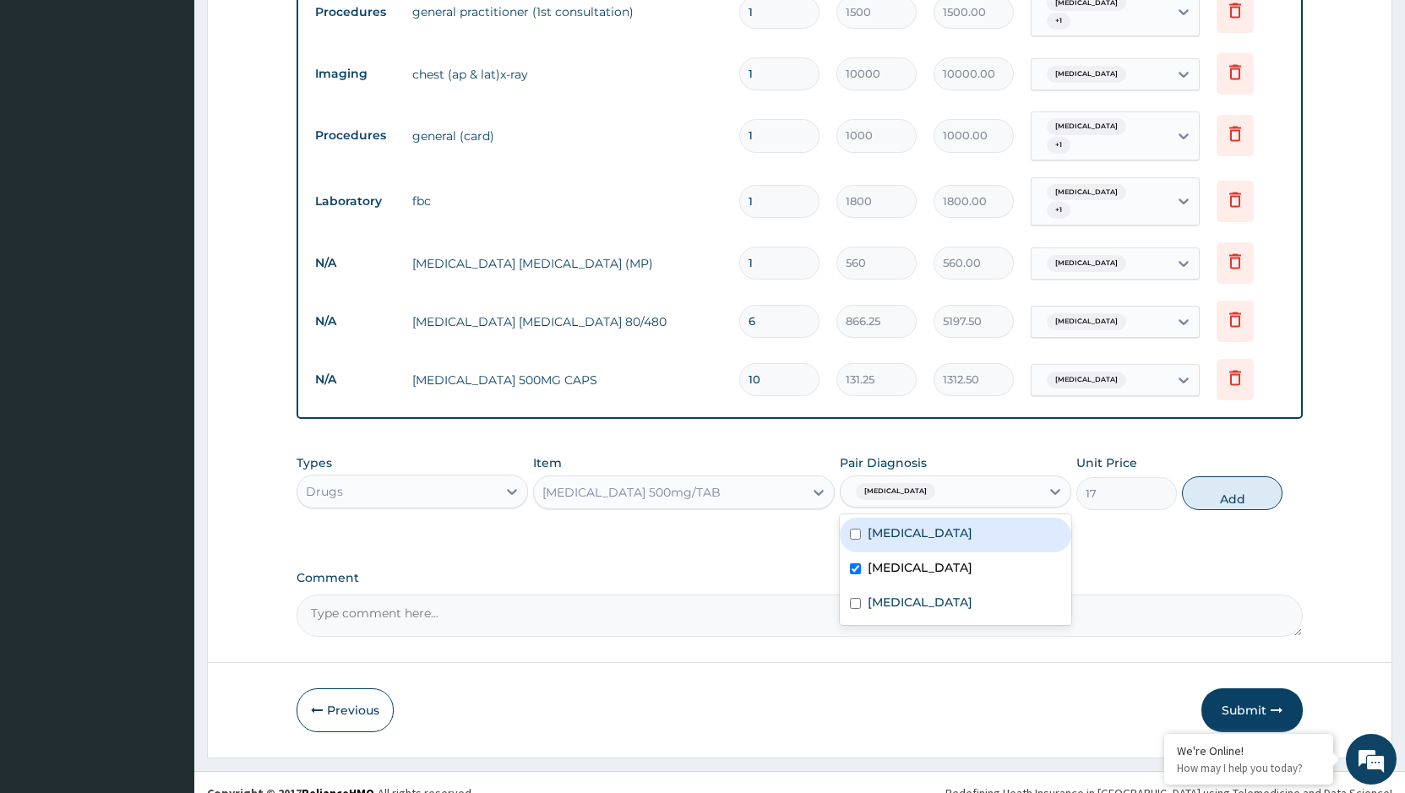
click at [997, 480] on div "[MEDICAL_DATA]" at bounding box center [939, 491] width 199 height 29
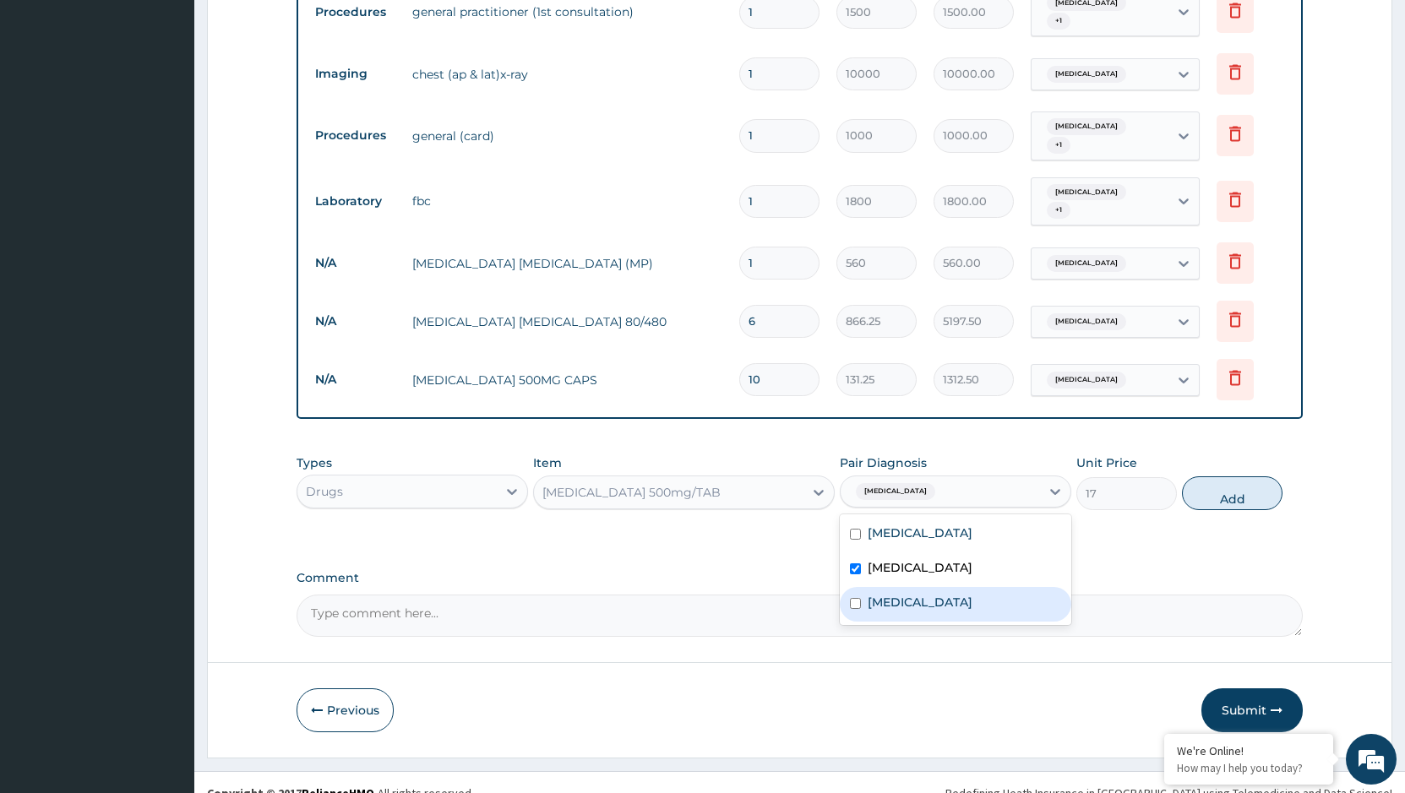
click at [900, 594] on label "[MEDICAL_DATA]" at bounding box center [919, 602] width 105 height 17
checkbox input "true"
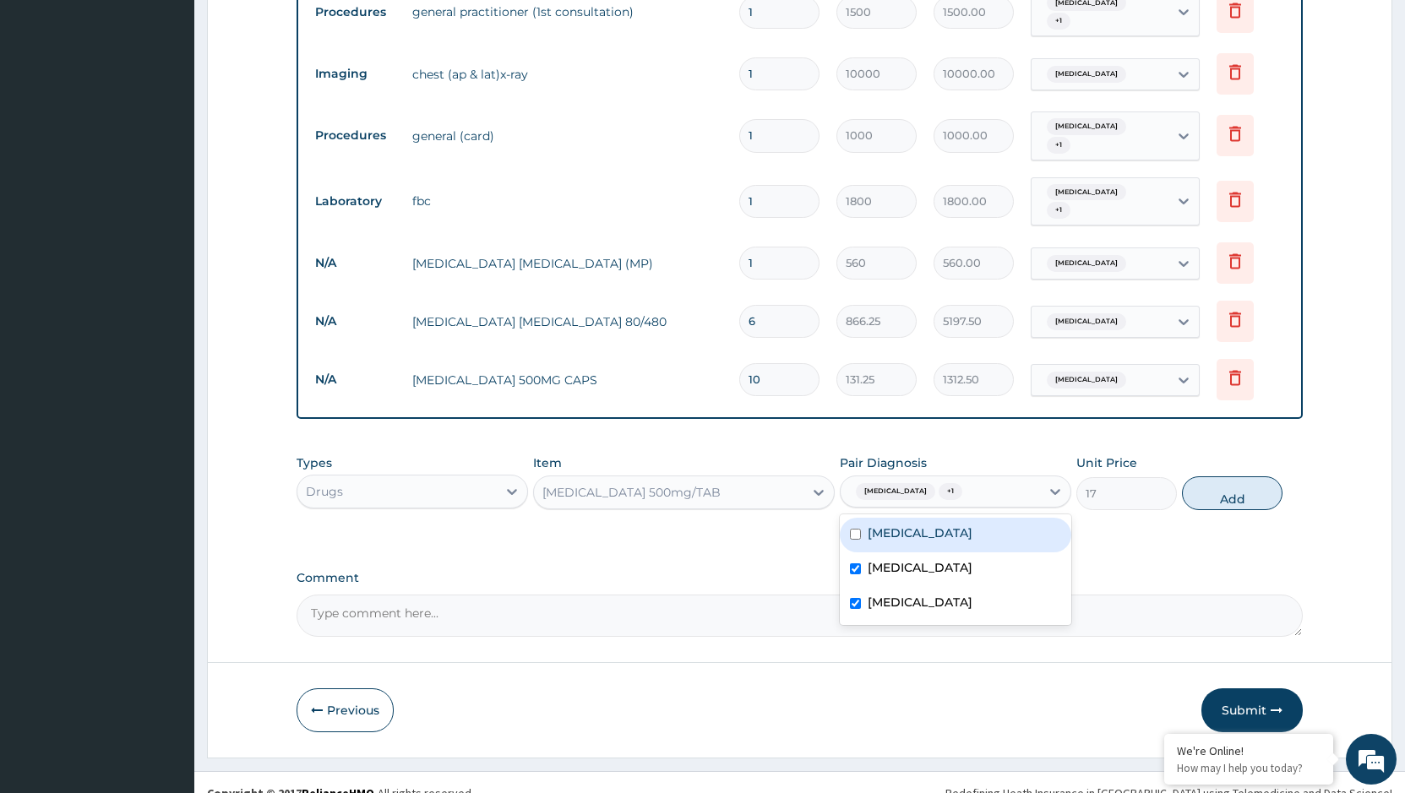
click at [985, 518] on div "[MEDICAL_DATA]" at bounding box center [955, 535] width 231 height 35
checkbox input "true"
click at [1238, 477] on button "Add" at bounding box center [1232, 493] width 101 height 34
type input "0"
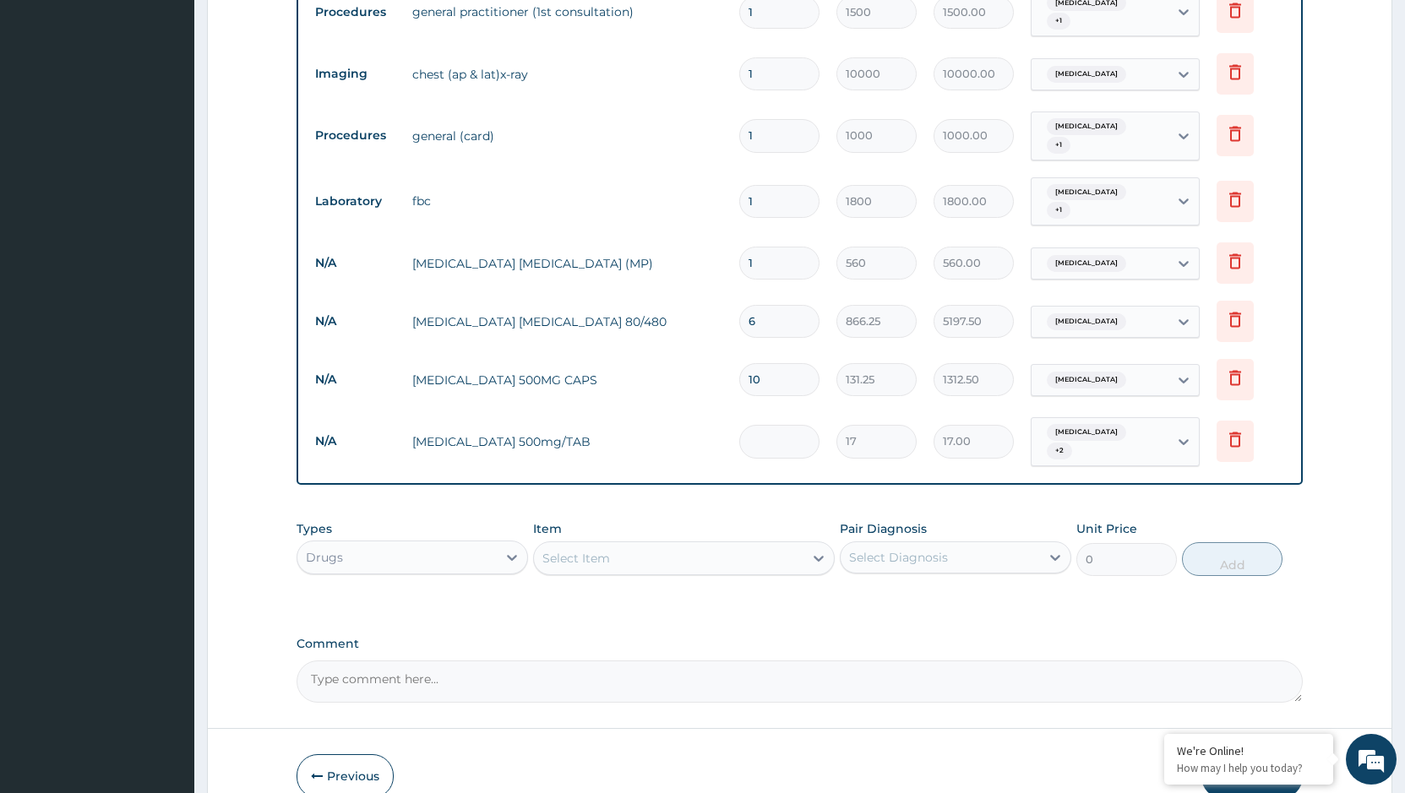
type input "0.00"
type input "3"
type input "51.00"
type input "30"
type input "510.00"
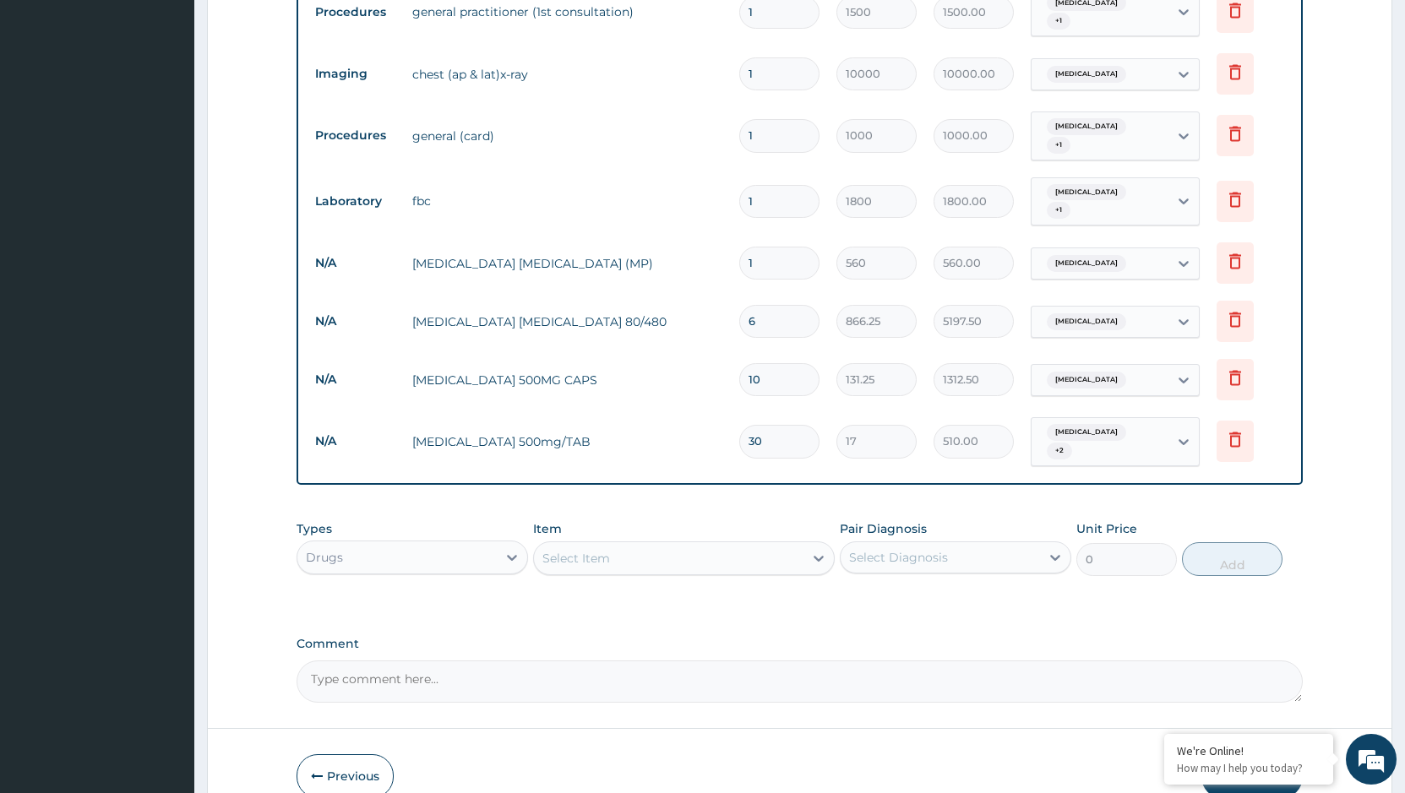
type input "30"
click at [655, 545] on div "Select Item" at bounding box center [668, 558] width 269 height 27
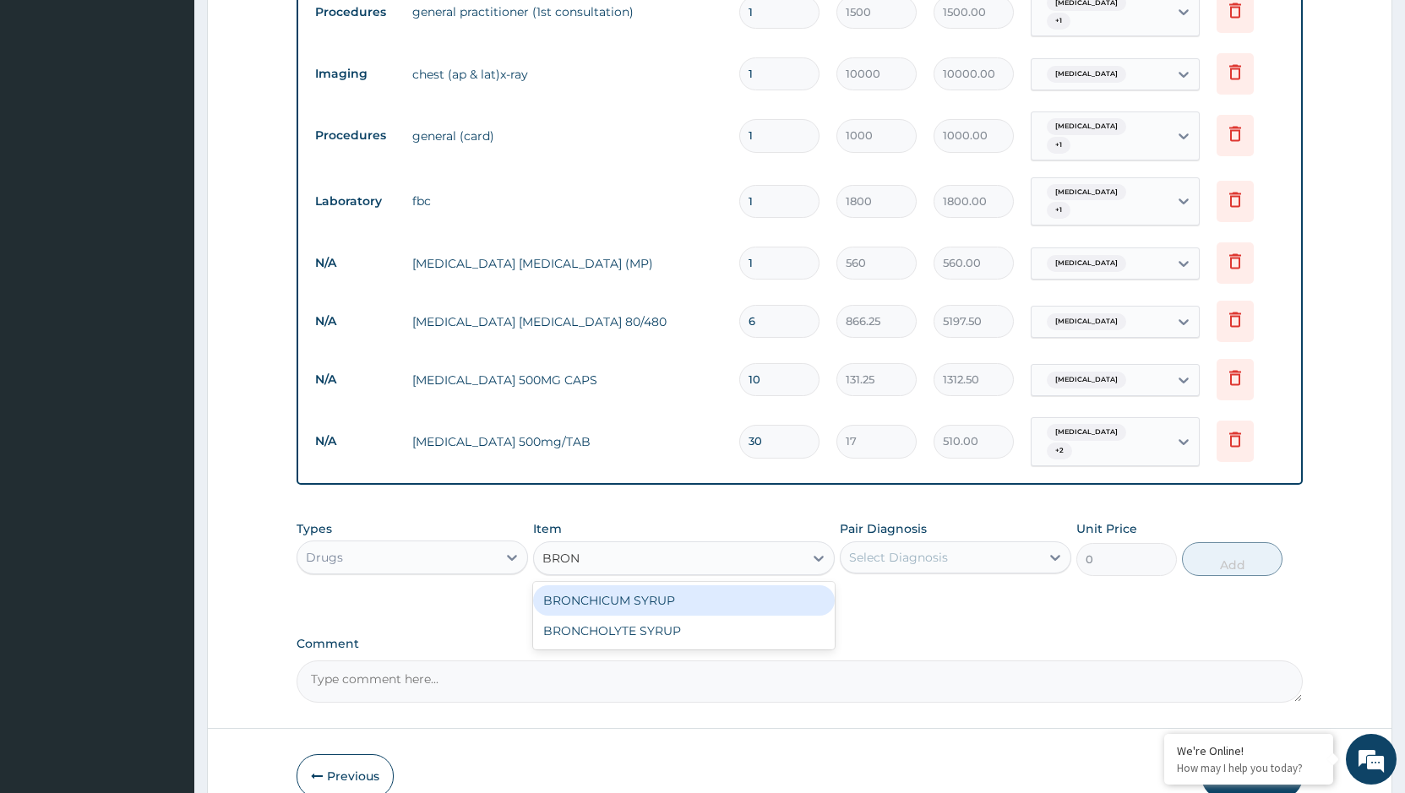
type input "BRONC"
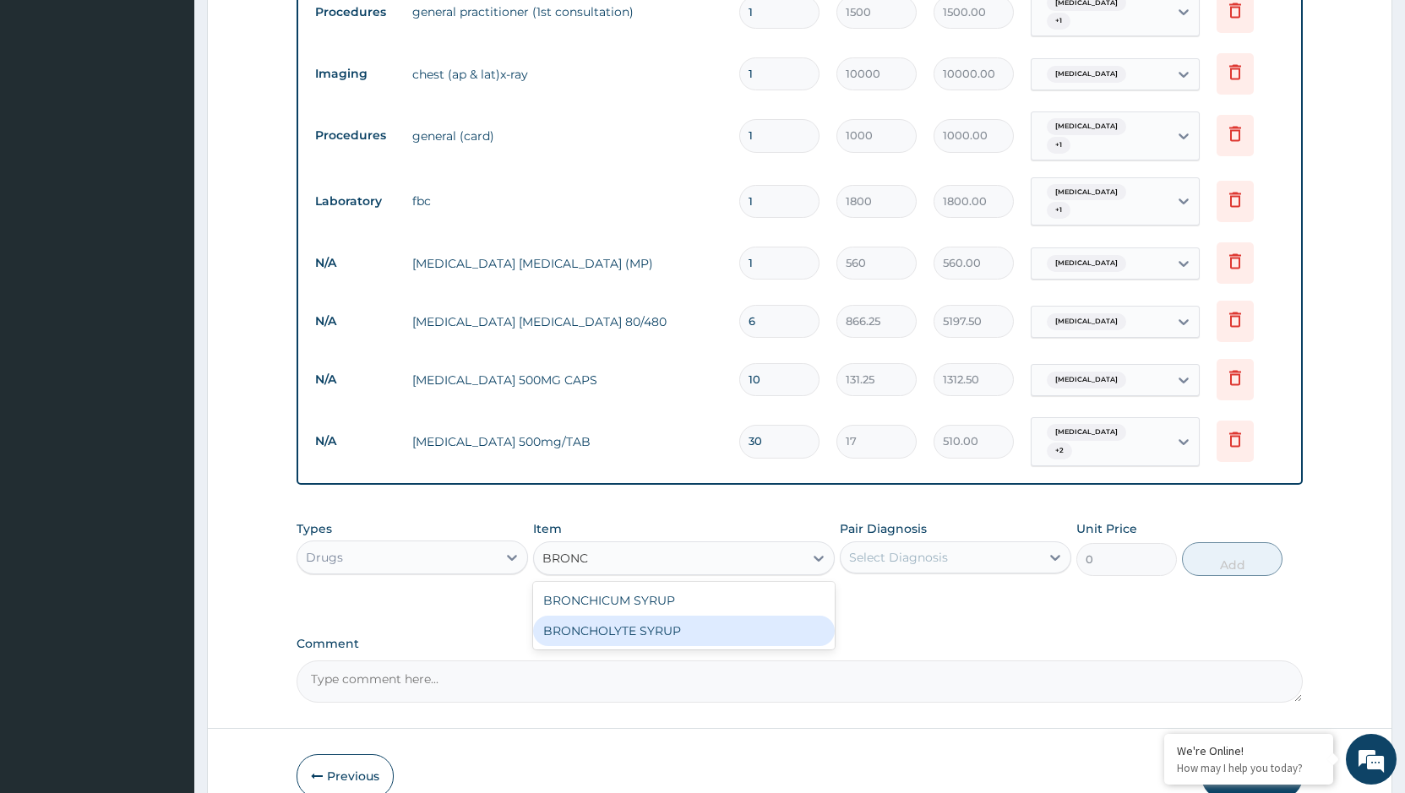
click at [634, 616] on div "BRONCHOLYTE SYRUP" at bounding box center [684, 631] width 302 height 30
type input "1000"
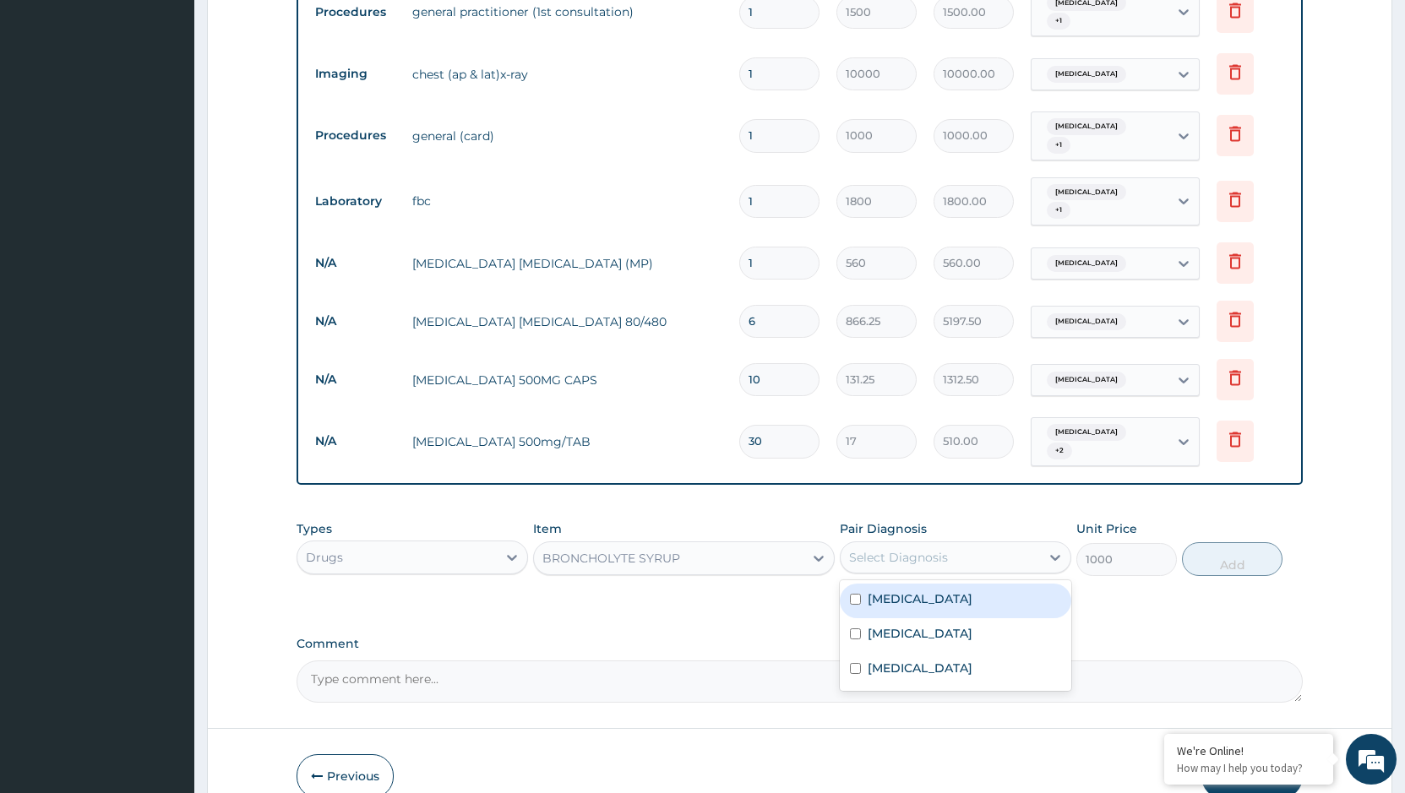
click at [922, 544] on div "Select Diagnosis" at bounding box center [939, 557] width 199 height 27
click at [921, 590] on label "Lobar pneumonia" at bounding box center [919, 598] width 105 height 17
checkbox input "true"
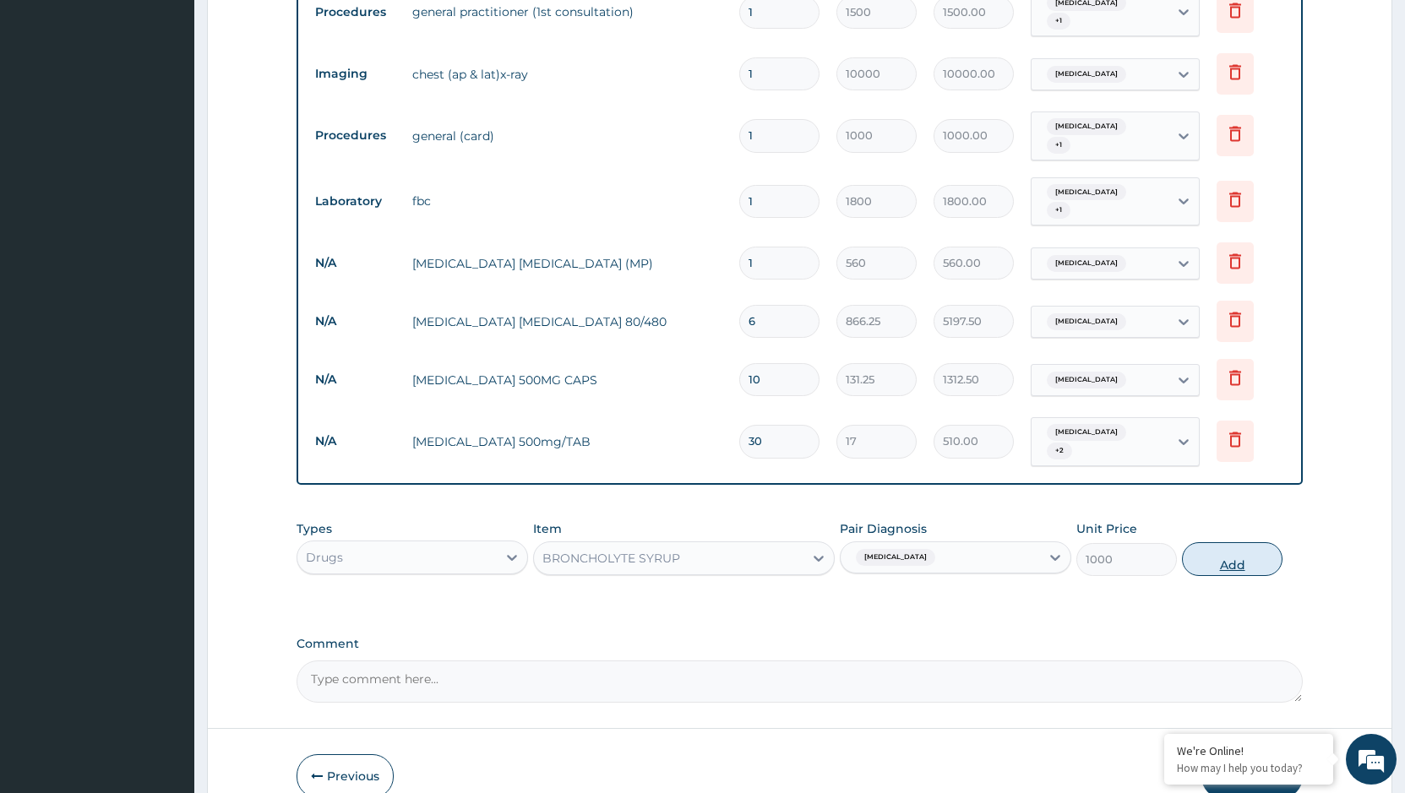
click at [1246, 542] on button "Add" at bounding box center [1232, 559] width 101 height 34
type input "0"
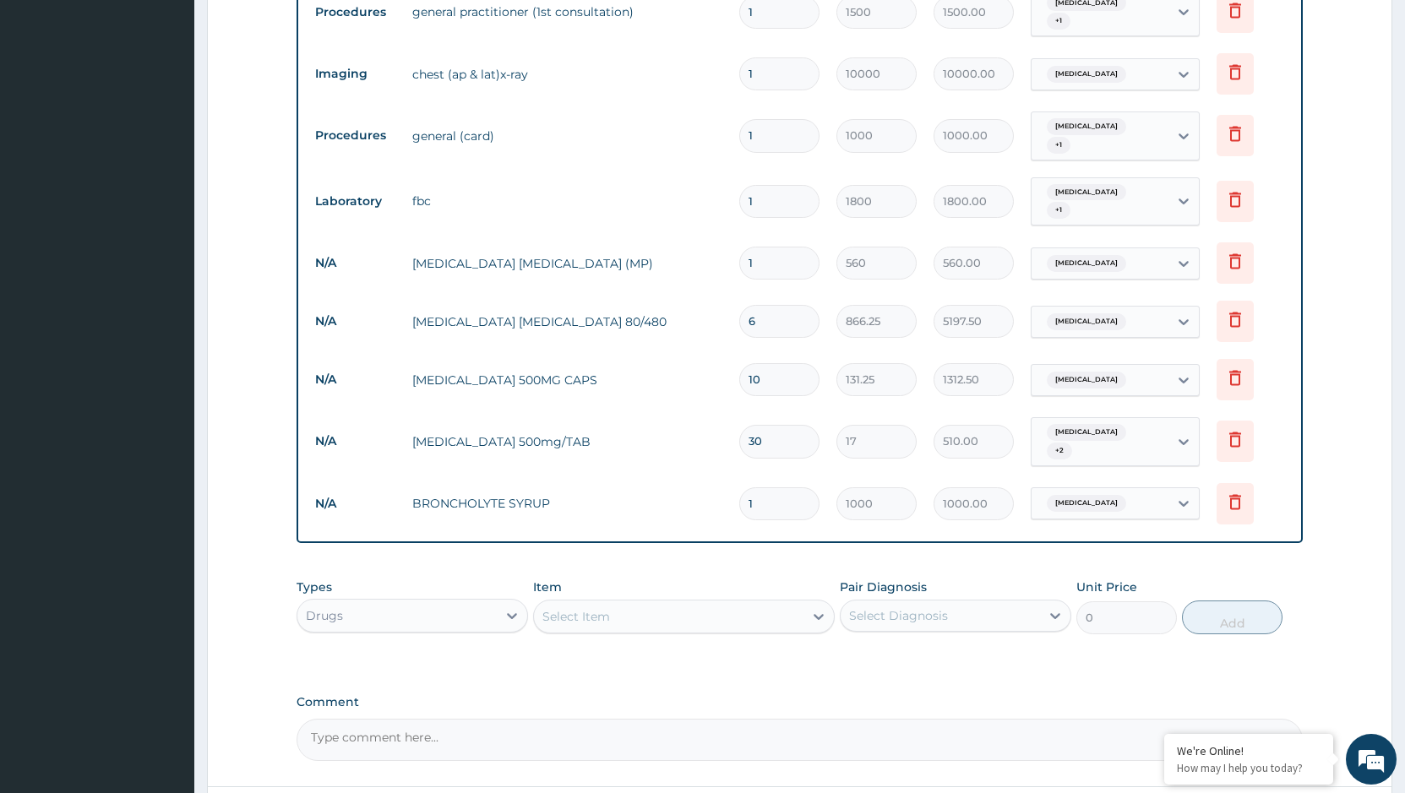
click at [652, 603] on div "Select Item" at bounding box center [668, 616] width 269 height 27
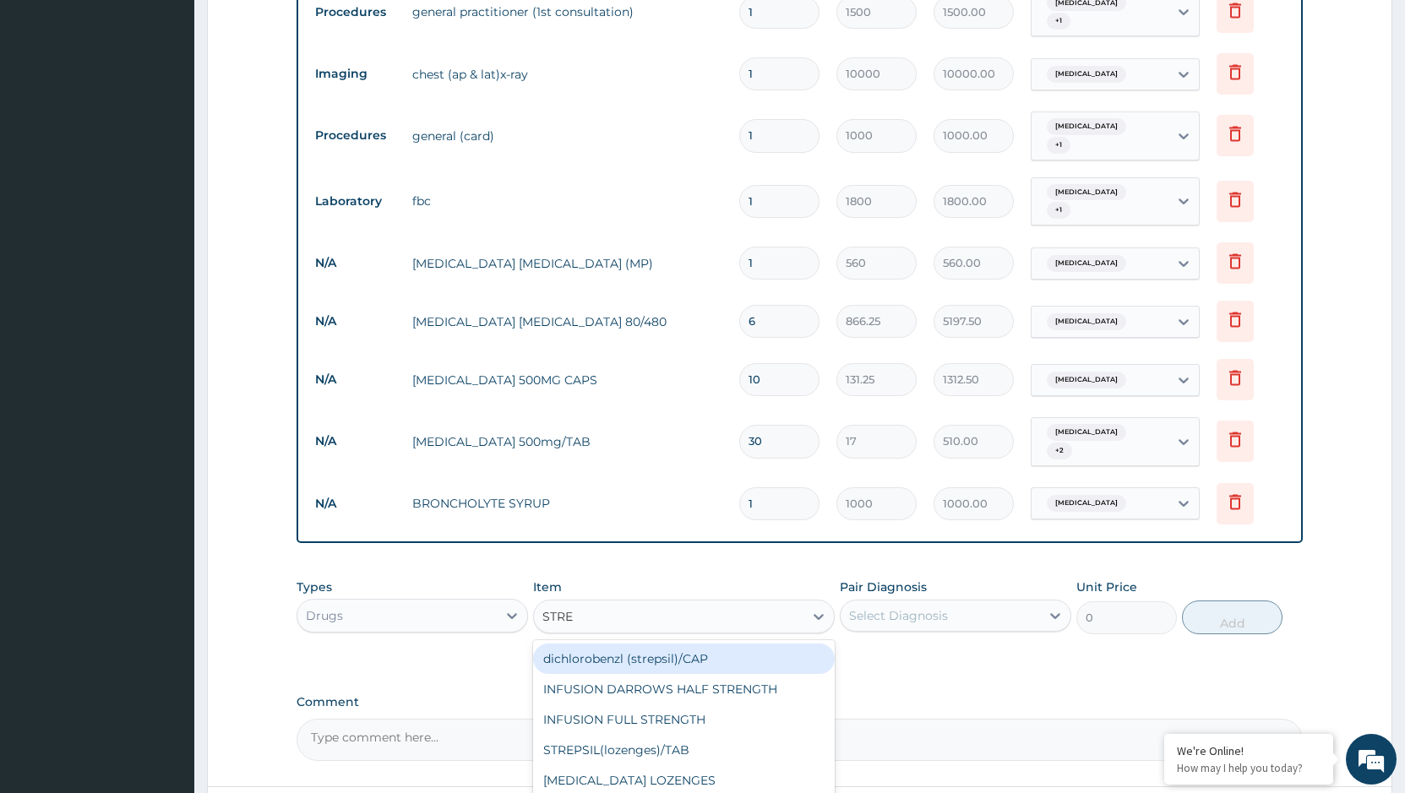
type input "[MEDICAL_DATA]"
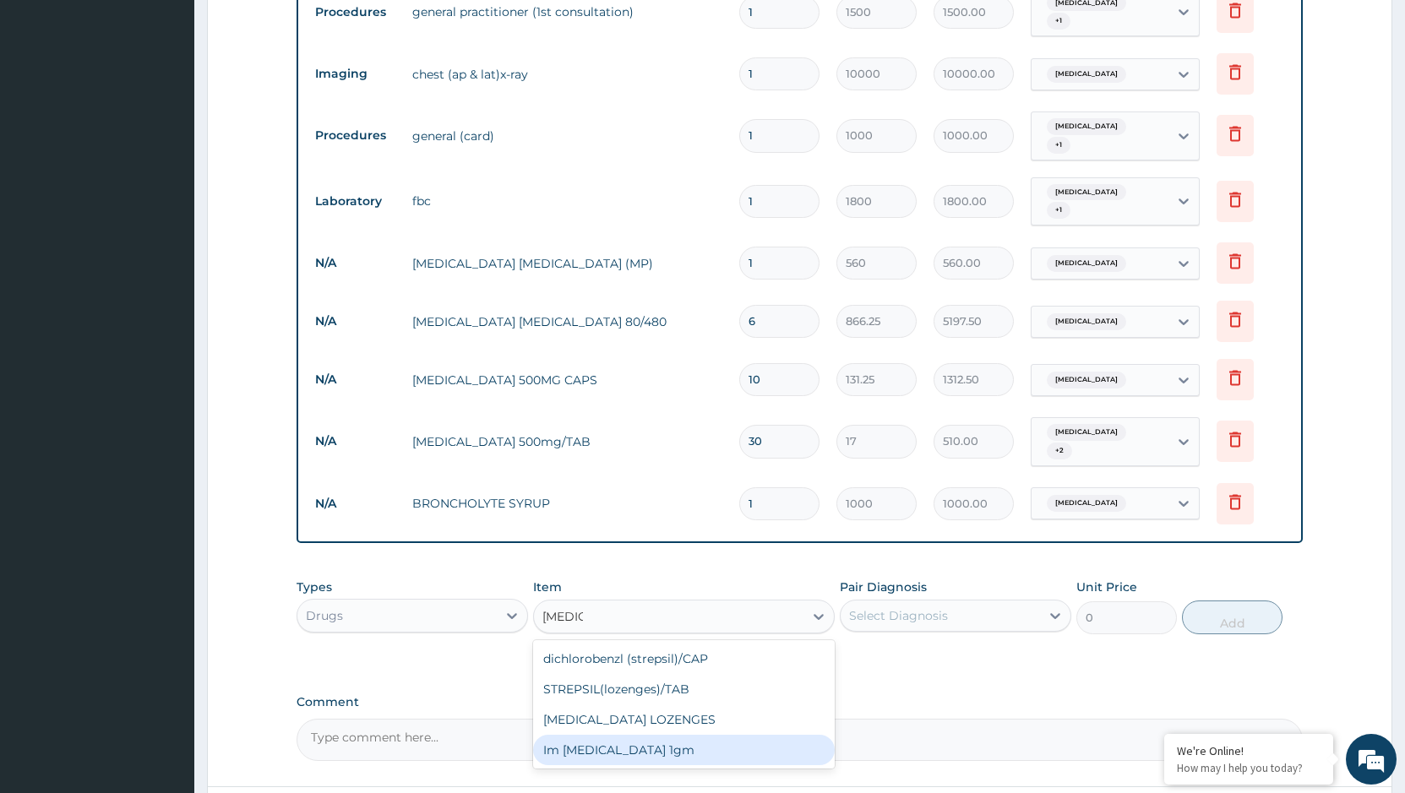
click at [625, 735] on div "Im [MEDICAL_DATA] 1gm" at bounding box center [684, 750] width 302 height 30
type input "3200"
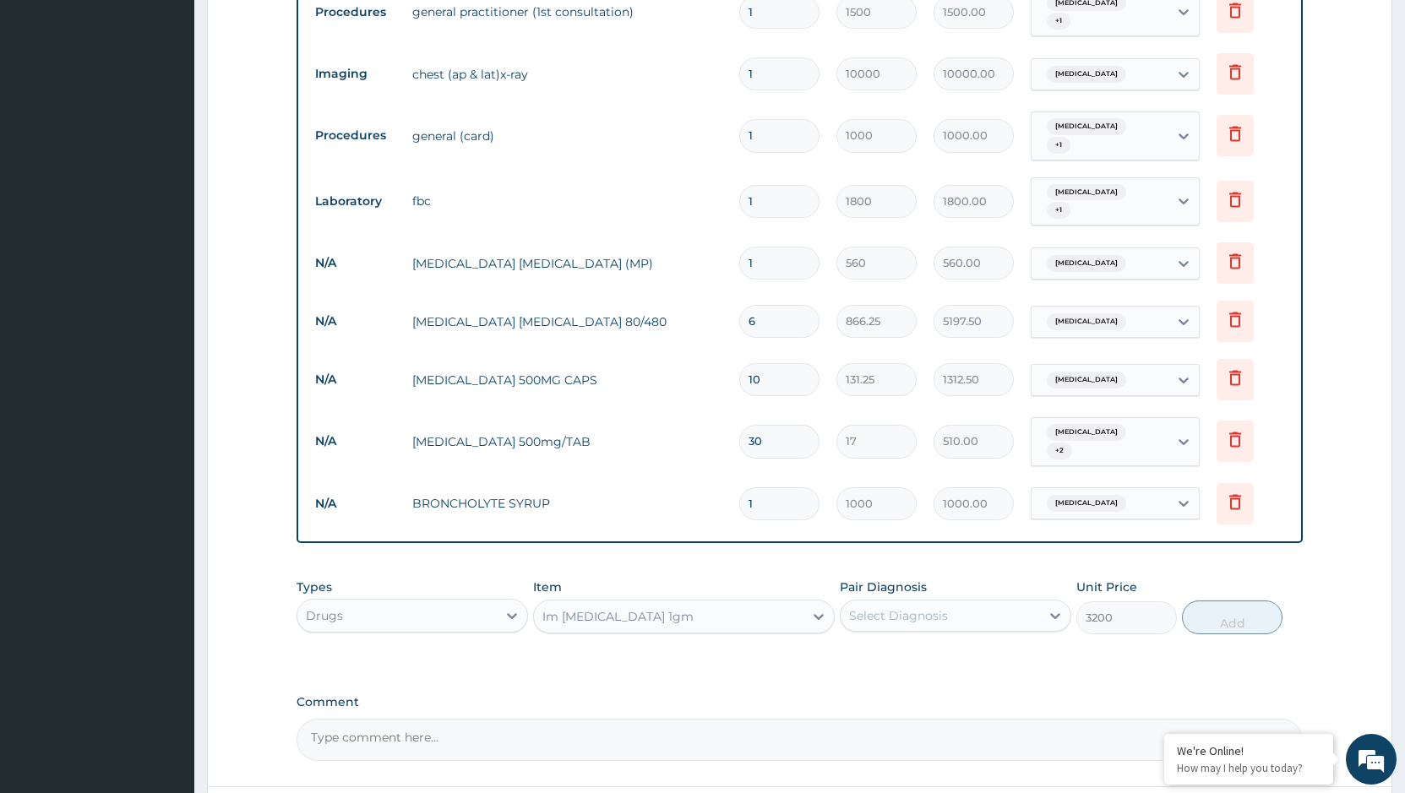
click at [914, 607] on div "Select Diagnosis" at bounding box center [898, 615] width 99 height 17
click at [918, 649] on label "Lobar pneumonia" at bounding box center [919, 657] width 105 height 17
checkbox input "true"
click at [1228, 601] on button "Add" at bounding box center [1232, 618] width 101 height 34
type input "0"
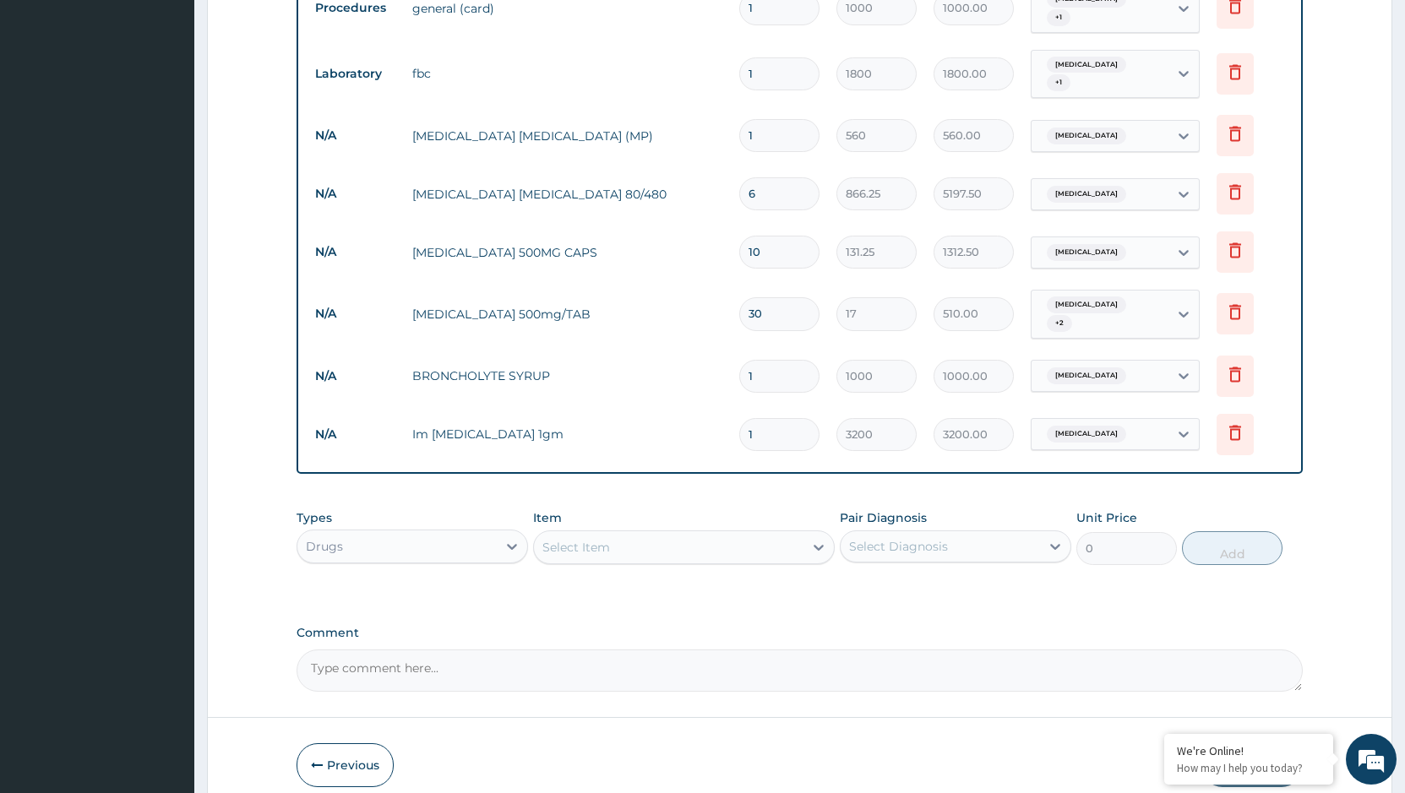
scroll to position [921, 0]
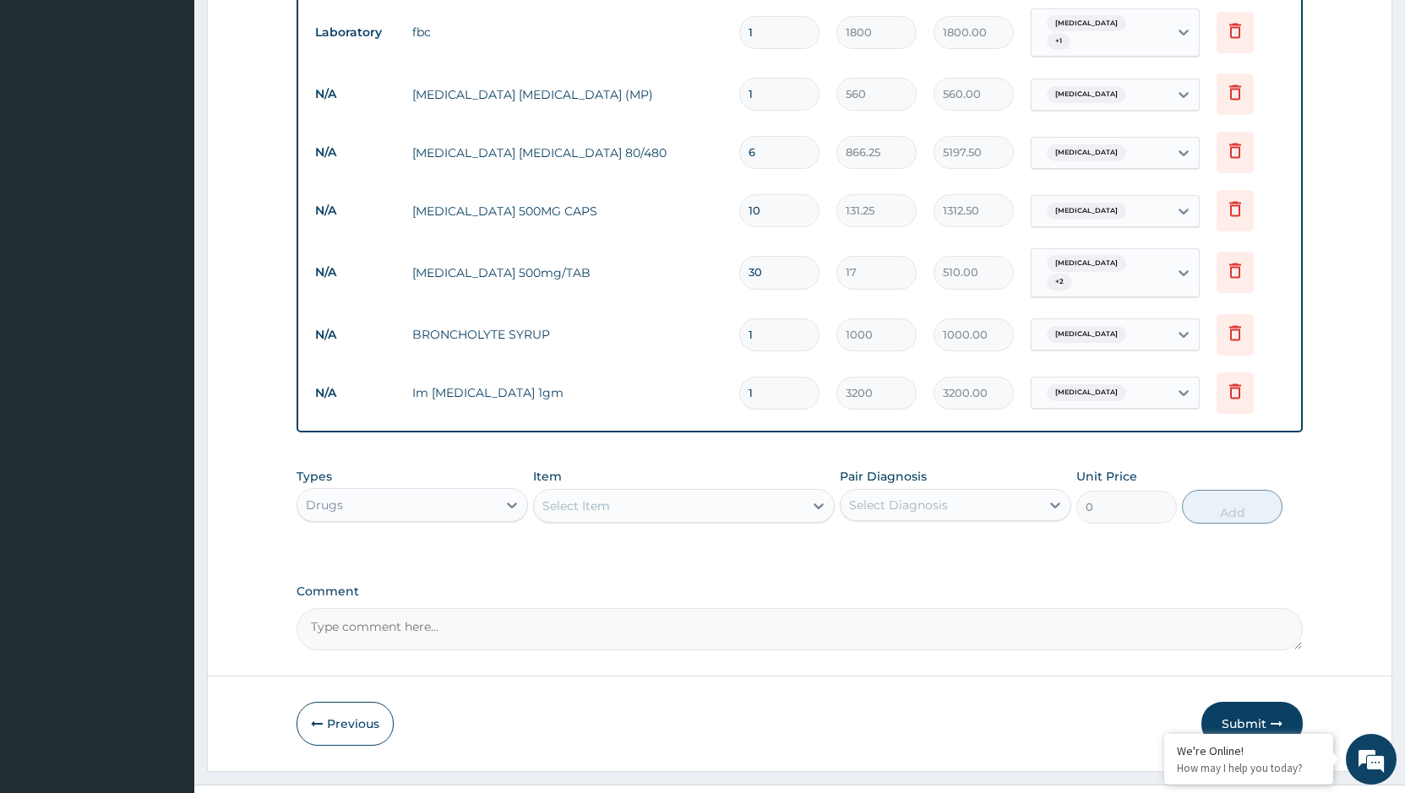
click at [670, 492] on div "Select Item" at bounding box center [668, 505] width 269 height 27
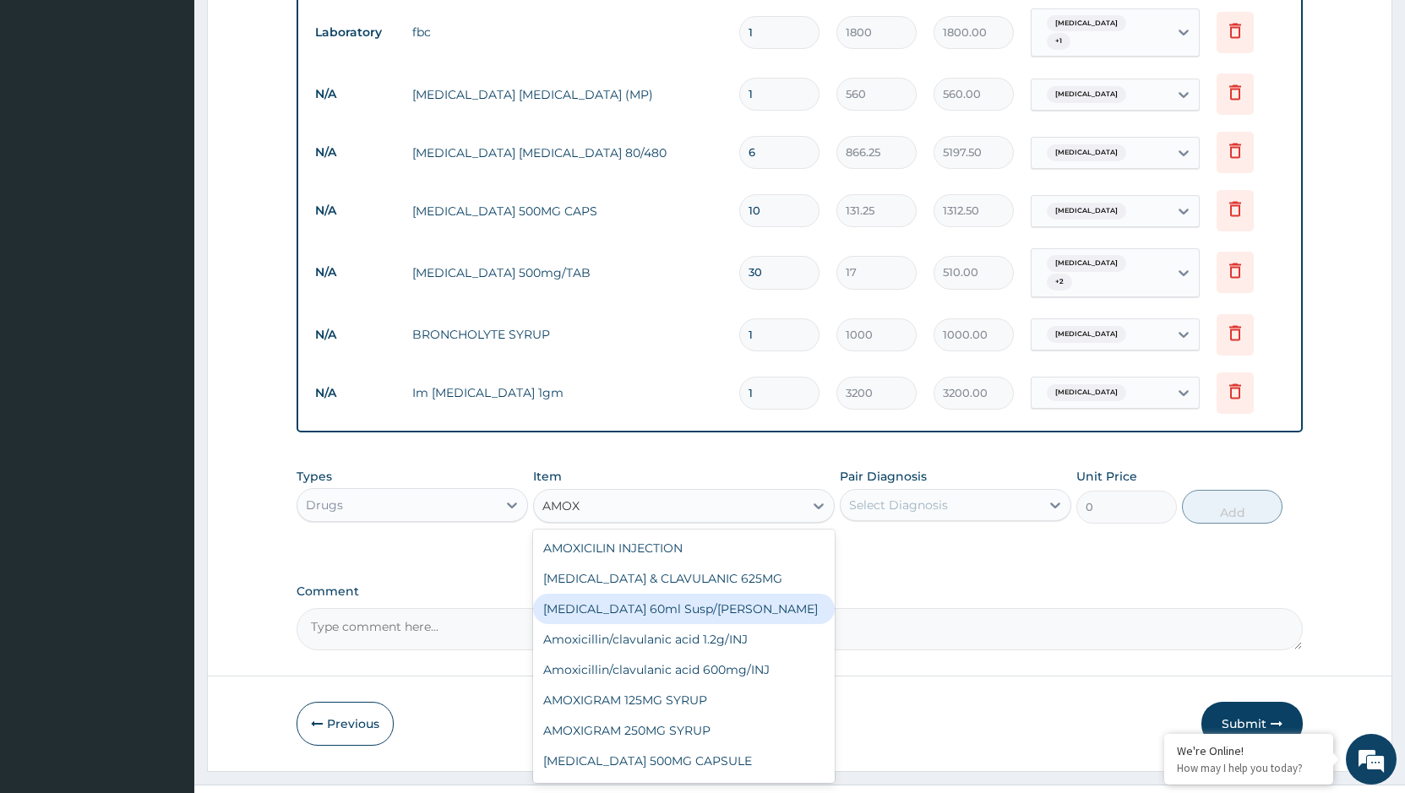
type input "AMOX"
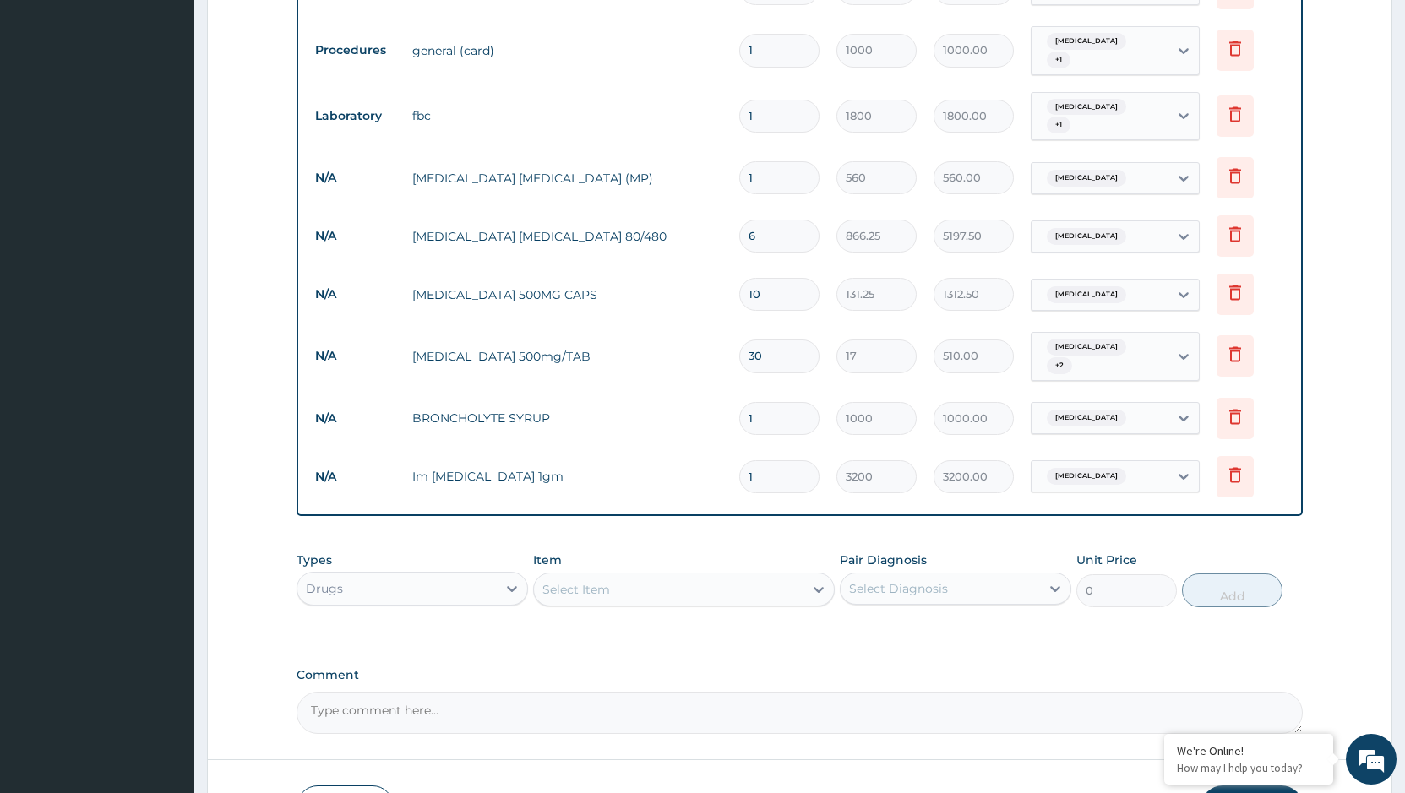
scroll to position [837, 0]
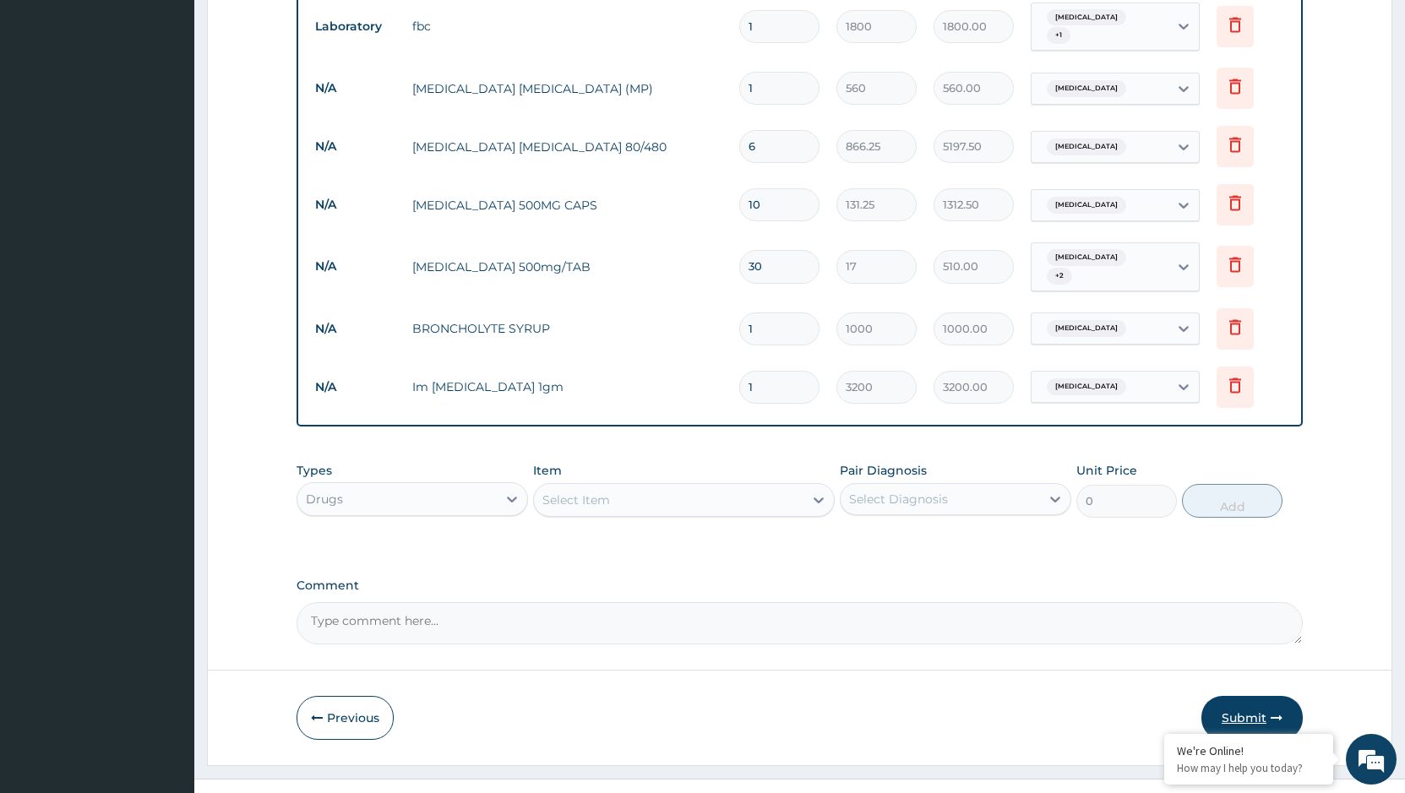
click at [1226, 696] on button "Submit" at bounding box center [1251, 718] width 101 height 44
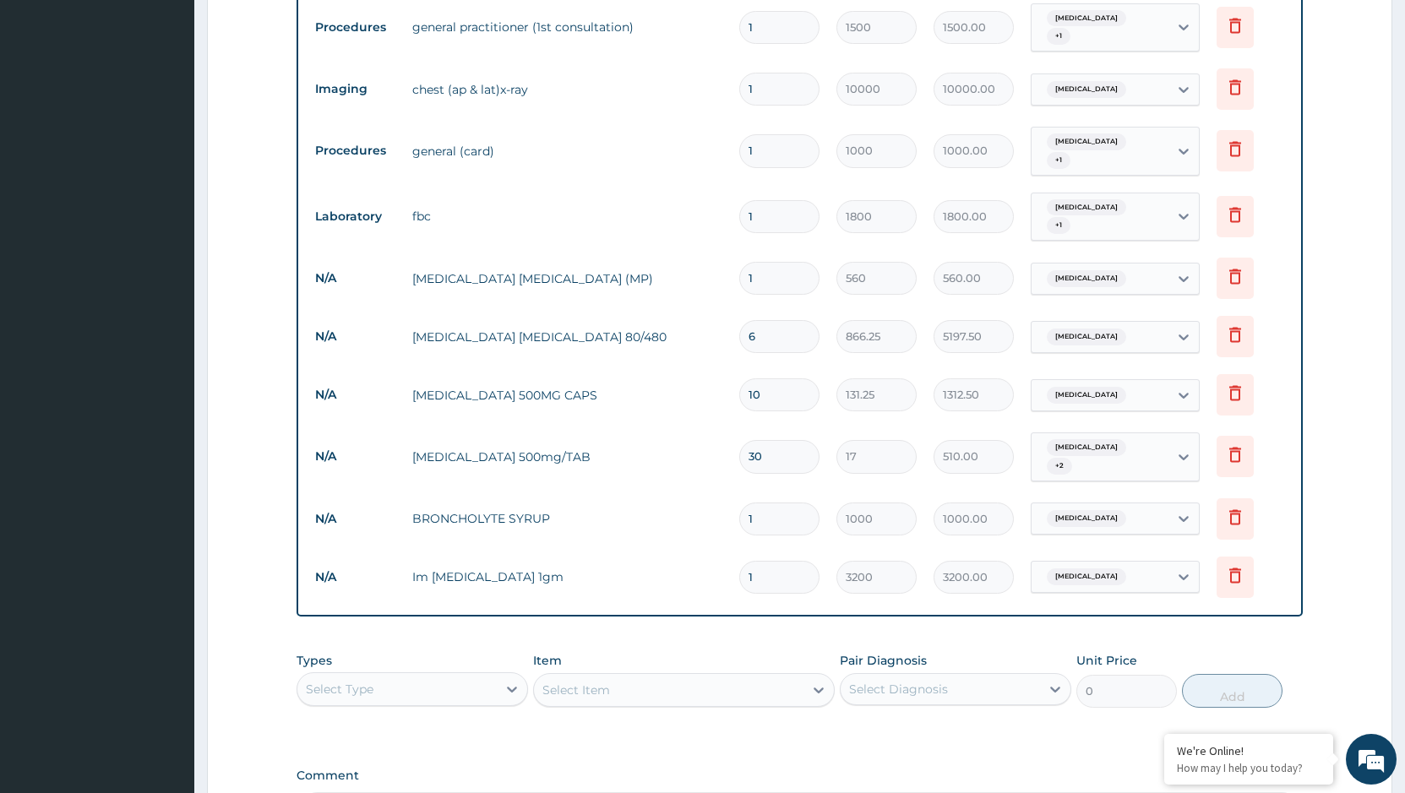
scroll to position [927, 0]
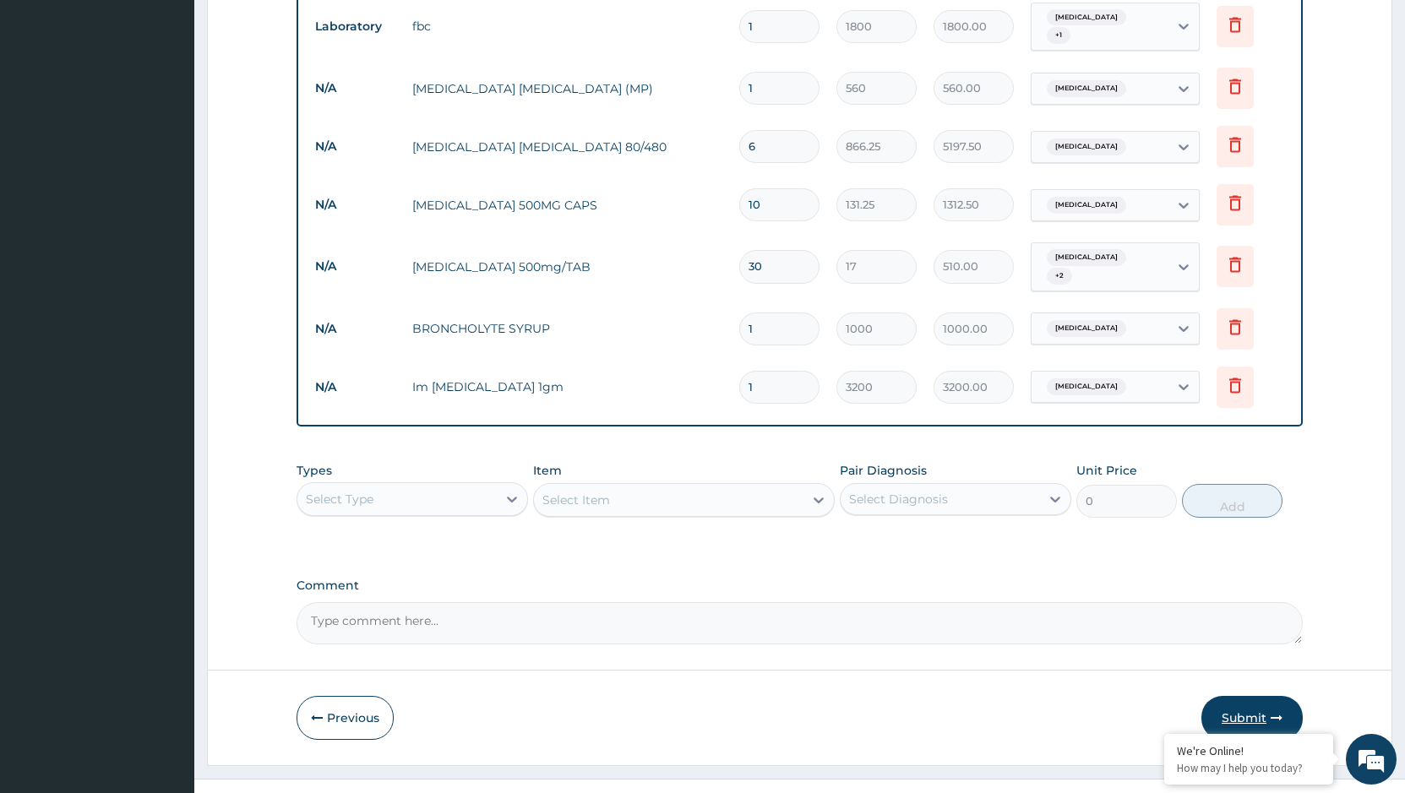
click at [1260, 696] on button "Submit" at bounding box center [1251, 718] width 101 height 44
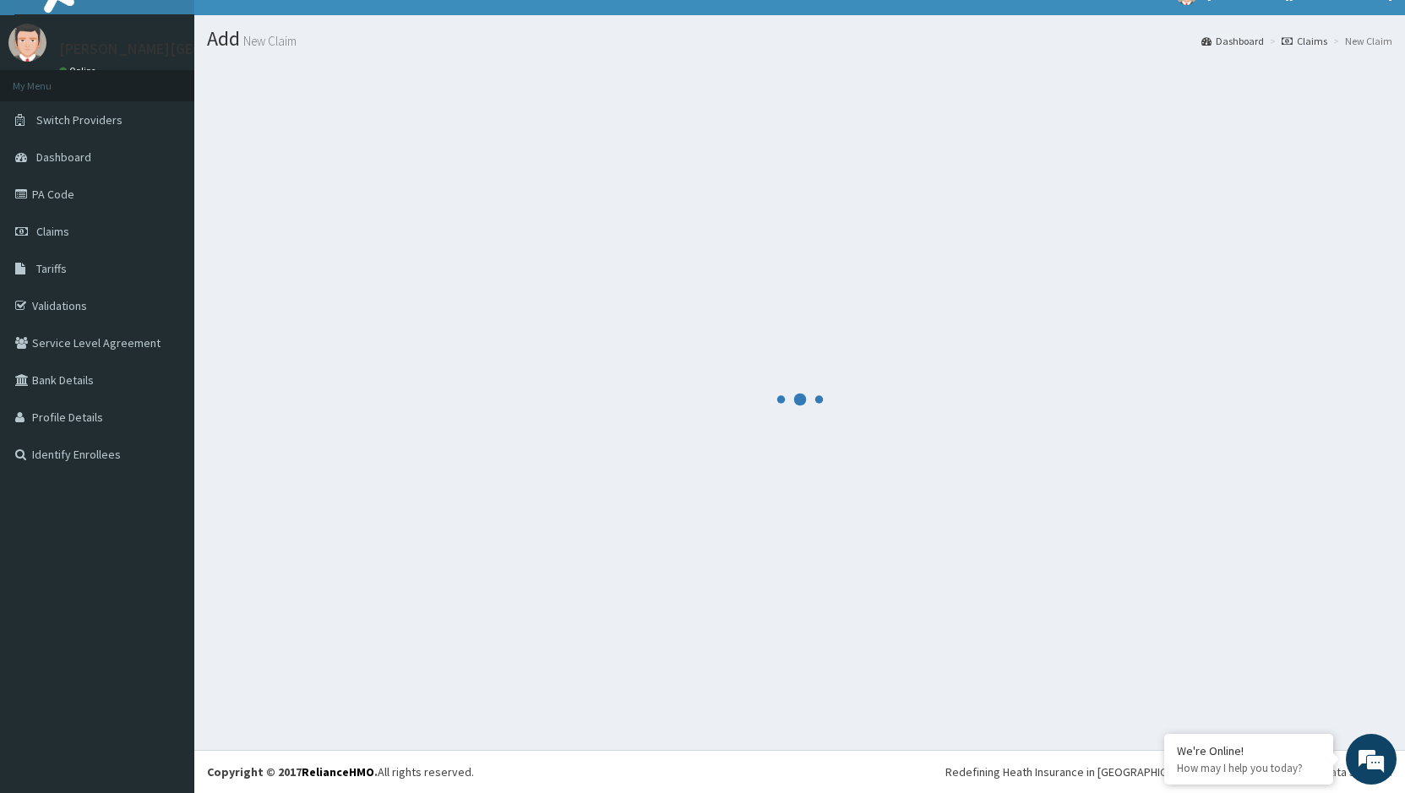
scroll to position [27, 0]
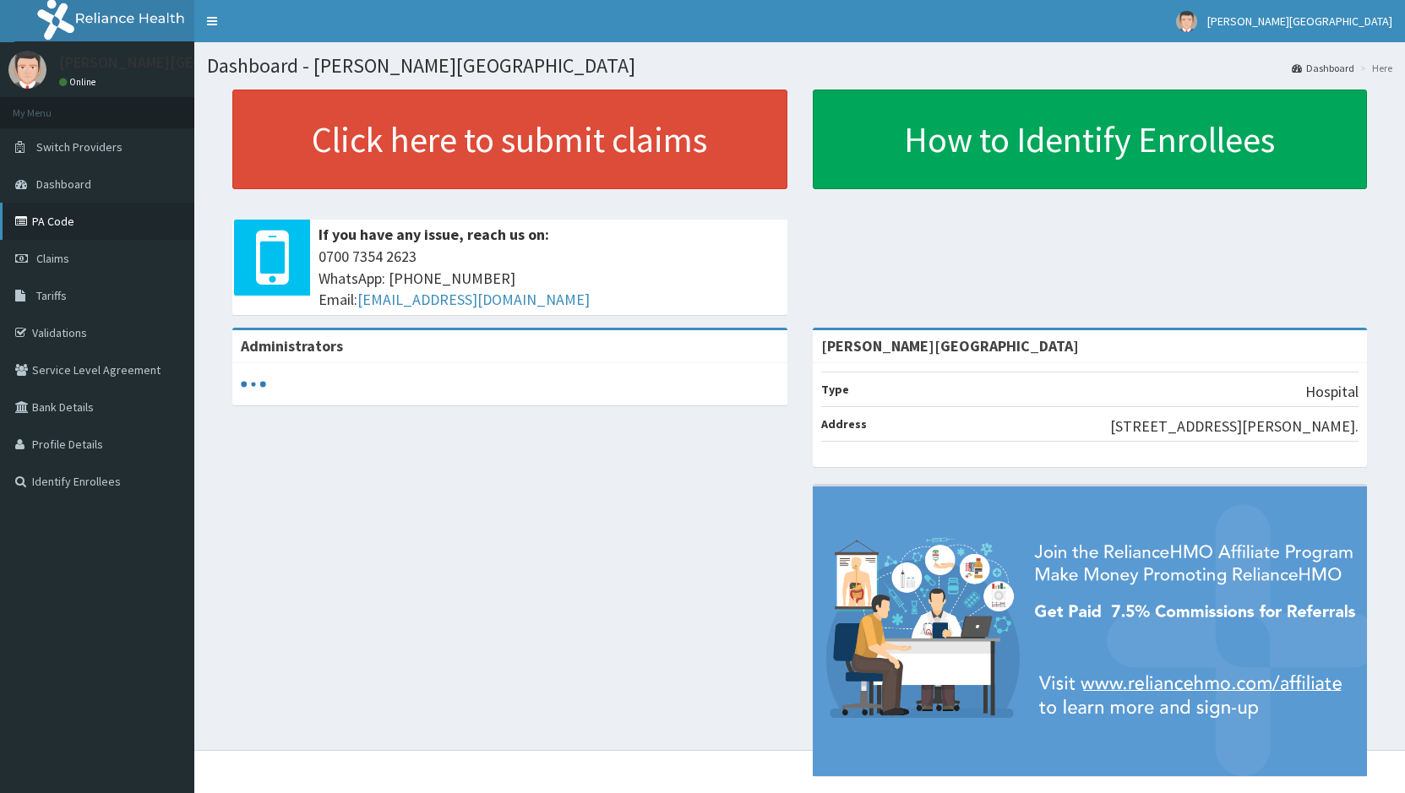
click at [62, 220] on link "PA Code" at bounding box center [97, 221] width 194 height 37
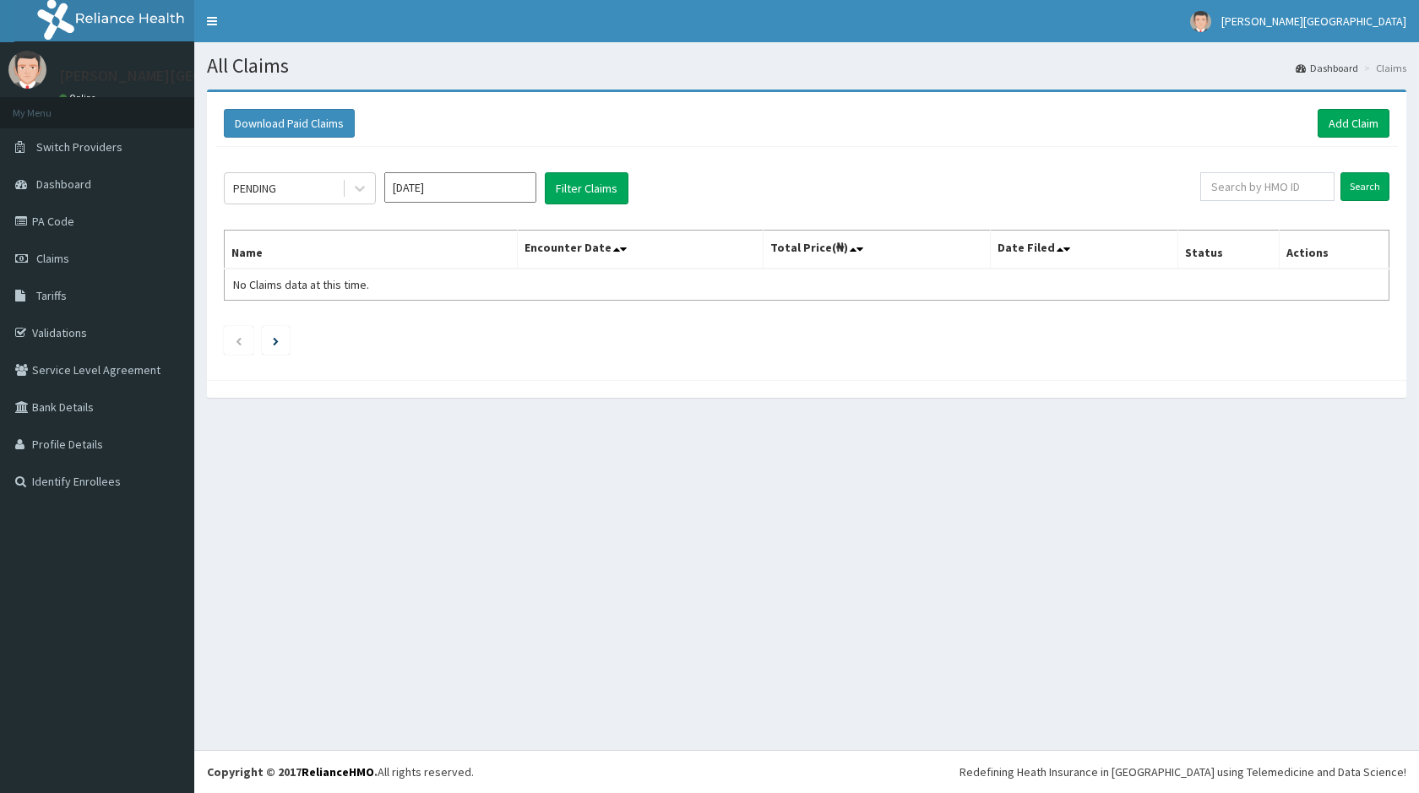
click at [1354, 122] on link "Add Claim" at bounding box center [1354, 123] width 72 height 29
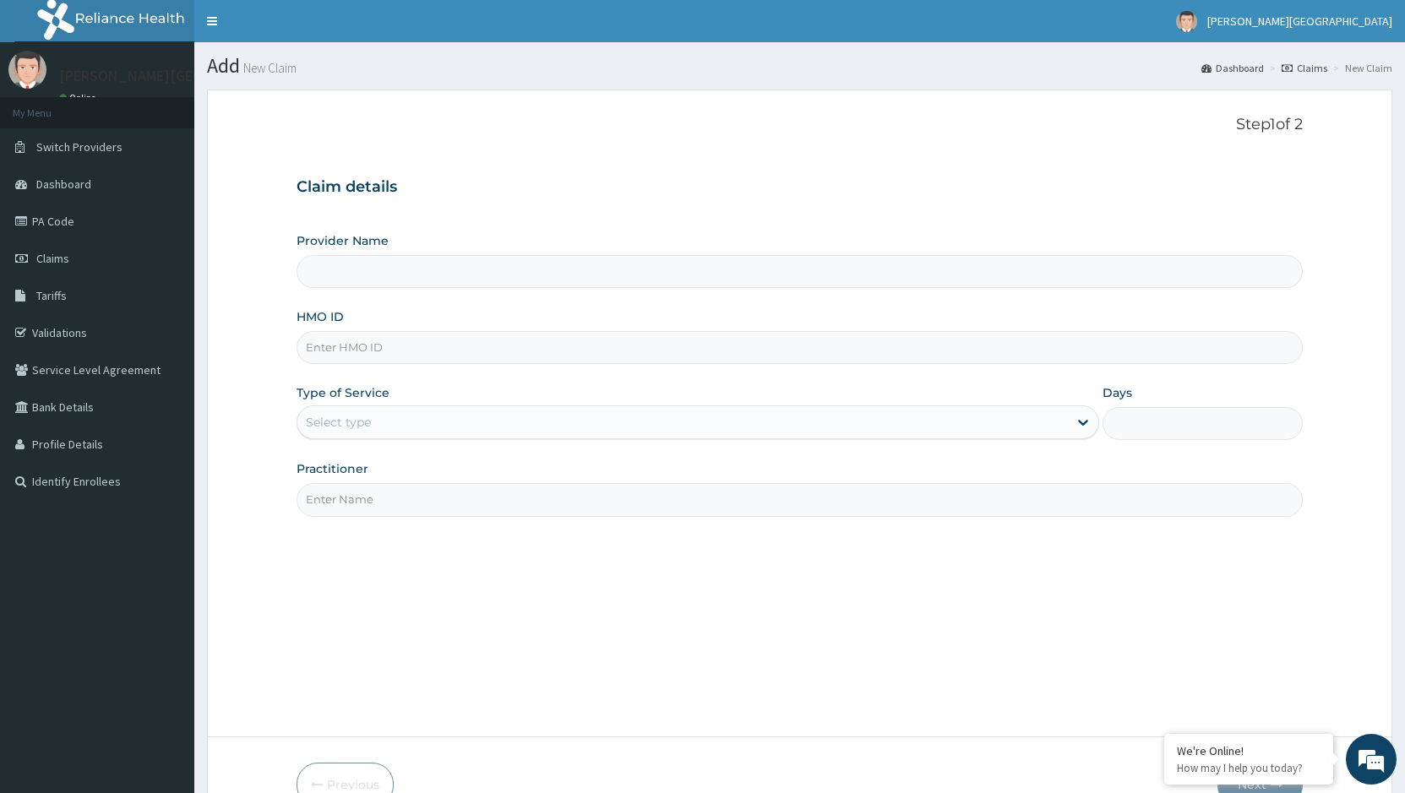
type input "[PERSON_NAME][GEOGRAPHIC_DATA]"
click at [710, 350] on input "HMO ID" at bounding box center [799, 347] width 1006 height 33
click at [439, 355] on input "HMO ID" at bounding box center [799, 347] width 1006 height 33
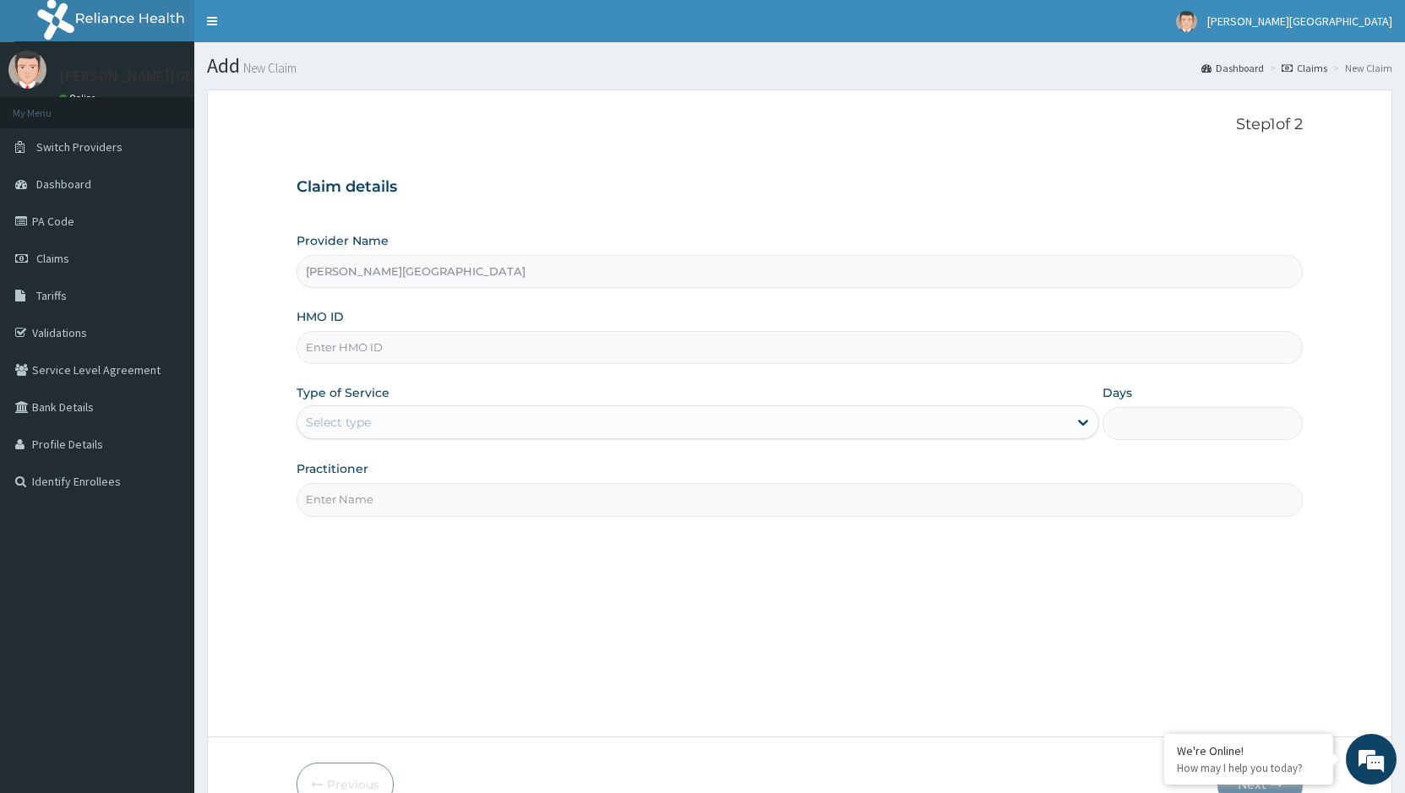
click at [439, 355] on input "HMO ID" at bounding box center [799, 347] width 1006 height 33
paste input "CLM/10063/B"
type input "CLM/10063/B"
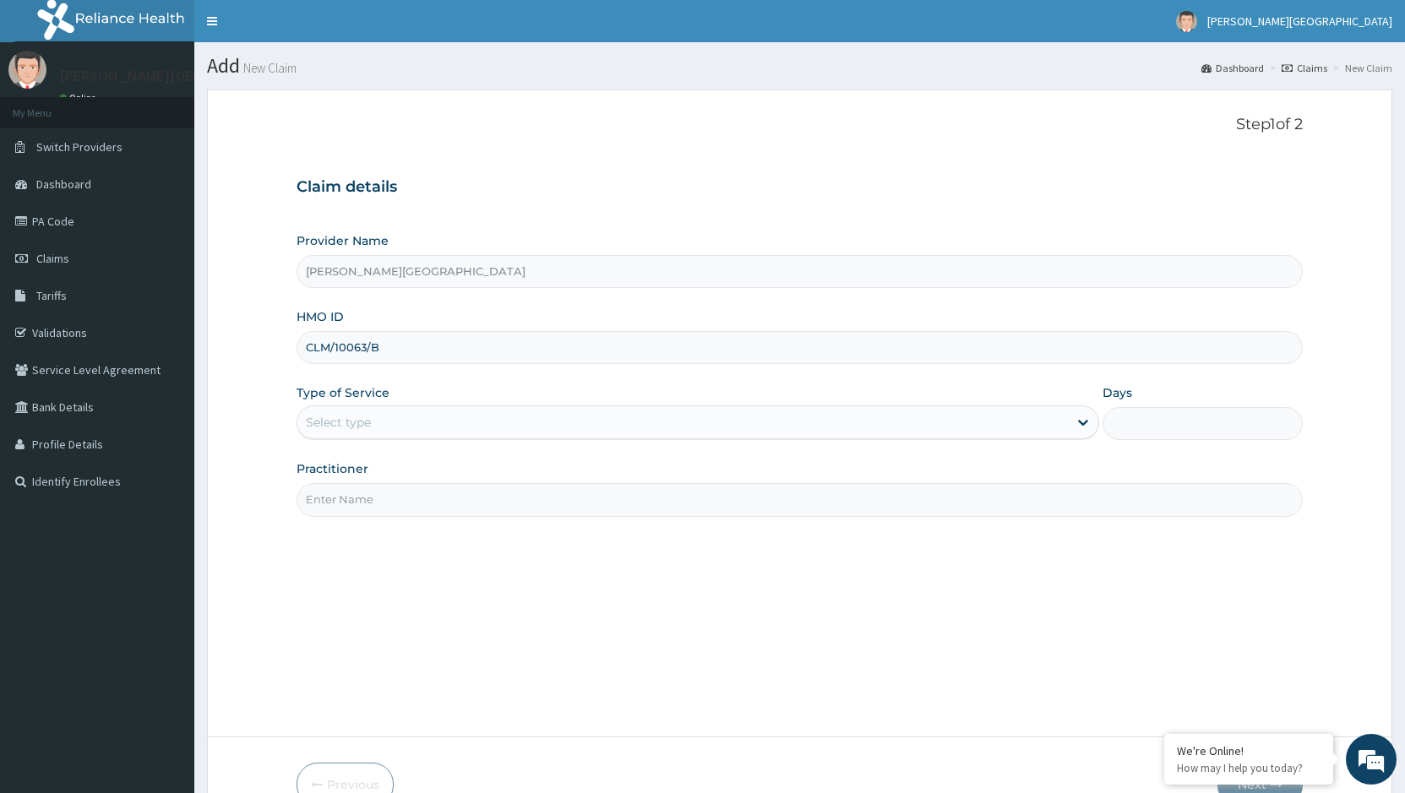
click at [514, 442] on div "Provider Name [PERSON_NAME][GEOGRAPHIC_DATA] HMO ID CLM/10063/B Type of Service…" at bounding box center [799, 374] width 1006 height 284
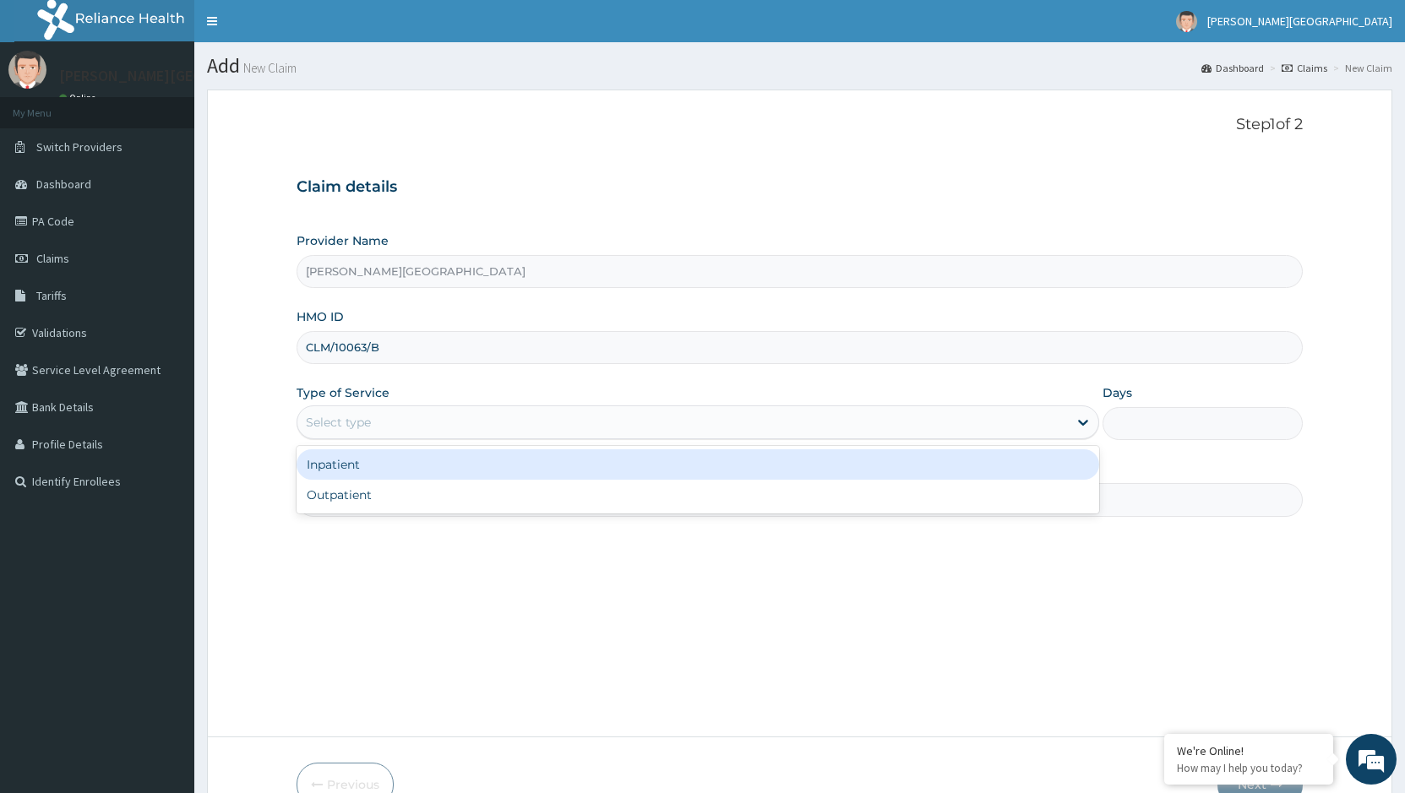
click at [514, 432] on div "Select type" at bounding box center [681, 422] width 769 height 27
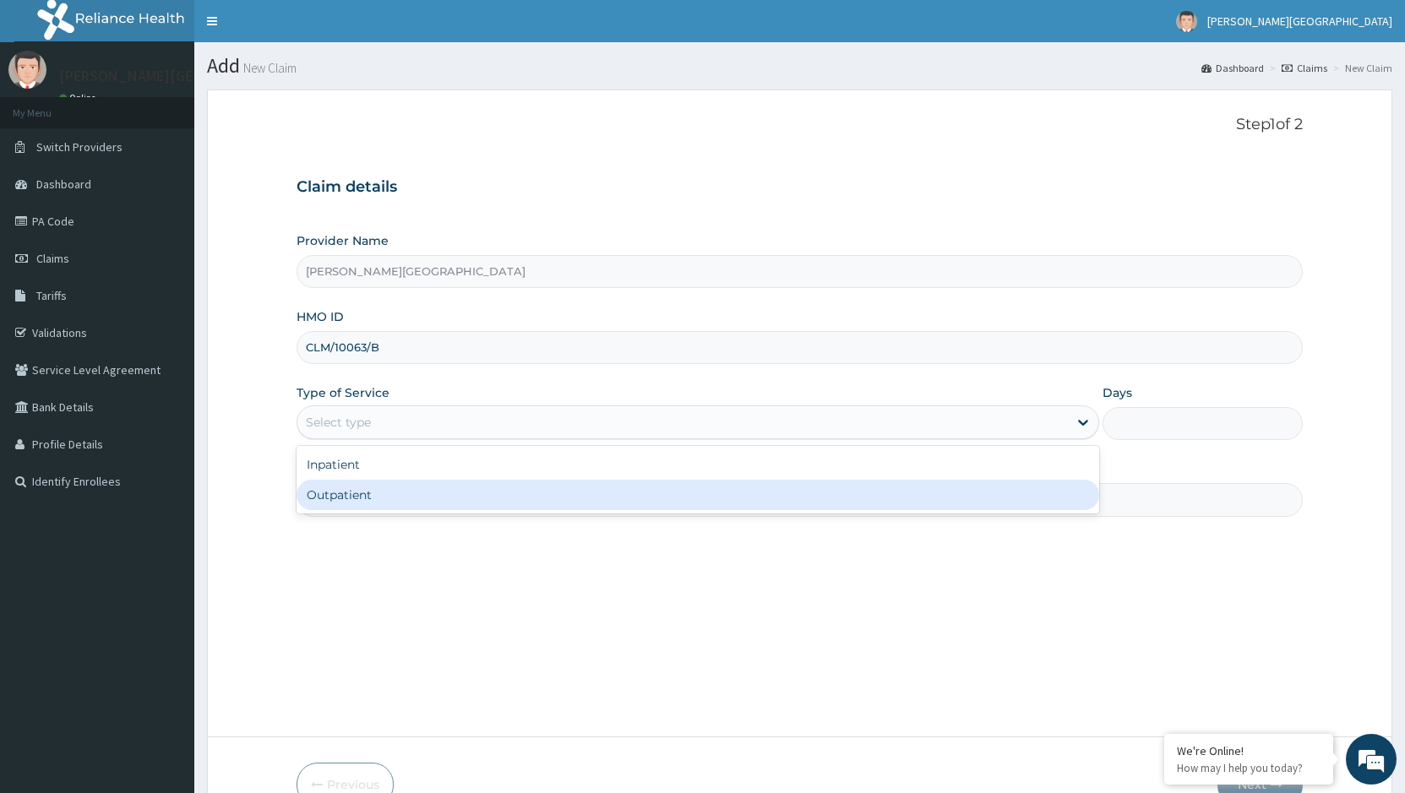
click at [405, 499] on div "Outpatient" at bounding box center [697, 495] width 802 height 30
type input "1"
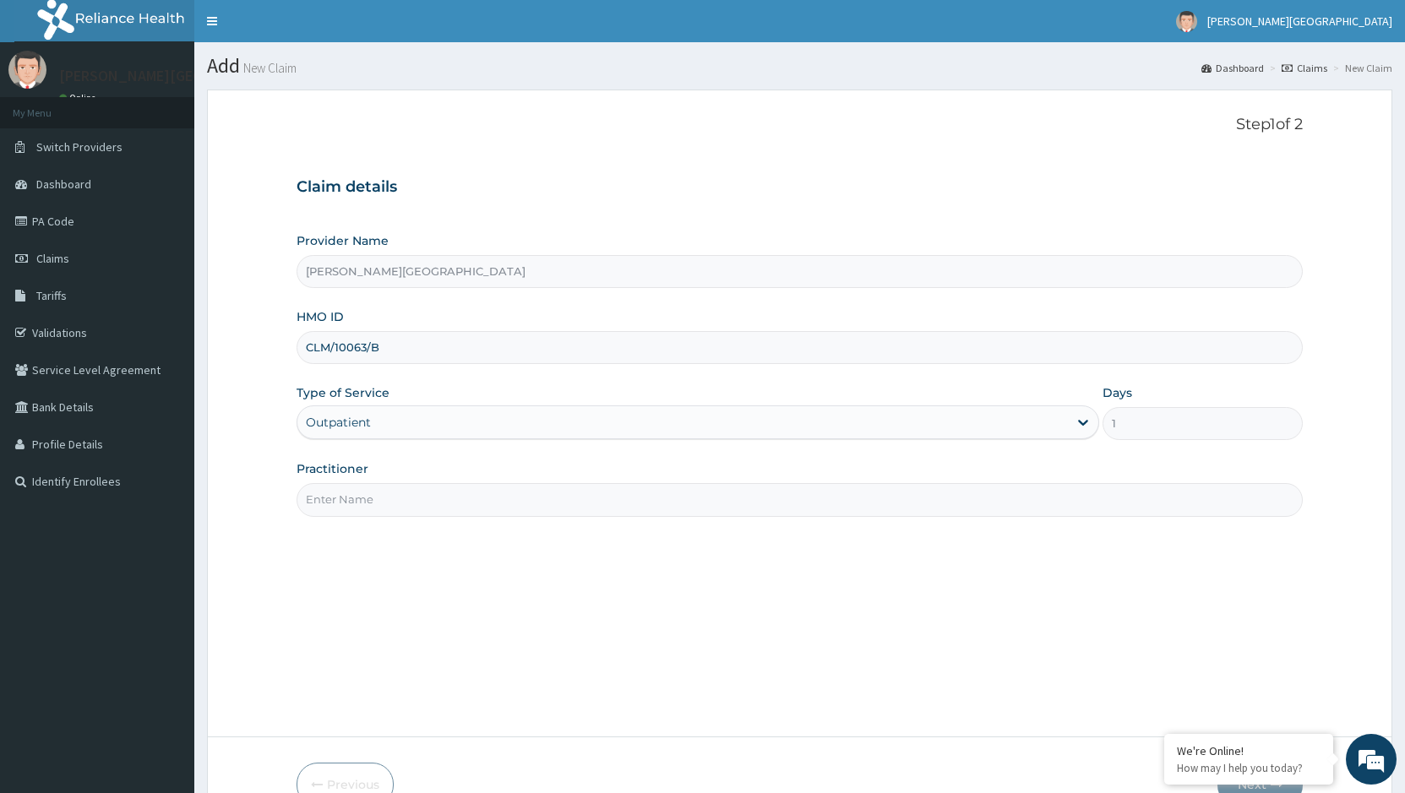
click at [626, 502] on input "Practitioner" at bounding box center [799, 499] width 1006 height 33
type input "[PERSON_NAME]"
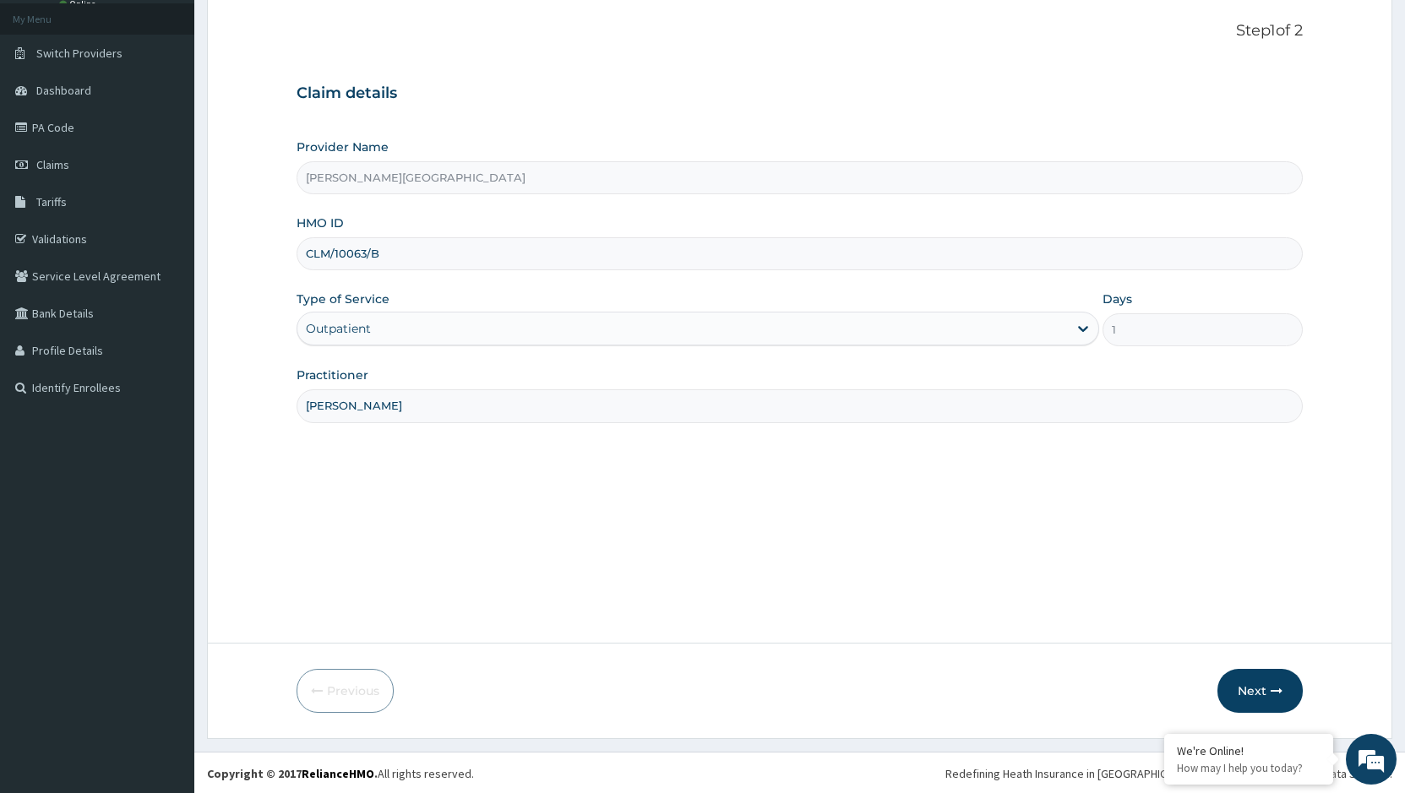
scroll to position [95, 0]
click at [1253, 689] on button "Next" at bounding box center [1259, 689] width 85 height 44
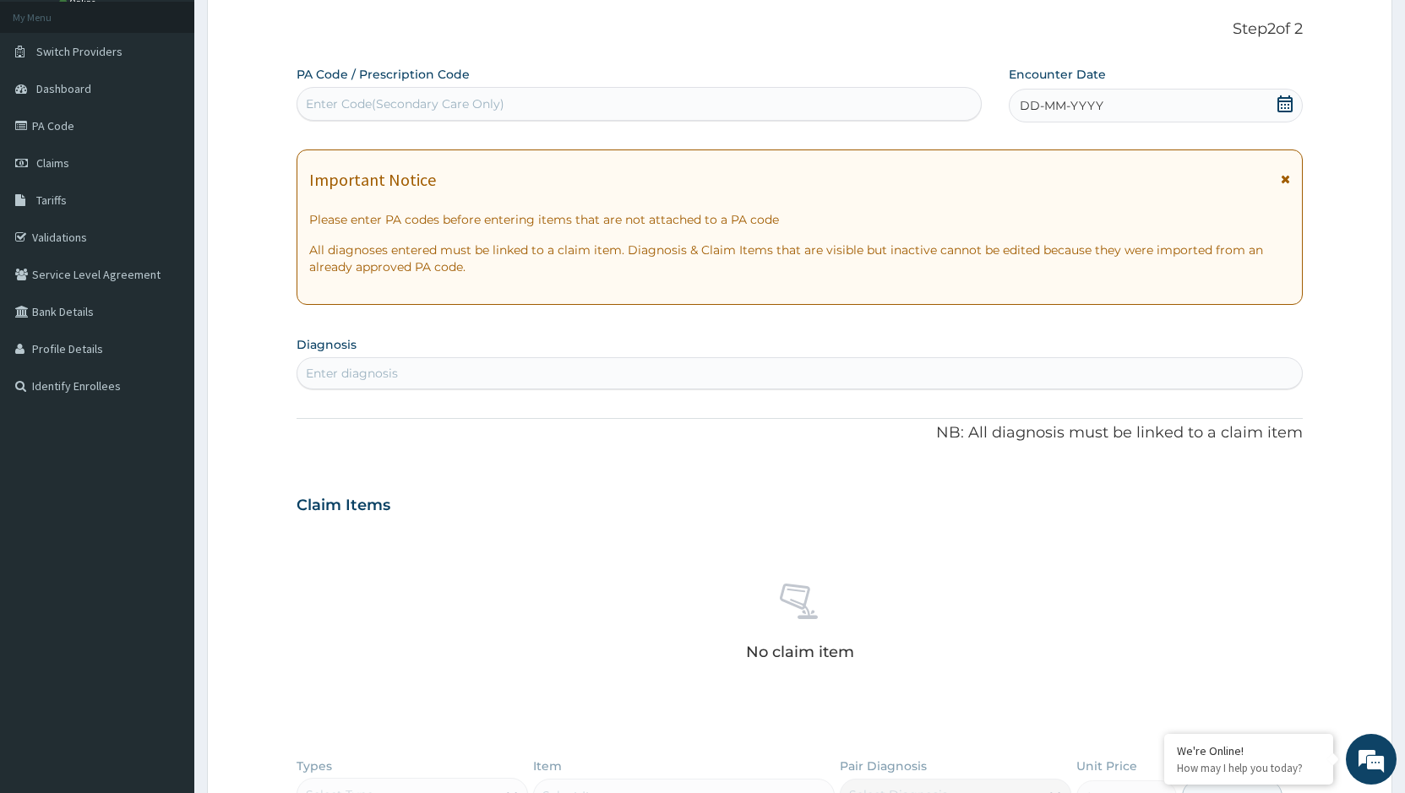
click at [348, 97] on div "Enter Code(Secondary Care Only)" at bounding box center [405, 103] width 198 height 17
drag, startPoint x: 345, startPoint y: 98, endPoint x: 313, endPoint y: 108, distance: 33.7
click at [313, 108] on div "Enter Code(Secondary Care Only)" at bounding box center [405, 103] width 198 height 17
paste input "PA/8EAE37"
type input "PA/8EAE37"
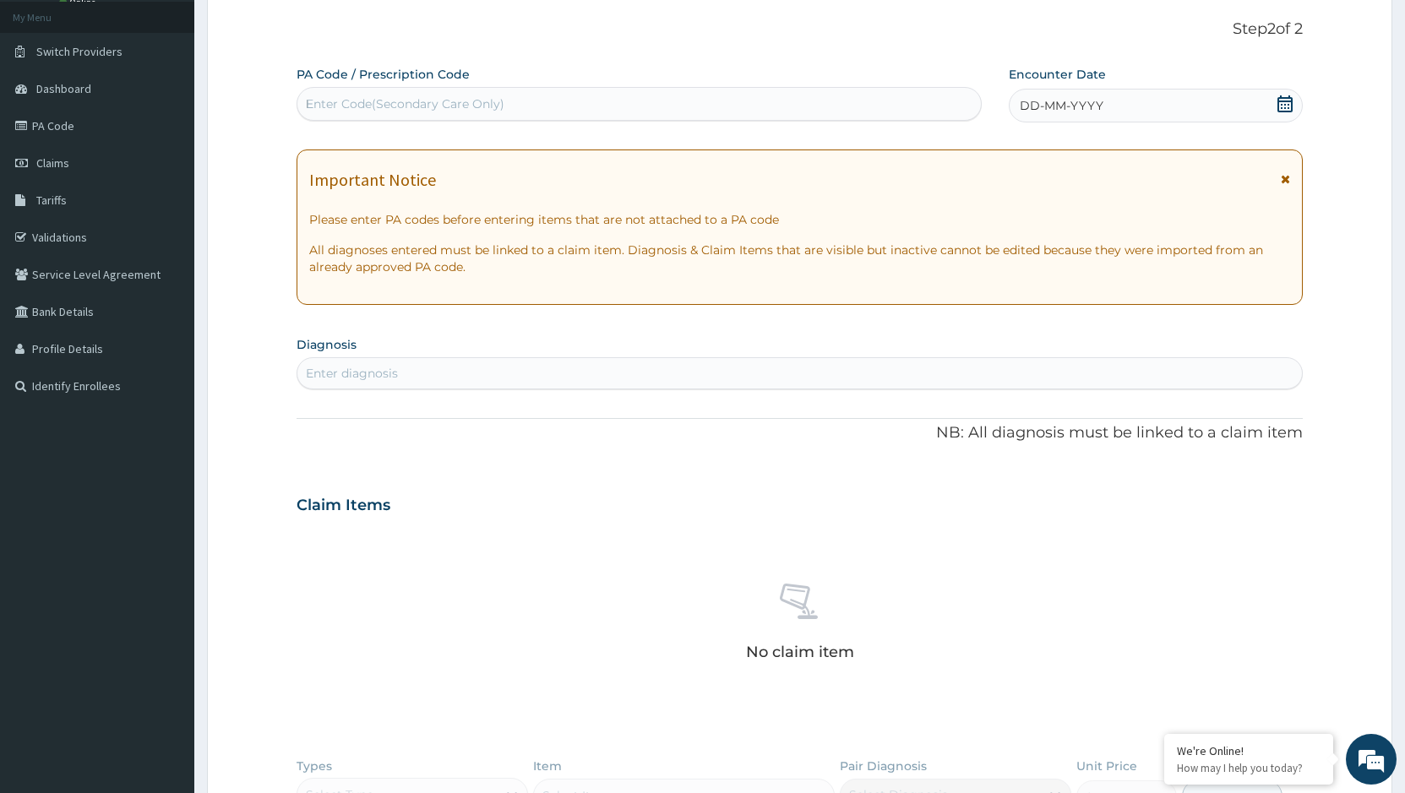
scroll to position [0, 0]
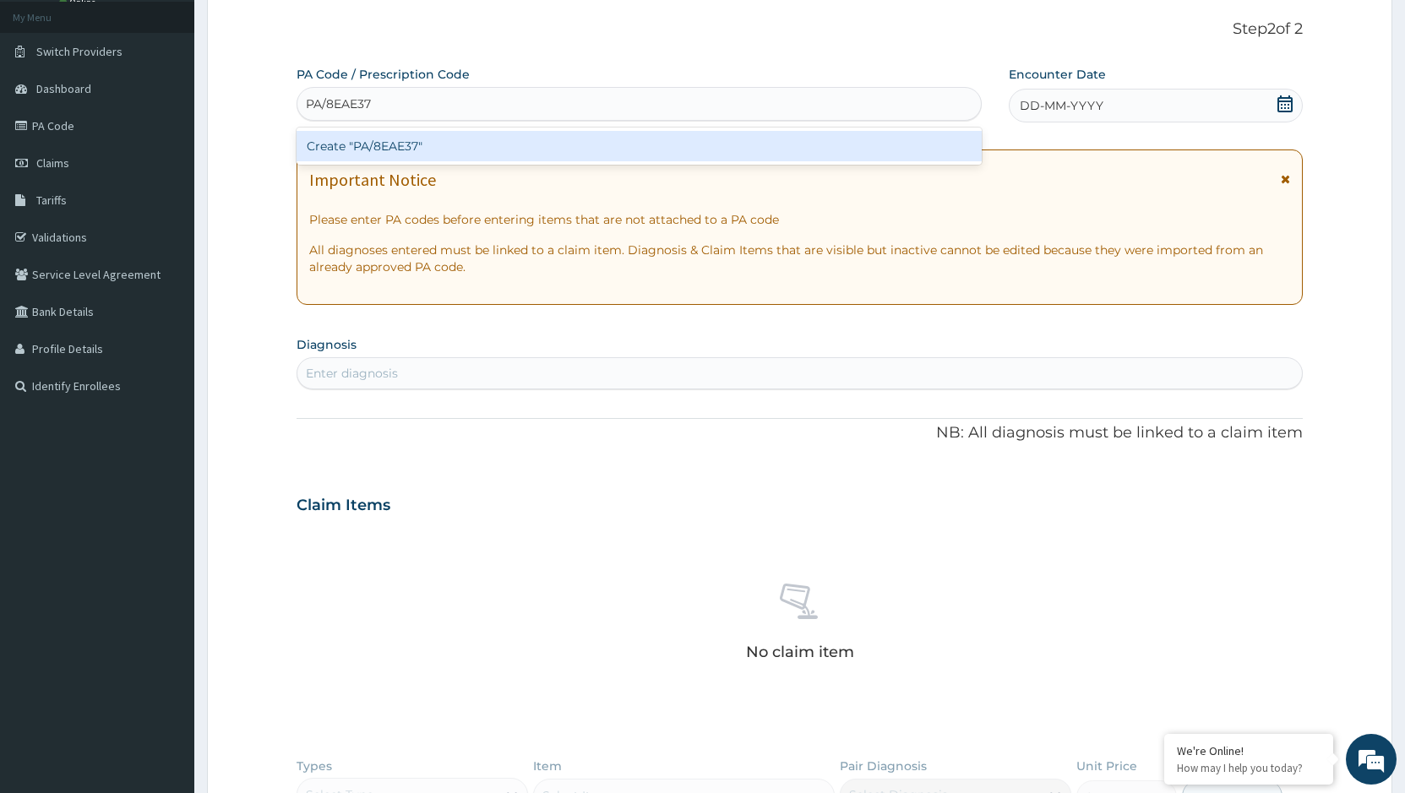
click at [360, 149] on div "Create "PA/8EAE37"" at bounding box center [638, 146] width 685 height 30
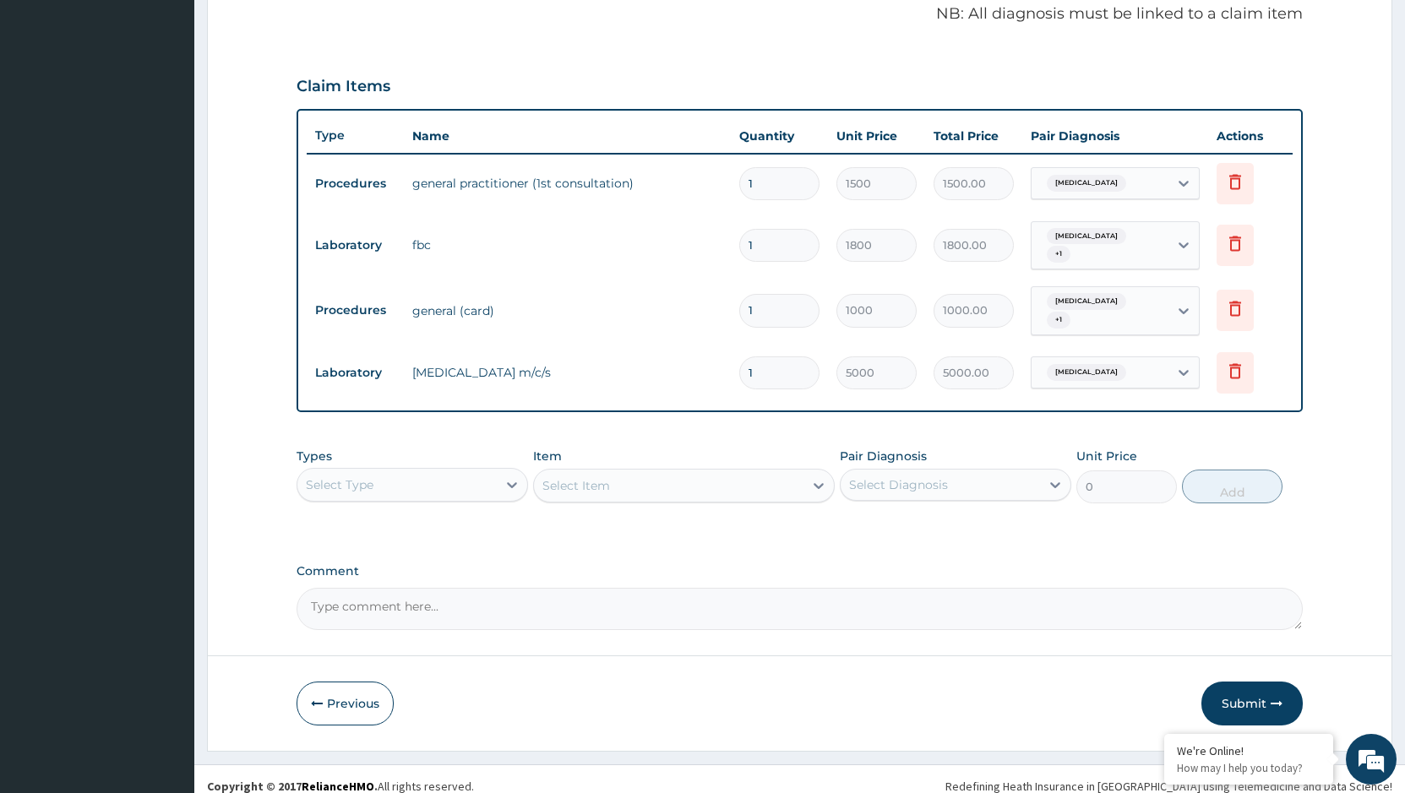
scroll to position [266, 0]
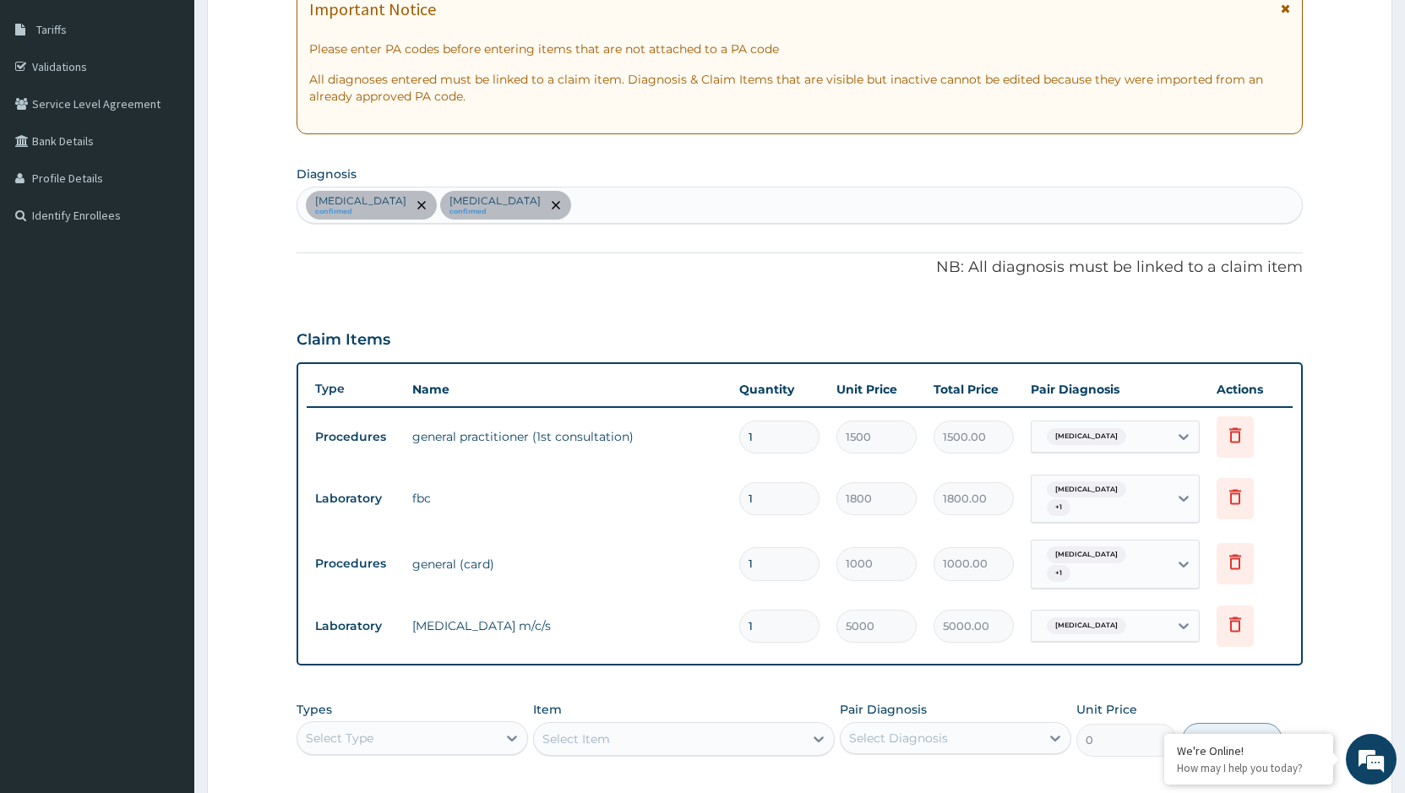
click at [617, 198] on div "[MEDICAL_DATA] confirmed [MEDICAL_DATA] confirmed" at bounding box center [799, 205] width 1004 height 35
type input "SEPS"
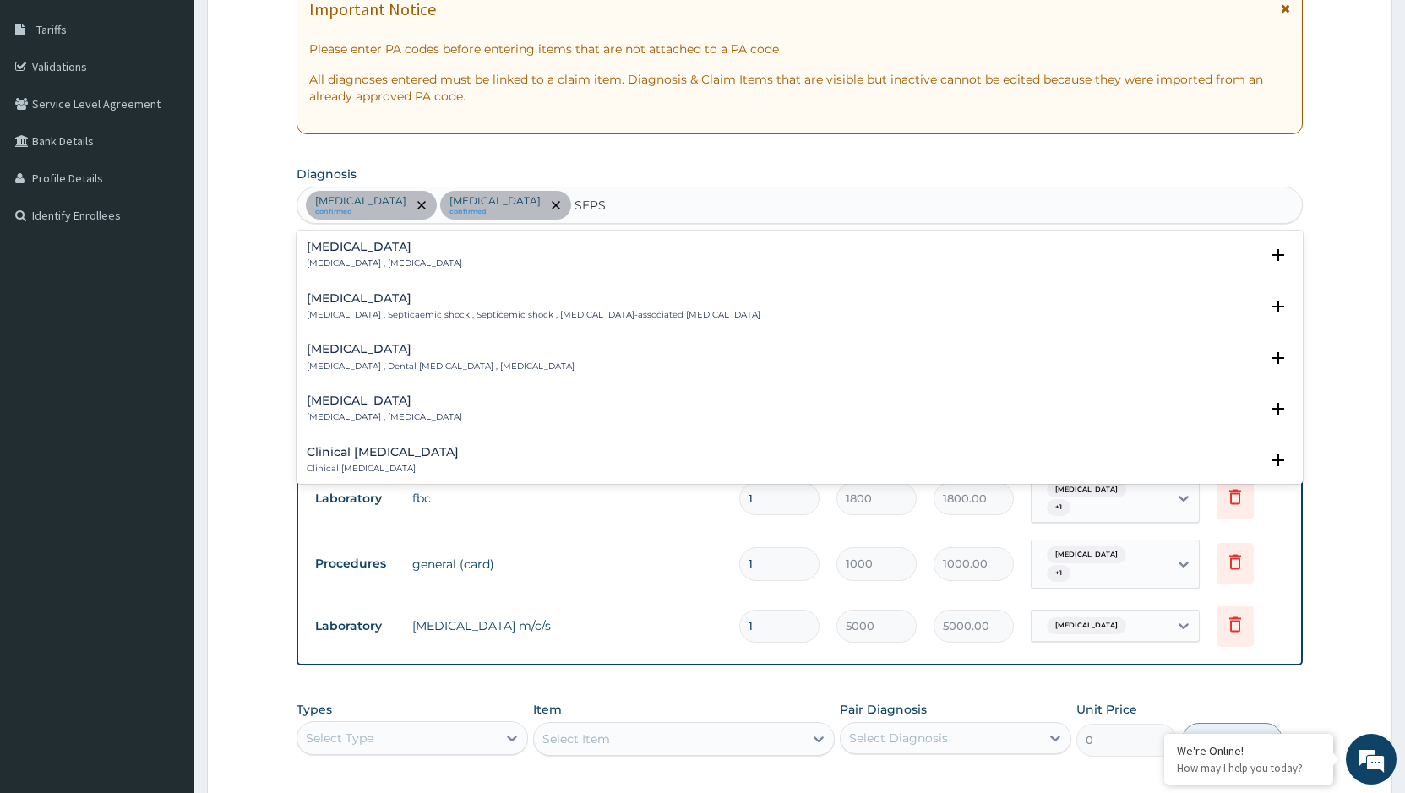
click at [391, 258] on p "[MEDICAL_DATA] , [MEDICAL_DATA]" at bounding box center [384, 264] width 155 height 12
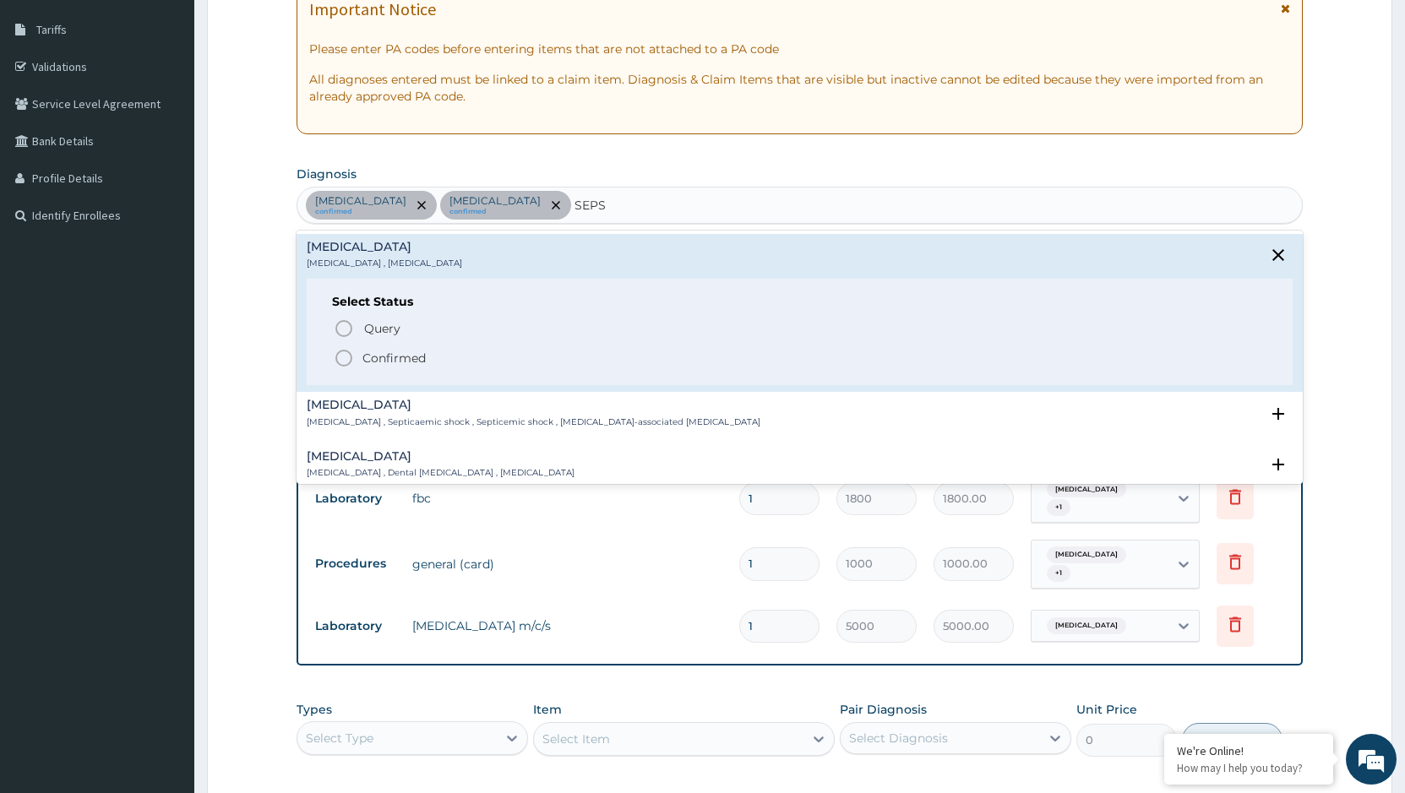
click at [394, 359] on p "Confirmed" at bounding box center [393, 358] width 63 height 17
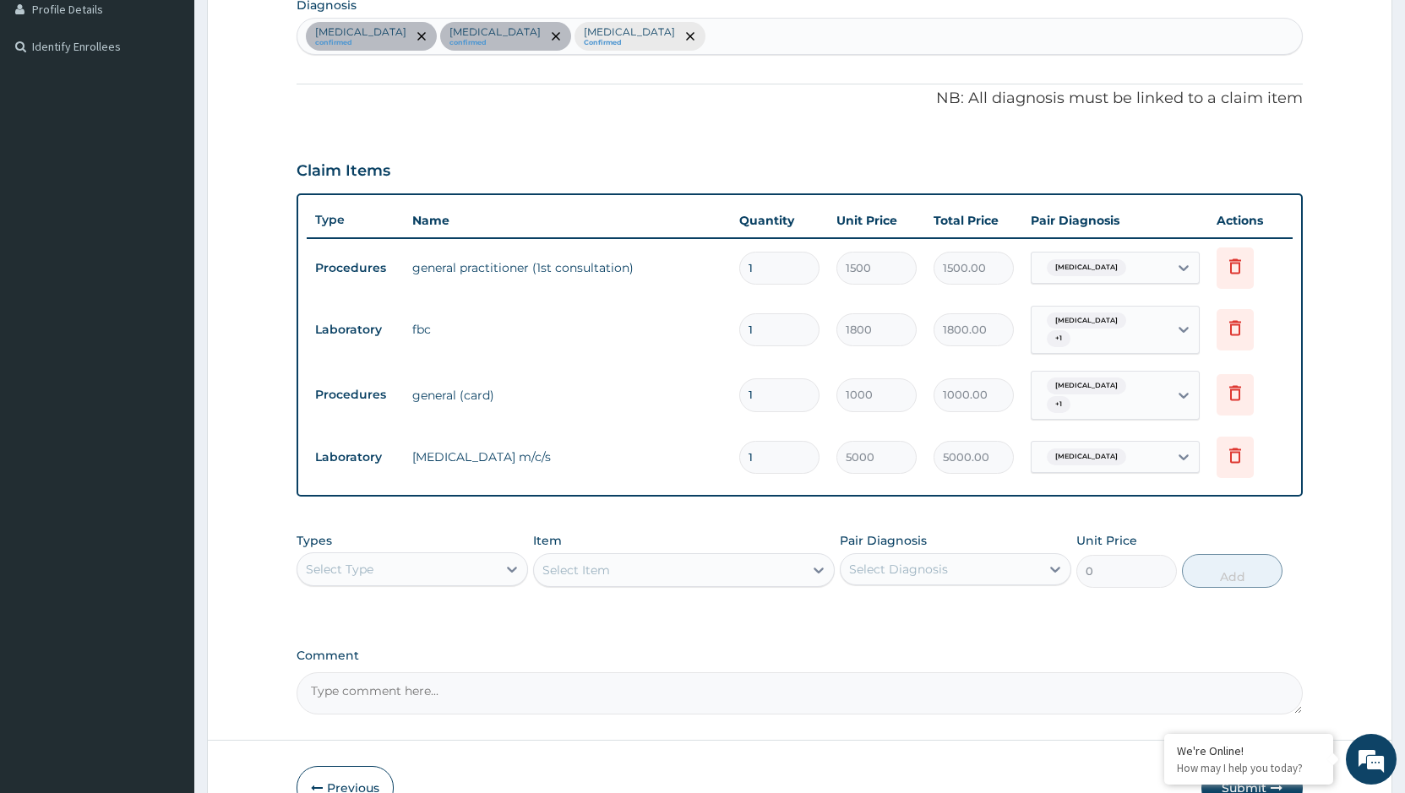
scroll to position [519, 0]
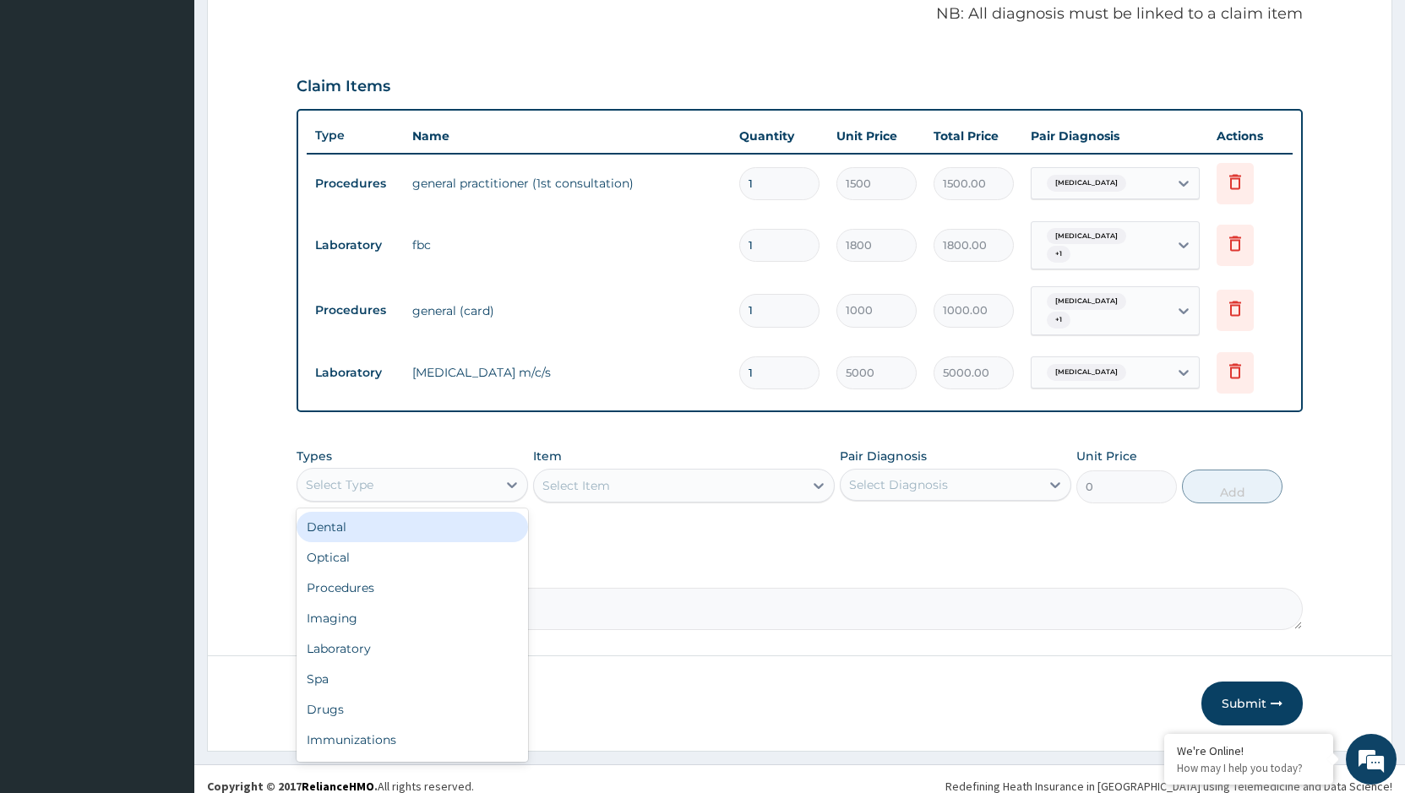
click at [471, 473] on div "Select Type" at bounding box center [396, 484] width 199 height 27
click at [372, 633] on div "Laboratory" at bounding box center [411, 648] width 231 height 30
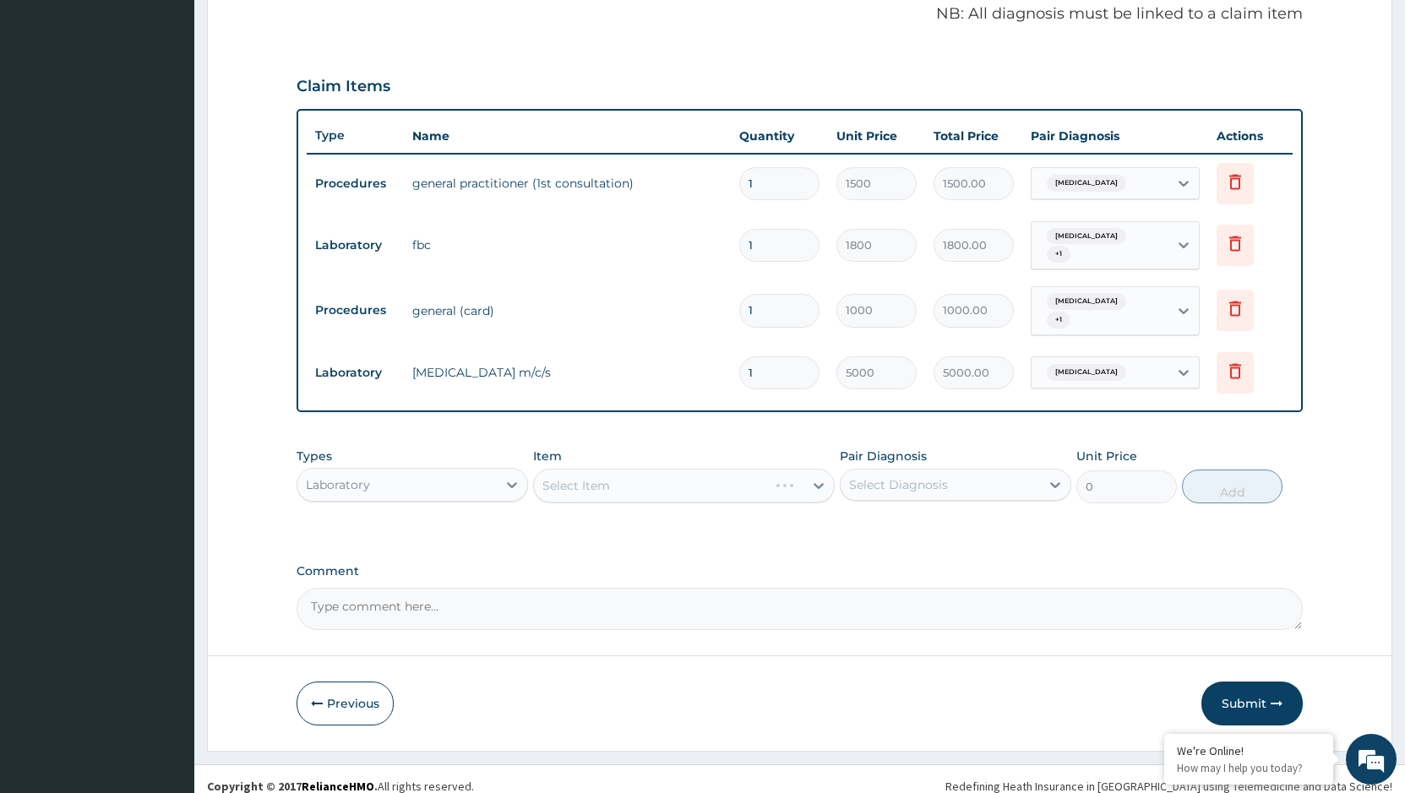
click at [695, 469] on div "Select Item" at bounding box center [684, 486] width 302 height 34
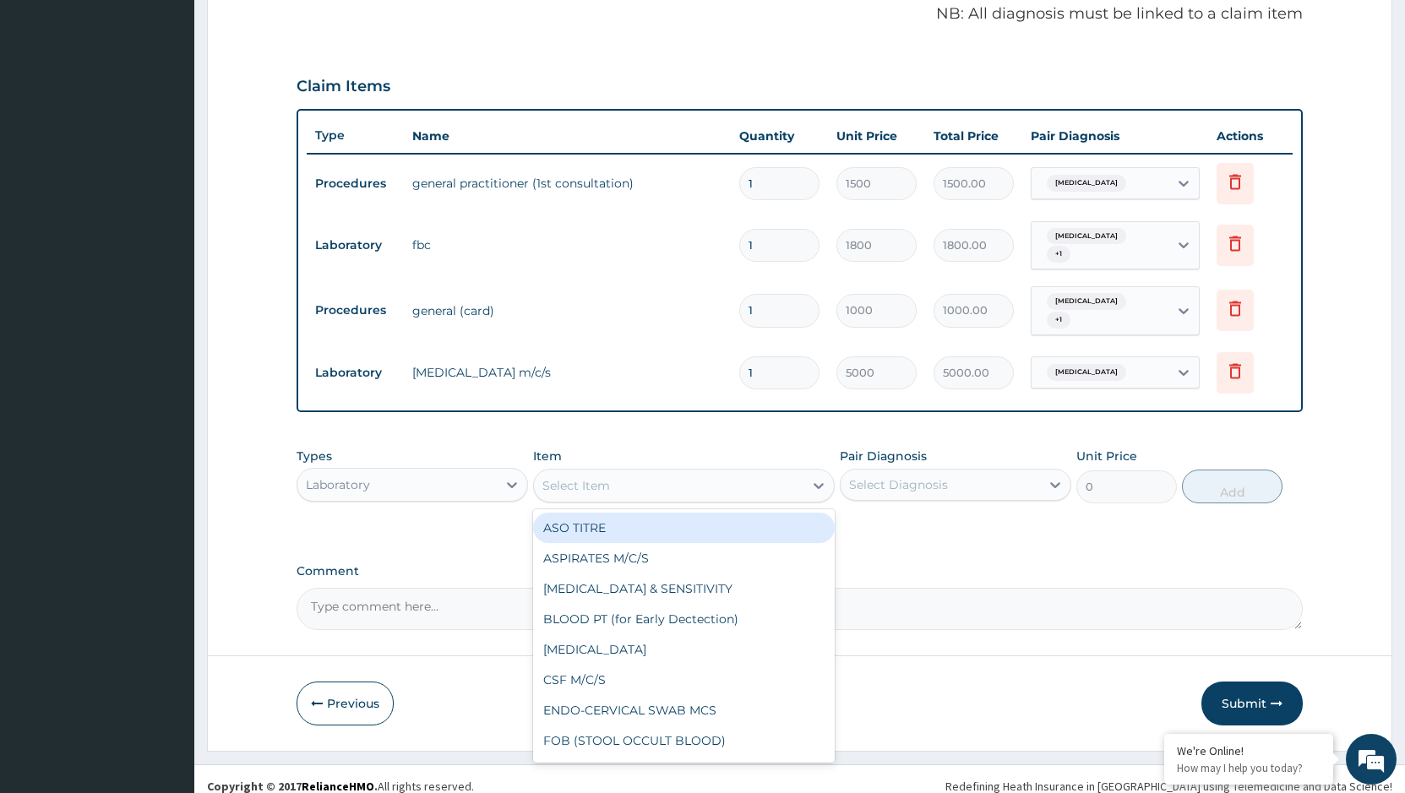
click at [699, 472] on div "Select Item" at bounding box center [668, 485] width 269 height 27
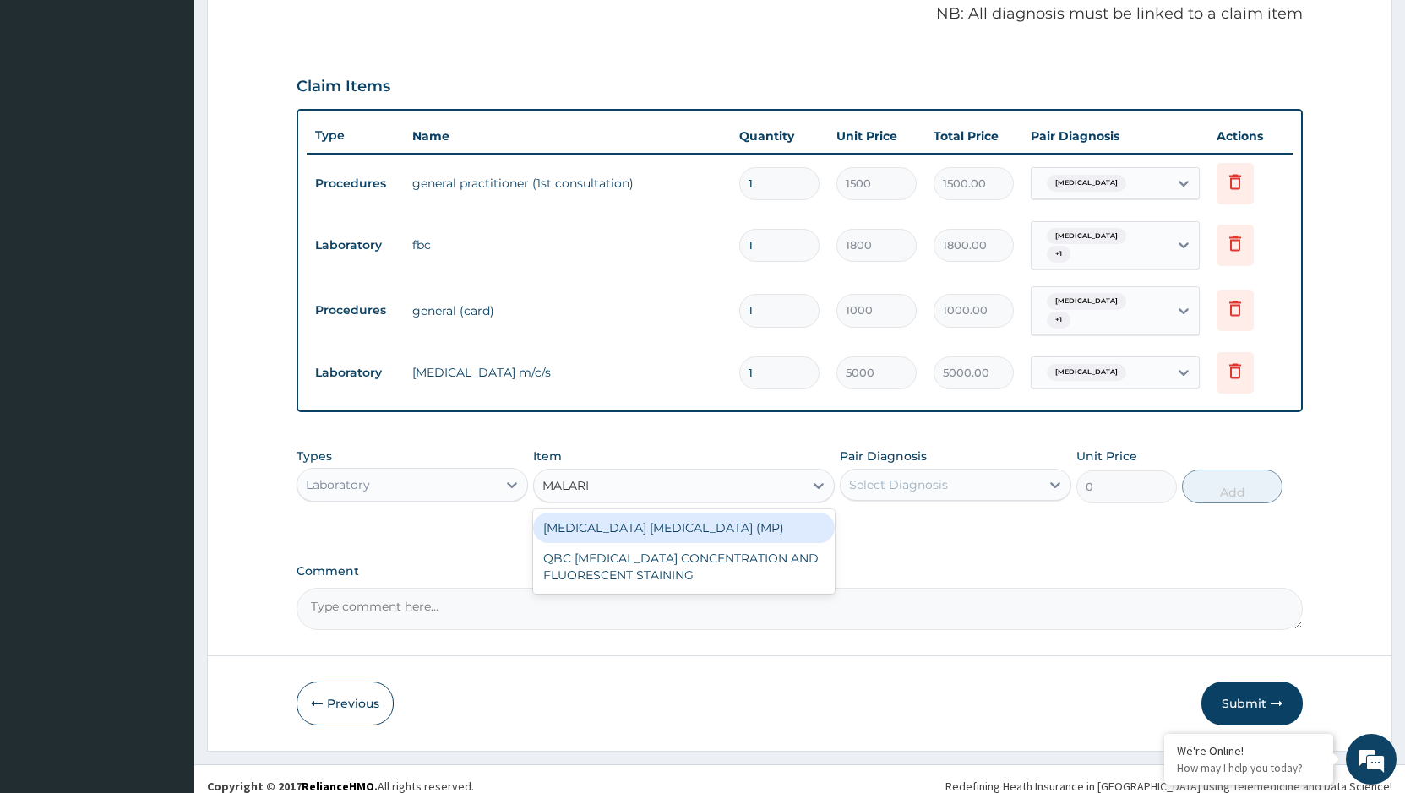
type input "[MEDICAL_DATA]"
click at [635, 517] on div "[MEDICAL_DATA] [MEDICAL_DATA] (MP)" at bounding box center [684, 528] width 302 height 30
type input "560"
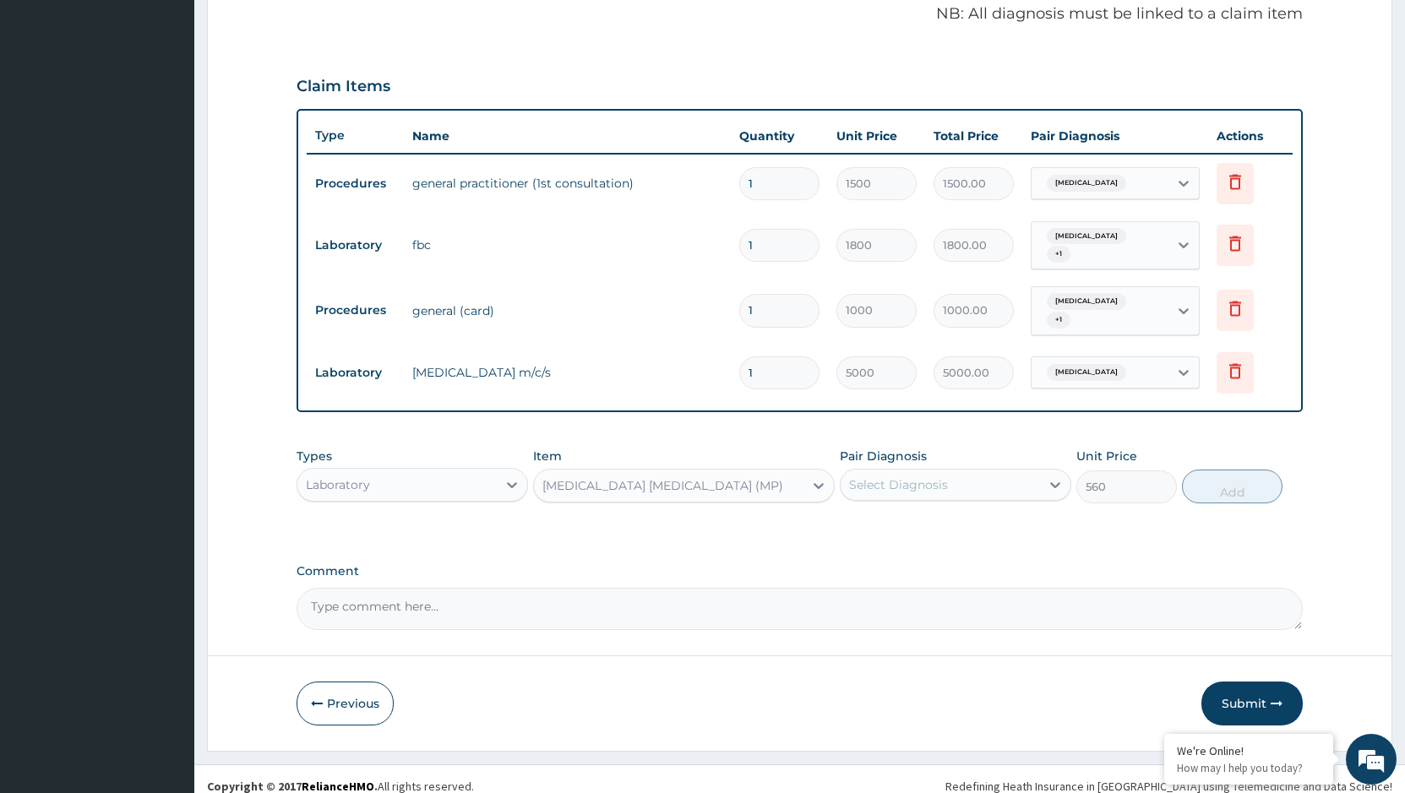
click at [986, 474] on div "Select Diagnosis" at bounding box center [939, 484] width 199 height 27
click at [898, 554] on label "[MEDICAL_DATA]" at bounding box center [919, 560] width 105 height 17
checkbox input "true"
click at [1232, 474] on button "Add" at bounding box center [1232, 487] width 101 height 34
type input "0"
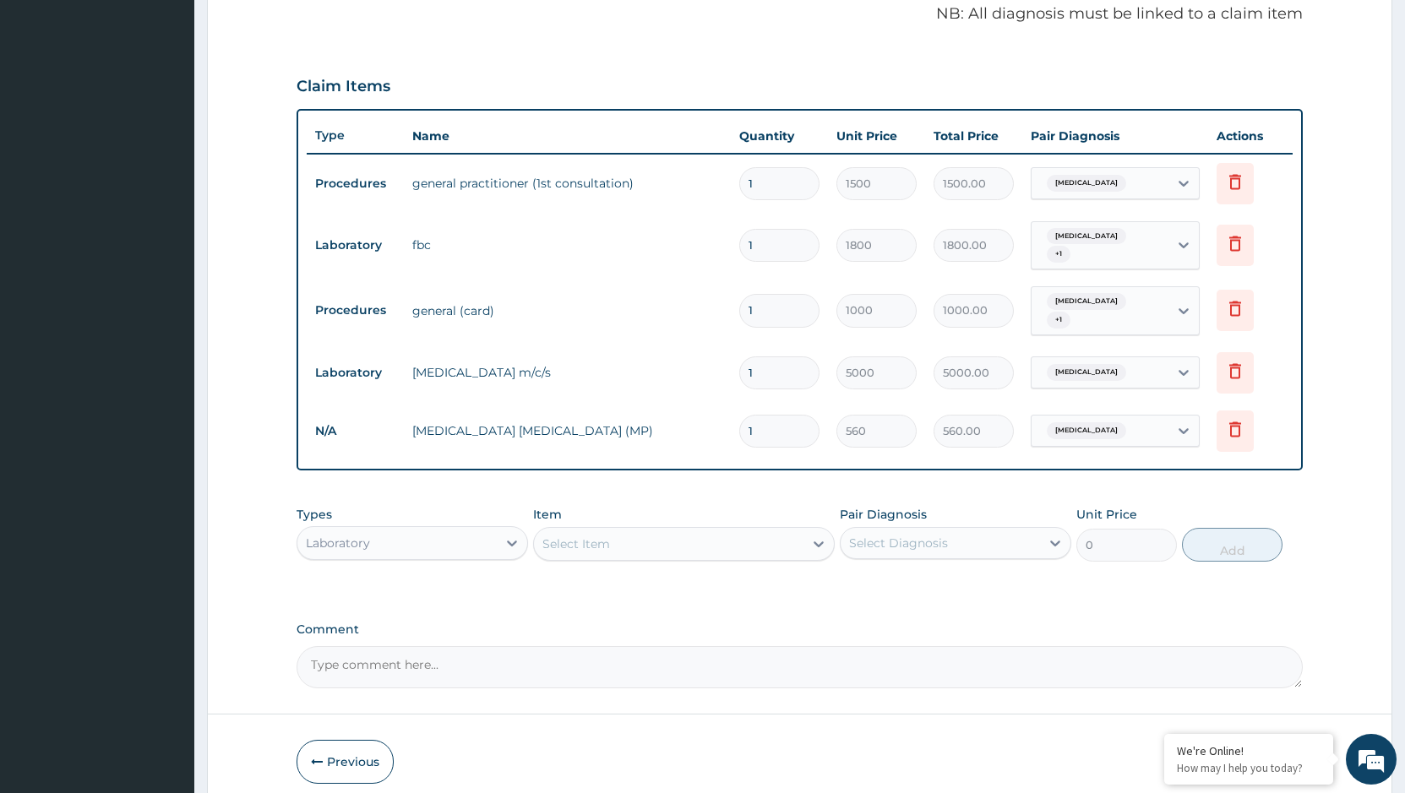
click at [470, 536] on div "Laboratory" at bounding box center [396, 543] width 199 height 27
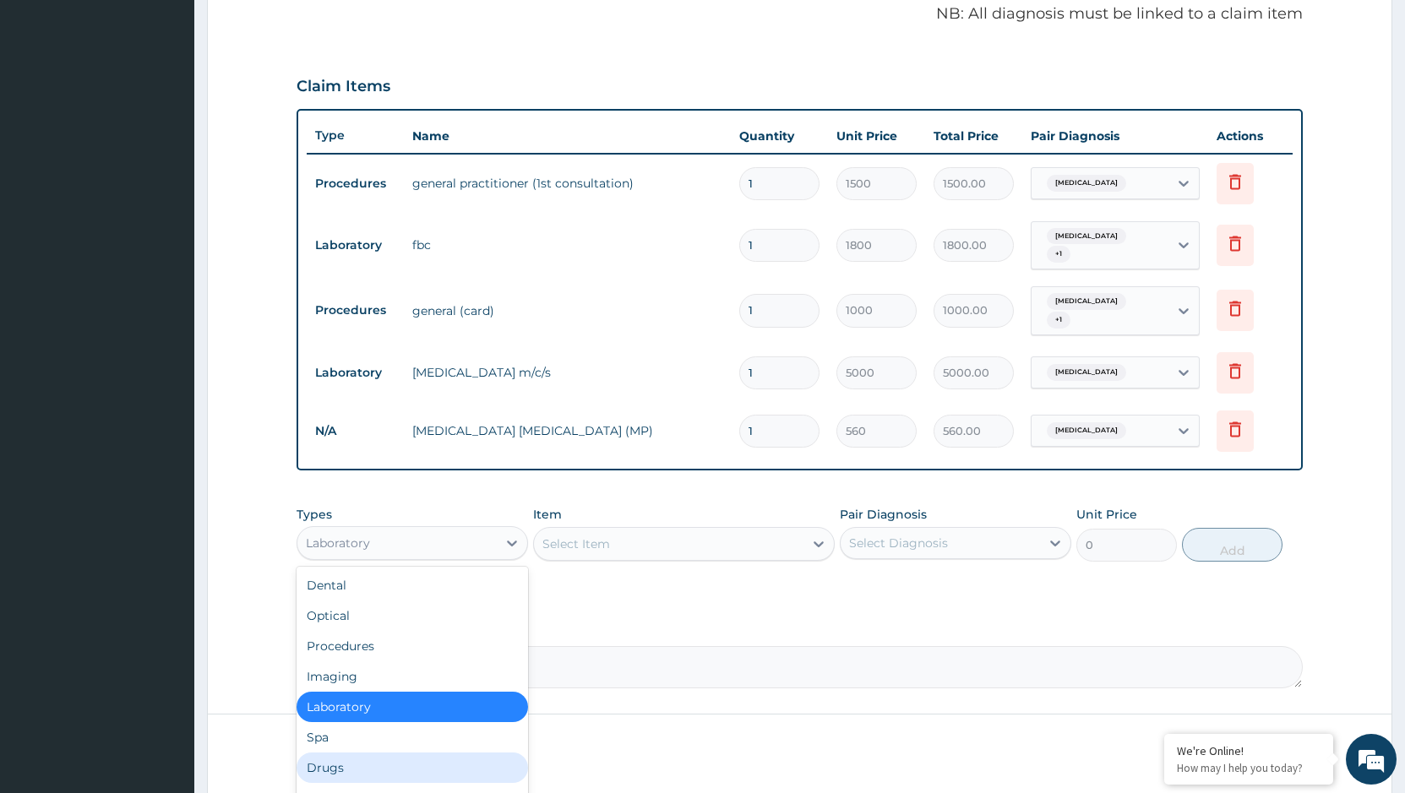
click at [351, 758] on div "Drugs" at bounding box center [411, 768] width 231 height 30
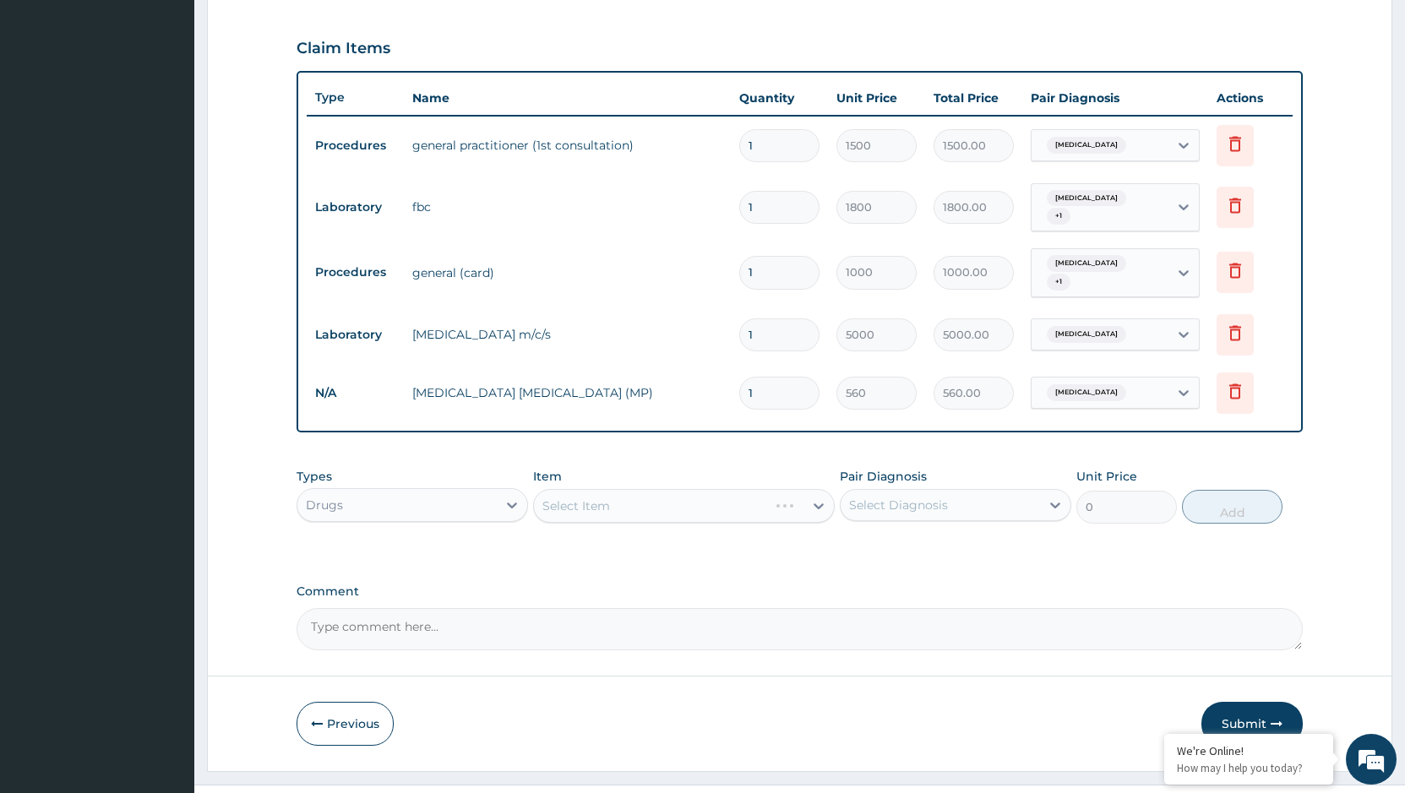
scroll to position [578, 0]
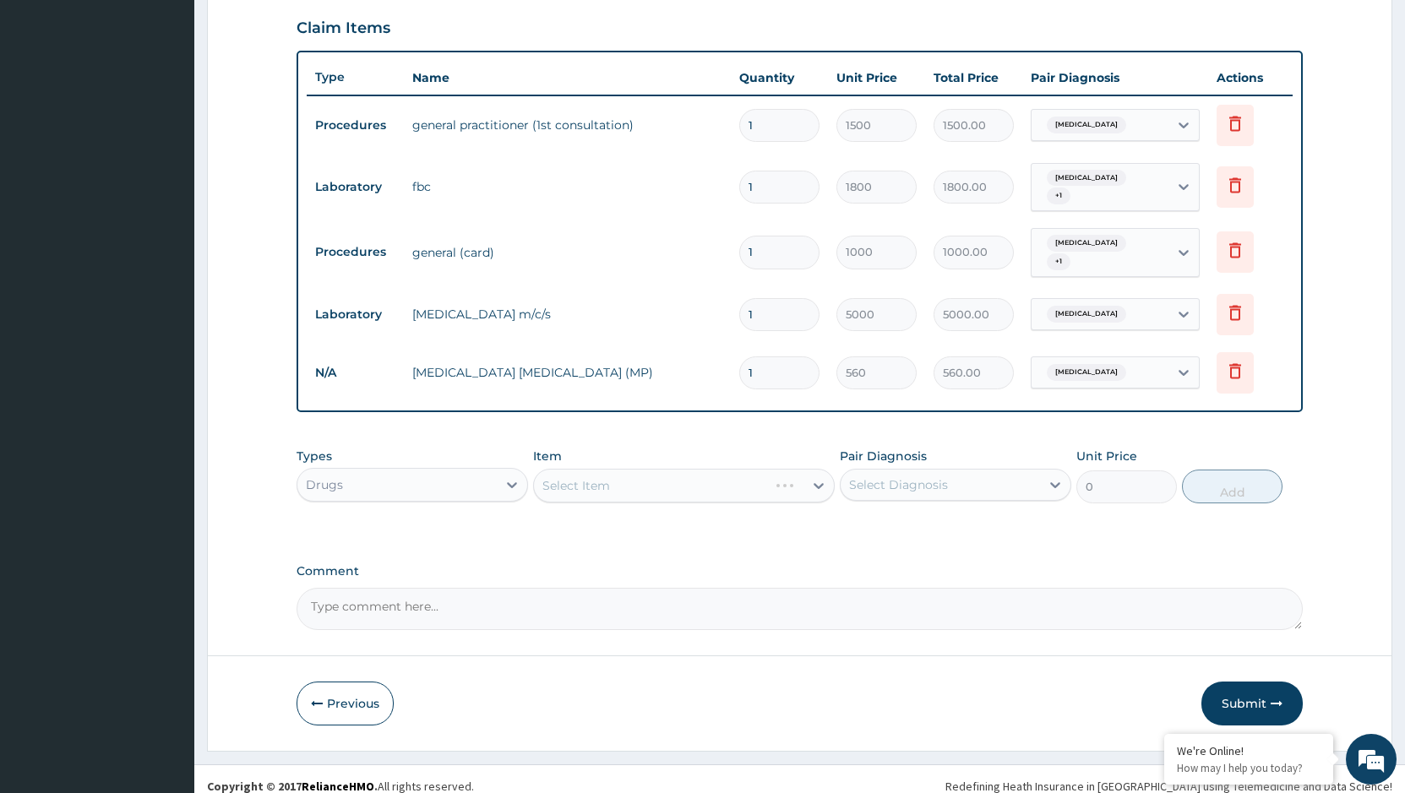
click at [686, 470] on div "Select Item" at bounding box center [684, 486] width 302 height 34
click at [738, 472] on div "Select Item" at bounding box center [668, 485] width 269 height 27
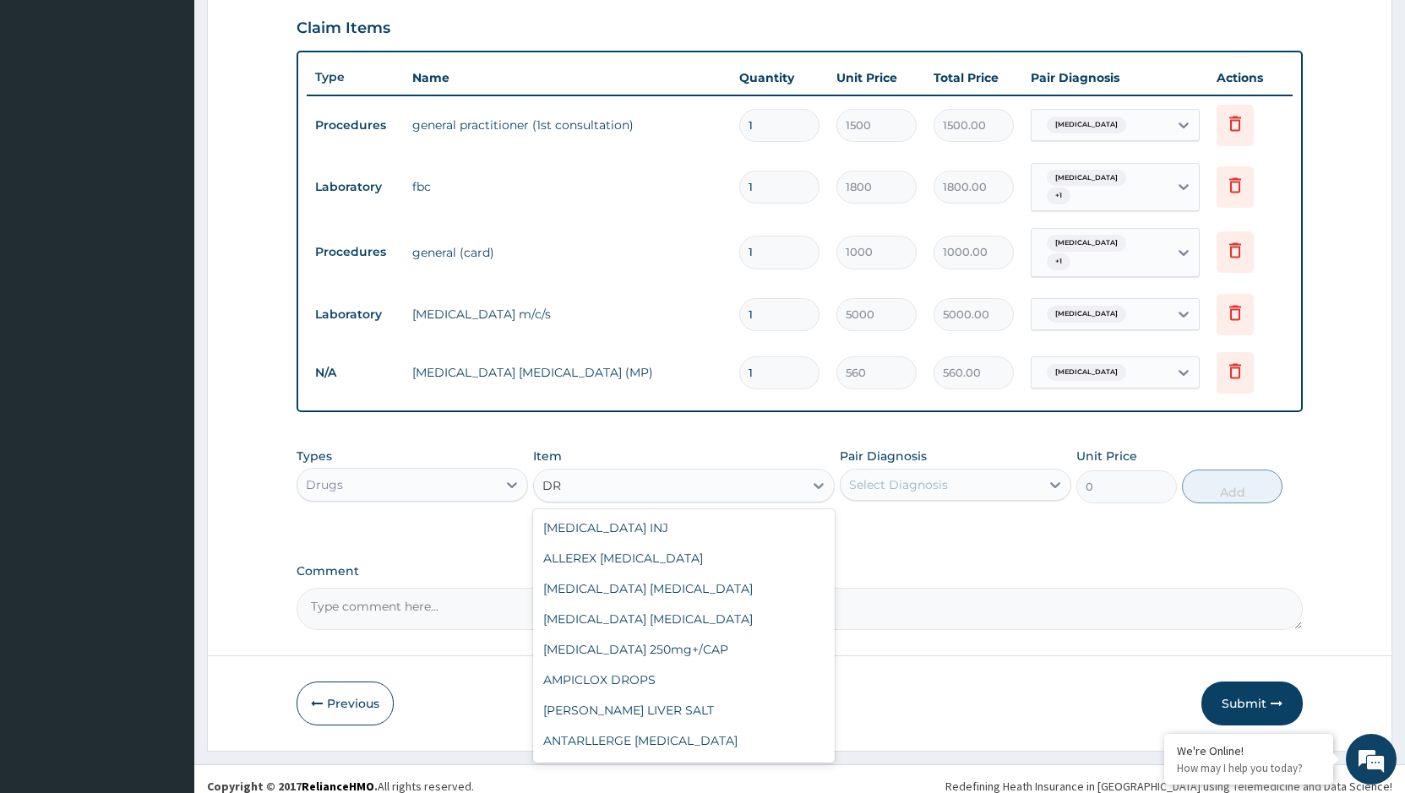
type input "D"
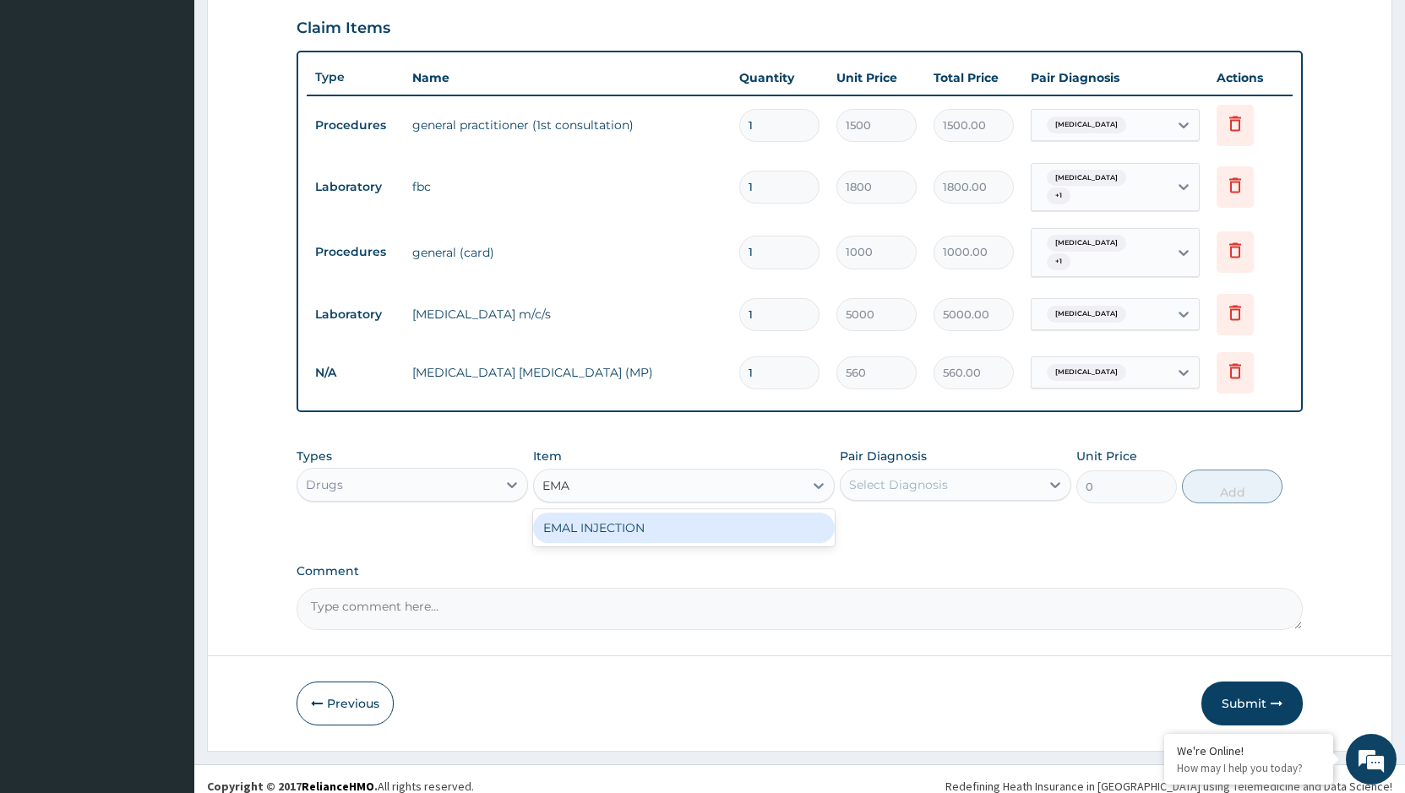
type input "EMAL"
click at [770, 513] on div "EMAL INJECTION" at bounding box center [684, 528] width 302 height 30
type input "708.75"
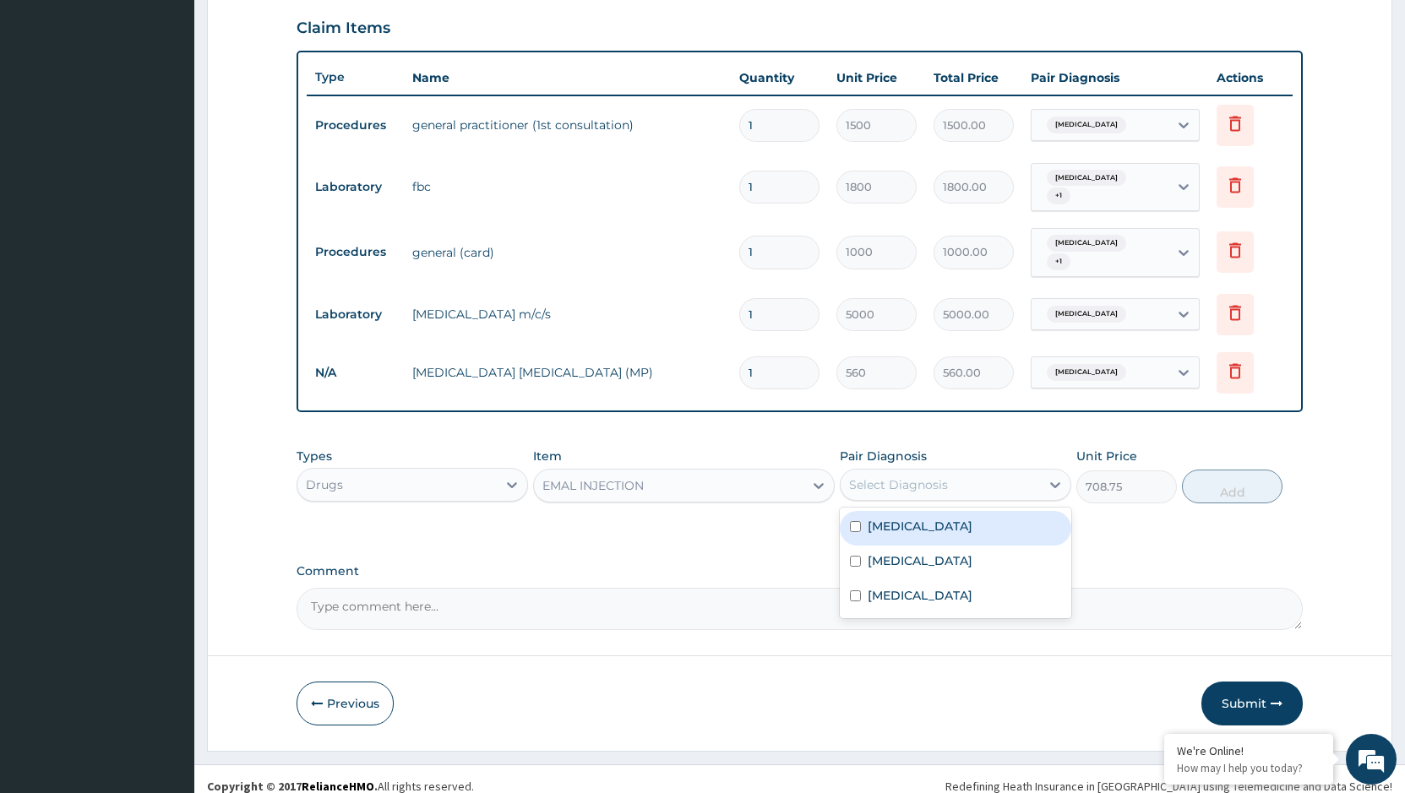
click at [905, 476] on div "Select Diagnosis" at bounding box center [898, 484] width 99 height 17
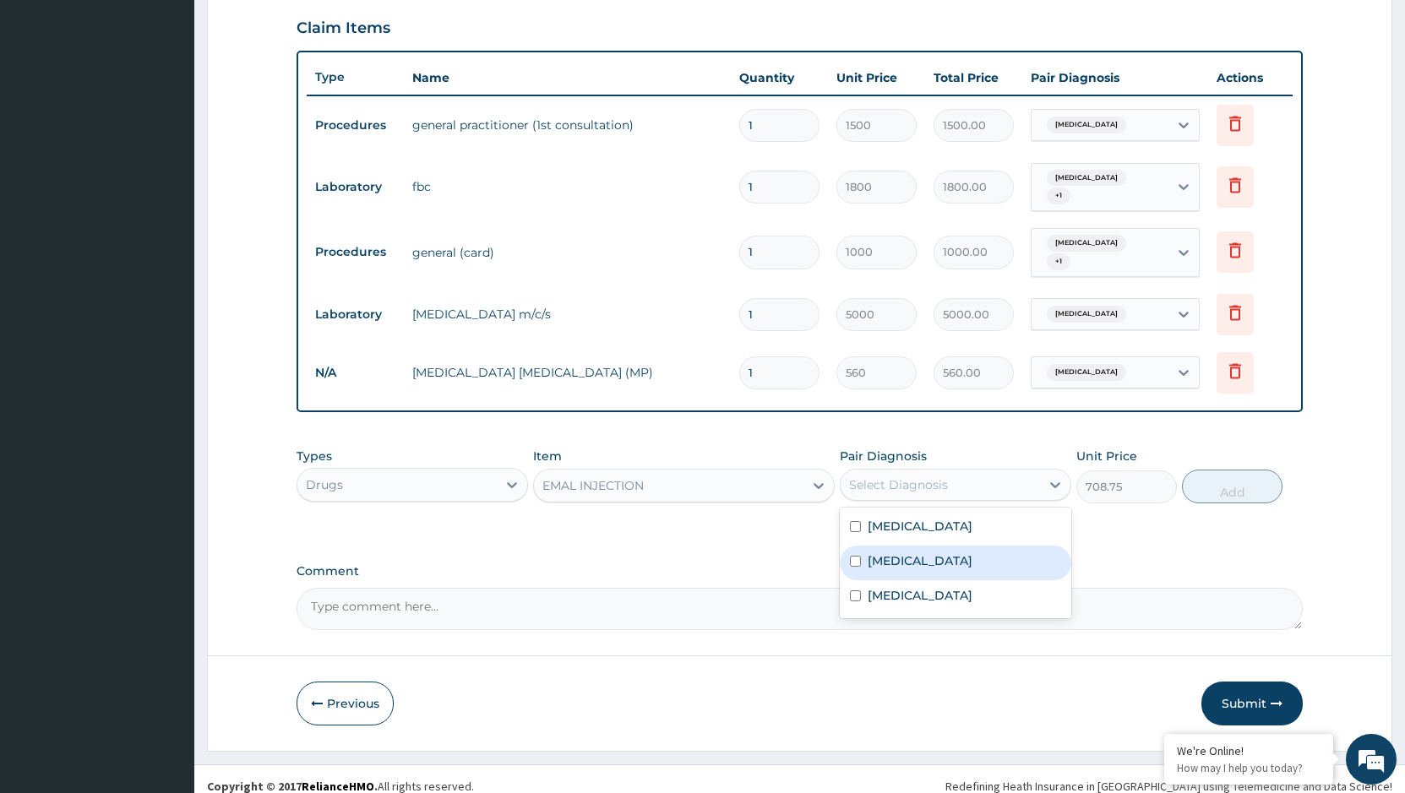
click at [889, 554] on label "[MEDICAL_DATA]" at bounding box center [919, 560] width 105 height 17
checkbox input "true"
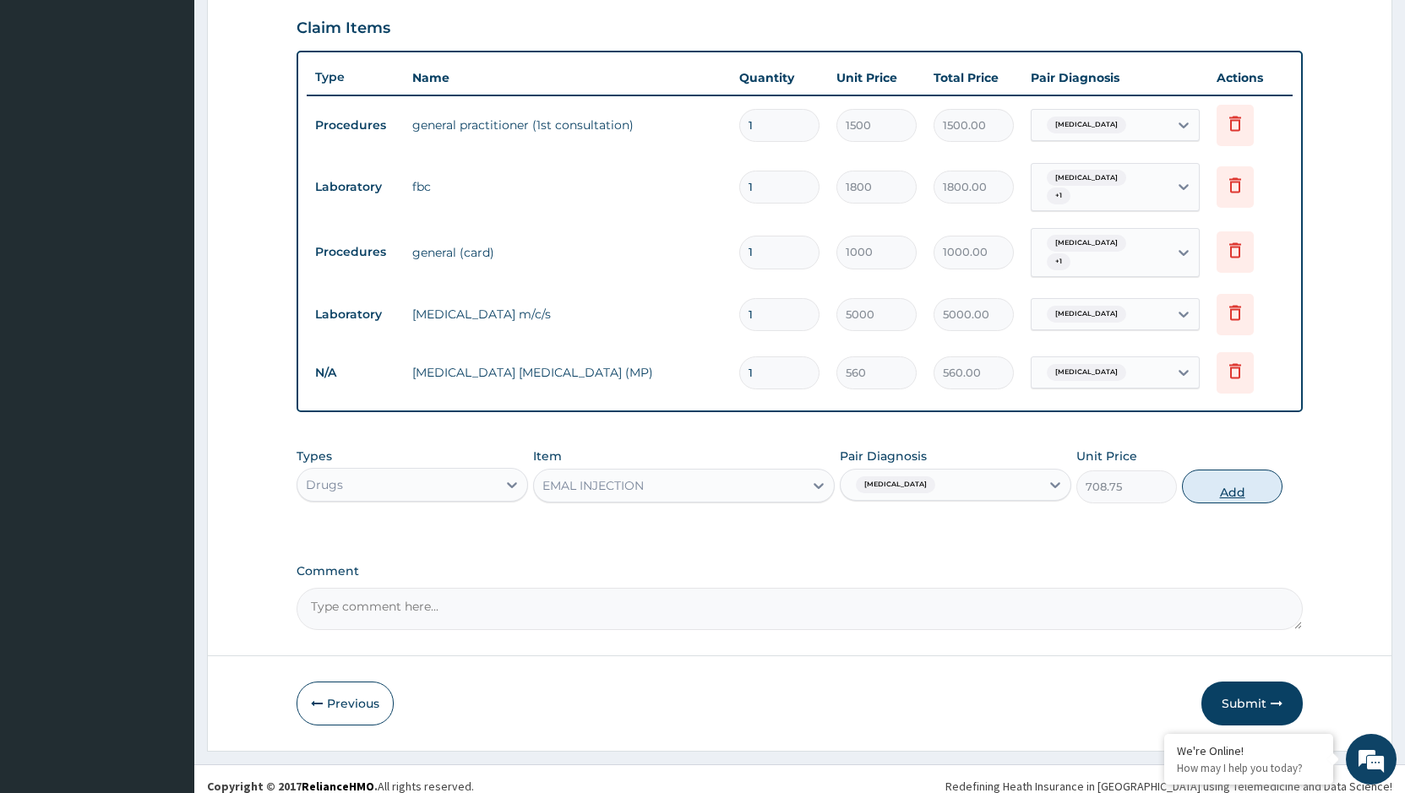
click at [1231, 470] on button "Add" at bounding box center [1232, 487] width 101 height 34
type input "0"
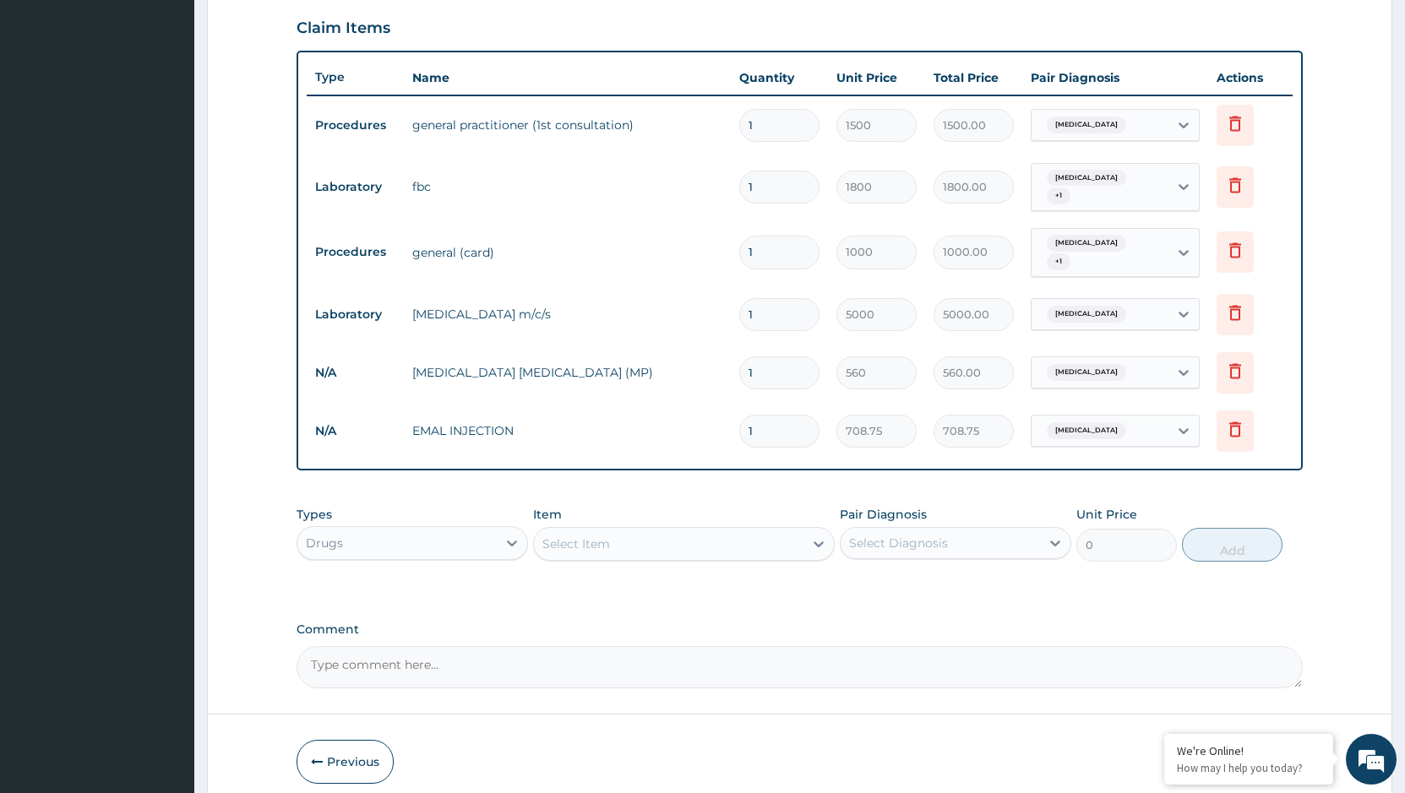
type input "0.00"
type input "3"
type input "2126.25"
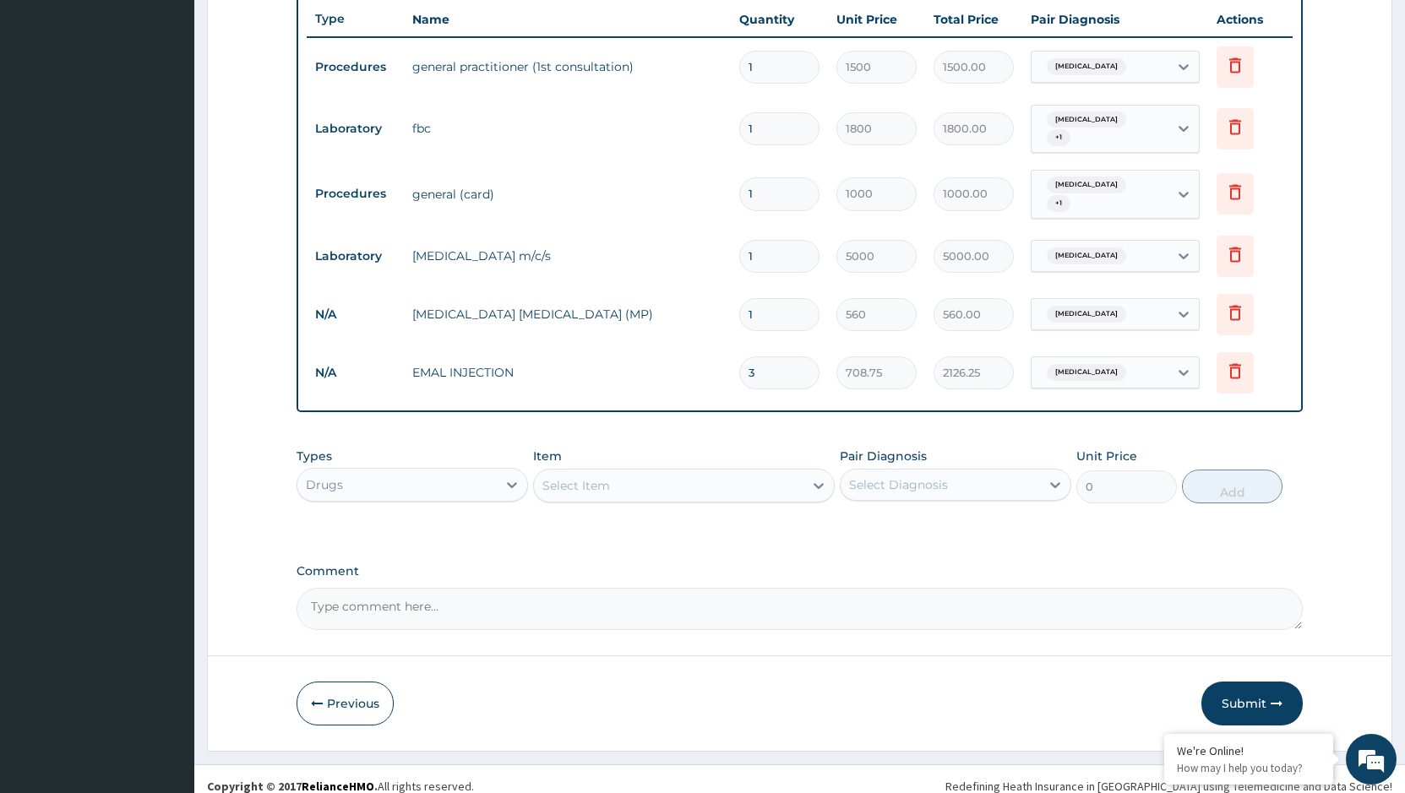
type input "3"
click at [608, 477] on div "Select Item" at bounding box center [576, 485] width 68 height 17
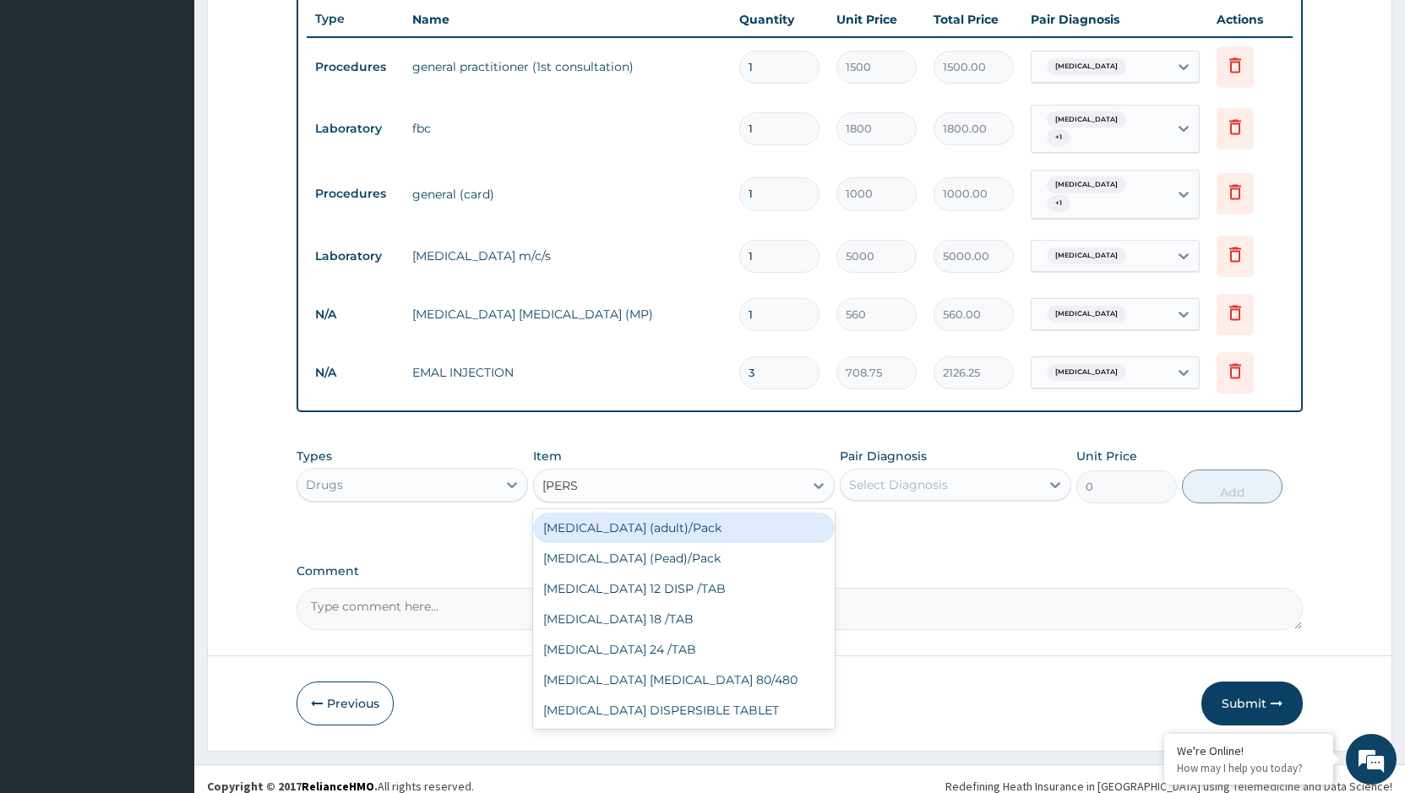
type input "COART"
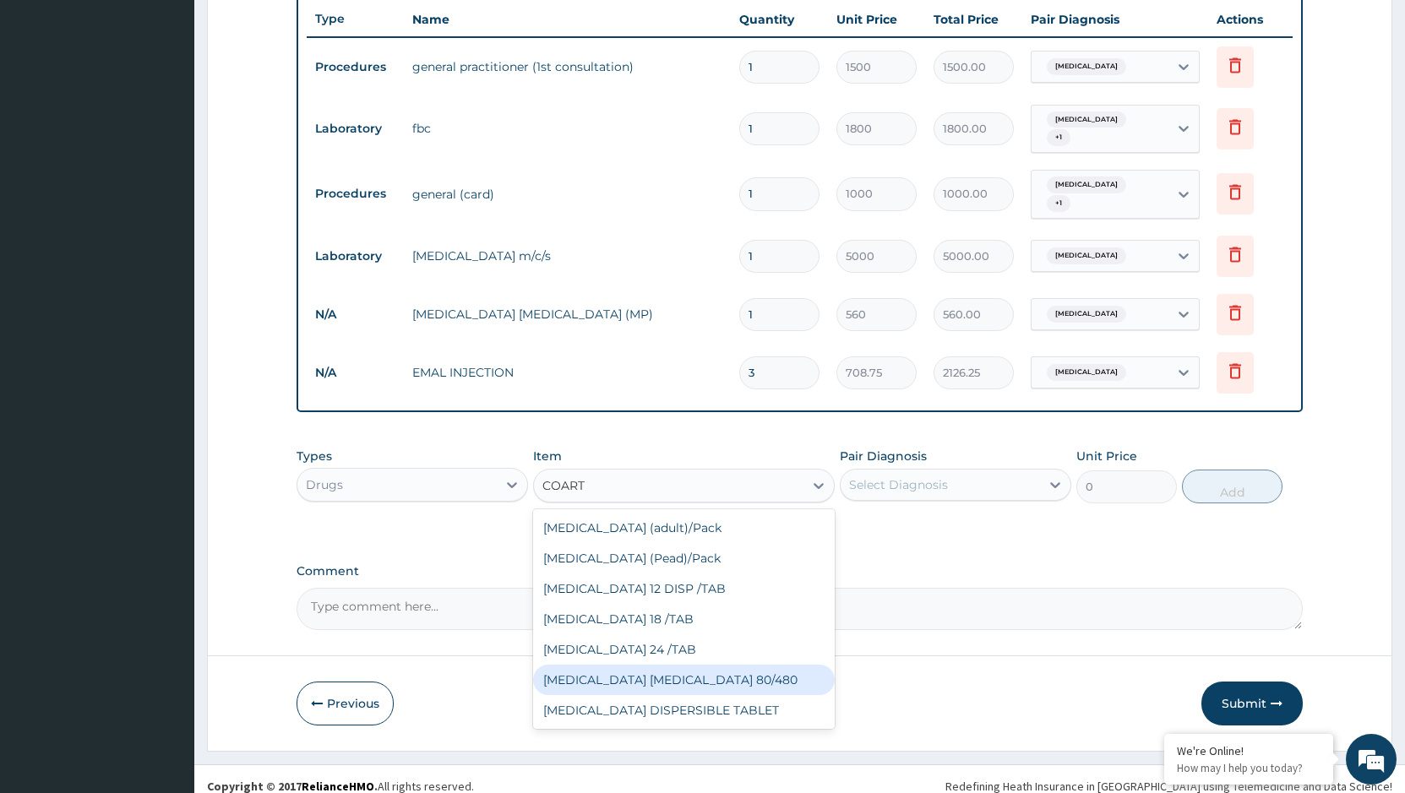
click at [642, 665] on div "[MEDICAL_DATA] [MEDICAL_DATA] 80/480" at bounding box center [684, 680] width 302 height 30
type input "866.25"
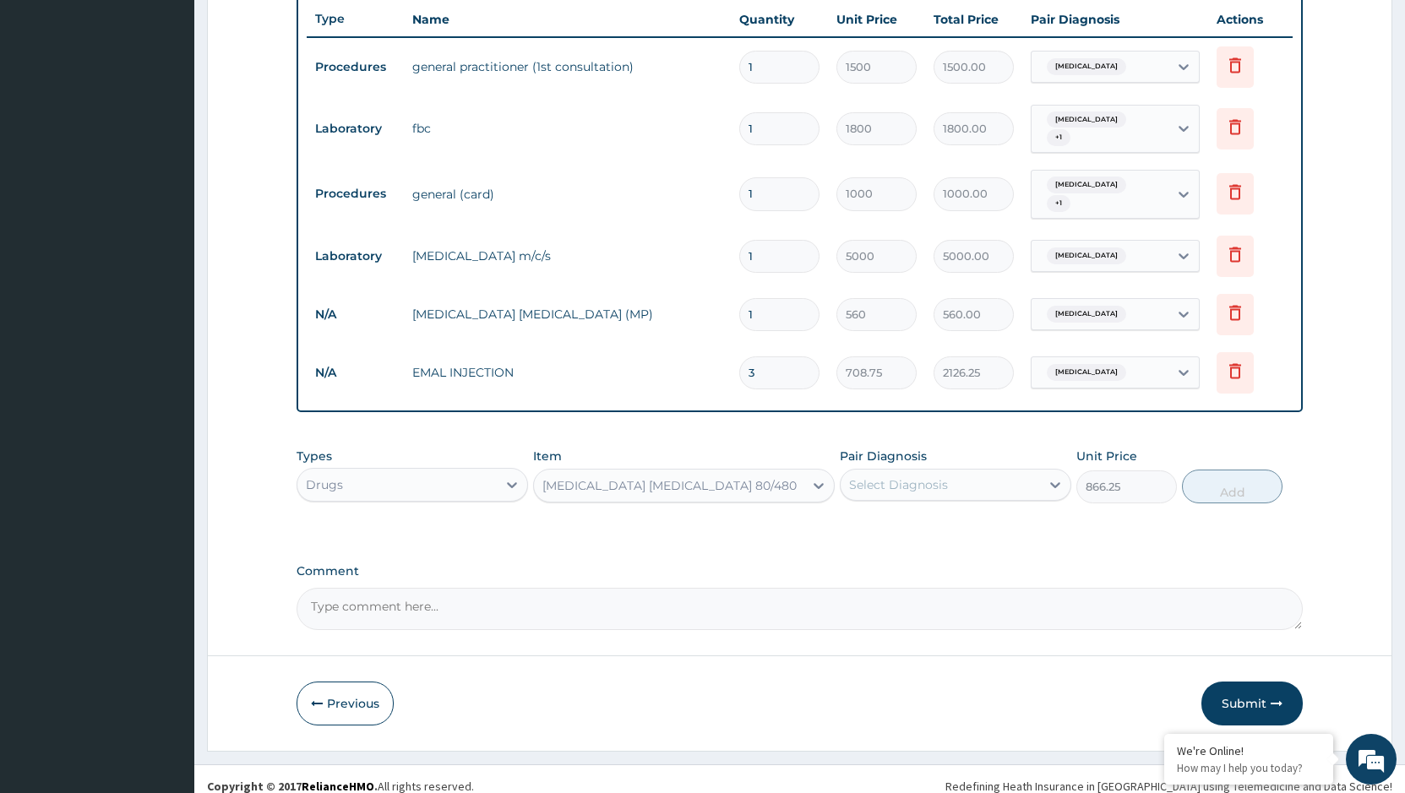
click at [927, 476] on div "Select Diagnosis" at bounding box center [898, 484] width 99 height 17
click at [898, 552] on label "[MEDICAL_DATA]" at bounding box center [919, 560] width 105 height 17
checkbox input "true"
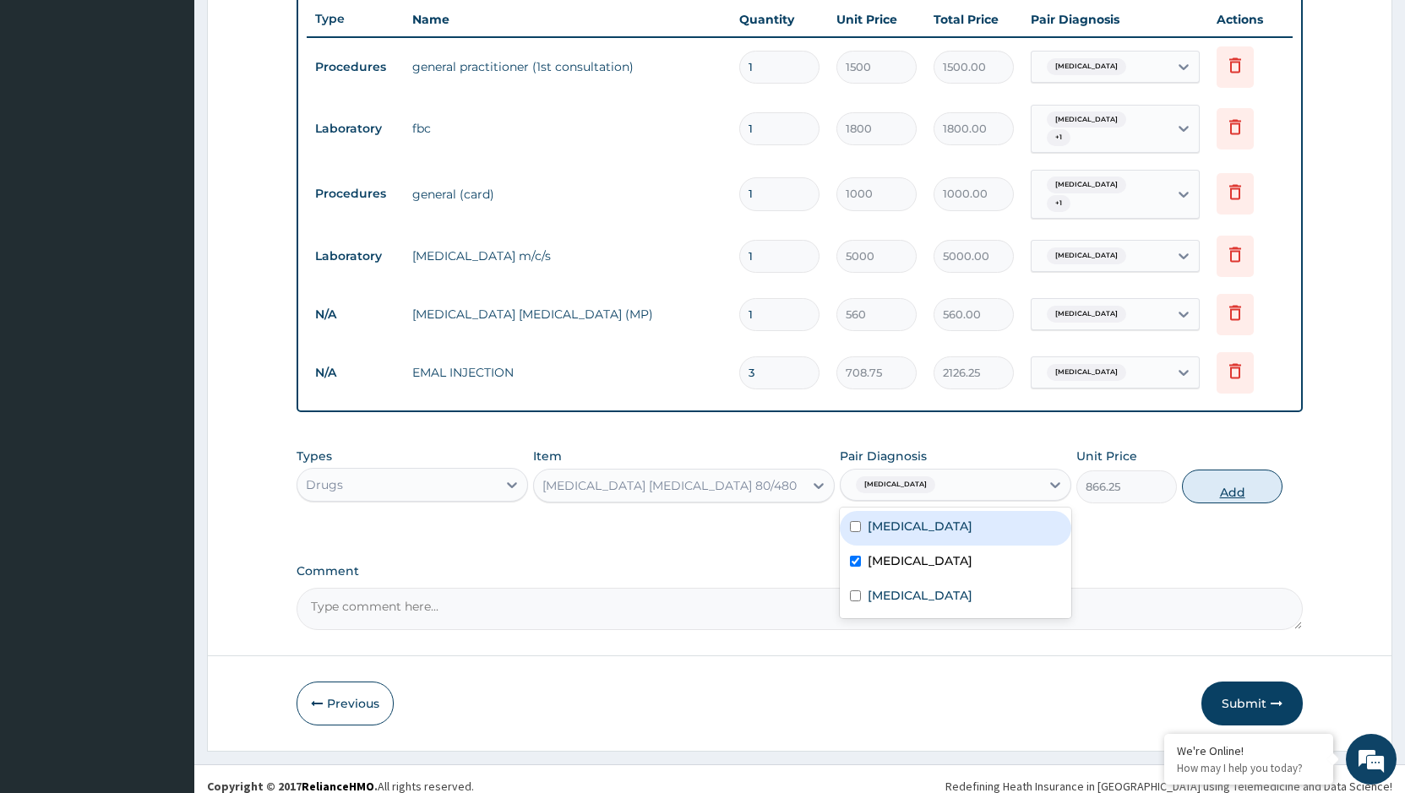
click at [1236, 471] on button "Add" at bounding box center [1232, 487] width 101 height 34
type input "0"
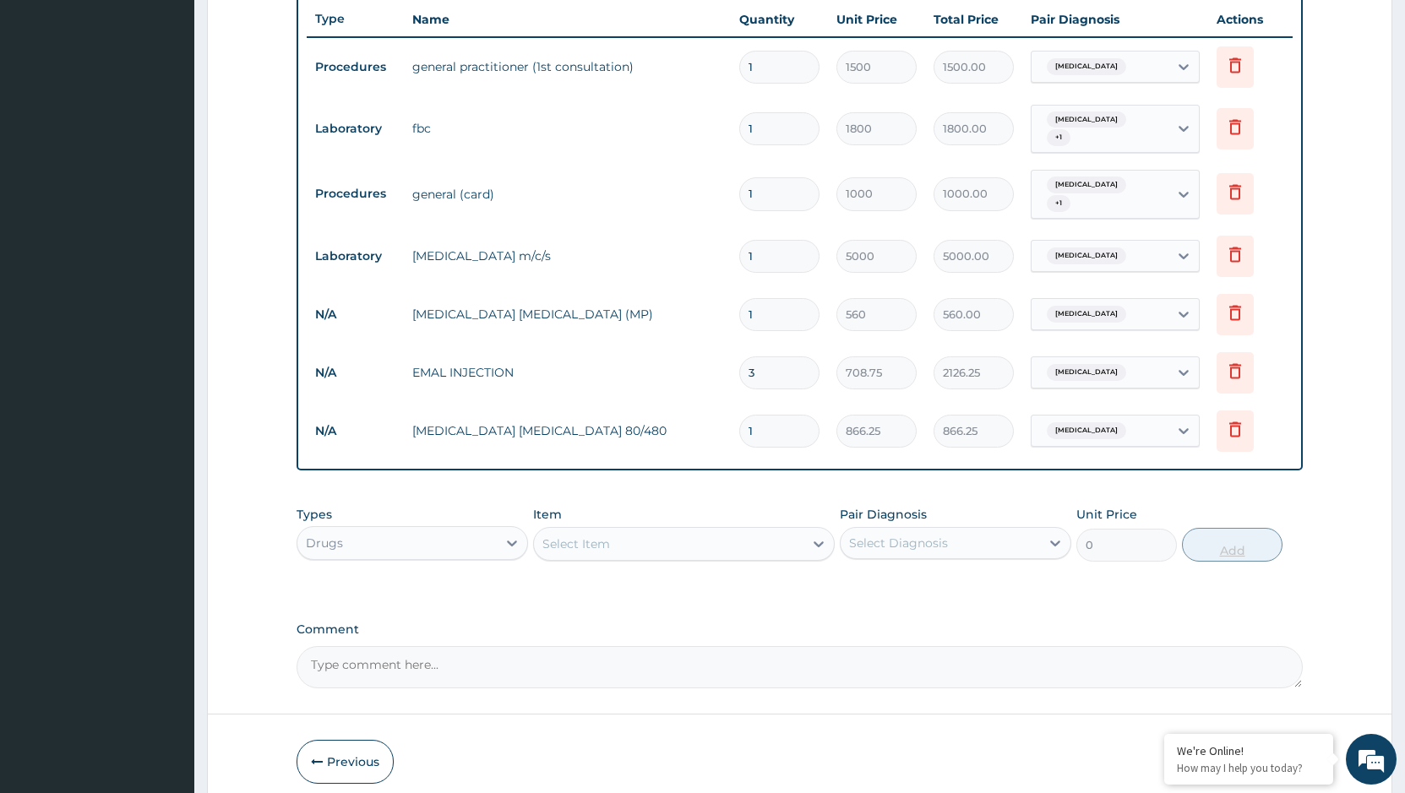
type input "0.00"
type input "6"
type input "5197.50"
type input "6"
click at [728, 534] on div "Select Item" at bounding box center [668, 543] width 269 height 27
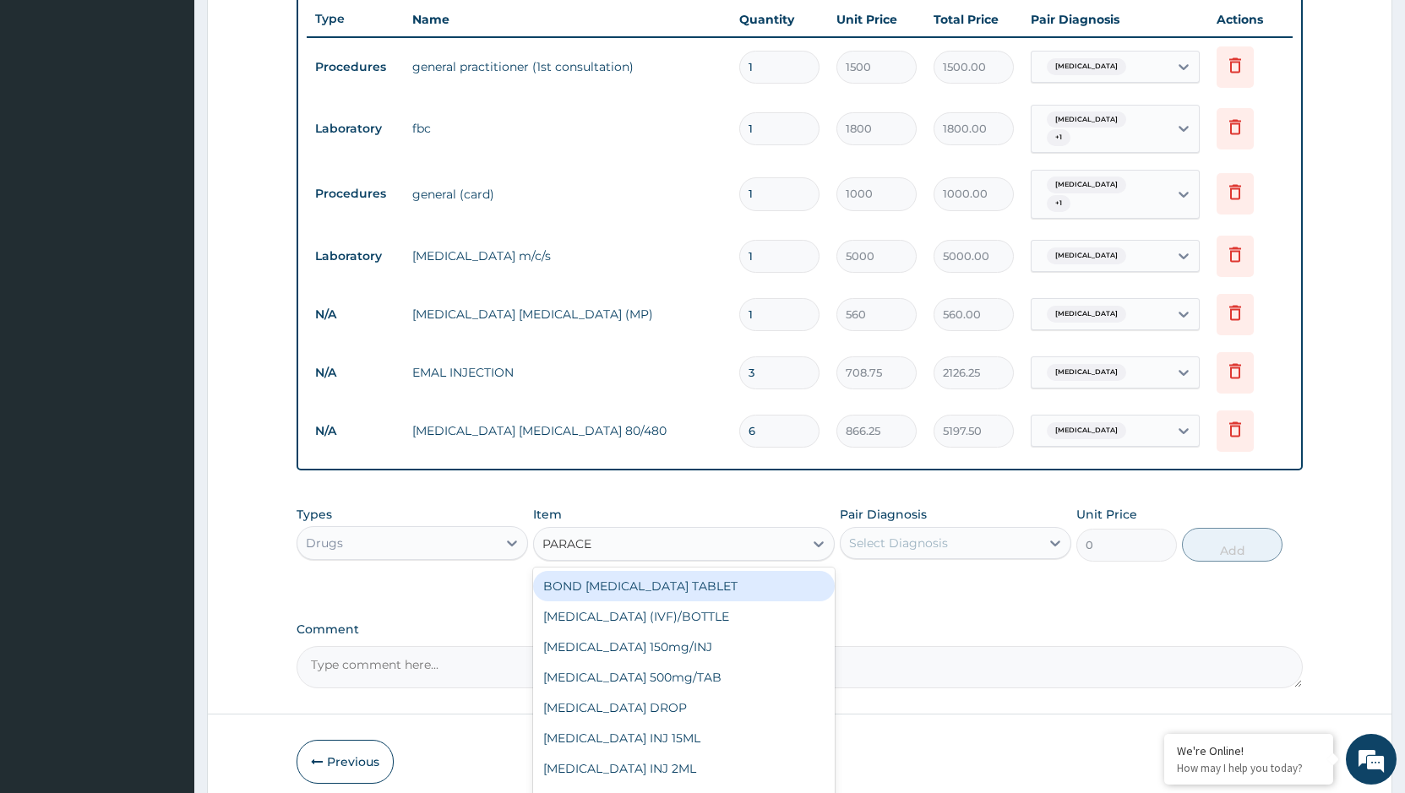
type input "PARACET"
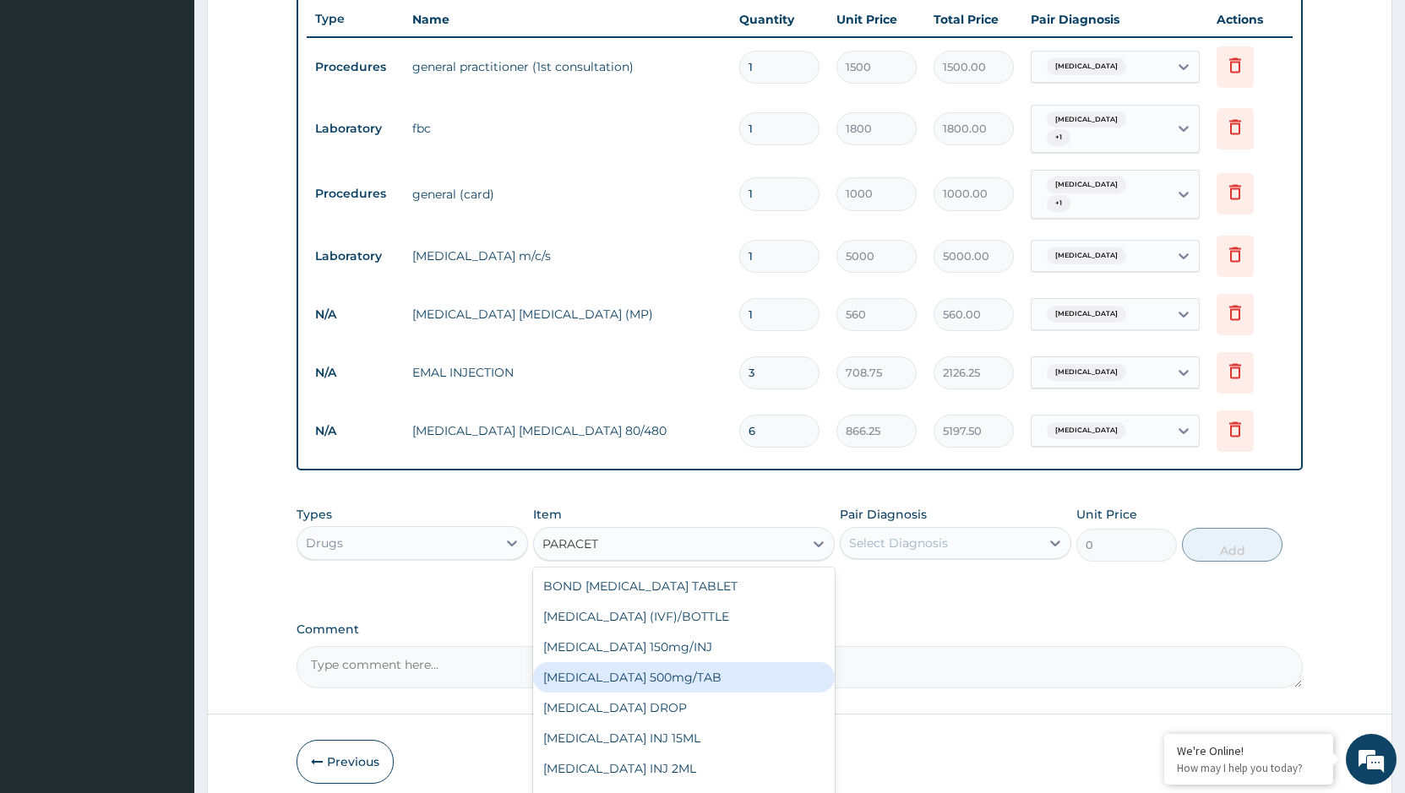
drag, startPoint x: 663, startPoint y: 666, endPoint x: 710, endPoint y: 651, distance: 49.7
click at [664, 666] on div "[MEDICAL_DATA] 500mg/TAB" at bounding box center [684, 677] width 302 height 30
type input "17"
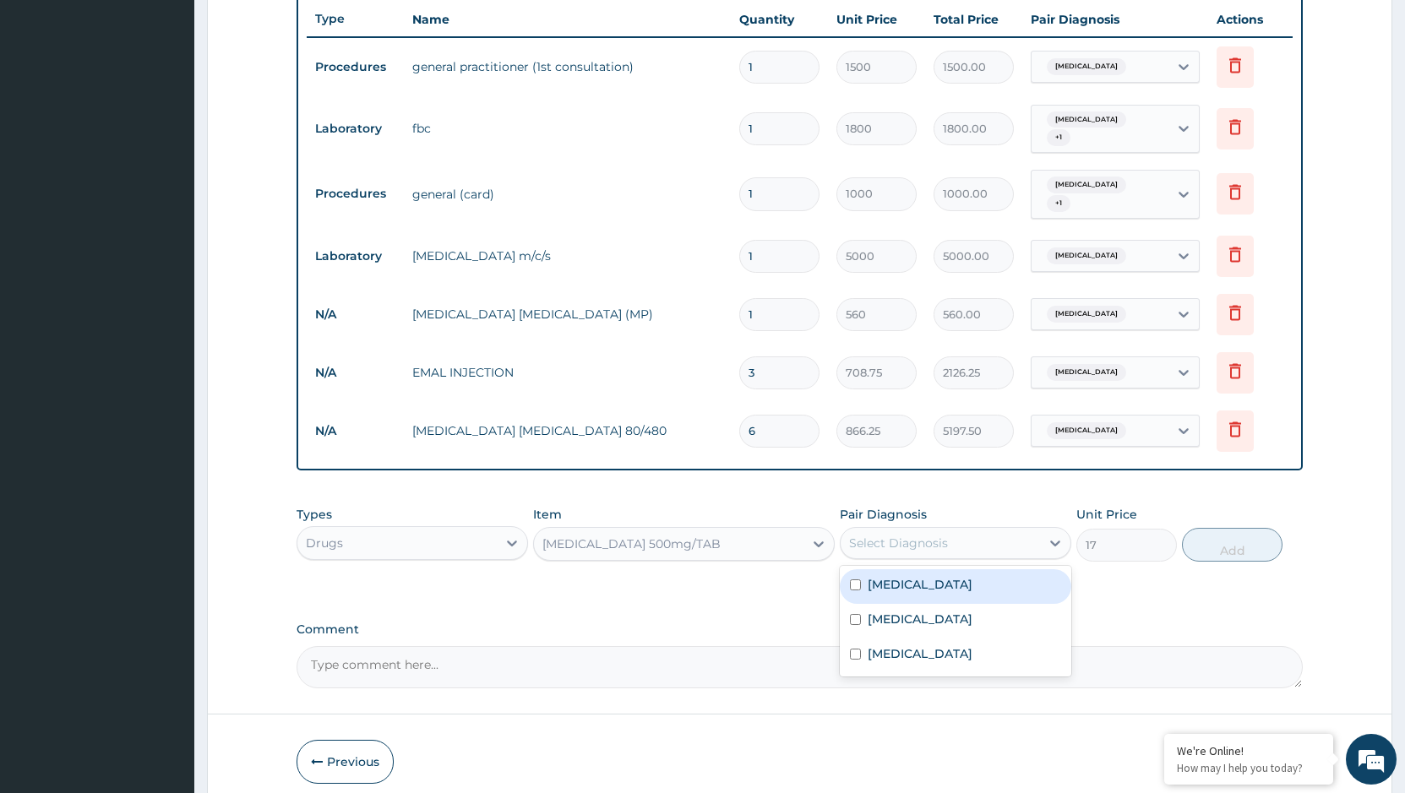
click at [940, 535] on div "Select Diagnosis" at bounding box center [898, 543] width 99 height 17
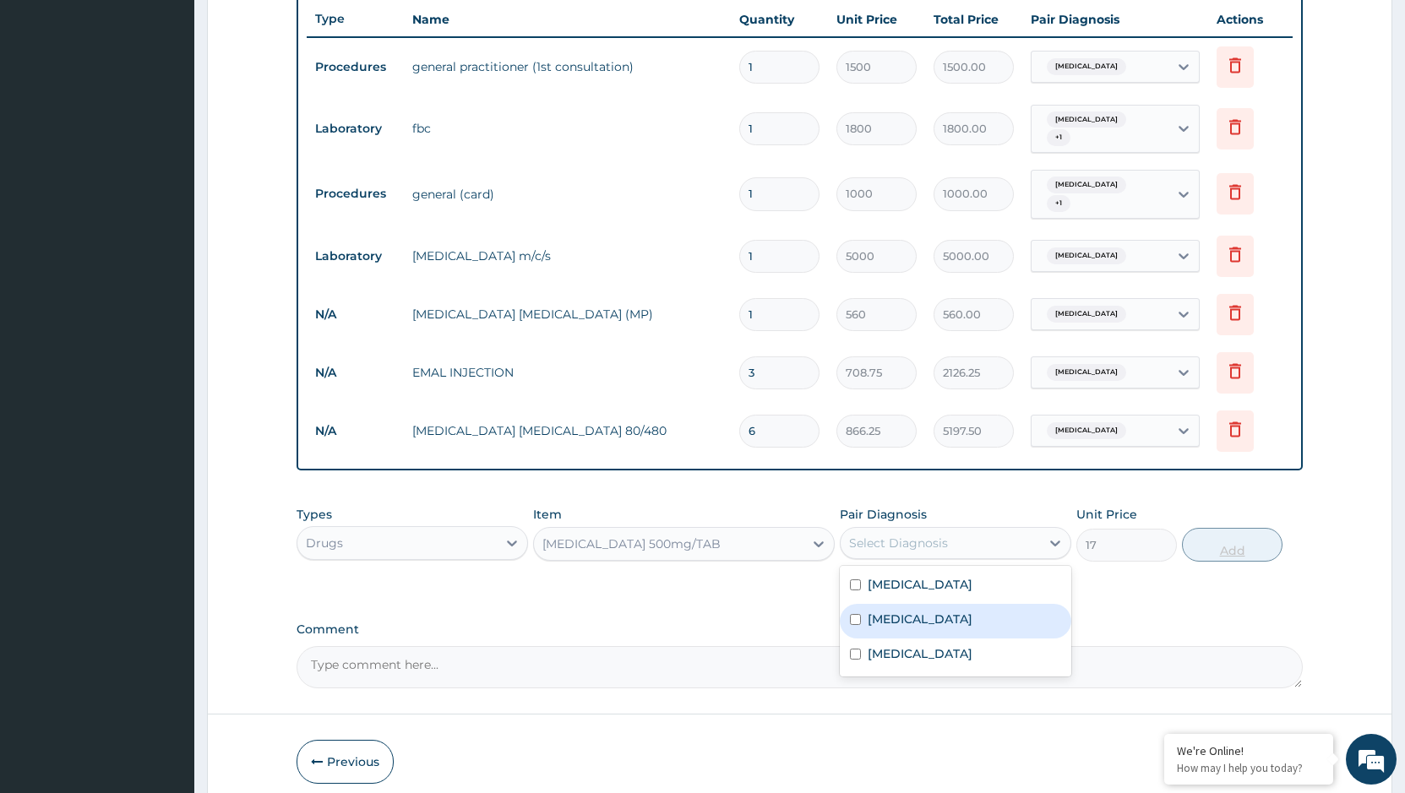
drag, startPoint x: 912, startPoint y: 610, endPoint x: 1236, endPoint y: 517, distance: 336.6
click at [913, 610] on div "[MEDICAL_DATA]" at bounding box center [955, 621] width 231 height 35
checkbox input "true"
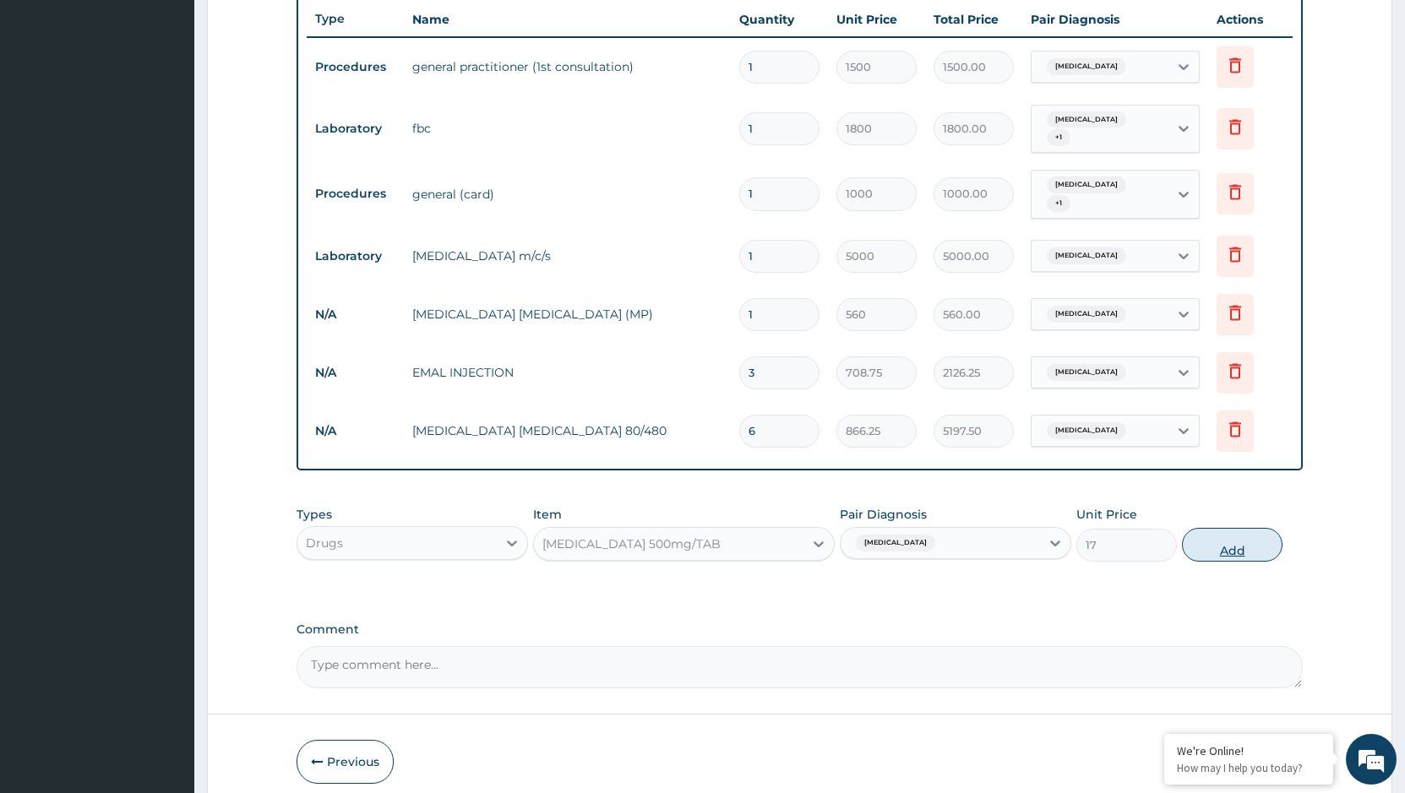
click at [1225, 537] on button "Add" at bounding box center [1232, 545] width 101 height 34
type input "0"
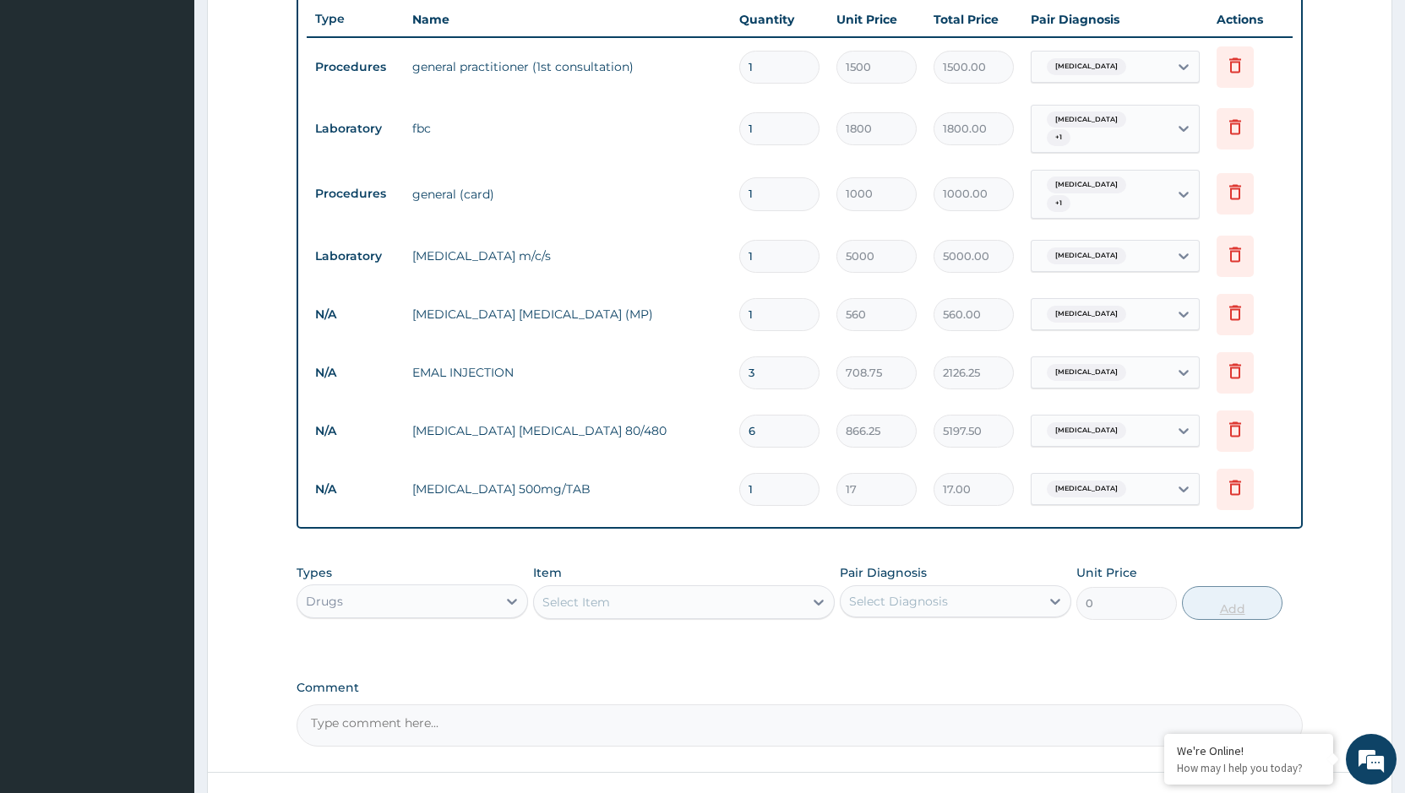
type input "0.00"
type input "3"
type input "51.00"
type input "30"
type input "510.00"
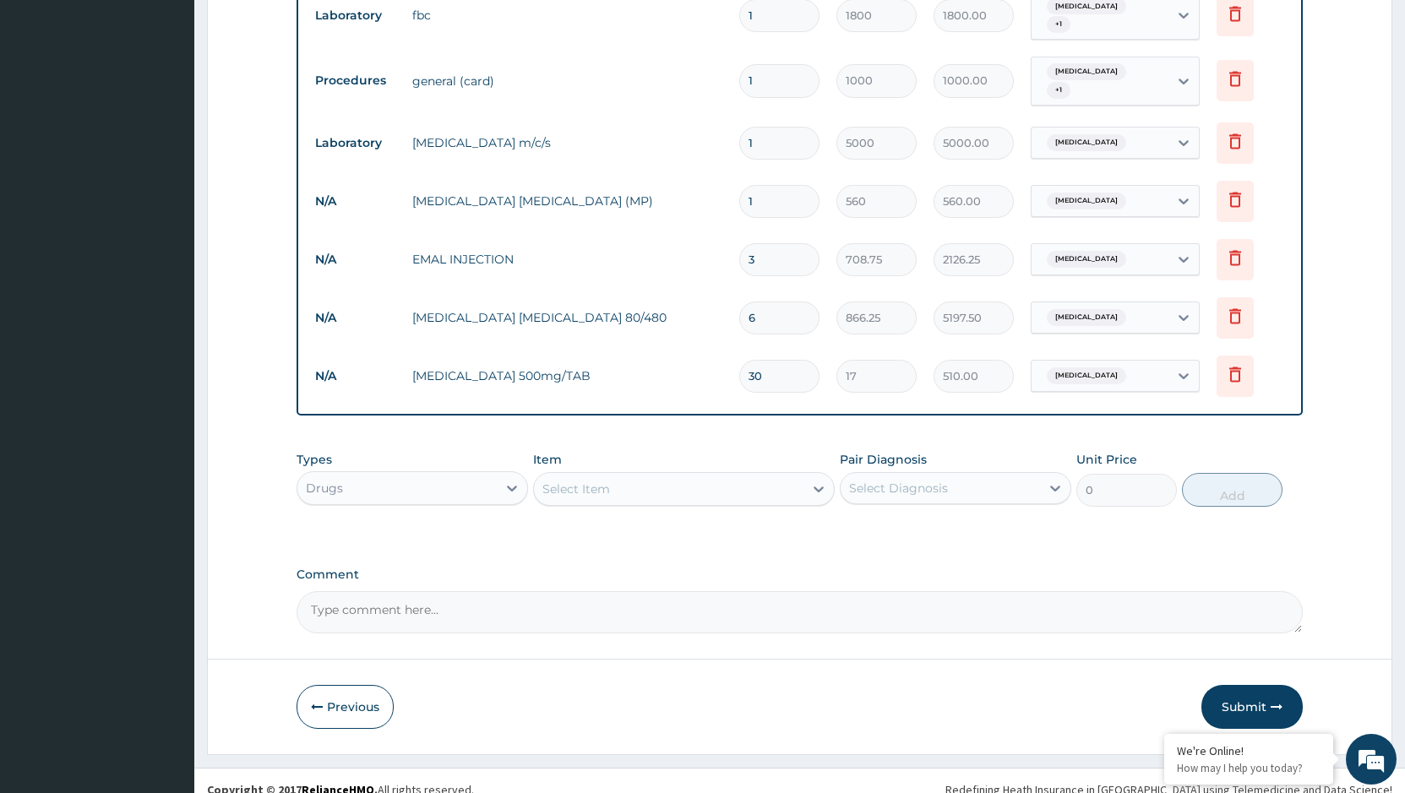
scroll to position [753, 0]
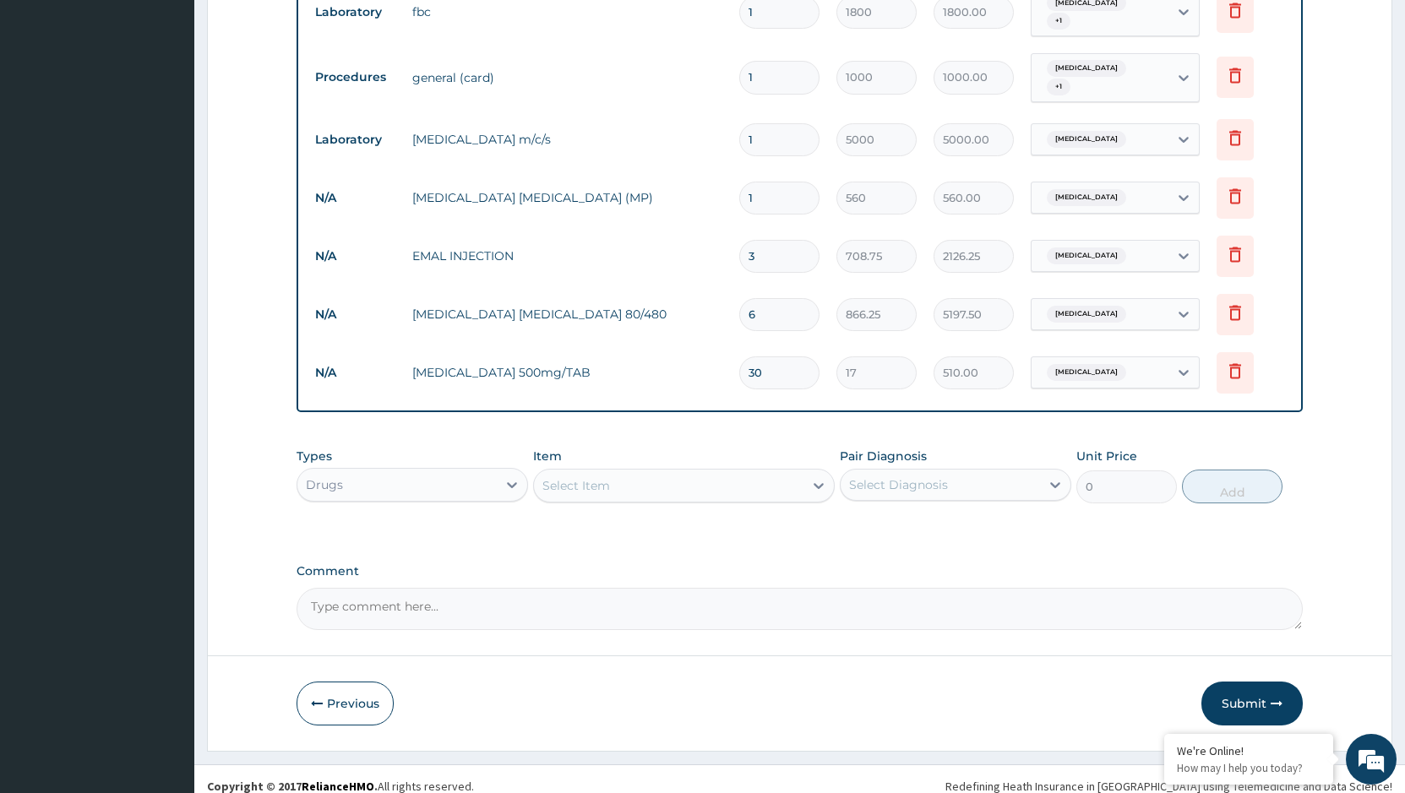
type input "30"
click at [683, 476] on div "Select Item" at bounding box center [668, 485] width 269 height 27
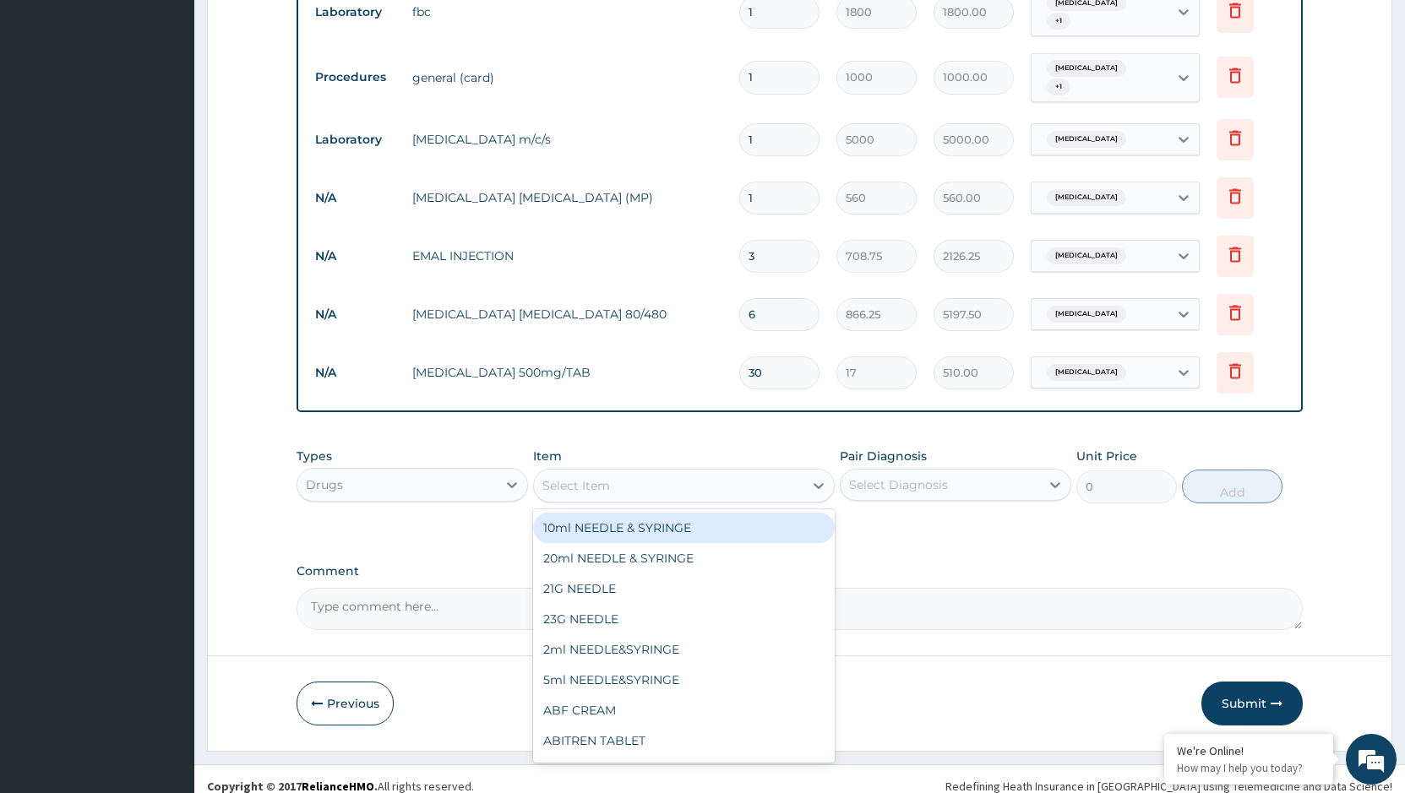
click at [688, 478] on div "Select Item" at bounding box center [668, 485] width 269 height 27
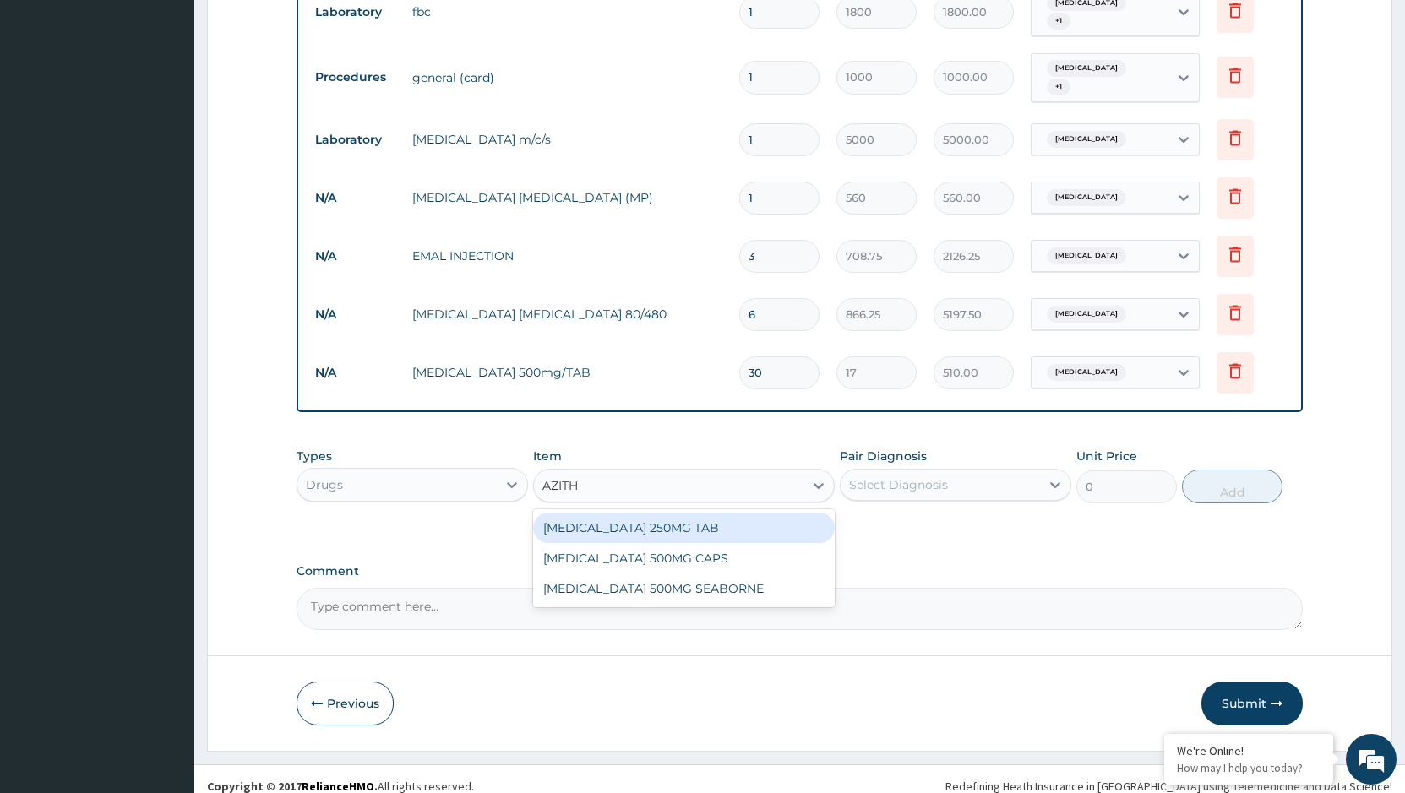
type input "AZITHR"
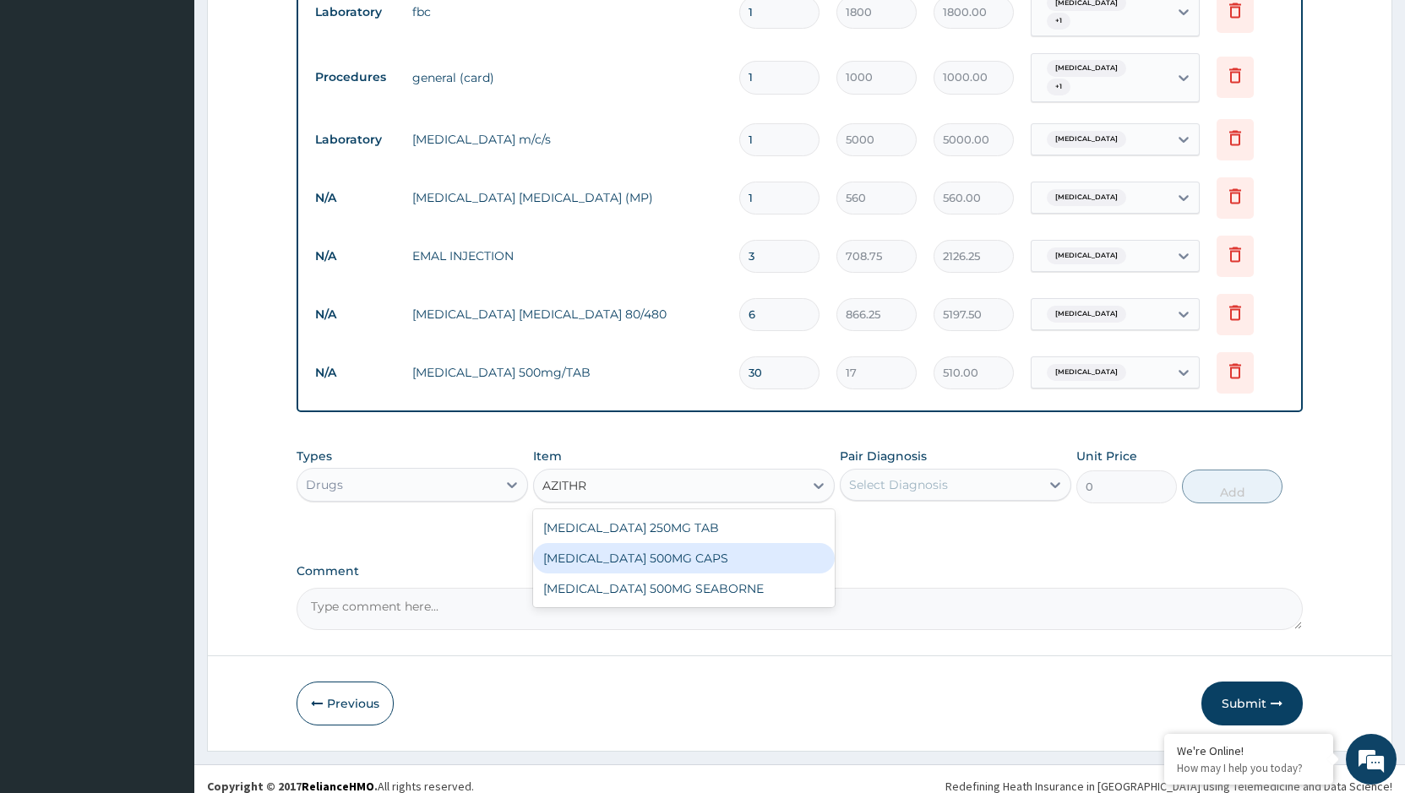
click at [669, 543] on div "[MEDICAL_DATA] 500MG CAPS" at bounding box center [684, 558] width 302 height 30
type input "131.25"
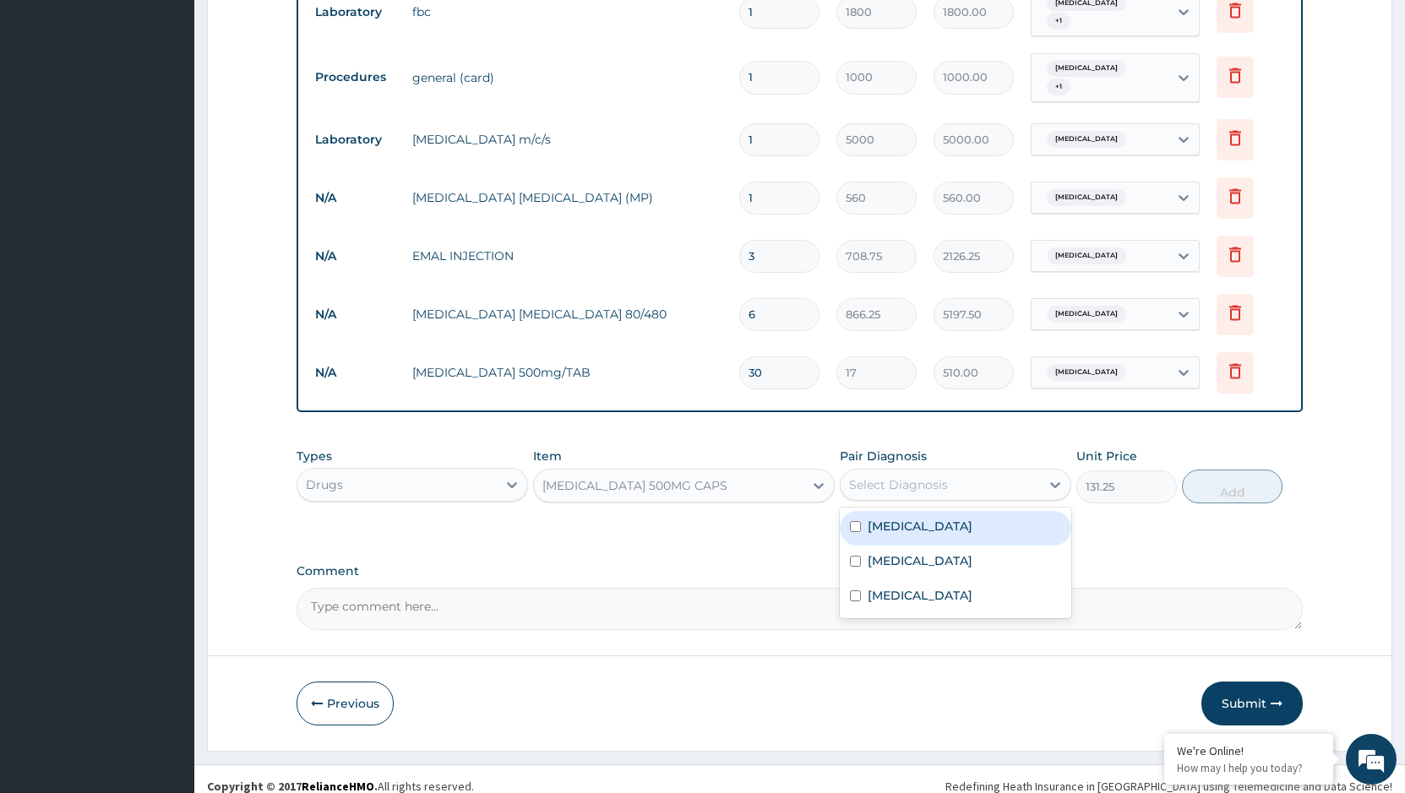
click at [999, 471] on div "Select Diagnosis" at bounding box center [939, 484] width 199 height 27
click at [753, 472] on div "[MEDICAL_DATA] 500MG CAPS" at bounding box center [668, 485] width 269 height 27
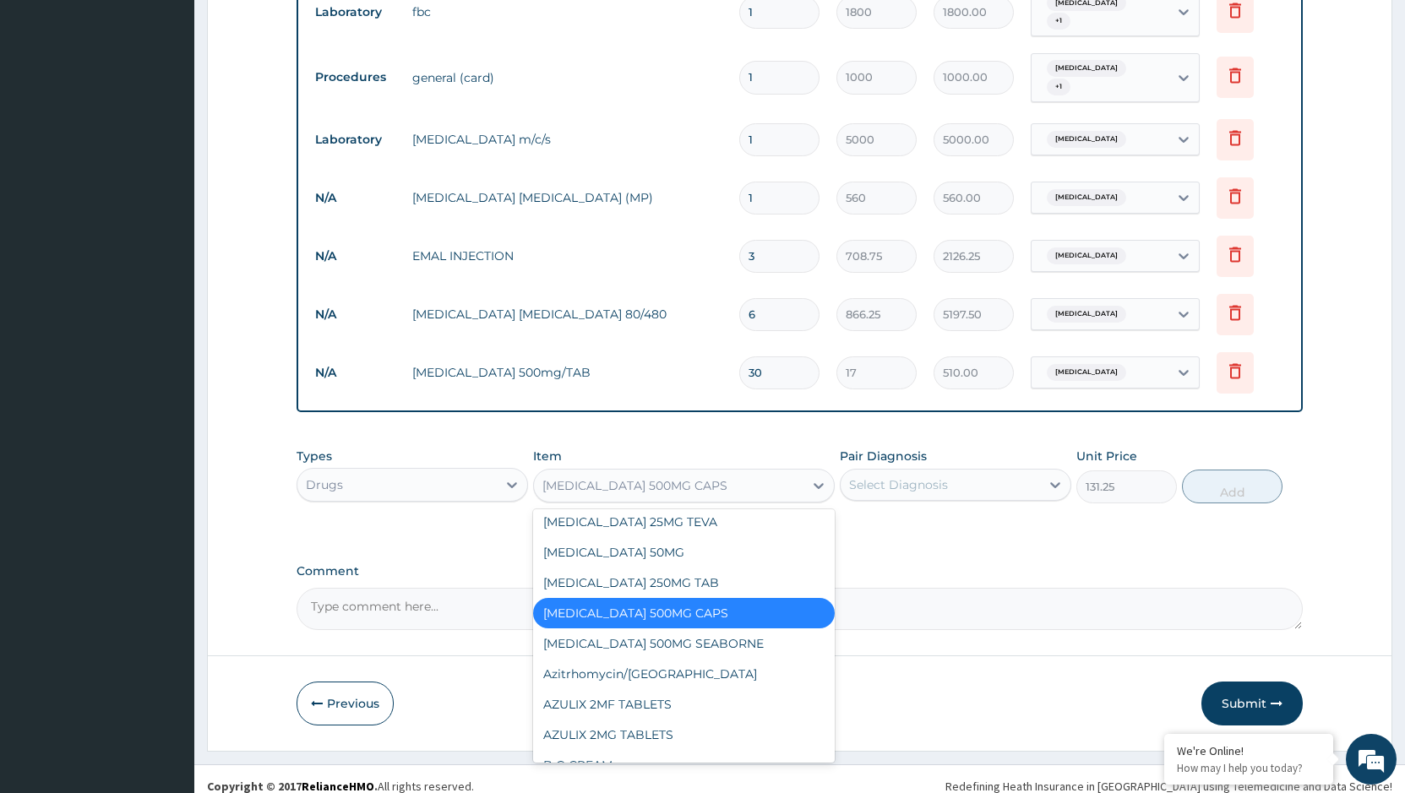
scroll to position [6372, 0]
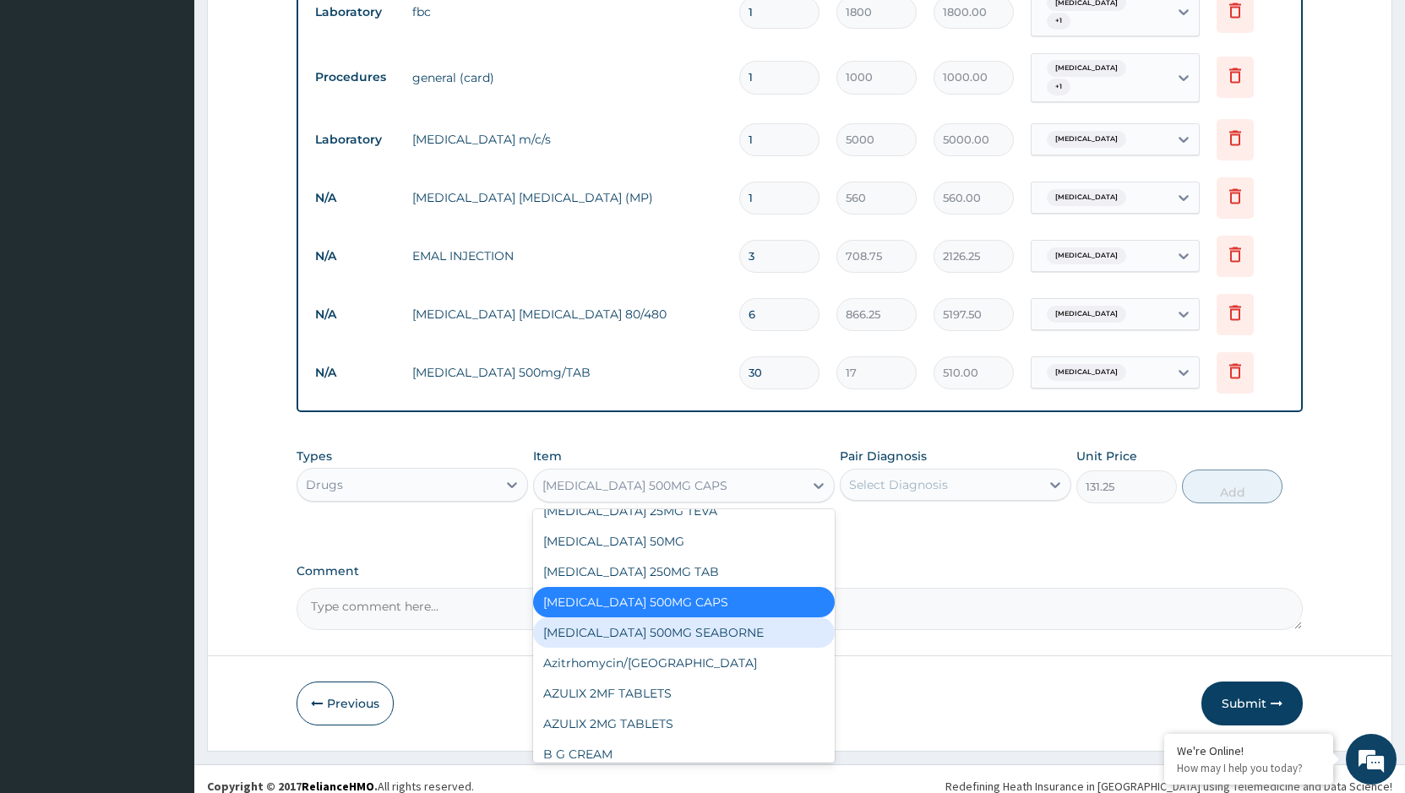
click at [726, 625] on div "[MEDICAL_DATA] 500MG SEABORNE" at bounding box center [684, 632] width 302 height 30
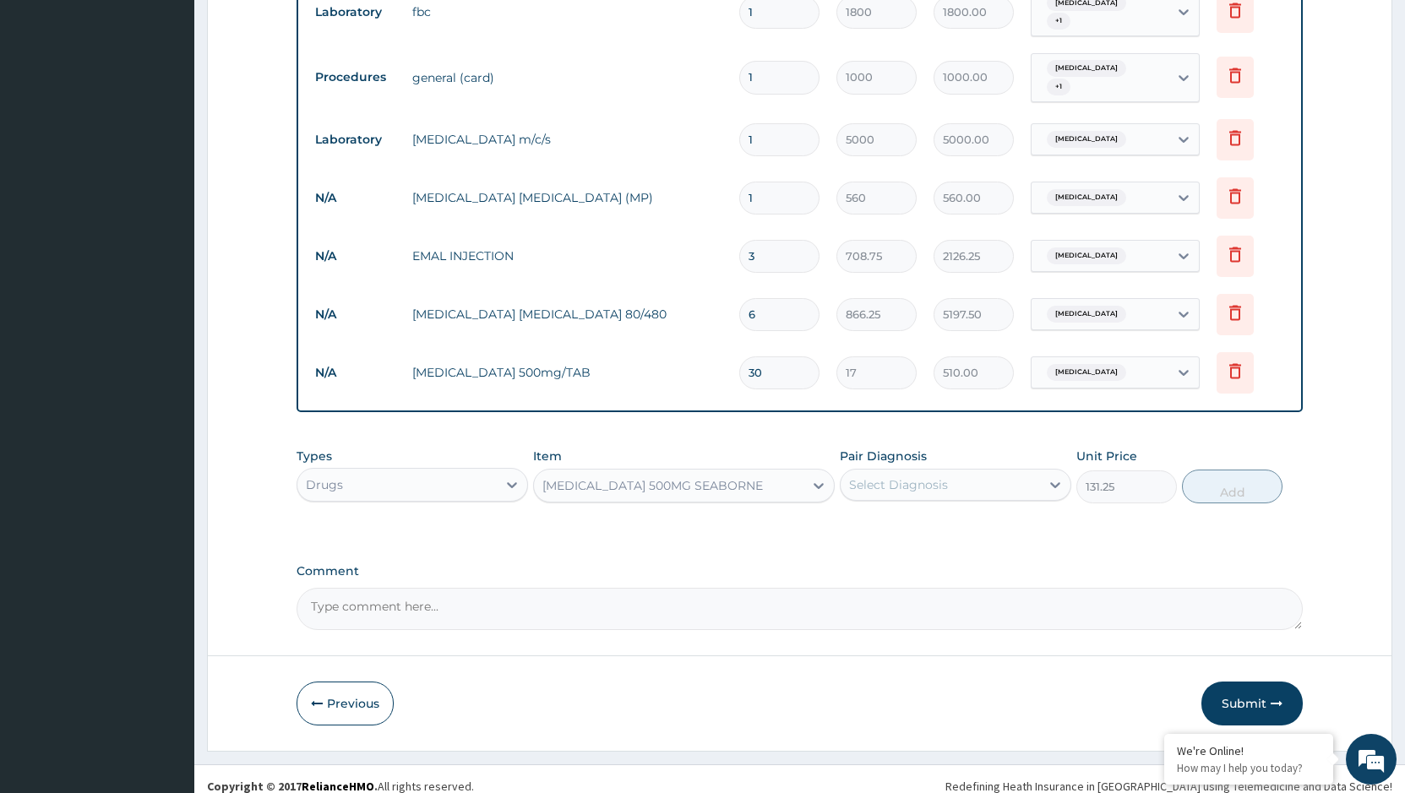
click at [774, 473] on div "[MEDICAL_DATA] 500MG SEABORNE" at bounding box center [668, 485] width 269 height 27
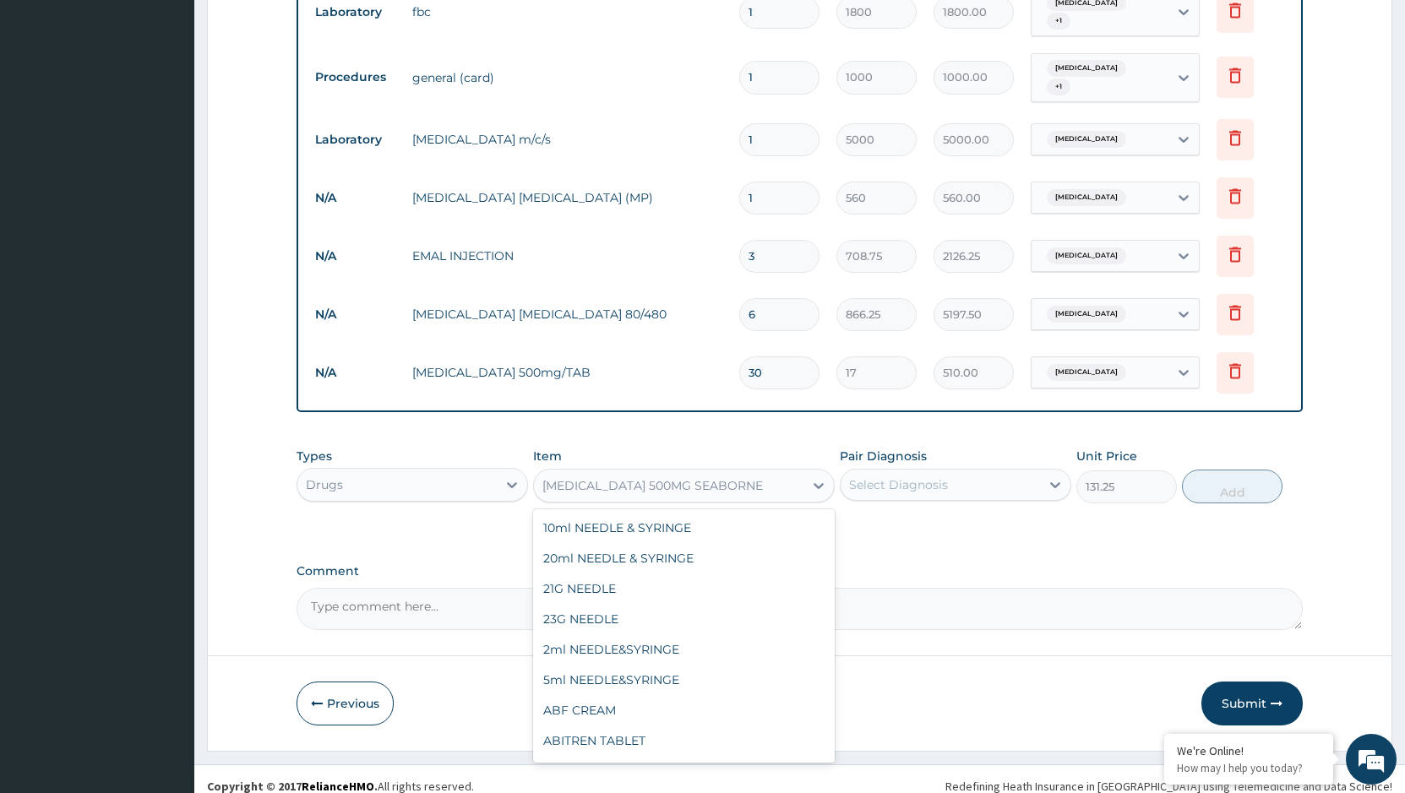
scroll to position [6267, 0]
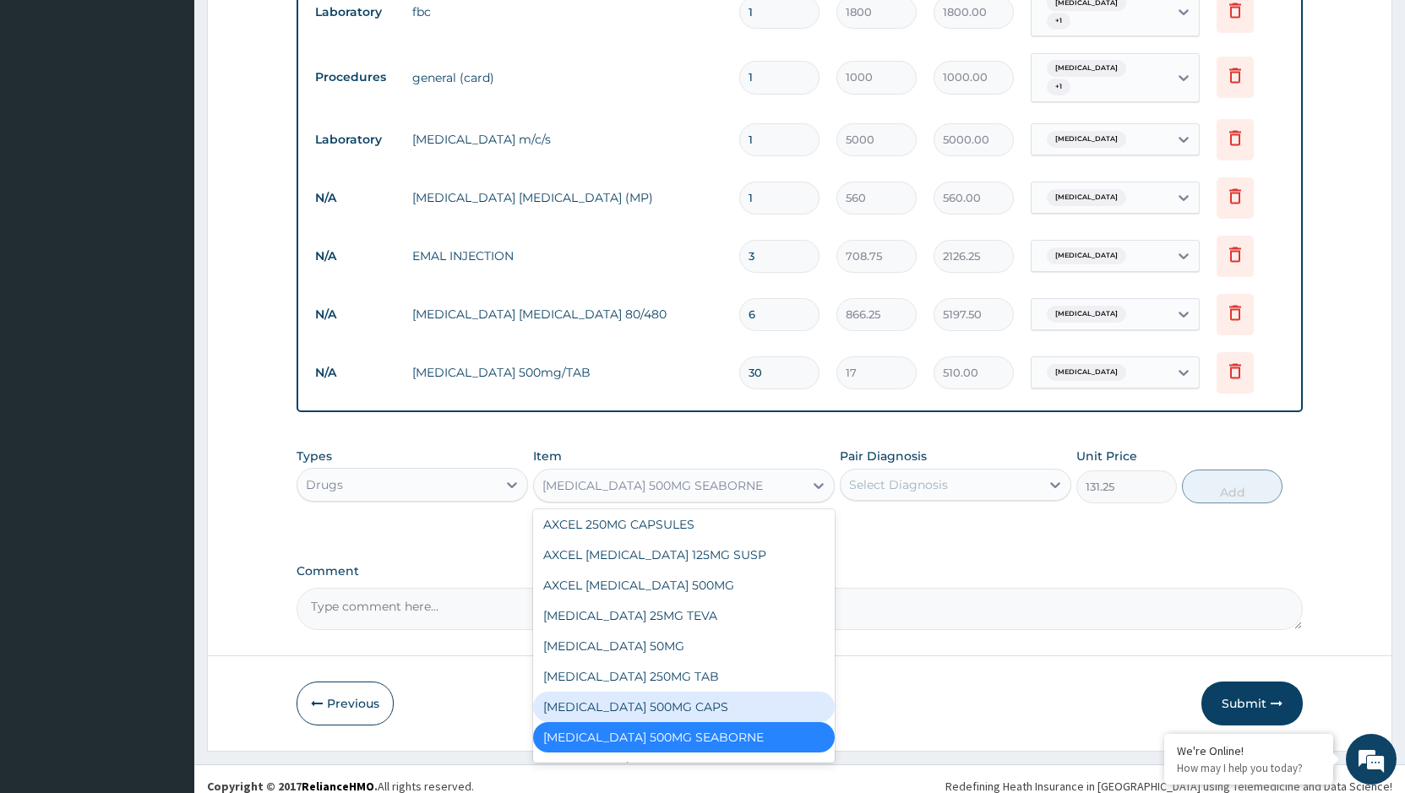
click at [696, 696] on div "[MEDICAL_DATA] 500MG CAPS" at bounding box center [684, 707] width 302 height 30
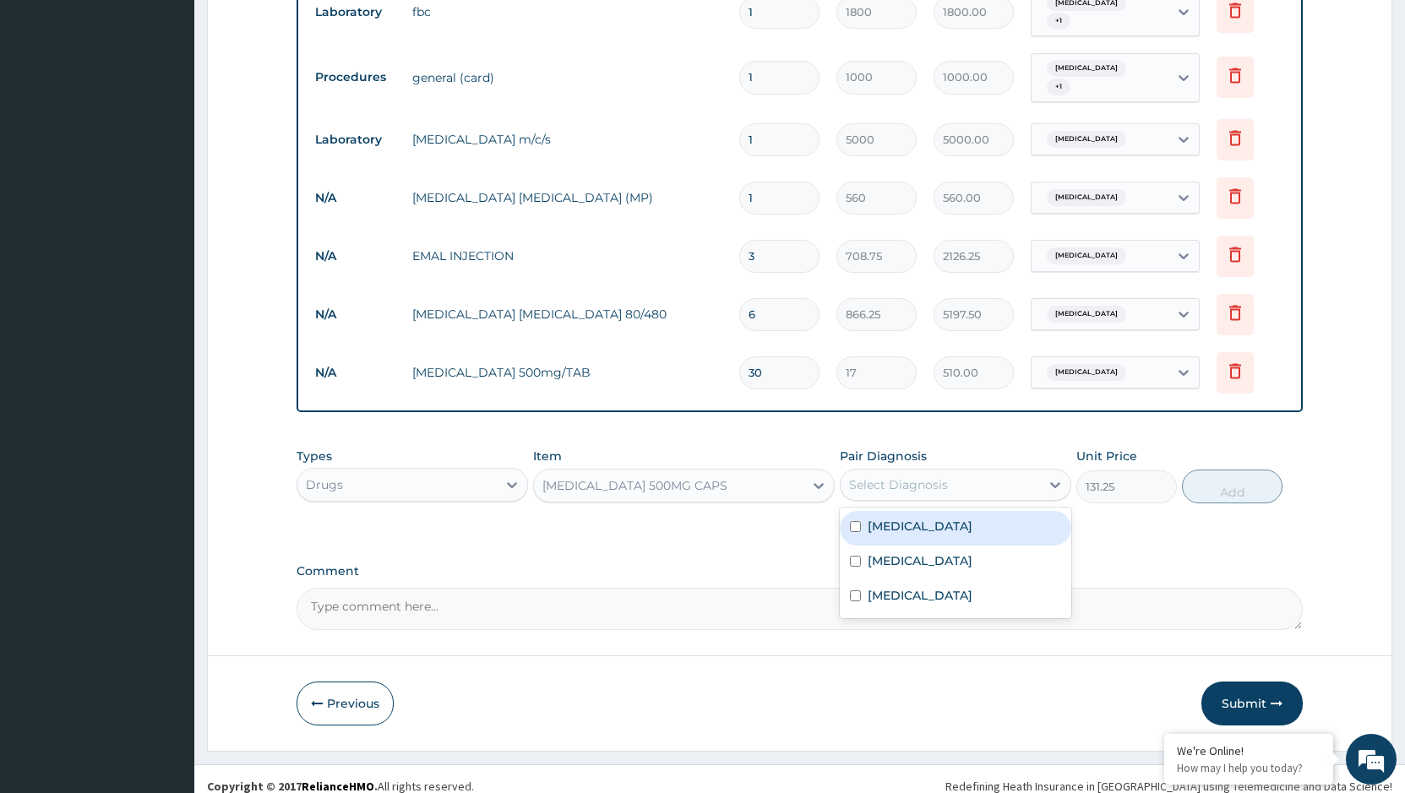
click at [964, 471] on div "Select Diagnosis" at bounding box center [939, 484] width 199 height 27
click at [942, 518] on label "[MEDICAL_DATA]" at bounding box center [919, 526] width 105 height 17
checkbox input "true"
click at [1221, 473] on button "Add" at bounding box center [1232, 487] width 101 height 34
type input "0"
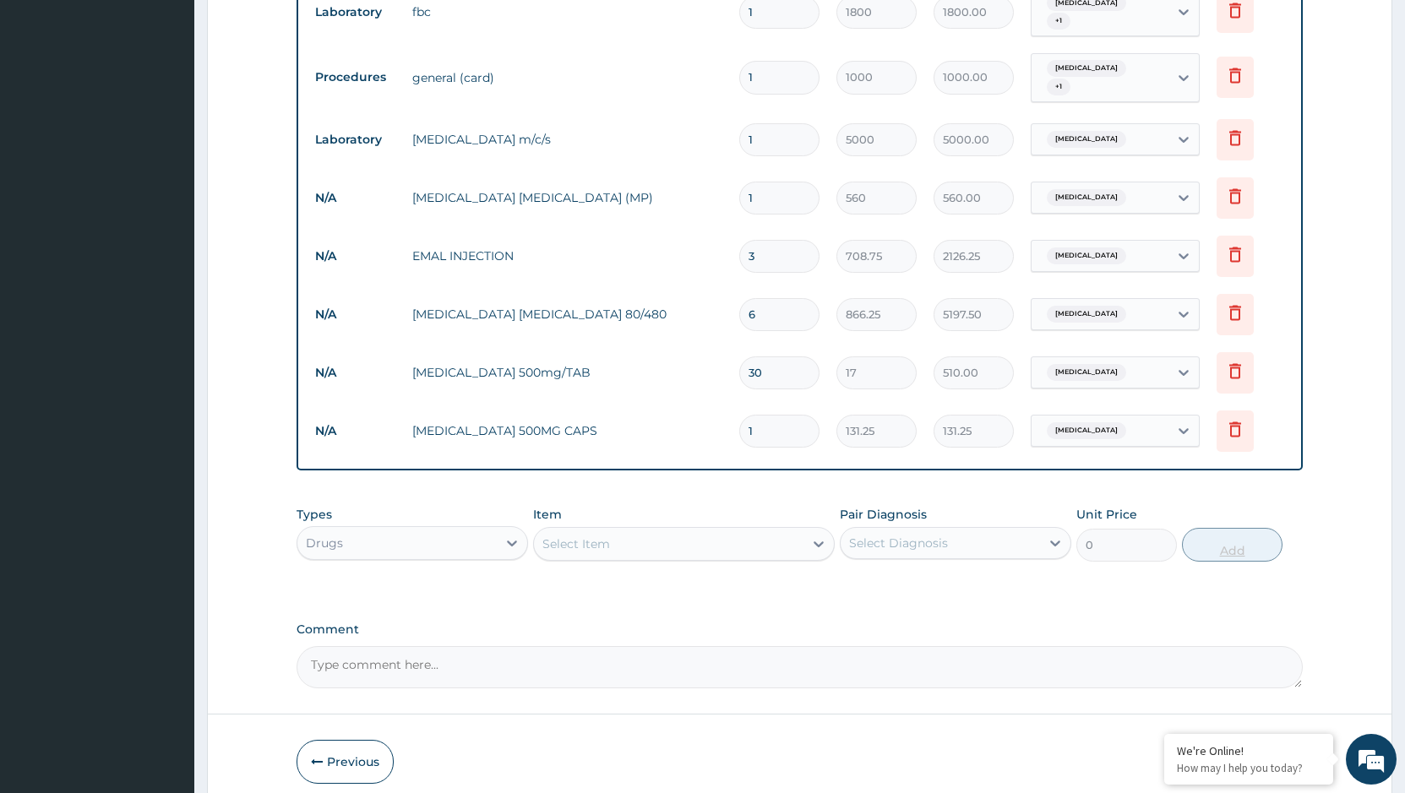
type input "10"
type input "1312.50"
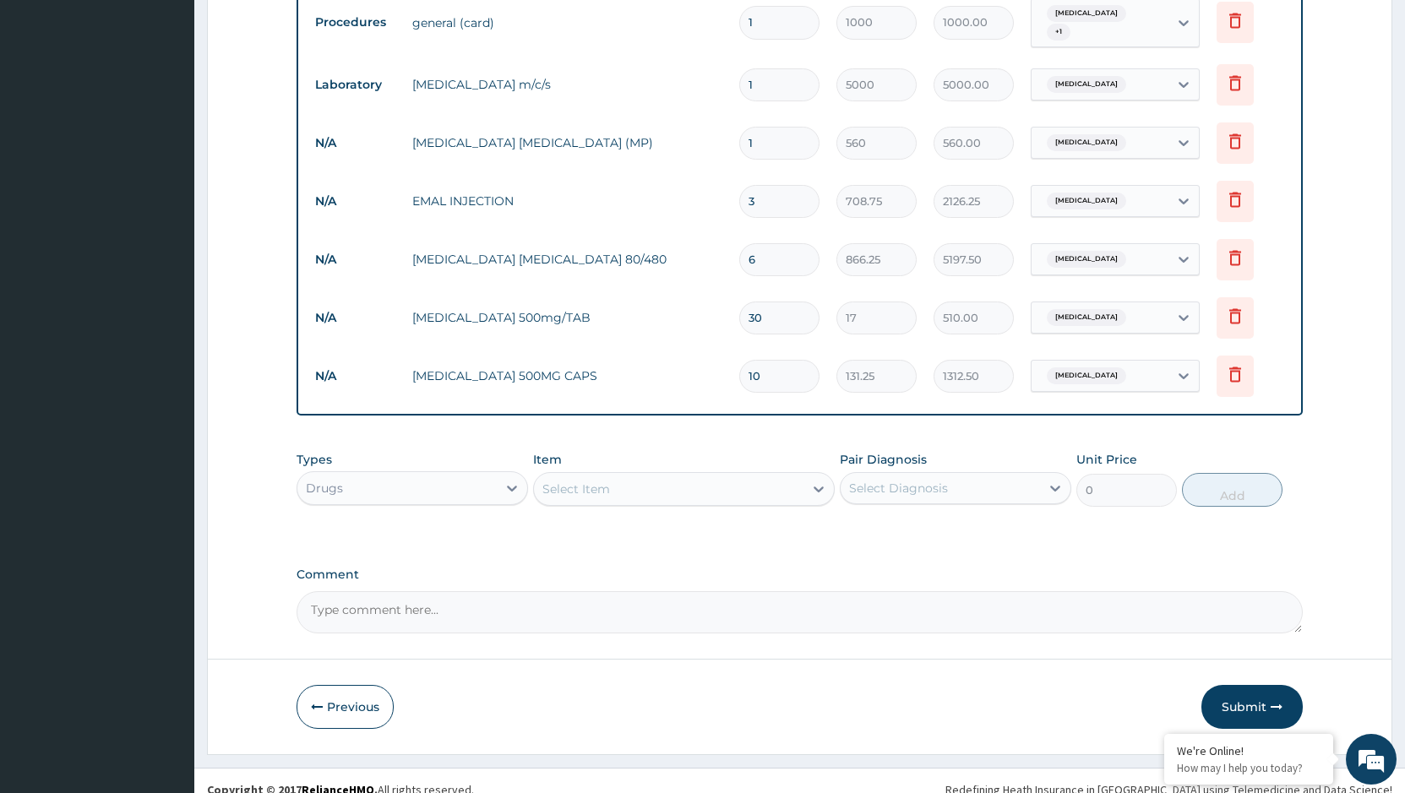
scroll to position [811, 0]
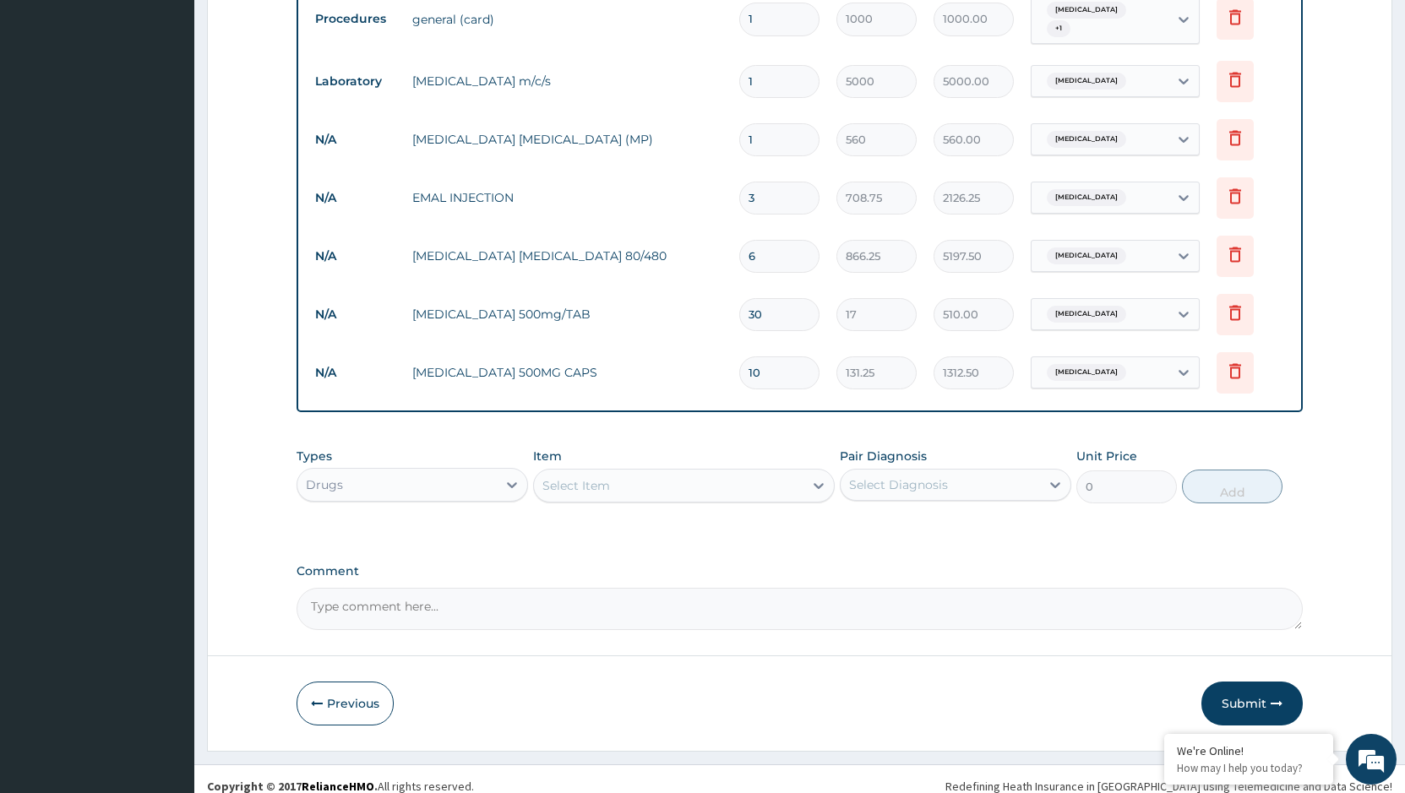
type input "10"
click at [726, 472] on div "Select Item" at bounding box center [668, 485] width 269 height 27
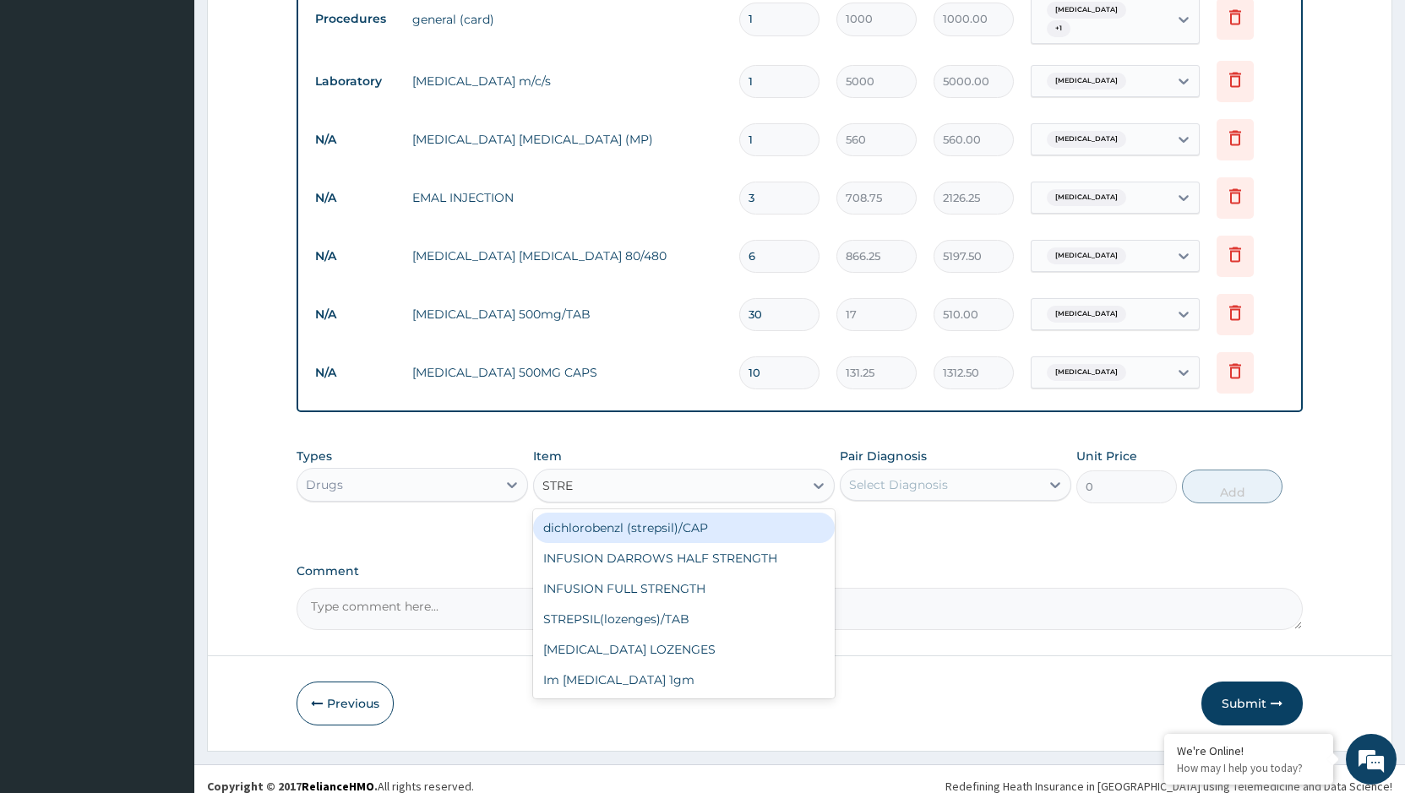
type input "STREP"
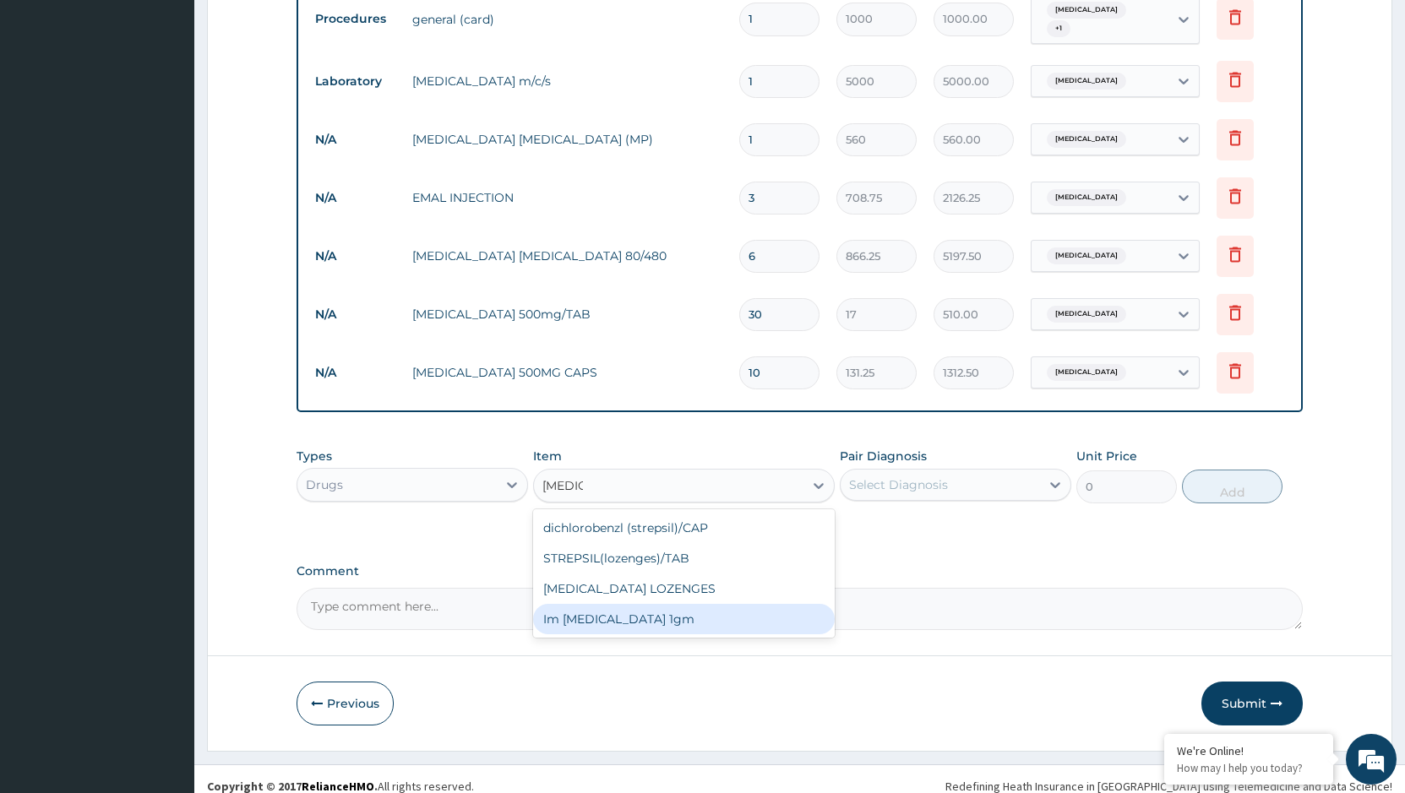
click at [653, 604] on div "Im streptomycin 1gm" at bounding box center [684, 619] width 302 height 30
type input "3200"
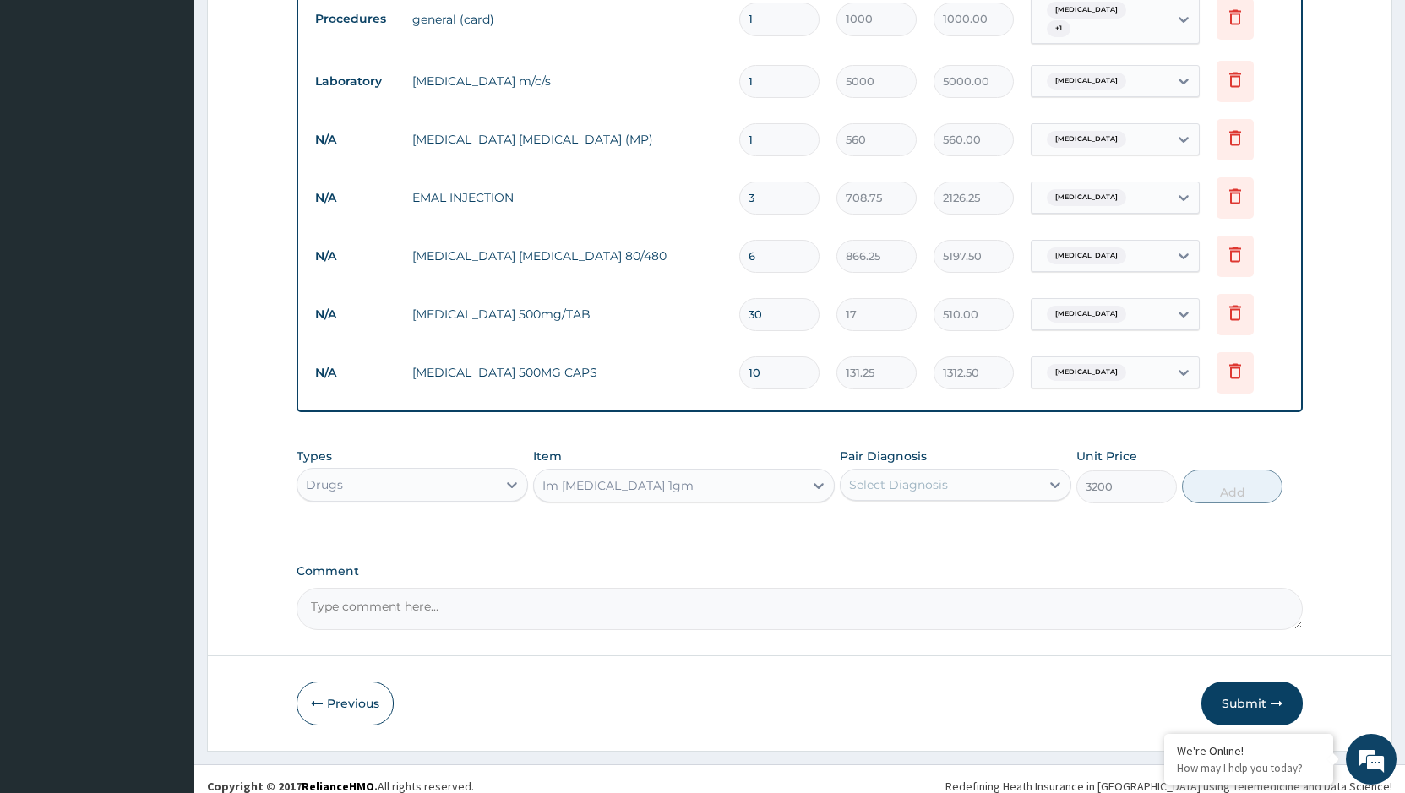
click at [957, 471] on div "Select Diagnosis" at bounding box center [939, 484] width 199 height 27
click at [937, 518] on label "Upper respiratory infection" at bounding box center [919, 526] width 105 height 17
checkbox input "true"
click at [1251, 475] on button "Add" at bounding box center [1232, 487] width 101 height 34
type input "0"
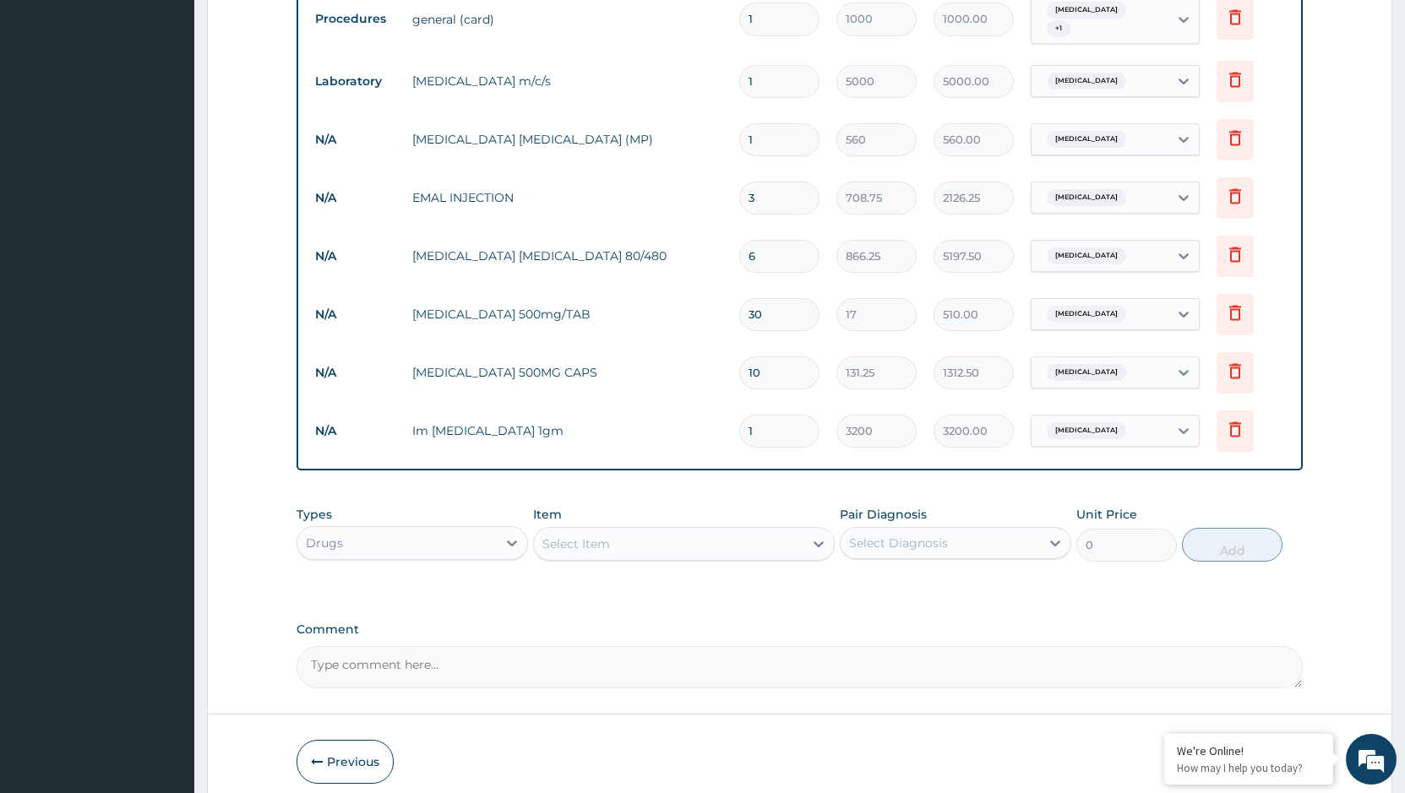
click at [690, 531] on div "Select Item" at bounding box center [668, 543] width 269 height 27
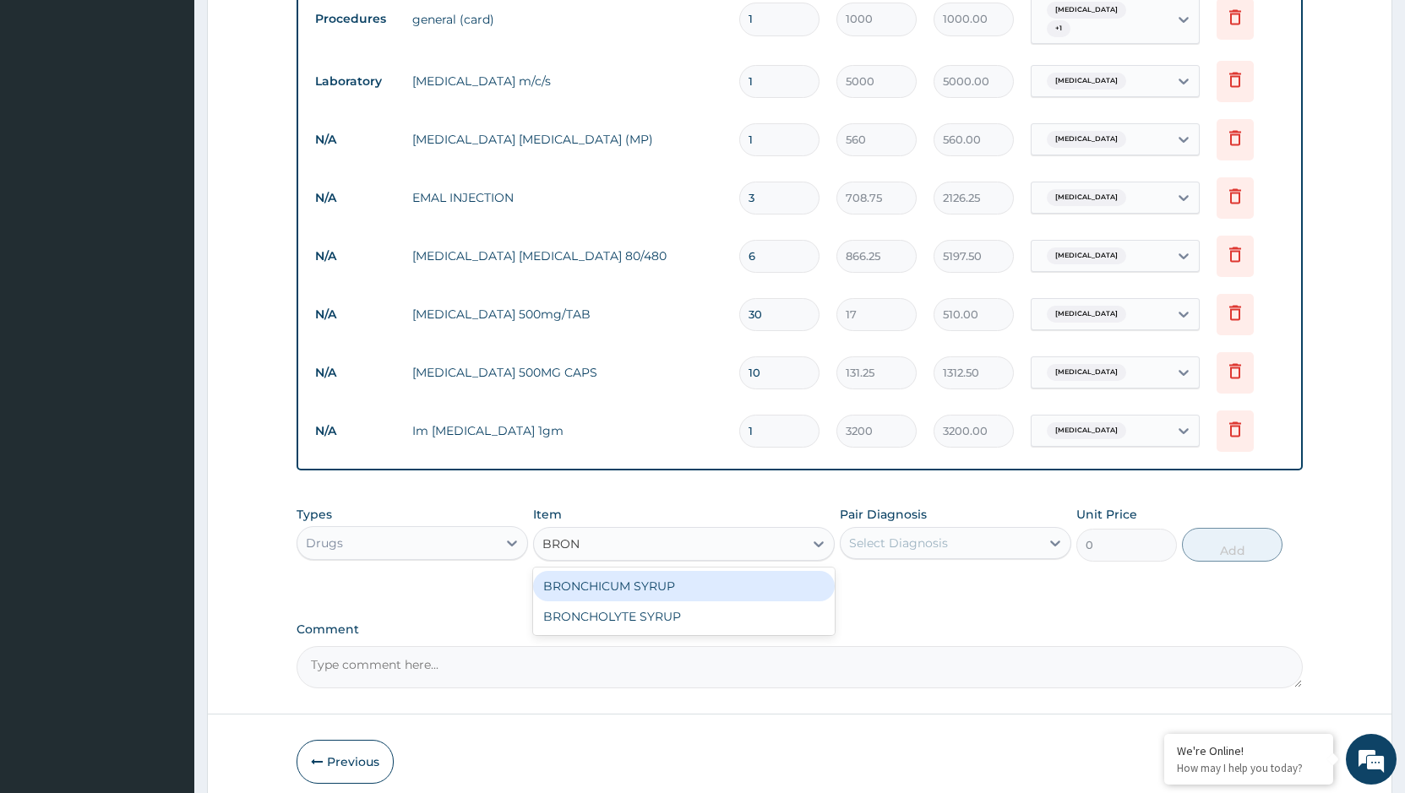
type input "BRONC"
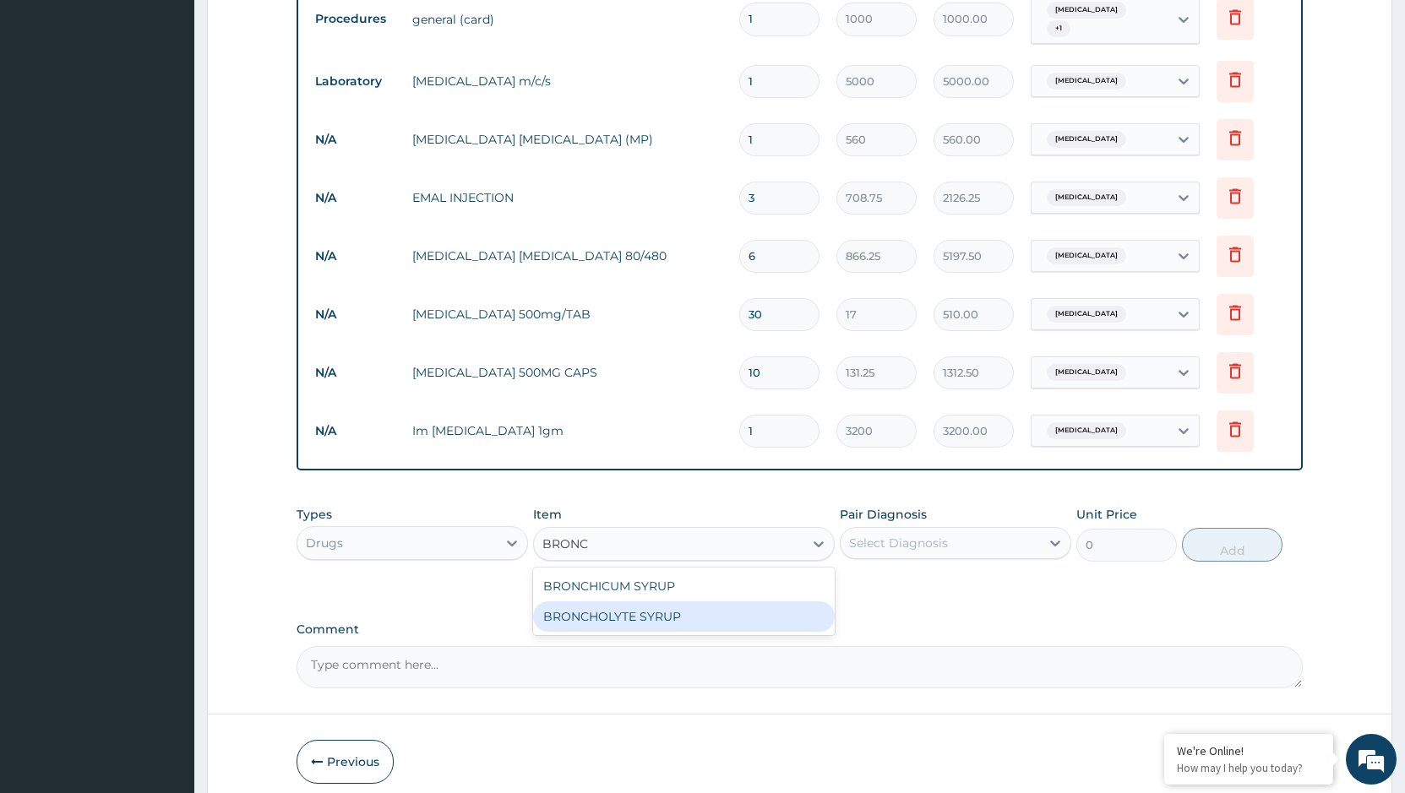
click at [660, 612] on div "BRONCHOLYTE SYRUP" at bounding box center [684, 616] width 302 height 30
type input "1000"
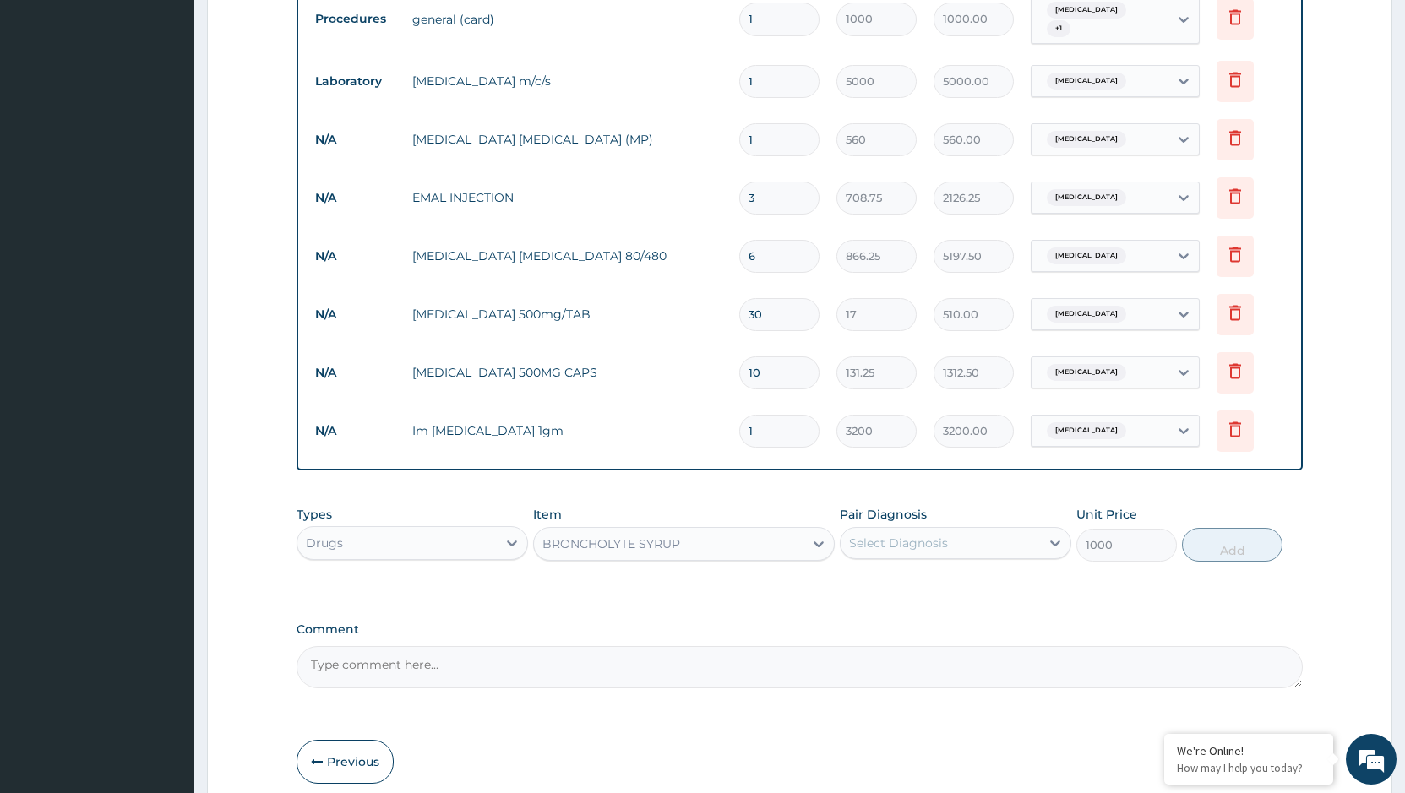
click at [951, 530] on div "Select Diagnosis" at bounding box center [939, 543] width 199 height 27
click at [917, 576] on label "Upper respiratory infection" at bounding box center [919, 584] width 105 height 17
checkbox input "true"
click at [1236, 537] on button "Add" at bounding box center [1232, 545] width 101 height 34
type input "0"
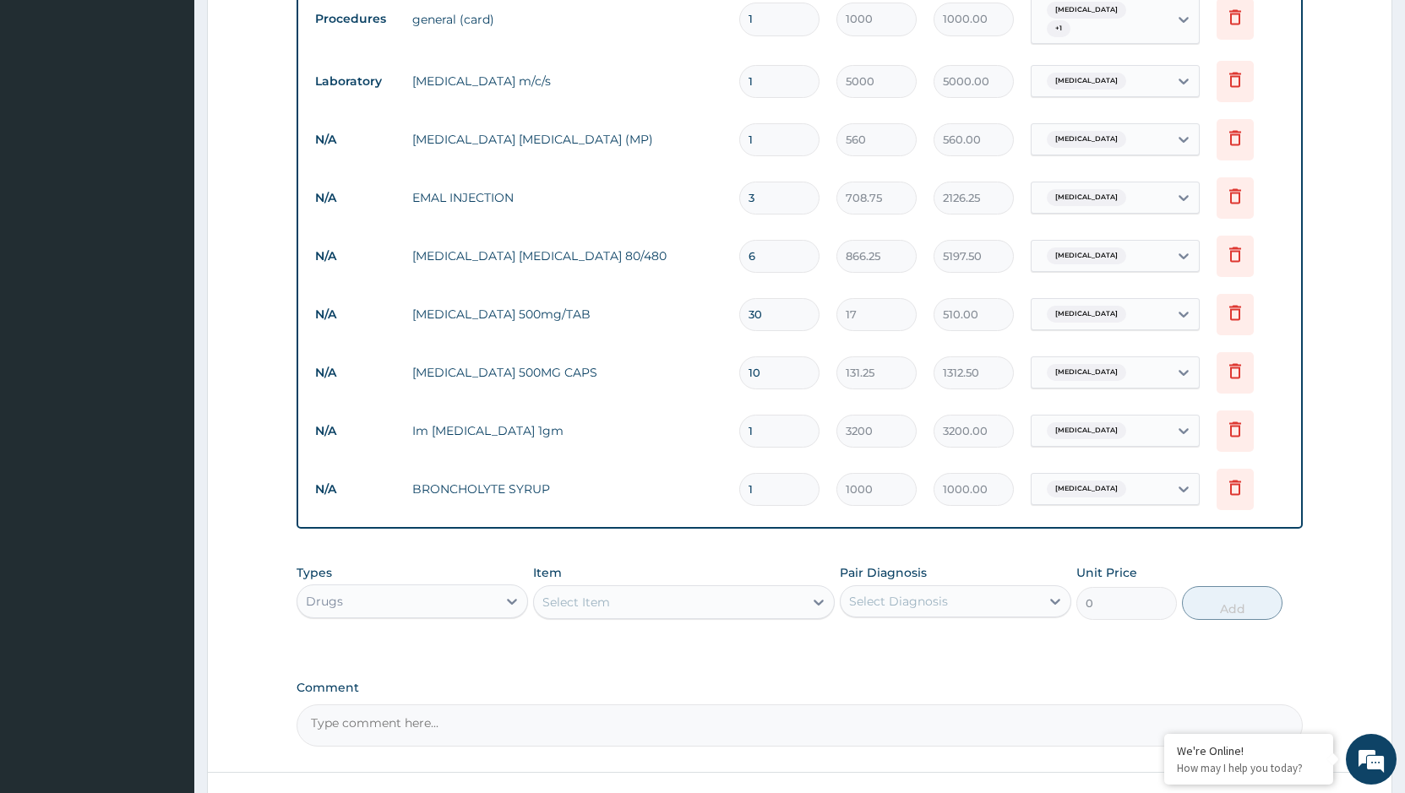
click at [637, 593] on div "Select Item" at bounding box center [668, 602] width 269 height 27
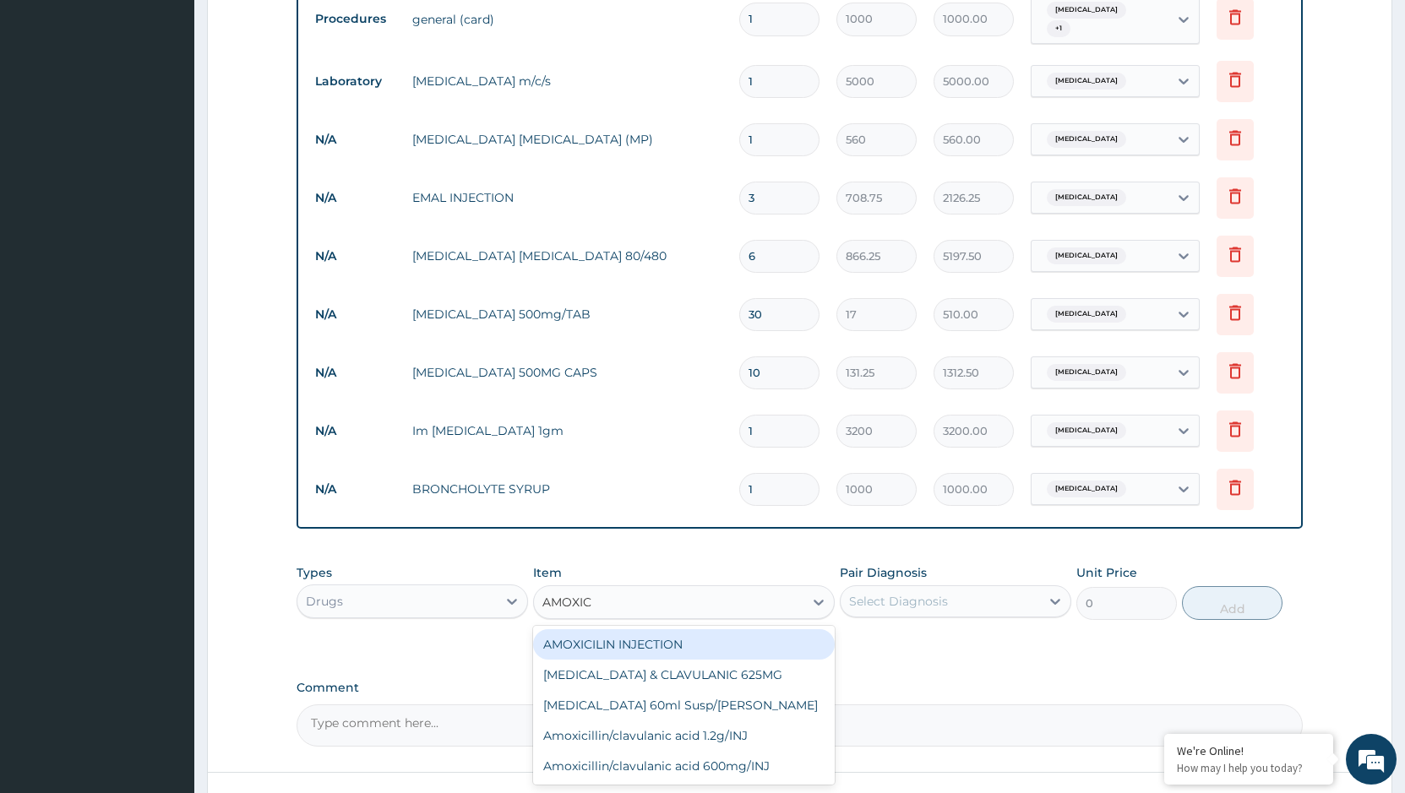
type input "AMOXI"
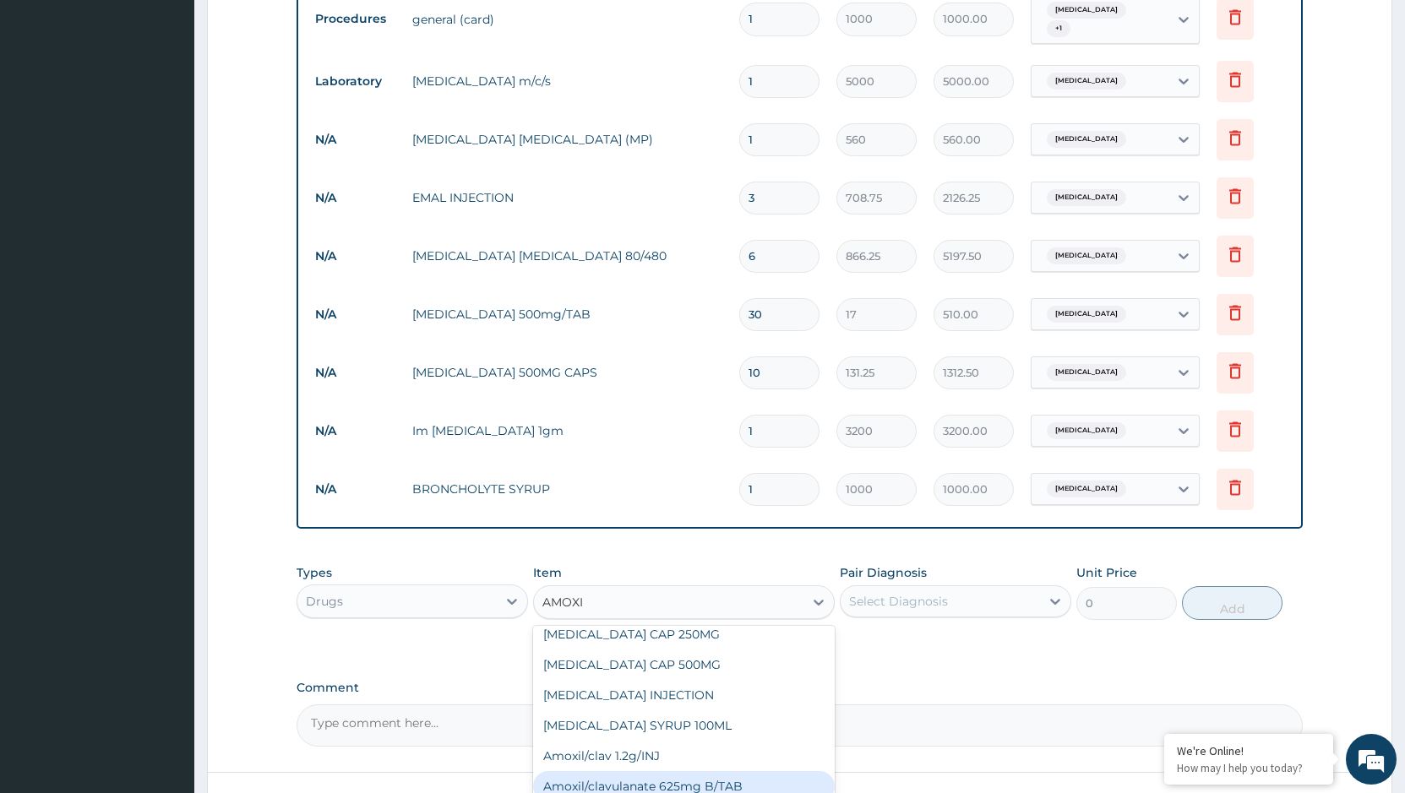
click at [707, 771] on div "Amoxil/clavulanate 625mg B/TAB" at bounding box center [684, 786] width 302 height 30
type input "175"
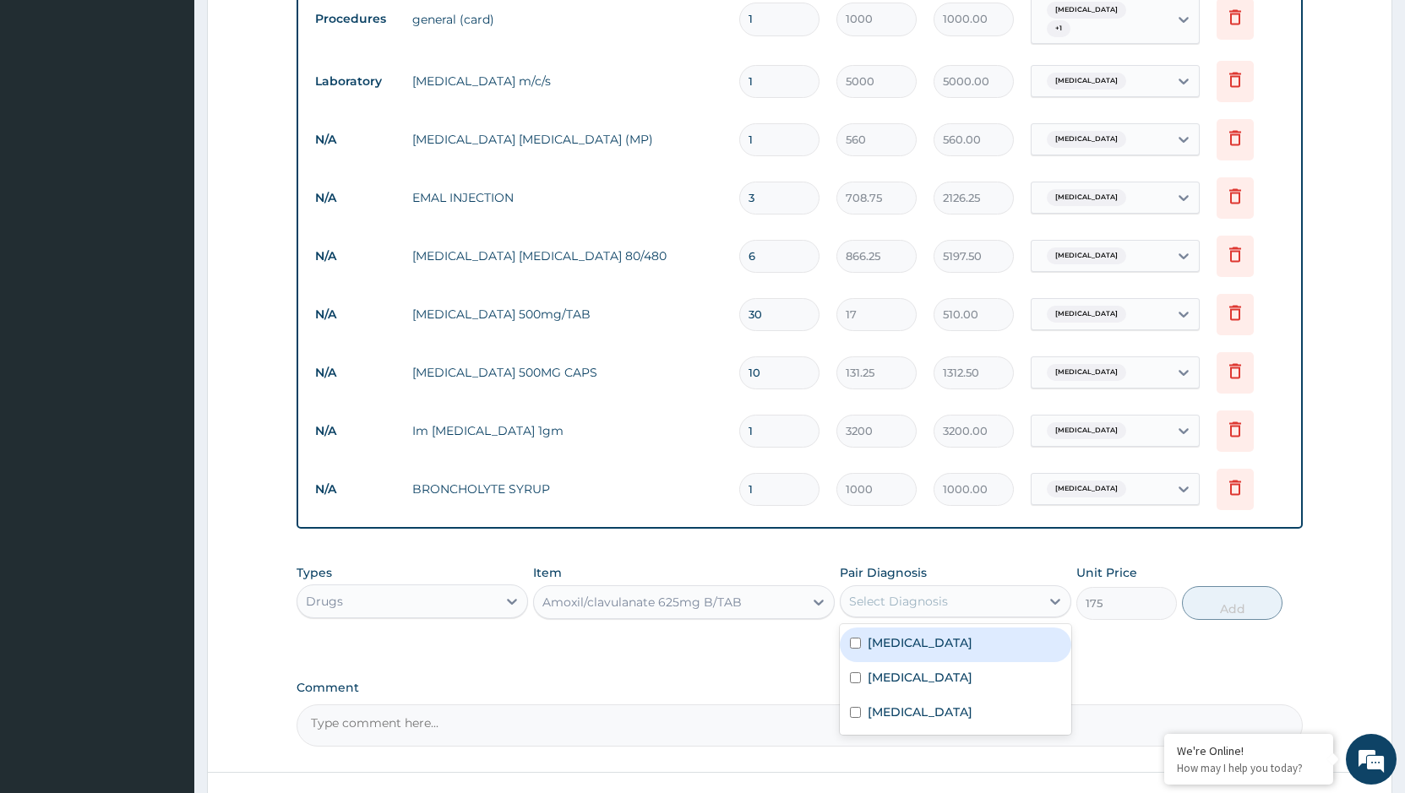
click at [965, 592] on div "Select Diagnosis" at bounding box center [939, 601] width 199 height 27
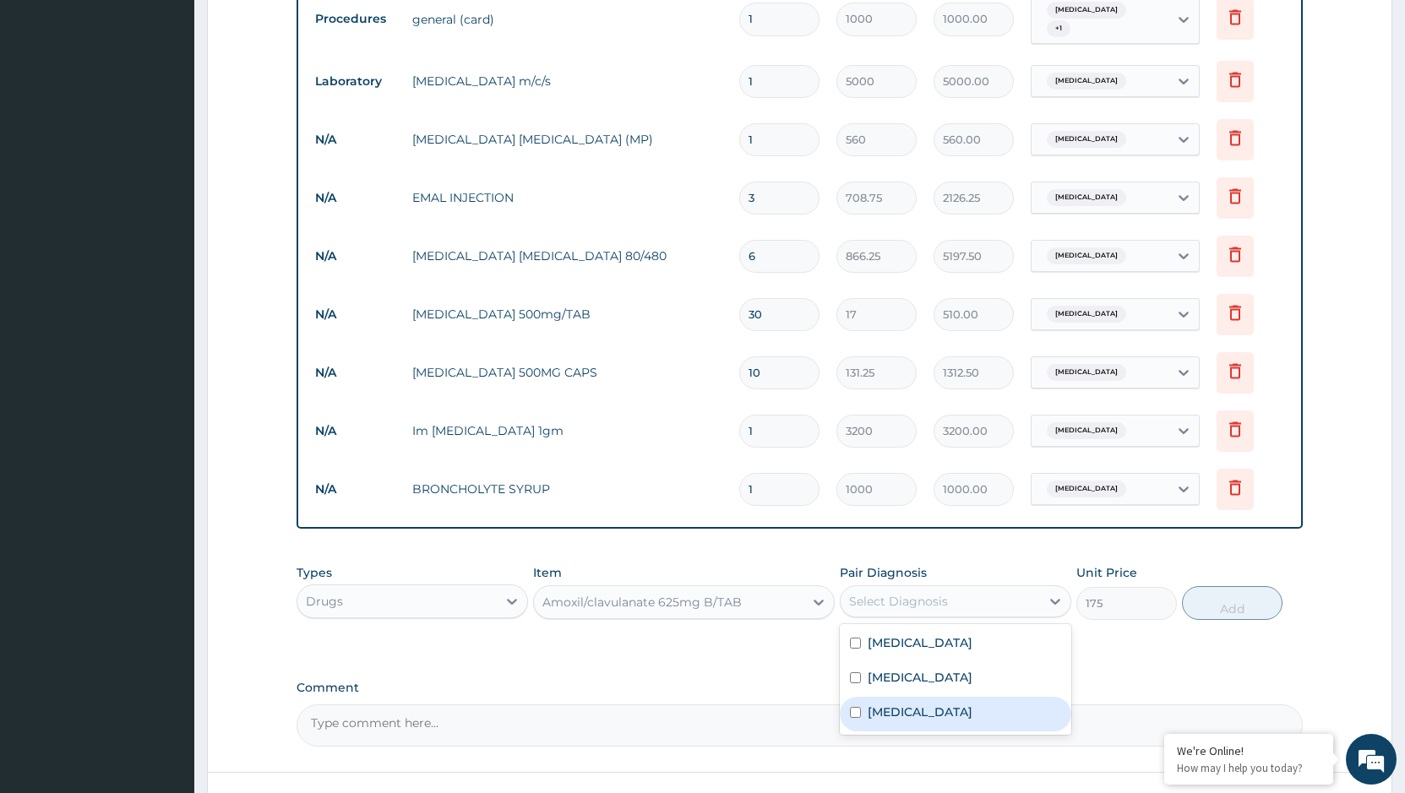
click at [934, 697] on div "[MEDICAL_DATA]" at bounding box center [955, 714] width 231 height 35
checkbox input "true"
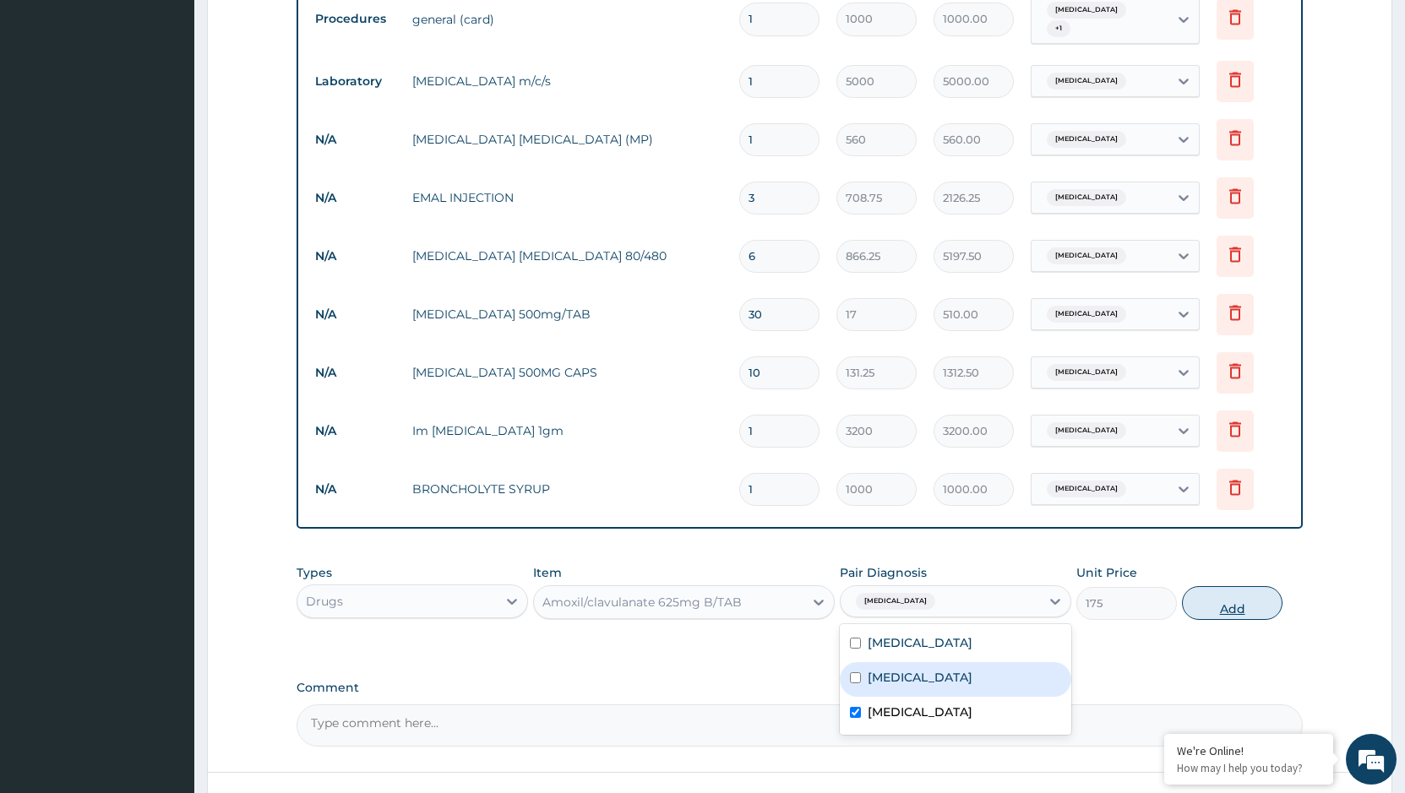
click at [1211, 586] on button "Add" at bounding box center [1232, 603] width 101 height 34
type input "0"
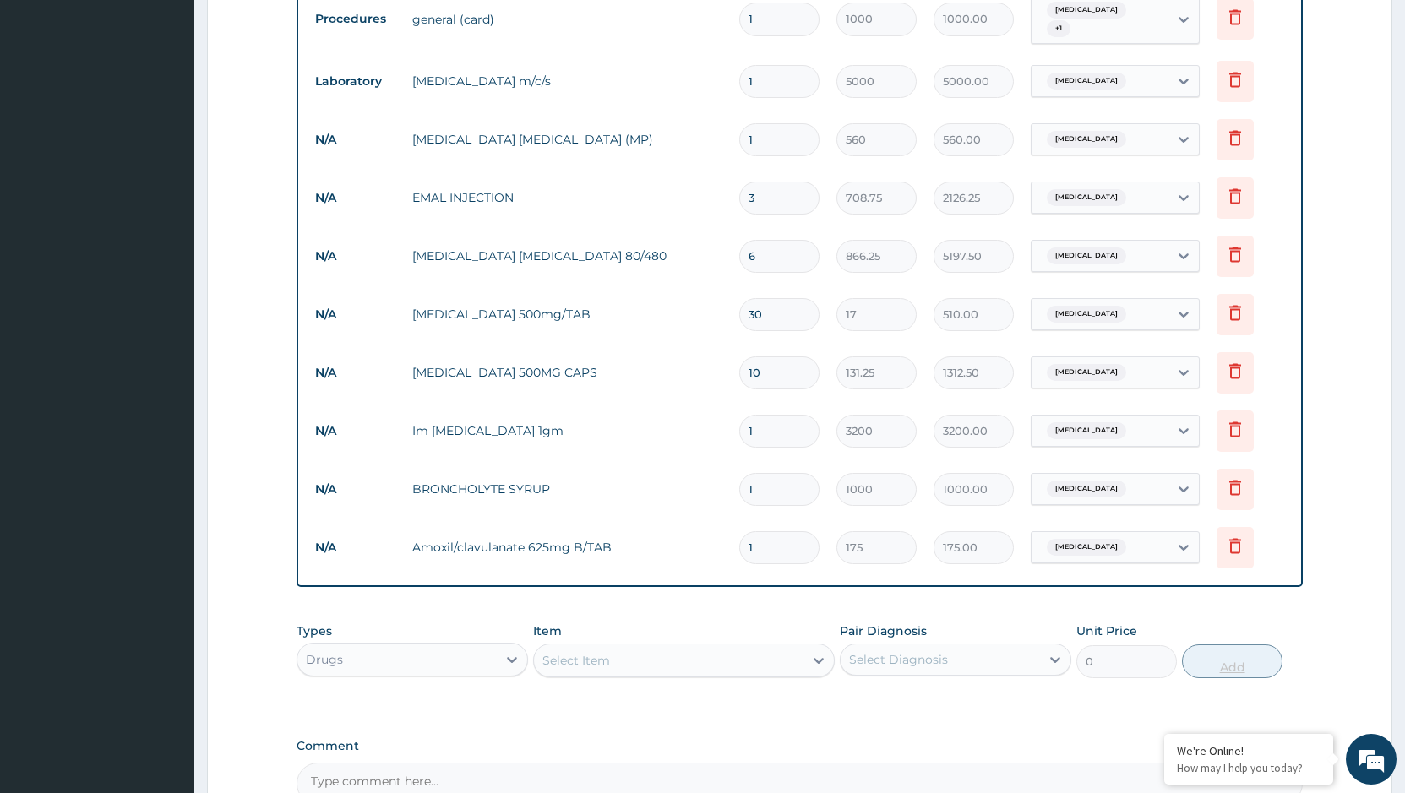
type input "14"
type input "2450.00"
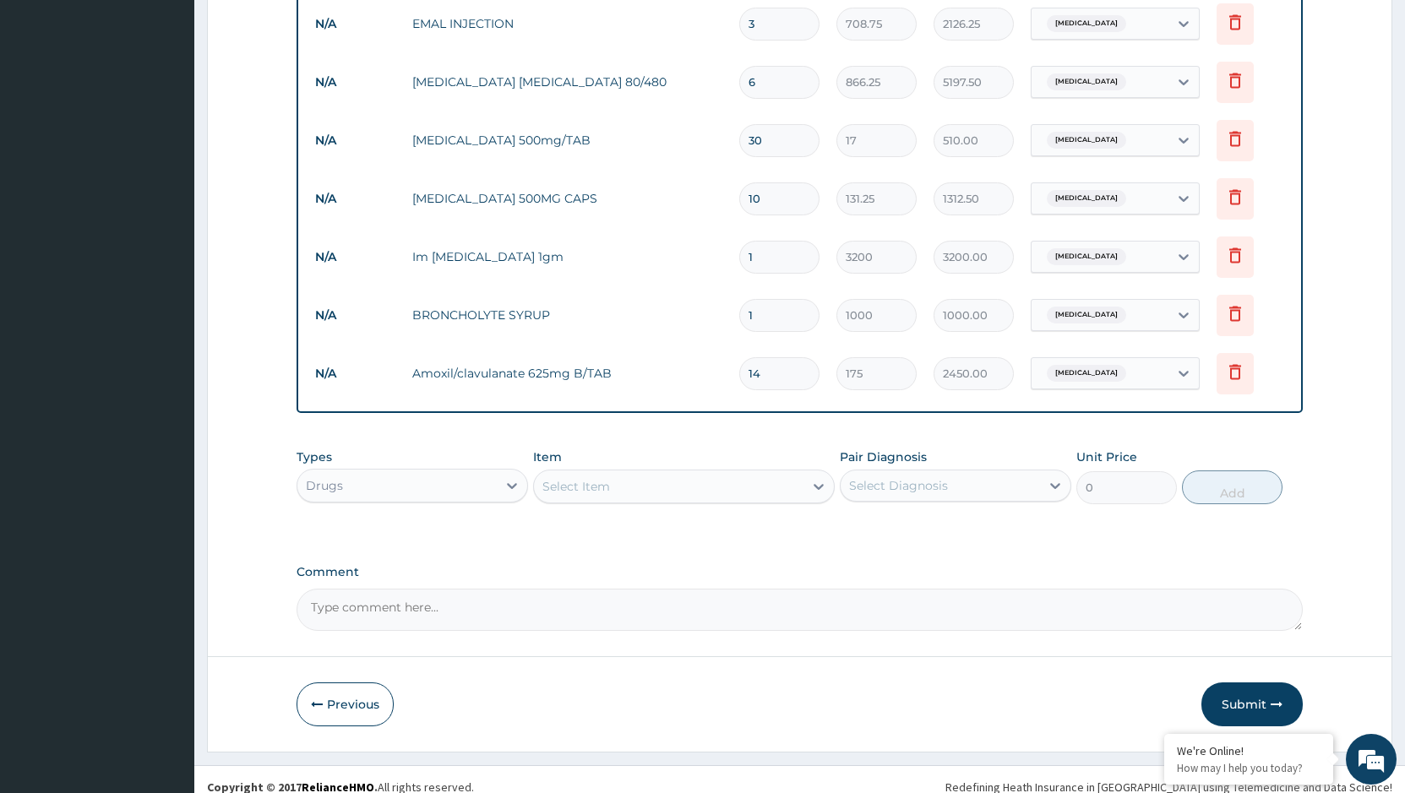
scroll to position [986, 0]
type input "14"
click at [1226, 692] on button "Submit" at bounding box center [1251, 704] width 101 height 44
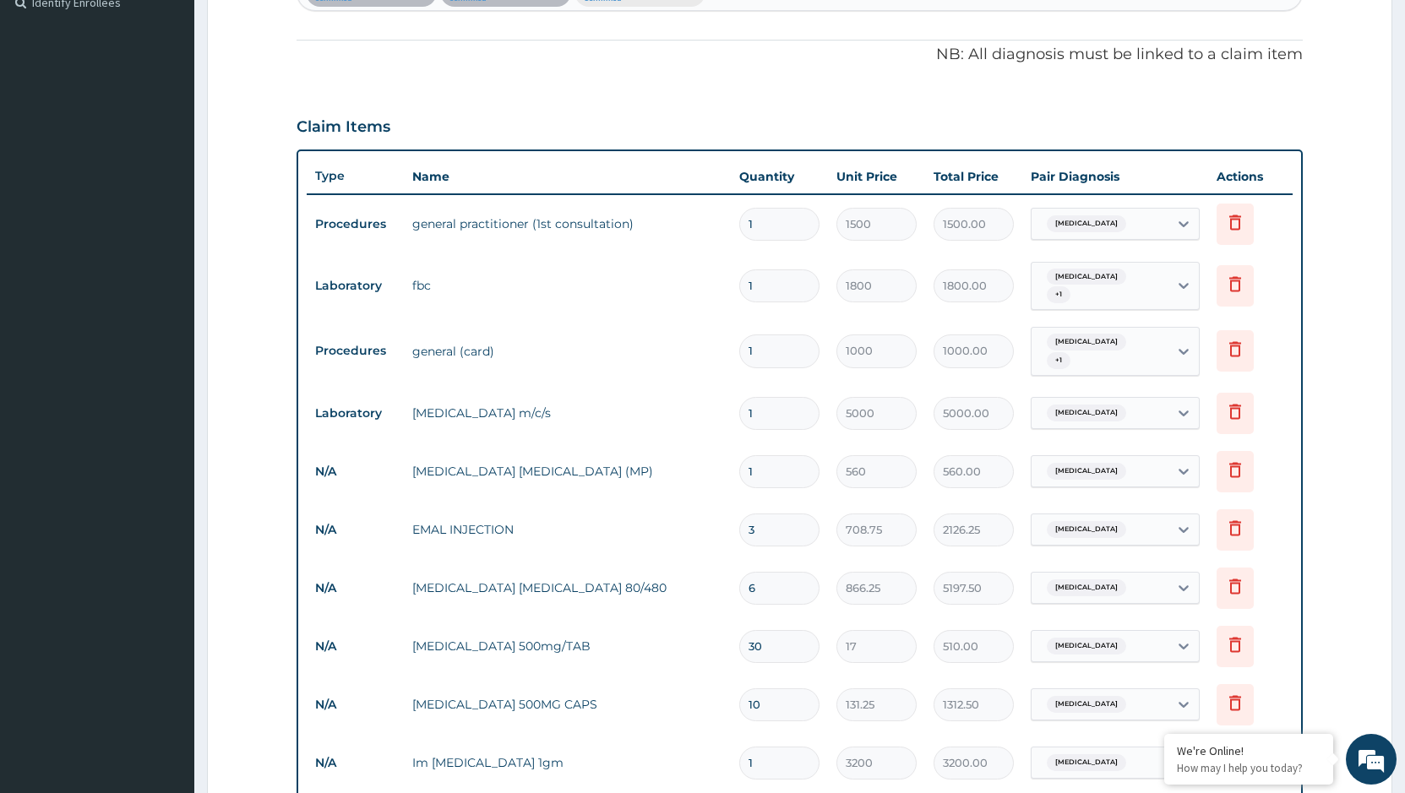
scroll to position [901, 0]
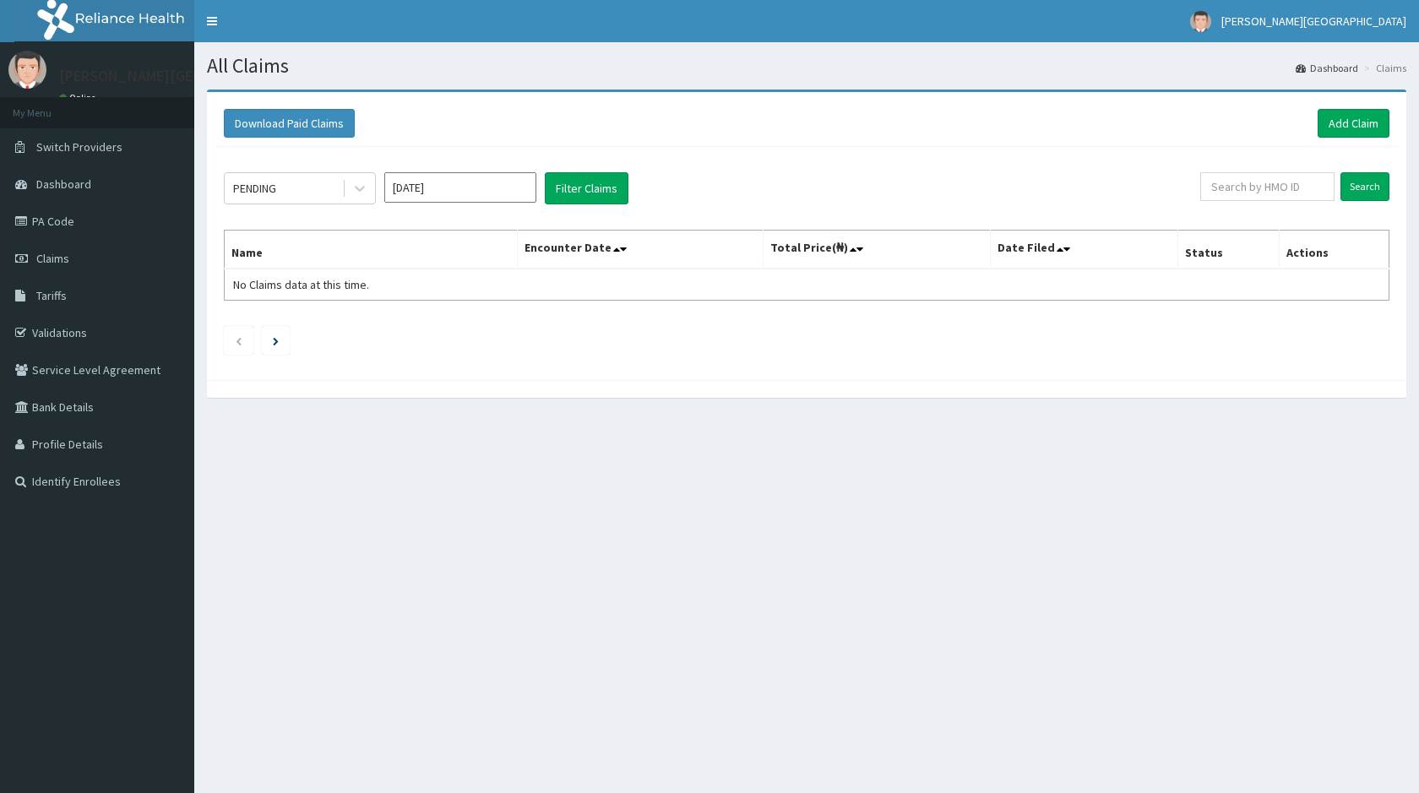
click at [475, 184] on input "[DATE]" at bounding box center [460, 187] width 152 height 30
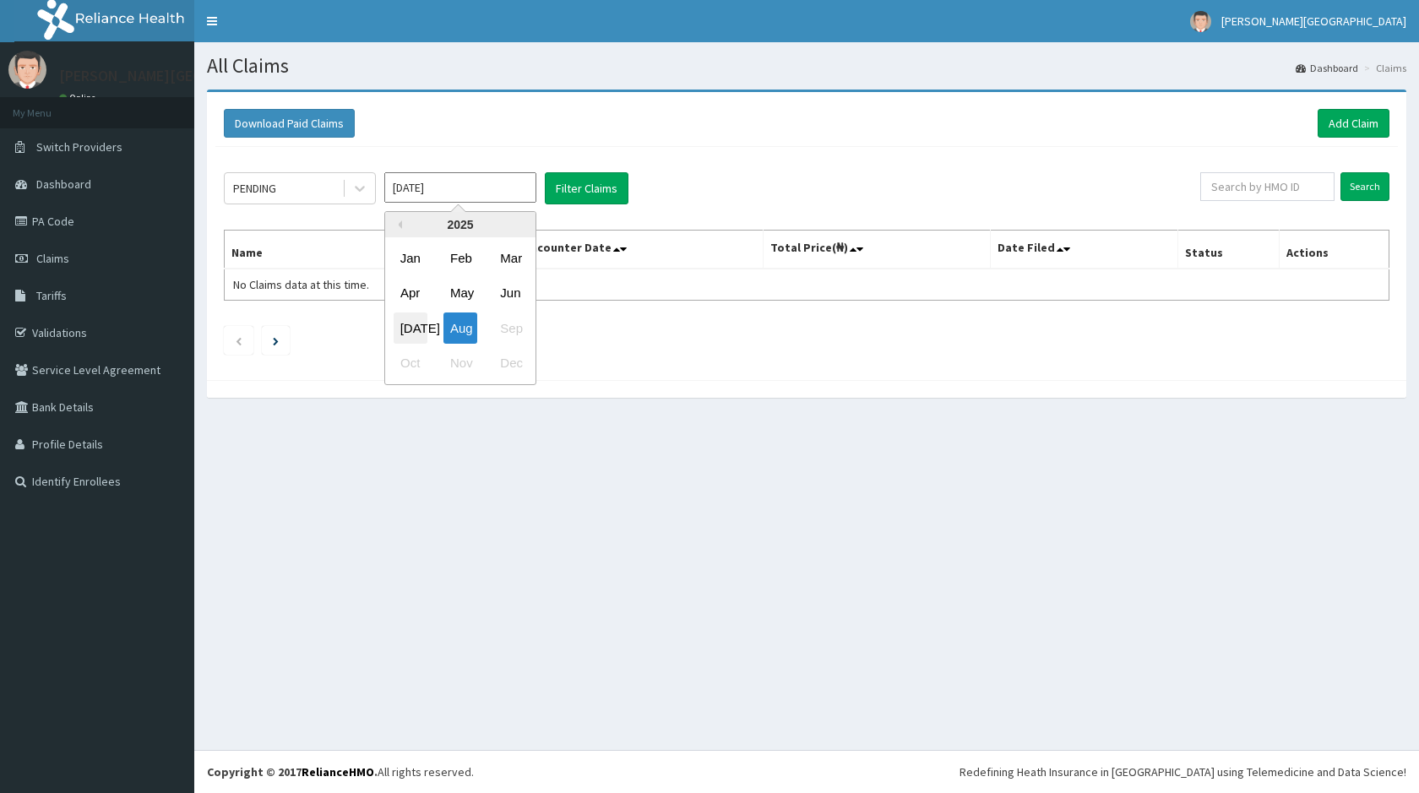
click at [414, 323] on div "[DATE]" at bounding box center [411, 328] width 34 height 31
type input "[DATE]"
click at [595, 190] on button "Filter Claims" at bounding box center [587, 188] width 84 height 32
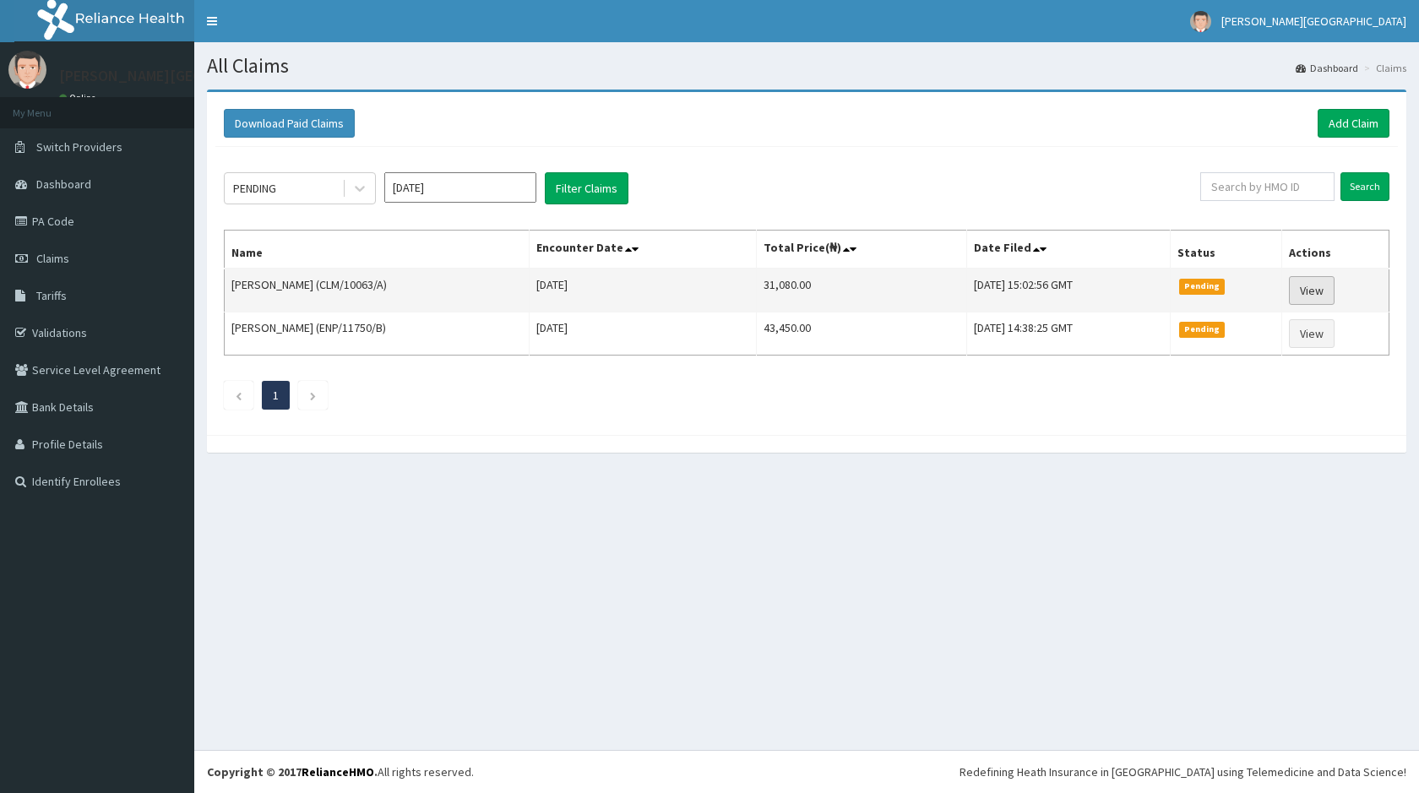
click at [1310, 292] on link "View" at bounding box center [1312, 290] width 46 height 29
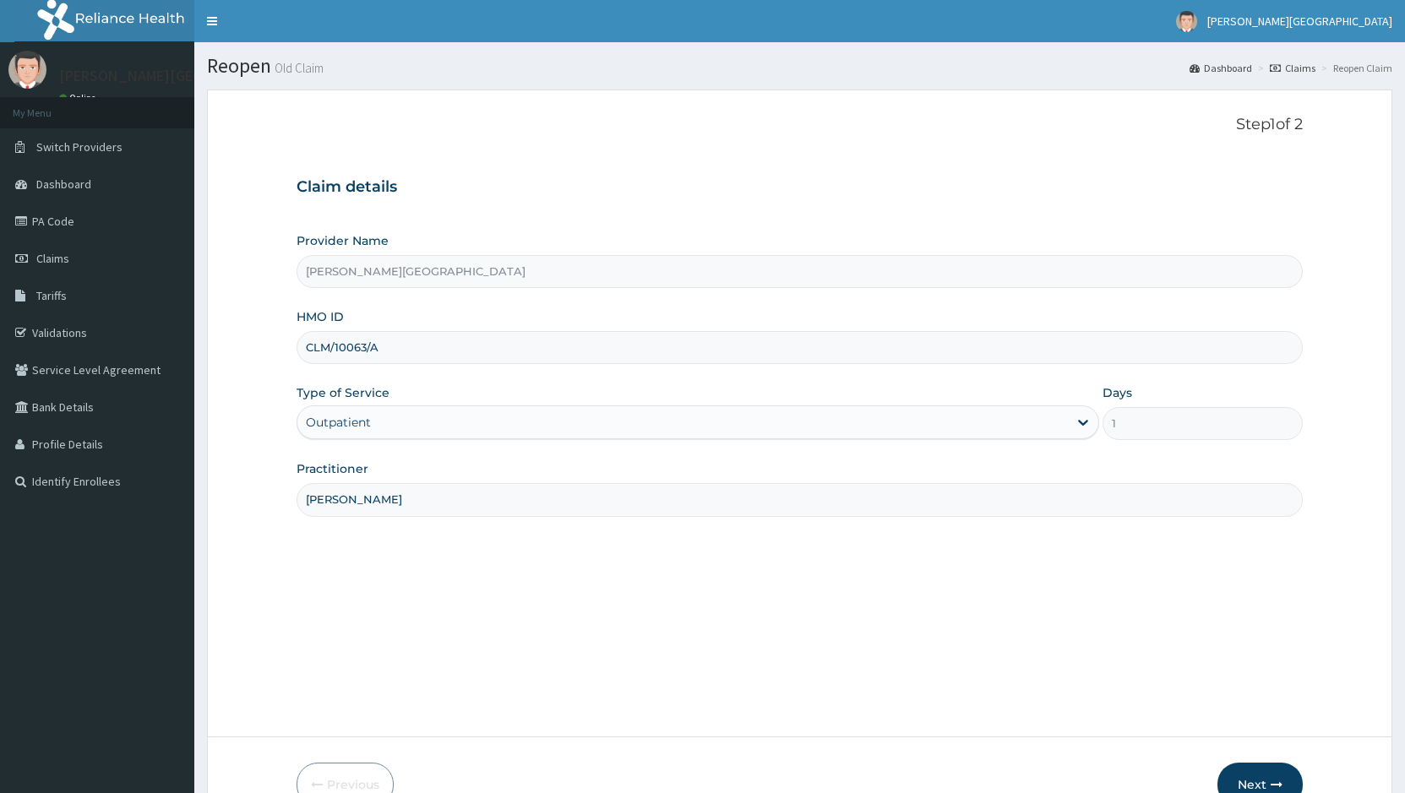
click at [459, 343] on input "CLM/10063/A" at bounding box center [799, 347] width 1006 height 33
click at [1273, 777] on button "Next" at bounding box center [1259, 785] width 85 height 44
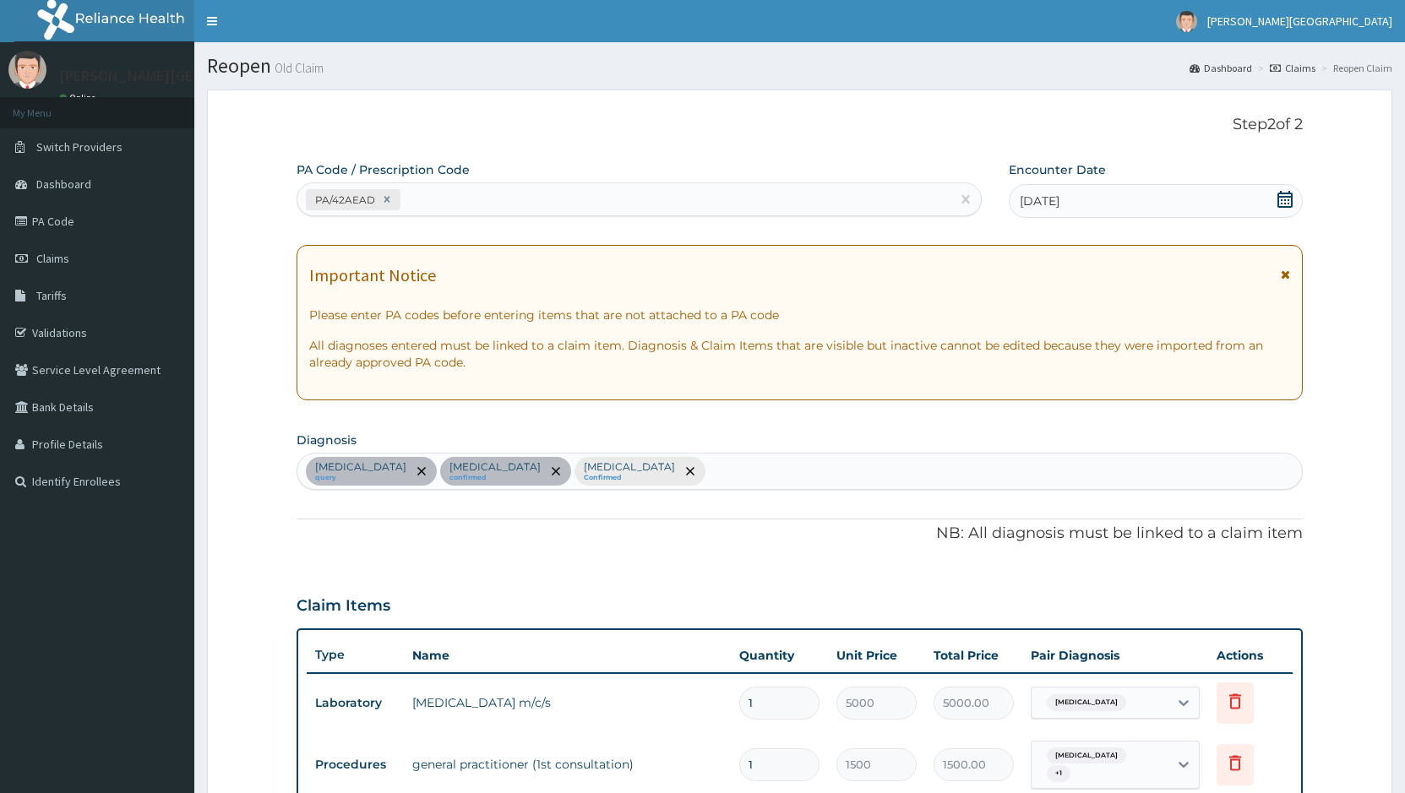
click at [631, 475] on div "[MEDICAL_DATA] query [MEDICAL_DATA] confirmed [MEDICAL_DATA] Confirmed" at bounding box center [799, 471] width 1004 height 35
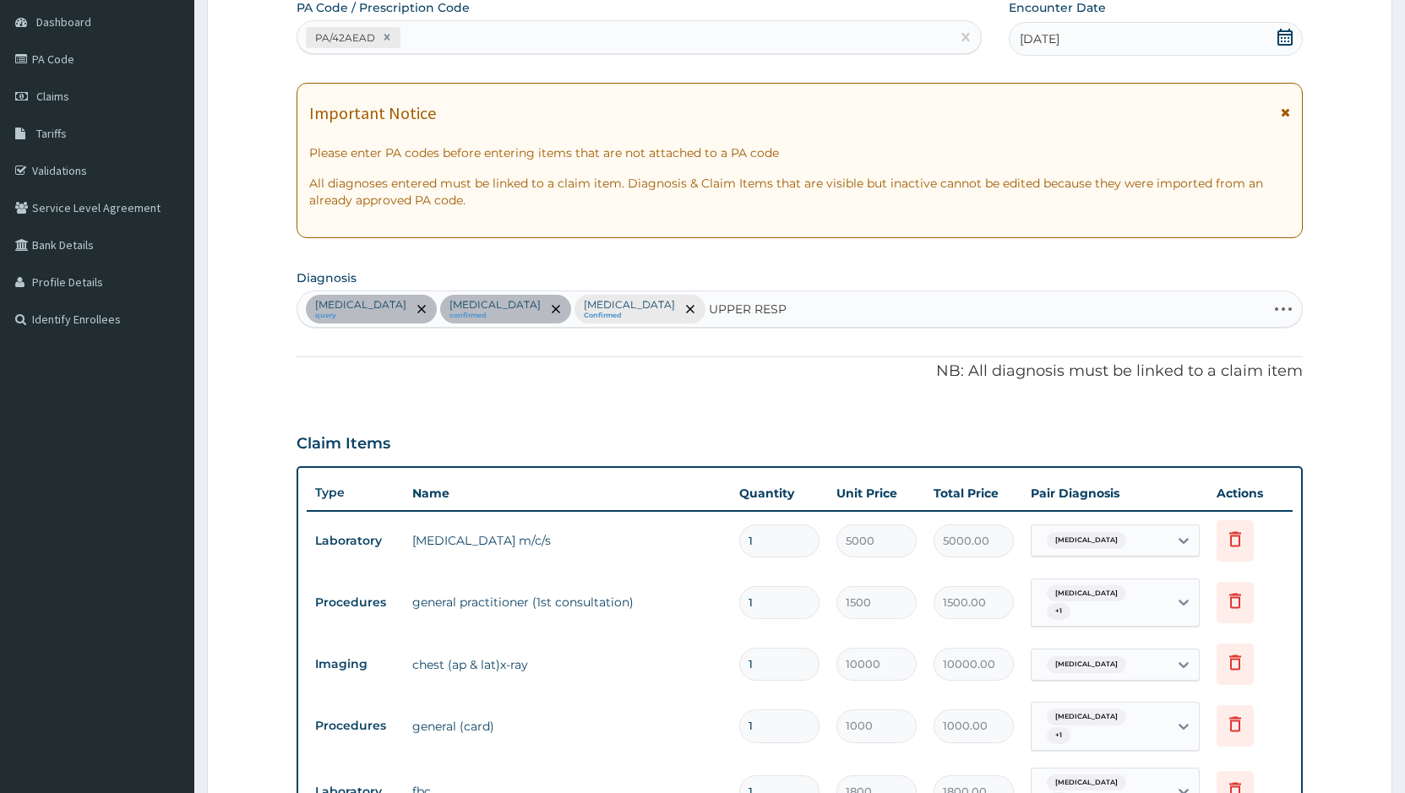
scroll to position [169, 0]
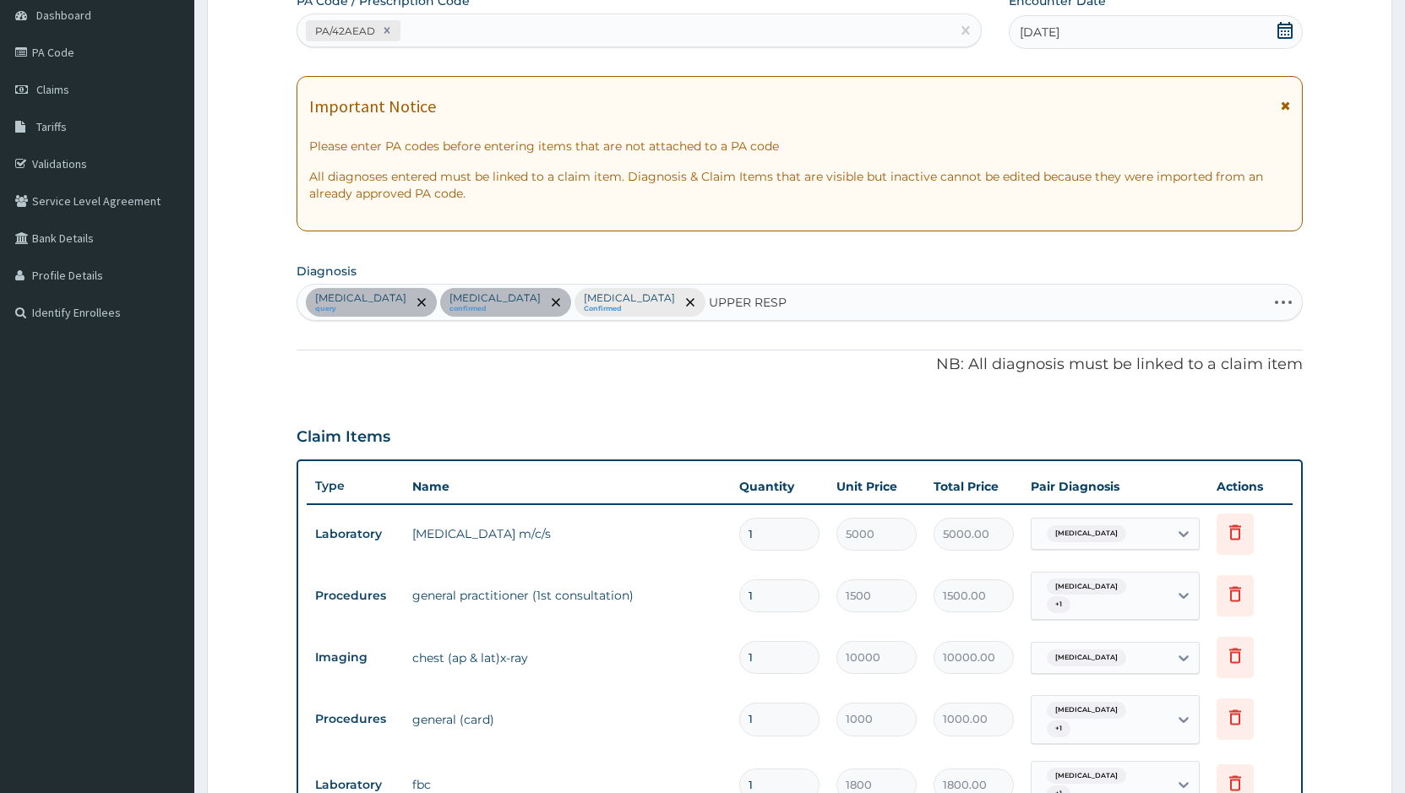
click at [686, 307] on div "[MEDICAL_DATA] query [MEDICAL_DATA] confirmed [MEDICAL_DATA] Confirmed UPPER RE…" at bounding box center [781, 302] width 969 height 35
type input "U"
type input "UPPER RESPI"
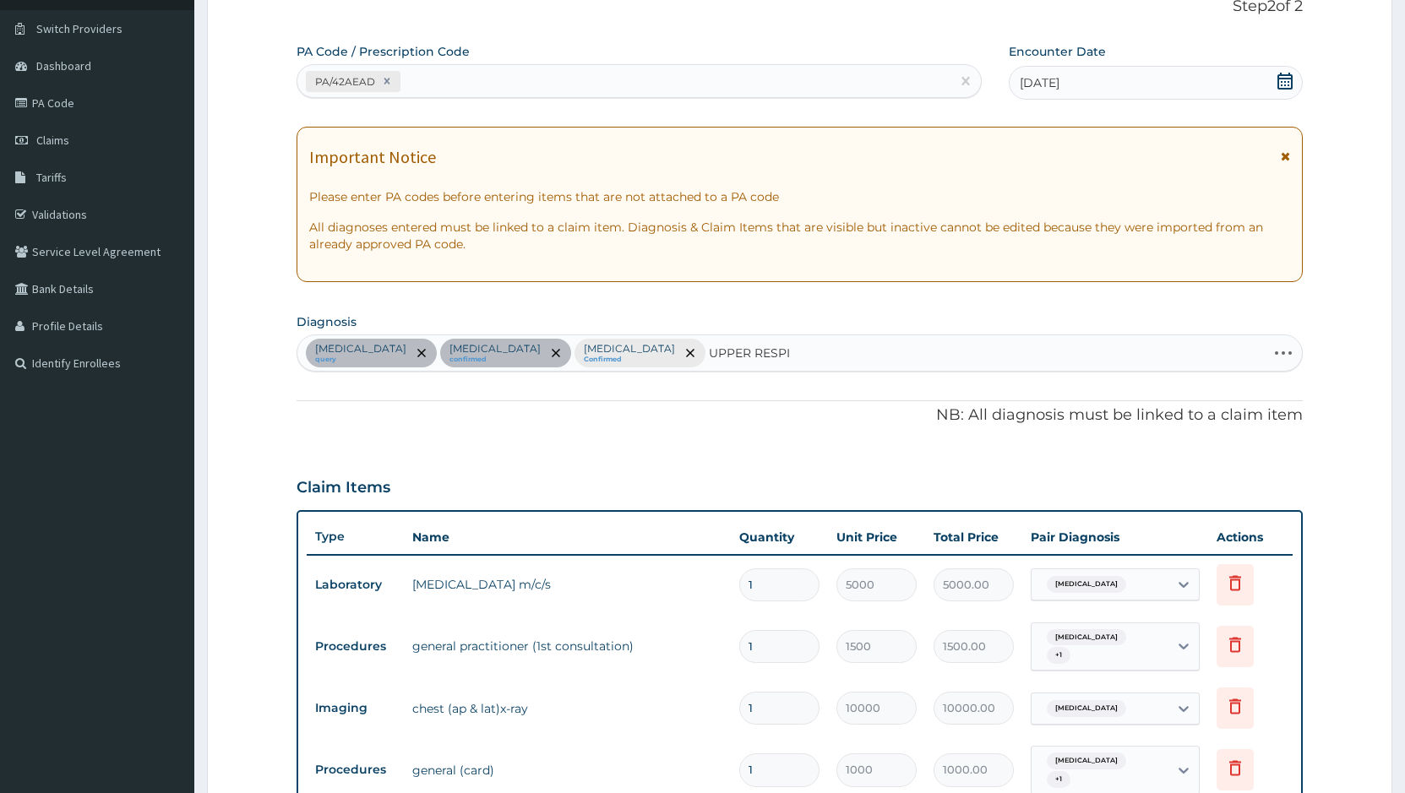
scroll to position [74, 0]
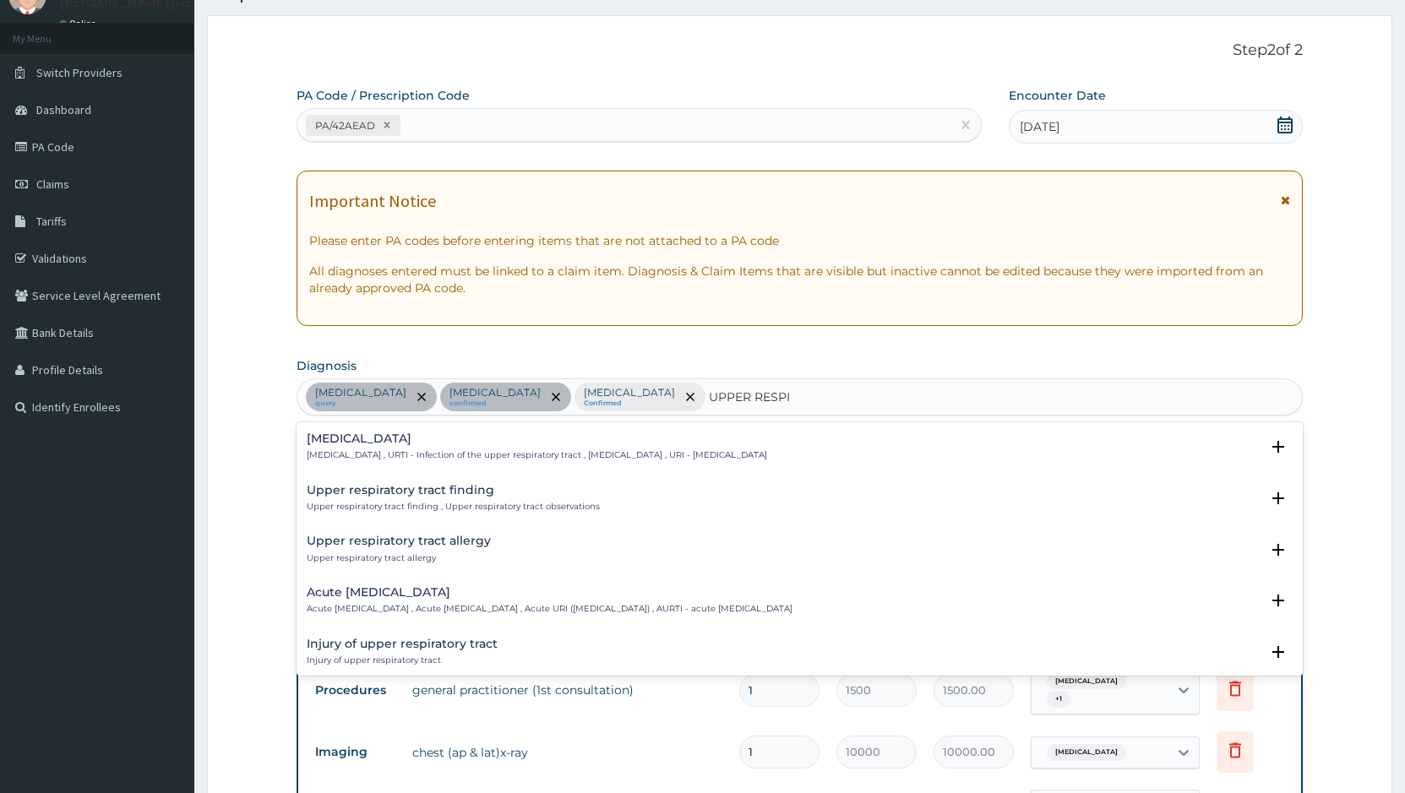
click at [643, 428] on div "[MEDICAL_DATA] [MEDICAL_DATA] , URTI - Infection of the upper respiratory tract…" at bounding box center [799, 452] width 1006 height 52
click at [374, 446] on div "[MEDICAL_DATA] [MEDICAL_DATA] , URTI - Infection of the upper respiratory tract…" at bounding box center [537, 447] width 460 height 30
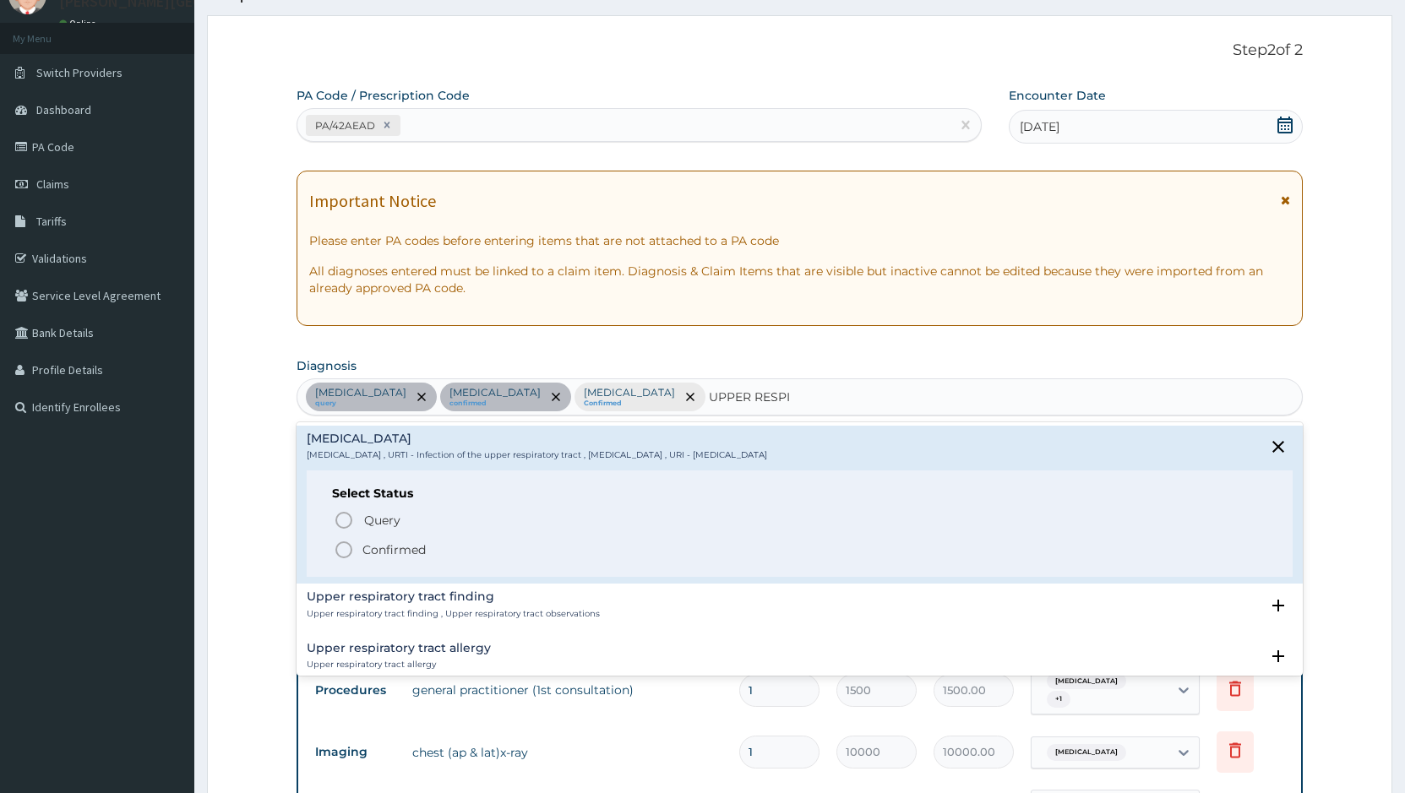
click at [344, 549] on icon "status option filled" at bounding box center [344, 550] width 20 height 20
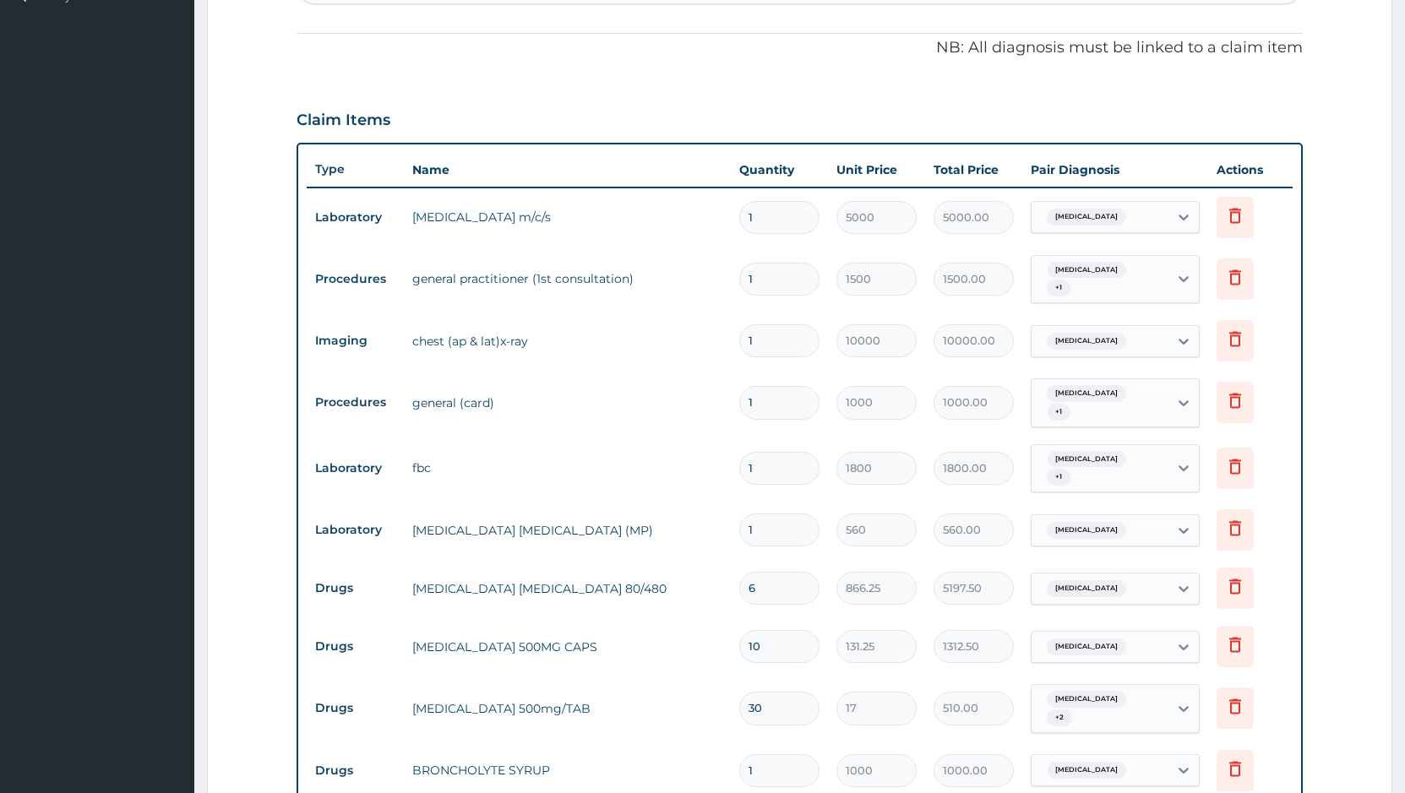
scroll to position [666, 0]
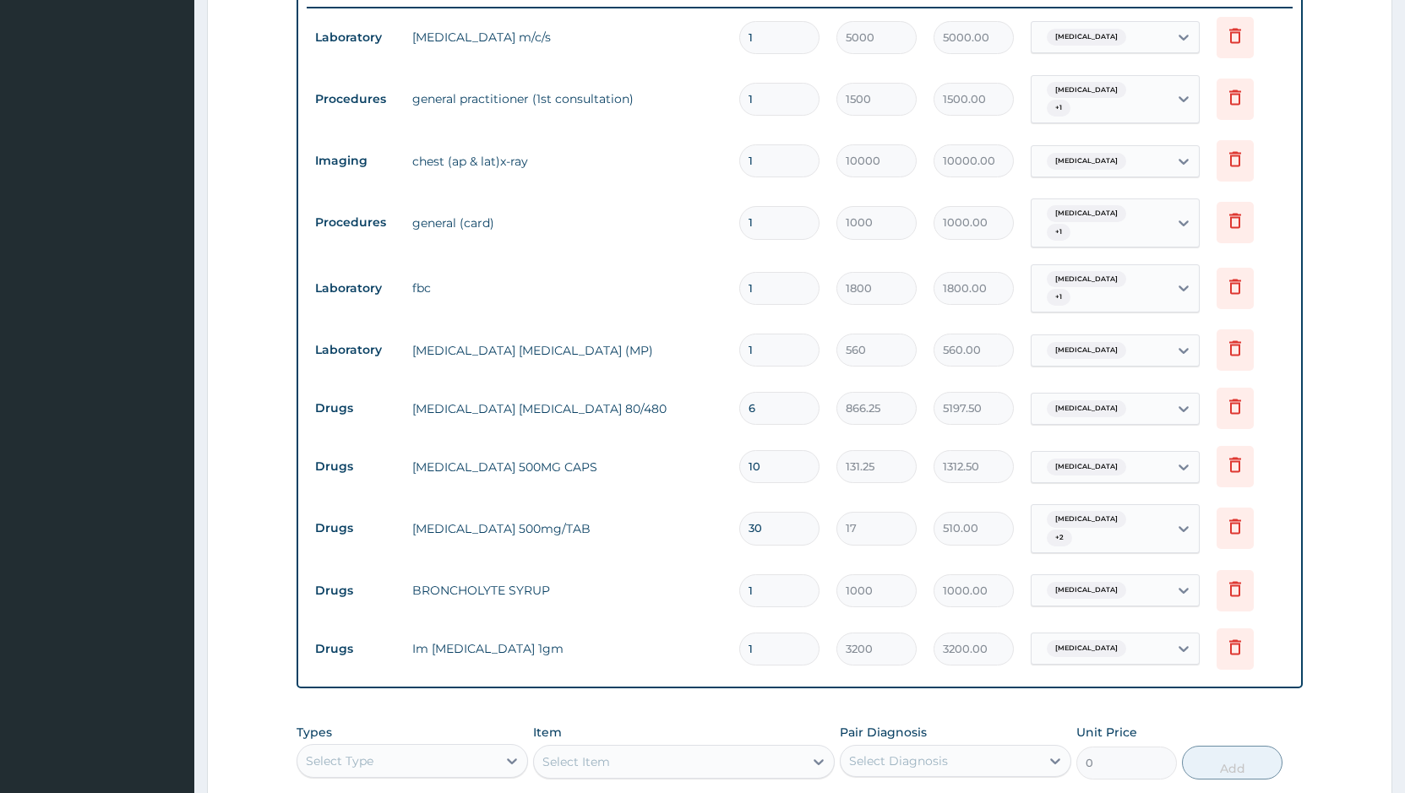
click at [1150, 453] on div "Lobar pneumonia" at bounding box center [1099, 467] width 137 height 29
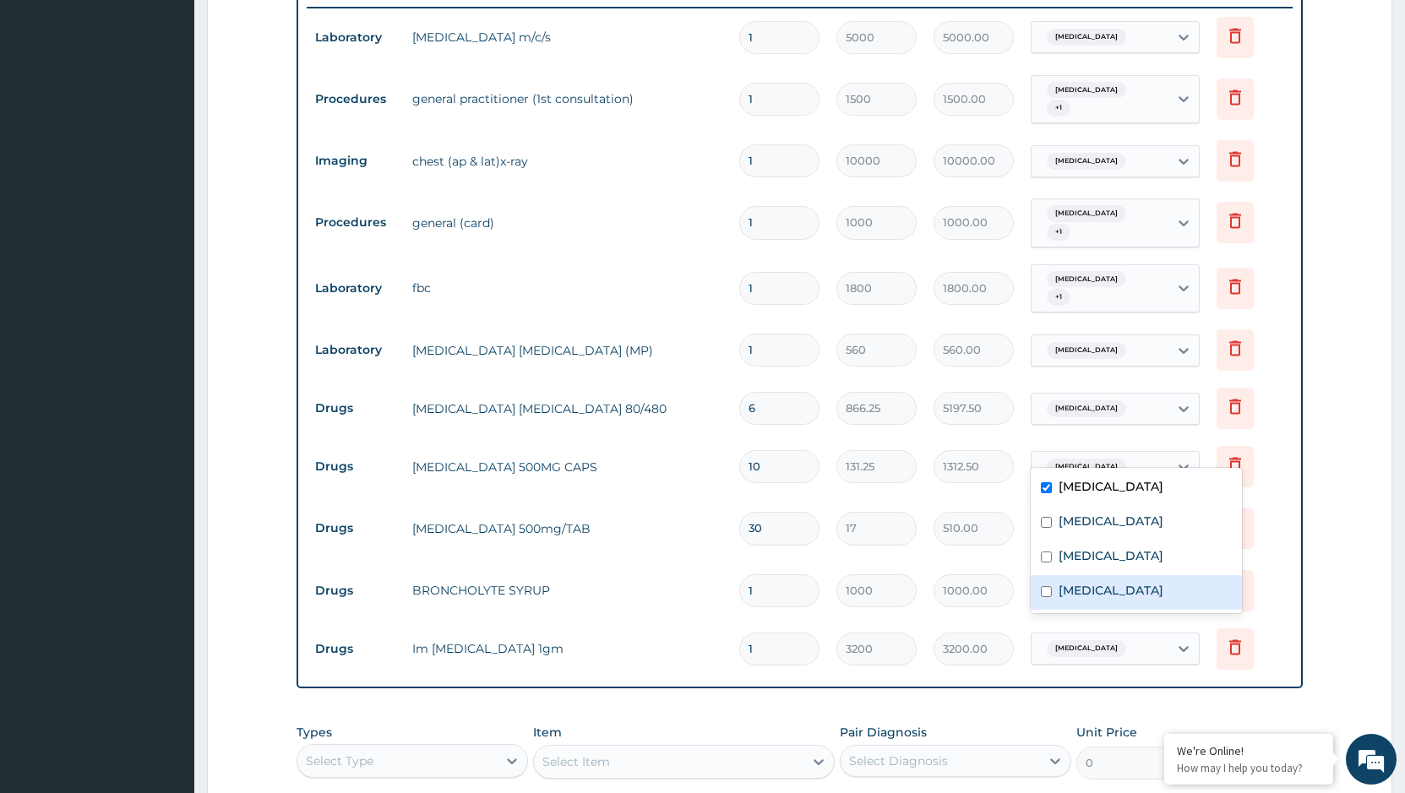
click at [1107, 590] on label "Upper respiratory infection" at bounding box center [1110, 590] width 105 height 17
checkbox input "true"
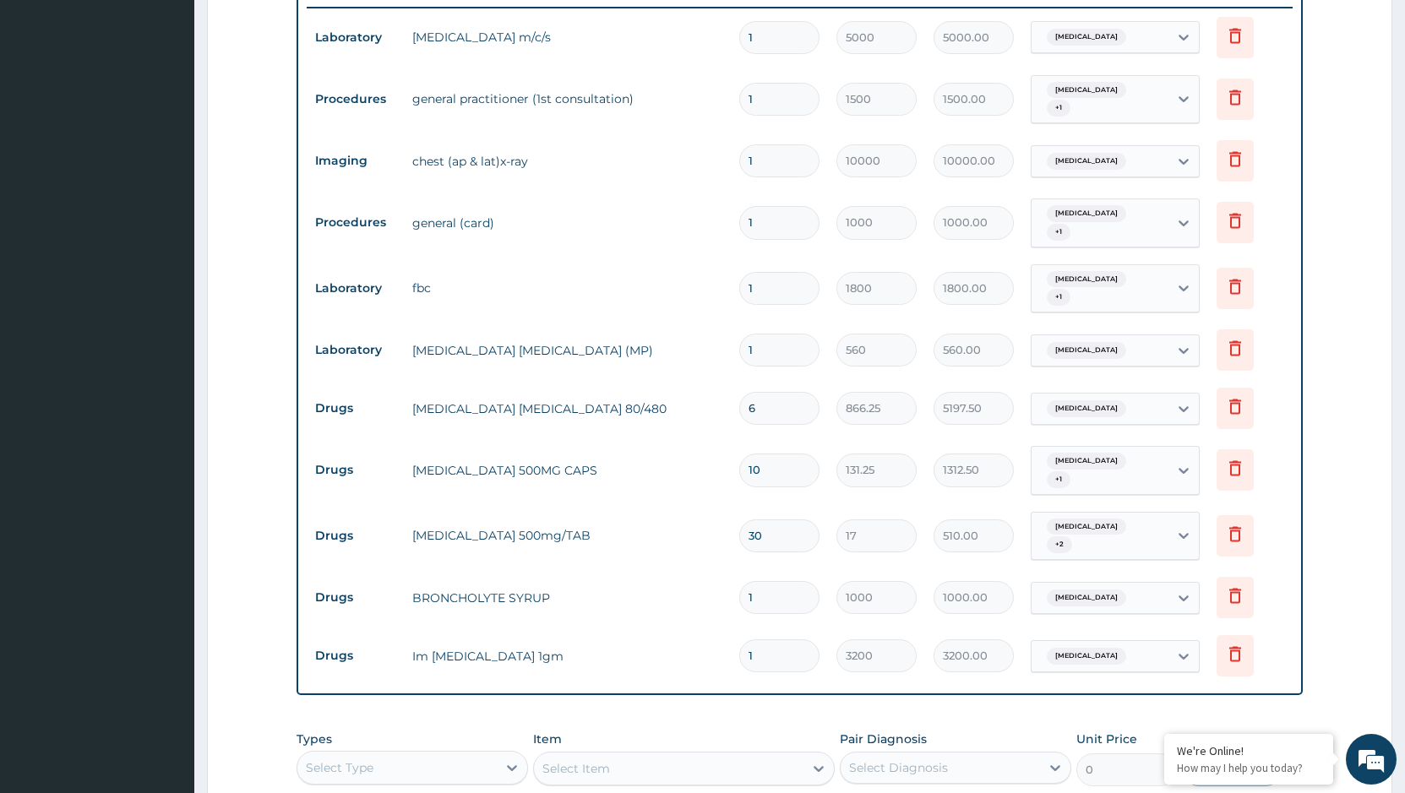
click at [1351, 518] on form "Step 2 of 2 PA Code / Prescription Code PA/42AEAD Encounter Date 14-07-2025 Imp…" at bounding box center [799, 183] width 1185 height 1518
click at [1161, 584] on div "Lobar pneumonia" at bounding box center [1099, 598] width 137 height 29
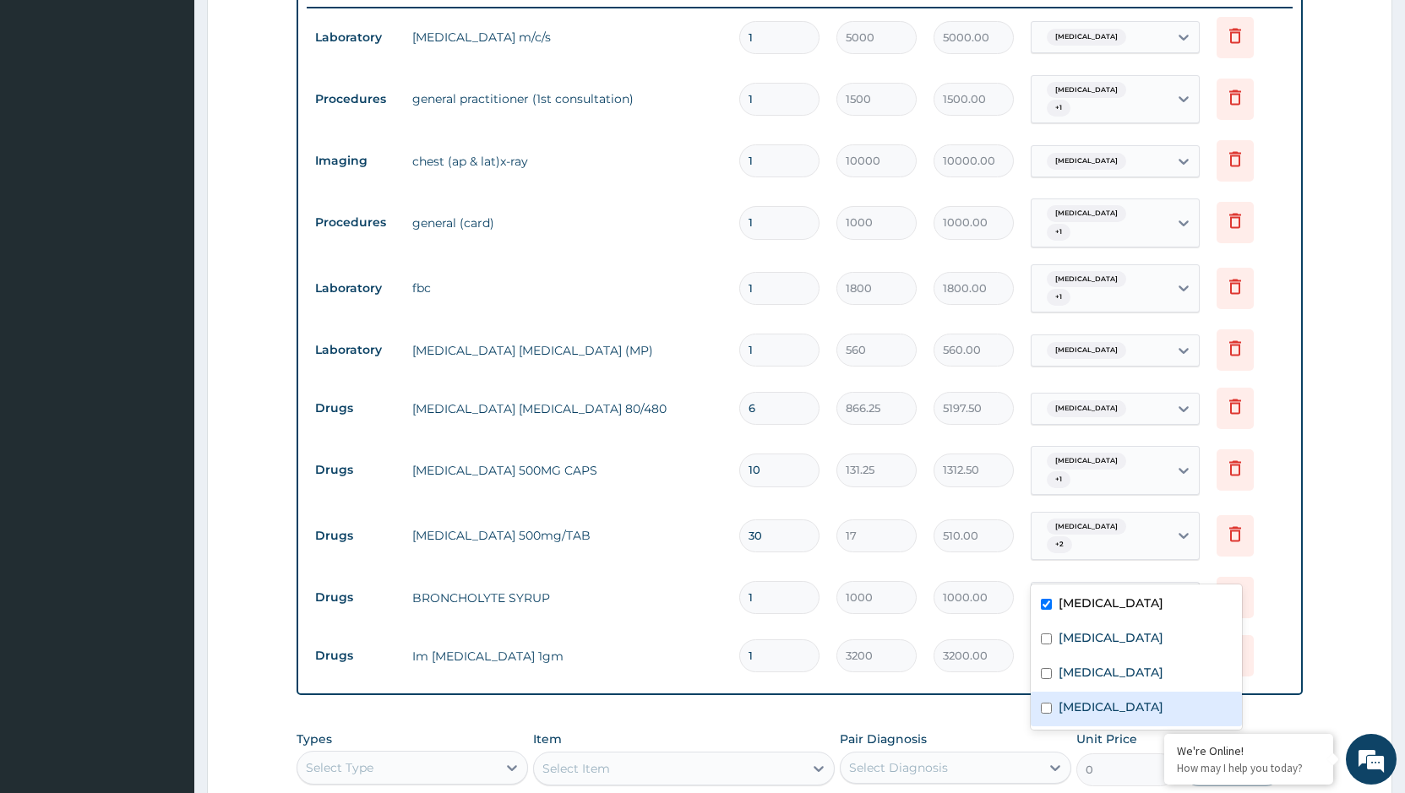
click at [1115, 709] on label "Upper respiratory infection" at bounding box center [1110, 707] width 105 height 17
checkbox input "true"
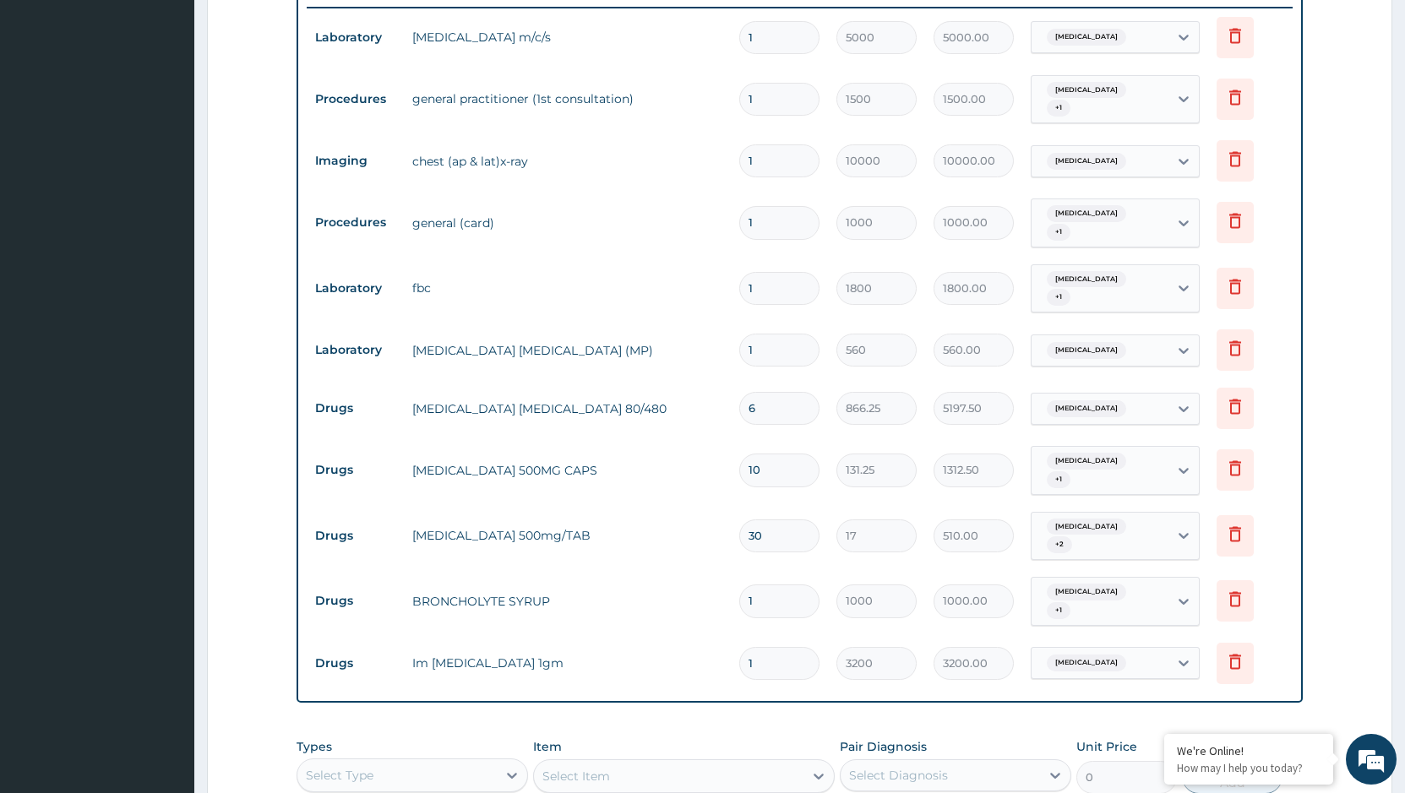
click at [1326, 547] on form "Step 2 of 2 PA Code / Prescription Code PA/42AEAD Encounter Date 14-07-2025 Imp…" at bounding box center [799, 186] width 1185 height 1525
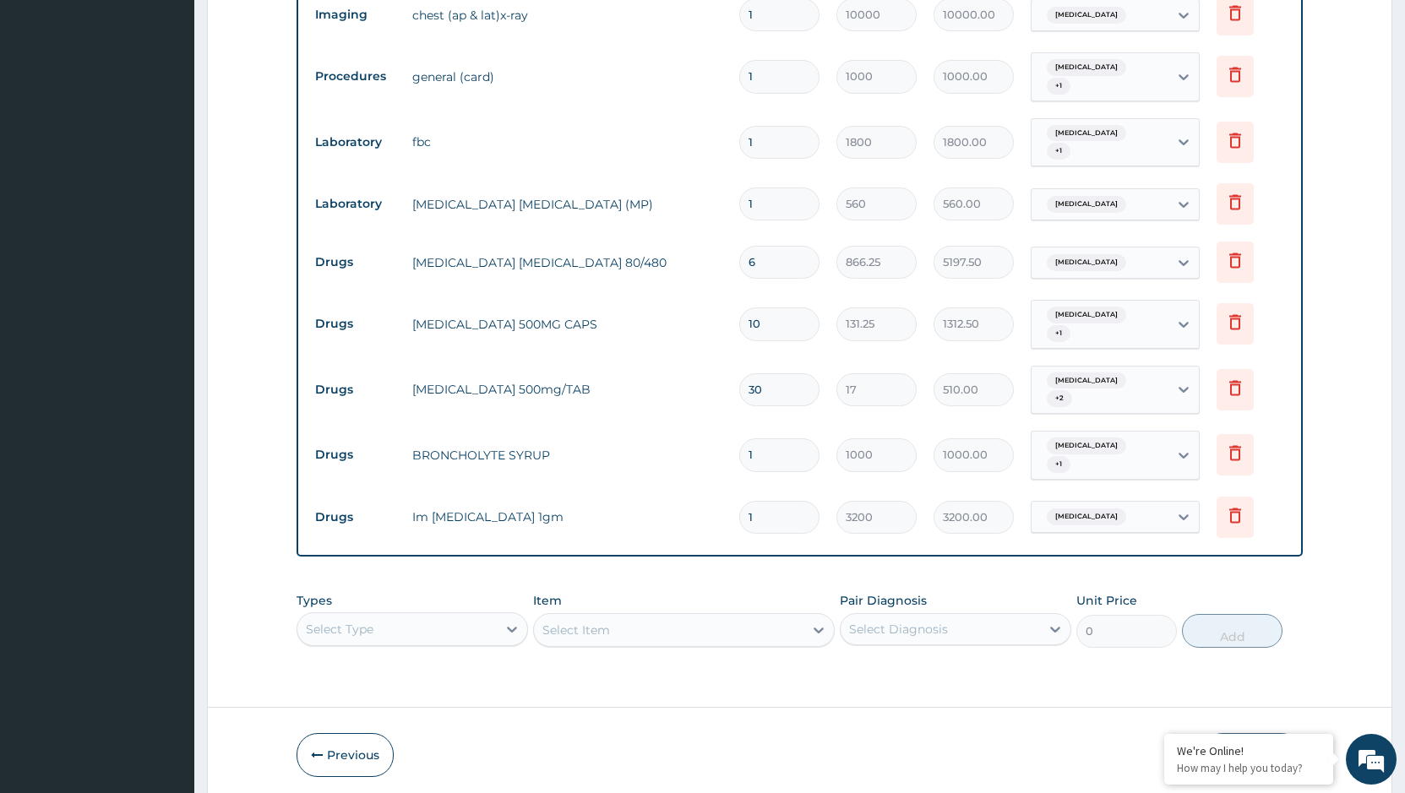
scroll to position [835, 0]
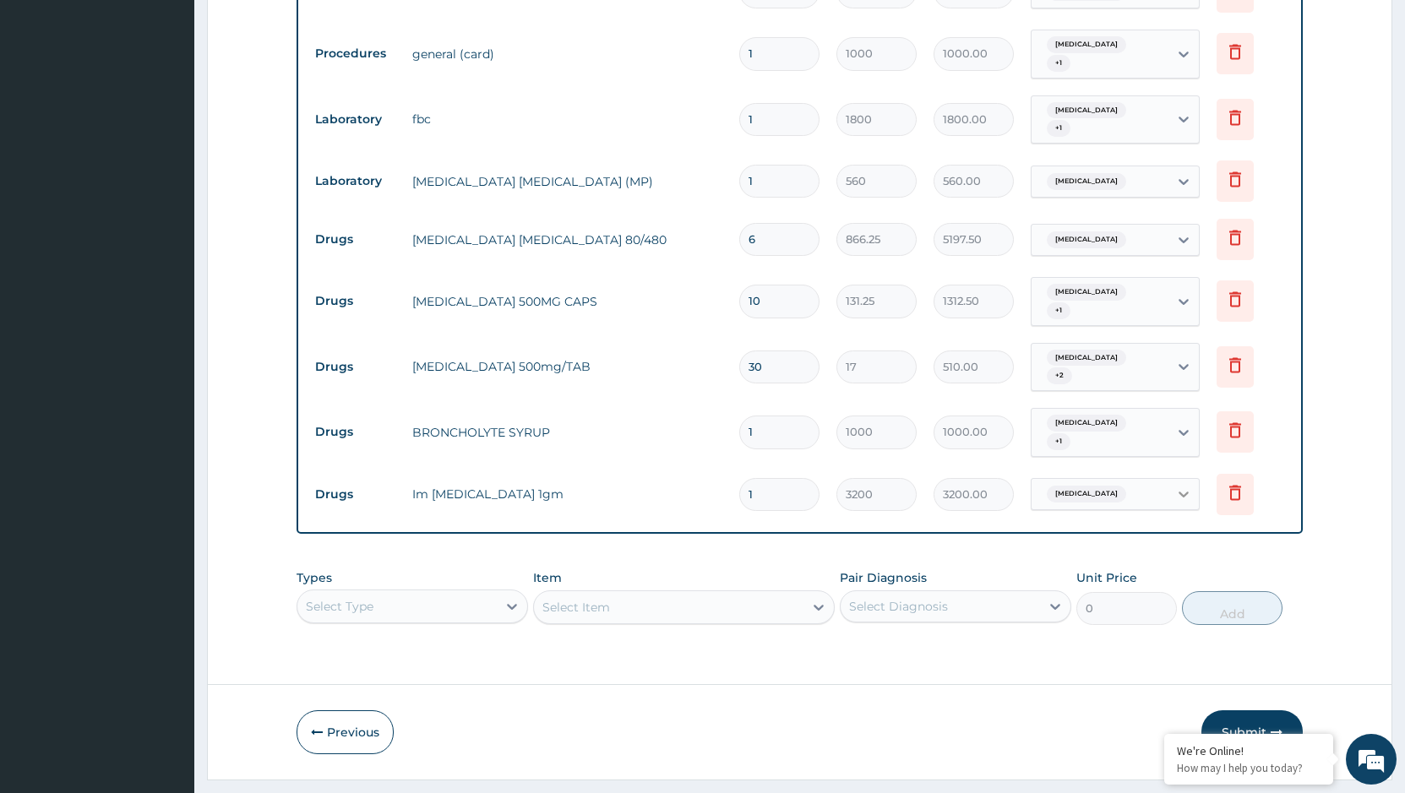
click at [1173, 479] on div at bounding box center [1183, 494] width 30 height 30
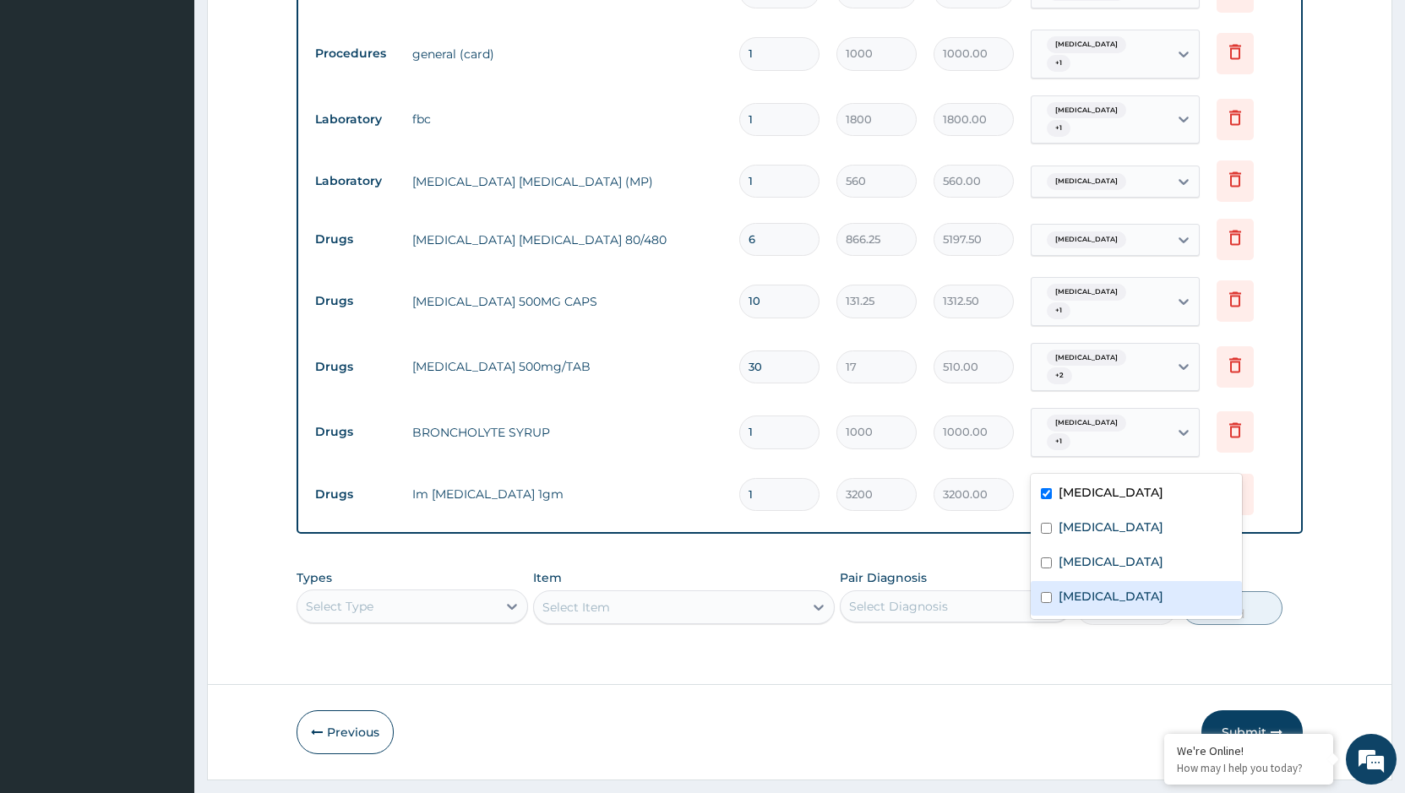
click at [1088, 592] on label "Upper respiratory infection" at bounding box center [1110, 596] width 105 height 17
checkbox input "true"
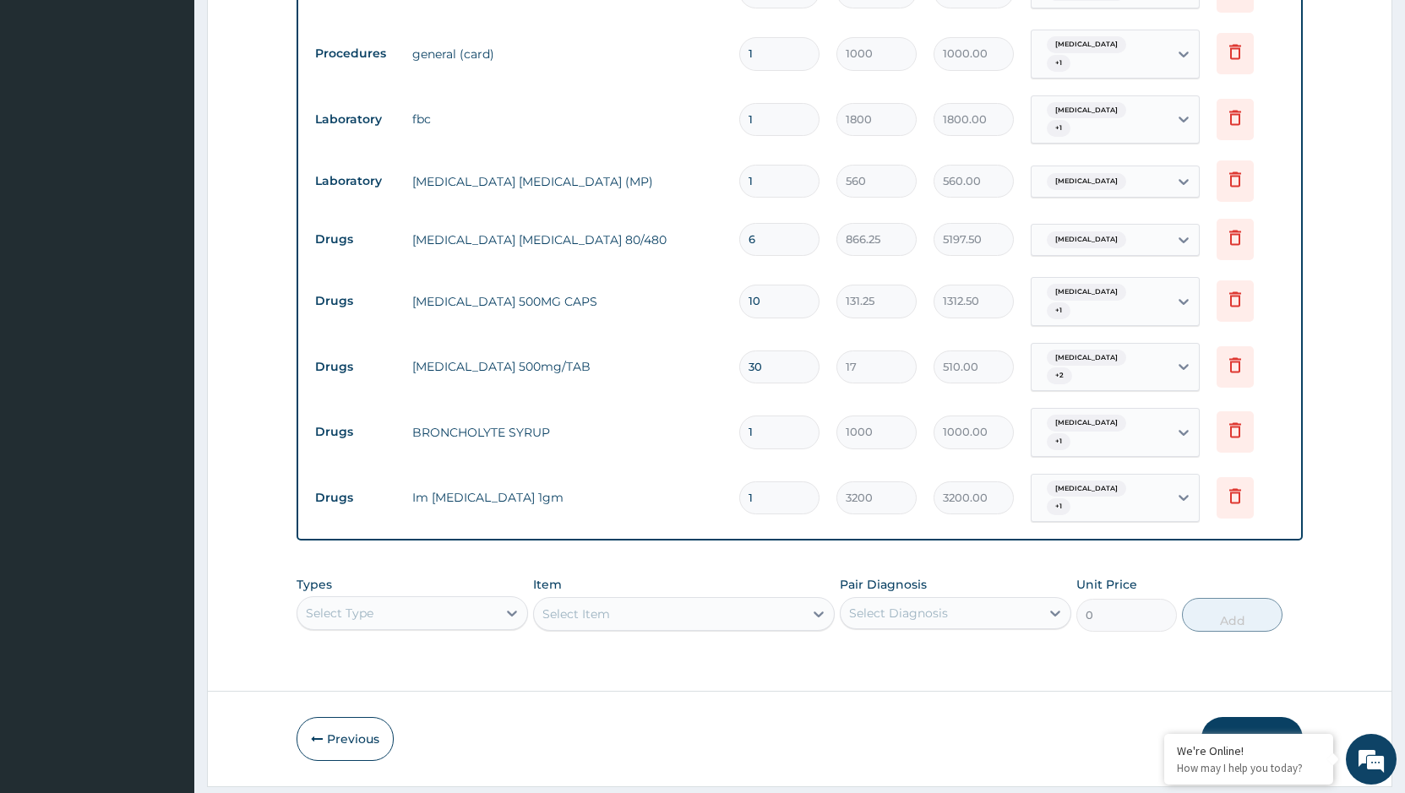
click at [1260, 717] on button "Submit" at bounding box center [1251, 739] width 101 height 44
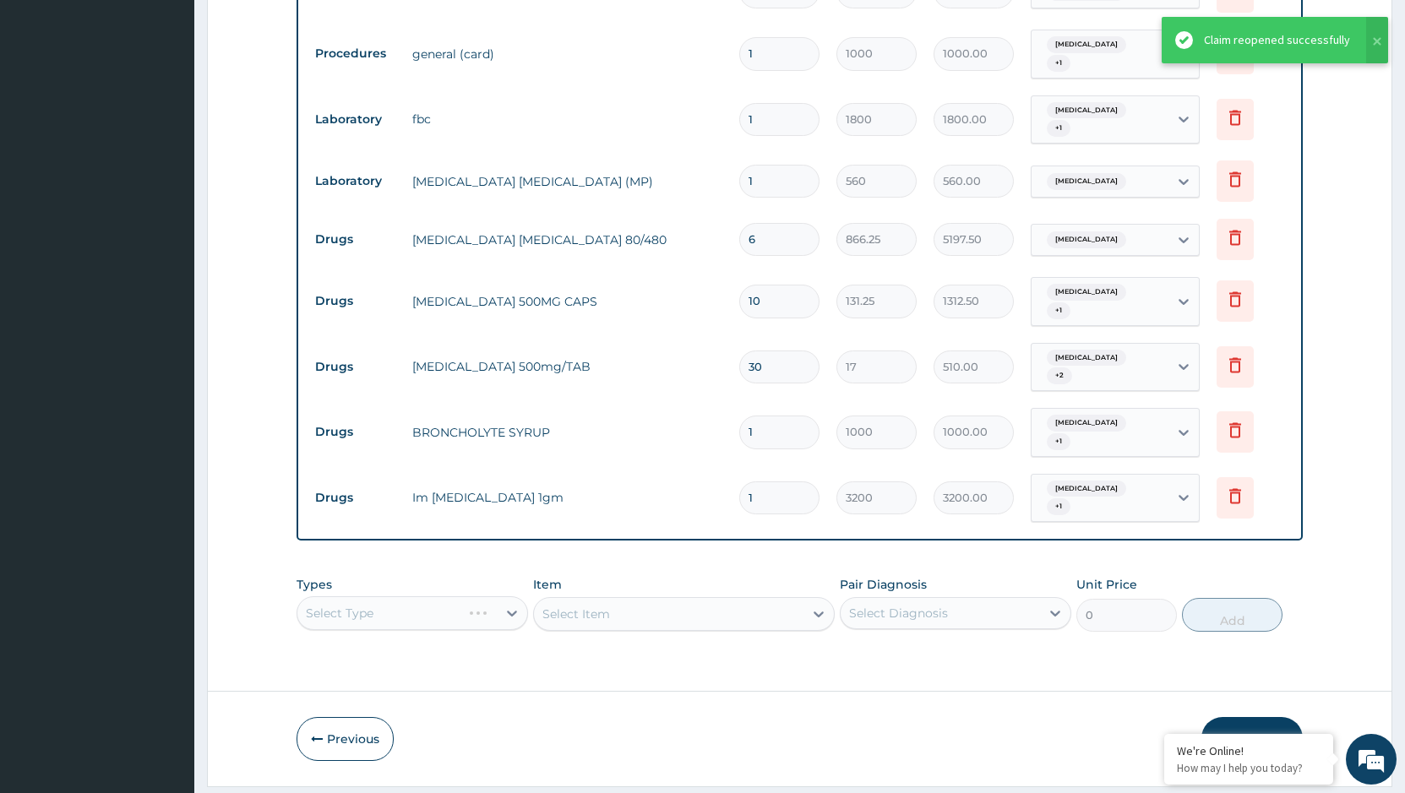
scroll to position [0, 0]
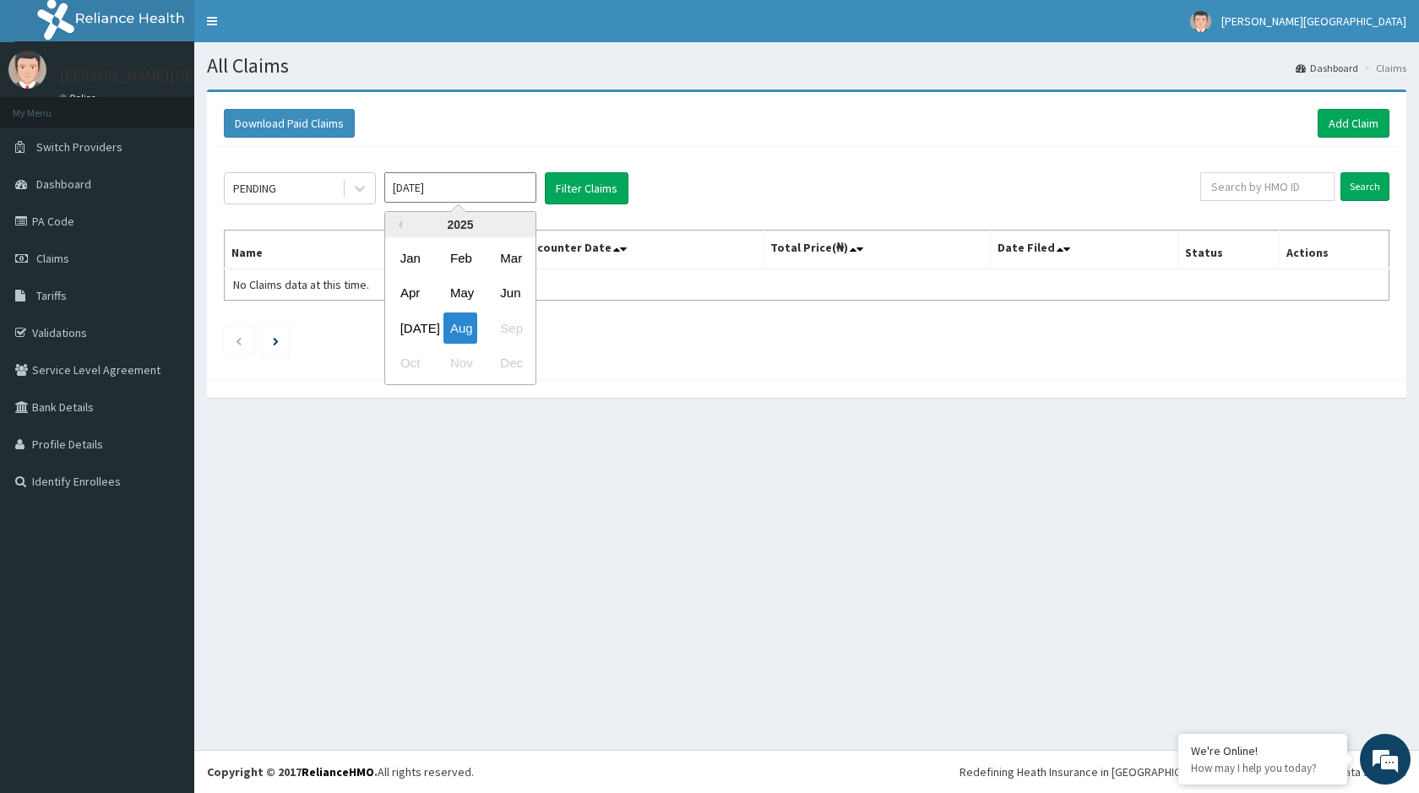
click at [520, 198] on input "[DATE]" at bounding box center [460, 187] width 152 height 30
click at [413, 328] on div "[DATE]" at bounding box center [411, 328] width 34 height 31
type input "[DATE]"
click at [578, 193] on button "Filter Claims" at bounding box center [587, 188] width 84 height 32
click at [599, 182] on button "Filter Claims" at bounding box center [587, 188] width 84 height 32
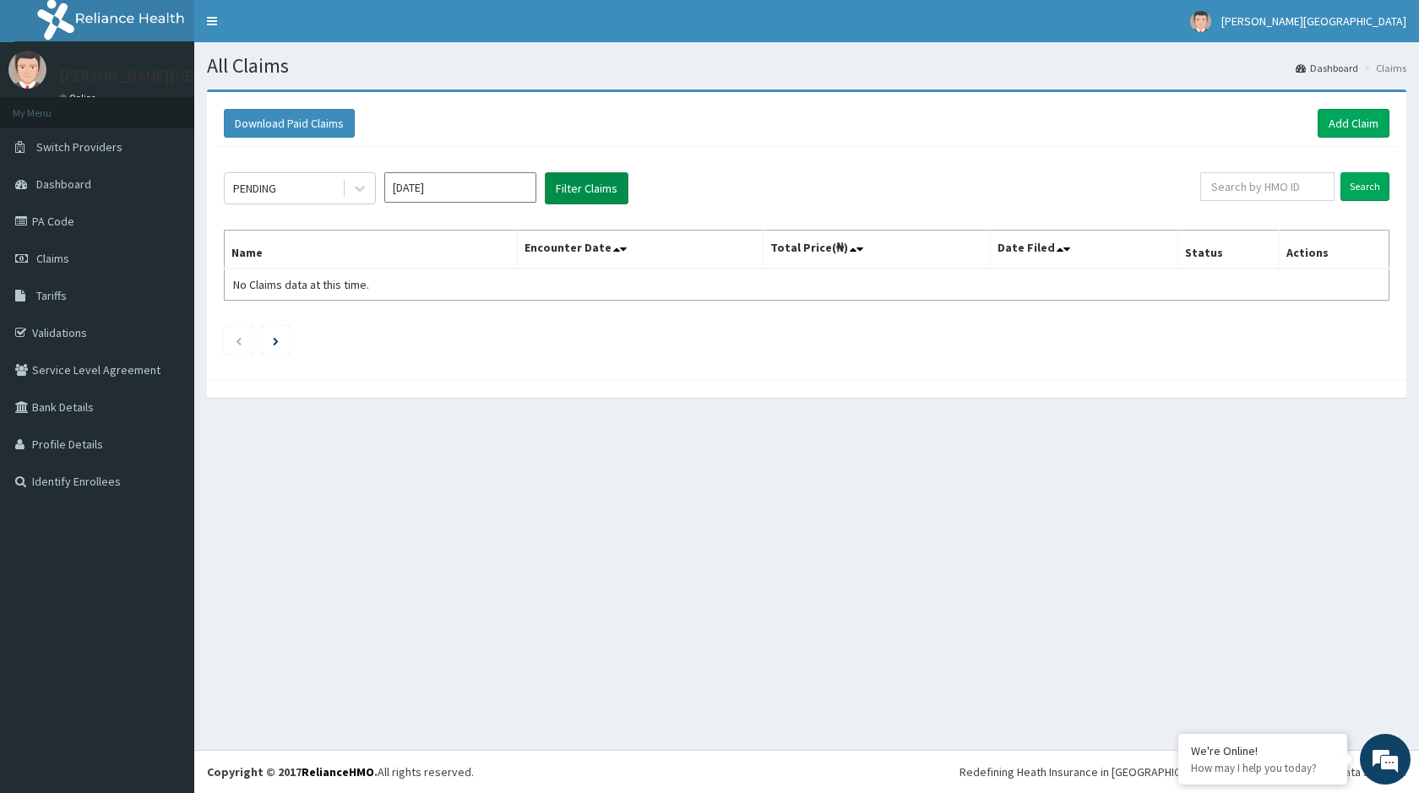
click at [599, 182] on button "Filter Claims" at bounding box center [587, 188] width 84 height 32
click at [358, 191] on icon at bounding box center [359, 188] width 17 height 17
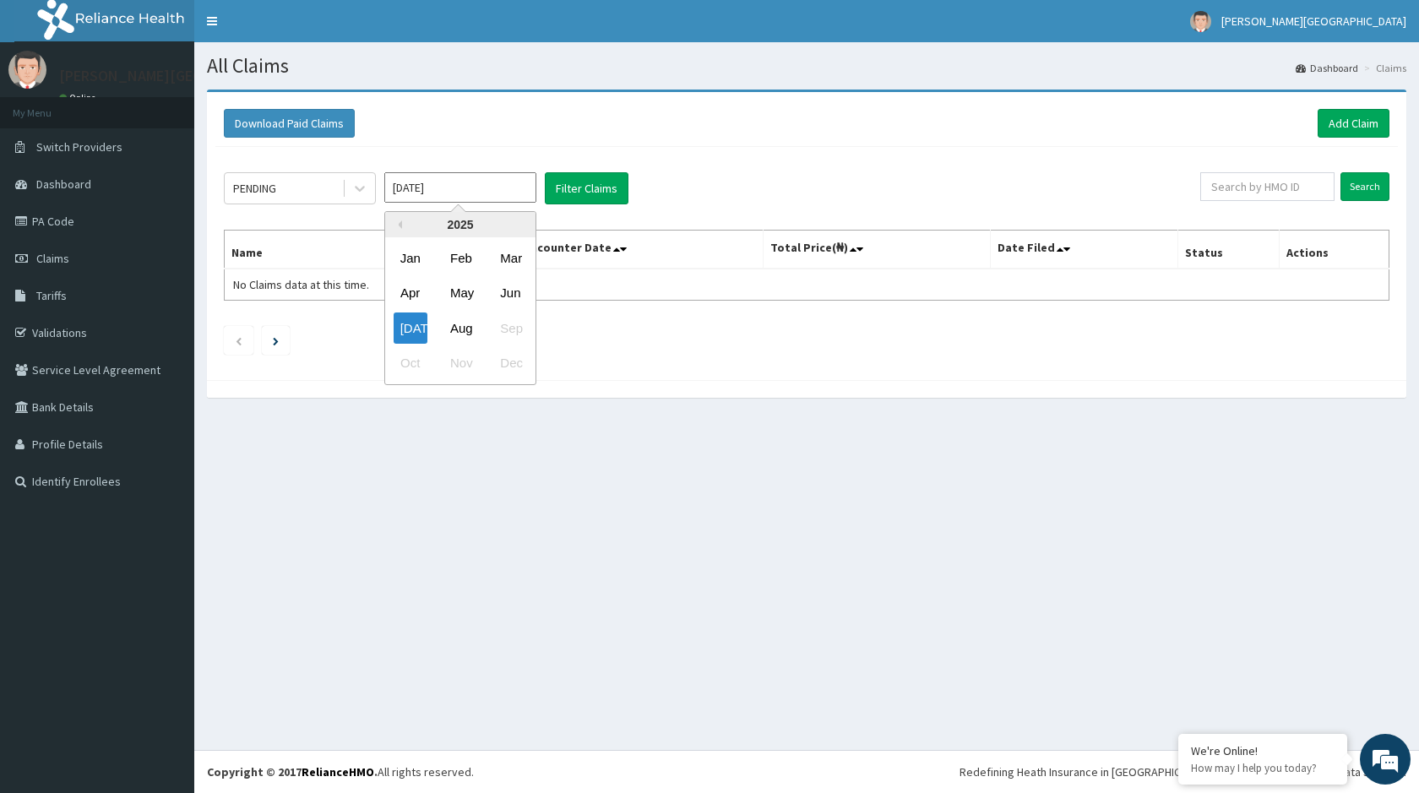
click at [449, 191] on input "[DATE]" at bounding box center [460, 187] width 152 height 30
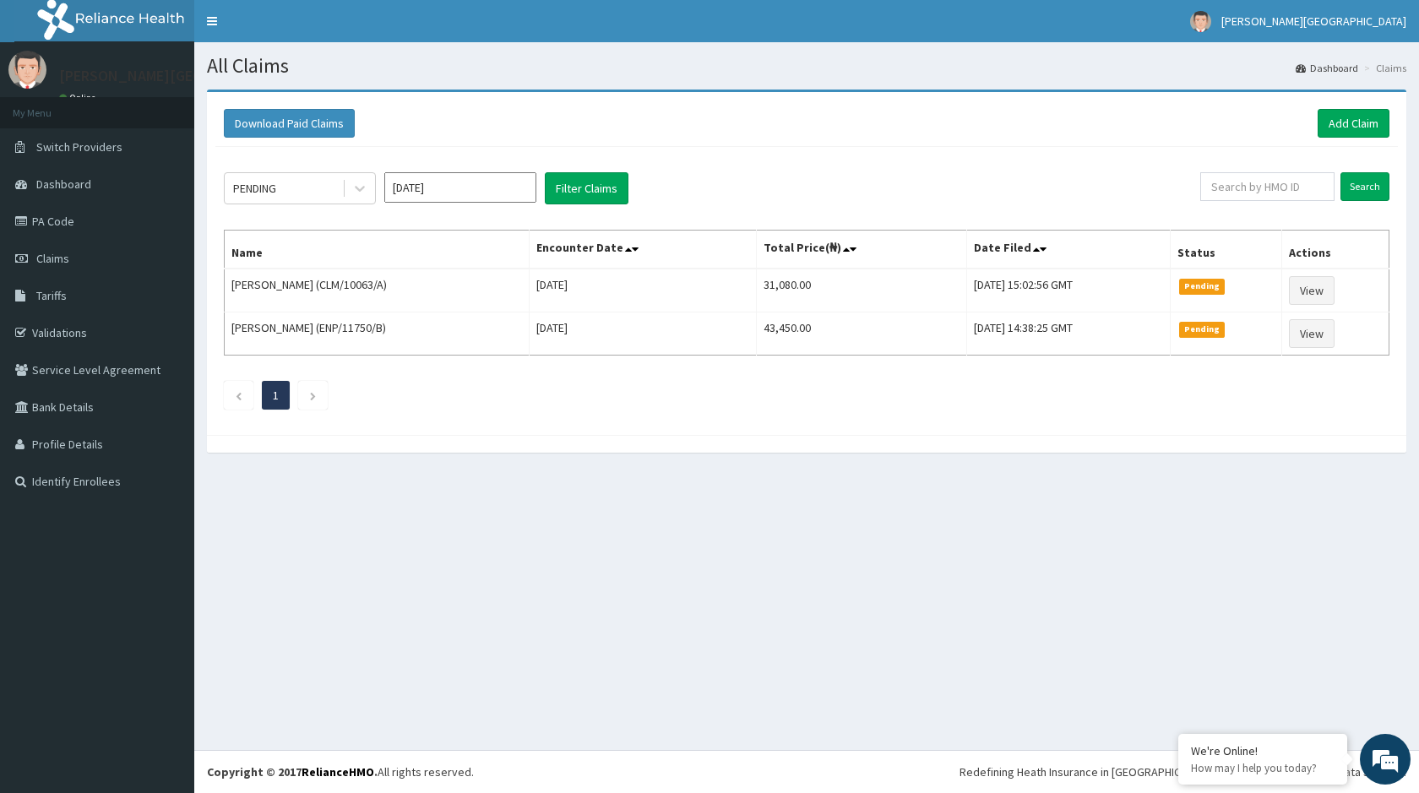
click at [807, 189] on div "PENDING [DATE] Filter Claims" at bounding box center [712, 188] width 976 height 32
